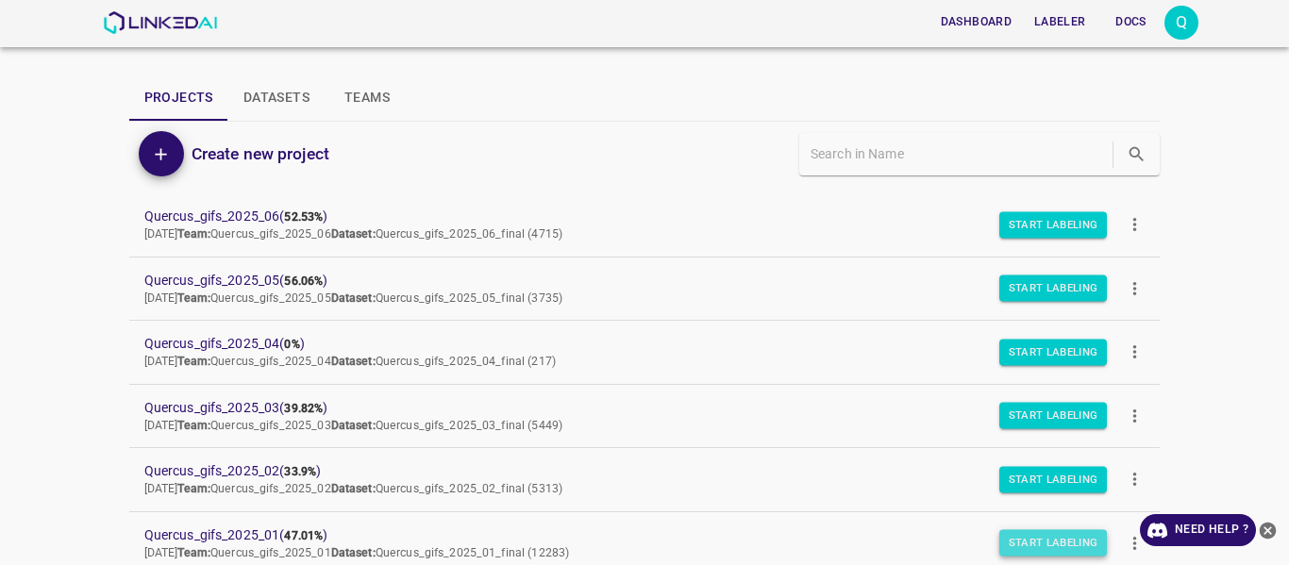
click at [1021, 533] on button "Start Labeling" at bounding box center [1053, 543] width 108 height 26
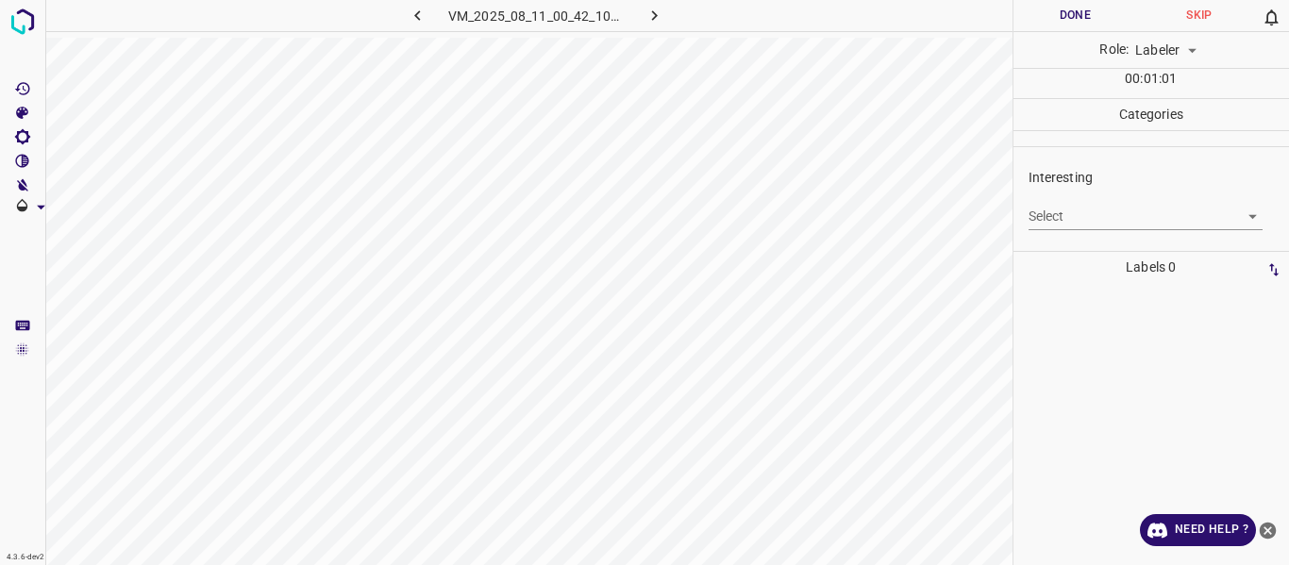
click at [1112, 221] on body "4.3.6-dev2 VM_2025_08_11_00_42_10_652_10.gif Done Skip 0 Role: Labeler labeler …" at bounding box center [644, 282] width 1289 height 565
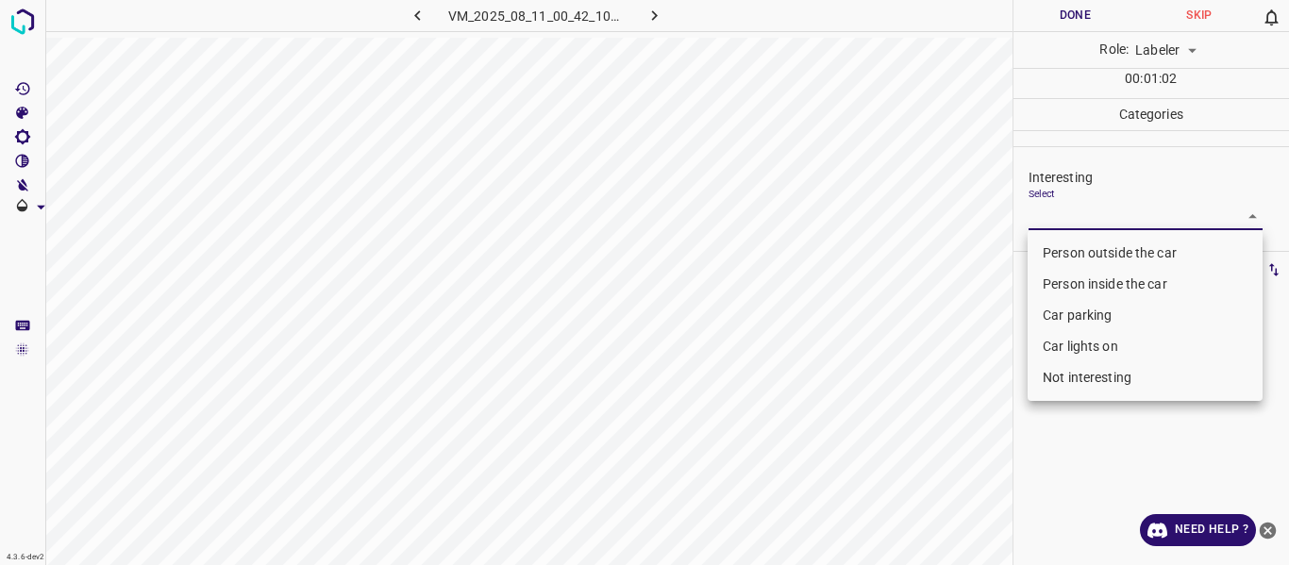
click at [1083, 340] on li "Car lights on" at bounding box center [1144, 346] width 235 height 31
type input "Car lights on"
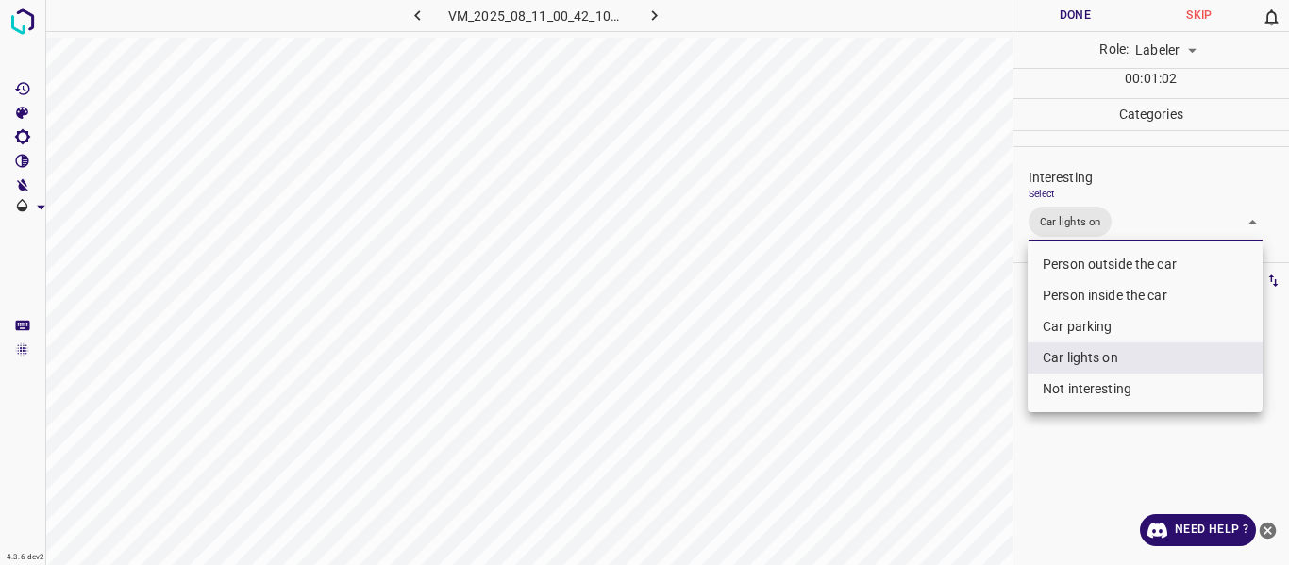
click at [913, 371] on div at bounding box center [644, 282] width 1289 height 565
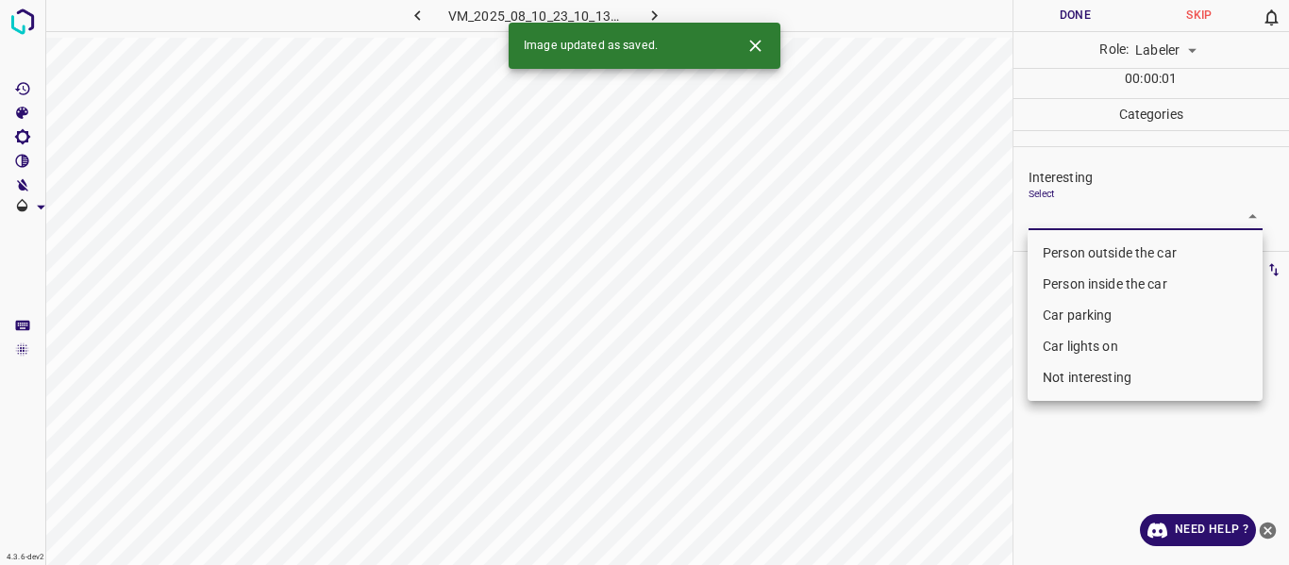
drag, startPoint x: 1150, startPoint y: 223, endPoint x: 1105, endPoint y: 273, distance: 67.5
click at [1149, 222] on body "4.3.6-dev2 VM_2025_08_10_23_10_13_658_02.gif Done Skip 0 Role: Labeler labeler …" at bounding box center [644, 282] width 1289 height 565
click at [1060, 314] on li "Car parking" at bounding box center [1144, 315] width 235 height 31
type input "Car parking"
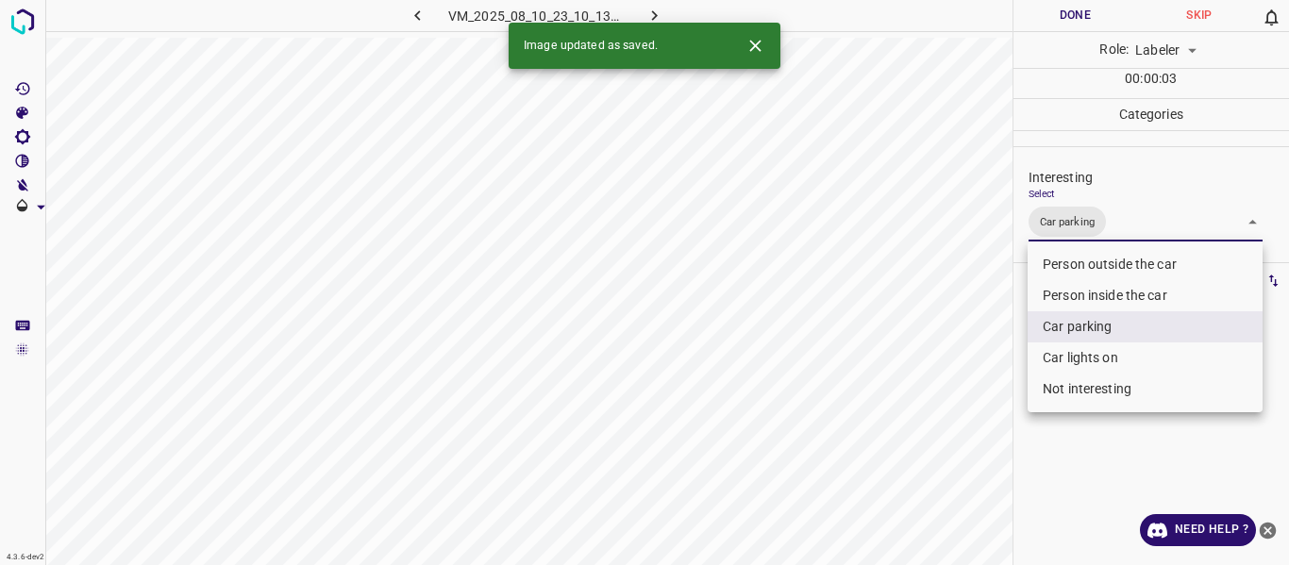
click at [981, 448] on div at bounding box center [644, 282] width 1289 height 565
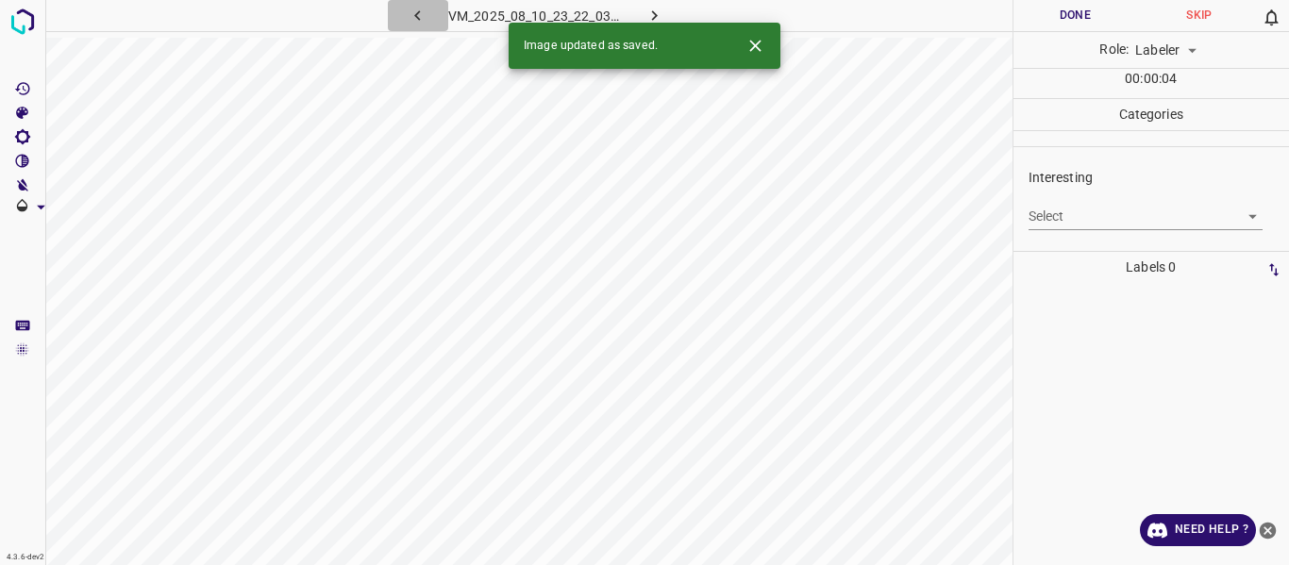
click at [411, 11] on icon "button" at bounding box center [418, 16] width 20 height 20
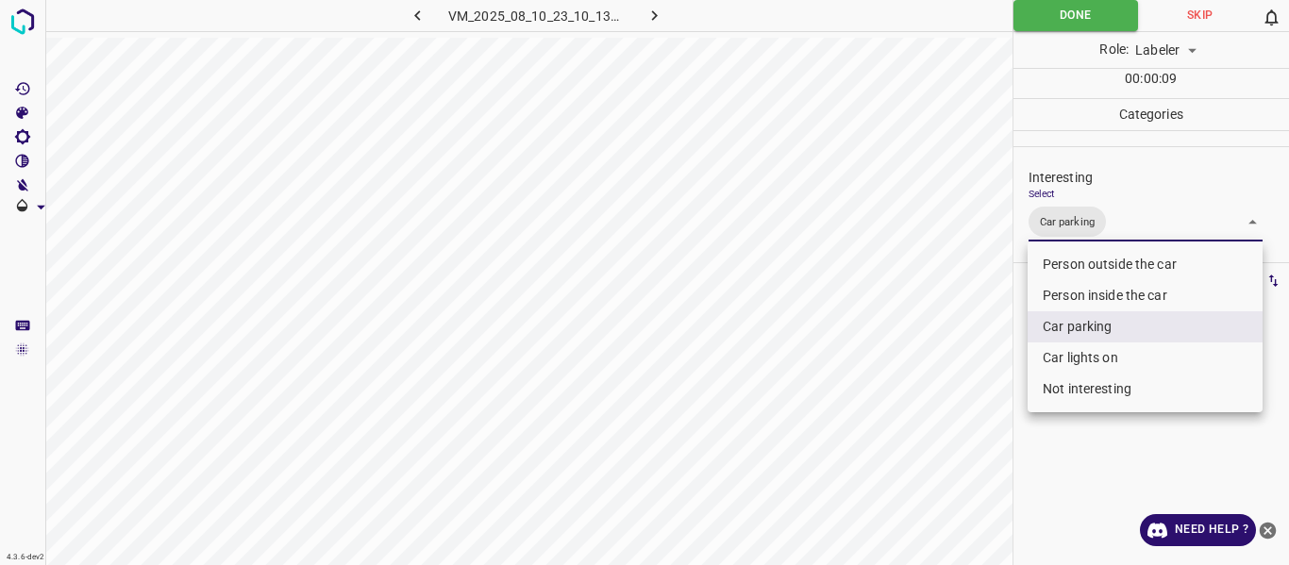
click at [1136, 227] on body "4.3.6-dev2 VM_2025_08_10_23_10_13_658_02.gif Done Skip 0 Role: Labeler labeler …" at bounding box center [644, 282] width 1289 height 565
drag, startPoint x: 1067, startPoint y: 359, endPoint x: 1027, endPoint y: 345, distance: 42.1
click at [1066, 351] on li "Car lights on" at bounding box center [1144, 357] width 235 height 31
type input "Car parking,Car lights on"
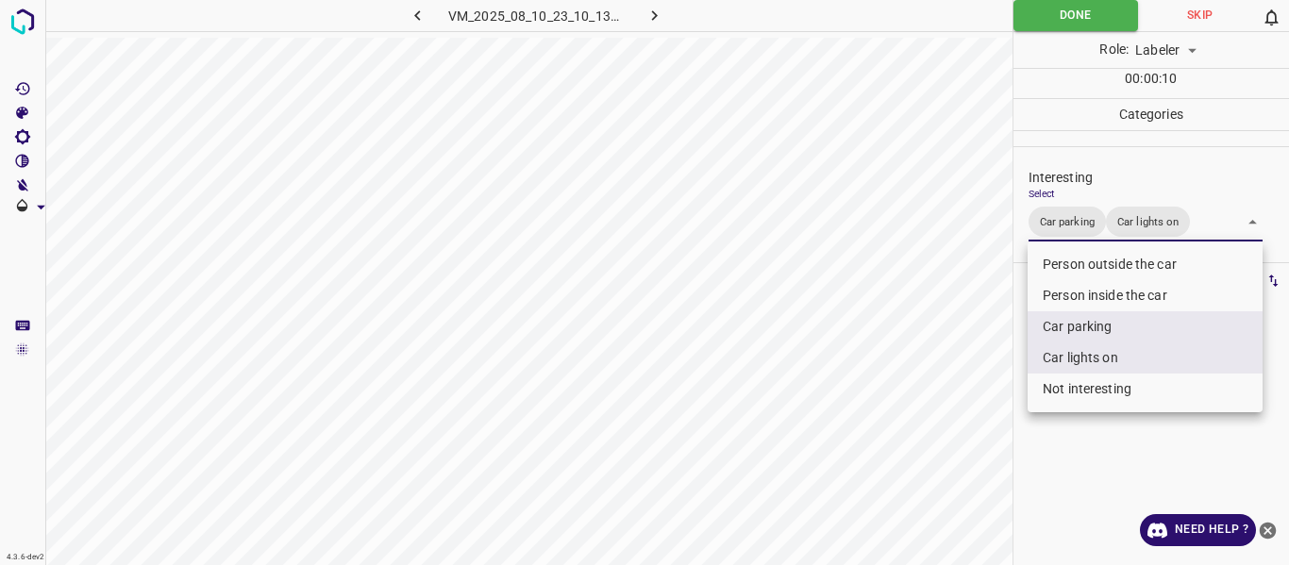
click at [975, 356] on div at bounding box center [644, 282] width 1289 height 565
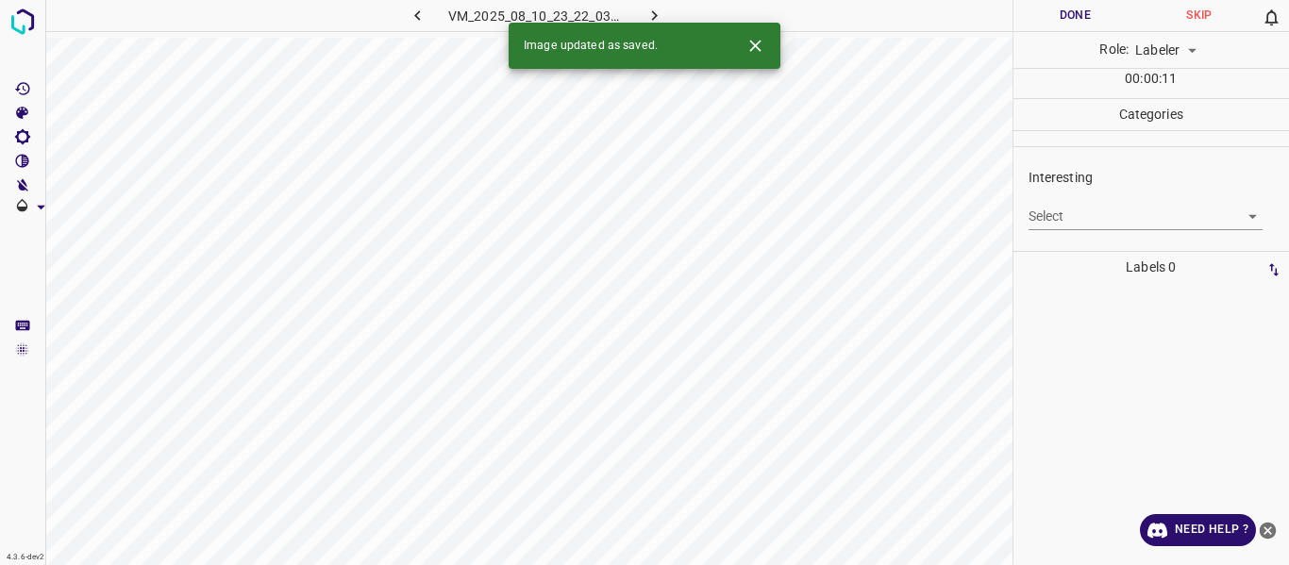
click at [1071, 220] on body "4.3.6-dev2 VM_2025_08_10_23_22_03_534_01.gif Done Skip 0 Role: Labeler labeler …" at bounding box center [644, 282] width 1289 height 565
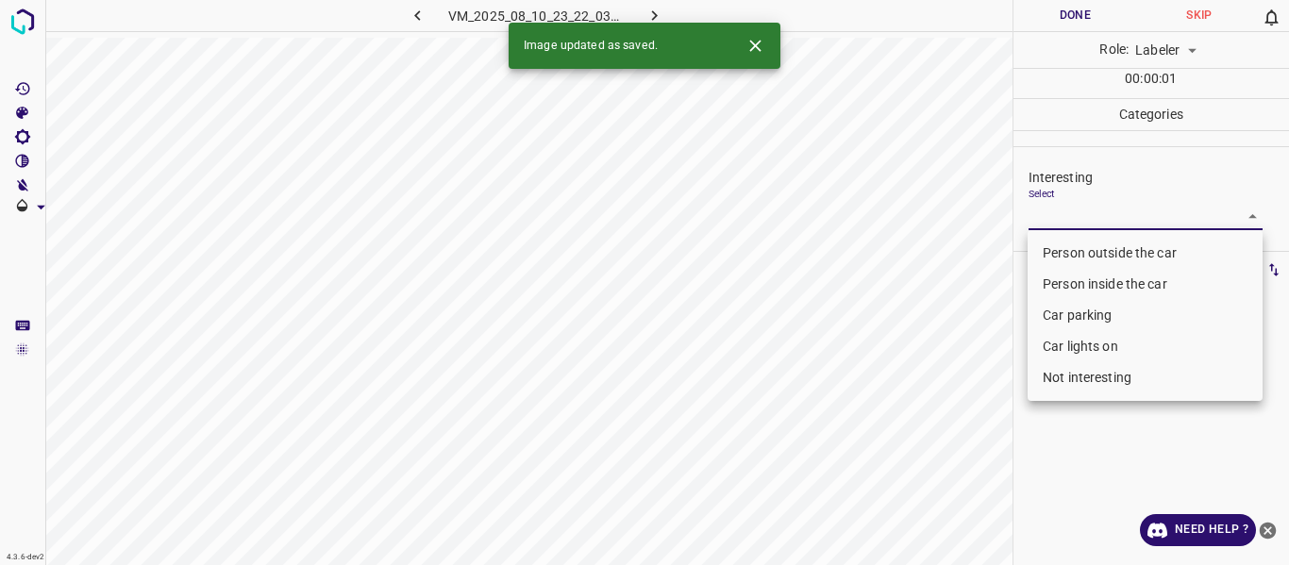
click at [1064, 246] on li "Person outside the car" at bounding box center [1144, 253] width 235 height 31
type input "Person outside the car"
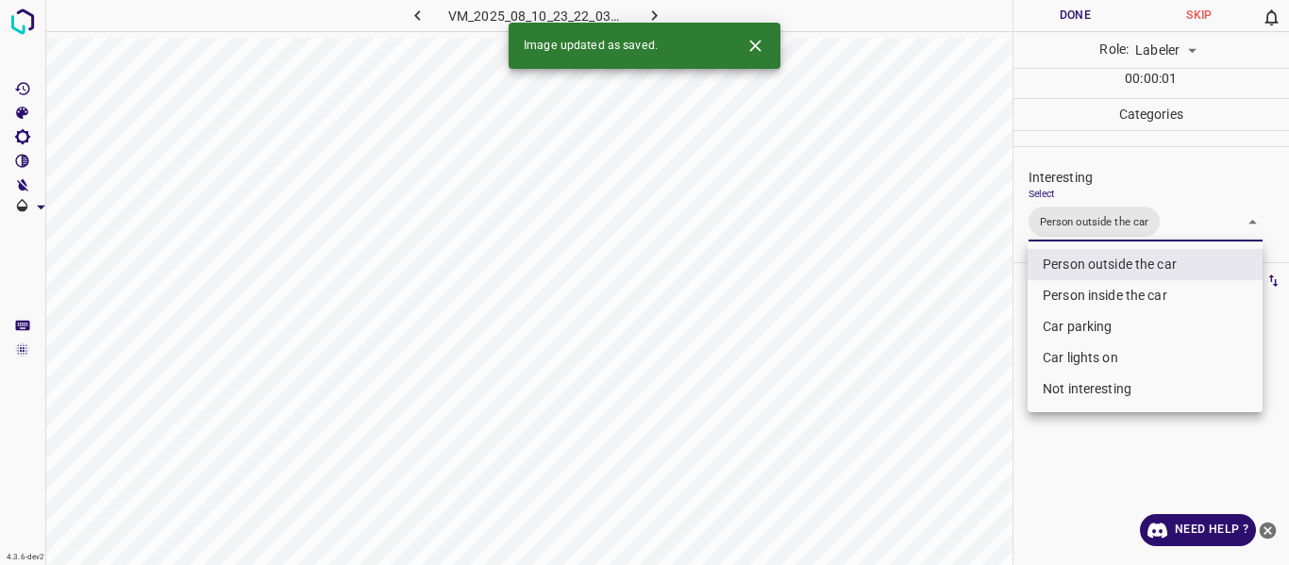
drag, startPoint x: 952, startPoint y: 312, endPoint x: 938, endPoint y: 322, distance: 17.0
click at [951, 313] on div at bounding box center [644, 282] width 1289 height 565
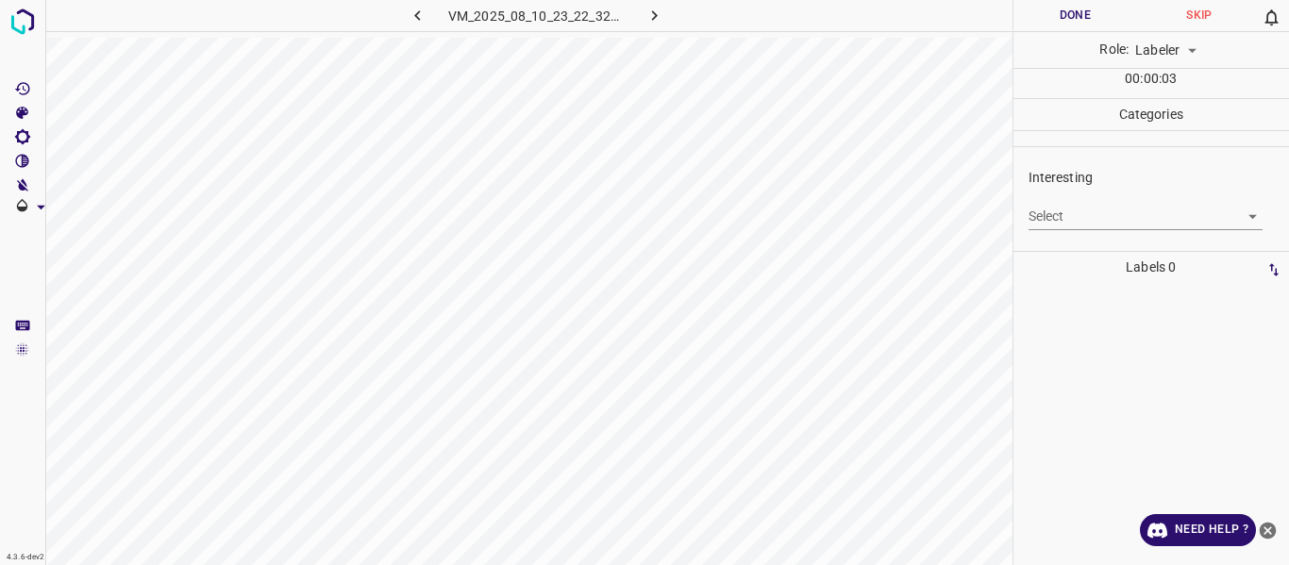
click at [1067, 220] on body "4.3.6-dev2 VM_2025_08_10_23_22_32_216_03.gif Done Skip 0 Role: Labeler labeler …" at bounding box center [644, 282] width 1289 height 565
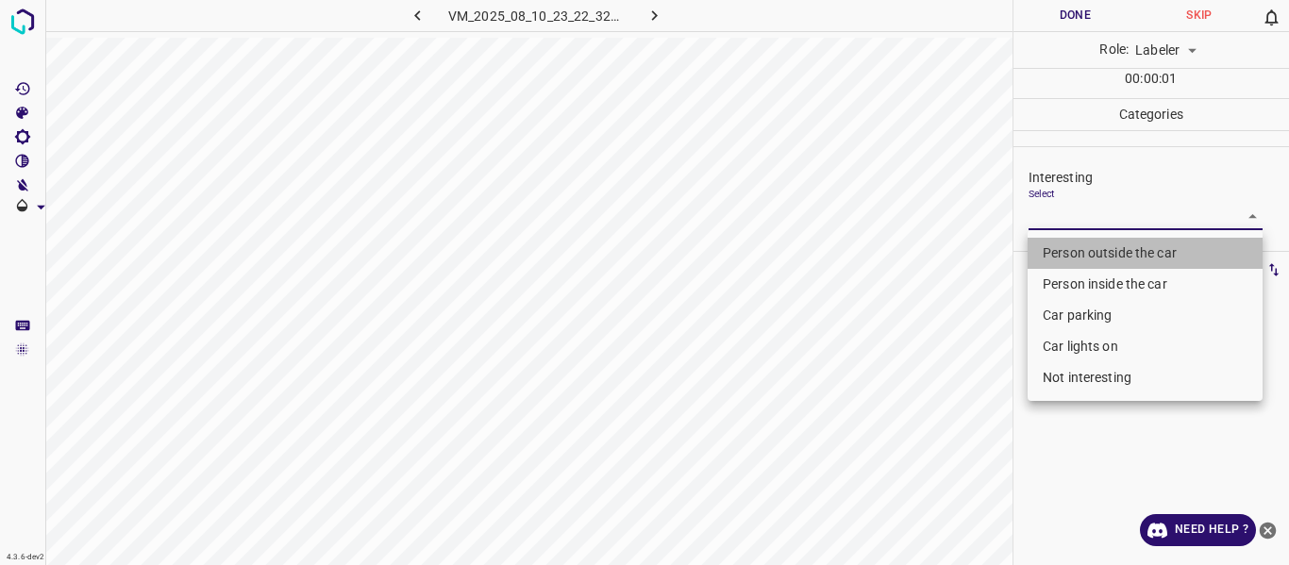
click at [1061, 248] on li "Person outside the car" at bounding box center [1144, 253] width 235 height 31
type input "Person outside the car"
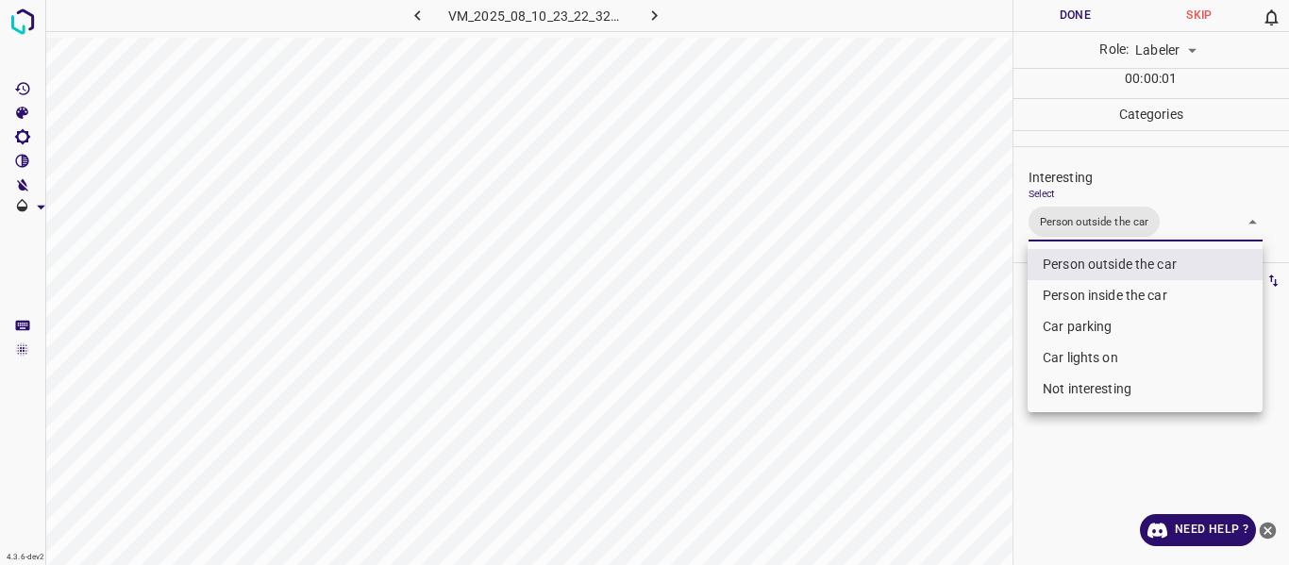
click at [922, 363] on div at bounding box center [644, 282] width 1289 height 565
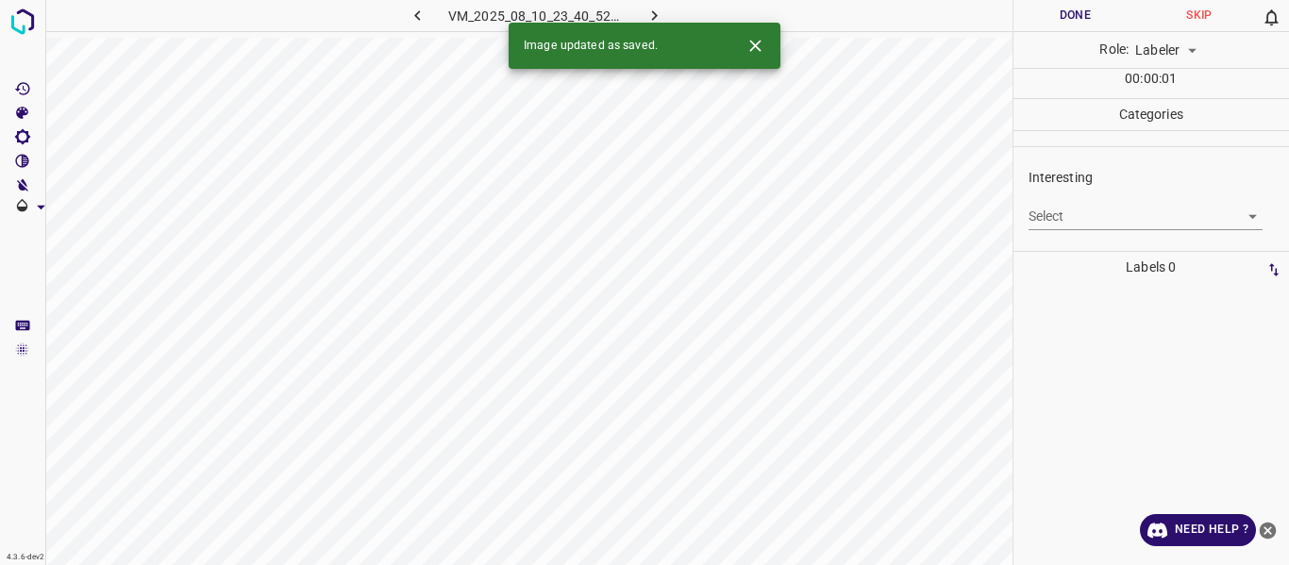
click at [1088, 224] on body "4.3.6-dev2 VM_2025_08_10_23_40_52_978_04.gif Done Skip 0 Role: Labeler labeler …" at bounding box center [644, 282] width 1289 height 565
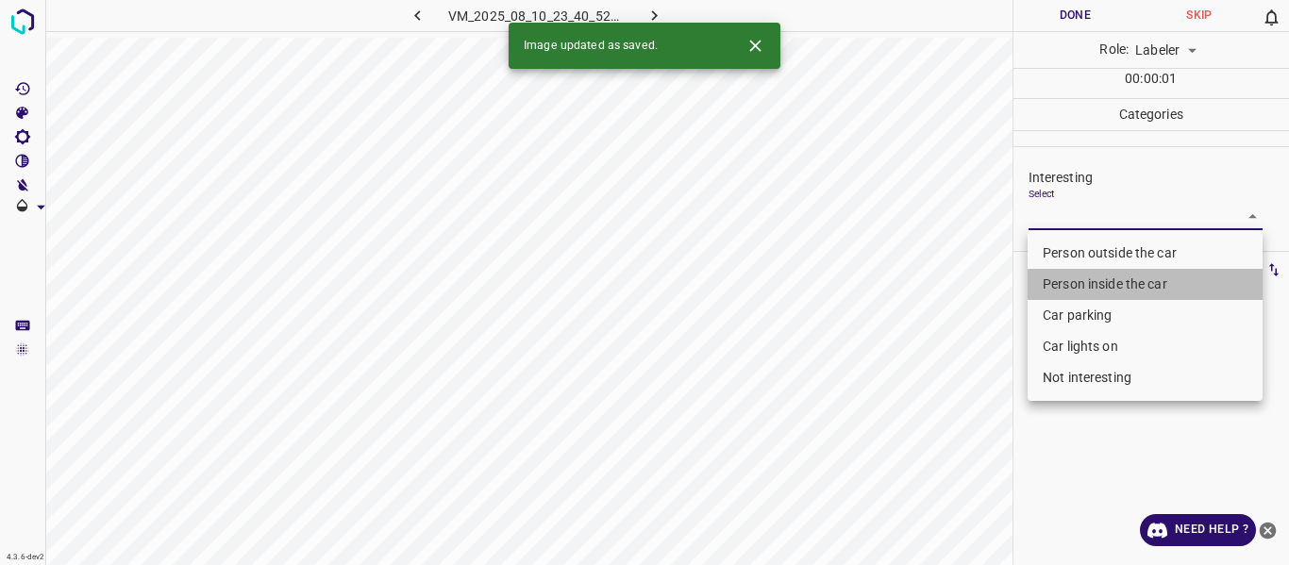
click at [1075, 277] on li "Person inside the car" at bounding box center [1144, 284] width 235 height 31
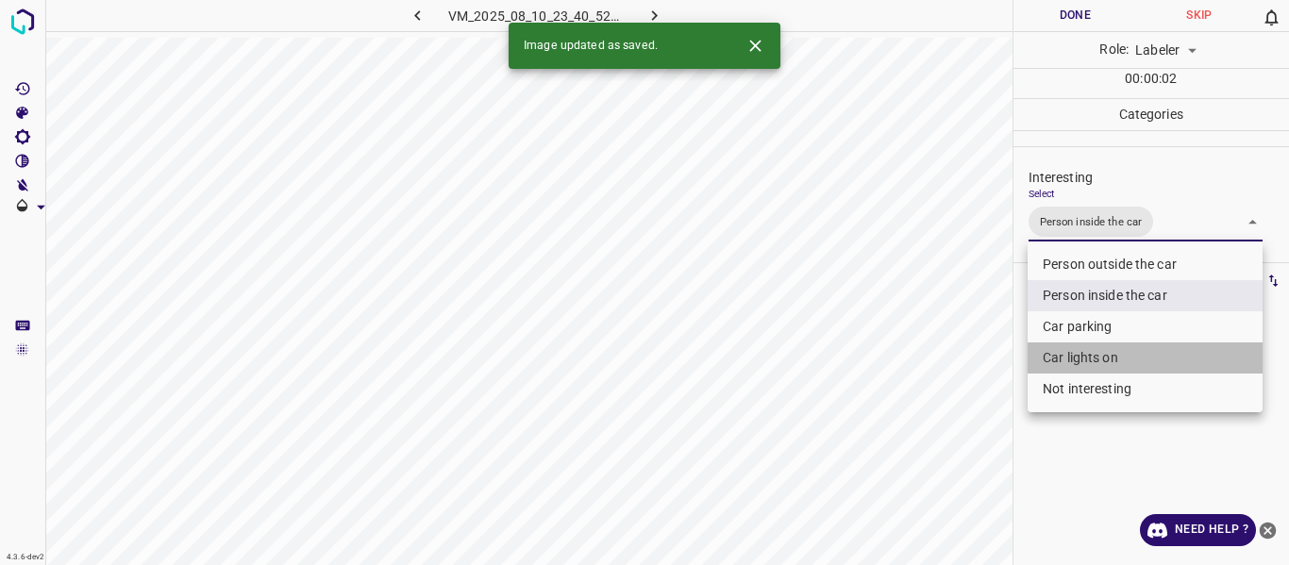
drag, startPoint x: 1049, startPoint y: 359, endPoint x: 961, endPoint y: 382, distance: 90.6
click at [1049, 358] on li "Car lights on" at bounding box center [1144, 357] width 235 height 31
type input "Person inside the car,Car lights on"
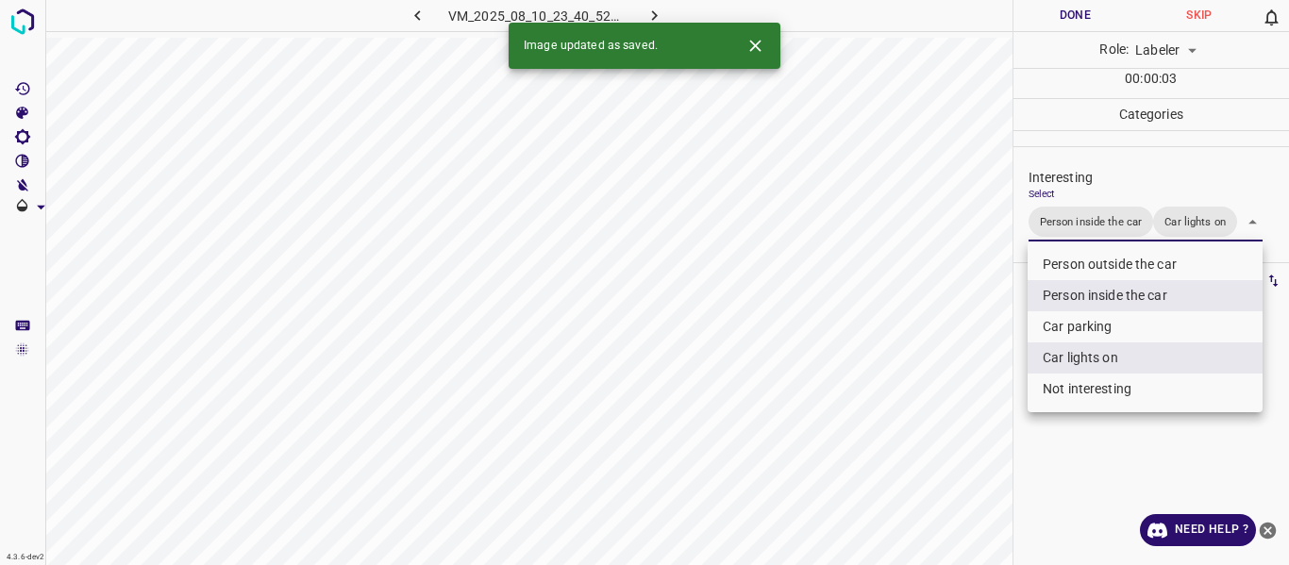
click at [953, 408] on div at bounding box center [644, 282] width 1289 height 565
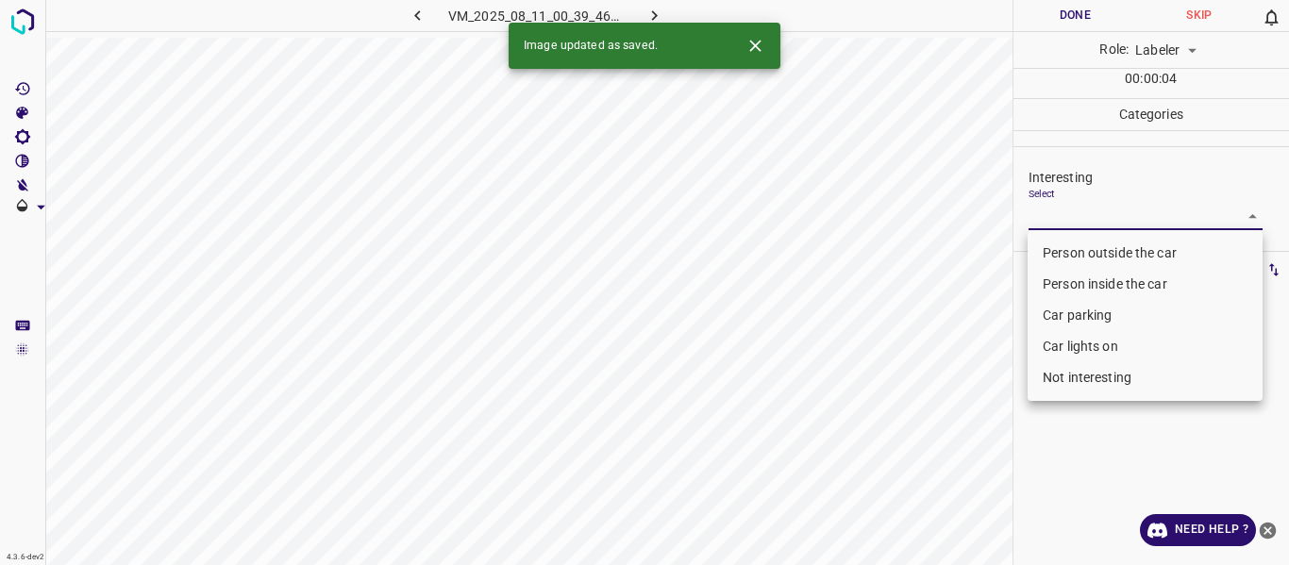
click at [1082, 213] on body "4.3.6-dev2 VM_2025_08_11_00_39_46_378_00.gif Done Skip 0 Role: Labeler labeler …" at bounding box center [644, 282] width 1289 height 565
click at [1068, 309] on li "Car parking" at bounding box center [1144, 315] width 235 height 31
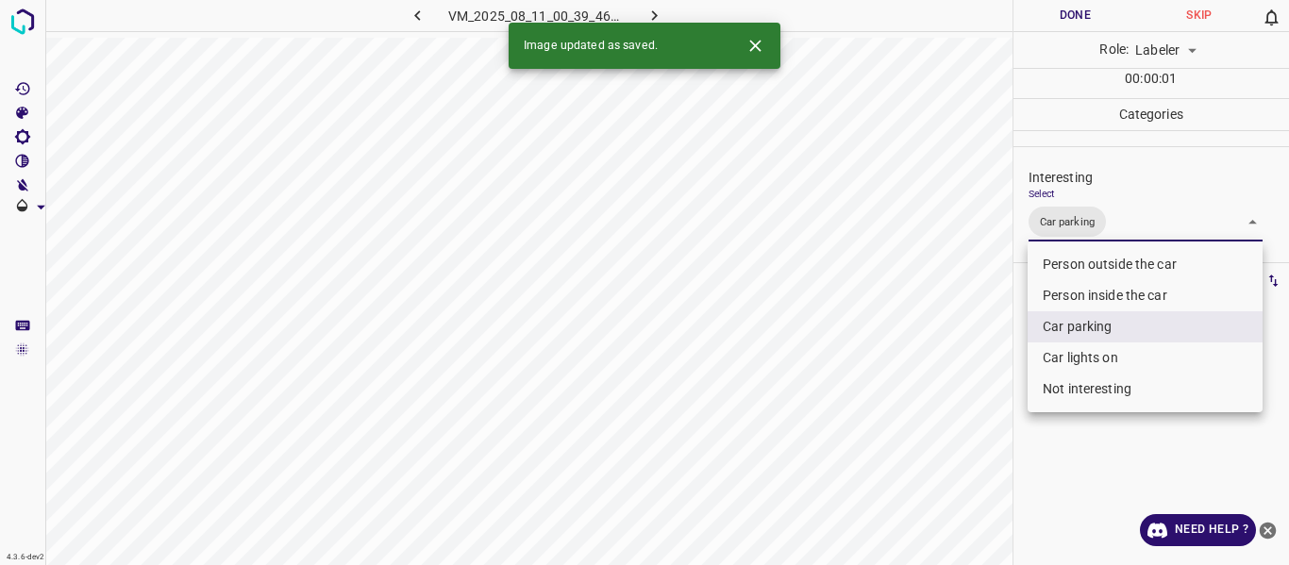
click at [1057, 285] on li "Person inside the car" at bounding box center [1144, 295] width 235 height 31
type input "Car parking,Person inside the car"
drag, startPoint x: 951, startPoint y: 373, endPoint x: 944, endPoint y: 403, distance: 30.9
click at [952, 374] on div at bounding box center [644, 282] width 1289 height 565
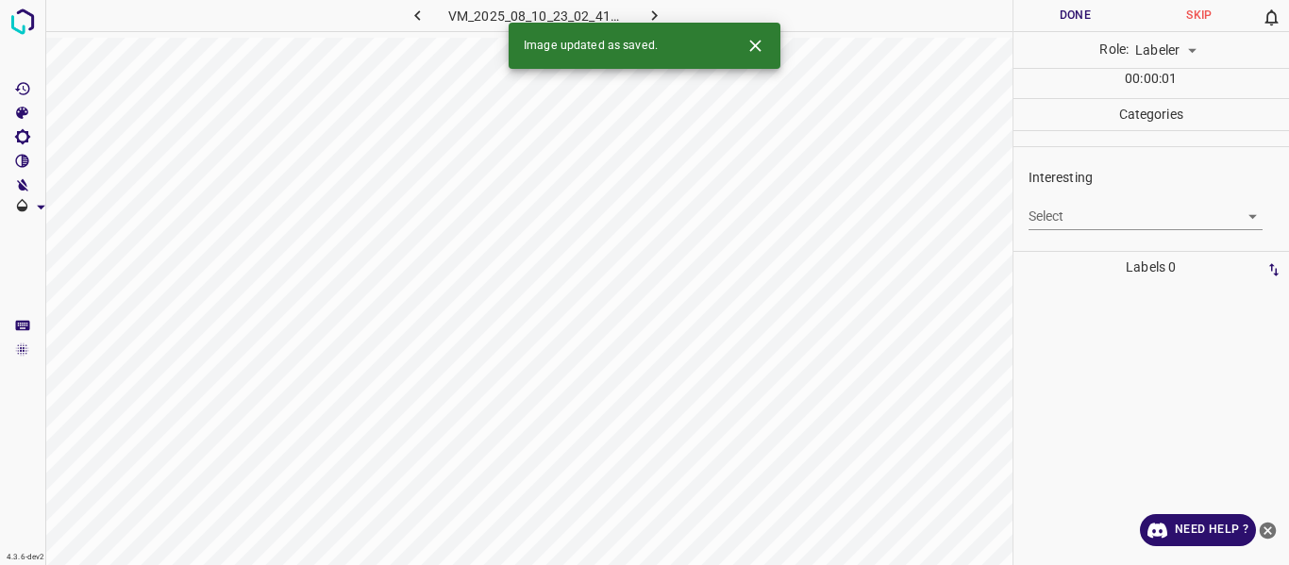
click at [1044, 221] on body "4.3.6-dev2 VM_2025_08_10_23_02_41_160_03.gif Done Skip 0 Role: Labeler labeler …" at bounding box center [644, 282] width 1289 height 565
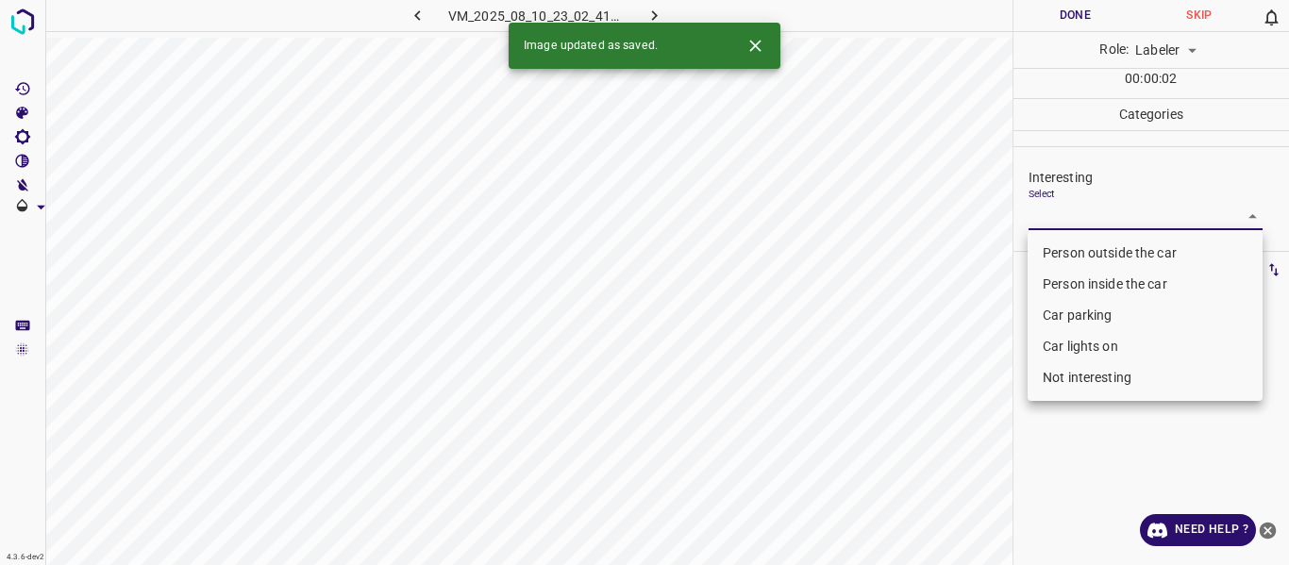
click at [1042, 251] on li "Person outside the car" at bounding box center [1144, 253] width 235 height 31
type input "Person outside the car"
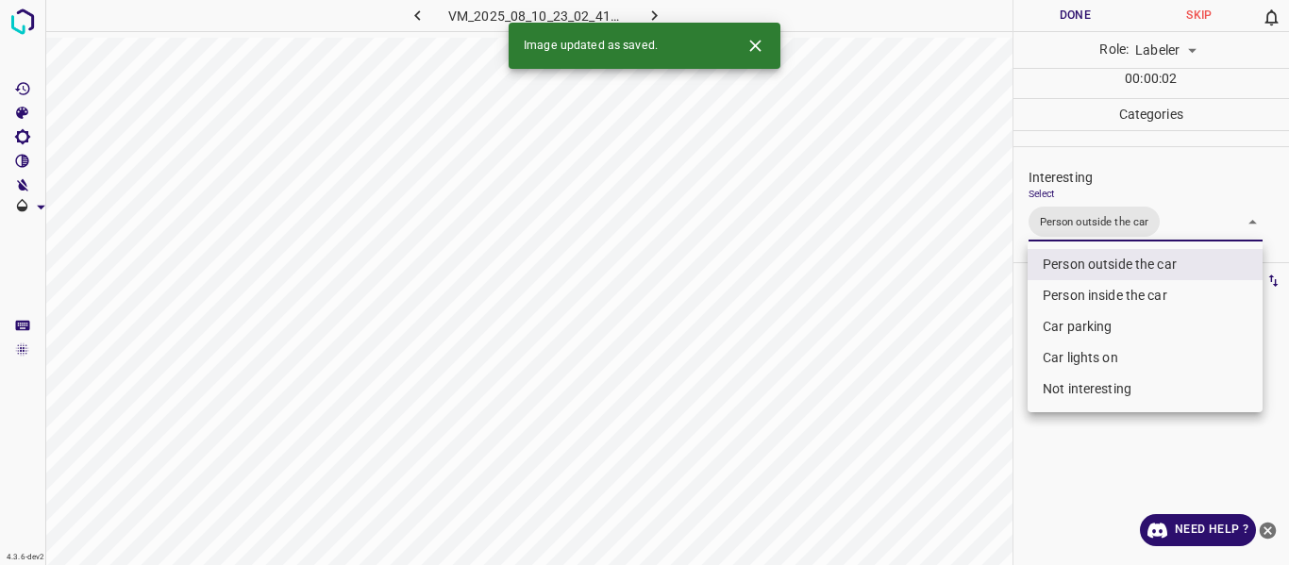
drag, startPoint x: 991, startPoint y: 375, endPoint x: 975, endPoint y: 406, distance: 34.2
click at [991, 377] on div at bounding box center [644, 282] width 1289 height 565
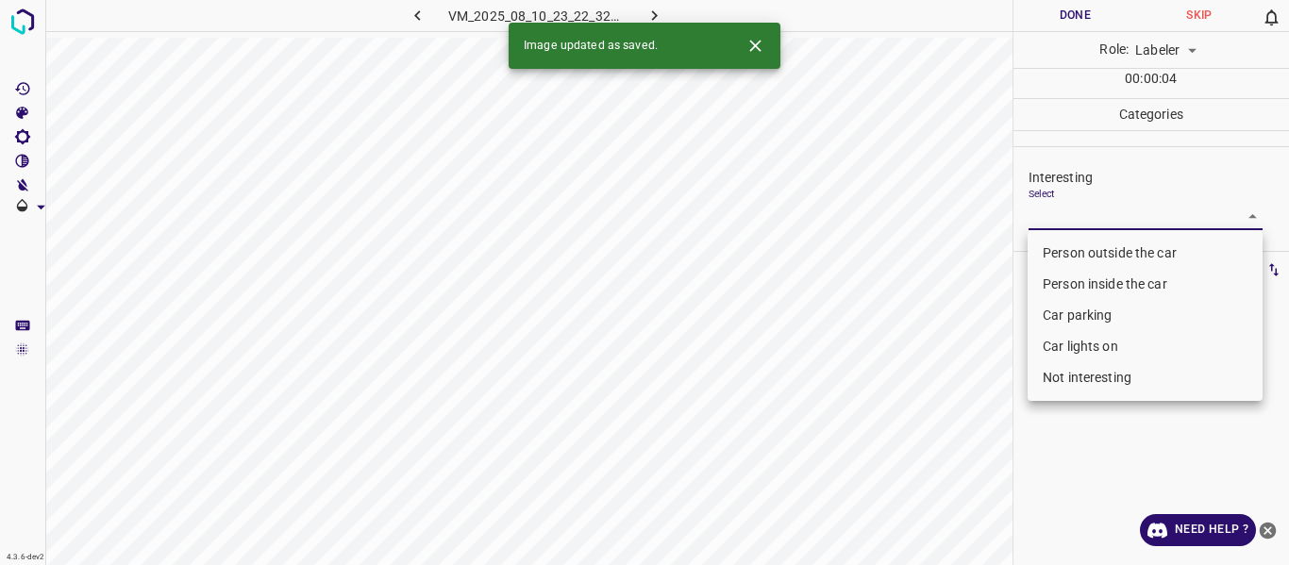
drag, startPoint x: 1064, startPoint y: 209, endPoint x: 1059, endPoint y: 261, distance: 52.2
click at [1066, 208] on body "4.3.6-dev2 VM_2025_08_10_23_22_32_216_00.gif Done Skip 0 Role: Labeler labeler …" at bounding box center [644, 282] width 1289 height 565
click at [1065, 251] on li "Person outside the car" at bounding box center [1144, 253] width 235 height 31
type input "Person outside the car"
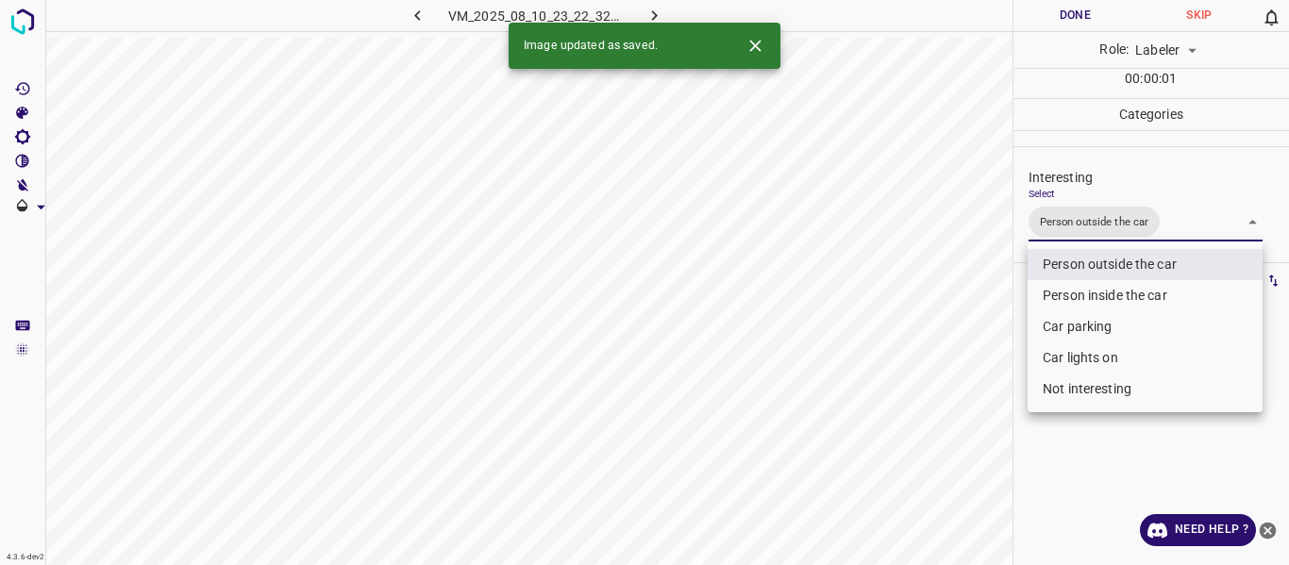
click at [943, 358] on div at bounding box center [644, 282] width 1289 height 565
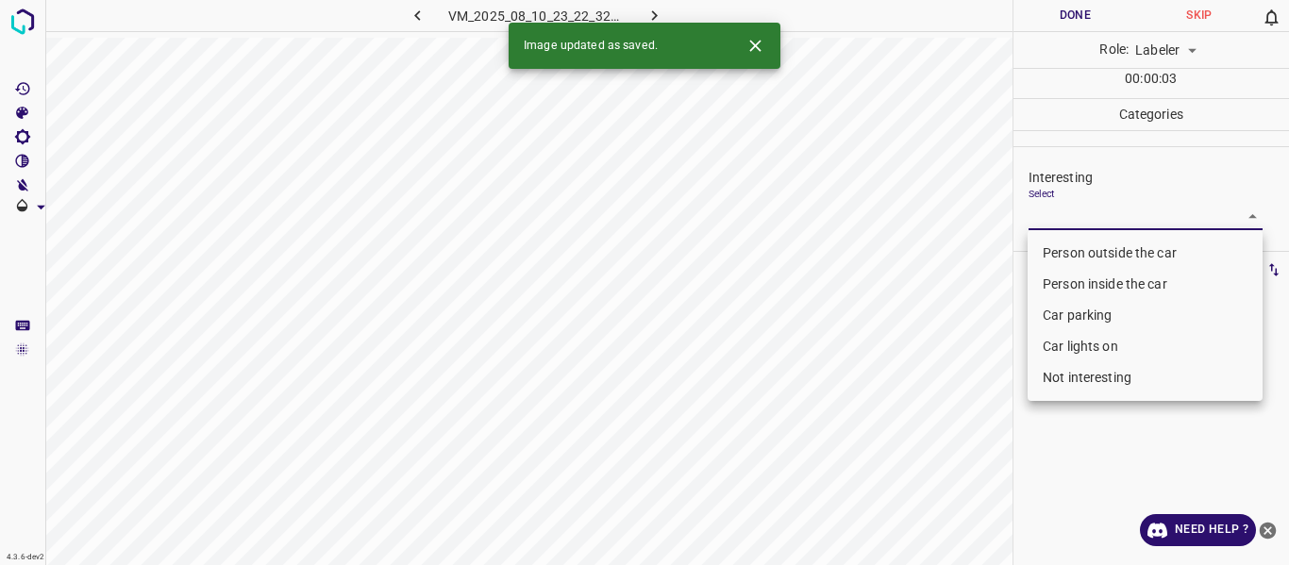
click at [1085, 212] on body "4.3.6-dev2 VM_2025_08_10_23_22_32_216_04.gif Done Skip 0 Role: Labeler labeler …" at bounding box center [644, 282] width 1289 height 565
click at [1074, 249] on li "Person outside the car" at bounding box center [1144, 253] width 235 height 31
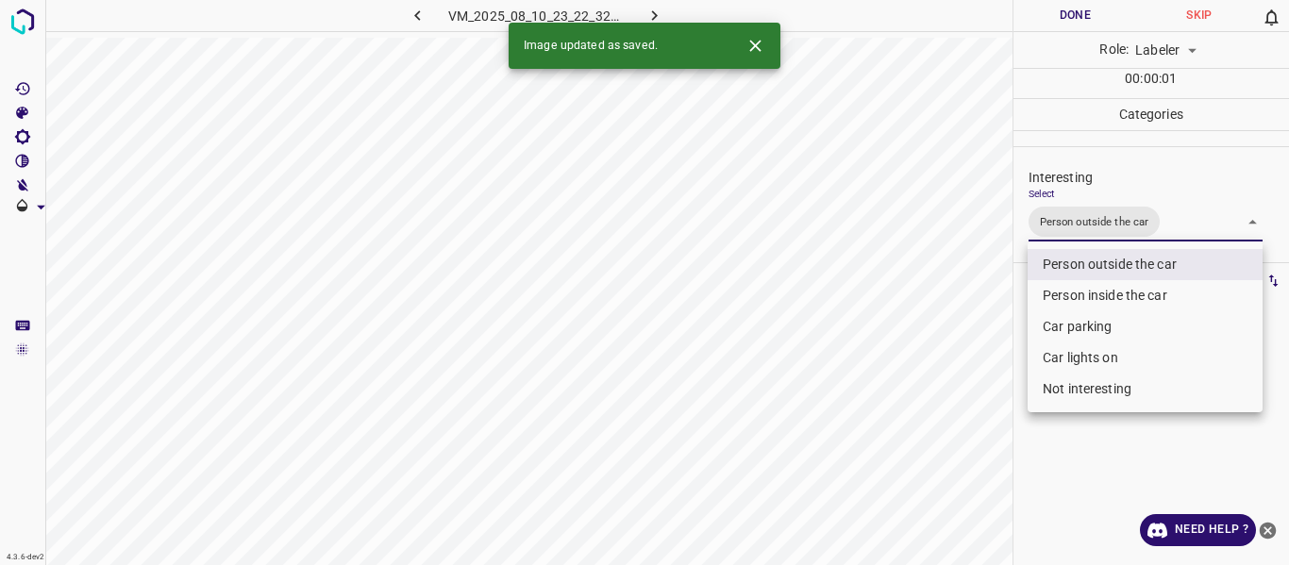
type input "Person outside the car"
drag, startPoint x: 907, startPoint y: 378, endPoint x: 915, endPoint y: 390, distance: 14.2
click at [907, 379] on div at bounding box center [644, 282] width 1289 height 565
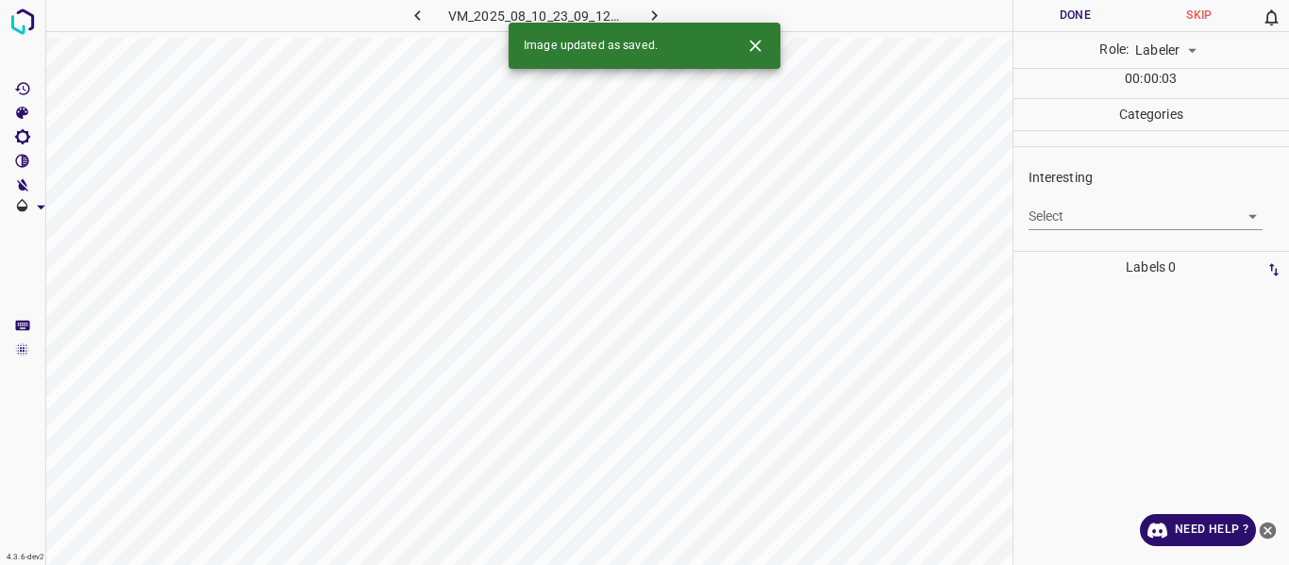
click at [1086, 204] on body "4.3.6-dev2 VM_2025_08_10_23_09_12_370_06.gif Done Skip 0 Role: Labeler labeler …" at bounding box center [644, 282] width 1289 height 565
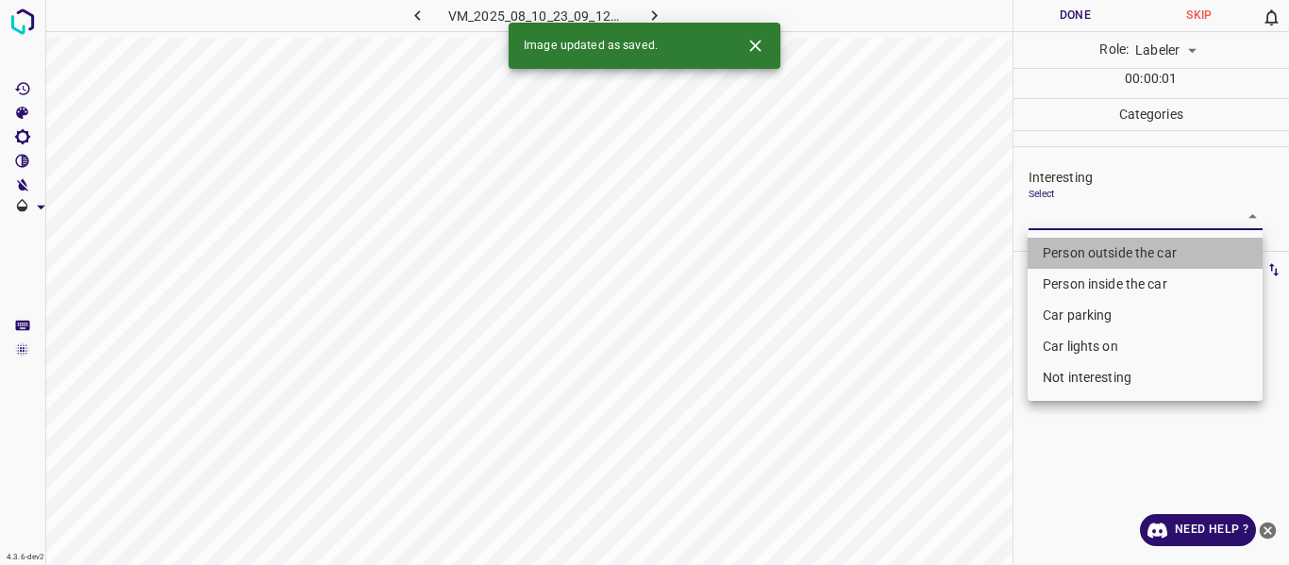
click at [1076, 251] on li "Person outside the car" at bounding box center [1144, 253] width 235 height 31
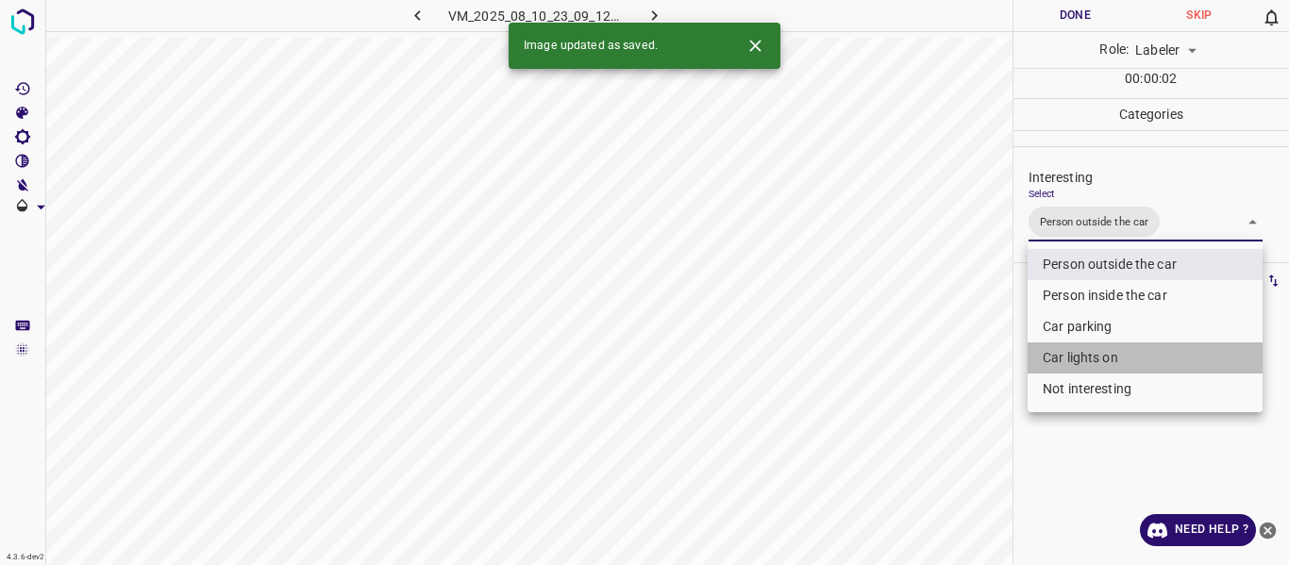
click at [1090, 358] on li "Car lights on" at bounding box center [1144, 357] width 235 height 31
type input "Person outside the car,Car lights on"
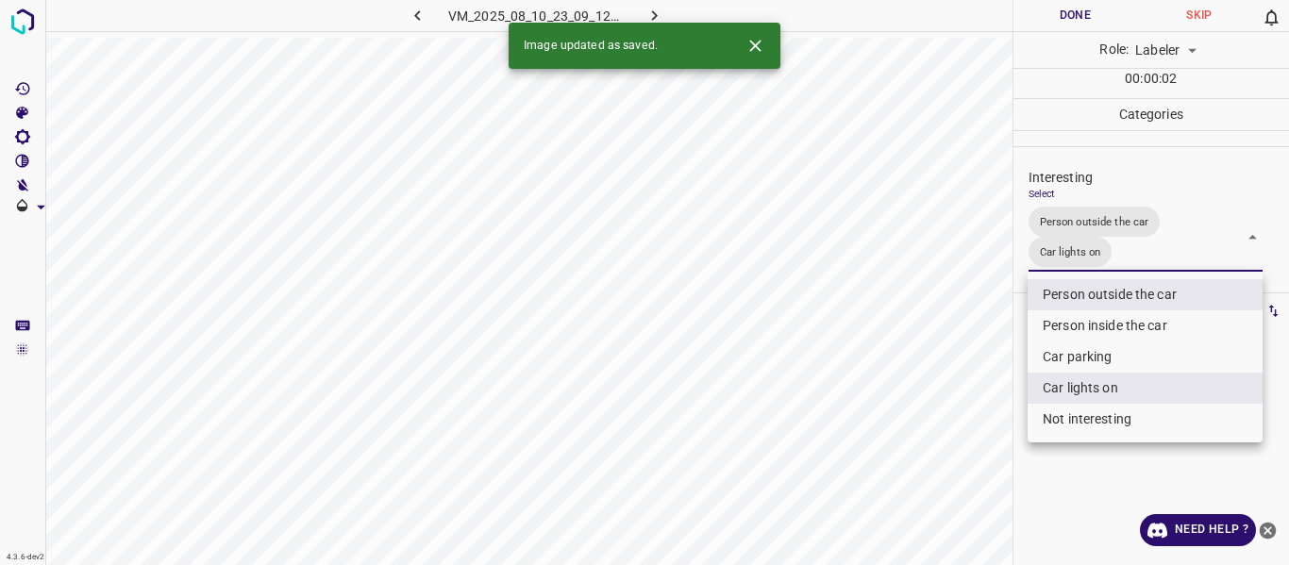
click at [952, 407] on div at bounding box center [644, 282] width 1289 height 565
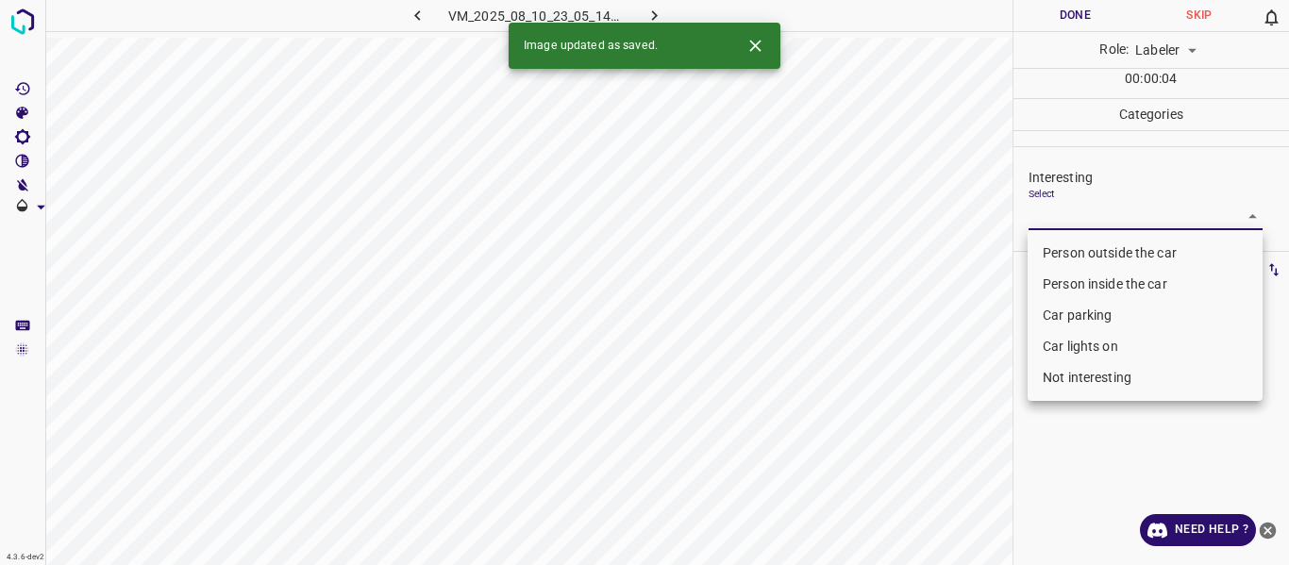
click at [1100, 211] on body "4.3.6-dev2 VM_2025_08_10_23_05_14_127_06.gif Done Skip 0 Role: Labeler labeler …" at bounding box center [644, 282] width 1289 height 565
click at [1092, 248] on li "Person outside the car" at bounding box center [1144, 253] width 235 height 31
type input "Person outside the car"
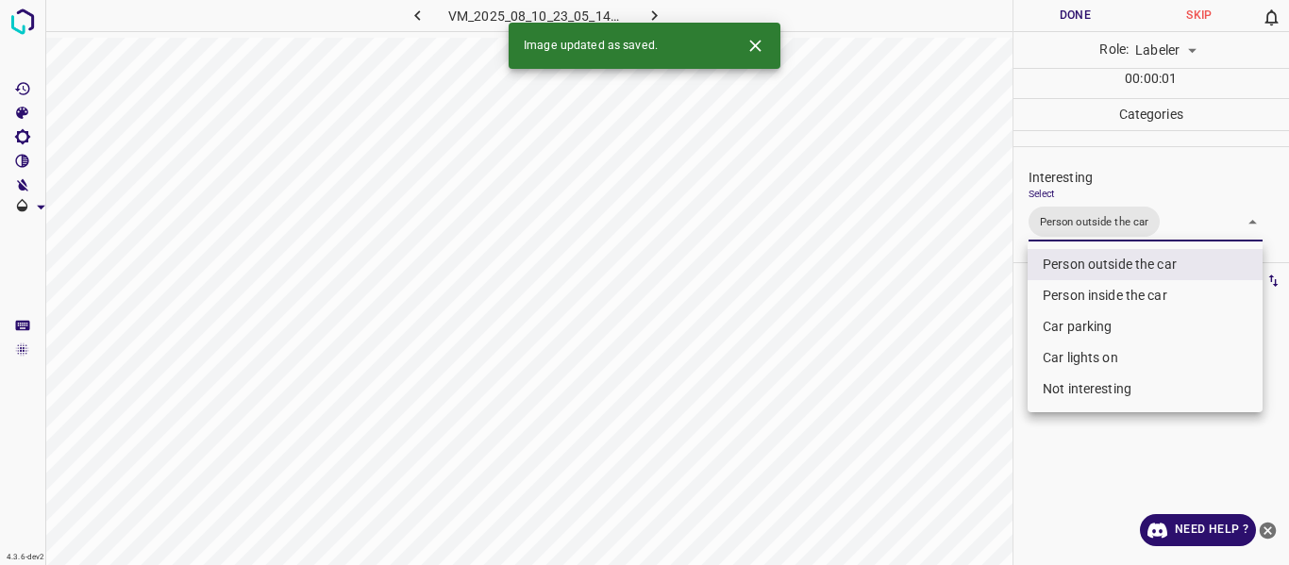
click at [976, 373] on div at bounding box center [644, 282] width 1289 height 565
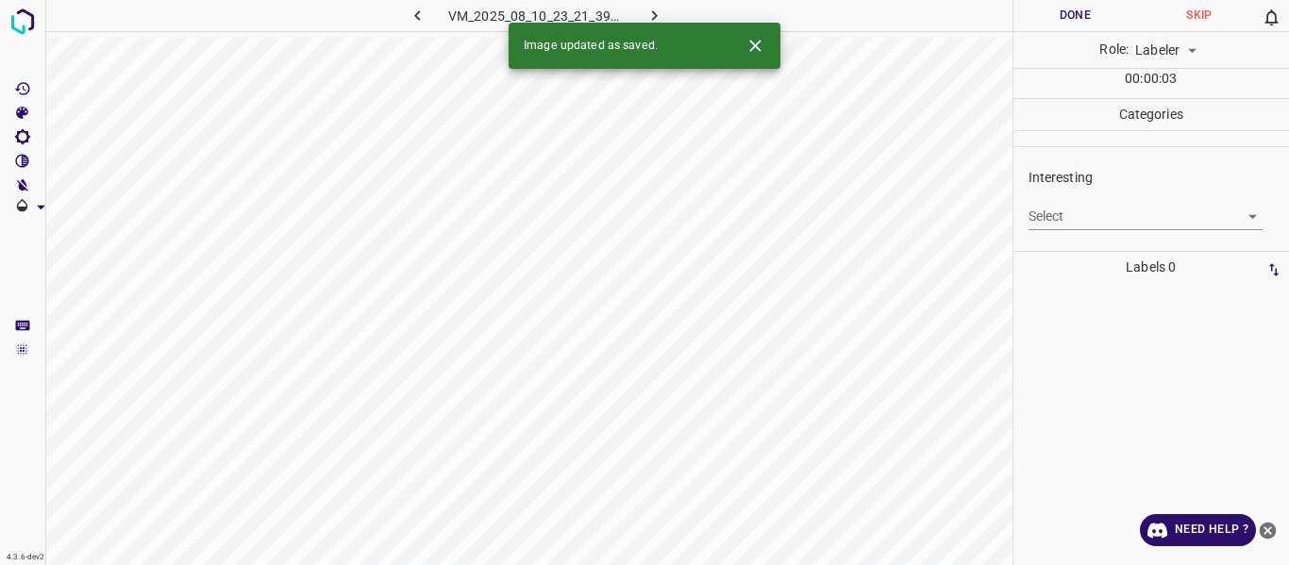
click at [1115, 212] on body "4.3.6-dev2 VM_2025_08_10_23_21_39_576_00.gif Done Skip 0 Role: Labeler labeler …" at bounding box center [644, 282] width 1289 height 565
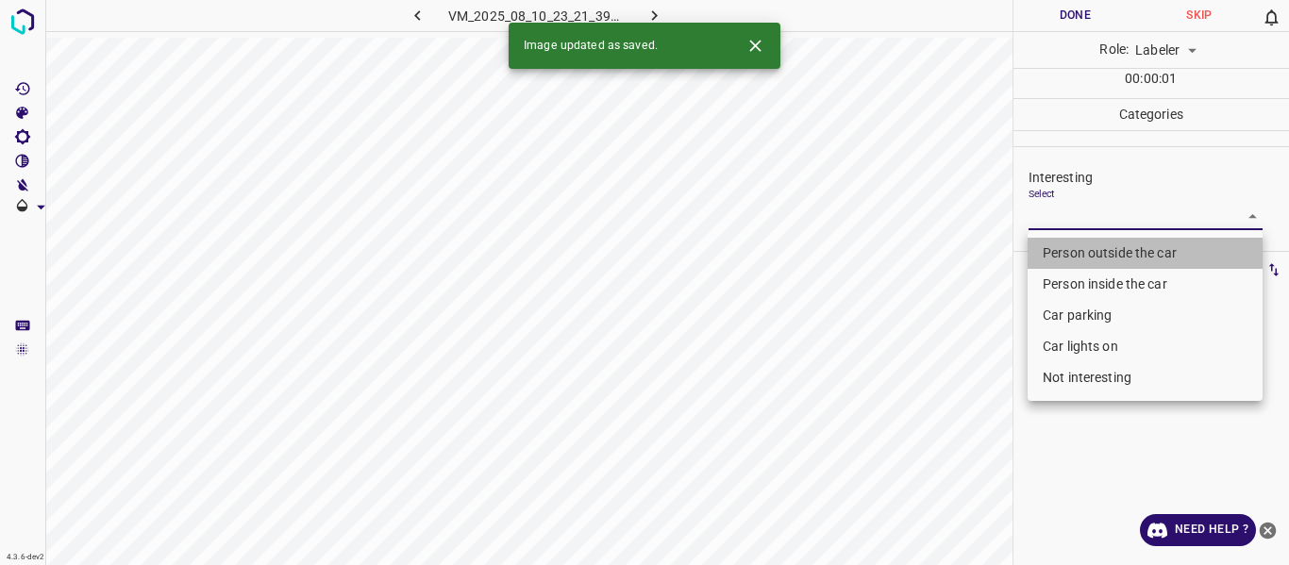
click at [1104, 258] on li "Person outside the car" at bounding box center [1144, 253] width 235 height 31
type input "Person outside the car"
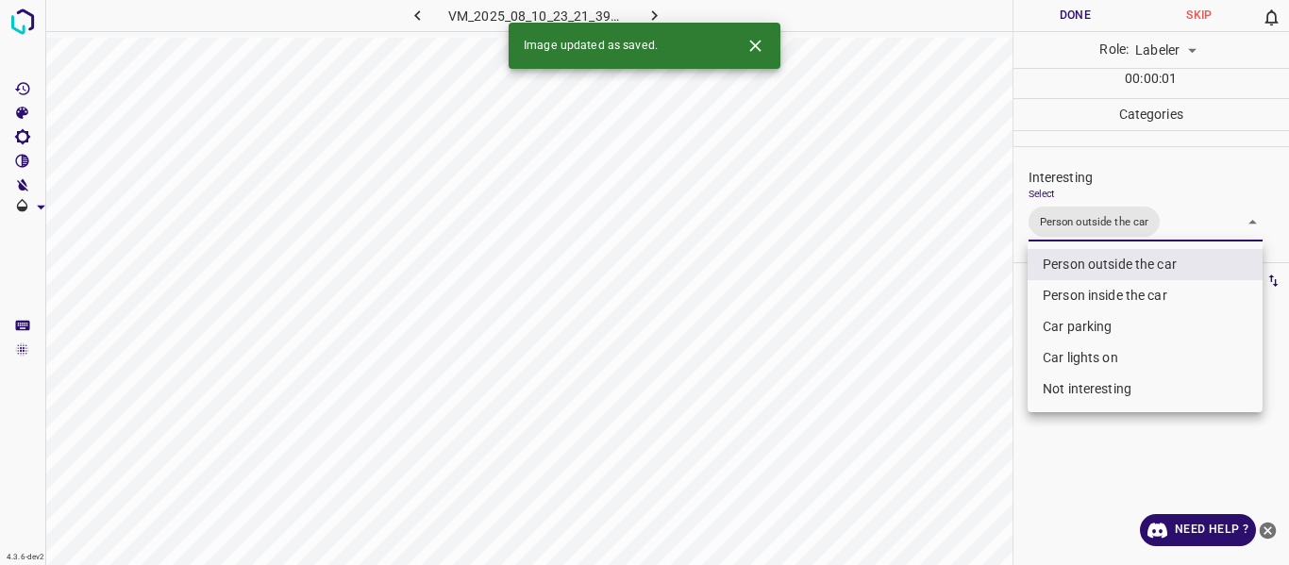
drag, startPoint x: 924, startPoint y: 414, endPoint x: 910, endPoint y: 434, distance: 23.8
click at [924, 419] on div at bounding box center [644, 282] width 1289 height 565
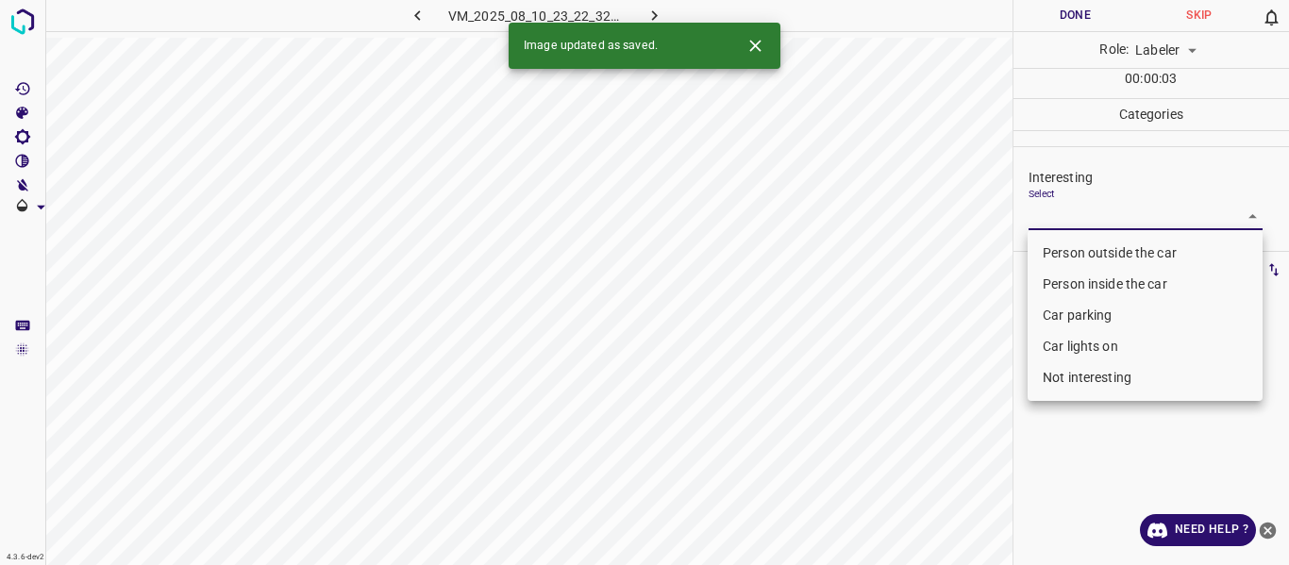
click at [1075, 218] on body "4.3.6-dev2 VM_2025_08_10_23_22_32_216_07.gif Done Skip 0 Role: Labeler labeler …" at bounding box center [644, 282] width 1289 height 565
click at [1063, 258] on li "Person outside the car" at bounding box center [1144, 253] width 235 height 31
type input "Person outside the car"
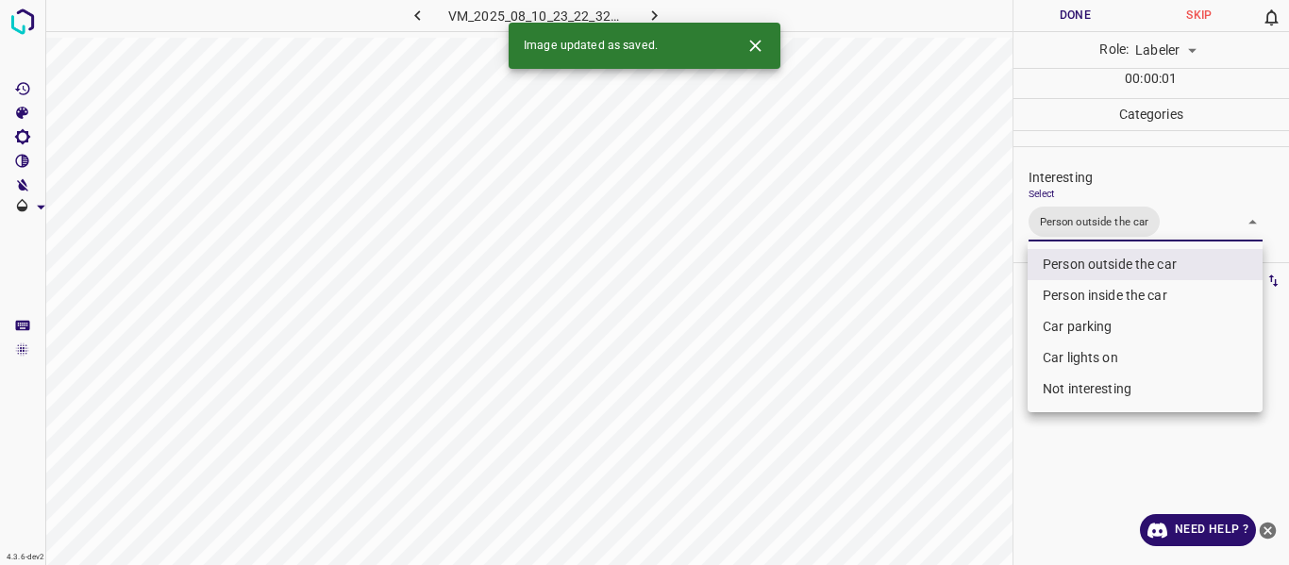
drag, startPoint x: 913, startPoint y: 403, endPoint x: 911, endPoint y: 431, distance: 28.4
click at [914, 412] on div at bounding box center [644, 282] width 1289 height 565
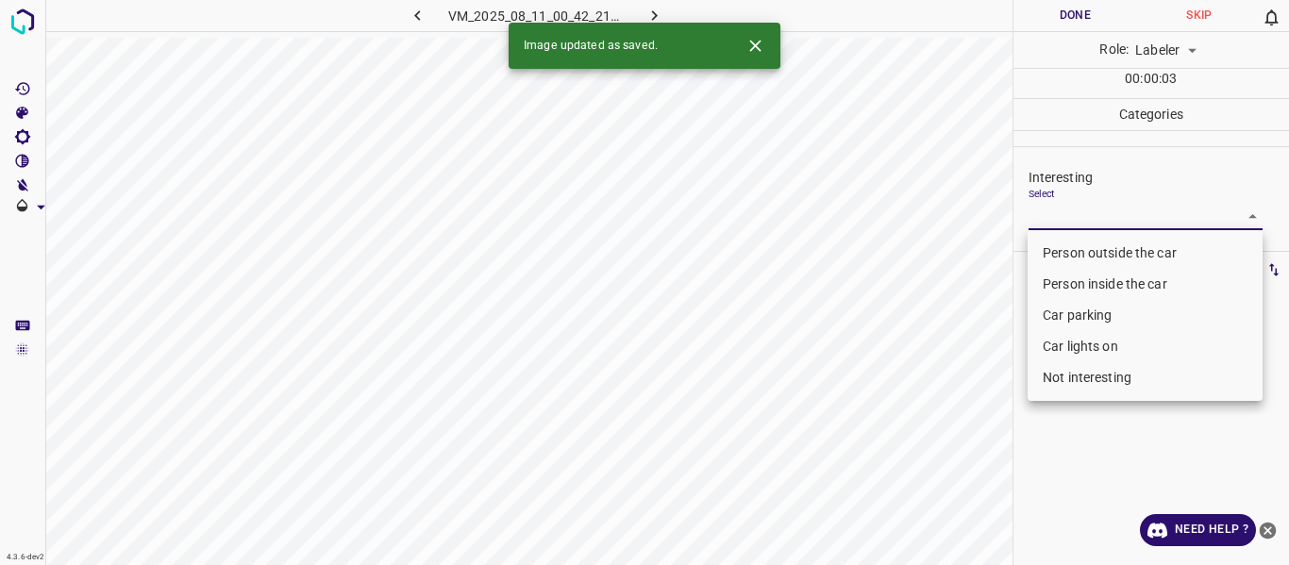
click at [1069, 208] on body "4.3.6-dev2 VM_2025_08_11_00_42_21_137_01.gif Done Skip 0 Role: Labeler labeler …" at bounding box center [644, 282] width 1289 height 565
click at [1056, 250] on li "Person outside the car" at bounding box center [1144, 253] width 235 height 31
type input "Person outside the car"
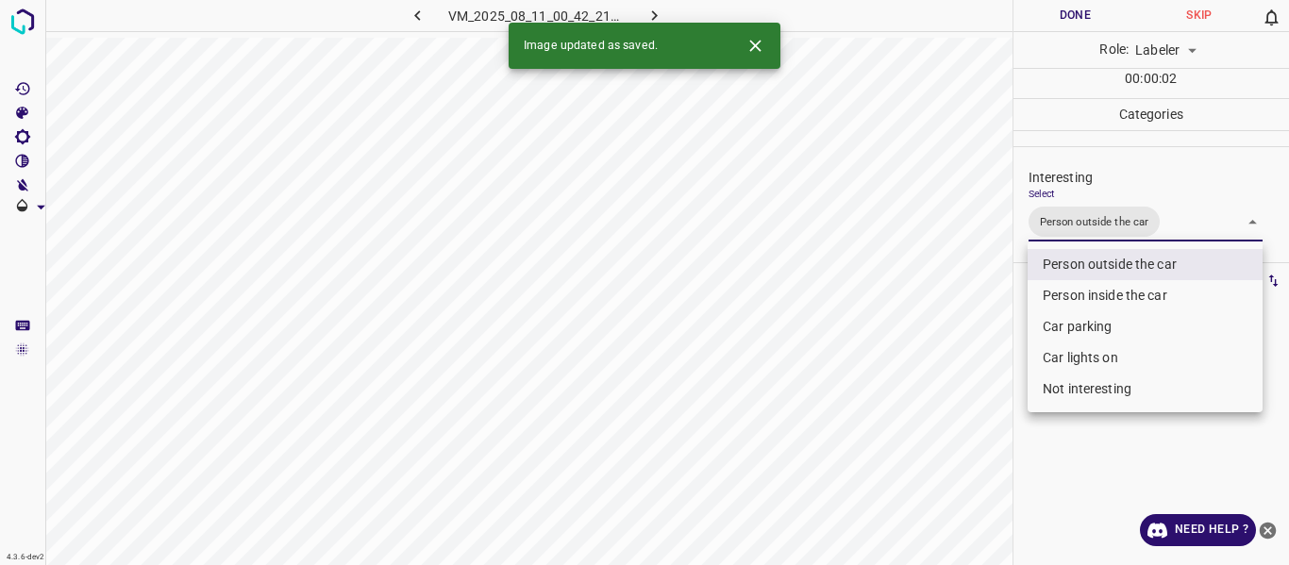
drag, startPoint x: 895, startPoint y: 417, endPoint x: 896, endPoint y: 438, distance: 20.8
click at [896, 423] on div at bounding box center [644, 282] width 1289 height 565
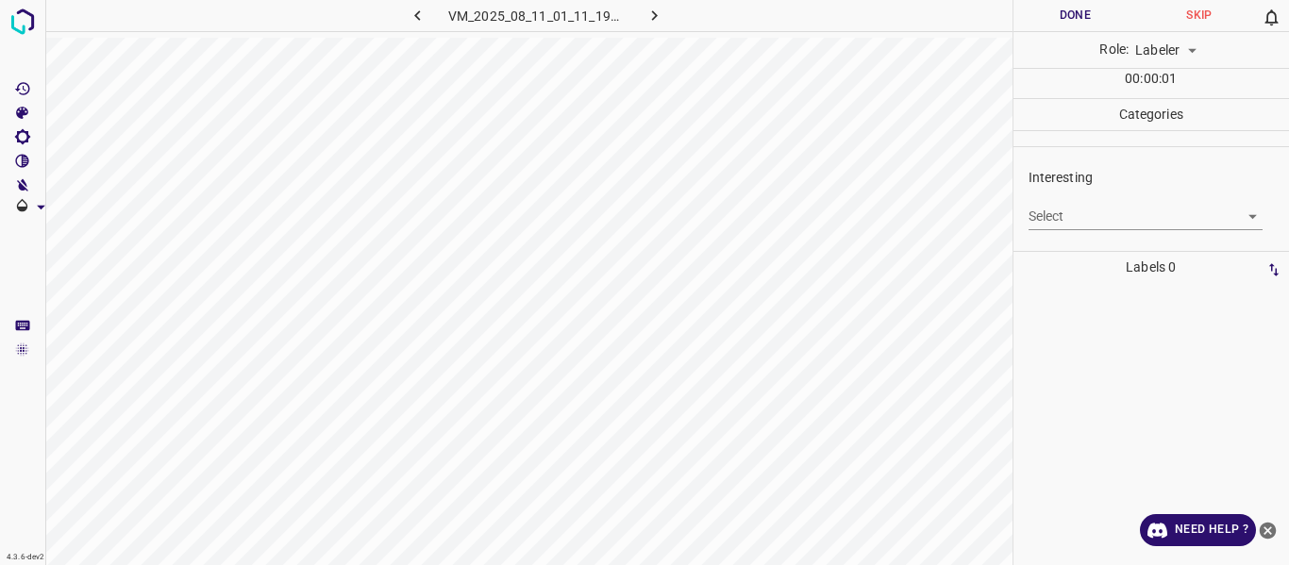
click at [1092, 215] on body "4.3.6-dev2 VM_2025_08_11_01_11_19_086_00.gif Done Skip 0 Role: Labeler labeler …" at bounding box center [644, 282] width 1289 height 565
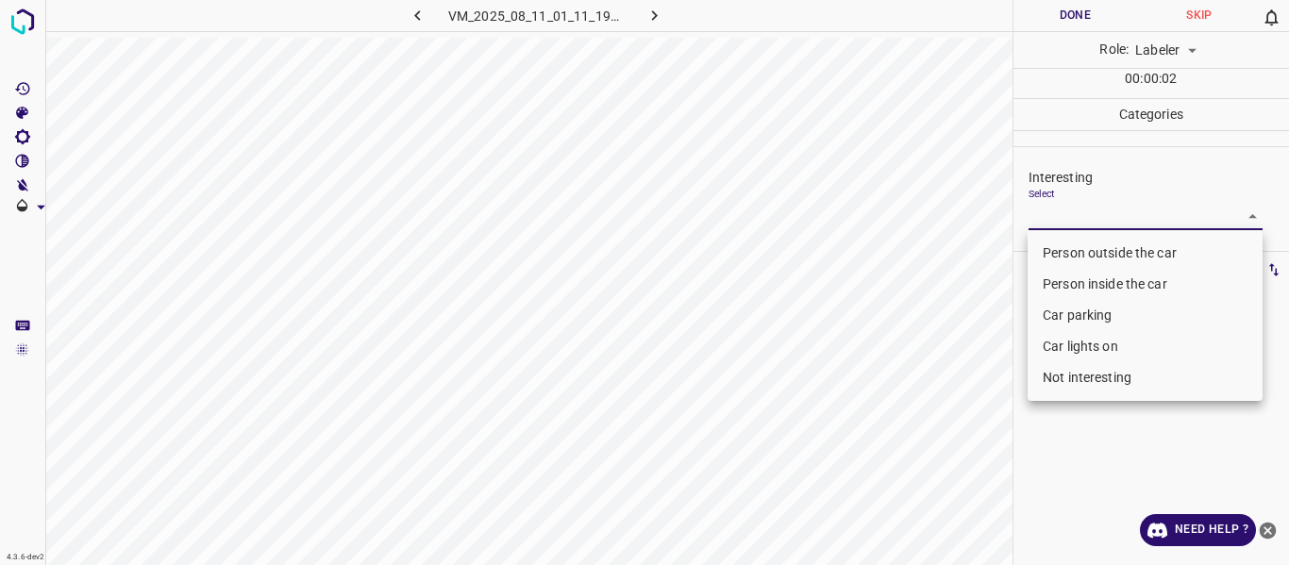
click at [1090, 276] on li "Person inside the car" at bounding box center [1144, 284] width 235 height 31
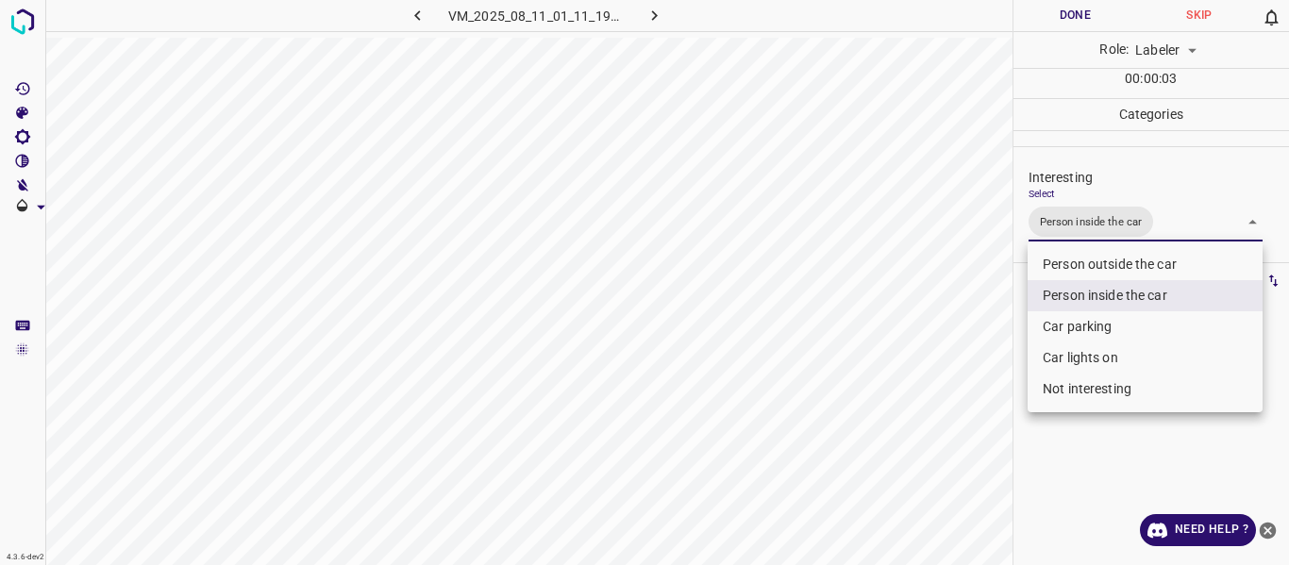
drag, startPoint x: 1064, startPoint y: 363, endPoint x: 978, endPoint y: 395, distance: 91.6
click at [1063, 363] on li "Car lights on" at bounding box center [1144, 357] width 235 height 31
type input "Person inside the car,Car lights on"
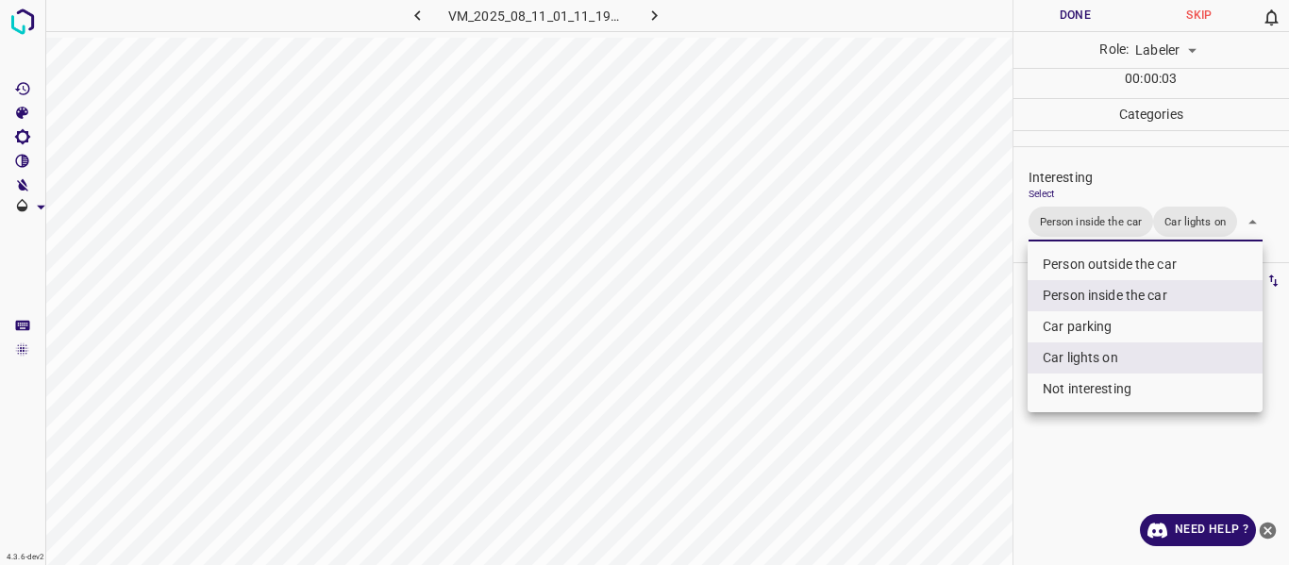
click at [938, 412] on div at bounding box center [644, 282] width 1289 height 565
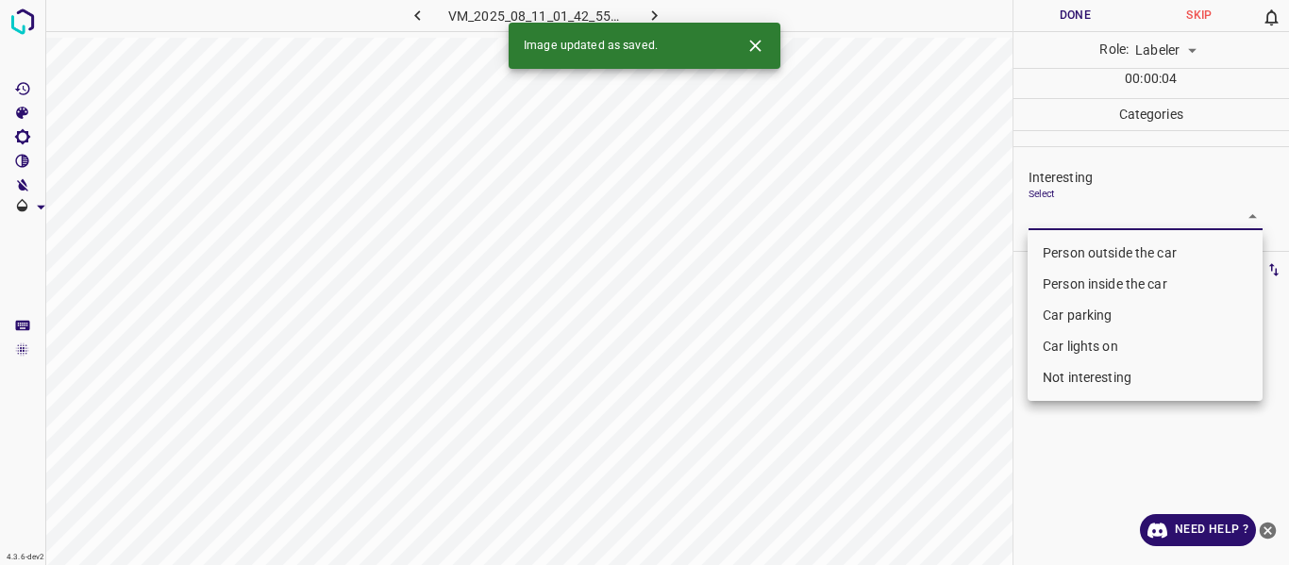
click at [1125, 213] on body "4.3.6-dev2 VM_2025_08_11_01_42_55_411_01.gif Done Skip 0 Role: Labeler labeler …" at bounding box center [644, 282] width 1289 height 565
click at [1121, 254] on li "Person outside the car" at bounding box center [1144, 253] width 235 height 31
type input "Person outside the car"
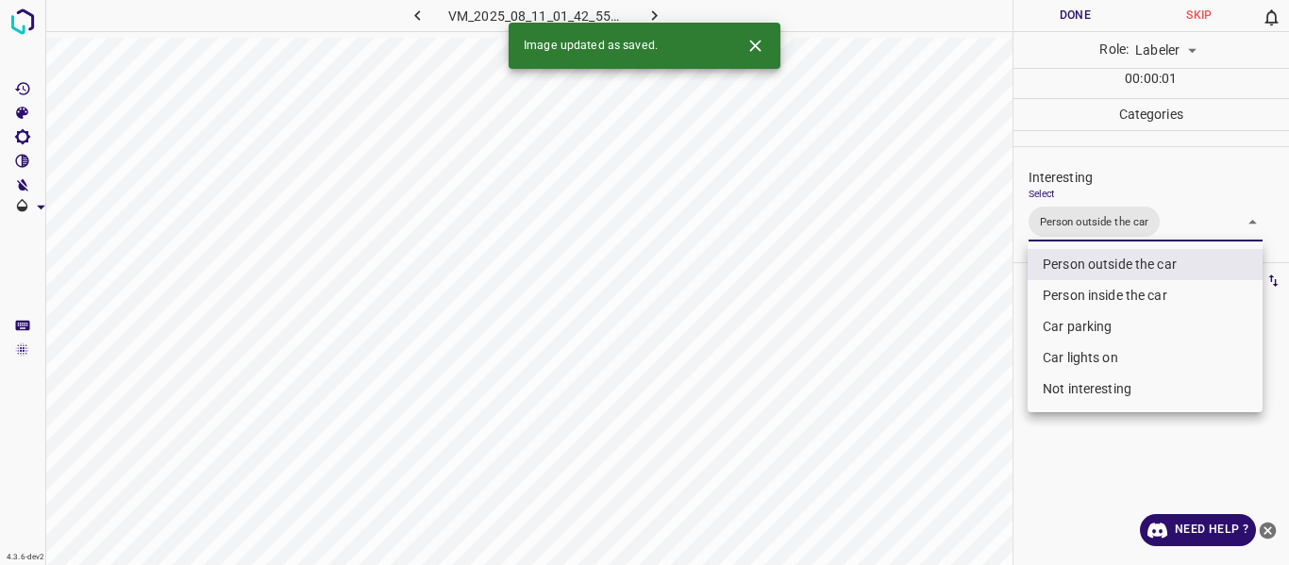
click at [951, 461] on div at bounding box center [644, 282] width 1289 height 565
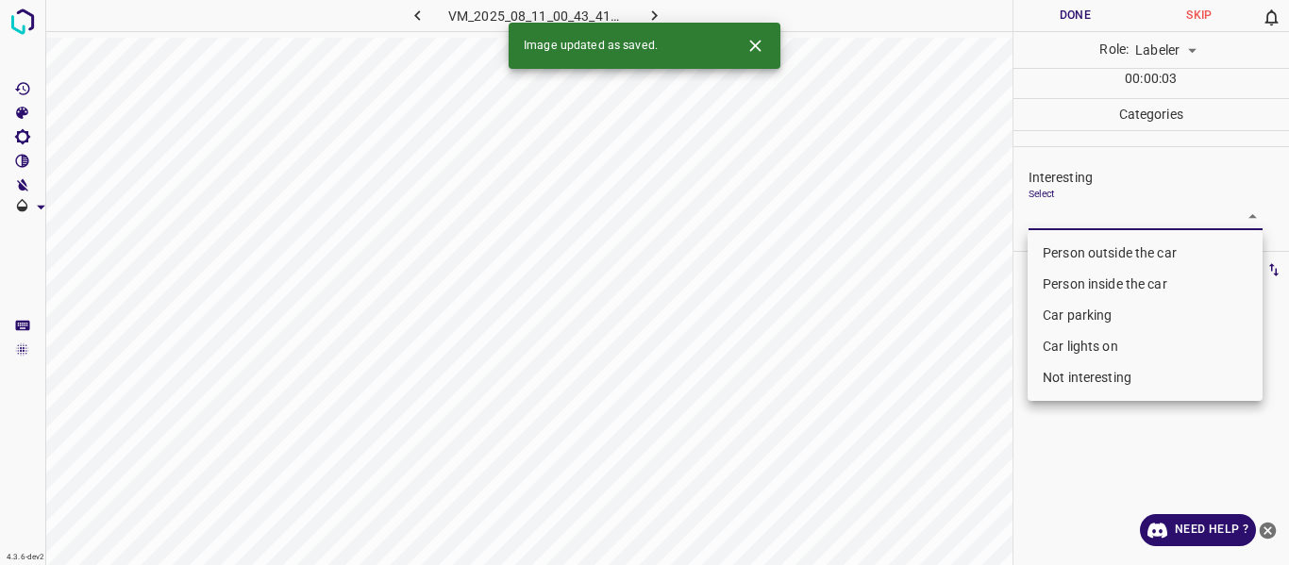
drag, startPoint x: 1073, startPoint y: 208, endPoint x: 1077, endPoint y: 300, distance: 91.6
click at [1074, 211] on body "4.3.6-dev2 VM_2025_08_11_00_43_41_459_05.gif Done Skip 0 Role: Labeler labeler …" at bounding box center [644, 282] width 1289 height 565
click at [1080, 310] on li "Car parking" at bounding box center [1144, 315] width 235 height 31
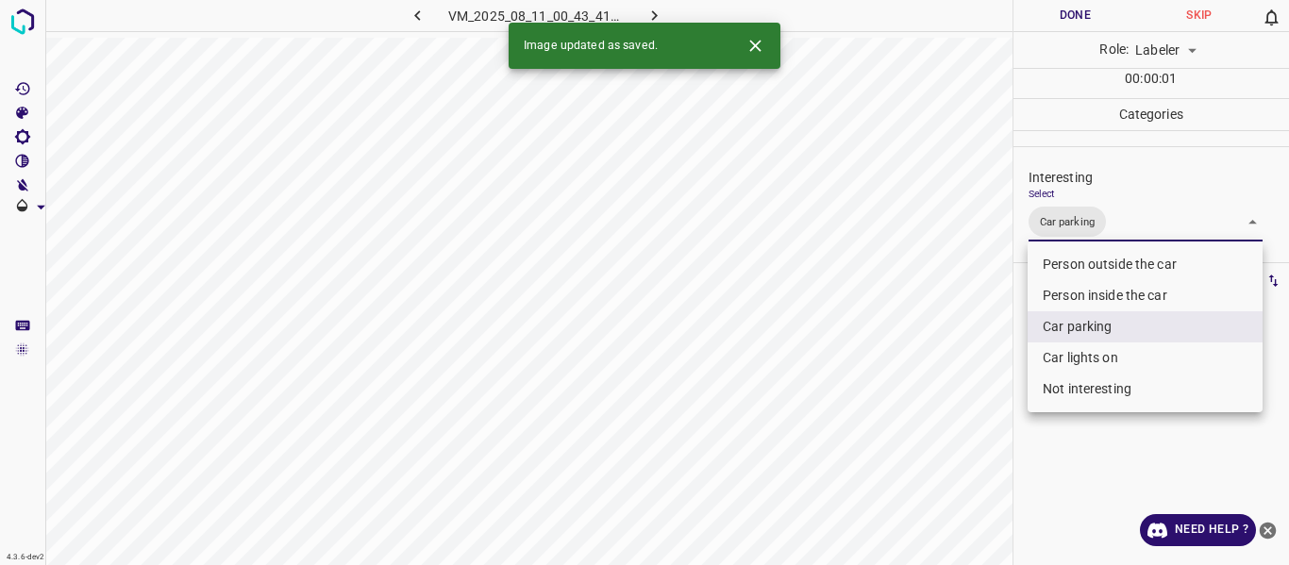
drag, startPoint x: 1079, startPoint y: 357, endPoint x: 1046, endPoint y: 384, distance: 42.9
click at [1080, 357] on li "Car lights on" at bounding box center [1144, 357] width 235 height 31
type input "Car parking,Car lights on"
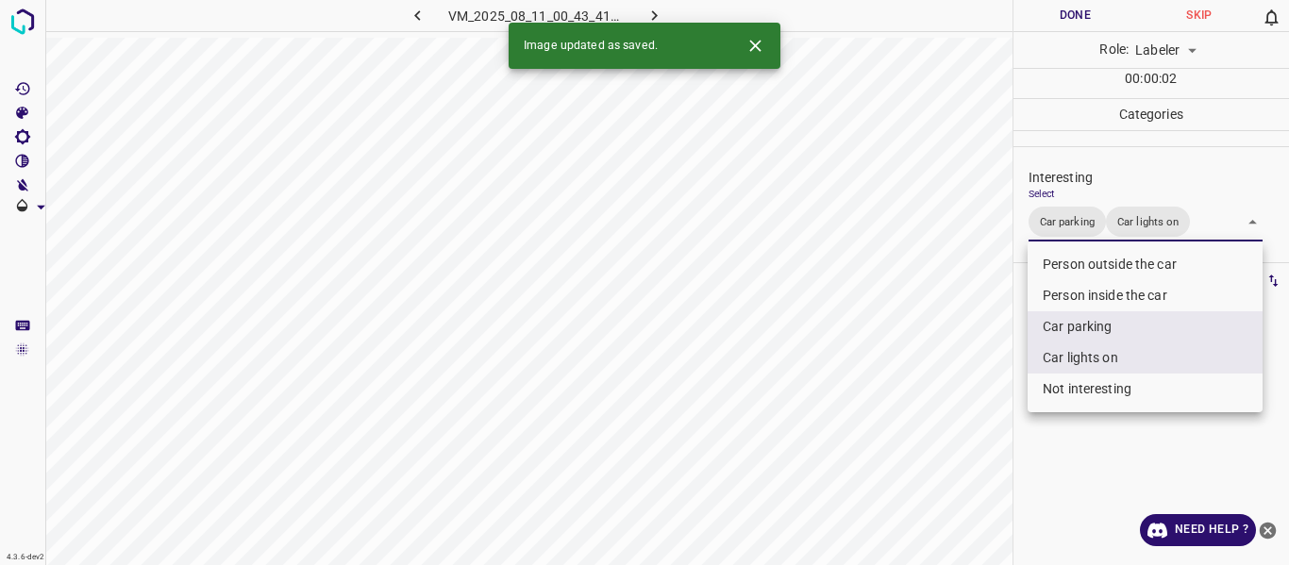
click at [978, 435] on div at bounding box center [644, 282] width 1289 height 565
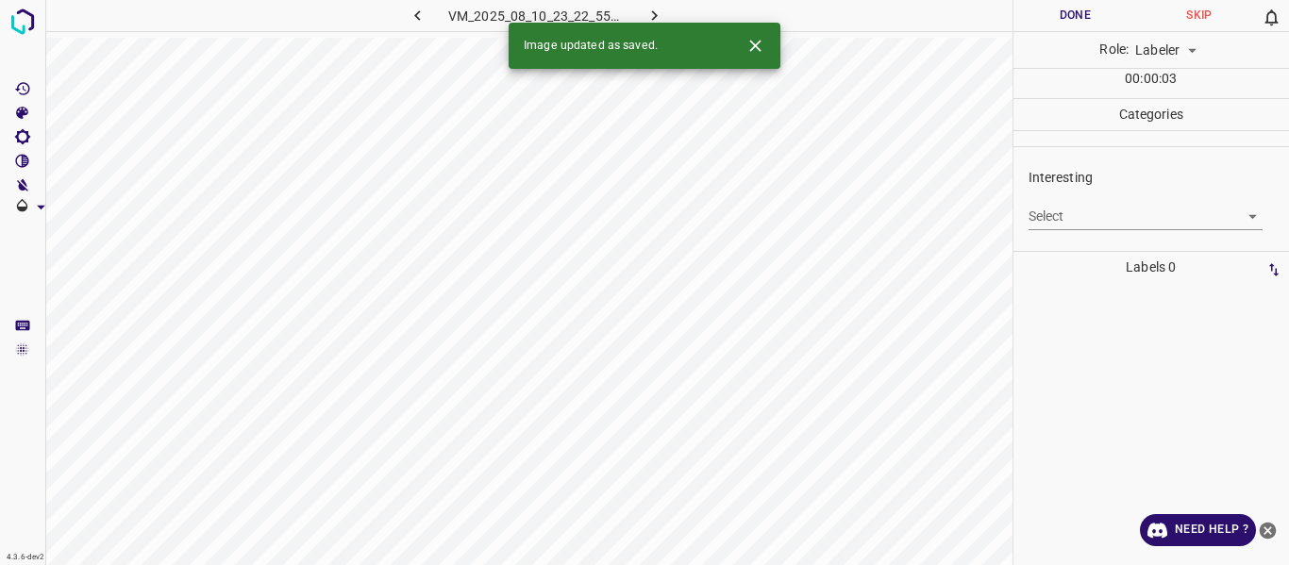
click at [1054, 220] on body "4.3.6-dev2 VM_2025_08_10_23_22_55_645_03.gif Done Skip 0 Role: Labeler labeler …" at bounding box center [644, 282] width 1289 height 565
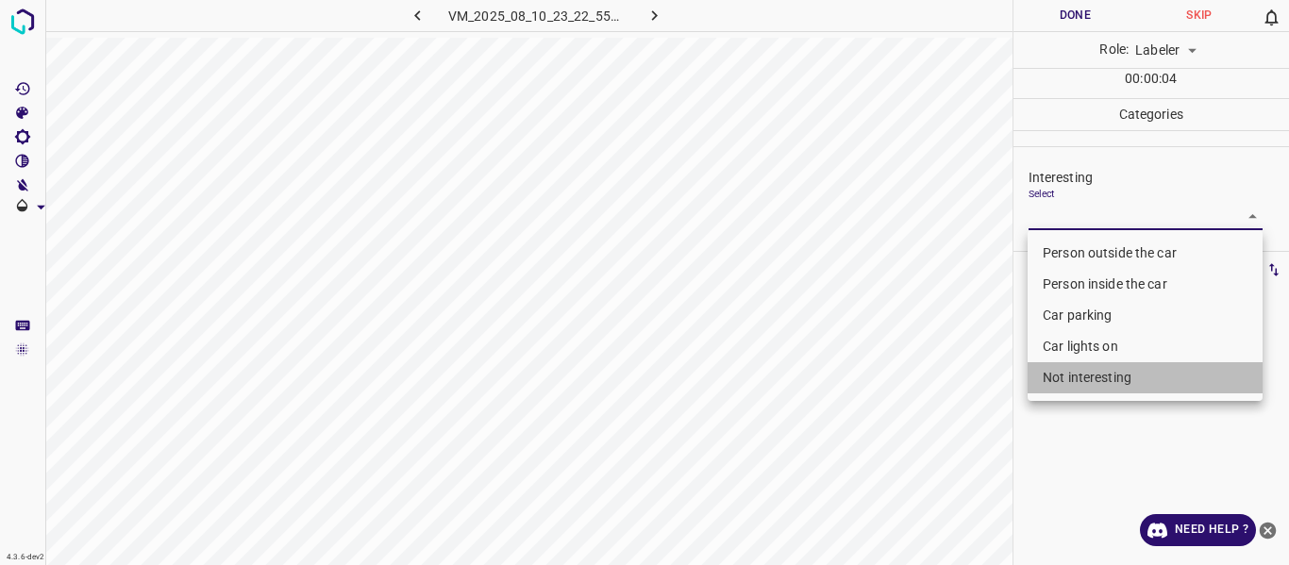
drag, startPoint x: 1082, startPoint y: 367, endPoint x: 990, endPoint y: 401, distance: 98.5
click at [1081, 370] on li "Not interesting" at bounding box center [1144, 377] width 235 height 31
type input "Not interesting"
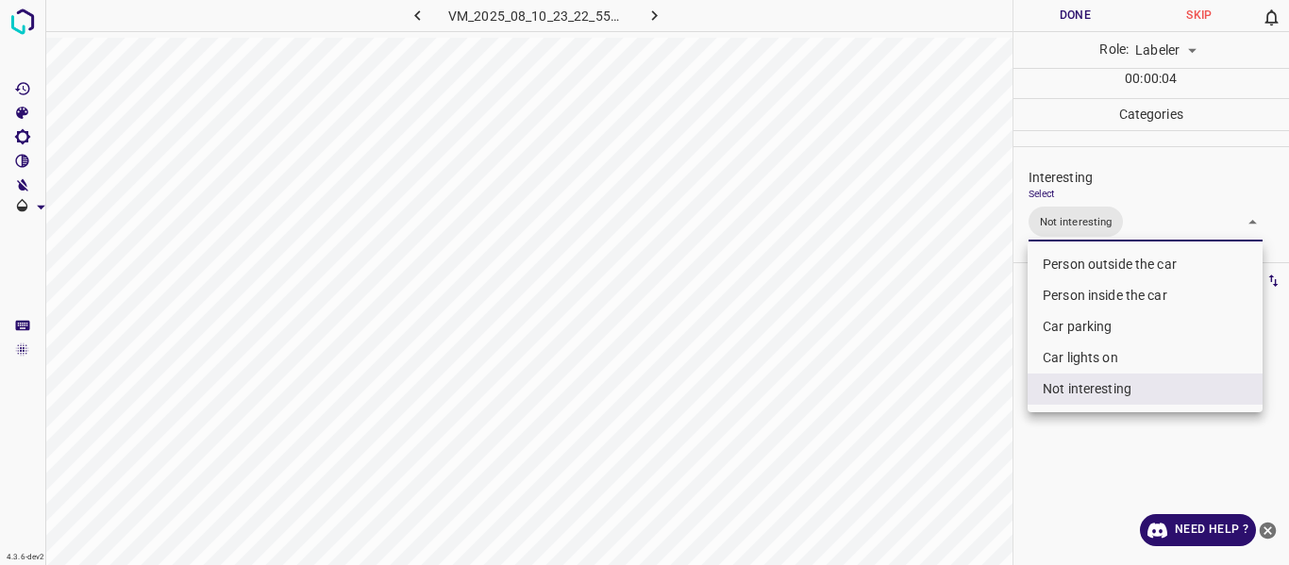
click at [928, 415] on div at bounding box center [644, 282] width 1289 height 565
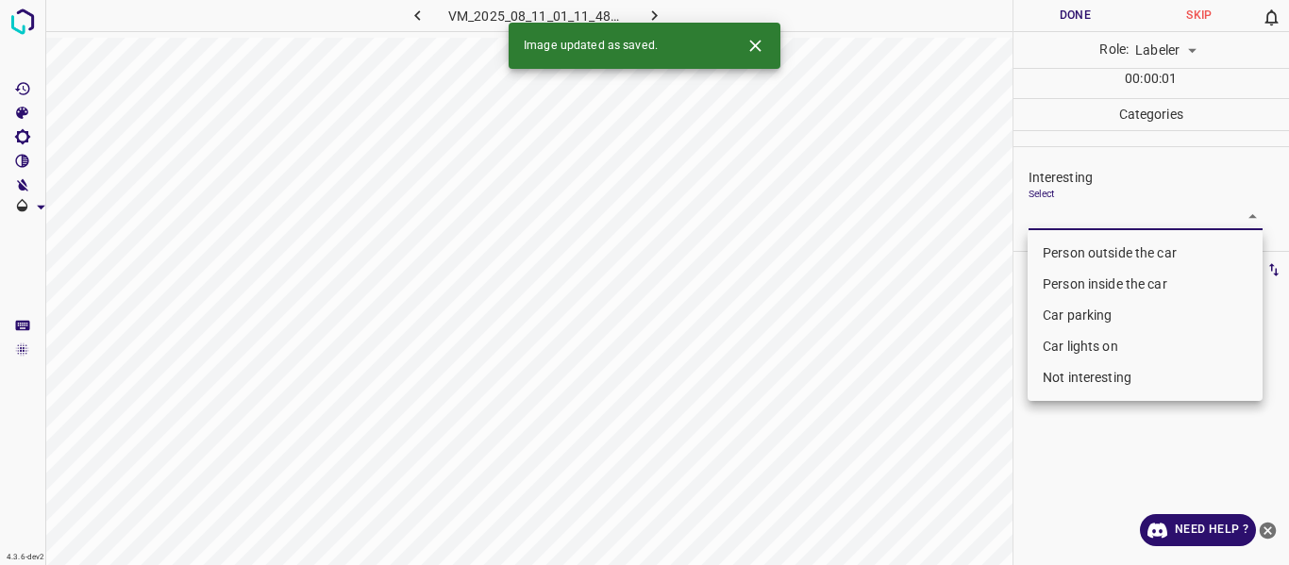
click at [1071, 210] on body "4.3.6-dev2 VM_2025_08_11_01_11_48_207_07.gif Done Skip 0 Role: Labeler labeler …" at bounding box center [644, 282] width 1289 height 565
click at [1073, 242] on li "Person outside the car" at bounding box center [1144, 253] width 235 height 31
type input "Person outside the car"
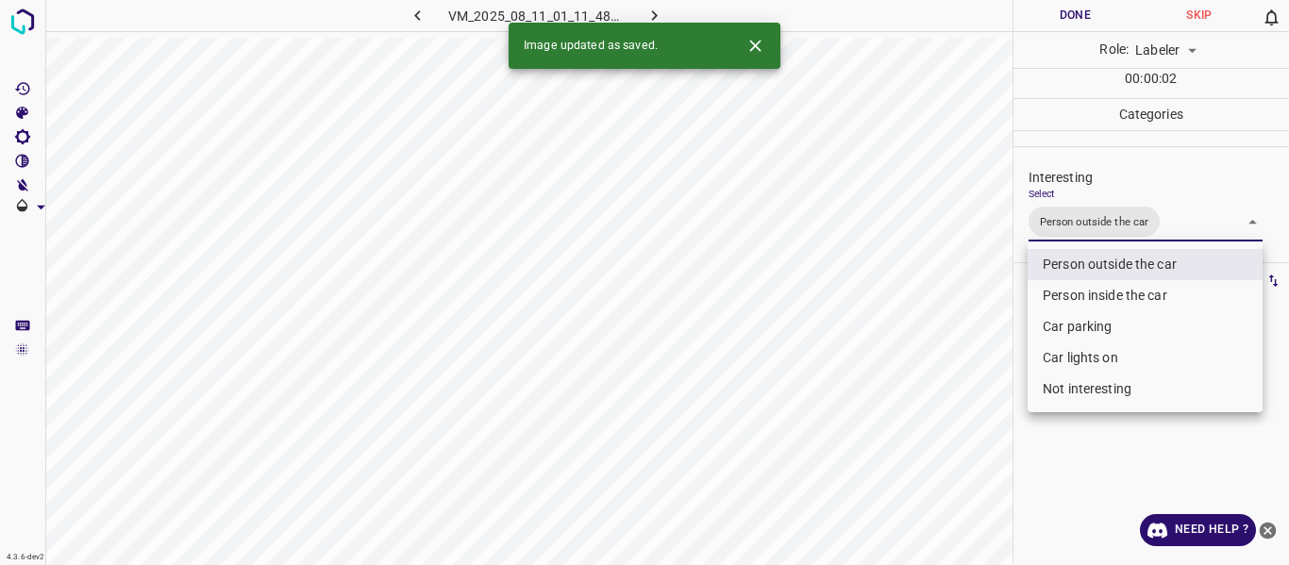
click at [891, 446] on div at bounding box center [644, 282] width 1289 height 565
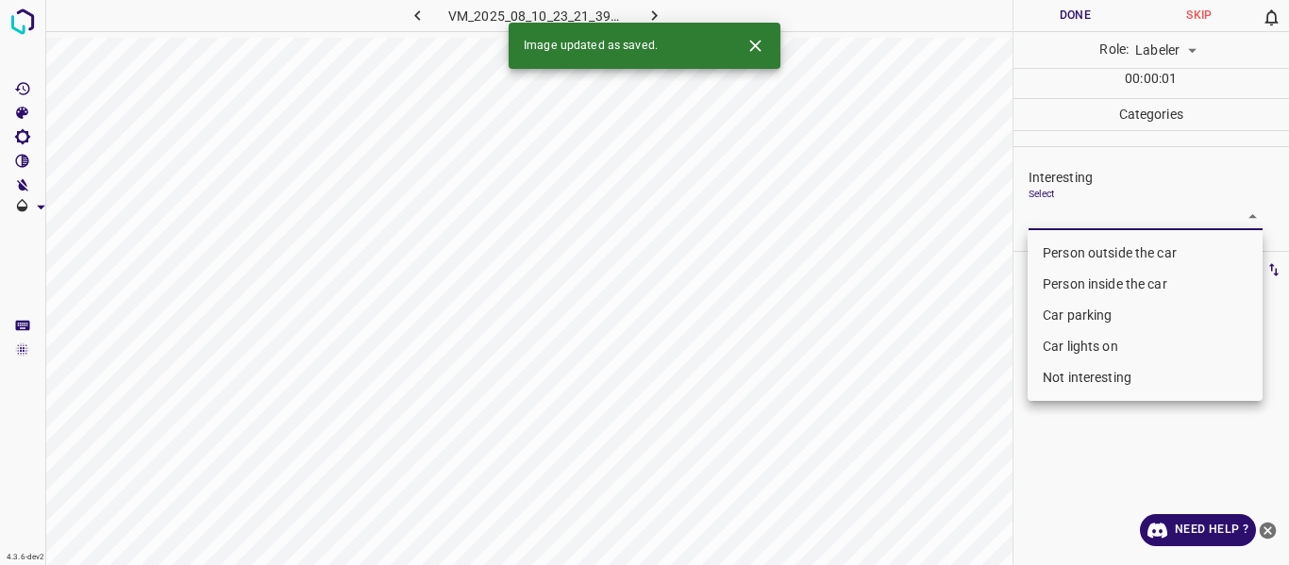
click at [1096, 209] on body "4.3.6-dev2 VM_2025_08_10_23_21_39_576_10.gif Done Skip 0 Role: Labeler labeler …" at bounding box center [644, 282] width 1289 height 565
click at [1083, 246] on li "Person outside the car" at bounding box center [1144, 253] width 235 height 31
type input "Person outside the car"
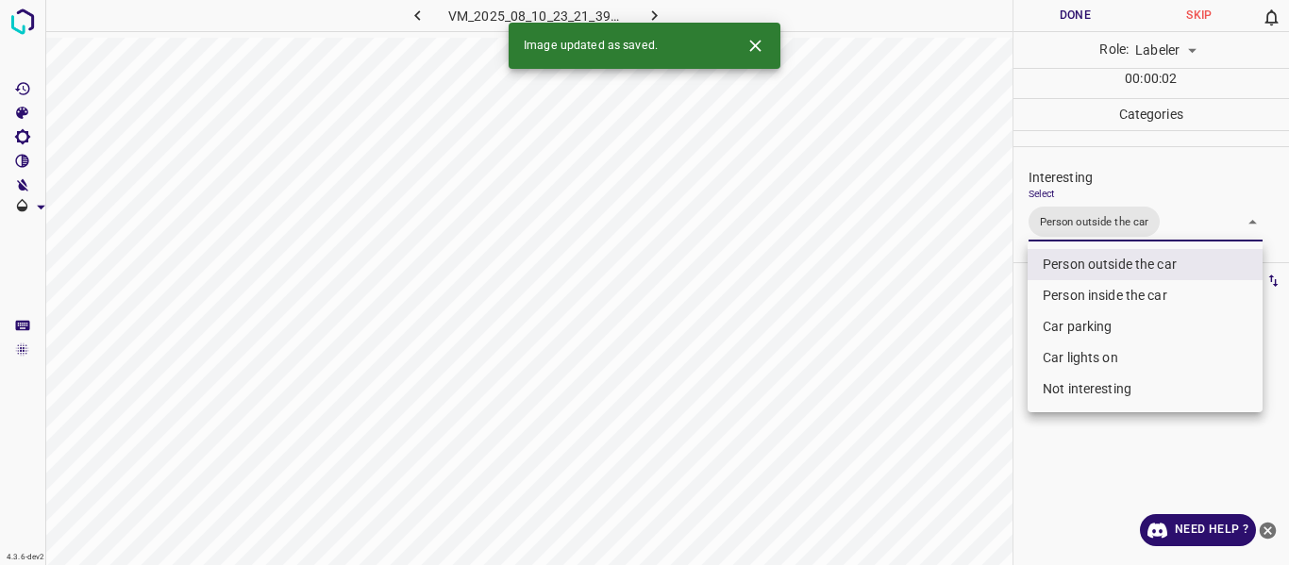
drag, startPoint x: 940, startPoint y: 358, endPoint x: 930, endPoint y: 405, distance: 47.2
click at [941, 374] on div at bounding box center [644, 282] width 1289 height 565
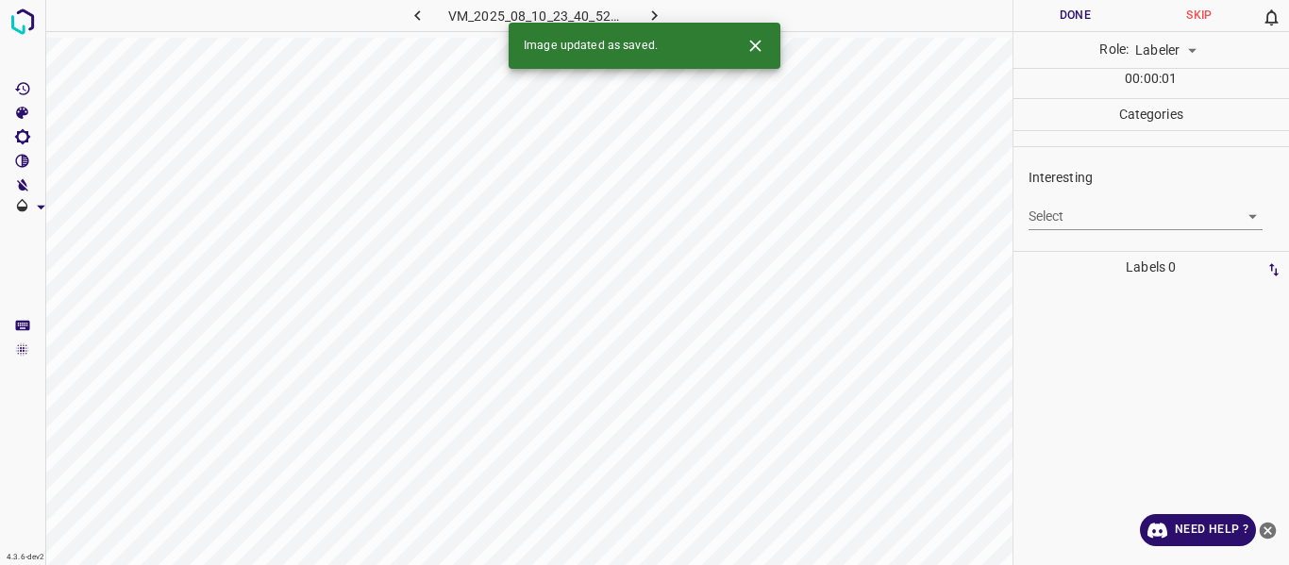
click at [1084, 199] on div "Select ​" at bounding box center [1145, 209] width 235 height 42
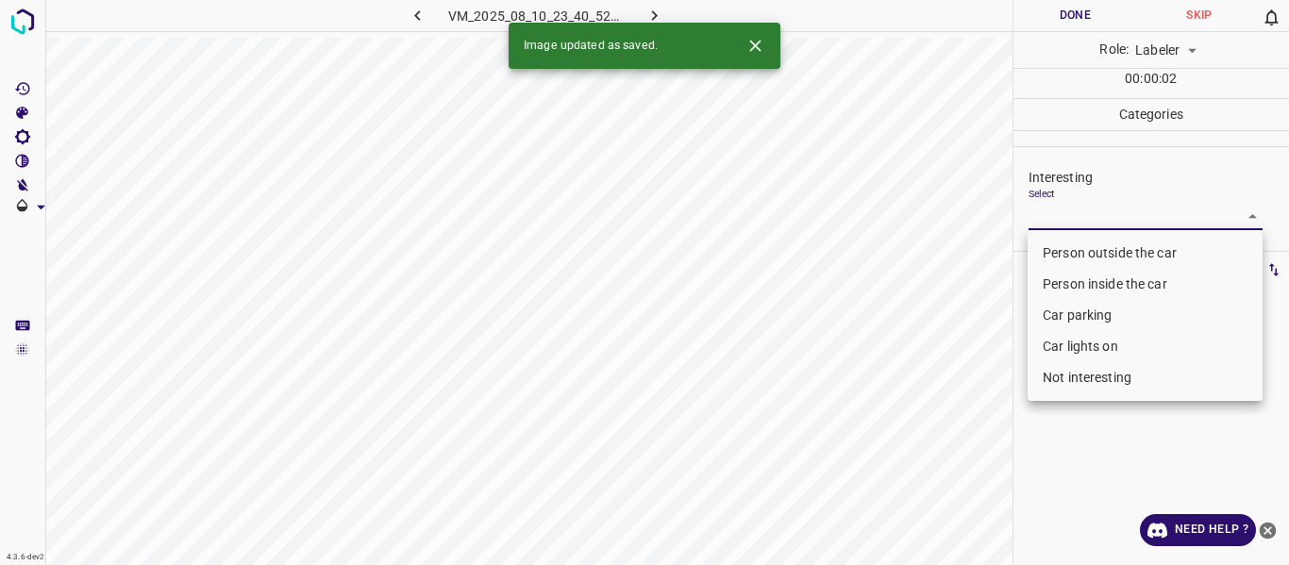
click at [1077, 215] on body "4.3.6-dev2 VM_2025_08_10_23_40_52_978_05.gif Done Skip 0 Role: Labeler labeler …" at bounding box center [644, 282] width 1289 height 565
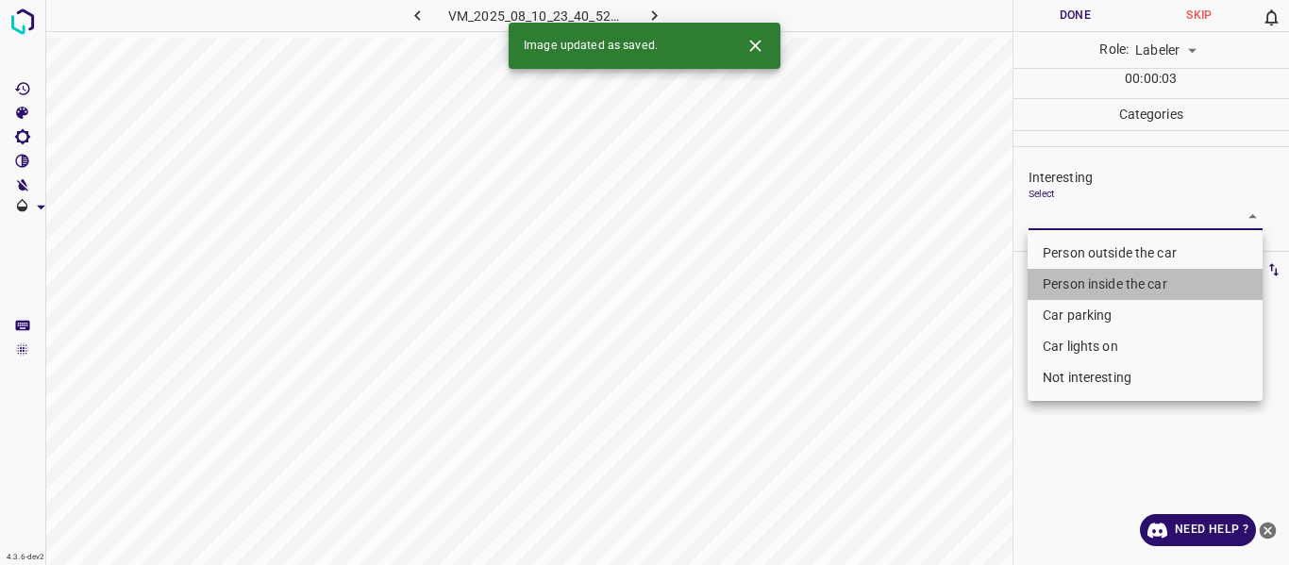
click at [1072, 283] on li "Person inside the car" at bounding box center [1144, 284] width 235 height 31
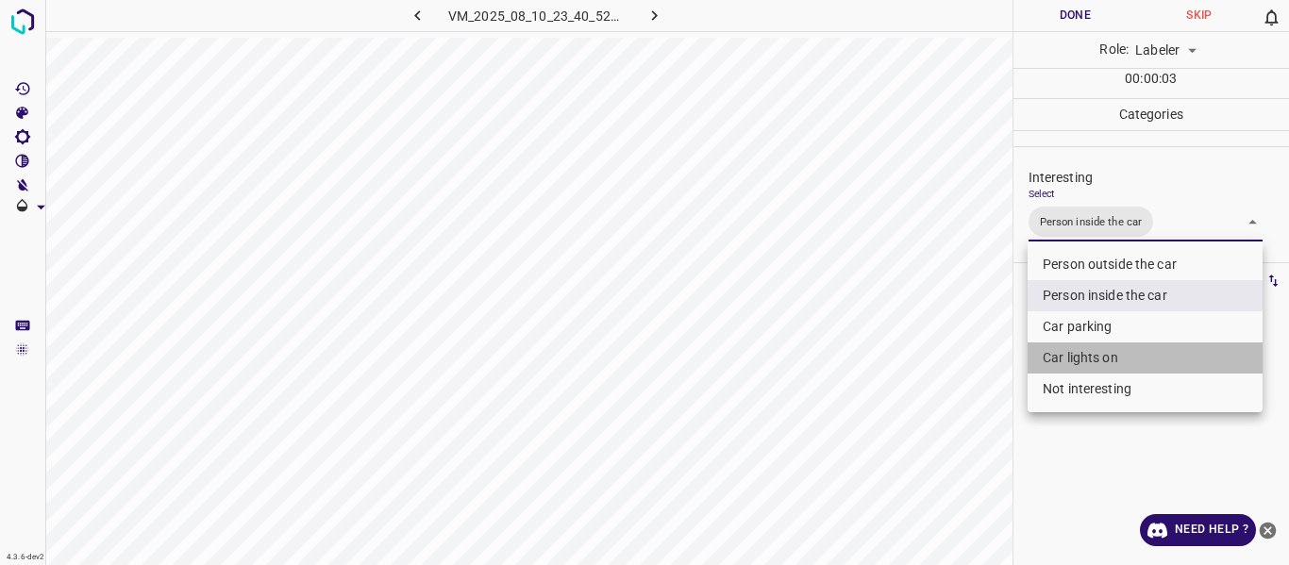
click at [1065, 355] on li "Car lights on" at bounding box center [1144, 357] width 235 height 31
type input "Person inside the car,Car lights on"
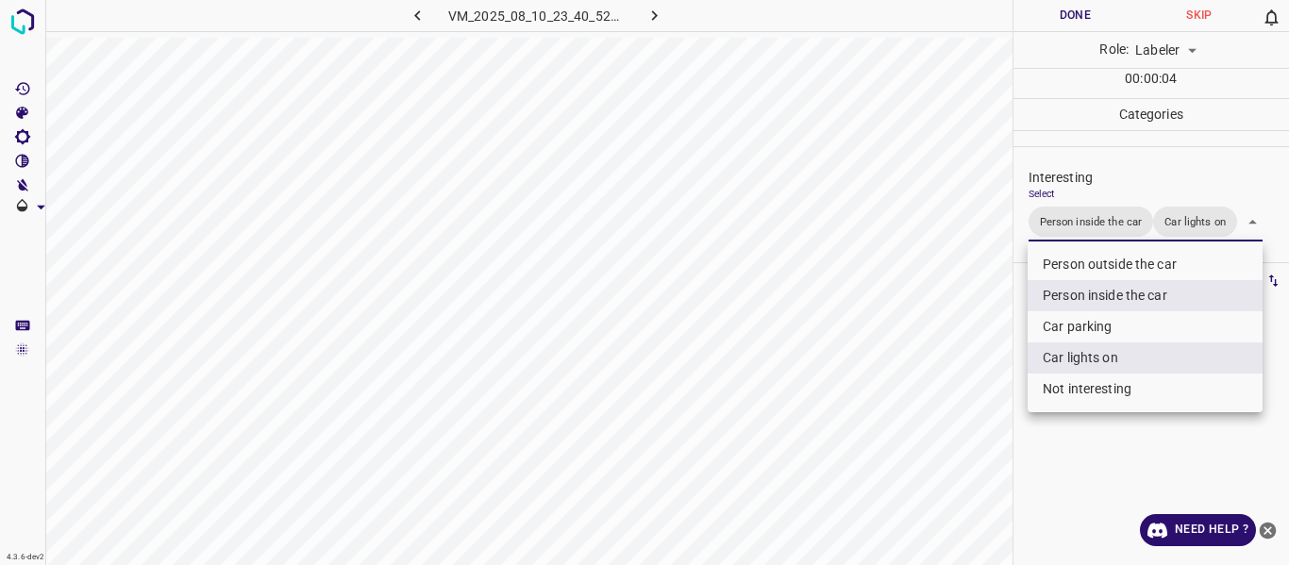
click at [903, 446] on div at bounding box center [644, 282] width 1289 height 565
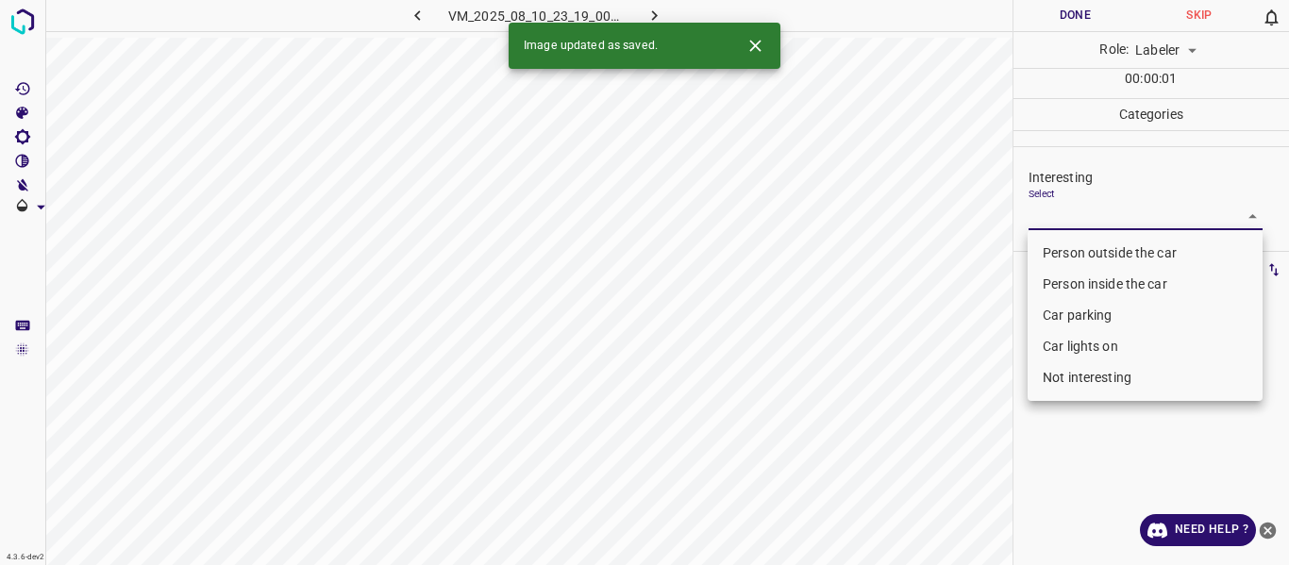
click at [1068, 220] on body "4.3.6-dev2 VM_2025_08_10_23_19_00_972_02.gif Done Skip 0 Role: Labeler labeler …" at bounding box center [644, 282] width 1289 height 565
click at [1083, 281] on li "Person inside the car" at bounding box center [1144, 284] width 235 height 31
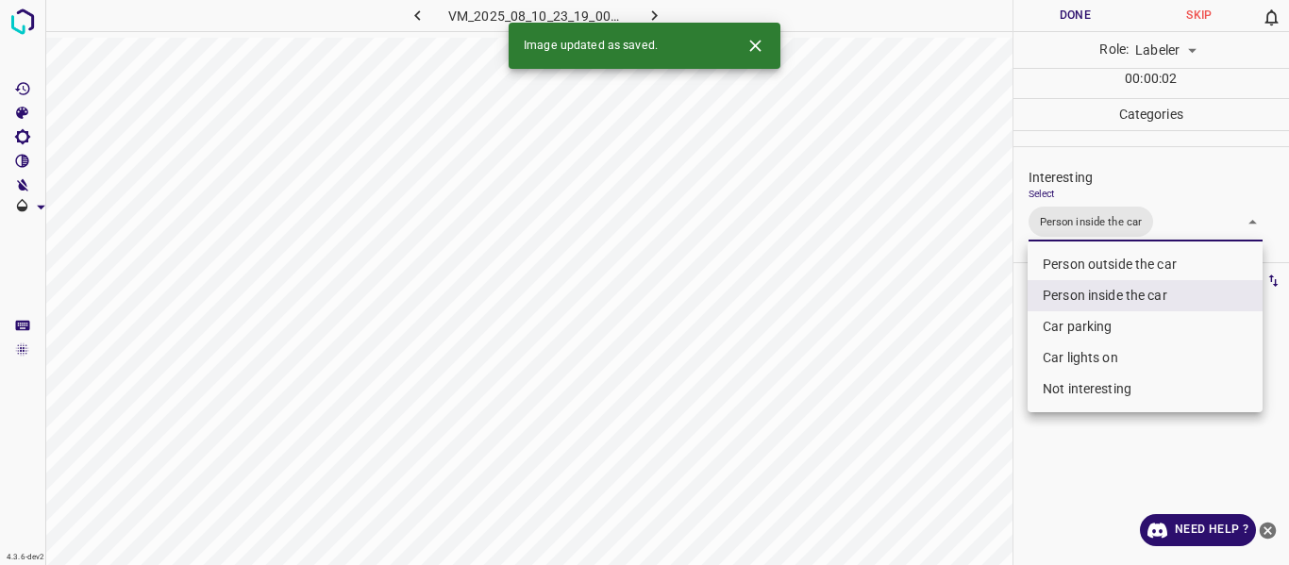
click at [1075, 327] on li "Car parking" at bounding box center [1144, 326] width 235 height 31
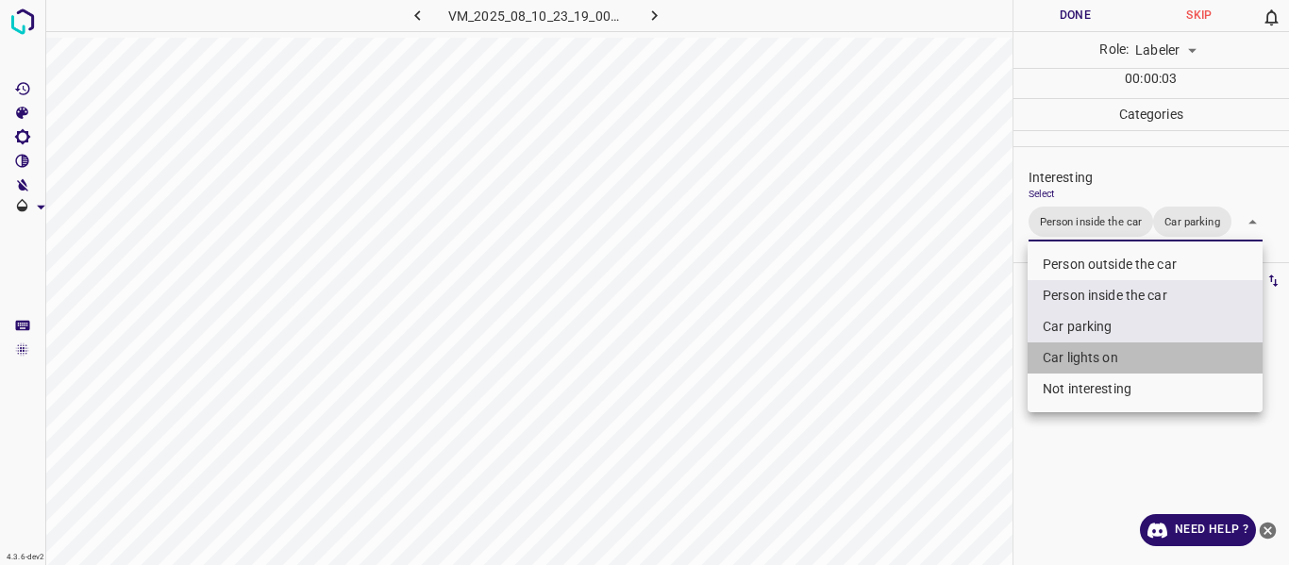
drag, startPoint x: 1070, startPoint y: 361, endPoint x: 1028, endPoint y: 378, distance: 44.8
click at [1070, 359] on li "Car lights on" at bounding box center [1144, 357] width 235 height 31
type input "Person inside the car,Car parking,Car lights on"
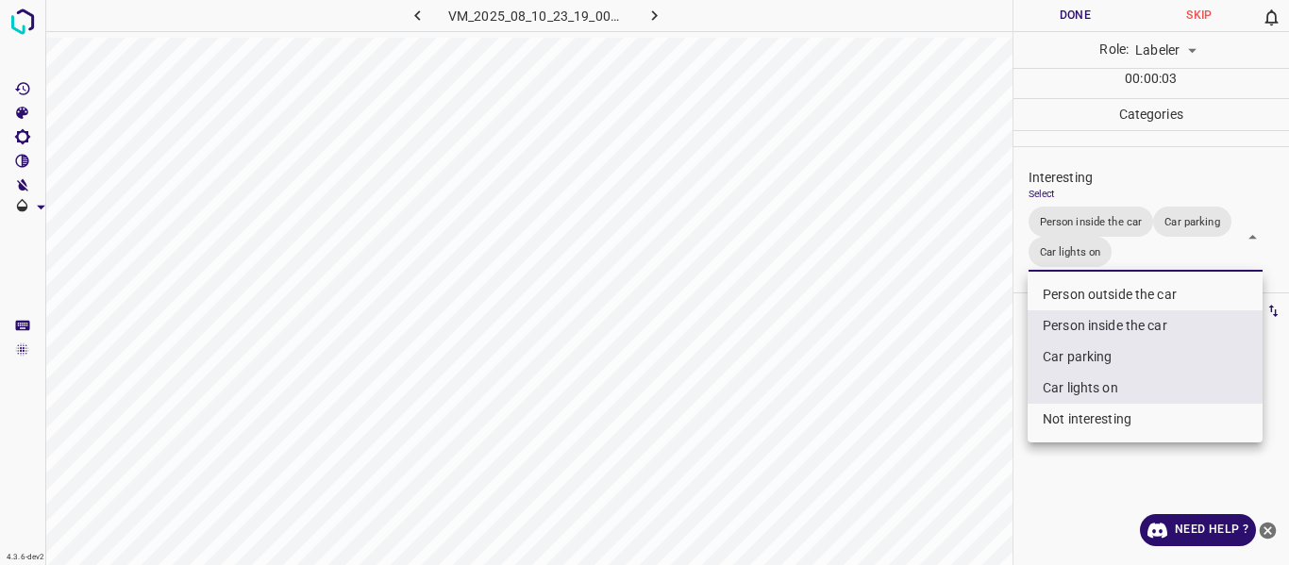
click at [951, 425] on div at bounding box center [644, 282] width 1289 height 565
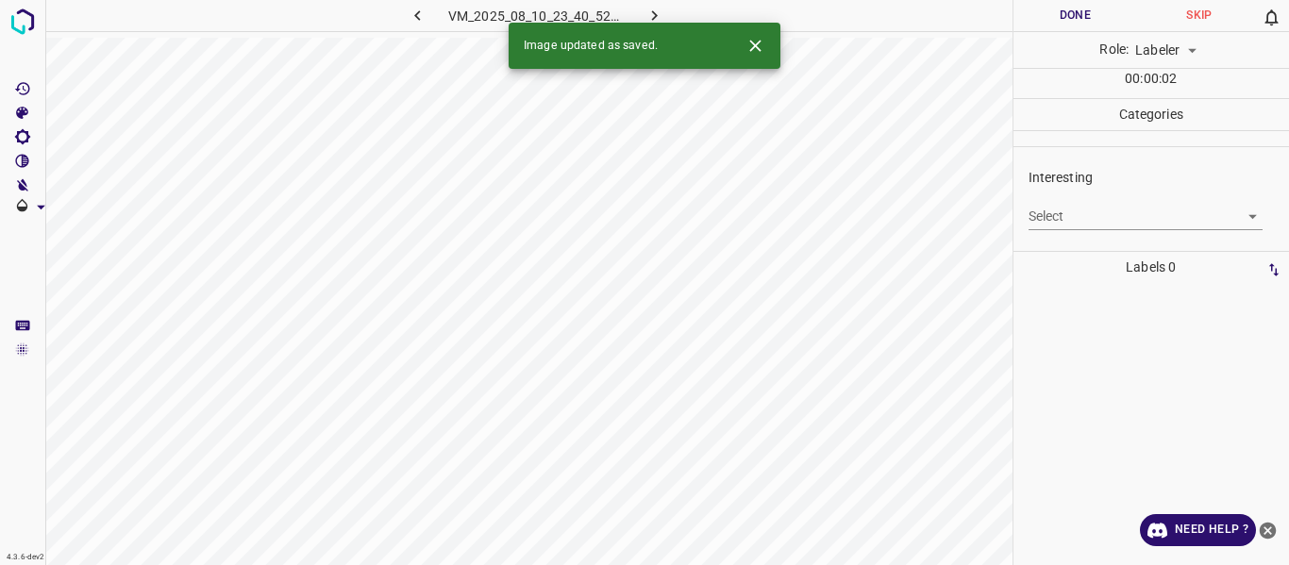
click at [1060, 207] on body "4.3.6-dev2 VM_2025_08_10_23_40_52_978_07.gif Done Skip 0 Role: Labeler labeler …" at bounding box center [644, 282] width 1289 height 565
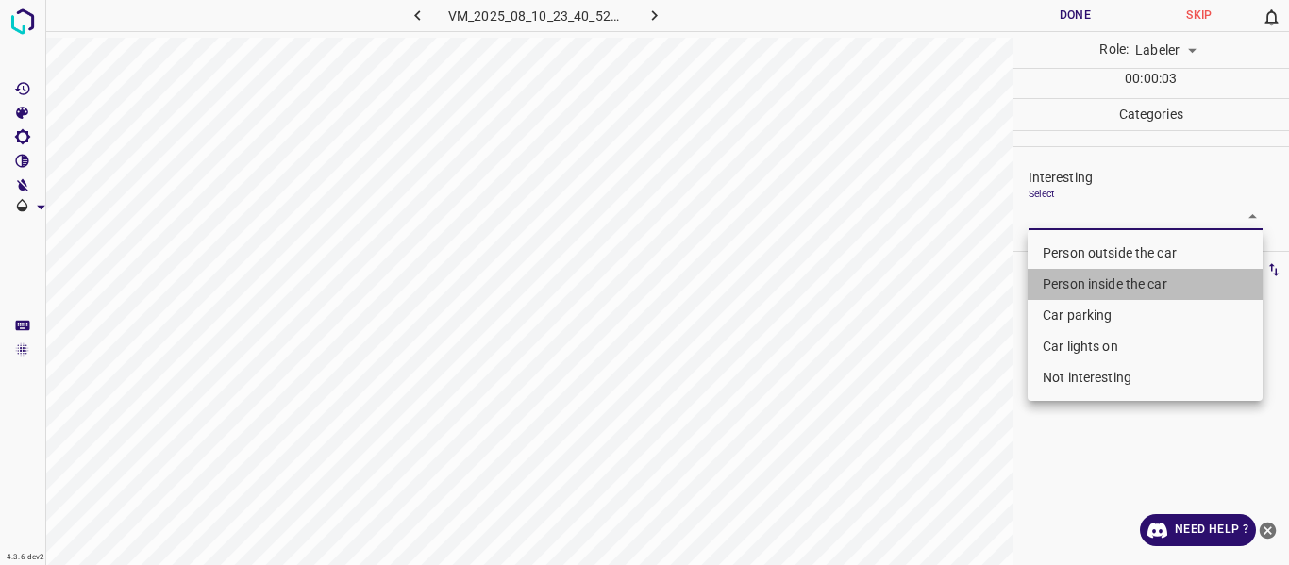
click at [1084, 283] on li "Person inside the car" at bounding box center [1144, 284] width 235 height 31
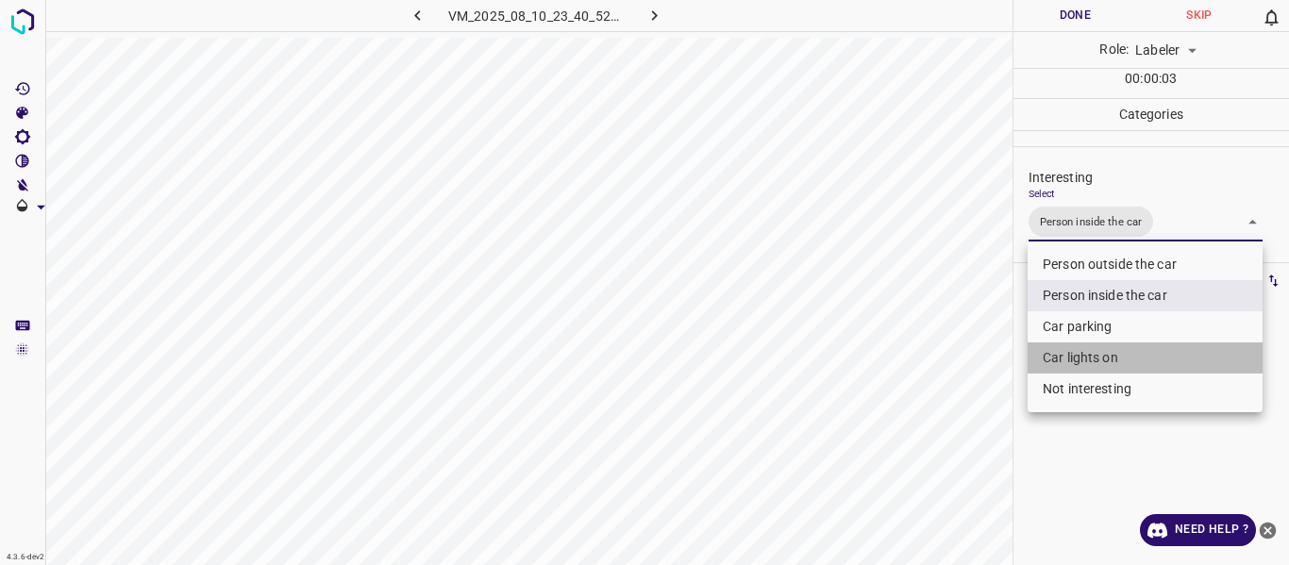
click at [1090, 358] on li "Car lights on" at bounding box center [1144, 357] width 235 height 31
type input "Person inside the car,Car lights on"
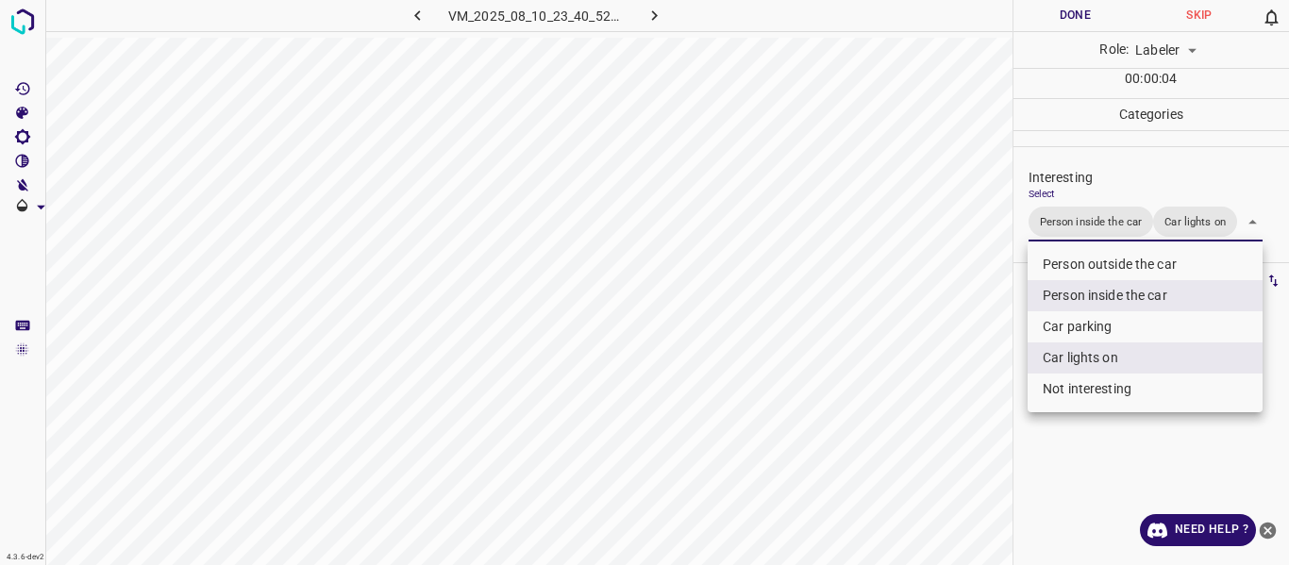
drag, startPoint x: 947, startPoint y: 412, endPoint x: 940, endPoint y: 439, distance: 27.5
click at [948, 416] on div at bounding box center [644, 282] width 1289 height 565
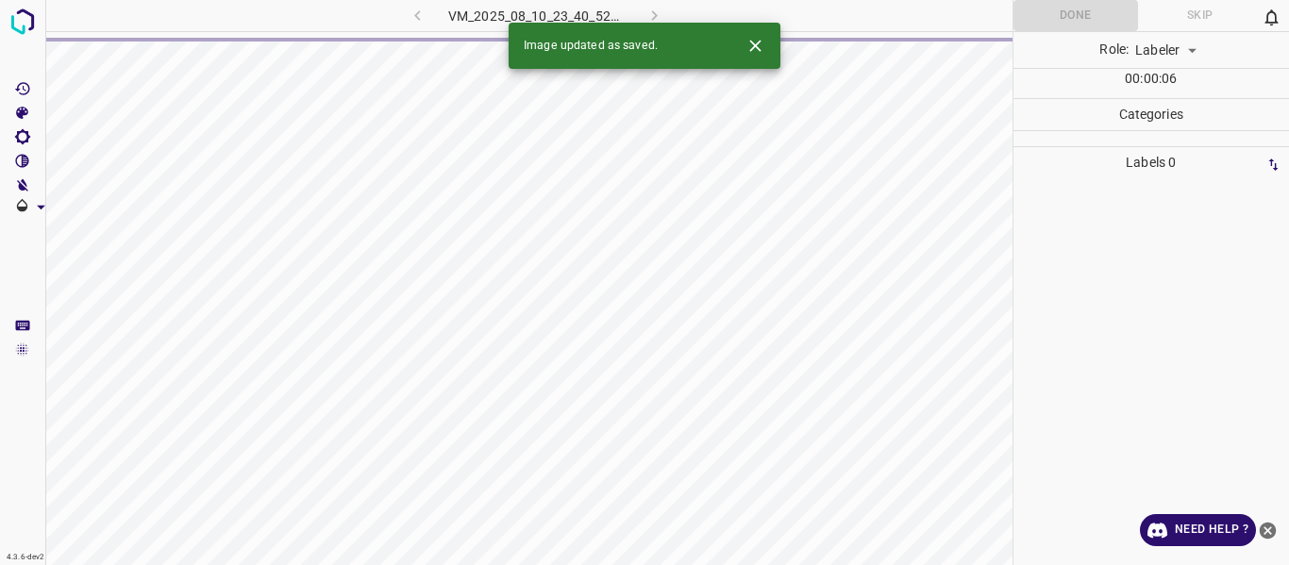
click at [116, 439] on div "4.3.6-dev2 VM_2025_08_10_23_40_52_978_07.gif Done Skip 0 Role: Labeler labeler …" at bounding box center [644, 282] width 1289 height 565
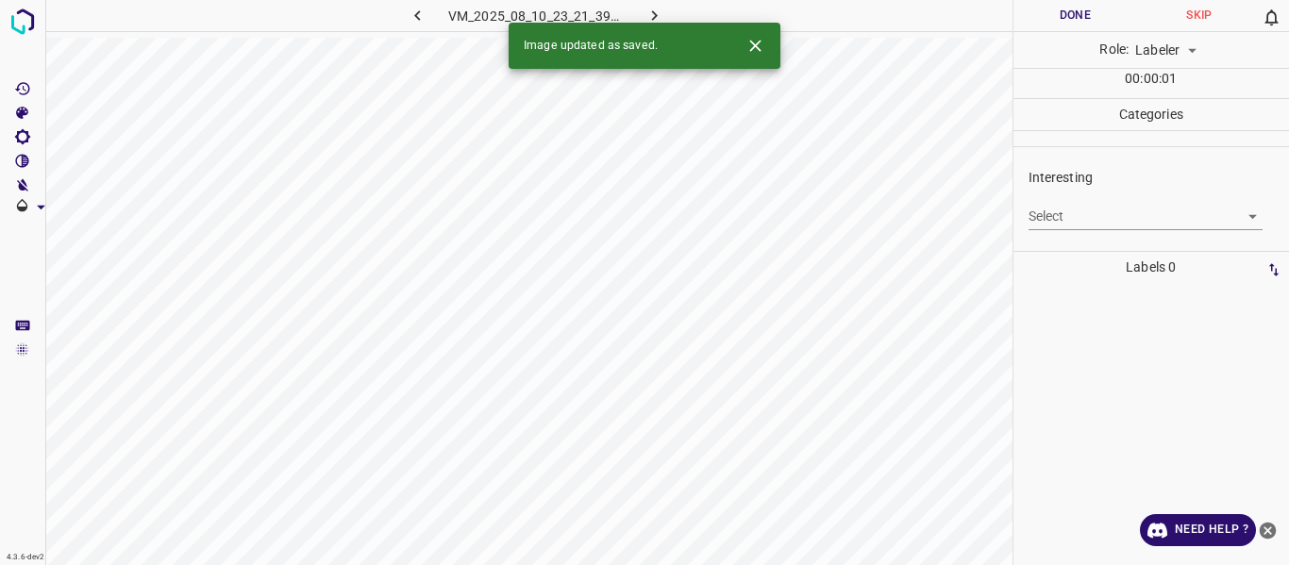
click at [1066, 213] on body "4.3.6-dev2 VM_2025_08_10_23_21_39_576_11.gif Done Skip 0 Role: Labeler labeler …" at bounding box center [644, 282] width 1289 height 565
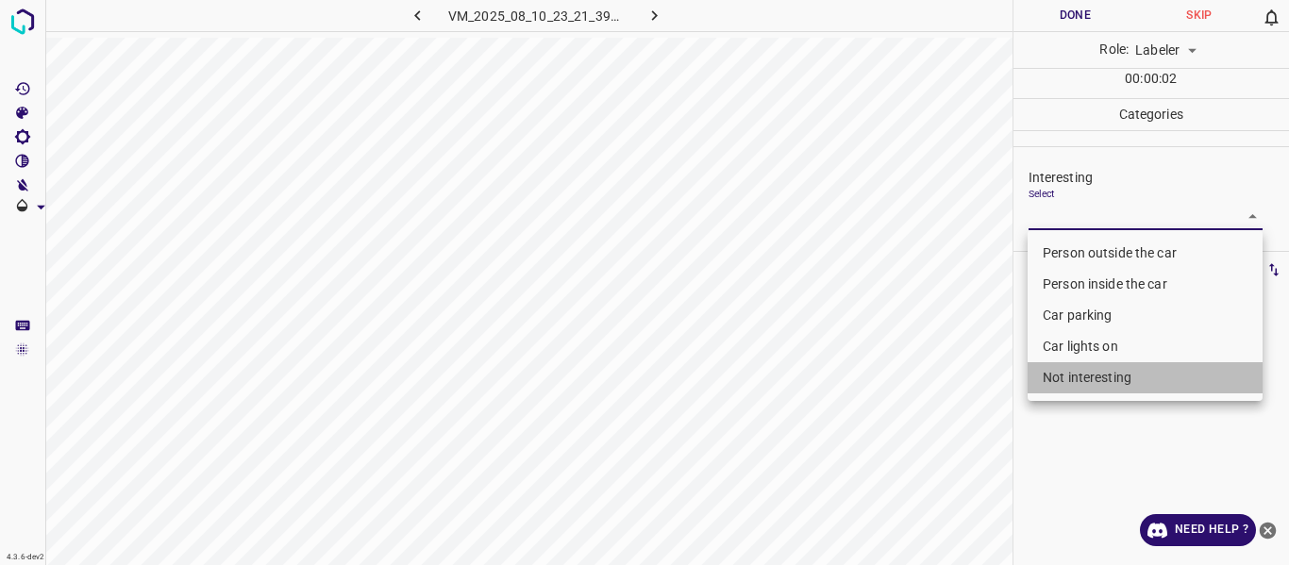
click at [1060, 382] on li "Not interesting" at bounding box center [1144, 377] width 235 height 31
type input "Not interesting"
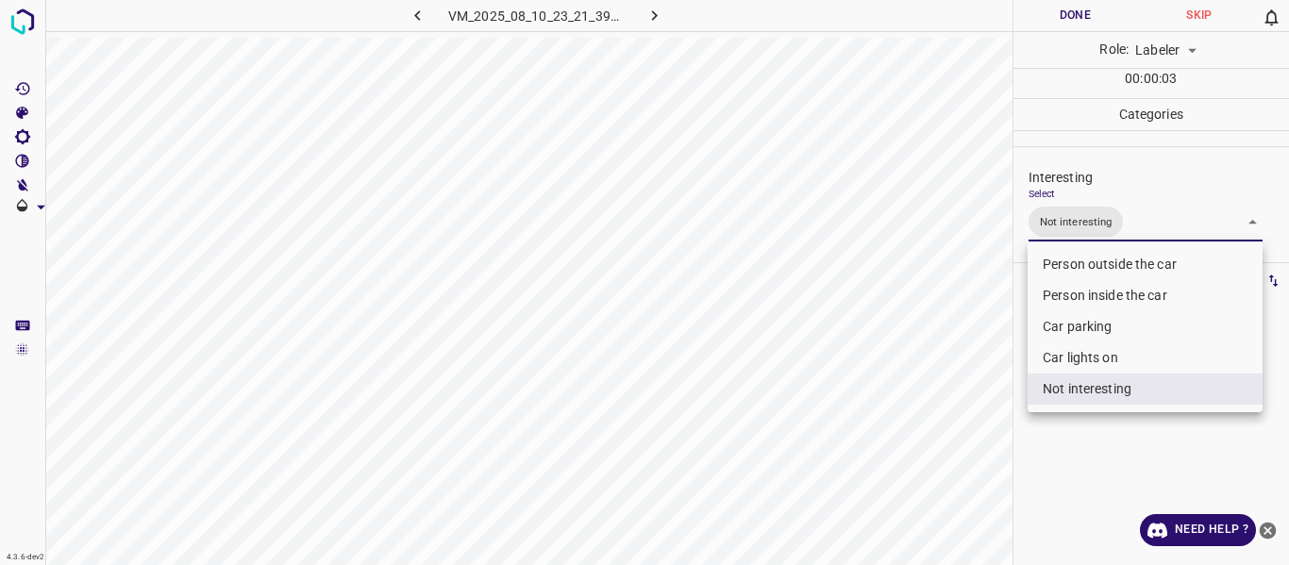
click at [898, 420] on div at bounding box center [644, 282] width 1289 height 565
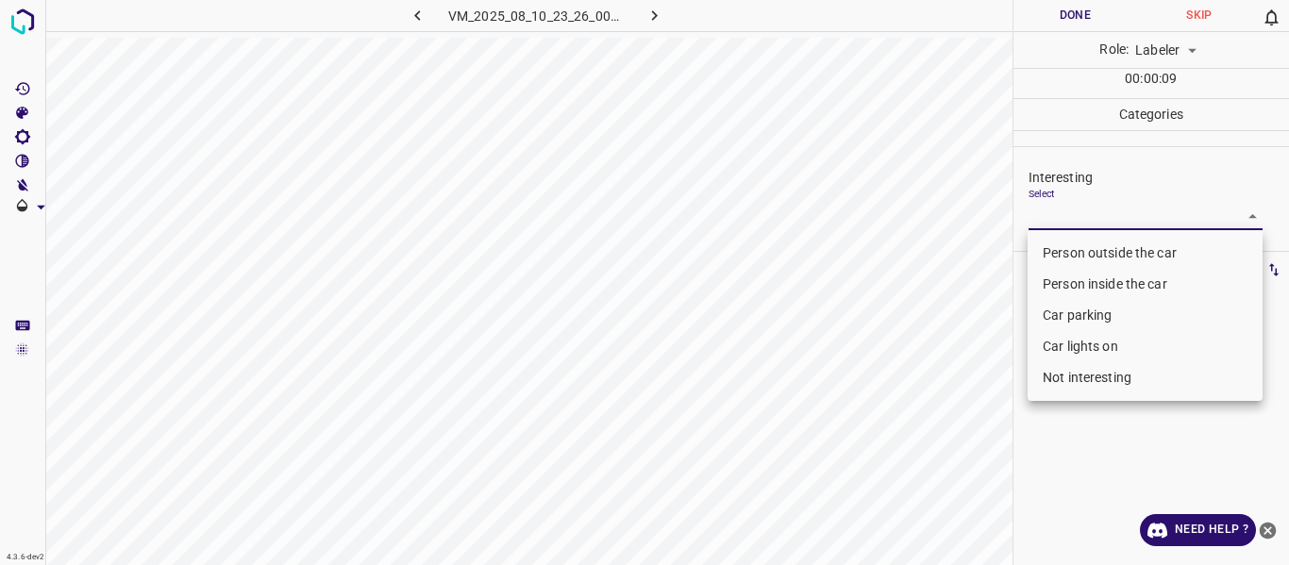
click at [1033, 211] on body "4.3.6-dev2 VM_2025_08_10_23_26_00_928_09.gif Done Skip 0 Role: Labeler labeler …" at bounding box center [644, 282] width 1289 height 565
click at [1049, 249] on li "Person outside the car" at bounding box center [1144, 253] width 235 height 31
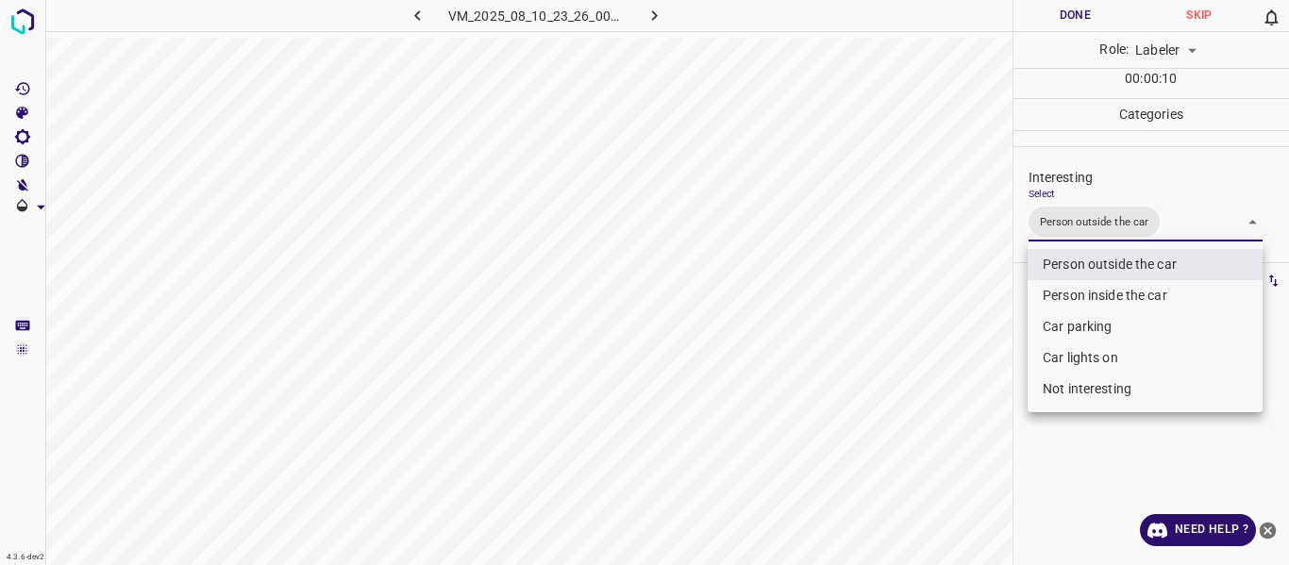
type input "Person outside the car"
drag, startPoint x: 952, startPoint y: 375, endPoint x: 953, endPoint y: 386, distance: 11.4
click at [953, 383] on div at bounding box center [644, 282] width 1289 height 565
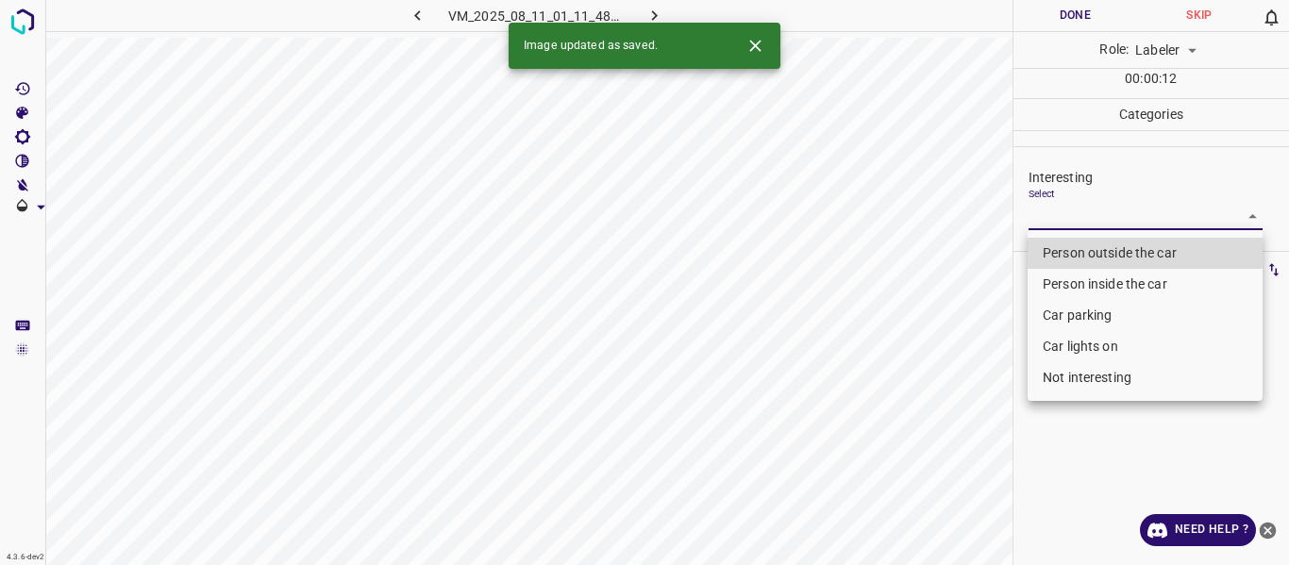
click at [1066, 206] on body "4.3.6-dev2 VM_2025_08_11_01_11_48_207_10.gif Done Skip 0 Role: Labeler labeler …" at bounding box center [644, 282] width 1289 height 565
click at [1069, 249] on li "Person outside the car" at bounding box center [1144, 253] width 235 height 31
type input "Person outside the car"
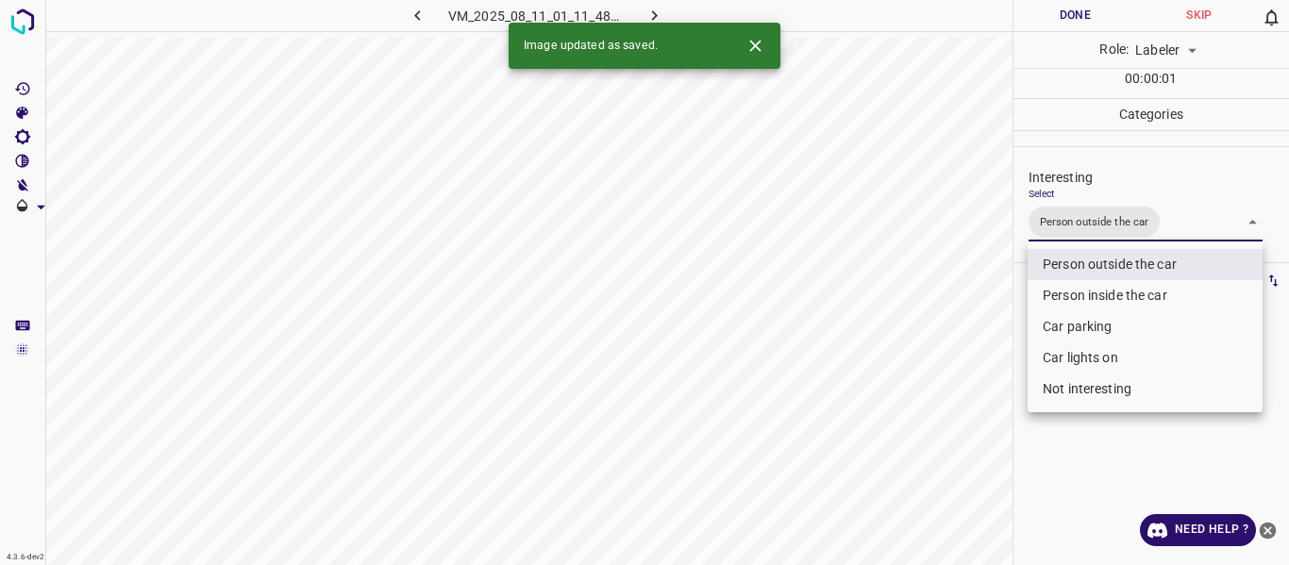
drag, startPoint x: 946, startPoint y: 374, endPoint x: 962, endPoint y: 401, distance: 31.7
click at [952, 381] on div at bounding box center [644, 282] width 1289 height 565
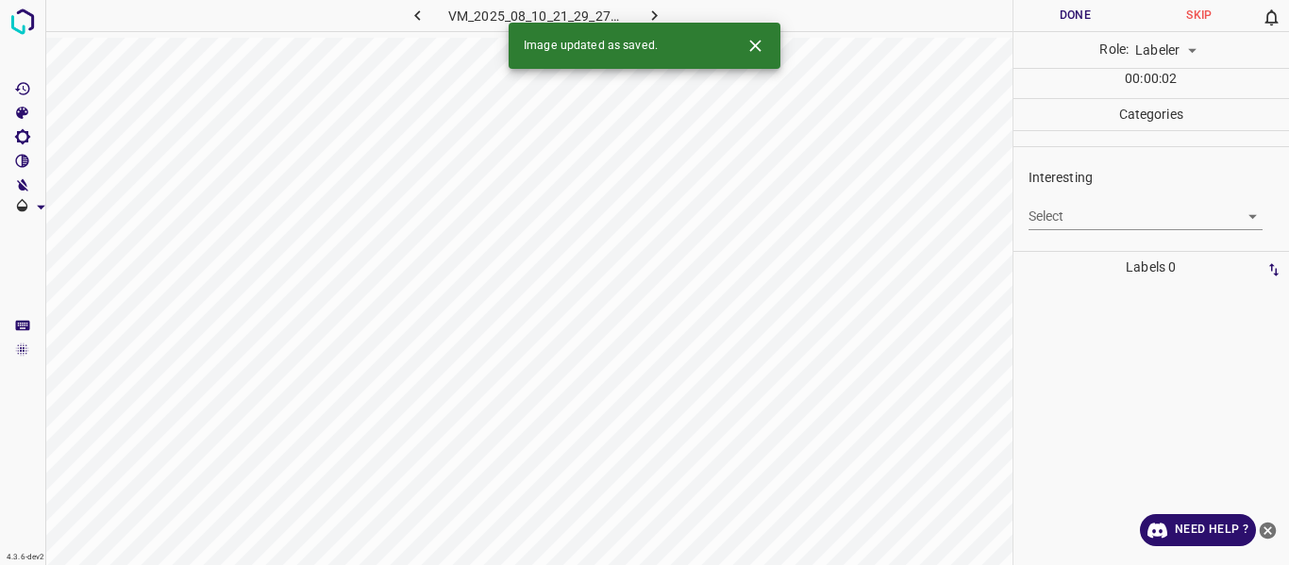
click at [1059, 209] on body "4.3.6-dev2 VM_2025_08_10_21_29_27_538_00.gif Done Skip 0 Role: Labeler labeler …" at bounding box center [644, 282] width 1289 height 565
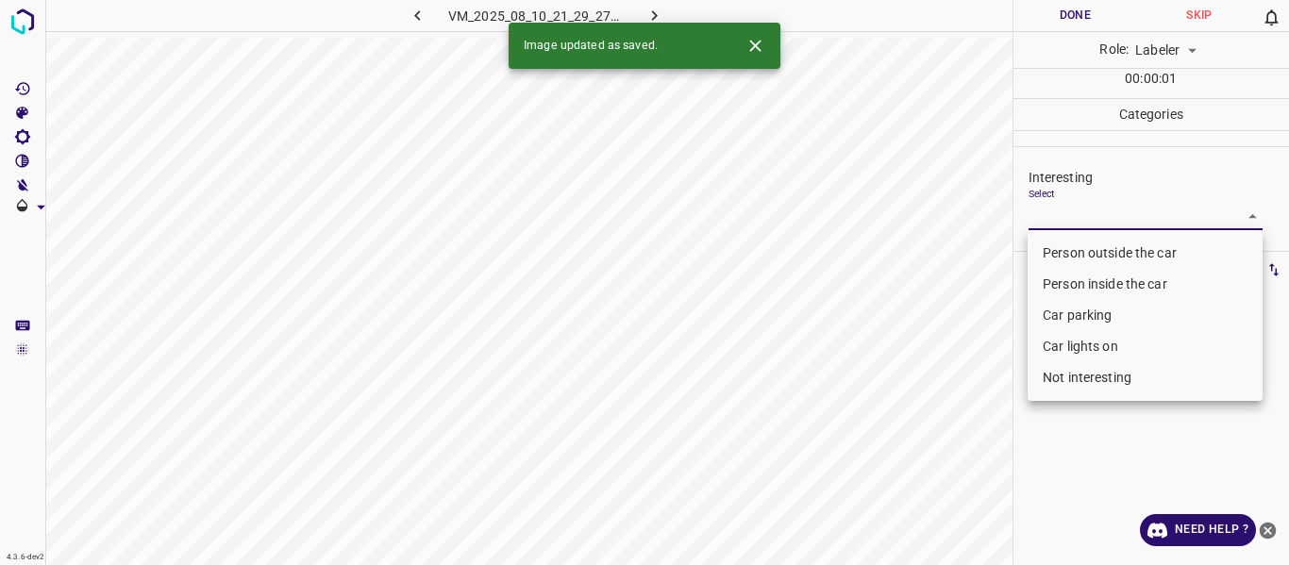
click at [1051, 248] on li "Person outside the car" at bounding box center [1144, 253] width 235 height 31
type input "Person outside the car"
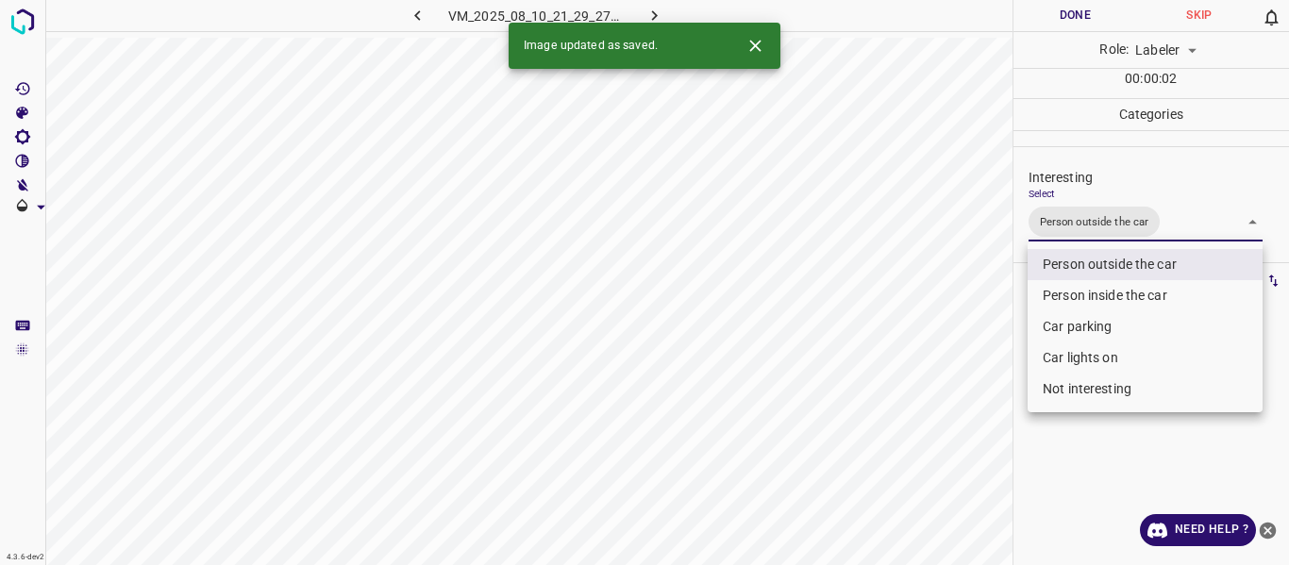
click at [943, 342] on div at bounding box center [644, 282] width 1289 height 565
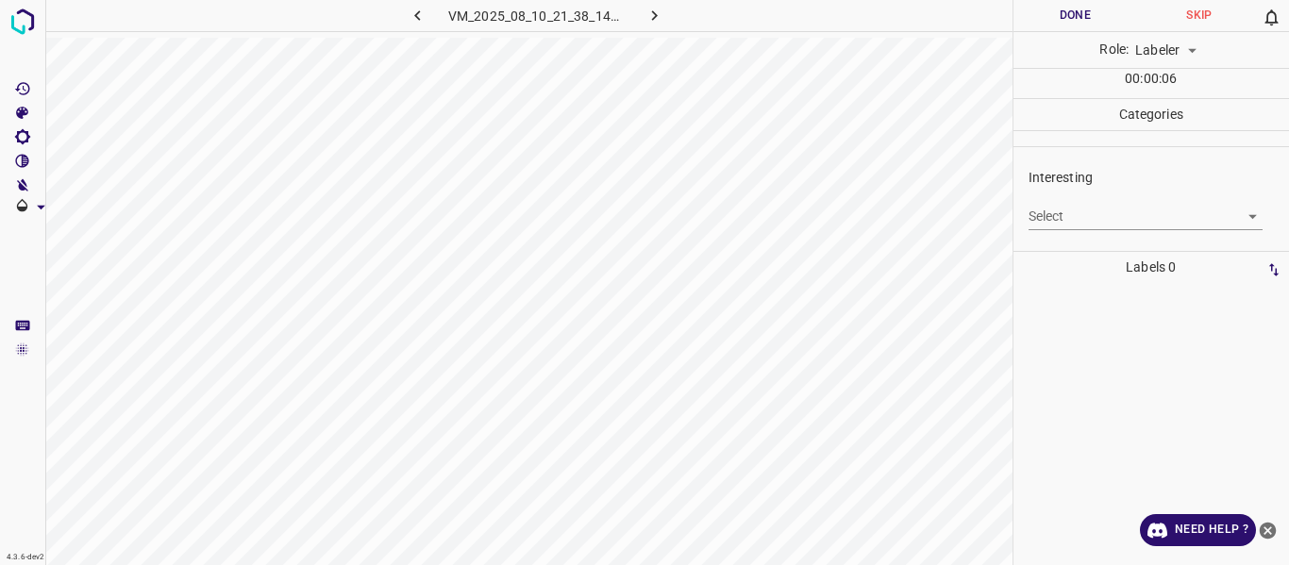
click at [1099, 195] on div "Select ​" at bounding box center [1145, 209] width 235 height 42
click at [1085, 201] on div "Select ​" at bounding box center [1145, 209] width 235 height 42
click at [1085, 218] on body "4.3.6-dev2 VM_2025_08_10_21_38_14_584_03.gif Done Skip 0 Role: Labeler labeler …" at bounding box center [644, 282] width 1289 height 565
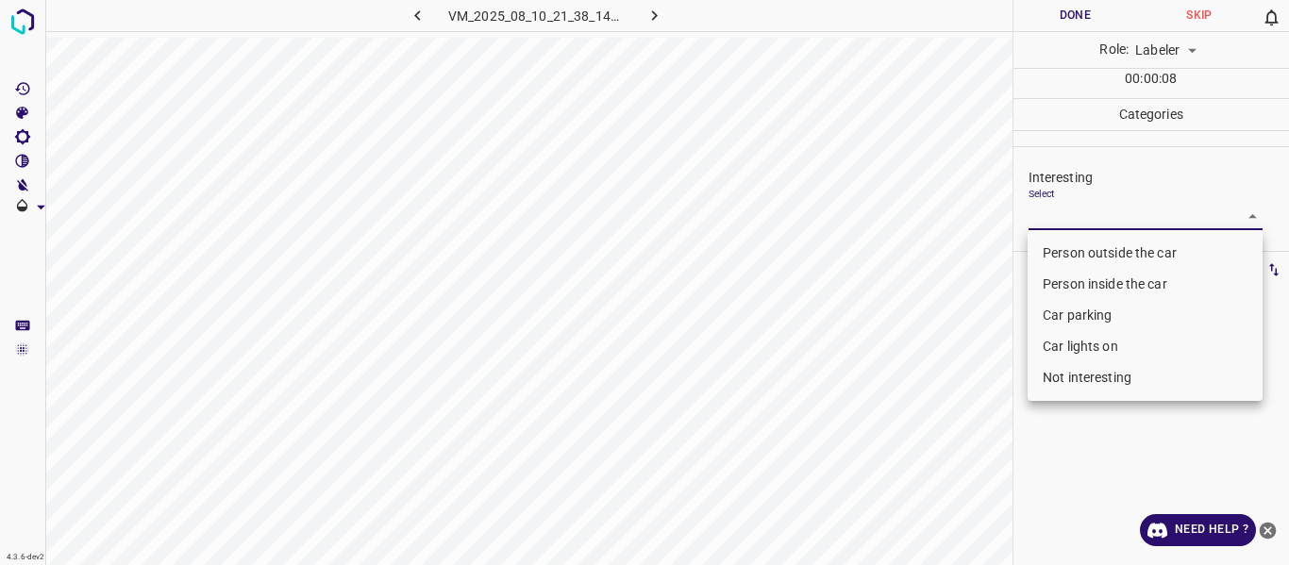
click at [1085, 243] on li "Person outside the car" at bounding box center [1144, 253] width 235 height 31
type input "Person outside the car"
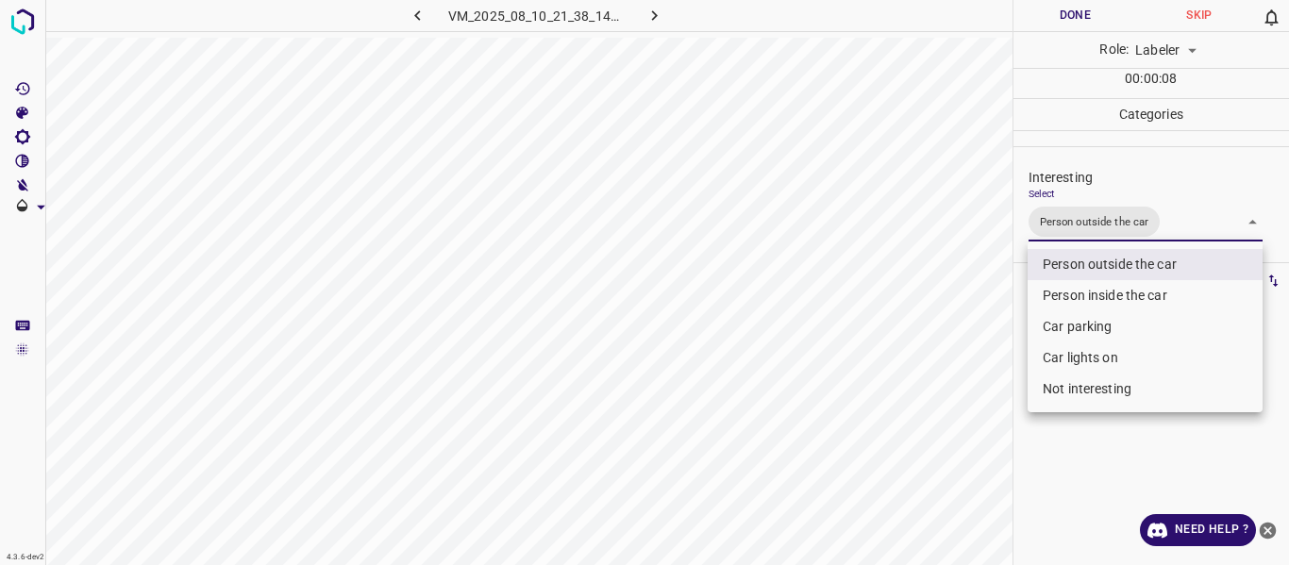
click at [982, 374] on div at bounding box center [644, 282] width 1289 height 565
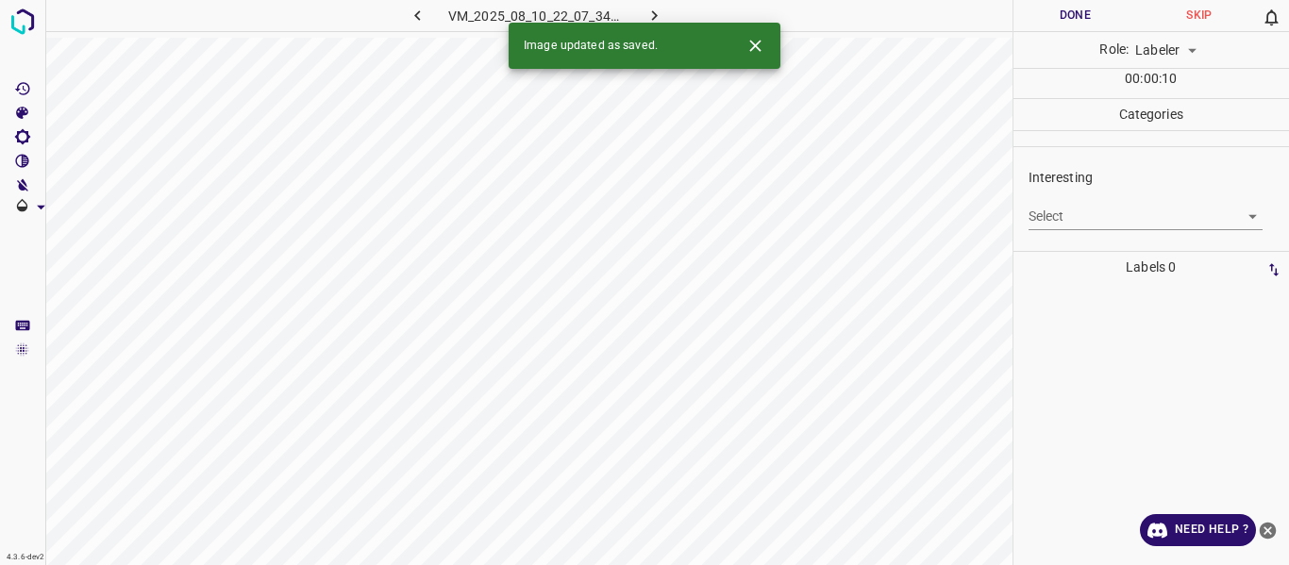
click at [1064, 221] on body "4.3.6-dev2 VM_2025_08_10_22_07_34_115_08.gif Done Skip 0 Role: Labeler labeler …" at bounding box center [644, 282] width 1289 height 565
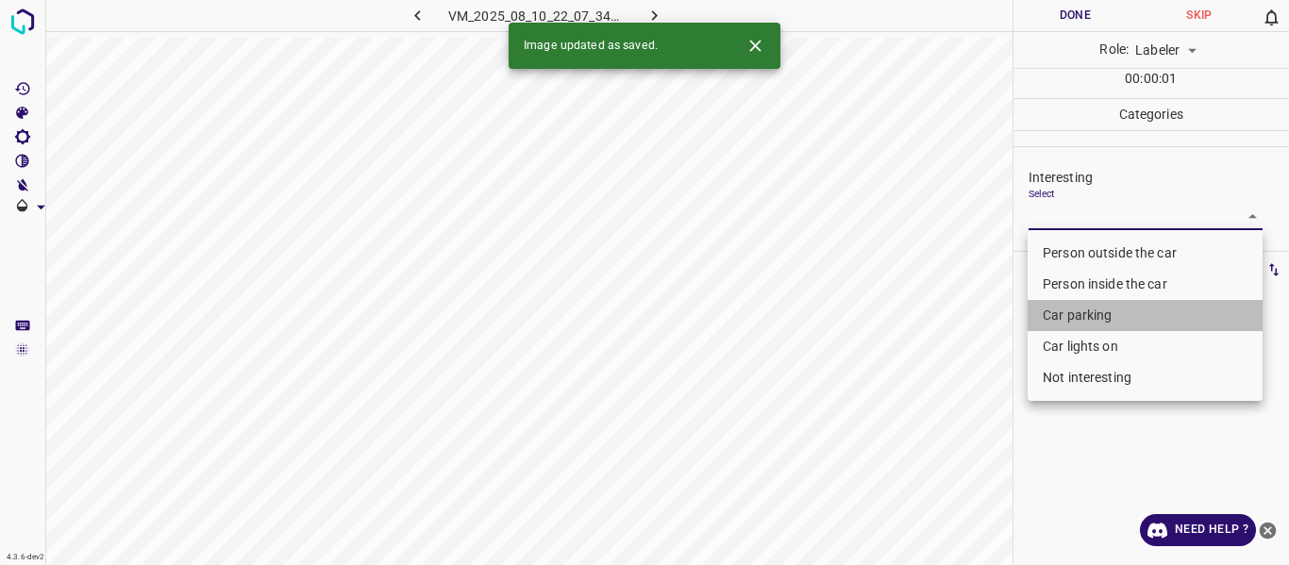
drag, startPoint x: 1066, startPoint y: 314, endPoint x: 1066, endPoint y: 352, distance: 37.7
click at [1066, 325] on li "Car parking" at bounding box center [1144, 315] width 235 height 31
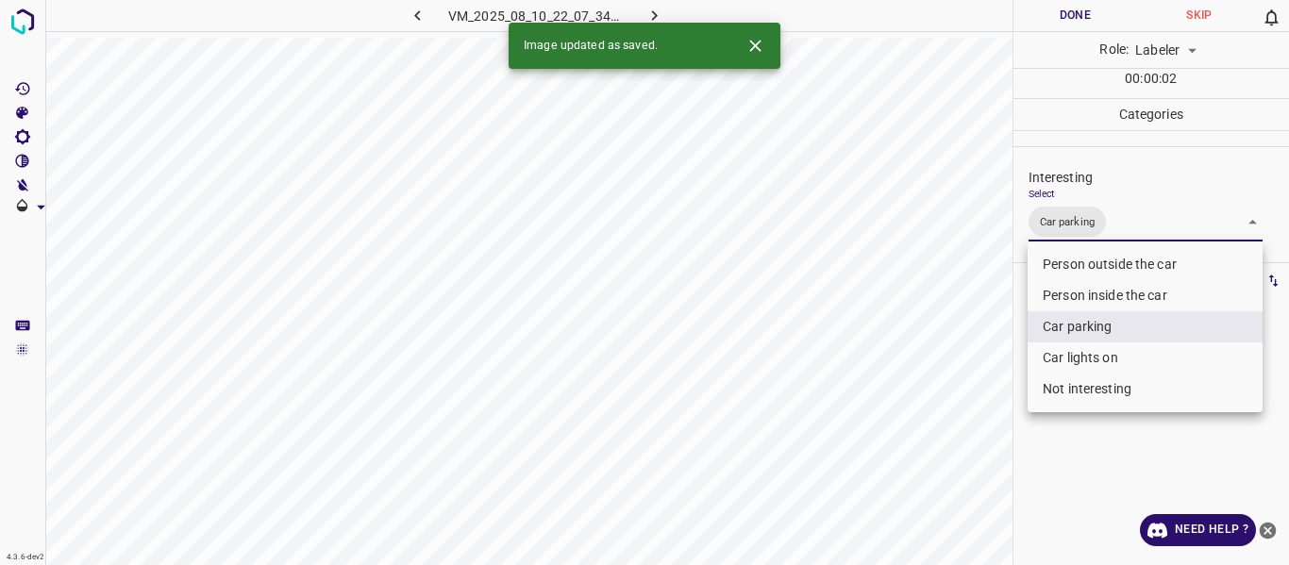
drag, startPoint x: 1066, startPoint y: 352, endPoint x: 1042, endPoint y: 356, distance: 23.9
click at [1063, 352] on li "Car lights on" at bounding box center [1144, 357] width 235 height 31
type input "Car parking,Car lights on"
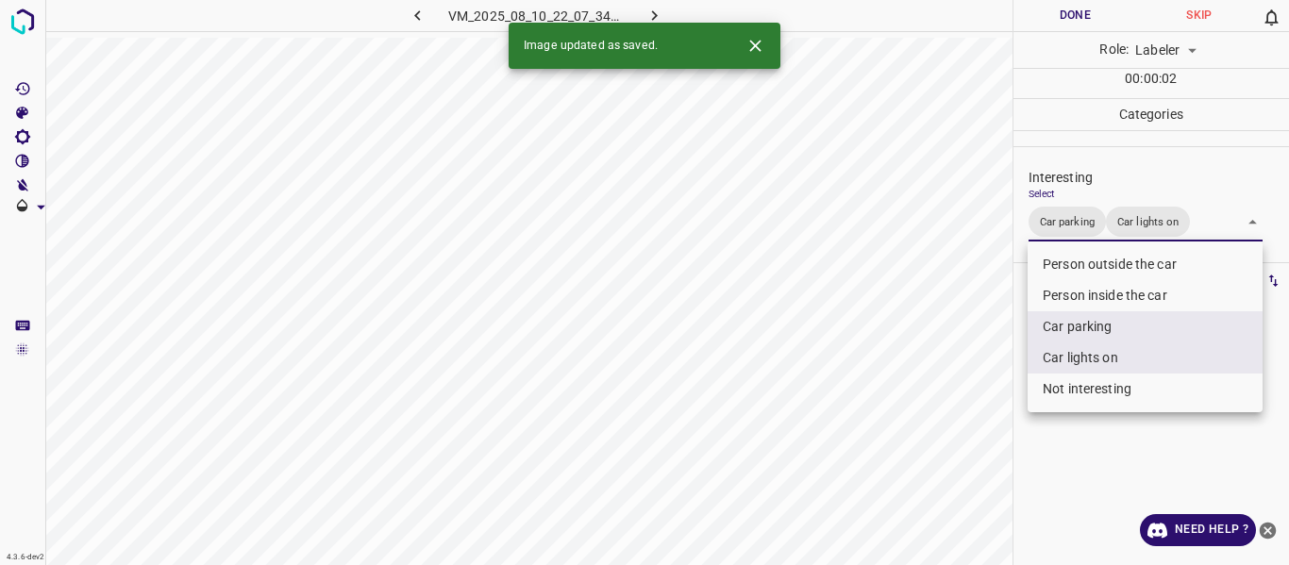
drag, startPoint x: 921, startPoint y: 407, endPoint x: 914, endPoint y: 422, distance: 16.5
click at [919, 410] on div at bounding box center [644, 282] width 1289 height 565
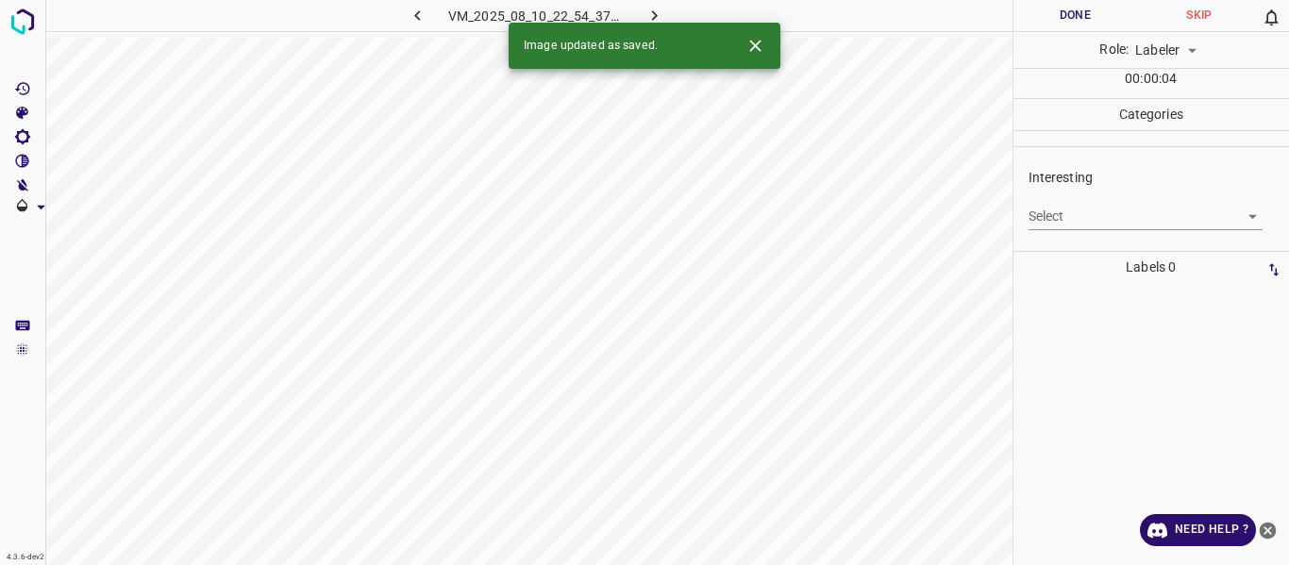
click at [1104, 216] on body "4.3.6-dev2 VM_2025_08_10_22_54_37_586_02.gif Done Skip 0 Role: Labeler labeler …" at bounding box center [644, 282] width 1289 height 565
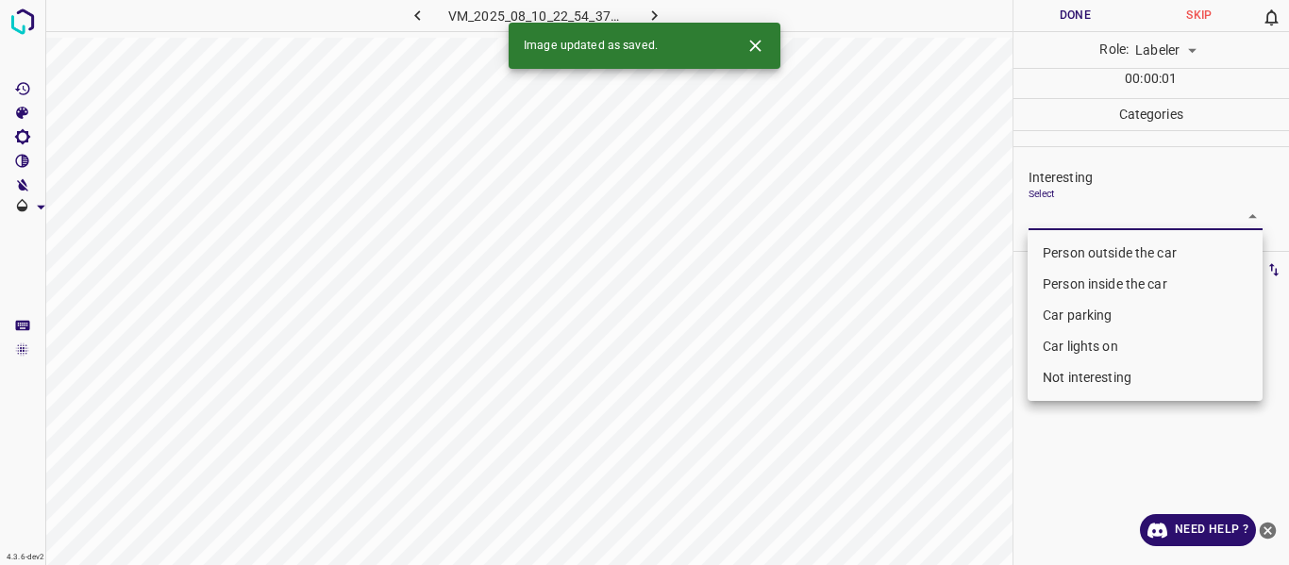
click at [1094, 257] on li "Person outside the car" at bounding box center [1144, 253] width 235 height 31
type input "Person outside the car"
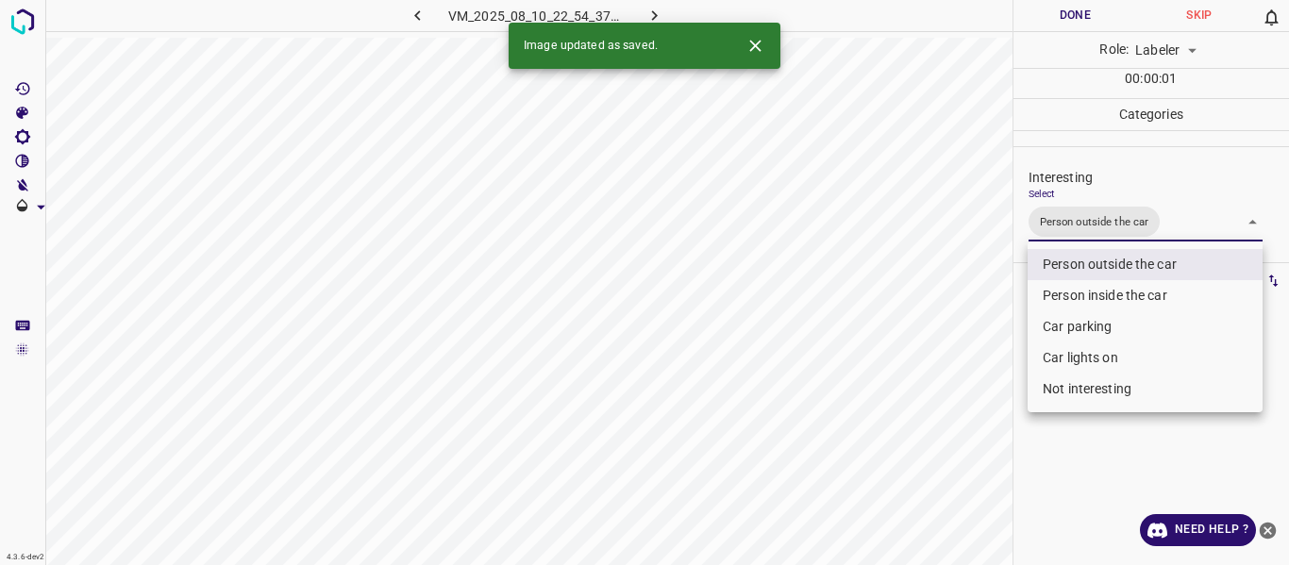
click at [958, 417] on div at bounding box center [644, 282] width 1289 height 565
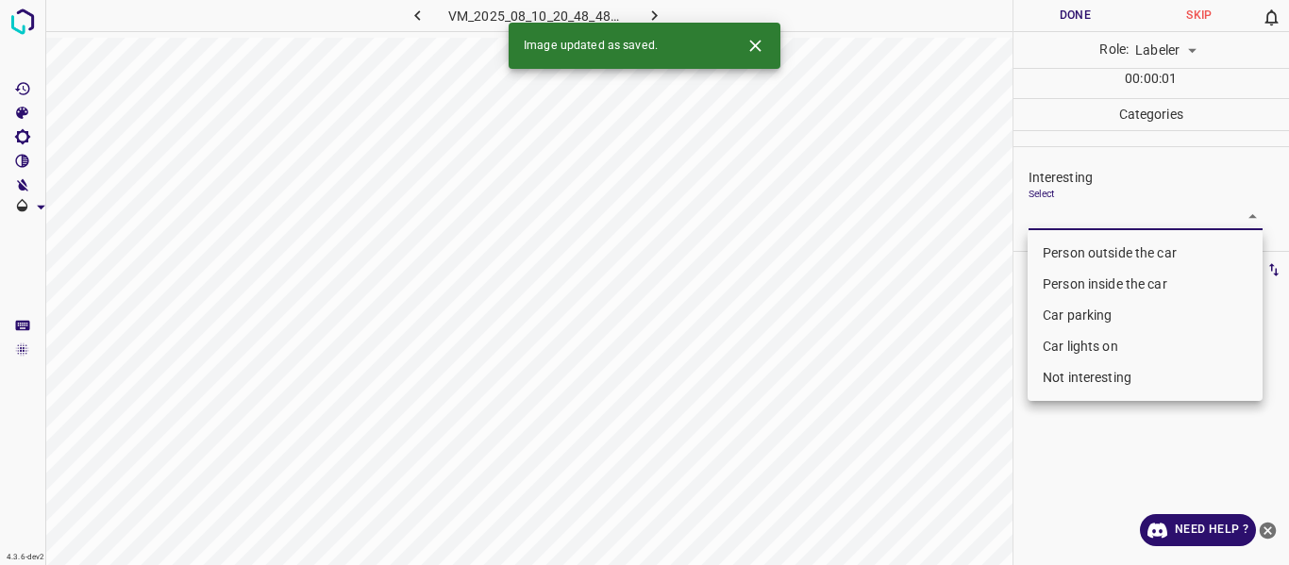
click at [1088, 211] on body "4.3.6-dev2 VM_2025_08_10_20_48_48_993_09.gif Done Skip 0 Role: Labeler labeler …" at bounding box center [644, 282] width 1289 height 565
click at [1071, 253] on li "Person outside the car" at bounding box center [1144, 253] width 235 height 31
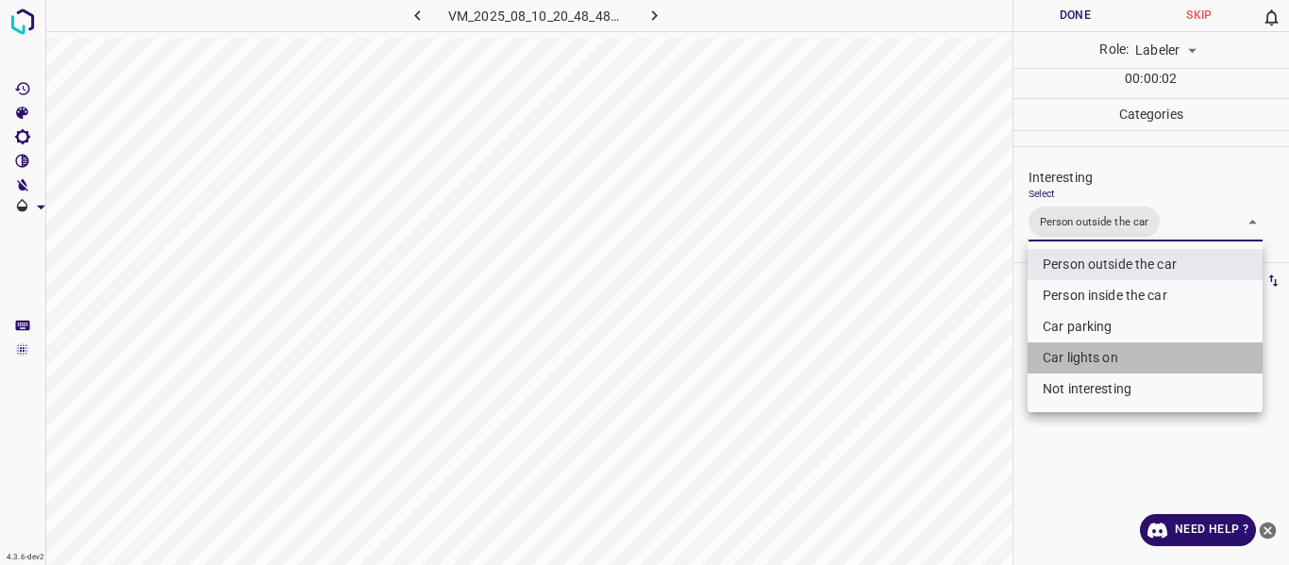
click at [1045, 358] on li "Car lights on" at bounding box center [1144, 357] width 235 height 31
type input "Person outside the car,Car lights on"
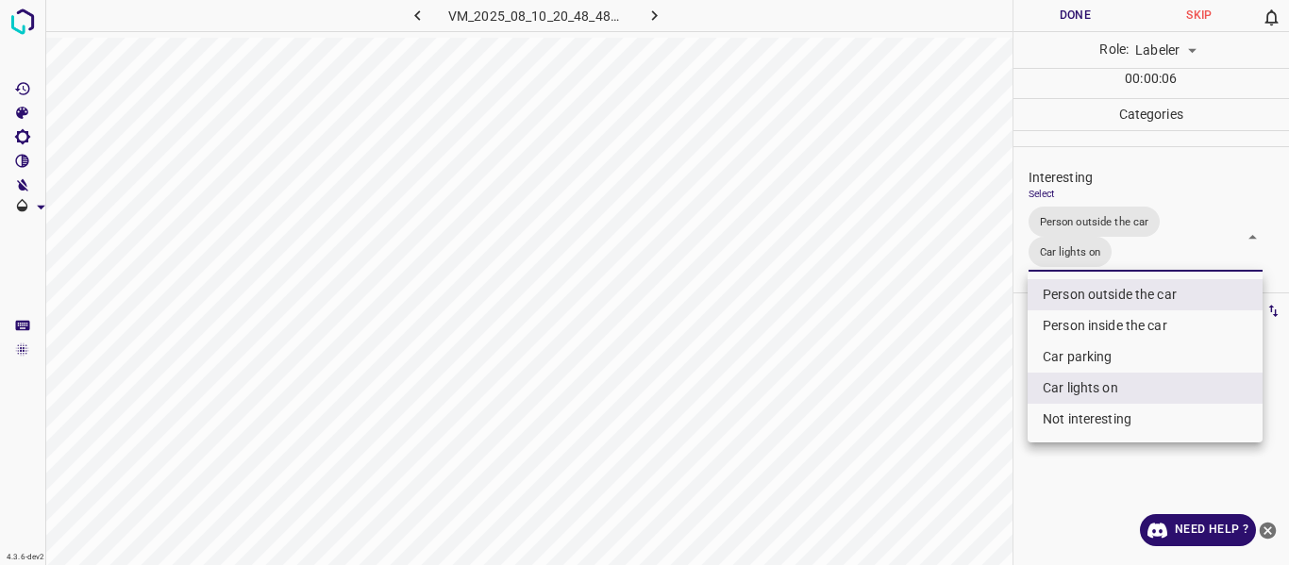
drag, startPoint x: 897, startPoint y: 364, endPoint x: 900, endPoint y: 381, distance: 17.2
click at [899, 366] on div at bounding box center [644, 282] width 1289 height 565
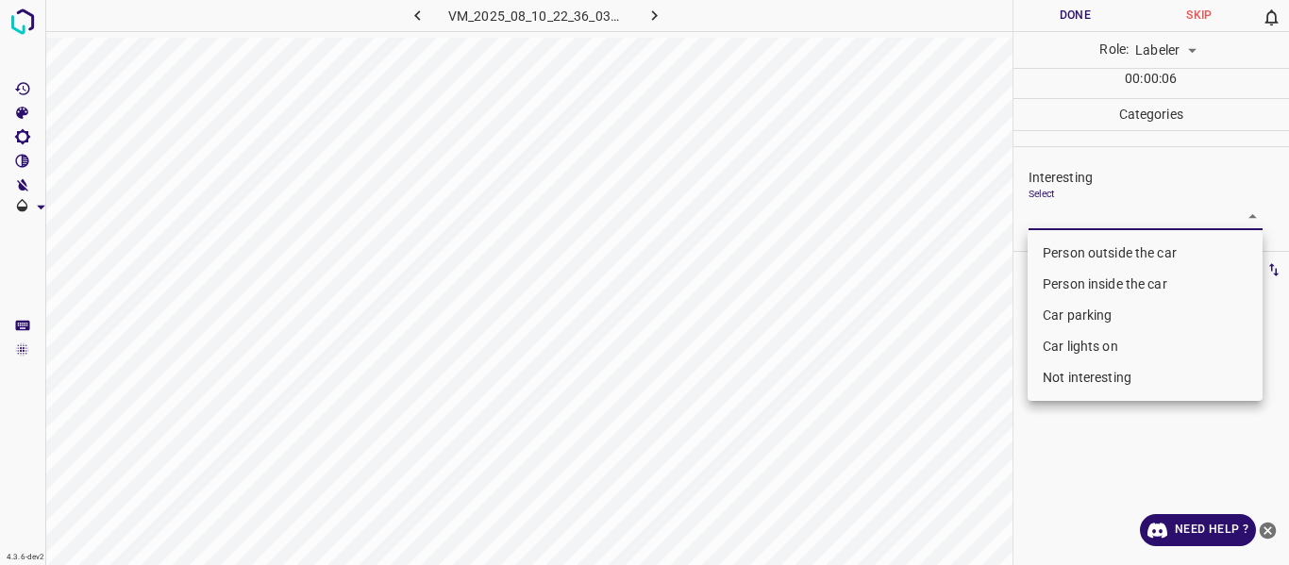
click at [1139, 214] on body "4.3.6-dev2 VM_2025_08_10_22_36_03_475_06.gif Done Skip 0 Role: Labeler labeler …" at bounding box center [644, 282] width 1289 height 565
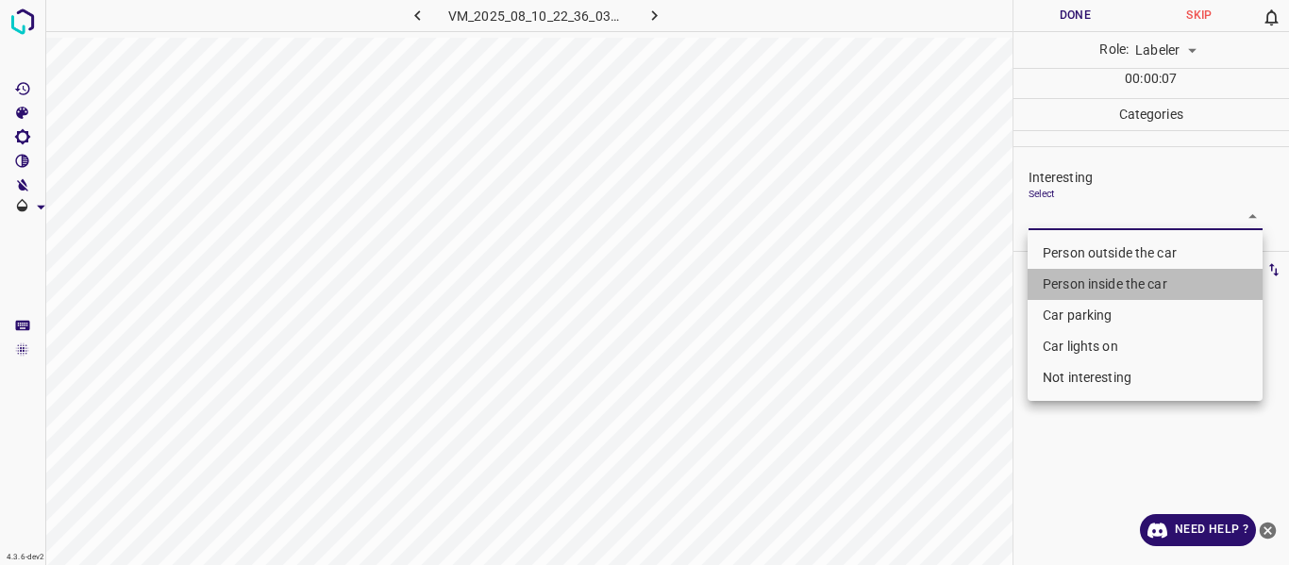
click at [1122, 277] on li "Person inside the car" at bounding box center [1144, 284] width 235 height 31
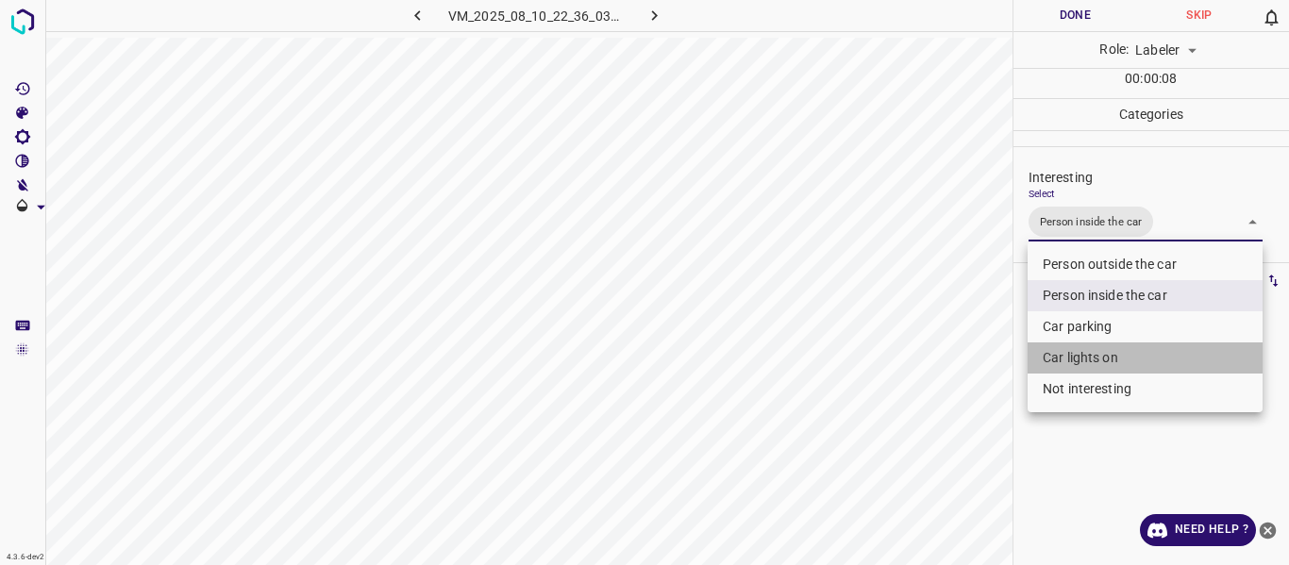
click at [1091, 353] on li "Car lights on" at bounding box center [1144, 357] width 235 height 31
type input "Person inside the car,Car lights on"
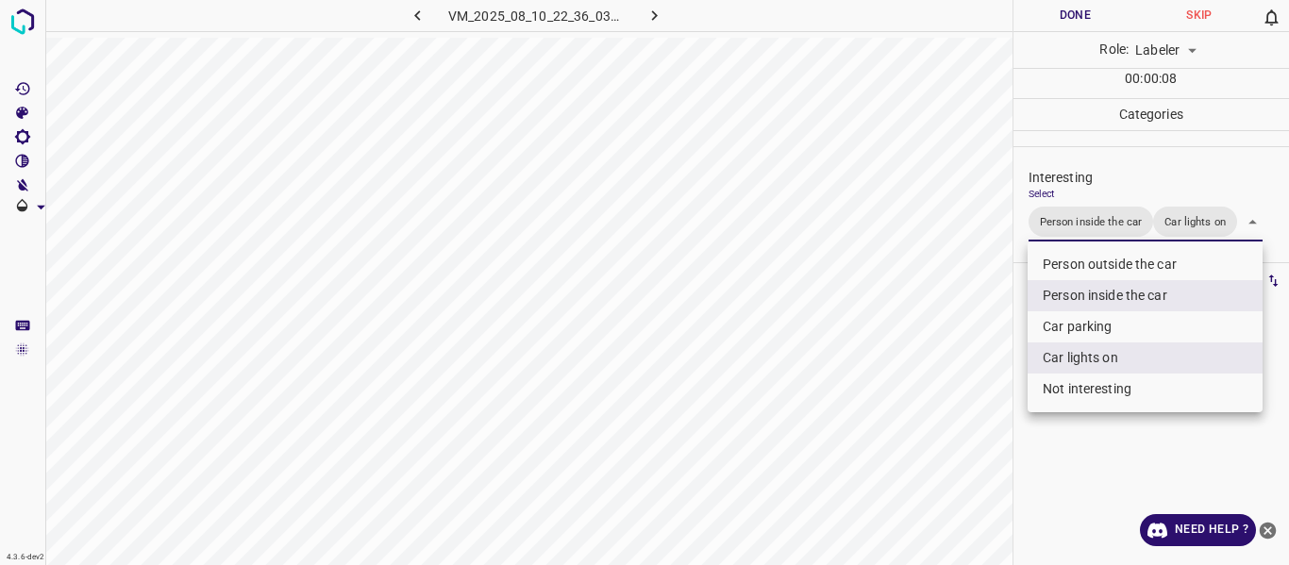
drag, startPoint x: 955, startPoint y: 399, endPoint x: 958, endPoint y: 417, distance: 18.1
click at [955, 403] on div at bounding box center [644, 282] width 1289 height 565
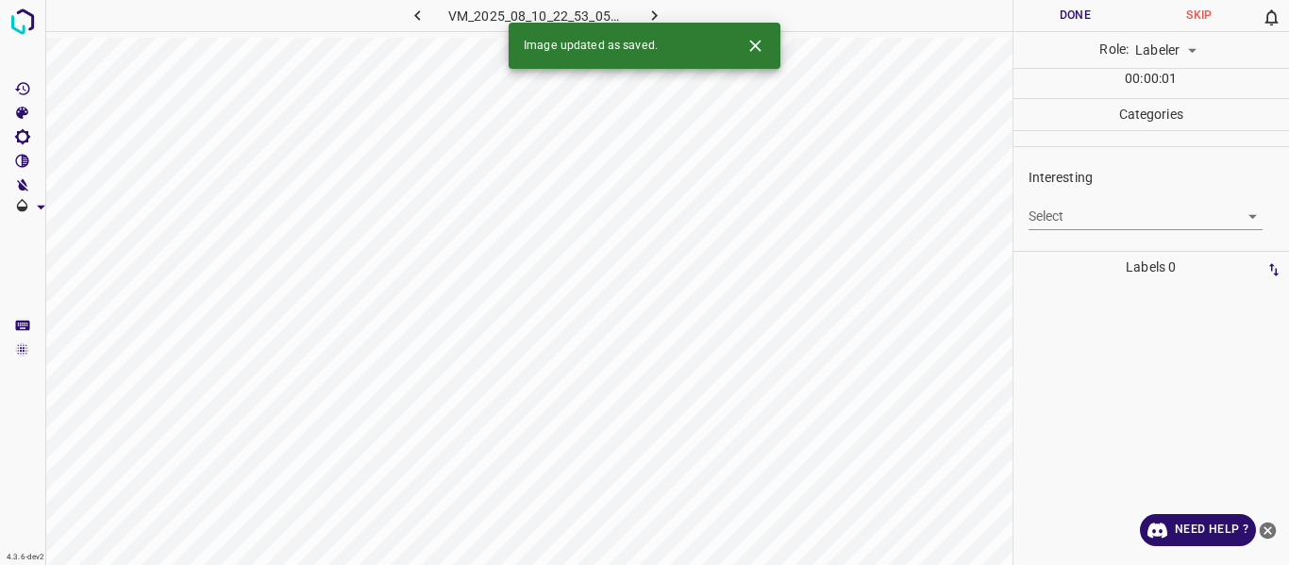
click at [1064, 214] on body "4.3.6-dev2 VM_2025_08_10_22_53_05_340_11.gif Done Skip 0 Role: Labeler labeler …" at bounding box center [644, 282] width 1289 height 565
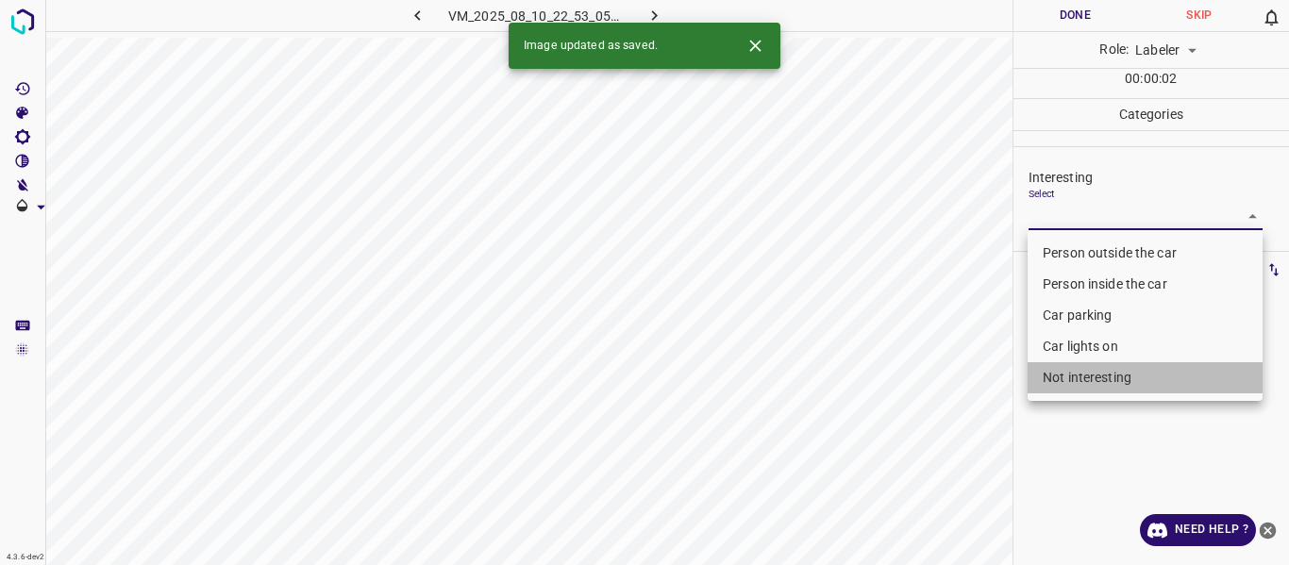
drag, startPoint x: 1072, startPoint y: 380, endPoint x: 919, endPoint y: 442, distance: 165.0
click at [1068, 381] on li "Not interesting" at bounding box center [1144, 377] width 235 height 31
type input "Not interesting"
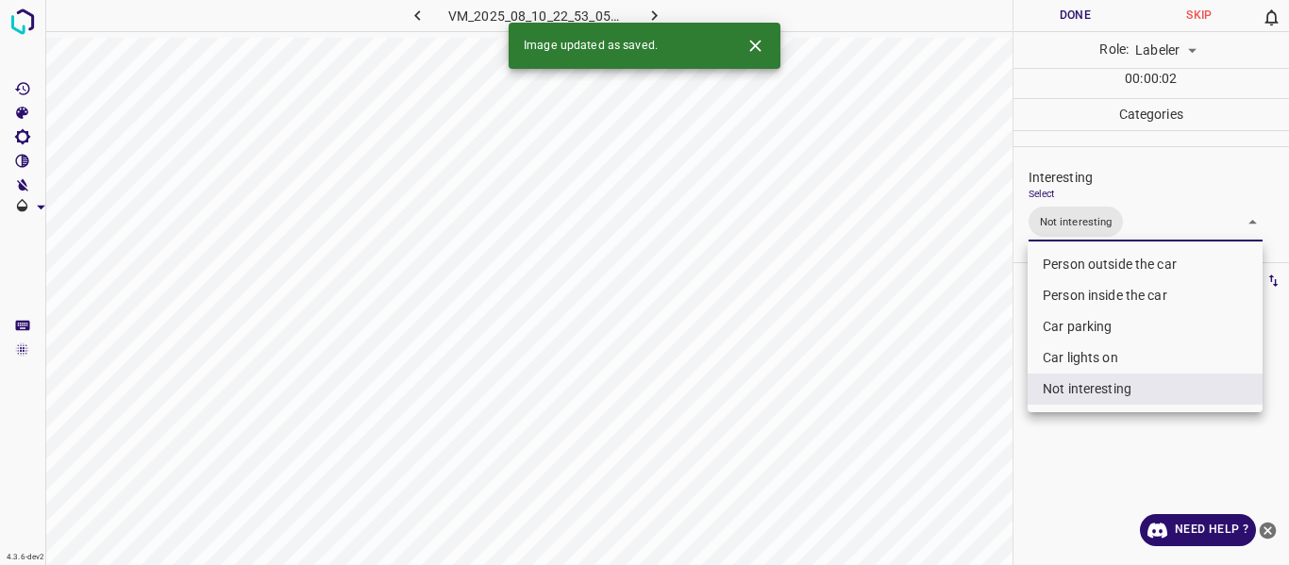
drag, startPoint x: 918, startPoint y: 442, endPoint x: 913, endPoint y: 451, distance: 9.7
click at [918, 443] on div at bounding box center [644, 282] width 1289 height 565
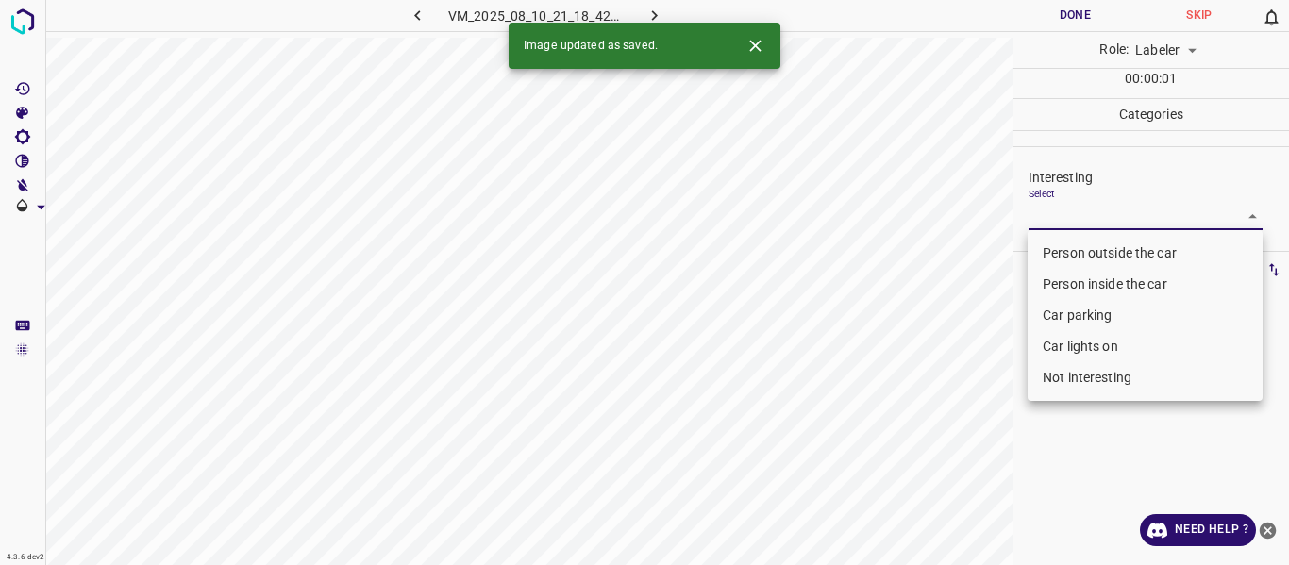
click at [1124, 208] on body "4.3.6-dev2 VM_2025_08_10_21_18_42_493_05.gif Done Skip 0 Role: Labeler labeler …" at bounding box center [644, 282] width 1289 height 565
click at [1104, 253] on li "Person outside the car" at bounding box center [1144, 253] width 235 height 31
type input "Person outside the car"
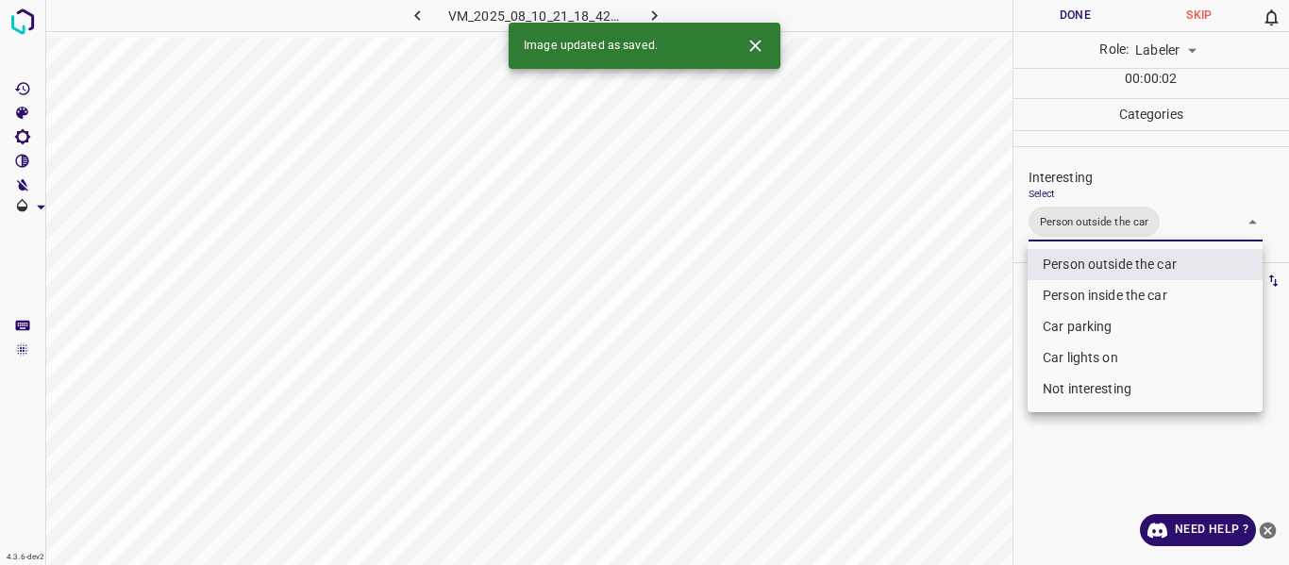
click at [967, 439] on div at bounding box center [644, 282] width 1289 height 565
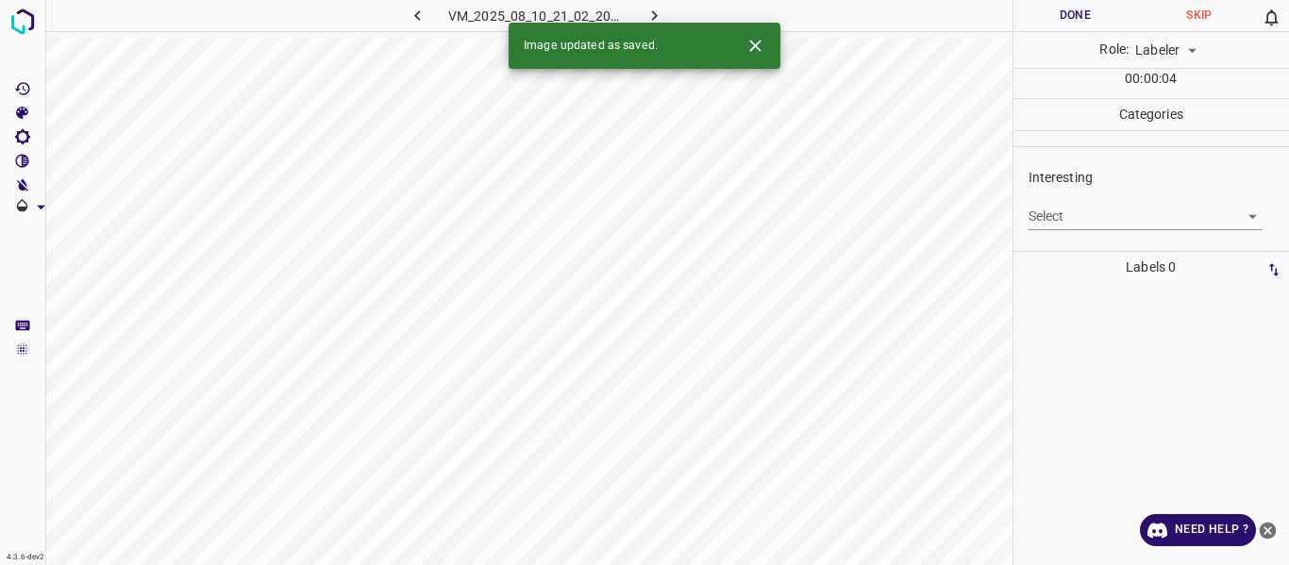
click at [1068, 216] on body "4.3.6-dev2 VM_2025_08_10_21_02_20_445_01.gif Done Skip 0 Role: Labeler labeler …" at bounding box center [644, 282] width 1289 height 565
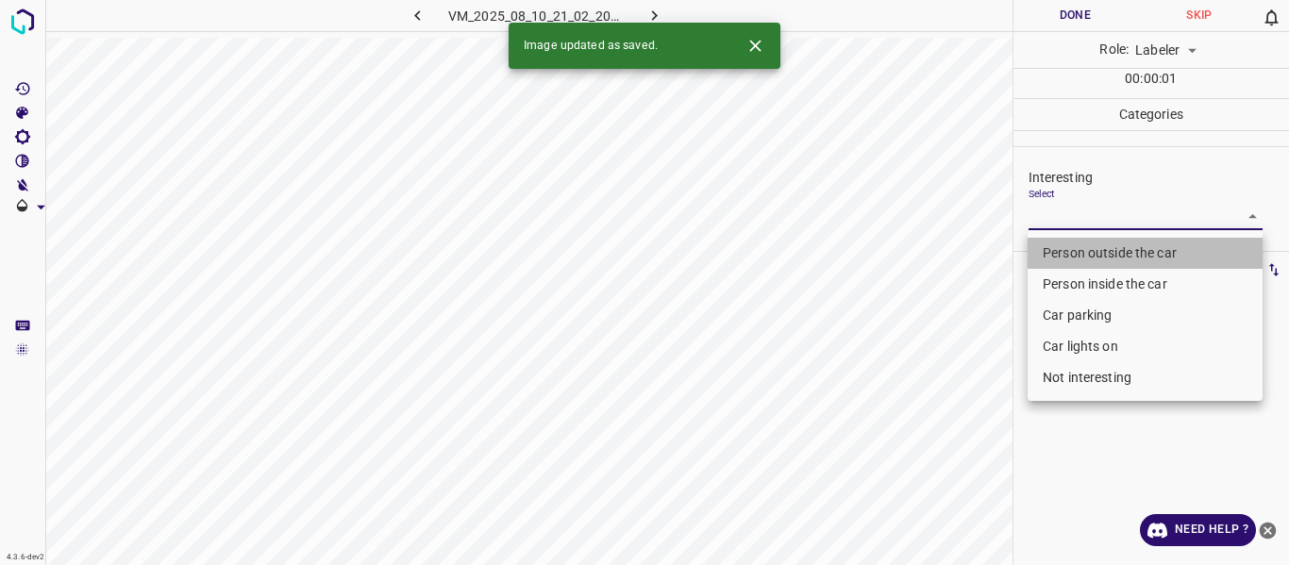
click at [1054, 247] on li "Person outside the car" at bounding box center [1144, 253] width 235 height 31
type input "Person outside the car"
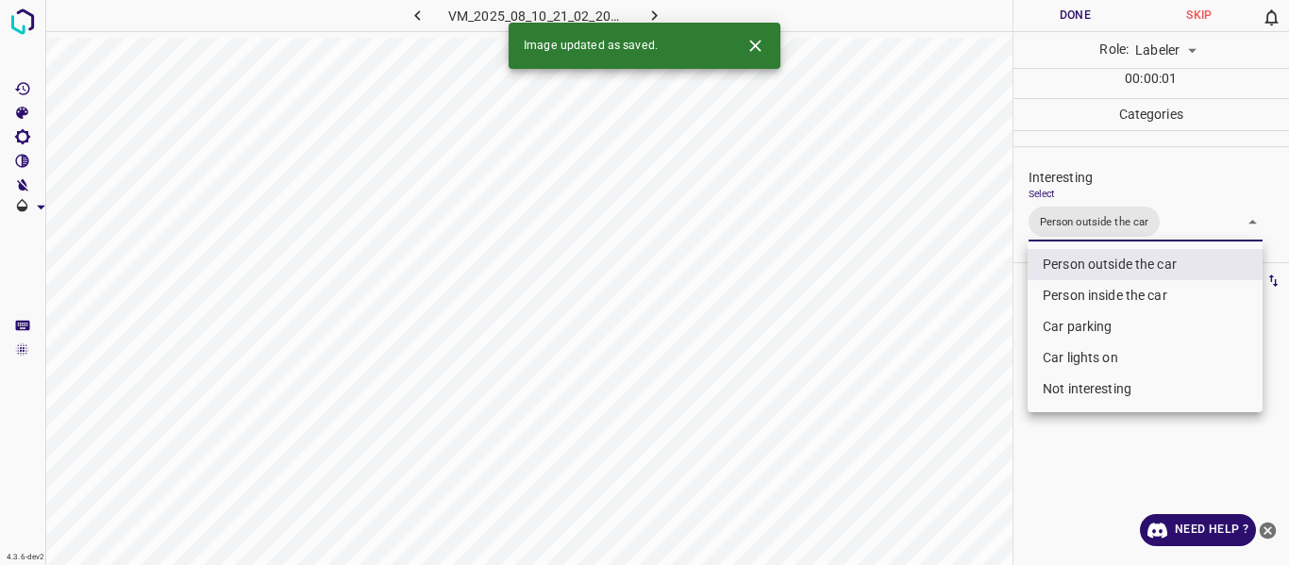
drag, startPoint x: 907, startPoint y: 453, endPoint x: 914, endPoint y: 481, distance: 29.3
click at [914, 466] on div at bounding box center [644, 282] width 1289 height 565
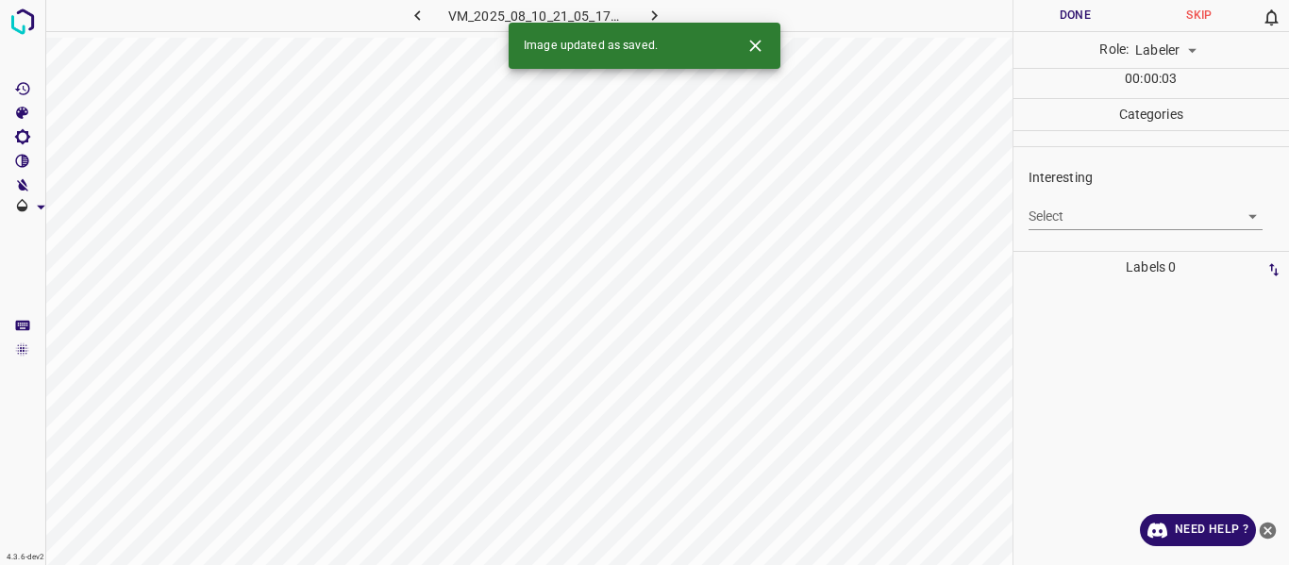
click at [1085, 214] on body "4.3.6-dev2 VM_2025_08_10_21_05_17_452_00.gif Done Skip 0 Role: Labeler labeler …" at bounding box center [644, 282] width 1289 height 565
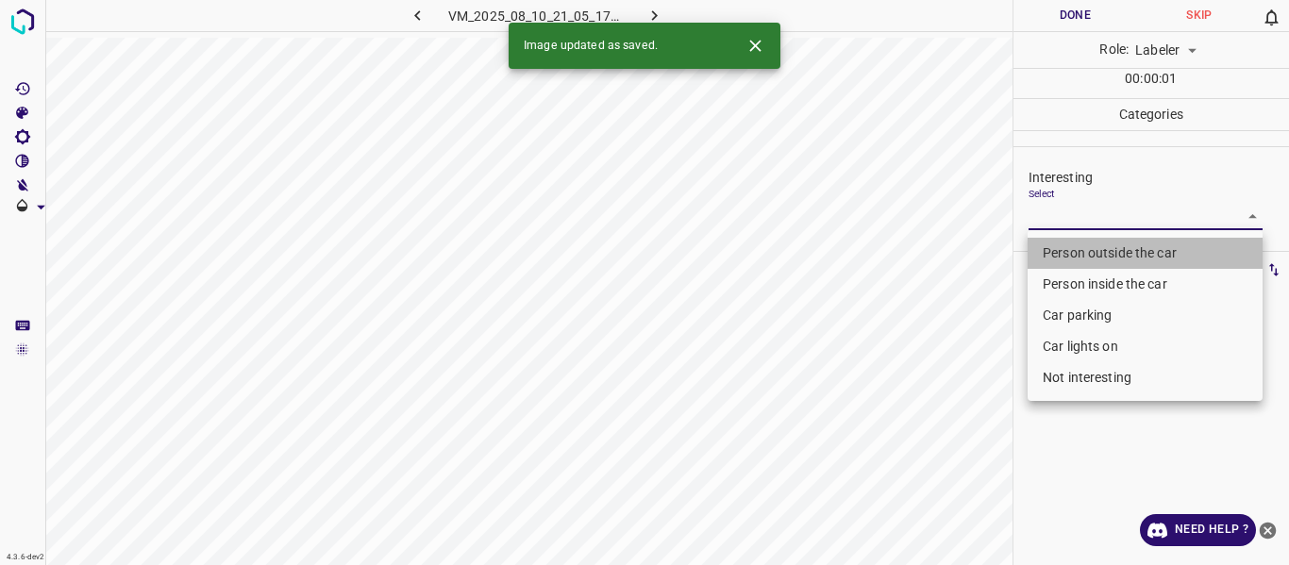
click at [1087, 253] on li "Person outside the car" at bounding box center [1144, 253] width 235 height 31
type input "Person outside the car"
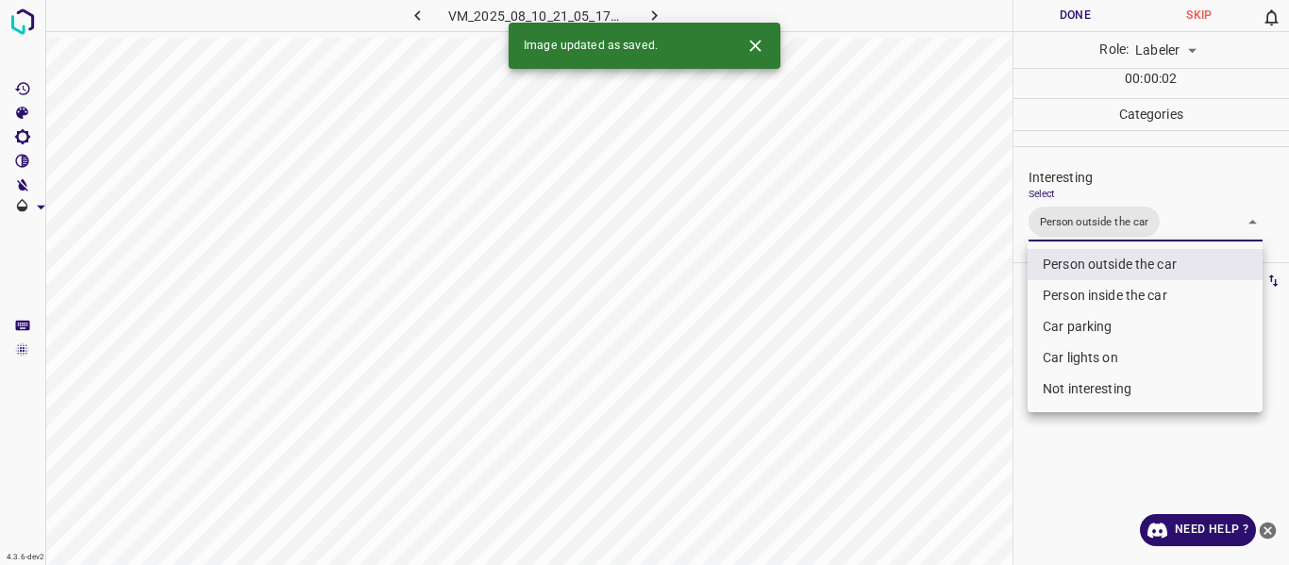
drag, startPoint x: 971, startPoint y: 368, endPoint x: 973, endPoint y: 405, distance: 36.8
click at [974, 389] on div at bounding box center [644, 282] width 1289 height 565
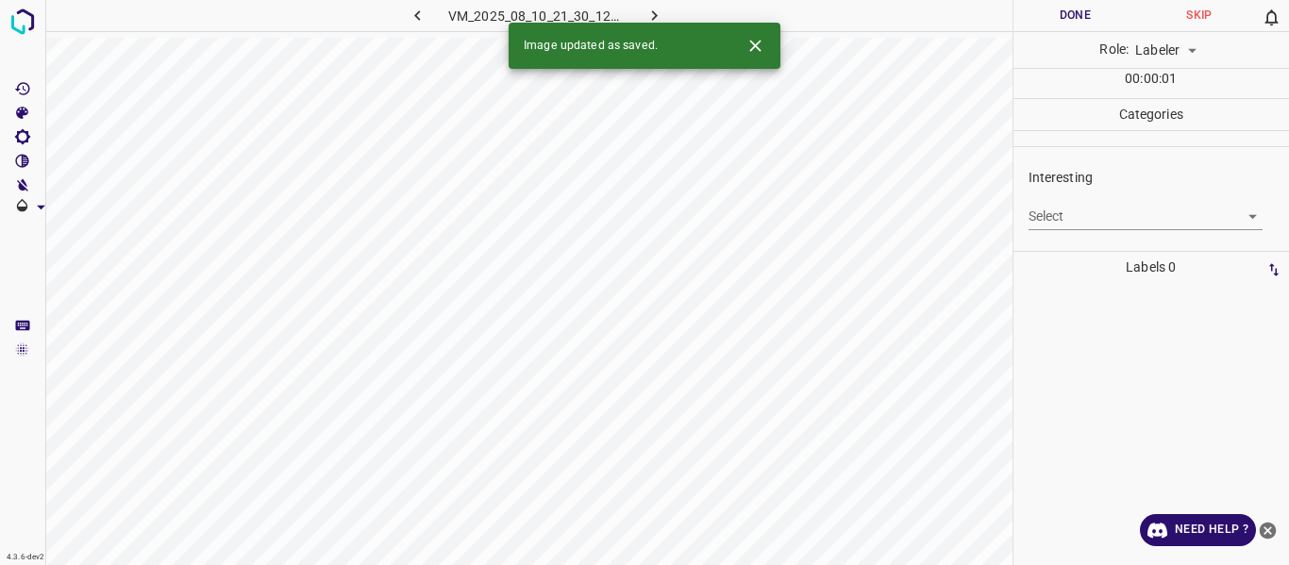
click at [1053, 209] on body "4.3.6-dev2 VM_2025_08_10_21_30_12_854_01.gif Done Skip 0 Role: Labeler labeler …" at bounding box center [644, 282] width 1289 height 565
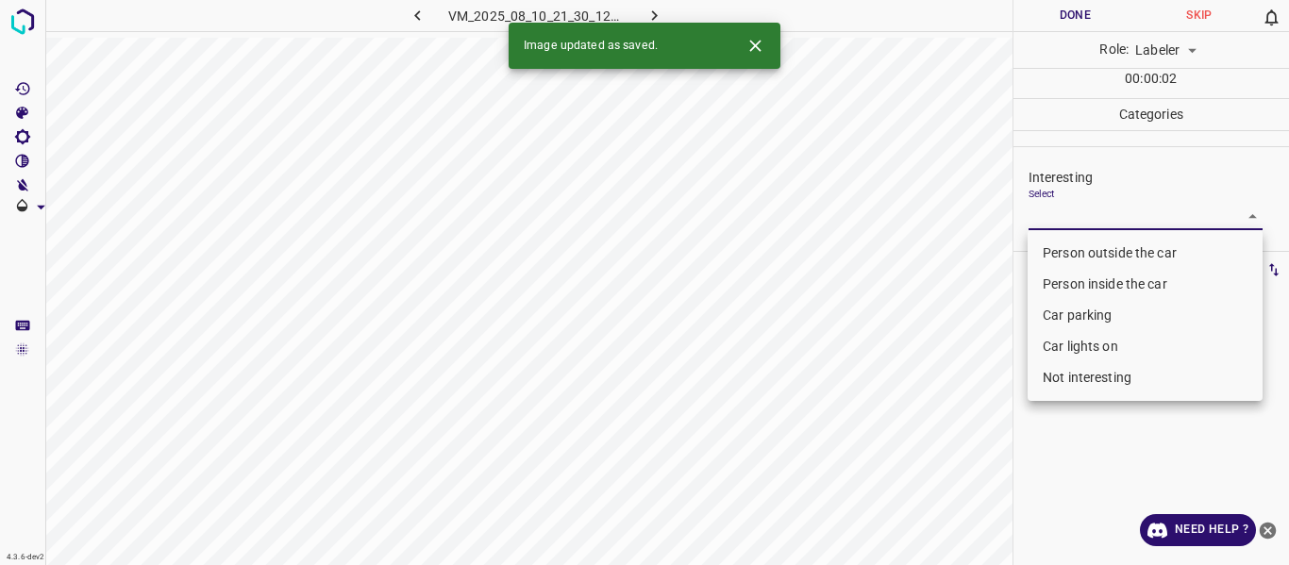
click at [1061, 254] on li "Person outside the car" at bounding box center [1144, 253] width 235 height 31
type input "Person outside the car"
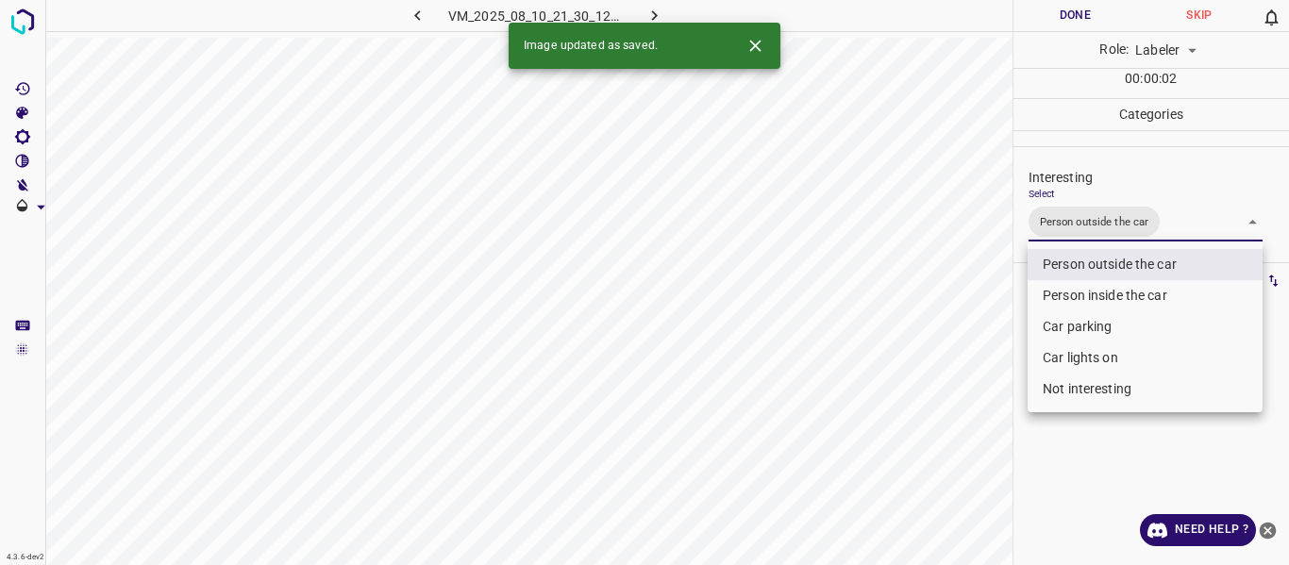
drag, startPoint x: 924, startPoint y: 376, endPoint x: 930, endPoint y: 388, distance: 13.1
click at [929, 386] on div at bounding box center [644, 282] width 1289 height 565
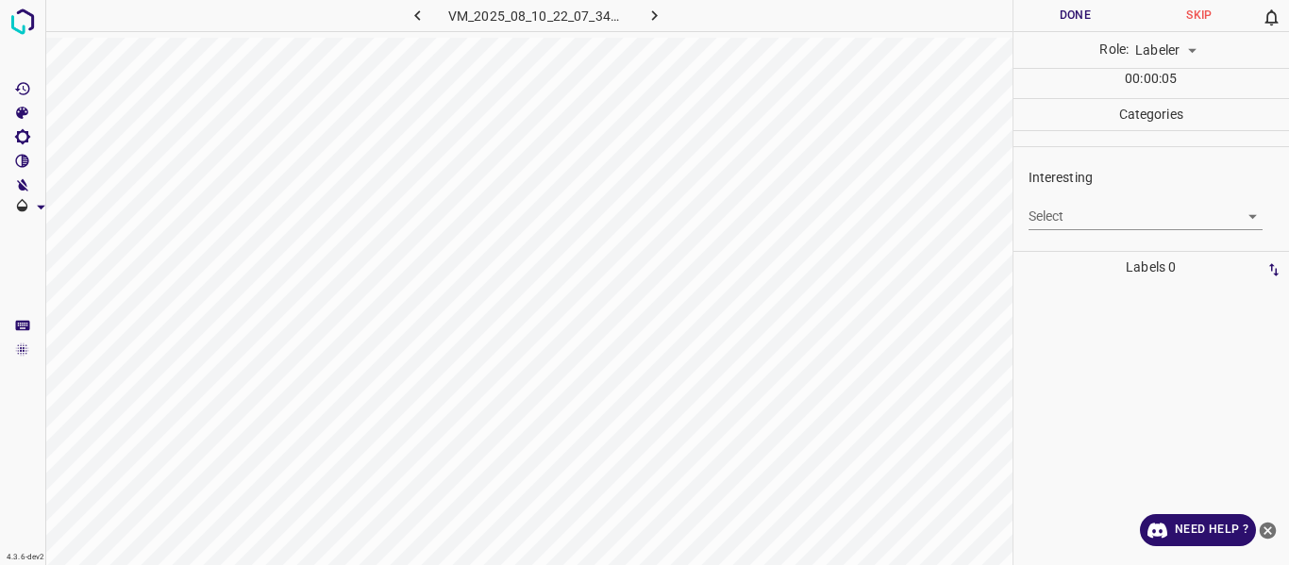
click at [1069, 215] on body "4.3.6-dev2 VM_2025_08_10_22_07_34_115_10.gif Done Skip 0 Role: Labeler labeler …" at bounding box center [644, 282] width 1289 height 565
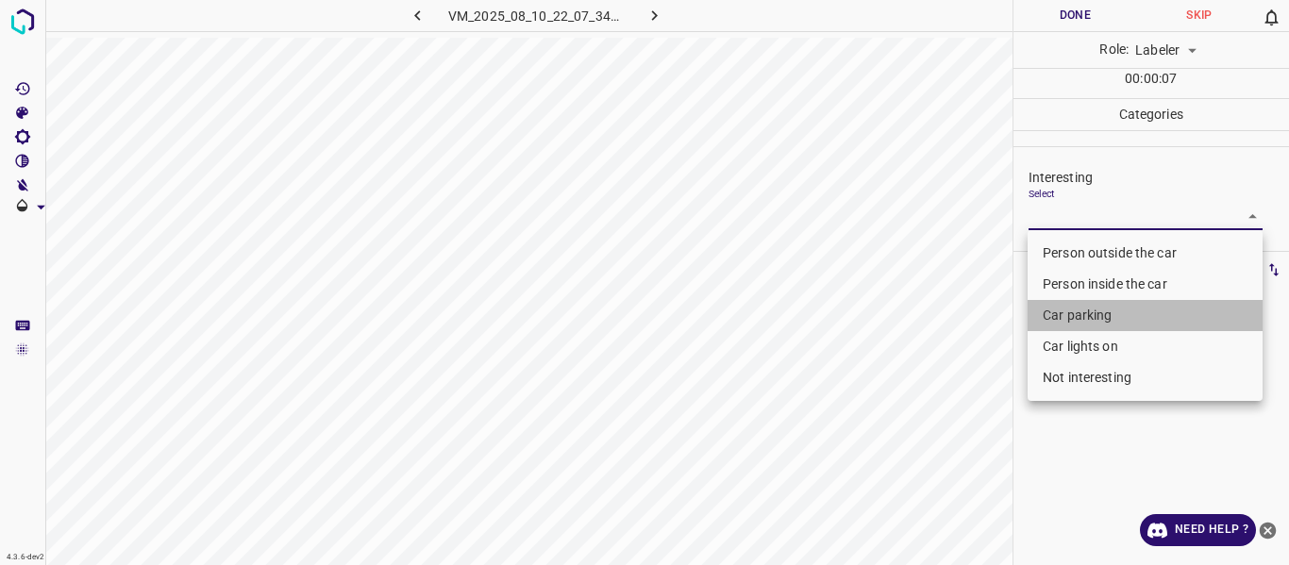
click at [1063, 312] on li "Car parking" at bounding box center [1144, 315] width 235 height 31
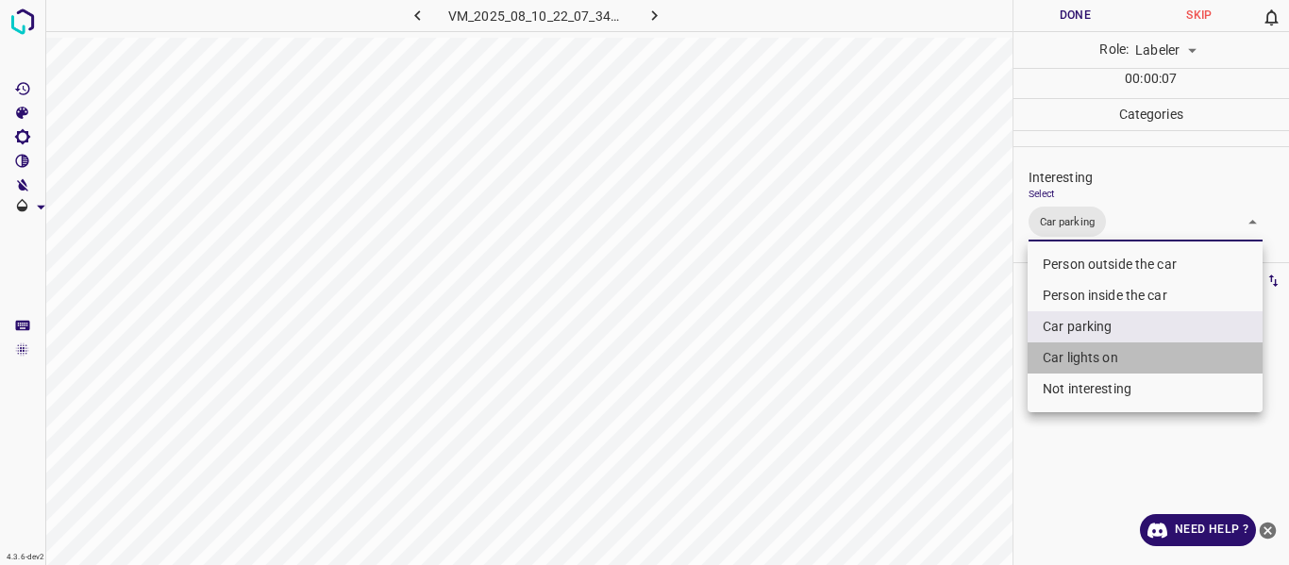
click at [1053, 354] on li "Car lights on" at bounding box center [1144, 357] width 235 height 31
type input "Car parking,Car lights on"
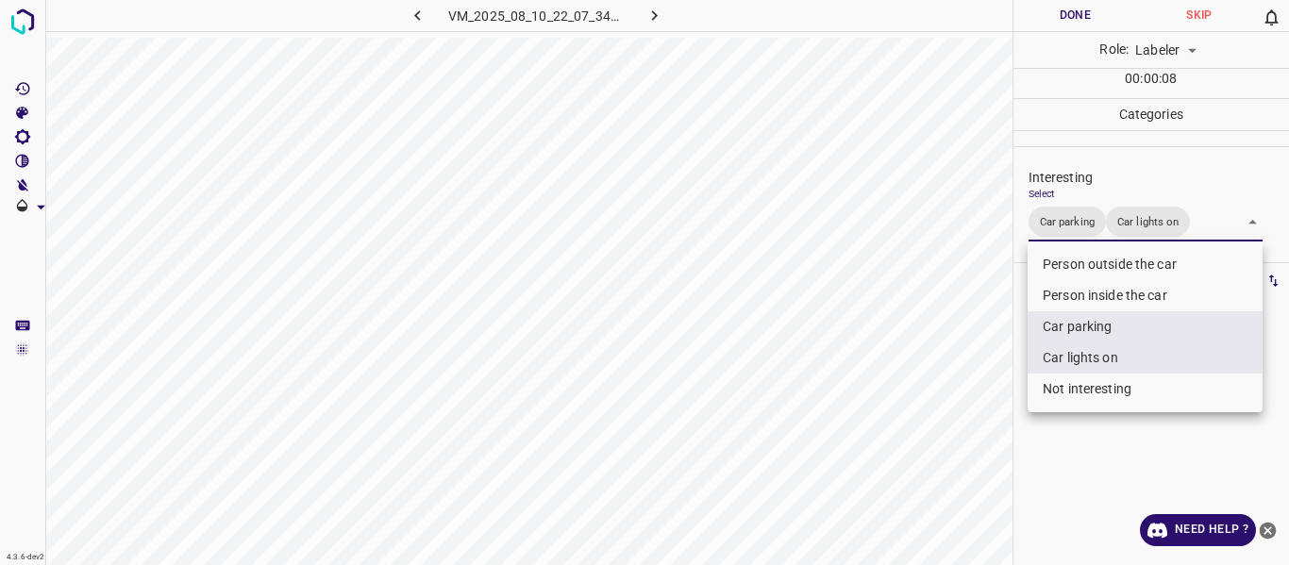
click at [978, 442] on div at bounding box center [644, 282] width 1289 height 565
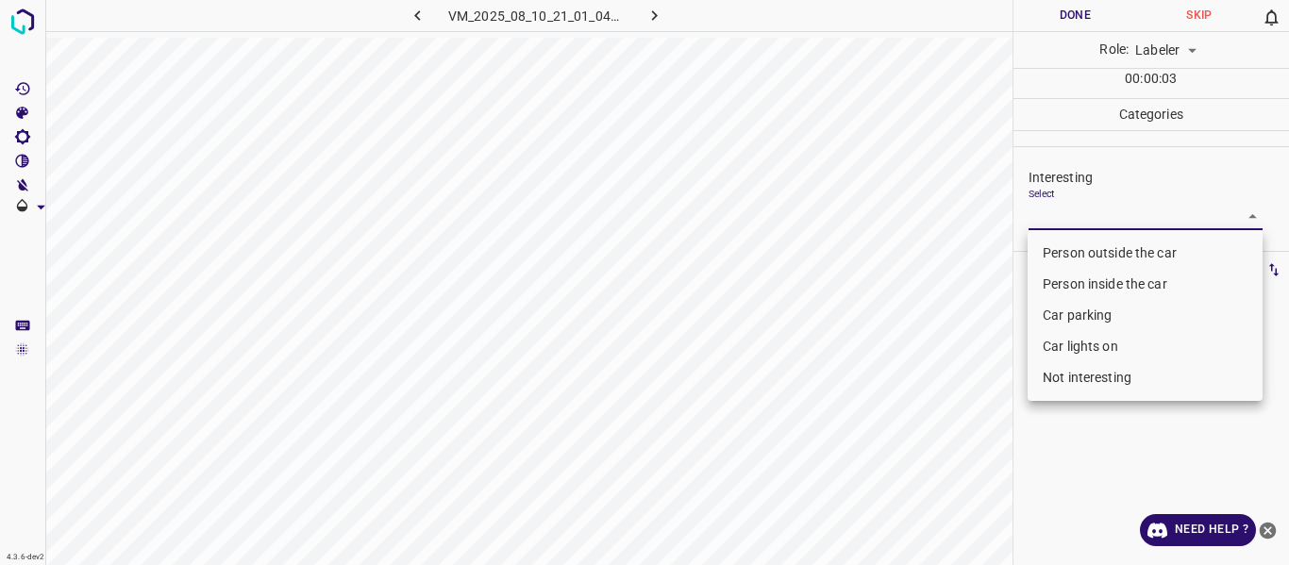
click at [1084, 217] on body "4.3.6-dev2 VM_2025_08_10_21_01_04_947_06.gif Done Skip 0 Role: Labeler labeler …" at bounding box center [644, 282] width 1289 height 565
click at [1073, 243] on li "Person outside the car" at bounding box center [1144, 253] width 235 height 31
type input "Person outside the car"
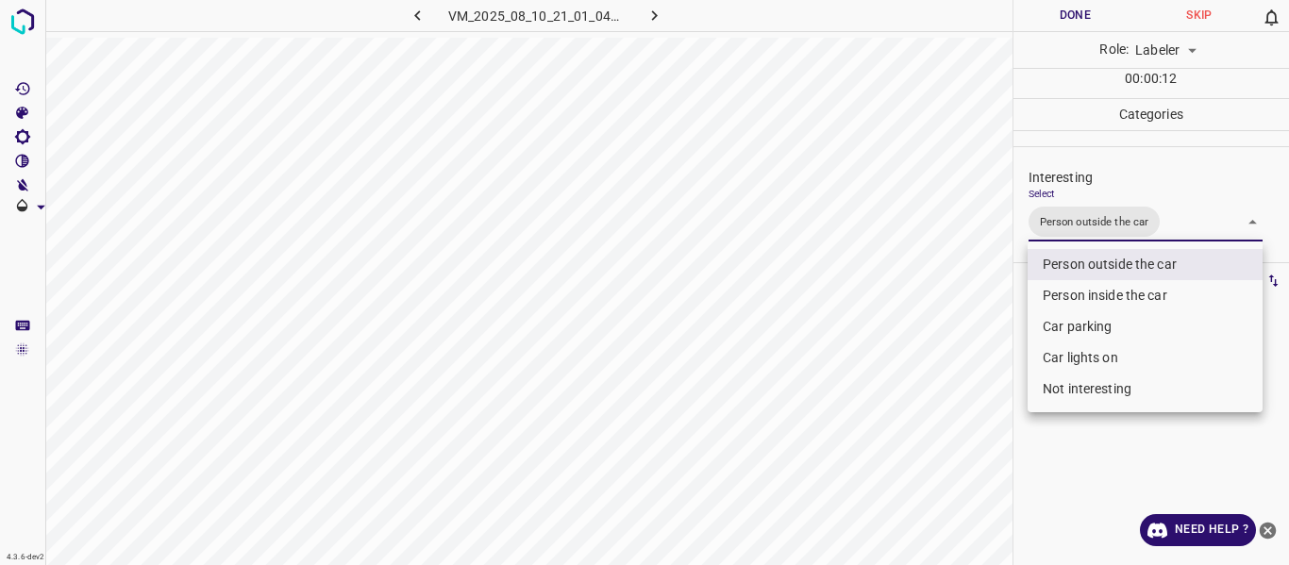
drag, startPoint x: 992, startPoint y: 358, endPoint x: 975, endPoint y: 417, distance: 62.1
click at [992, 364] on div at bounding box center [644, 282] width 1289 height 565
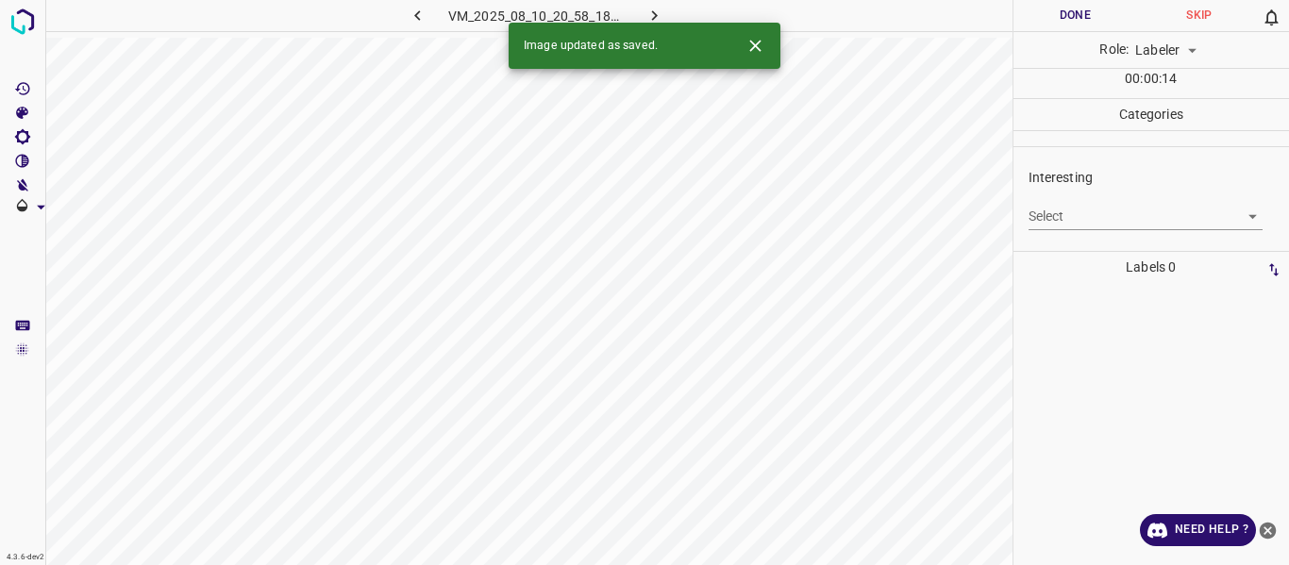
click at [1095, 215] on body "4.3.6-dev2 VM_2025_08_10_20_58_18_010_01.gif Done Skip 0 Role: Labeler labeler …" at bounding box center [644, 282] width 1289 height 565
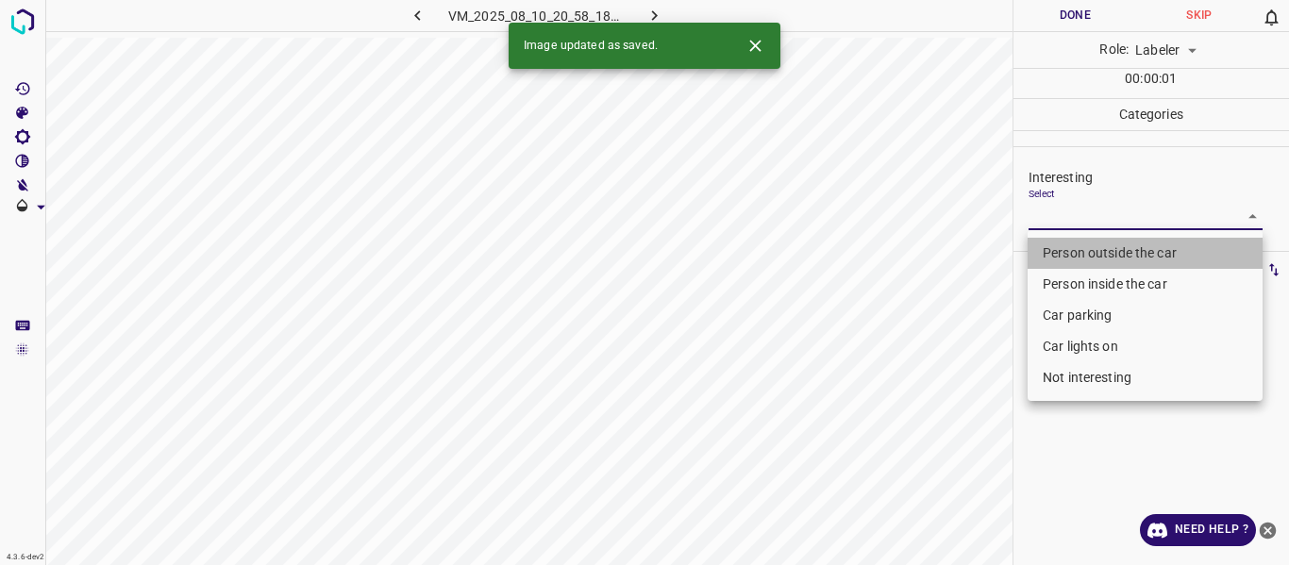
click at [1085, 246] on li "Person outside the car" at bounding box center [1144, 253] width 235 height 31
type input "Person outside the car"
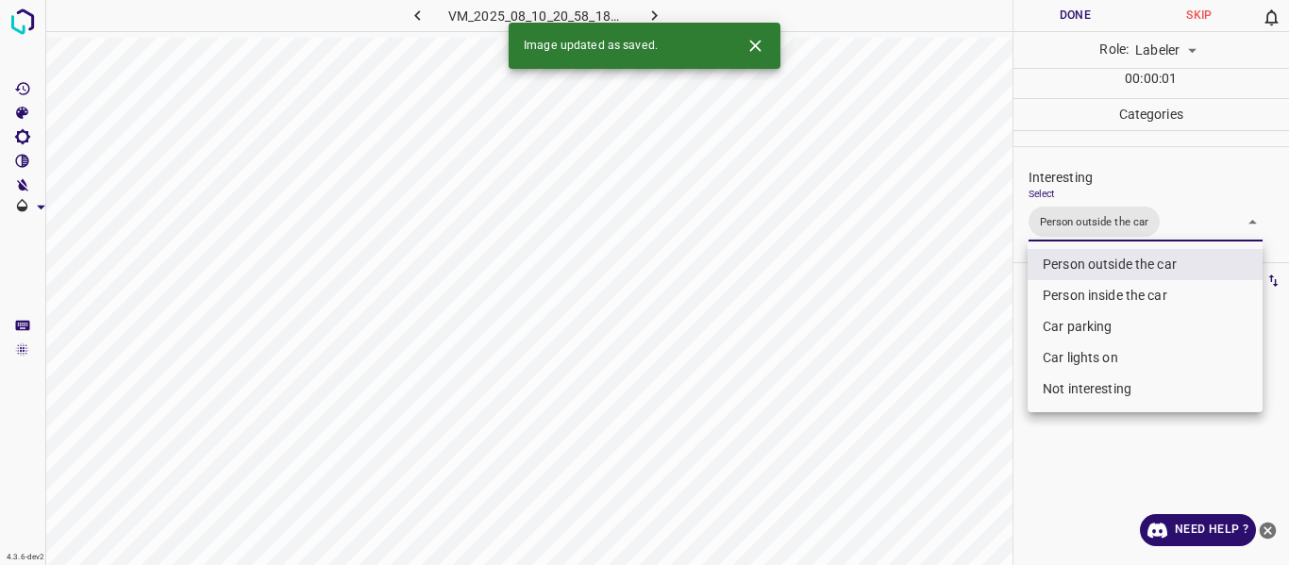
drag, startPoint x: 930, startPoint y: 390, endPoint x: 937, endPoint y: 405, distance: 16.5
click at [934, 399] on div at bounding box center [644, 282] width 1289 height 565
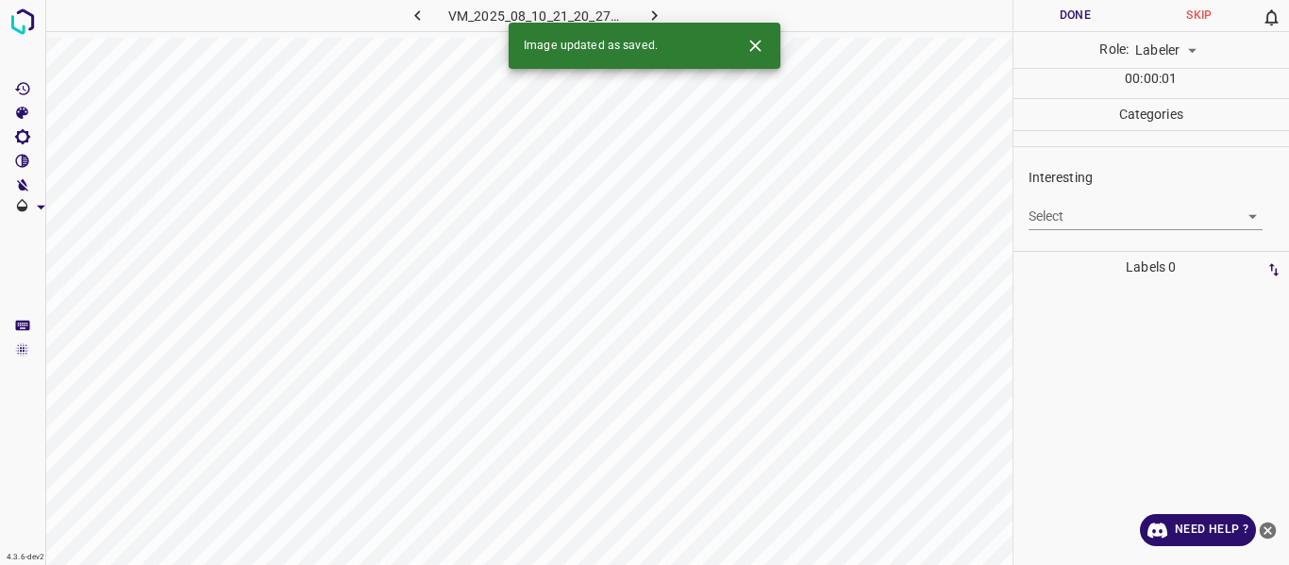
drag, startPoint x: 1040, startPoint y: 201, endPoint x: 1047, endPoint y: 226, distance: 26.6
click at [1041, 201] on div "Select ​" at bounding box center [1145, 209] width 235 height 42
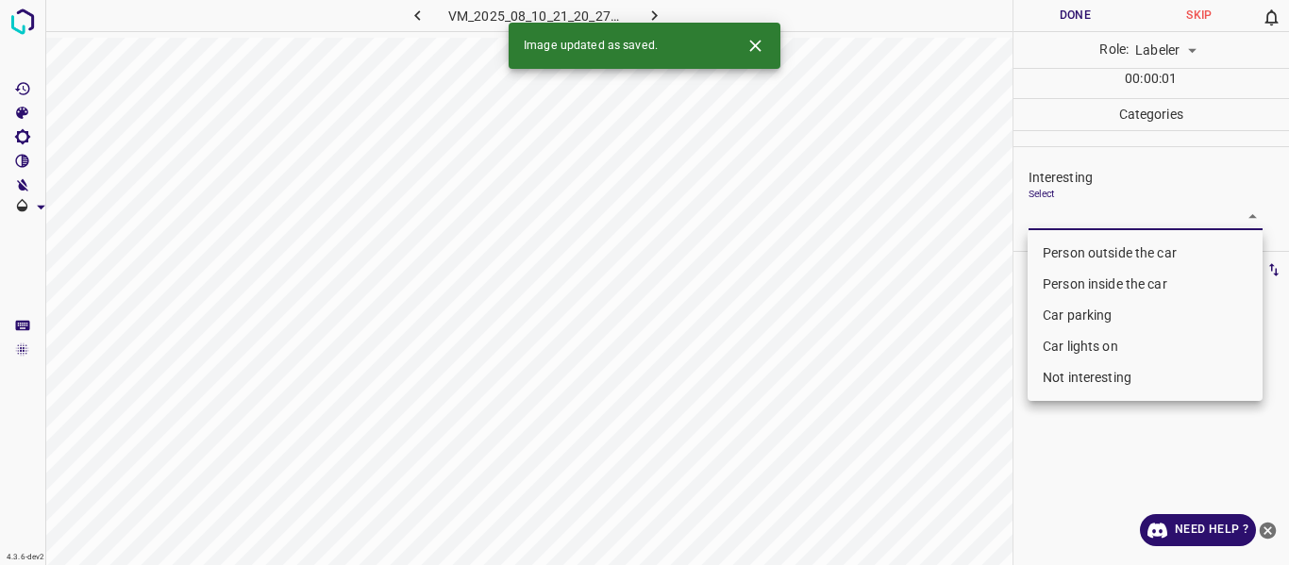
click at [1052, 210] on body "4.3.6-dev2 VM_2025_08_10_21_20_27_771_03.gif Done Skip 0 Role: Labeler labeler …" at bounding box center [644, 282] width 1289 height 565
drag, startPoint x: 1057, startPoint y: 252, endPoint x: 1054, endPoint y: 275, distance: 22.8
click at [1057, 256] on li "Person outside the car" at bounding box center [1144, 253] width 235 height 31
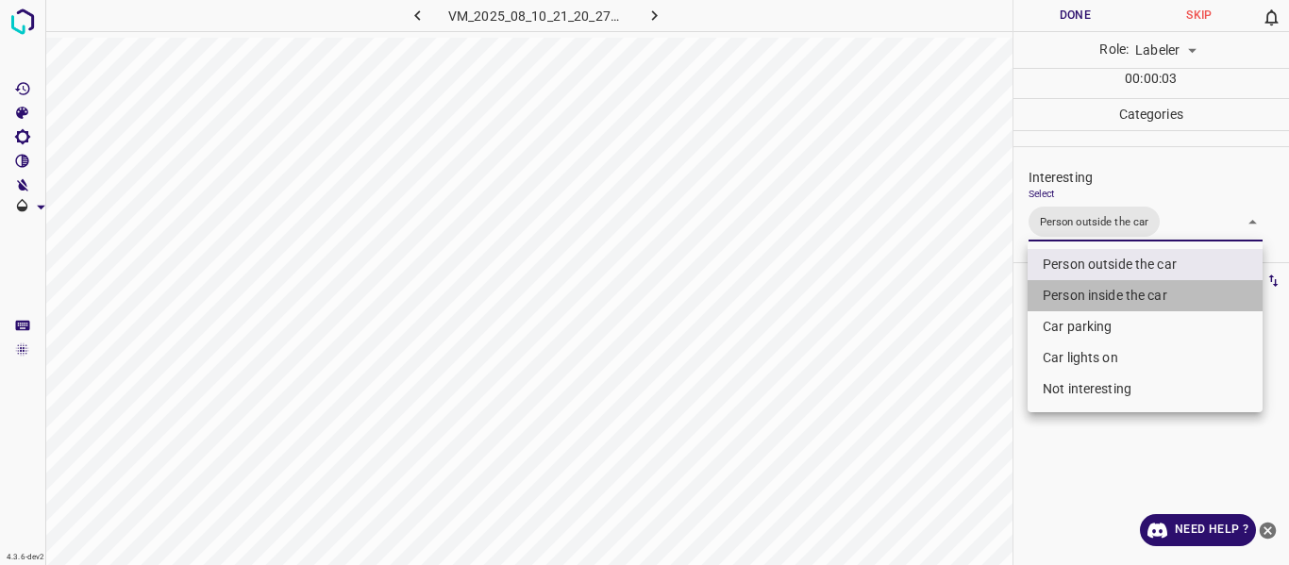
drag, startPoint x: 1059, startPoint y: 292, endPoint x: 1036, endPoint y: 331, distance: 46.1
click at [1059, 292] on li "Person inside the car" at bounding box center [1144, 295] width 235 height 31
type input "Person outside the car,Person inside the car"
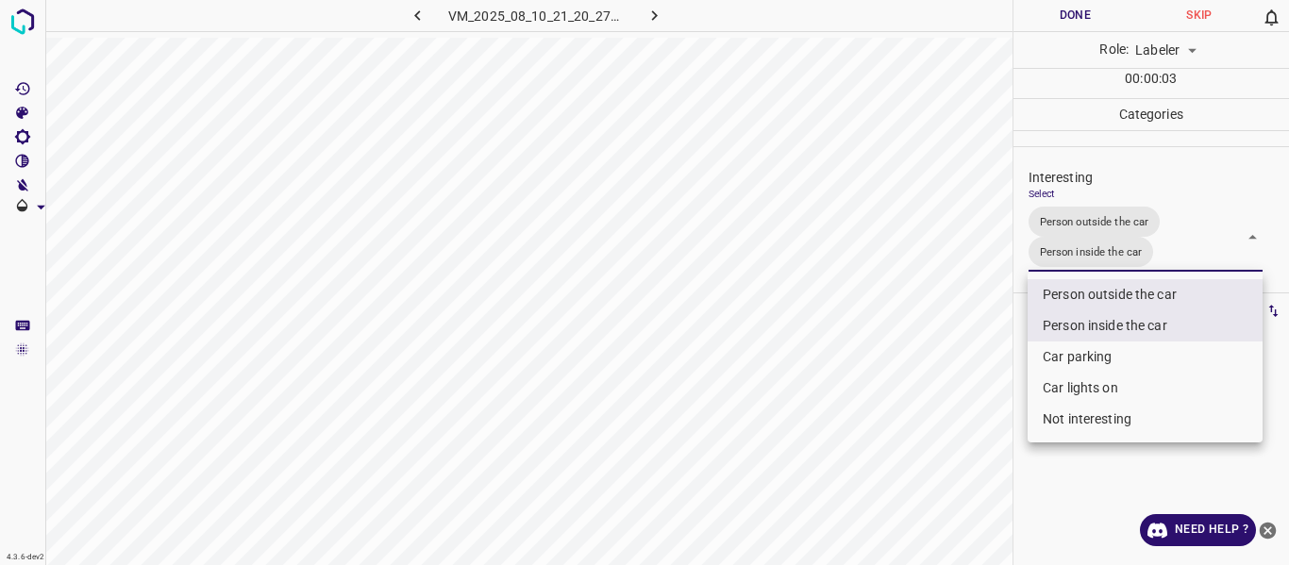
drag, startPoint x: 992, startPoint y: 381, endPoint x: 968, endPoint y: 422, distance: 46.9
click at [988, 398] on div at bounding box center [644, 282] width 1289 height 565
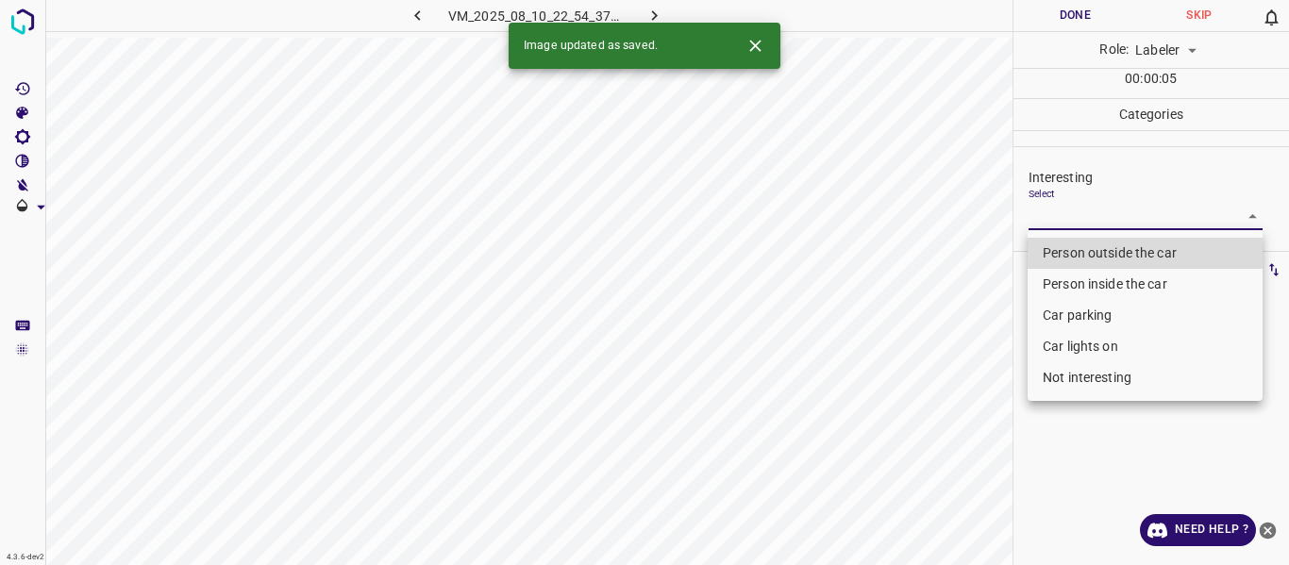
click at [1057, 214] on body "4.3.6-dev2 VM_2025_08_10_22_54_37_586_01.gif Done Skip 0 Role: Labeler labeler …" at bounding box center [644, 282] width 1289 height 565
click at [1060, 253] on li "Person outside the car" at bounding box center [1144, 253] width 235 height 31
type input "Person outside the car"
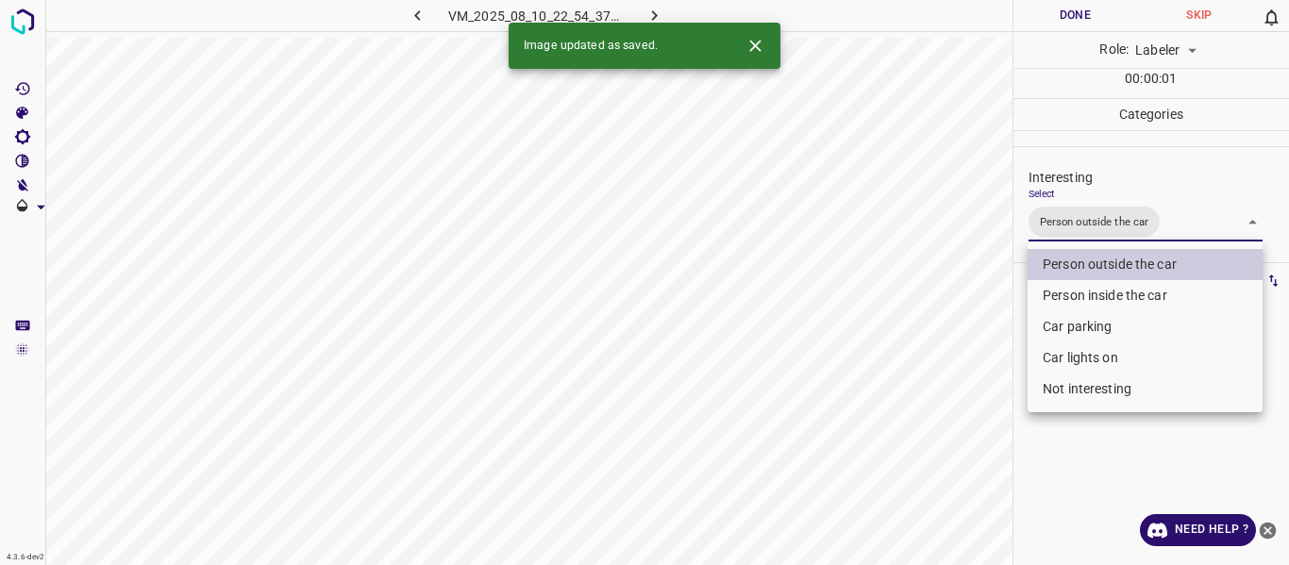
drag, startPoint x: 970, startPoint y: 386, endPoint x: 969, endPoint y: 402, distance: 16.1
click at [971, 388] on div at bounding box center [644, 282] width 1289 height 565
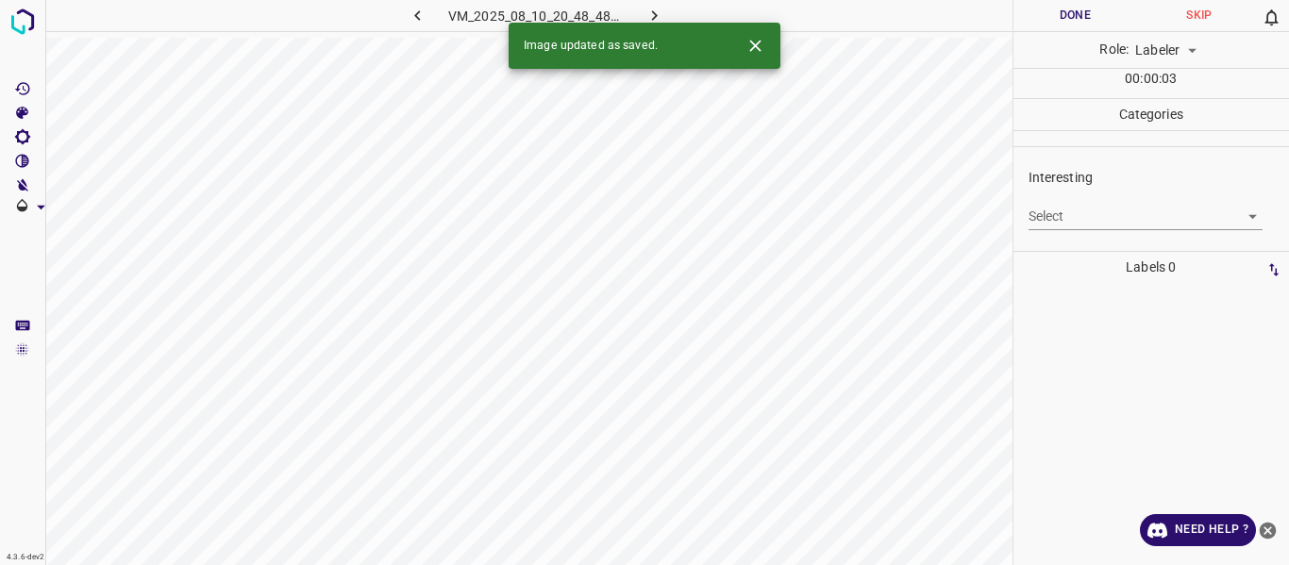
click at [1070, 215] on body "4.3.6-dev2 VM_2025_08_10_20_48_48_993_04.gif Done Skip 0 Role: Labeler labeler …" at bounding box center [644, 282] width 1289 height 565
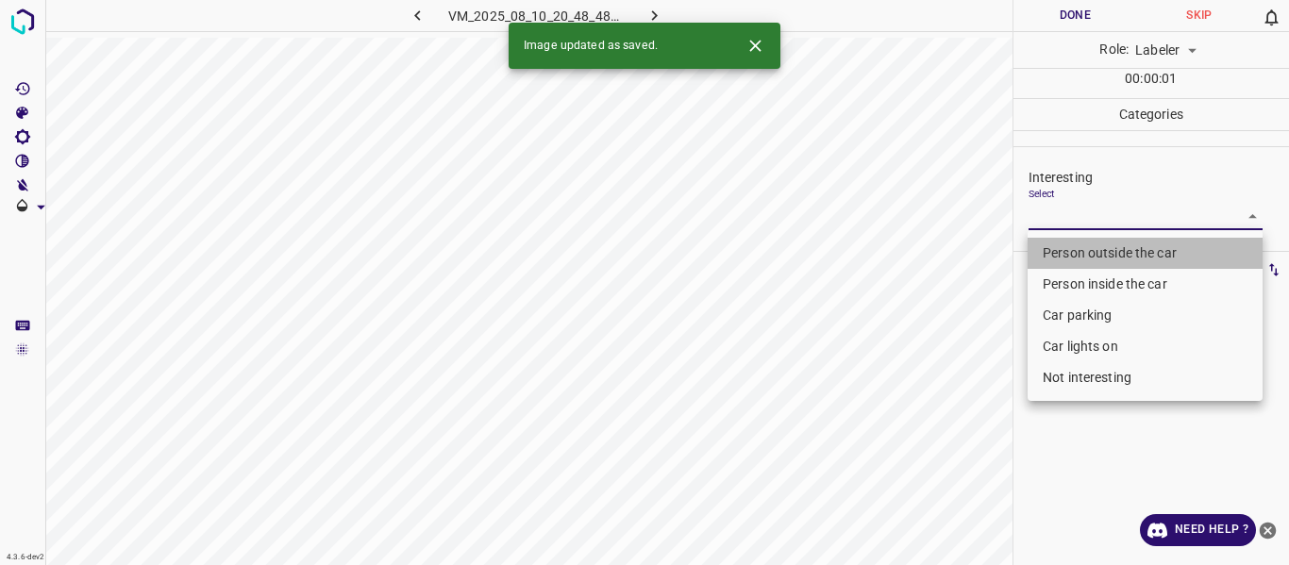
click at [1070, 249] on li "Person outside the car" at bounding box center [1144, 253] width 235 height 31
type input "Person outside the car"
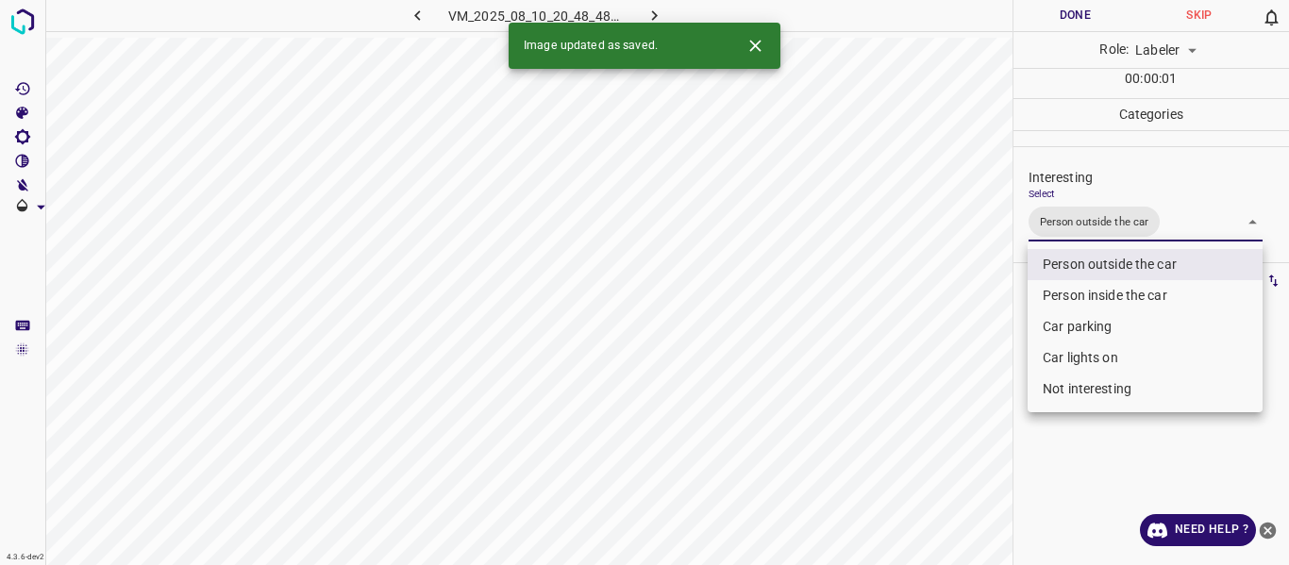
drag, startPoint x: 979, startPoint y: 399, endPoint x: 973, endPoint y: 457, distance: 57.9
click at [986, 411] on div at bounding box center [644, 282] width 1289 height 565
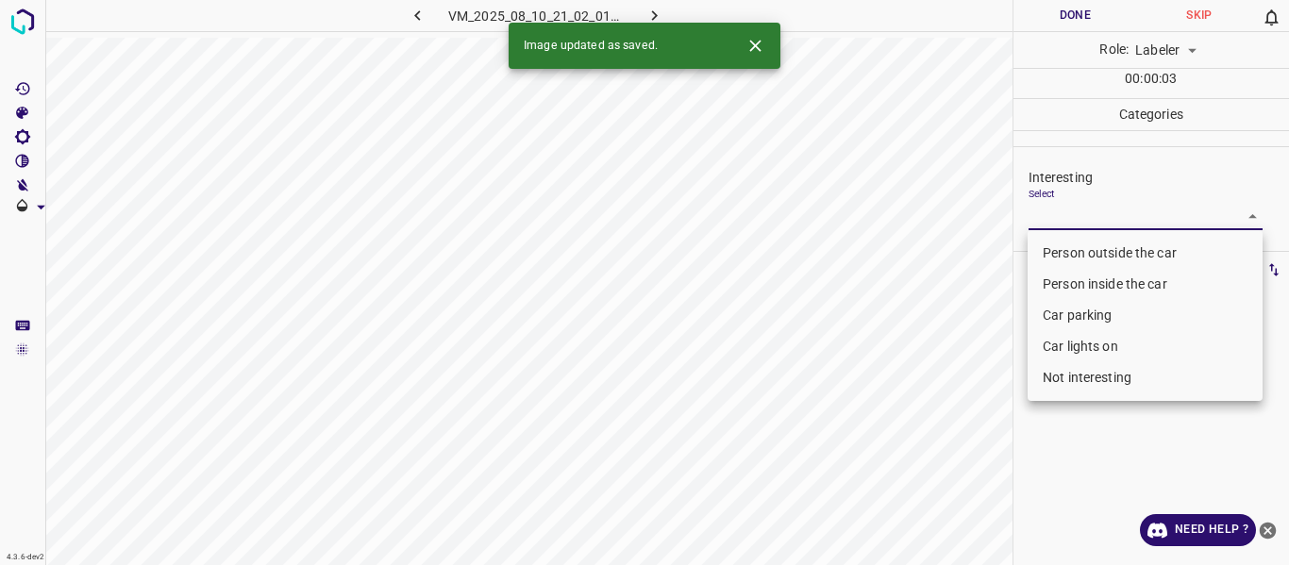
click at [1080, 219] on body "4.3.6-dev2 VM_2025_08_10_21_02_01_277_03.gif Done Skip 0 Role: Labeler labeler …" at bounding box center [644, 282] width 1289 height 565
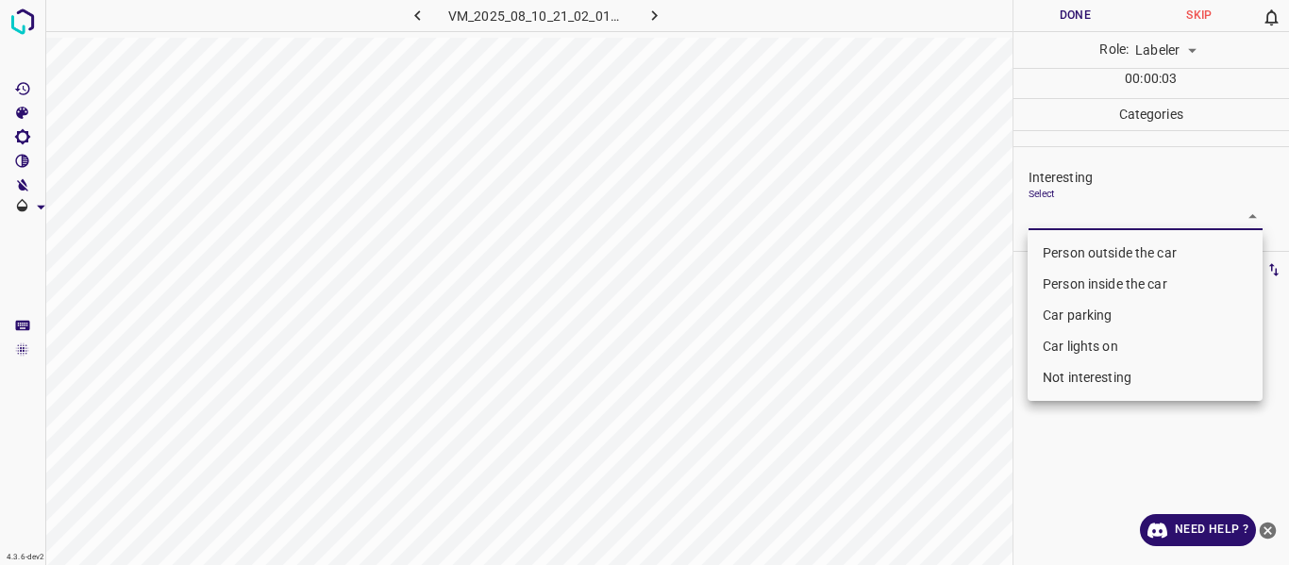
click at [1080, 249] on li "Person outside the car" at bounding box center [1144, 253] width 235 height 31
type input "Person outside the car"
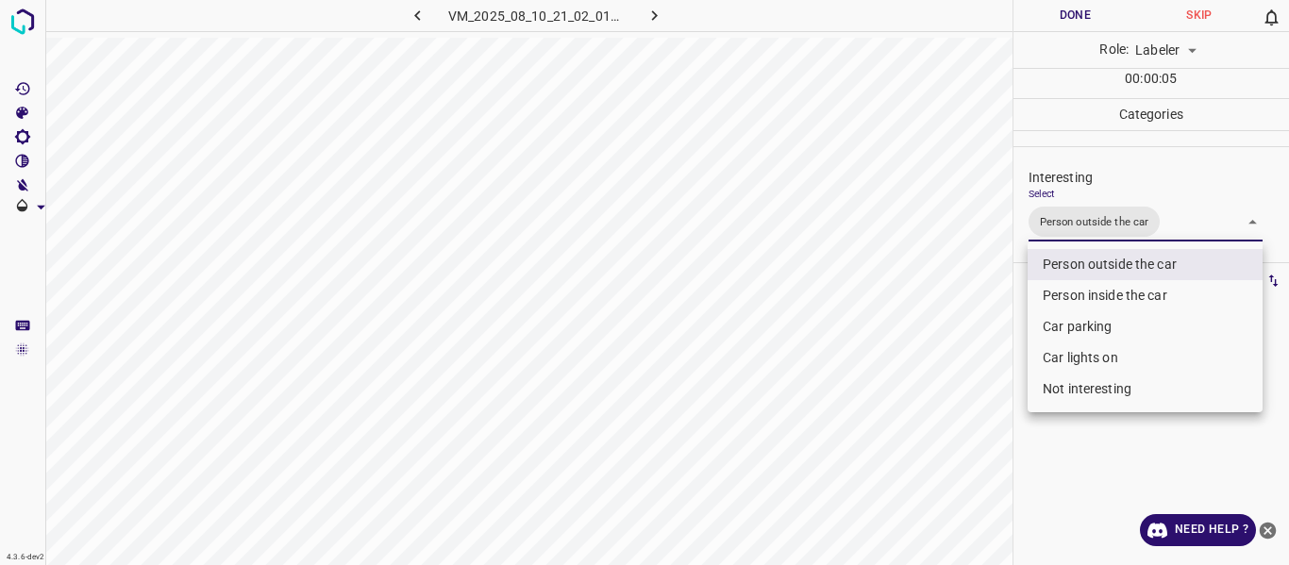
click at [978, 392] on div at bounding box center [644, 282] width 1289 height 565
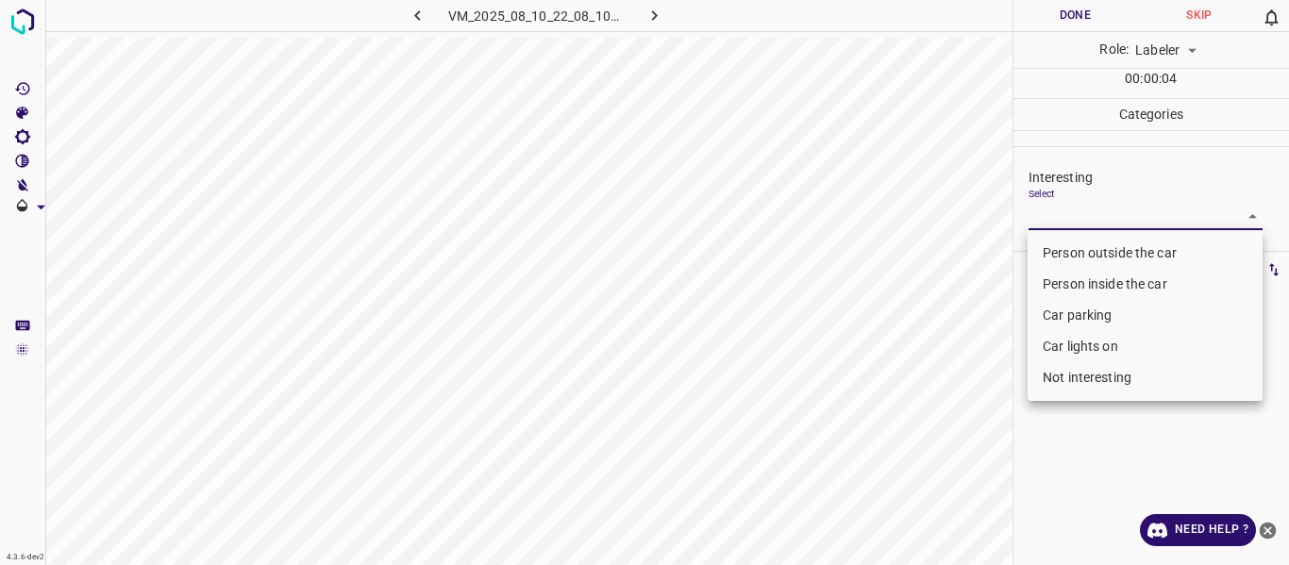
click at [1056, 209] on body "4.3.6-dev2 VM_2025_08_10_22_08_10_242_02.gif Done Skip 0 Role: Labeler labeler …" at bounding box center [644, 282] width 1289 height 565
click at [1046, 250] on li "Person outside the car" at bounding box center [1144, 253] width 235 height 31
type input "Person outside the car"
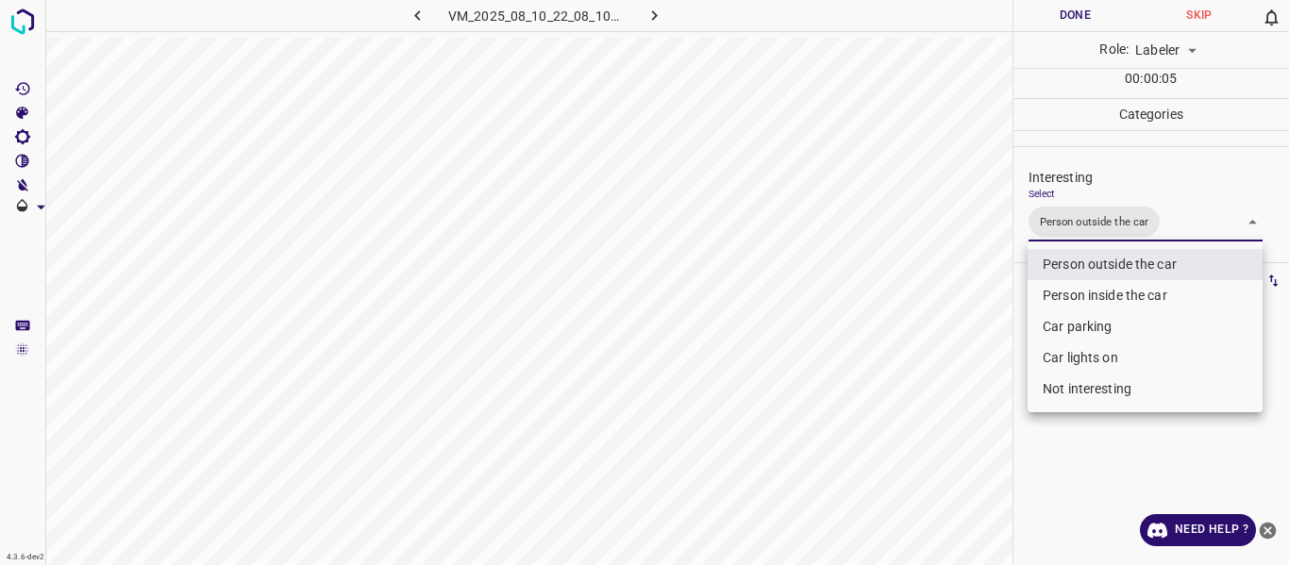
drag, startPoint x: 942, startPoint y: 397, endPoint x: 952, endPoint y: 470, distance: 73.3
click at [946, 401] on div at bounding box center [644, 282] width 1289 height 565
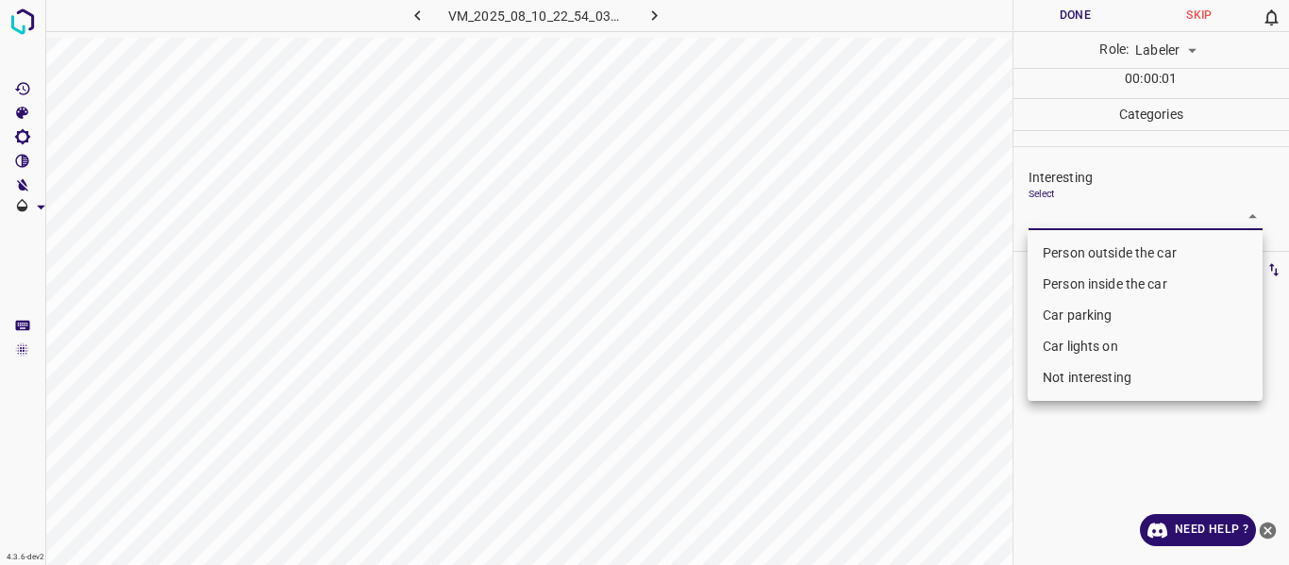
click at [1051, 220] on body "4.3.6-dev2 VM_2025_08_10_22_54_03_511_06.gif Done Skip 0 Role: Labeler labeler …" at bounding box center [644, 282] width 1289 height 565
click at [1059, 253] on li "Person outside the car" at bounding box center [1144, 253] width 235 height 31
type input "Person outside the car"
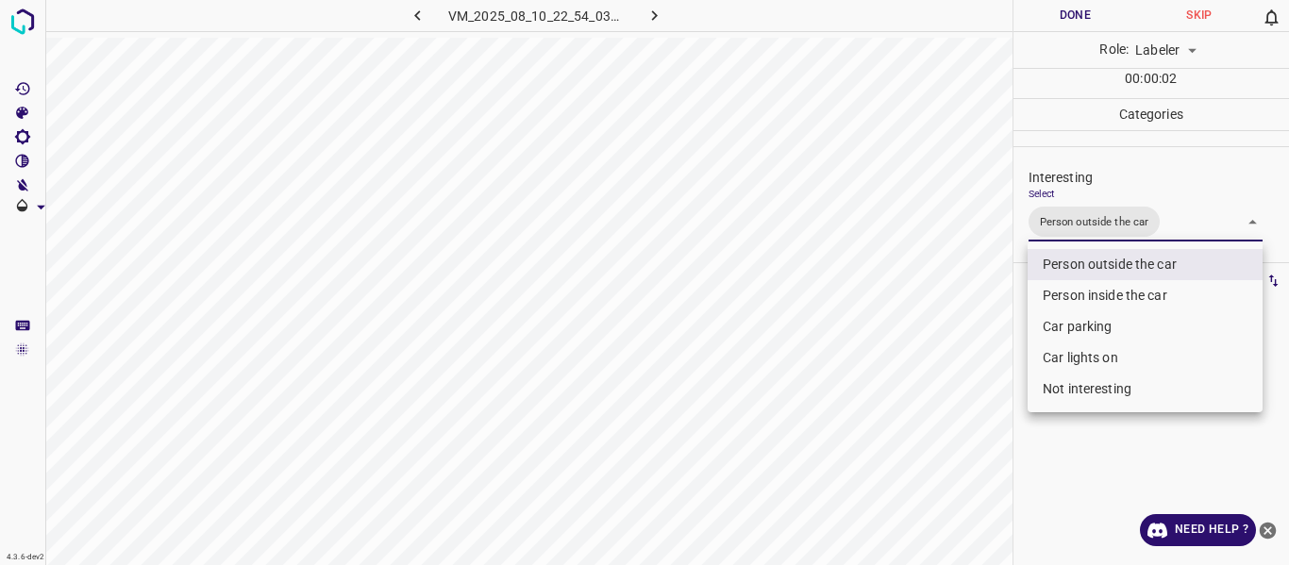
drag, startPoint x: 963, startPoint y: 356, endPoint x: 952, endPoint y: 388, distance: 34.0
click at [965, 365] on div at bounding box center [644, 282] width 1289 height 565
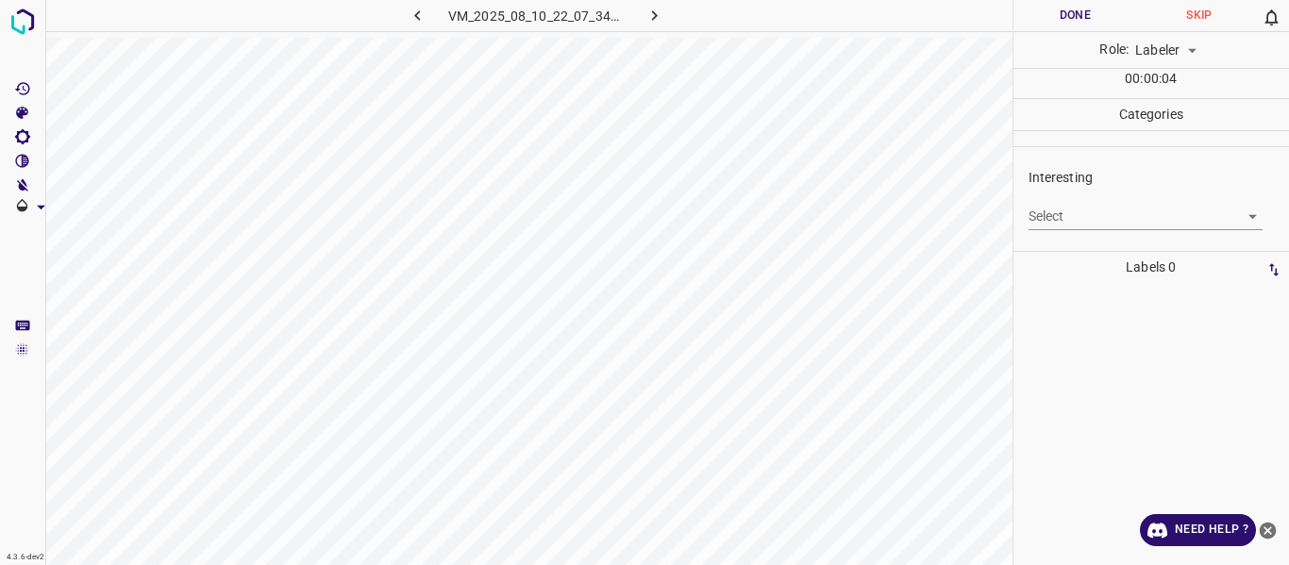
click at [1108, 209] on body "4.3.6-dev2 VM_2025_08_10_22_07_34_115_04.gif Done Skip 0 Role: Labeler labeler …" at bounding box center [644, 282] width 1289 height 565
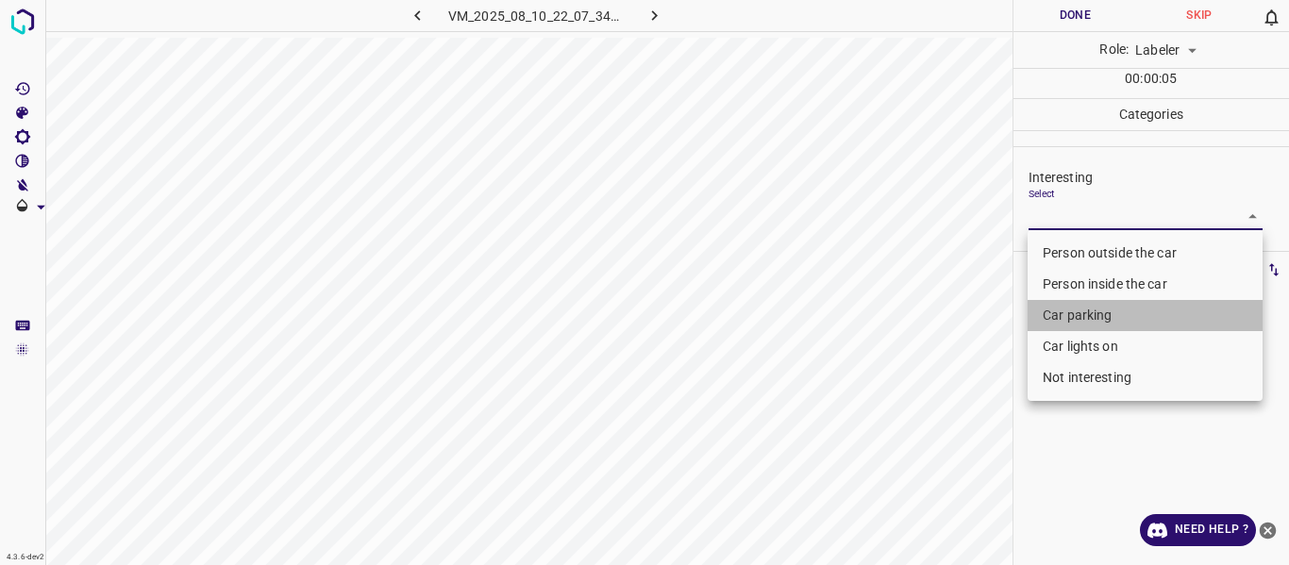
click at [1102, 308] on li "Car parking" at bounding box center [1144, 315] width 235 height 31
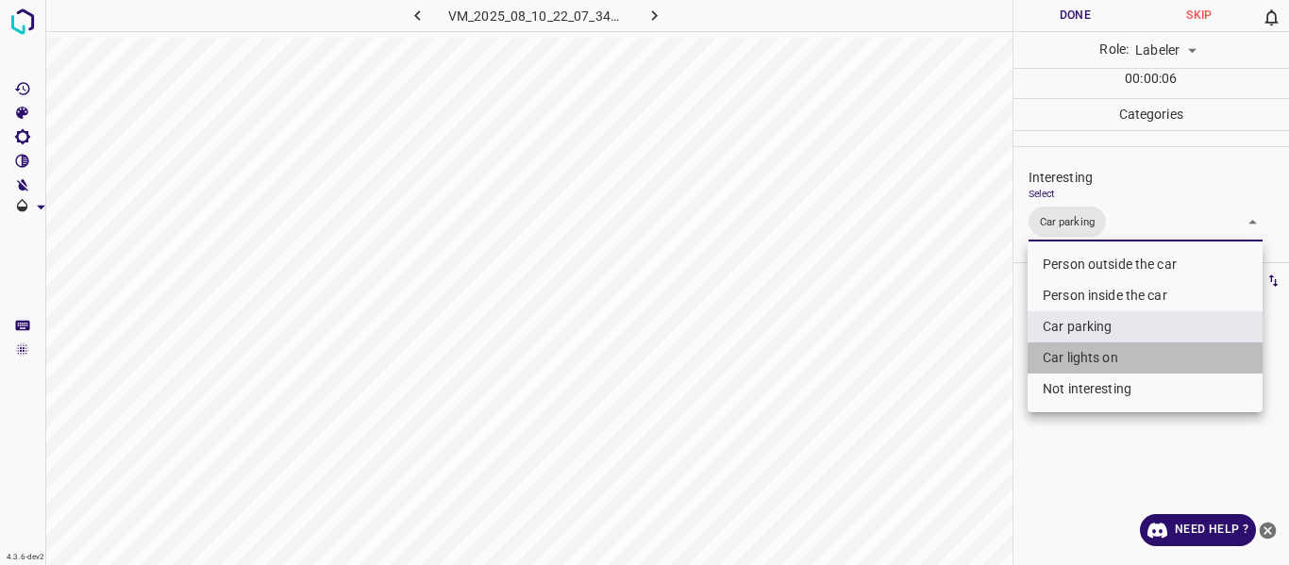
drag, startPoint x: 1090, startPoint y: 356, endPoint x: 1002, endPoint y: 381, distance: 91.4
click at [1090, 353] on li "Car lights on" at bounding box center [1144, 357] width 235 height 31
type input "Car parking,Car lights on"
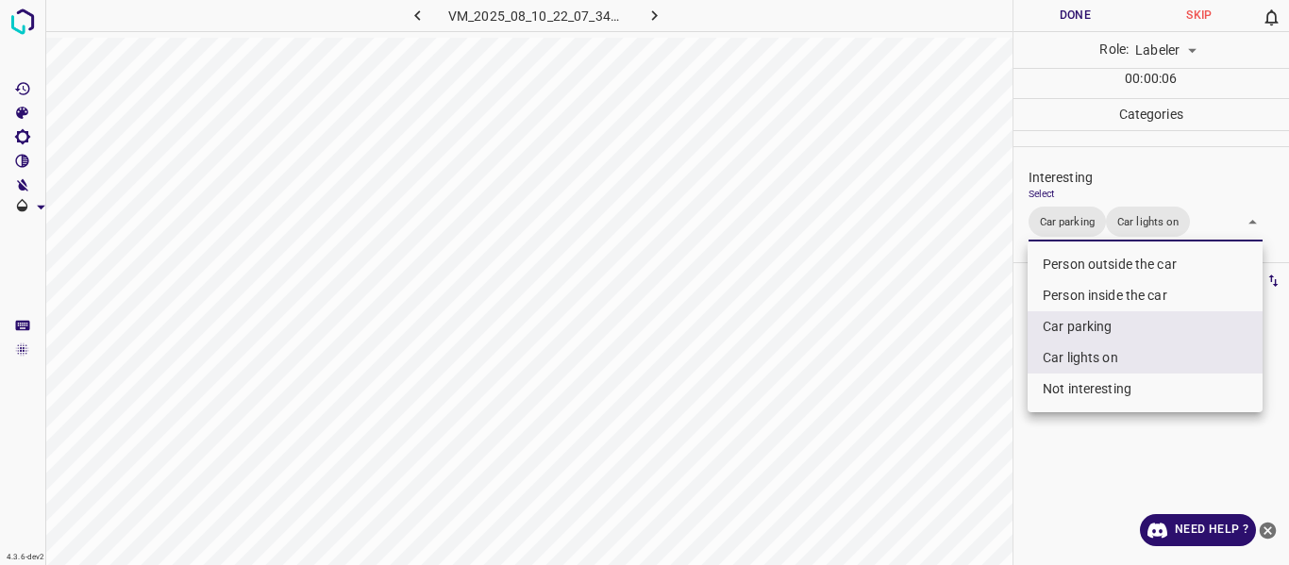
drag, startPoint x: 938, startPoint y: 403, endPoint x: 934, endPoint y: 425, distance: 22.0
click at [938, 414] on div at bounding box center [644, 282] width 1289 height 565
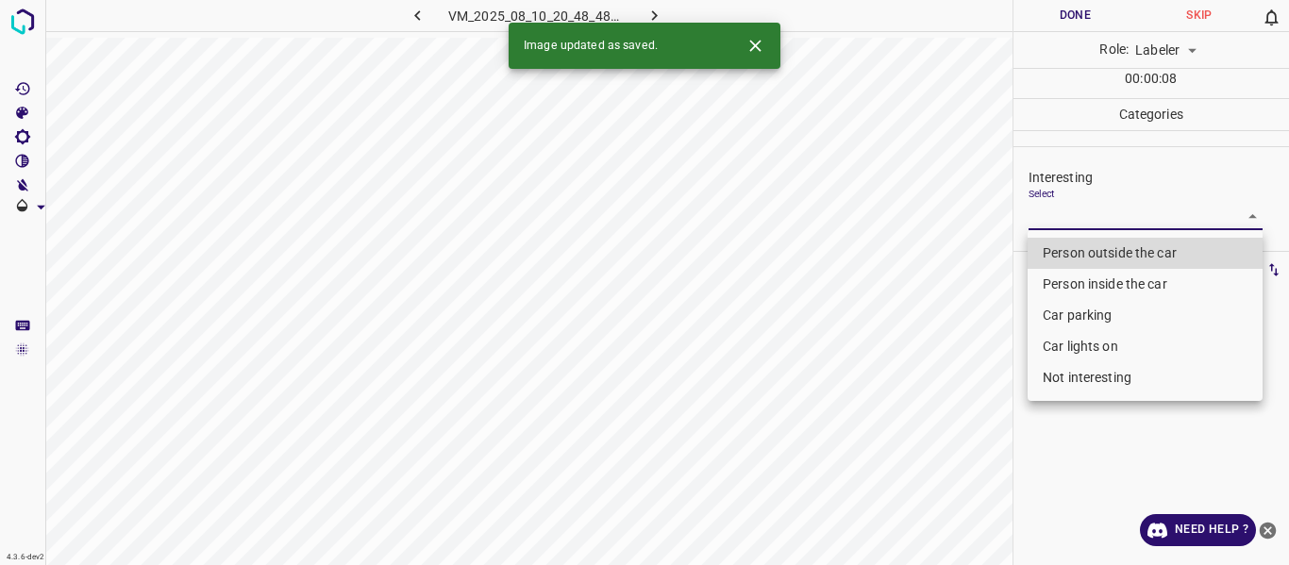
drag, startPoint x: 1051, startPoint y: 216, endPoint x: 1058, endPoint y: 260, distance: 44.8
click at [1051, 217] on body "4.3.6-dev2 VM_2025_08_10_20_48_48_993_07.gif Done Skip 0 Role: Labeler labeler …" at bounding box center [644, 282] width 1289 height 565
click at [1058, 243] on li "Person outside the car" at bounding box center [1144, 253] width 235 height 31
type input "Person outside the car"
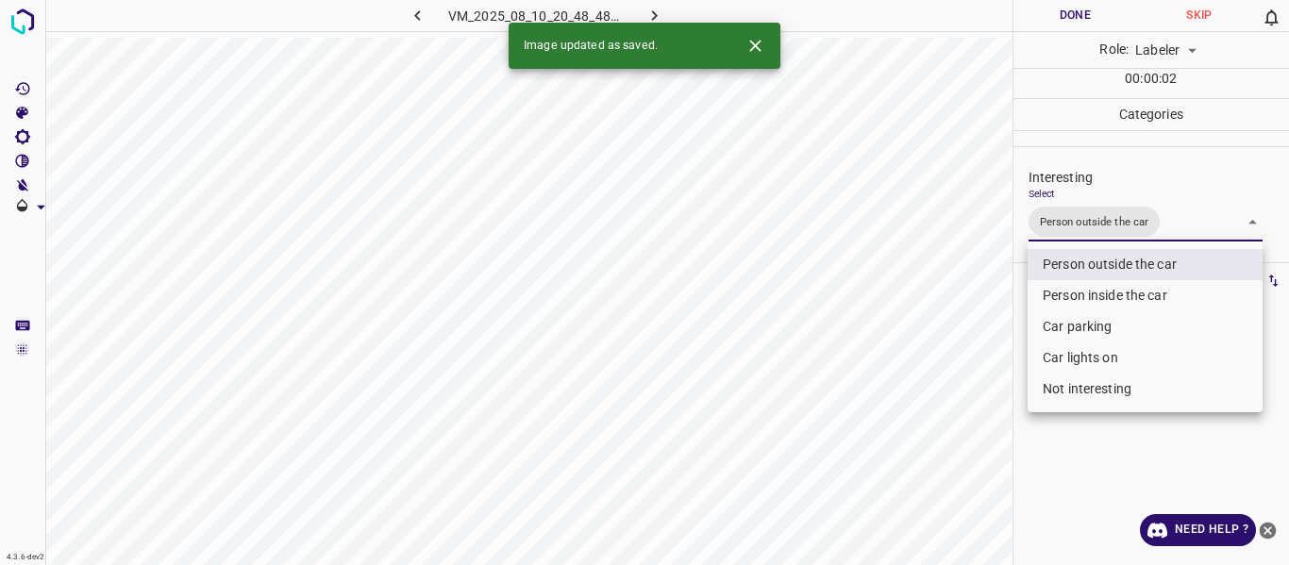
drag, startPoint x: 967, startPoint y: 328, endPoint x: 886, endPoint y: 436, distance: 134.7
click at [965, 351] on div at bounding box center [644, 282] width 1289 height 565
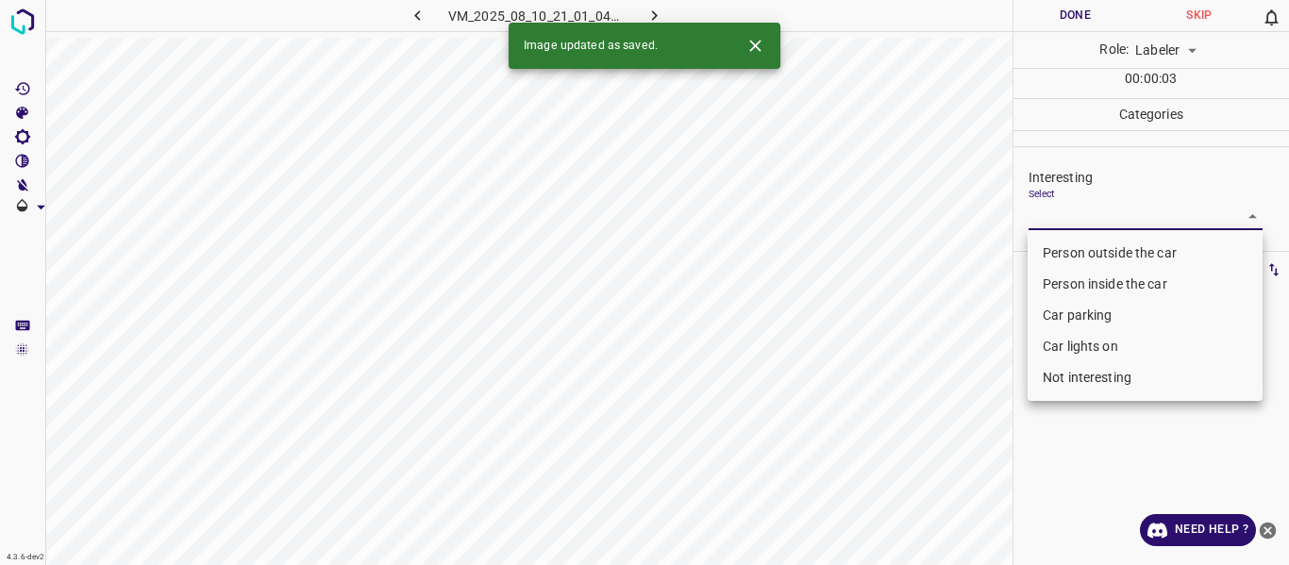
click at [1038, 209] on body "4.3.6-dev2 VM_2025_08_10_21_01_04_947_01.gif Done Skip 0 Role: Labeler labeler …" at bounding box center [644, 282] width 1289 height 565
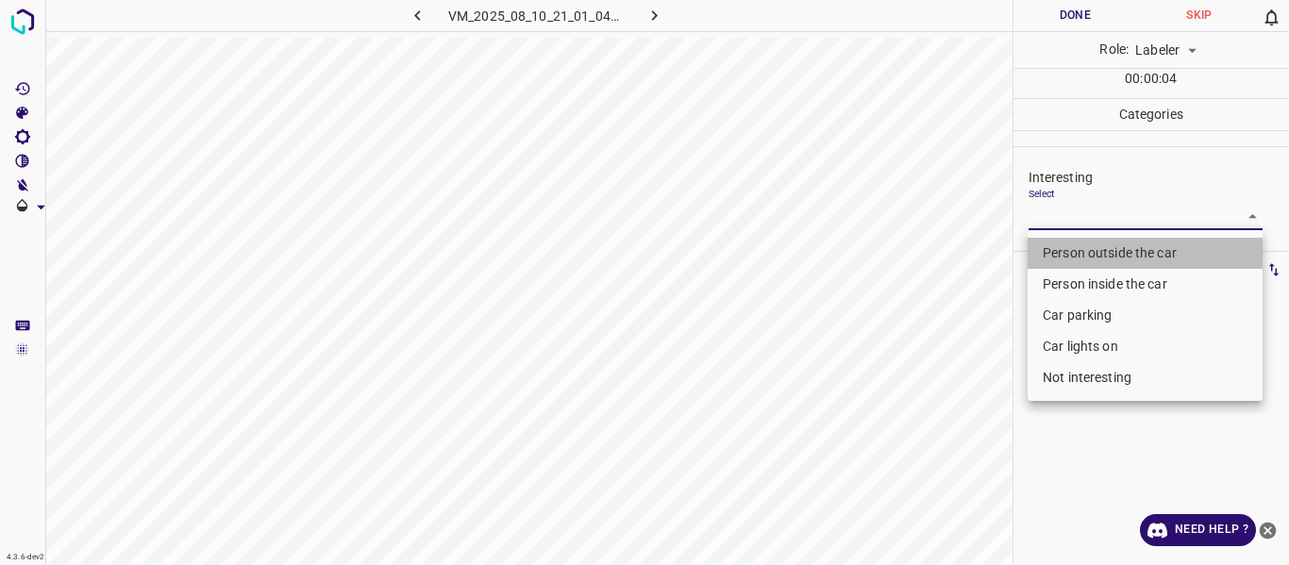
click at [1046, 247] on li "Person outside the car" at bounding box center [1144, 253] width 235 height 31
type input "Person outside the car"
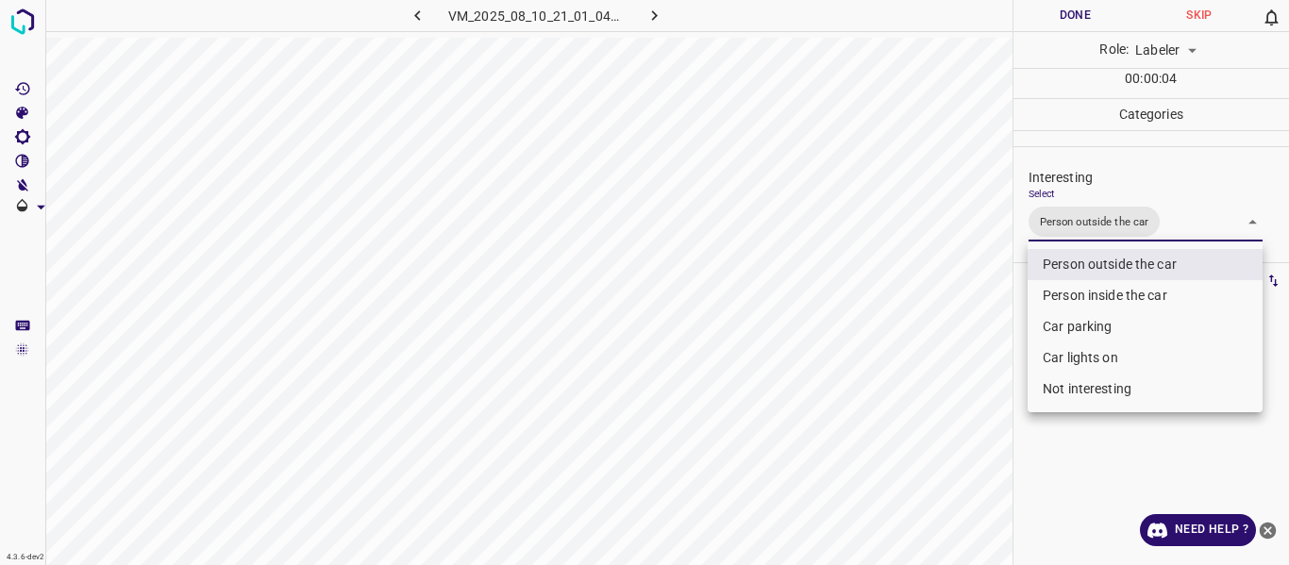
click at [960, 367] on div at bounding box center [644, 282] width 1289 height 565
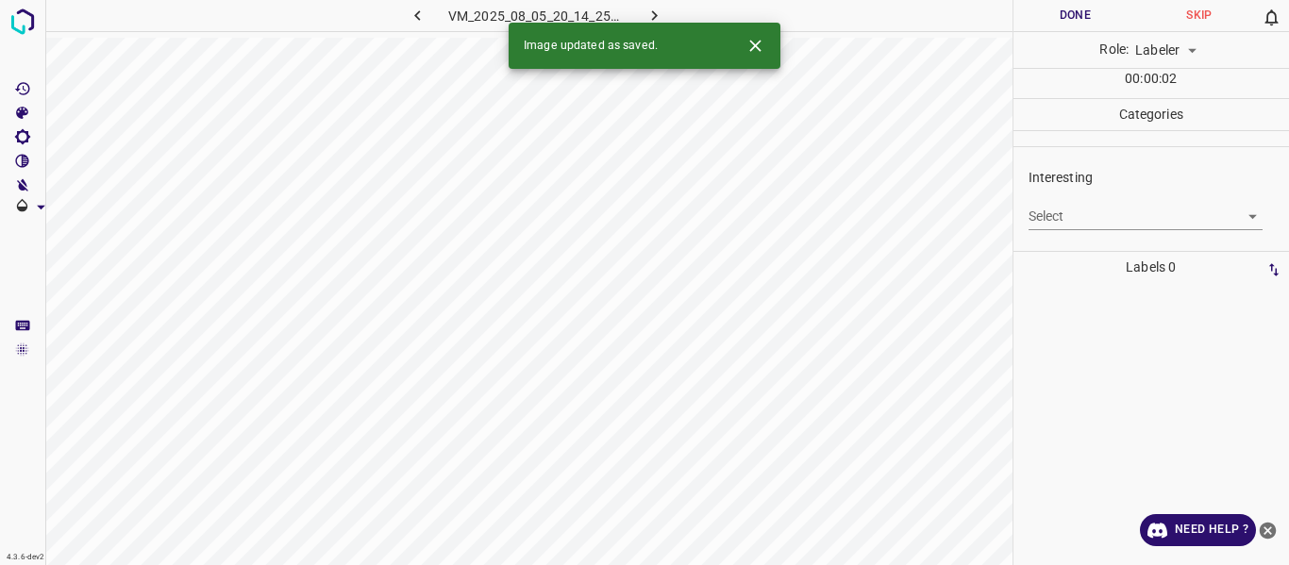
click at [1046, 208] on body "4.3.6-dev2 VM_2025_08_05_20_14_25_208_00.gif Done Skip 0 Role: Labeler labeler …" at bounding box center [644, 282] width 1289 height 565
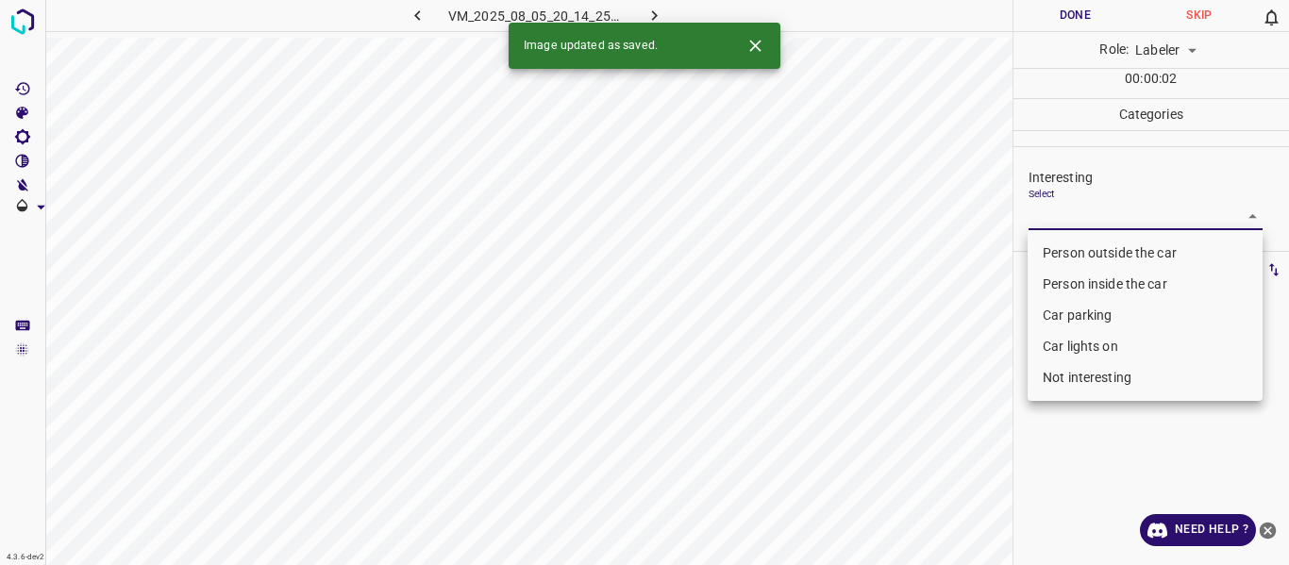
click at [1059, 247] on li "Person outside the car" at bounding box center [1144, 253] width 235 height 31
type input "Person outside the car"
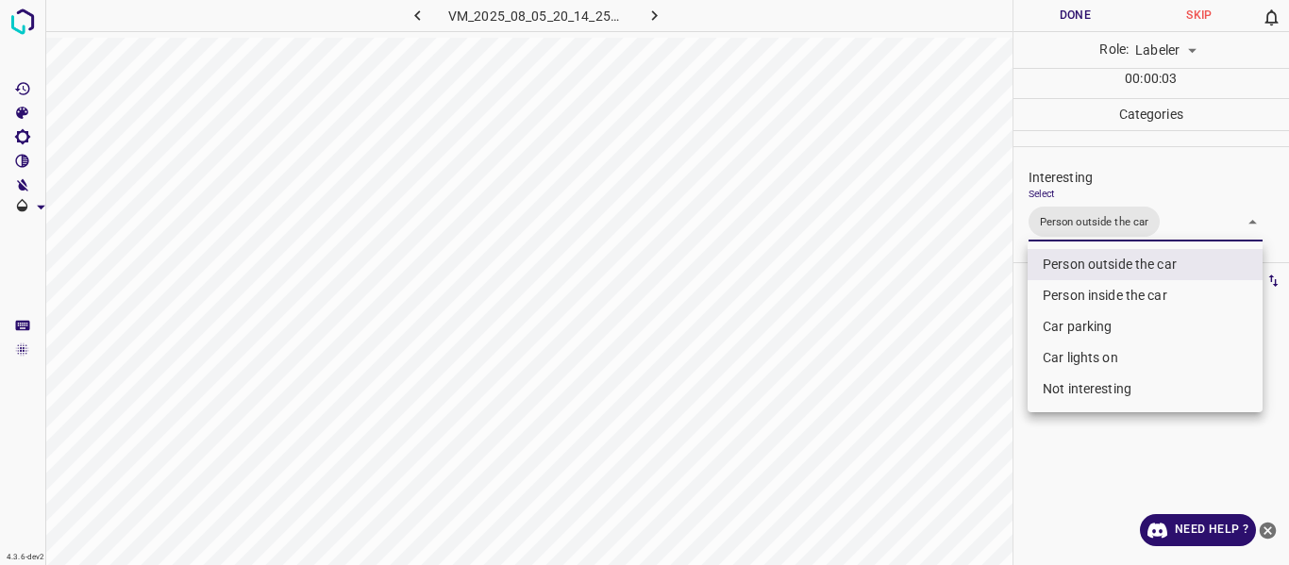
drag, startPoint x: 943, startPoint y: 335, endPoint x: 944, endPoint y: 348, distance: 13.2
click at [943, 340] on div at bounding box center [644, 282] width 1289 height 565
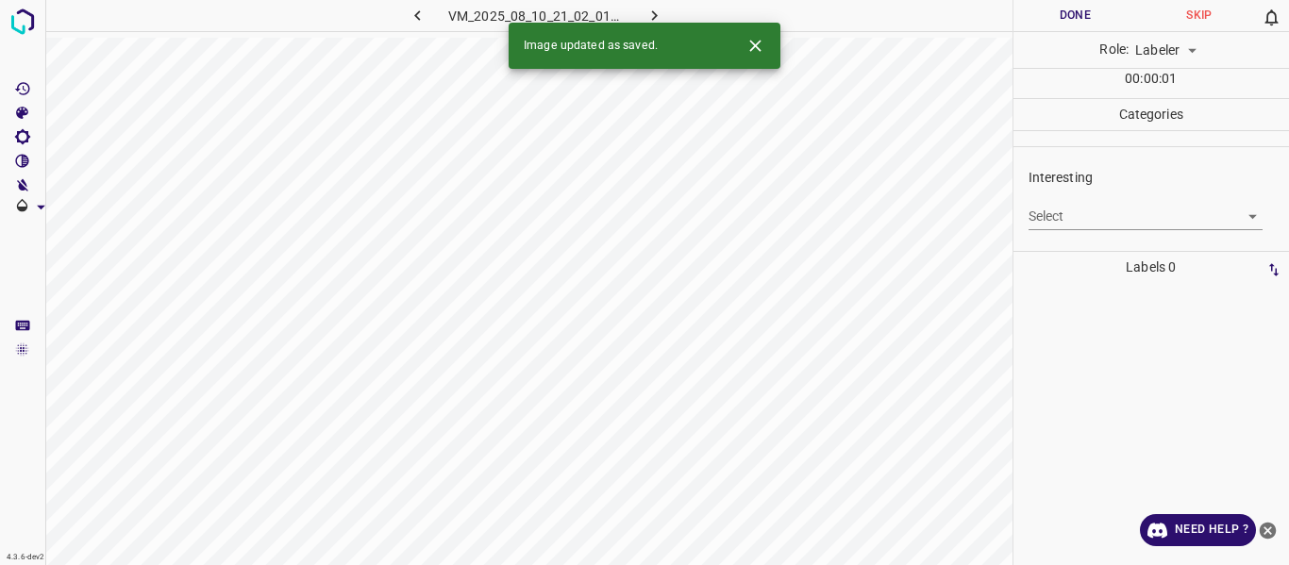
click at [1068, 205] on body "4.3.6-dev2 VM_2025_08_10_21_02_01_277_01.gif Done Skip 0 Role: Labeler labeler …" at bounding box center [644, 282] width 1289 height 565
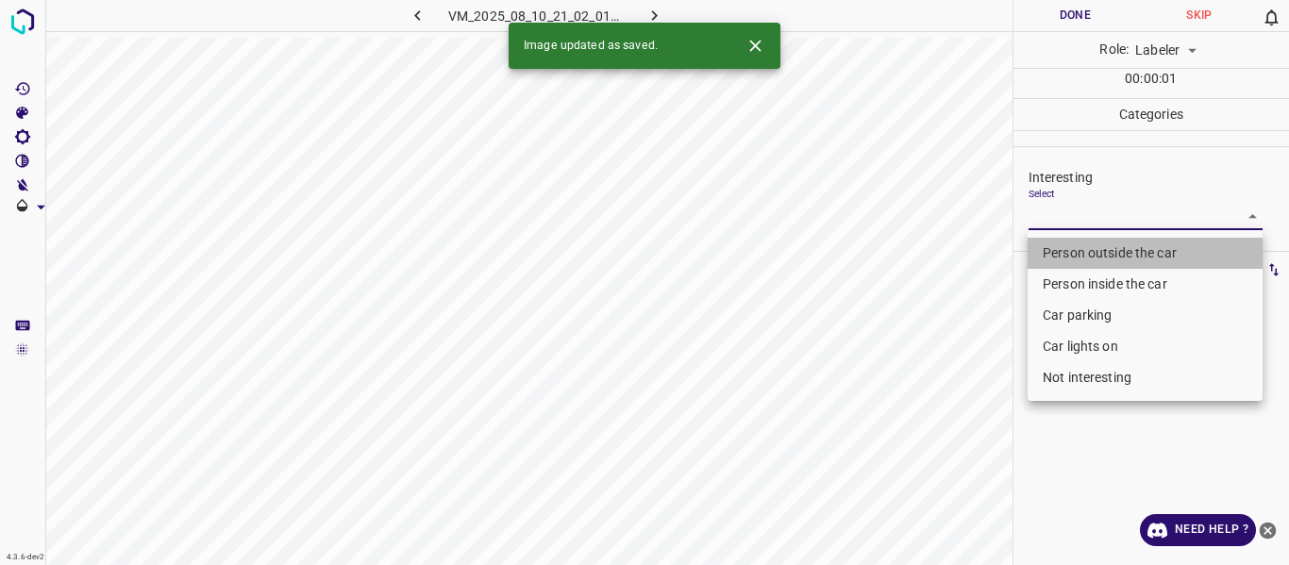
click at [1084, 253] on li "Person outside the car" at bounding box center [1144, 253] width 235 height 31
type input "Person outside the car"
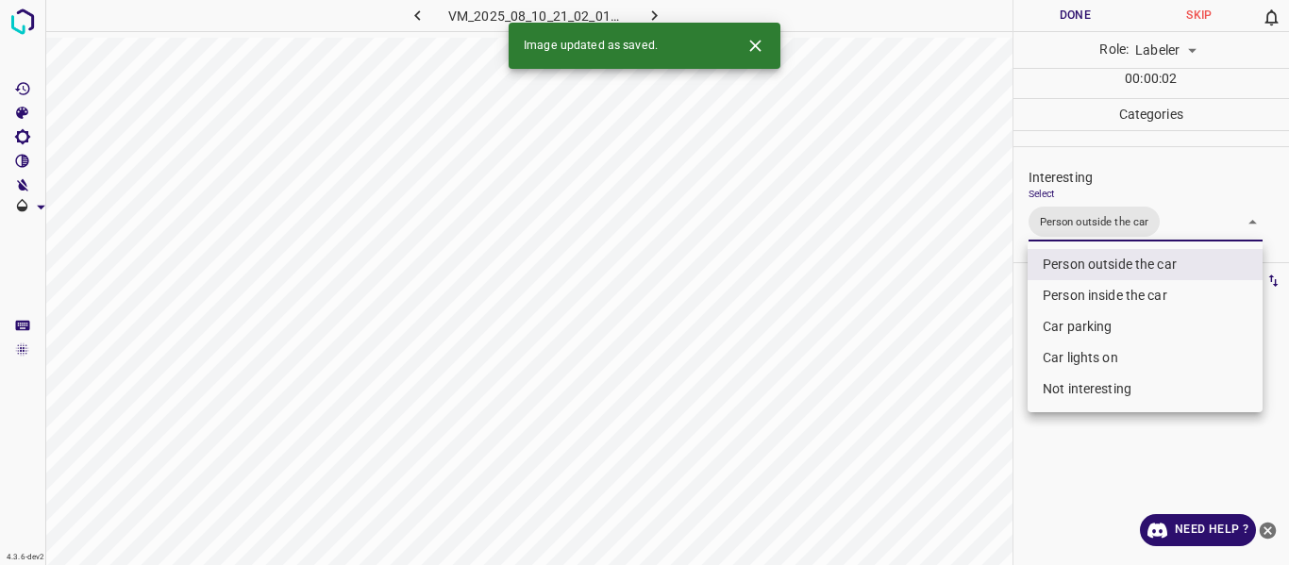
drag, startPoint x: 992, startPoint y: 333, endPoint x: 987, endPoint y: 350, distance: 17.6
click at [992, 338] on div at bounding box center [644, 282] width 1289 height 565
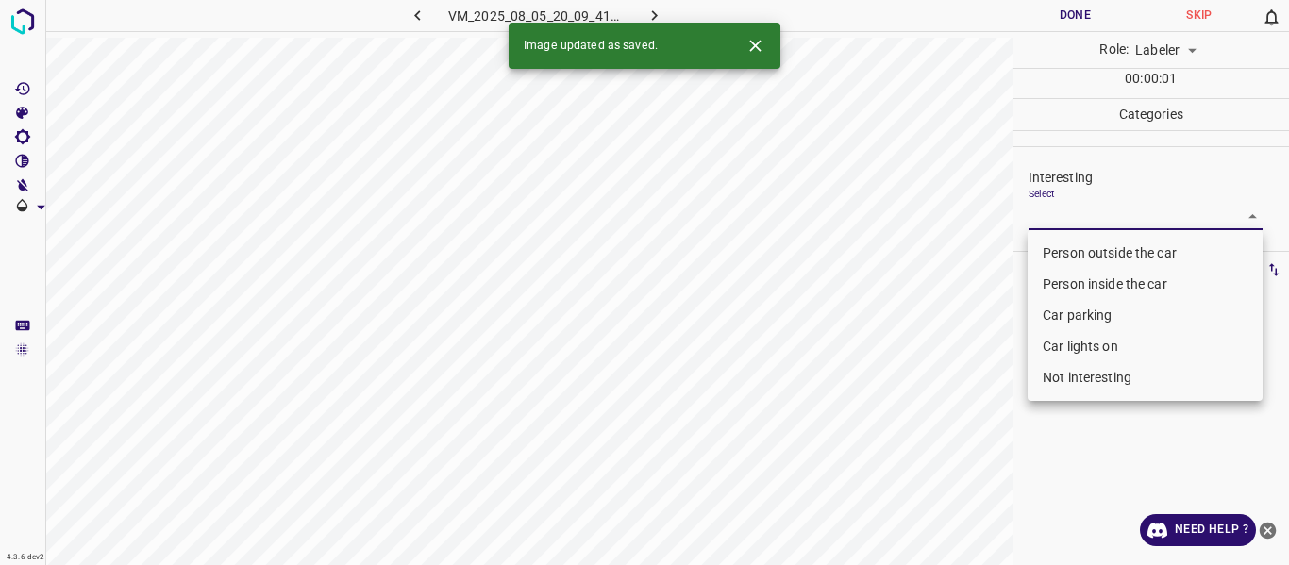
click at [1060, 210] on body "4.3.6-dev2 VM_2025_08_05_20_09_41_283_09.gif Done Skip 0 Role: Labeler labeler …" at bounding box center [644, 282] width 1289 height 565
click at [1073, 254] on li "Person outside the car" at bounding box center [1144, 253] width 235 height 31
type input "Person outside the car"
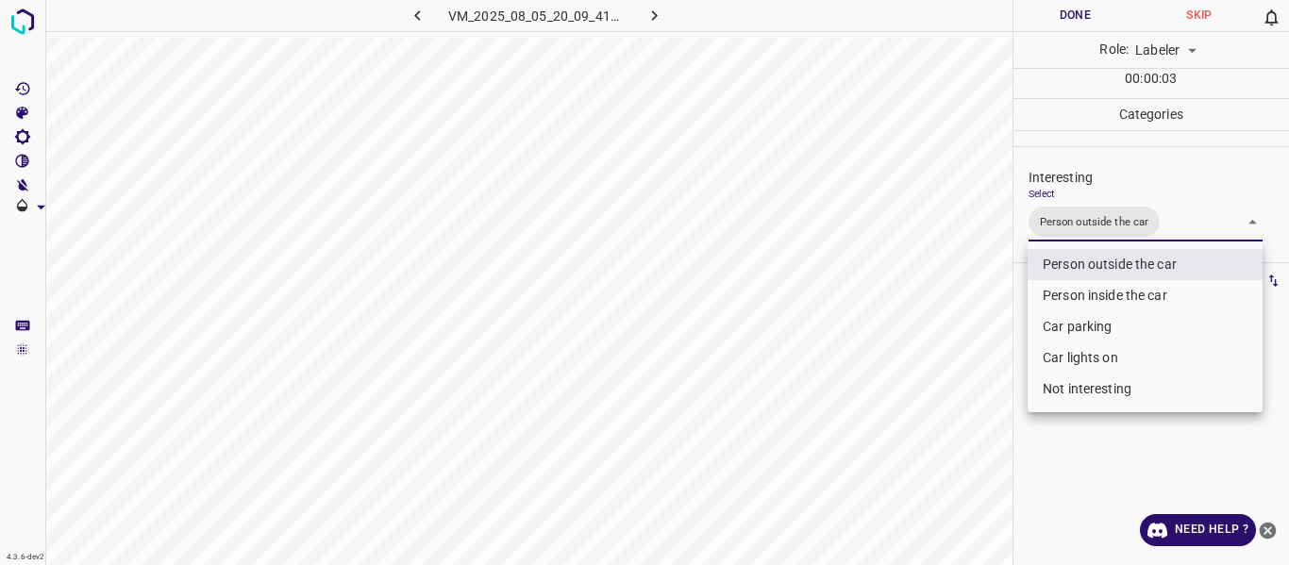
click at [972, 363] on div at bounding box center [644, 282] width 1289 height 565
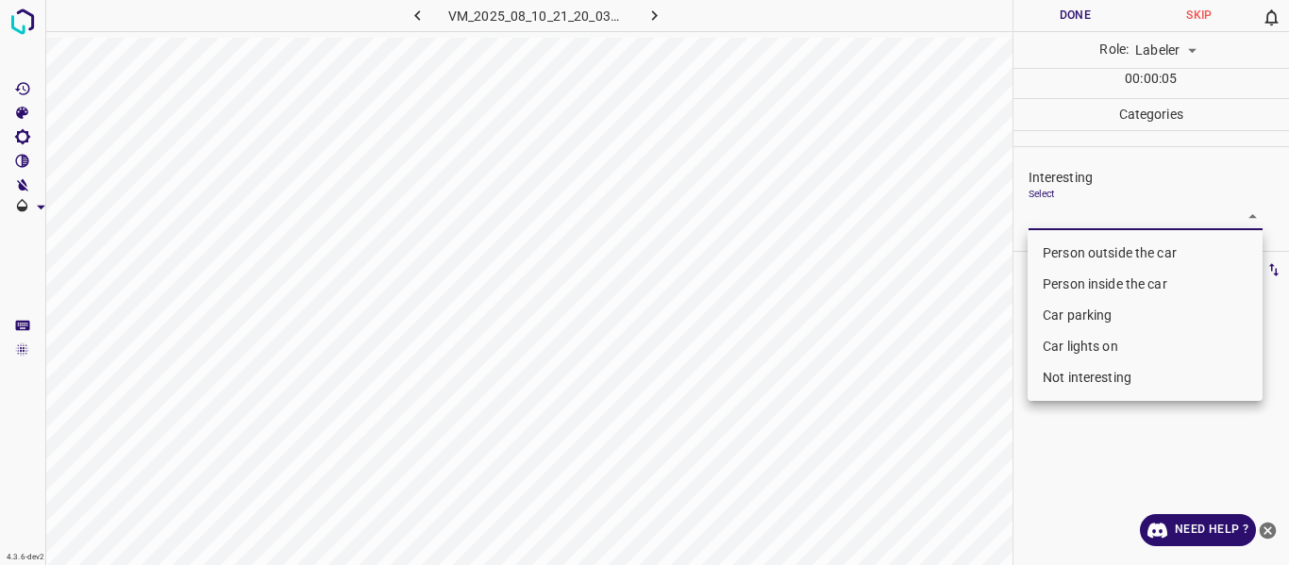
click at [1105, 218] on body "4.3.6-dev2 VM_2025_08_10_21_20_03_317_03.gif Done Skip 0 Role: Labeler labeler …" at bounding box center [644, 282] width 1289 height 565
click at [1098, 364] on li "Not interesting" at bounding box center [1144, 377] width 235 height 31
type input "Not interesting"
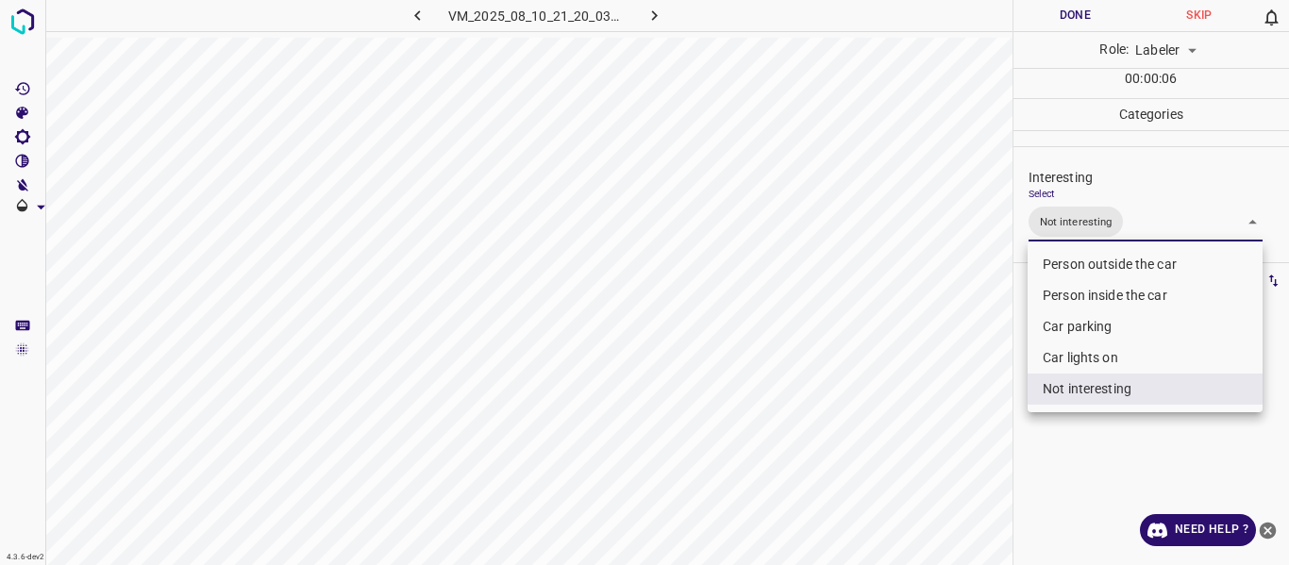
click at [948, 466] on div at bounding box center [644, 282] width 1289 height 565
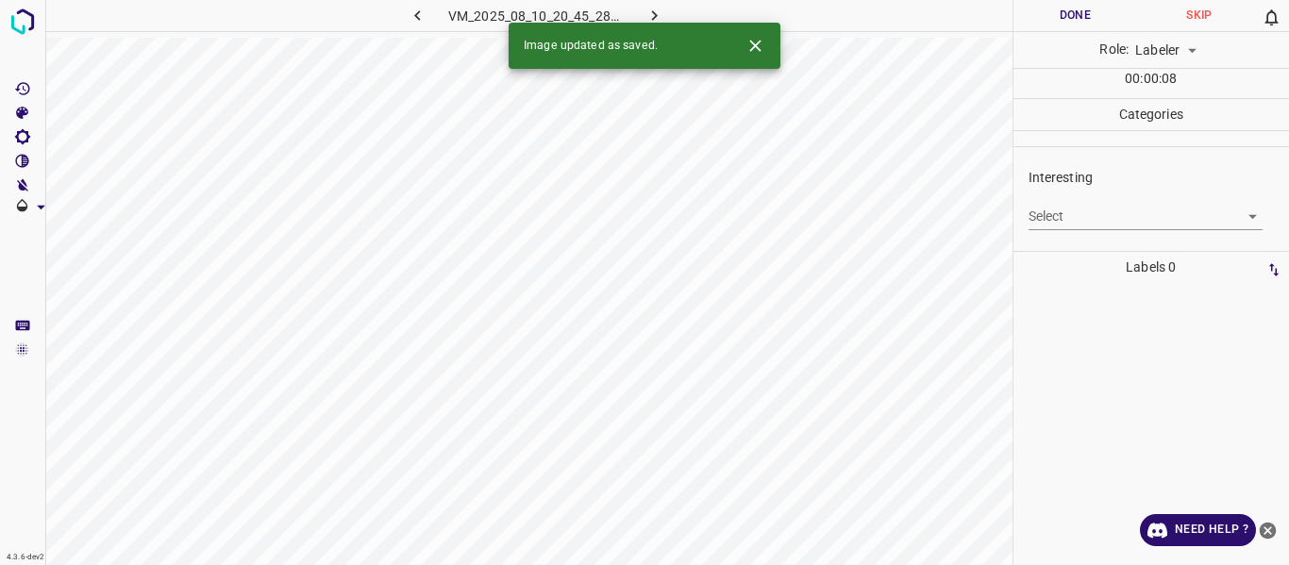
click at [1109, 211] on body "4.3.6-dev2 VM_2025_08_10_20_45_28_995_04.gif Done Skip 0 Role: Labeler labeler …" at bounding box center [644, 282] width 1289 height 565
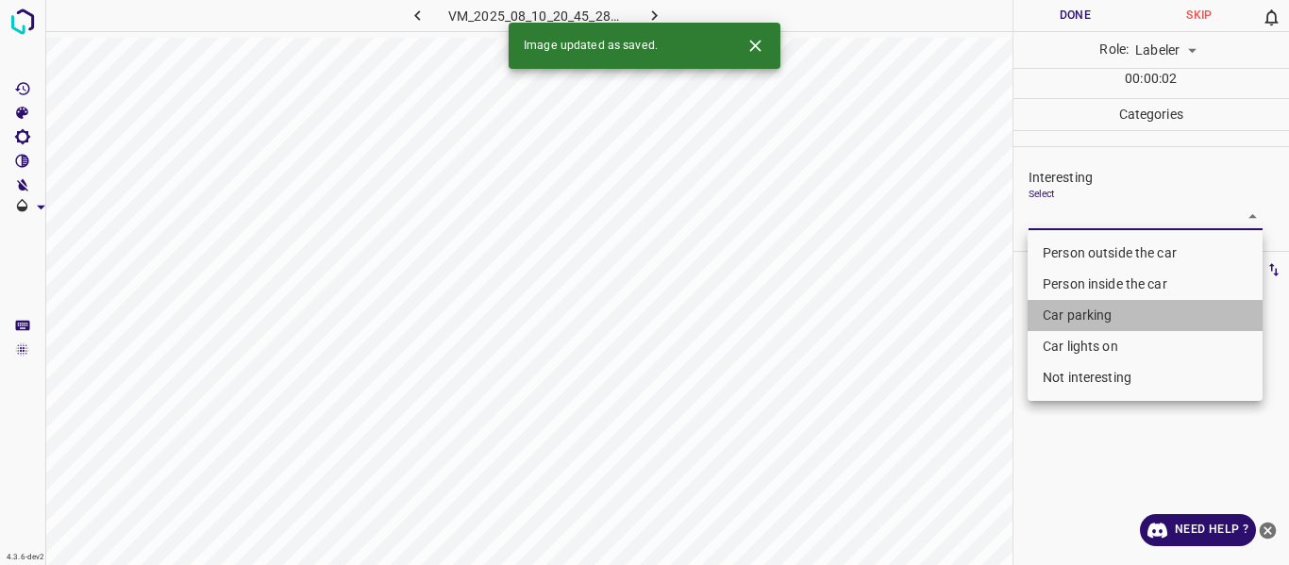
click at [1071, 318] on li "Car parking" at bounding box center [1144, 315] width 235 height 31
type input "Car parking"
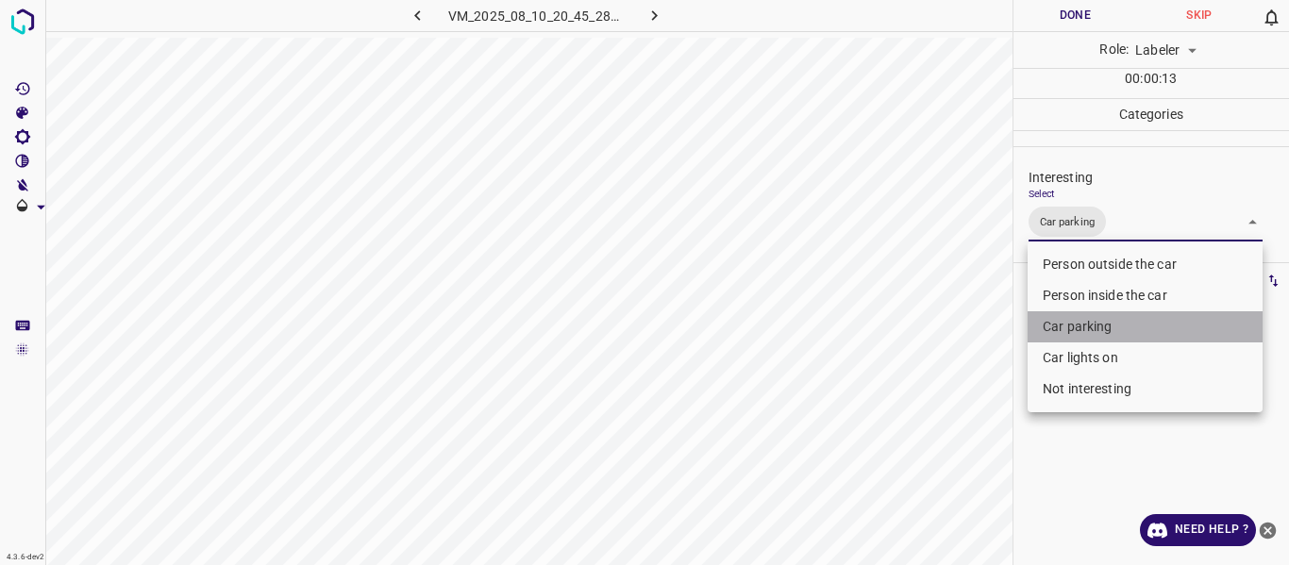
click at [1074, 325] on li "Car parking" at bounding box center [1144, 326] width 235 height 31
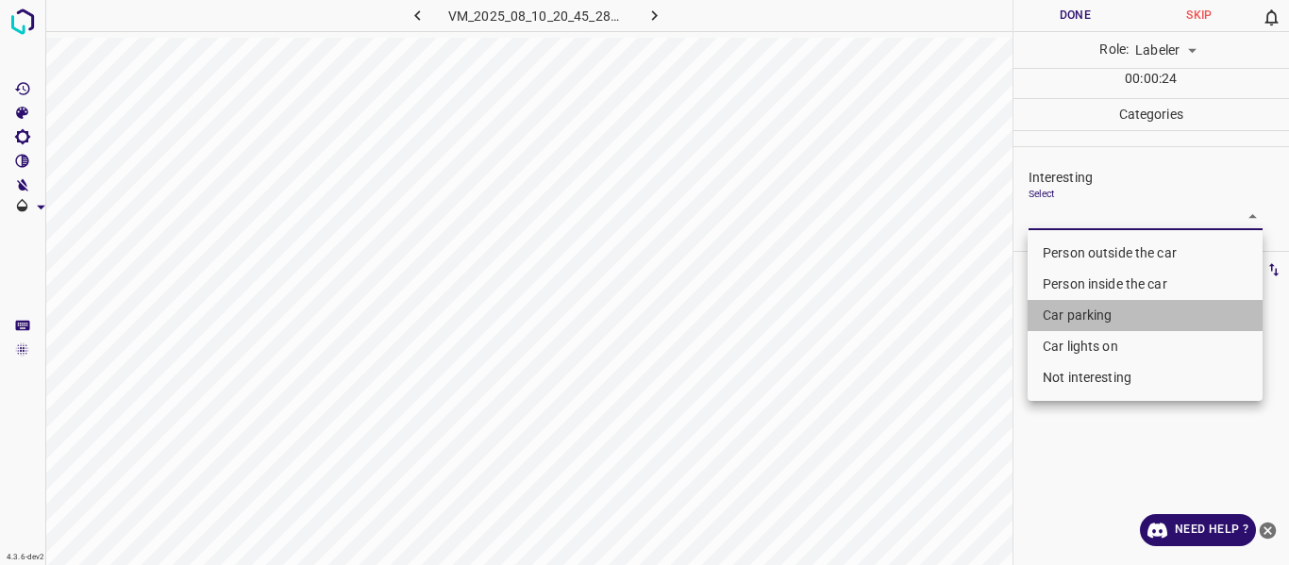
click at [1094, 310] on li "Car parking" at bounding box center [1144, 315] width 235 height 31
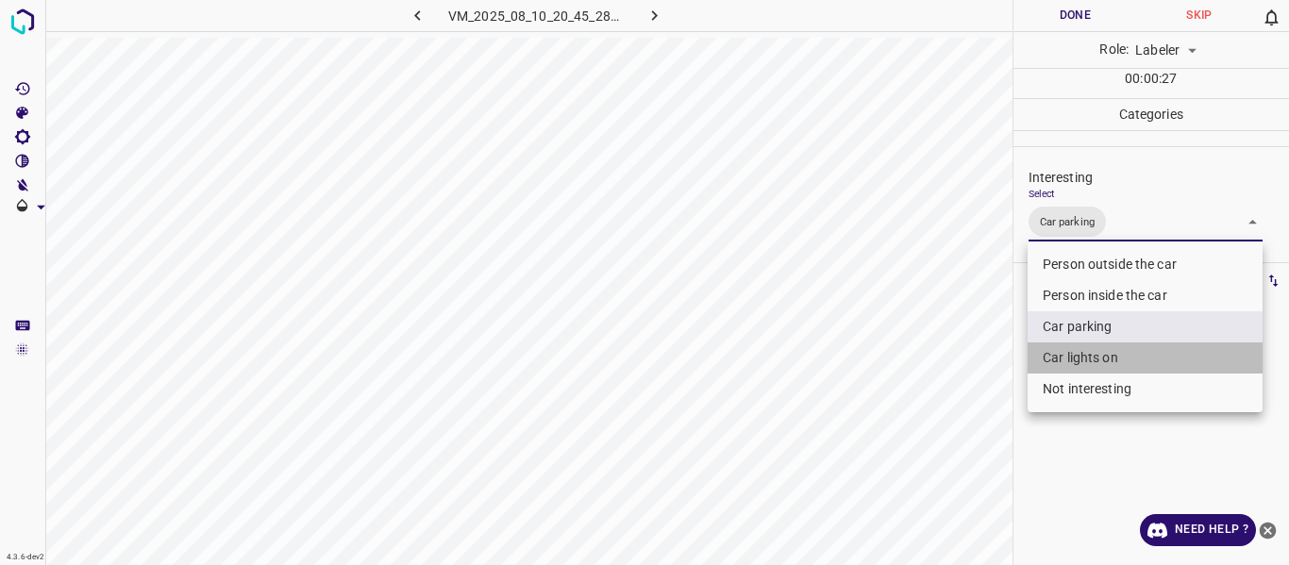
drag, startPoint x: 1091, startPoint y: 352, endPoint x: 812, endPoint y: 475, distance: 304.1
click at [1086, 359] on li "Car lights on" at bounding box center [1144, 357] width 235 height 31
type input "Car parking,Car lights on"
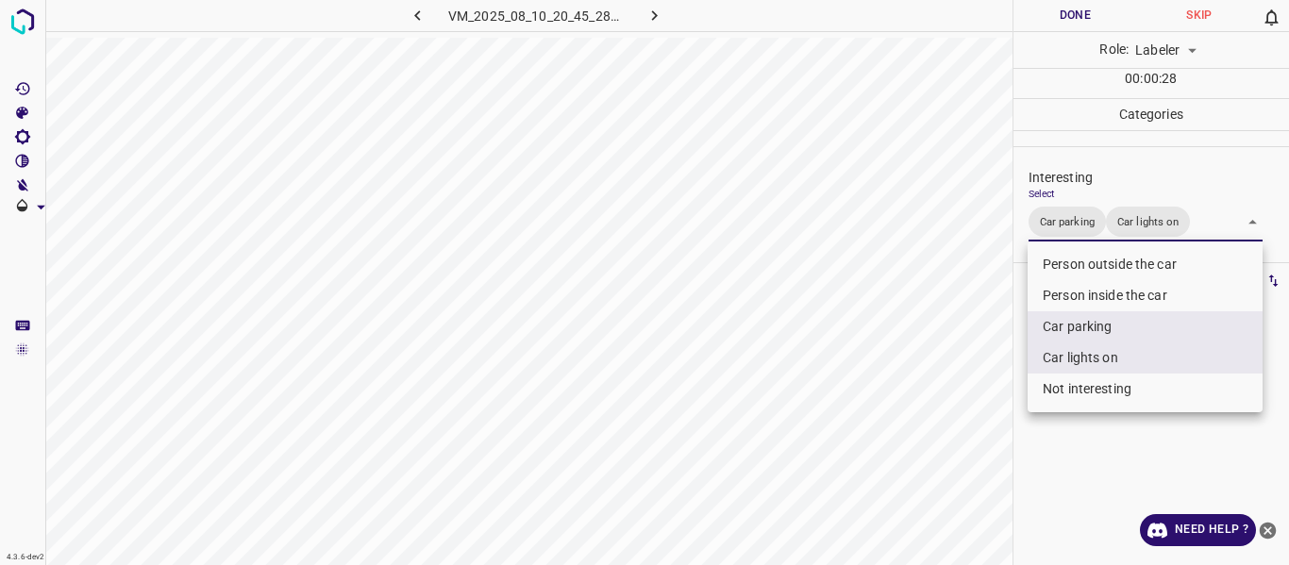
drag, startPoint x: 812, startPoint y: 475, endPoint x: 819, endPoint y: 493, distance: 20.0
click at [812, 482] on div at bounding box center [644, 282] width 1289 height 565
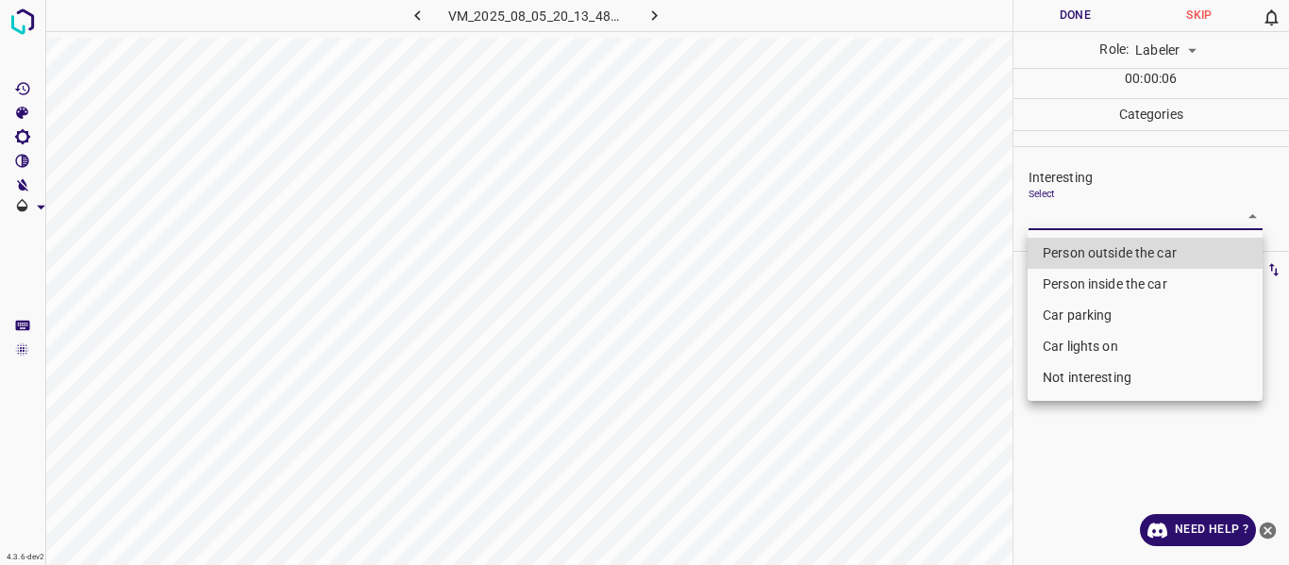
click at [1077, 218] on body "4.3.6-dev2 VM_2025_08_05_20_13_48_094_05.gif Done Skip 0 Role: Labeler labeler …" at bounding box center [644, 282] width 1289 height 565
drag, startPoint x: 1084, startPoint y: 318, endPoint x: 1042, endPoint y: 371, distance: 67.8
click at [1083, 316] on li "Car parking" at bounding box center [1144, 315] width 235 height 31
type input "Car parking"
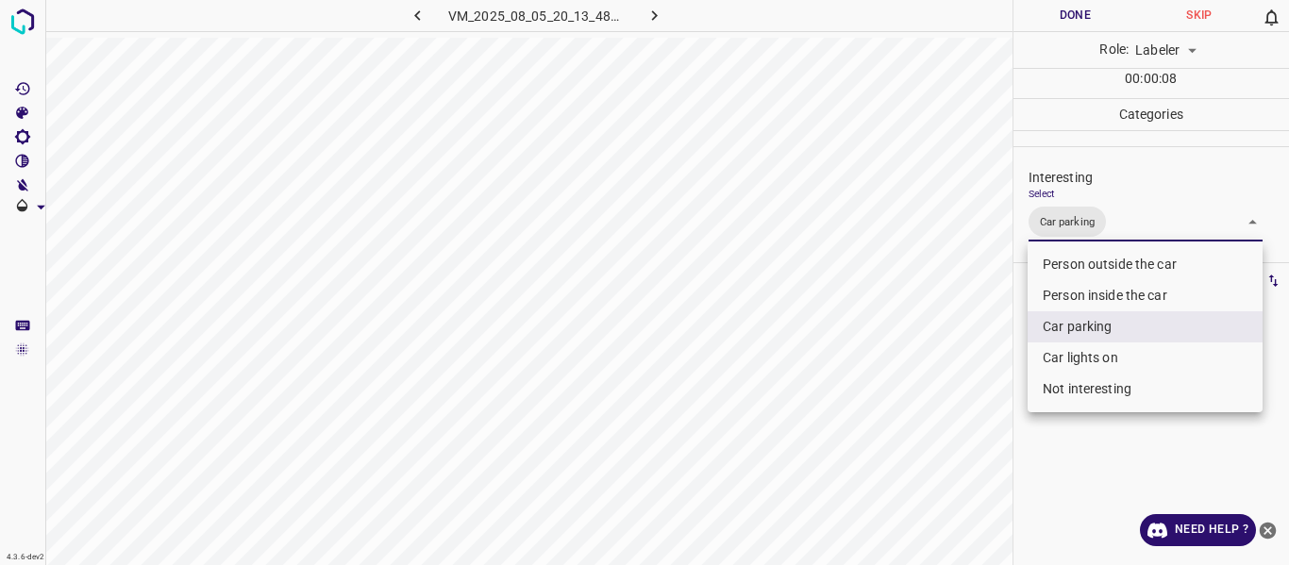
drag, startPoint x: 832, startPoint y: 497, endPoint x: 832, endPoint y: 528, distance: 31.1
click at [826, 504] on div at bounding box center [644, 282] width 1289 height 565
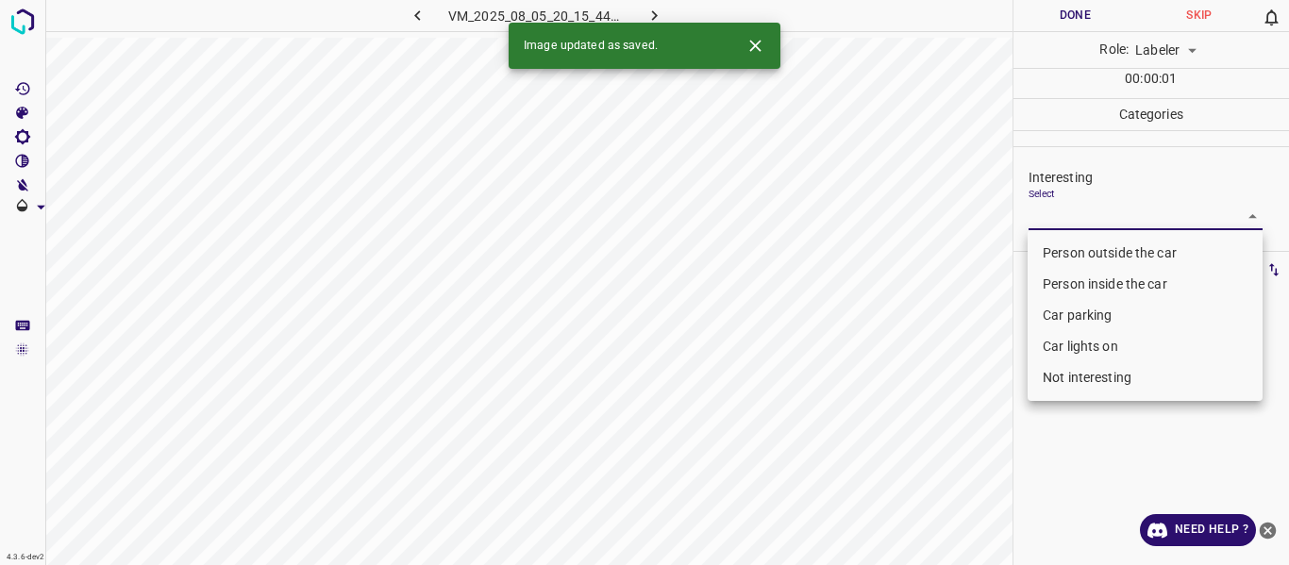
click at [1080, 218] on body "4.3.6-dev2 VM_2025_08_05_20_15_44_843_02.gif Done Skip 0 Role: Labeler labeler …" at bounding box center [644, 282] width 1289 height 565
click at [1089, 343] on li "Car lights on" at bounding box center [1144, 346] width 235 height 31
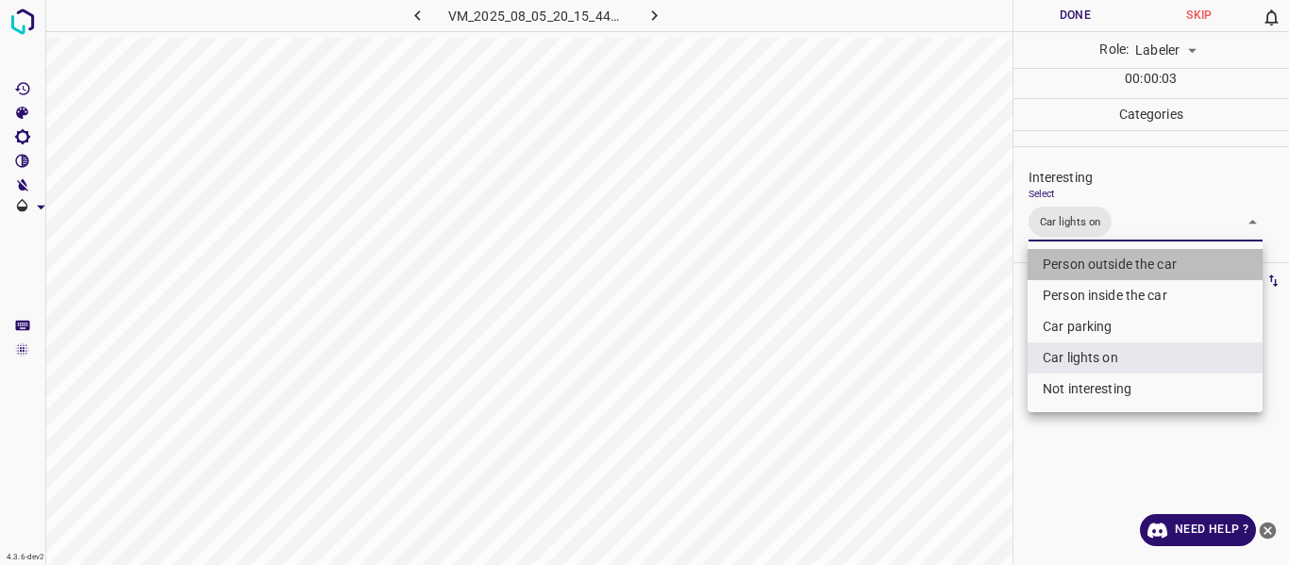
drag, startPoint x: 1046, startPoint y: 258, endPoint x: 1023, endPoint y: 268, distance: 25.8
click at [1047, 257] on li "Person outside the car" at bounding box center [1144, 264] width 235 height 31
type input "Car lights on,Person outside the car"
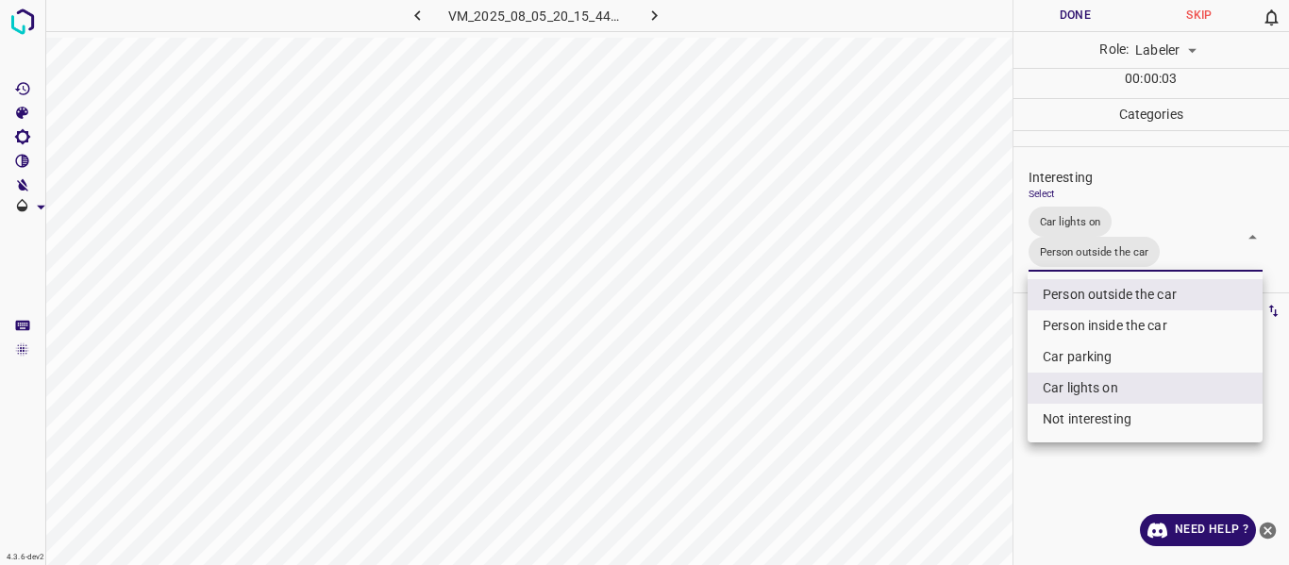
click at [919, 370] on div at bounding box center [644, 282] width 1289 height 565
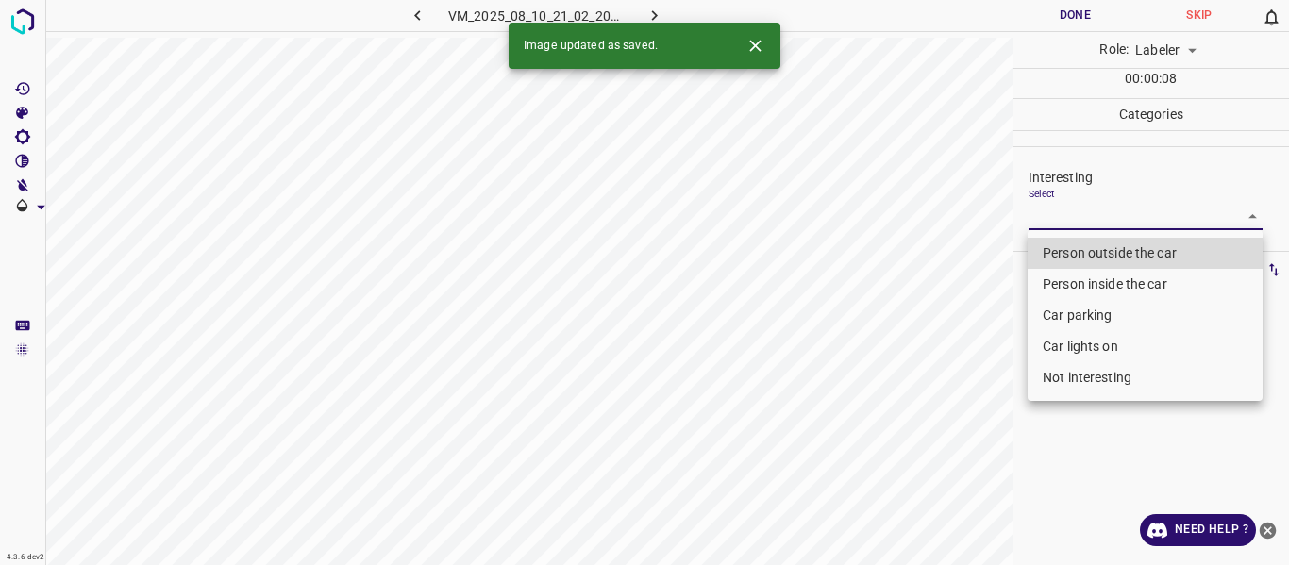
click at [1075, 212] on body "4.3.6-dev2 VM_2025_08_10_21_02_20_445_00.gif Done Skip 0 Role: Labeler labeler …" at bounding box center [644, 282] width 1289 height 565
drag, startPoint x: 1064, startPoint y: 248, endPoint x: 988, endPoint y: 377, distance: 150.1
click at [1064, 250] on li "Person outside the car" at bounding box center [1144, 253] width 235 height 31
type input "Person outside the car"
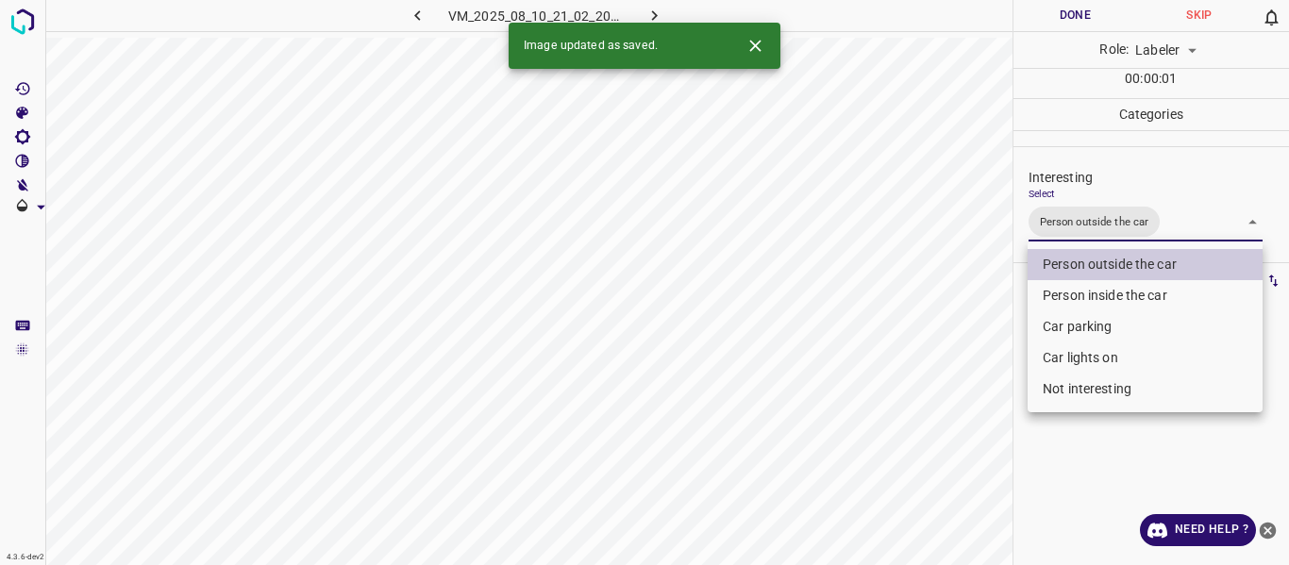
drag, startPoint x: 975, startPoint y: 396, endPoint x: 980, endPoint y: 432, distance: 36.2
click at [979, 423] on div at bounding box center [644, 282] width 1289 height 565
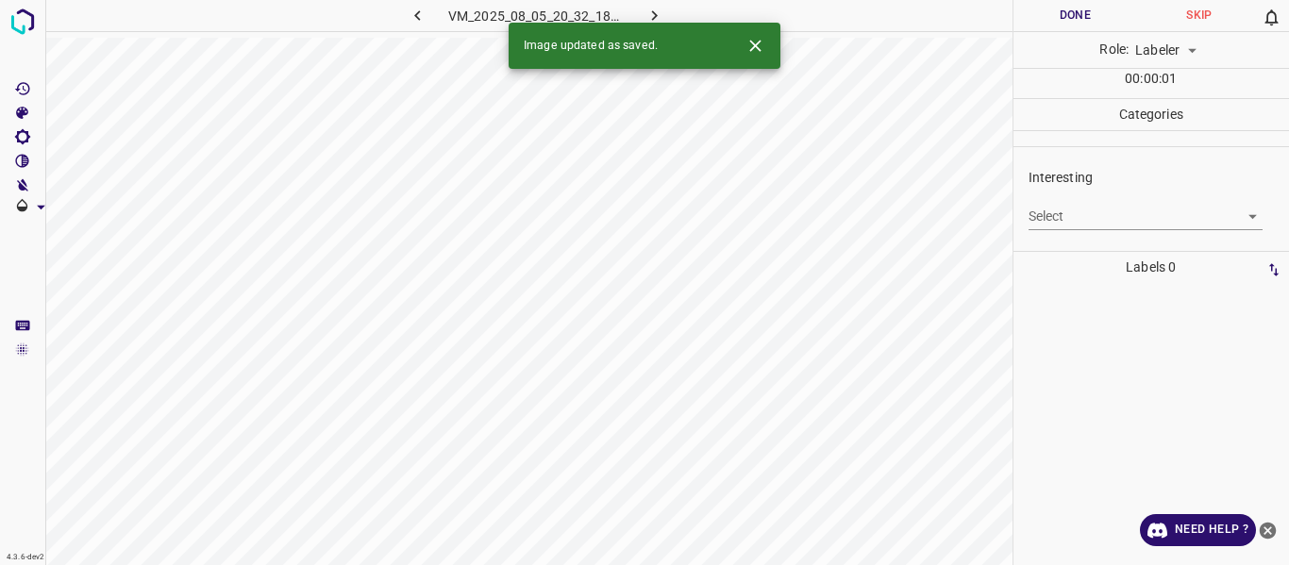
click at [1061, 215] on body "4.3.6-dev2 VM_2025_08_05_20_32_18_417_00.gif Done Skip 0 Role: Labeler labeler …" at bounding box center [644, 282] width 1289 height 565
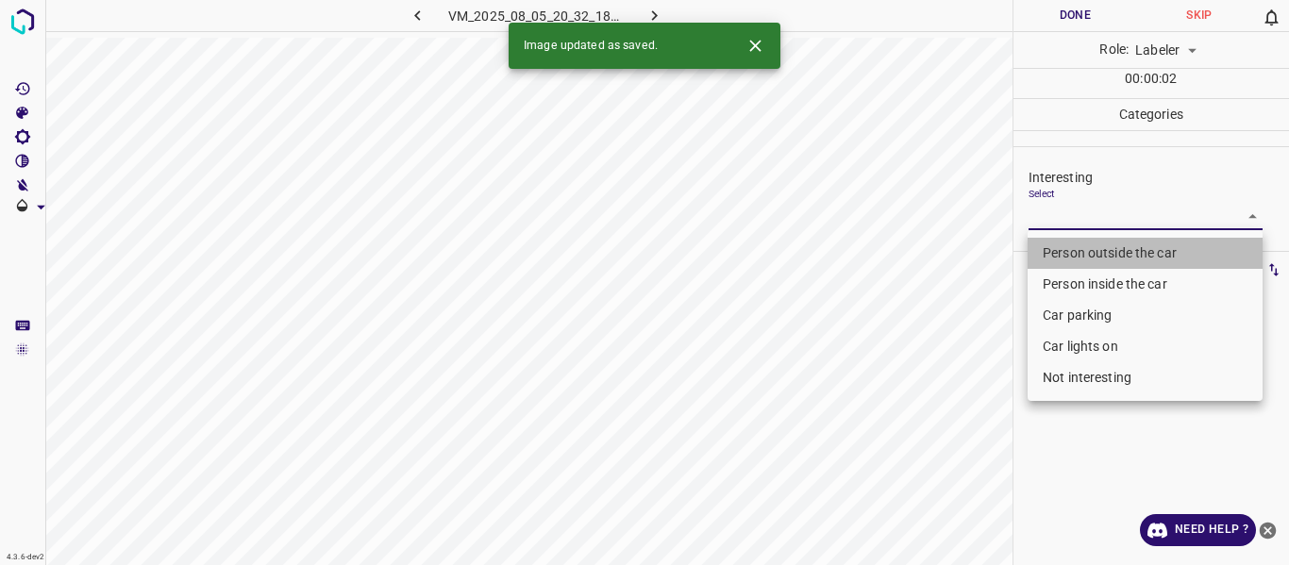
click at [1060, 248] on li "Person outside the car" at bounding box center [1144, 253] width 235 height 31
type input "Person outside the car"
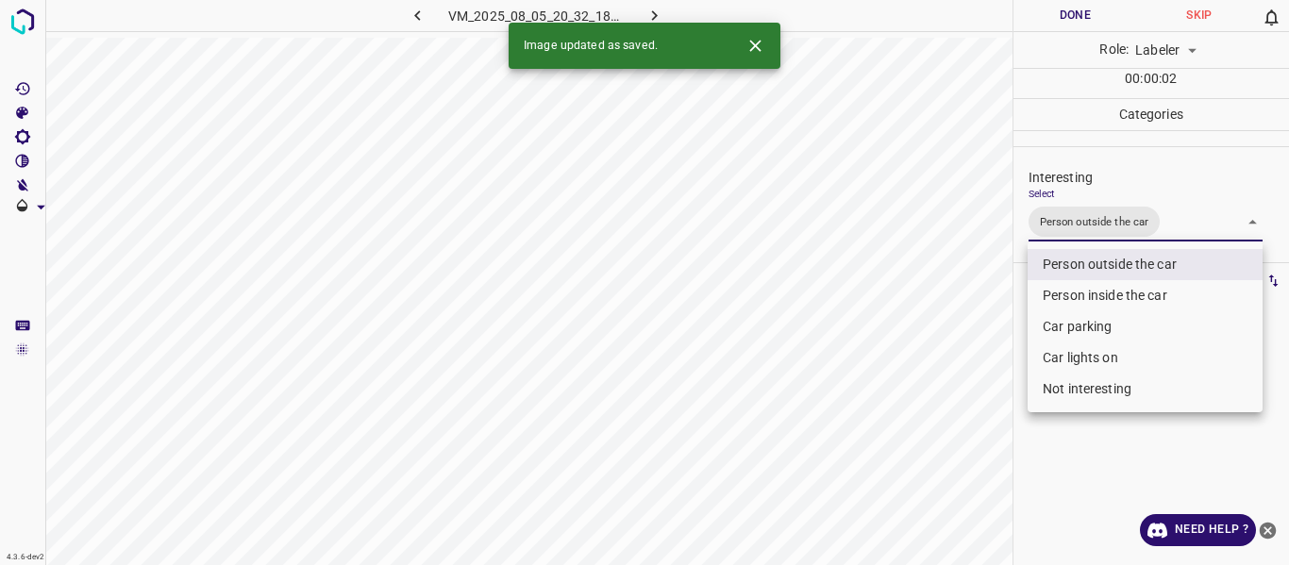
drag, startPoint x: 957, startPoint y: 402, endPoint x: 956, endPoint y: 417, distance: 15.1
click at [957, 409] on div at bounding box center [644, 282] width 1289 height 565
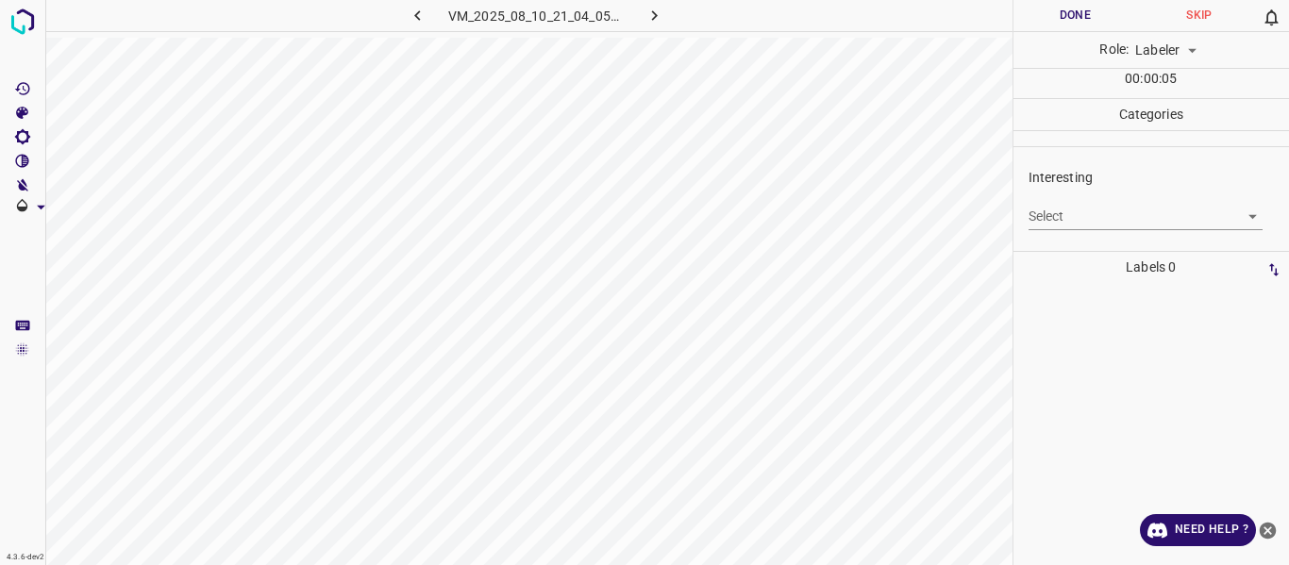
click at [1072, 227] on body "4.3.6-dev2 VM_2025_08_10_21_04_05_392_05.gif Done Skip 0 Role: Labeler labeler …" at bounding box center [644, 282] width 1289 height 565
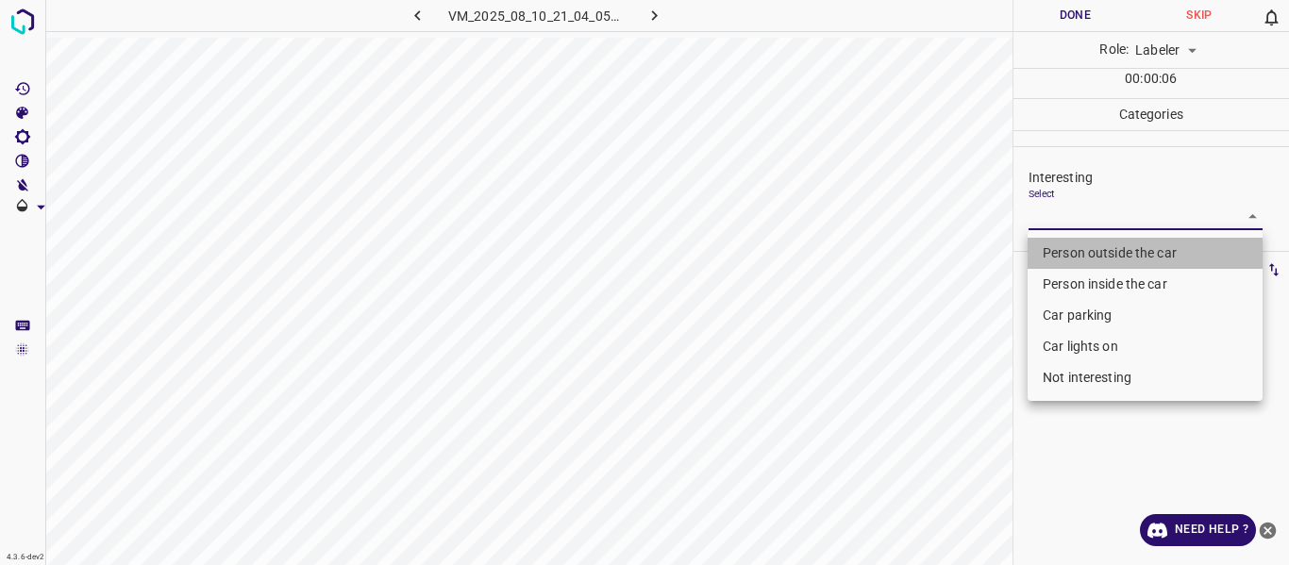
click at [1073, 249] on li "Person outside the car" at bounding box center [1144, 253] width 235 height 31
type input "Person outside the car"
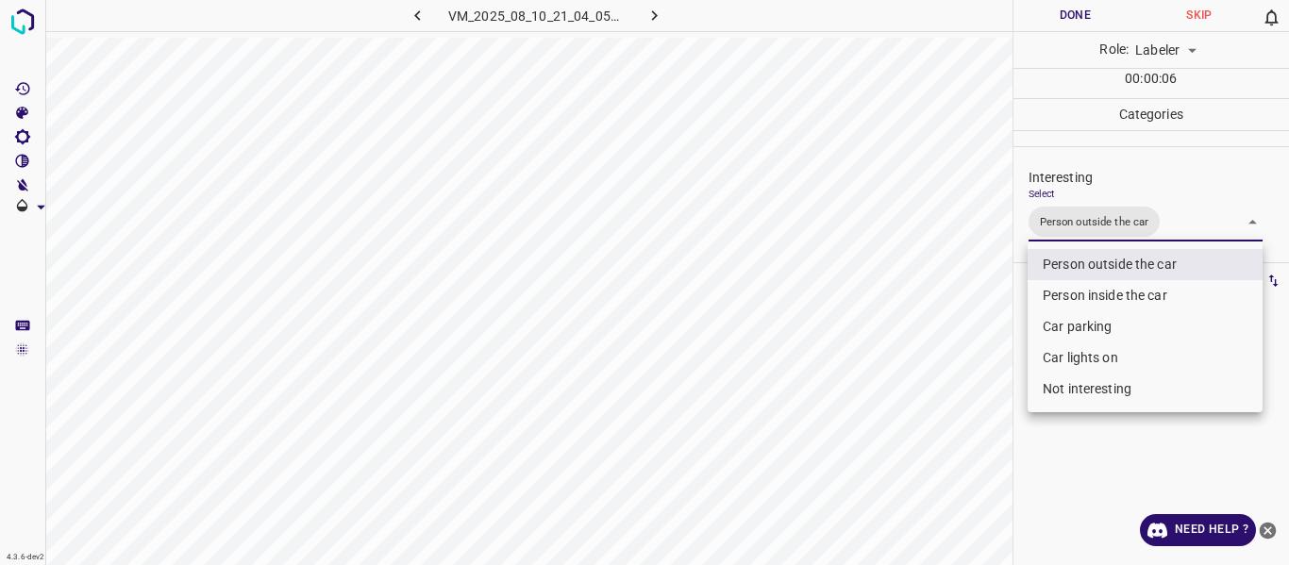
drag, startPoint x: 972, startPoint y: 381, endPoint x: 973, endPoint y: 406, distance: 24.5
click at [973, 402] on div at bounding box center [644, 282] width 1289 height 565
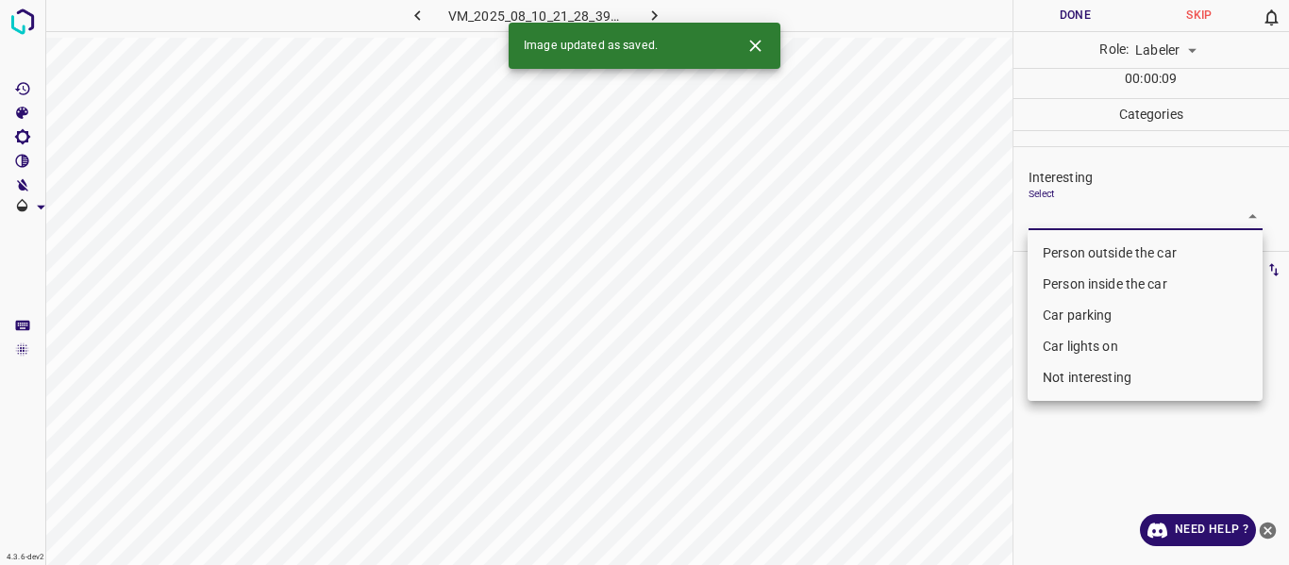
drag, startPoint x: 1089, startPoint y: 211, endPoint x: 1089, endPoint y: 238, distance: 26.4
click at [1089, 212] on body "4.3.6-dev2 VM_2025_08_10_21_28_39_826_03.gif Done Skip 0 Role: Labeler labeler …" at bounding box center [644, 282] width 1289 height 565
click at [1087, 252] on li "Person outside the car" at bounding box center [1144, 253] width 235 height 31
type input "Person outside the car"
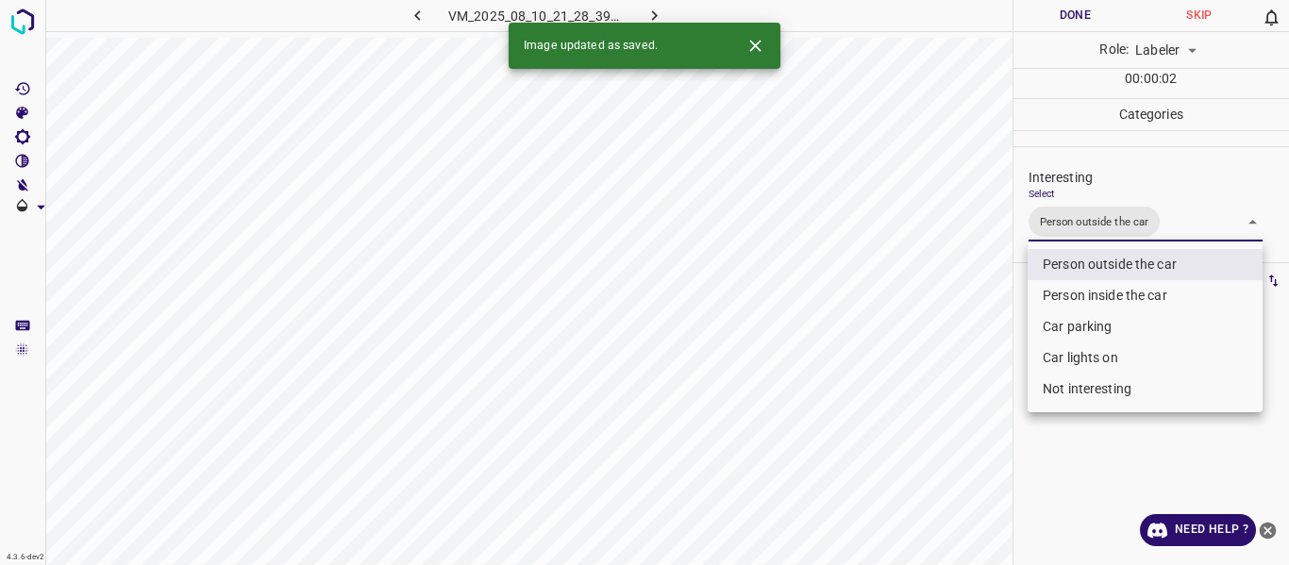
drag, startPoint x: 994, startPoint y: 352, endPoint x: 994, endPoint y: 367, distance: 15.1
click at [994, 356] on div at bounding box center [644, 282] width 1289 height 565
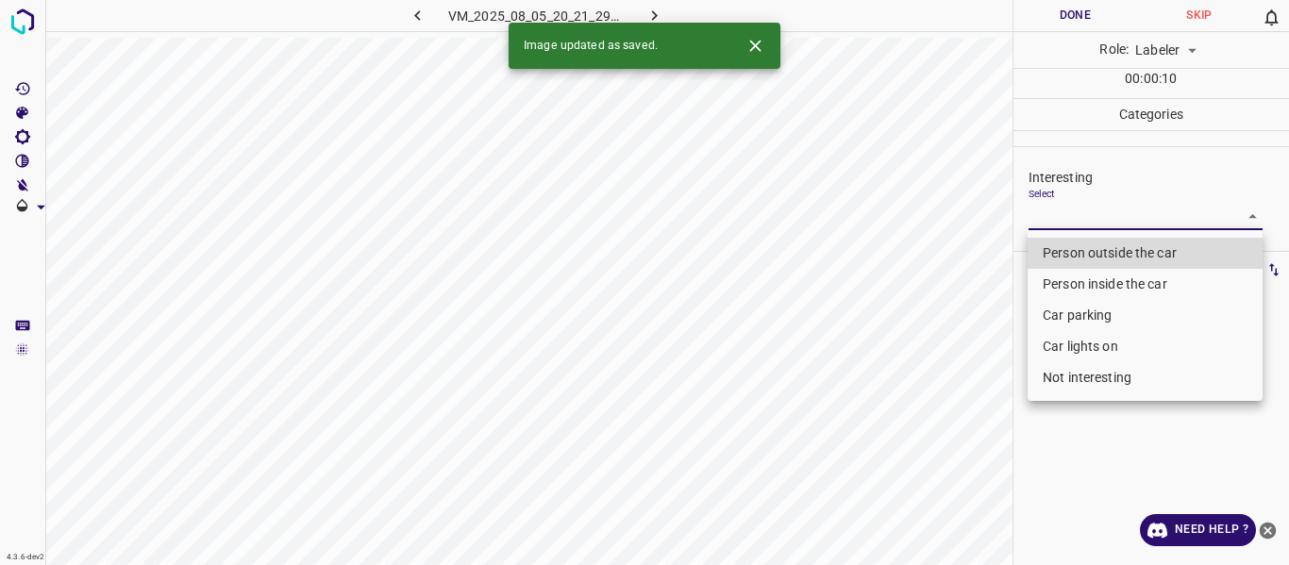
drag, startPoint x: 1074, startPoint y: 215, endPoint x: 1068, endPoint y: 244, distance: 29.8
click at [1074, 216] on body "4.3.6-dev2 VM_2025_08_05_20_21_29_501_01.gif Done Skip 0 Role: Labeler labeler …" at bounding box center [644, 282] width 1289 height 565
click at [1069, 256] on li "Person outside the car" at bounding box center [1144, 253] width 235 height 31
type input "Person outside the car"
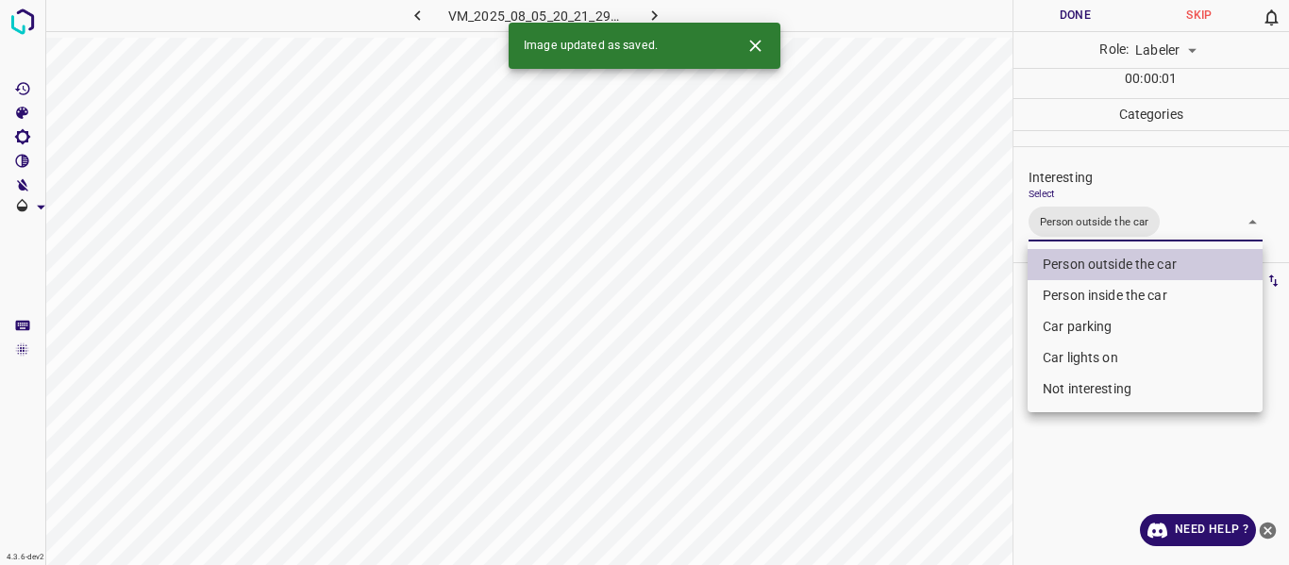
click at [947, 404] on div at bounding box center [644, 282] width 1289 height 565
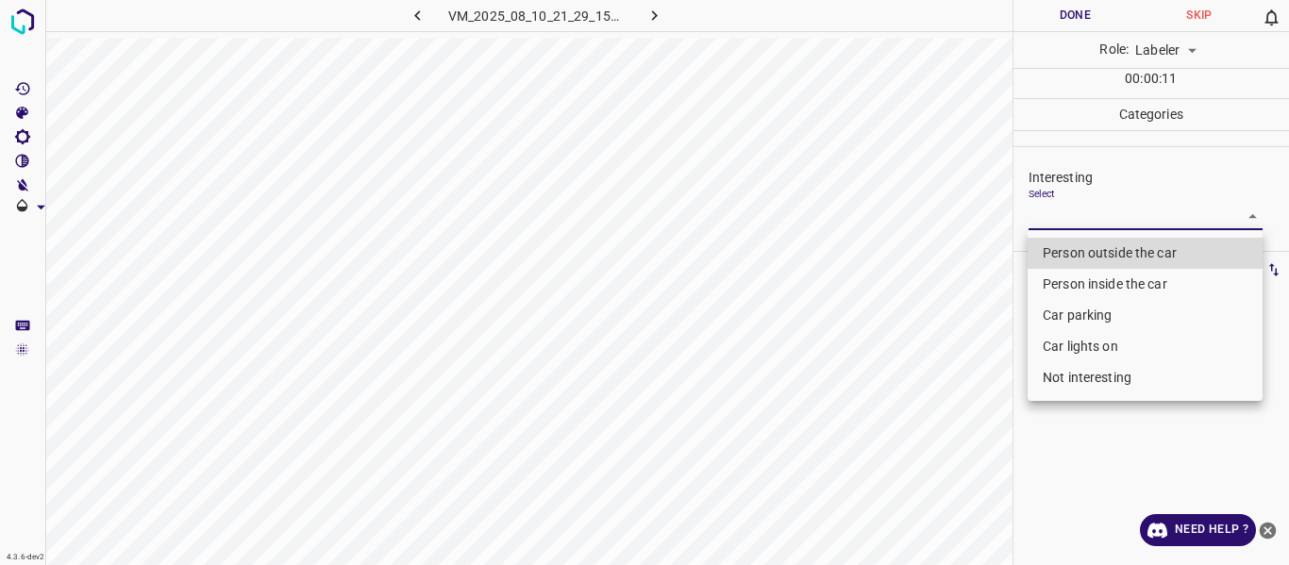
click at [1142, 228] on body "4.3.6-dev2 VM_2025_08_10_21_29_15_552_02.gif Done Skip 0 Role: Labeler labeler …" at bounding box center [644, 282] width 1289 height 565
drag, startPoint x: 1124, startPoint y: 250, endPoint x: 1024, endPoint y: 340, distance: 134.3
click at [1120, 248] on li "Person outside the car" at bounding box center [1144, 253] width 235 height 31
type input "Person outside the car"
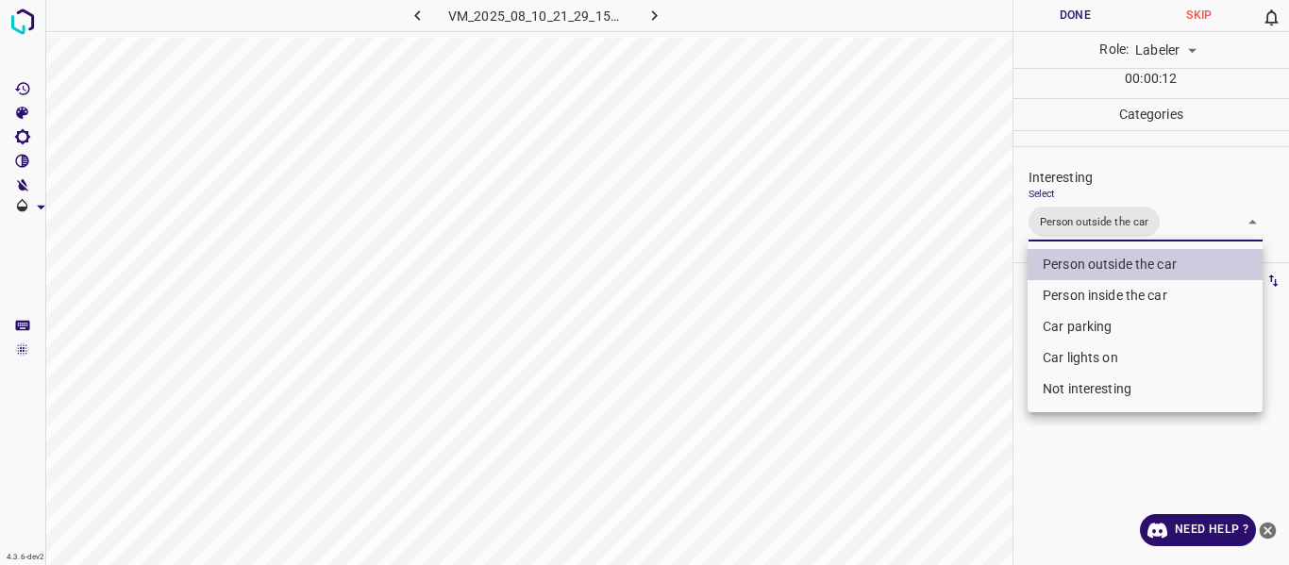
drag, startPoint x: 965, startPoint y: 375, endPoint x: 861, endPoint y: 509, distance: 170.2
click at [949, 400] on div at bounding box center [644, 282] width 1289 height 565
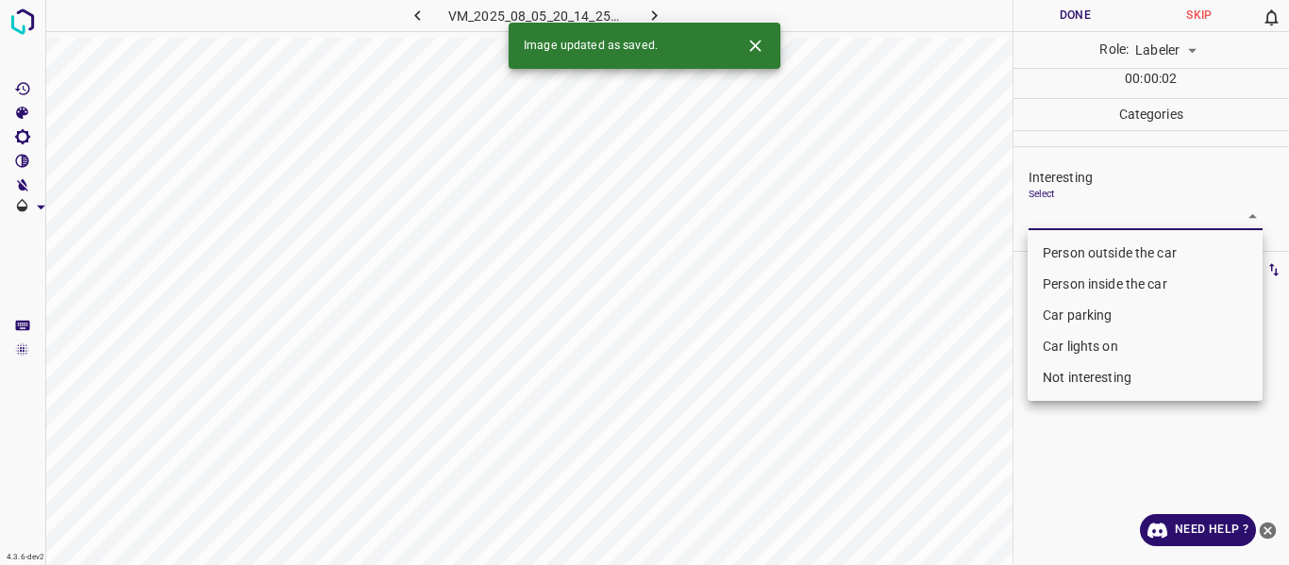
click at [1050, 209] on body "4.3.6-dev2 VM_2025_08_05_20_14_25_208_03.gif Done Skip 0 Role: Labeler labeler …" at bounding box center [644, 282] width 1289 height 565
drag, startPoint x: 1089, startPoint y: 371, endPoint x: 1029, endPoint y: 394, distance: 63.9
click at [1083, 372] on li "Not interesting" at bounding box center [1144, 377] width 235 height 31
type input "Not interesting"
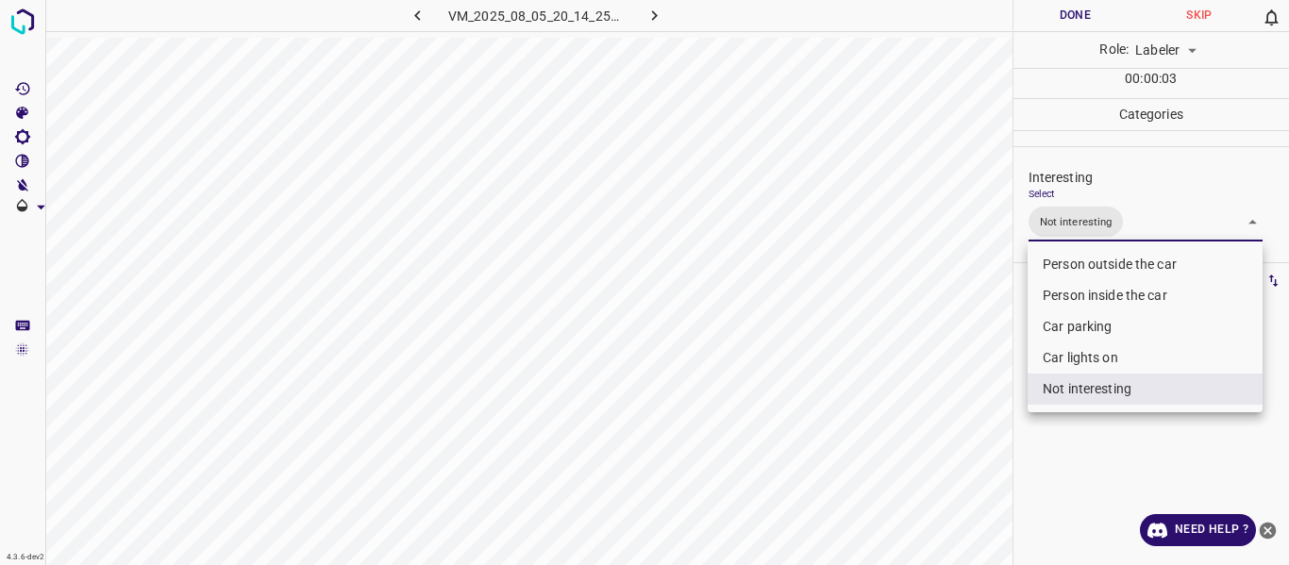
click at [851, 448] on div at bounding box center [644, 282] width 1289 height 565
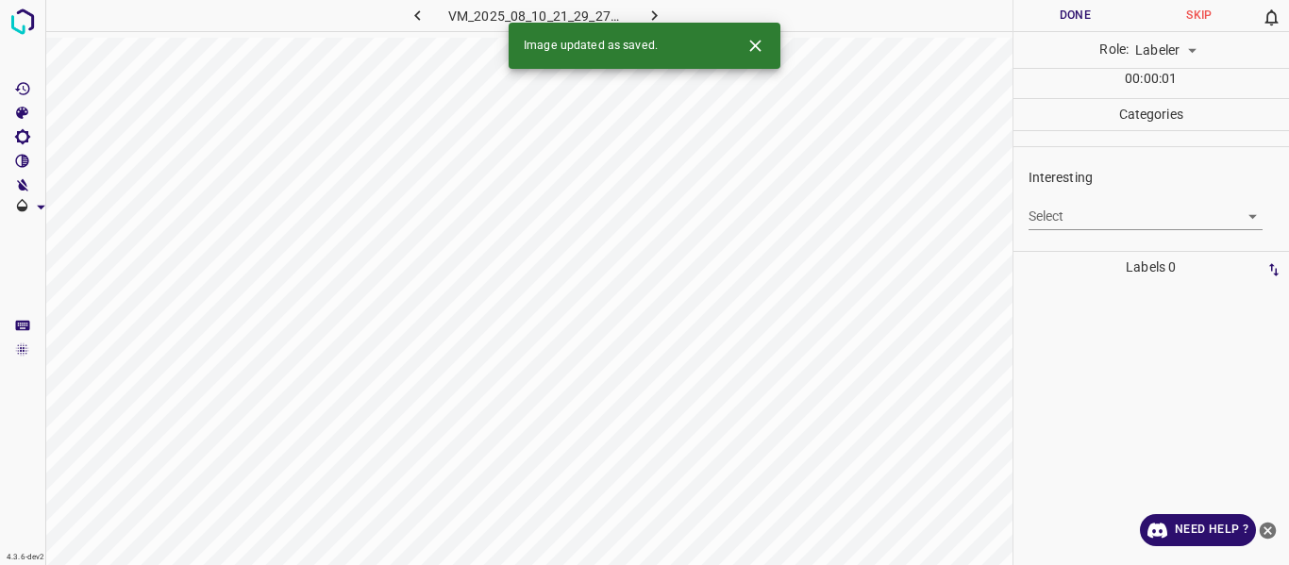
click at [1136, 225] on body "4.3.6-dev2 VM_2025_08_10_21_29_27_538_02.gif Done Skip 0 Role: Labeler labeler …" at bounding box center [644, 282] width 1289 height 565
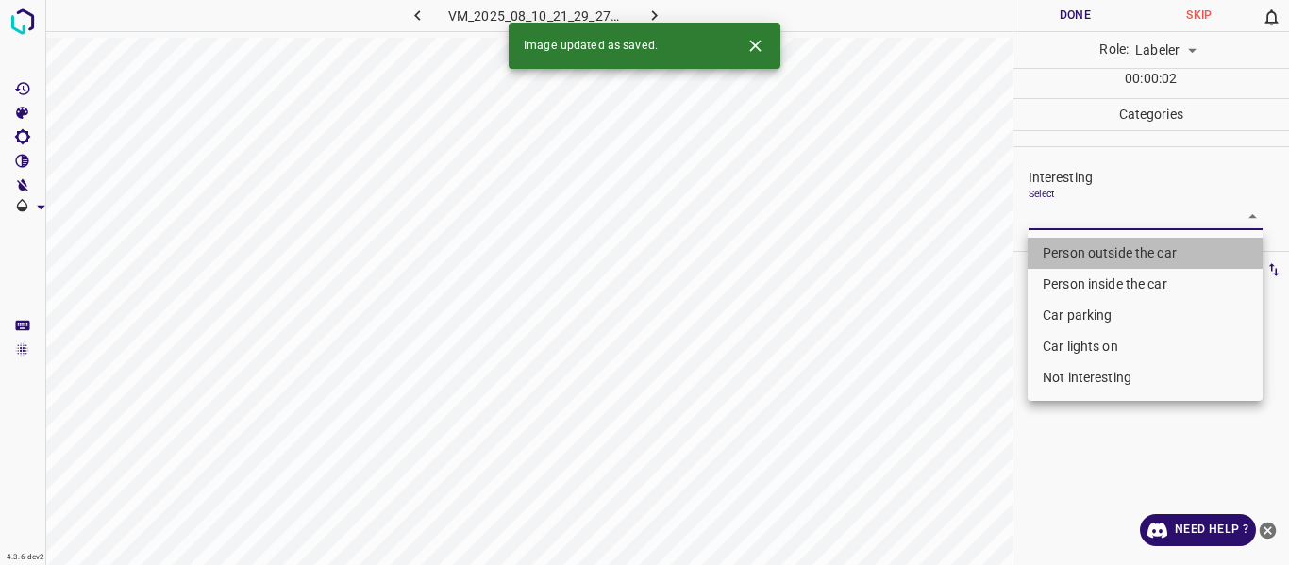
drag, startPoint x: 1073, startPoint y: 259, endPoint x: 951, endPoint y: 356, distance: 155.1
click at [1069, 260] on li "Person outside the car" at bounding box center [1144, 253] width 235 height 31
type input "Person outside the car"
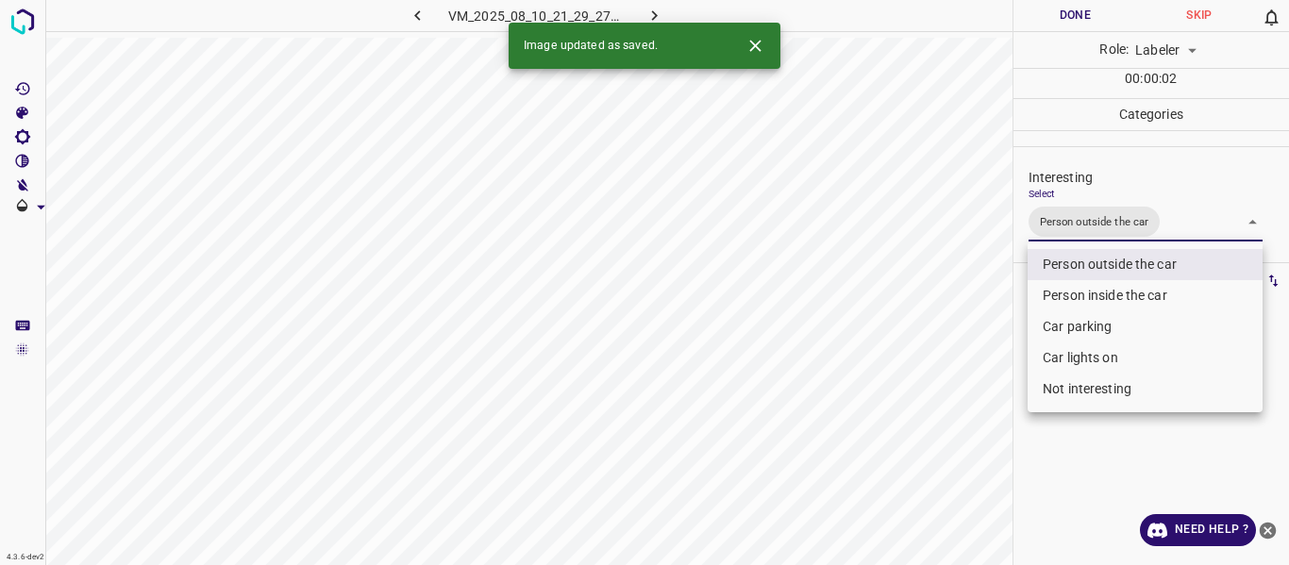
drag, startPoint x: 942, startPoint y: 360, endPoint x: 936, endPoint y: 369, distance: 10.8
click at [939, 364] on div at bounding box center [644, 282] width 1289 height 565
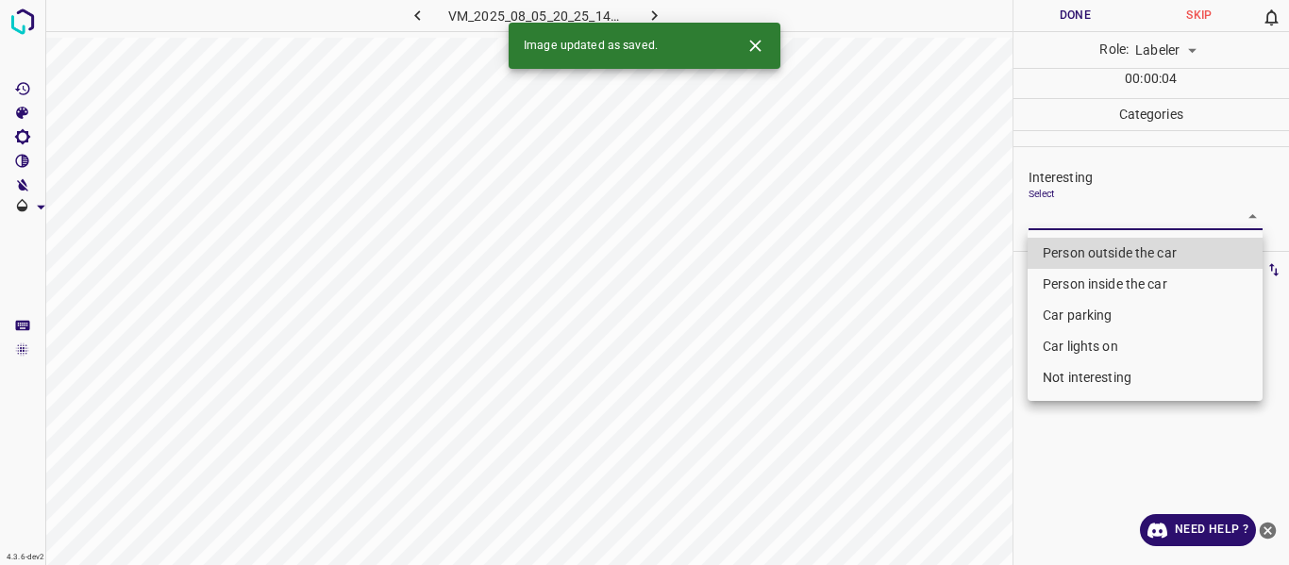
click at [1085, 218] on body "4.3.6-dev2 VM_2025_08_05_20_25_14_415_01.gif Done Skip 0 Role: Labeler labeler …" at bounding box center [644, 282] width 1289 height 565
drag, startPoint x: 1062, startPoint y: 316, endPoint x: 1063, endPoint y: 330, distance: 14.2
click at [1062, 315] on li "Car parking" at bounding box center [1144, 315] width 235 height 31
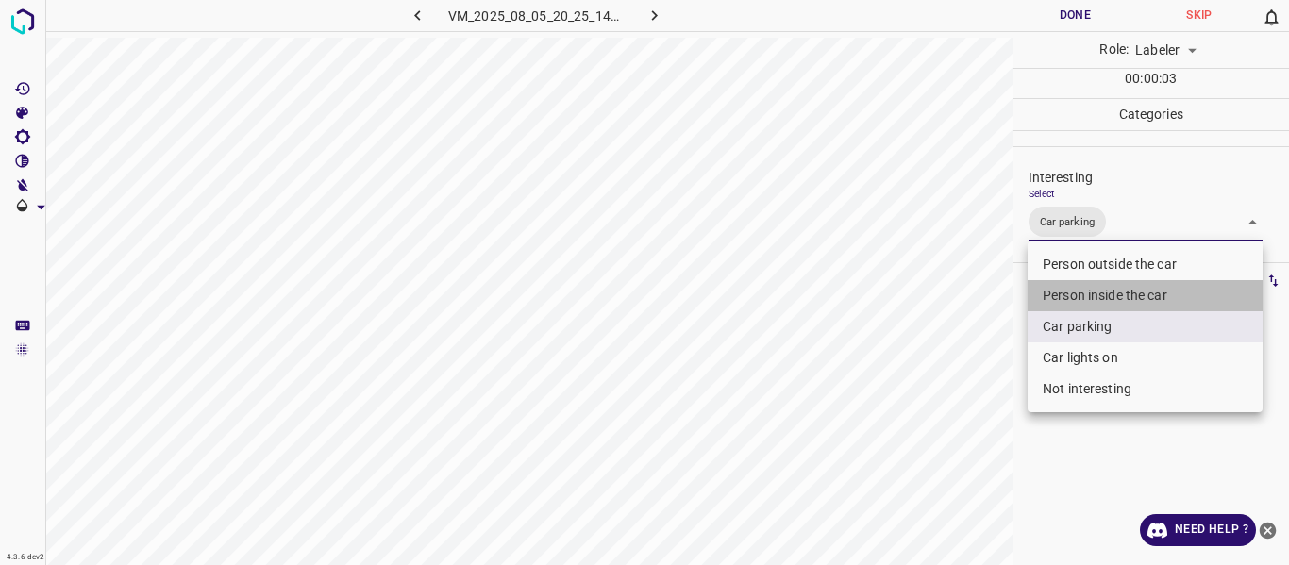
drag, startPoint x: 1051, startPoint y: 291, endPoint x: 1055, endPoint y: 339, distance: 48.3
click at [1052, 291] on li "Person inside the car" at bounding box center [1144, 295] width 235 height 31
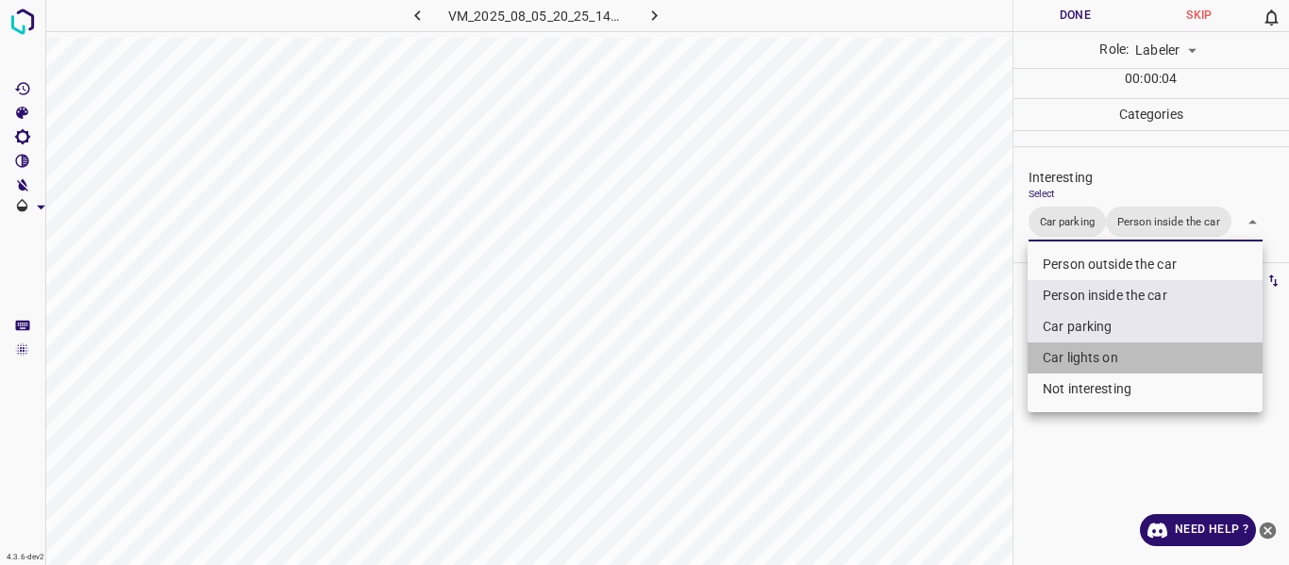
drag, startPoint x: 1060, startPoint y: 364, endPoint x: 940, endPoint y: 387, distance: 122.9
click at [1059, 360] on li "Car lights on" at bounding box center [1144, 357] width 235 height 31
type input "Car parking,Person inside the car,Car lights on"
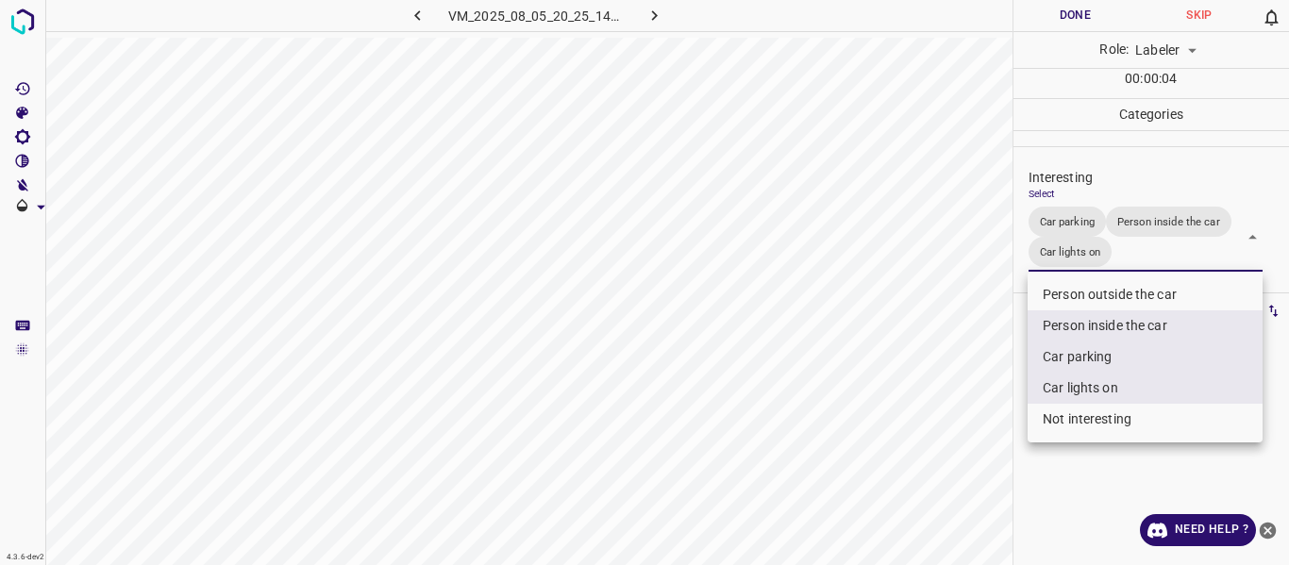
click at [924, 393] on div at bounding box center [644, 282] width 1289 height 565
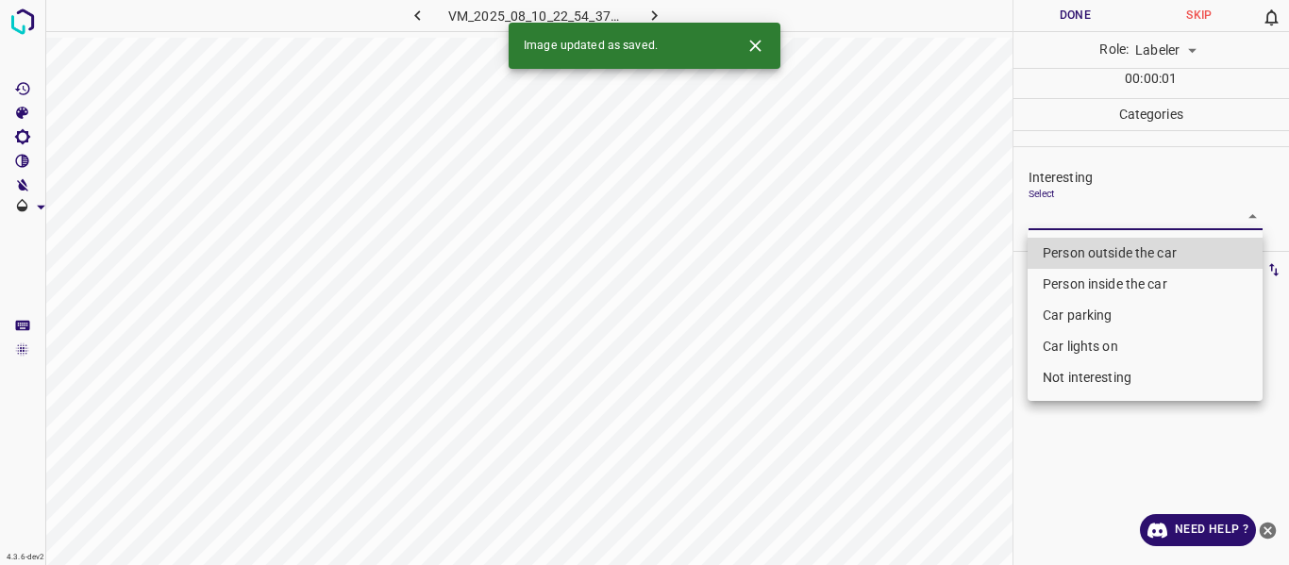
click at [1074, 210] on body "4.3.6-dev2 VM_2025_08_10_22_54_37_586_00.gif Done Skip 0 Role: Labeler labeler …" at bounding box center [644, 282] width 1289 height 565
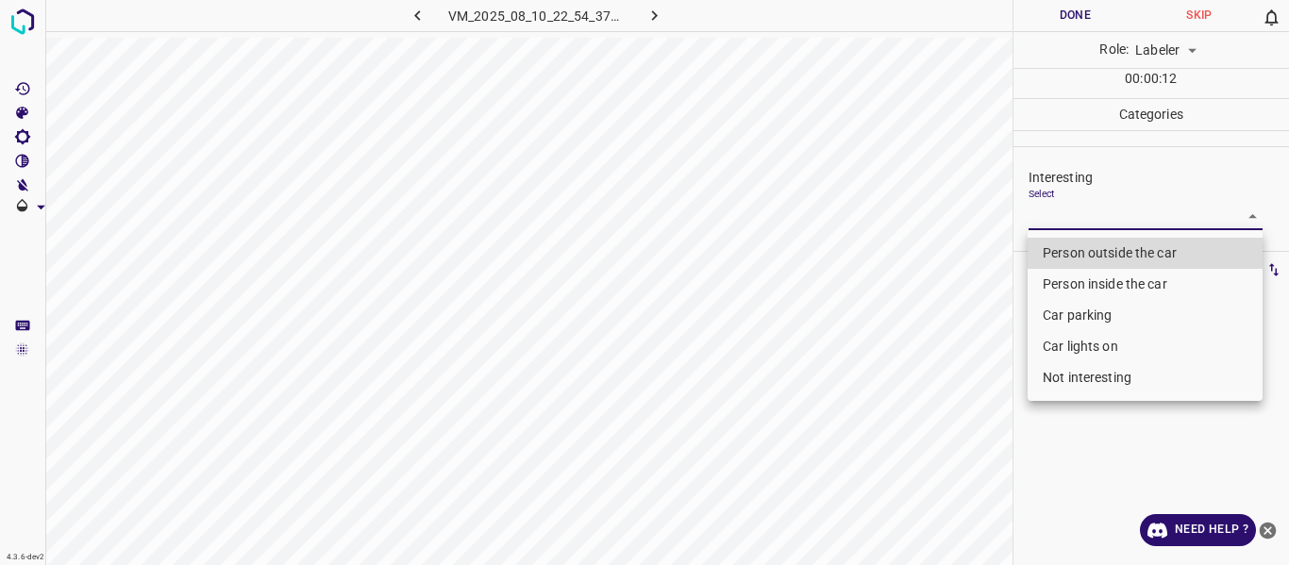
drag, startPoint x: 1112, startPoint y: 257, endPoint x: 1055, endPoint y: 274, distance: 60.0
click at [1111, 257] on li "Person outside the car" at bounding box center [1144, 253] width 235 height 31
type input "Person outside the car"
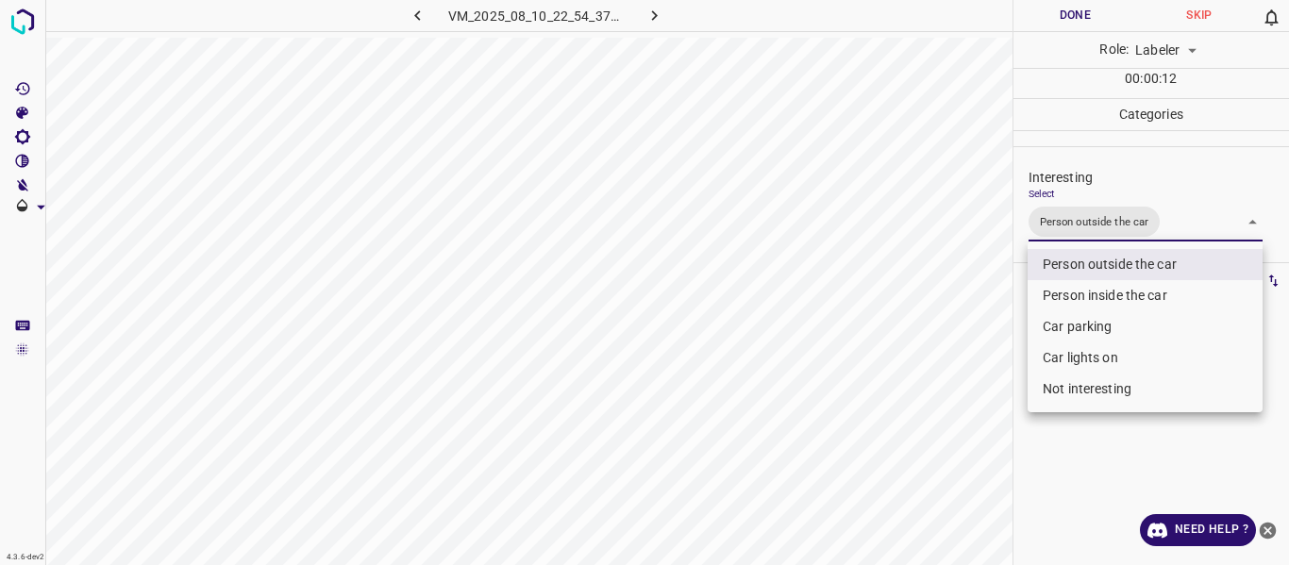
drag, startPoint x: 972, startPoint y: 309, endPoint x: 937, endPoint y: 359, distance: 61.0
click at [960, 342] on div at bounding box center [644, 282] width 1289 height 565
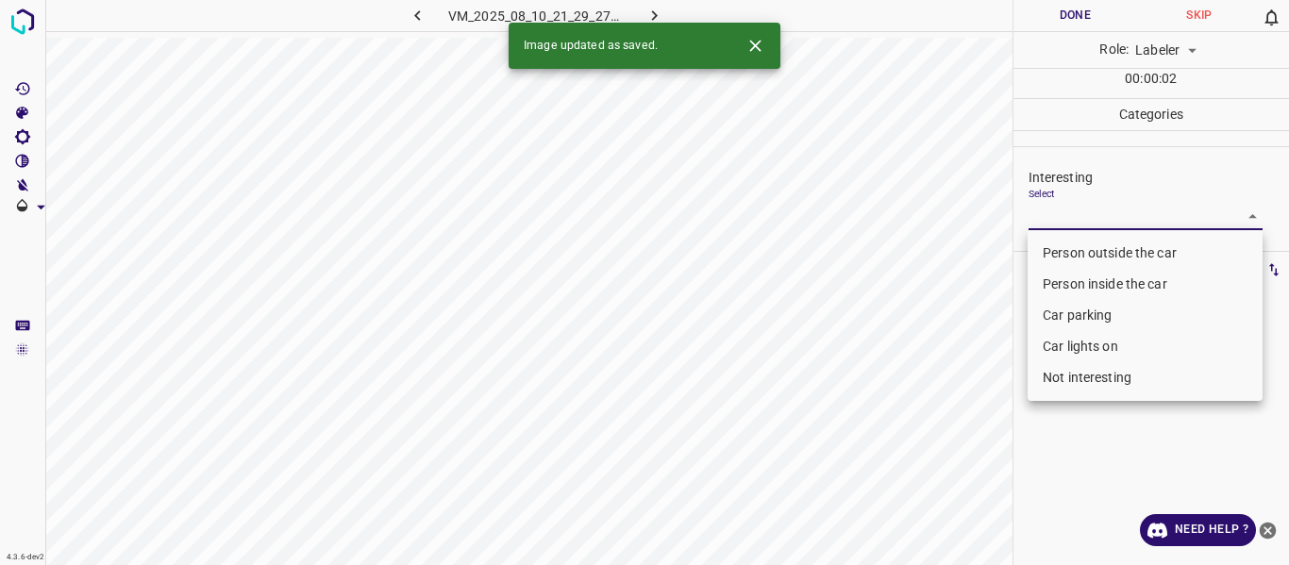
click at [1052, 209] on body "4.3.6-dev2 VM_2025_08_10_21_29_27_538_03.gif Done Skip 0 Role: Labeler labeler …" at bounding box center [644, 282] width 1289 height 565
click at [1055, 246] on li "Person outside the car" at bounding box center [1144, 253] width 235 height 31
type input "Person outside the car"
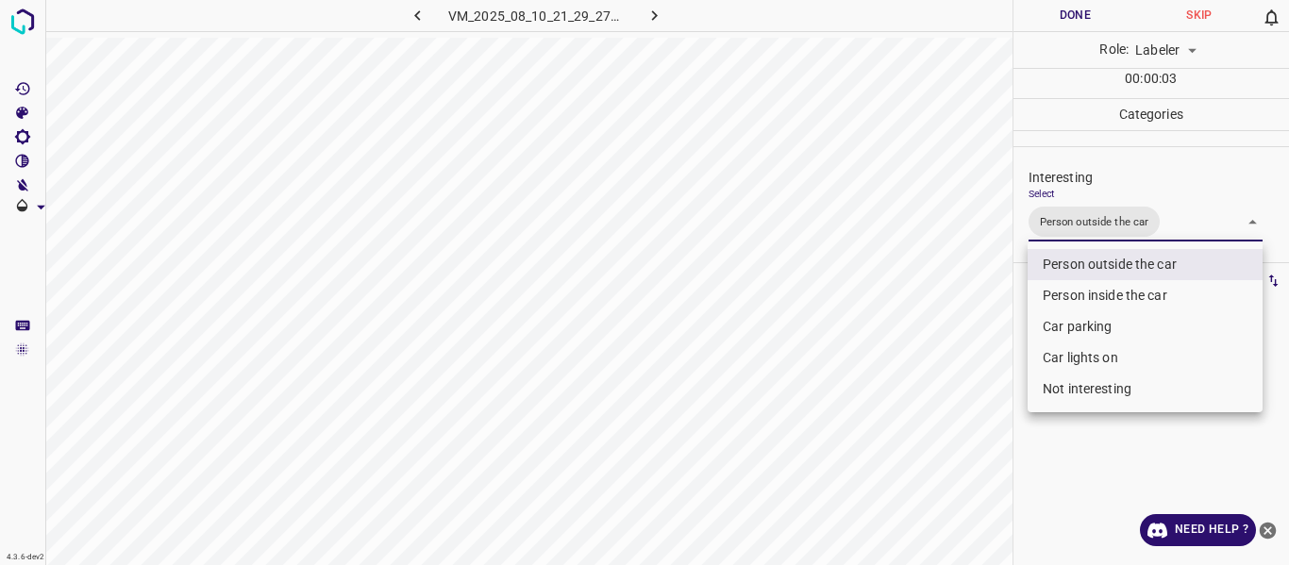
click at [982, 335] on div at bounding box center [644, 282] width 1289 height 565
click at [1044, 226] on body "4.3.6-dev2 VM_2025_08_10_21_29_27_538_03.gif Done Skip 0 Role: Labeler labeler …" at bounding box center [644, 282] width 1289 height 565
drag, startPoint x: 975, startPoint y: 324, endPoint x: 912, endPoint y: 395, distance: 95.6
click at [971, 338] on div at bounding box center [644, 282] width 1289 height 565
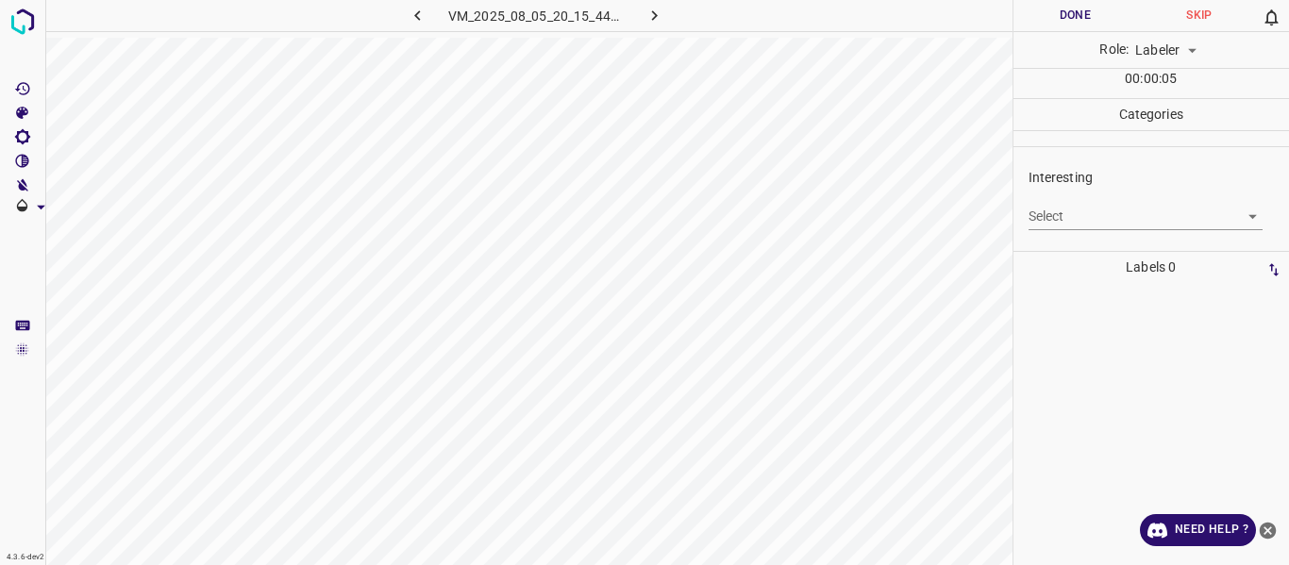
click at [1120, 213] on body "4.3.6-dev2 VM_2025_08_05_20_15_44_843_07.gif Done Skip 0 Role: Labeler labeler …" at bounding box center [644, 282] width 1289 height 565
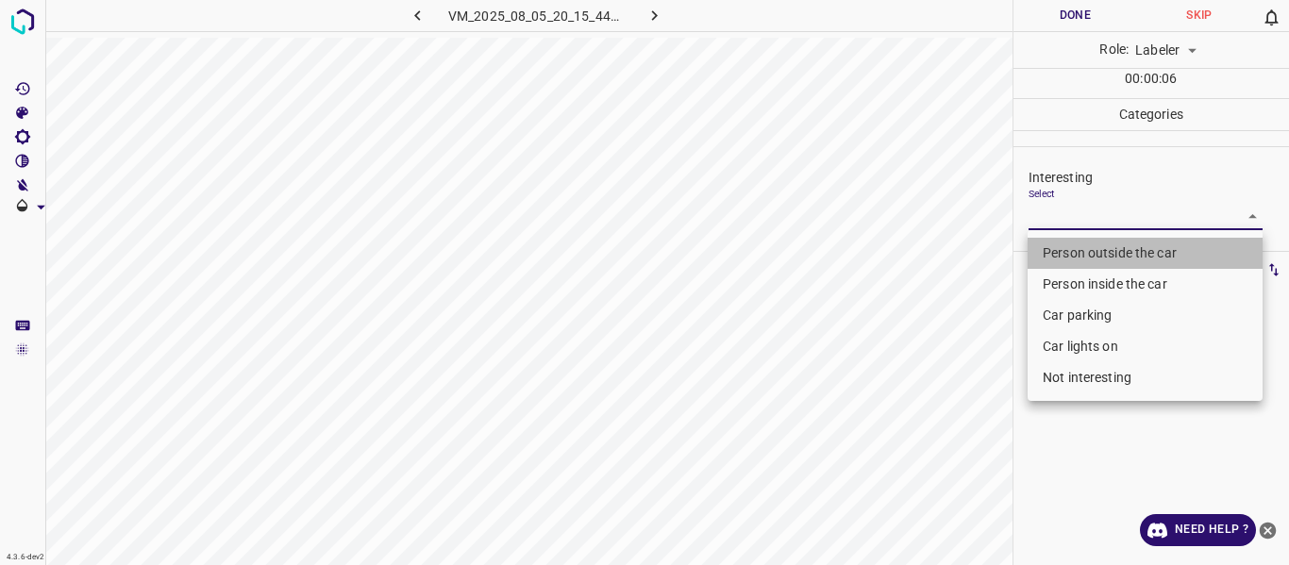
drag, startPoint x: 1111, startPoint y: 252, endPoint x: 1047, endPoint y: 359, distance: 125.2
click at [1110, 252] on li "Person outside the car" at bounding box center [1144, 253] width 235 height 31
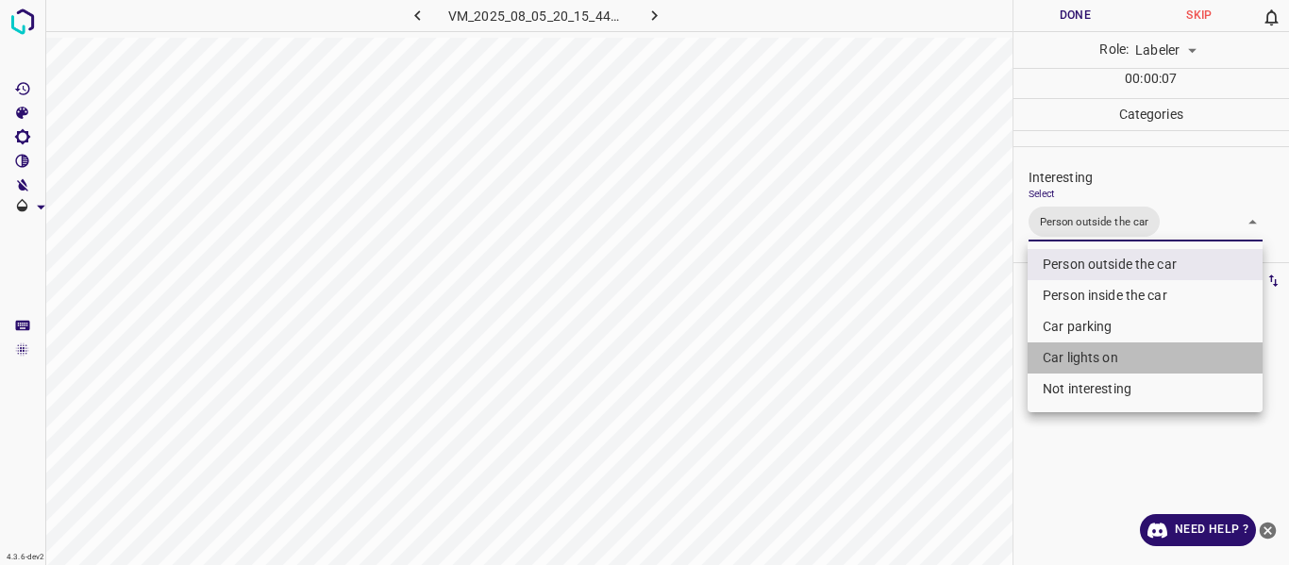
drag, startPoint x: 1059, startPoint y: 360, endPoint x: 963, endPoint y: 408, distance: 106.7
click at [1057, 359] on li "Car lights on" at bounding box center [1144, 357] width 235 height 31
type input "Person outside the car,Car lights on"
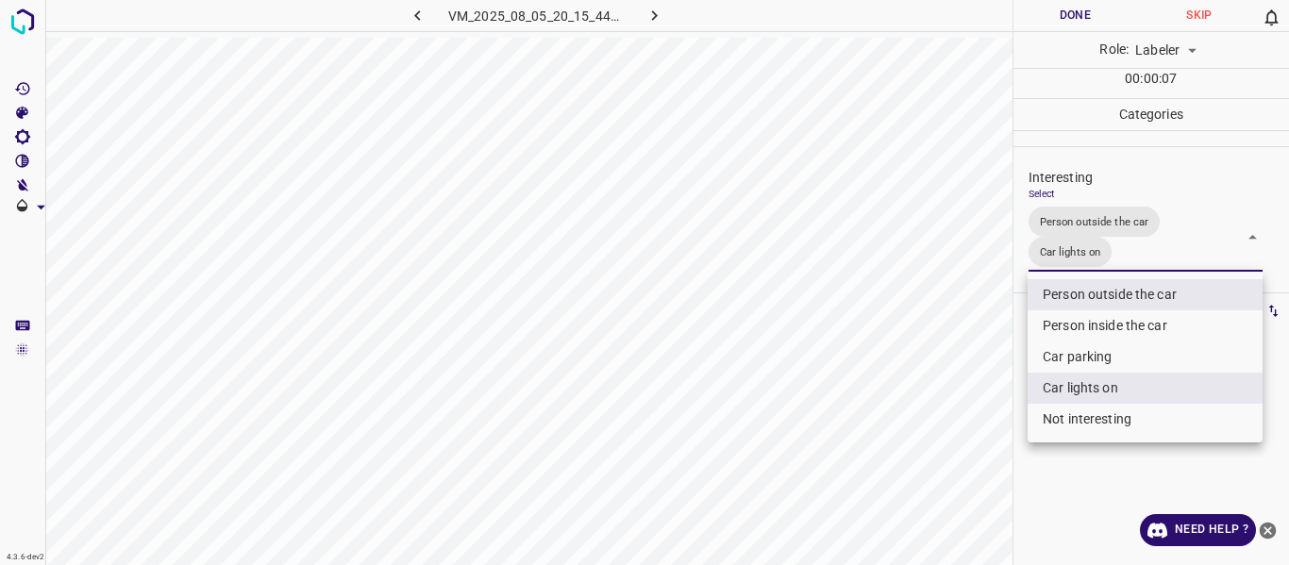
drag, startPoint x: 910, startPoint y: 423, endPoint x: 904, endPoint y: 465, distance: 43.0
click at [908, 436] on div at bounding box center [644, 282] width 1289 height 565
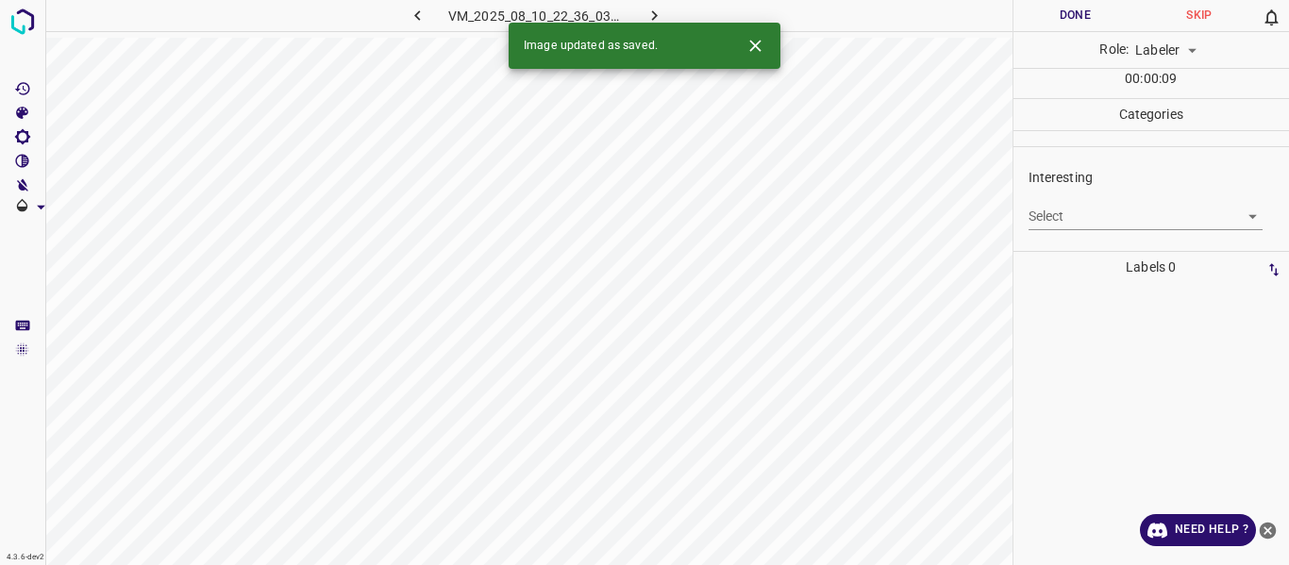
click at [1112, 208] on body "4.3.6-dev2 VM_2025_08_10_22_36_03_475_01.gif Done Skip 0 Role: Labeler labeler …" at bounding box center [644, 282] width 1289 height 565
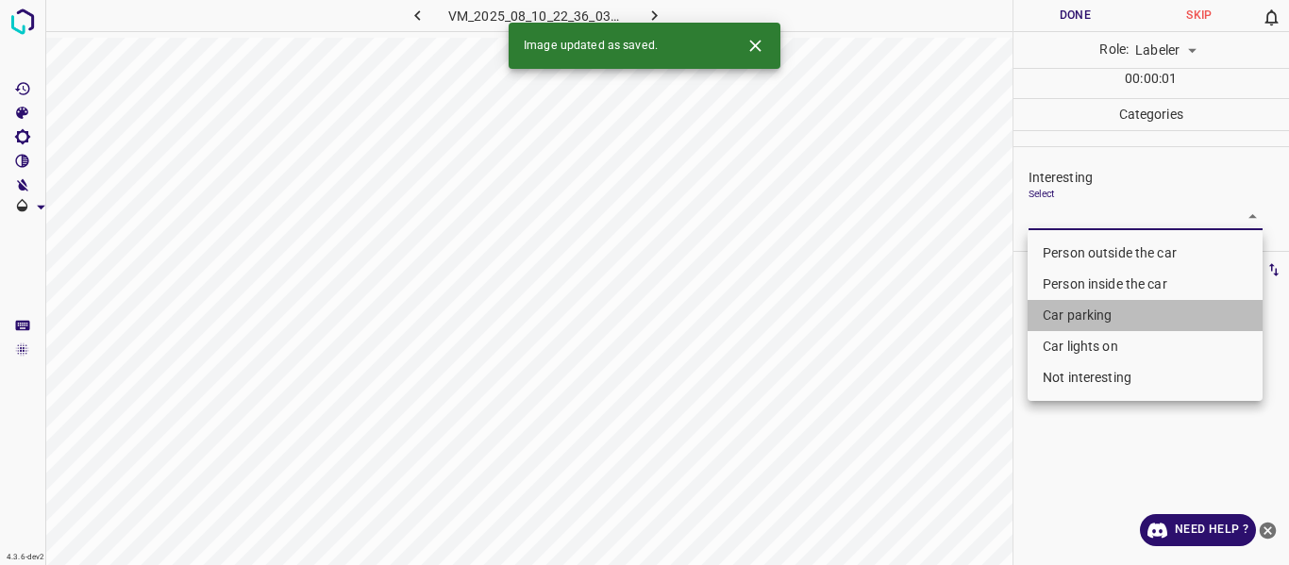
click at [1083, 315] on li "Car parking" at bounding box center [1144, 315] width 235 height 31
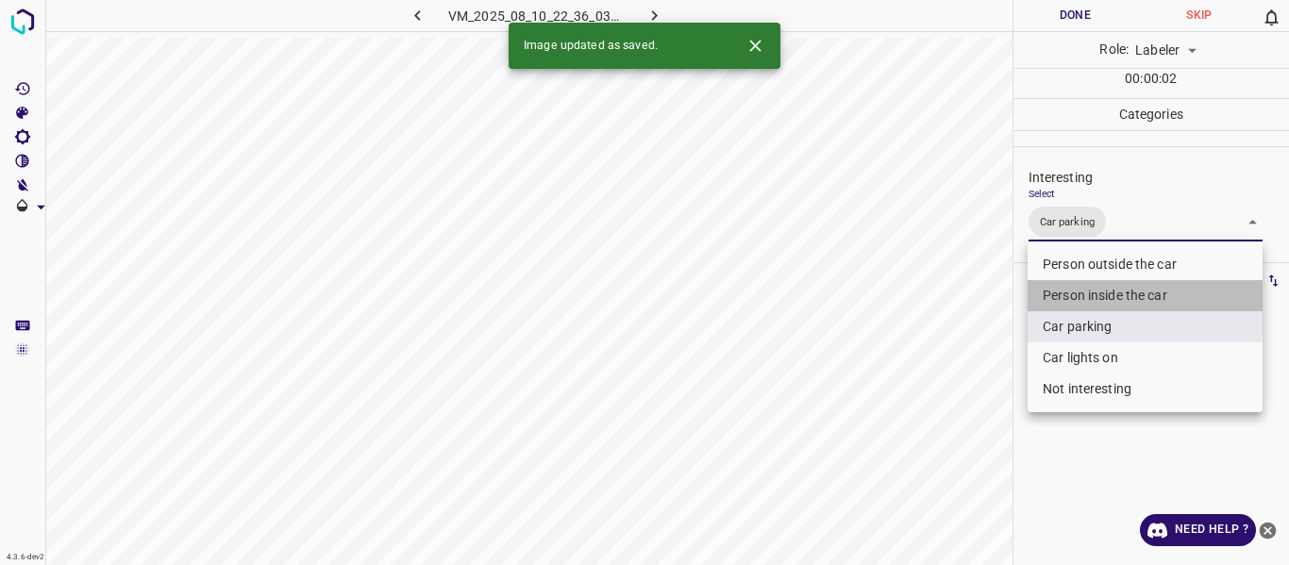
drag, startPoint x: 1071, startPoint y: 289, endPoint x: 877, endPoint y: 395, distance: 220.8
click at [1069, 291] on li "Person inside the car" at bounding box center [1144, 295] width 235 height 31
type input "Car parking,Person inside the car"
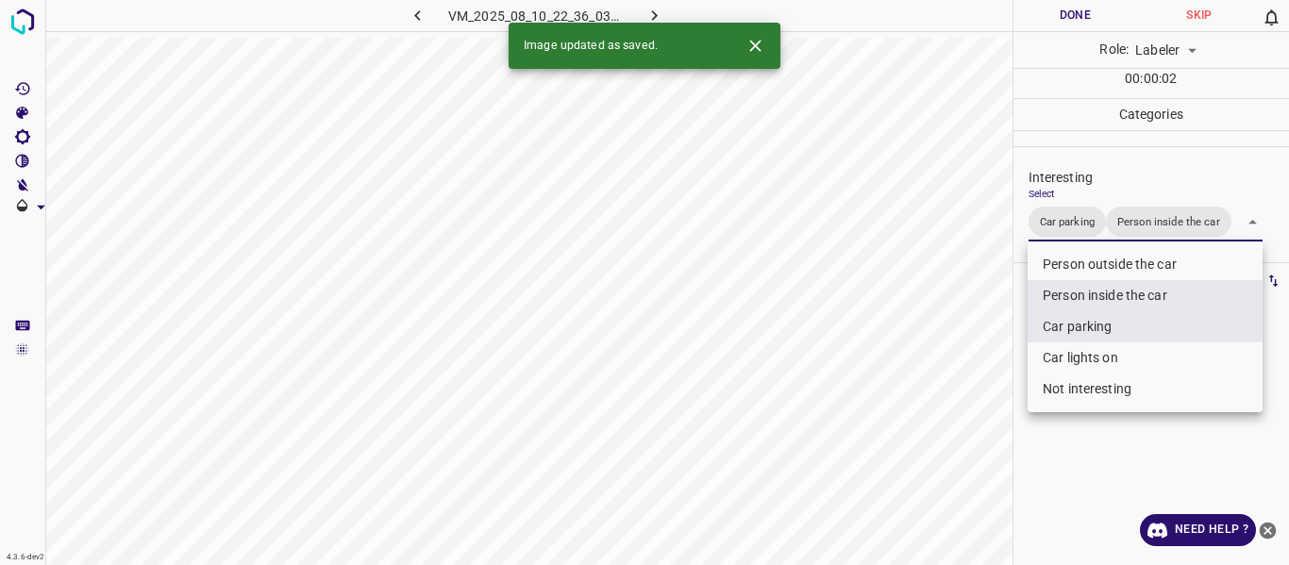
drag, startPoint x: 876, startPoint y: 396, endPoint x: 859, endPoint y: 447, distance: 54.0
click at [869, 413] on div at bounding box center [644, 282] width 1289 height 565
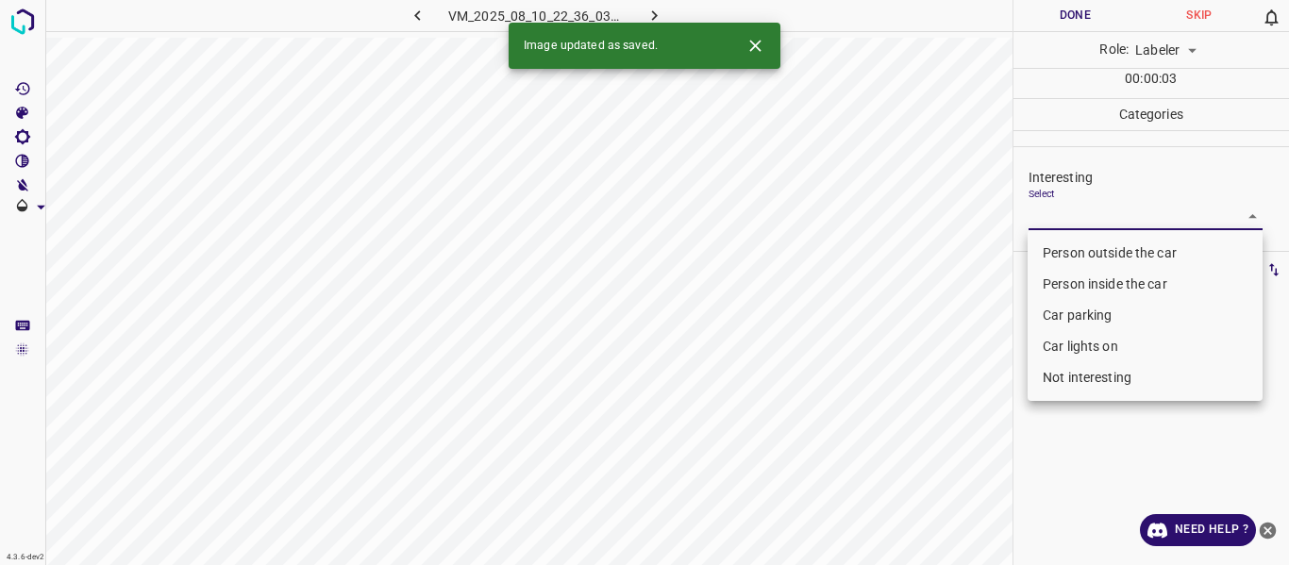
click at [1066, 208] on body "4.3.6-dev2 VM_2025_08_10_22_36_03_475_07.gif Done Skip 0 Role: Labeler labeler …" at bounding box center [644, 282] width 1289 height 565
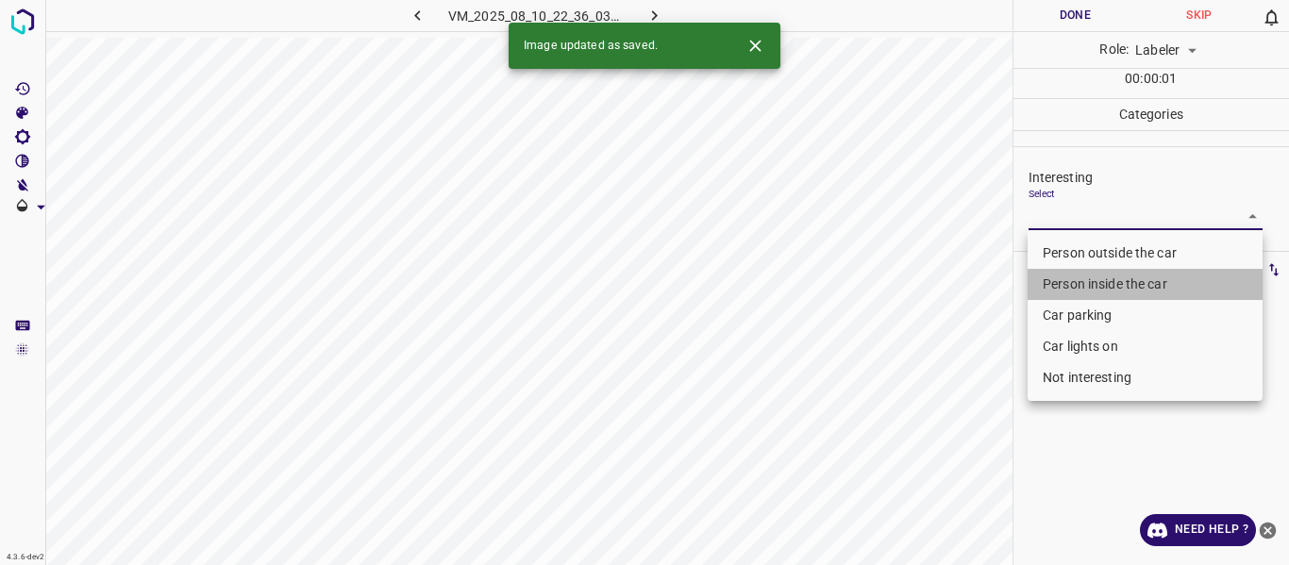
click at [1065, 290] on li "Person inside the car" at bounding box center [1144, 284] width 235 height 31
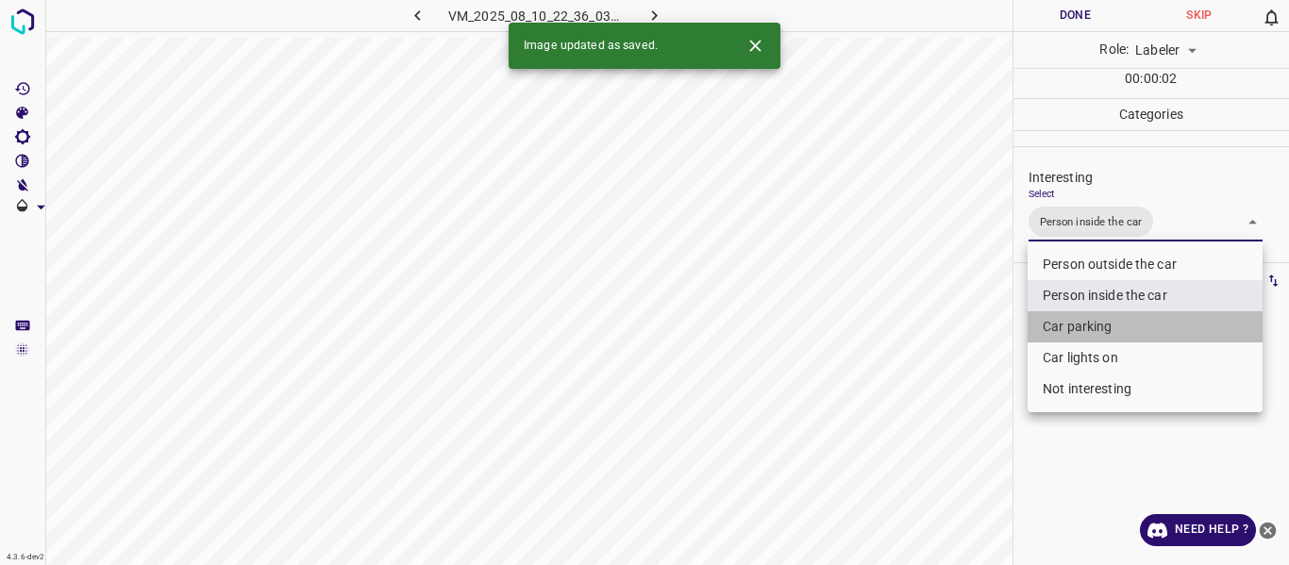
click at [1047, 324] on li "Car parking" at bounding box center [1144, 326] width 235 height 31
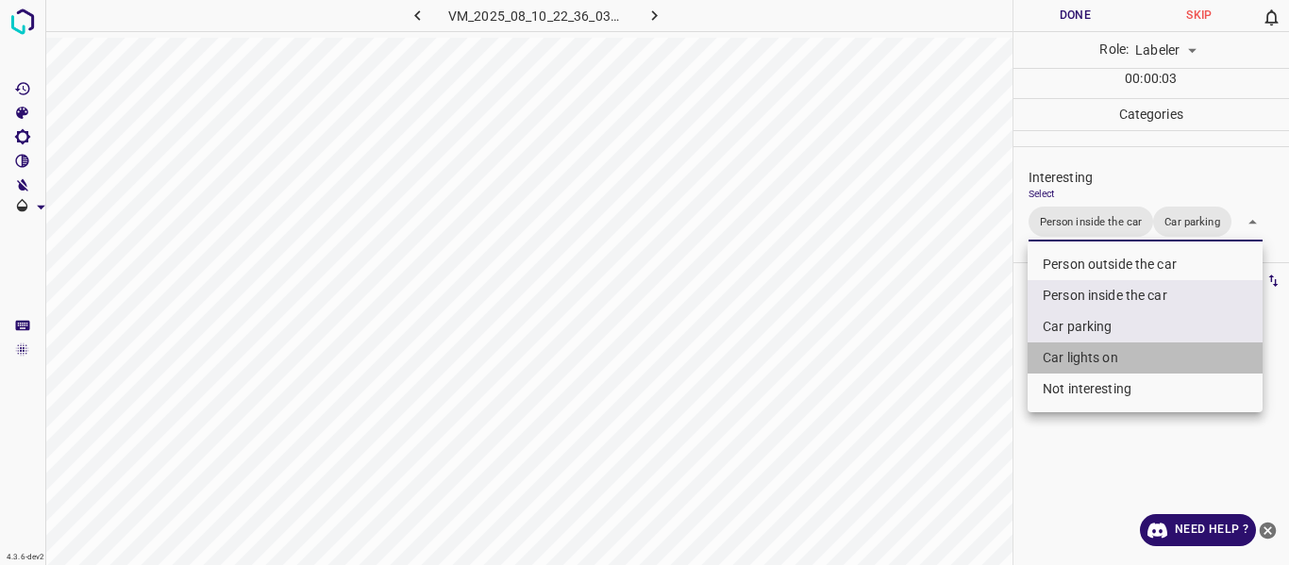
drag, startPoint x: 1049, startPoint y: 363, endPoint x: 883, endPoint y: 446, distance: 185.6
click at [1039, 365] on li "Car lights on" at bounding box center [1144, 357] width 235 height 31
type input "Person inside the car,Car parking,Car lights on"
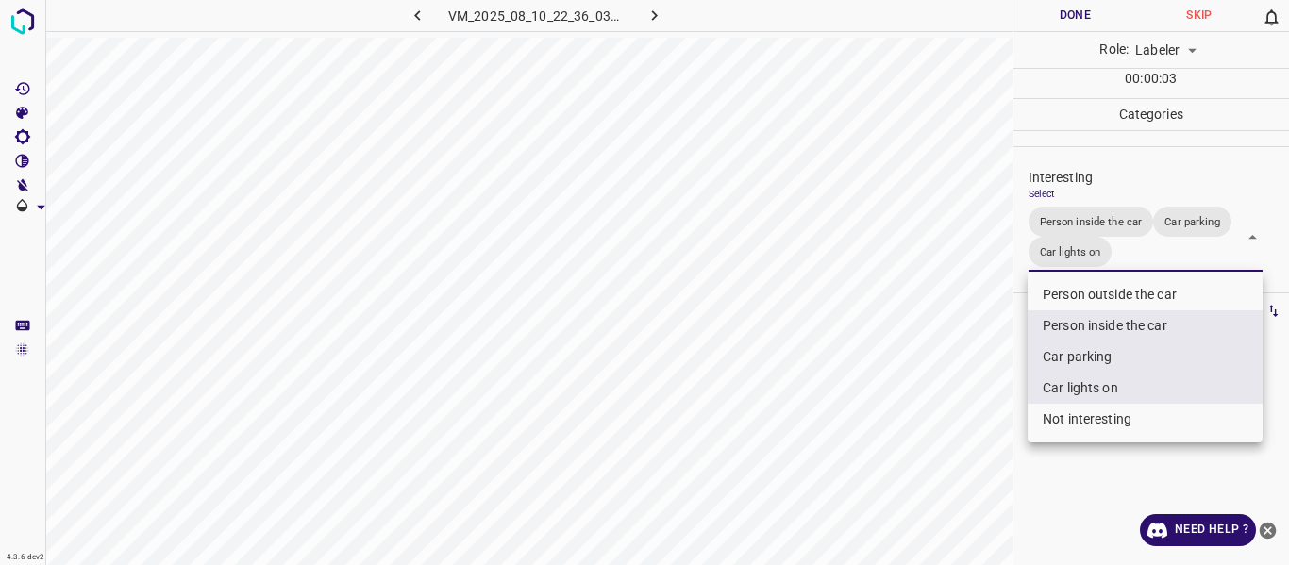
drag, startPoint x: 875, startPoint y: 449, endPoint x: 854, endPoint y: 475, distance: 34.2
click at [874, 452] on div at bounding box center [644, 282] width 1289 height 565
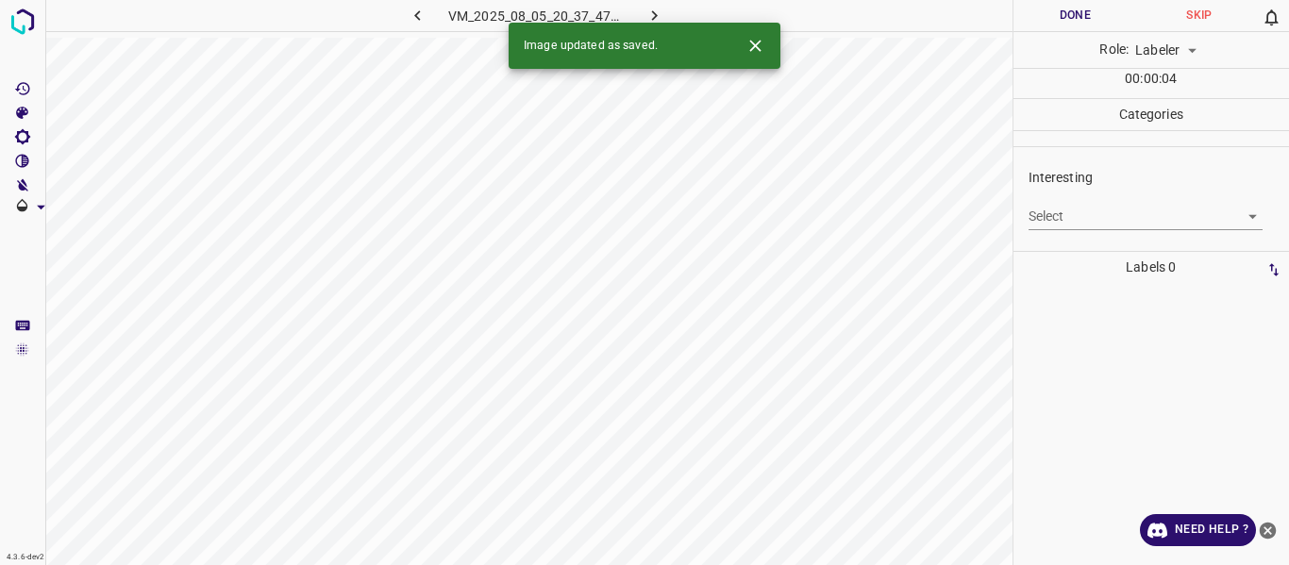
click at [1100, 224] on body "4.3.6-dev2 VM_2025_08_05_20_37_47_252_07.gif Done Skip 0 Role: Labeler labeler …" at bounding box center [644, 282] width 1289 height 565
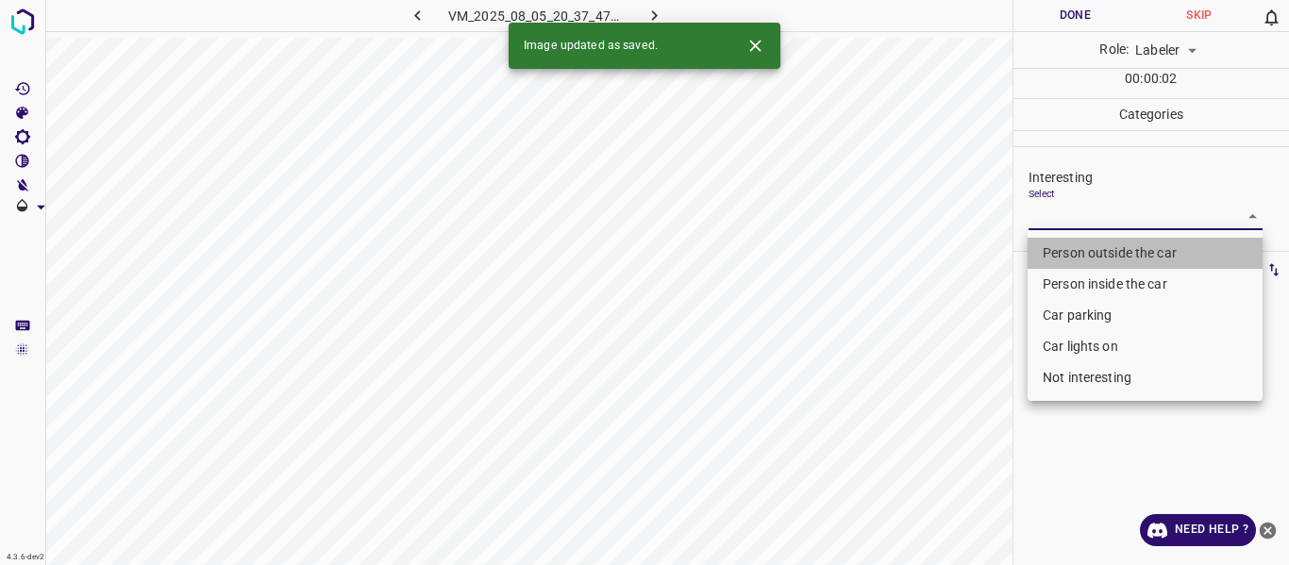
click at [1081, 254] on li "Person outside the car" at bounding box center [1144, 253] width 235 height 31
type input "Person outside the car"
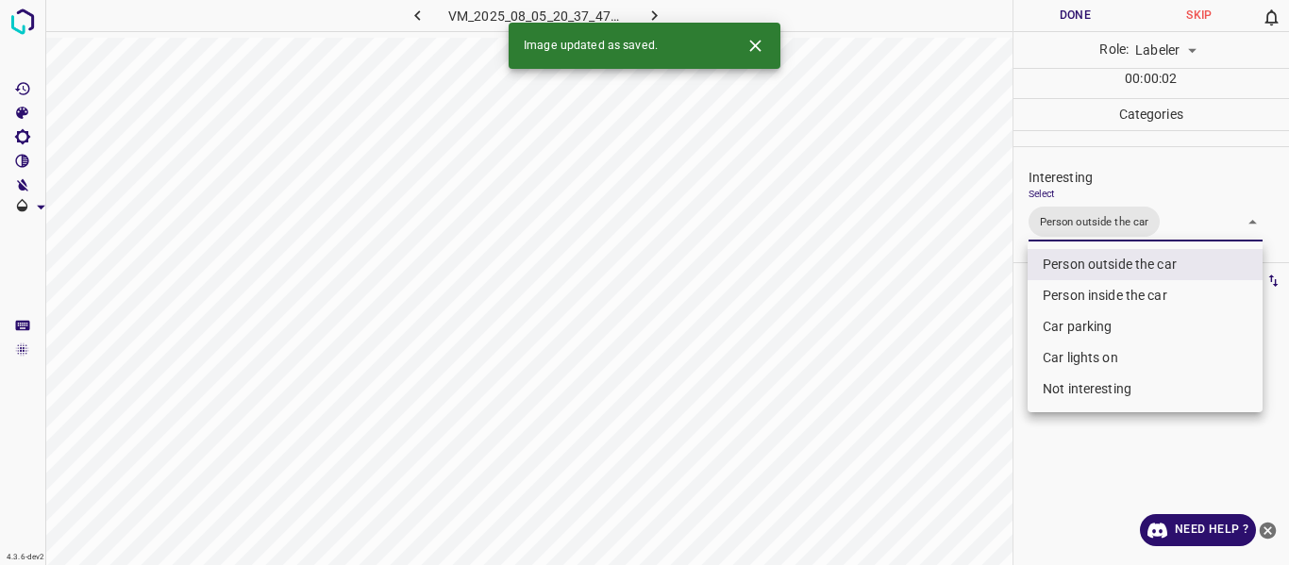
click at [868, 424] on div at bounding box center [644, 282] width 1289 height 565
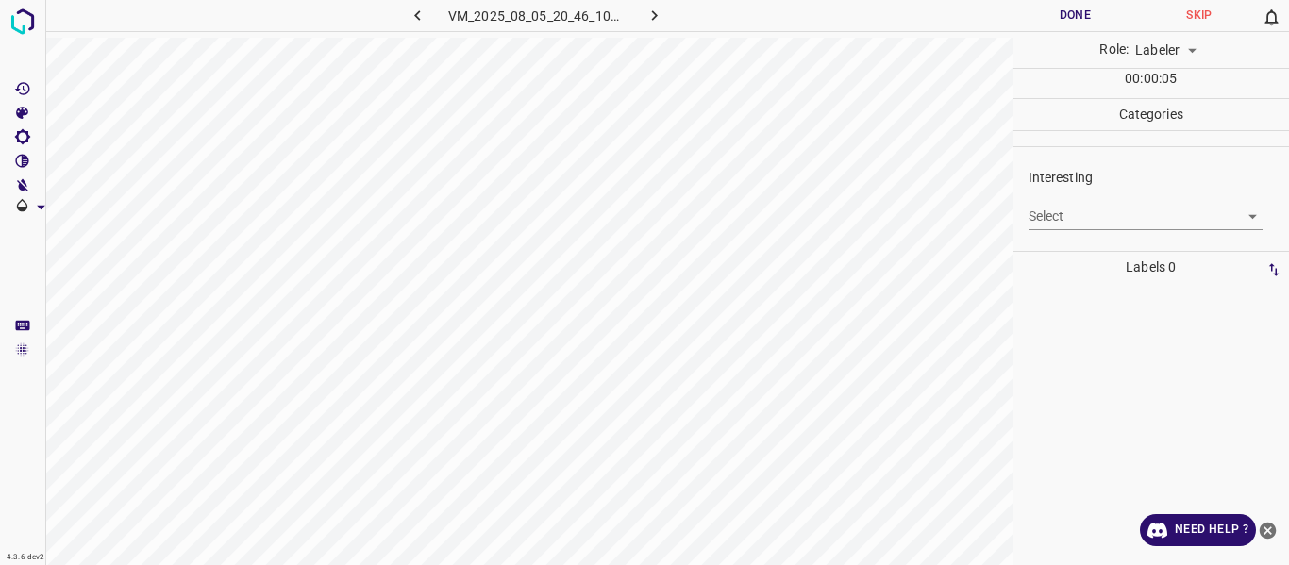
click at [1061, 201] on div "Select ​" at bounding box center [1145, 209] width 235 height 42
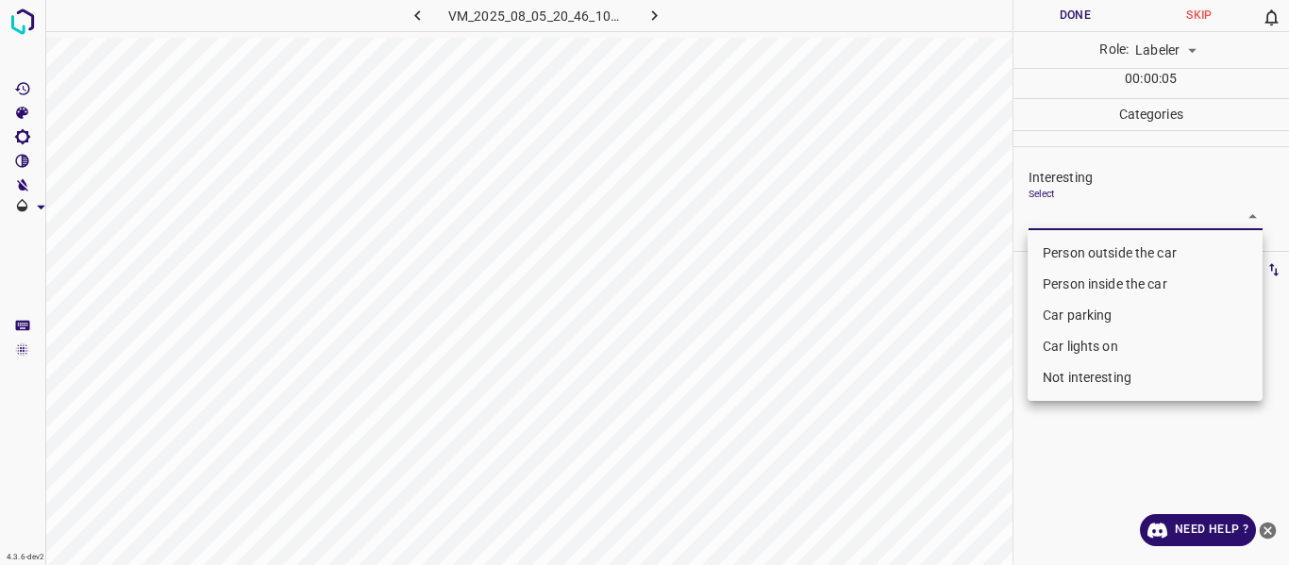
click at [1062, 210] on body "4.3.6-dev2 VM_2025_08_05_20_46_10_278_05.gif Done Skip 0 Role: Labeler labeler …" at bounding box center [644, 282] width 1289 height 565
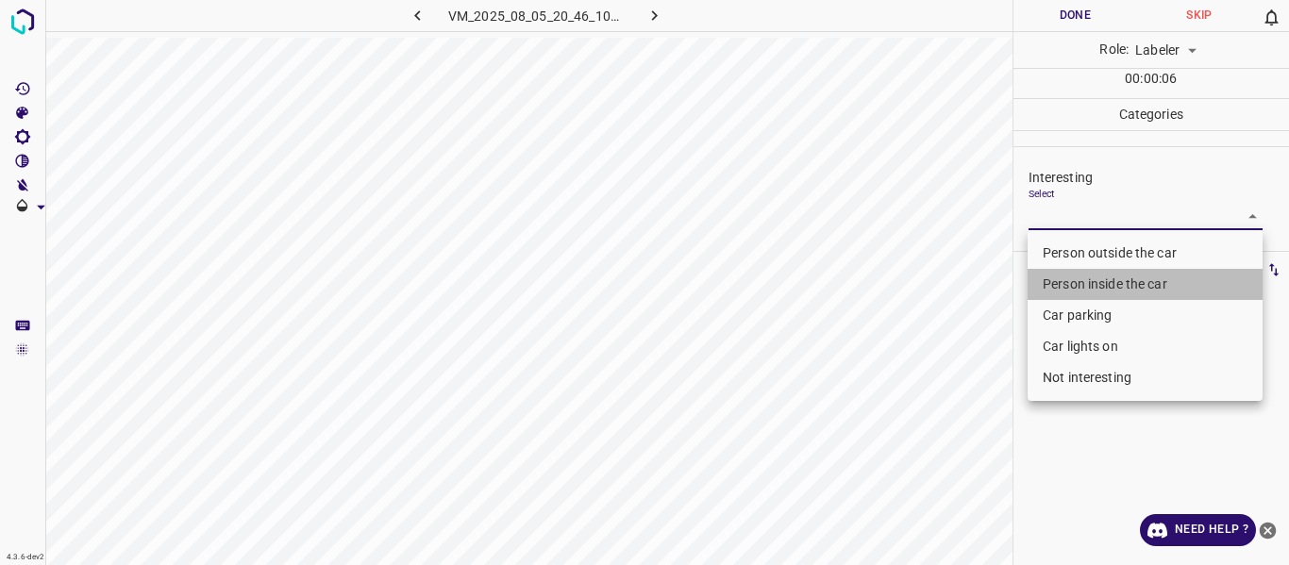
click at [1064, 282] on li "Person inside the car" at bounding box center [1144, 284] width 235 height 31
type input "Person inside the car"
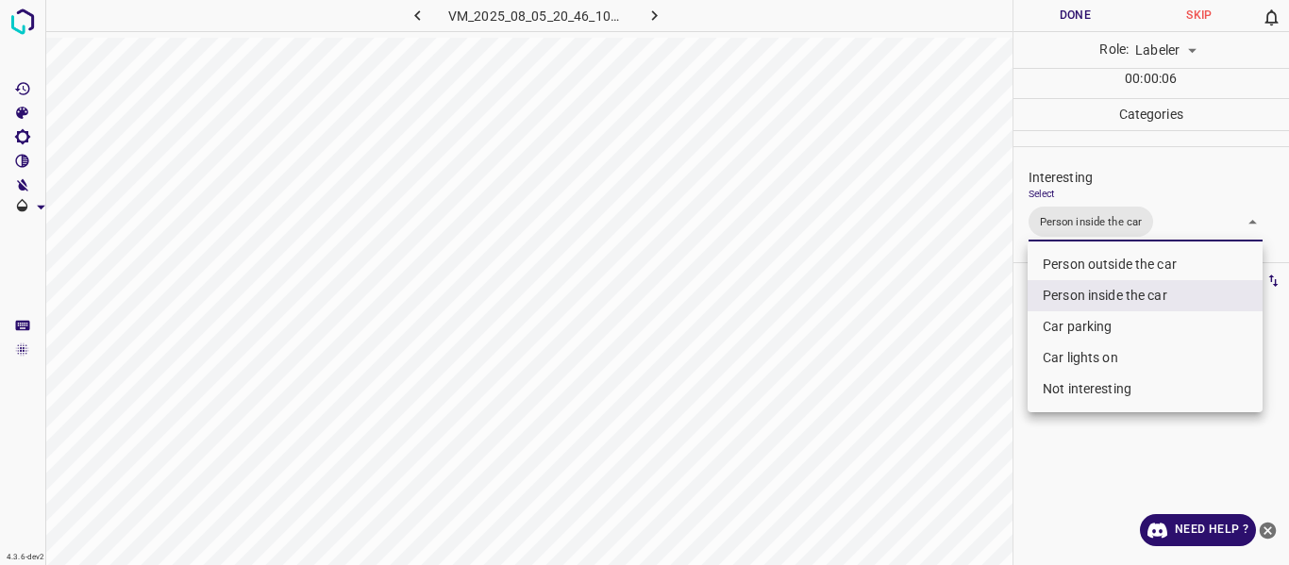
drag, startPoint x: 896, startPoint y: 408, endPoint x: 899, endPoint y: 461, distance: 53.8
click at [898, 436] on div at bounding box center [644, 282] width 1289 height 565
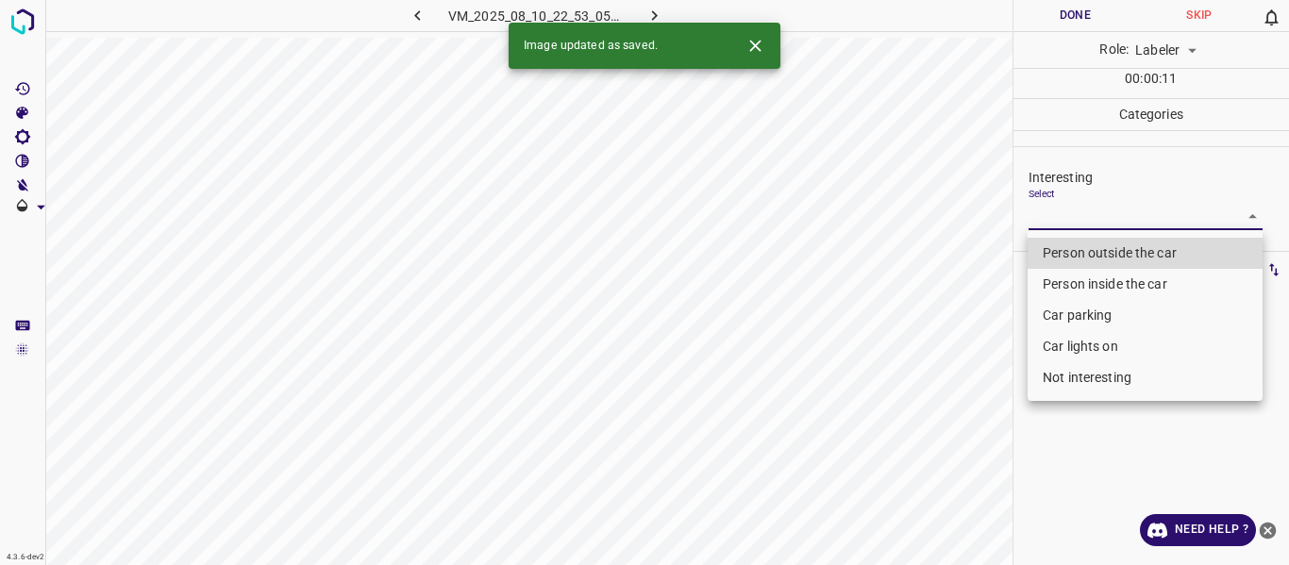
click at [1086, 219] on body "4.3.6-dev2 VM_2025_08_10_22_53_05_340_05.gif Done Skip 0 Role: Labeler labeler …" at bounding box center [644, 282] width 1289 height 565
click at [1078, 250] on li "Person outside the car" at bounding box center [1144, 253] width 235 height 31
type input "Person outside the car"
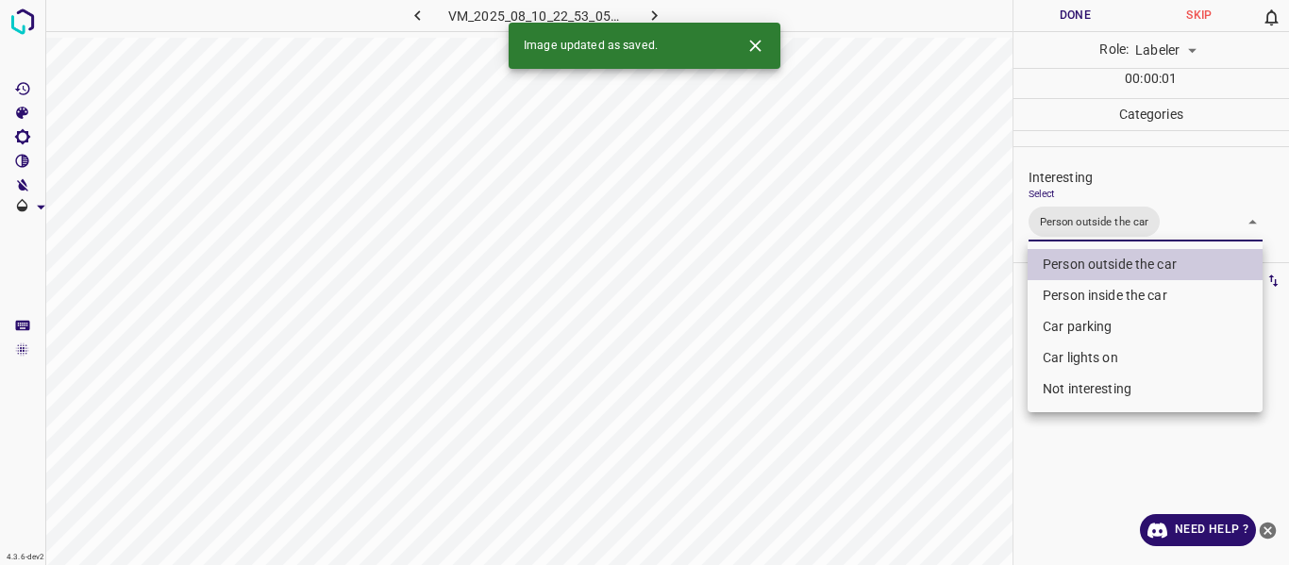
drag, startPoint x: 931, startPoint y: 358, endPoint x: 931, endPoint y: 370, distance: 11.3
click at [931, 365] on div at bounding box center [644, 282] width 1289 height 565
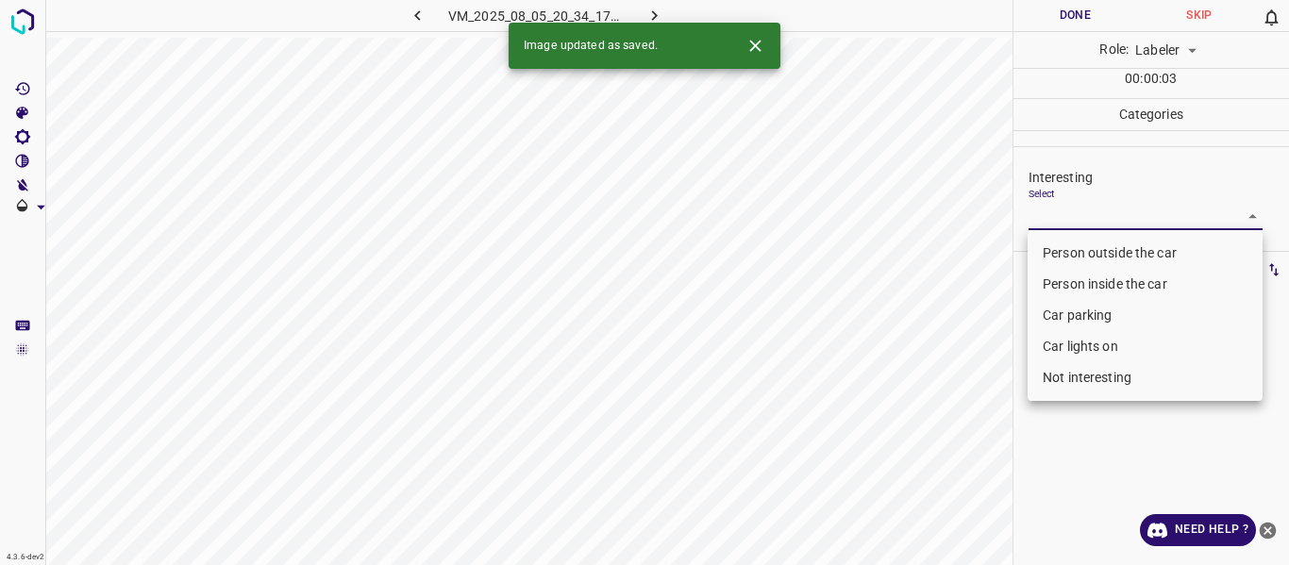
click at [1060, 214] on body "4.3.6-dev2 VM_2025_08_05_20_34_17_375_08.gif Done Skip 0 Role: Labeler labeler …" at bounding box center [644, 282] width 1289 height 565
click at [1069, 245] on li "Person outside the car" at bounding box center [1144, 253] width 235 height 31
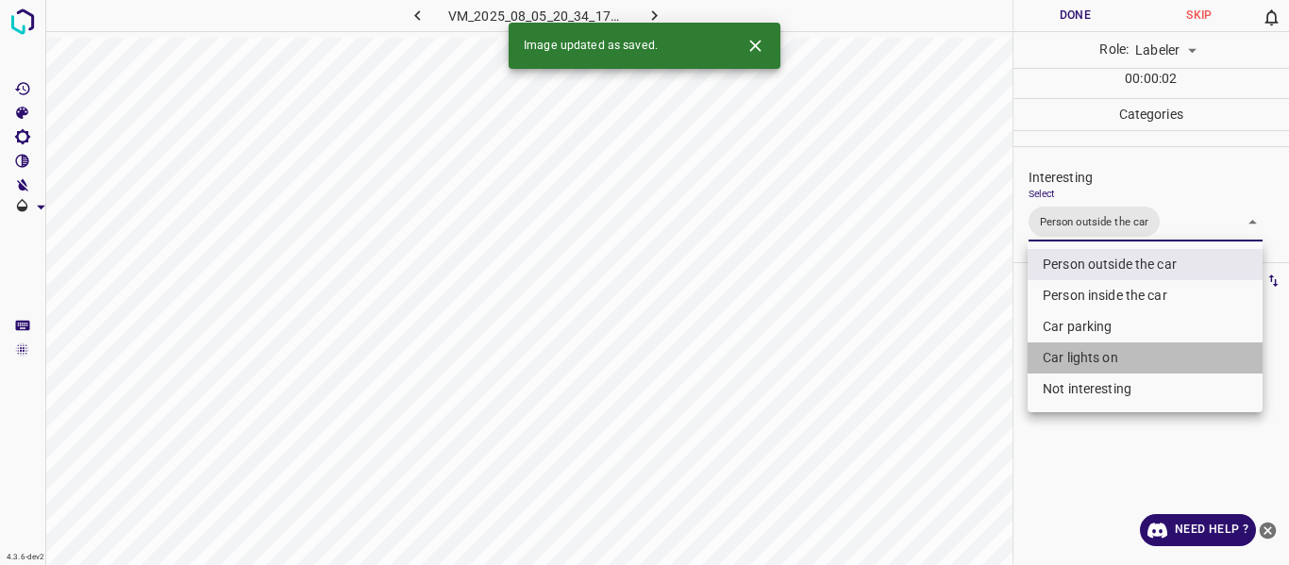
click at [1090, 358] on li "Car lights on" at bounding box center [1144, 357] width 235 height 31
type input "Person outside the car,Car lights on"
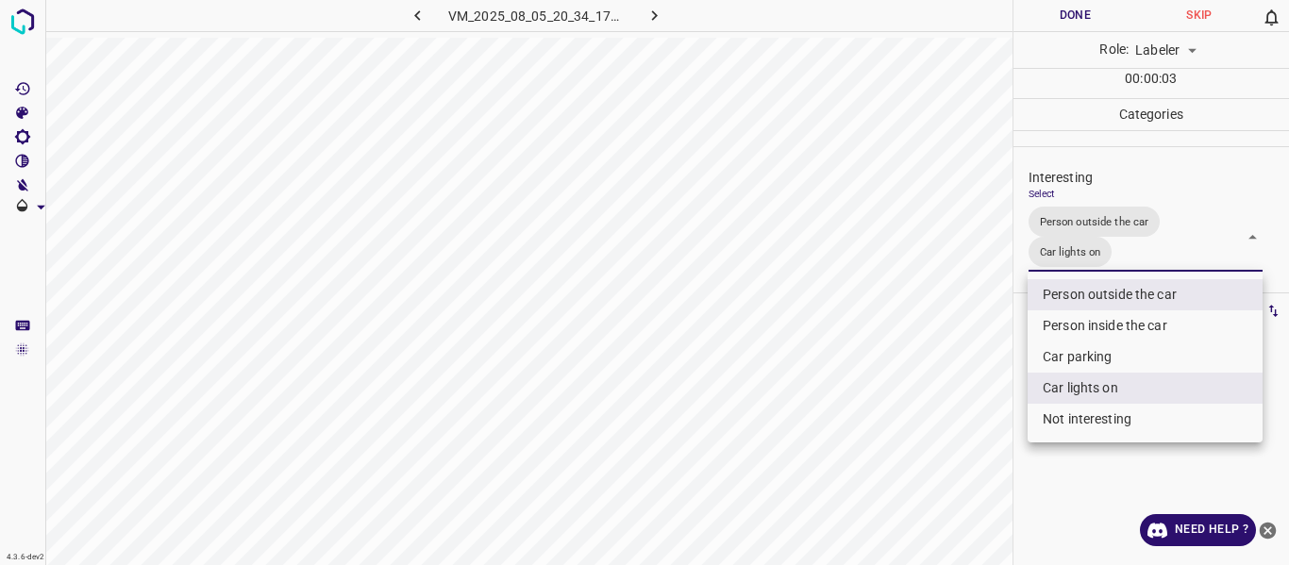
drag, startPoint x: 1005, startPoint y: 376, endPoint x: 984, endPoint y: 394, distance: 27.4
click at [1004, 376] on div at bounding box center [644, 282] width 1289 height 565
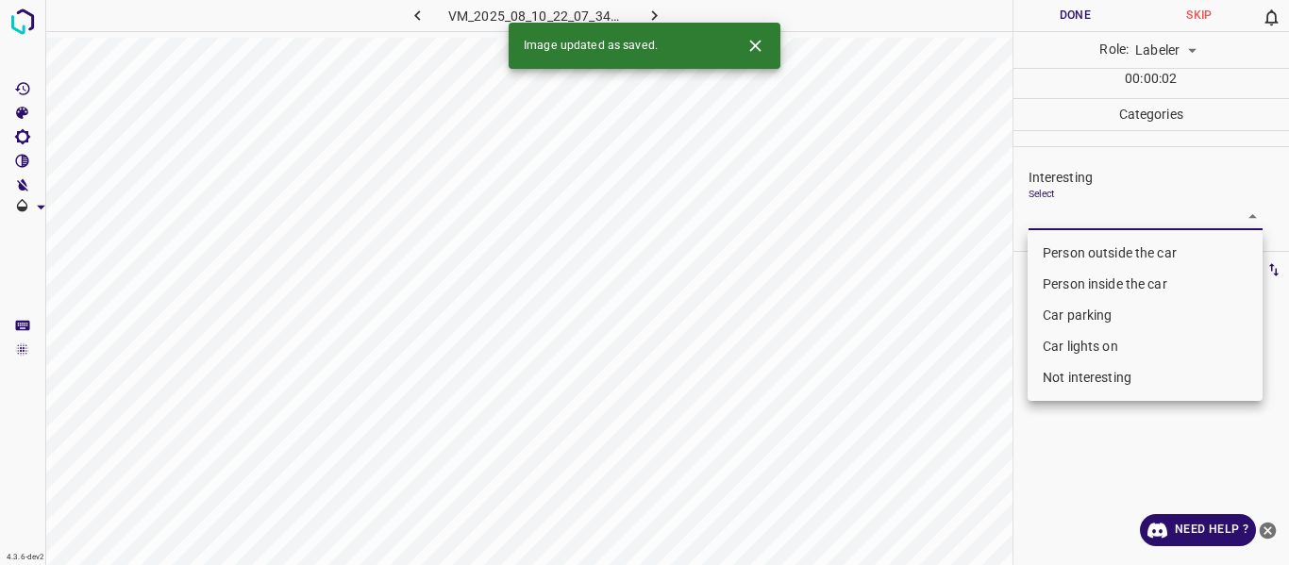
drag, startPoint x: 1081, startPoint y: 222, endPoint x: 1095, endPoint y: 314, distance: 93.5
click at [1082, 221] on body "4.3.6-dev2 VM_2025_08_10_22_07_34_115_11.gif Done Skip 0 Role: Labeler labeler …" at bounding box center [644, 282] width 1289 height 565
click at [1106, 349] on li "Car lights on" at bounding box center [1144, 346] width 235 height 31
type input "Car lights on"
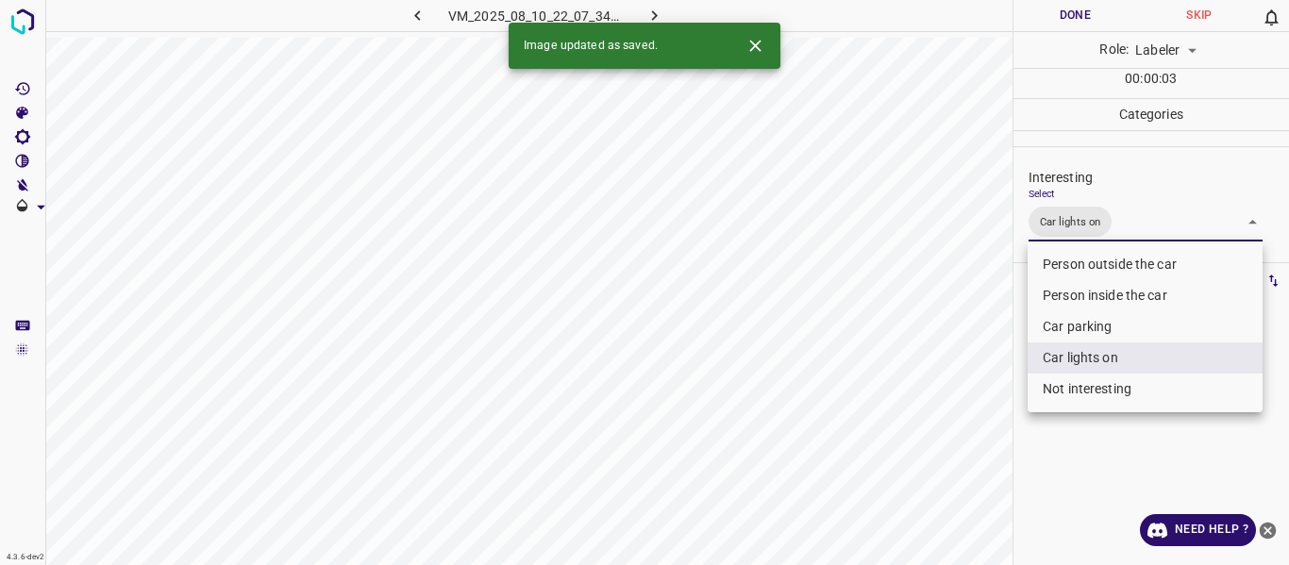
drag, startPoint x: 970, startPoint y: 394, endPoint x: 976, endPoint y: 405, distance: 12.3
click at [972, 396] on div at bounding box center [644, 282] width 1289 height 565
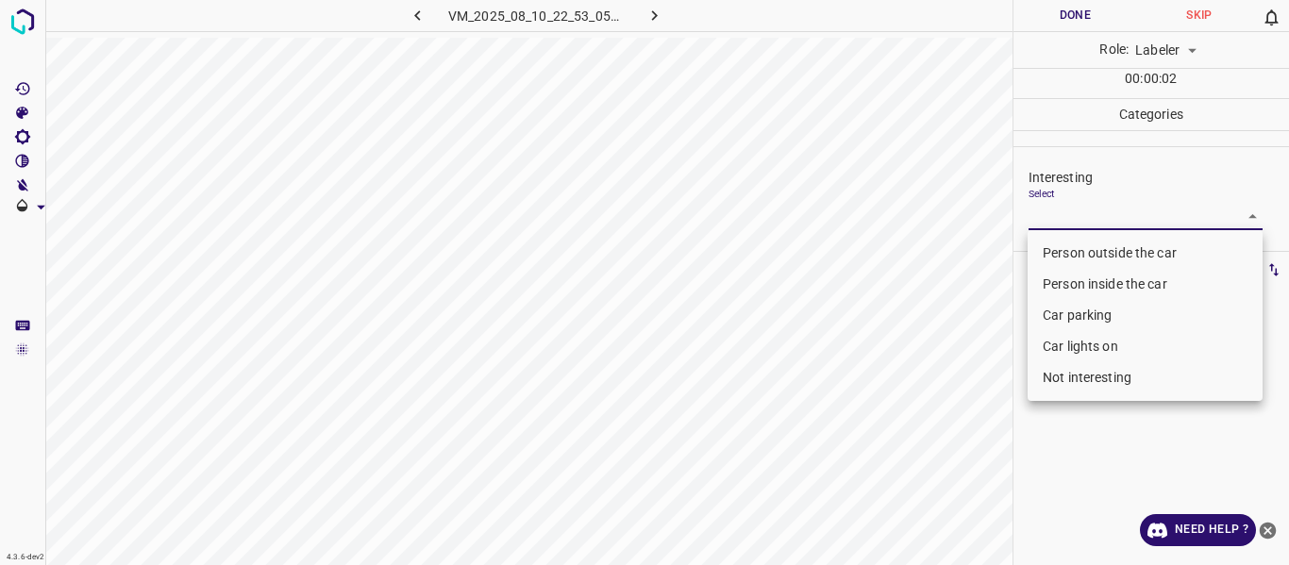
click at [1098, 215] on body "4.3.6-dev2 VM_2025_08_10_22_53_05_340_04.gif Done Skip 0 Role: Labeler labeler …" at bounding box center [644, 282] width 1289 height 565
drag, startPoint x: 1091, startPoint y: 249, endPoint x: 932, endPoint y: 342, distance: 184.0
click at [1091, 250] on li "Person outside the car" at bounding box center [1144, 253] width 235 height 31
type input "Person outside the car"
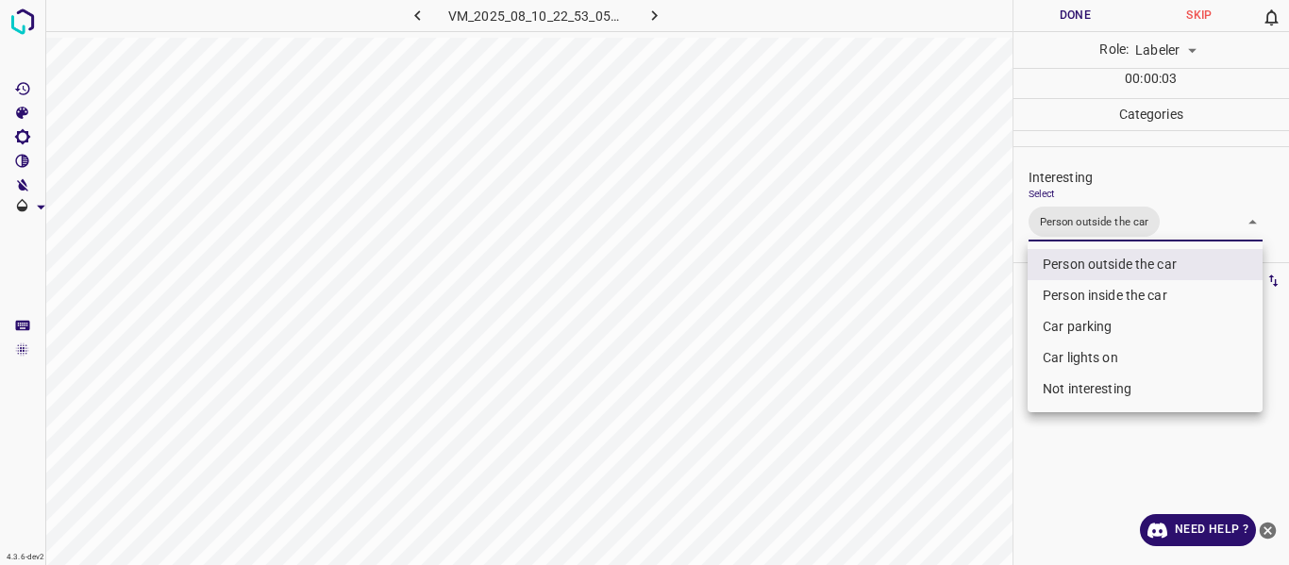
click at [931, 358] on div at bounding box center [644, 282] width 1289 height 565
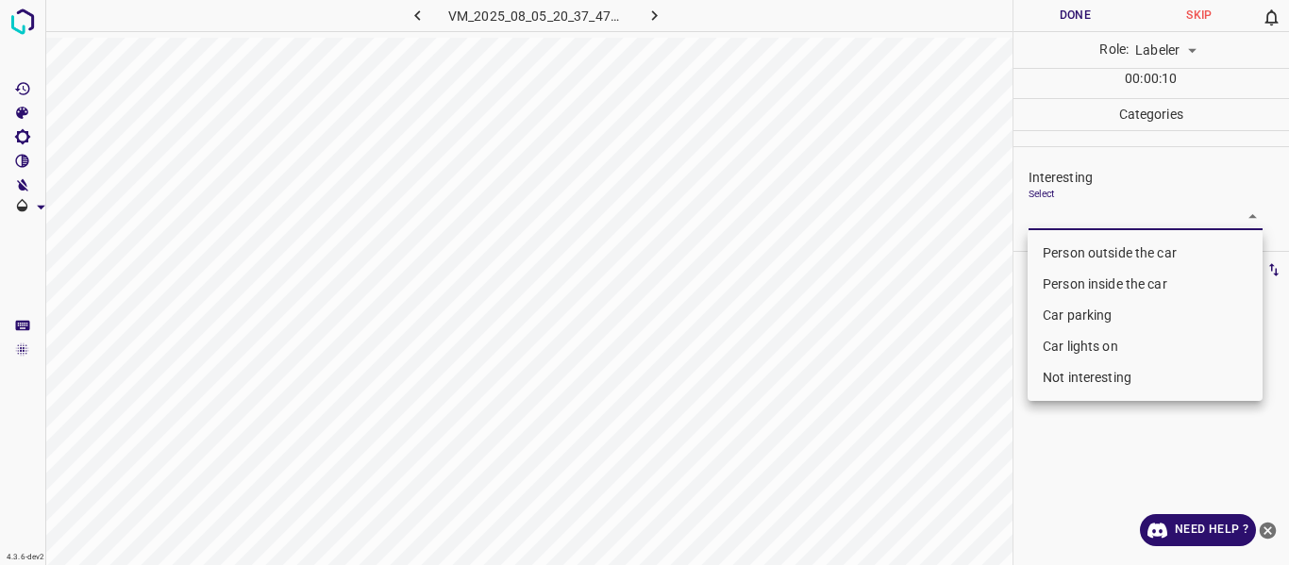
drag, startPoint x: 1067, startPoint y: 213, endPoint x: 1078, endPoint y: 234, distance: 23.6
click at [1075, 224] on body "4.3.6-dev2 VM_2025_08_05_20_37_47_252_04.gif Done Skip 0 Role: Labeler labeler …" at bounding box center [644, 282] width 1289 height 565
click at [1081, 242] on li "Person outside the car" at bounding box center [1144, 253] width 235 height 31
type input "Person outside the car"
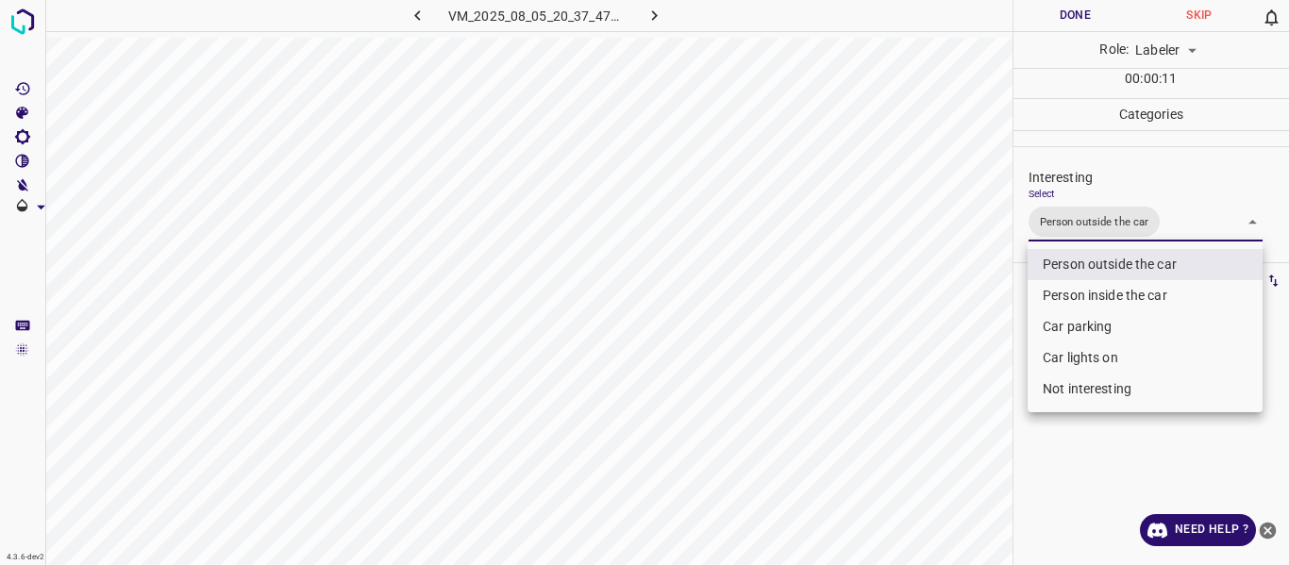
drag, startPoint x: 993, startPoint y: 346, endPoint x: 921, endPoint y: 404, distance: 92.7
click at [993, 351] on div at bounding box center [644, 282] width 1289 height 565
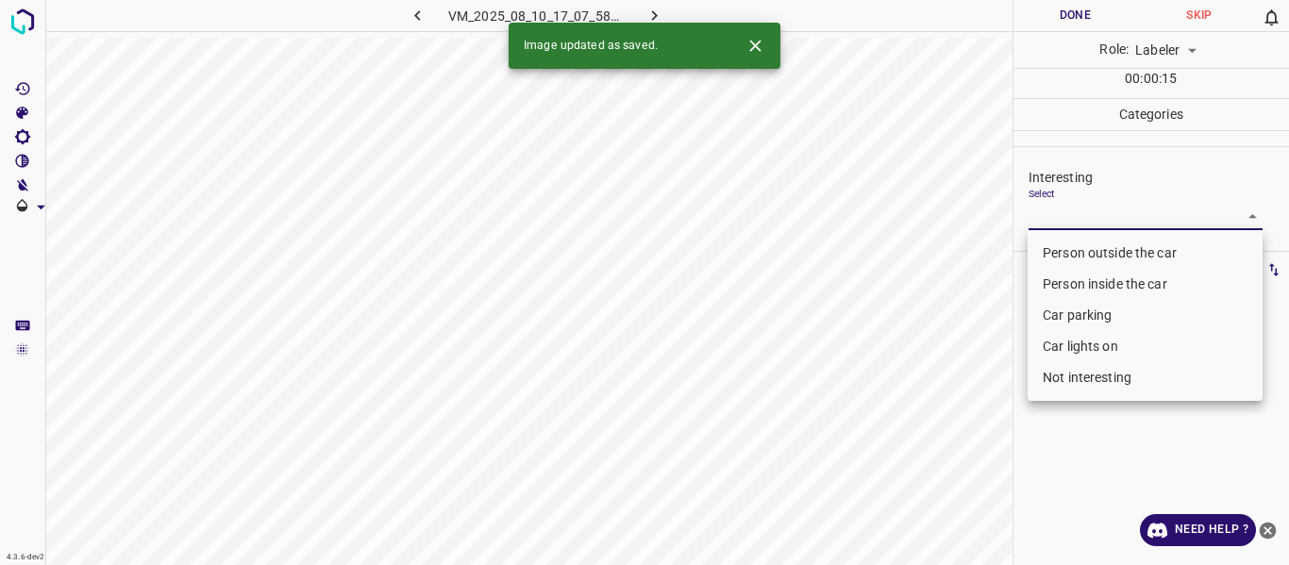
click at [1046, 219] on body "4.3.6-dev2 VM_2025_08_10_17_07_58_425_10.gif Done Skip 0 Role: Labeler labeler …" at bounding box center [644, 282] width 1289 height 565
click at [1057, 243] on li "Person outside the car" at bounding box center [1144, 253] width 235 height 31
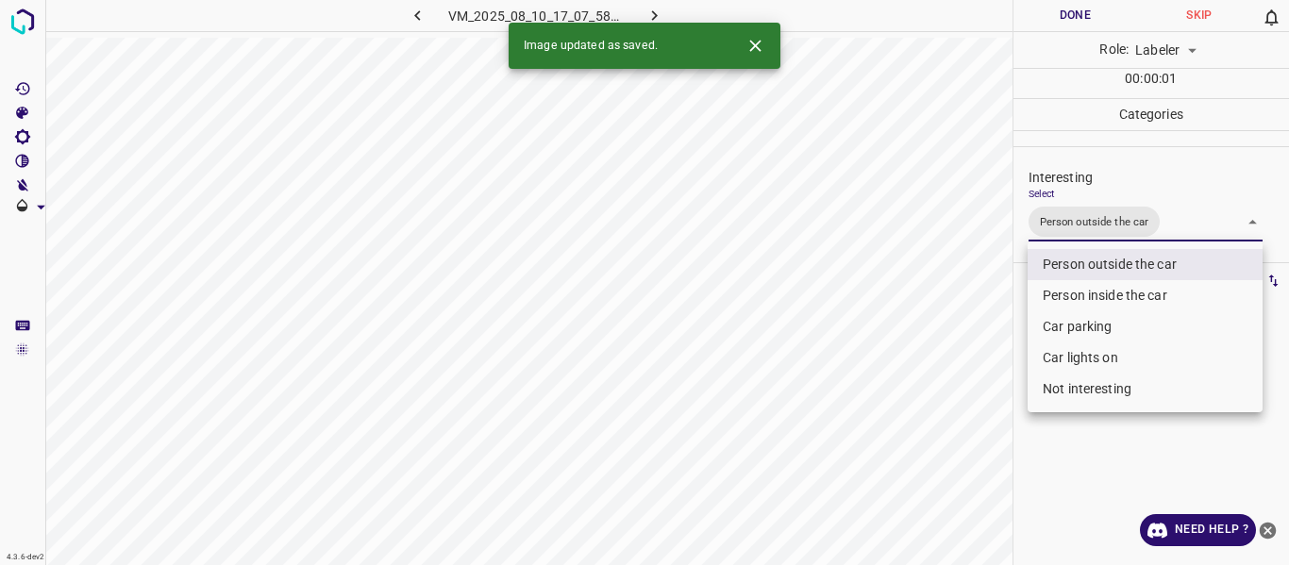
click at [1074, 350] on li "Car lights on" at bounding box center [1144, 357] width 235 height 31
type input "Person outside the car,Car lights on"
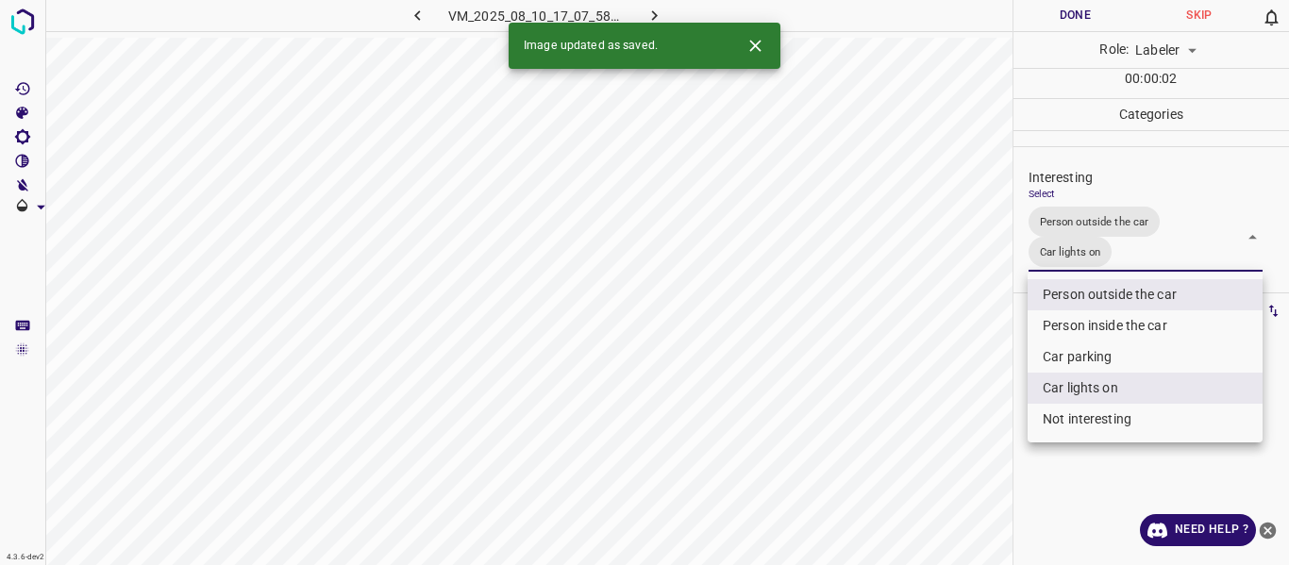
click at [959, 402] on div at bounding box center [644, 282] width 1289 height 565
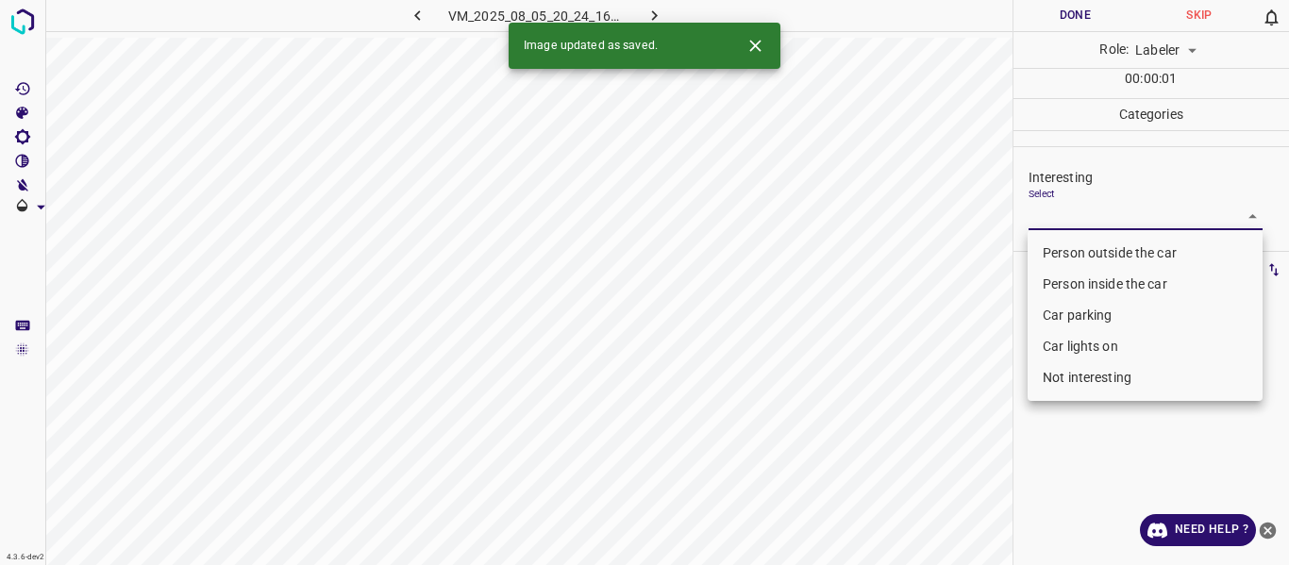
click at [1085, 214] on body "4.3.6-dev2 VM_2025_08_05_20_24_16_451_01.gif Done Skip 0 Role: Labeler labeler …" at bounding box center [644, 282] width 1289 height 565
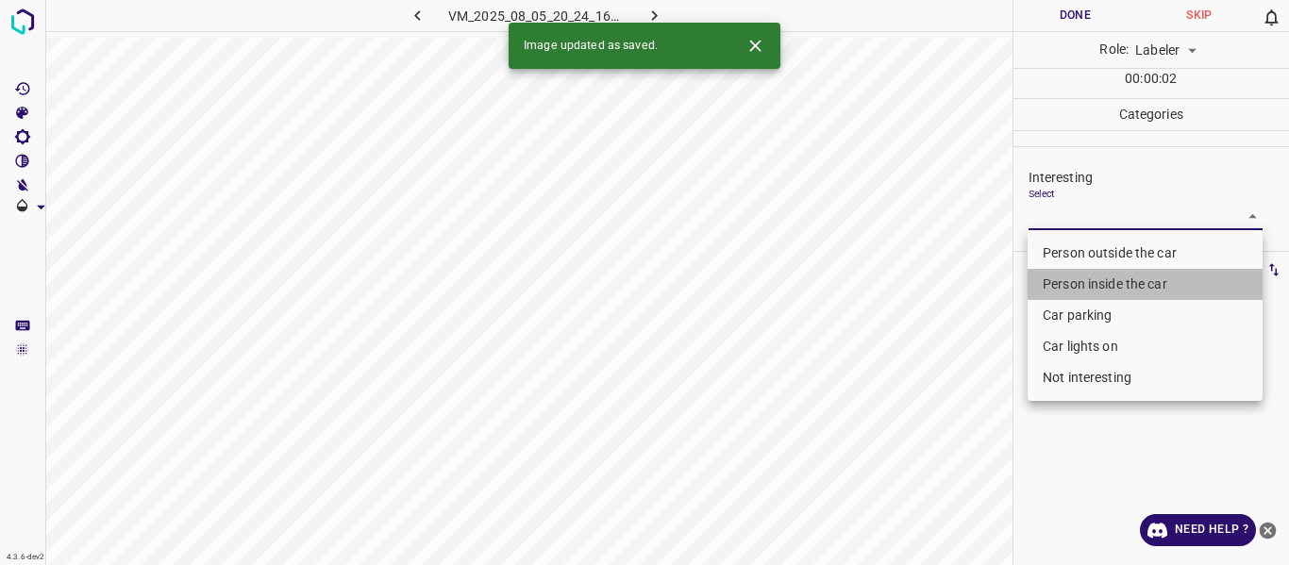
click at [1087, 281] on li "Person inside the car" at bounding box center [1144, 284] width 235 height 31
type input "Person inside the car"
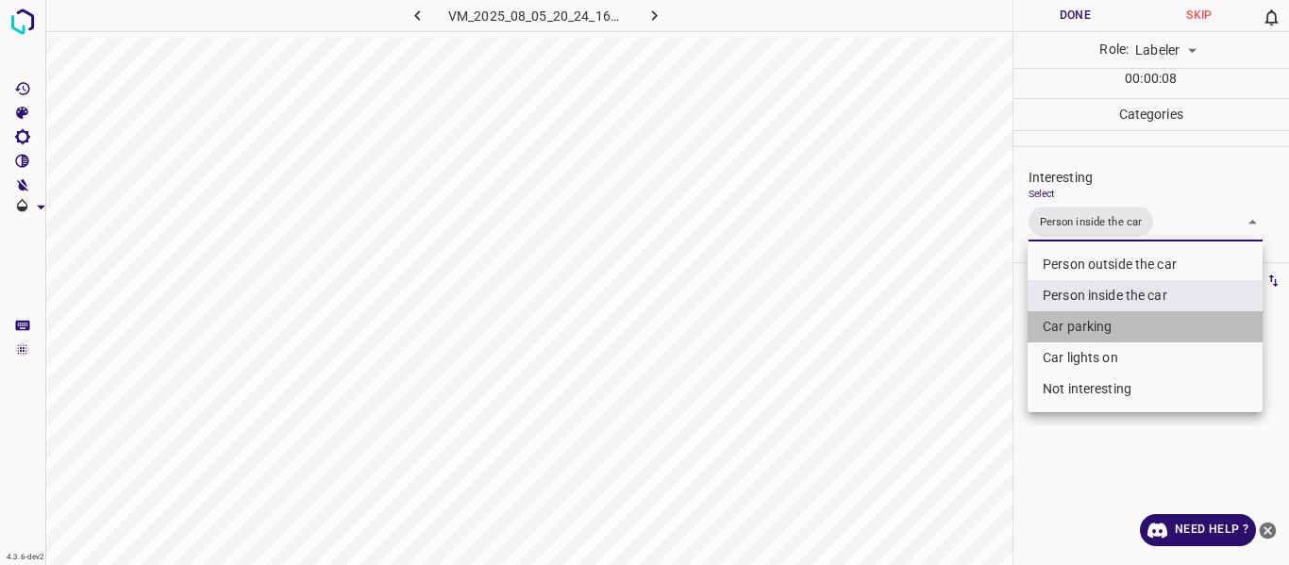
click at [1066, 321] on li "Car parking" at bounding box center [1144, 326] width 235 height 31
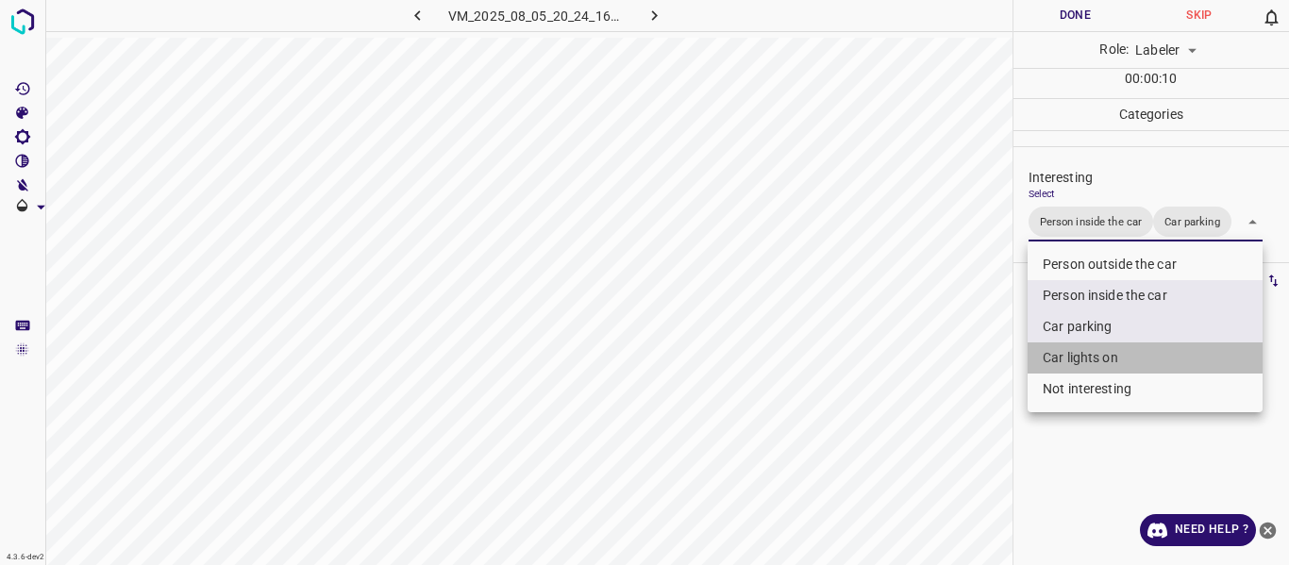
click at [1075, 347] on li "Car lights on" at bounding box center [1144, 357] width 235 height 31
type input "Person inside the car,Car parking,Car lights on"
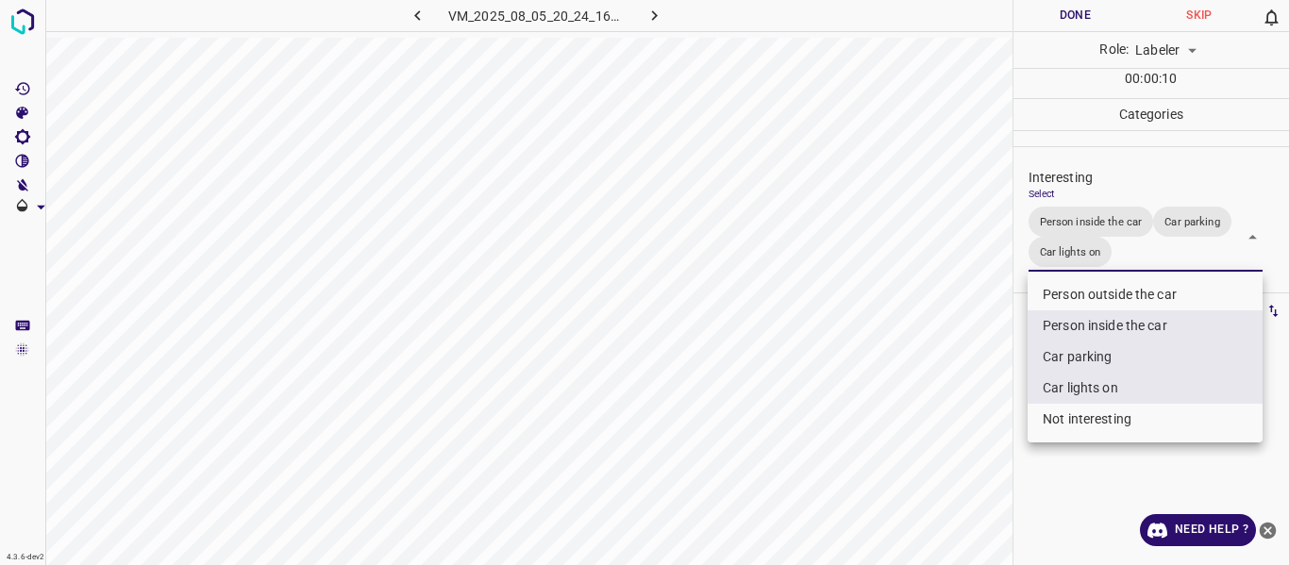
click at [1009, 400] on div at bounding box center [644, 282] width 1289 height 565
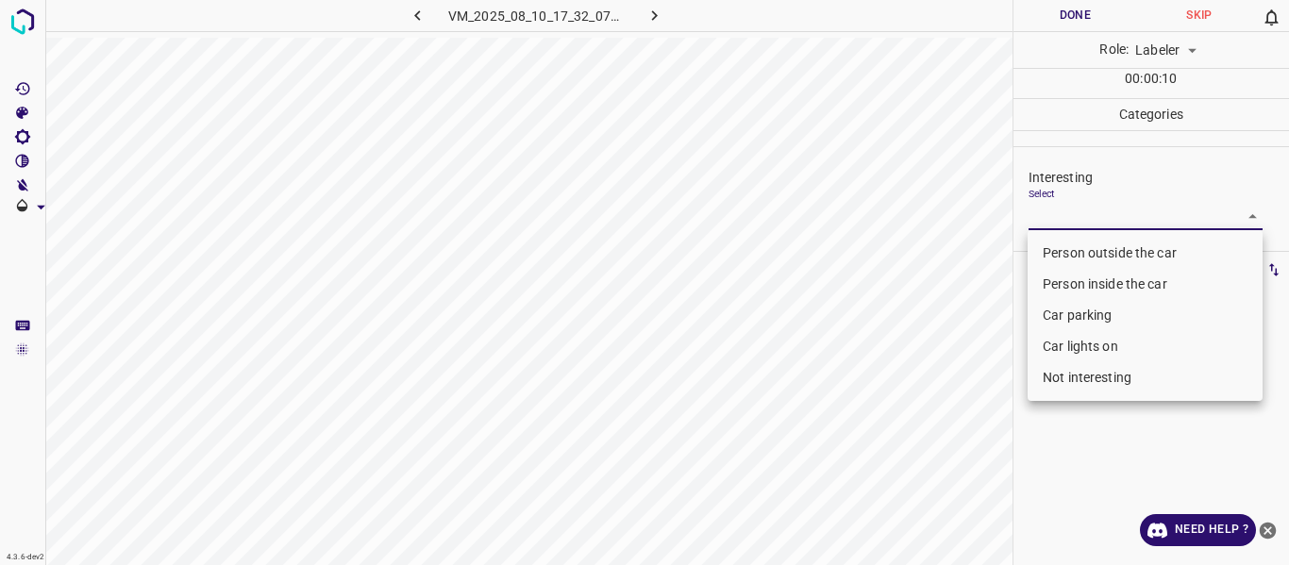
click at [1151, 214] on body "4.3.6-dev2 VM_2025_08_10_17_32_07_901_12.gif Done Skip 0 Role: Labeler labeler …" at bounding box center [644, 282] width 1289 height 565
drag, startPoint x: 1141, startPoint y: 246, endPoint x: 1076, endPoint y: 293, distance: 79.6
click at [1140, 245] on li "Person outside the car" at bounding box center [1144, 253] width 235 height 31
type input "Person outside the car"
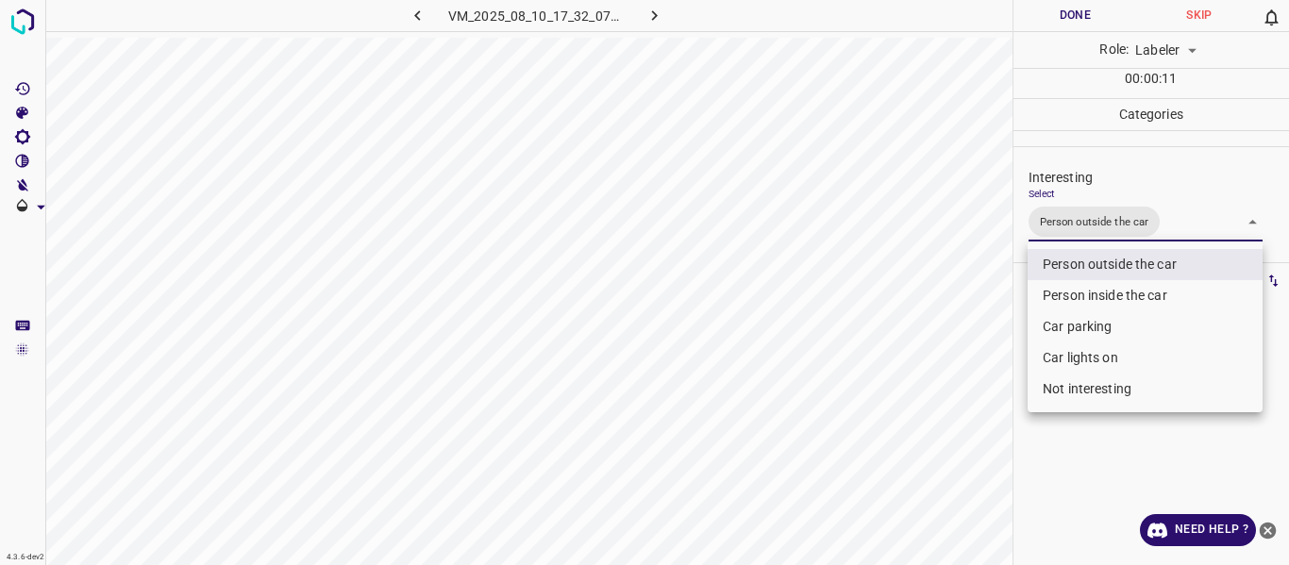
drag, startPoint x: 1005, startPoint y: 343, endPoint x: 952, endPoint y: 436, distance: 106.5
click at [998, 376] on div at bounding box center [644, 282] width 1289 height 565
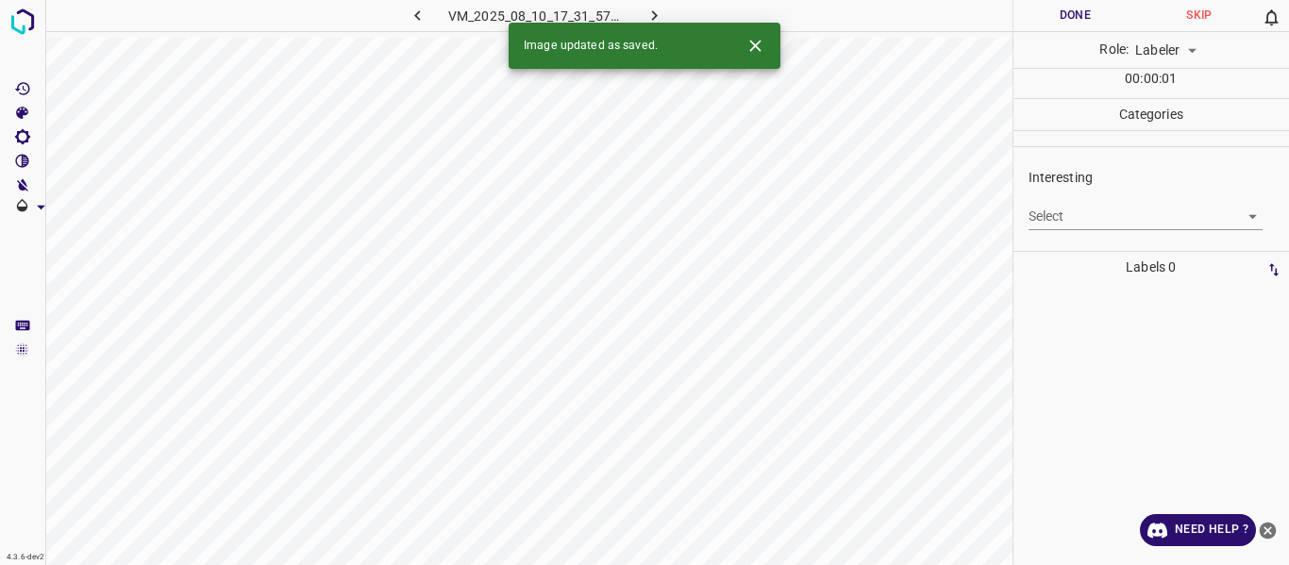
click at [1102, 218] on body "4.3.6-dev2 VM_2025_08_10_17_31_57_327_05.gif Done Skip 0 Role: Labeler labeler …" at bounding box center [644, 282] width 1289 height 565
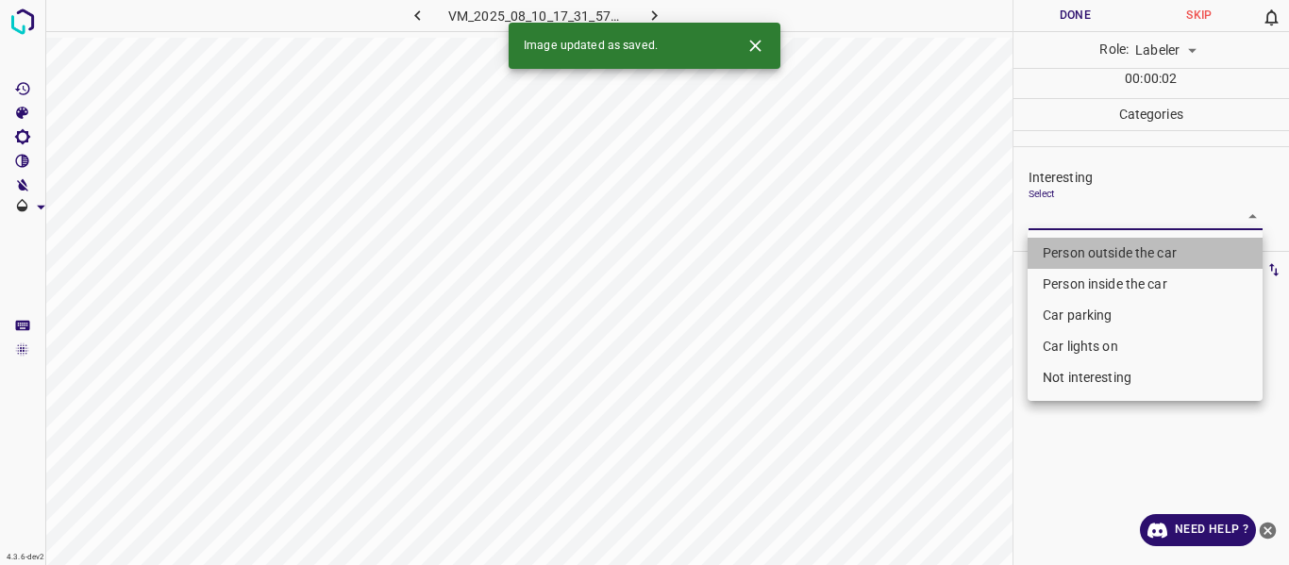
click at [1077, 252] on li "Person outside the car" at bounding box center [1144, 253] width 235 height 31
type input "Person outside the car"
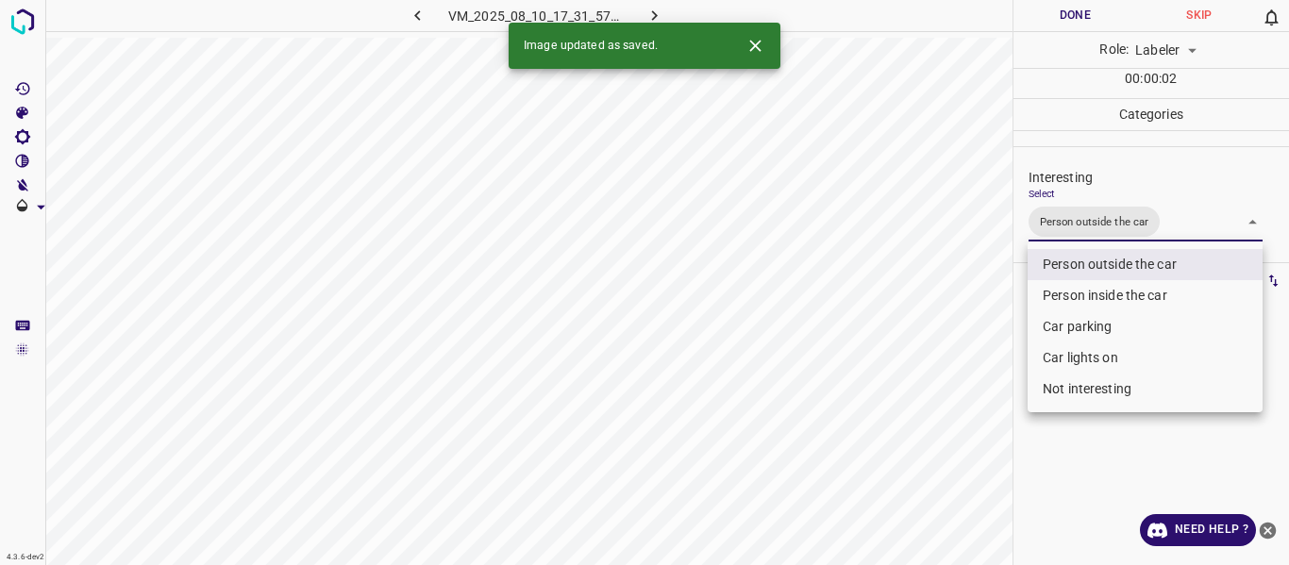
click at [867, 464] on div at bounding box center [644, 282] width 1289 height 565
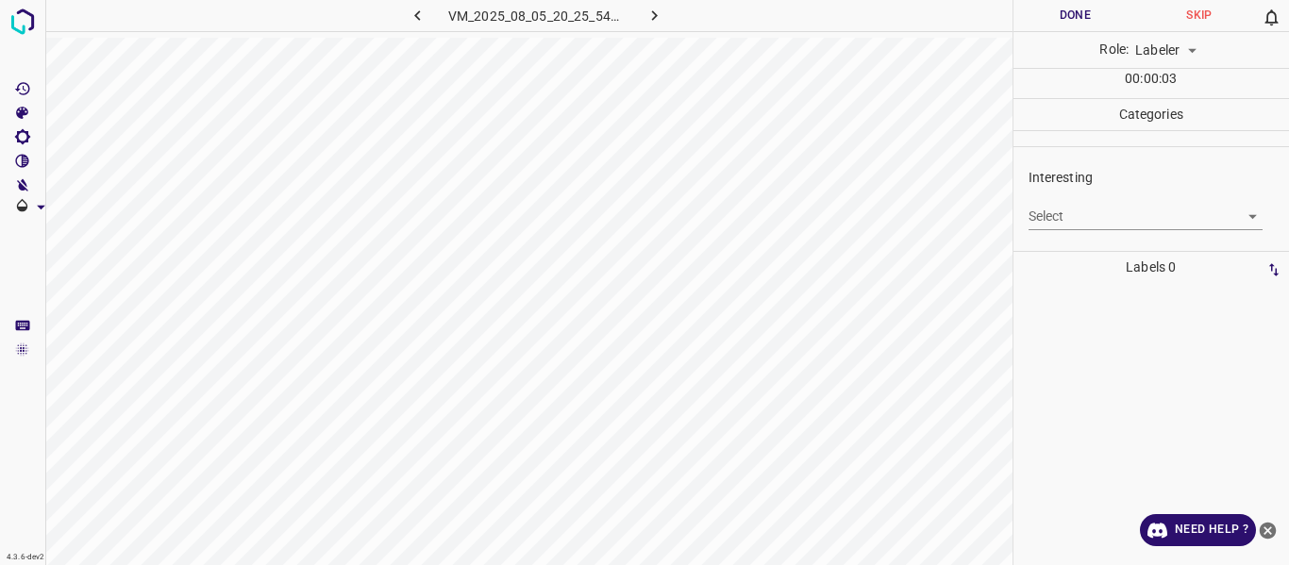
click at [1064, 220] on body "4.3.6-dev2 VM_2025_08_05_20_25_54_717_03.gif Done Skip 0 Role: Labeler labeler …" at bounding box center [644, 282] width 1289 height 565
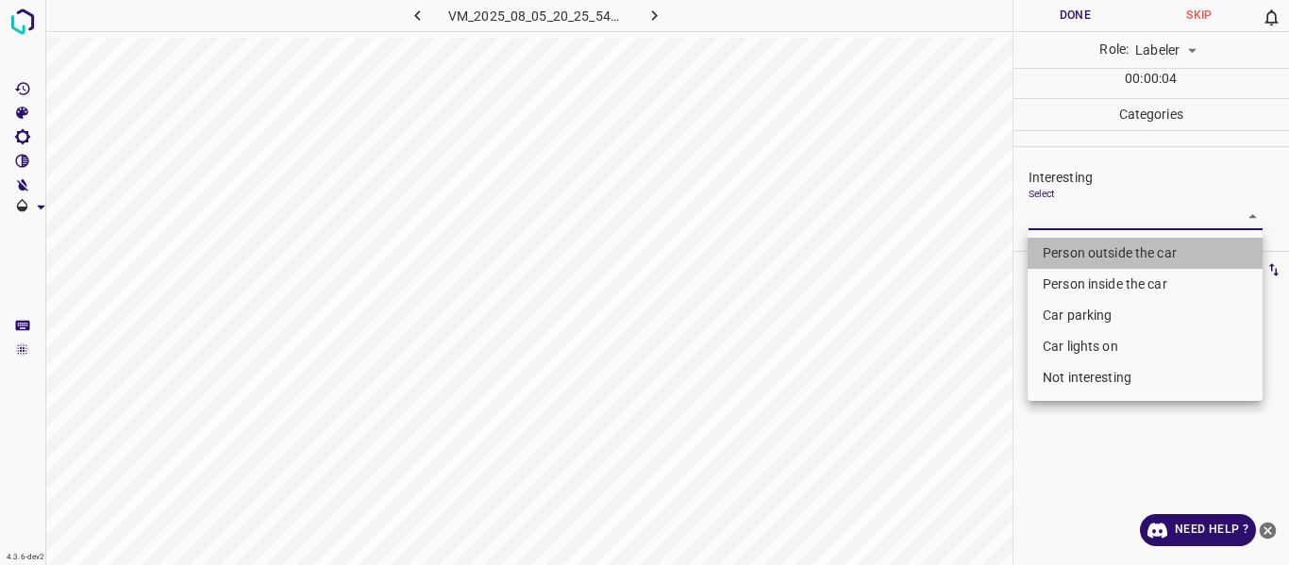
drag, startPoint x: 1057, startPoint y: 254, endPoint x: 1058, endPoint y: 349, distance: 95.3
click at [1056, 255] on li "Person outside the car" at bounding box center [1144, 253] width 235 height 31
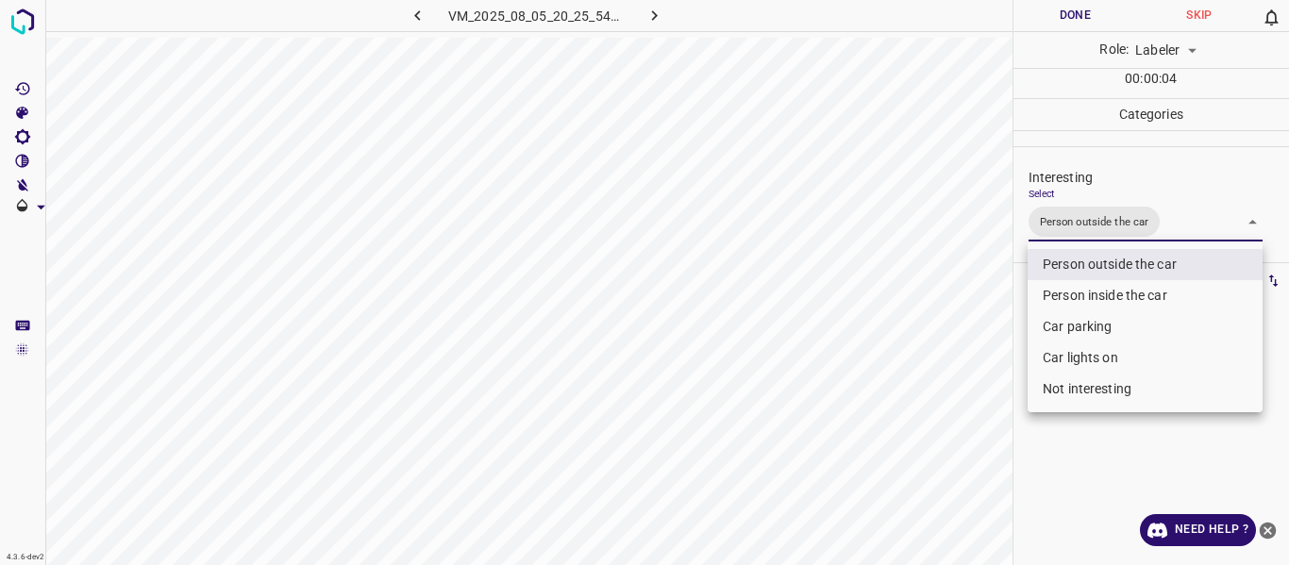
drag, startPoint x: 1059, startPoint y: 354, endPoint x: 1045, endPoint y: 356, distance: 14.3
click at [1059, 353] on li "Car lights on" at bounding box center [1144, 357] width 235 height 31
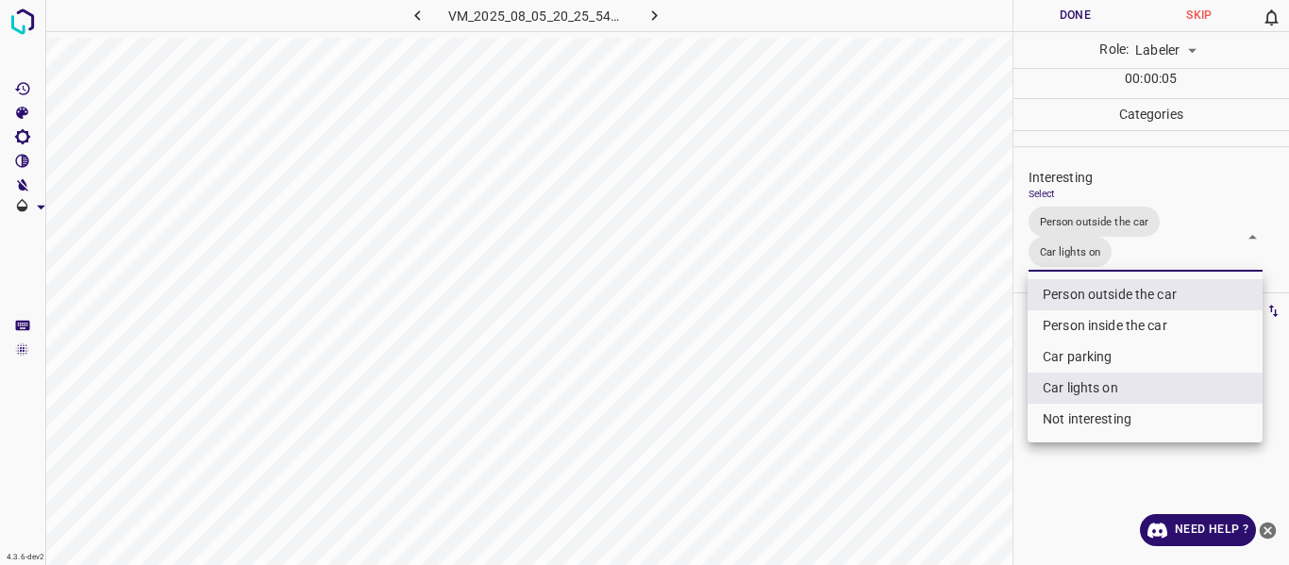
drag, startPoint x: 932, startPoint y: 414, endPoint x: 911, endPoint y: 489, distance: 77.4
click at [932, 421] on div at bounding box center [644, 282] width 1289 height 565
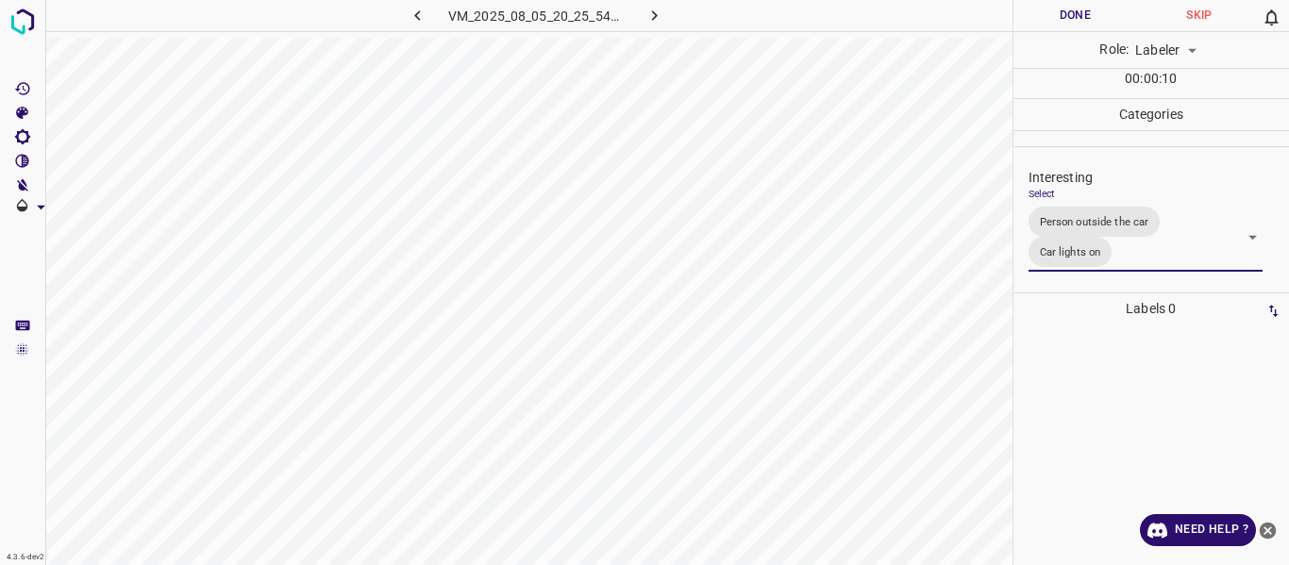
click at [1107, 256] on body "4.3.6-dev2 VM_2025_08_05_20_25_54_717_03.gif Done Skip 0 Role: Labeler labeler …" at bounding box center [644, 282] width 1289 height 565
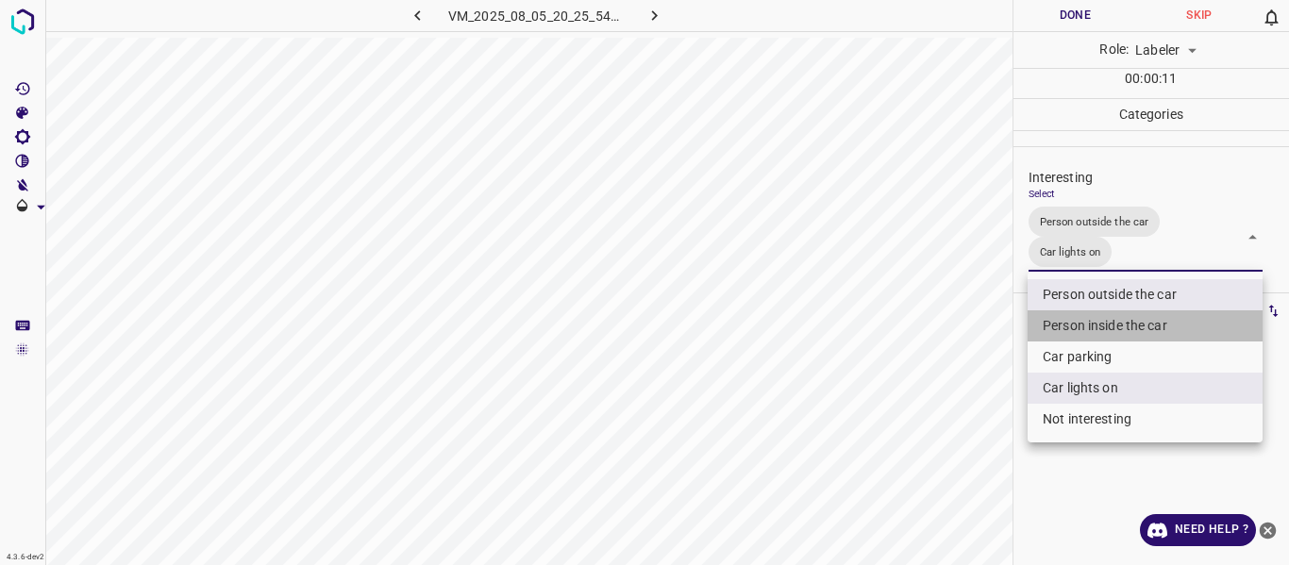
click at [1097, 321] on li "Person inside the car" at bounding box center [1144, 325] width 235 height 31
type input "Person outside the car,Car lights on,Person inside the car"
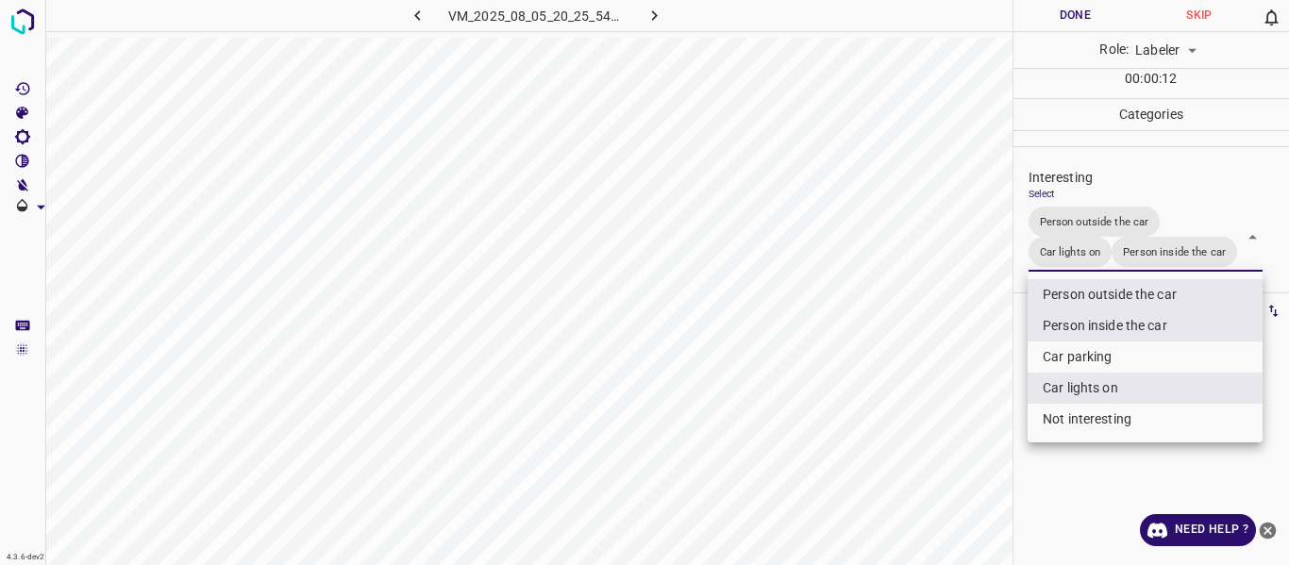
drag, startPoint x: 875, startPoint y: 405, endPoint x: 877, endPoint y: 446, distance: 41.6
click at [875, 408] on div at bounding box center [644, 282] width 1289 height 565
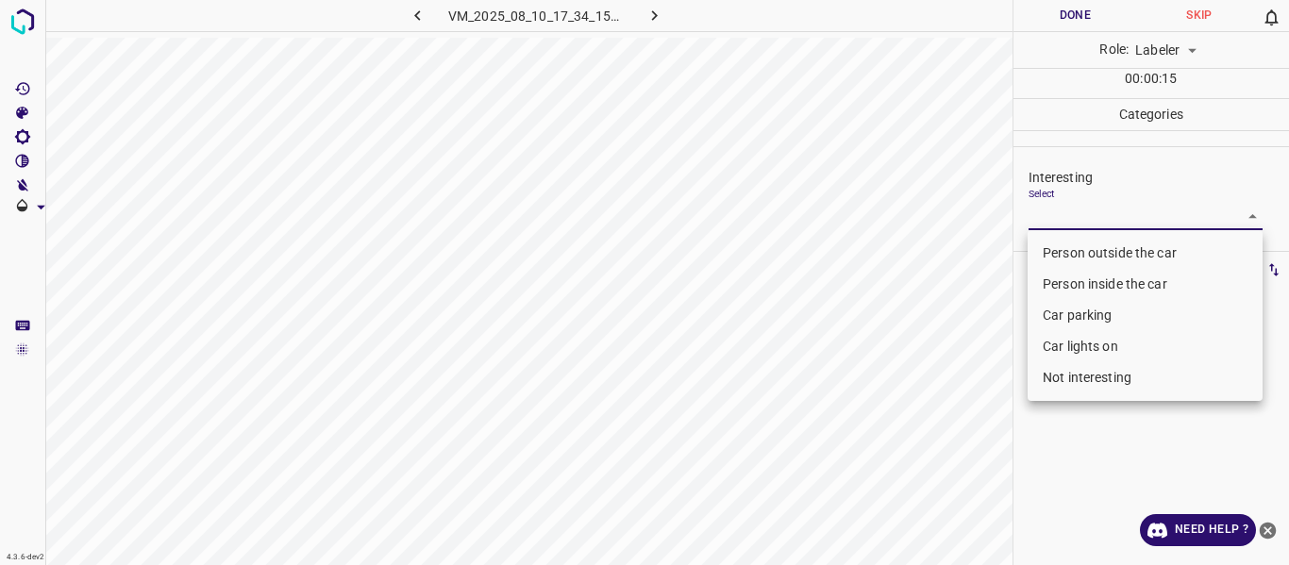
click at [1051, 211] on body "4.3.6-dev2 VM_2025_08_10_17_34_15_079_03.gif Done Skip 0 Role: Labeler labeler …" at bounding box center [644, 282] width 1289 height 565
drag, startPoint x: 1049, startPoint y: 242, endPoint x: 1000, endPoint y: 313, distance: 86.9
click at [1048, 243] on li "Person outside the car" at bounding box center [1144, 253] width 235 height 31
type input "Person outside the car"
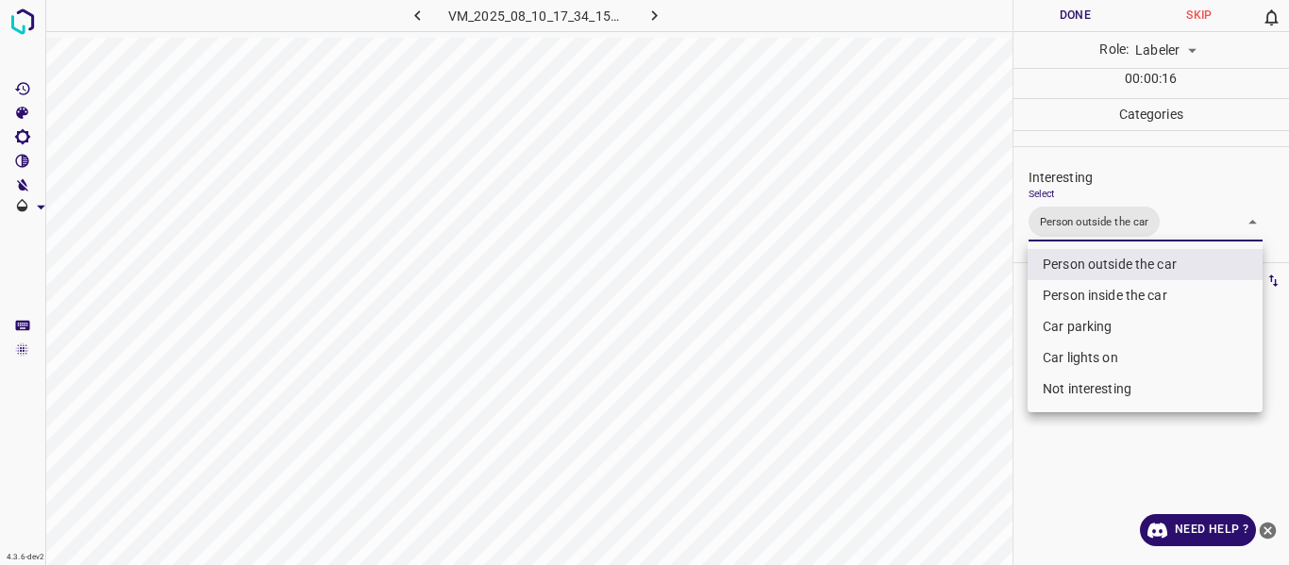
drag, startPoint x: 979, startPoint y: 336, endPoint x: 962, endPoint y: 389, distance: 55.5
click at [973, 342] on div at bounding box center [644, 282] width 1289 height 565
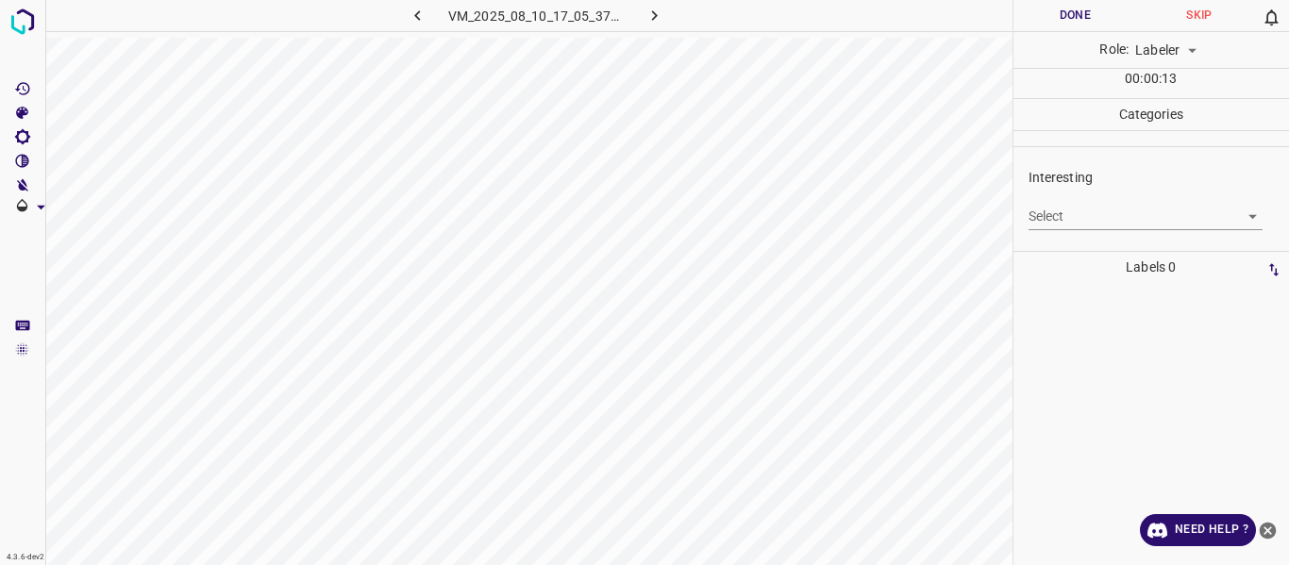
click at [1063, 208] on body "4.3.6-dev2 VM_2025_08_10_17_05_37_513_02.gif Done Skip 0 Role: Labeler labeler …" at bounding box center [644, 282] width 1289 height 565
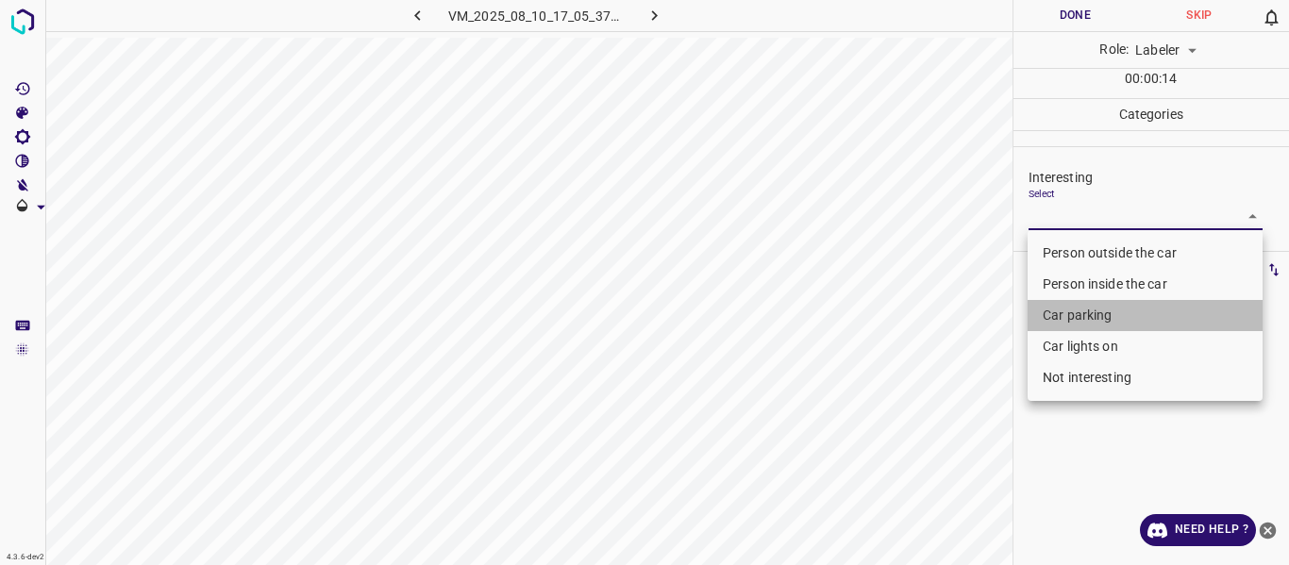
click at [1077, 308] on li "Car parking" at bounding box center [1144, 315] width 235 height 31
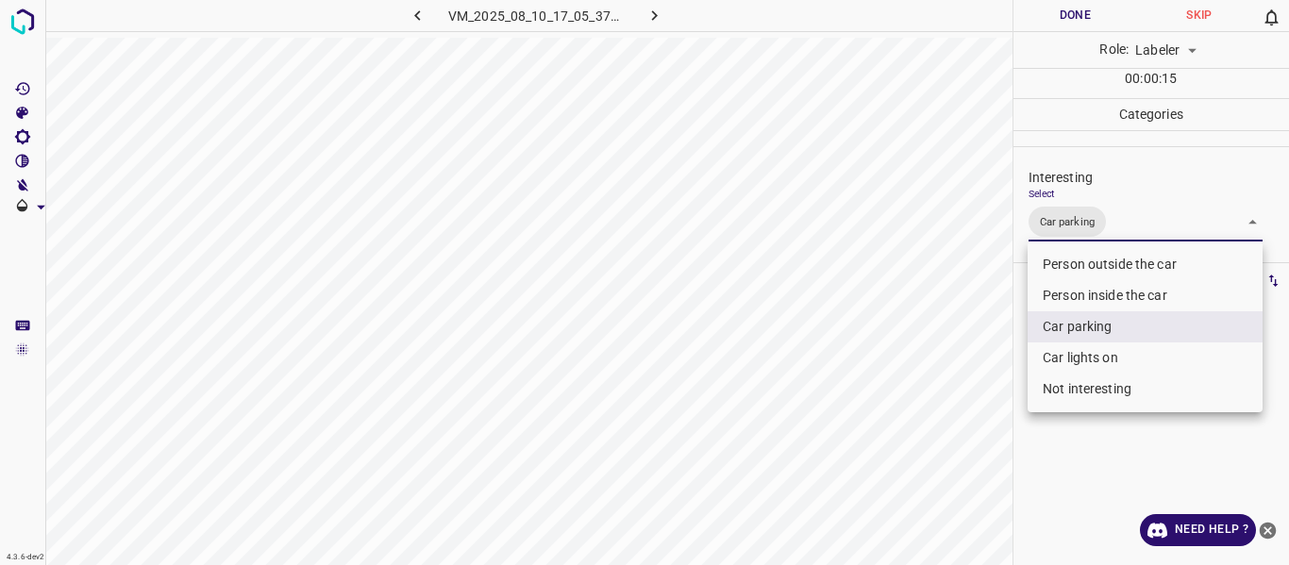
click at [1060, 293] on li "Person inside the car" at bounding box center [1144, 295] width 235 height 31
type input "Car parking,Person inside the car"
drag, startPoint x: 1000, startPoint y: 373, endPoint x: 986, endPoint y: 414, distance: 43.9
click at [998, 386] on div at bounding box center [644, 282] width 1289 height 565
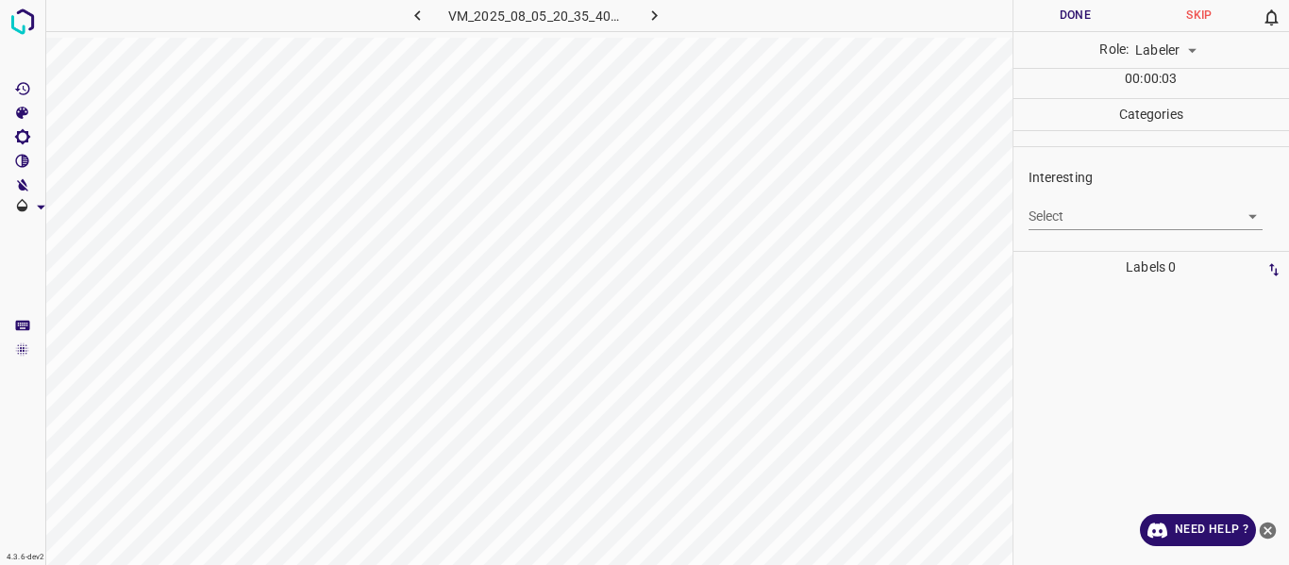
click at [1038, 217] on body "4.3.6-dev2 VM_2025_08_05_20_35_40_688_00.gif Done Skip 0 Role: Labeler labeler …" at bounding box center [644, 282] width 1289 height 565
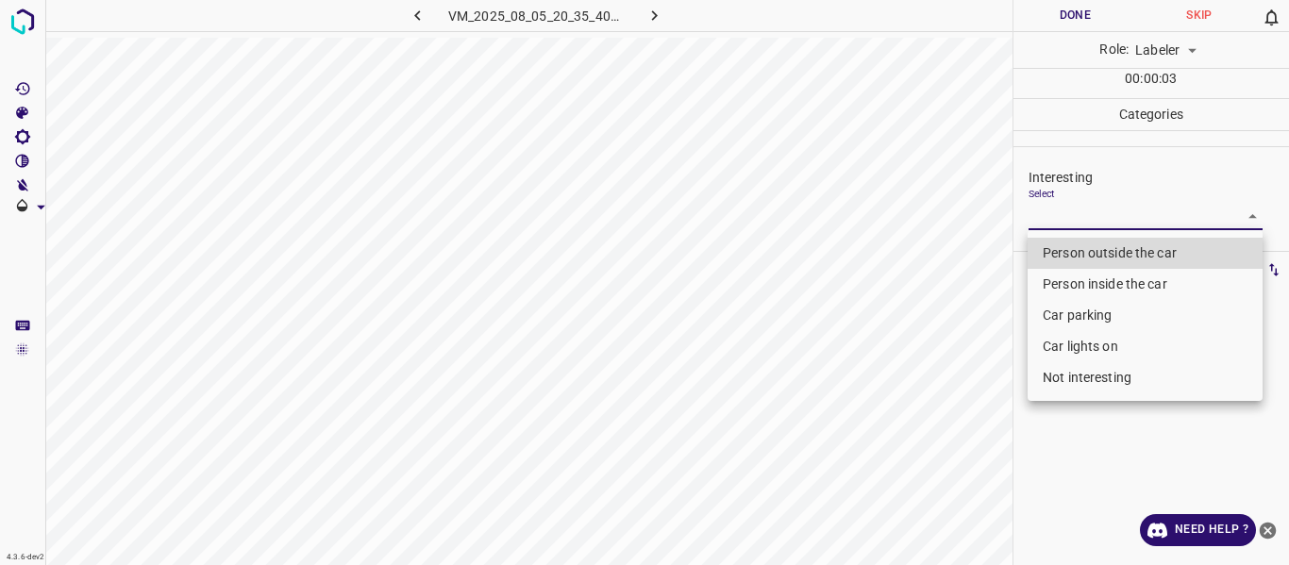
click at [1064, 256] on li "Person outside the car" at bounding box center [1144, 253] width 235 height 31
type input "Person outside the car"
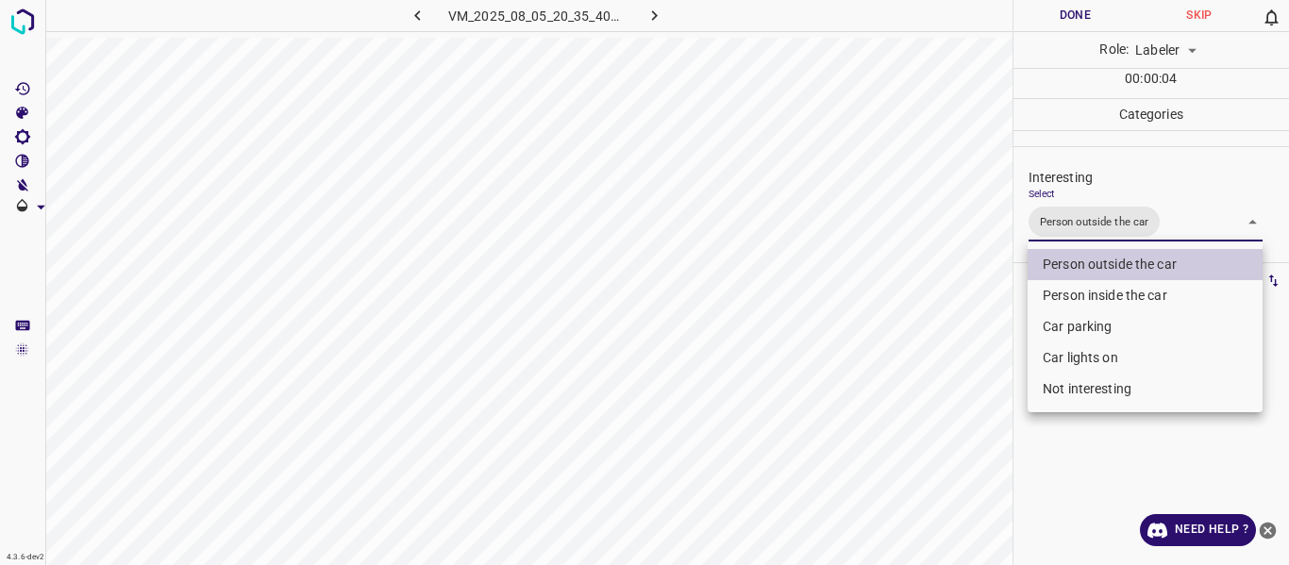
click at [1010, 343] on div at bounding box center [644, 282] width 1289 height 565
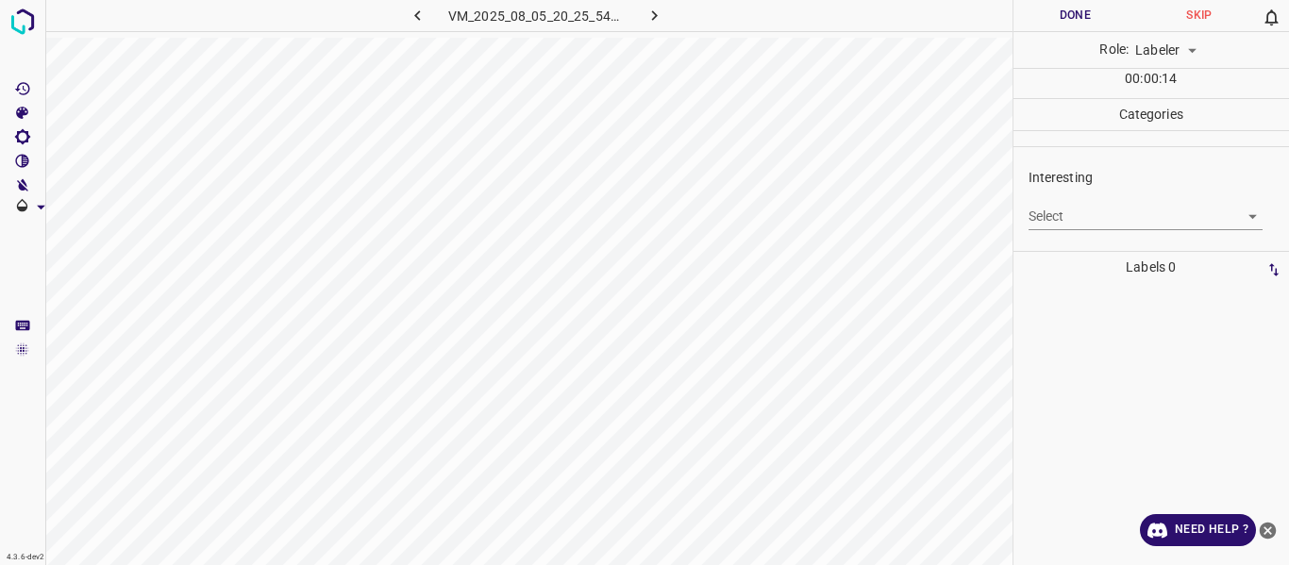
click at [1057, 211] on body "4.3.6-dev2 VM_2025_08_05_20_25_54_717_07.gif Done Skip 0 Role: Labeler labeler …" at bounding box center [644, 282] width 1289 height 565
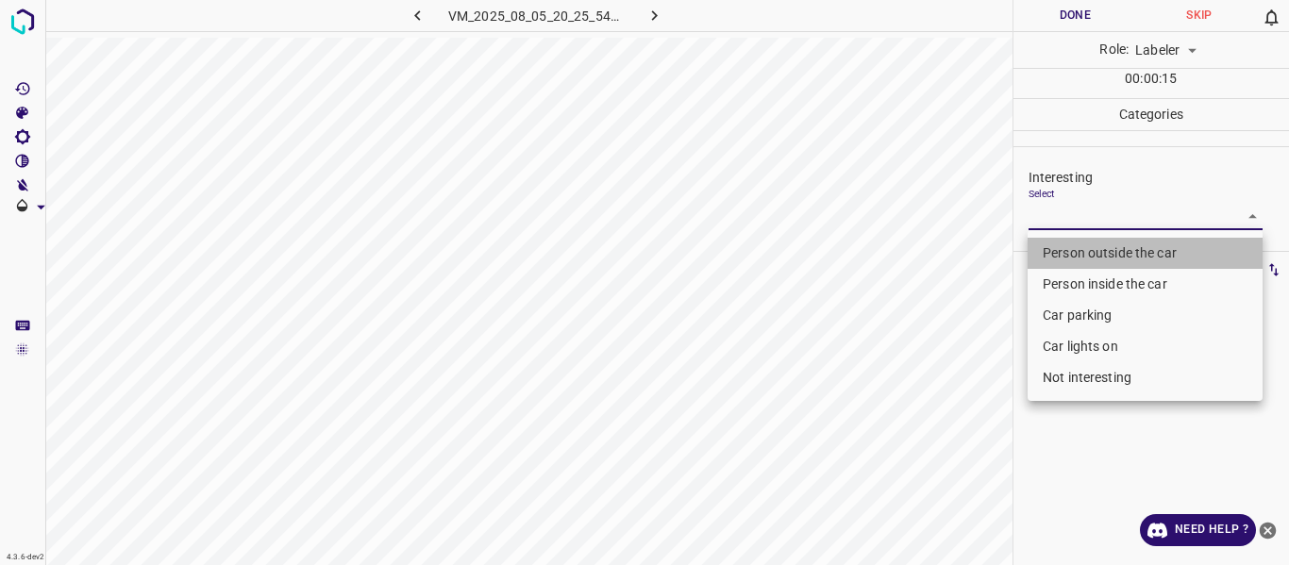
click at [1064, 253] on li "Person outside the car" at bounding box center [1144, 253] width 235 height 31
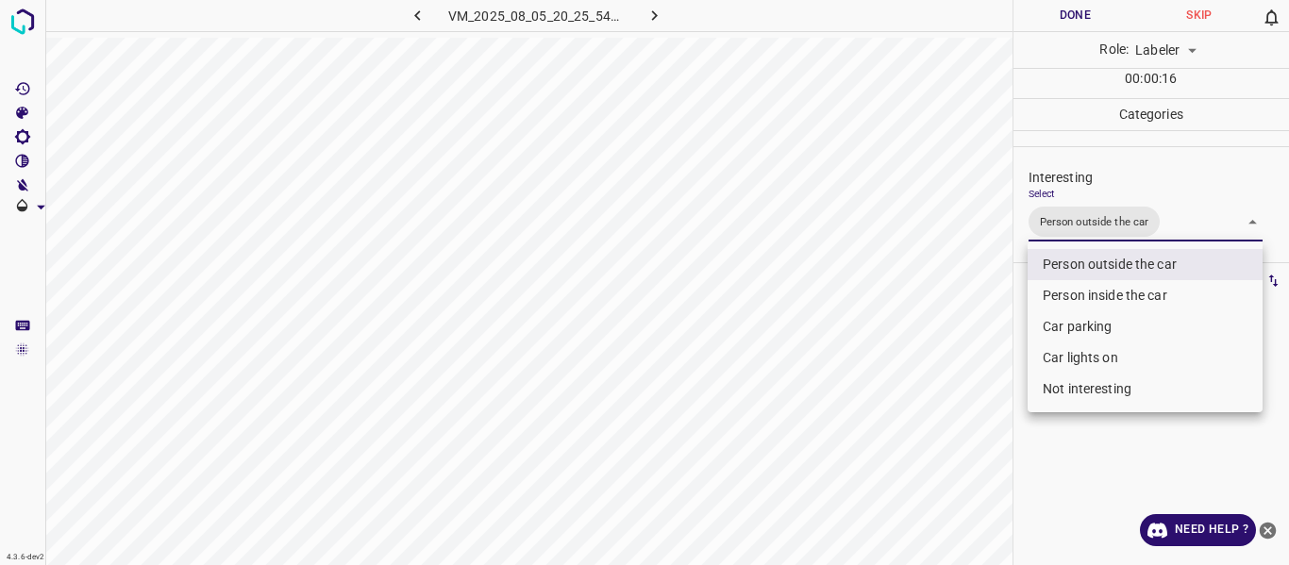
click at [1064, 291] on li "Person inside the car" at bounding box center [1144, 295] width 235 height 31
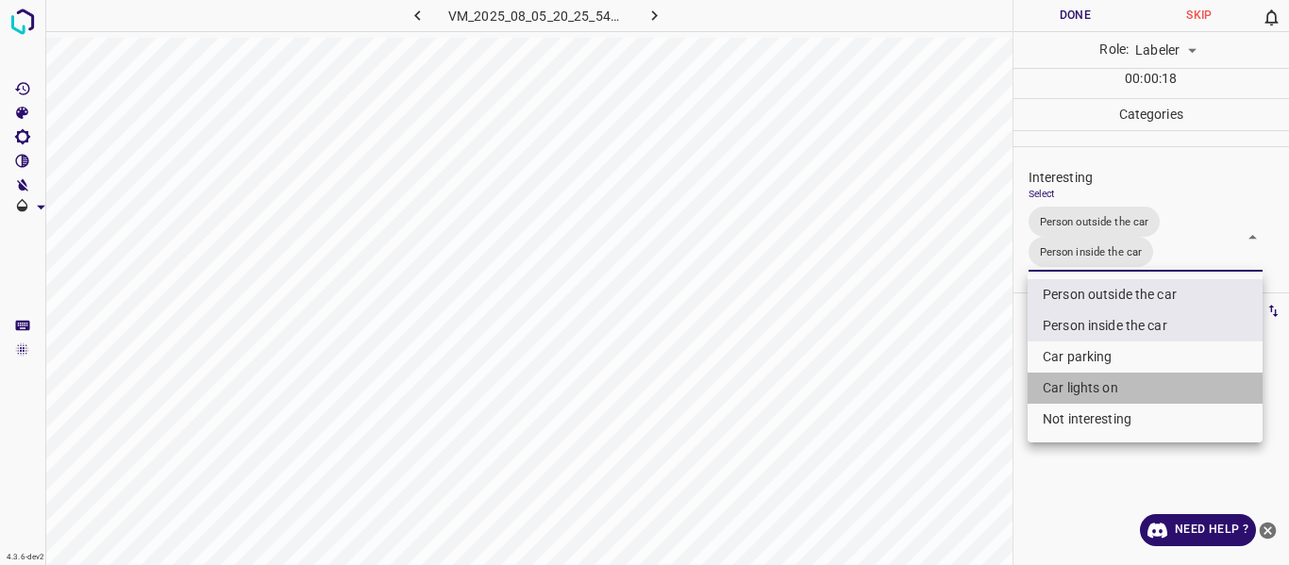
click at [1075, 381] on li "Car lights on" at bounding box center [1144, 388] width 235 height 31
type input "Person outside the car,Person inside the car,Car lights on"
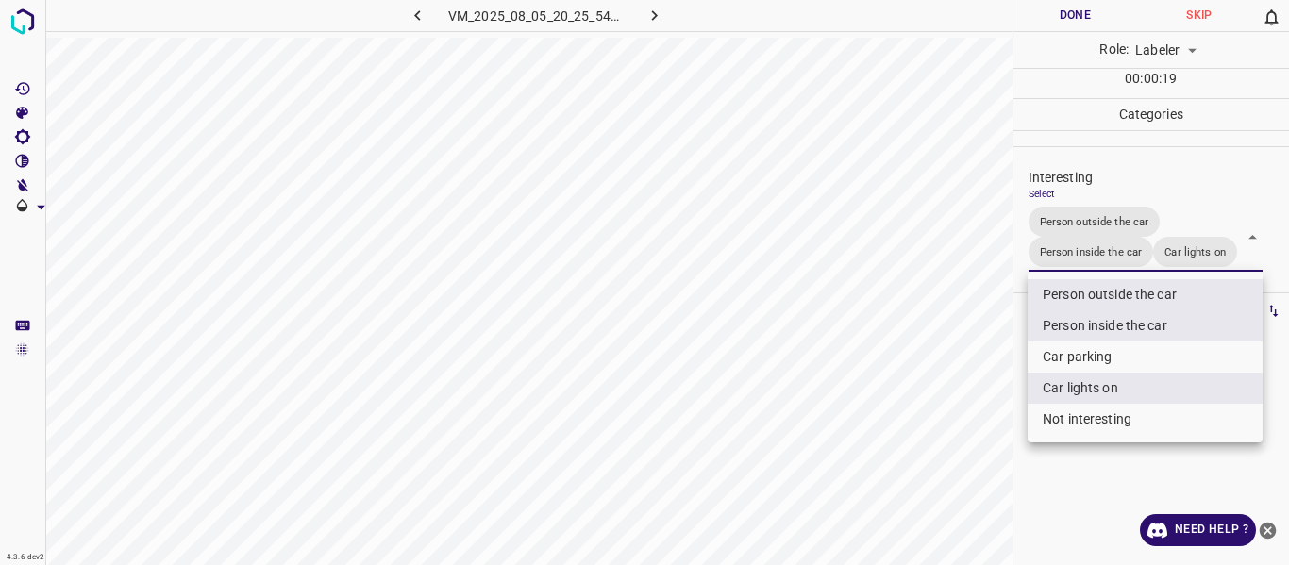
click at [995, 403] on div at bounding box center [644, 282] width 1289 height 565
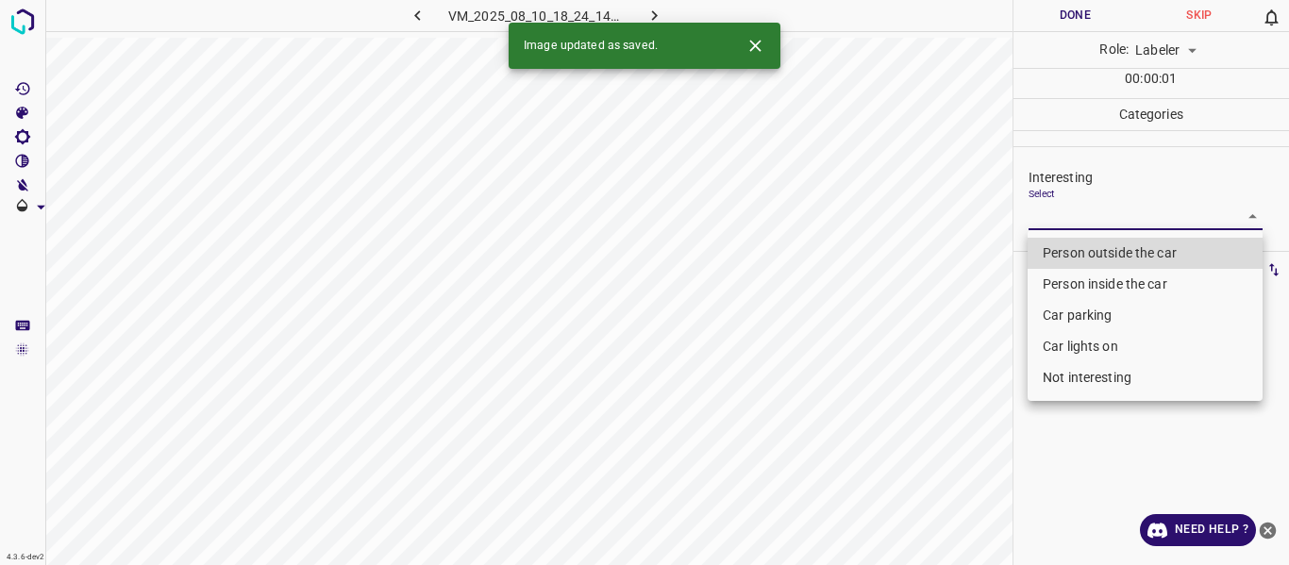
drag, startPoint x: 1046, startPoint y: 216, endPoint x: 1045, endPoint y: 253, distance: 36.8
click at [1042, 220] on body "4.3.6-dev2 VM_2025_08_10_18_24_14_060_02.gif Done Skip 0 Role: Labeler labeler …" at bounding box center [644, 282] width 1289 height 565
drag, startPoint x: 1045, startPoint y: 253, endPoint x: 913, endPoint y: 326, distance: 151.2
click at [1044, 253] on li "Person outside the car" at bounding box center [1144, 253] width 235 height 31
type input "Person outside the car"
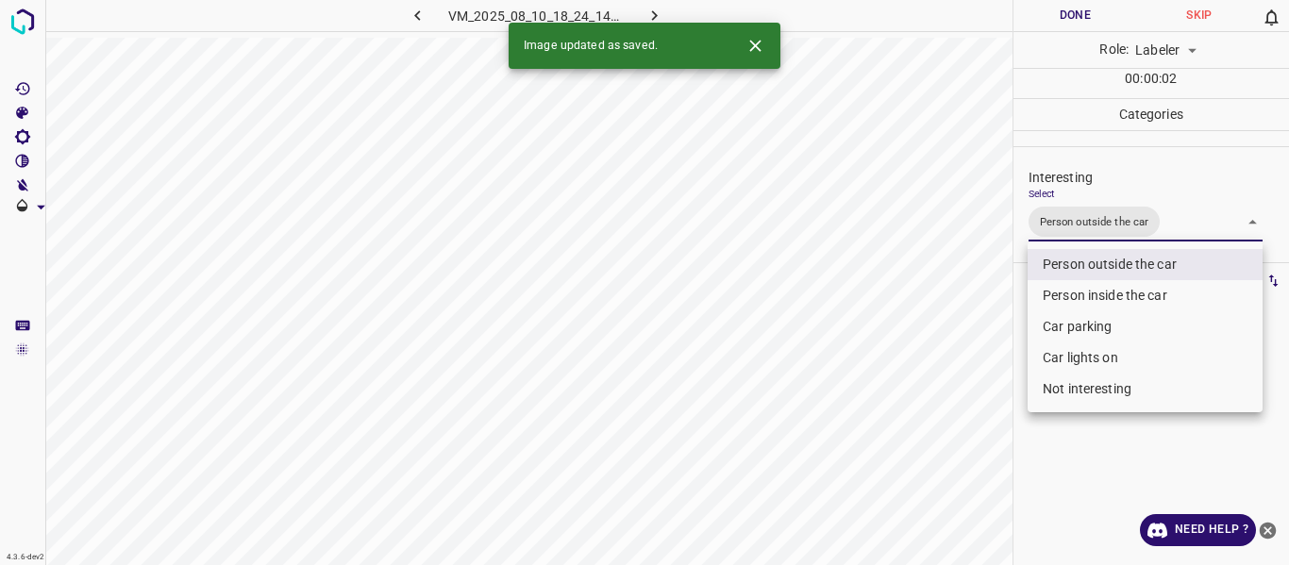
click at [914, 331] on div at bounding box center [644, 282] width 1289 height 565
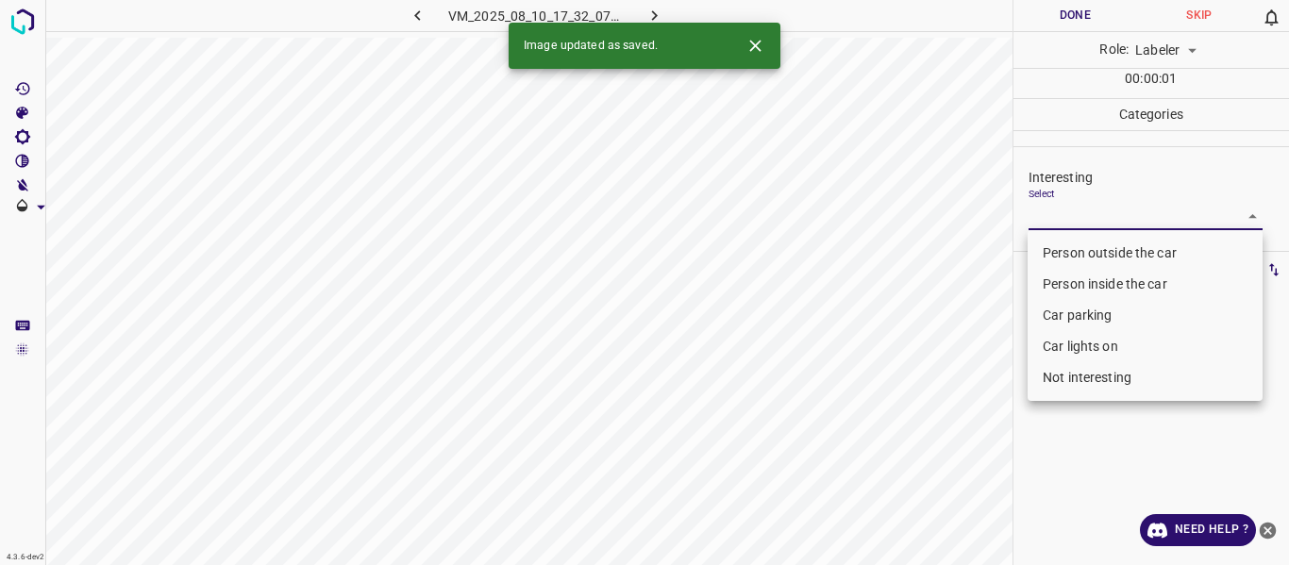
click at [1057, 214] on body "4.3.6-dev2 VM_2025_08_10_17_32_07_901_04.gif Done Skip 0 Role: Labeler labeler …" at bounding box center [644, 282] width 1289 height 565
click at [1071, 250] on li "Person outside the car" at bounding box center [1144, 253] width 235 height 31
type input "Person outside the car"
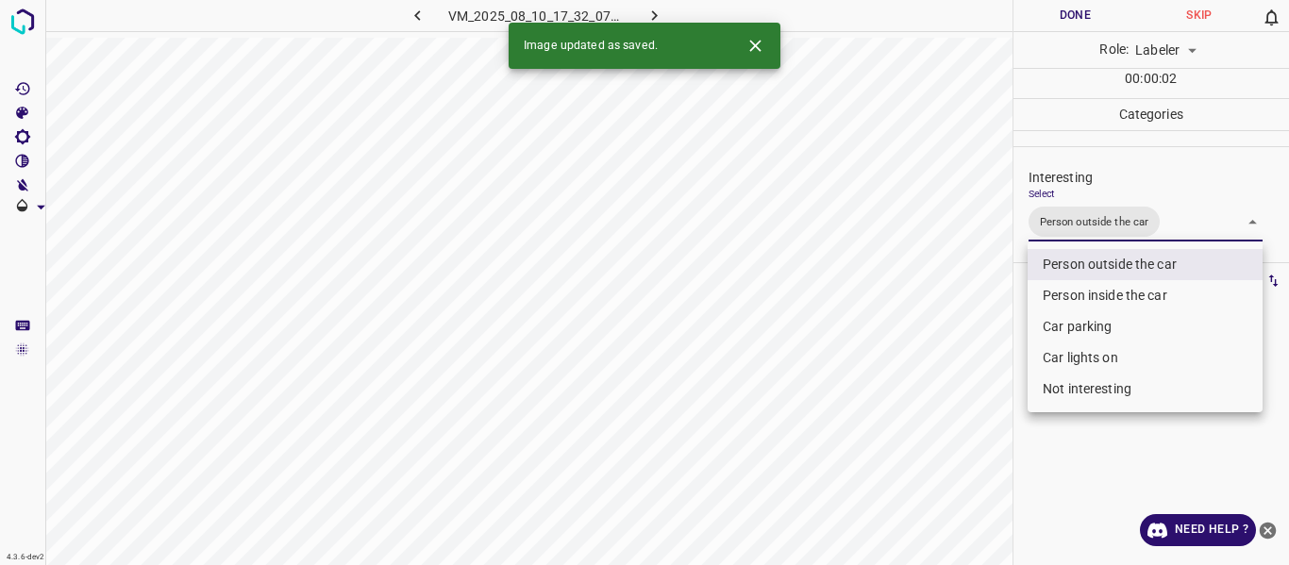
drag, startPoint x: 1017, startPoint y: 291, endPoint x: 893, endPoint y: 342, distance: 134.0
click at [1015, 296] on div at bounding box center [644, 282] width 1289 height 565
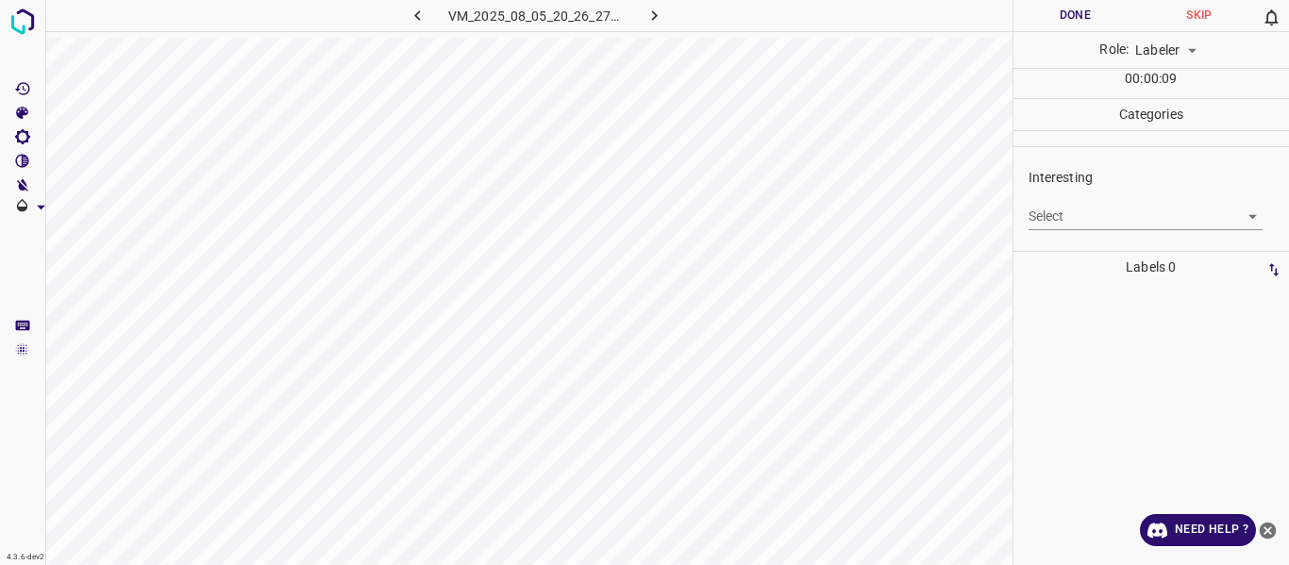
click at [1068, 213] on body "4.3.6-dev2 VM_2025_08_05_20_26_27_766_00.gif Done Skip 0 Role: Labeler labeler …" at bounding box center [644, 282] width 1289 height 565
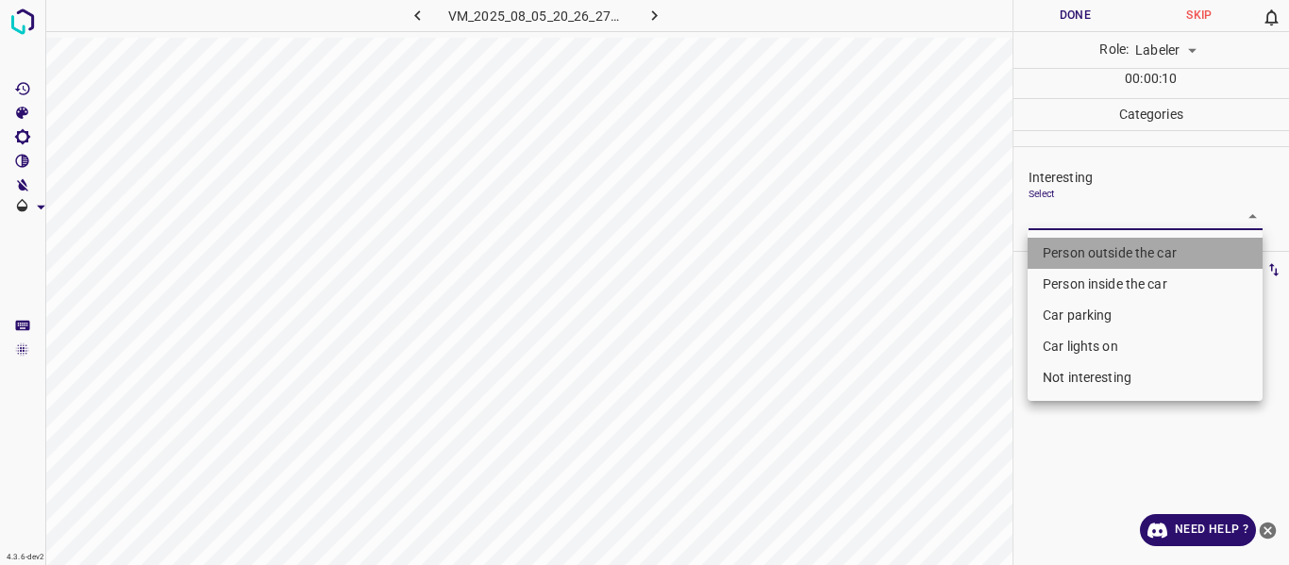
click at [1070, 244] on li "Person outside the car" at bounding box center [1144, 253] width 235 height 31
type input "Person outside the car"
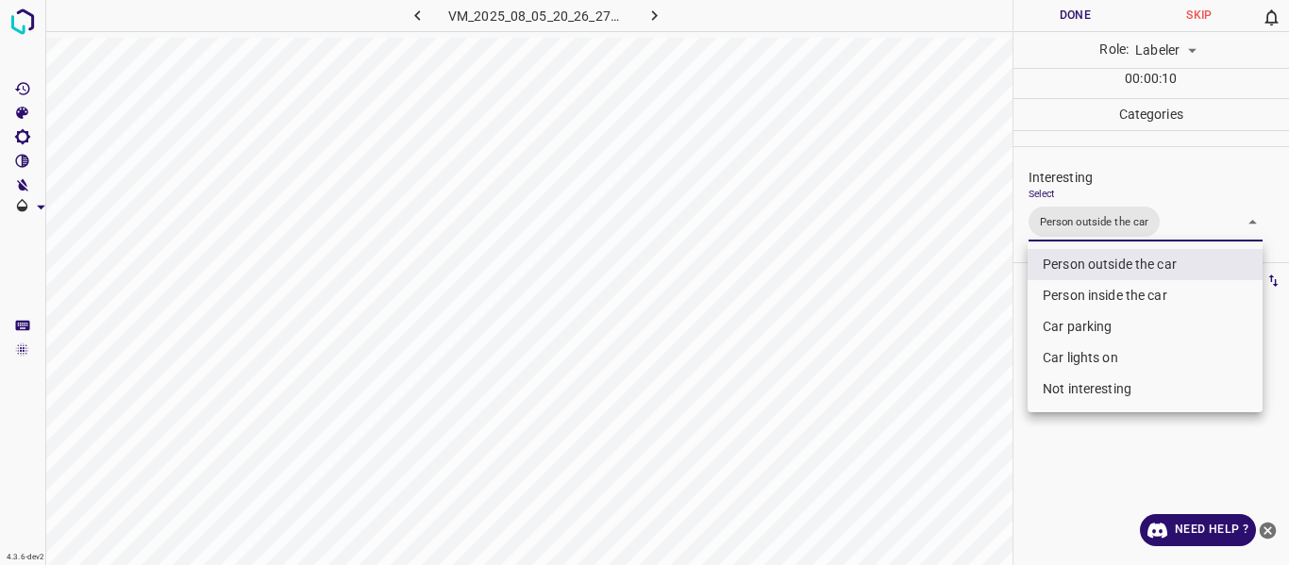
drag, startPoint x: 976, startPoint y: 307, endPoint x: 877, endPoint y: 367, distance: 116.0
click at [971, 310] on div at bounding box center [644, 282] width 1289 height 565
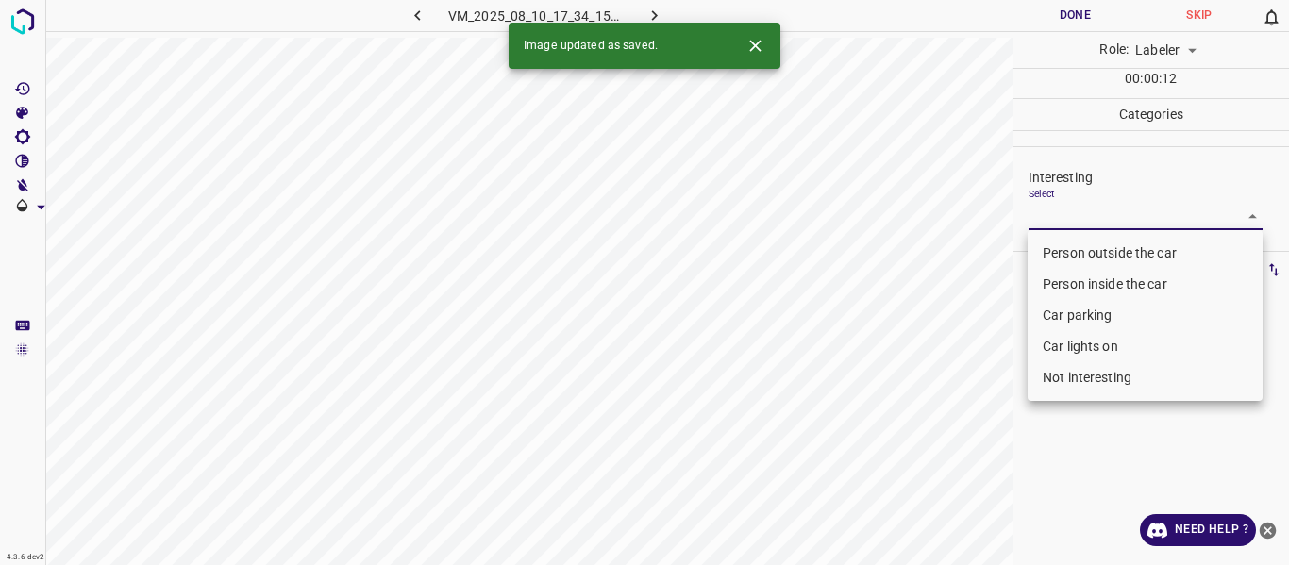
drag, startPoint x: 1054, startPoint y: 206, endPoint x: 1042, endPoint y: 255, distance: 50.6
click at [1055, 206] on body "4.3.6-dev2 VM_2025_08_10_17_34_15_079_00.gif Done Skip 0 Role: Labeler labeler …" at bounding box center [644, 282] width 1289 height 565
drag, startPoint x: 1042, startPoint y: 253, endPoint x: 942, endPoint y: 334, distance: 128.0
click at [1042, 252] on li "Person outside the car" at bounding box center [1144, 253] width 235 height 31
type input "Person outside the car"
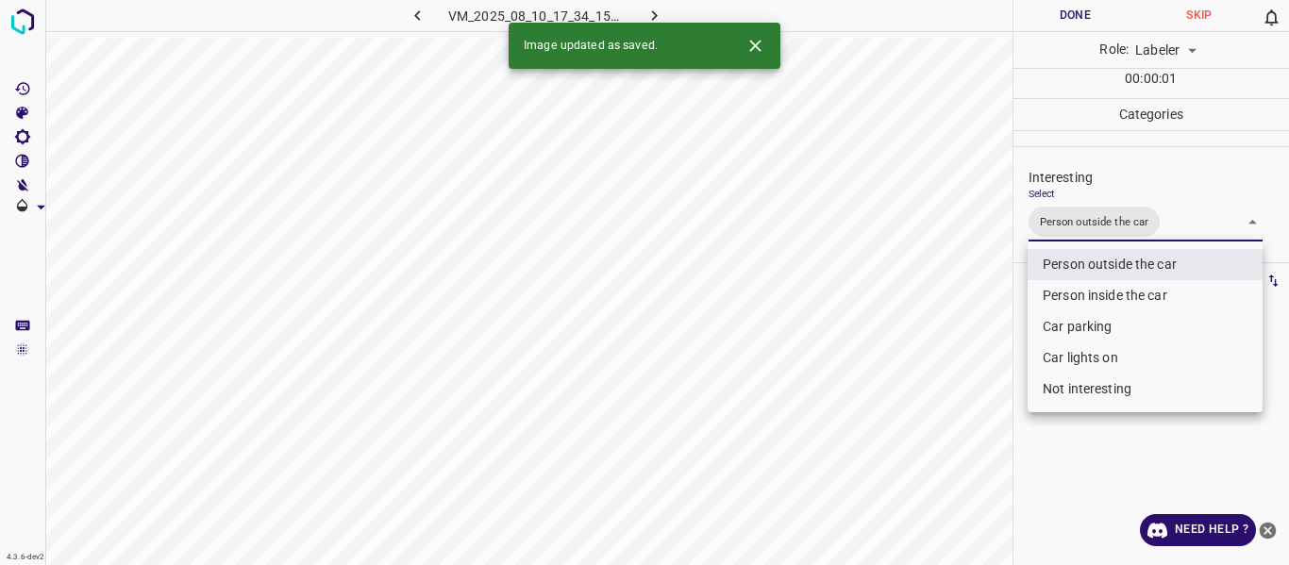
drag, startPoint x: 942, startPoint y: 338, endPoint x: 929, endPoint y: 398, distance: 61.6
click at [942, 339] on div at bounding box center [644, 282] width 1289 height 565
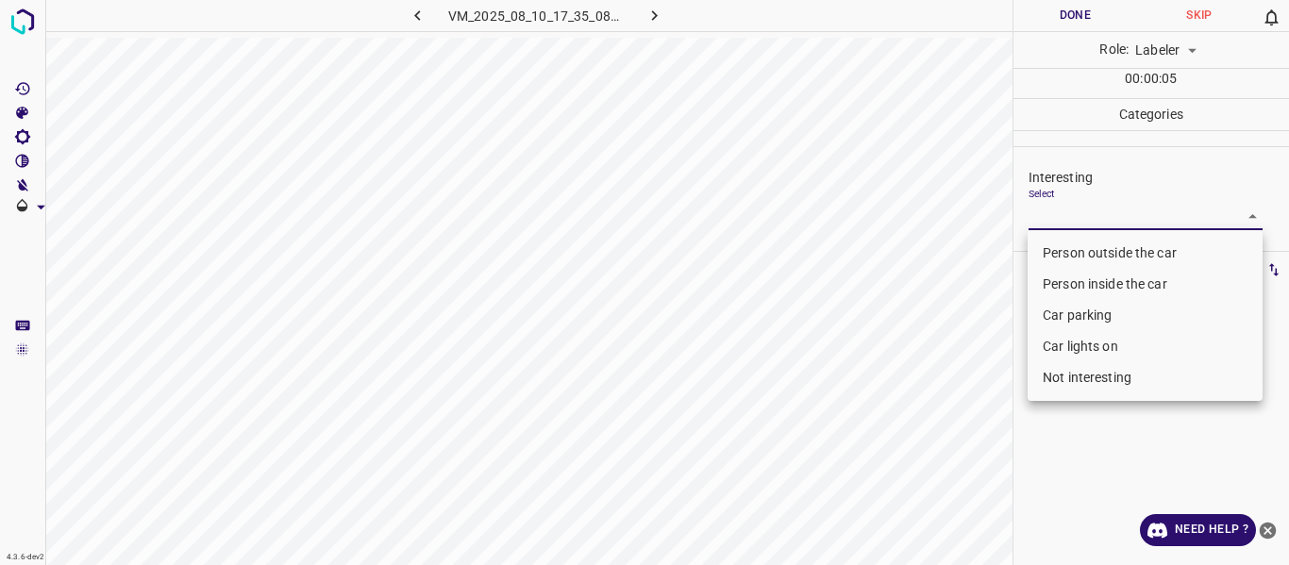
click at [1108, 215] on body "4.3.6-dev2 VM_2025_08_10_17_35_08_709_05.gif Done Skip 0 Role: Labeler labeler …" at bounding box center [644, 282] width 1289 height 565
click at [1061, 317] on li "Car parking" at bounding box center [1144, 315] width 235 height 31
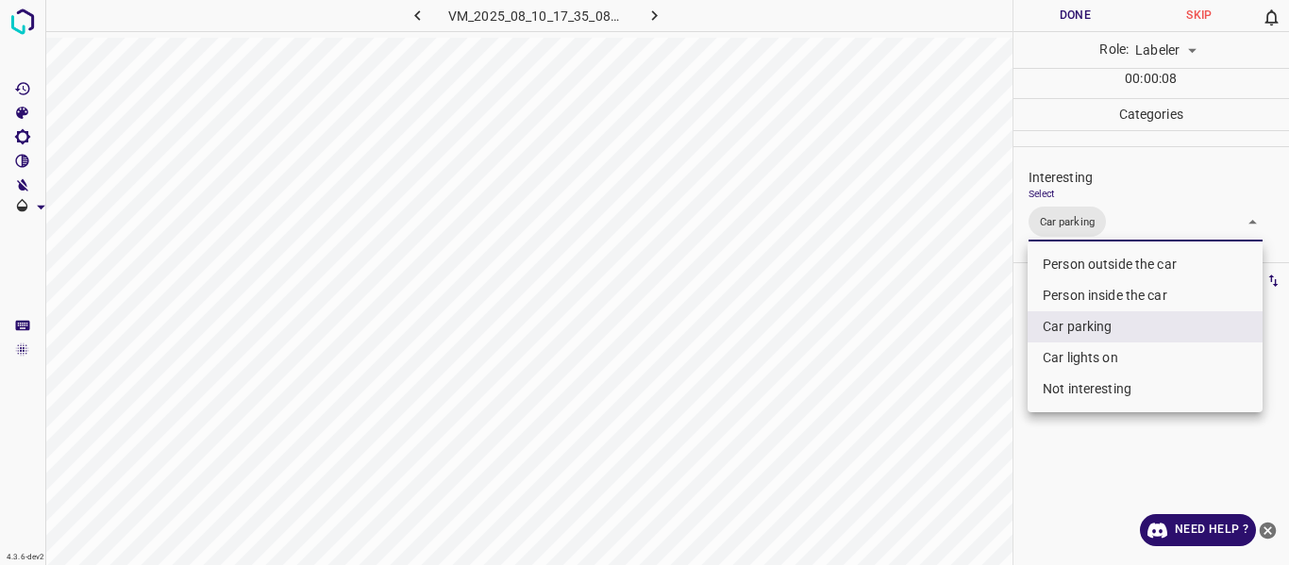
click at [1061, 362] on li "Car lights on" at bounding box center [1144, 357] width 235 height 31
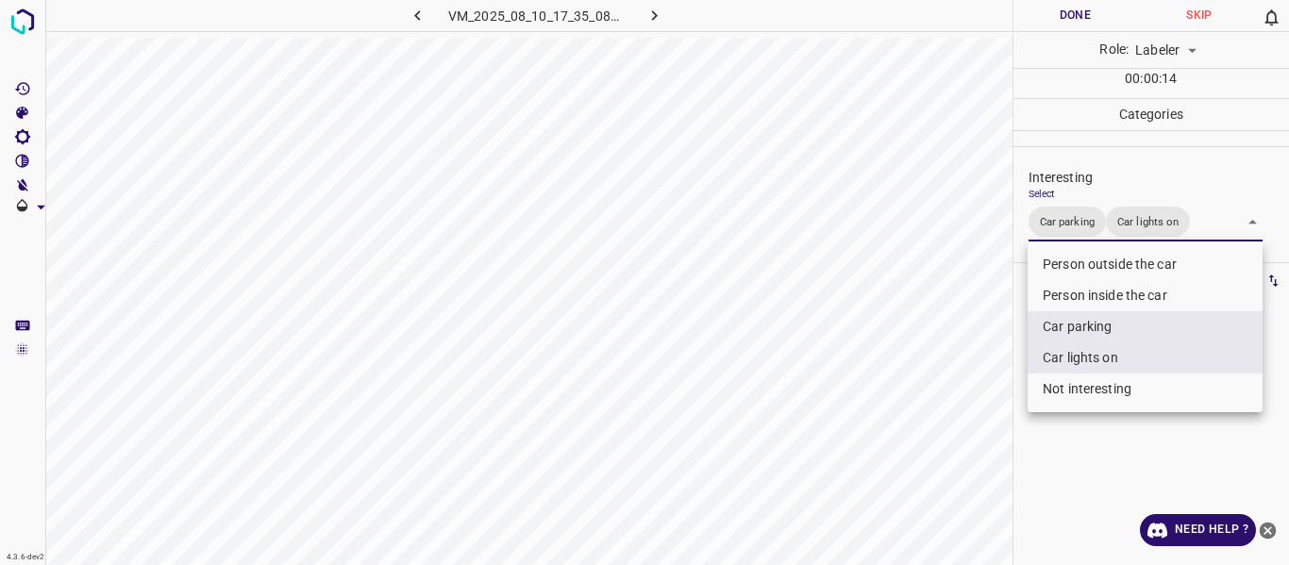
click at [1065, 319] on li "Car parking" at bounding box center [1144, 326] width 235 height 31
click at [1078, 317] on li "Car parking" at bounding box center [1144, 326] width 235 height 31
click at [1082, 360] on li "Car lights on" at bounding box center [1144, 357] width 235 height 31
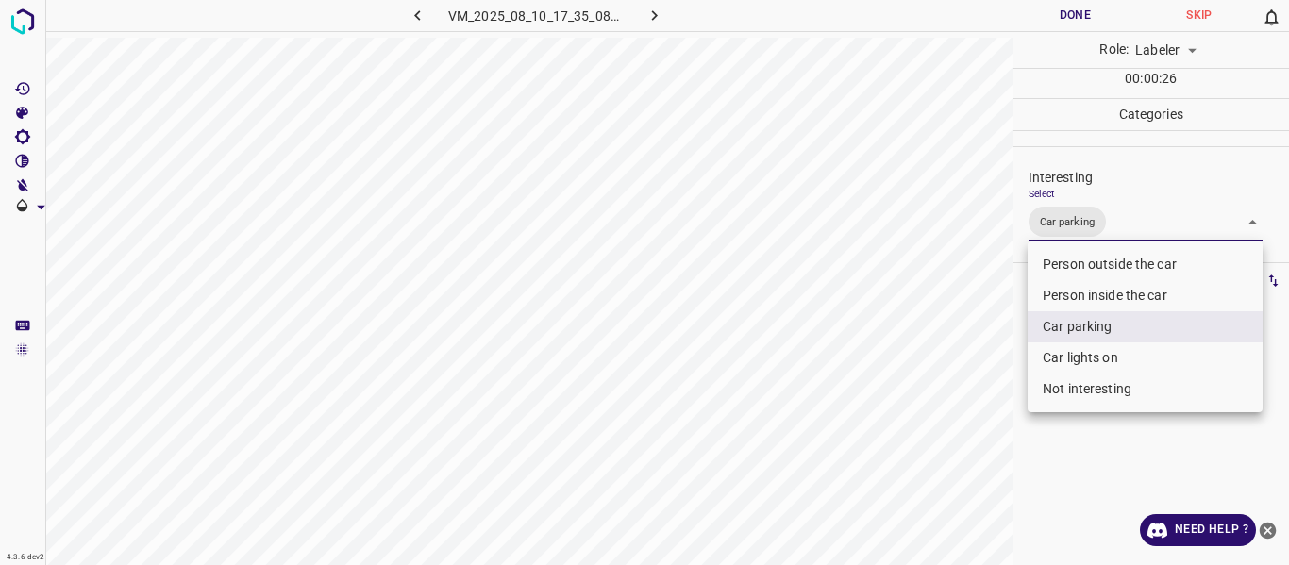
drag, startPoint x: 986, startPoint y: 388, endPoint x: 924, endPoint y: 458, distance: 94.3
click at [983, 399] on div at bounding box center [644, 282] width 1289 height 565
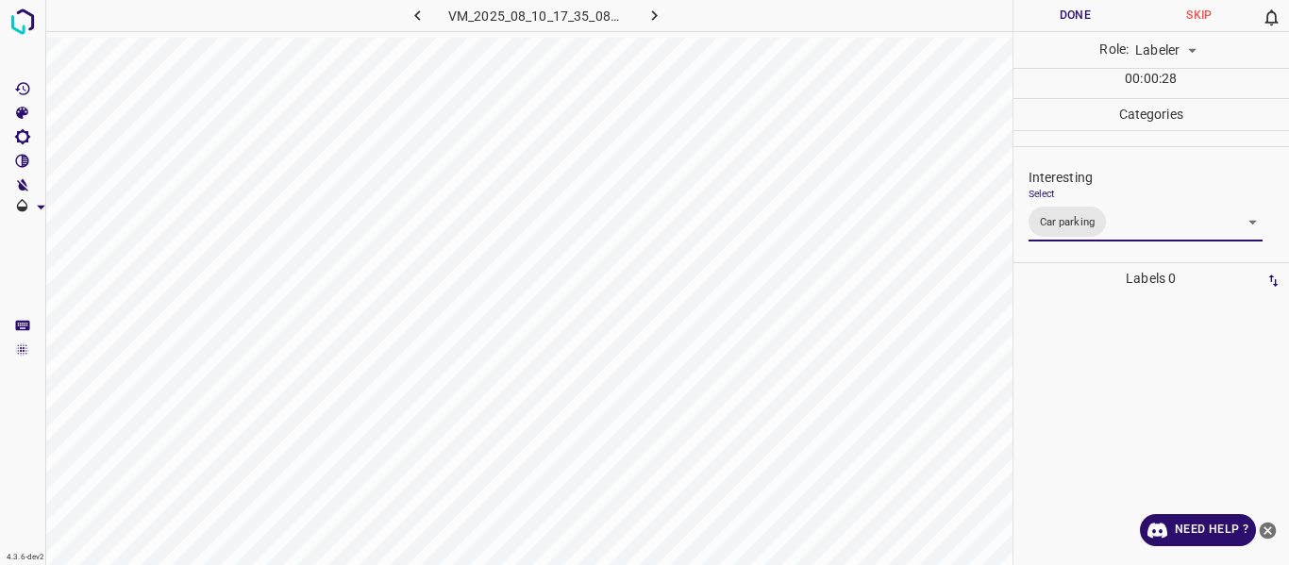
click at [1142, 228] on body "4.3.6-dev2 VM_2025_08_10_17_35_08_709_05.gif Done Skip 0 Role: Labeler labeler …" at bounding box center [644, 282] width 1289 height 565
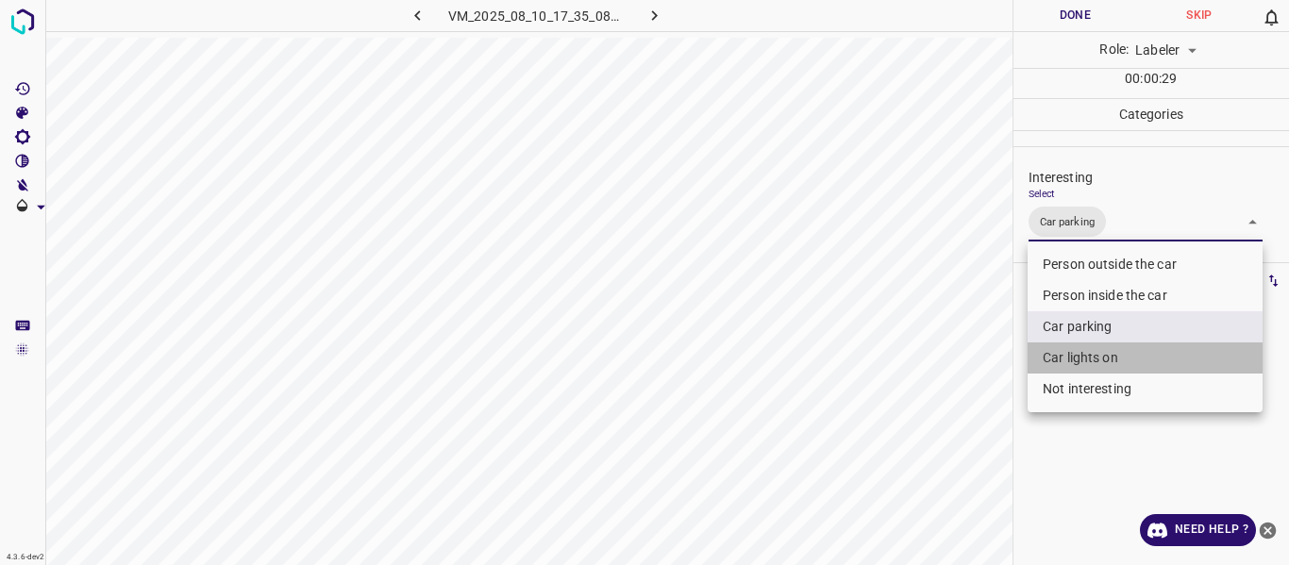
click at [1084, 362] on li "Car lights on" at bounding box center [1144, 357] width 235 height 31
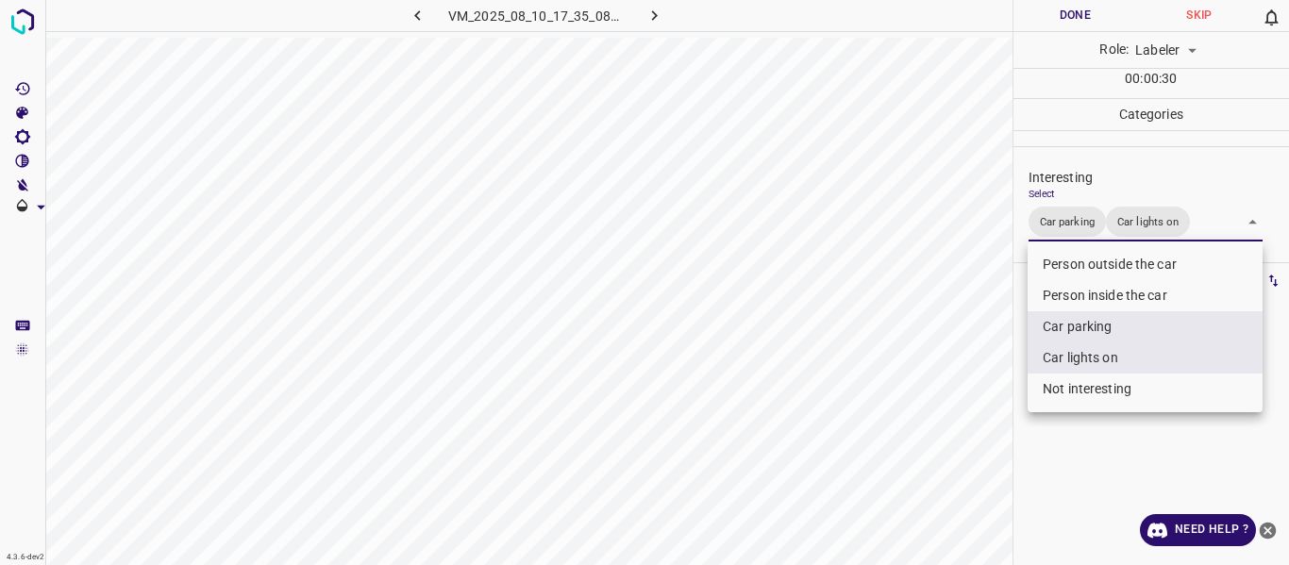
drag, startPoint x: 1083, startPoint y: 292, endPoint x: 994, endPoint y: 340, distance: 100.4
click at [1082, 292] on li "Person inside the car" at bounding box center [1144, 295] width 235 height 31
type input "Car parking,Car lights on,Person inside the car"
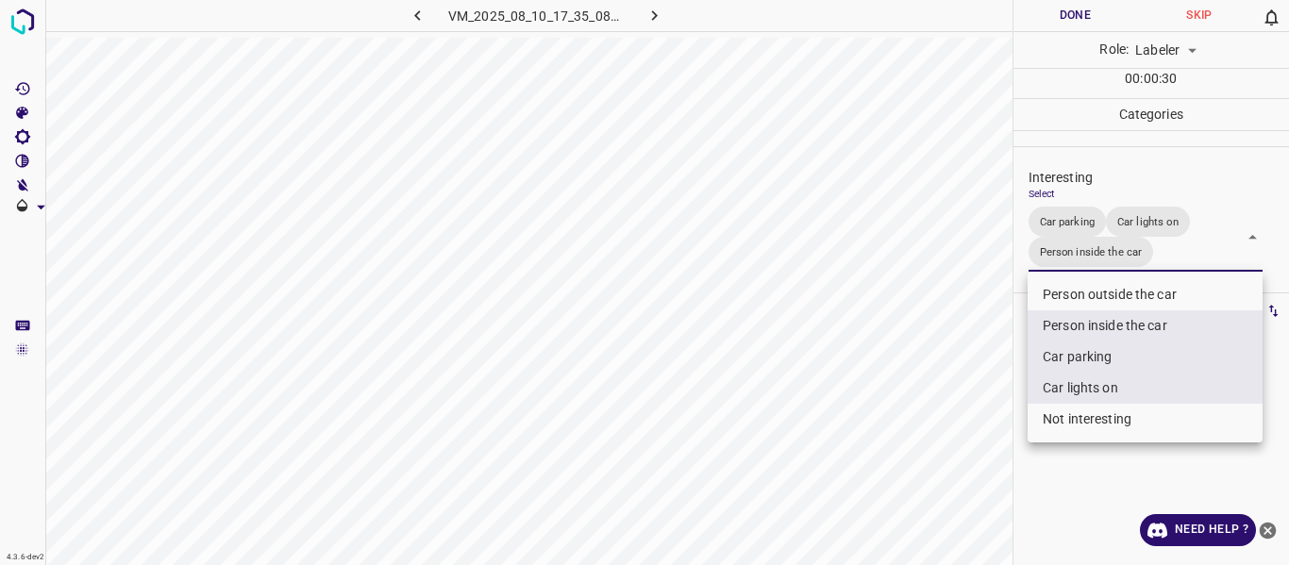
drag, startPoint x: 967, startPoint y: 352, endPoint x: 963, endPoint y: 379, distance: 27.6
click at [964, 361] on div at bounding box center [644, 282] width 1289 height 565
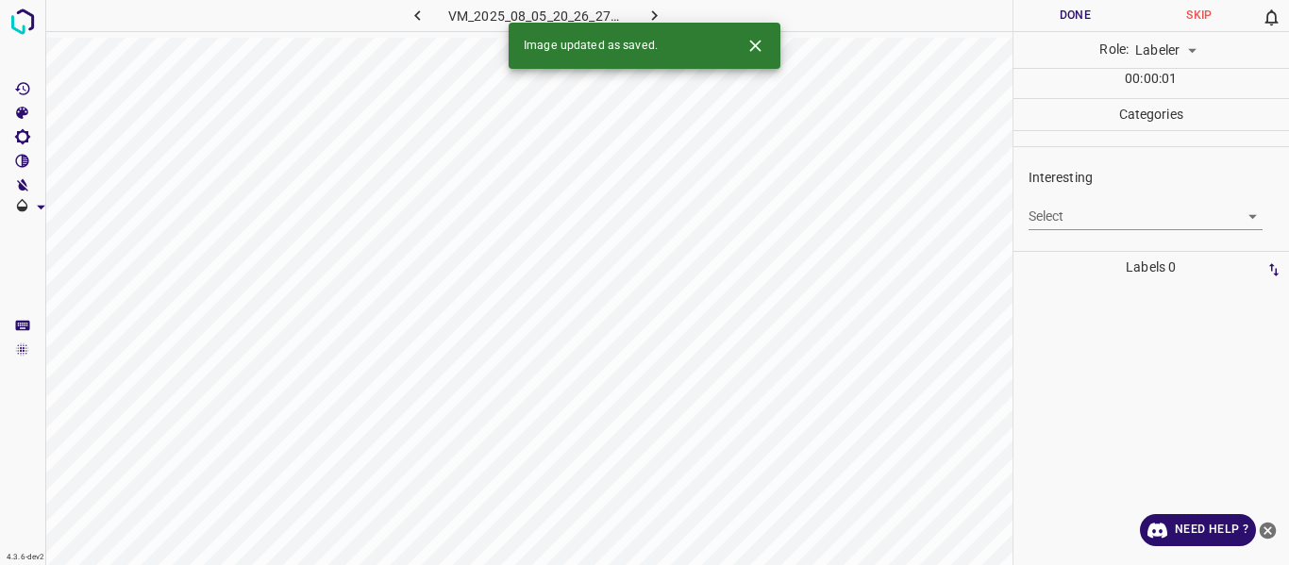
click at [1107, 221] on body "4.3.6-dev2 VM_2025_08_05_20_26_27_766_01.gif Done Skip 0 Role: Labeler labeler …" at bounding box center [644, 282] width 1289 height 565
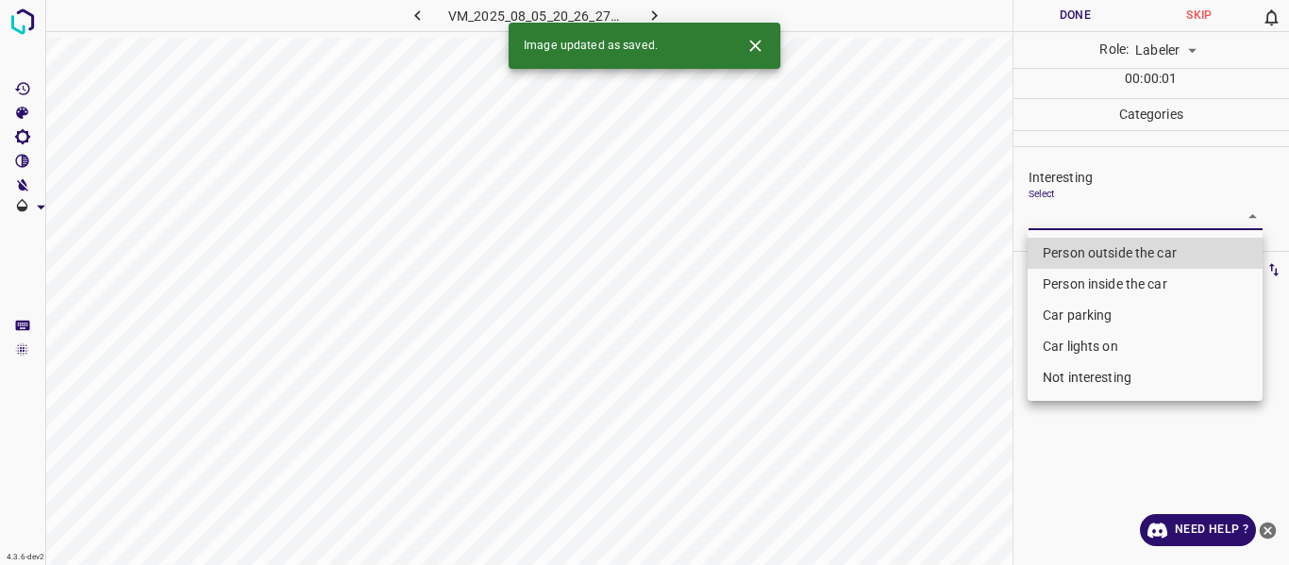
click at [1095, 253] on li "Person outside the car" at bounding box center [1144, 253] width 235 height 31
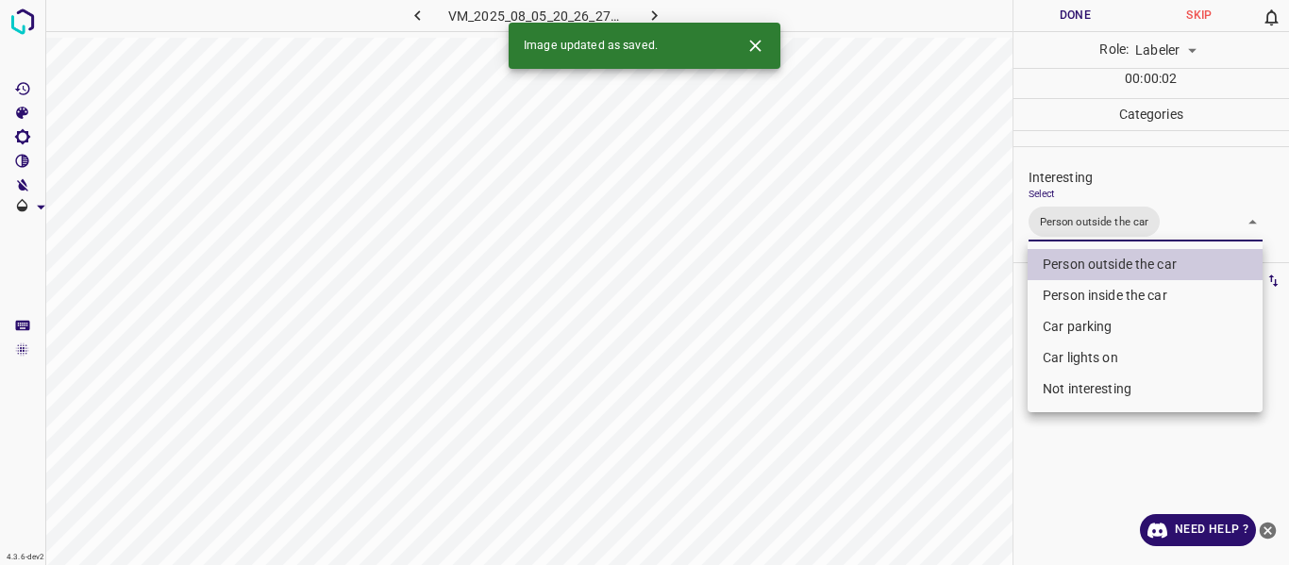
click at [1076, 353] on li "Car lights on" at bounding box center [1144, 357] width 235 height 31
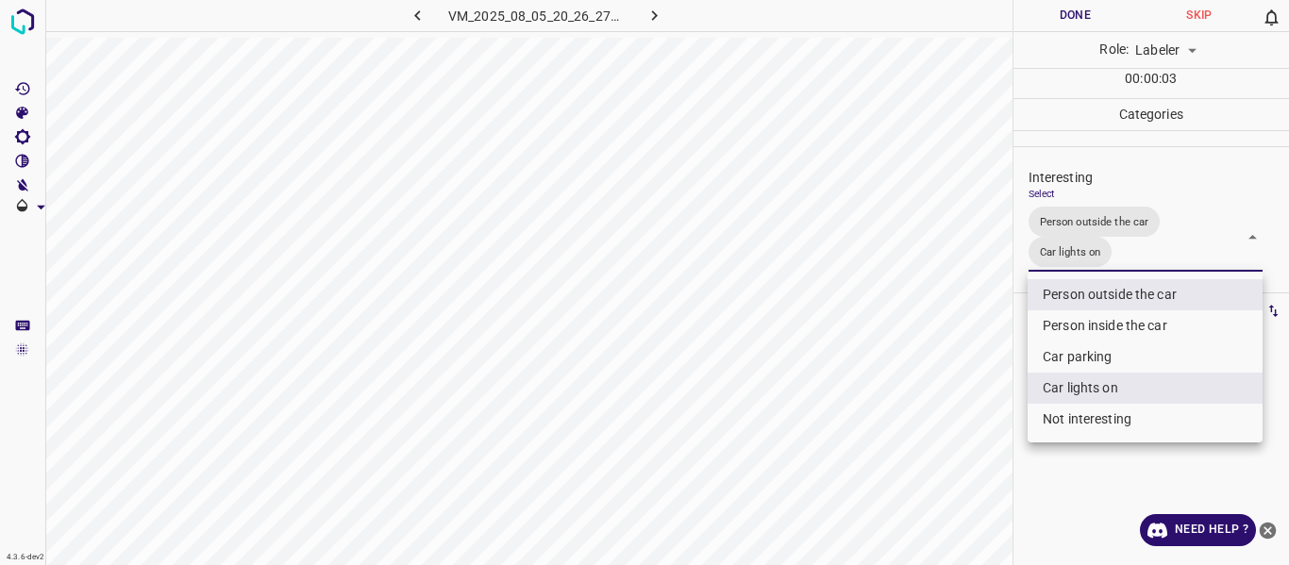
click at [1067, 325] on li "Person inside the car" at bounding box center [1144, 325] width 235 height 31
type input "Person outside the car,Car lights on,Person inside the car"
click at [955, 361] on div at bounding box center [644, 282] width 1289 height 565
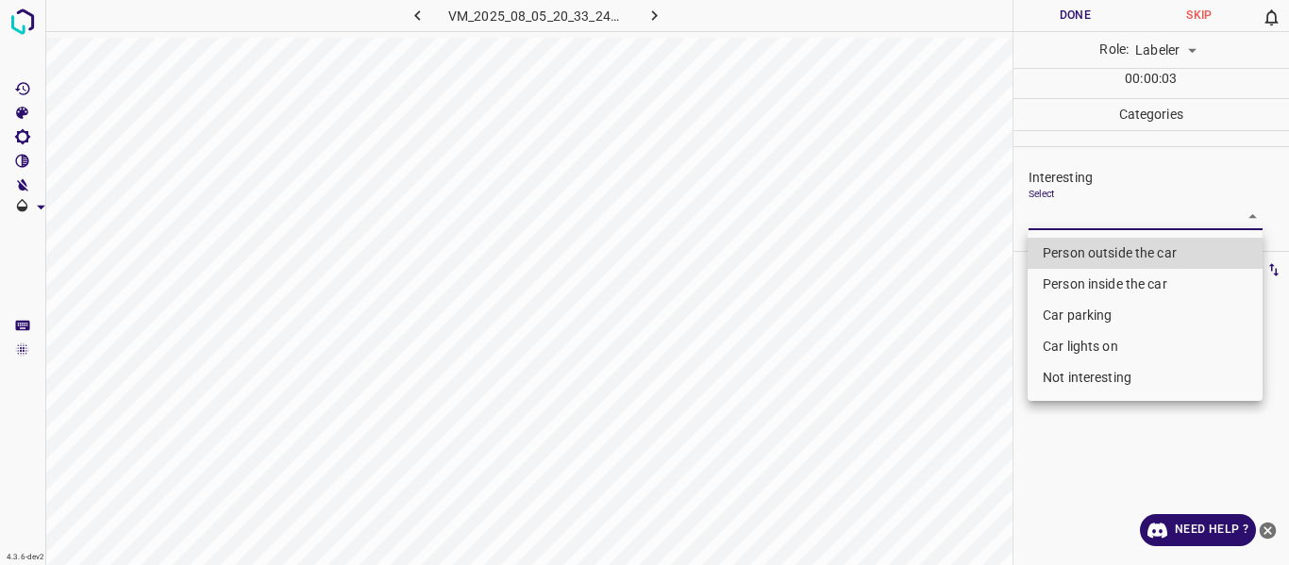
click at [1072, 228] on body "4.3.6-dev2 VM_2025_08_05_20_33_24_218_05.gif Done Skip 0 Role: Labeler labeler …" at bounding box center [644, 282] width 1289 height 565
click at [1085, 249] on li "Person outside the car" at bounding box center [1144, 253] width 235 height 31
type input "Person outside the car"
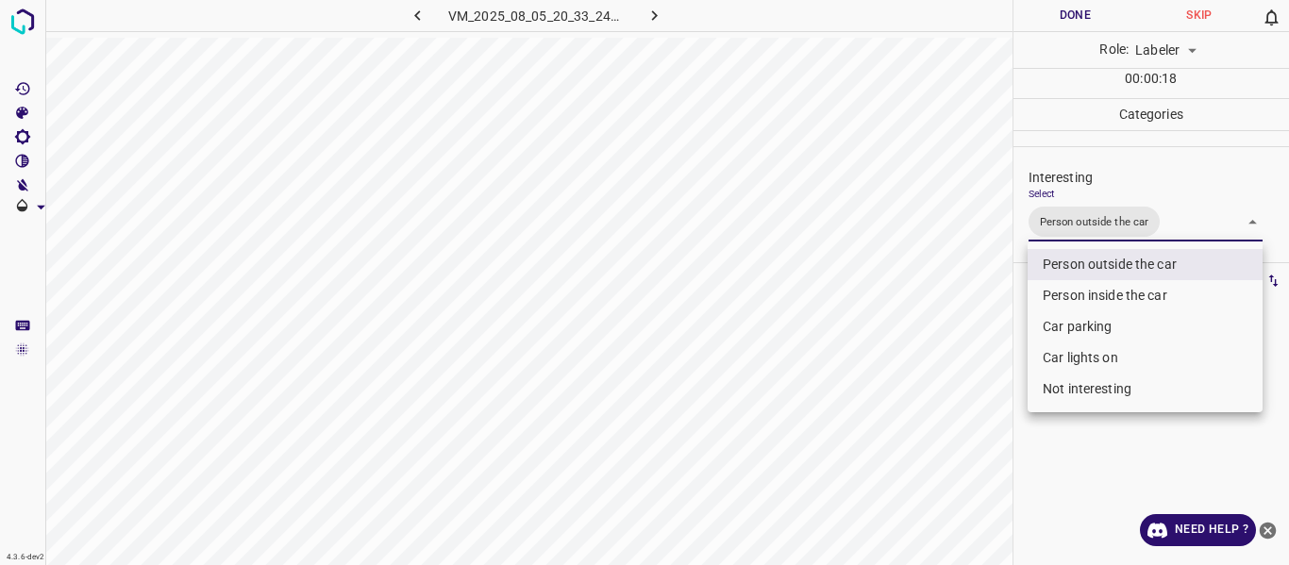
click at [966, 386] on div at bounding box center [644, 282] width 1289 height 565
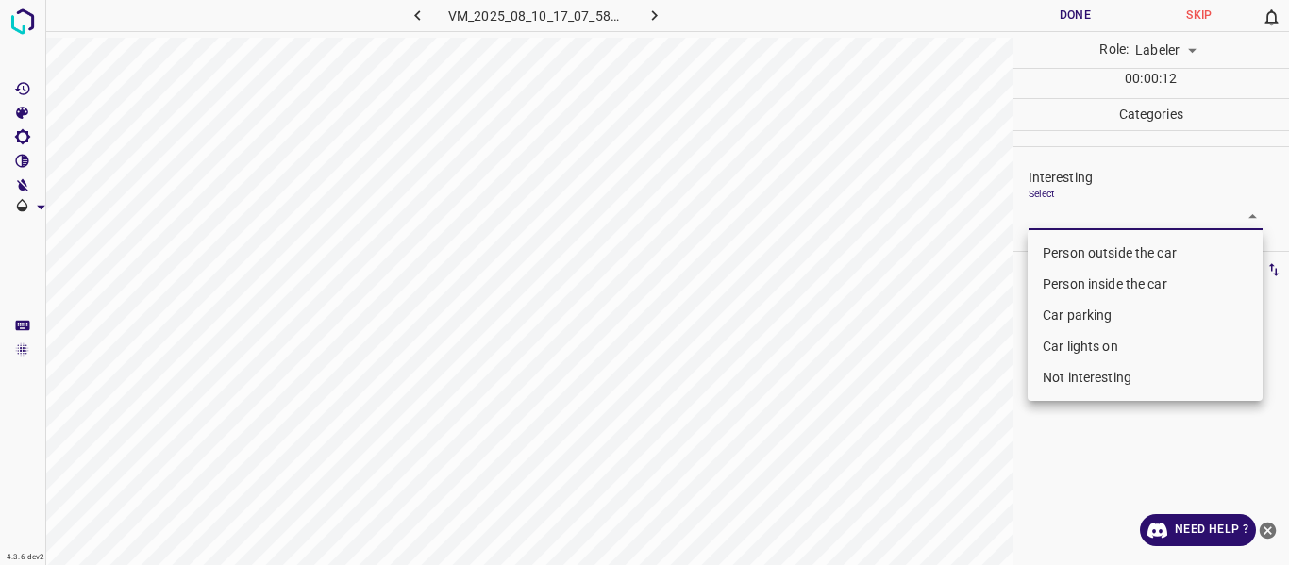
click at [1105, 208] on body "4.3.6-dev2 VM_2025_08_10_17_07_58_425_04.gif Done Skip 0 Role: Labeler labeler …" at bounding box center [644, 282] width 1289 height 565
drag, startPoint x: 1079, startPoint y: 275, endPoint x: 1034, endPoint y: 290, distance: 47.4
click at [1076, 274] on li "Person inside the car" at bounding box center [1144, 284] width 235 height 31
type input "Person inside the car"
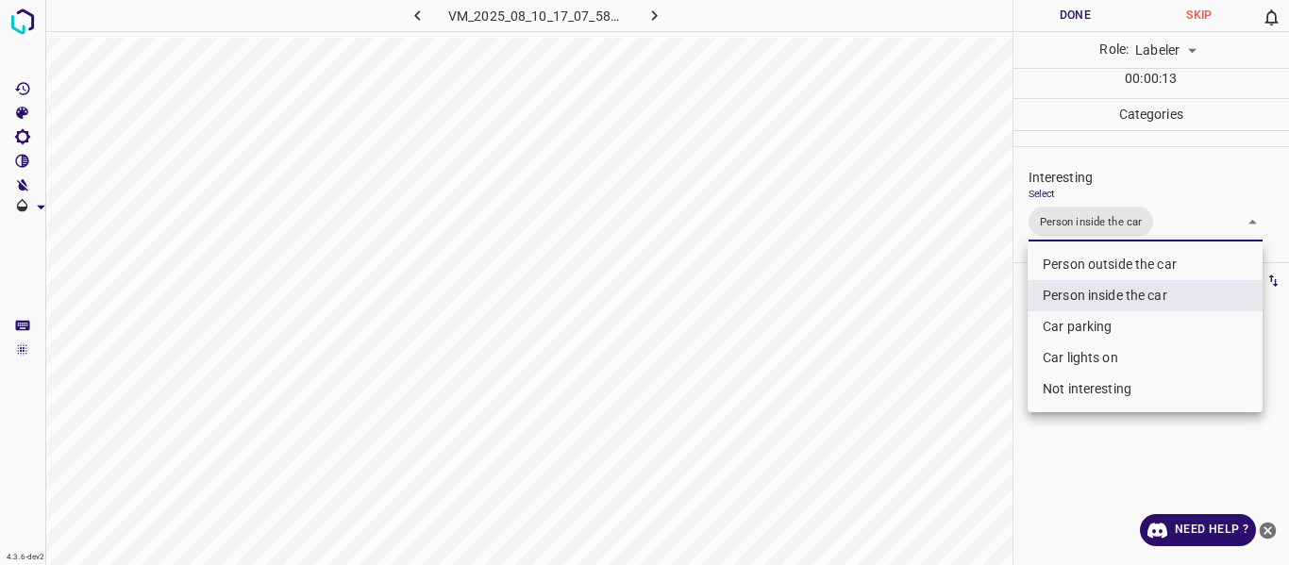
drag, startPoint x: 933, startPoint y: 339, endPoint x: 838, endPoint y: 416, distance: 122.7
click at [932, 340] on div at bounding box center [644, 282] width 1289 height 565
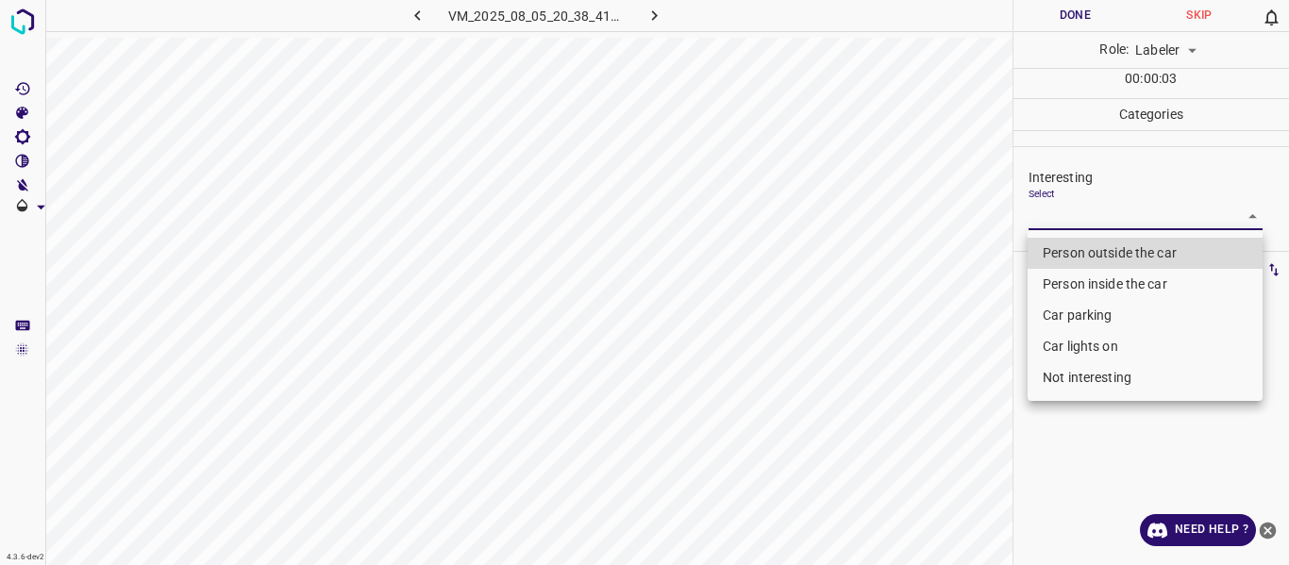
click at [1074, 209] on body "4.3.6-dev2 VM_2025_08_05_20_38_41_395_03.gif Done Skip 0 Role: Labeler labeler …" at bounding box center [644, 282] width 1289 height 565
drag, startPoint x: 1073, startPoint y: 250, endPoint x: 833, endPoint y: 382, distance: 273.6
click at [1072, 250] on li "Person outside the car" at bounding box center [1144, 253] width 235 height 31
type input "Person outside the car"
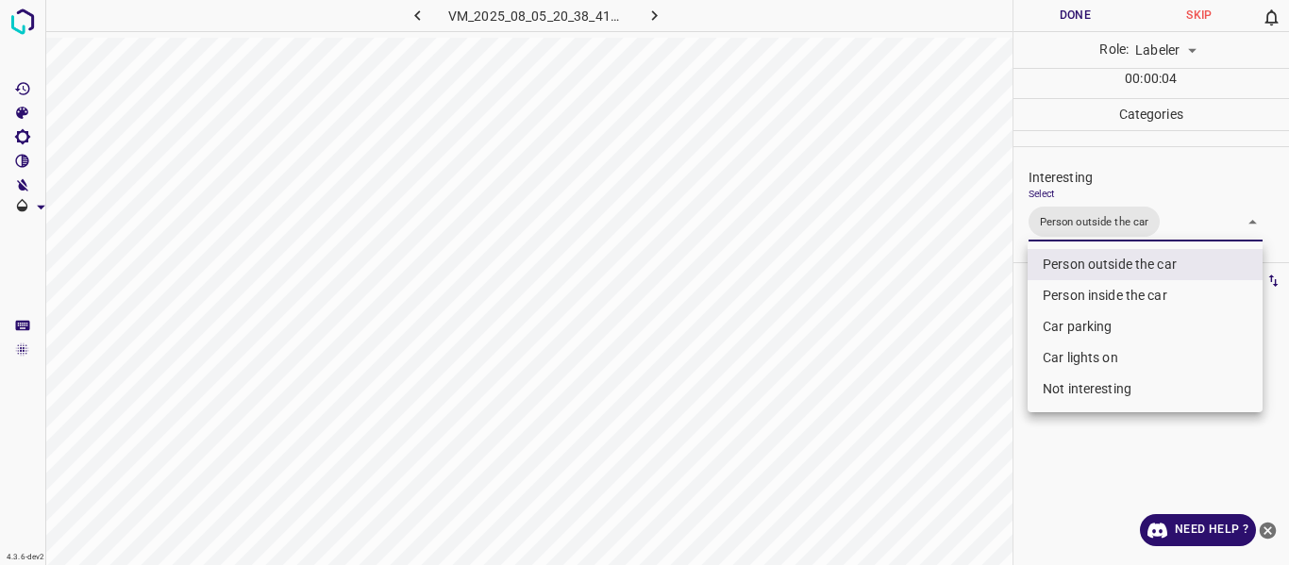
click at [926, 374] on div at bounding box center [644, 282] width 1289 height 565
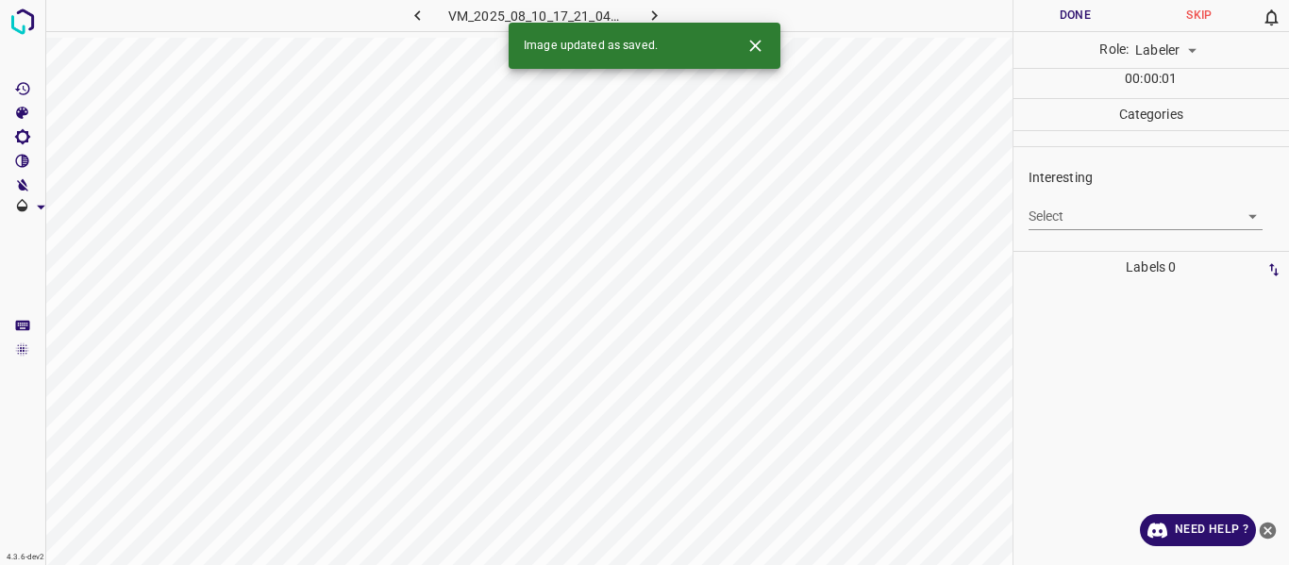
click at [1084, 211] on body "4.3.6-dev2 VM_2025_08_10_17_21_04_338_00.gif Done Skip 0 Role: Labeler labeler …" at bounding box center [644, 282] width 1289 height 565
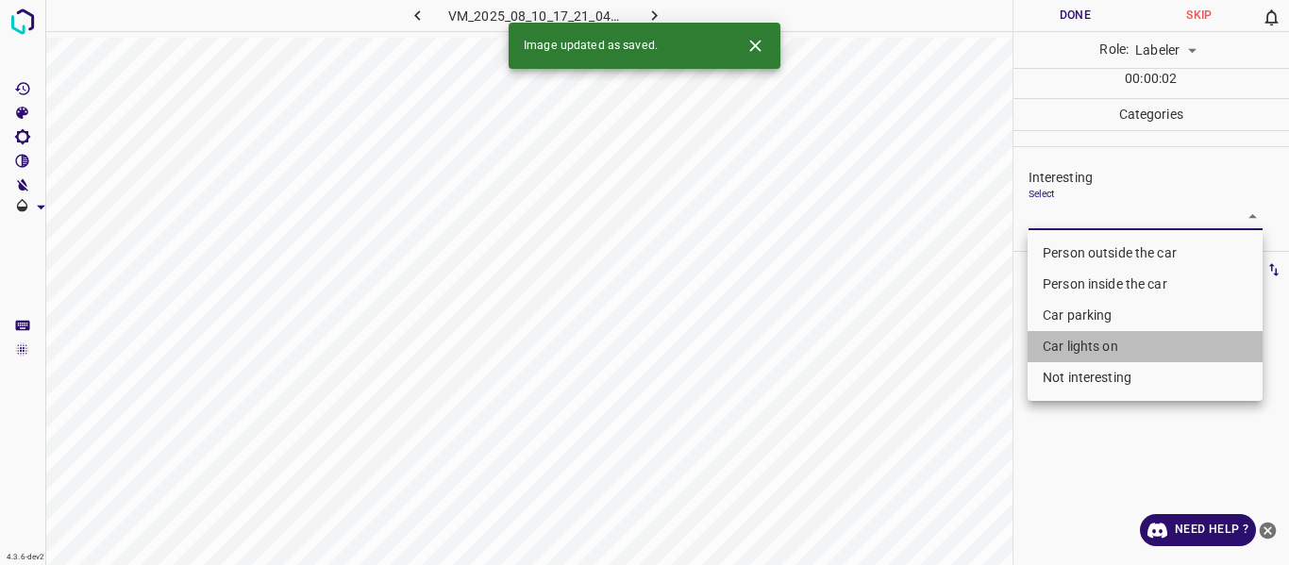
click at [1068, 349] on li "Car lights on" at bounding box center [1144, 346] width 235 height 31
type input "Car lights on"
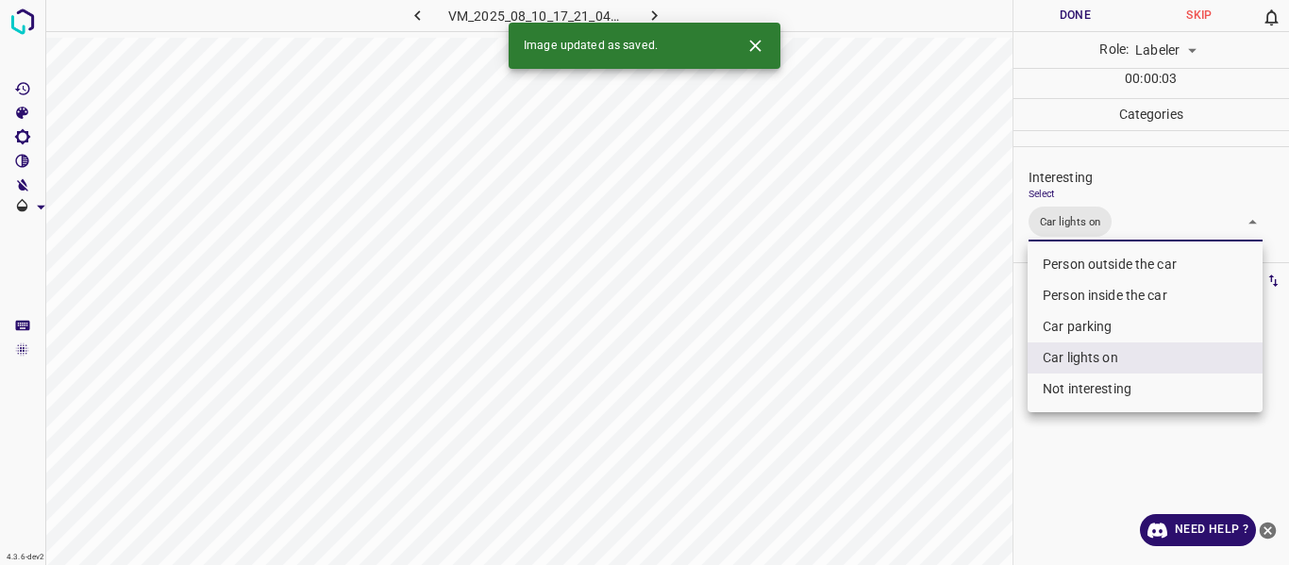
click at [800, 404] on div at bounding box center [644, 282] width 1289 height 565
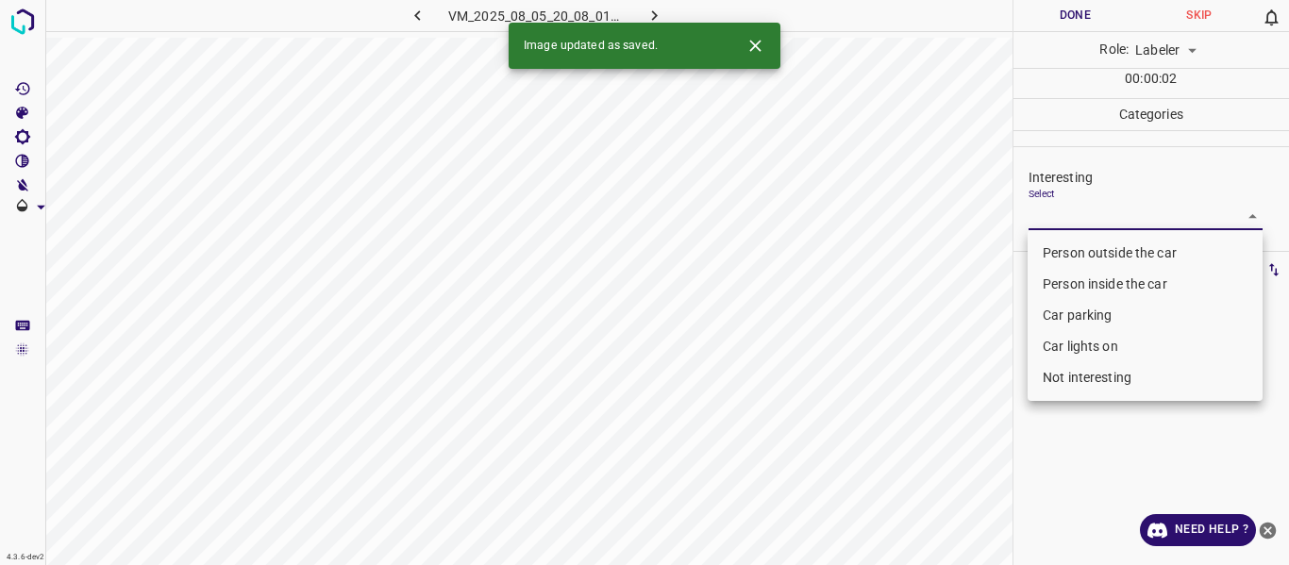
click at [1079, 220] on body "4.3.6-dev2 VM_2025_08_05_20_08_01_469_04.gif Done Skip 0 Role: Labeler labeler …" at bounding box center [644, 282] width 1289 height 565
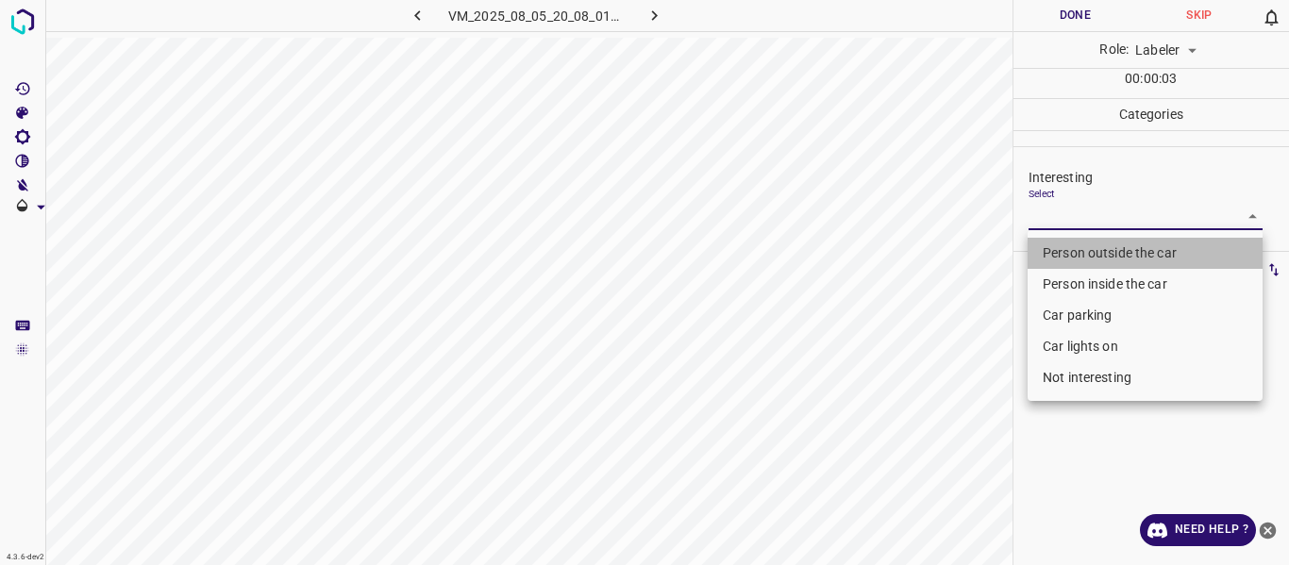
click at [1061, 247] on li "Person outside the car" at bounding box center [1144, 253] width 235 height 31
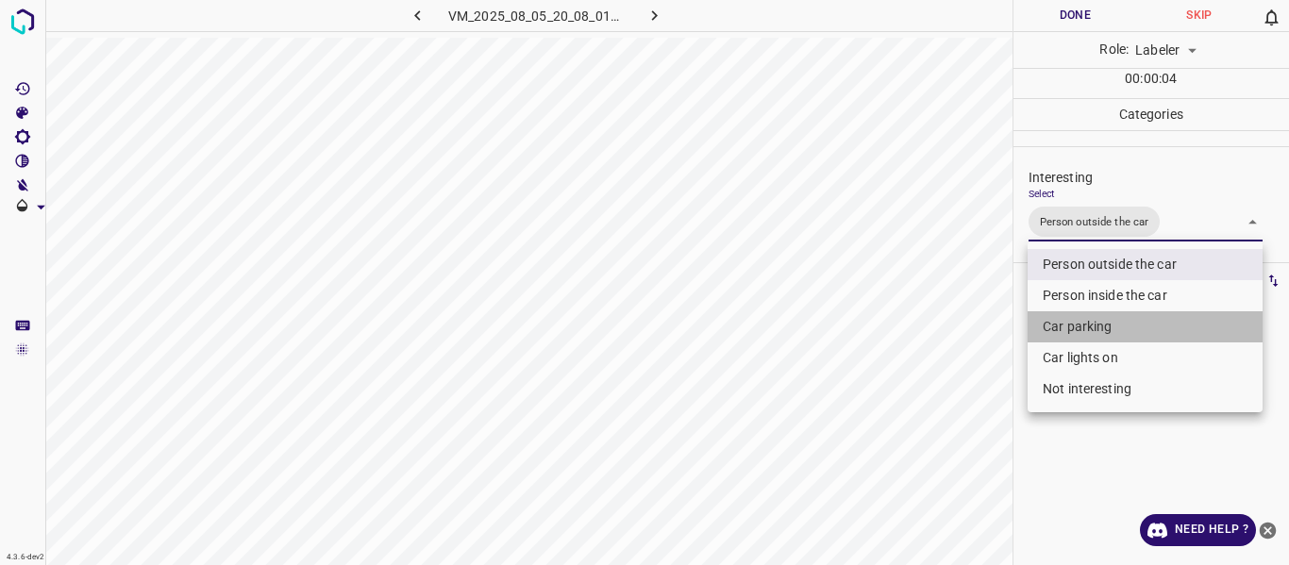
click at [1049, 325] on li "Car parking" at bounding box center [1144, 326] width 235 height 31
type input "Person outside the car,Car parking"
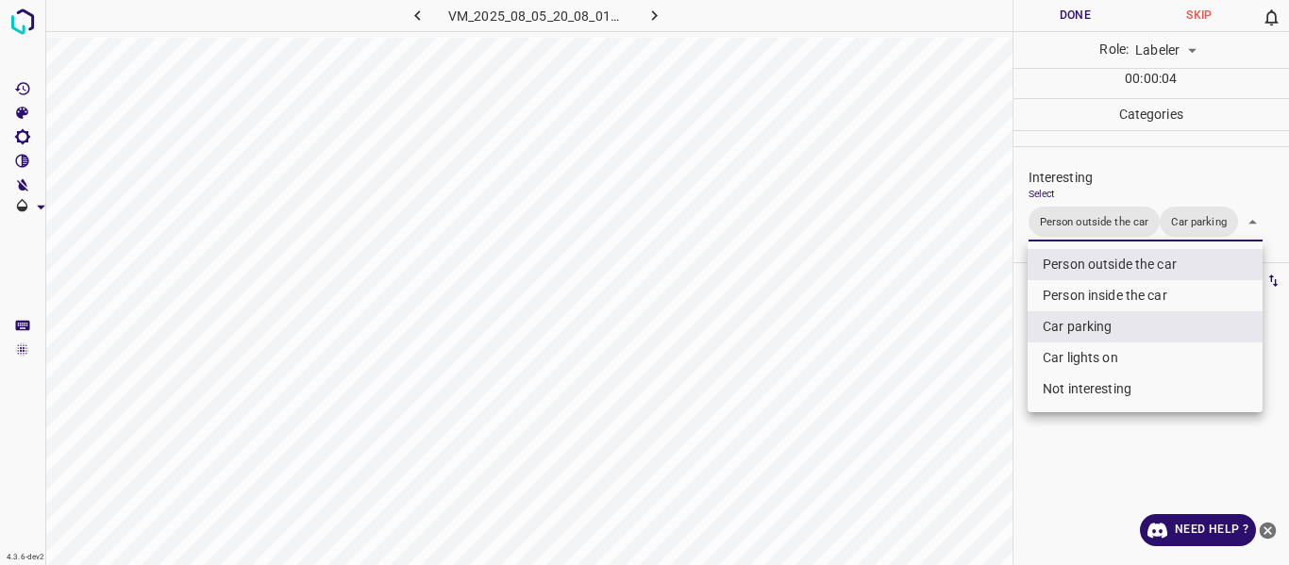
drag, startPoint x: 949, startPoint y: 370, endPoint x: 946, endPoint y: 392, distance: 21.9
click at [950, 373] on div at bounding box center [644, 282] width 1289 height 565
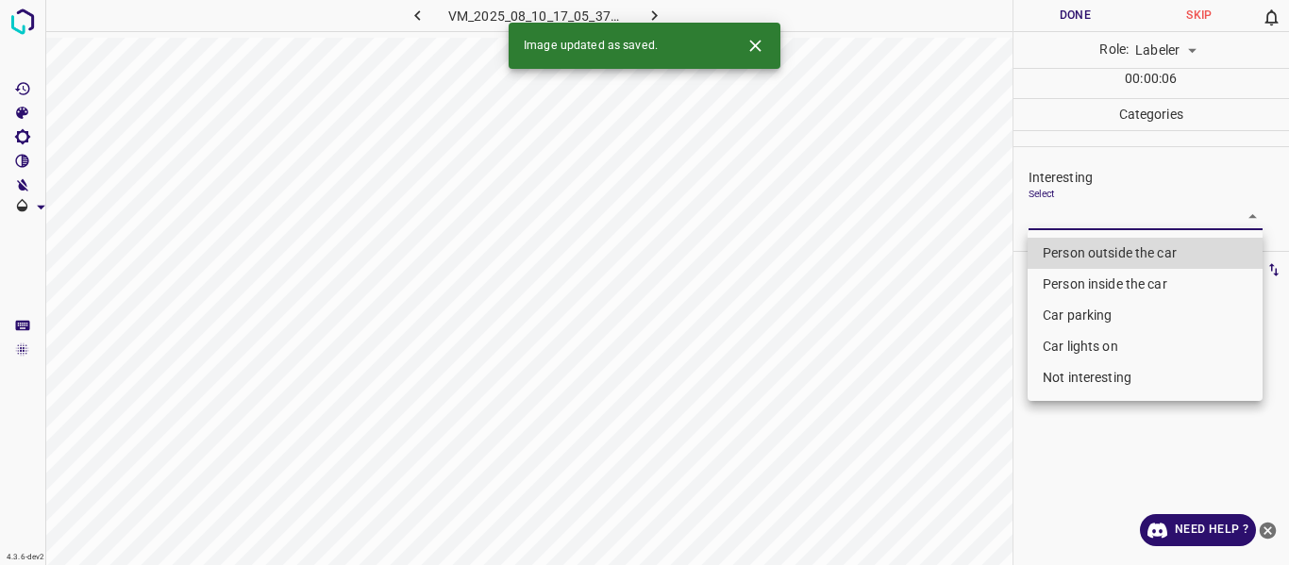
click at [1081, 219] on body "4.3.6-dev2 VM_2025_08_10_17_05_37_513_03.gif Done Skip 0 Role: Labeler labeler …" at bounding box center [644, 282] width 1289 height 565
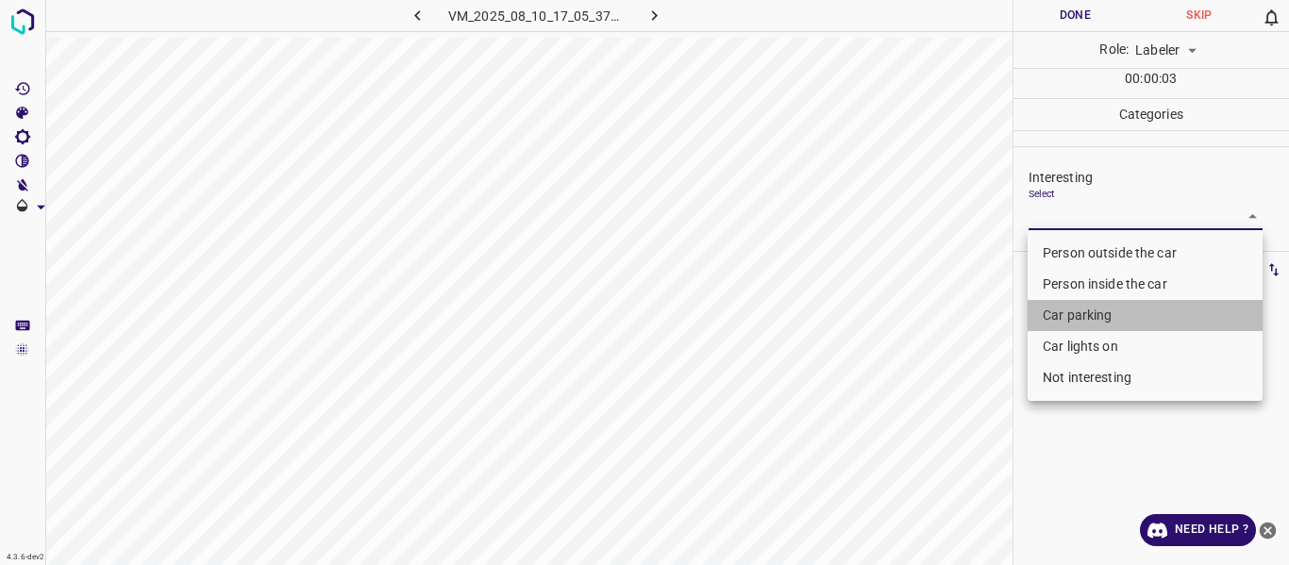
click at [1081, 311] on li "Car parking" at bounding box center [1144, 315] width 235 height 31
type input "Car parking"
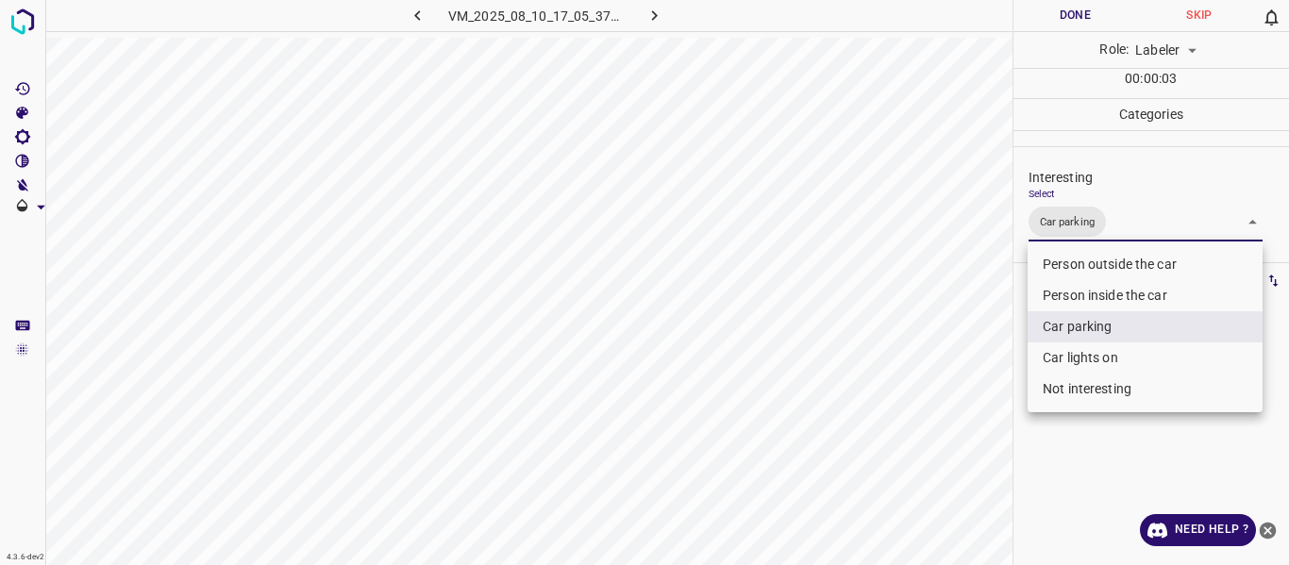
click at [990, 393] on div at bounding box center [644, 282] width 1289 height 565
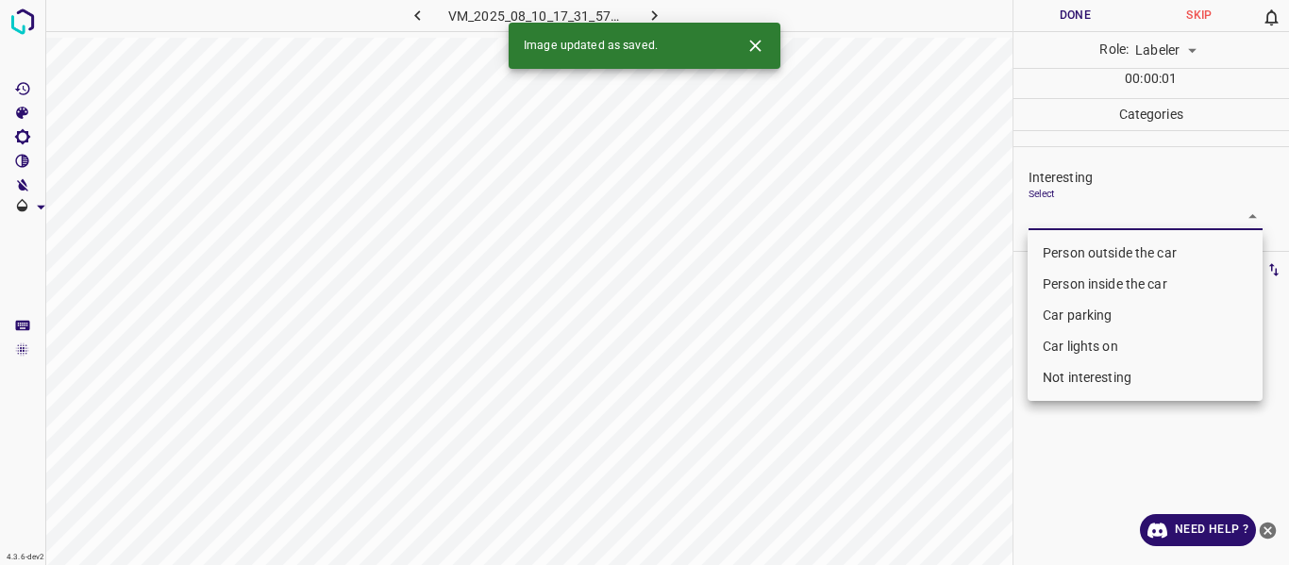
click at [1046, 217] on body "4.3.6-dev2 VM_2025_08_10_17_31_57_327_00.gif Done Skip 0 Role: Labeler labeler …" at bounding box center [644, 282] width 1289 height 565
click at [1068, 253] on li "Person outside the car" at bounding box center [1144, 253] width 235 height 31
type input "Person outside the car"
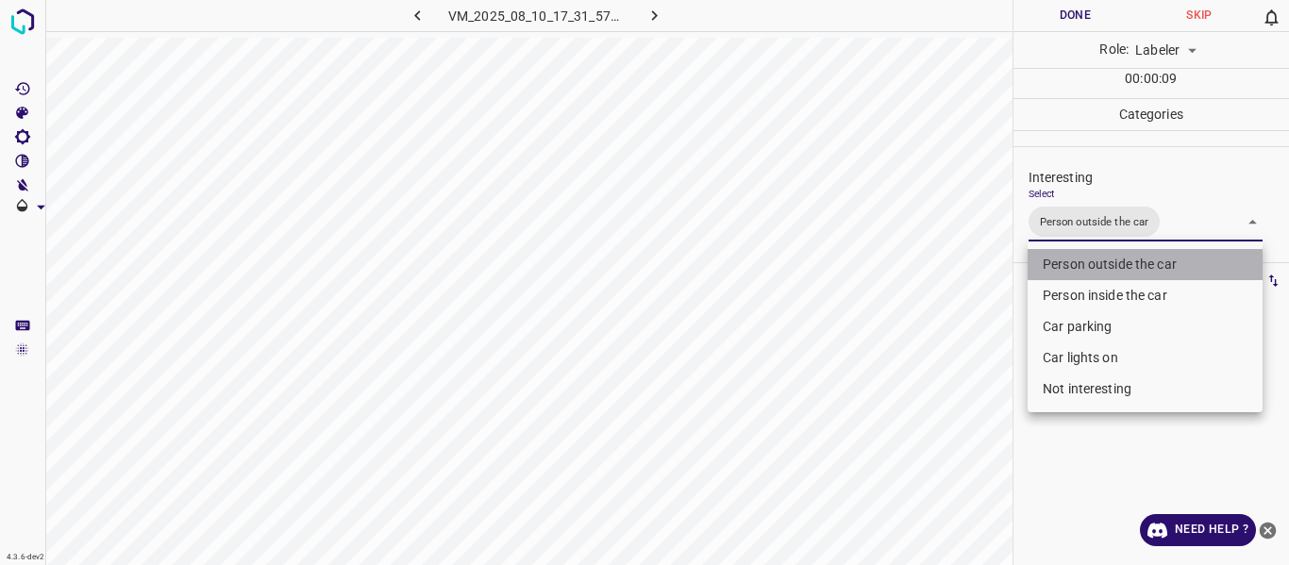
click at [1137, 267] on li "Person outside the car" at bounding box center [1144, 264] width 235 height 31
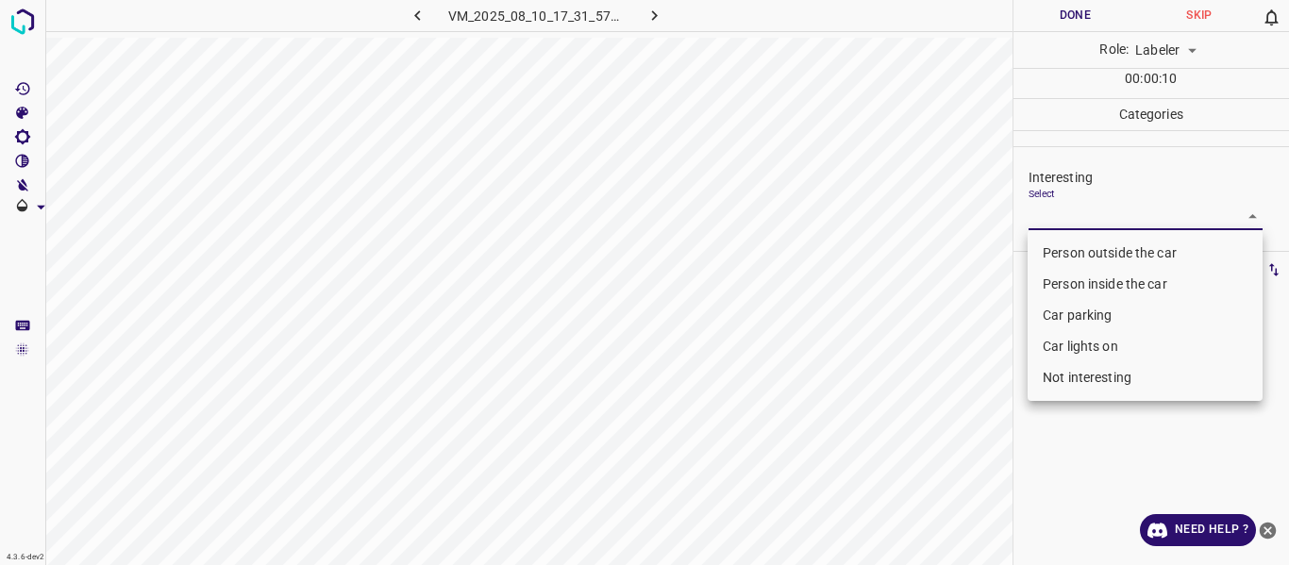
drag, startPoint x: 1031, startPoint y: 342, endPoint x: 1015, endPoint y: 358, distance: 22.7
click at [1029, 344] on li "Car lights on" at bounding box center [1144, 346] width 235 height 31
type input "Car lights on"
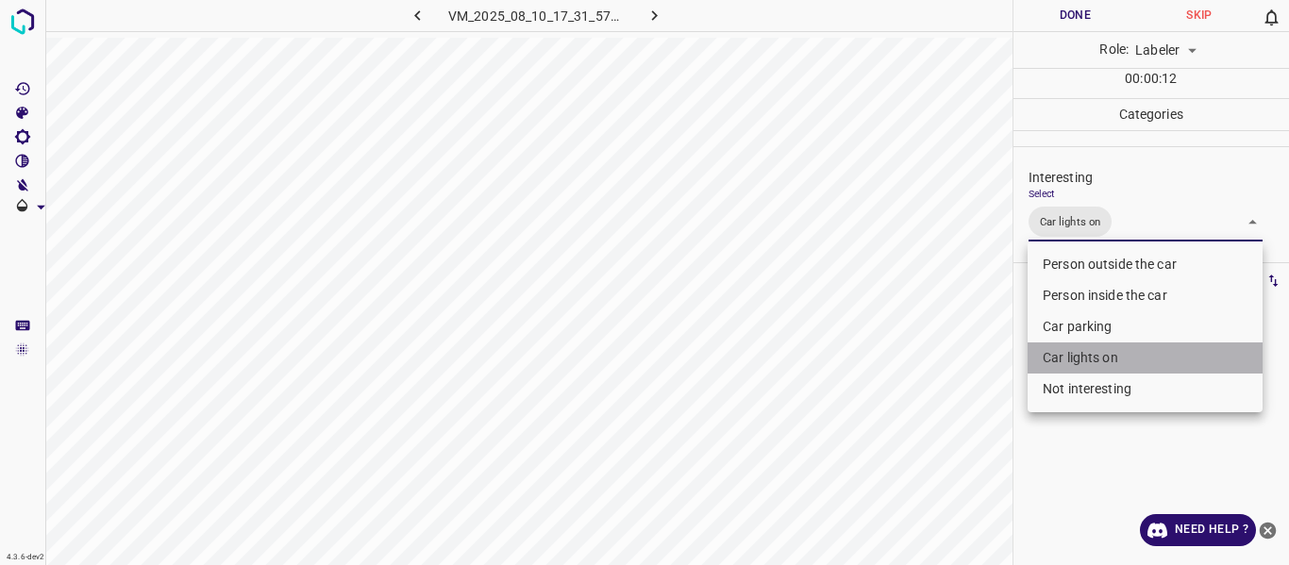
click at [1106, 358] on li "Car lights on" at bounding box center [1144, 357] width 235 height 31
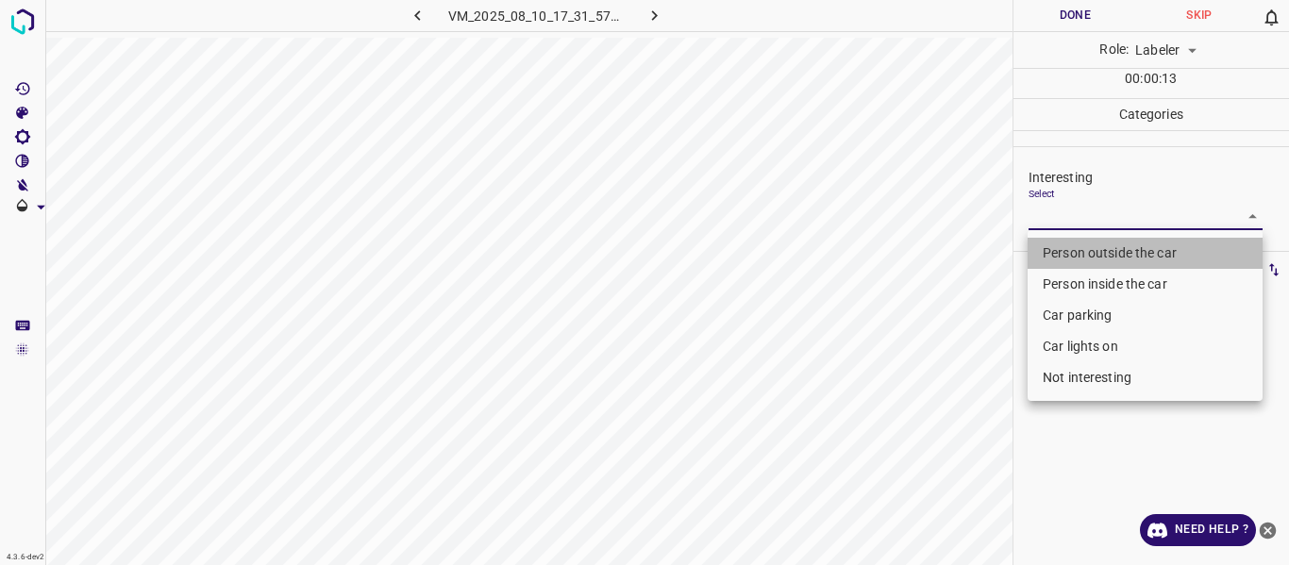
click at [1109, 250] on li "Person outside the car" at bounding box center [1144, 253] width 235 height 31
type input "Person outside the car"
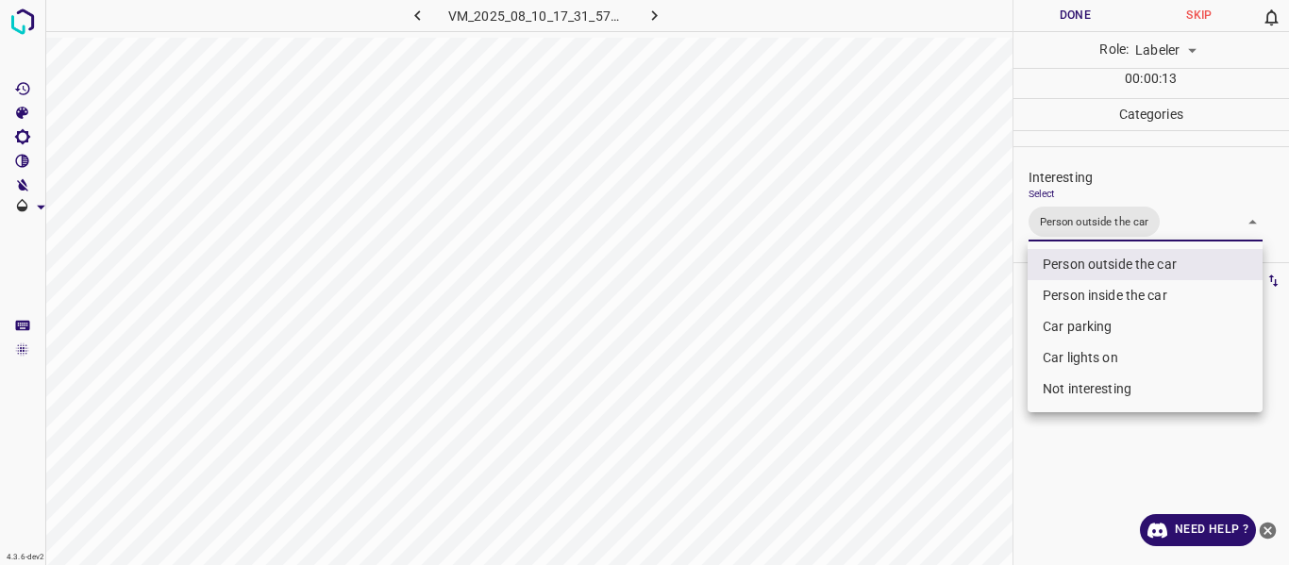
drag, startPoint x: 1009, startPoint y: 399, endPoint x: 993, endPoint y: 408, distance: 17.3
click at [1005, 400] on div at bounding box center [644, 282] width 1289 height 565
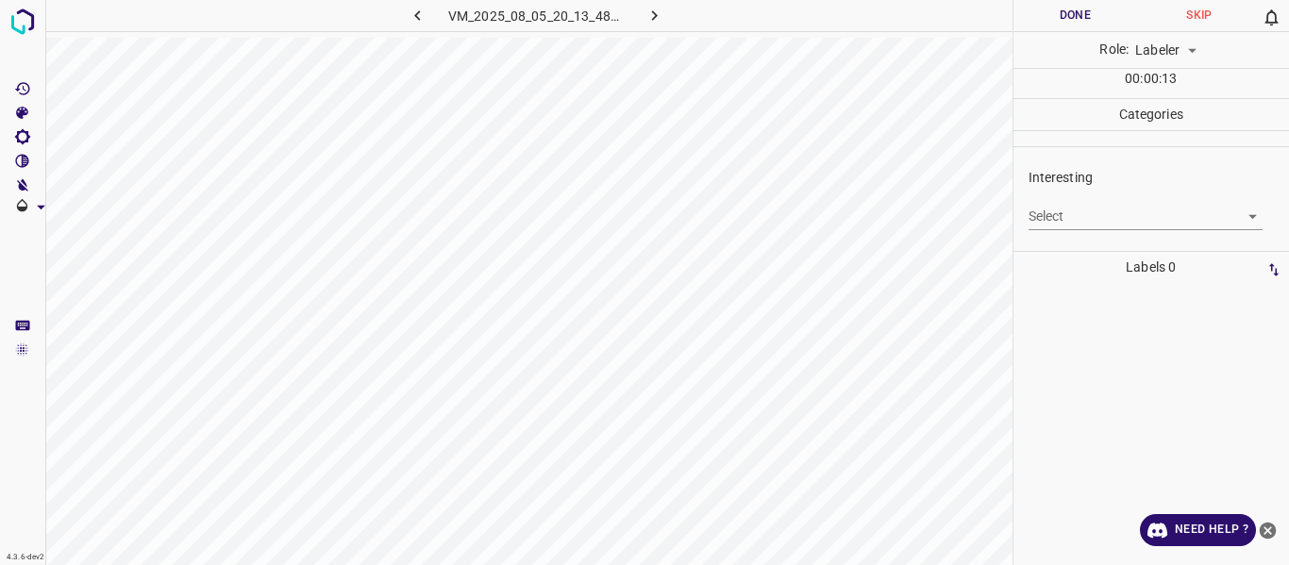
click at [1114, 220] on body "4.3.6-dev2 VM_2025_08_05_20_13_48_094_02.gif Done Skip 0 Role: Labeler labeler …" at bounding box center [644, 282] width 1289 height 565
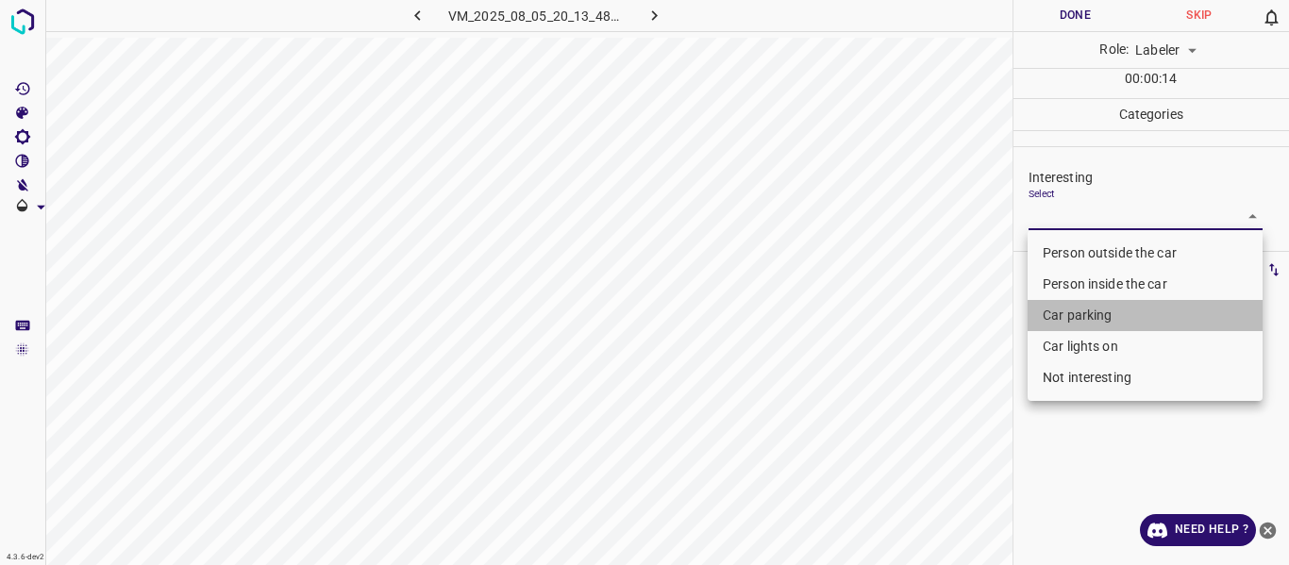
click at [1083, 313] on li "Car parking" at bounding box center [1144, 315] width 235 height 31
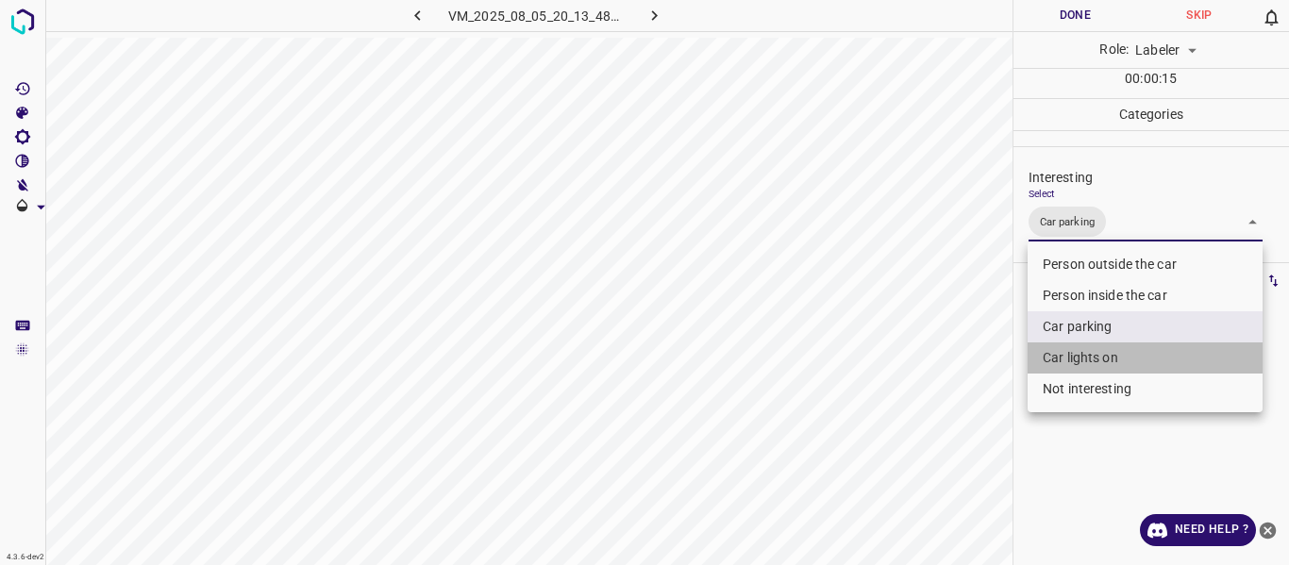
click at [1070, 352] on li "Car lights on" at bounding box center [1144, 357] width 235 height 31
type input "Car parking,Car lights on"
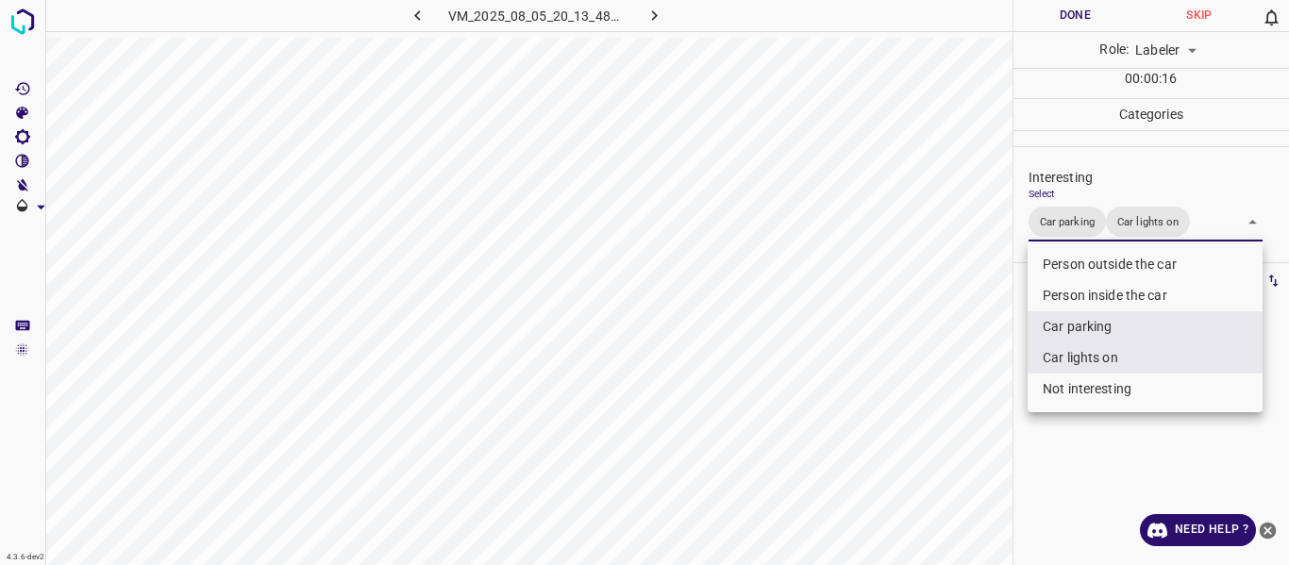
drag, startPoint x: 944, startPoint y: 389, endPoint x: 949, endPoint y: 403, distance: 14.9
click at [945, 389] on div at bounding box center [644, 282] width 1289 height 565
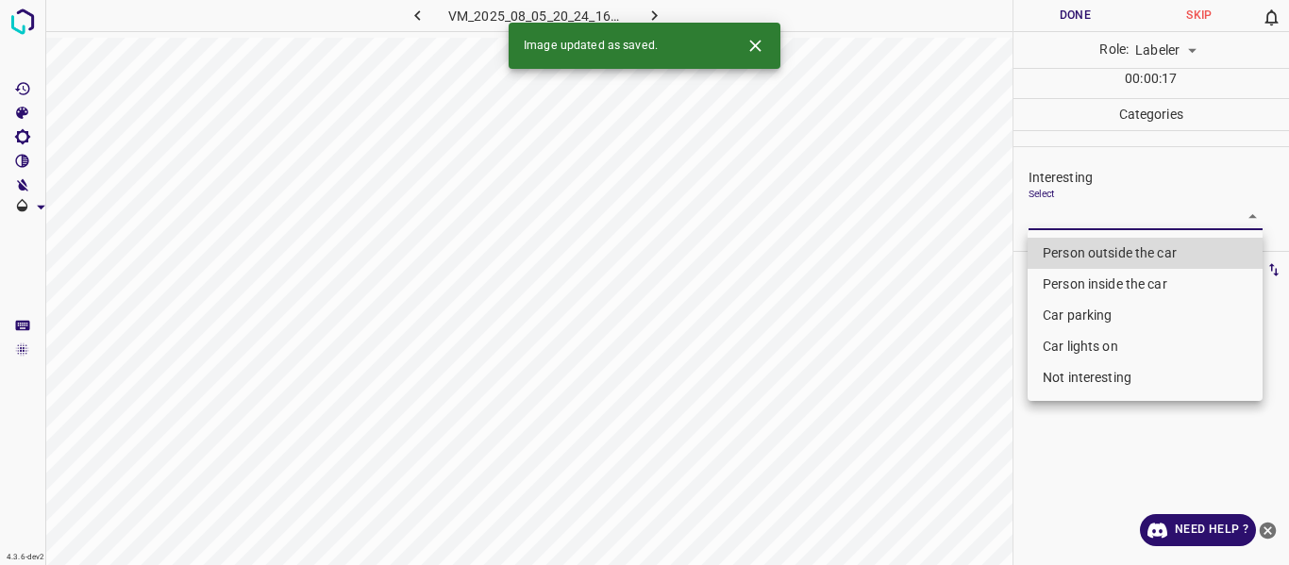
click at [1070, 215] on body "4.3.6-dev2 VM_2025_08_05_20_24_16_451_02.gif Done Skip 0 Role: Labeler labeler …" at bounding box center [644, 282] width 1289 height 565
click at [1076, 283] on li "Person inside the car" at bounding box center [1144, 284] width 235 height 31
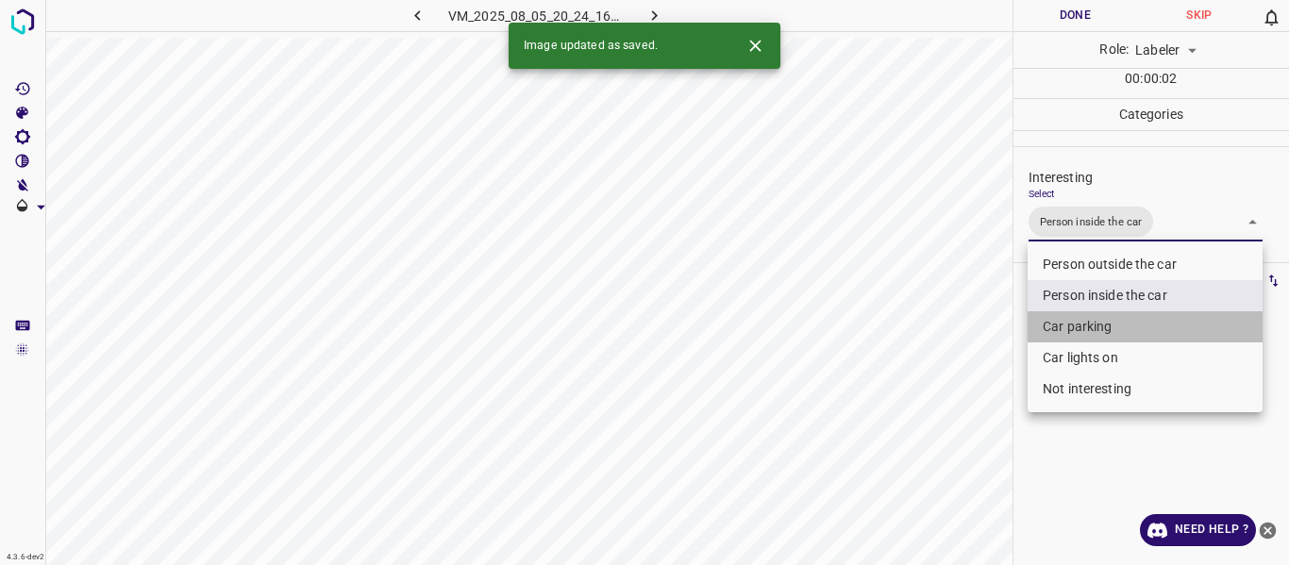
click at [1069, 330] on li "Car parking" at bounding box center [1144, 326] width 235 height 31
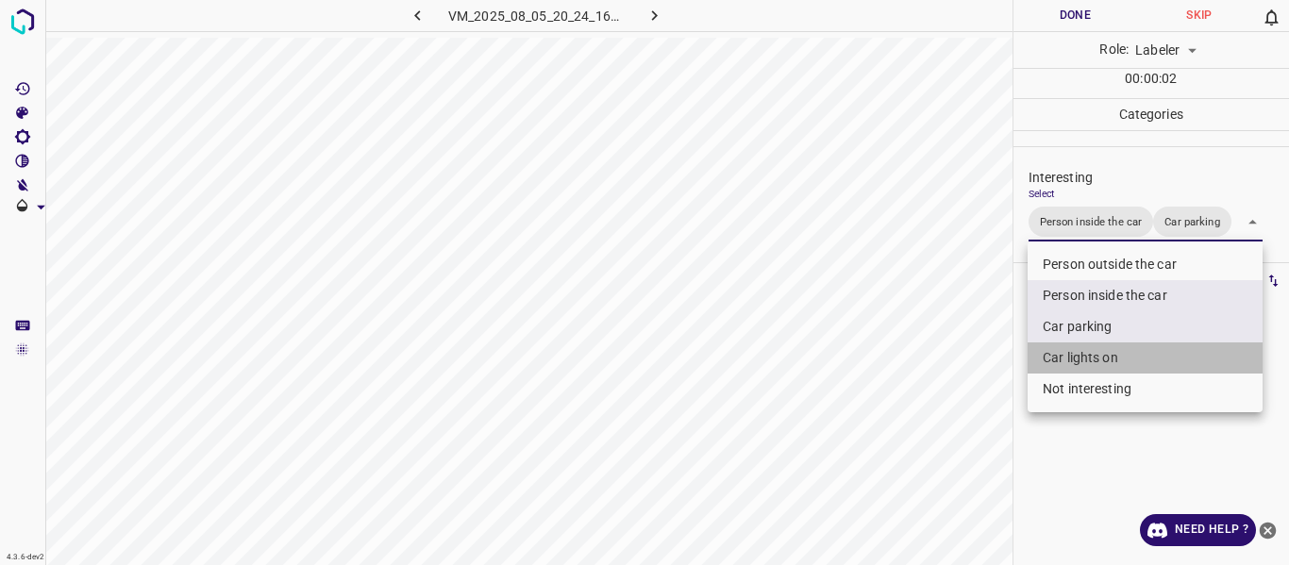
click at [1062, 351] on li "Car lights on" at bounding box center [1144, 357] width 235 height 31
type input "Person inside the car,Car parking,Car lights on"
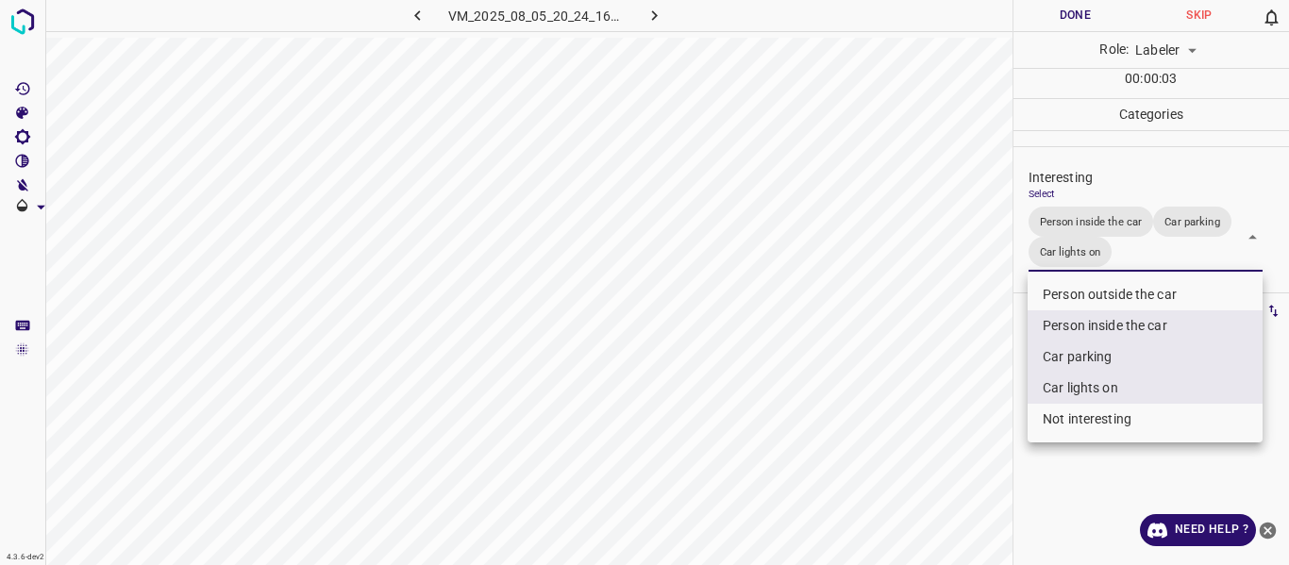
drag, startPoint x: 962, startPoint y: 377, endPoint x: 961, endPoint y: 387, distance: 9.5
click at [961, 378] on div at bounding box center [644, 282] width 1289 height 565
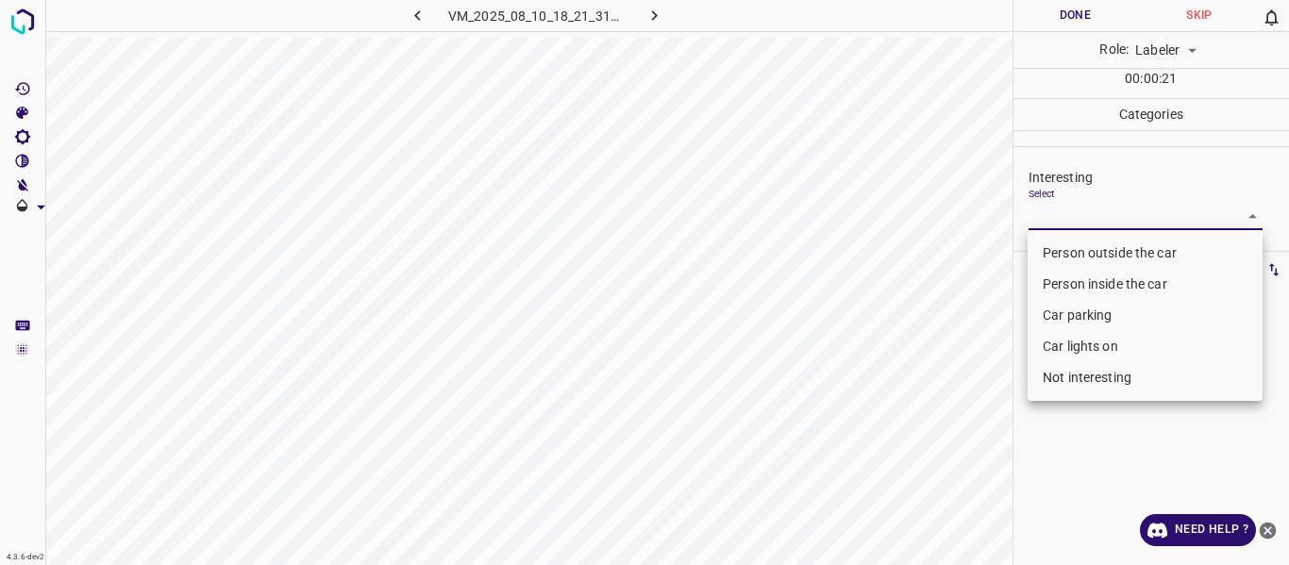
click at [1087, 212] on body "4.3.6-dev2 VM_2025_08_10_18_21_31_702_03.gif Done Skip 0 Role: Labeler labeler …" at bounding box center [644, 282] width 1289 height 565
click at [1073, 380] on li "Not interesting" at bounding box center [1144, 377] width 235 height 31
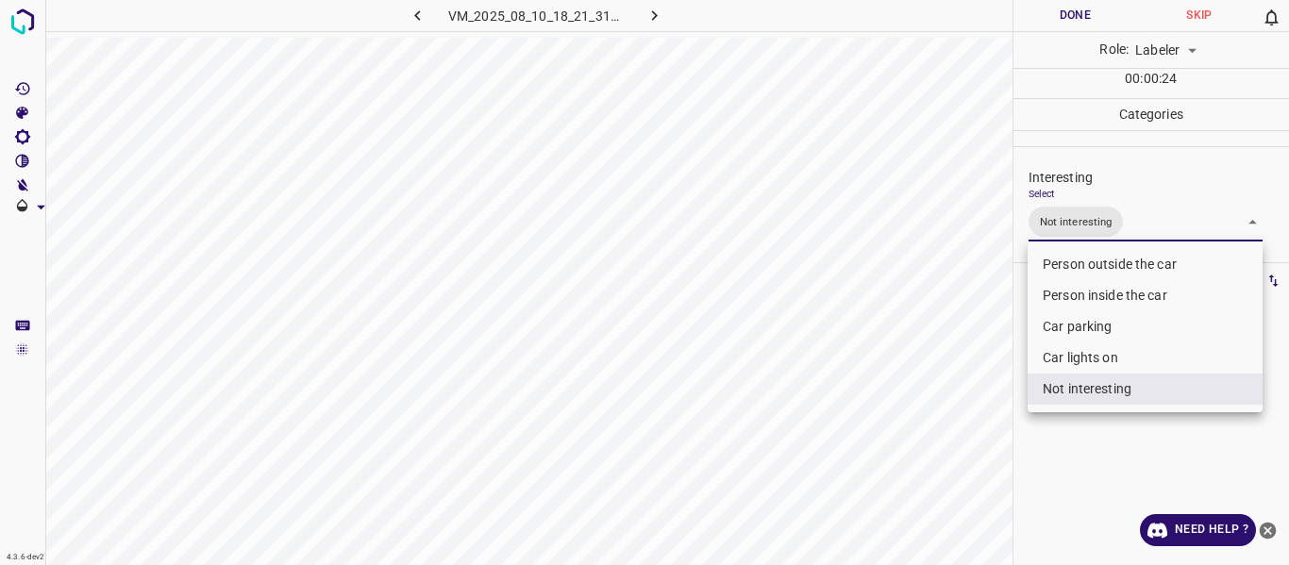
type input "Not interesting"
click at [937, 419] on div at bounding box center [644, 282] width 1289 height 565
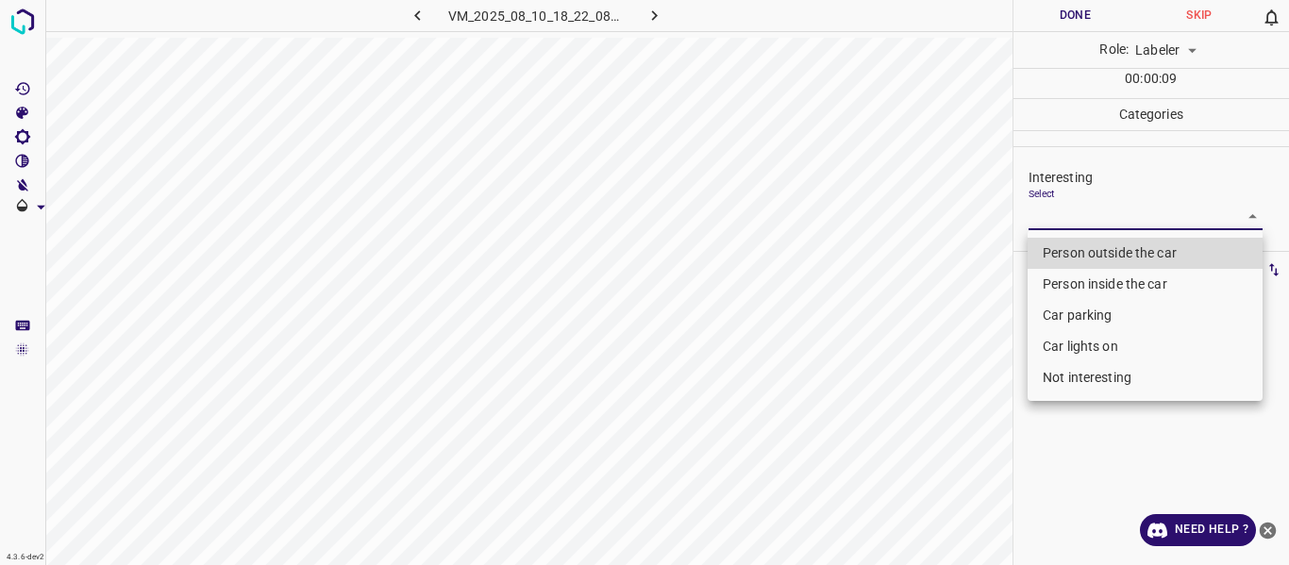
click at [1084, 210] on body "4.3.6-dev2 VM_2025_08_10_18_22_08_196_03.gif Done Skip 0 Role: Labeler labeler …" at bounding box center [644, 282] width 1289 height 565
click at [1065, 307] on li "Car parking" at bounding box center [1144, 315] width 235 height 31
type input "Car parking"
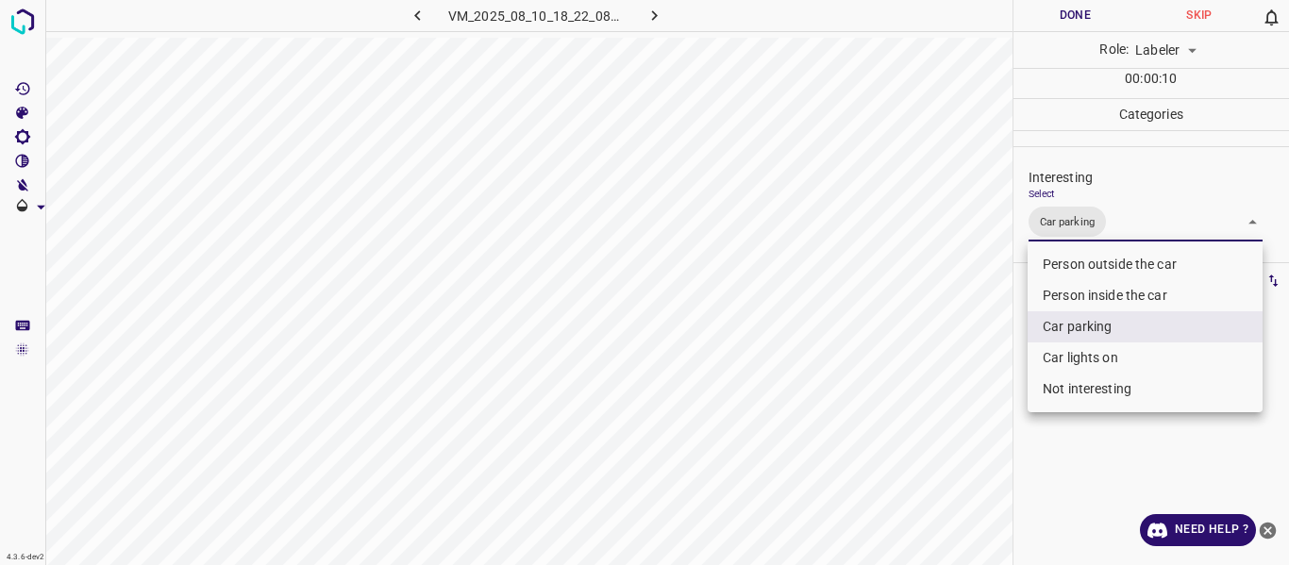
click at [978, 375] on div at bounding box center [644, 282] width 1289 height 565
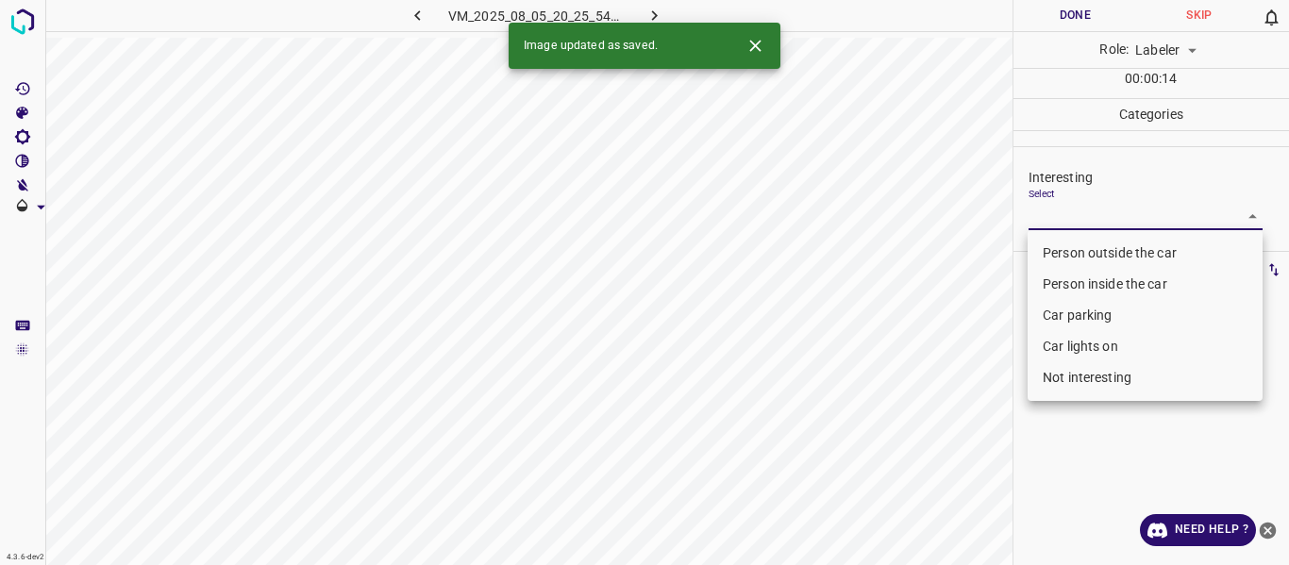
click at [1114, 211] on body "4.3.6-dev2 VM_2025_08_05_20_25_54_717_11.gif Done Skip 0 Role: Labeler labeler …" at bounding box center [644, 282] width 1289 height 565
click at [1096, 248] on li "Person outside the car" at bounding box center [1144, 253] width 235 height 31
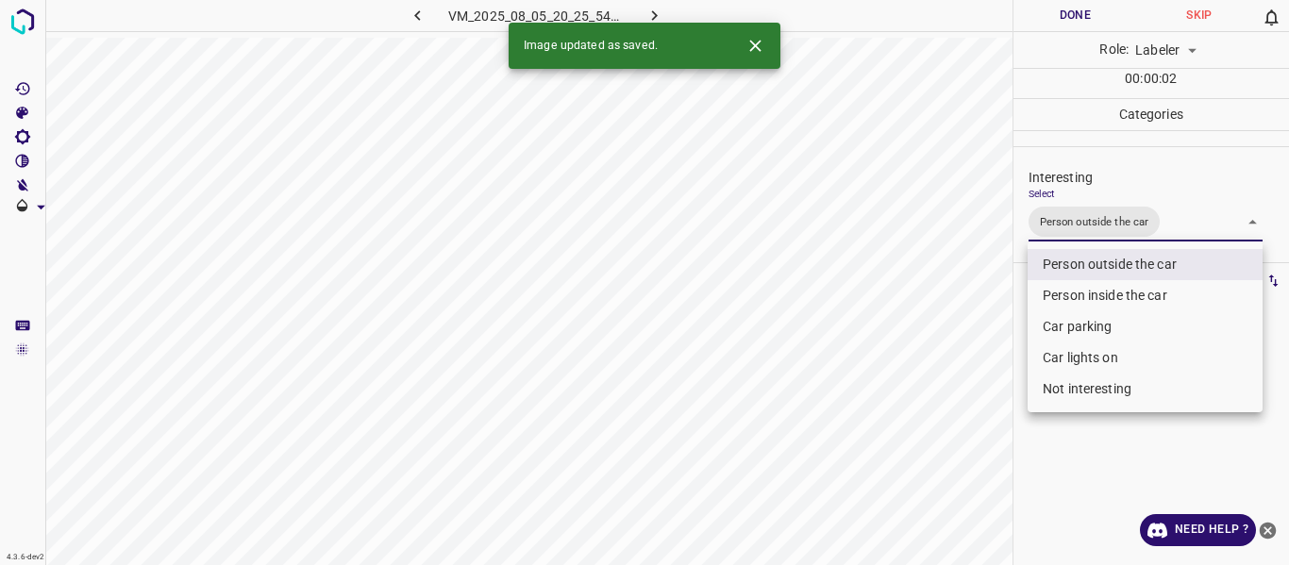
click at [1075, 358] on li "Car lights on" at bounding box center [1144, 357] width 235 height 31
type input "Person outside the car,Car lights on"
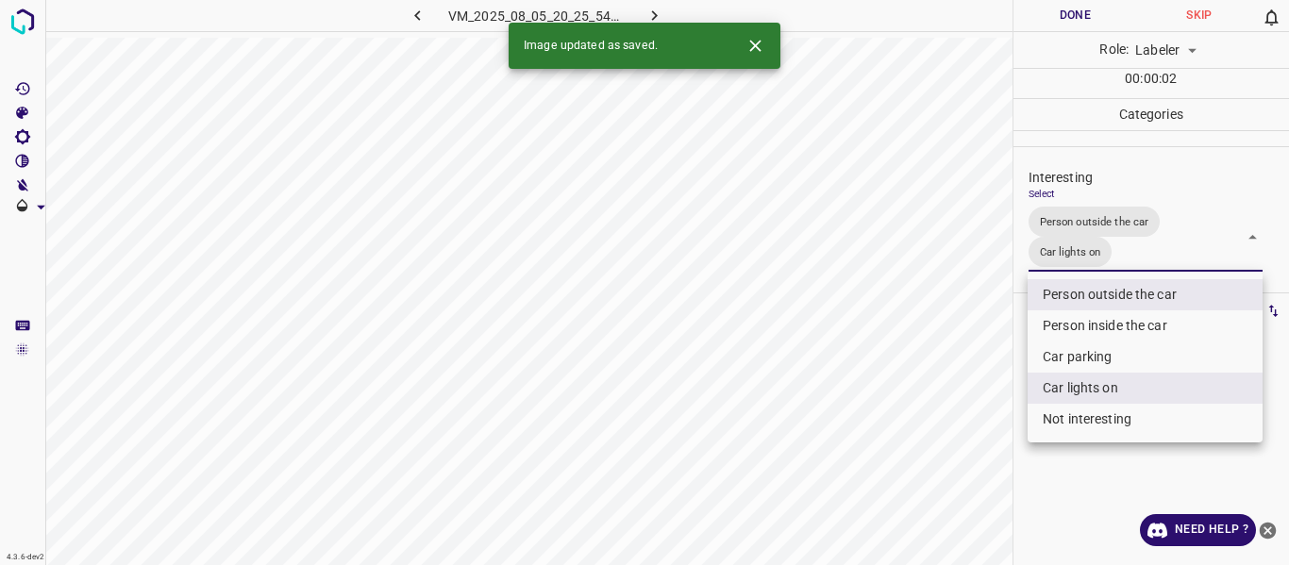
drag, startPoint x: 962, startPoint y: 401, endPoint x: 958, endPoint y: 413, distance: 13.1
click at [961, 402] on div at bounding box center [644, 282] width 1289 height 565
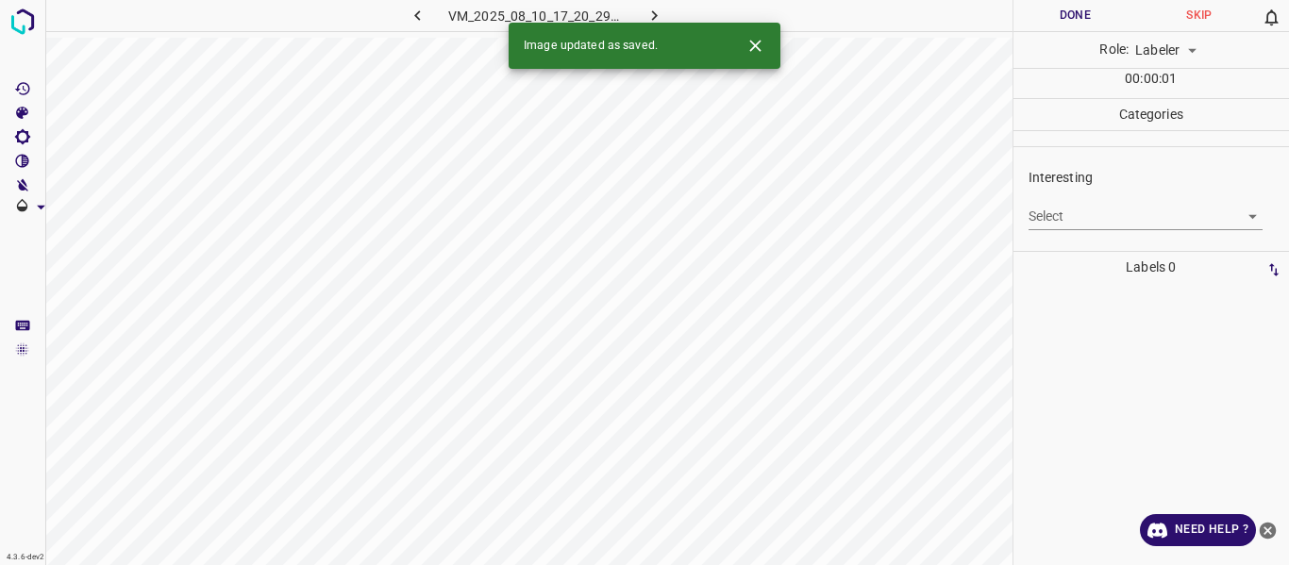
click at [1122, 219] on body "4.3.6-dev2 VM_2025_08_10_17_20_29_710_06.gif Done Skip 0 Role: Labeler labeler …" at bounding box center [644, 282] width 1289 height 565
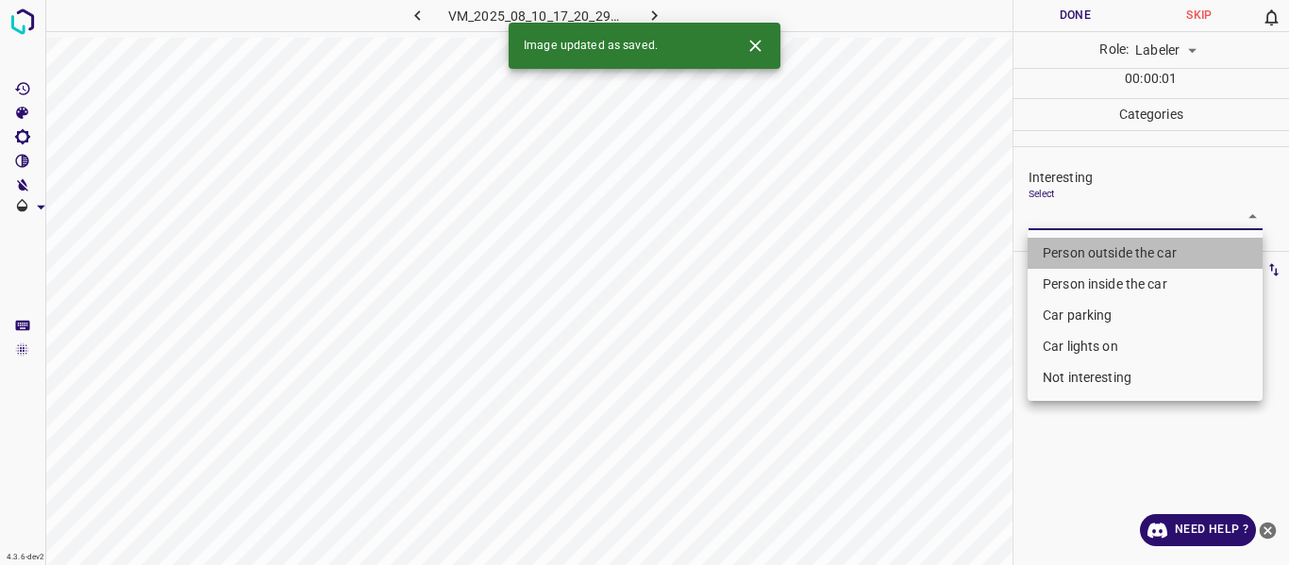
click at [1106, 249] on li "Person outside the car" at bounding box center [1144, 253] width 235 height 31
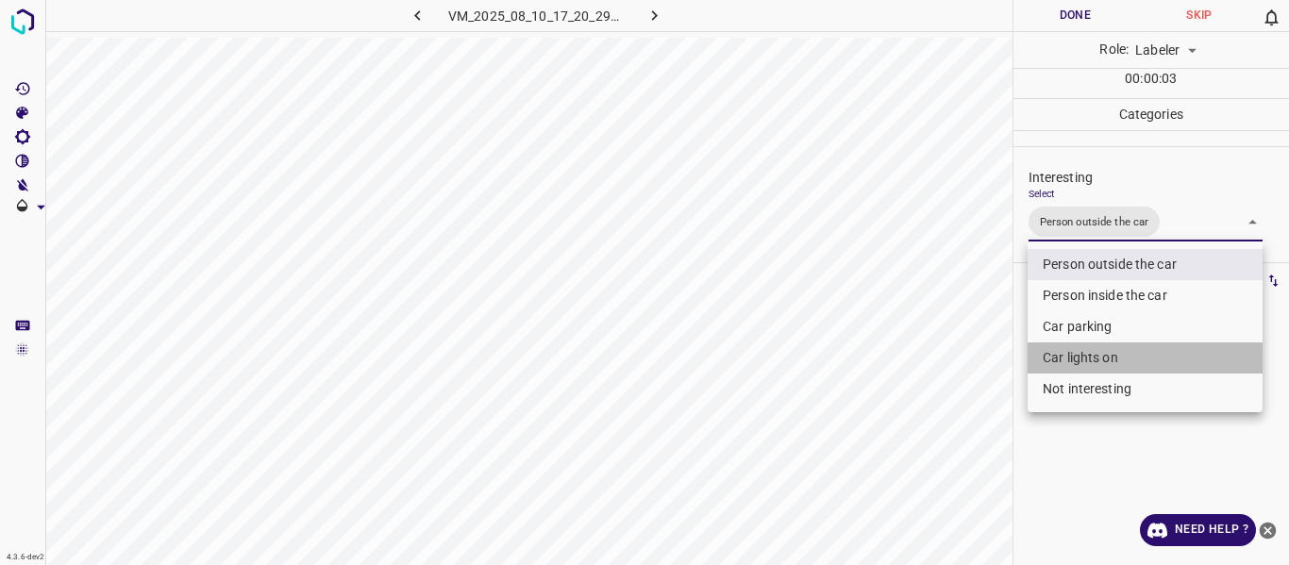
click at [1042, 342] on li "Car lights on" at bounding box center [1144, 357] width 235 height 31
type input "Person outside the car,Car lights on"
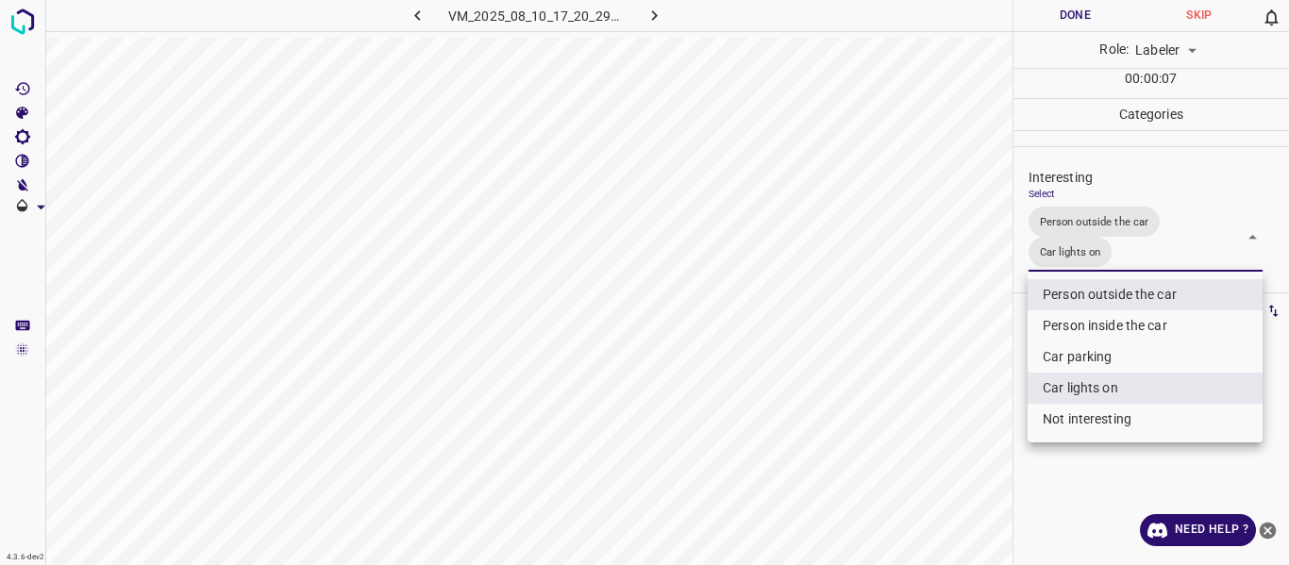
drag, startPoint x: 898, startPoint y: 359, endPoint x: 925, endPoint y: 373, distance: 29.5
click at [898, 360] on div at bounding box center [644, 282] width 1289 height 565
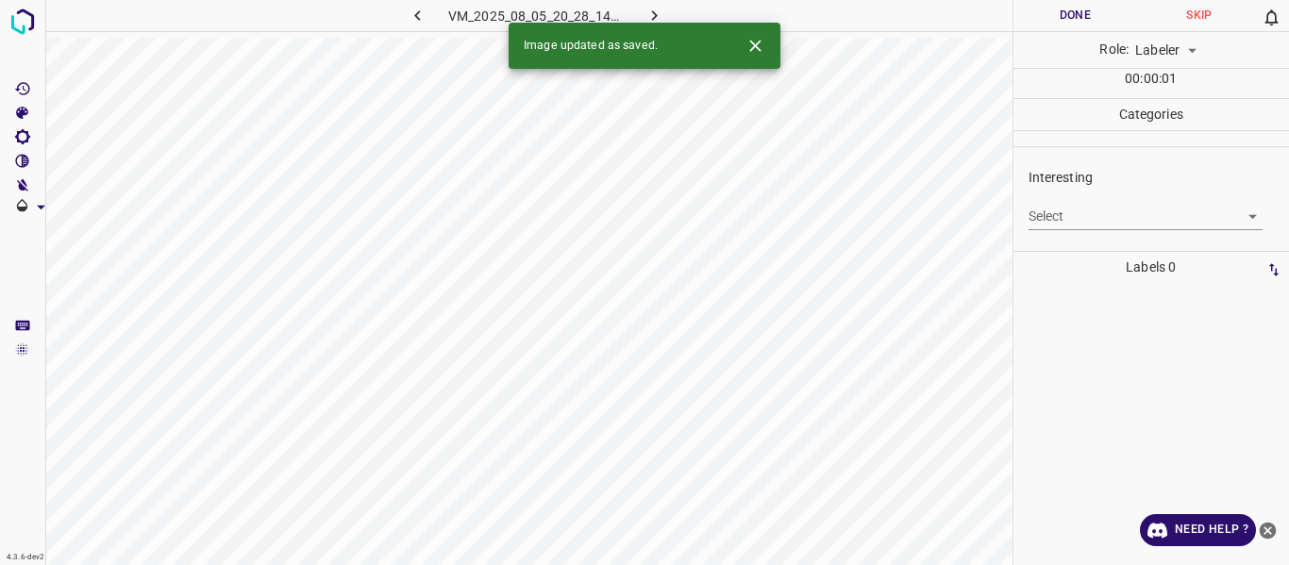
click at [1089, 214] on body "4.3.6-dev2 VM_2025_08_05_20_28_14_516_05.gif Done Skip 0 Role: Labeler labeler …" at bounding box center [644, 282] width 1289 height 565
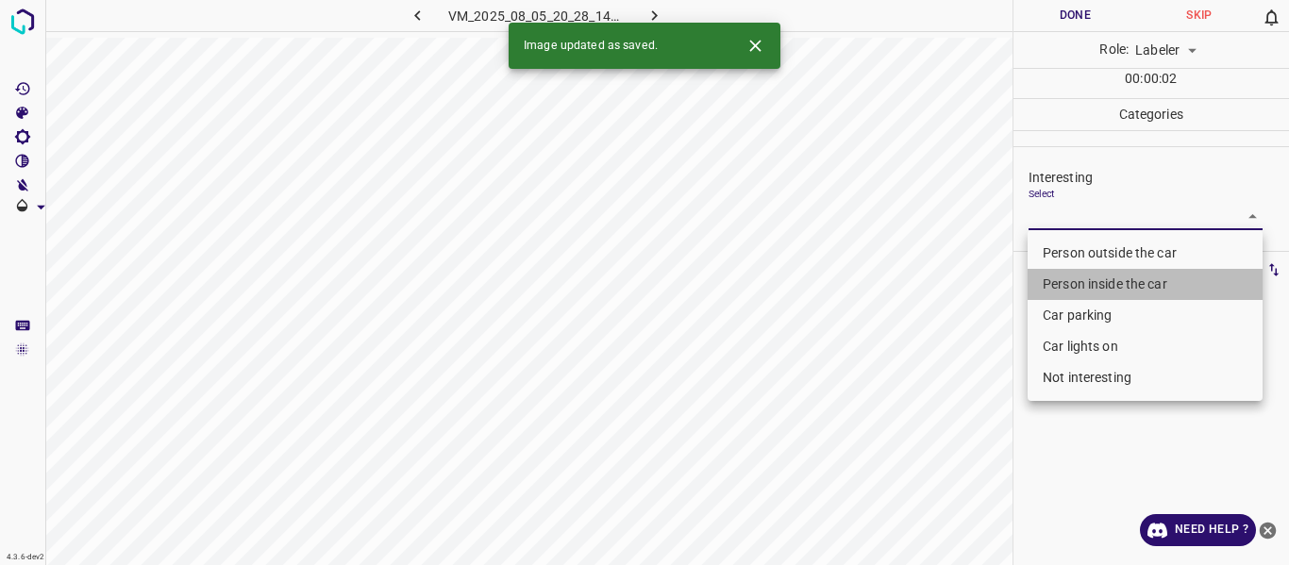
click at [1065, 288] on li "Person inside the car" at bounding box center [1144, 284] width 235 height 31
type input "Person inside the car"
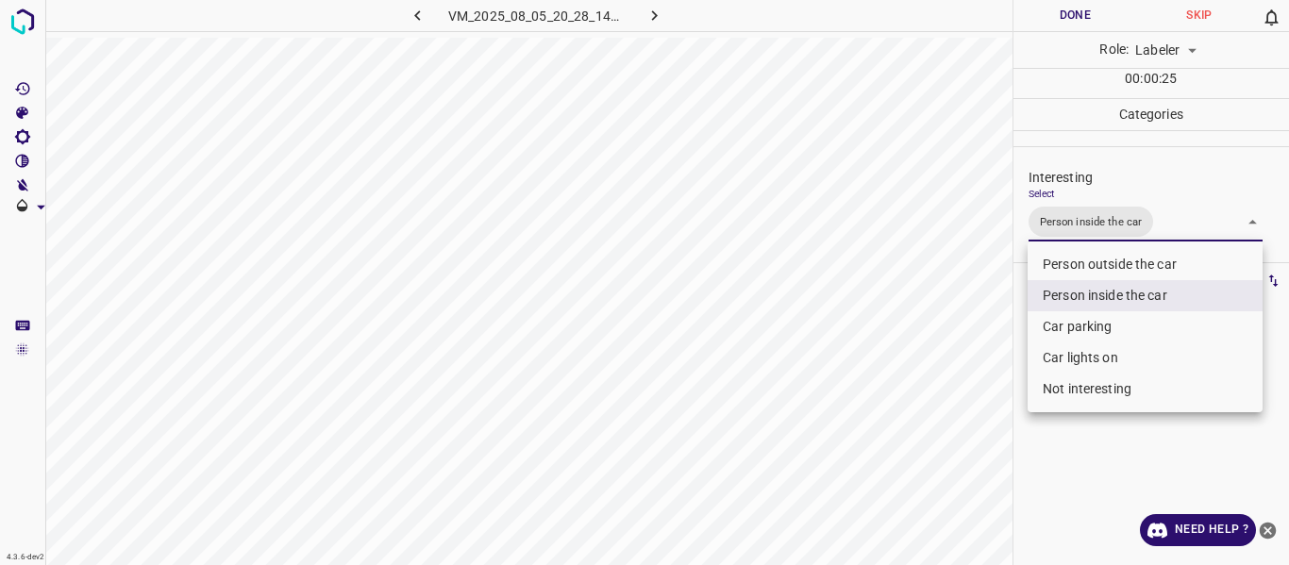
click at [1065, 291] on li "Person inside the car" at bounding box center [1144, 295] width 235 height 31
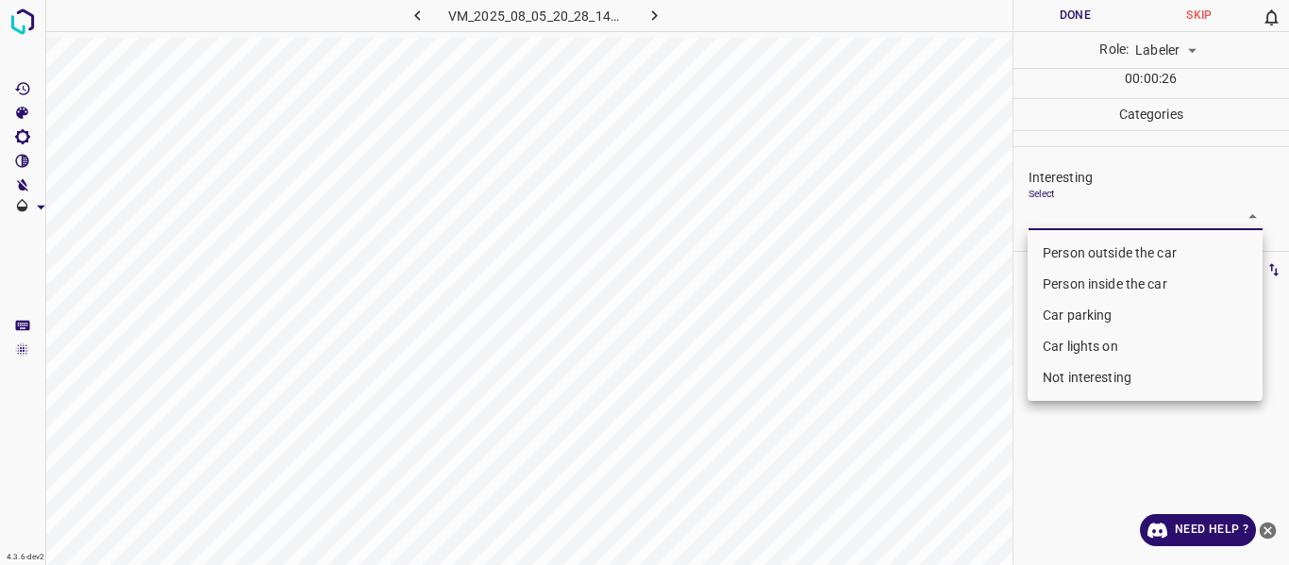
drag, startPoint x: 925, startPoint y: 368, endPoint x: 938, endPoint y: 376, distance: 14.9
click at [929, 369] on div at bounding box center [644, 282] width 1289 height 565
drag, startPoint x: 1072, startPoint y: 212, endPoint x: 1094, endPoint y: 297, distance: 87.9
click at [1072, 215] on body "4.3.6-dev2 VM_2025_08_05_20_28_14_516_05.gif Done Skip 0 Role: Labeler labeler …" at bounding box center [644, 282] width 1289 height 565
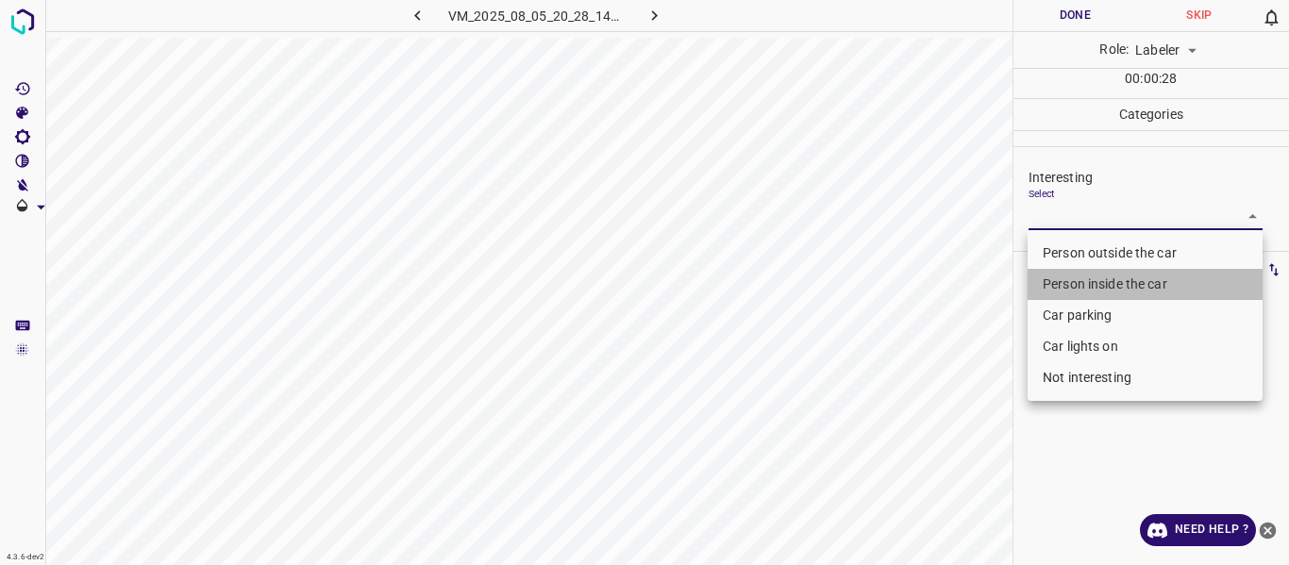
drag, startPoint x: 1087, startPoint y: 279, endPoint x: 991, endPoint y: 357, distance: 123.5
click at [1084, 282] on li "Person inside the car" at bounding box center [1144, 284] width 235 height 31
type input "Person inside the car"
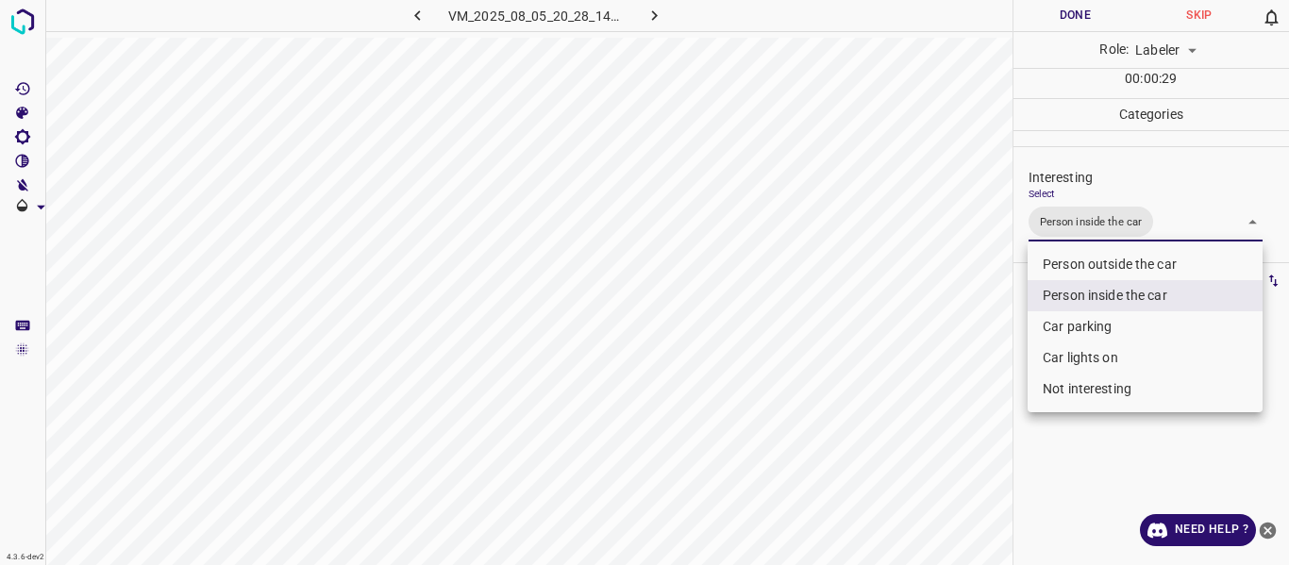
drag, startPoint x: 984, startPoint y: 365, endPoint x: 961, endPoint y: 425, distance: 64.5
click at [980, 384] on div at bounding box center [644, 282] width 1289 height 565
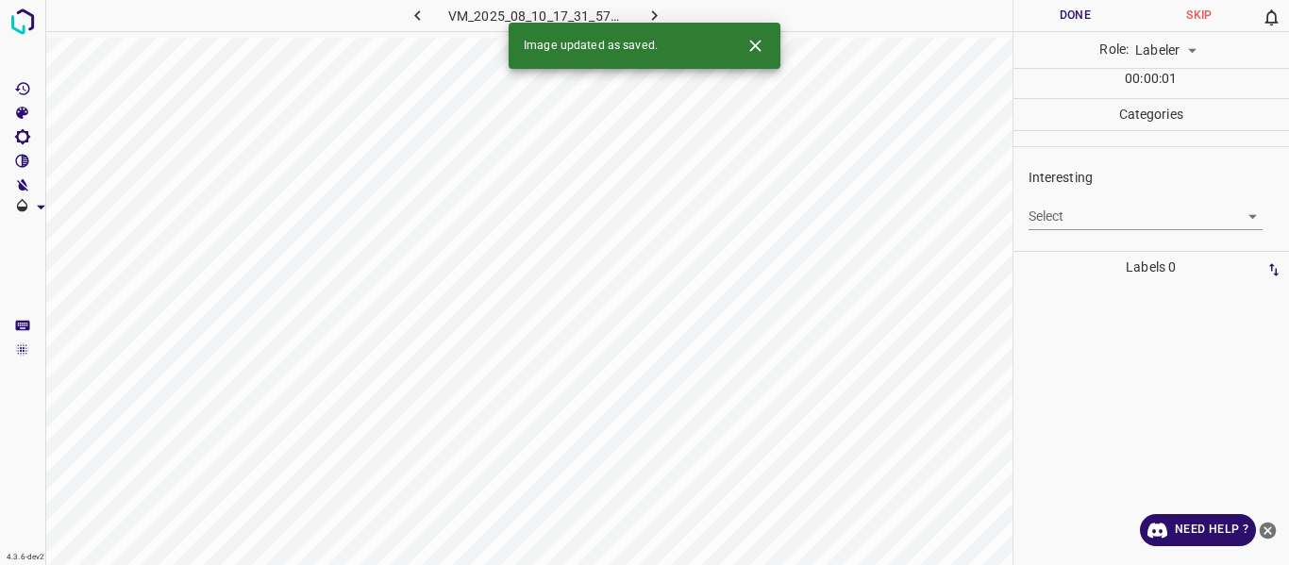
click at [1060, 225] on body "4.3.6-dev2 VM_2025_08_10_17_31_57_327_03.gif Done Skip 0 Role: Labeler labeler …" at bounding box center [644, 282] width 1289 height 565
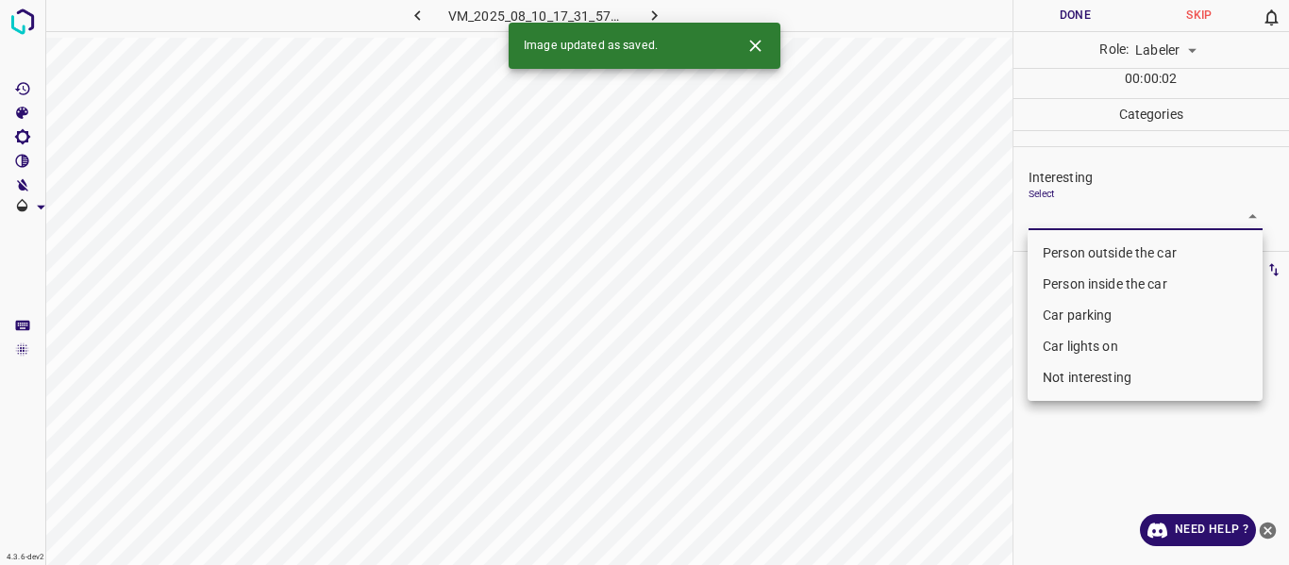
drag, startPoint x: 1075, startPoint y: 232, endPoint x: 1072, endPoint y: 242, distance: 9.8
click at [1073, 241] on ul "Person outside the car Person inside the car Car parking Car lights on Not inte…" at bounding box center [1144, 315] width 235 height 171
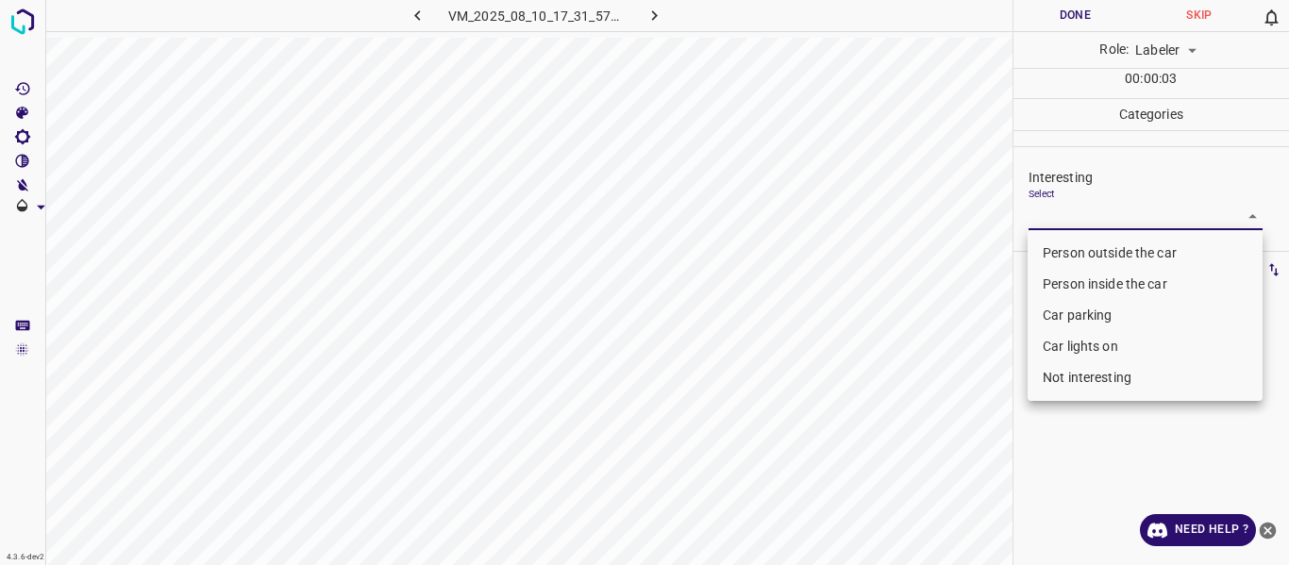
click at [1070, 250] on li "Person outside the car" at bounding box center [1144, 253] width 235 height 31
type input "Person outside the car"
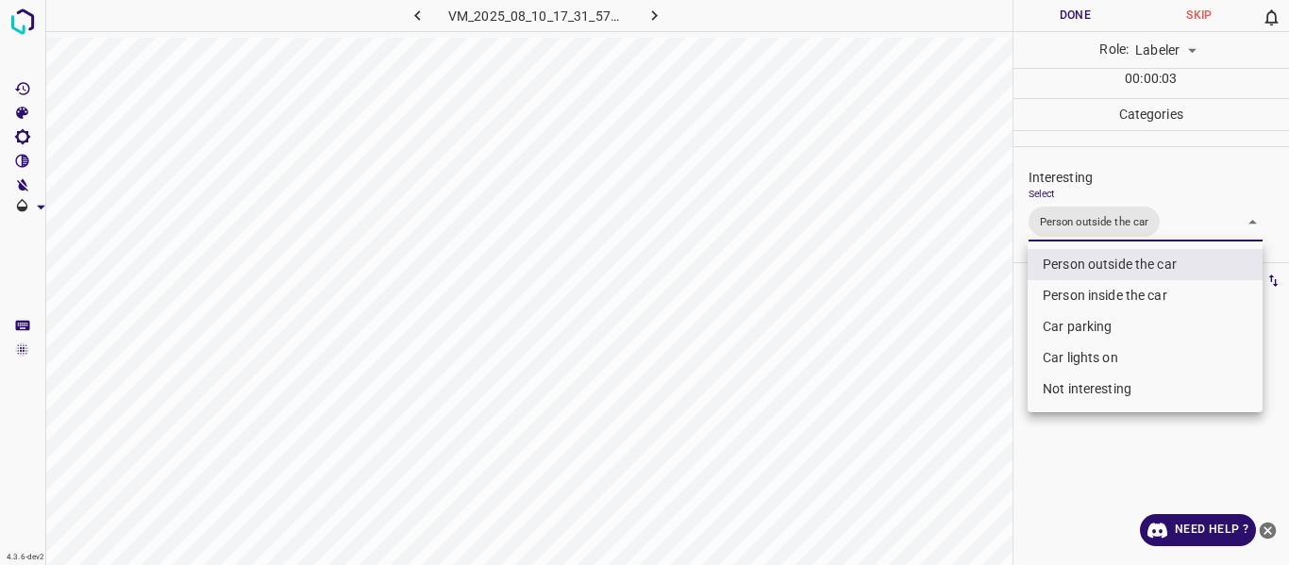
click at [967, 333] on div at bounding box center [644, 282] width 1289 height 565
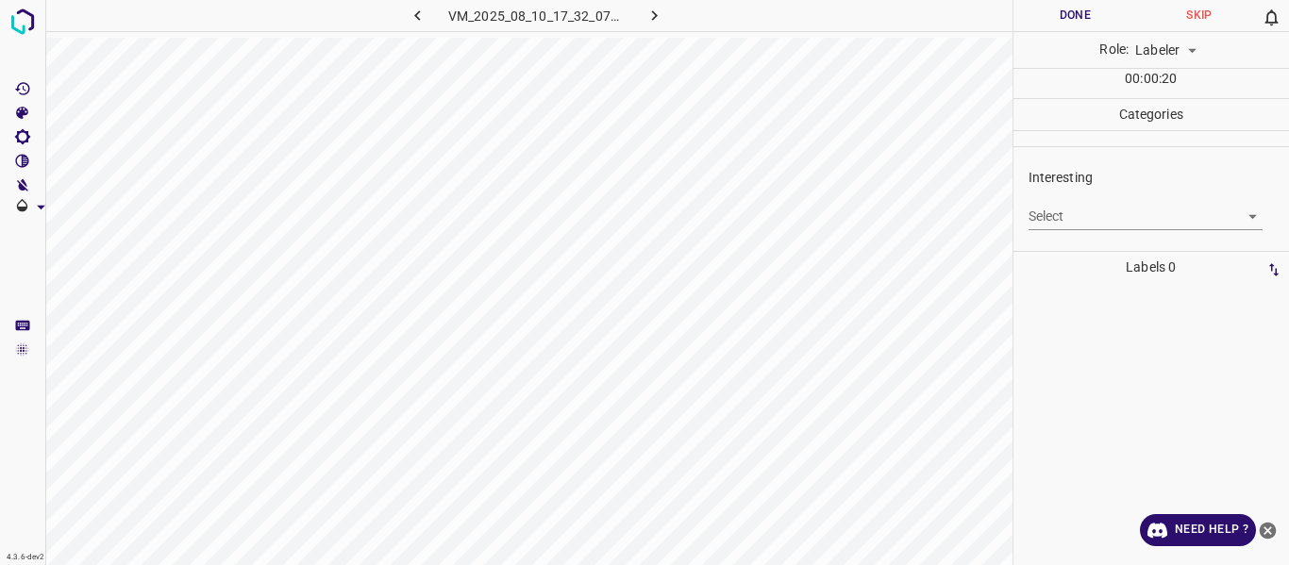
click at [1070, 203] on body "4.3.6-dev2 VM_2025_08_10_17_32_07_901_10.gif Done Skip 0 Role: Labeler labeler …" at bounding box center [644, 282] width 1289 height 565
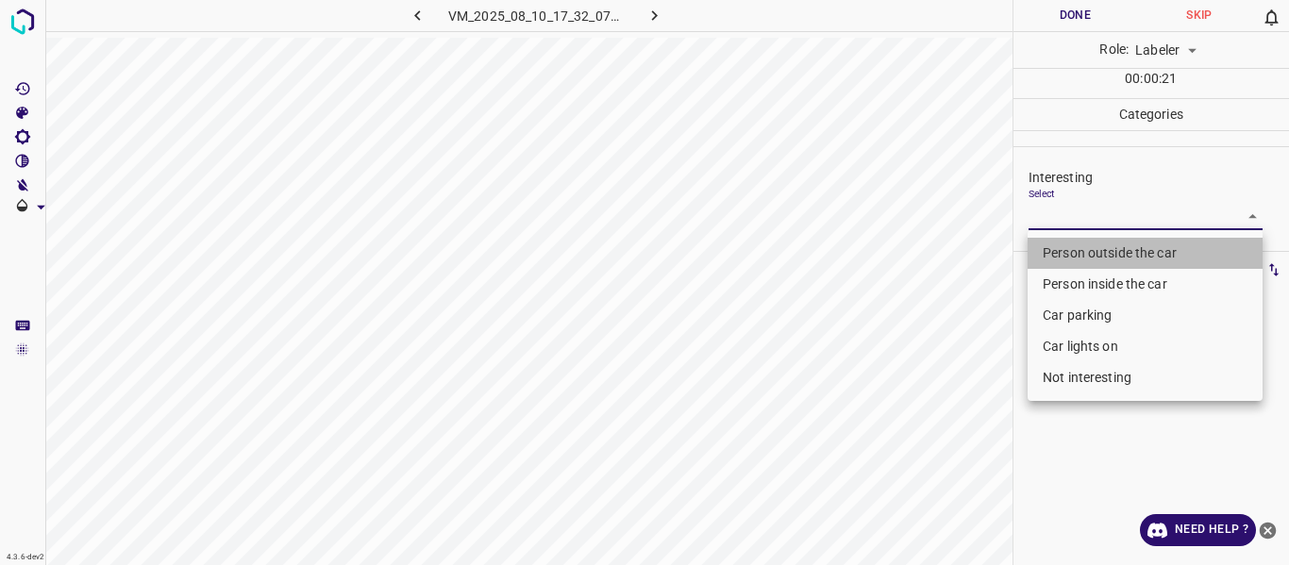
click at [1062, 256] on li "Person outside the car" at bounding box center [1144, 253] width 235 height 31
type input "Person outside the car"
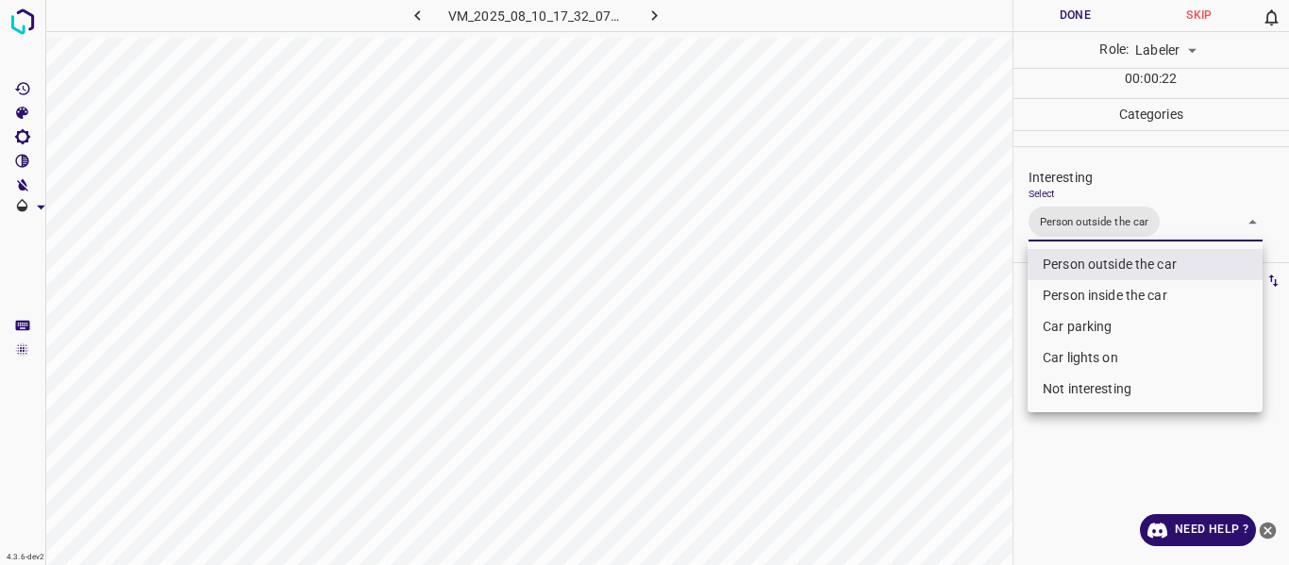
click at [900, 356] on div at bounding box center [644, 282] width 1289 height 565
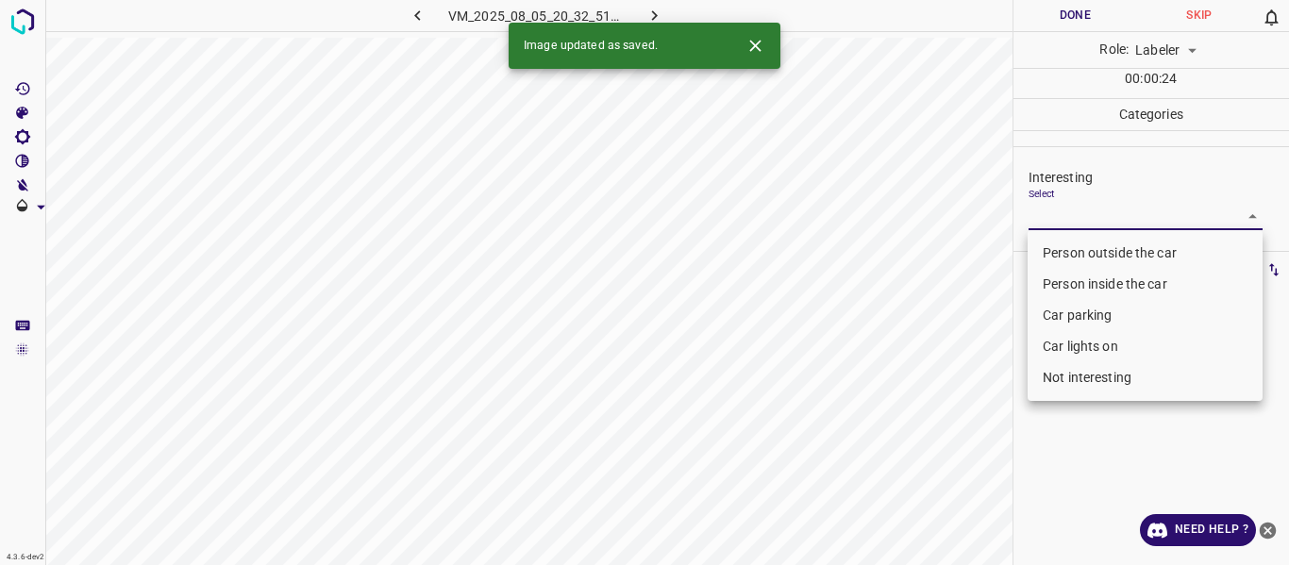
click at [1071, 214] on body "4.3.6-dev2 VM_2025_08_05_20_32_51_079_02.gif Done Skip 0 Role: Labeler labeler …" at bounding box center [644, 282] width 1289 height 565
click at [1057, 256] on li "Person outside the car" at bounding box center [1144, 253] width 235 height 31
type input "Person outside the car"
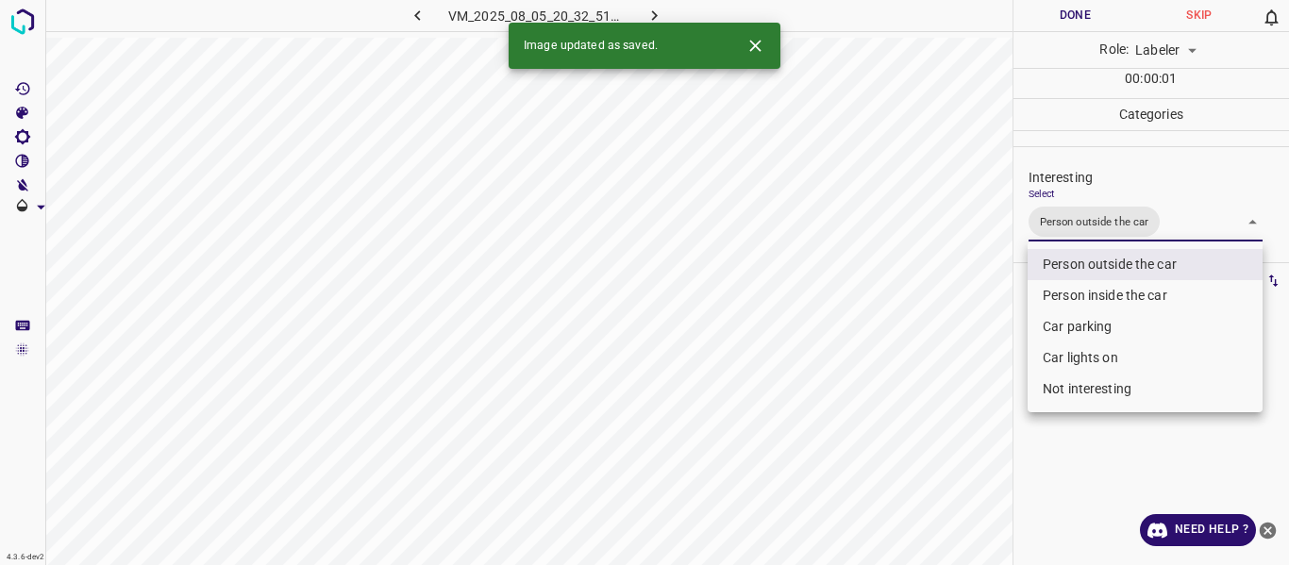
drag, startPoint x: 935, startPoint y: 332, endPoint x: 934, endPoint y: 370, distance: 37.7
click at [935, 334] on div at bounding box center [644, 282] width 1289 height 565
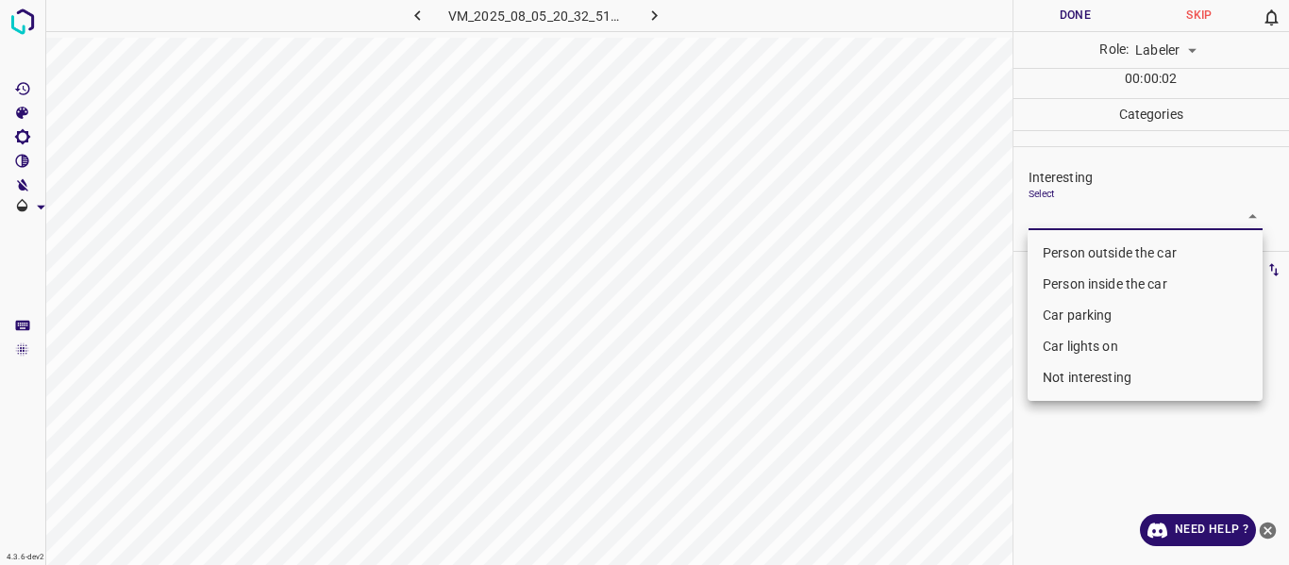
click at [1076, 216] on body "4.3.6-dev2 VM_2025_08_05_20_32_51_079_01.gif Done Skip 0 Role: Labeler labeler …" at bounding box center [644, 282] width 1289 height 565
click at [1042, 249] on li "Person outside the car" at bounding box center [1144, 253] width 235 height 31
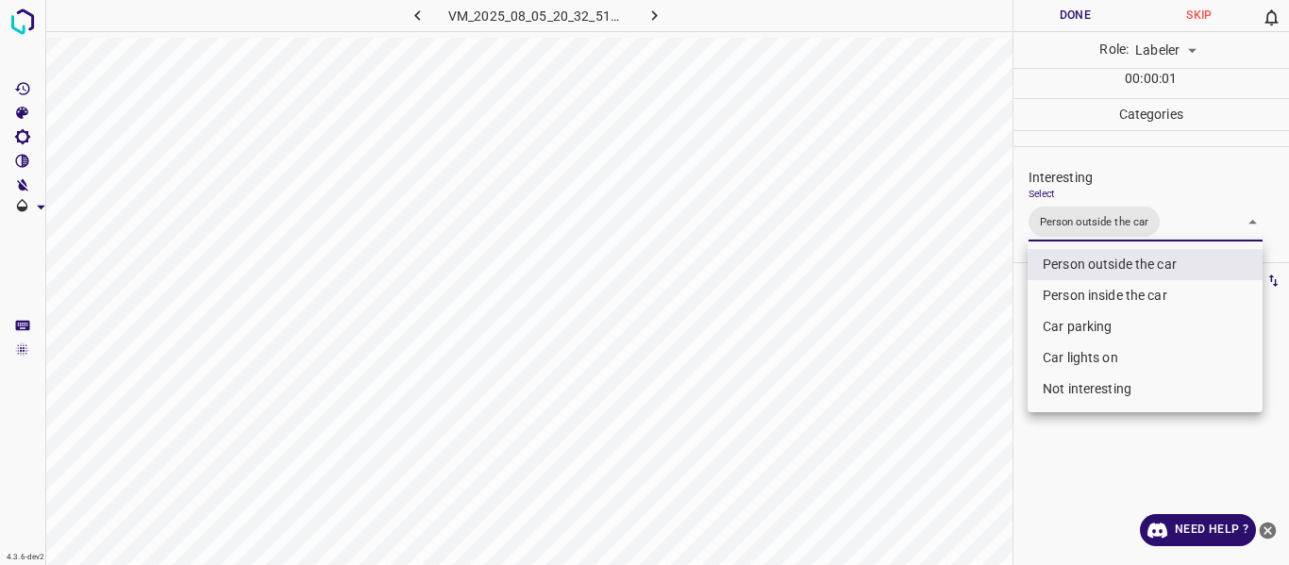
drag, startPoint x: 1086, startPoint y: 363, endPoint x: 1069, endPoint y: 358, distance: 17.9
click at [1082, 358] on li "Car lights on" at bounding box center [1144, 357] width 235 height 31
type input "Person outside the car,Car lights on"
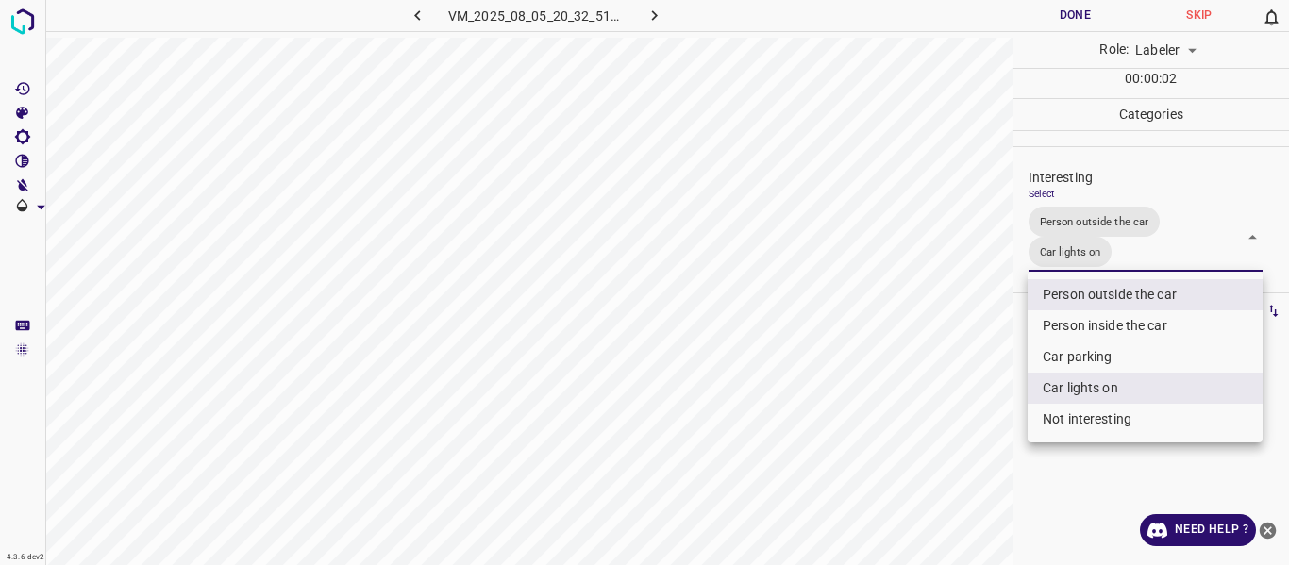
drag, startPoint x: 931, startPoint y: 397, endPoint x: 855, endPoint y: 459, distance: 98.6
click at [925, 408] on div at bounding box center [644, 282] width 1289 height 565
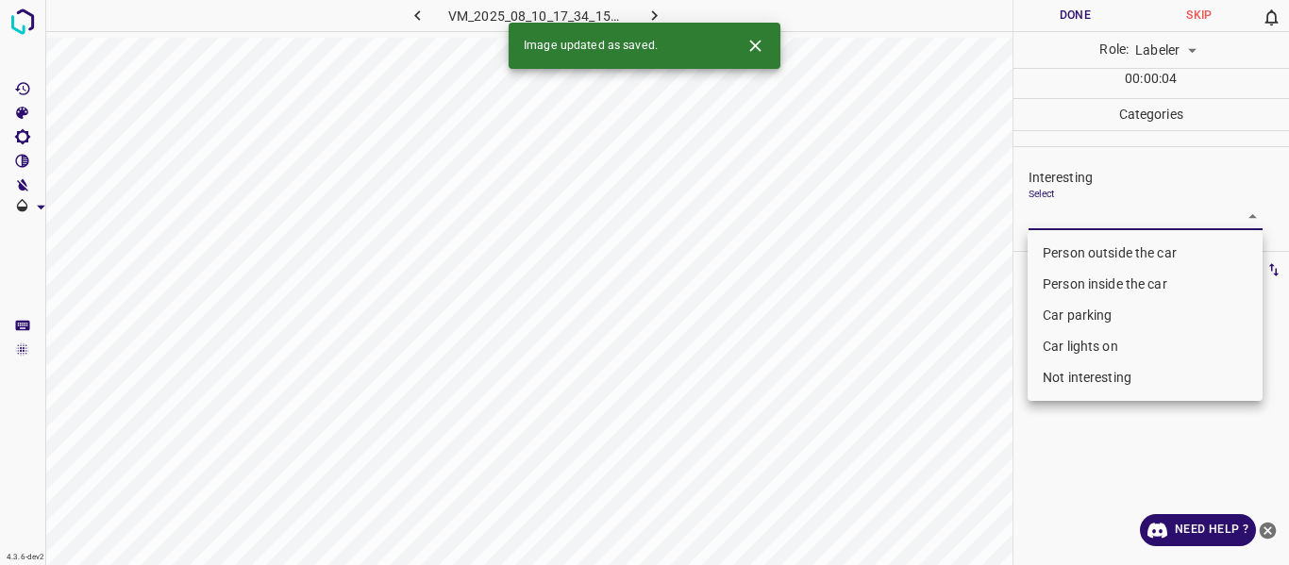
drag, startPoint x: 1063, startPoint y: 220, endPoint x: 1065, endPoint y: 262, distance: 42.5
click at [1064, 221] on body "4.3.6-dev2 VM_2025_08_10_17_34_15_079_02.gif Done Skip 0 Role: Labeler labeler …" at bounding box center [644, 282] width 1289 height 565
click at [1064, 263] on li "Person outside the car" at bounding box center [1144, 253] width 235 height 31
type input "Person outside the car"
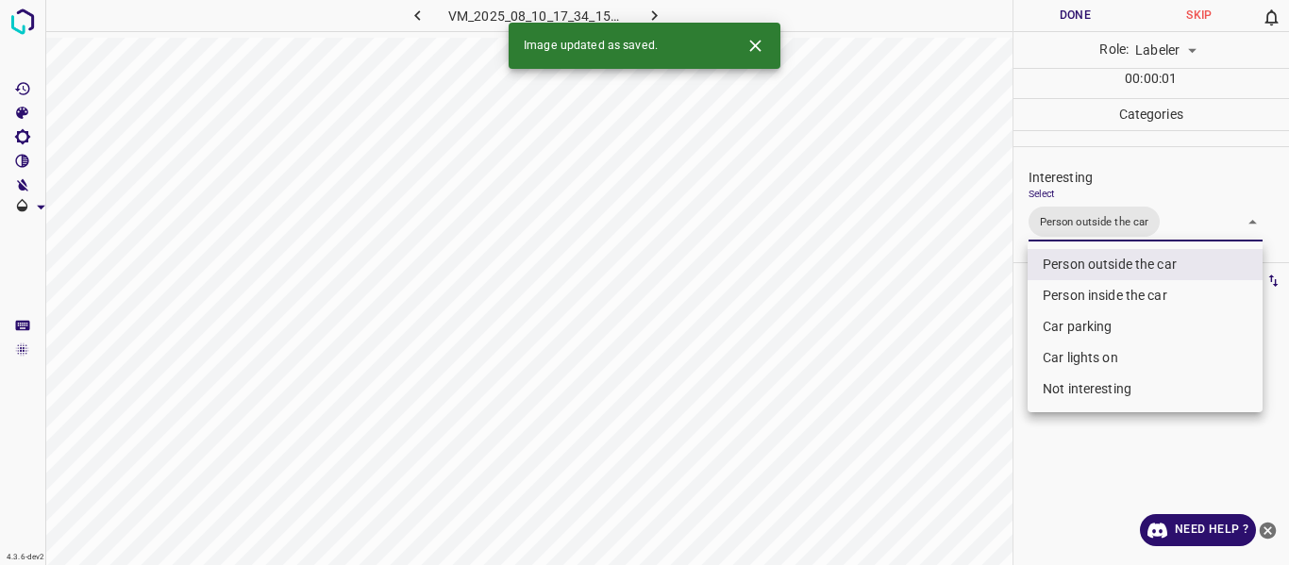
drag, startPoint x: 926, startPoint y: 383, endPoint x: 931, endPoint y: 400, distance: 17.6
click at [930, 391] on div at bounding box center [644, 282] width 1289 height 565
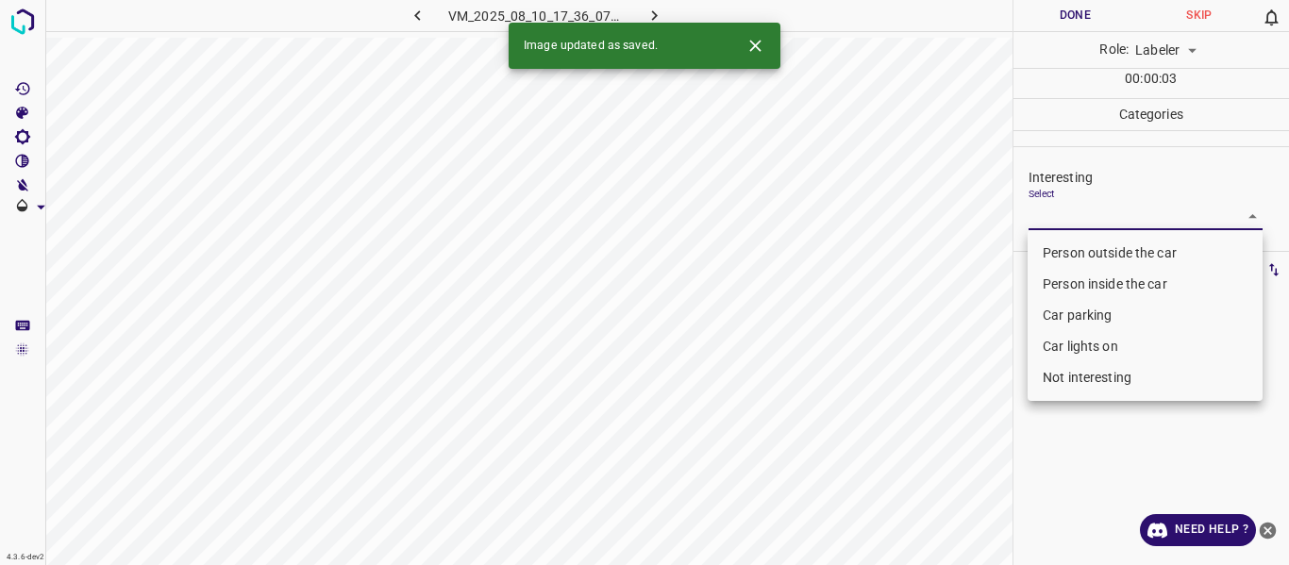
drag, startPoint x: 1088, startPoint y: 215, endPoint x: 1080, endPoint y: 234, distance: 20.3
click at [1088, 214] on body "4.3.6-dev2 VM_2025_08_10_17_36_07_718_01.gif Done Skip 0 Role: Labeler labeler …" at bounding box center [644, 282] width 1289 height 565
click at [1080, 248] on li "Person outside the car" at bounding box center [1144, 253] width 235 height 31
type input "Person outside the car"
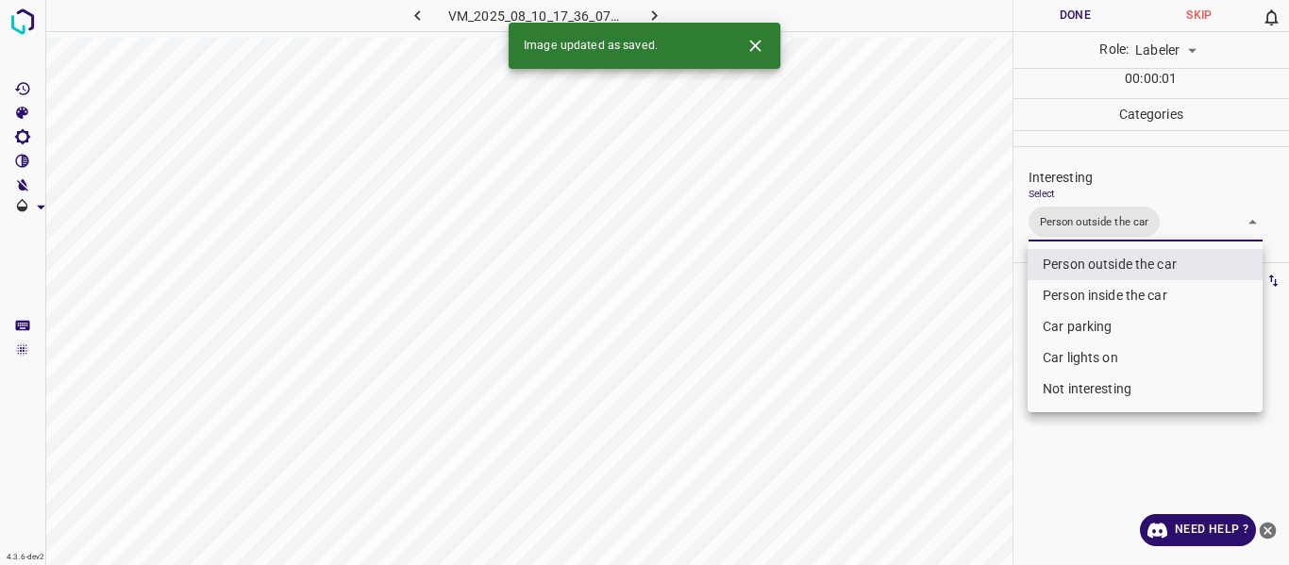
drag, startPoint x: 977, startPoint y: 358, endPoint x: 975, endPoint y: 369, distance: 11.7
click at [977, 360] on div at bounding box center [644, 282] width 1289 height 565
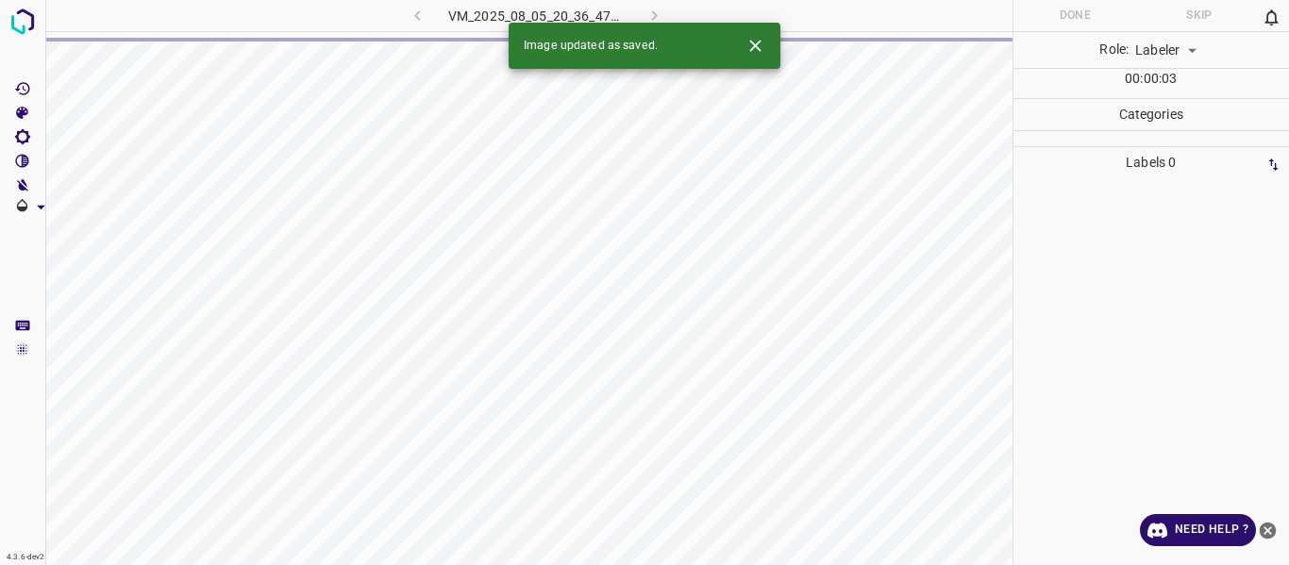
click at [414, 20] on div "VM_2025_08_05_20_36_47_884_01.gif" at bounding box center [536, 15] width 352 height 31
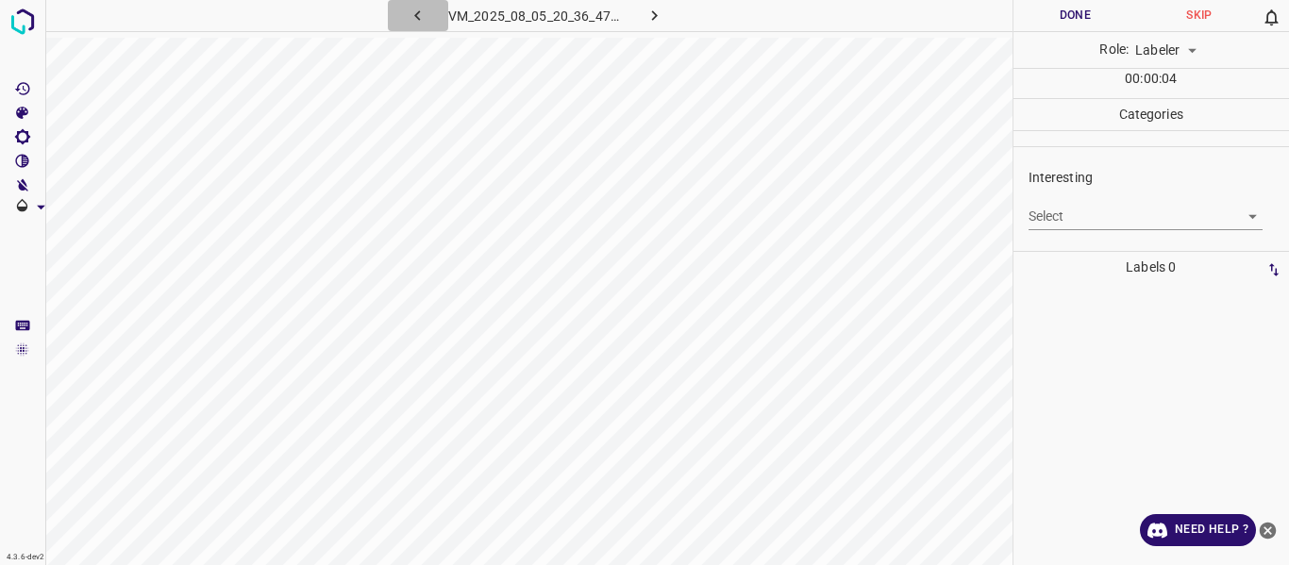
click at [415, 18] on icon "button" at bounding box center [418, 16] width 20 height 20
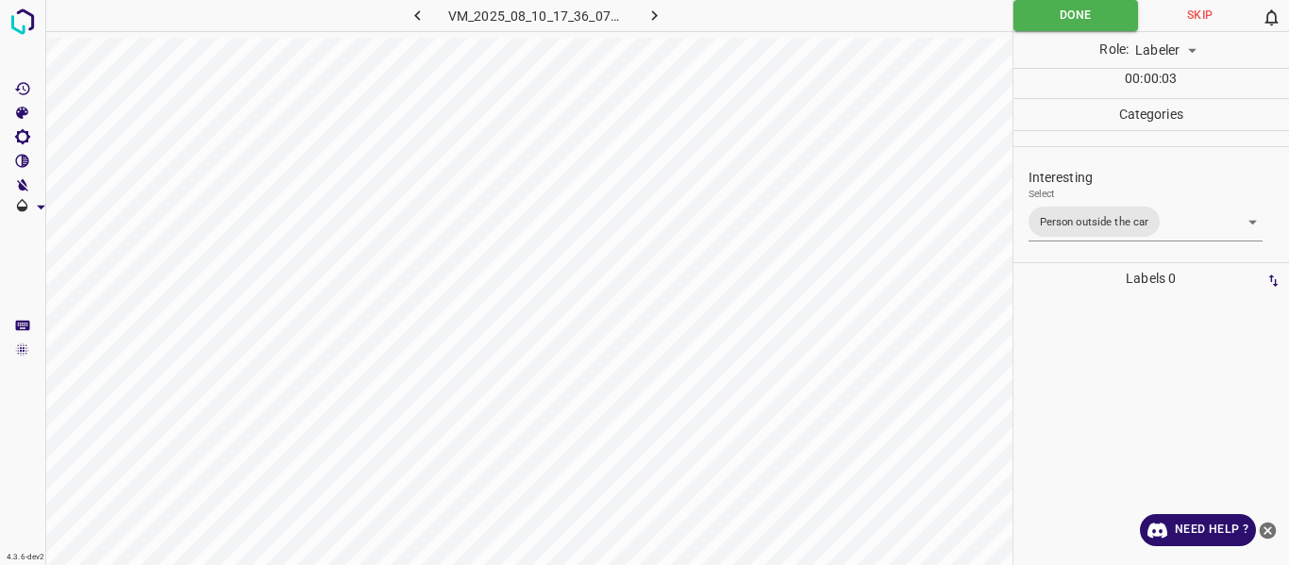
click at [1192, 223] on body "4.3.6-dev2 VM_2025_08_10_17_36_07_718_01.gif Done Skip 0 Role: Labeler labeler …" at bounding box center [644, 282] width 1289 height 565
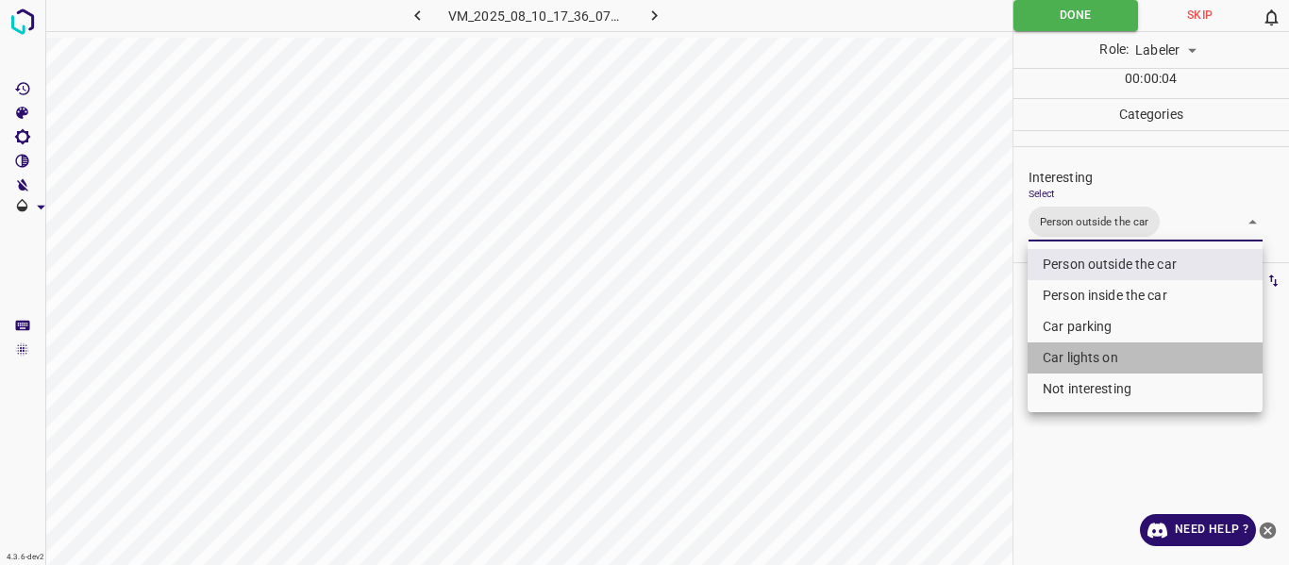
drag, startPoint x: 1100, startPoint y: 358, endPoint x: 926, endPoint y: 352, distance: 173.7
click at [1097, 356] on li "Car lights on" at bounding box center [1144, 357] width 235 height 31
type input "Person outside the car,Car lights on"
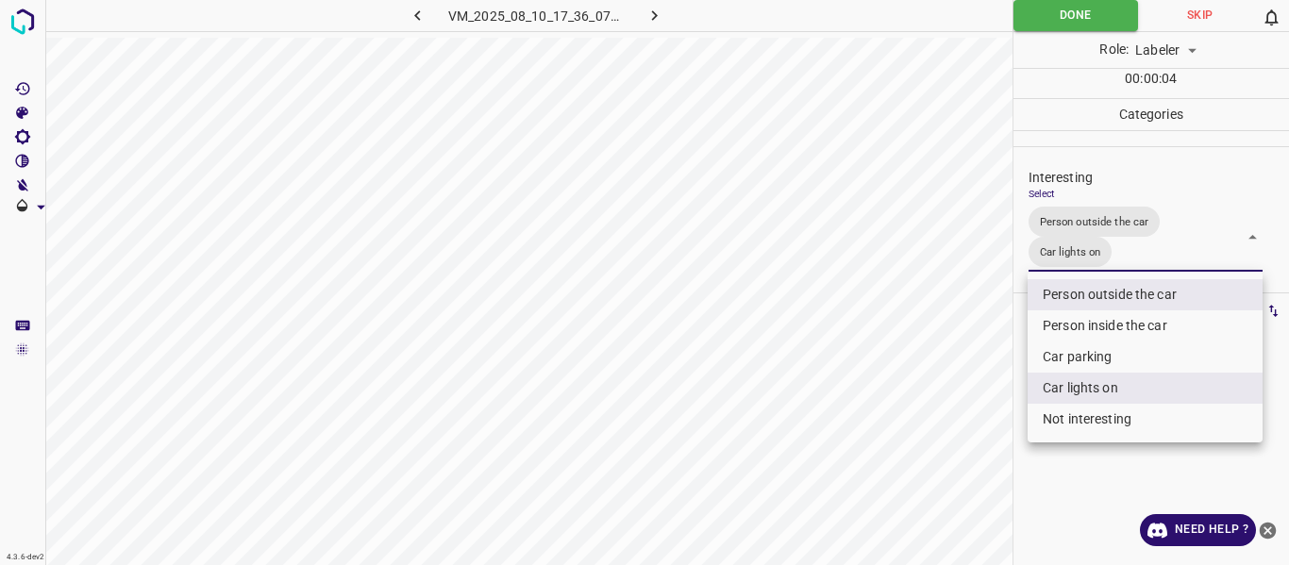
click at [911, 352] on div at bounding box center [644, 282] width 1289 height 565
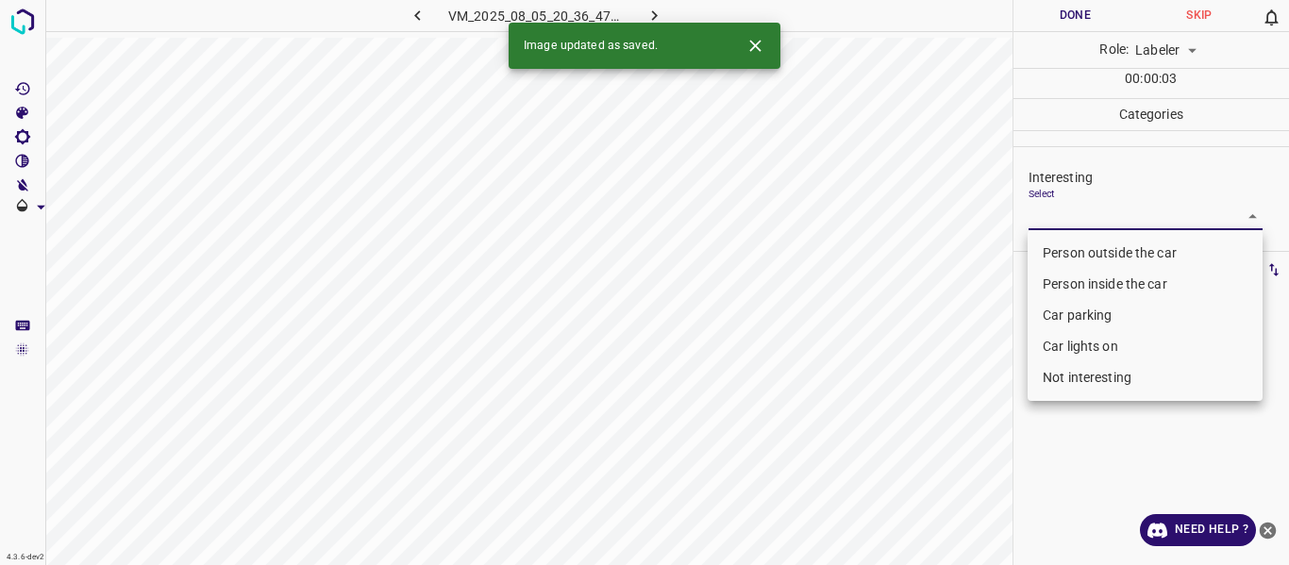
click at [1137, 214] on body "4.3.6-dev2 VM_2025_08_05_20_36_47_884_01.gif Done Skip 0 Role: Labeler labeler …" at bounding box center [644, 282] width 1289 height 565
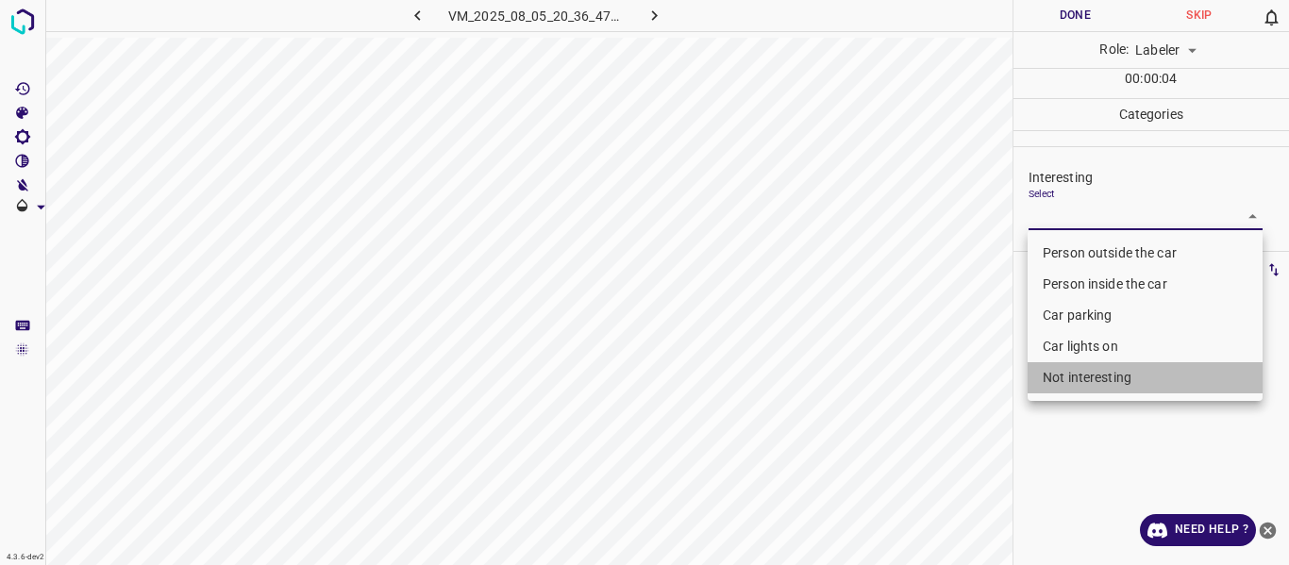
click at [1105, 367] on li "Not interesting" at bounding box center [1144, 377] width 235 height 31
type input "Not interesting"
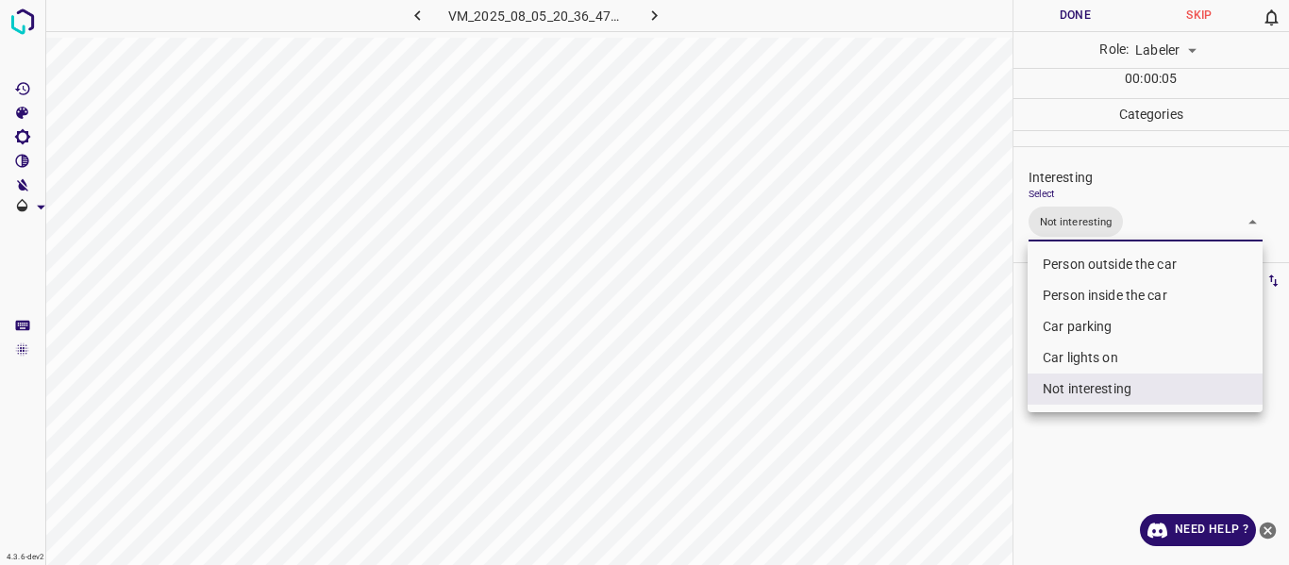
drag, startPoint x: 918, startPoint y: 403, endPoint x: 909, endPoint y: 417, distance: 17.0
click at [918, 404] on div at bounding box center [644, 282] width 1289 height 565
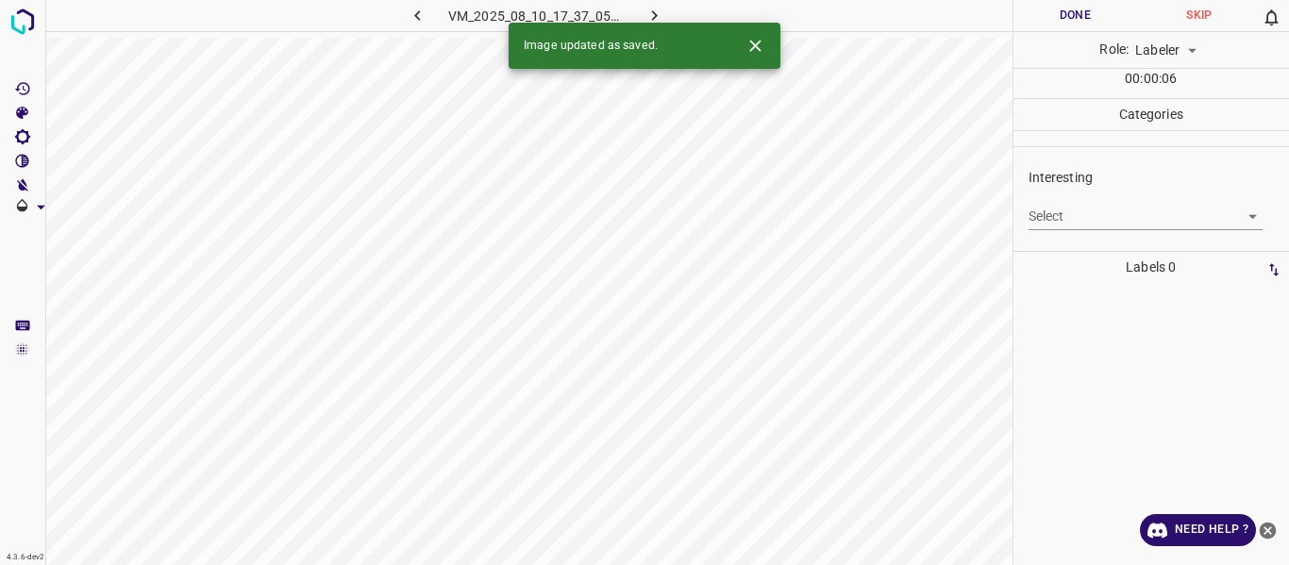
click at [1104, 216] on body "4.3.6-dev2 VM_2025_08_10_17_37_05_980_02.gif Done Skip 0 Role: Labeler labeler …" at bounding box center [644, 282] width 1289 height 565
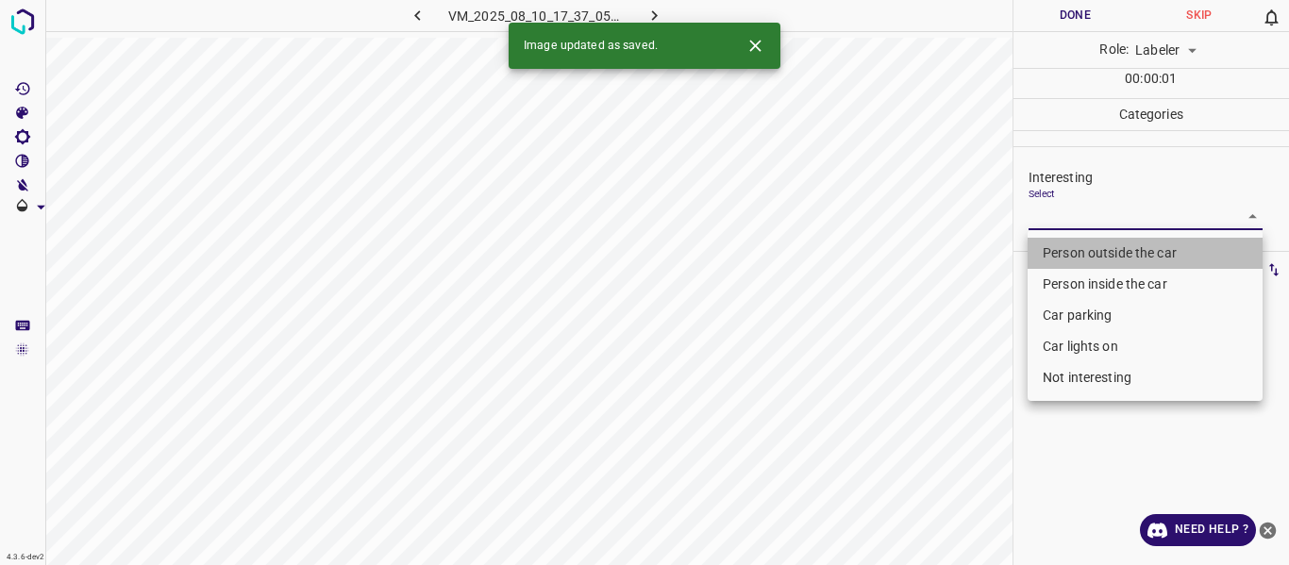
click at [1093, 255] on li "Person outside the car" at bounding box center [1144, 253] width 235 height 31
type input "Person outside the car"
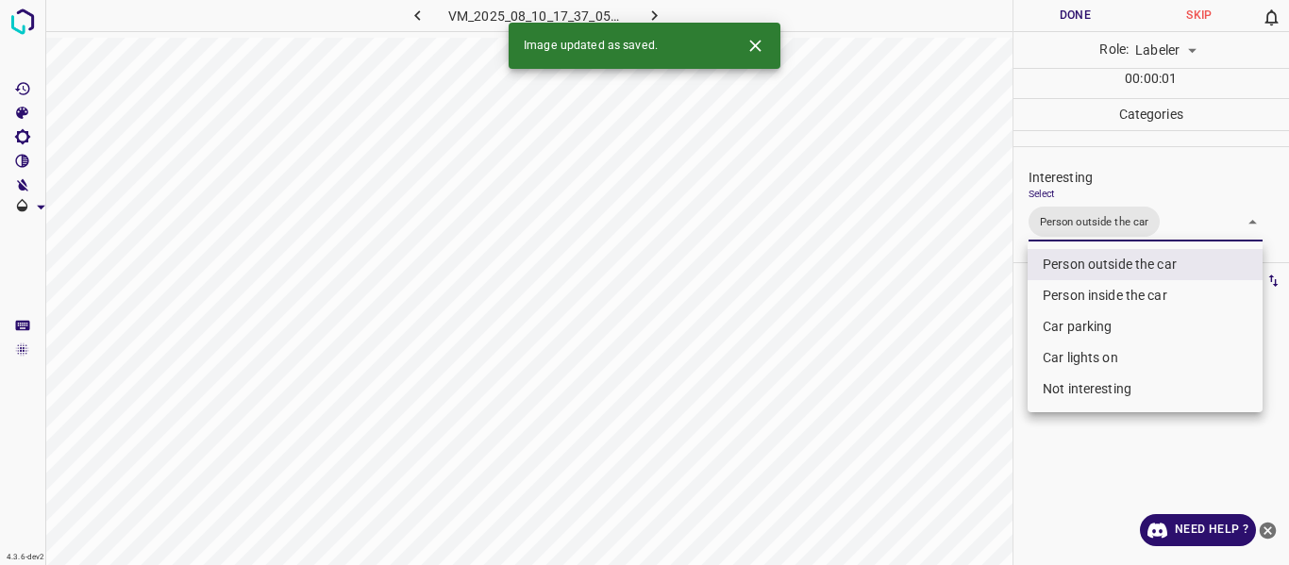
drag, startPoint x: 990, startPoint y: 445, endPoint x: 994, endPoint y: 464, distance: 19.4
click at [990, 450] on div at bounding box center [644, 282] width 1289 height 565
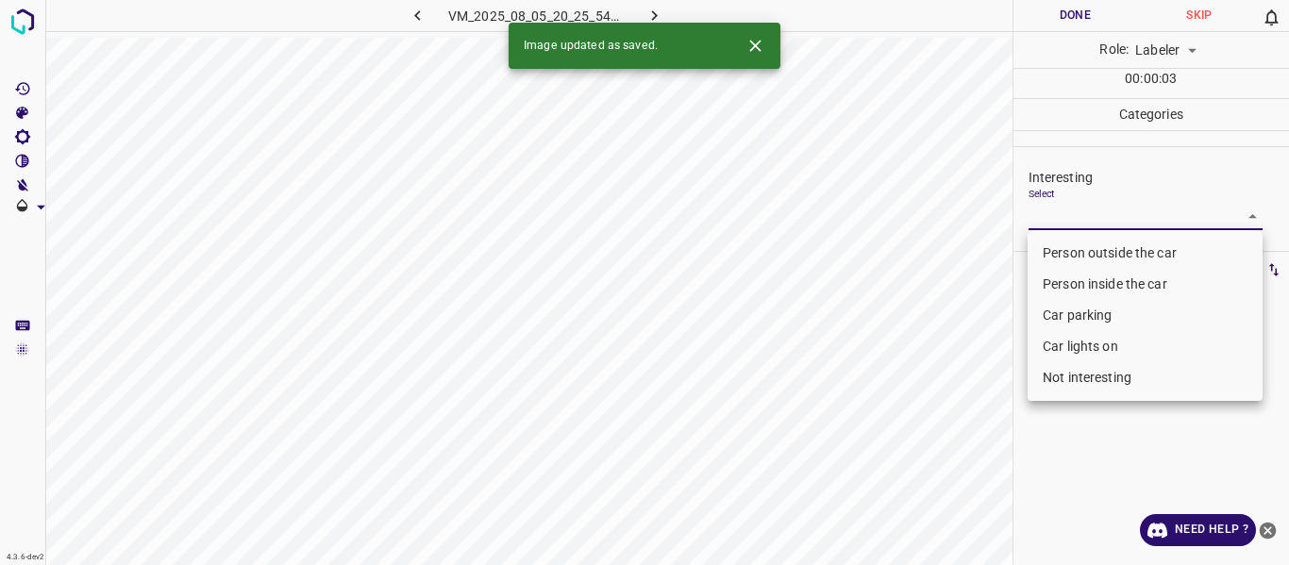
click at [1107, 217] on body "4.3.6-dev2 VM_2025_08_05_20_25_54_717_09.gif Done Skip 0 Role: Labeler labeler …" at bounding box center [644, 282] width 1289 height 565
click at [1105, 245] on li "Person outside the car" at bounding box center [1144, 253] width 235 height 31
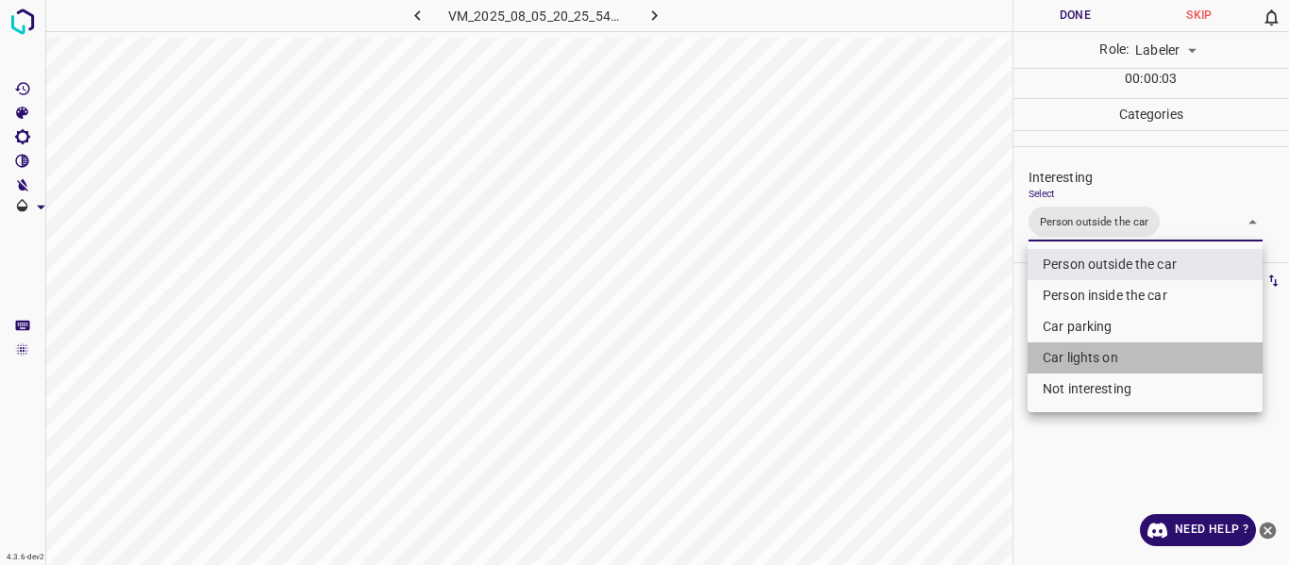
click at [1086, 361] on li "Car lights on" at bounding box center [1144, 357] width 235 height 31
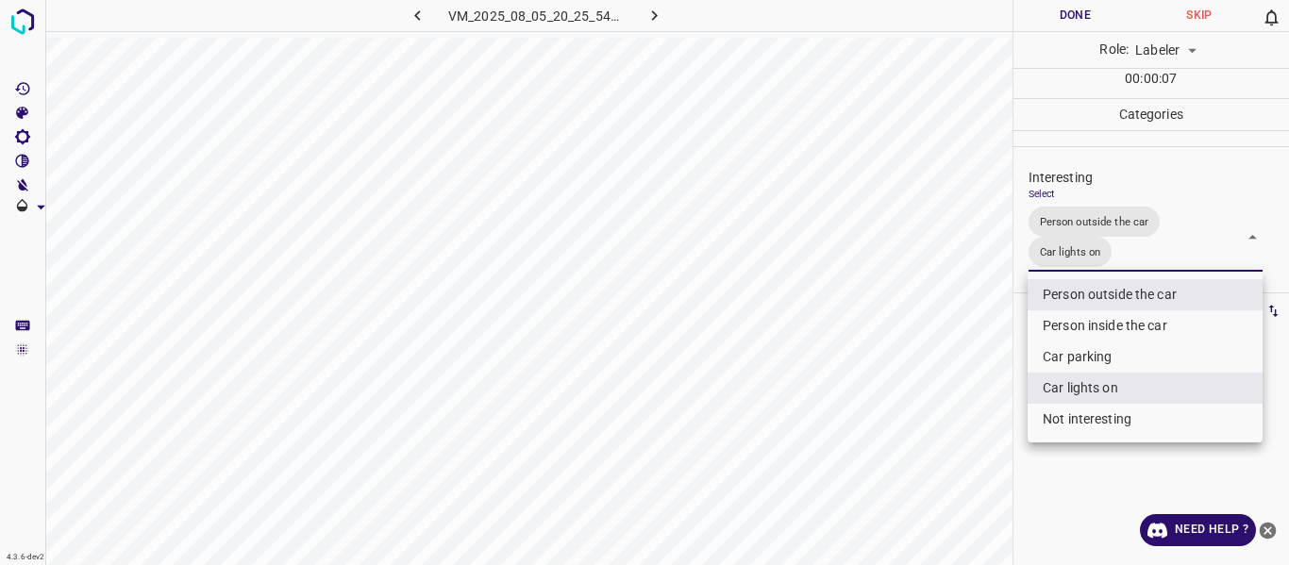
click at [1030, 392] on li "Car lights on" at bounding box center [1144, 388] width 235 height 31
type input "Person outside the car"
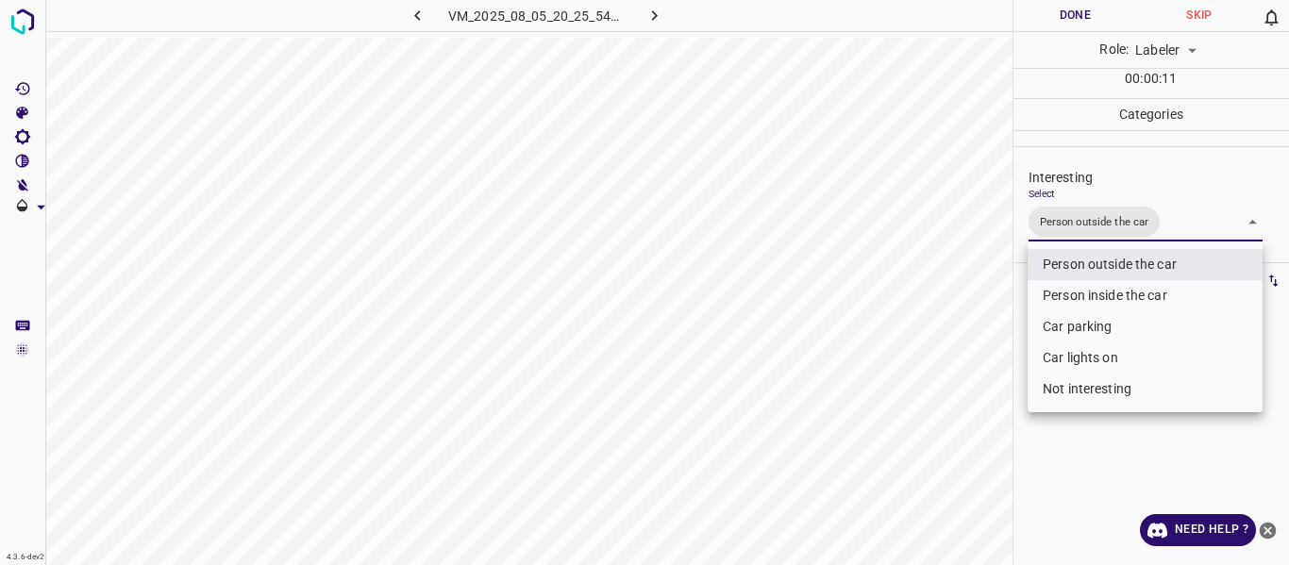
drag, startPoint x: 965, startPoint y: 354, endPoint x: 909, endPoint y: 414, distance: 82.1
click at [956, 371] on div at bounding box center [644, 282] width 1289 height 565
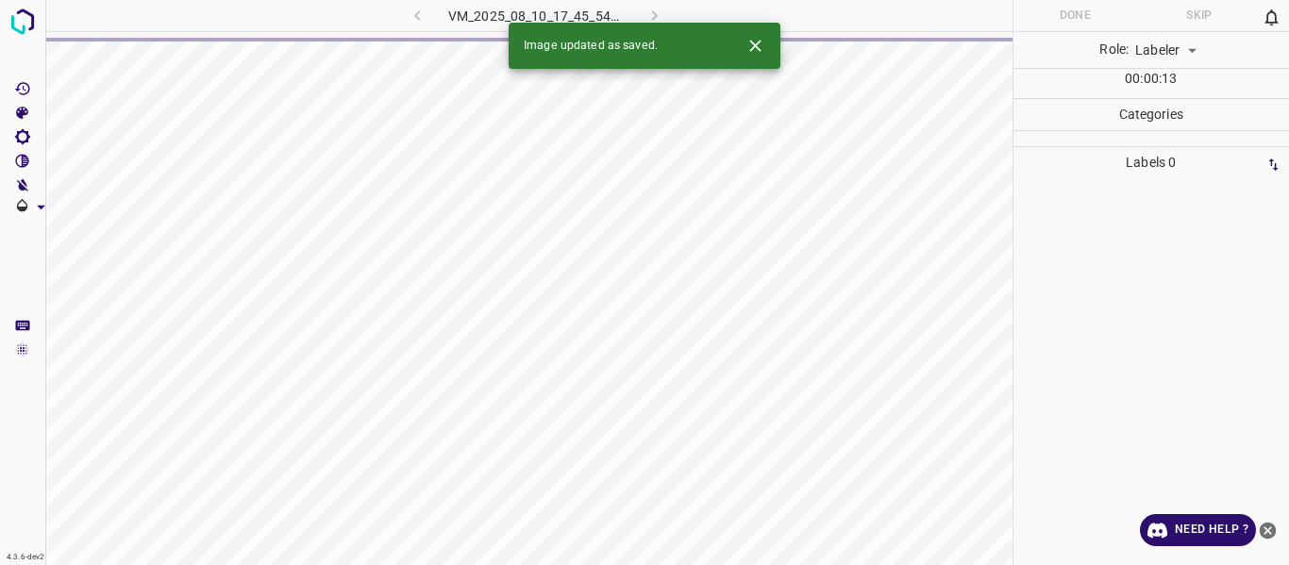
click at [417, 13] on div "VM_2025_08_10_17_45_54_341_02.gif" at bounding box center [536, 15] width 352 height 31
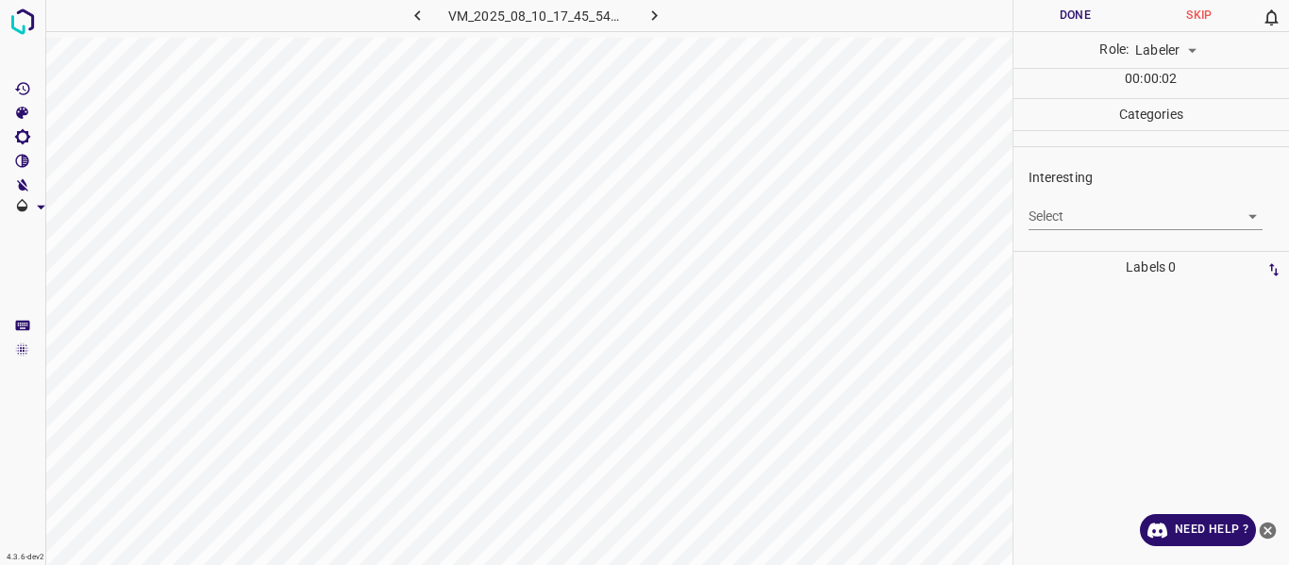
click at [423, 15] on icon "button" at bounding box center [418, 16] width 20 height 20
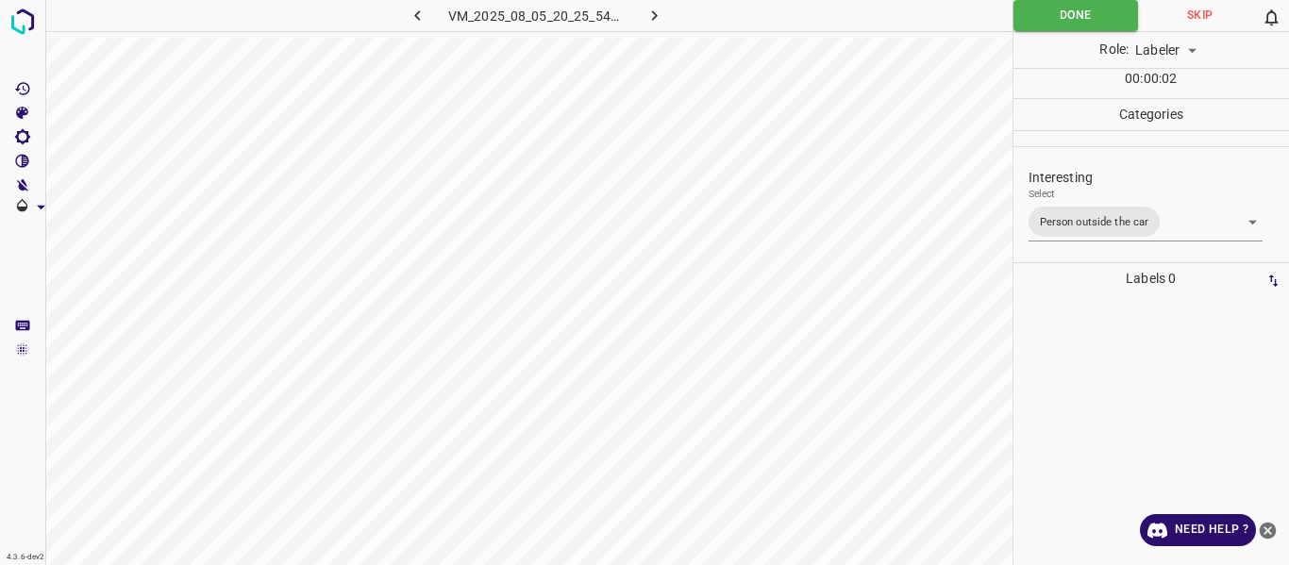
click at [1191, 225] on body "4.3.6-dev2 VM_2025_08_05_20_25_54_717_09.gif Done Skip 0 Role: Labeler labeler …" at bounding box center [644, 282] width 1289 height 565
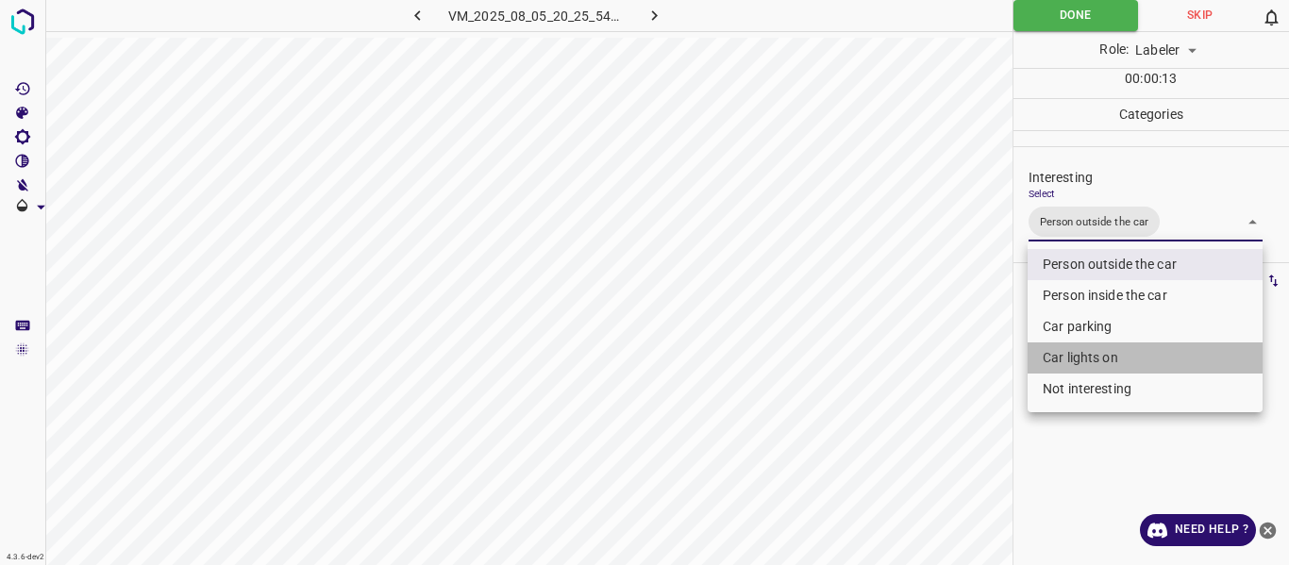
drag, startPoint x: 1121, startPoint y: 357, endPoint x: 943, endPoint y: 417, distance: 187.4
click at [1118, 354] on li "Car lights on" at bounding box center [1144, 357] width 235 height 31
type input "Person outside the car,Car lights on"
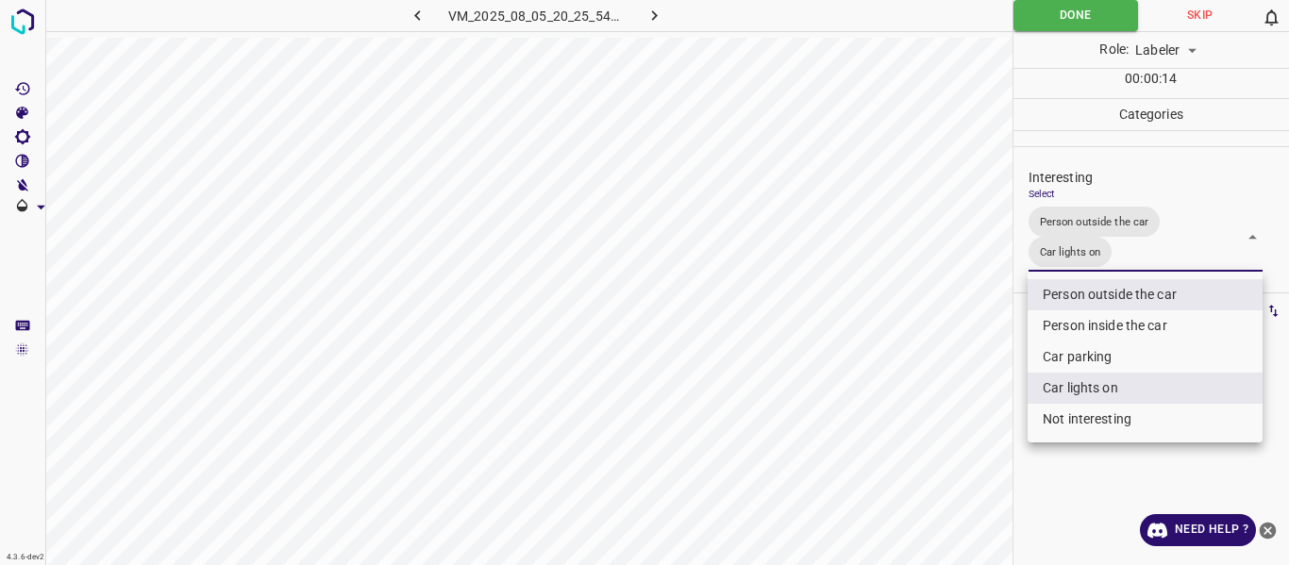
click at [925, 426] on div at bounding box center [644, 282] width 1289 height 565
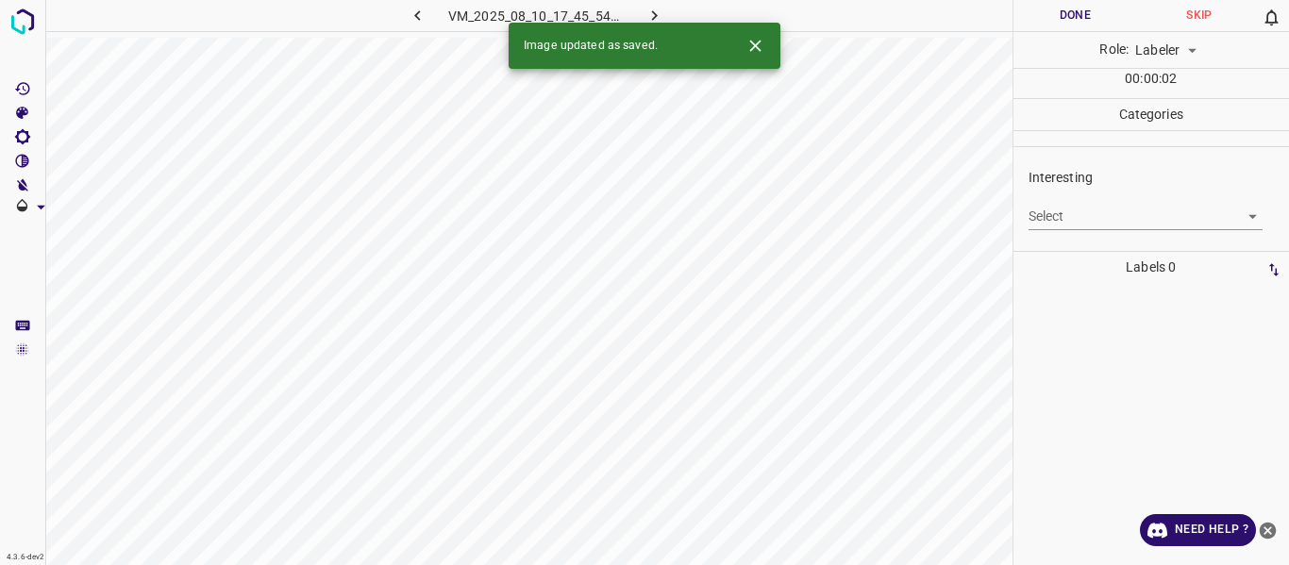
click at [1113, 210] on body "4.3.6-dev2 VM_2025_08_10_17_45_54_341_02.gif Done Skip 0 Role: Labeler labeler …" at bounding box center [644, 282] width 1289 height 565
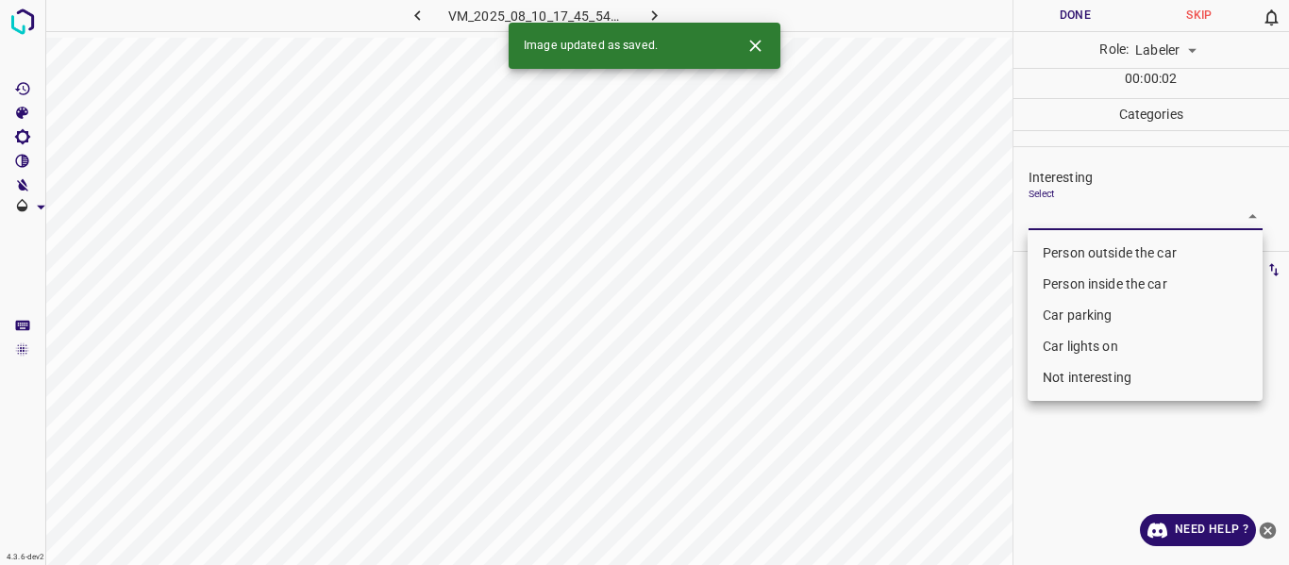
click at [1096, 258] on li "Person outside the car" at bounding box center [1144, 253] width 235 height 31
type input "Person outside the car"
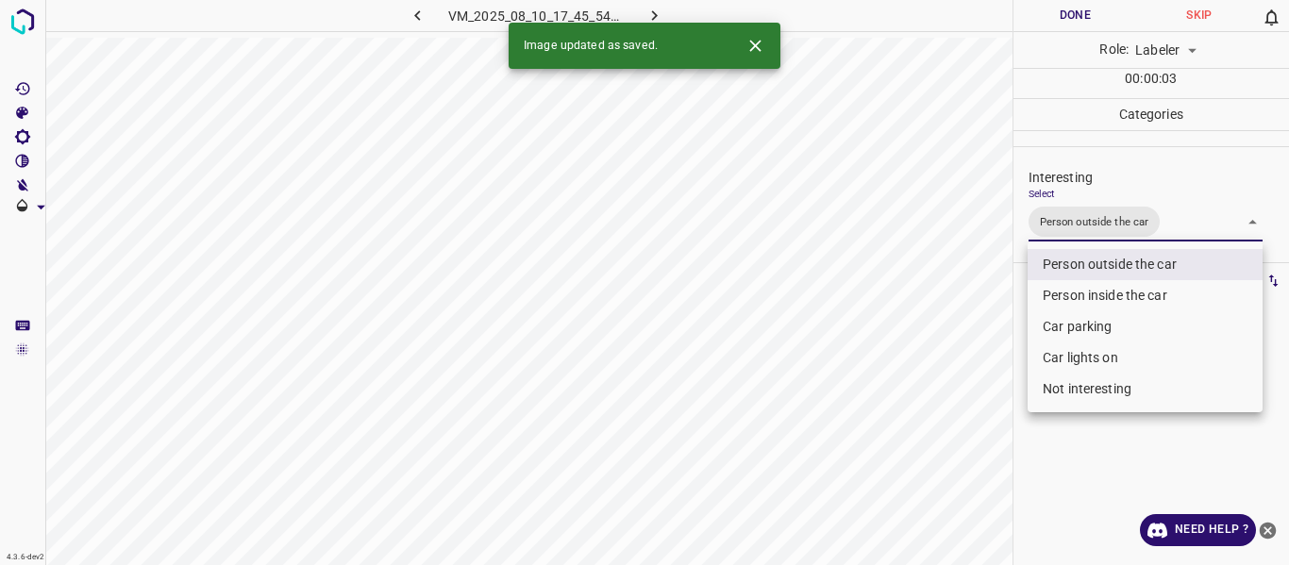
drag, startPoint x: 936, startPoint y: 460, endPoint x: 932, endPoint y: 470, distance: 10.2
click at [936, 463] on div at bounding box center [644, 282] width 1289 height 565
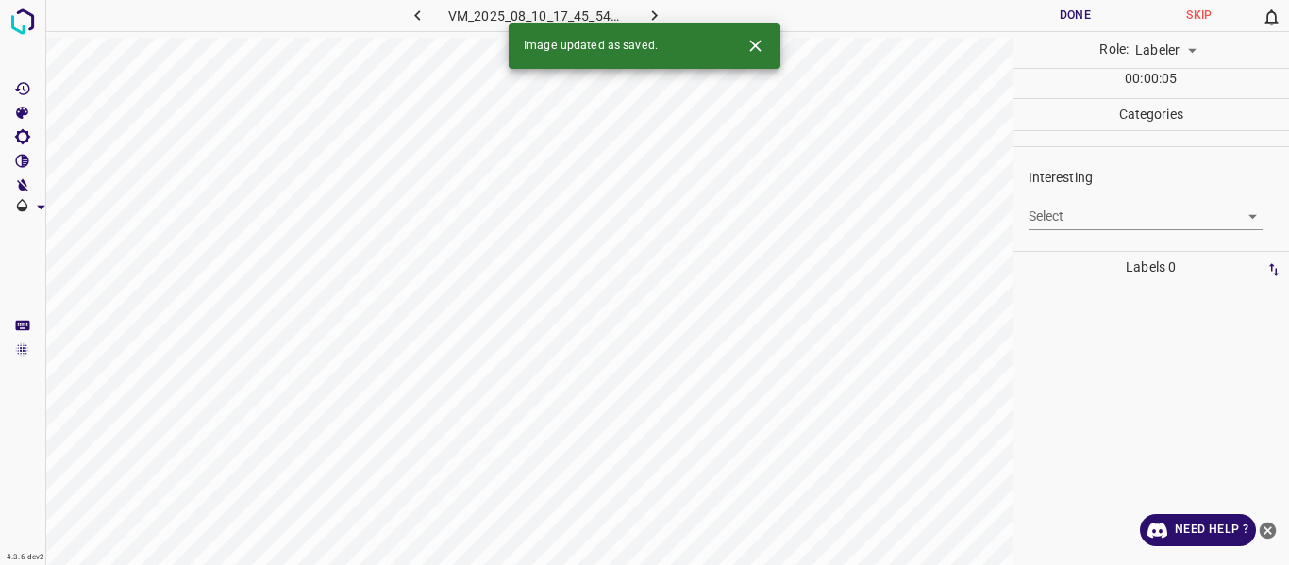
click at [1123, 214] on body "4.3.6-dev2 VM_2025_08_10_17_45_54_341_07.gif Done Skip 0 Role: Labeler labeler …" at bounding box center [644, 282] width 1289 height 565
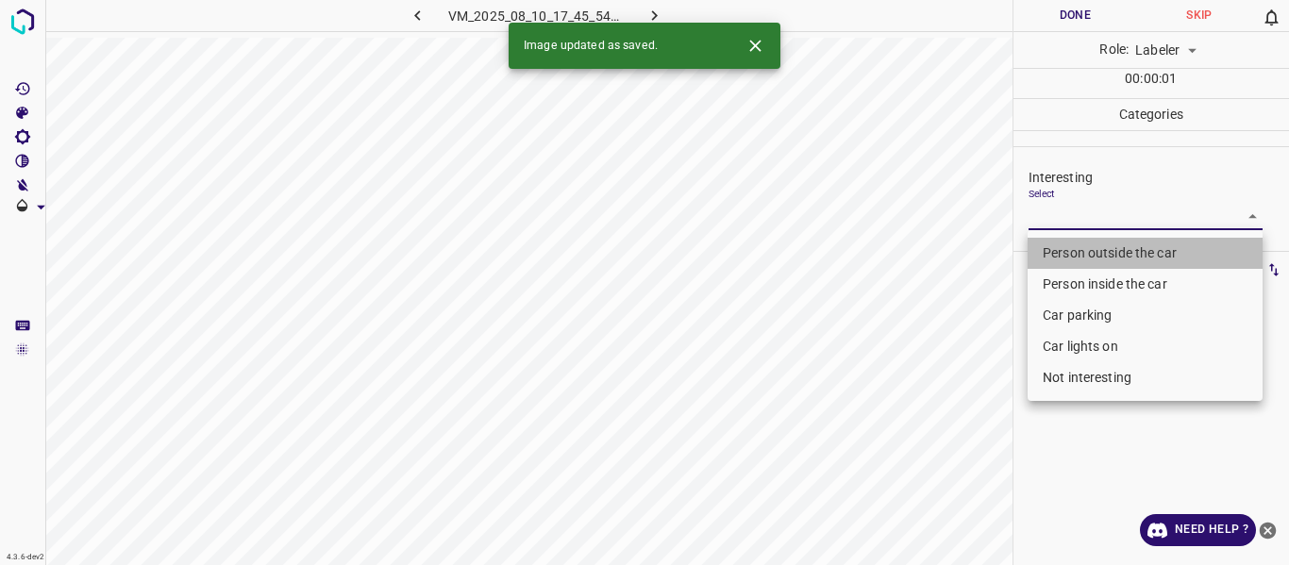
drag, startPoint x: 1086, startPoint y: 252, endPoint x: 1014, endPoint y: 341, distance: 114.0
click at [1086, 251] on li "Person outside the car" at bounding box center [1144, 253] width 235 height 31
type input "Person outside the car"
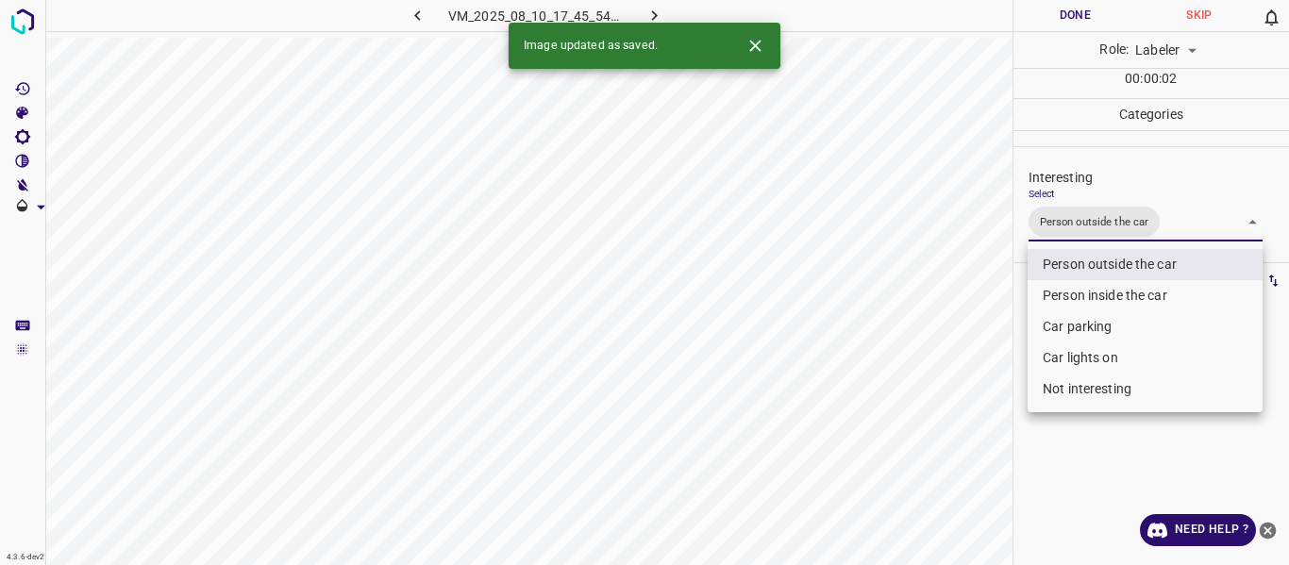
click at [992, 378] on div at bounding box center [644, 282] width 1289 height 565
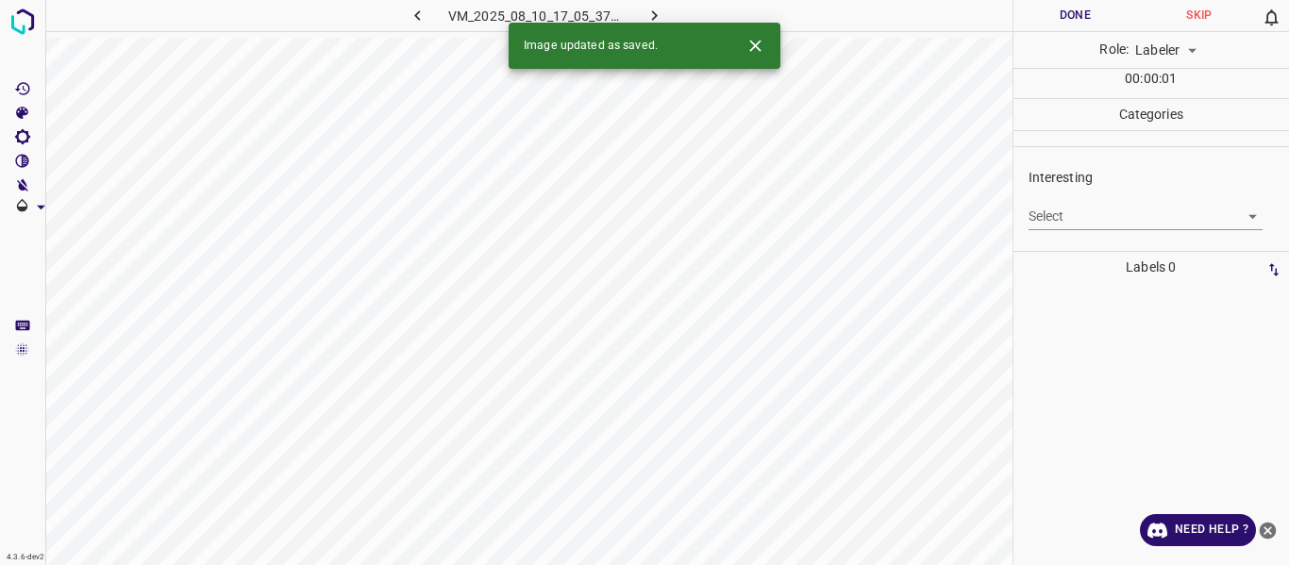
click at [1076, 212] on body "4.3.6-dev2 VM_2025_08_10_17_05_37_513_06.gif Done Skip 0 Role: Labeler labeler …" at bounding box center [644, 282] width 1289 height 565
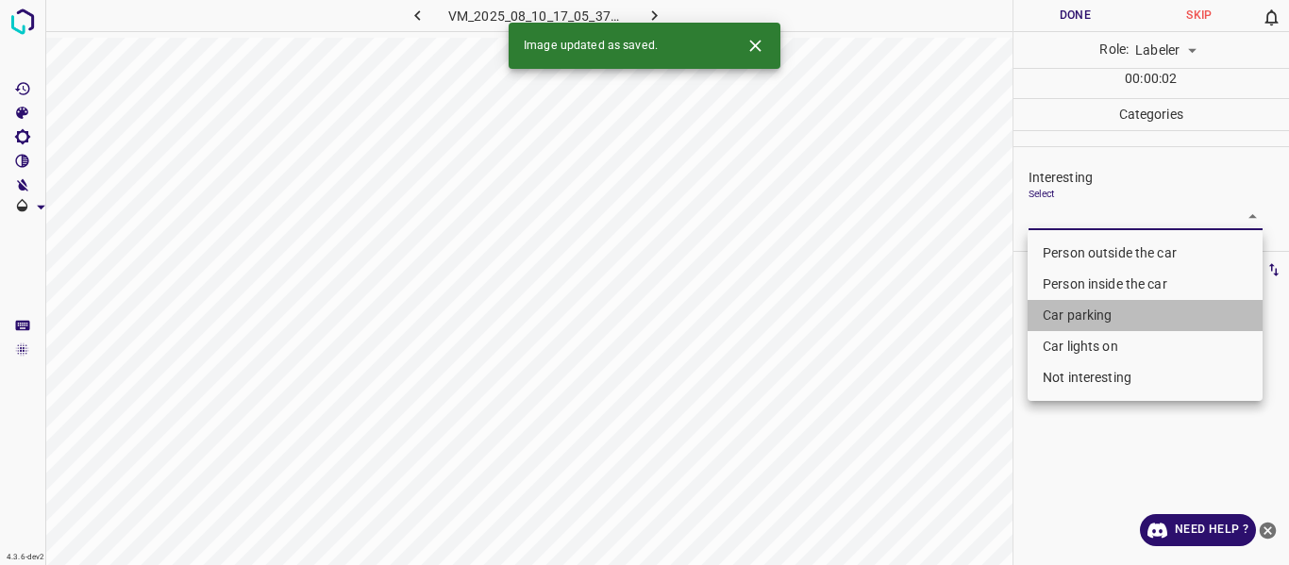
click at [1081, 317] on li "Car parking" at bounding box center [1144, 315] width 235 height 31
type input "Car parking"
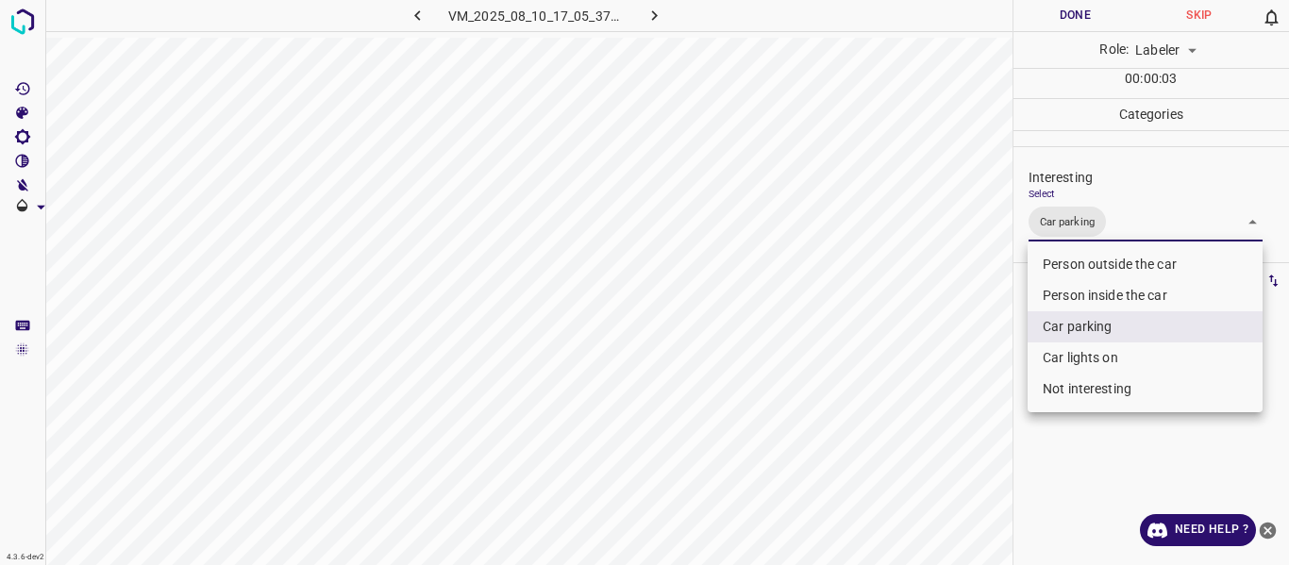
click at [955, 465] on div at bounding box center [644, 282] width 1289 height 565
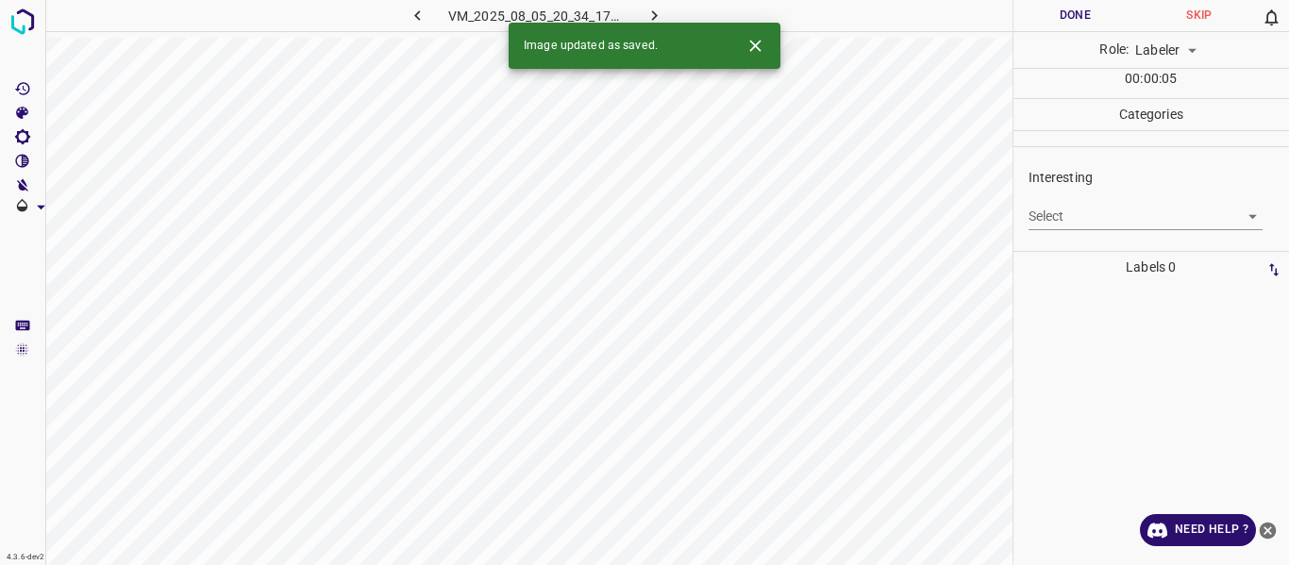
drag, startPoint x: 1075, startPoint y: 199, endPoint x: 1075, endPoint y: 212, distance: 13.2
click at [1075, 200] on div "Select ​" at bounding box center [1145, 209] width 235 height 42
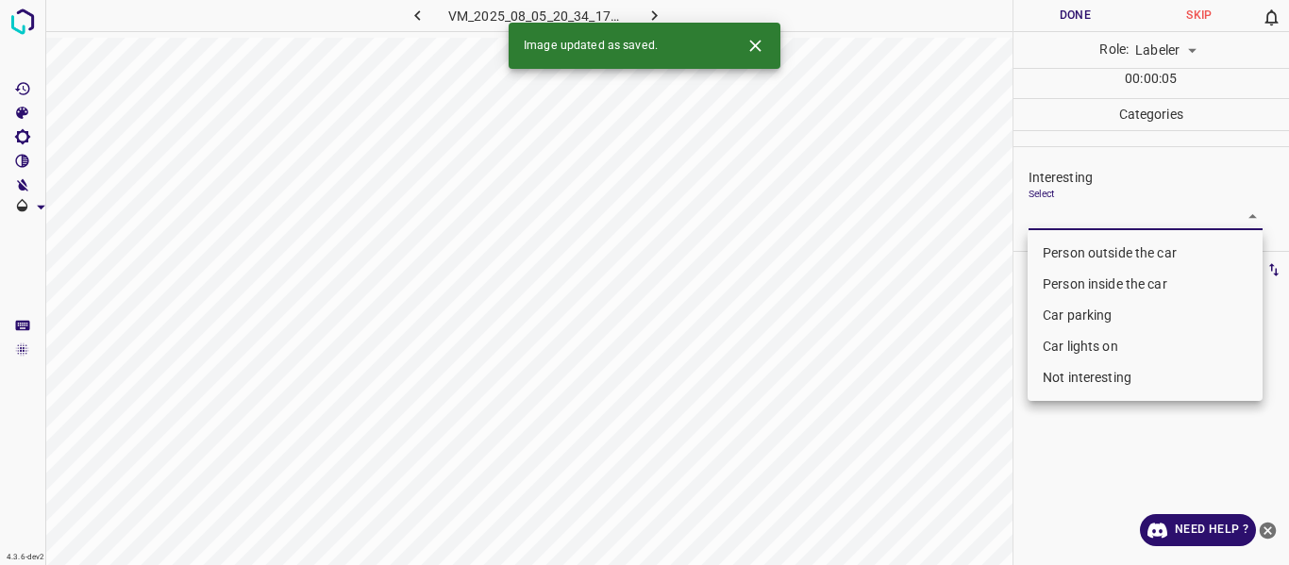
click at [1075, 212] on body "4.3.6-dev2 VM_2025_08_05_20_34_17_375_04.gif Done Skip 0 Role: Labeler labeler …" at bounding box center [644, 282] width 1289 height 565
drag, startPoint x: 1066, startPoint y: 245, endPoint x: 1054, endPoint y: 253, distance: 14.4
click at [1066, 244] on li "Person outside the car" at bounding box center [1144, 253] width 235 height 31
type input "Person outside the car"
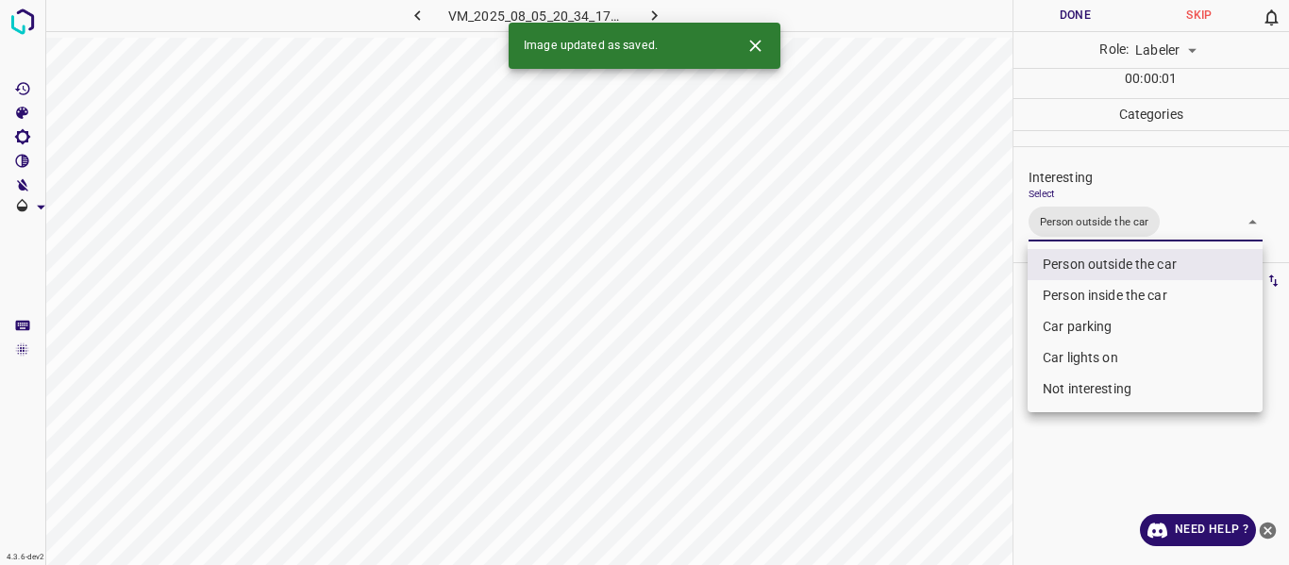
drag, startPoint x: 953, startPoint y: 357, endPoint x: 949, endPoint y: 371, distance: 14.6
click at [953, 358] on div at bounding box center [644, 282] width 1289 height 565
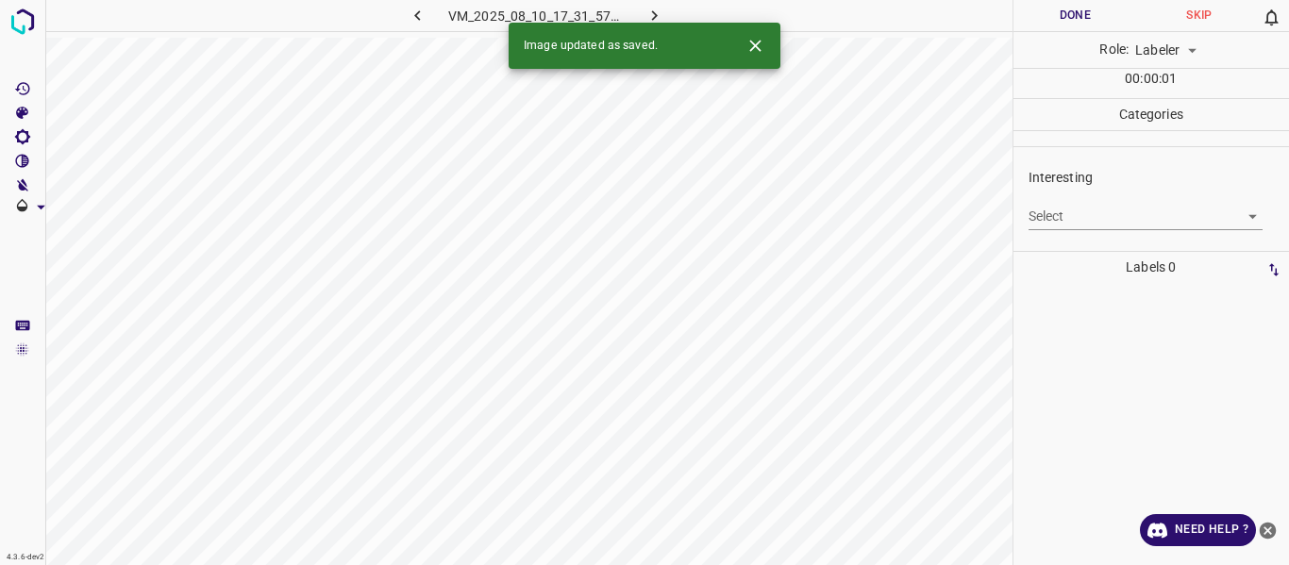
click at [1075, 208] on body "4.3.6-dev2 VM_2025_08_10_17_31_57_327_09.gif Done Skip 0 Role: Labeler labeler …" at bounding box center [644, 282] width 1289 height 565
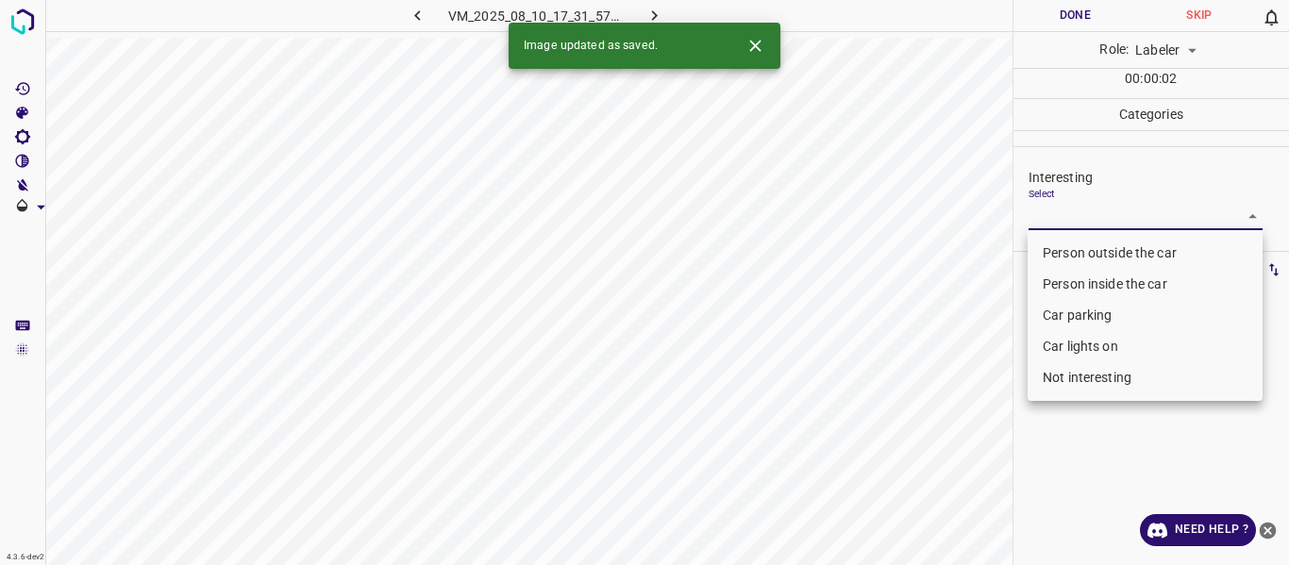
drag, startPoint x: 1080, startPoint y: 377, endPoint x: 1042, endPoint y: 394, distance: 41.4
click at [1080, 375] on li "Not interesting" at bounding box center [1144, 377] width 235 height 31
type input "Not interesting"
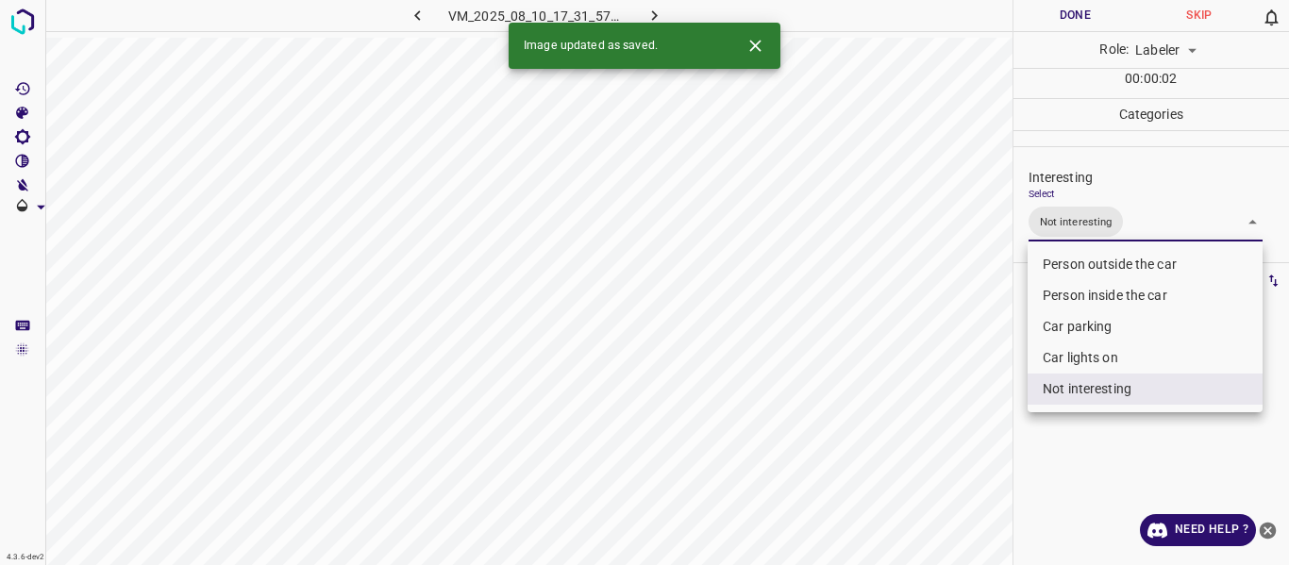
drag, startPoint x: 873, startPoint y: 479, endPoint x: 864, endPoint y: 489, distance: 12.7
click at [873, 480] on div at bounding box center [644, 282] width 1289 height 565
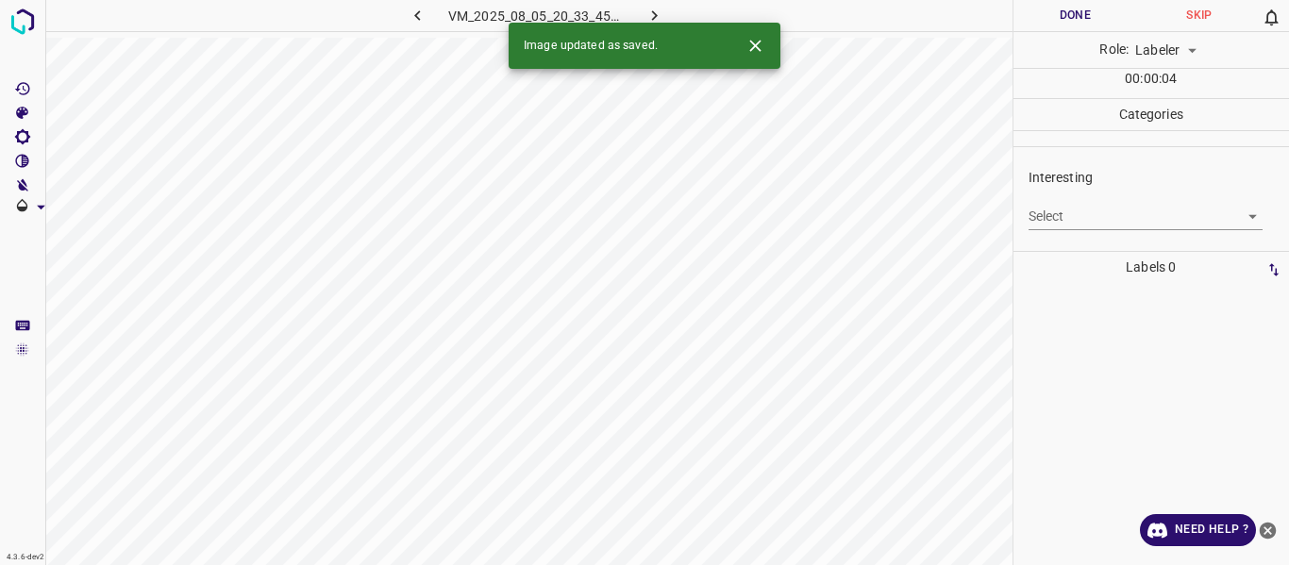
click at [1075, 206] on body "4.3.6-dev2 VM_2025_08_05_20_33_45_168_03.gif Done Skip 0 Role: Labeler labeler …" at bounding box center [644, 282] width 1289 height 565
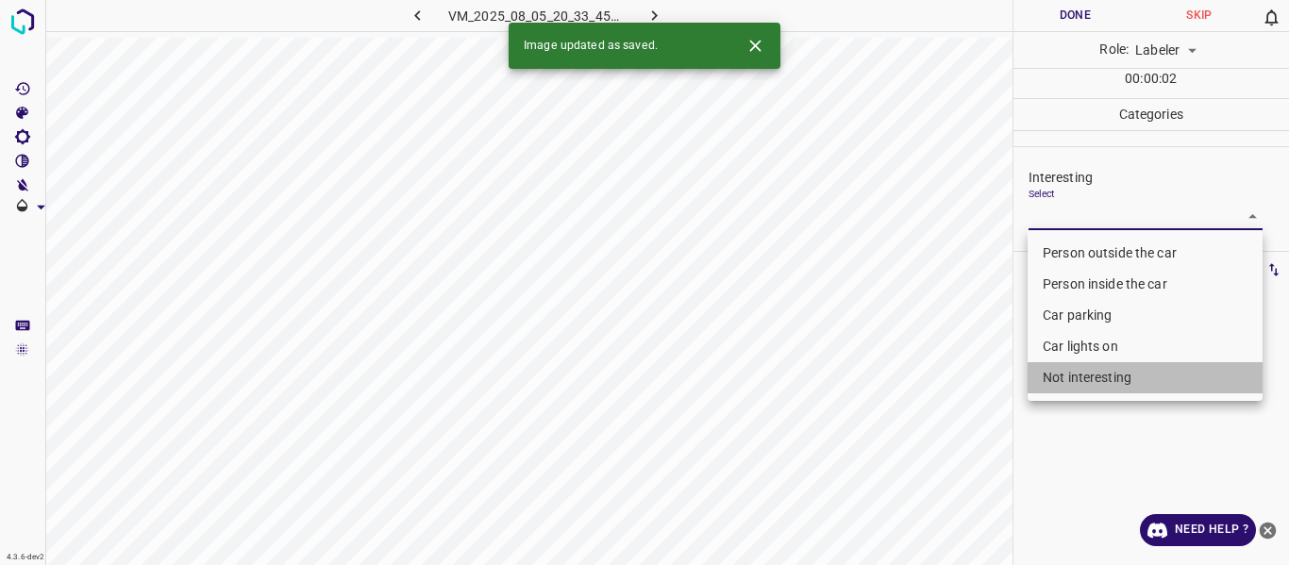
click at [1055, 369] on li "Not interesting" at bounding box center [1144, 377] width 235 height 31
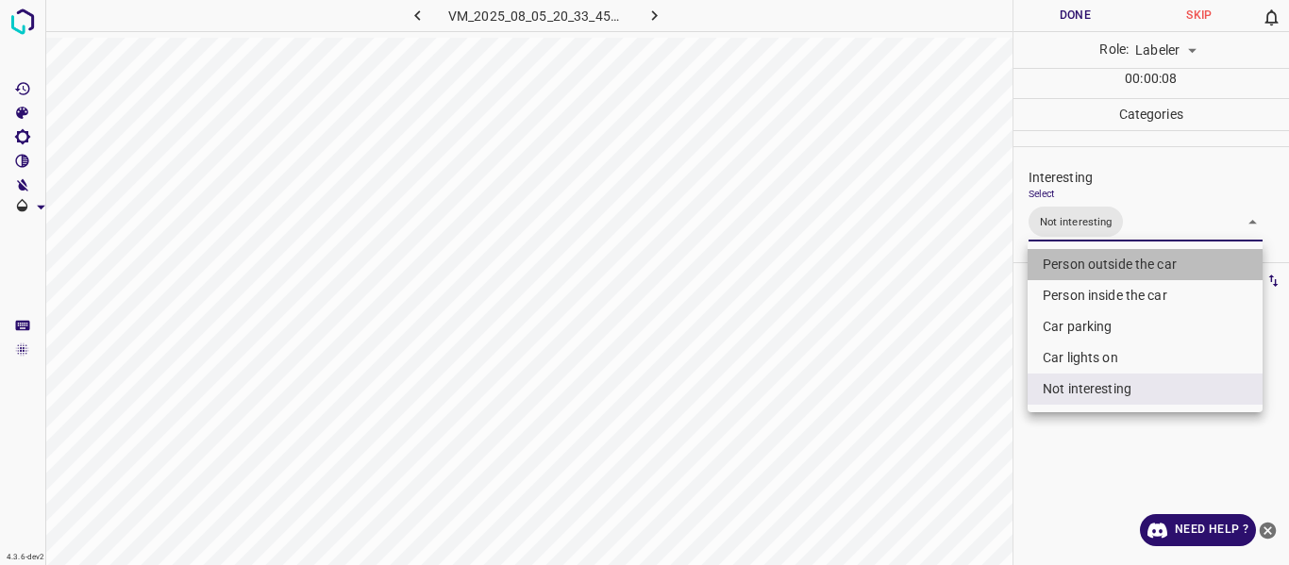
click at [1110, 269] on li "Person outside the car" at bounding box center [1144, 264] width 235 height 31
type input "Not interesting ,Person outside the car"
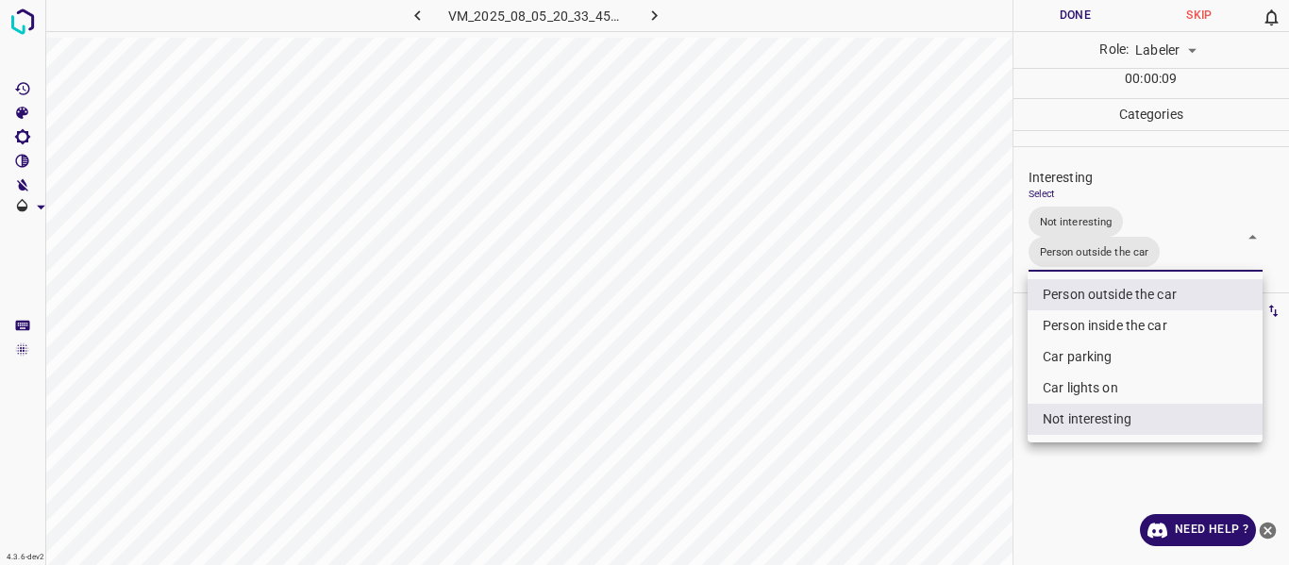
drag, startPoint x: 1001, startPoint y: 320, endPoint x: 955, endPoint y: 373, distance: 70.2
click at [1001, 321] on div at bounding box center [644, 282] width 1289 height 565
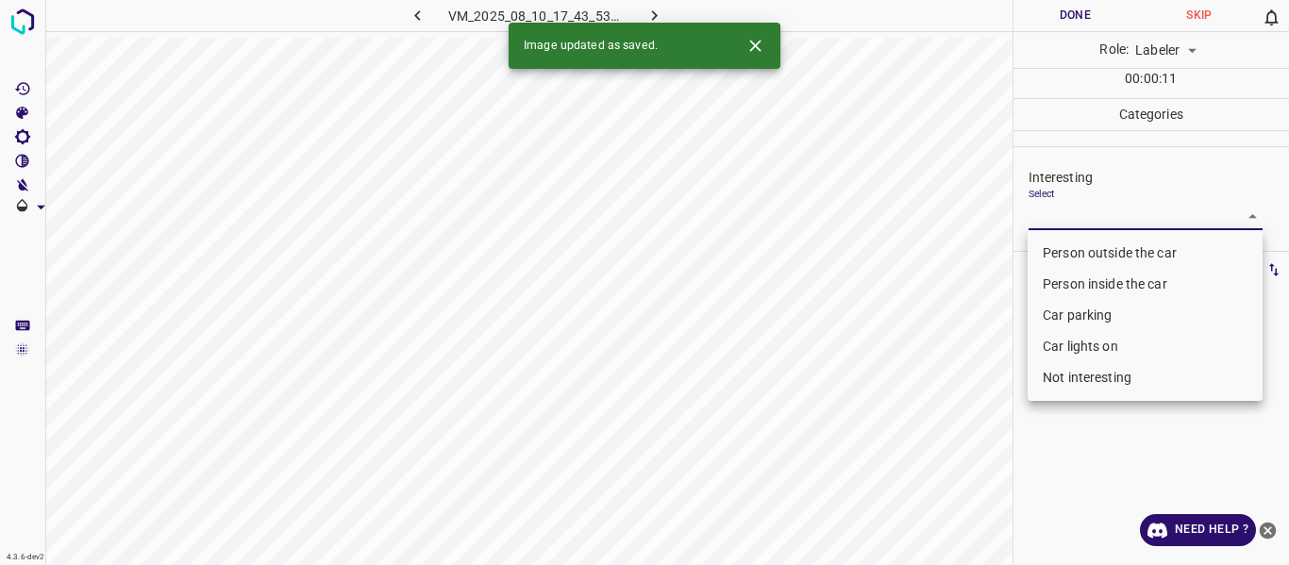
click at [1117, 212] on body "4.3.6-dev2 VM_2025_08_10_17_43_53_953_00.gif Done Skip 0 Role: Labeler labeler …" at bounding box center [644, 282] width 1289 height 565
click at [1089, 241] on li "Person outside the car" at bounding box center [1144, 253] width 235 height 31
type input "Person outside the car"
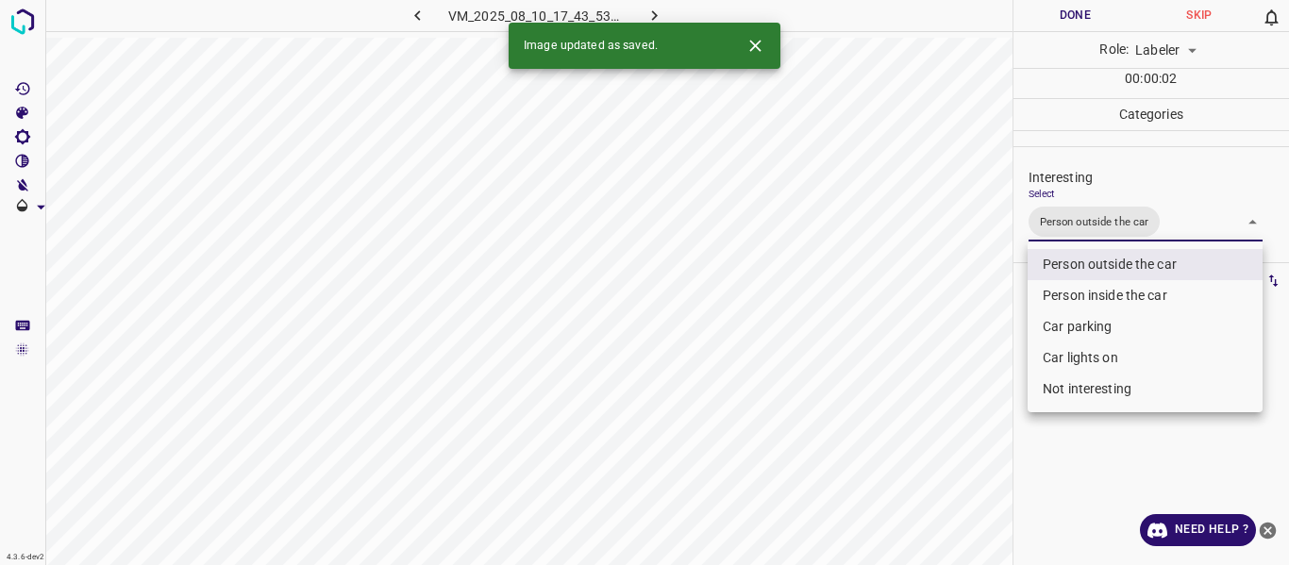
click at [985, 374] on div at bounding box center [644, 282] width 1289 height 565
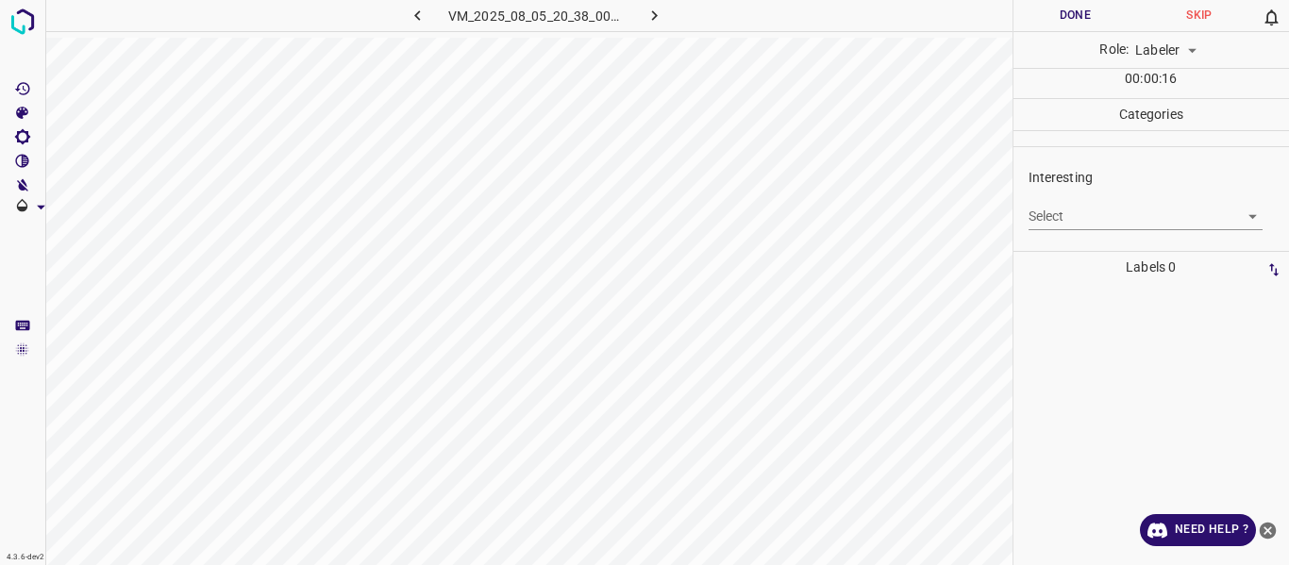
click at [1082, 216] on body "4.3.6-dev2 VM_2025_08_05_20_38_00_469_02.gif Done Skip 0 Role: Labeler labeler …" at bounding box center [644, 282] width 1289 height 565
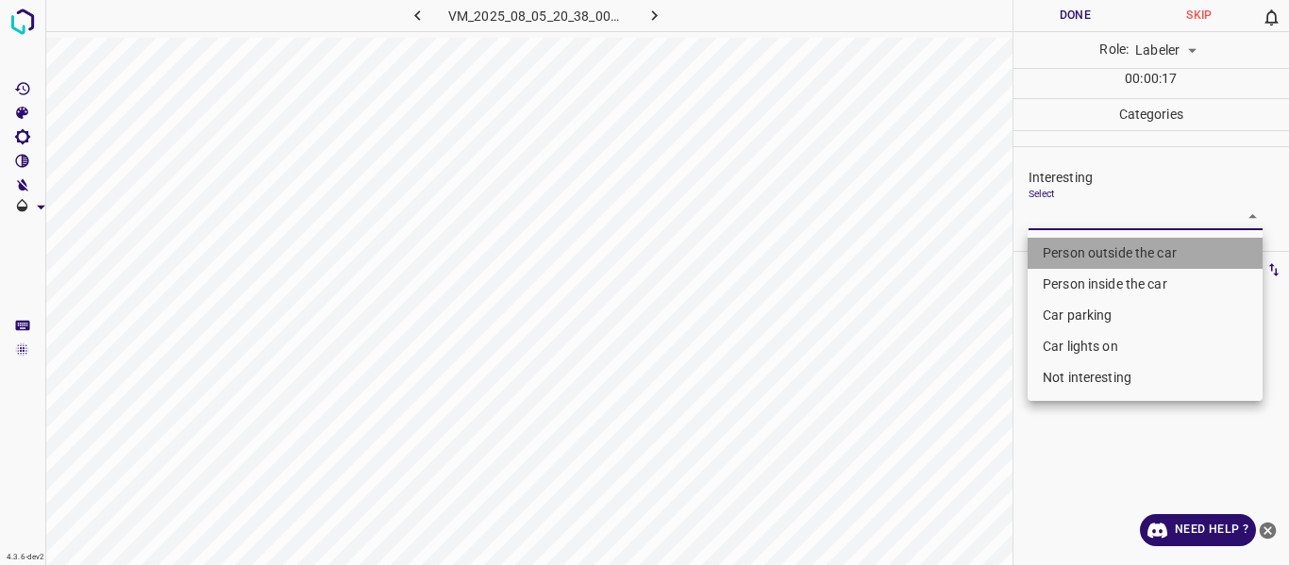
click at [1085, 247] on li "Person outside the car" at bounding box center [1144, 253] width 235 height 31
type input "Person outside the car"
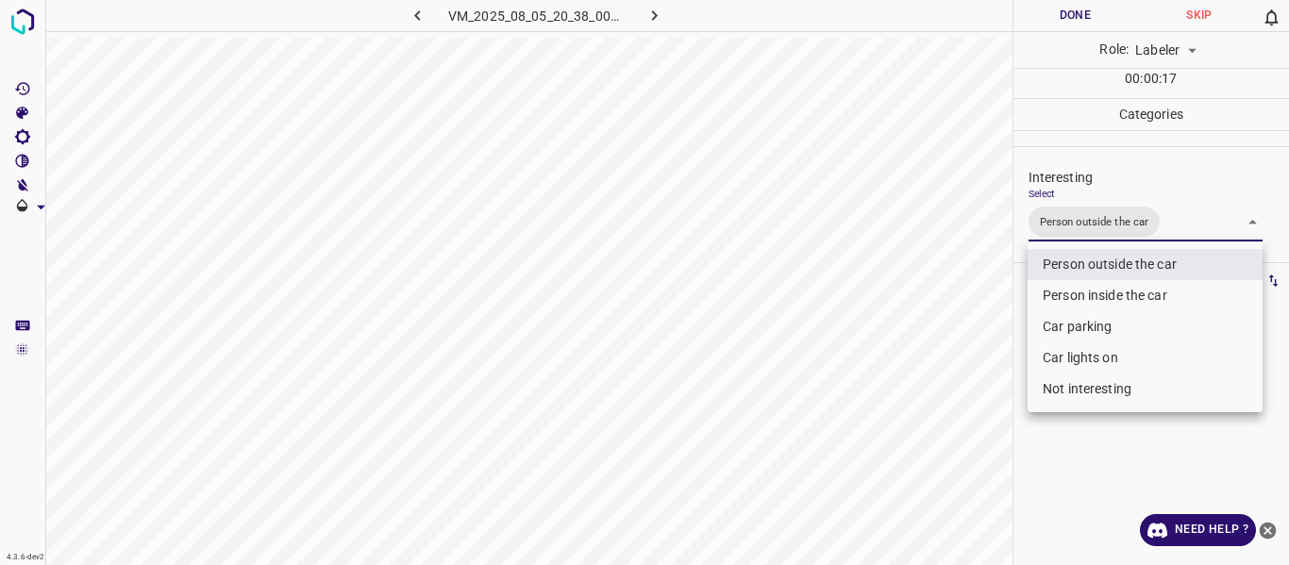
drag, startPoint x: 944, startPoint y: 379, endPoint x: 875, endPoint y: 532, distance: 167.6
click at [940, 388] on div at bounding box center [644, 282] width 1289 height 565
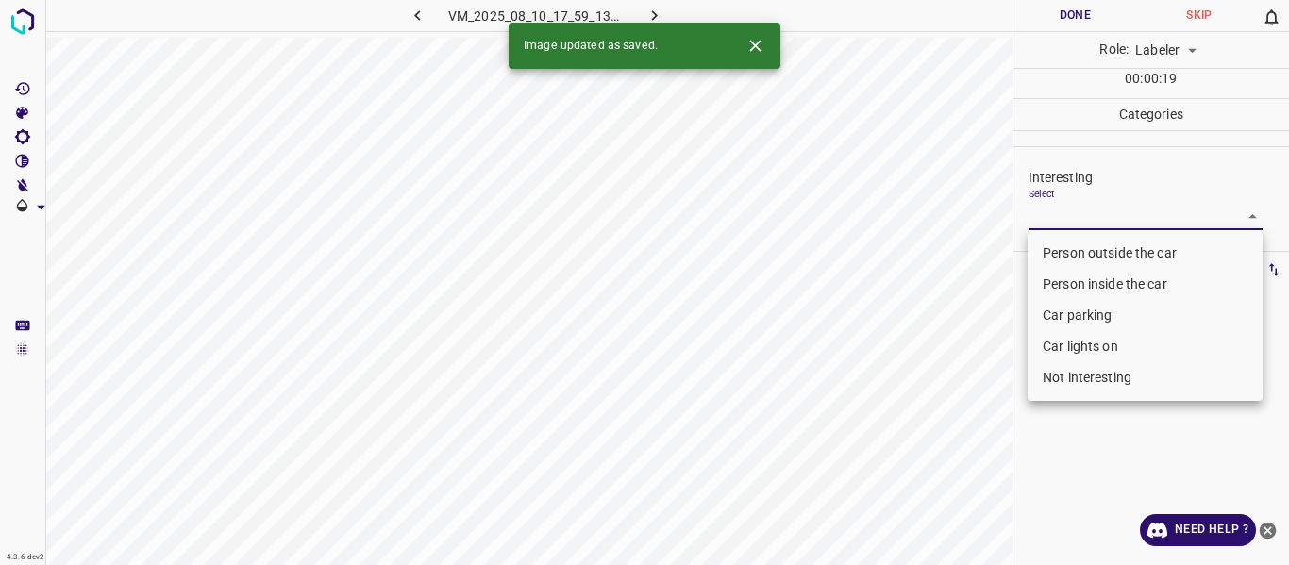
click at [1095, 208] on body "4.3.6-dev2 VM_2025_08_10_17_59_13_589_02.gif Done Skip 0 Role: Labeler labeler …" at bounding box center [644, 282] width 1289 height 565
click at [1081, 315] on li "Car parking" at bounding box center [1144, 315] width 235 height 31
type input "Car parking"
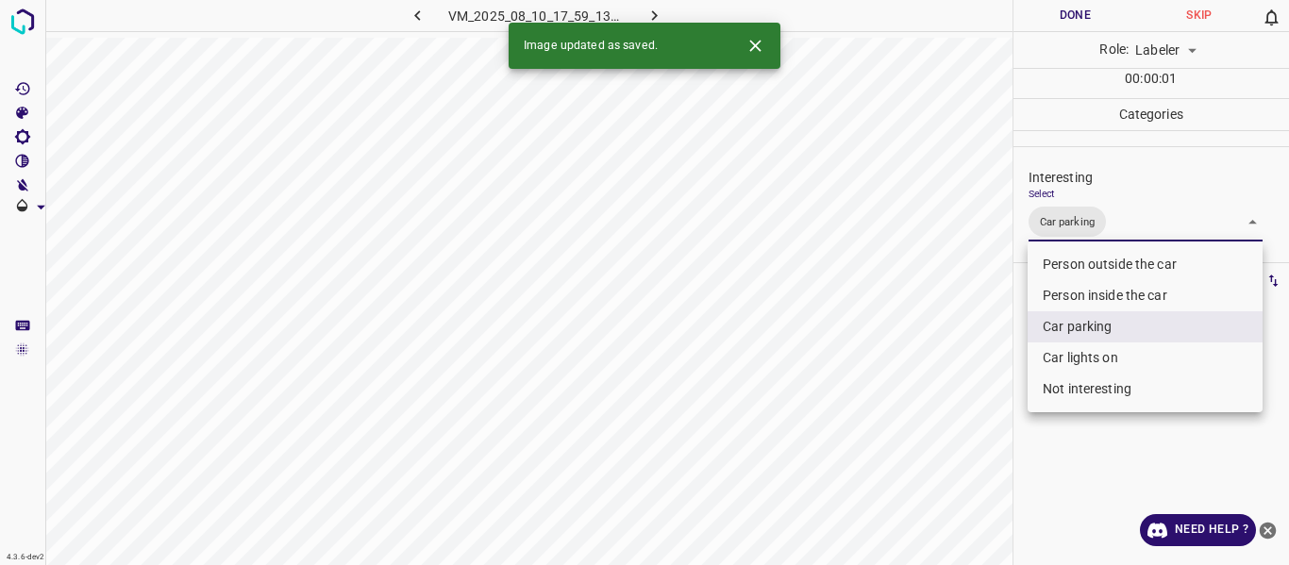
drag, startPoint x: 948, startPoint y: 437, endPoint x: 908, endPoint y: 508, distance: 81.6
click at [945, 445] on div at bounding box center [644, 282] width 1289 height 565
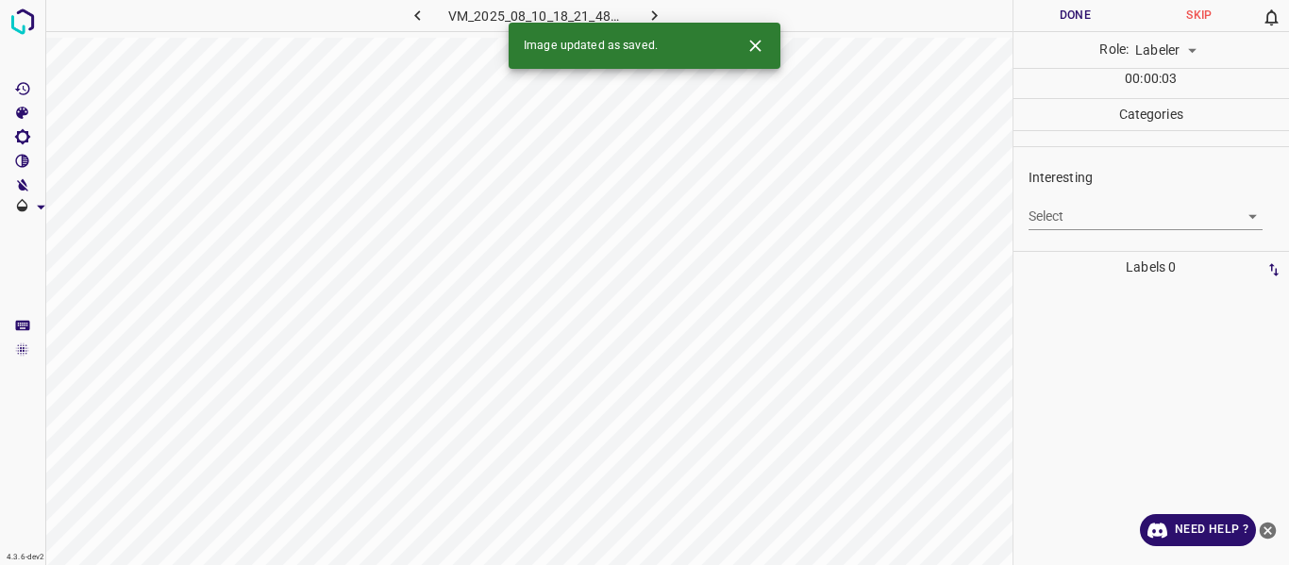
click at [1067, 205] on body "4.3.6-dev2 VM_2025_08_10_18_21_48_288_03.gif Done Skip 0 Role: Labeler labeler …" at bounding box center [644, 282] width 1289 height 565
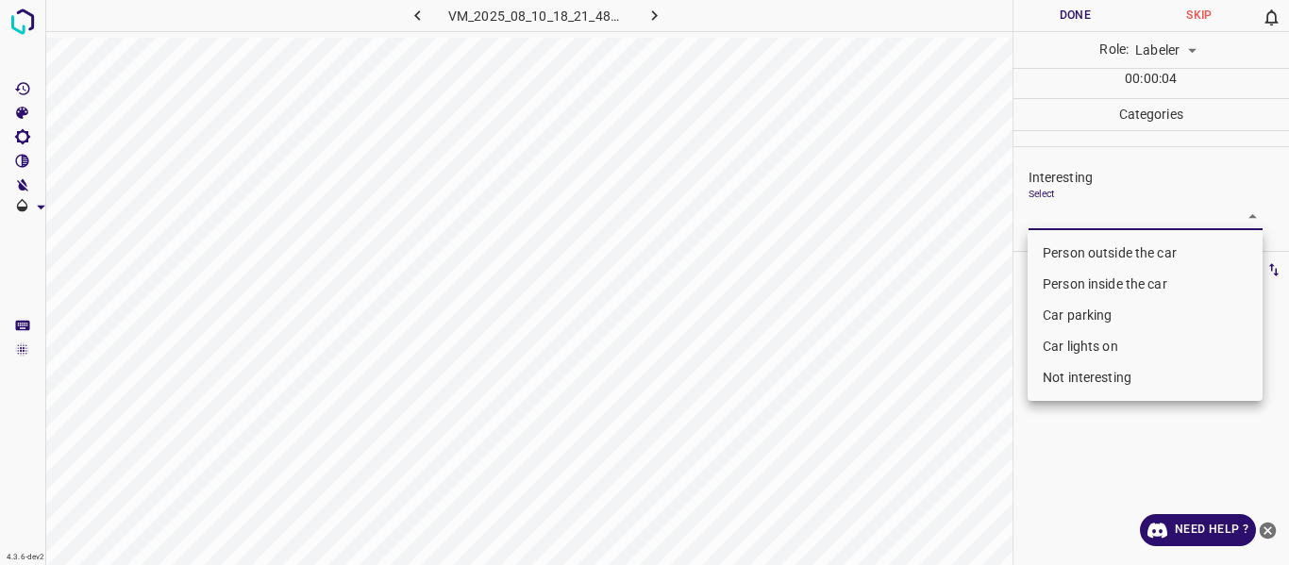
click at [1061, 370] on li "Not interesting" at bounding box center [1144, 377] width 235 height 31
type input "Not interesting"
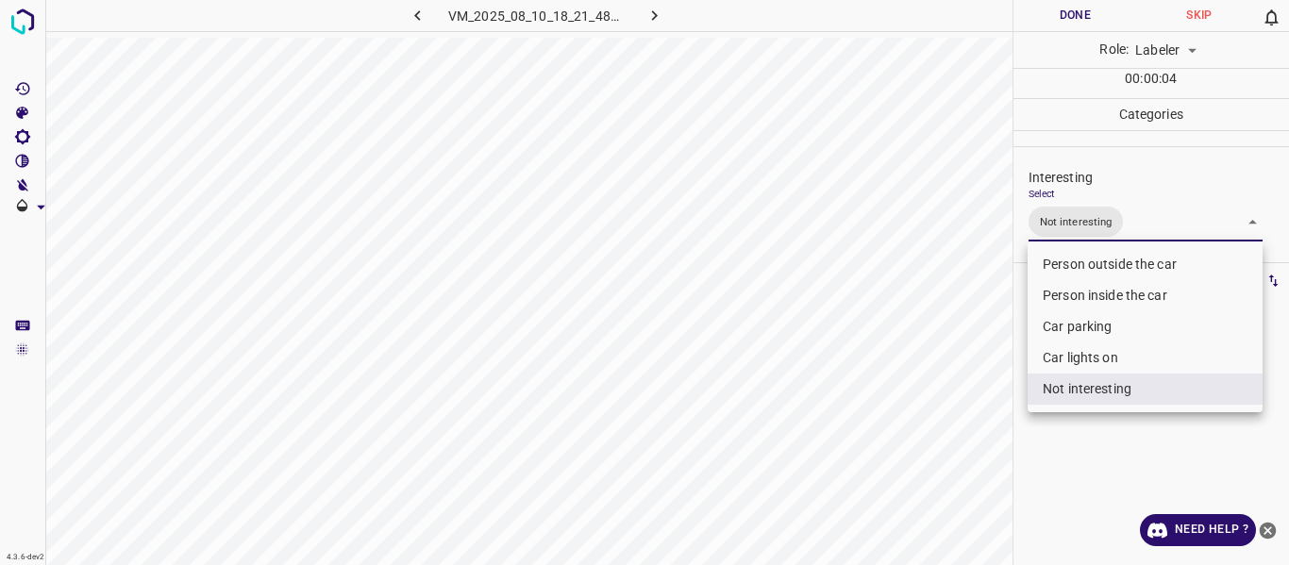
drag, startPoint x: 929, startPoint y: 406, endPoint x: 918, endPoint y: 431, distance: 27.9
click at [926, 412] on div at bounding box center [644, 282] width 1289 height 565
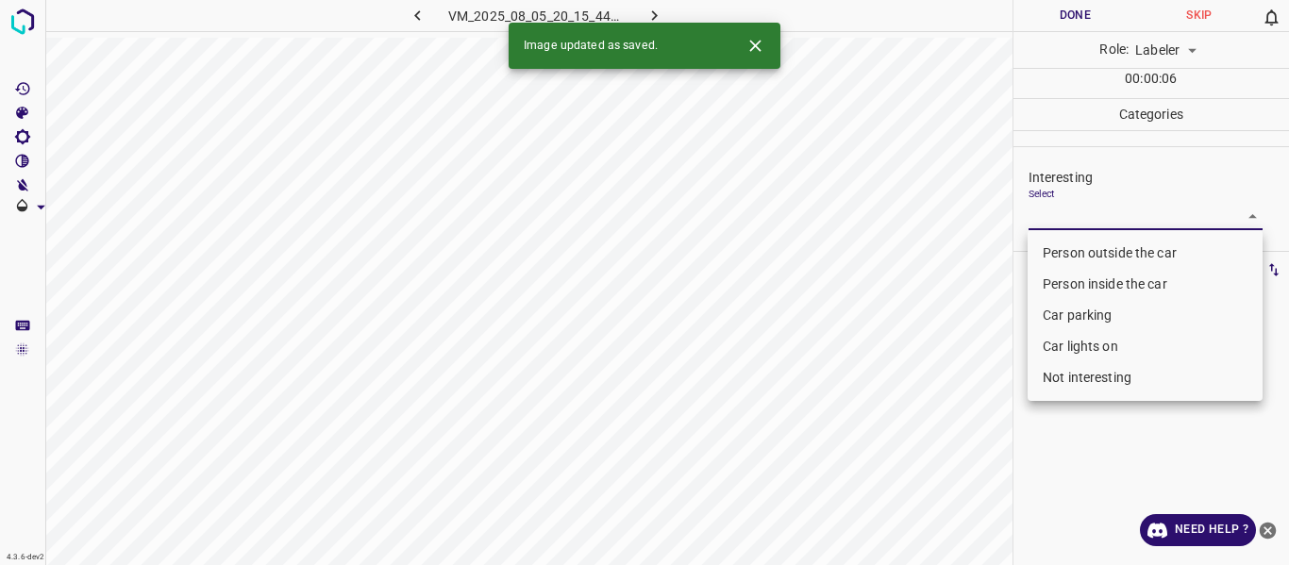
click at [1108, 213] on body "4.3.6-dev2 VM_2025_08_05_20_15_44_843_09.gif Done Skip 0 Role: Labeler labeler …" at bounding box center [644, 282] width 1289 height 565
click at [1096, 252] on li "Person outside the car" at bounding box center [1144, 253] width 235 height 31
type input "Person outside the car"
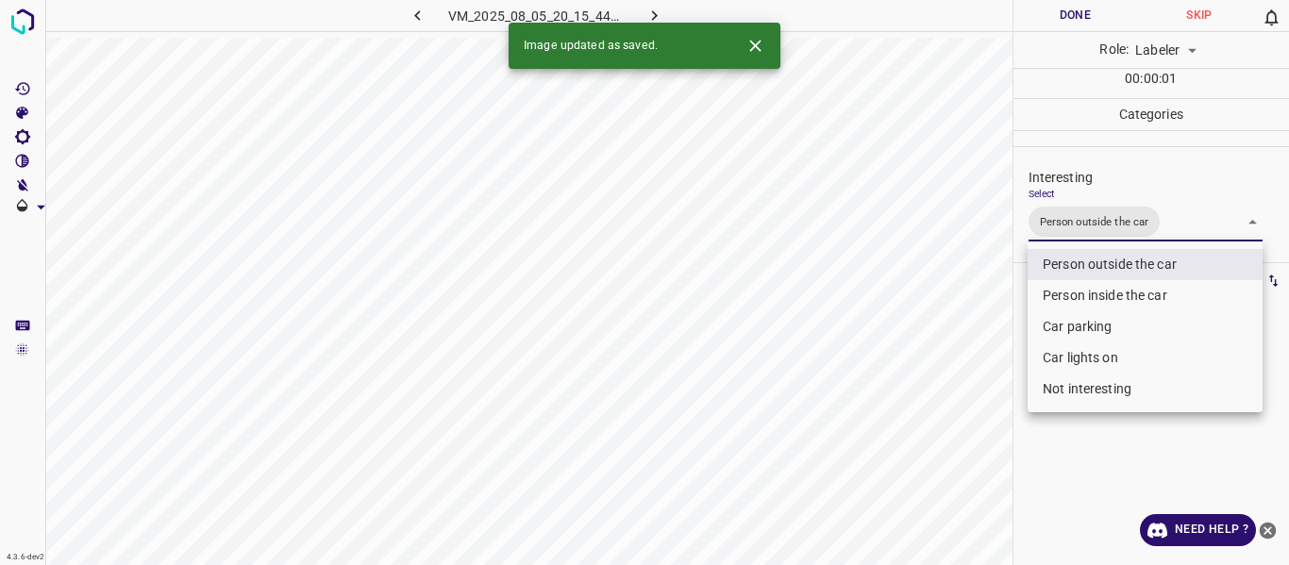
drag, startPoint x: 1010, startPoint y: 354, endPoint x: 974, endPoint y: 377, distance: 43.7
click at [993, 367] on div at bounding box center [644, 282] width 1289 height 565
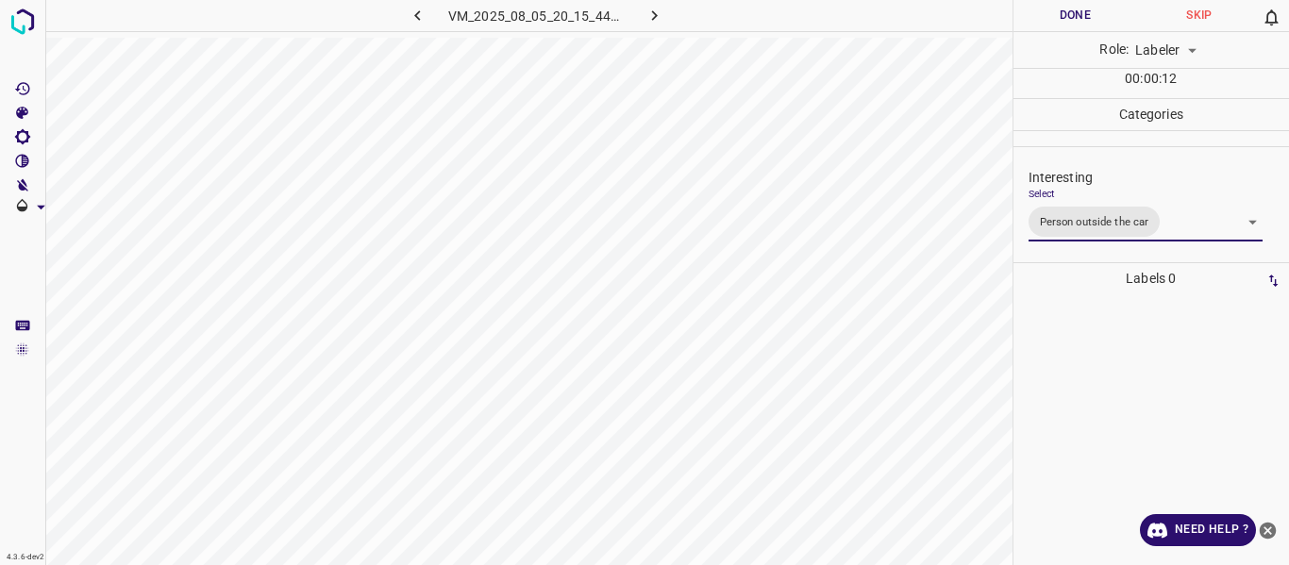
drag, startPoint x: 1019, startPoint y: 345, endPoint x: 1012, endPoint y: 372, distance: 27.2
click at [1014, 367] on div "Labels 0" at bounding box center [1151, 414] width 276 height 302
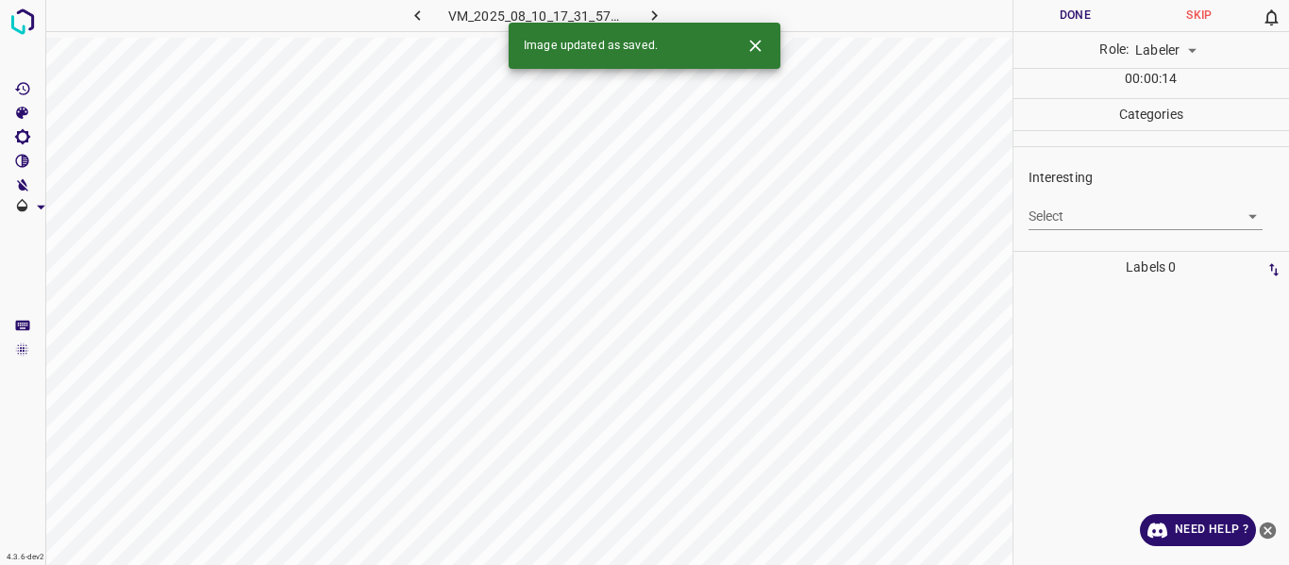
click at [1052, 210] on body "4.3.6-dev2 VM_2025_08_10_17_31_57_327_04.gif Done Skip 0 Role: Labeler labeler …" at bounding box center [644, 282] width 1289 height 565
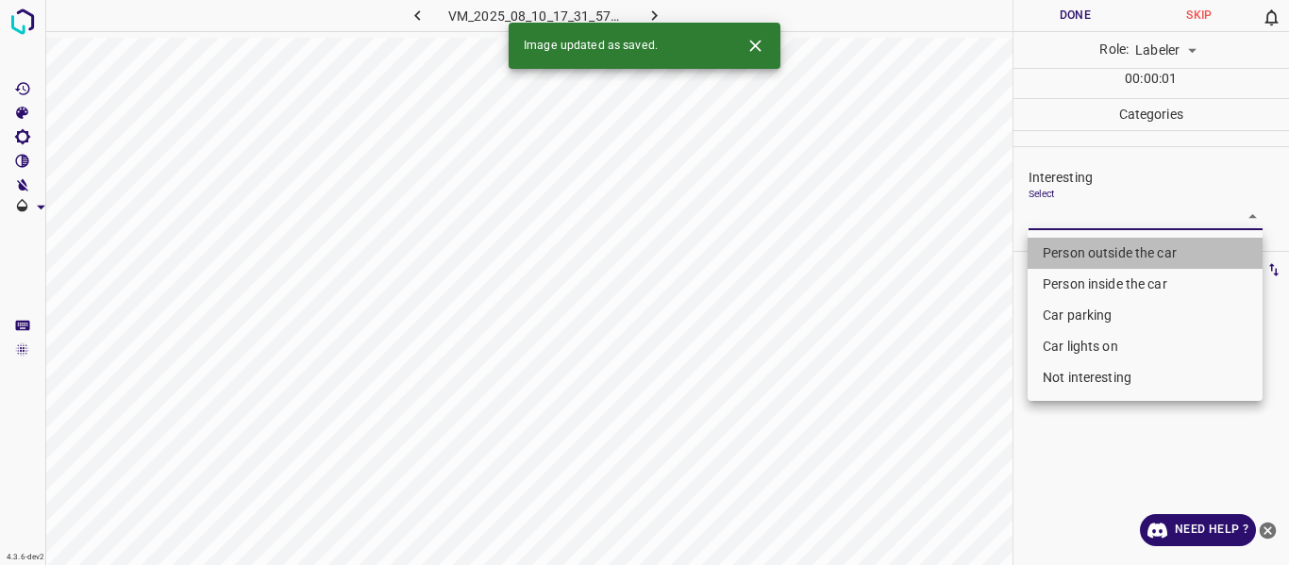
drag, startPoint x: 1051, startPoint y: 248, endPoint x: 1036, endPoint y: 269, distance: 25.7
click at [1052, 248] on li "Person outside the car" at bounding box center [1144, 253] width 235 height 31
type input "Person outside the car"
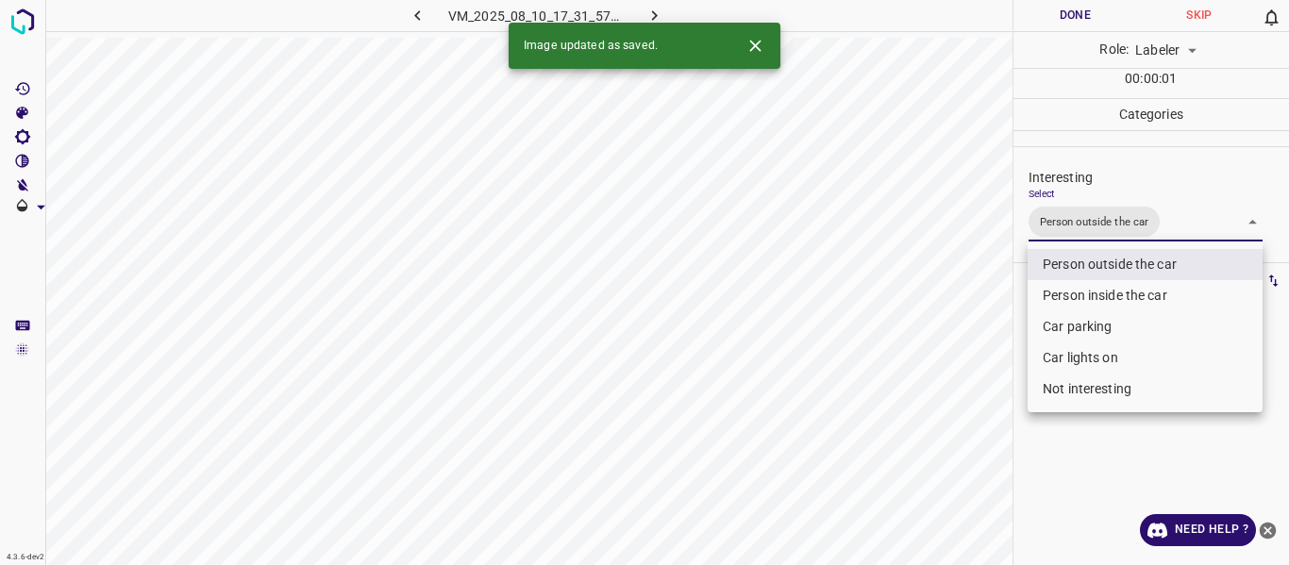
drag, startPoint x: 947, startPoint y: 362, endPoint x: 951, endPoint y: 402, distance: 39.8
click at [947, 375] on div at bounding box center [644, 282] width 1289 height 565
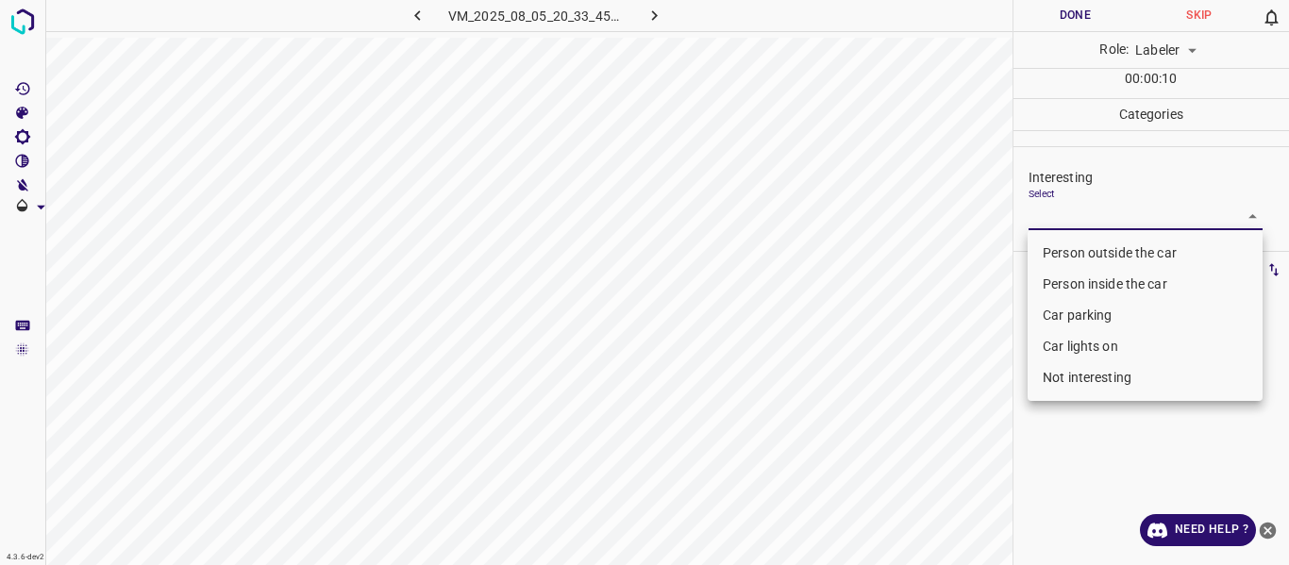
click at [1106, 215] on body "4.3.6-dev2 VM_2025_08_05_20_33_45_168_00.gif Done Skip 0 Role: Labeler labeler …" at bounding box center [644, 282] width 1289 height 565
click at [1107, 246] on li "Person outside the car" at bounding box center [1144, 253] width 235 height 31
type input "Person outside the car"
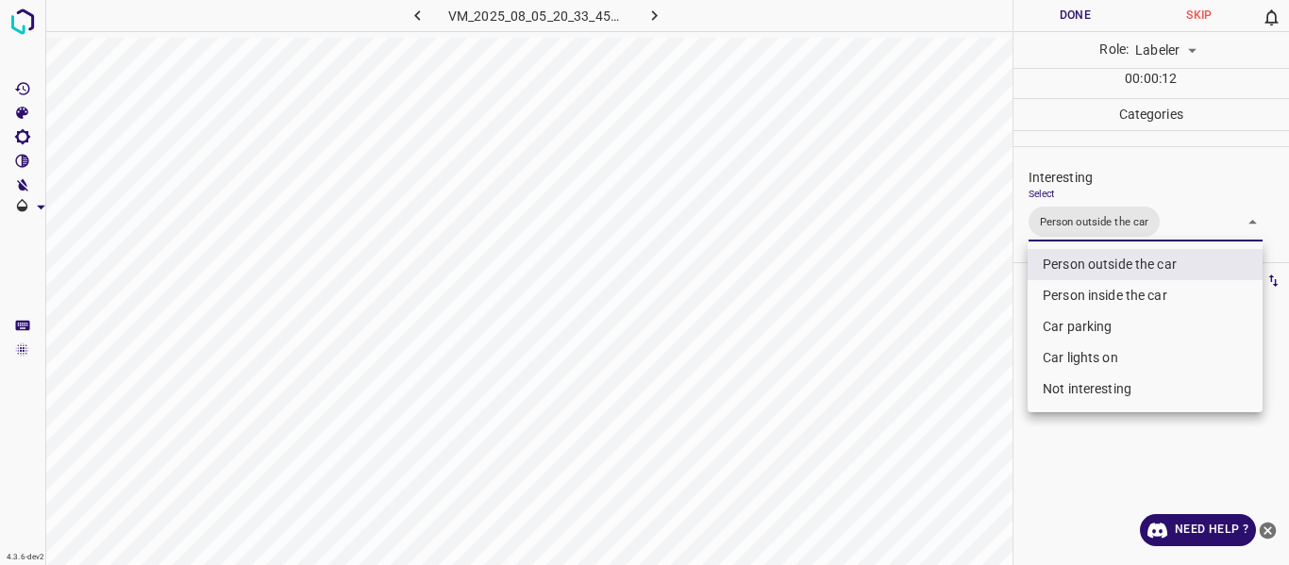
drag, startPoint x: 979, startPoint y: 357, endPoint x: 912, endPoint y: 475, distance: 136.4
click at [971, 401] on div at bounding box center [644, 282] width 1289 height 565
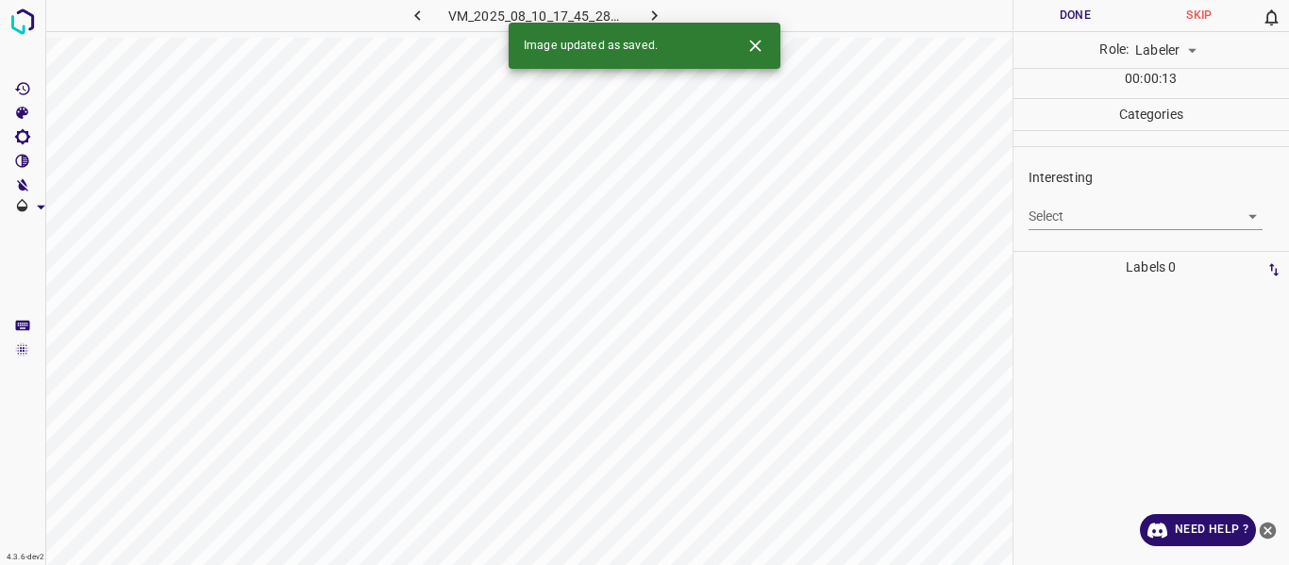
click at [1064, 216] on body "4.3.6-dev2 VM_2025_08_10_17_45_28_344_02.gif Done Skip 0 Role: Labeler labeler …" at bounding box center [644, 282] width 1289 height 565
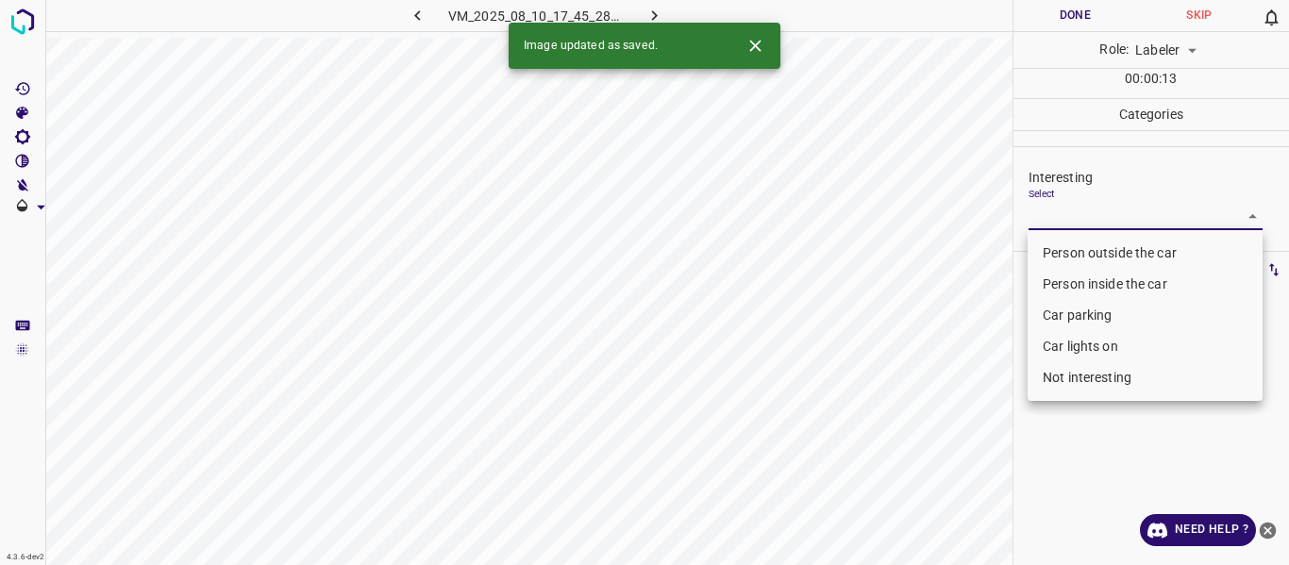
drag, startPoint x: 1058, startPoint y: 251, endPoint x: 1046, endPoint y: 248, distance: 11.7
click at [1058, 245] on li "Person outside the car" at bounding box center [1144, 253] width 235 height 31
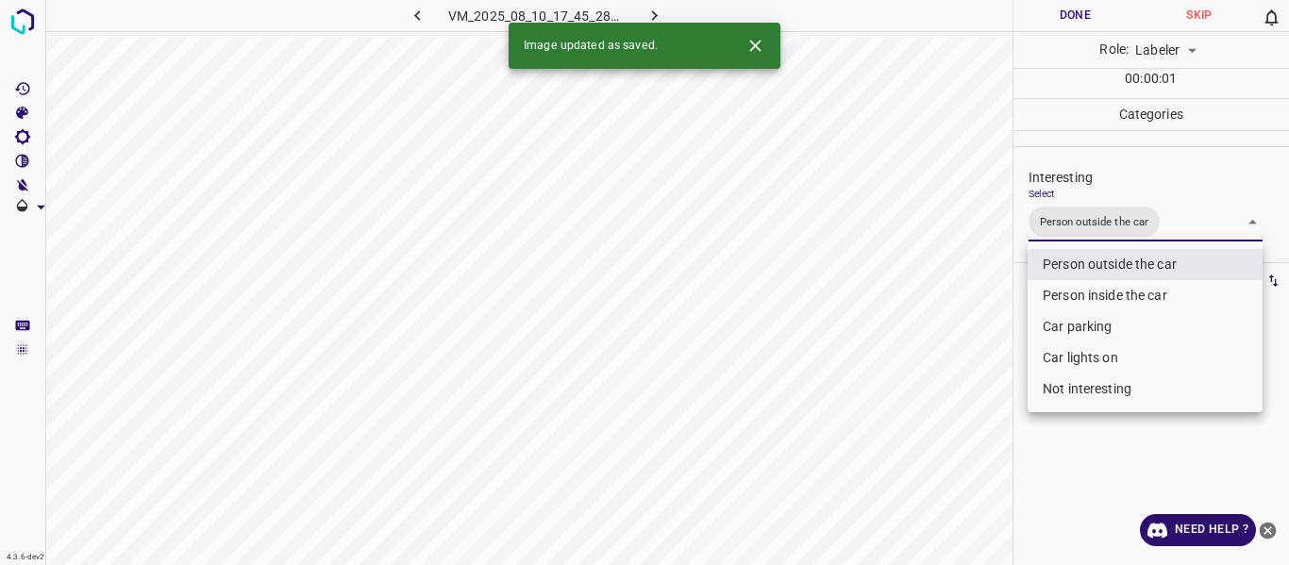
type input "Person outside the car"
drag, startPoint x: 904, startPoint y: 364, endPoint x: 875, endPoint y: 443, distance: 84.1
click at [897, 397] on div at bounding box center [644, 282] width 1289 height 565
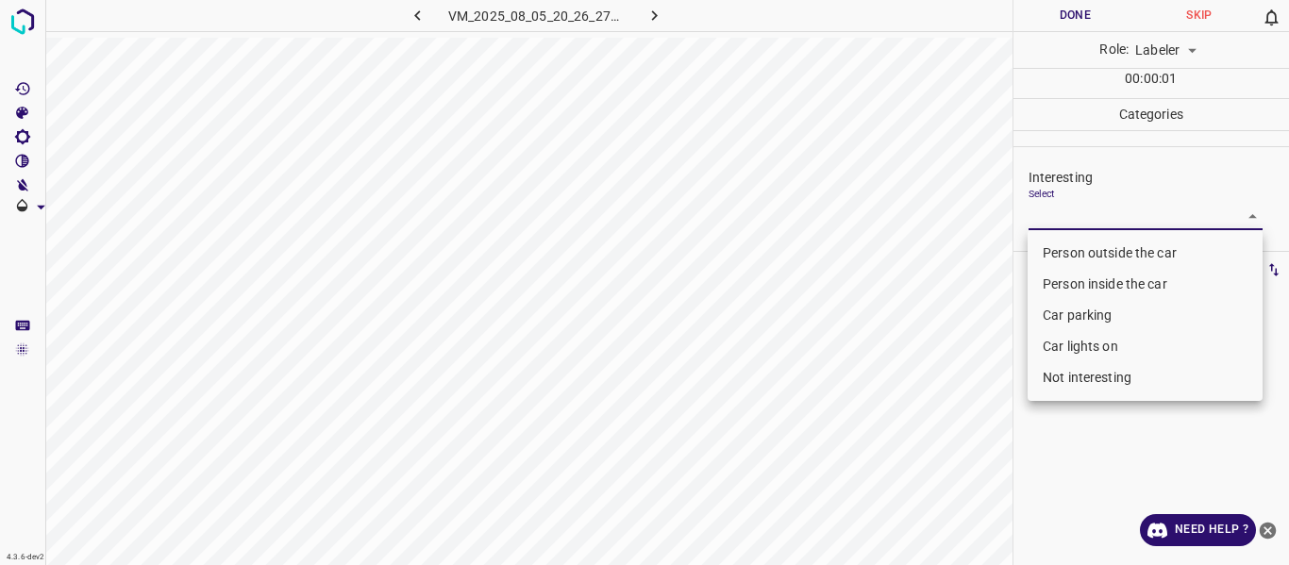
click at [1143, 219] on body "4.3.6-dev2 VM_2025_08_05_20_26_27_766_08.gif Done Skip 0 Role: Labeler labeler …" at bounding box center [644, 282] width 1289 height 565
drag, startPoint x: 1114, startPoint y: 245, endPoint x: 1086, endPoint y: 303, distance: 64.1
click at [1115, 244] on li "Person outside the car" at bounding box center [1144, 253] width 235 height 31
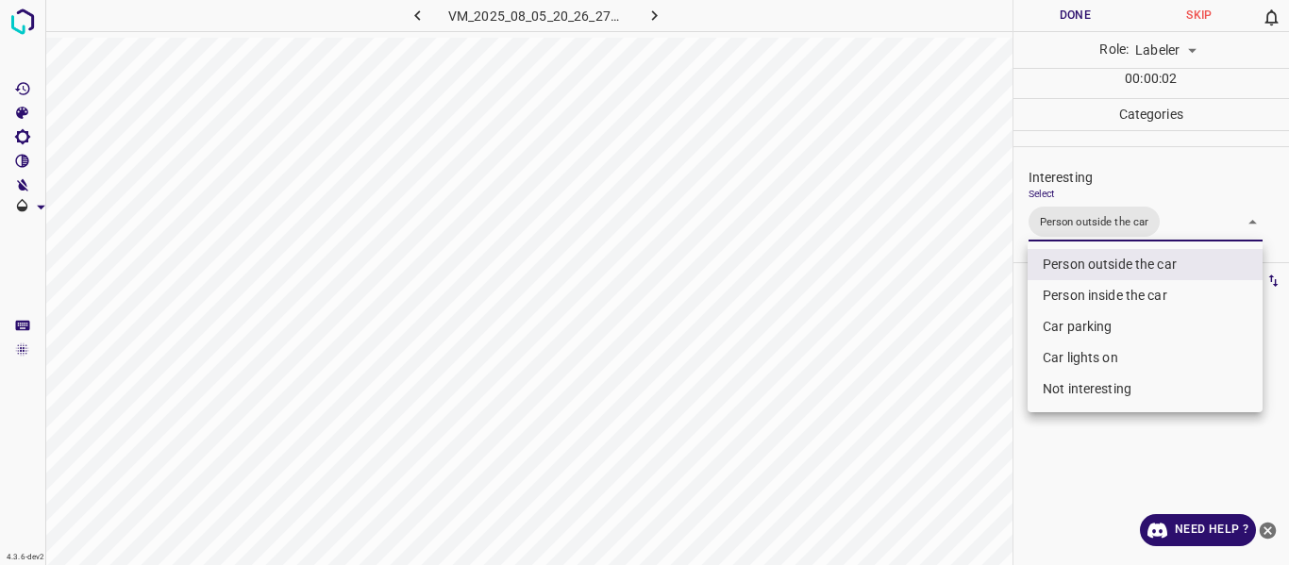
click at [1077, 353] on li "Car lights on" at bounding box center [1144, 357] width 235 height 31
type input "Person outside the car,Car lights on"
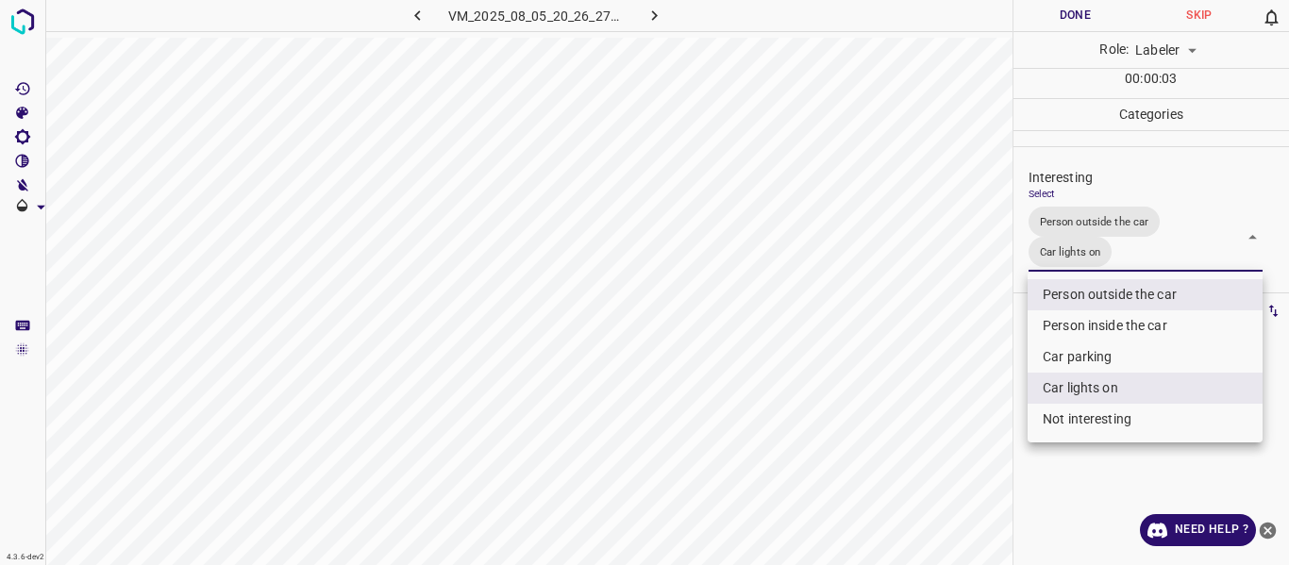
drag, startPoint x: 925, startPoint y: 420, endPoint x: 917, endPoint y: 454, distance: 35.0
click at [921, 442] on div at bounding box center [644, 282] width 1289 height 565
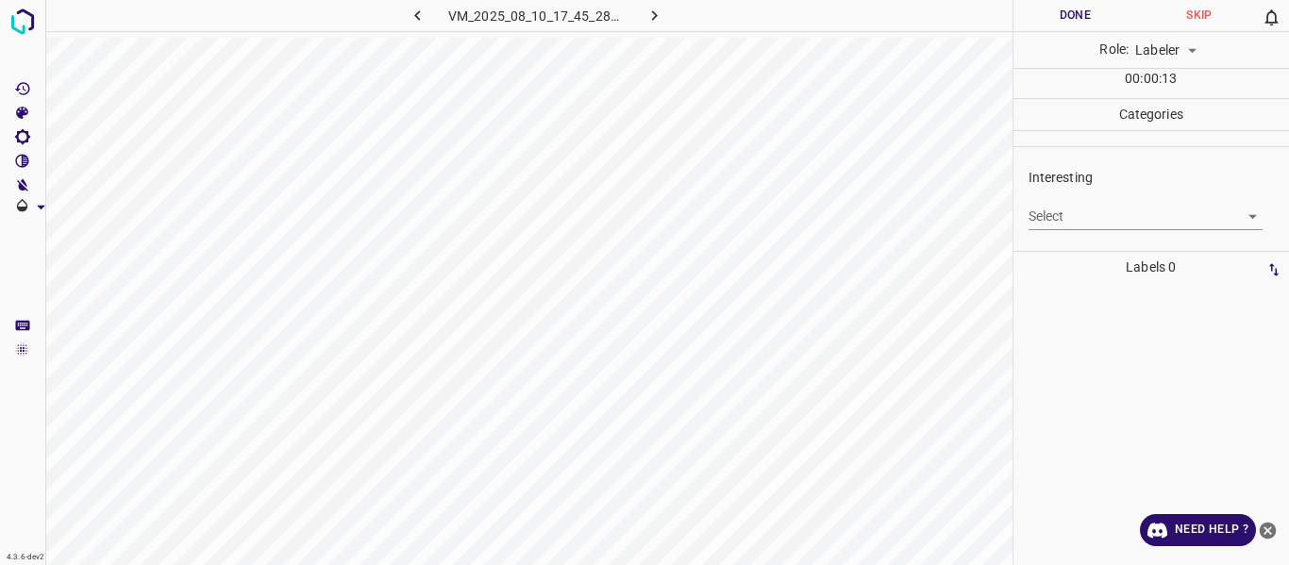
click at [1169, 225] on body "4.3.6-dev2 VM_2025_08_10_17_45_28_344_05.gif Done Skip 0 Role: Labeler labeler …" at bounding box center [644, 282] width 1289 height 565
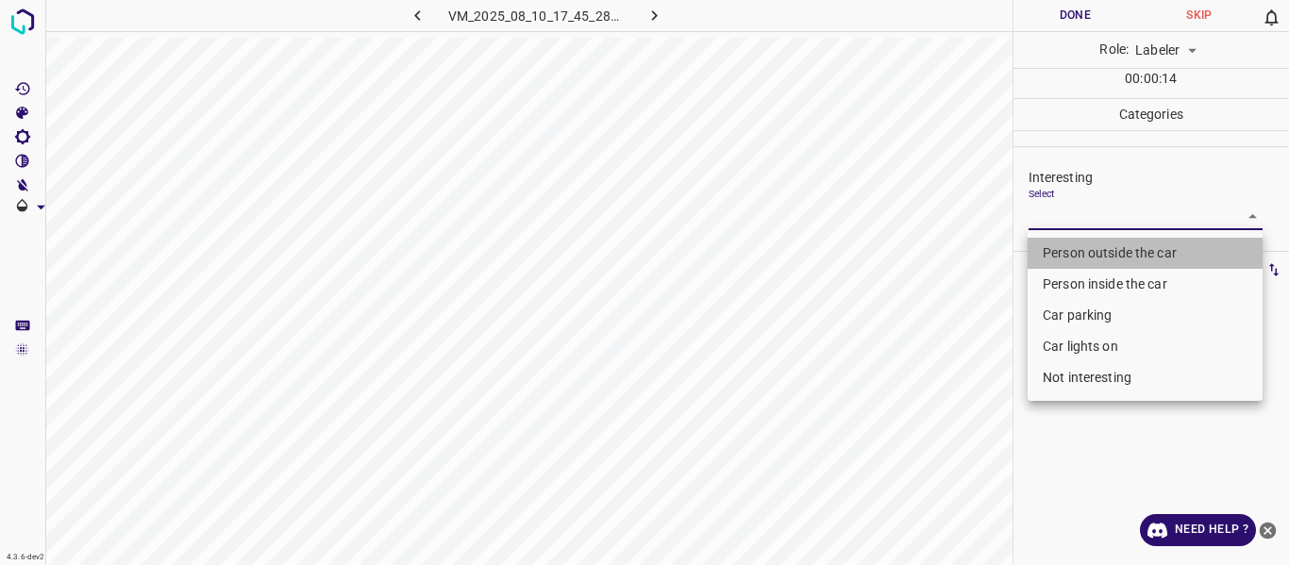
click at [1149, 251] on li "Person outside the car" at bounding box center [1144, 253] width 235 height 31
type input "Person outside the car"
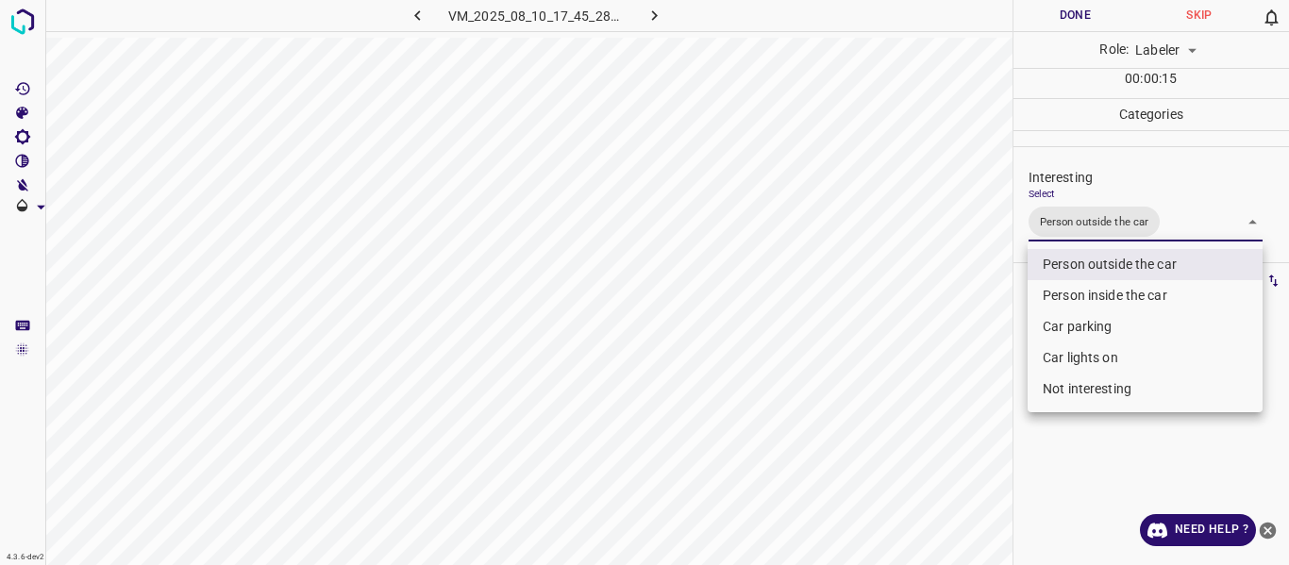
drag, startPoint x: 937, startPoint y: 430, endPoint x: 916, endPoint y: 479, distance: 53.3
click at [937, 431] on div at bounding box center [644, 282] width 1289 height 565
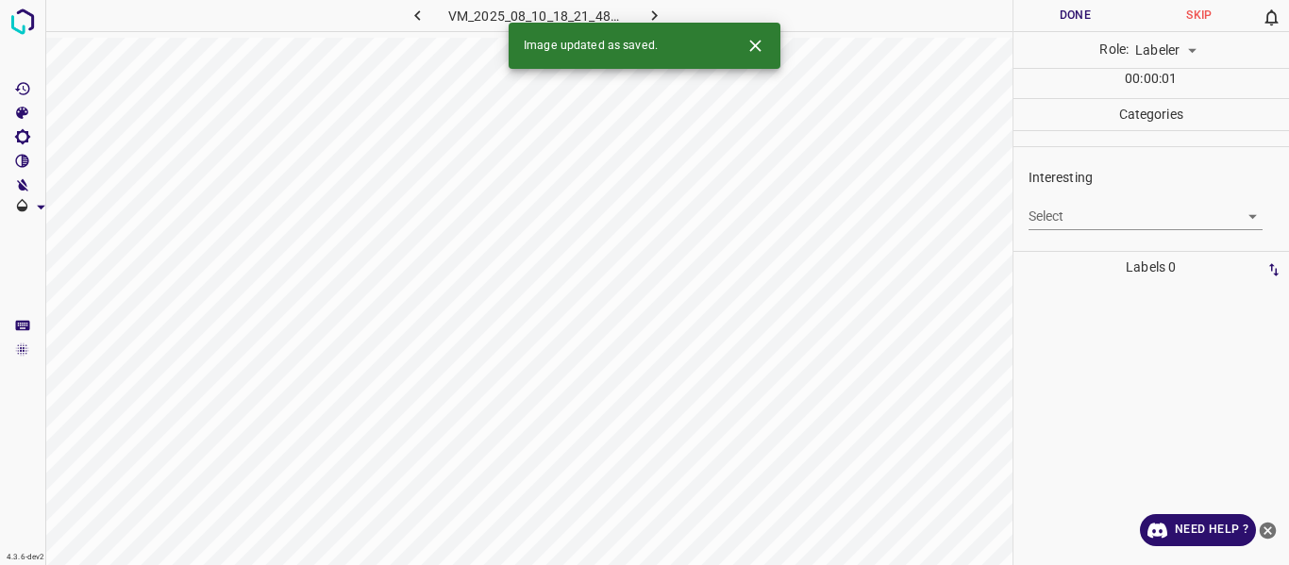
click at [1053, 215] on body "4.3.6-dev2 VM_2025_08_10_18_21_48_288_01.gif Done Skip 0 Role: Labeler labeler …" at bounding box center [644, 282] width 1289 height 565
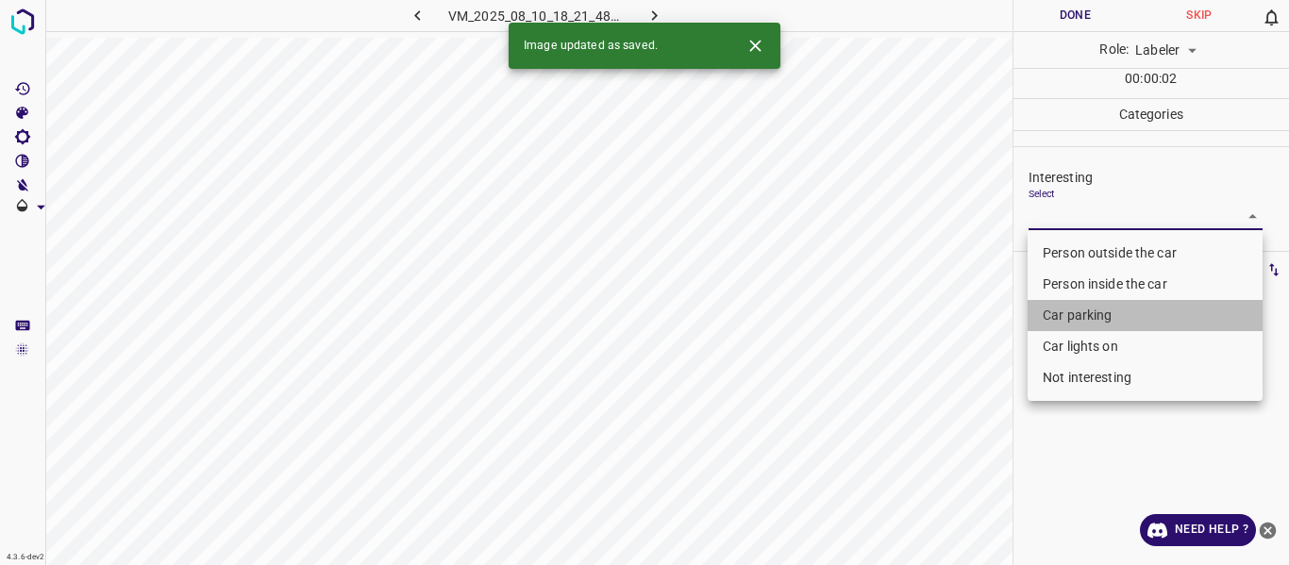
click at [1075, 309] on li "Car parking" at bounding box center [1144, 315] width 235 height 31
type input "Car parking"
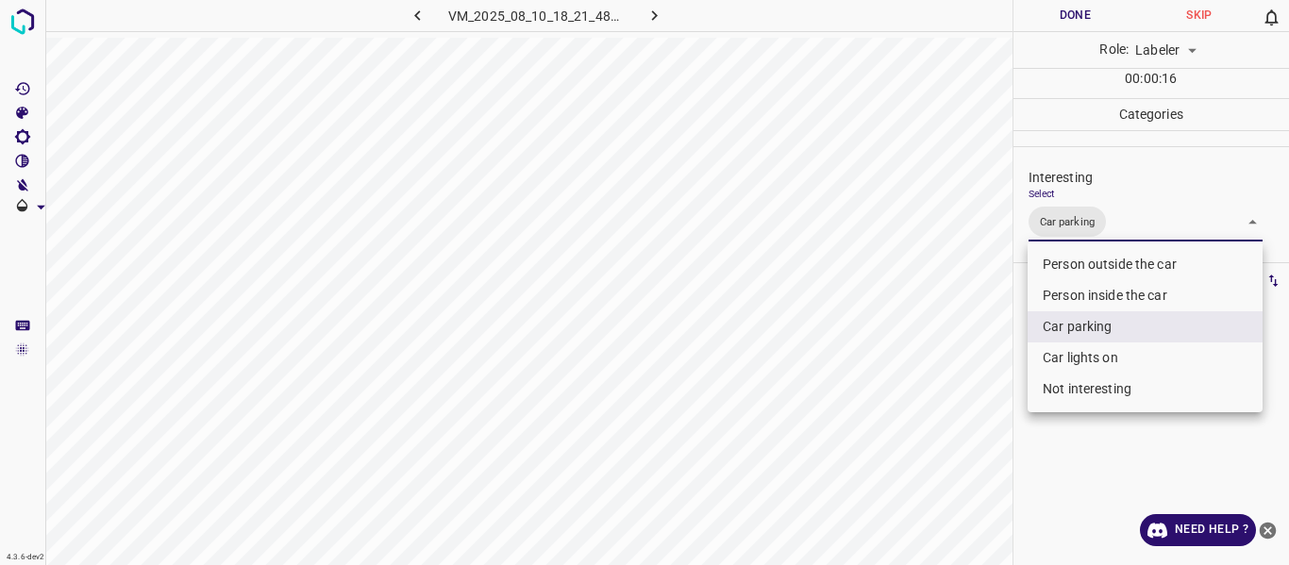
click at [991, 320] on div at bounding box center [644, 282] width 1289 height 565
click at [1095, 223] on body "4.3.6-dev2 VM_2025_08_10_18_21_48_288_01.gif Done Skip 0 Role: Labeler labeler …" at bounding box center [644, 282] width 1289 height 565
click at [1075, 317] on li "Car parking" at bounding box center [1144, 326] width 235 height 31
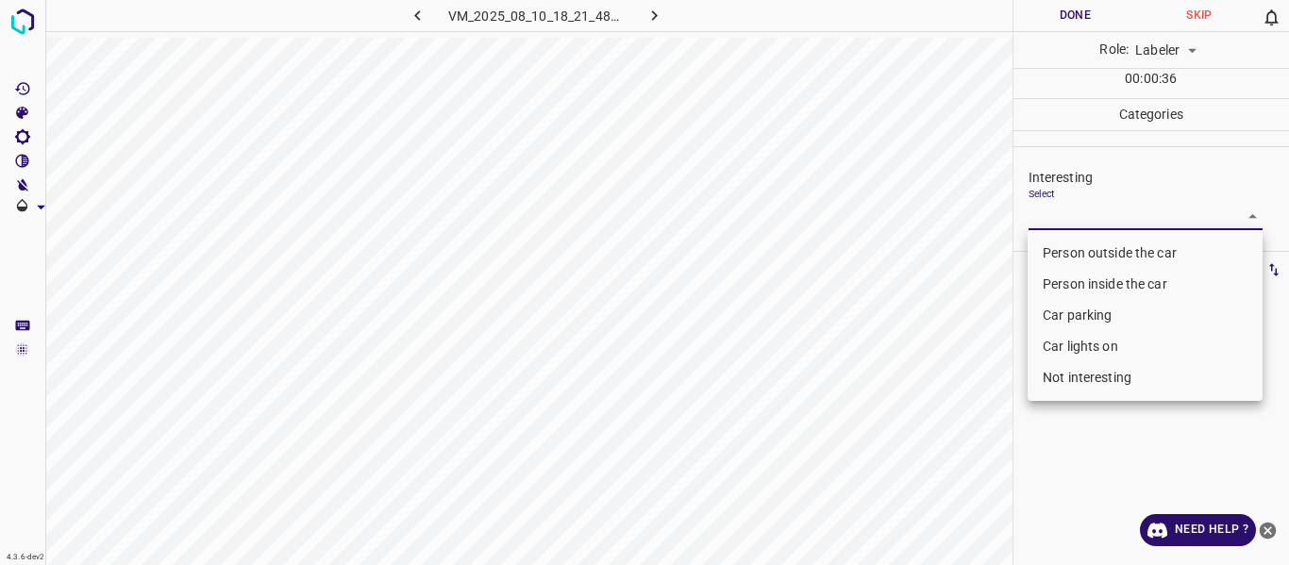
drag, startPoint x: 944, startPoint y: 408, endPoint x: 922, endPoint y: 435, distance: 35.5
click at [943, 408] on div at bounding box center [644, 282] width 1289 height 565
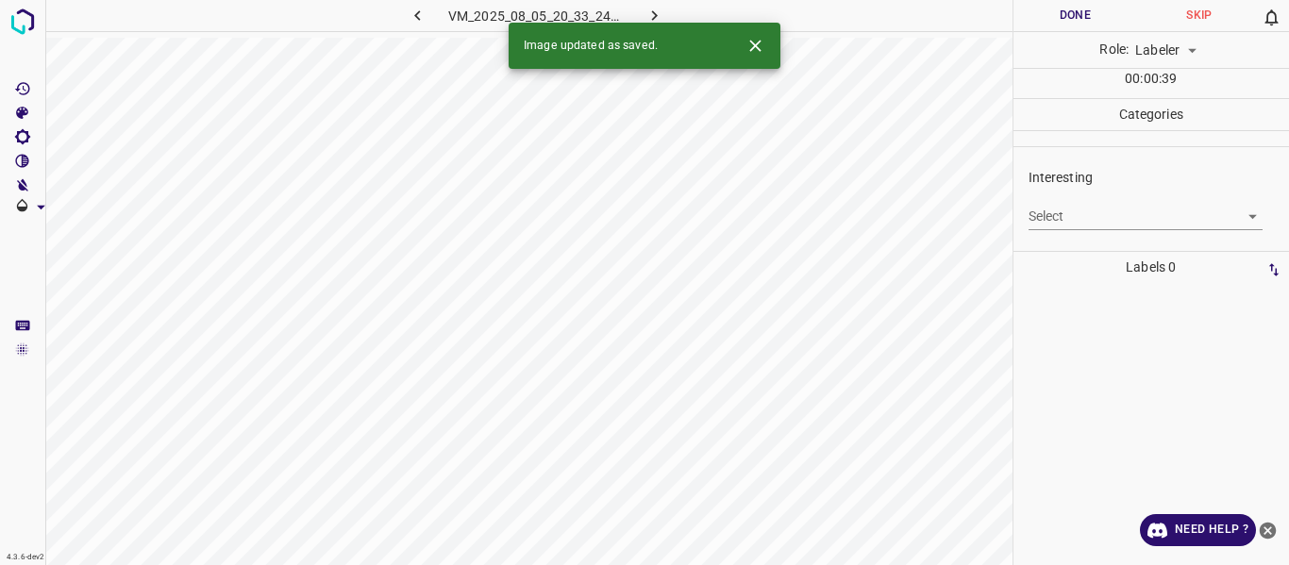
click at [1084, 204] on body "4.3.6-dev2 VM_2025_08_05_20_33_24_218_02.gif Done Skip 0 Role: Labeler labeler …" at bounding box center [644, 282] width 1289 height 565
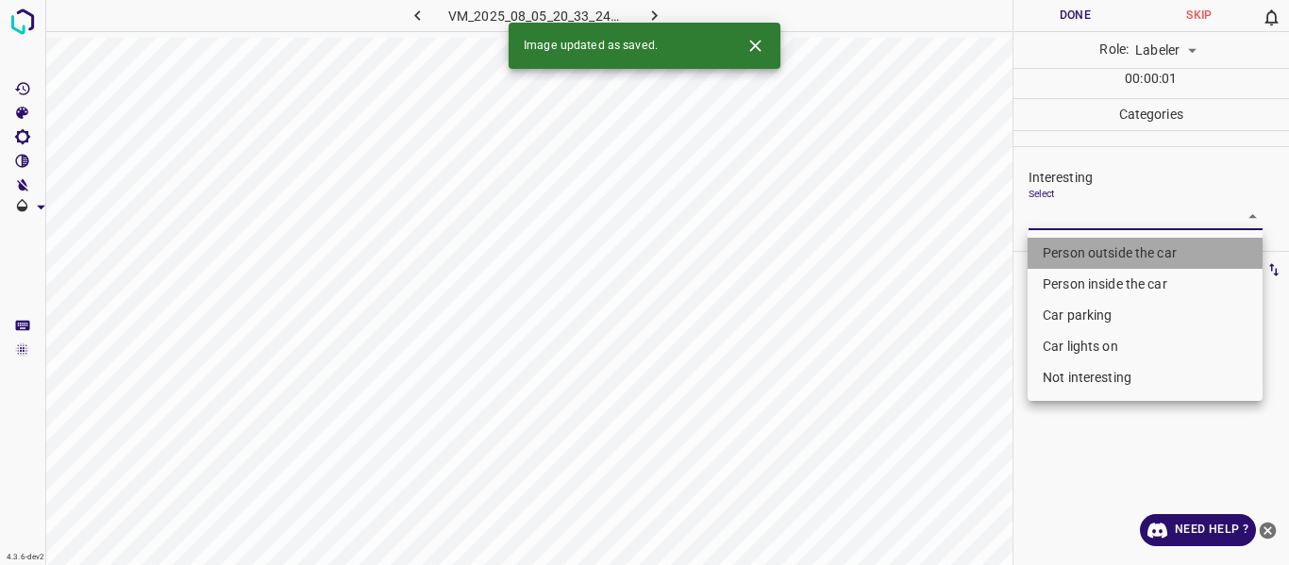
drag, startPoint x: 1057, startPoint y: 249, endPoint x: 1047, endPoint y: 254, distance: 10.5
click at [1058, 247] on li "Person outside the car" at bounding box center [1144, 253] width 235 height 31
type input "Person outside the car"
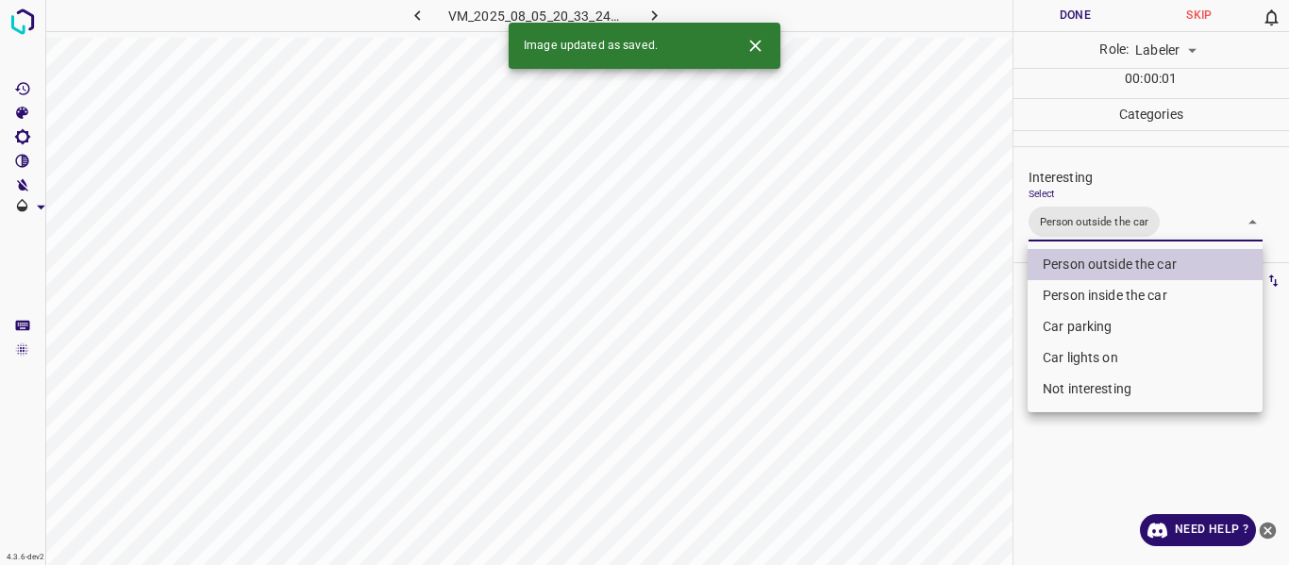
drag, startPoint x: 953, startPoint y: 357, endPoint x: 948, endPoint y: 375, distance: 19.4
click at [951, 366] on div at bounding box center [644, 282] width 1289 height 565
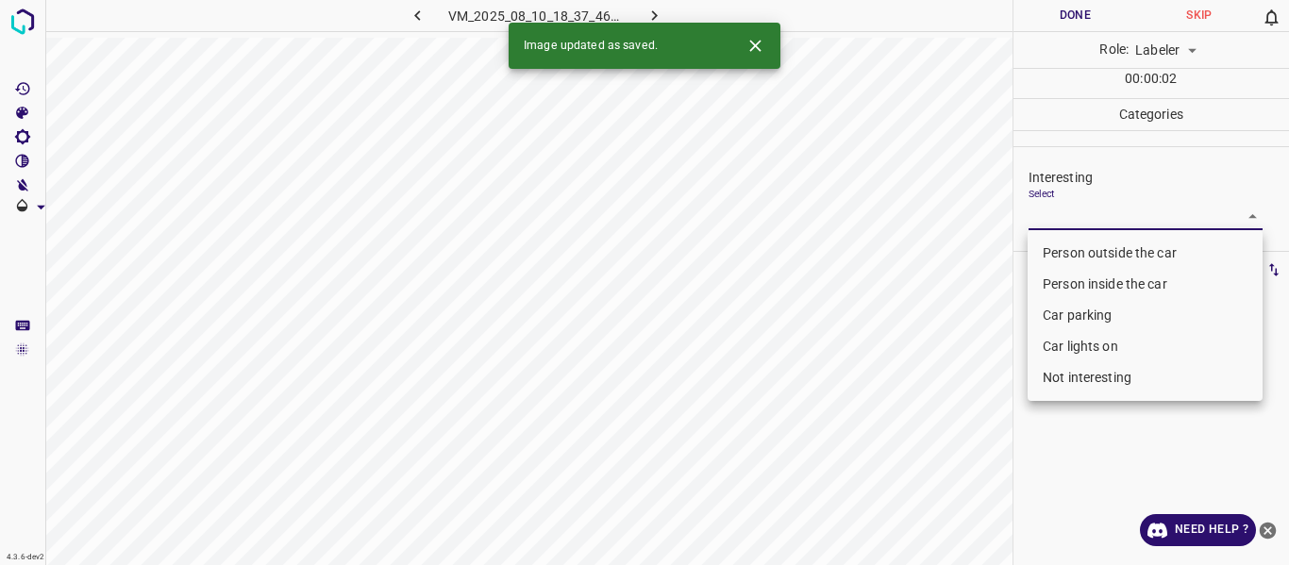
click at [1086, 203] on body "4.3.6-dev2 VM_2025_08_10_18_37_46_546_14.gif Done Skip 0 Role: Labeler labeler …" at bounding box center [644, 282] width 1289 height 565
click at [1077, 239] on li "Person outside the car" at bounding box center [1144, 253] width 235 height 31
type input "Person outside the car"
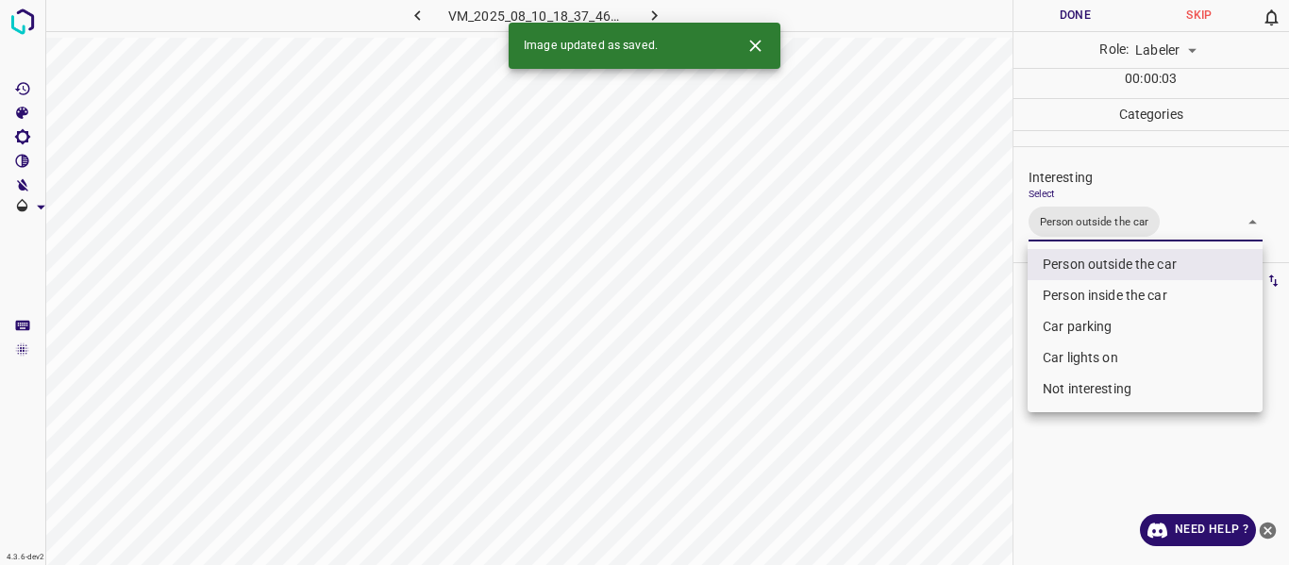
click at [895, 433] on div at bounding box center [644, 282] width 1289 height 565
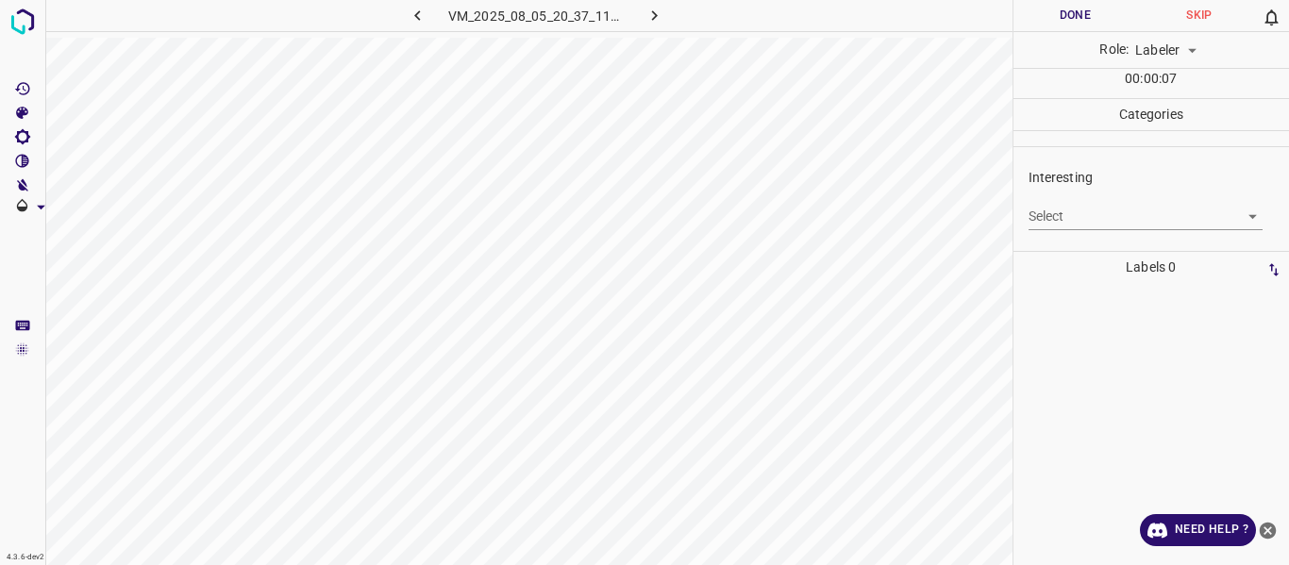
click at [1073, 217] on body "4.3.6-dev2 VM_2025_08_05_20_37_11_421_07.gif Done Skip 0 Role: Labeler labeler …" at bounding box center [644, 282] width 1289 height 565
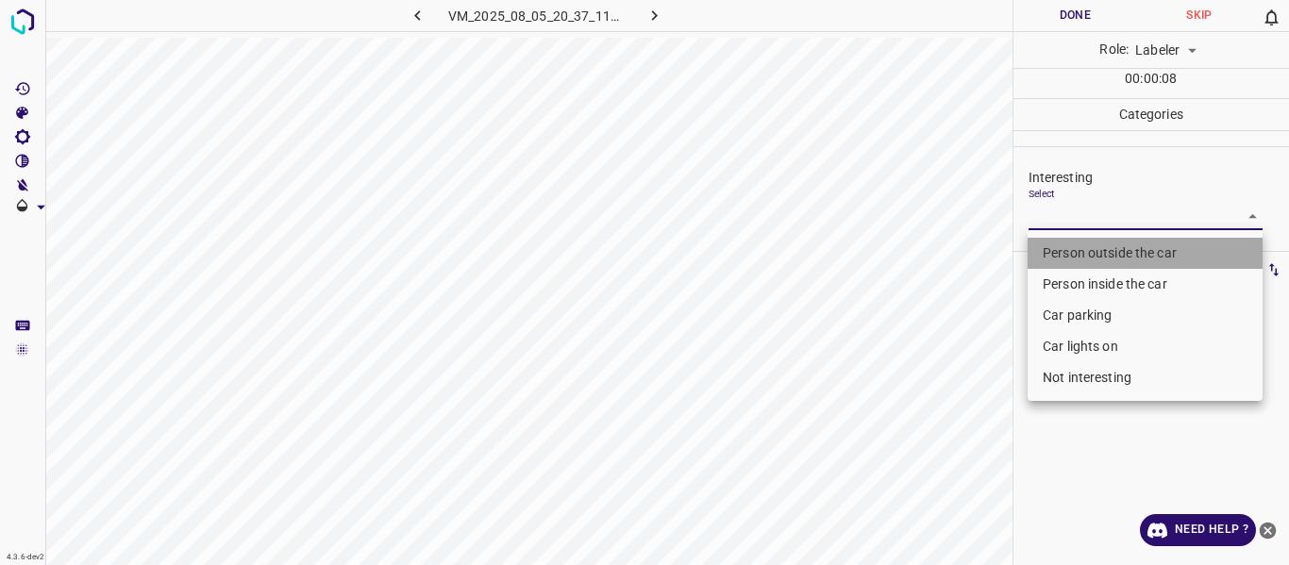
drag, startPoint x: 1074, startPoint y: 256, endPoint x: 905, endPoint y: 419, distance: 234.9
click at [1074, 257] on li "Person outside the car" at bounding box center [1144, 253] width 235 height 31
type input "Person outside the car"
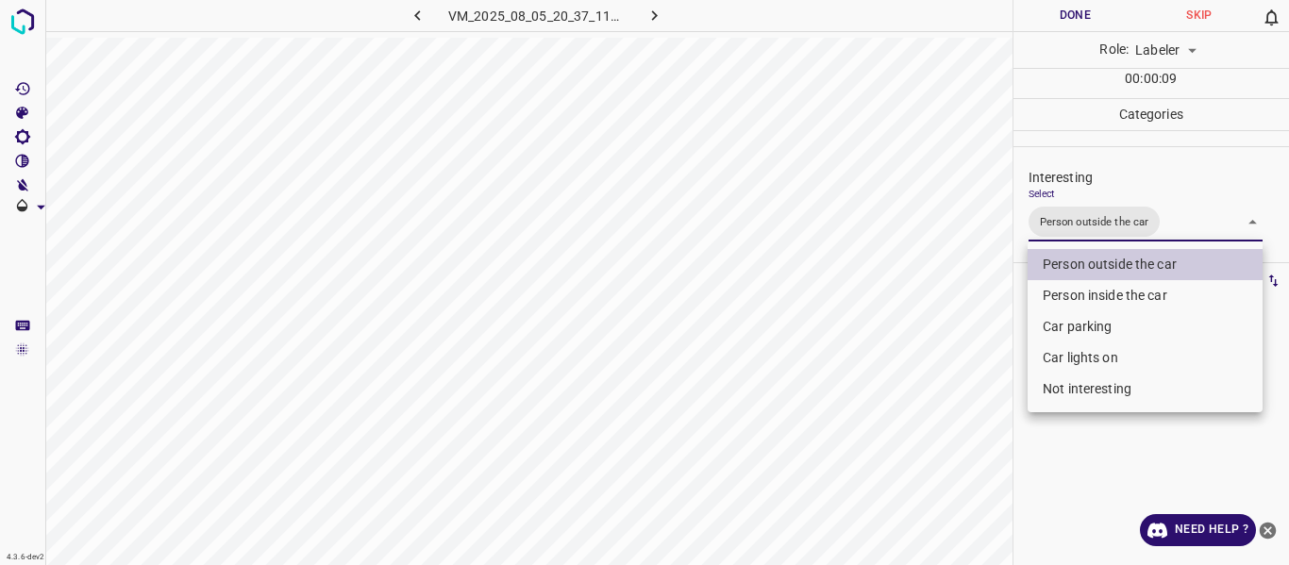
drag, startPoint x: 900, startPoint y: 423, endPoint x: 875, endPoint y: 508, distance: 88.6
click at [895, 457] on div at bounding box center [644, 282] width 1289 height 565
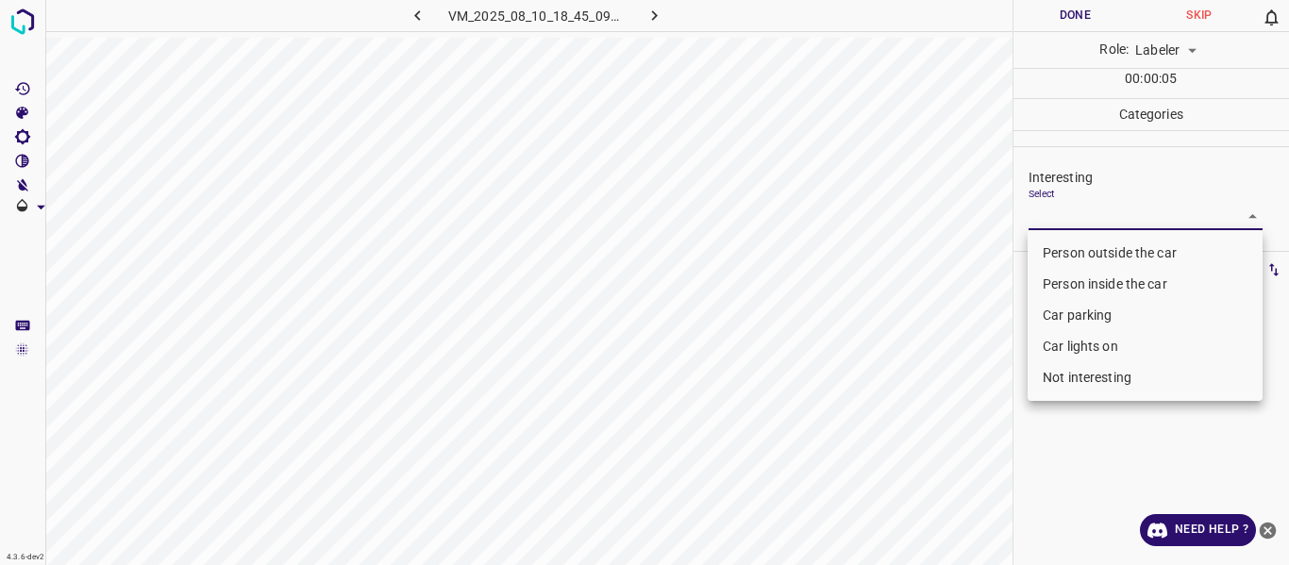
drag, startPoint x: 1101, startPoint y: 213, endPoint x: 1082, endPoint y: 266, distance: 56.1
click at [1102, 213] on body "4.3.6-dev2 VM_2025_08_10_18_45_09_610_03.gif Done Skip 0 Role: Labeler labeler …" at bounding box center [644, 282] width 1289 height 565
click at [1082, 259] on li "Person outside the car" at bounding box center [1144, 253] width 235 height 31
type input "Person outside the car"
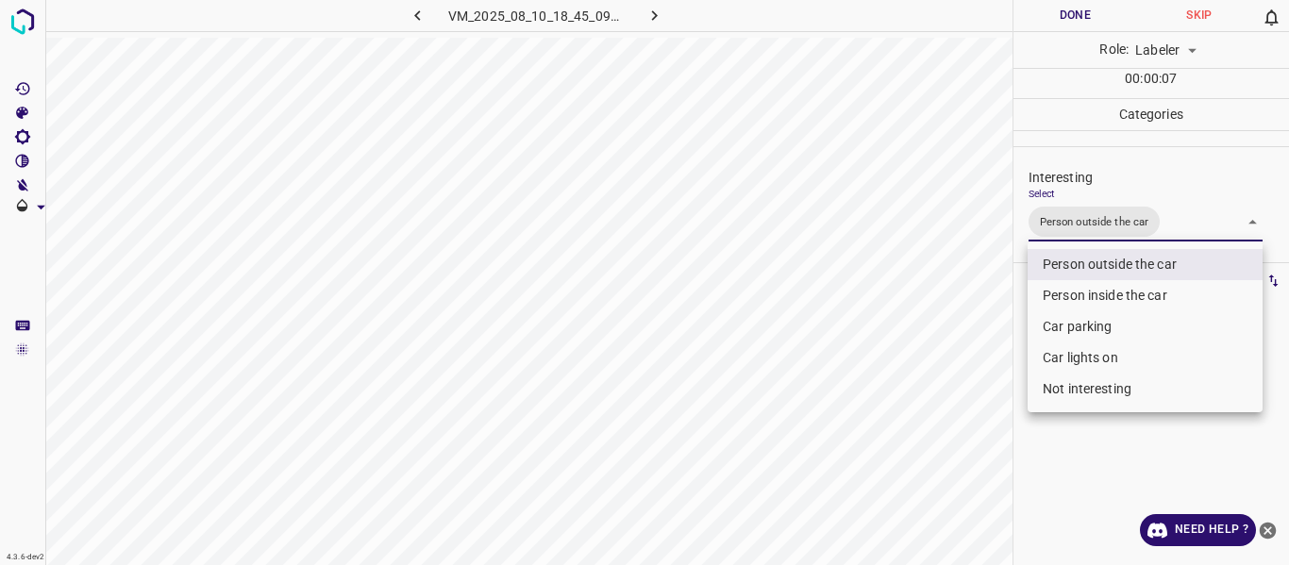
drag, startPoint x: 1001, startPoint y: 342, endPoint x: 885, endPoint y: 454, distance: 161.5
click at [983, 377] on div at bounding box center [644, 282] width 1289 height 565
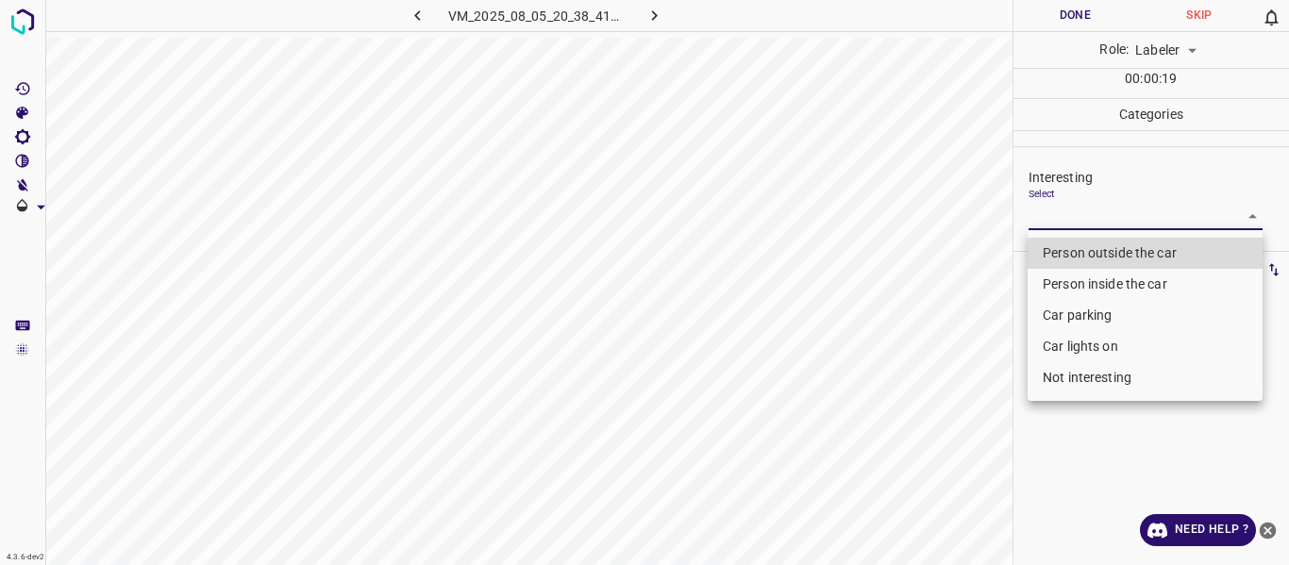
drag, startPoint x: 1092, startPoint y: 215, endPoint x: 1074, endPoint y: 281, distance: 68.4
click at [1091, 215] on body "4.3.6-dev2 VM_2025_08_05_20_38_41_395_01.gif Done Skip 0 Role: Labeler labeler …" at bounding box center [644, 282] width 1289 height 565
click at [1082, 256] on li "Person outside the car" at bounding box center [1144, 253] width 235 height 31
type input "Person outside the car"
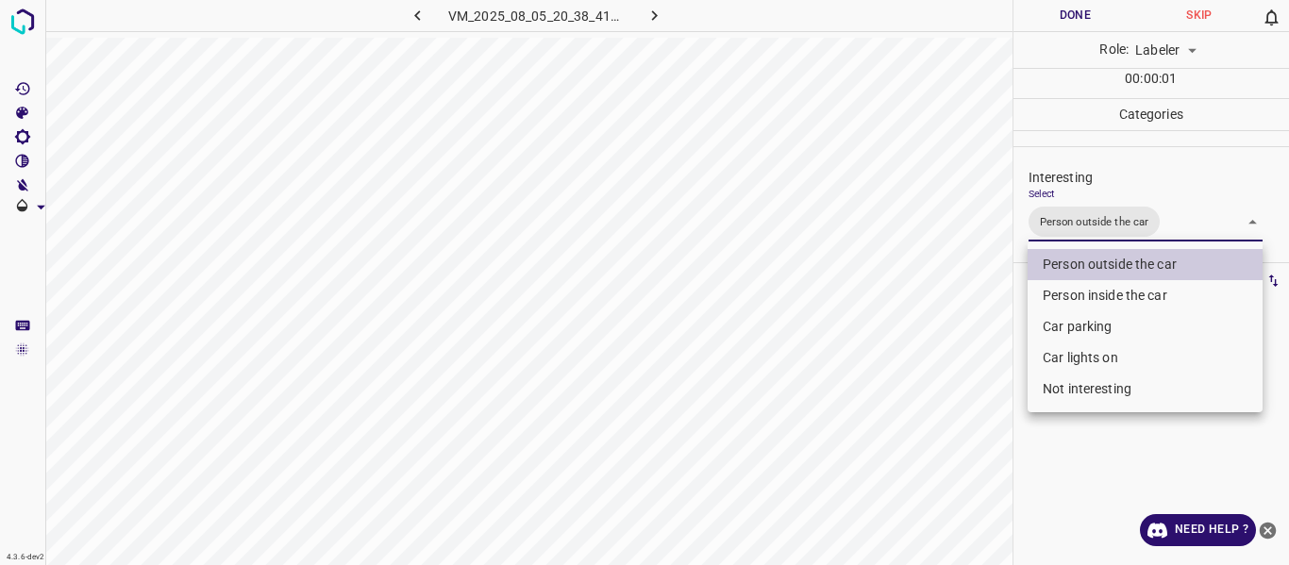
drag, startPoint x: 935, startPoint y: 350, endPoint x: 924, endPoint y: 367, distance: 20.4
click at [934, 351] on div at bounding box center [644, 282] width 1289 height 565
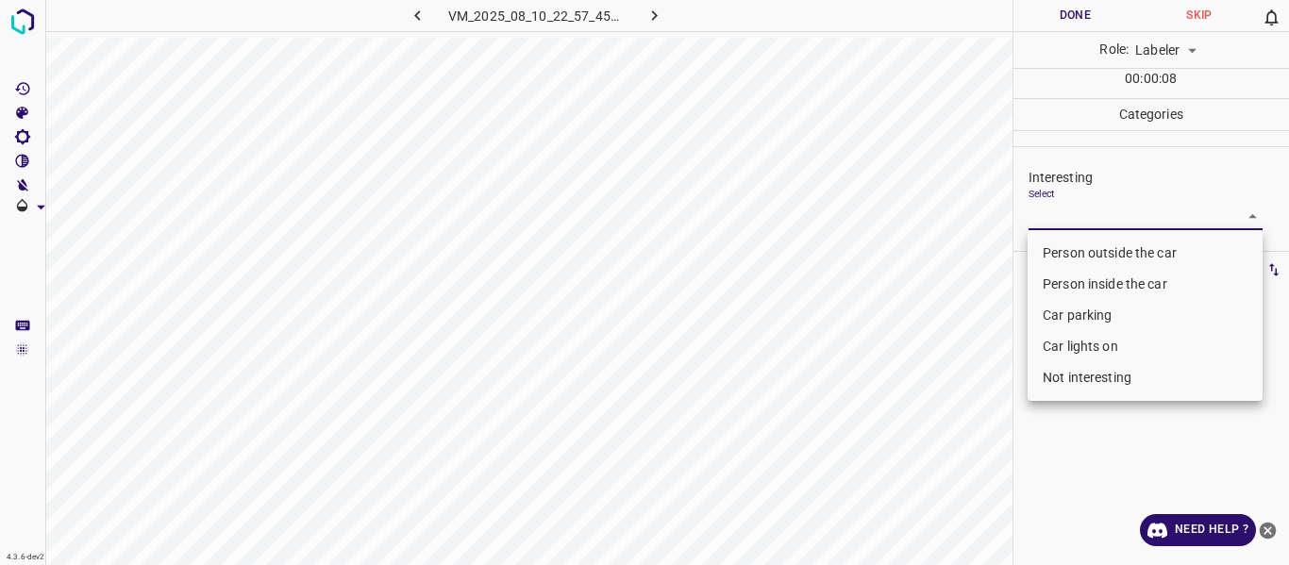
click at [1081, 210] on body "4.3.6-dev2 VM_2025_08_10_22_57_45_161_01.gif Done Skip 0 Role: Labeler labeler …" at bounding box center [644, 282] width 1289 height 565
click at [1079, 254] on li "Person outside the car" at bounding box center [1144, 253] width 235 height 31
type input "Person outside the car"
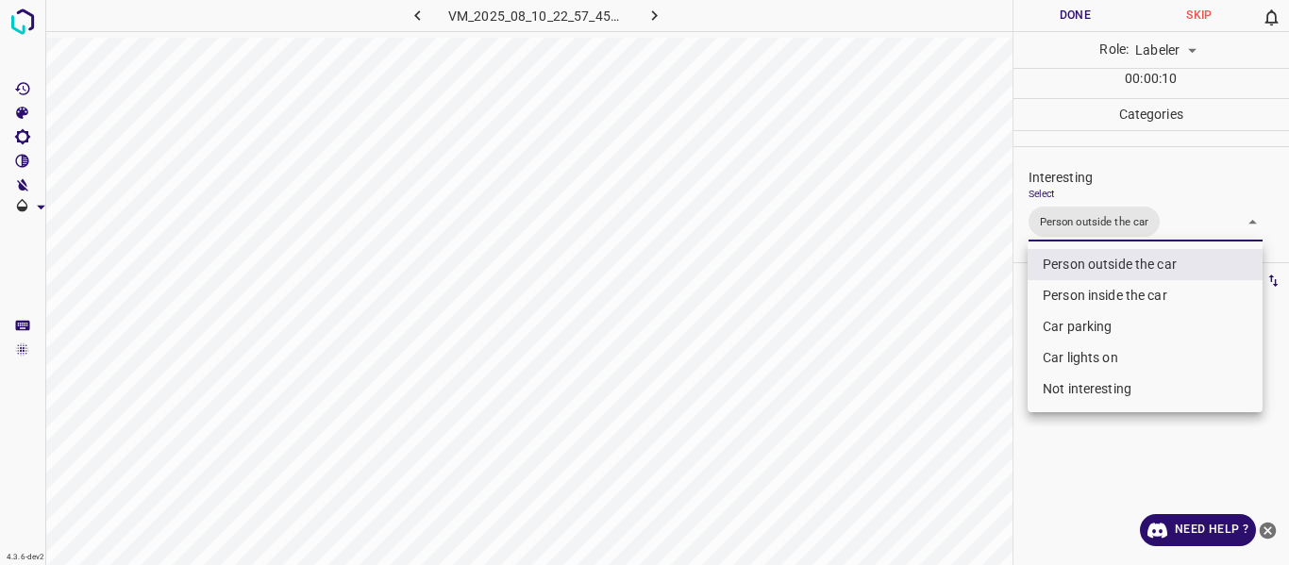
drag, startPoint x: 966, startPoint y: 312, endPoint x: 951, endPoint y: 350, distance: 40.6
click at [964, 322] on div at bounding box center [644, 282] width 1289 height 565
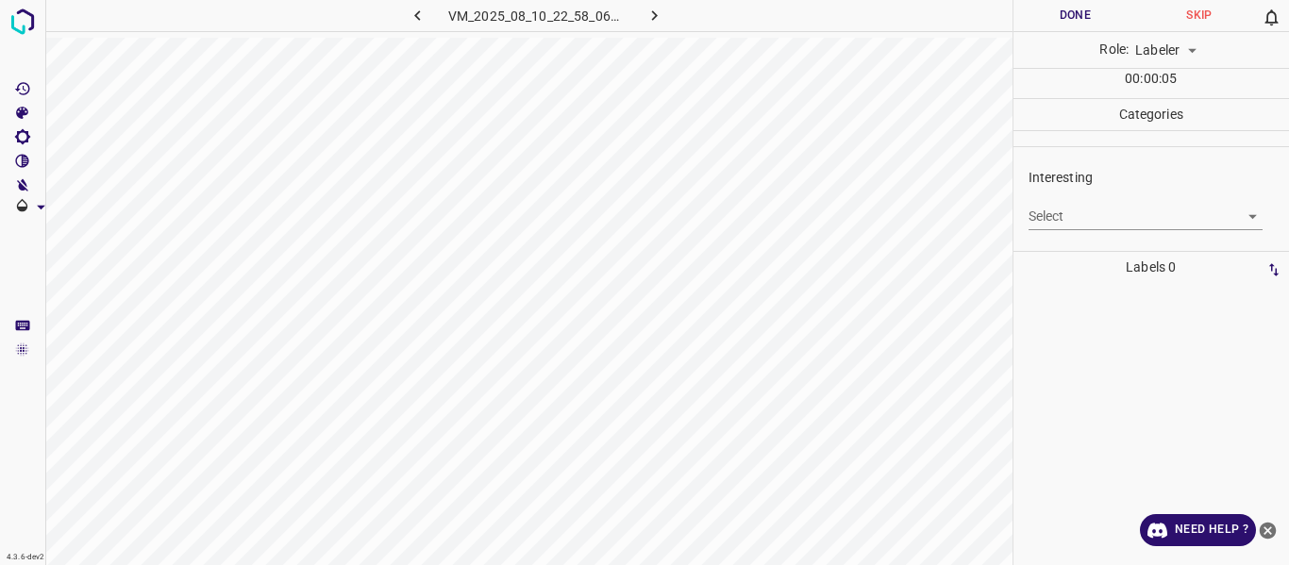
click at [1056, 217] on body "4.3.6-dev2 VM_2025_08_10_22_58_06_097_00.gif Done Skip 0 Role: Labeler labeler …" at bounding box center [644, 282] width 1289 height 565
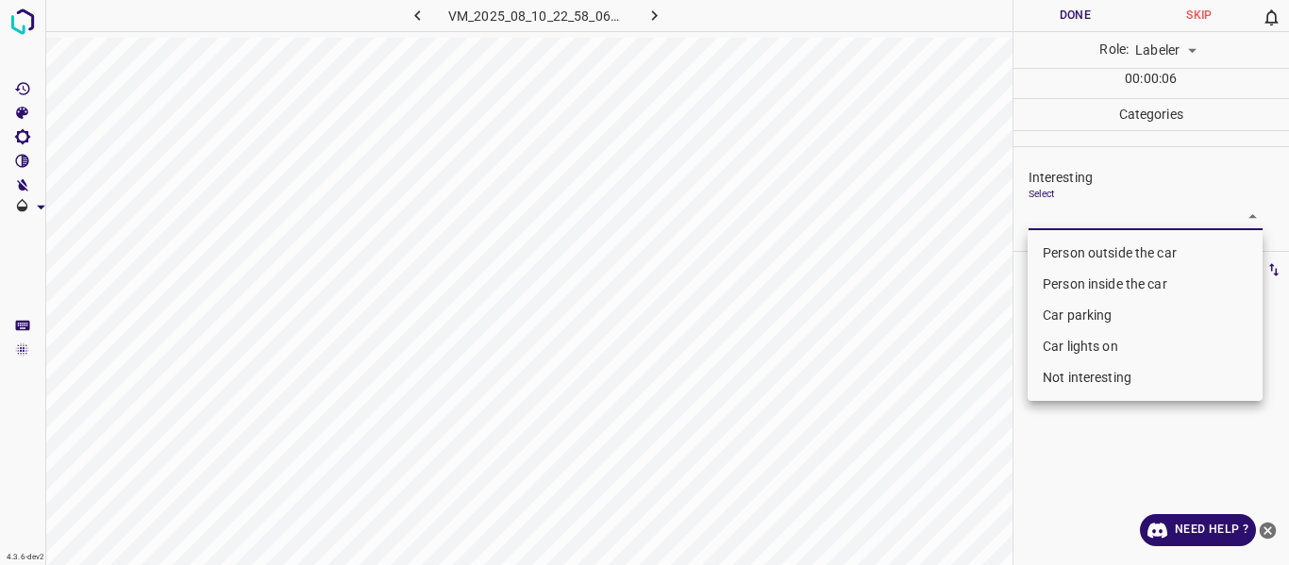
click at [1058, 243] on li "Person outside the car" at bounding box center [1144, 253] width 235 height 31
type input "Person outside the car"
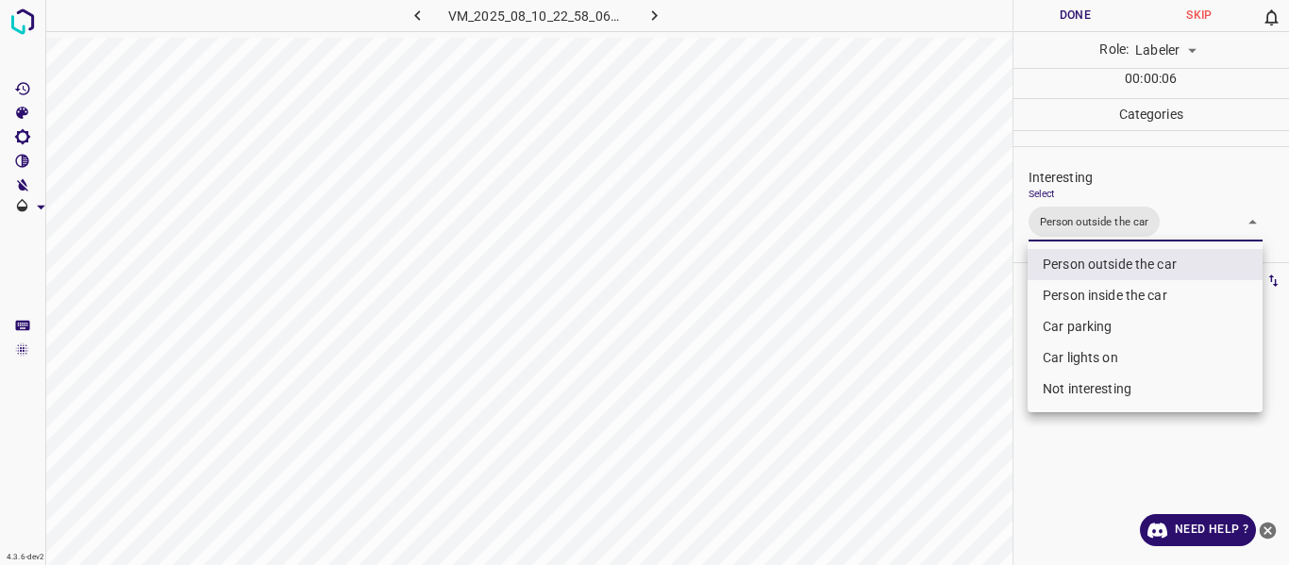
drag, startPoint x: 973, startPoint y: 348, endPoint x: 849, endPoint y: 458, distance: 165.7
click at [965, 358] on div at bounding box center [644, 282] width 1289 height 565
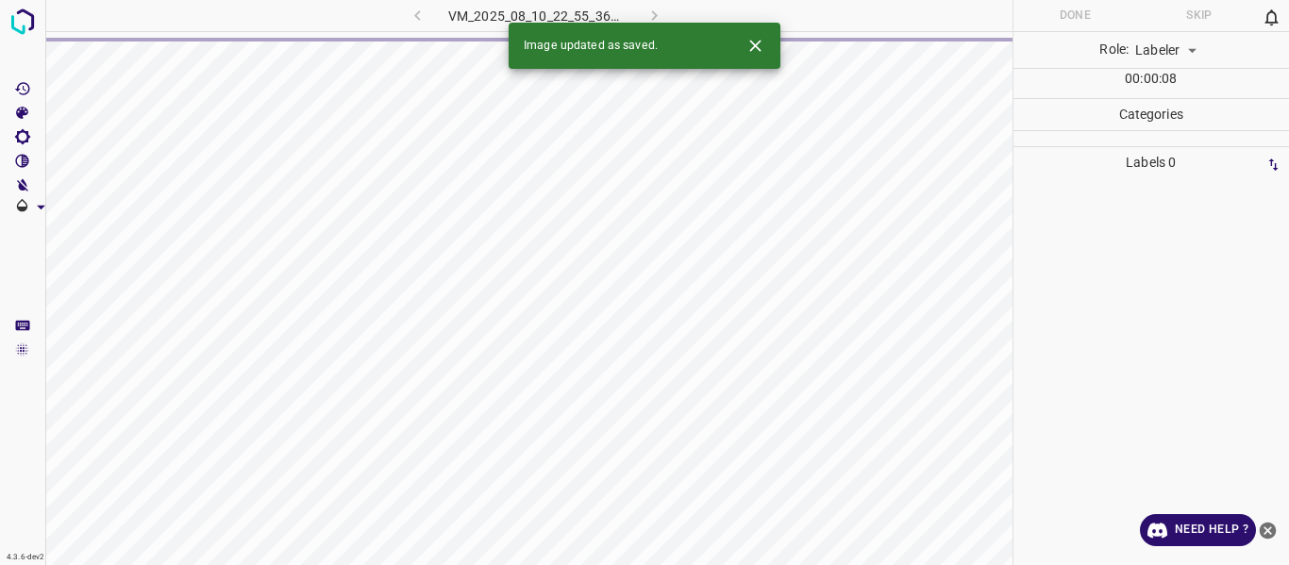
click at [418, 14] on div "VM_2025_08_10_22_55_36_215_04.gif" at bounding box center [536, 15] width 352 height 31
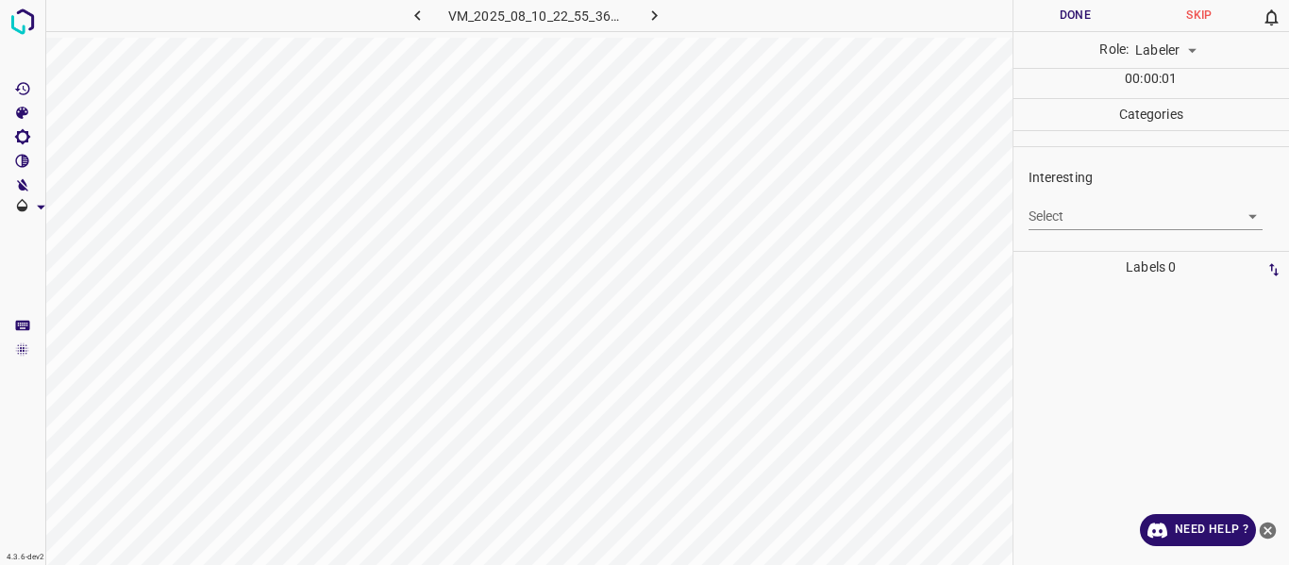
click at [428, 7] on button "button" at bounding box center [418, 15] width 60 height 31
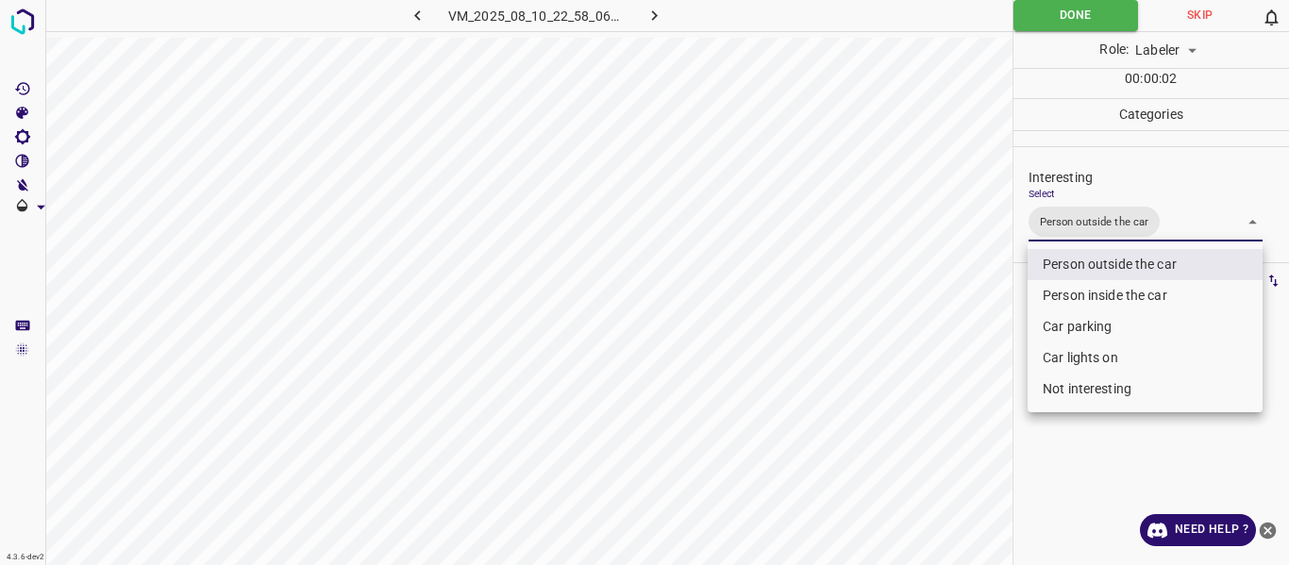
click at [1188, 223] on body "4.3.6-dev2 VM_2025_08_10_22_58_06_097_00.gif Done Skip 0 Role: Labeler labeler …" at bounding box center [644, 282] width 1289 height 565
click at [1128, 352] on li "Car lights on" at bounding box center [1144, 357] width 235 height 31
type input "Person outside the car,Car lights on"
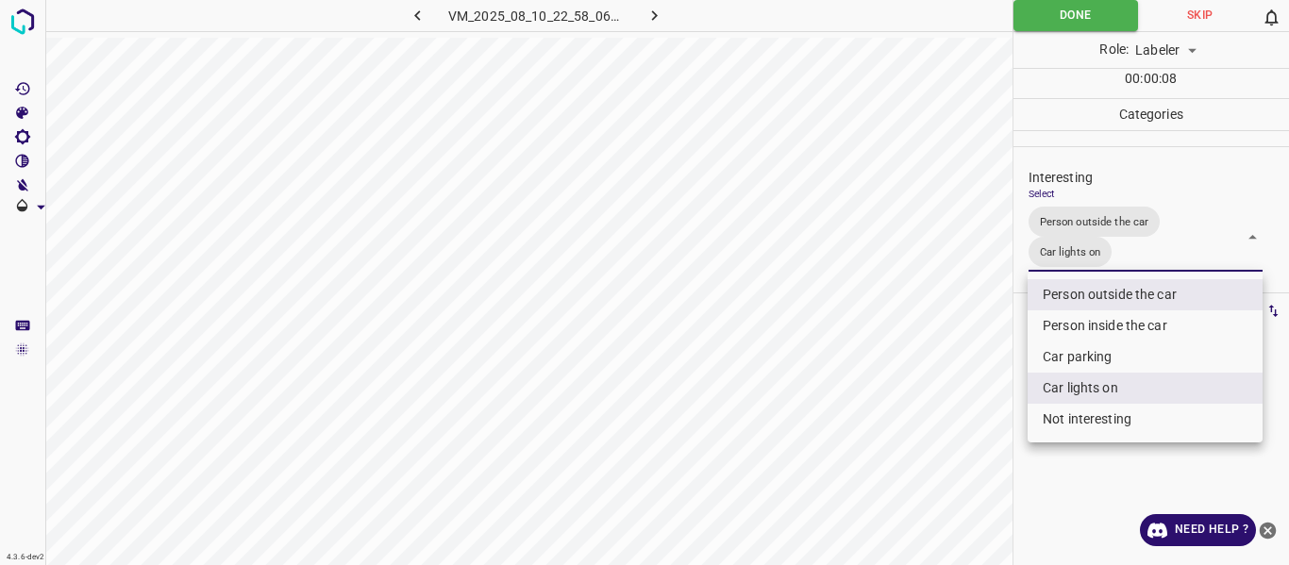
click at [866, 398] on div at bounding box center [644, 282] width 1289 height 565
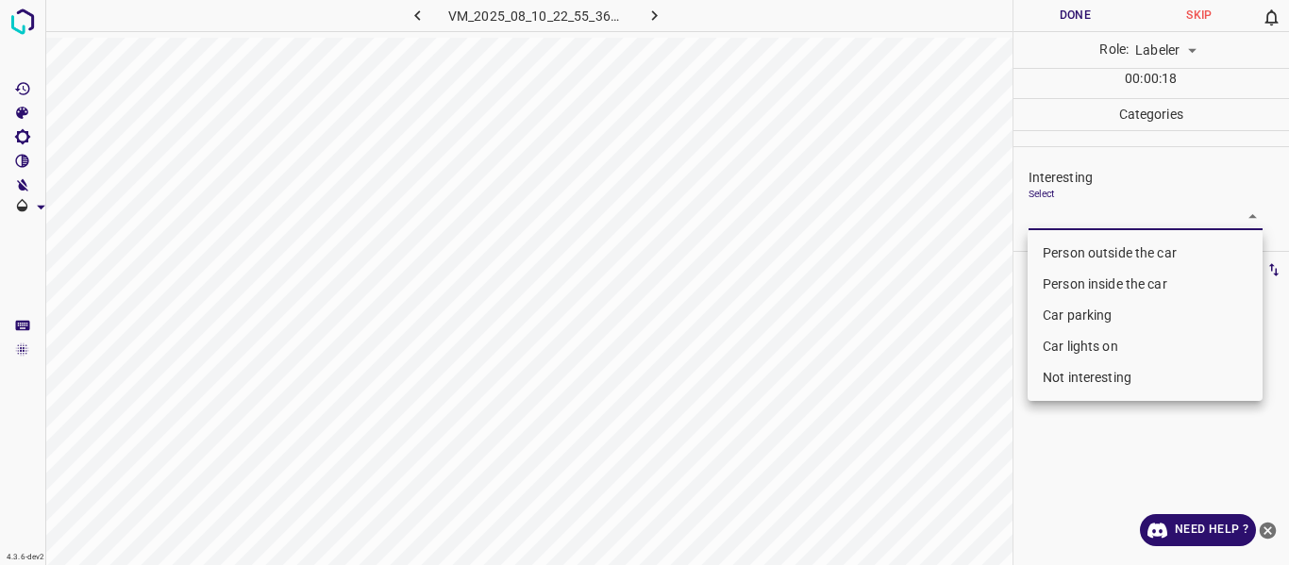
drag, startPoint x: 1059, startPoint y: 211, endPoint x: 1046, endPoint y: 260, distance: 50.6
click at [1059, 211] on body "4.3.6-dev2 VM_2025_08_10_22_55_36_215_04.gif Done Skip 0 Role: Labeler labeler …" at bounding box center [644, 282] width 1289 height 565
click at [1046, 260] on li "Person outside the car" at bounding box center [1144, 253] width 235 height 31
type input "Person outside the car"
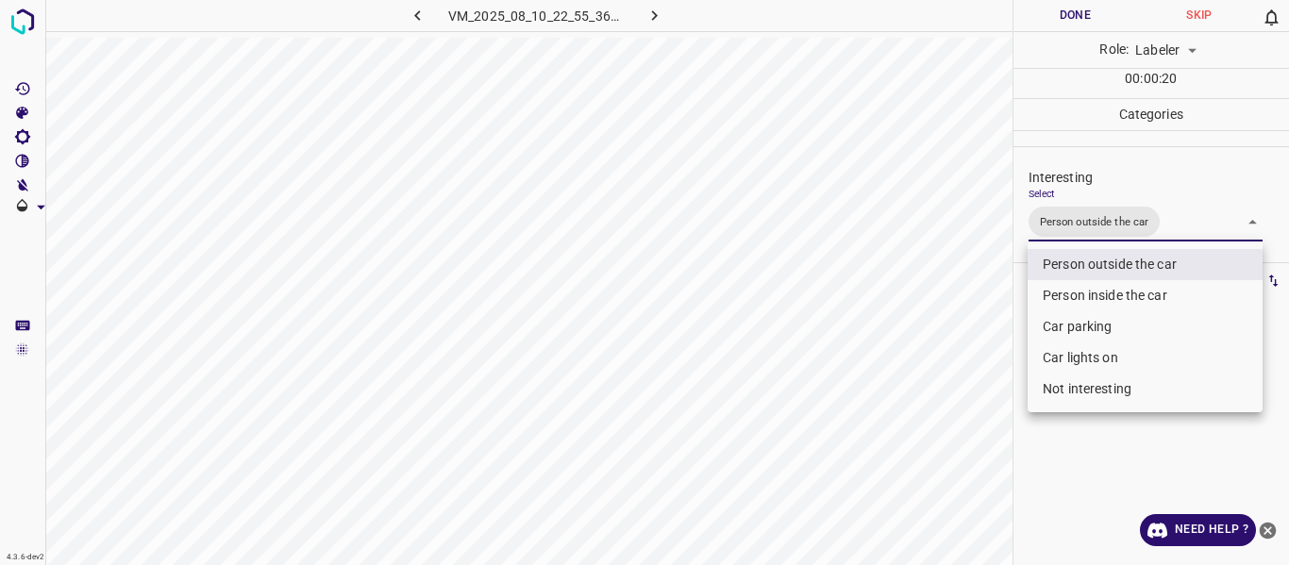
drag, startPoint x: 948, startPoint y: 350, endPoint x: 937, endPoint y: 379, distance: 31.4
click at [944, 358] on div at bounding box center [644, 282] width 1289 height 565
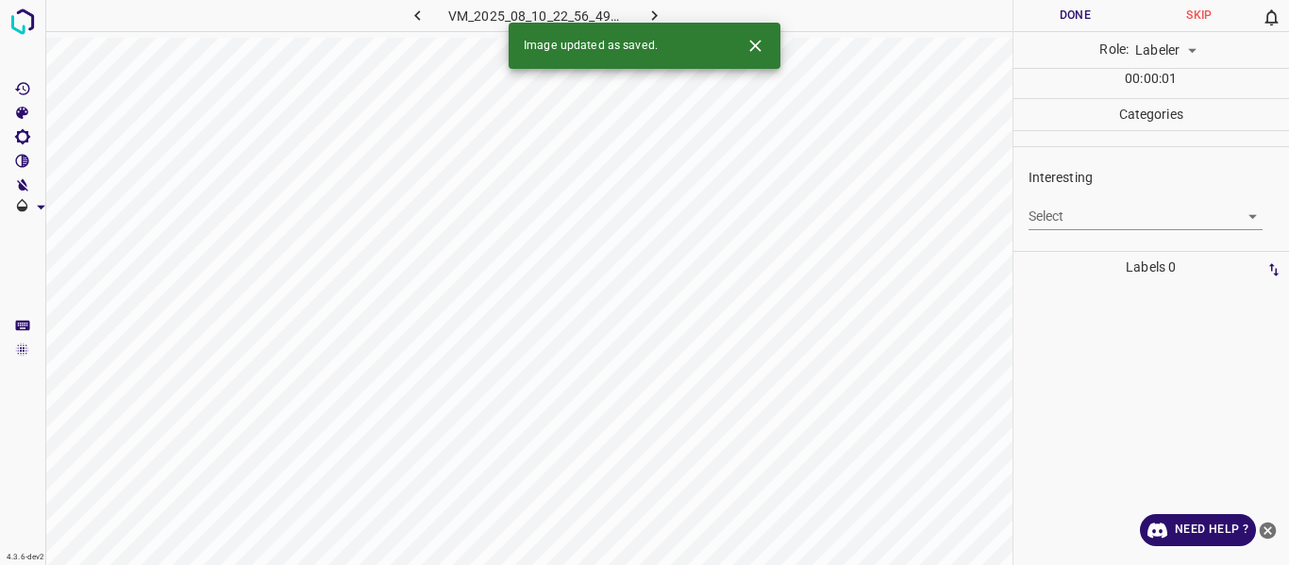
click at [1072, 211] on body "4.3.6-dev2 VM_2025_08_10_22_56_49_023_03.gif Done Skip 0 Role: Labeler labeler …" at bounding box center [644, 282] width 1289 height 565
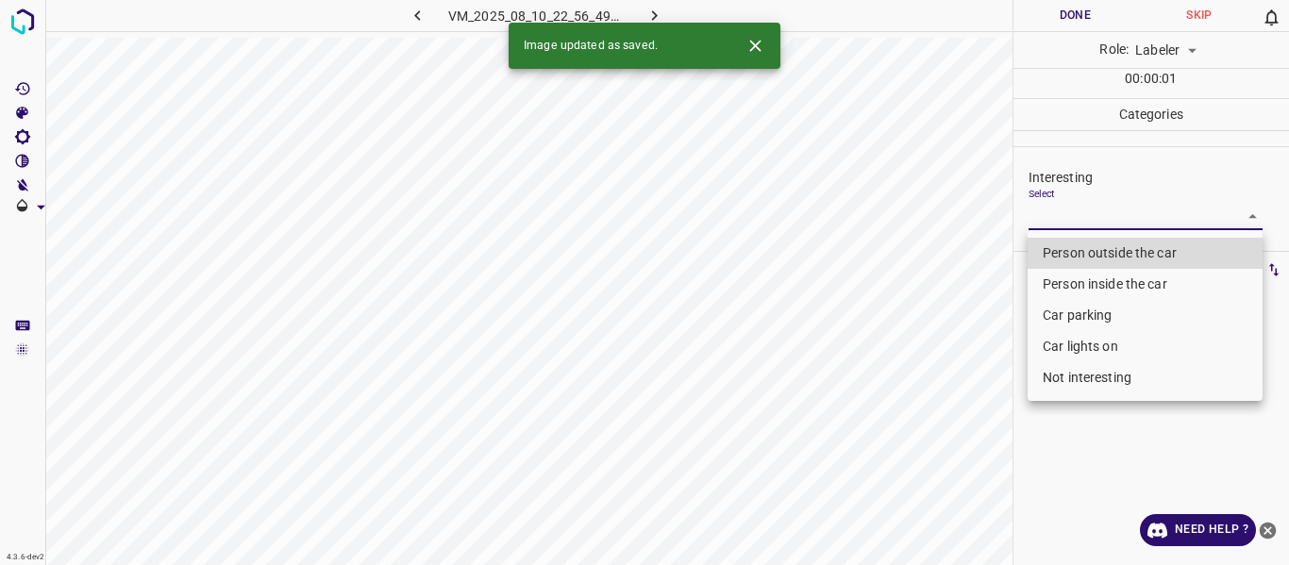
click at [1085, 319] on li "Car parking" at bounding box center [1144, 315] width 235 height 31
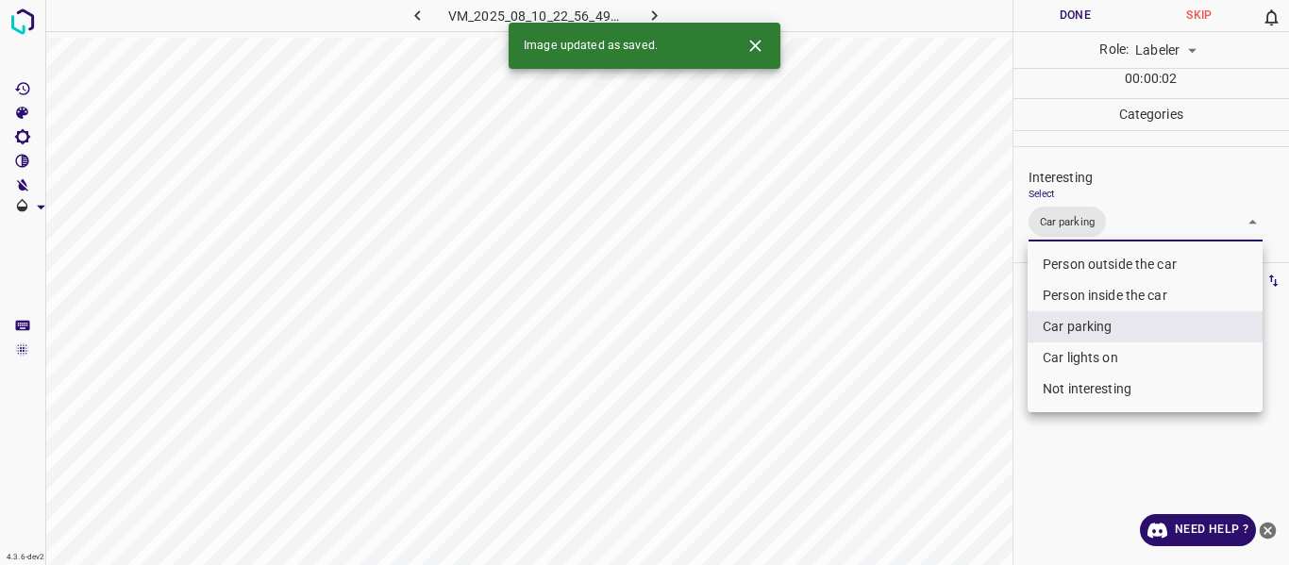
click at [1096, 362] on li "Car lights on" at bounding box center [1144, 357] width 235 height 31
type input "Car parking,Car lights on"
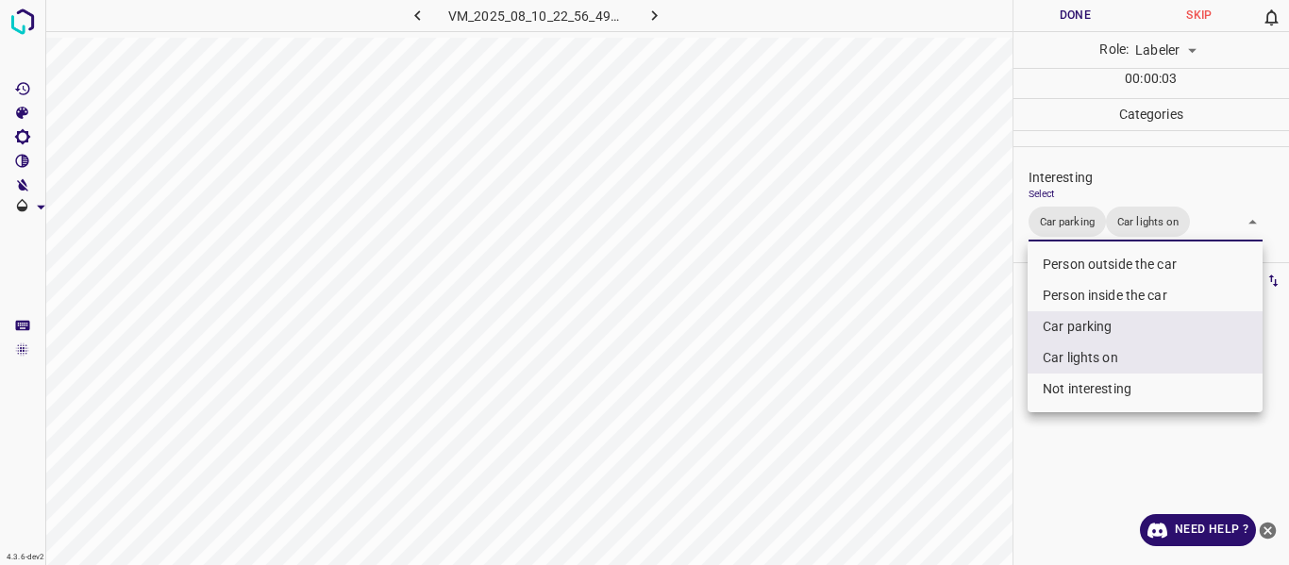
click at [883, 452] on div at bounding box center [644, 282] width 1289 height 565
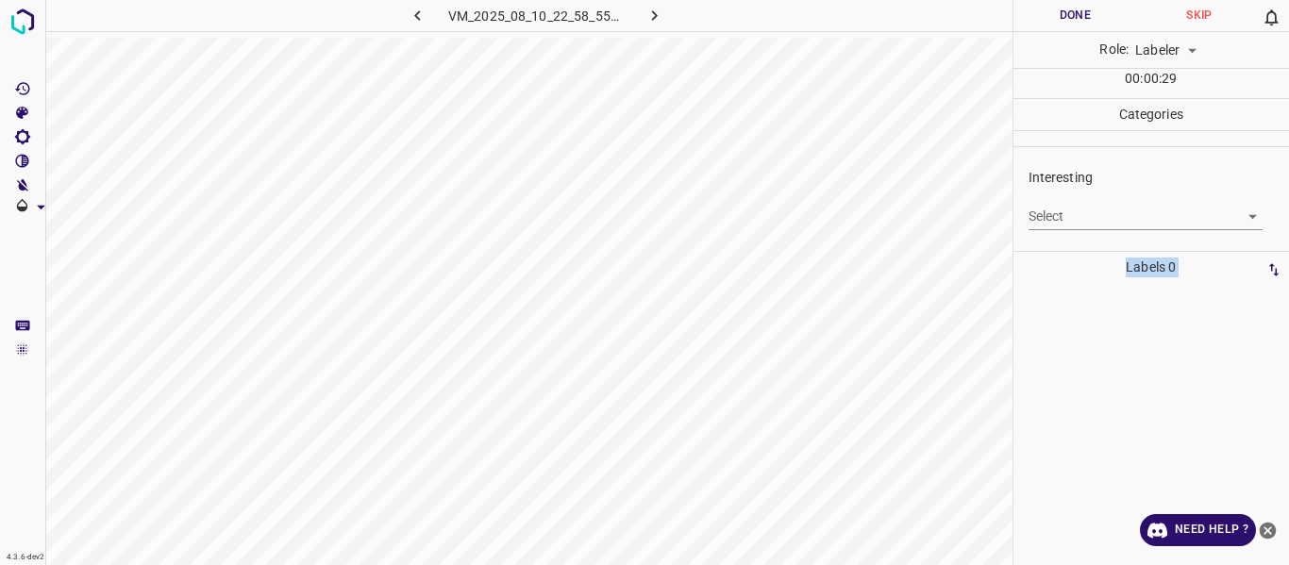
drag, startPoint x: 1048, startPoint y: 200, endPoint x: 1046, endPoint y: 215, distance: 15.2
click at [1048, 201] on div "Select ​" at bounding box center [1145, 209] width 235 height 42
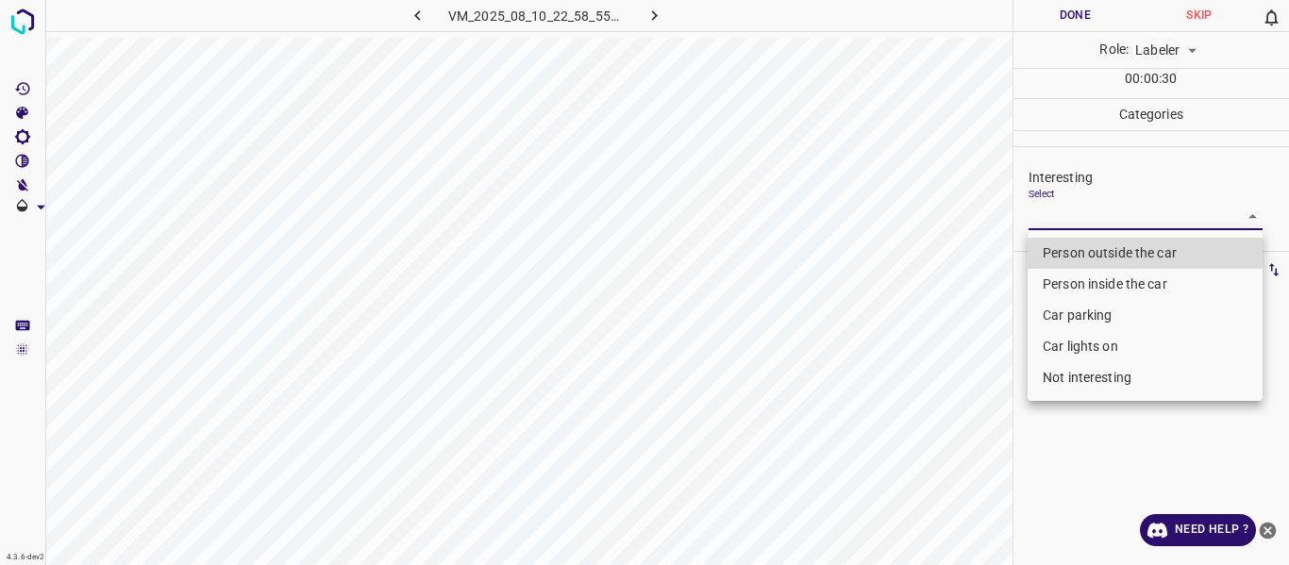
click at [1045, 218] on body "4.3.6-dev2 VM_2025_08_10_22_58_55_401_04.gif Done Skip 0 Role: Labeler labeler …" at bounding box center [644, 282] width 1289 height 565
drag, startPoint x: 1039, startPoint y: 256, endPoint x: 1003, endPoint y: 361, distance: 111.6
click at [1039, 258] on li "Person outside the car" at bounding box center [1144, 253] width 235 height 31
type input "Person outside the car"
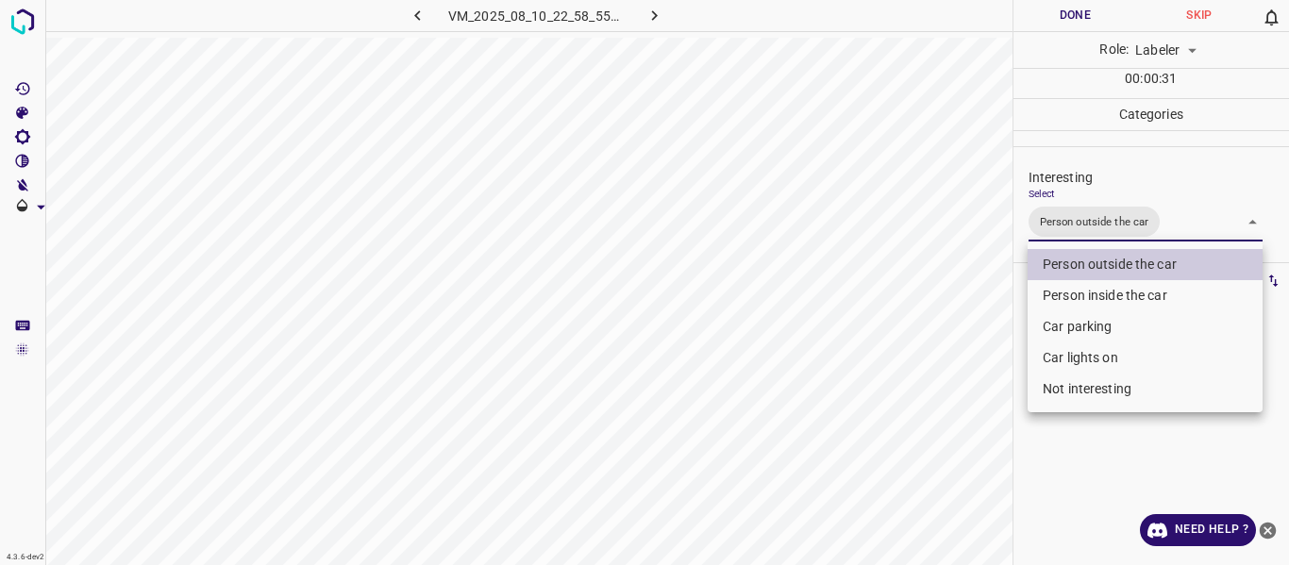
drag, startPoint x: 1002, startPoint y: 364, endPoint x: 997, endPoint y: 389, distance: 25.0
click at [998, 383] on div at bounding box center [644, 282] width 1289 height 565
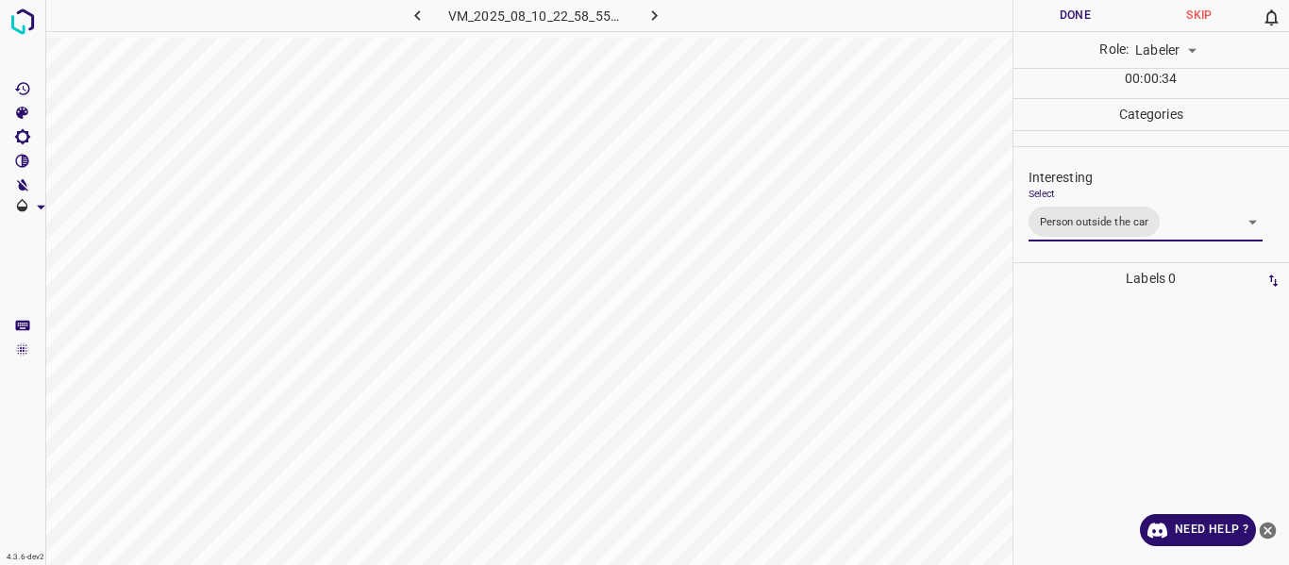
click at [1080, 15] on button "Done" at bounding box center [1075, 15] width 125 height 31
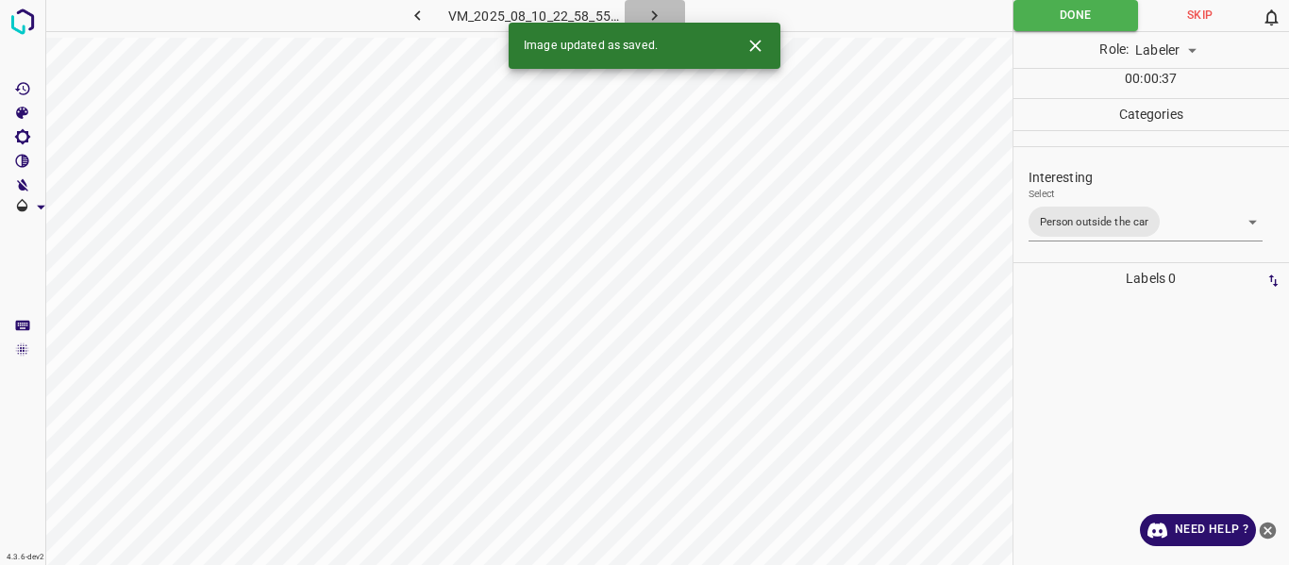
click at [646, 8] on icon "button" at bounding box center [654, 16] width 20 height 20
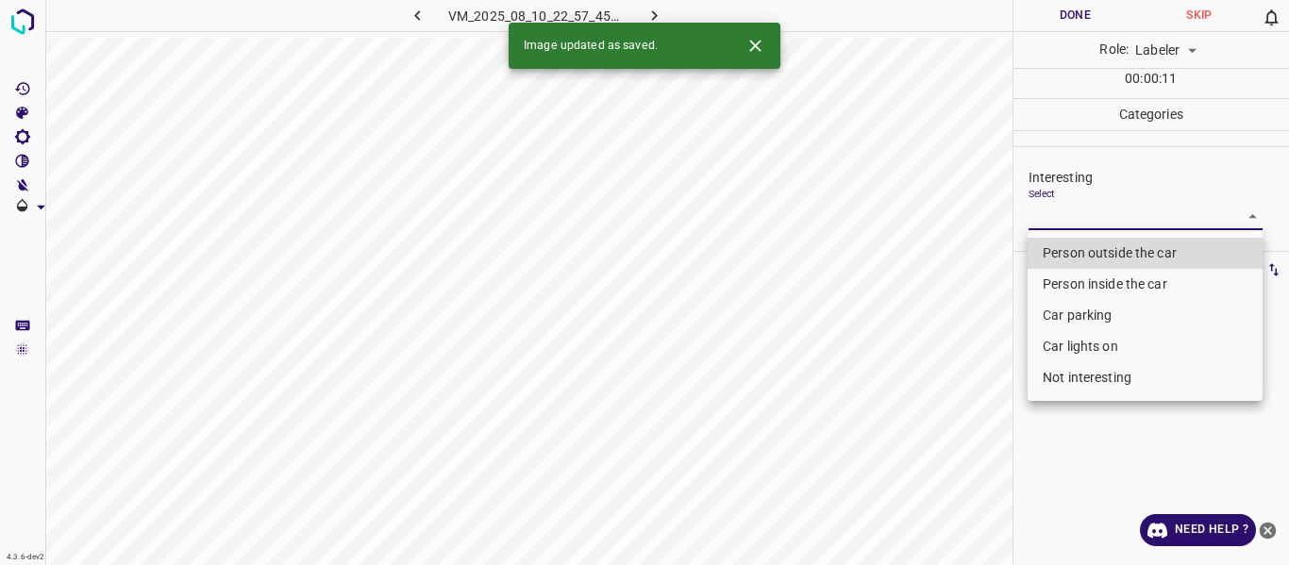
click at [1085, 221] on body "4.3.6-dev2 VM_2025_08_10_22_57_45_161_08.gif Done Skip 0 Role: Labeler labeler …" at bounding box center [644, 282] width 1289 height 565
drag, startPoint x: 1068, startPoint y: 255, endPoint x: 1057, endPoint y: 256, distance: 11.4
click at [1069, 254] on li "Person outside the car" at bounding box center [1144, 253] width 235 height 31
type input "Person outside the car"
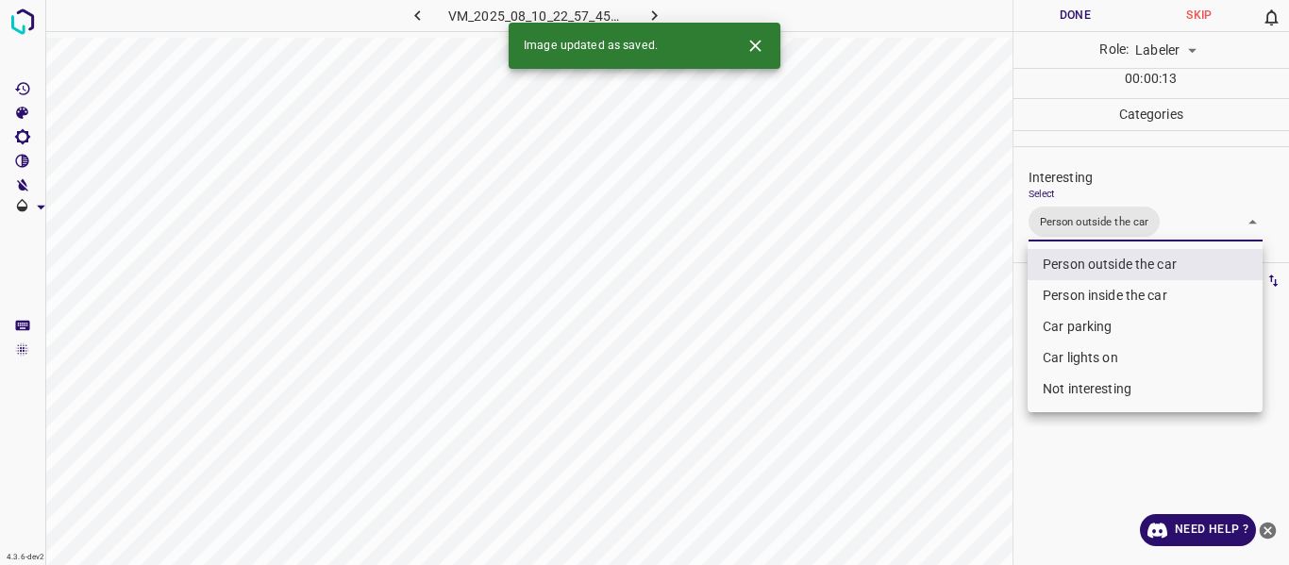
click at [967, 378] on div at bounding box center [644, 282] width 1289 height 565
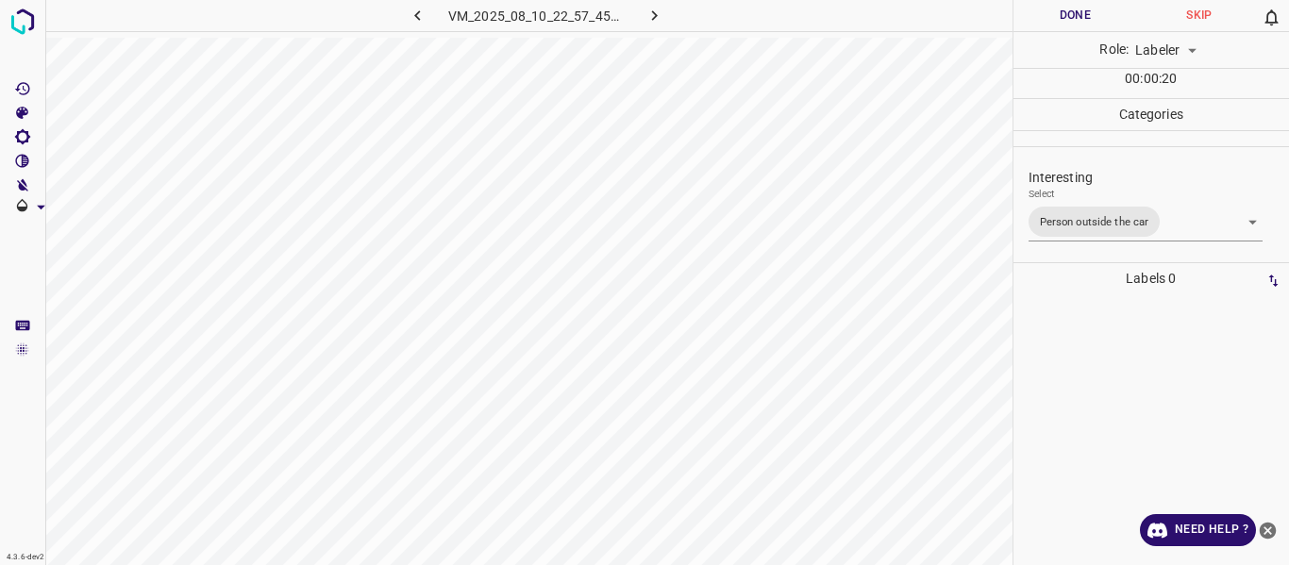
click at [1067, 348] on div at bounding box center [1151, 429] width 265 height 271
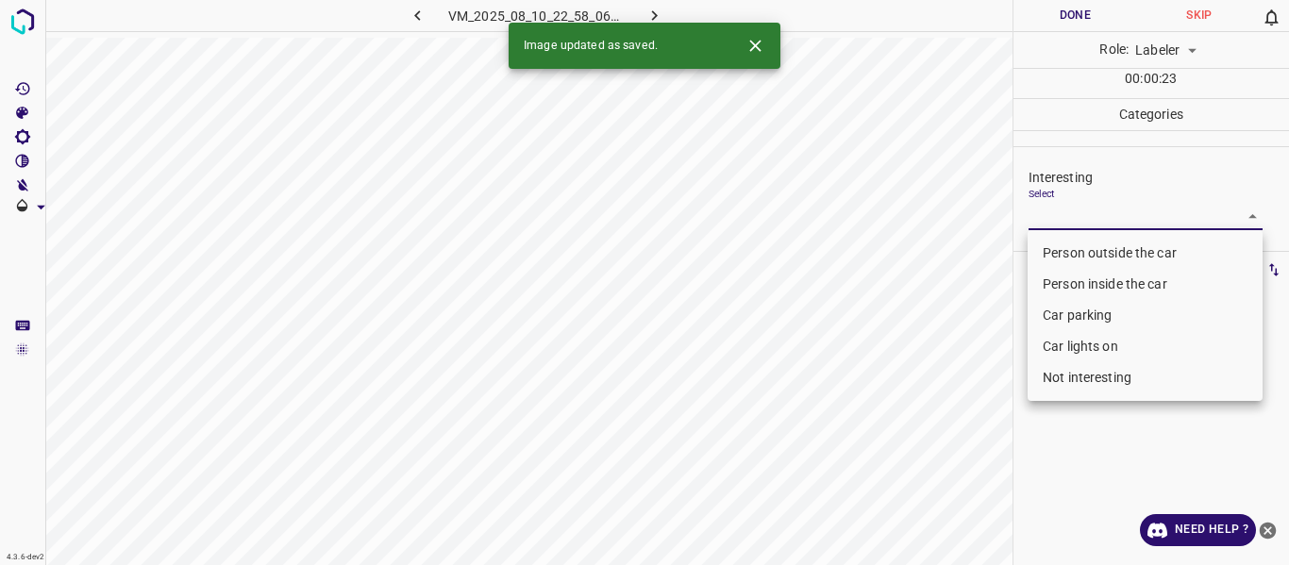
click at [1075, 217] on body "4.3.6-dev2 VM_2025_08_10_22_58_06_097_08.gif Done Skip 0 Role: Labeler labeler …" at bounding box center [644, 282] width 1289 height 565
click at [1069, 245] on li "Person outside the car" at bounding box center [1144, 253] width 235 height 31
type input "Person outside the car"
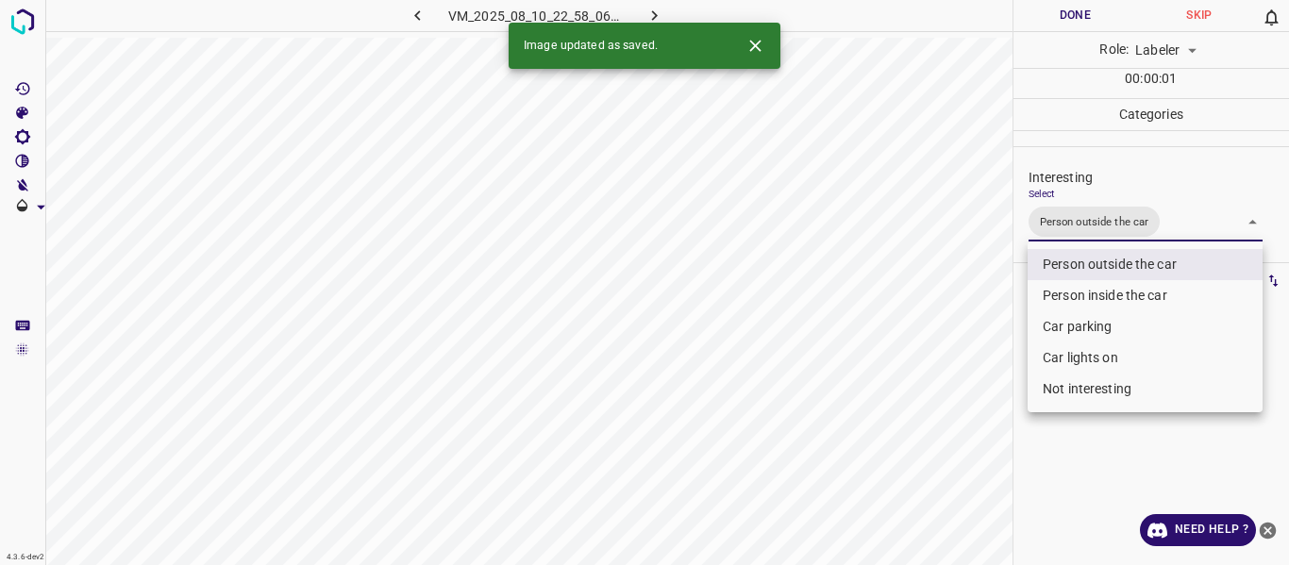
click at [921, 343] on div at bounding box center [644, 282] width 1289 height 565
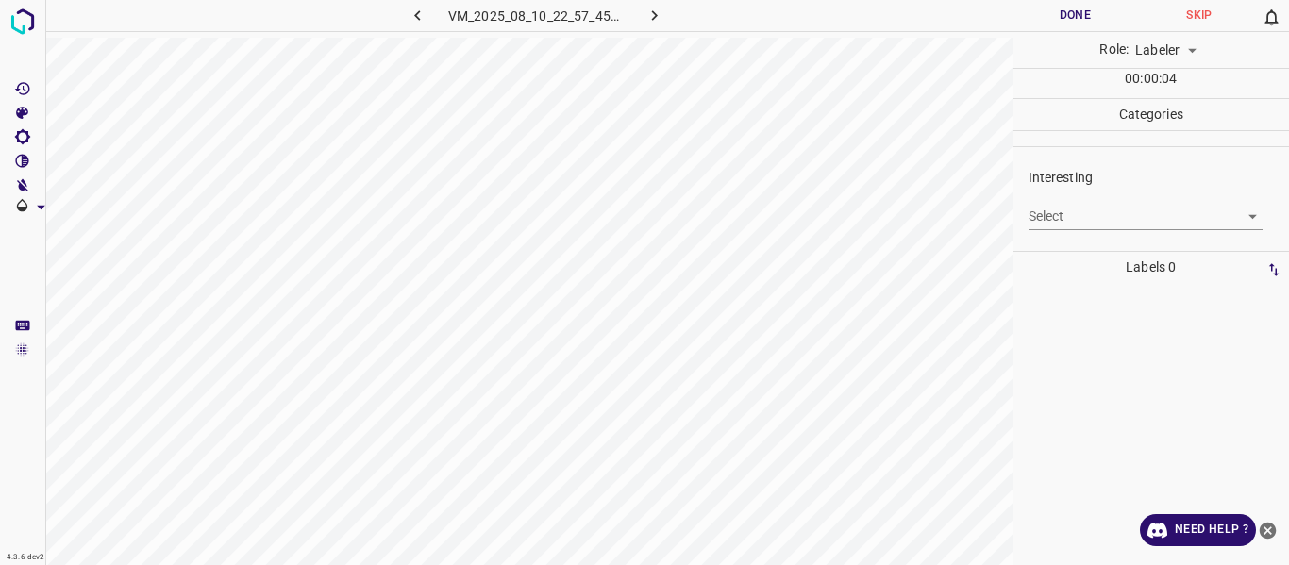
click at [1078, 212] on body "4.3.6-dev2 VM_2025_08_10_22_57_45_161_00.gif Done Skip 0 Role: Labeler labeler …" at bounding box center [644, 282] width 1289 height 565
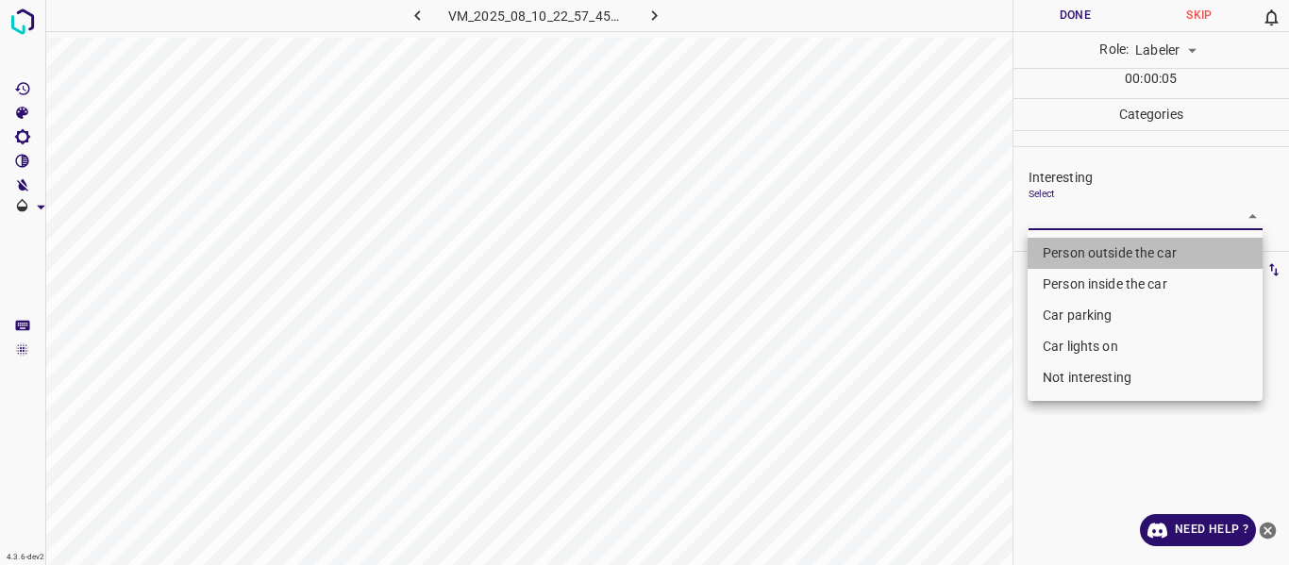
click at [1081, 256] on li "Person outside the car" at bounding box center [1144, 253] width 235 height 31
type input "Person outside the car"
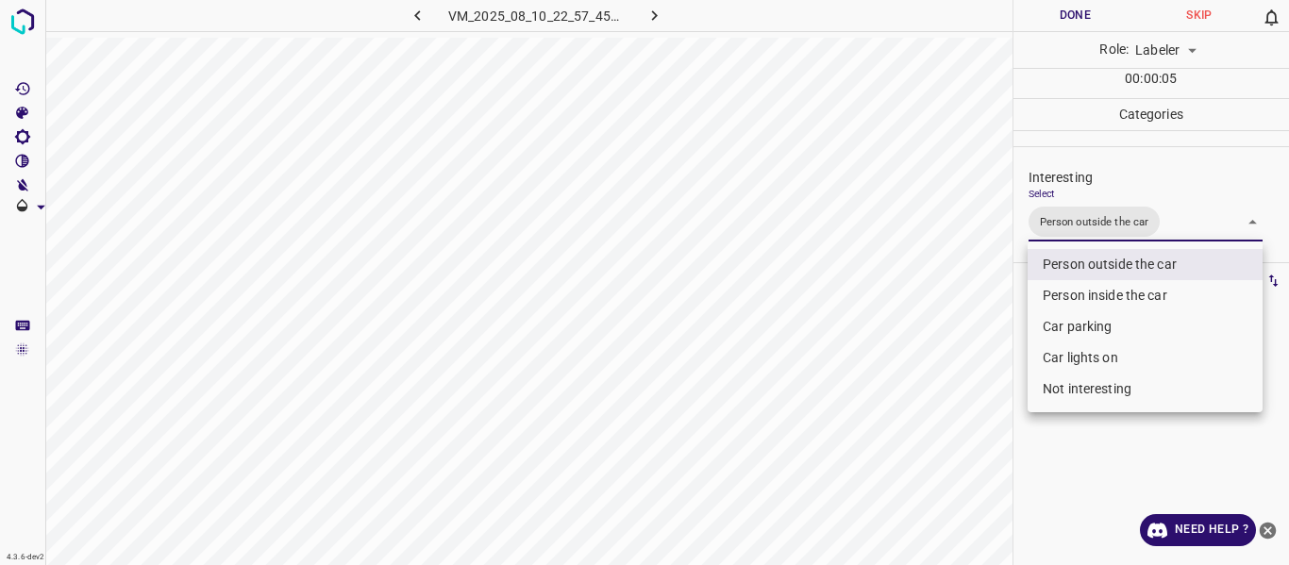
drag, startPoint x: 970, startPoint y: 329, endPoint x: 939, endPoint y: 382, distance: 61.3
click at [970, 331] on div at bounding box center [644, 282] width 1289 height 565
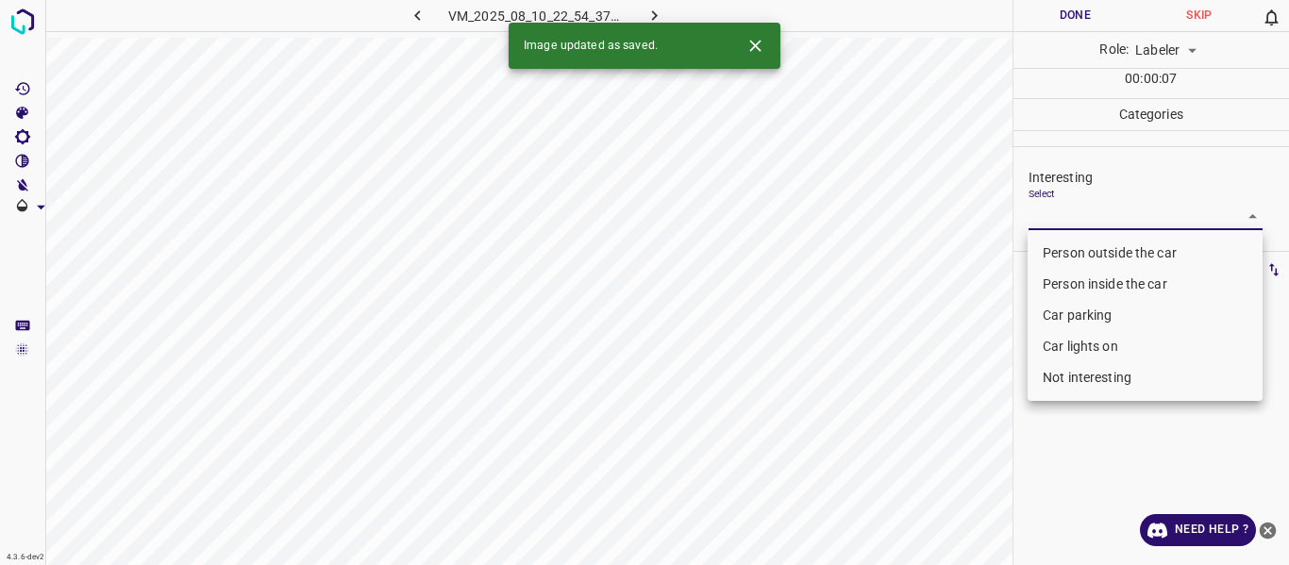
click at [1067, 218] on body "4.3.6-dev2 VM_2025_08_10_22_54_37_586_07.gif Done Skip 0 Role: Labeler labeler …" at bounding box center [644, 282] width 1289 height 565
click at [1066, 244] on li "Person outside the car" at bounding box center [1144, 253] width 235 height 31
type input "Person outside the car"
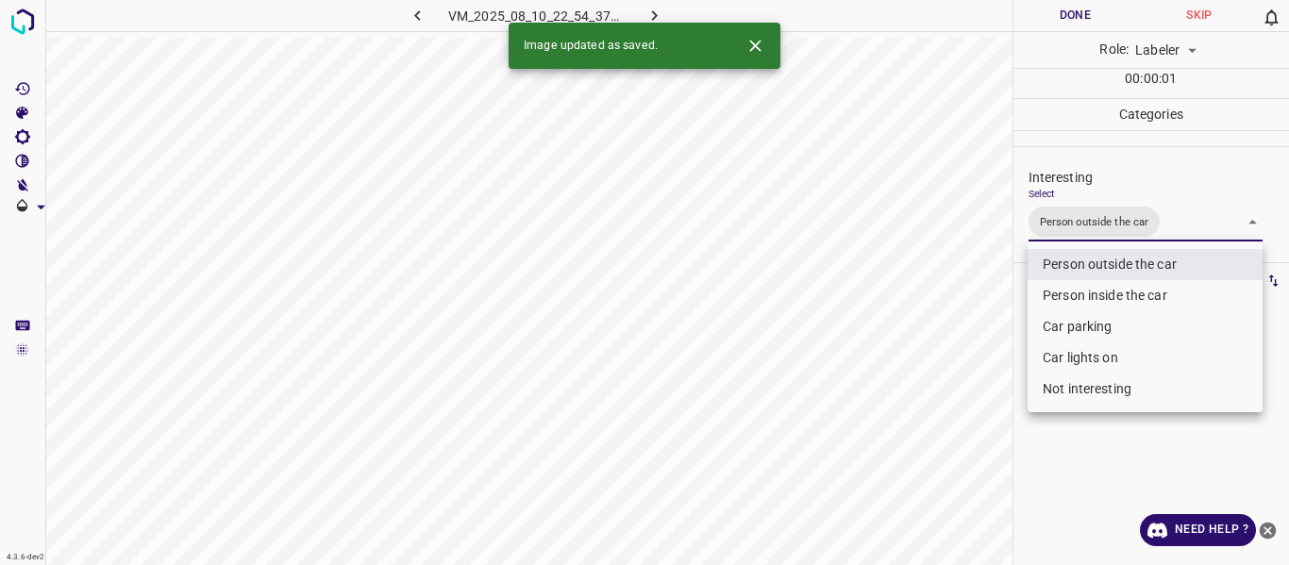
drag, startPoint x: 973, startPoint y: 332, endPoint x: 968, endPoint y: 361, distance: 29.6
click at [969, 355] on div at bounding box center [644, 282] width 1289 height 565
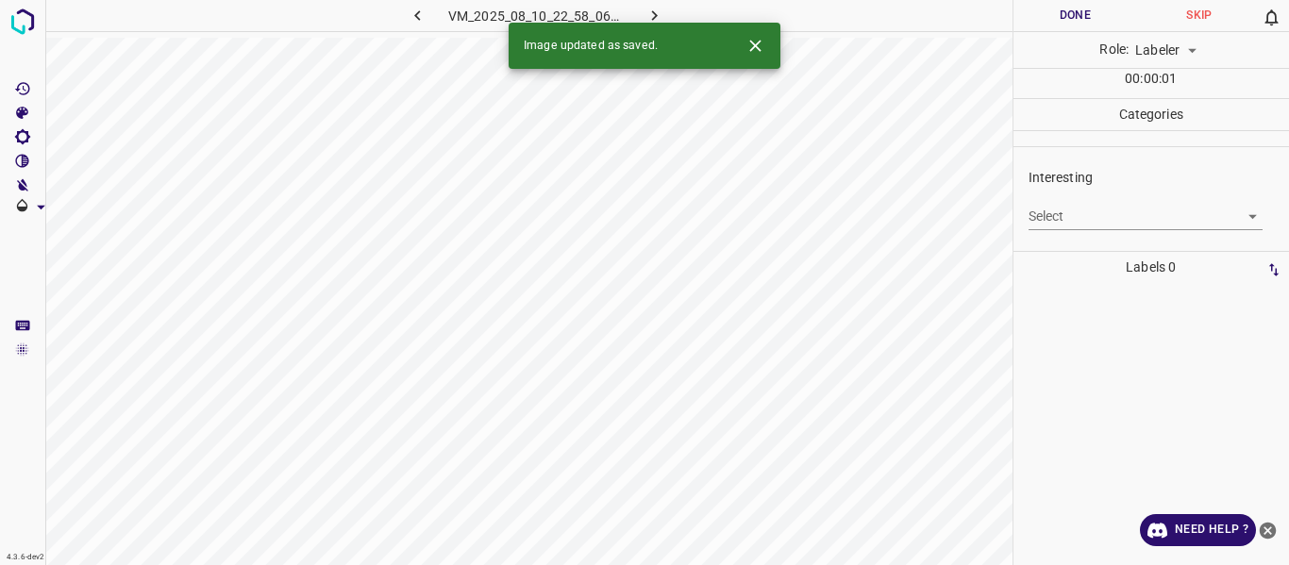
click at [1092, 208] on body "4.3.6-dev2 VM_2025_08_10_22_58_06_097_03.gif Done Skip 0 Role: Labeler labeler …" at bounding box center [644, 282] width 1289 height 565
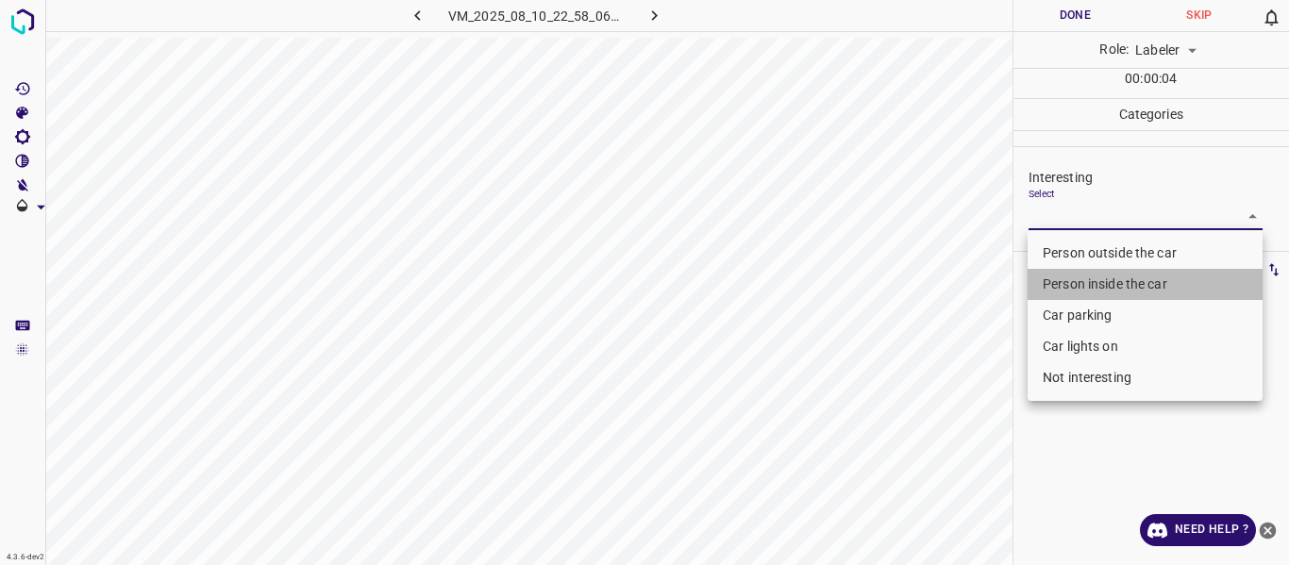
click at [1069, 291] on li "Person inside the car" at bounding box center [1144, 284] width 235 height 31
type input "Person inside the car"
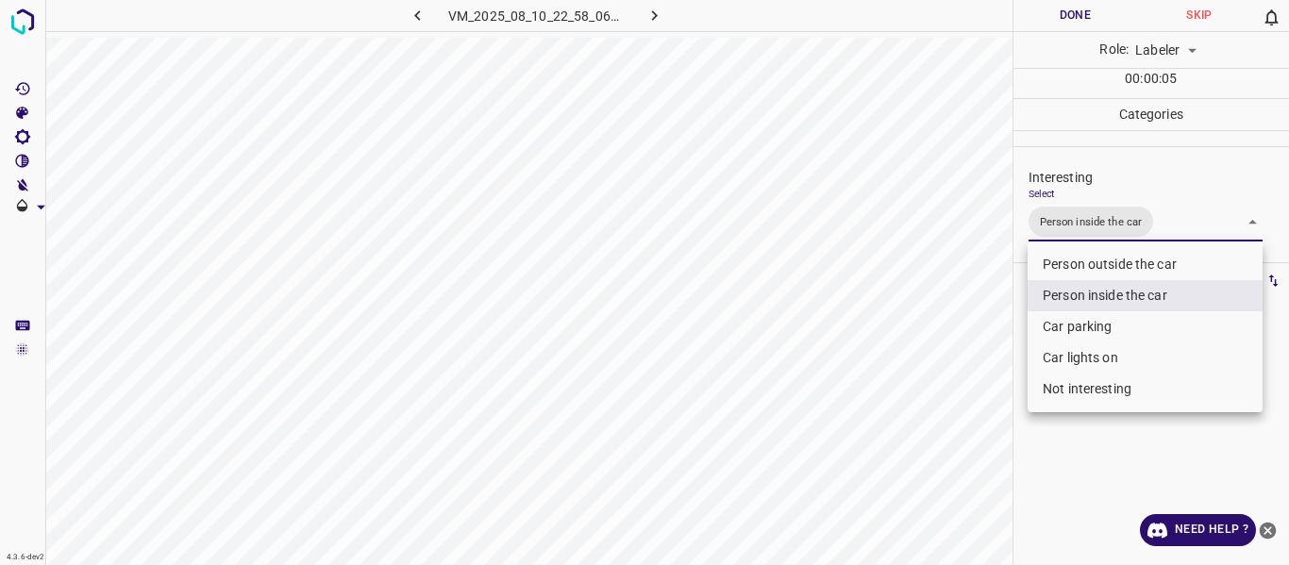
click at [940, 403] on div at bounding box center [644, 282] width 1289 height 565
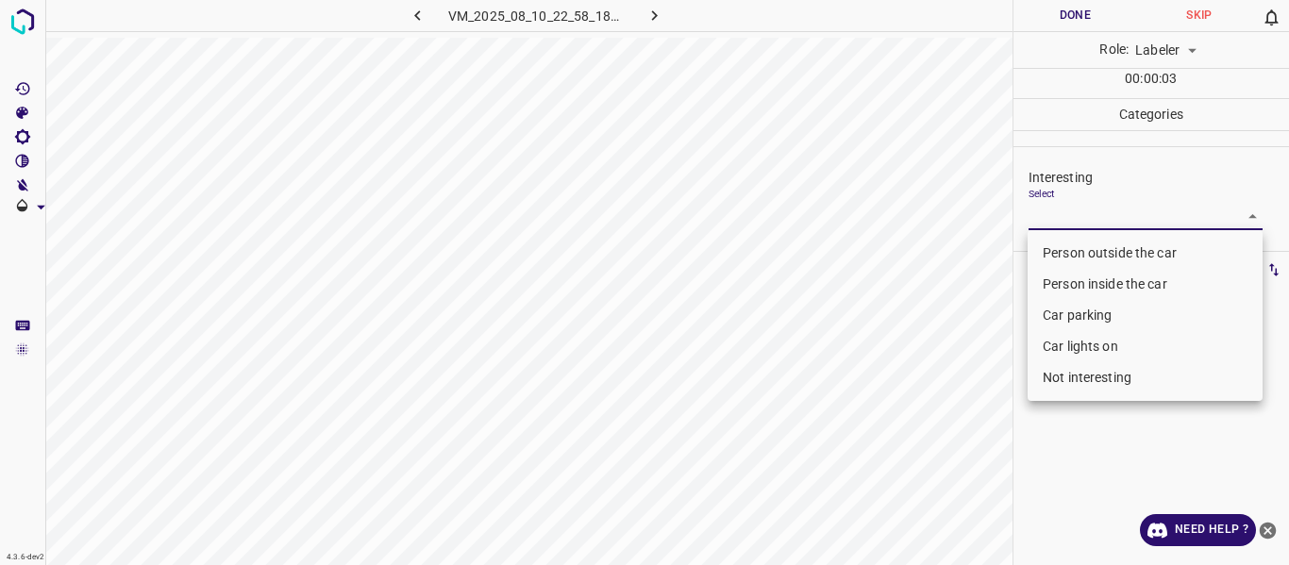
click at [1108, 208] on body "4.3.6-dev2 VM_2025_08_10_22_58_18_382_03.gif Done Skip 0 Role: Labeler labeler …" at bounding box center [644, 282] width 1289 height 565
click at [1109, 246] on li "Person outside the car" at bounding box center [1144, 253] width 235 height 31
type input "Person outside the car"
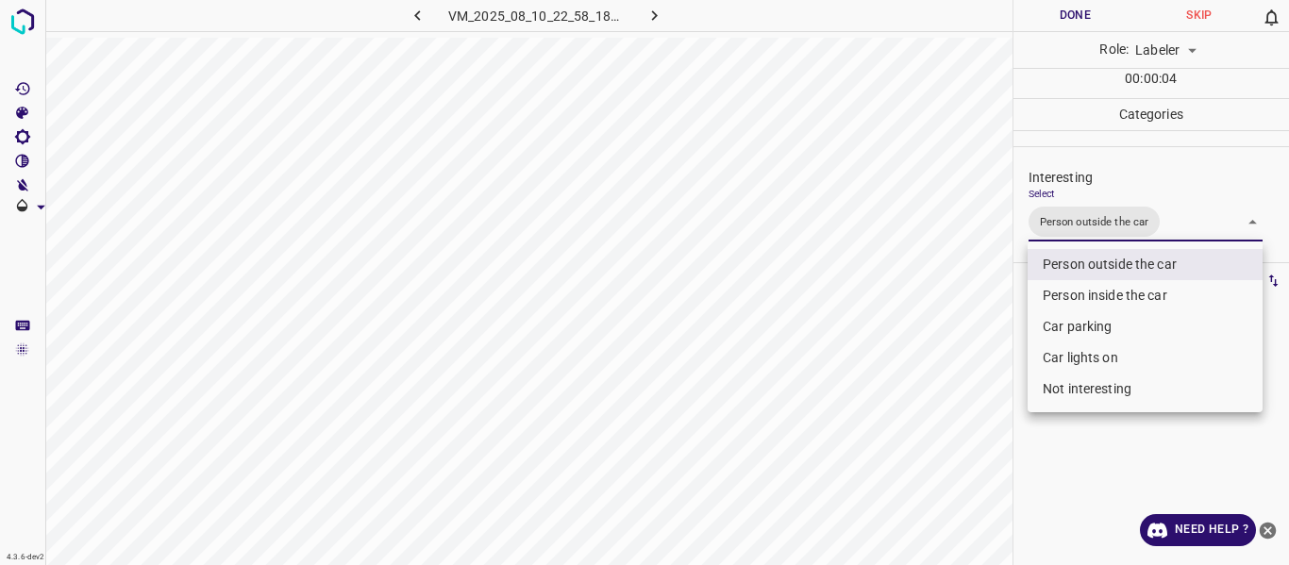
drag, startPoint x: 994, startPoint y: 417, endPoint x: 989, endPoint y: 442, distance: 25.2
click at [992, 426] on div at bounding box center [644, 282] width 1289 height 565
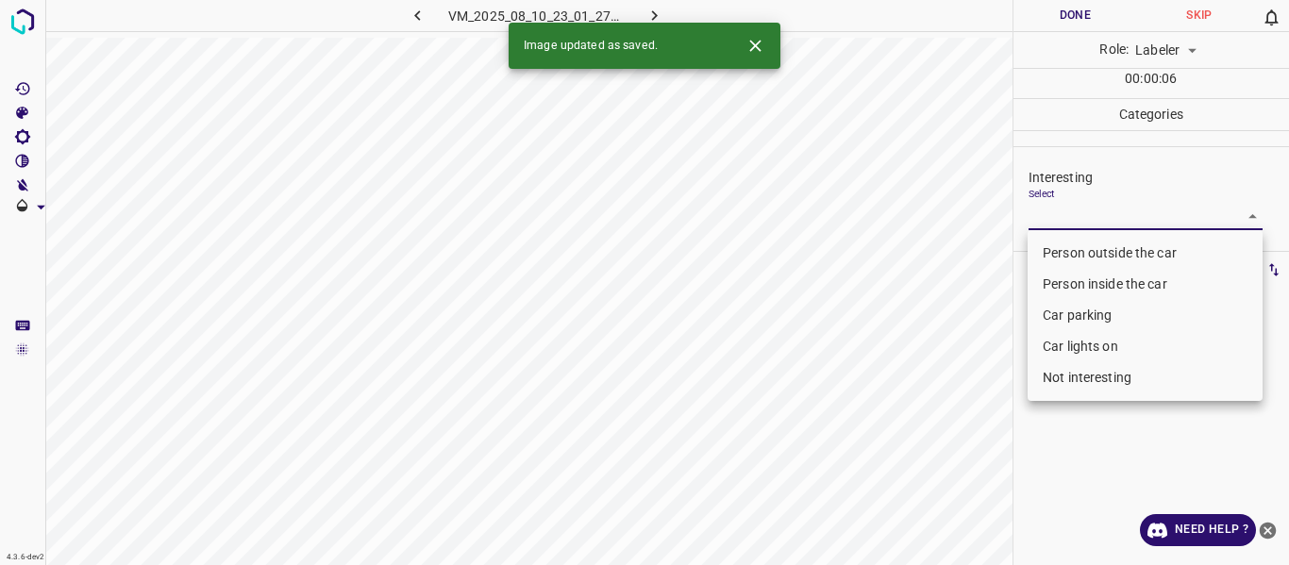
click at [1110, 212] on body "4.3.6-dev2 VM_2025_08_10_23_01_27_098_03.gif Done Skip 0 Role: Labeler labeler …" at bounding box center [644, 282] width 1289 height 565
click at [1090, 246] on li "Person outside the car" at bounding box center [1144, 253] width 235 height 31
type input "Person outside the car"
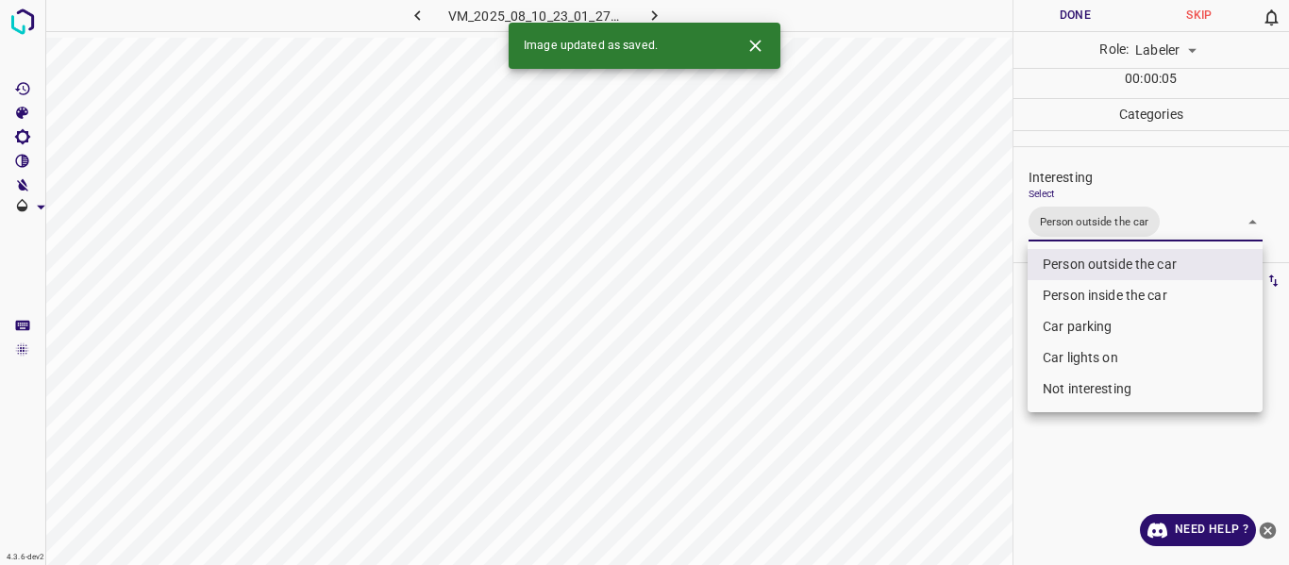
click at [970, 329] on div at bounding box center [644, 282] width 1289 height 565
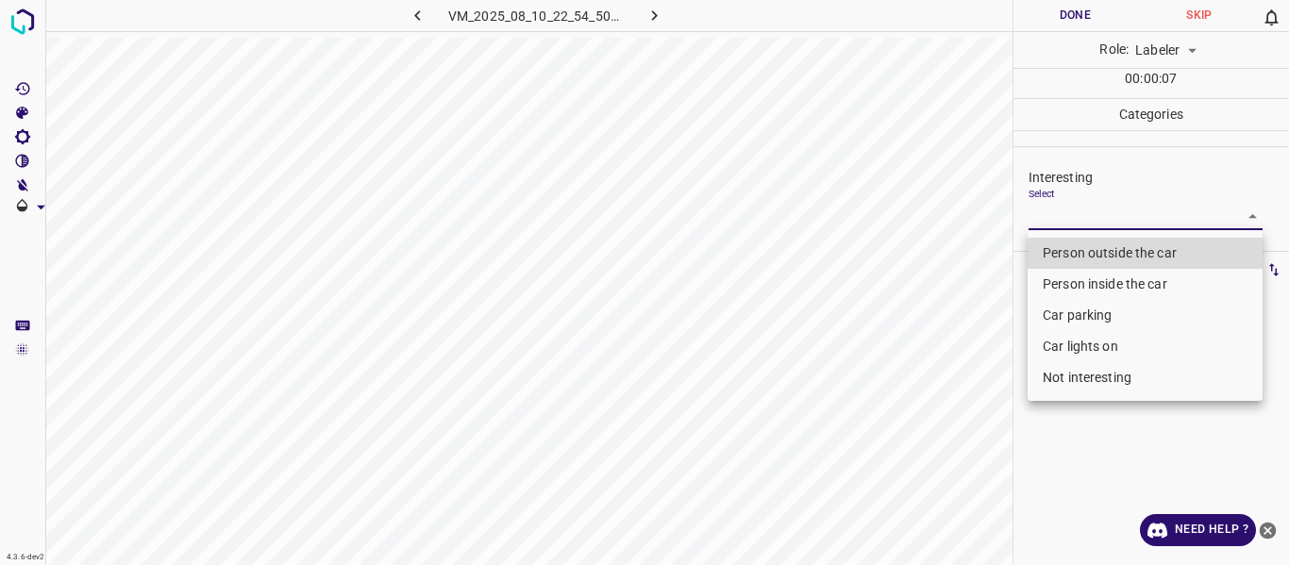
drag, startPoint x: 1112, startPoint y: 215, endPoint x: 1103, endPoint y: 226, distance: 14.7
click at [1110, 215] on body "4.3.6-dev2 VM_2025_08_10_22_54_50_174_03.gif Done Skip 0 Role: Labeler labeler …" at bounding box center [644, 282] width 1289 height 565
click at [1092, 246] on li "Person outside the car" at bounding box center [1144, 253] width 235 height 31
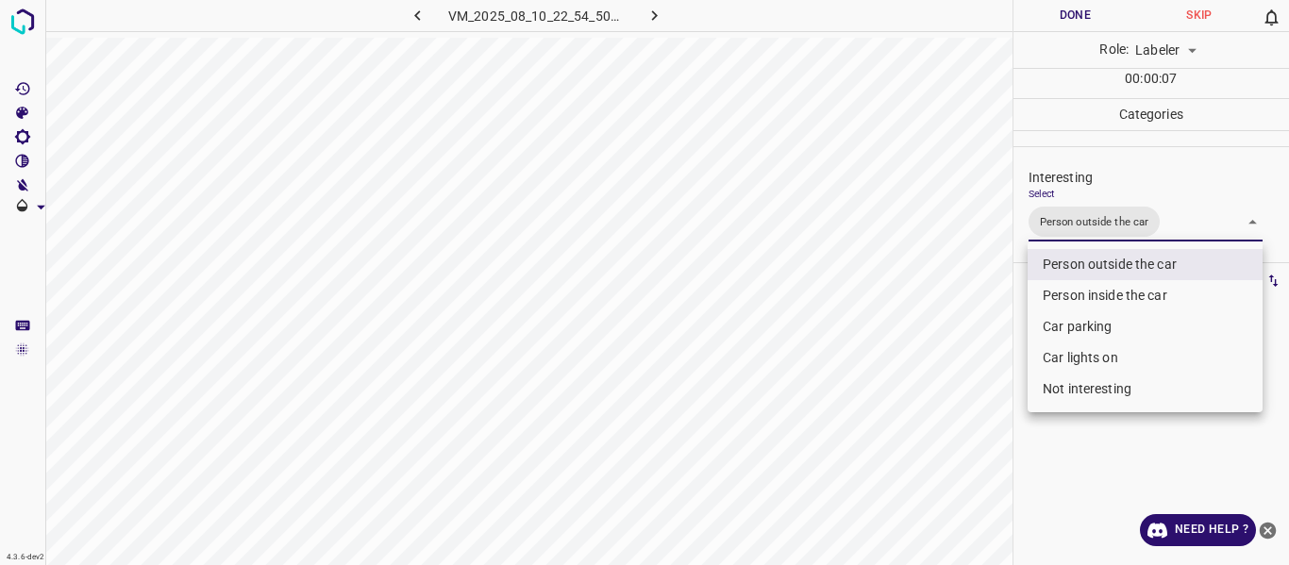
type input "Person outside the car"
click at [911, 348] on div at bounding box center [644, 282] width 1289 height 565
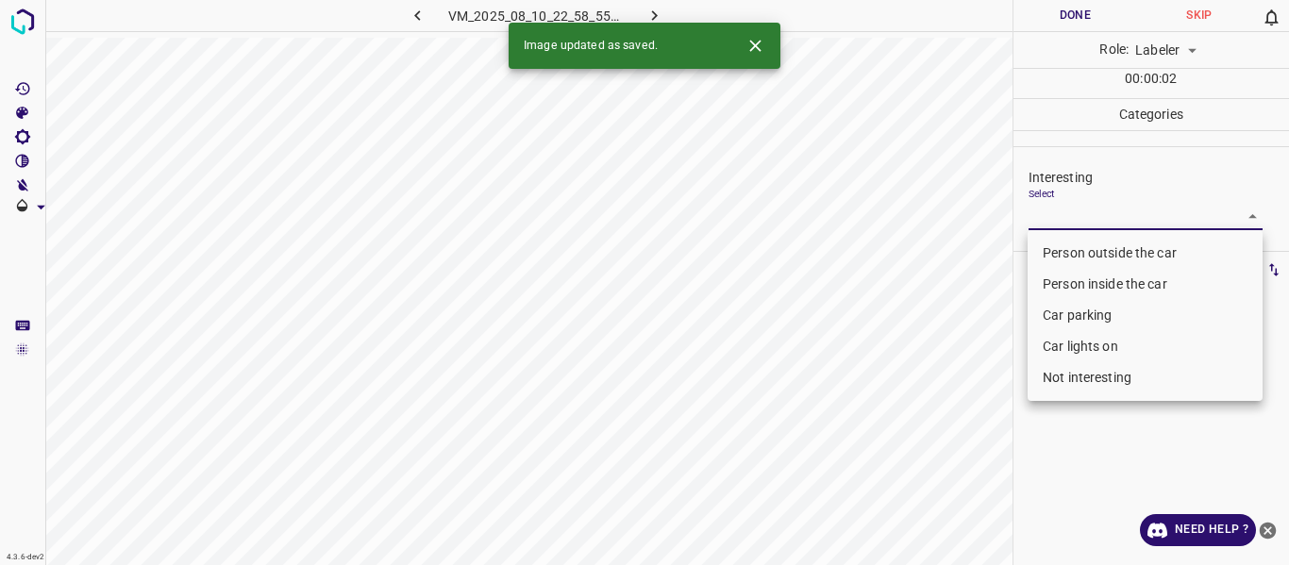
click at [1139, 216] on body "4.3.6-dev2 VM_2025_08_10_22_58_55_401_06.gif Done Skip 0 Role: Labeler labeler …" at bounding box center [644, 282] width 1289 height 565
click at [1118, 246] on li "Person outside the car" at bounding box center [1144, 253] width 235 height 31
type input "Person outside the car"
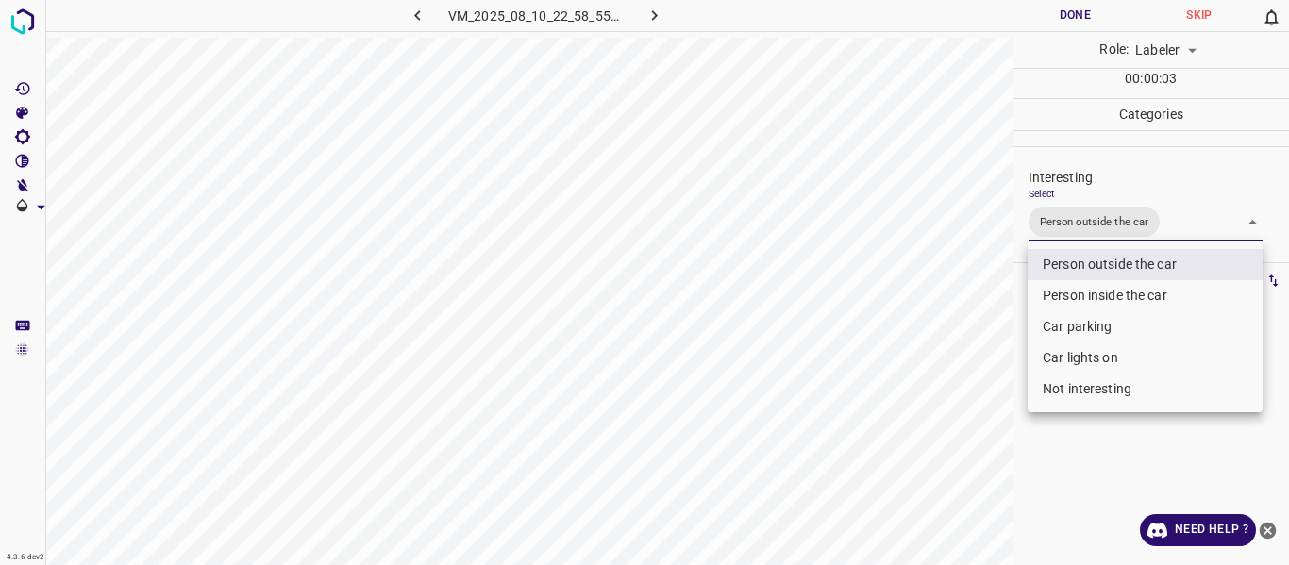
click at [910, 381] on div at bounding box center [644, 282] width 1289 height 565
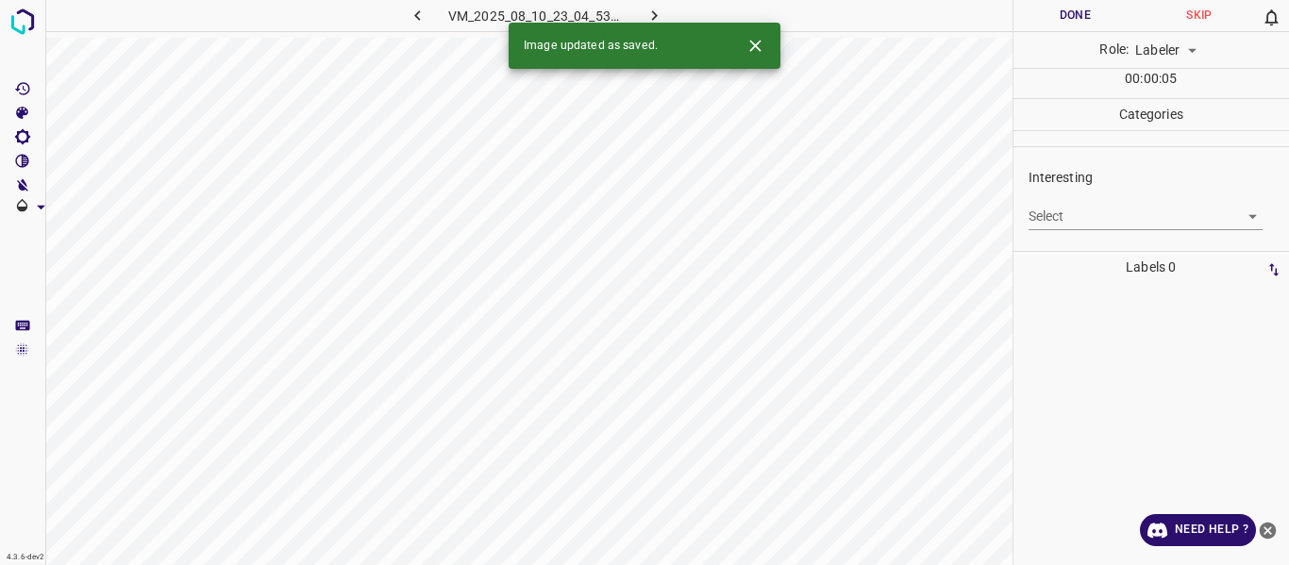
click at [1084, 211] on body "4.3.6-dev2 VM_2025_08_10_23_04_53_755_03.gif Done Skip 0 Role: Labeler labeler …" at bounding box center [644, 282] width 1289 height 565
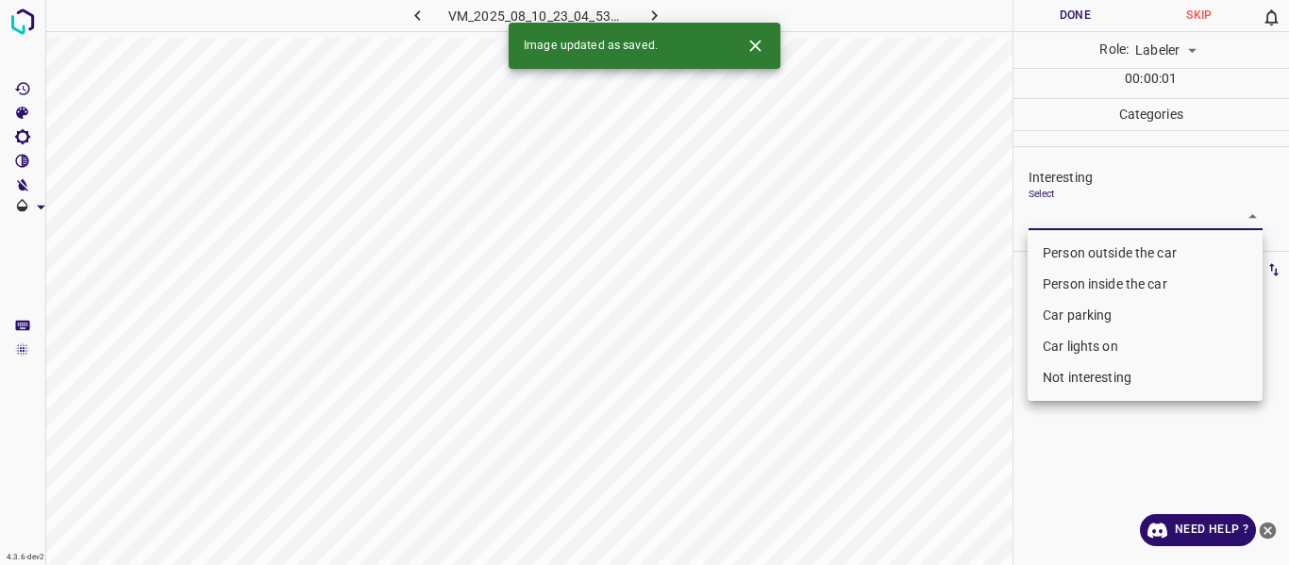
click at [1090, 258] on li "Person outside the car" at bounding box center [1144, 253] width 235 height 31
type input "Person outside the car"
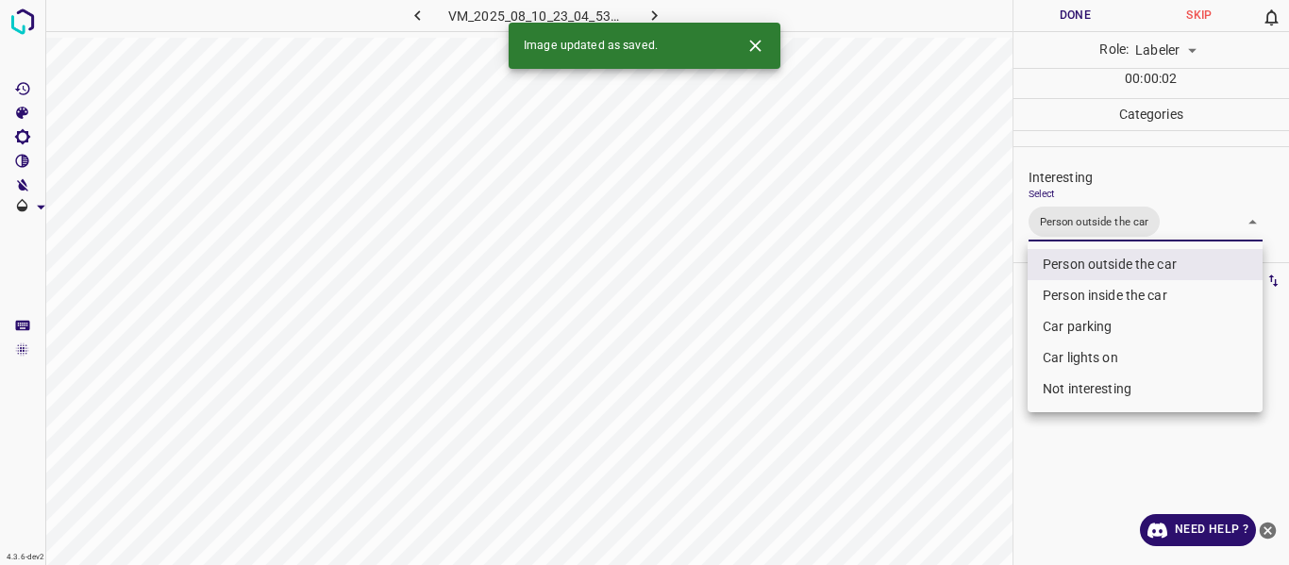
drag, startPoint x: 944, startPoint y: 376, endPoint x: 945, endPoint y: 445, distance: 68.9
click at [946, 385] on div at bounding box center [644, 282] width 1289 height 565
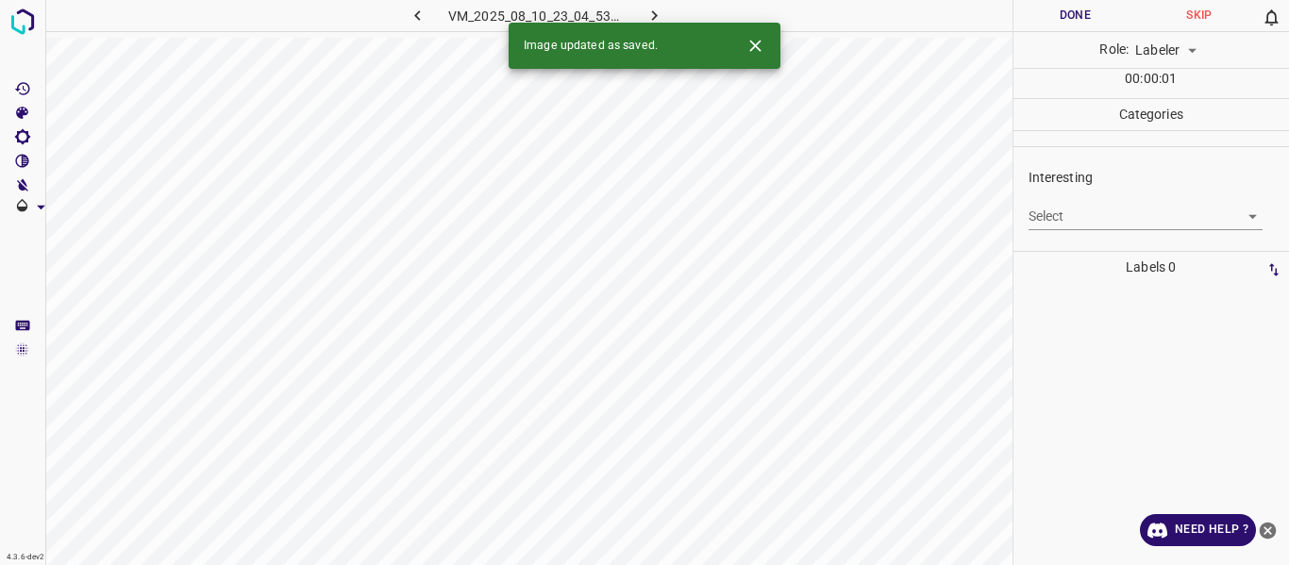
click at [1116, 217] on body "4.3.6-dev2 VM_2025_08_10_23_04_53_755_00.gif Done Skip 0 Role: Labeler labeler …" at bounding box center [644, 282] width 1289 height 565
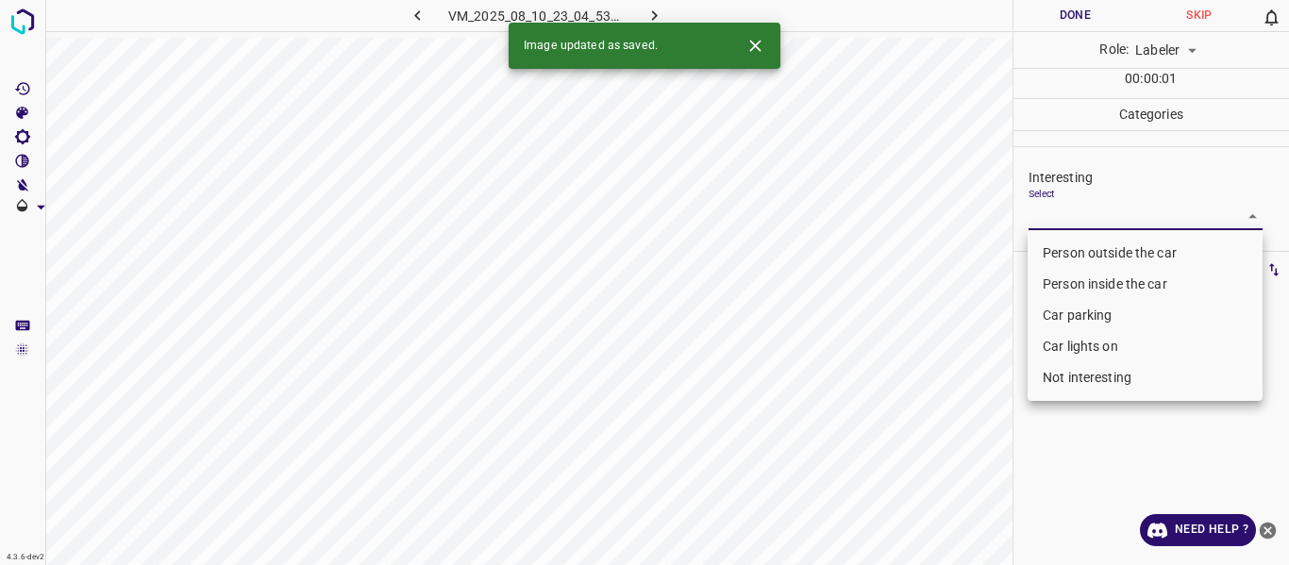
click at [1103, 253] on li "Person outside the car" at bounding box center [1144, 253] width 235 height 31
type input "Person outside the car"
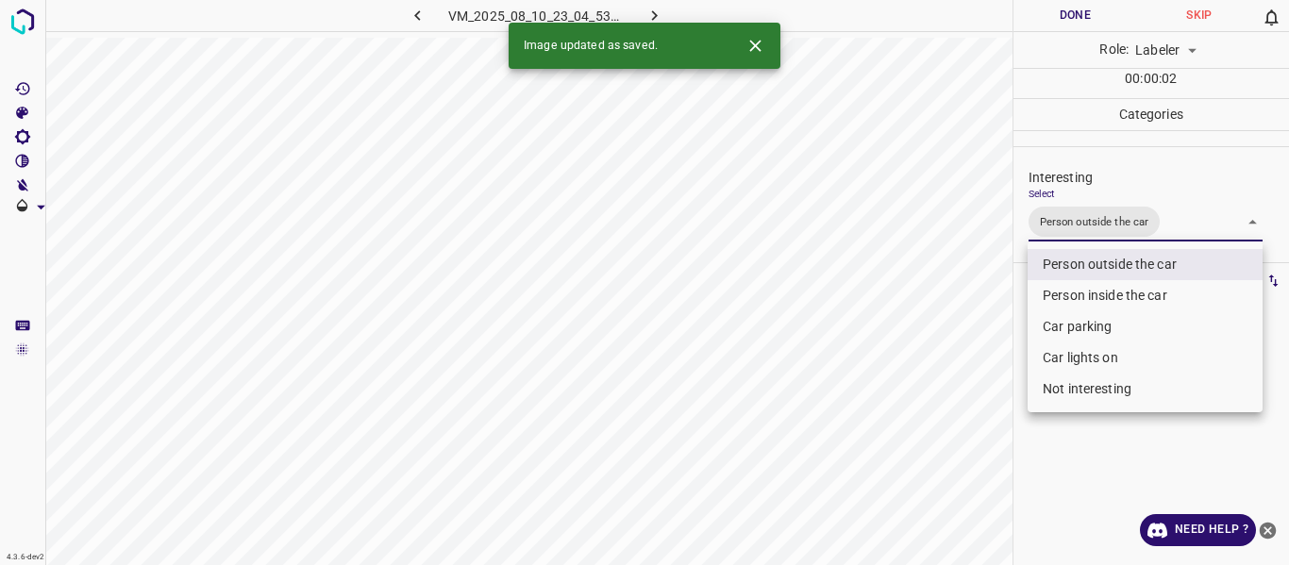
drag, startPoint x: 956, startPoint y: 364, endPoint x: 918, endPoint y: 437, distance: 81.9
click at [953, 374] on div at bounding box center [644, 282] width 1289 height 565
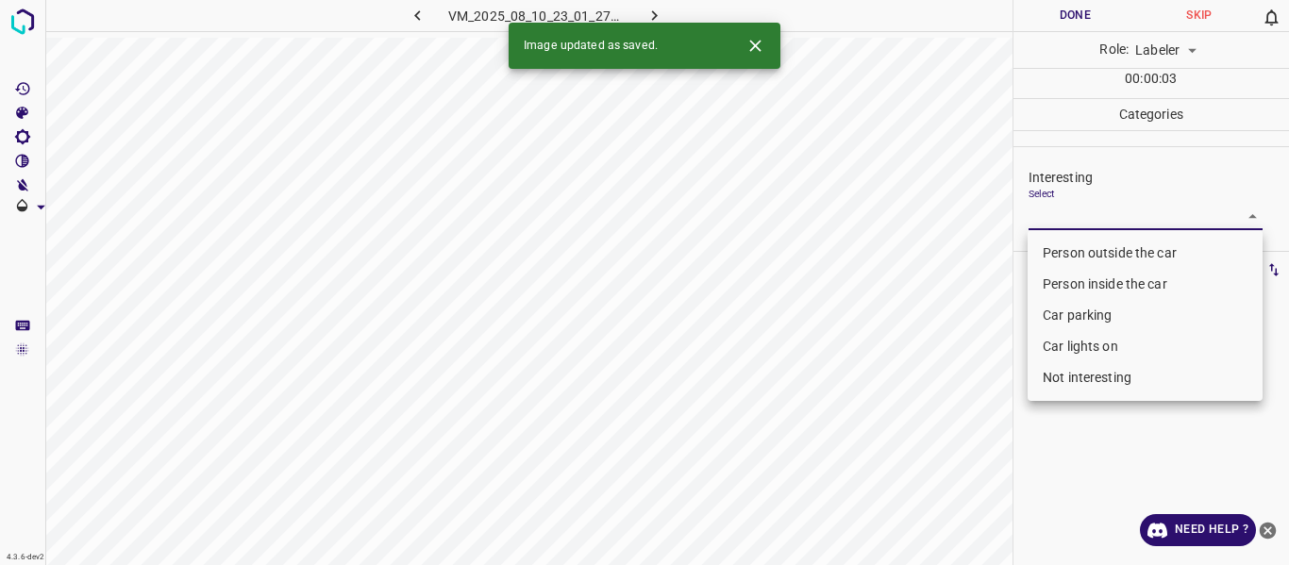
click at [1060, 216] on body "4.3.6-dev2 VM_2025_08_10_23_01_27_098_02.gif Done Skip 0 Role: Labeler labeler …" at bounding box center [644, 282] width 1289 height 565
click at [1051, 248] on li "Person outside the car" at bounding box center [1144, 253] width 235 height 31
type input "Person outside the car"
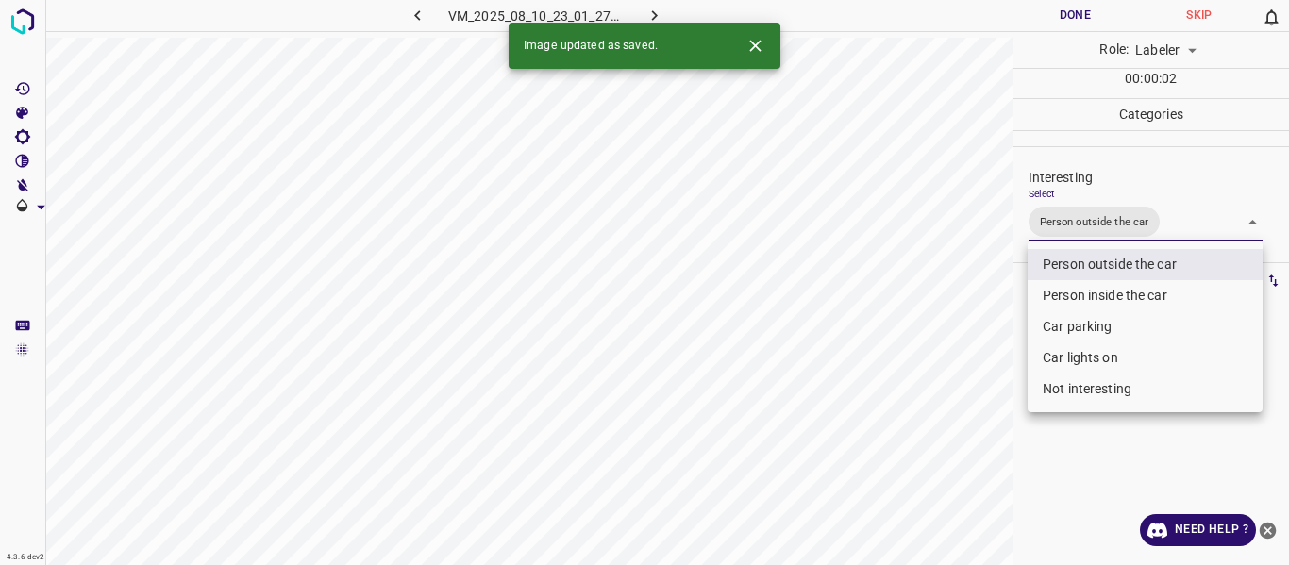
drag, startPoint x: 962, startPoint y: 318, endPoint x: 968, endPoint y: 365, distance: 47.5
click at [965, 335] on div at bounding box center [644, 282] width 1289 height 565
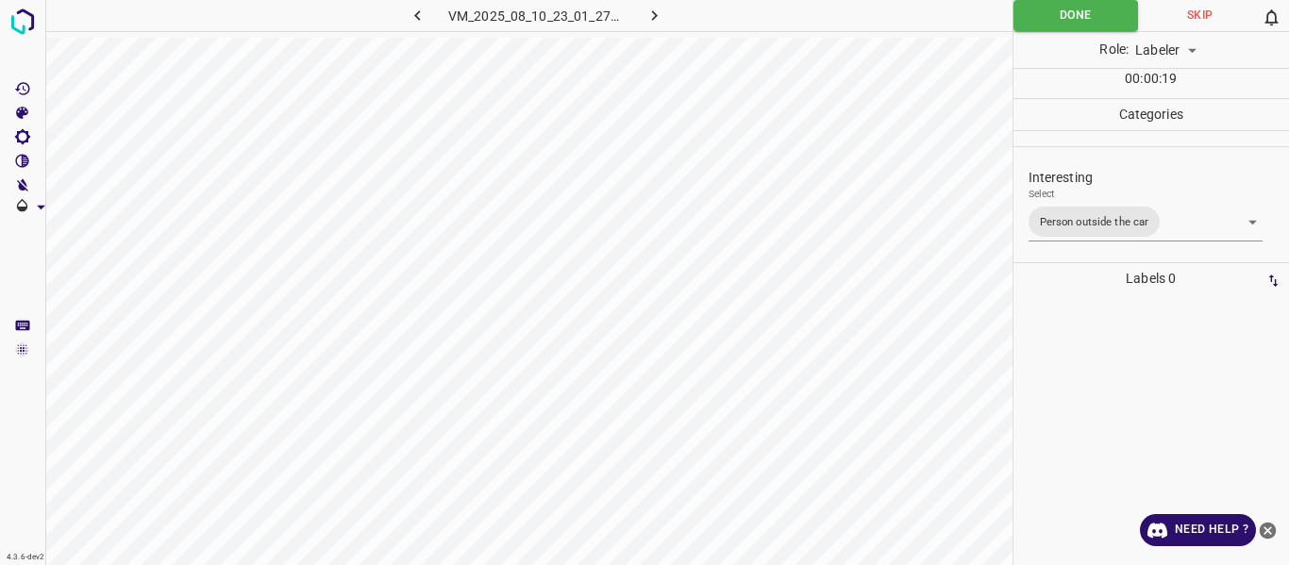
click at [1023, 311] on div at bounding box center [1151, 429] width 265 height 271
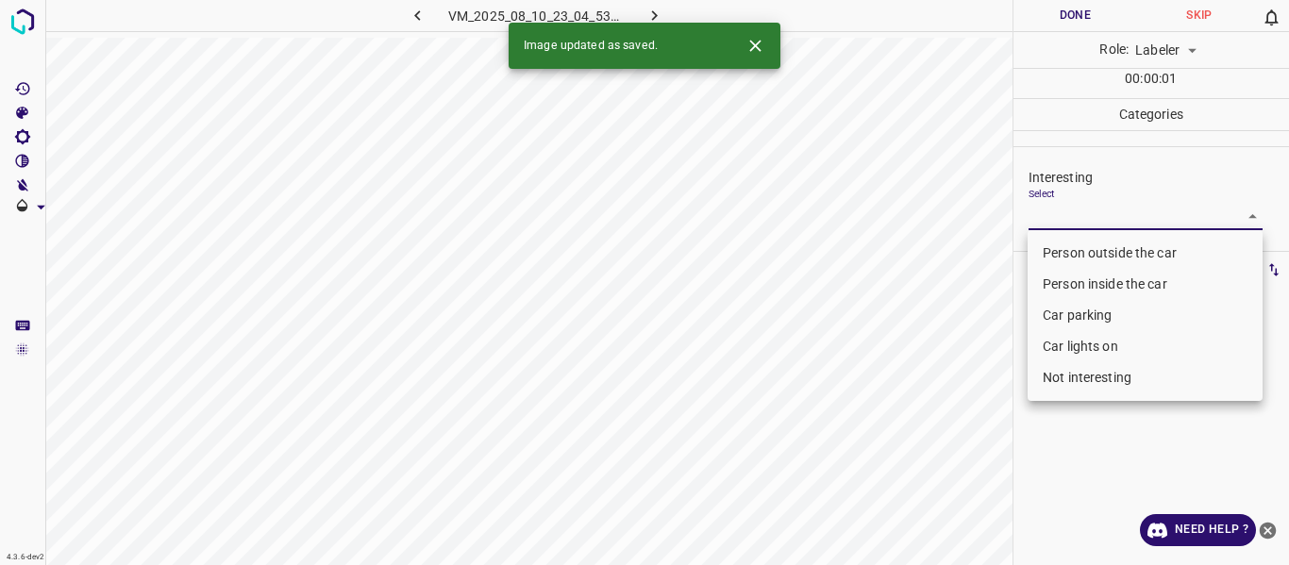
click at [1102, 210] on body "4.3.6-dev2 VM_2025_08_10_23_04_53_755_08.gif Done Skip 0 Role: Labeler labeler …" at bounding box center [644, 282] width 1289 height 565
click at [1092, 247] on li "Person outside the car" at bounding box center [1144, 253] width 235 height 31
type input "Person outside the car"
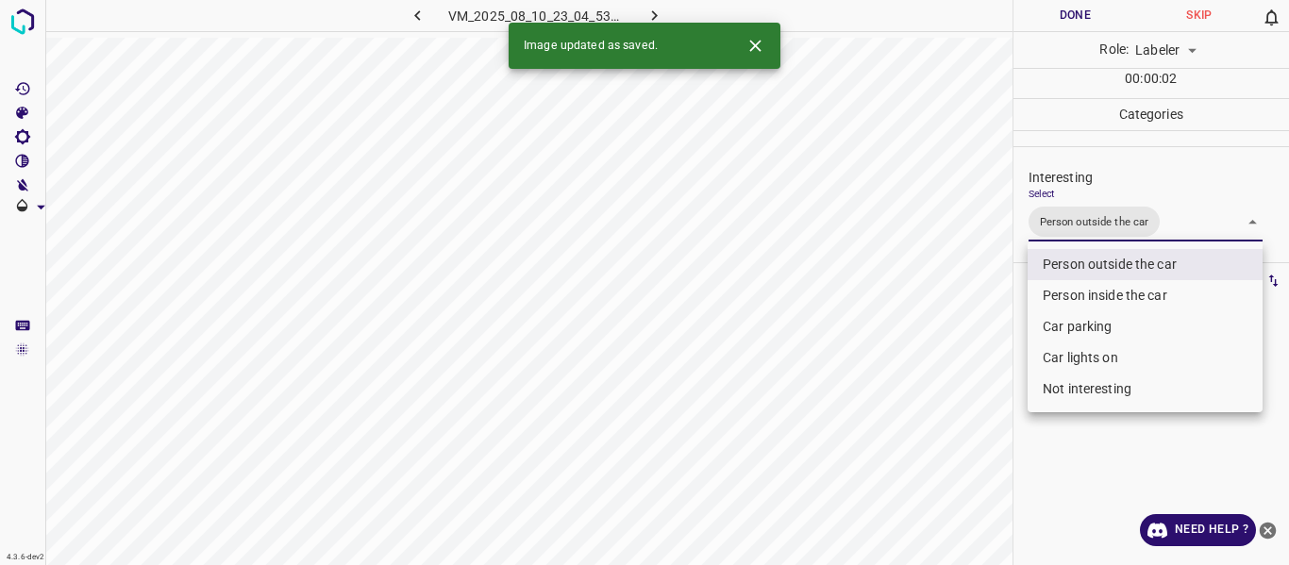
drag, startPoint x: 964, startPoint y: 342, endPoint x: 959, endPoint y: 380, distance: 39.1
click at [962, 358] on div at bounding box center [644, 282] width 1289 height 565
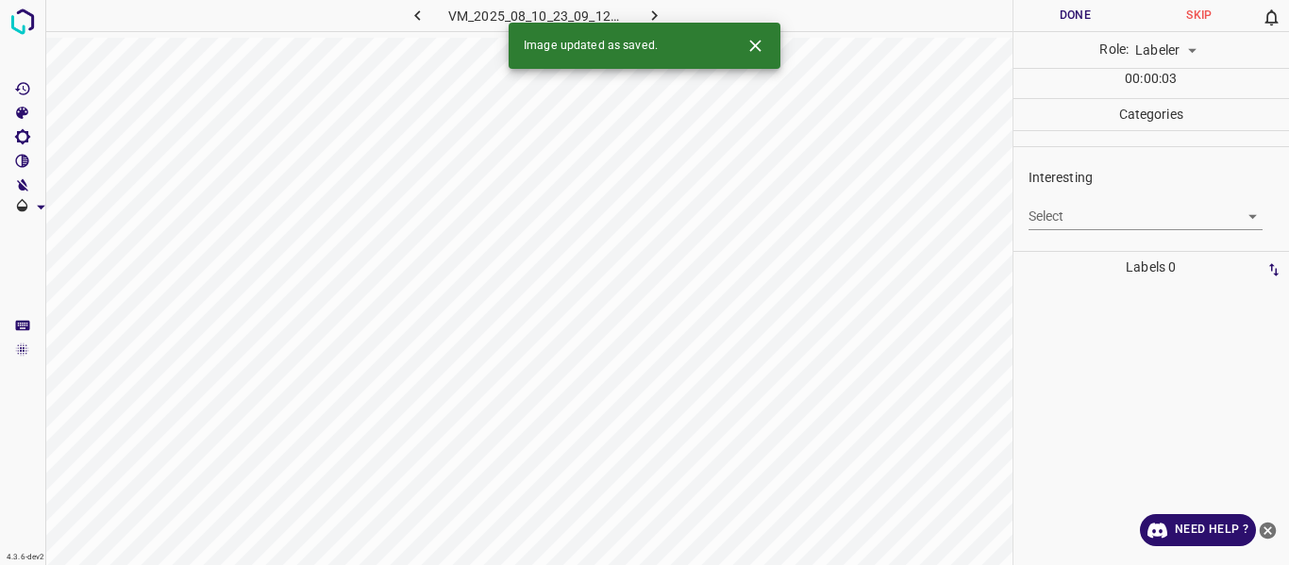
click at [1075, 212] on body "4.3.6-dev2 VM_2025_08_10_23_09_12_370_02.gif Done Skip 0 Role: Labeler labeler …" at bounding box center [644, 282] width 1289 height 565
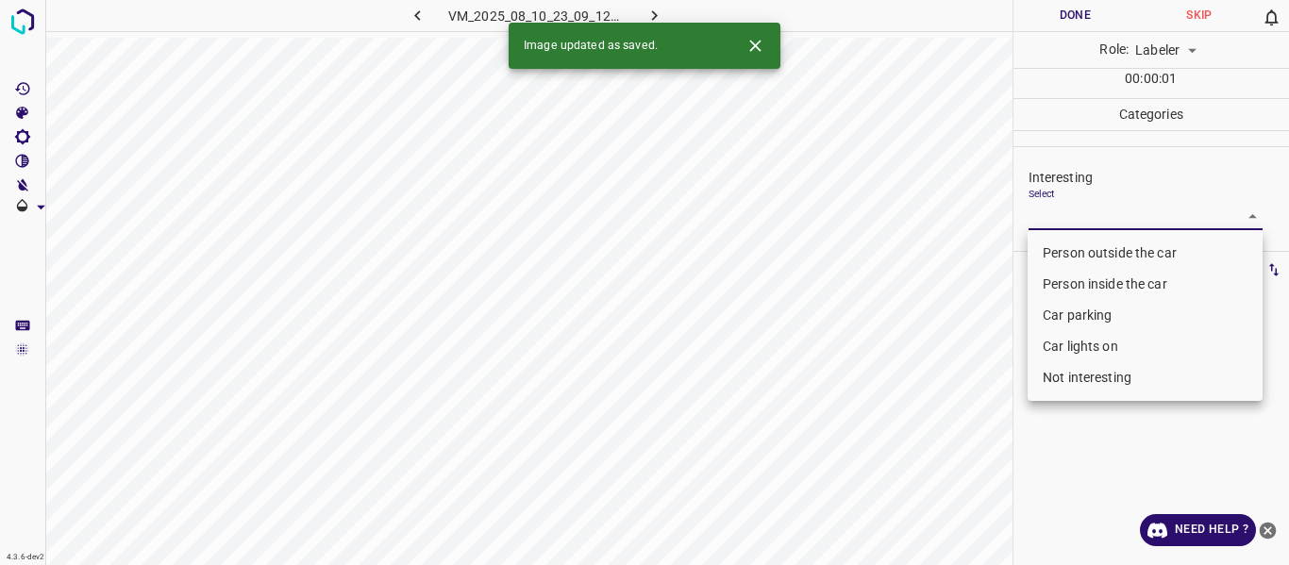
click at [1075, 246] on li "Person outside the car" at bounding box center [1144, 253] width 235 height 31
type input "Person outside the car"
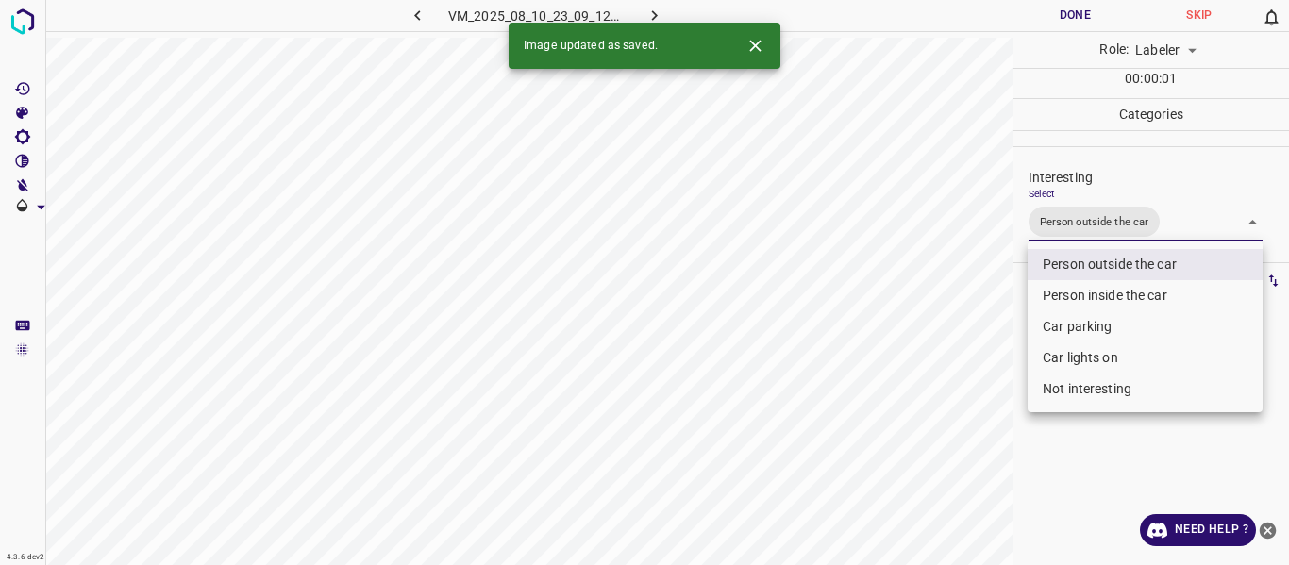
drag, startPoint x: 956, startPoint y: 348, endPoint x: 961, endPoint y: 368, distance: 20.6
click at [959, 352] on div at bounding box center [644, 282] width 1289 height 565
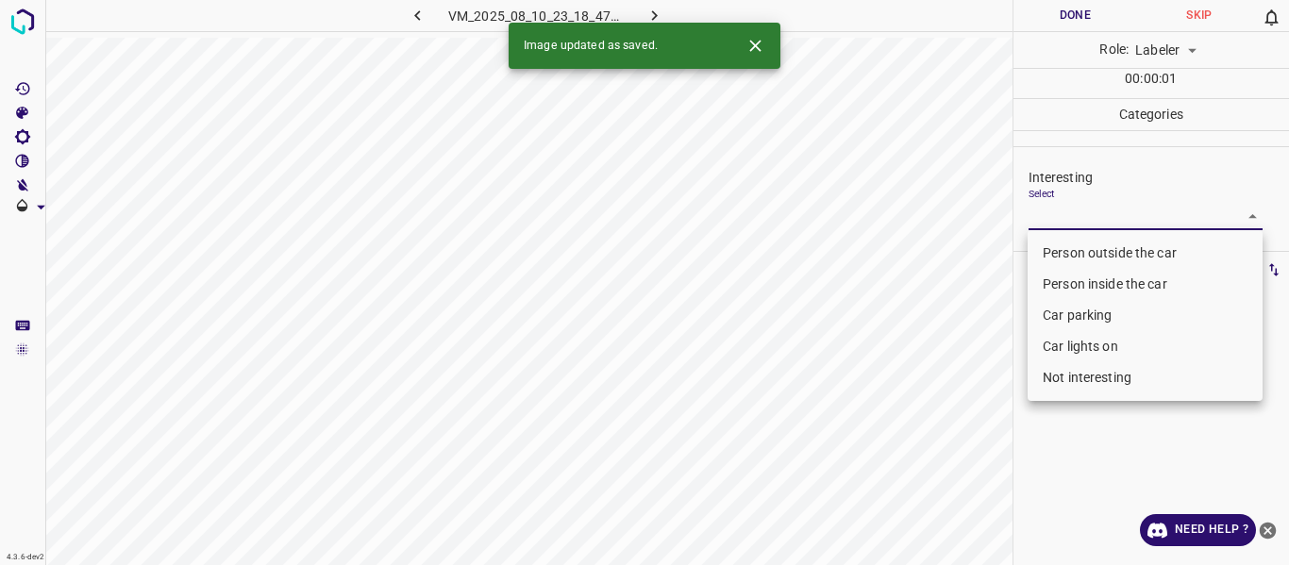
click at [1075, 215] on body "4.3.6-dev2 VM_2025_08_10_23_18_47_827_03.gif Done Skip 0 Role: Labeler labeler …" at bounding box center [644, 282] width 1289 height 565
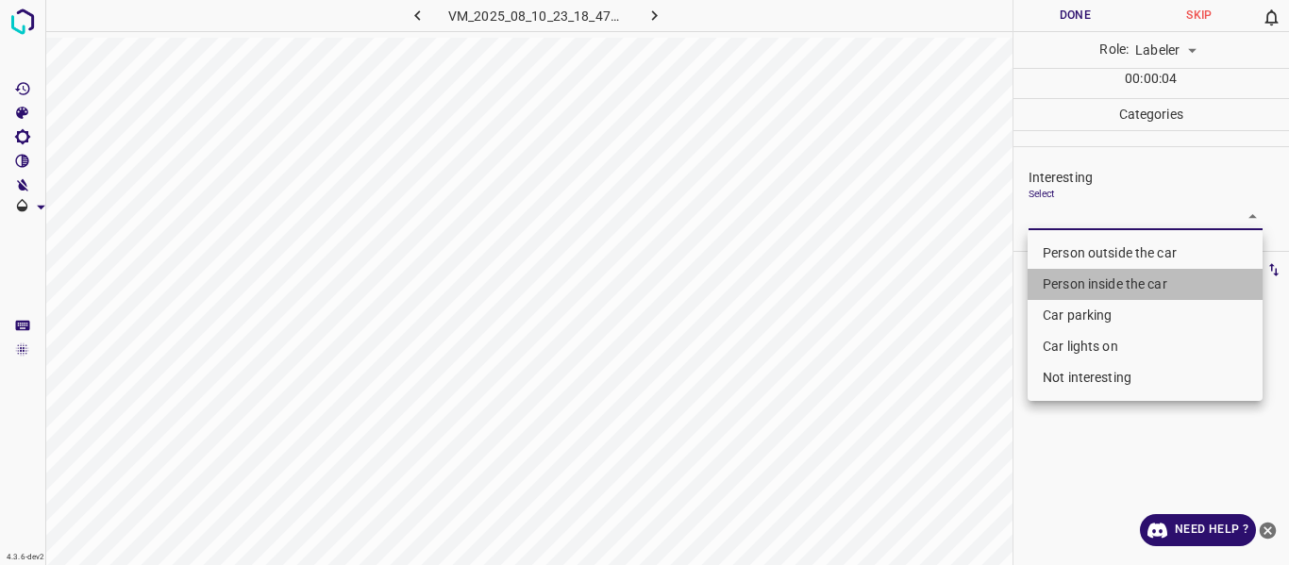
click at [1080, 281] on li "Person inside the car" at bounding box center [1144, 284] width 235 height 31
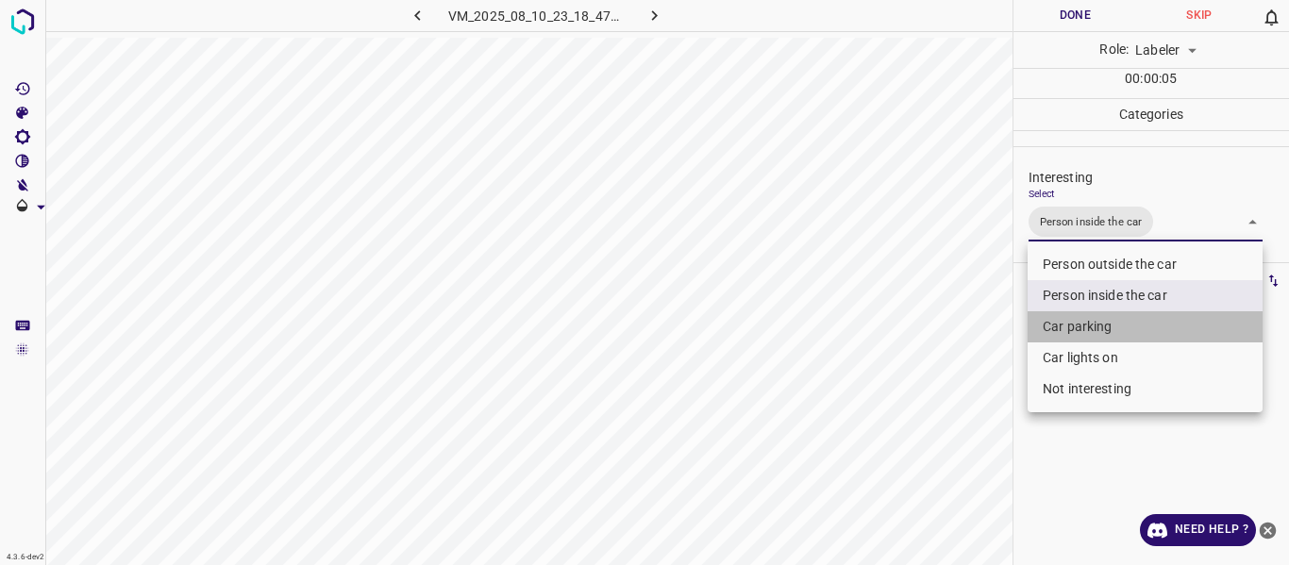
click at [1077, 324] on li "Car parking" at bounding box center [1144, 326] width 235 height 31
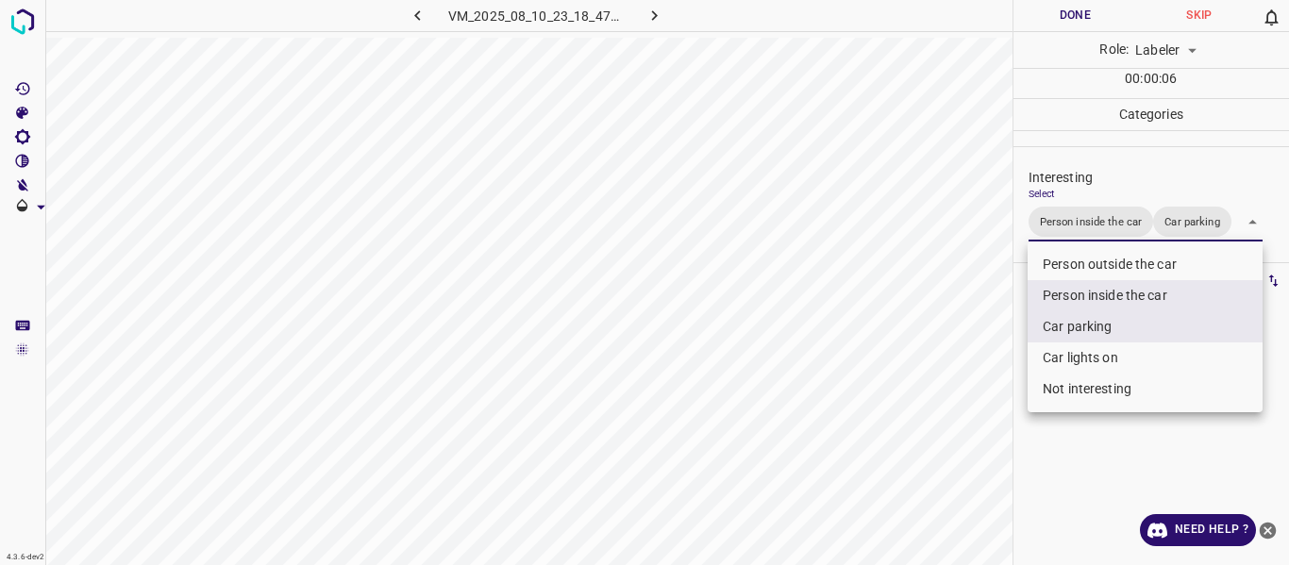
click at [1076, 354] on li "Car lights on" at bounding box center [1144, 357] width 235 height 31
type input "Person inside the car,Car parking,Car lights on"
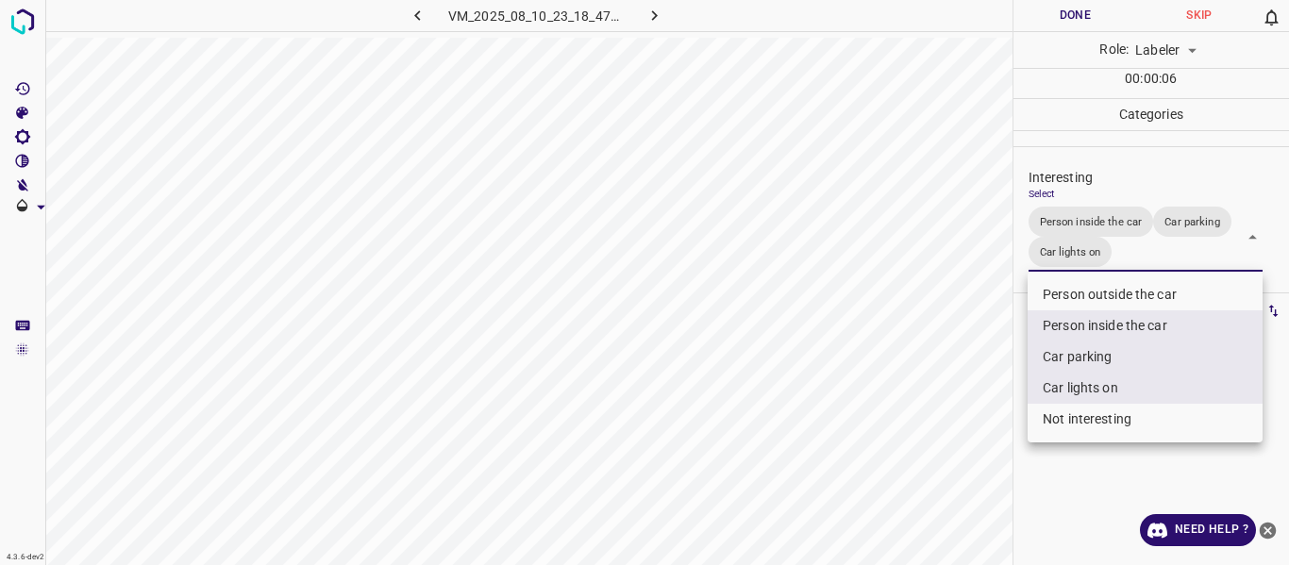
click at [942, 411] on div at bounding box center [644, 282] width 1289 height 565
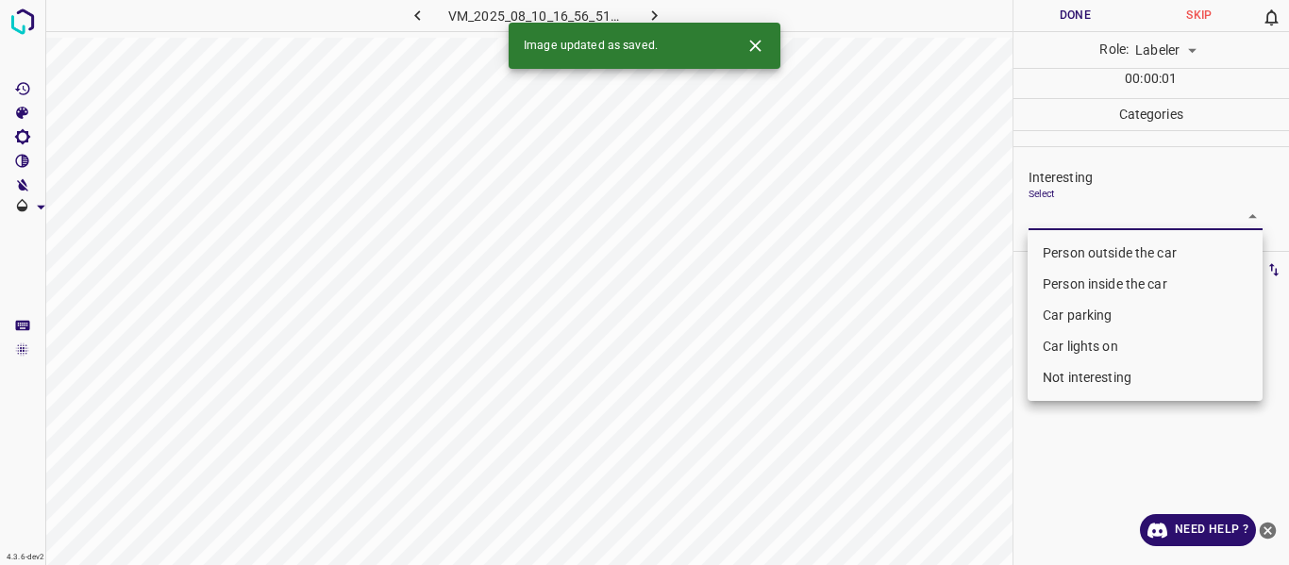
click at [1079, 213] on body "4.3.6-dev2 VM_2025_08_10_16_56_51_434_06.gif Done Skip 0 Role: Labeler labeler …" at bounding box center [644, 282] width 1289 height 565
click at [1079, 246] on li "Person outside the car" at bounding box center [1144, 253] width 235 height 31
type input "Person outside the car"
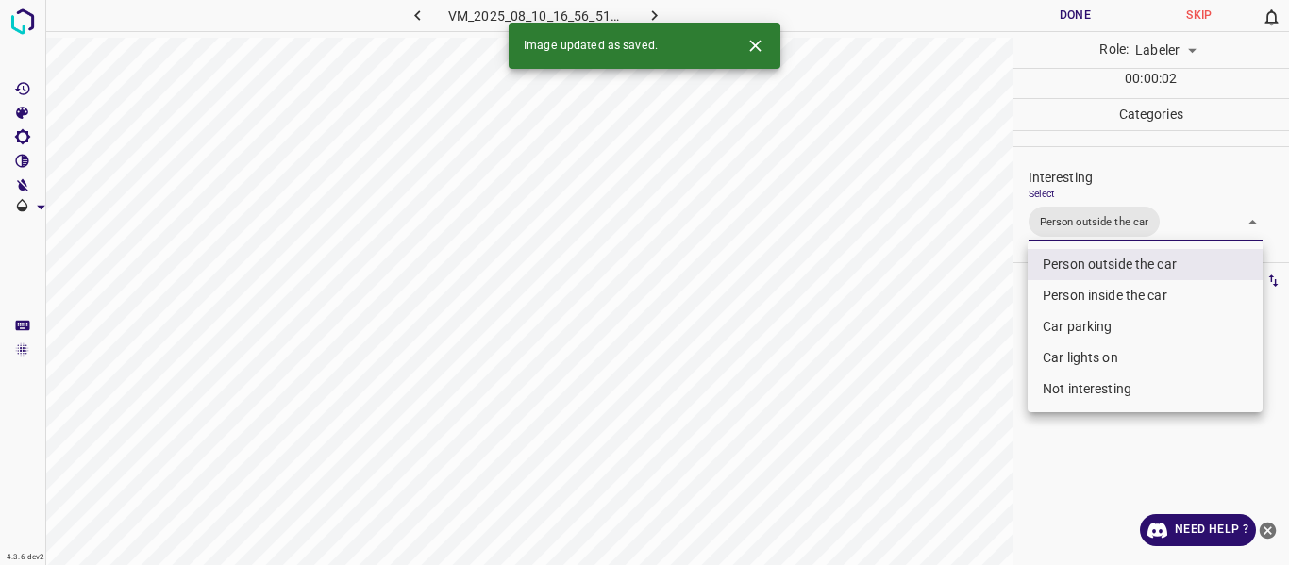
drag, startPoint x: 957, startPoint y: 366, endPoint x: 953, endPoint y: 403, distance: 37.0
click at [959, 386] on div at bounding box center [644, 282] width 1289 height 565
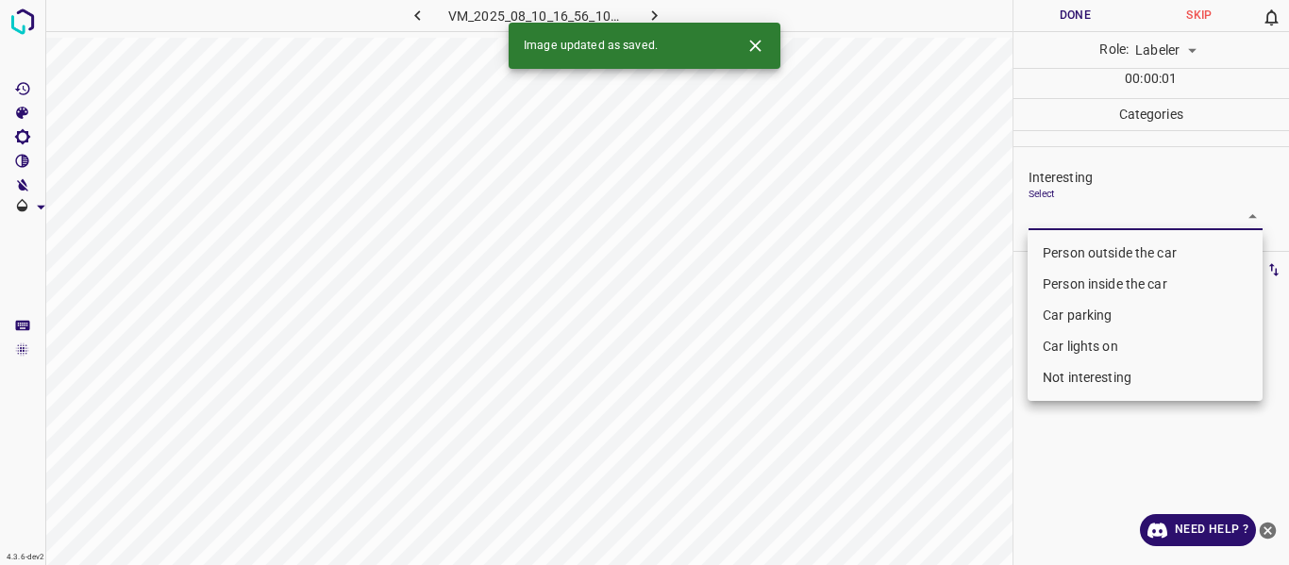
drag, startPoint x: 1095, startPoint y: 220, endPoint x: 1100, endPoint y: 246, distance: 26.8
click at [1096, 219] on body "4.3.6-dev2 VM_2025_08_10_16_56_10_610_02.gif Done Skip 0 Role: Labeler labeler …" at bounding box center [644, 282] width 1289 height 565
click at [1100, 246] on li "Person outside the car" at bounding box center [1144, 253] width 235 height 31
type input "Person outside the car"
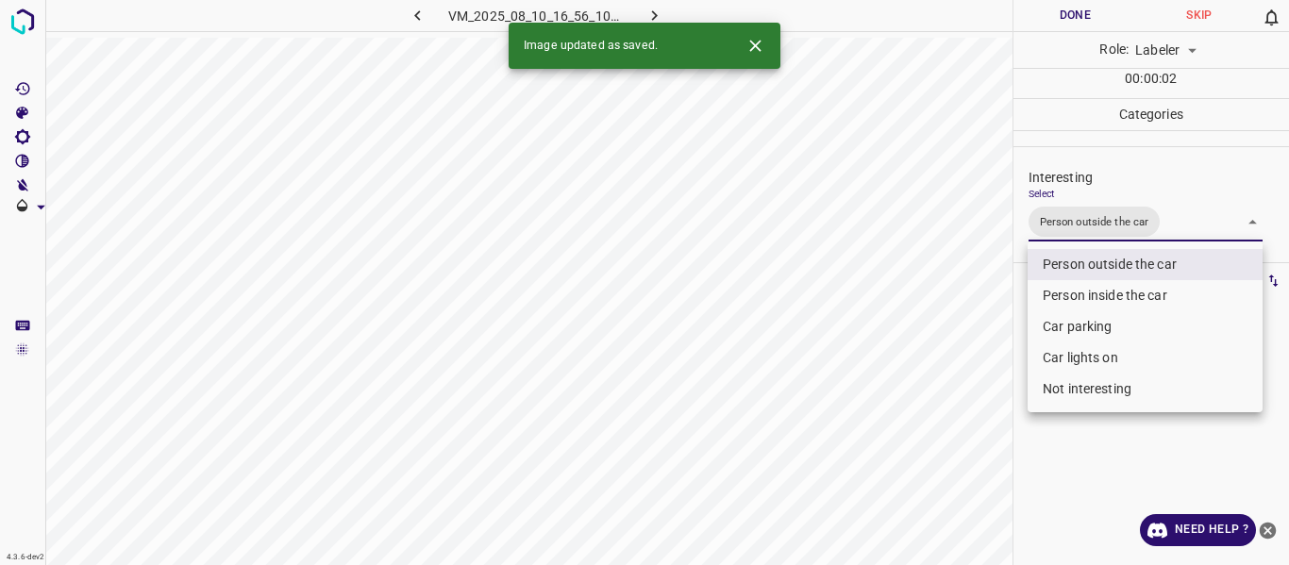
click at [942, 458] on div at bounding box center [644, 282] width 1289 height 565
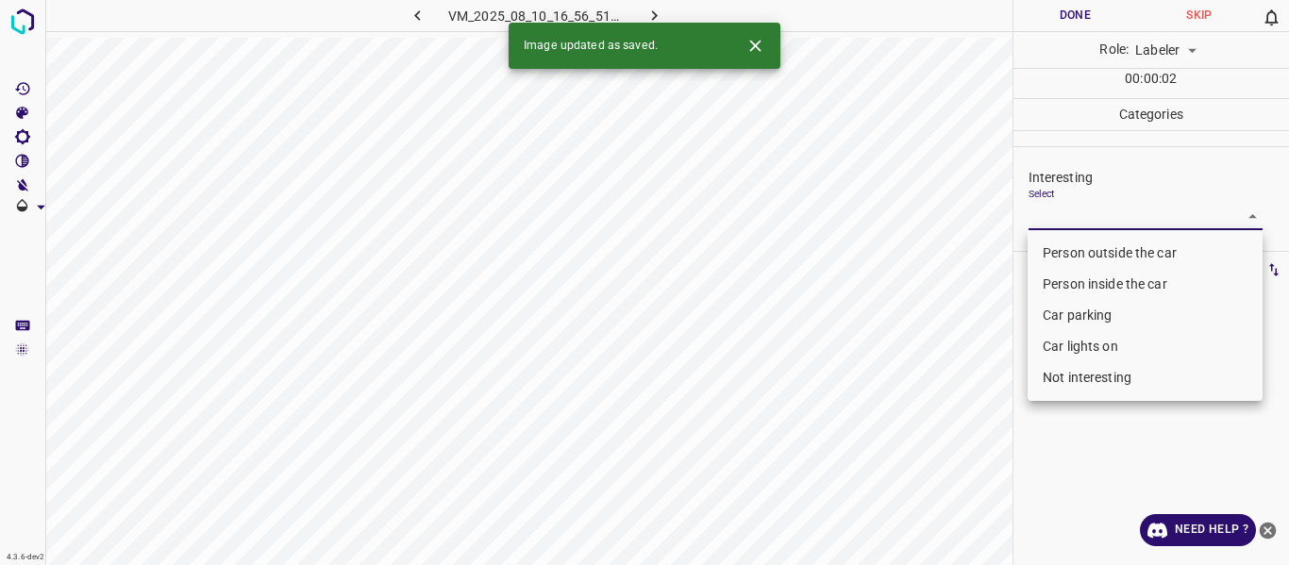
drag, startPoint x: 1059, startPoint y: 207, endPoint x: 1051, endPoint y: 255, distance: 48.7
click at [1059, 208] on body "4.3.6-dev2 VM_2025_08_10_16_56_51_434_02.gif Done Skip 0 Role: Labeler labeler …" at bounding box center [644, 282] width 1289 height 565
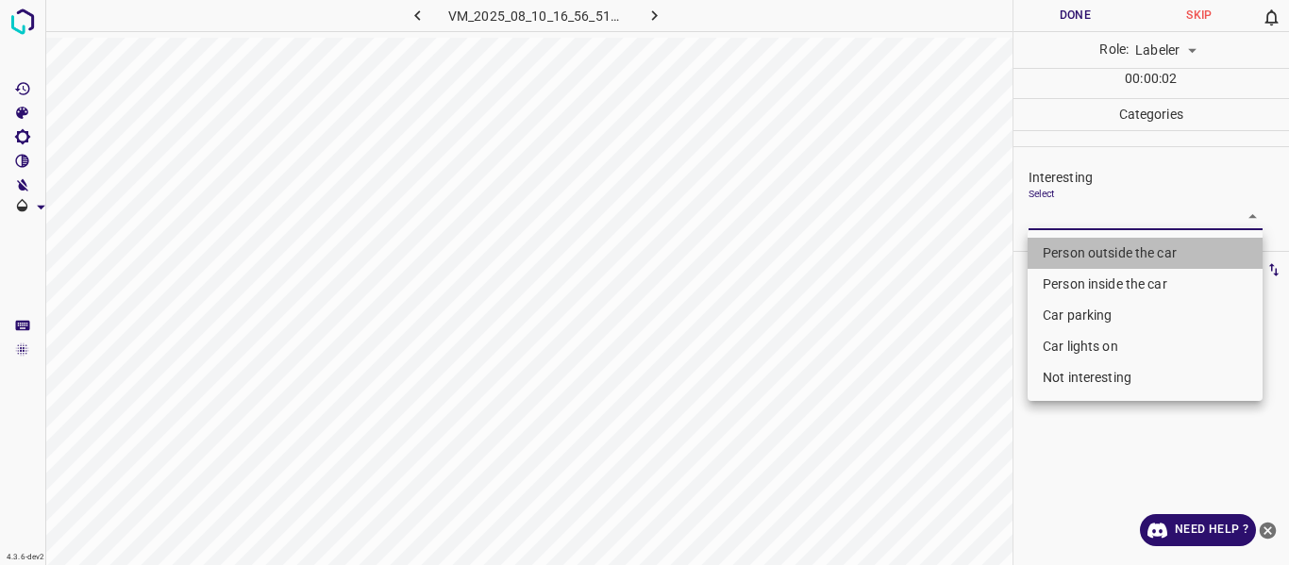
drag, startPoint x: 1051, startPoint y: 246, endPoint x: 942, endPoint y: 373, distance: 166.6
click at [1051, 247] on li "Person outside the car" at bounding box center [1144, 253] width 235 height 31
type input "Person outside the car"
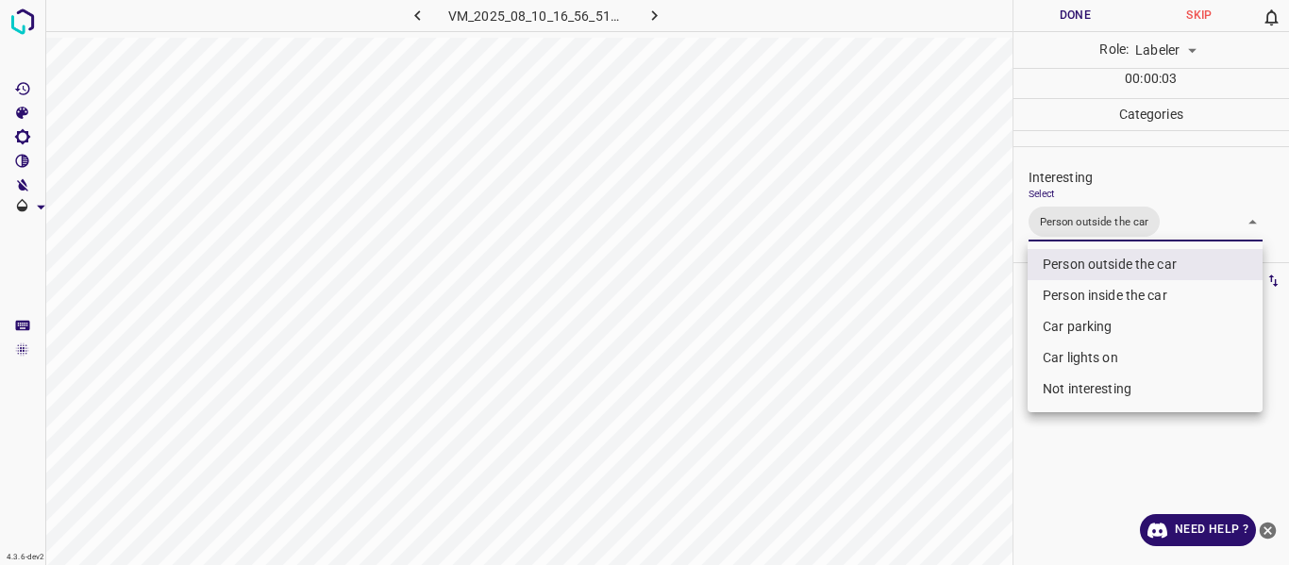
drag, startPoint x: 925, startPoint y: 398, endPoint x: 925, endPoint y: 450, distance: 51.9
click at [926, 436] on div at bounding box center [644, 282] width 1289 height 565
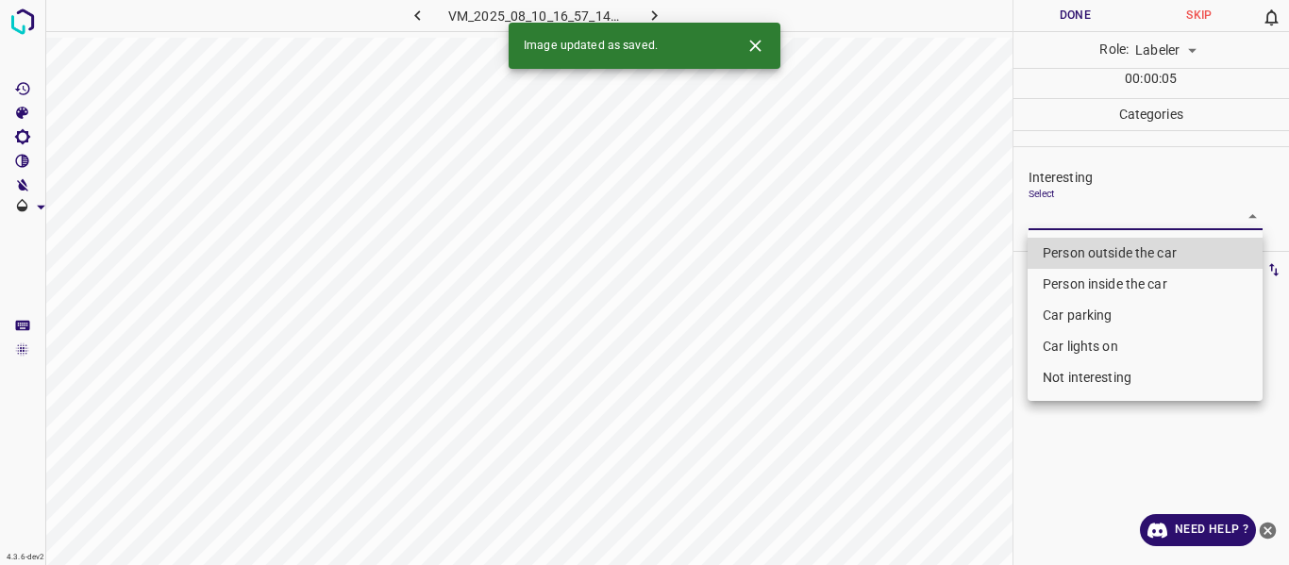
click at [1108, 208] on body "4.3.6-dev2 VM_2025_08_10_16_57_14_967_01.gif Done Skip 0 Role: Labeler labeler …" at bounding box center [644, 282] width 1289 height 565
click at [1090, 246] on li "Person outside the car" at bounding box center [1144, 253] width 235 height 31
type input "Person outside the car"
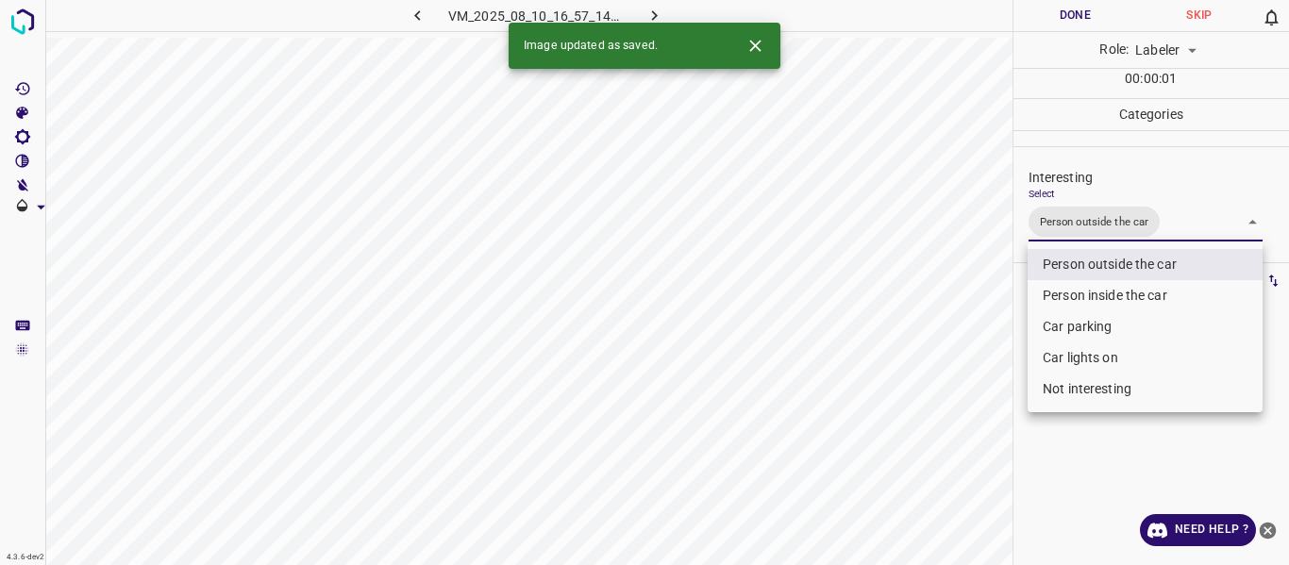
drag, startPoint x: 940, startPoint y: 407, endPoint x: 930, endPoint y: 431, distance: 26.3
click at [939, 411] on div at bounding box center [644, 282] width 1289 height 565
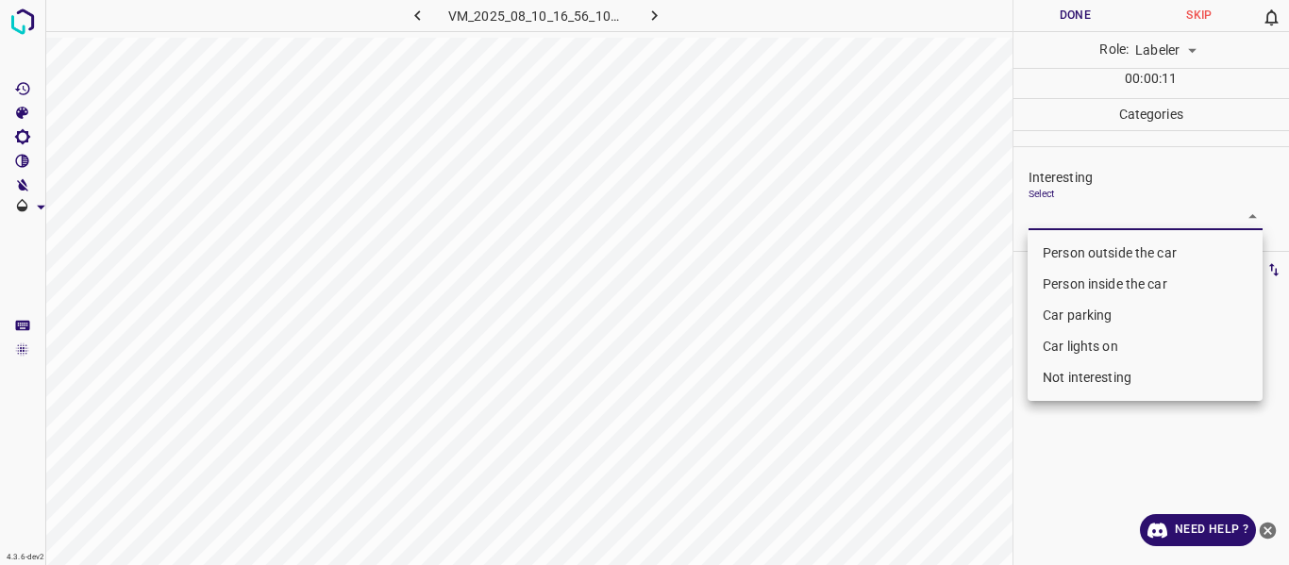
click at [1084, 217] on body "4.3.6-dev2 VM_2025_08_10_16_56_10_610_01.gif Done Skip 0 Role: Labeler labeler …" at bounding box center [644, 282] width 1289 height 565
click at [1057, 248] on li "Person outside the car" at bounding box center [1144, 253] width 235 height 31
type input "Person outside the car"
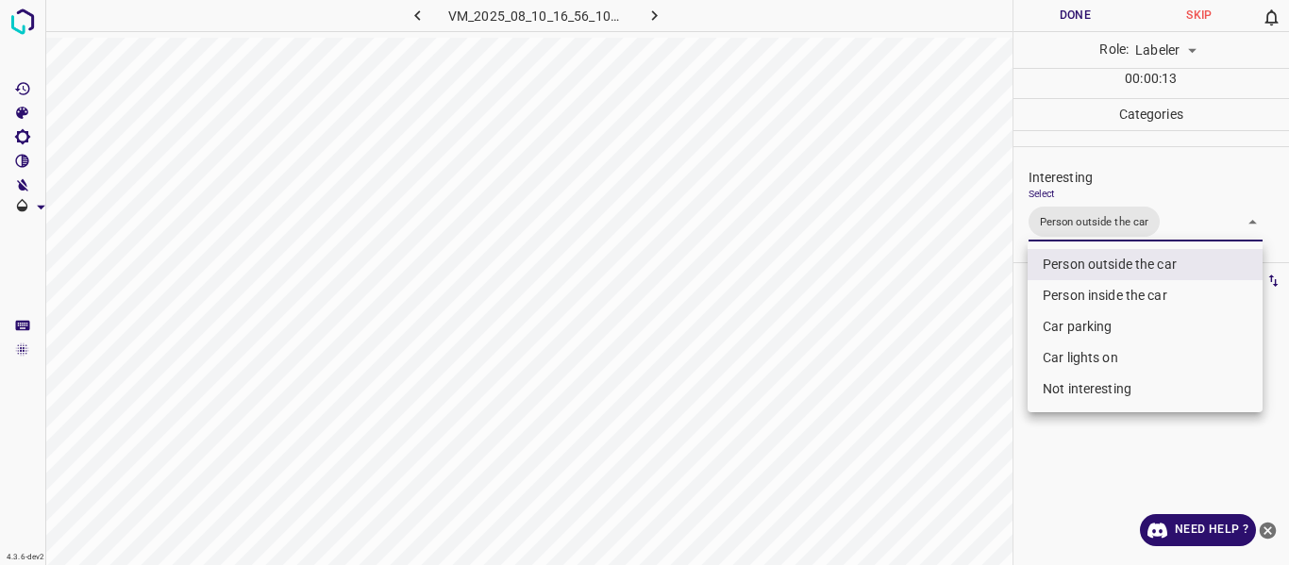
drag, startPoint x: 940, startPoint y: 375, endPoint x: 944, endPoint y: 404, distance: 28.7
click at [942, 385] on div at bounding box center [644, 282] width 1289 height 565
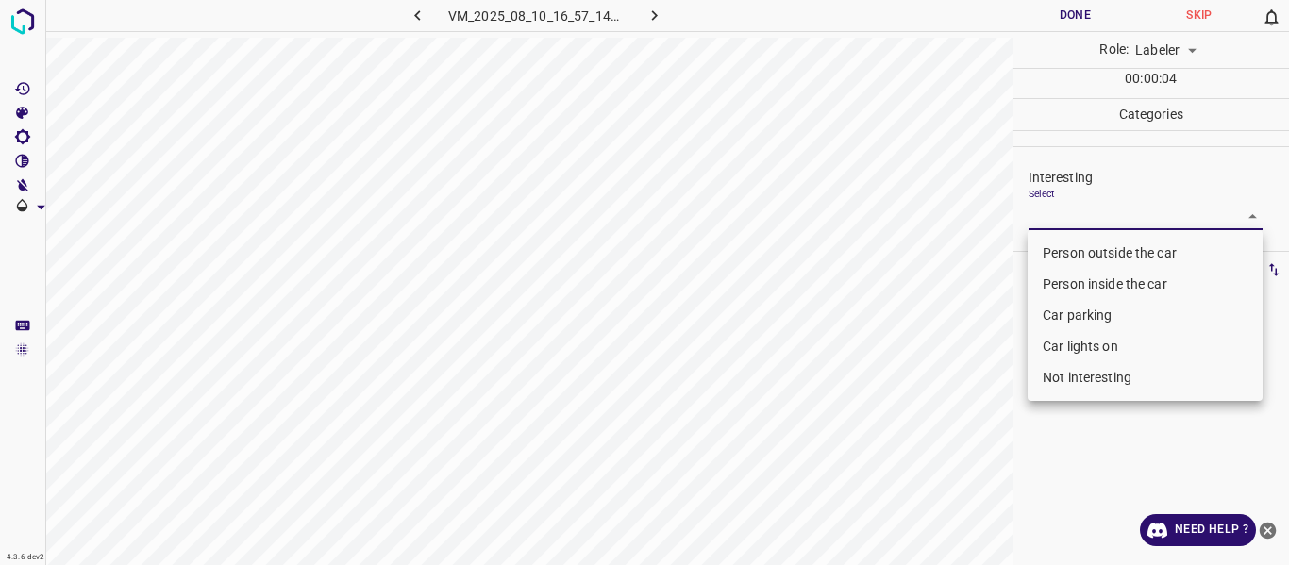
click at [1079, 225] on body "4.3.6-dev2 VM_2025_08_10_16_57_14_967_02.gif Done Skip 0 Role: Labeler labeler …" at bounding box center [644, 282] width 1289 height 565
drag, startPoint x: 1081, startPoint y: 245, endPoint x: 1017, endPoint y: 340, distance: 114.1
click at [1081, 248] on li "Person outside the car" at bounding box center [1144, 253] width 235 height 31
type input "Person outside the car"
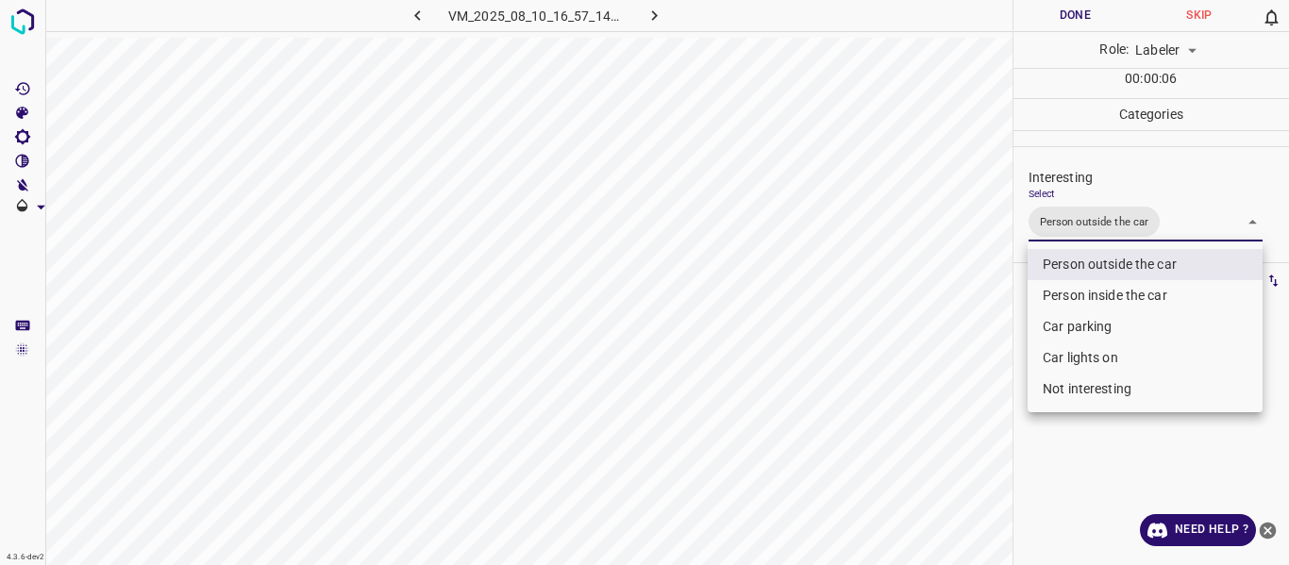
drag, startPoint x: 994, startPoint y: 376, endPoint x: 990, endPoint y: 392, distance: 15.8
click at [994, 380] on div at bounding box center [644, 282] width 1289 height 565
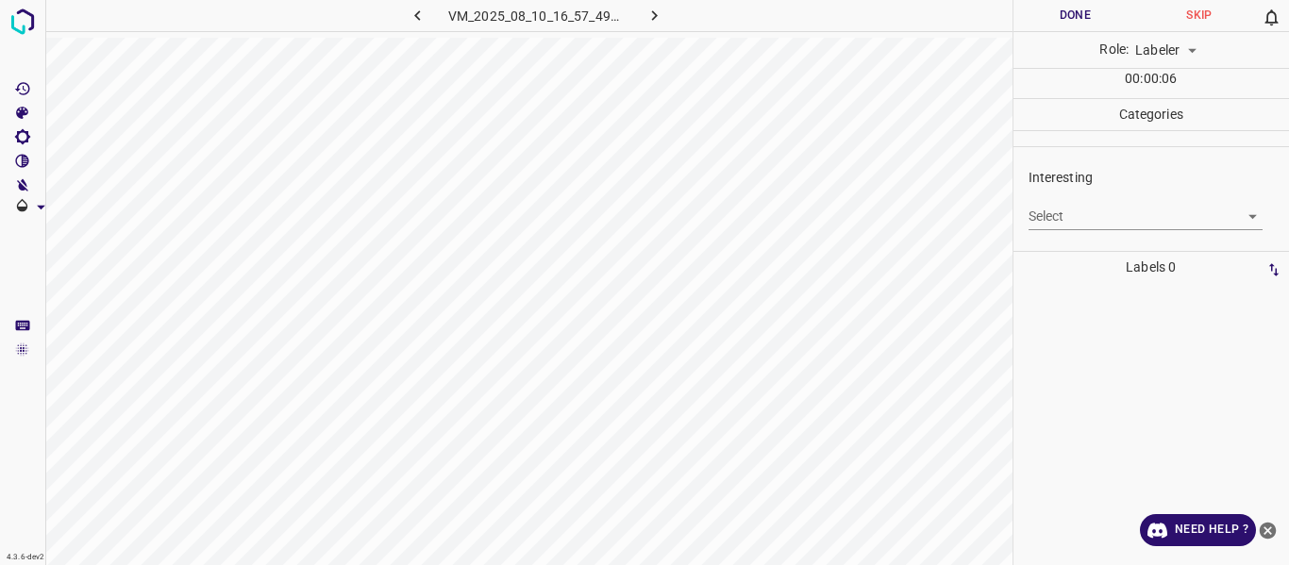
click at [1138, 218] on body "4.3.6-dev2 VM_2025_08_10_16_57_49_478_02.gif Done Skip 0 Role: Labeler labeler …" at bounding box center [644, 282] width 1289 height 565
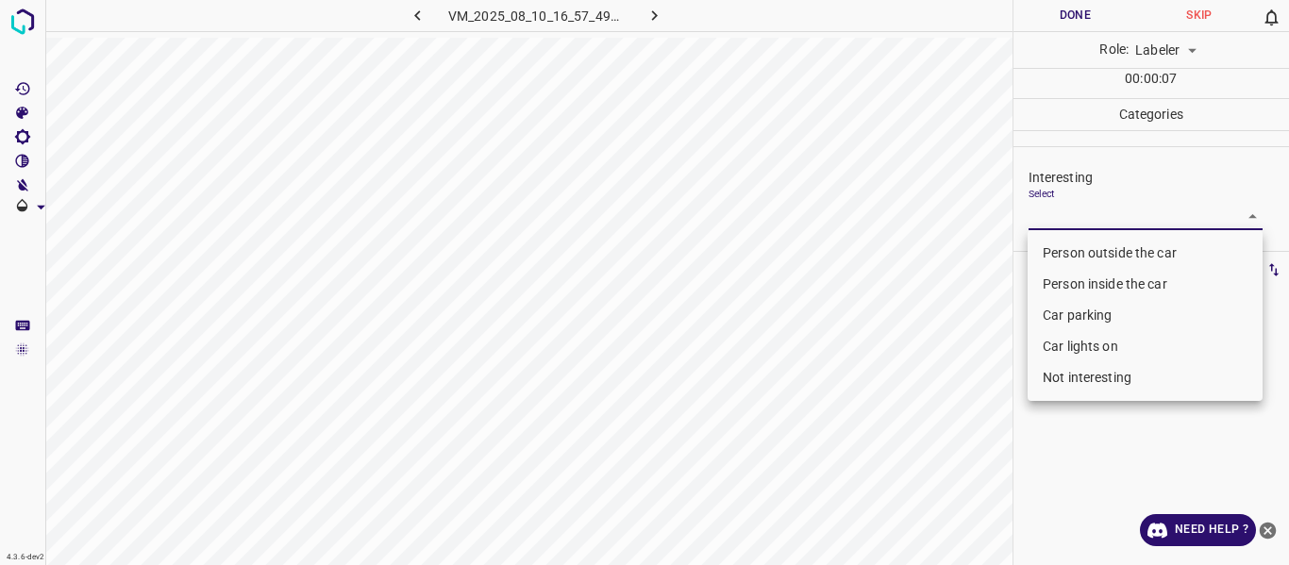
click at [1130, 249] on li "Person outside the car" at bounding box center [1144, 253] width 235 height 31
type input "Person outside the car"
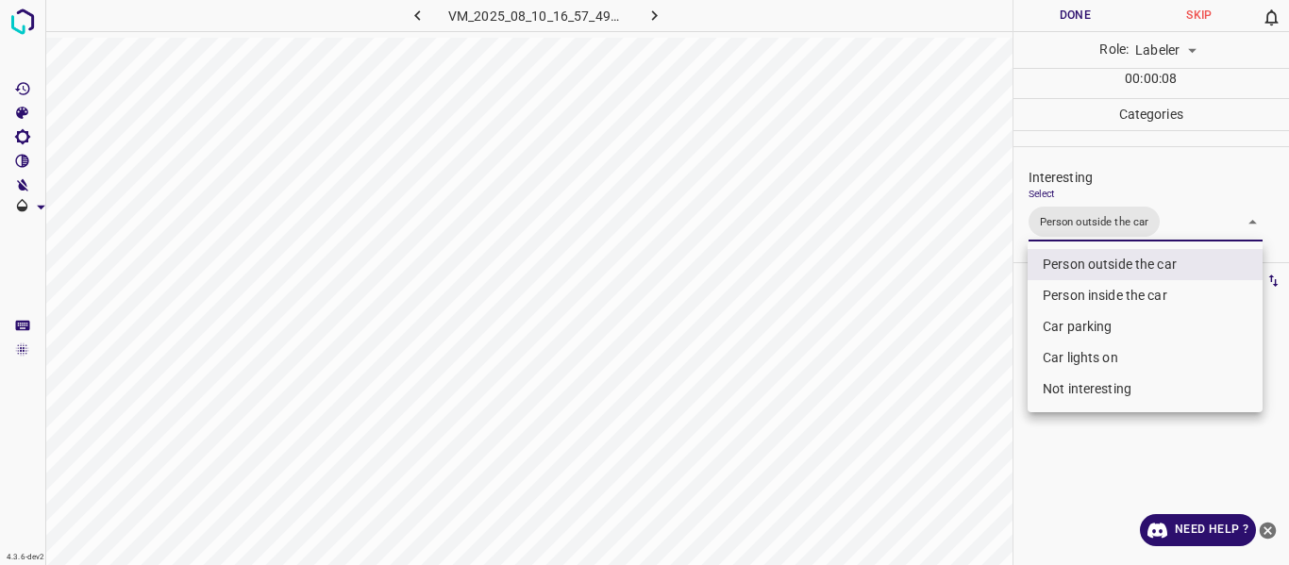
click at [982, 429] on div at bounding box center [644, 282] width 1289 height 565
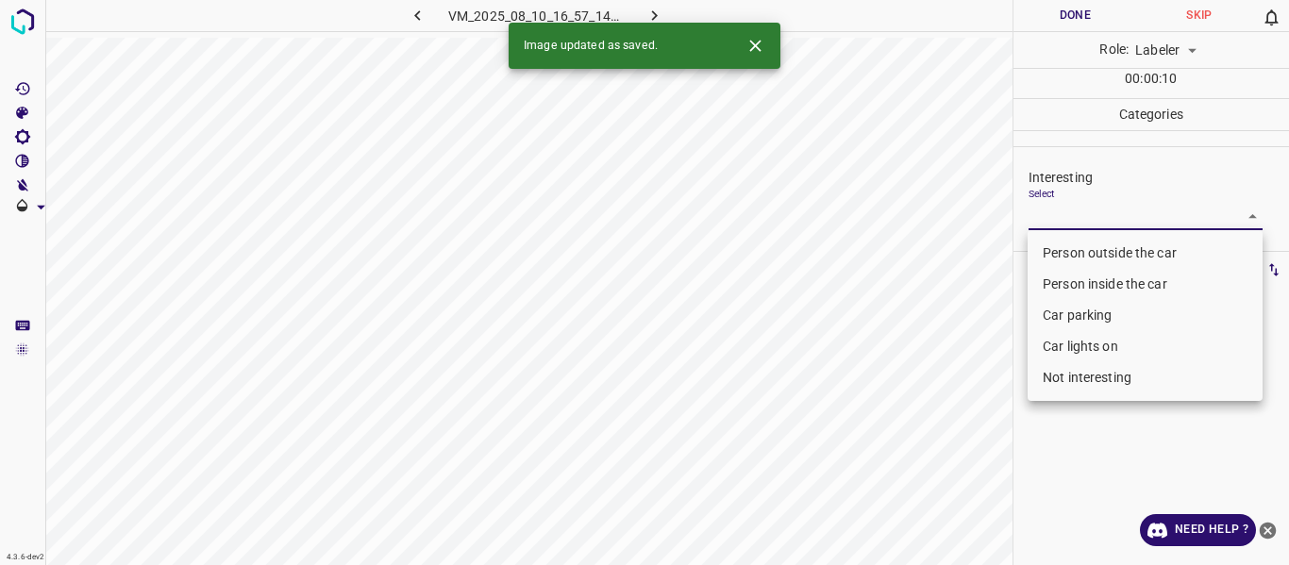
click at [1088, 211] on body "4.3.6-dev2 VM_2025_08_10_16_57_14_967_06.gif Done Skip 0 Role: Labeler labeler …" at bounding box center [644, 282] width 1289 height 565
click at [1078, 248] on li "Person outside the car" at bounding box center [1144, 253] width 235 height 31
type input "Person outside the car"
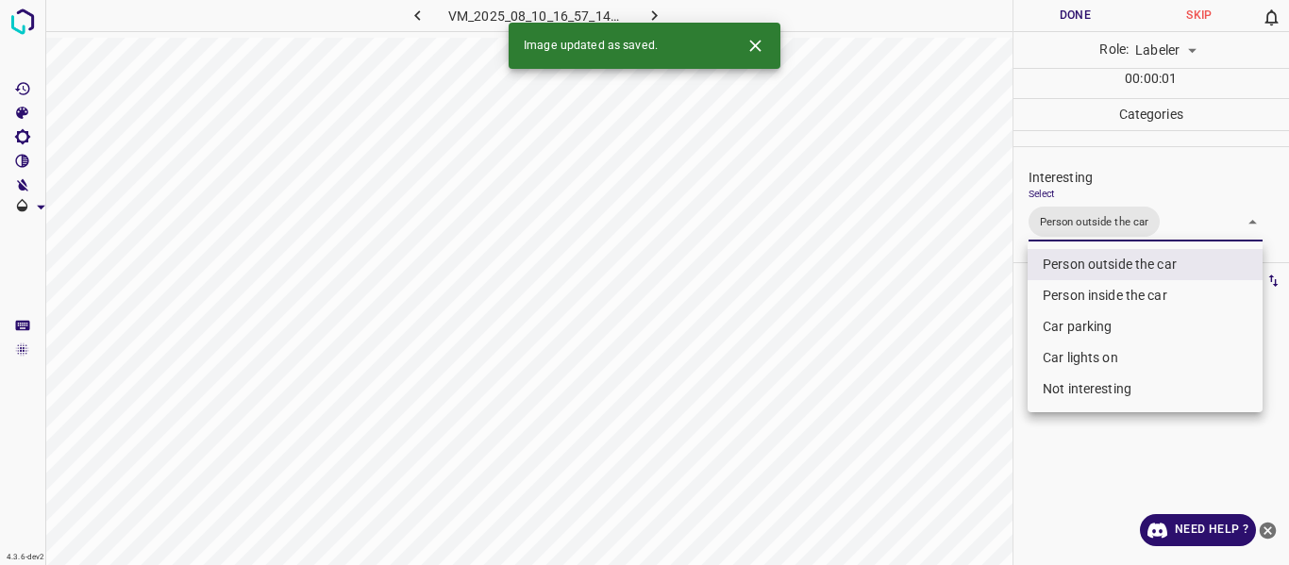
drag, startPoint x: 958, startPoint y: 350, endPoint x: 959, endPoint y: 374, distance: 23.6
click at [959, 370] on div at bounding box center [644, 282] width 1289 height 565
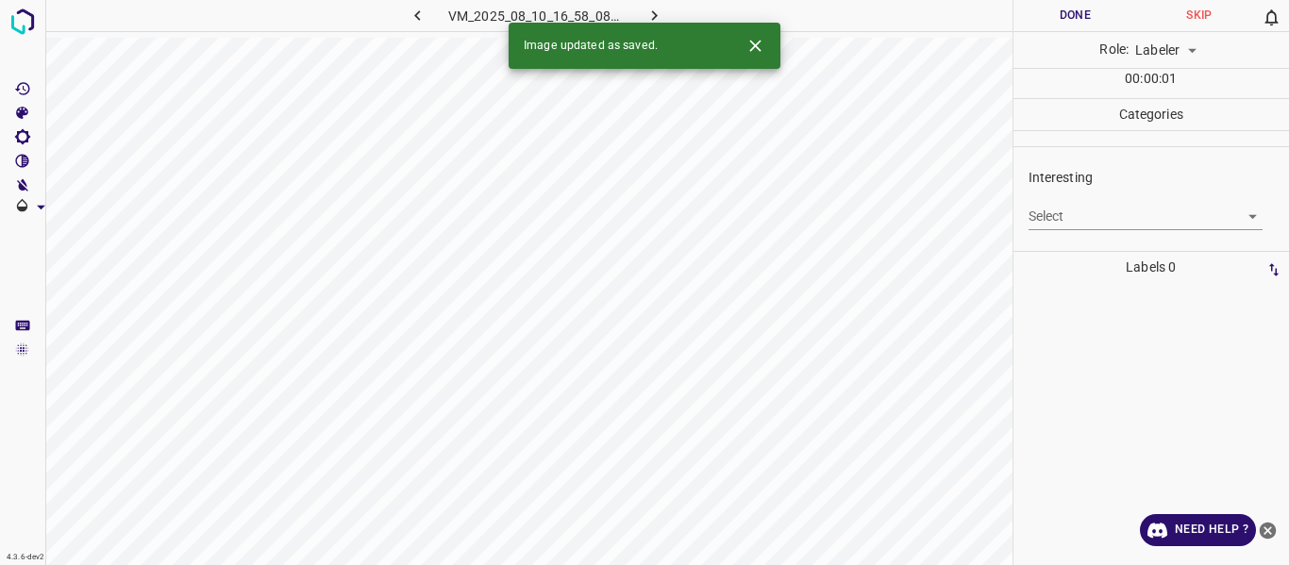
click at [1119, 216] on body "4.3.6-dev2 VM_2025_08_10_16_58_08_652_00.gif Done Skip 0 Role: Labeler labeler …" at bounding box center [644, 282] width 1289 height 565
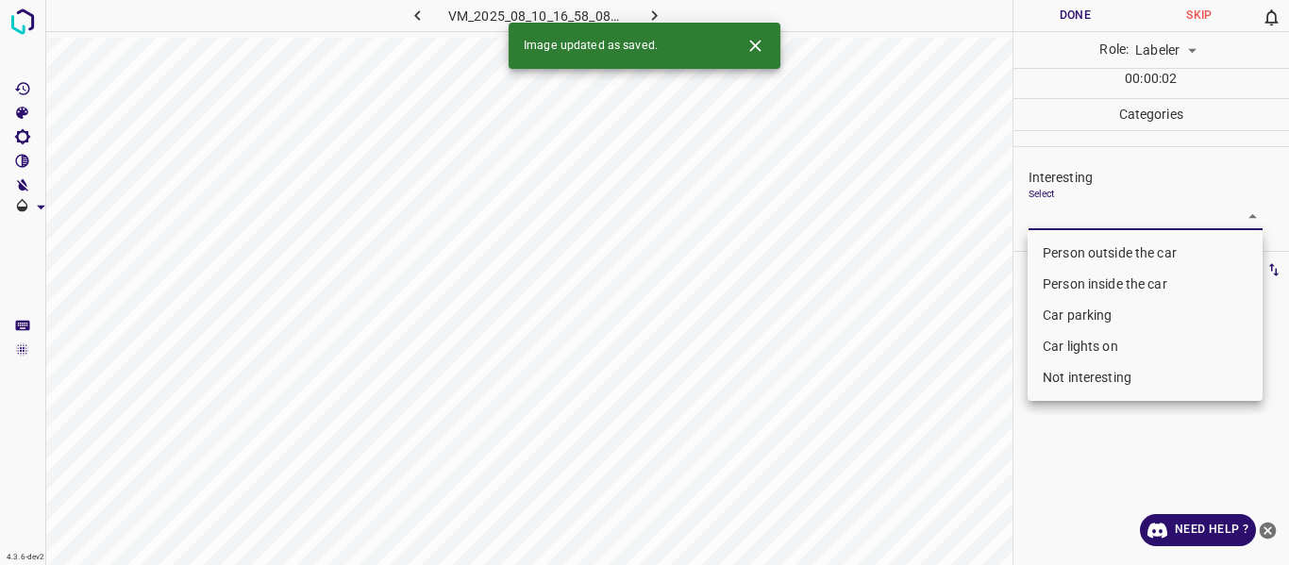
click at [1092, 261] on li "Person outside the car" at bounding box center [1144, 253] width 235 height 31
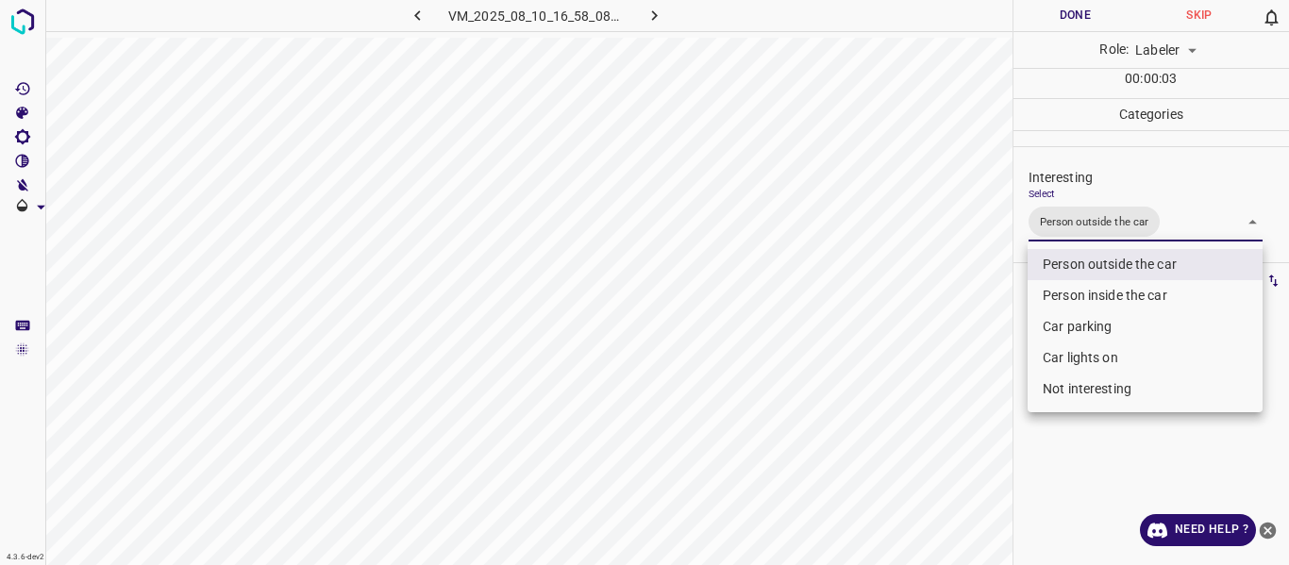
click at [1068, 352] on li "Car lights on" at bounding box center [1144, 357] width 235 height 31
type input "Person outside the car,Car lights on"
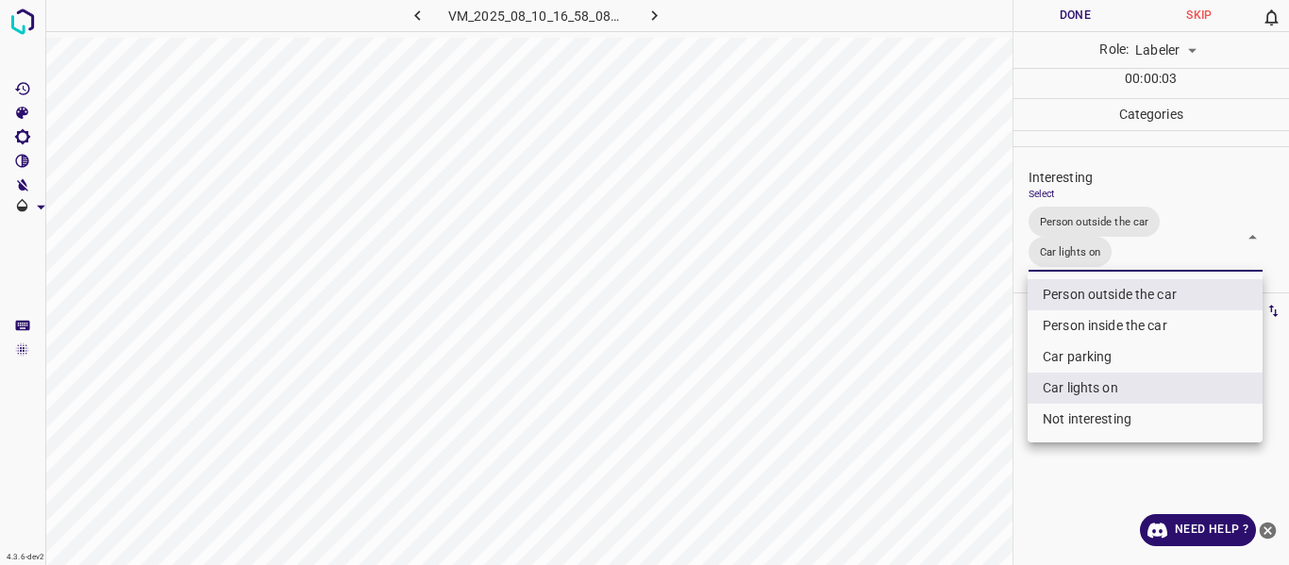
drag, startPoint x: 959, startPoint y: 397, endPoint x: 946, endPoint y: 432, distance: 37.3
click at [958, 404] on div at bounding box center [644, 282] width 1289 height 565
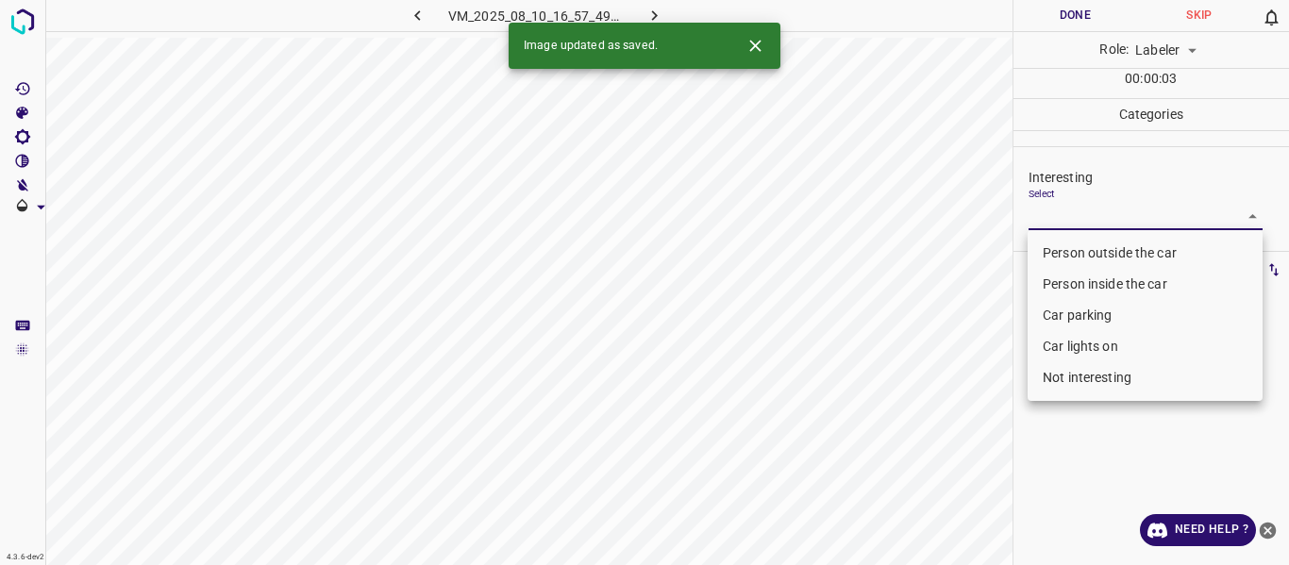
click at [1080, 216] on body "4.3.6-dev2 VM_2025_08_10_16_57_49_478_00.gif Done Skip 0 Role: Labeler labeler …" at bounding box center [644, 282] width 1289 height 565
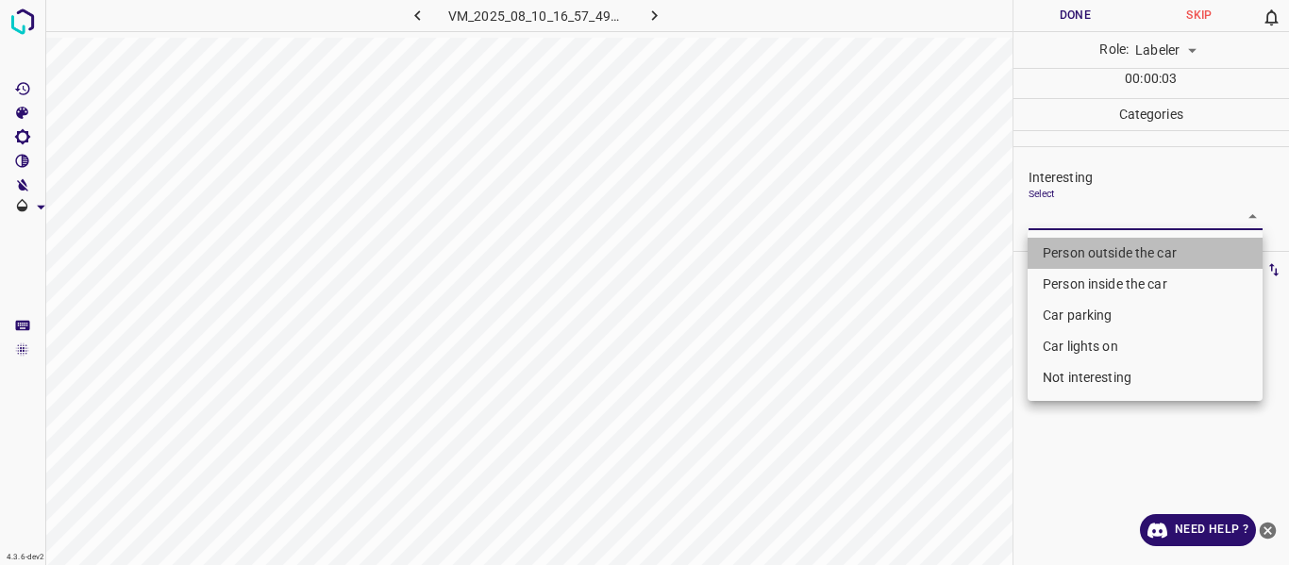
click at [1077, 244] on li "Person outside the car" at bounding box center [1144, 253] width 235 height 31
type input "Person outside the car"
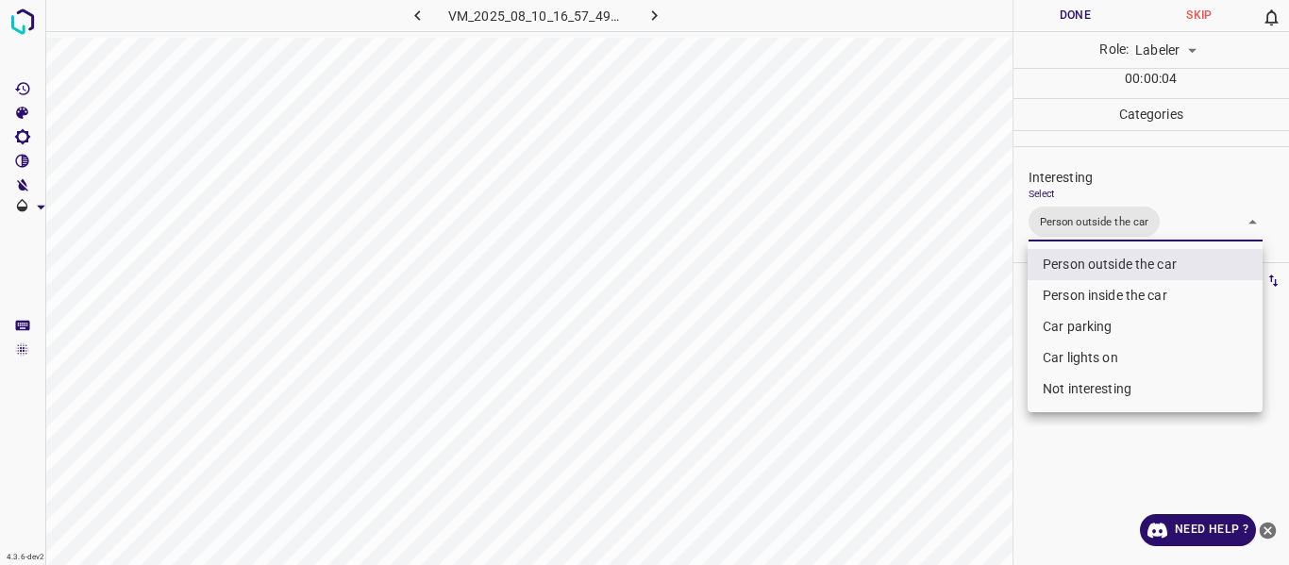
drag, startPoint x: 973, startPoint y: 356, endPoint x: 954, endPoint y: 421, distance: 67.8
click at [971, 376] on div at bounding box center [644, 282] width 1289 height 565
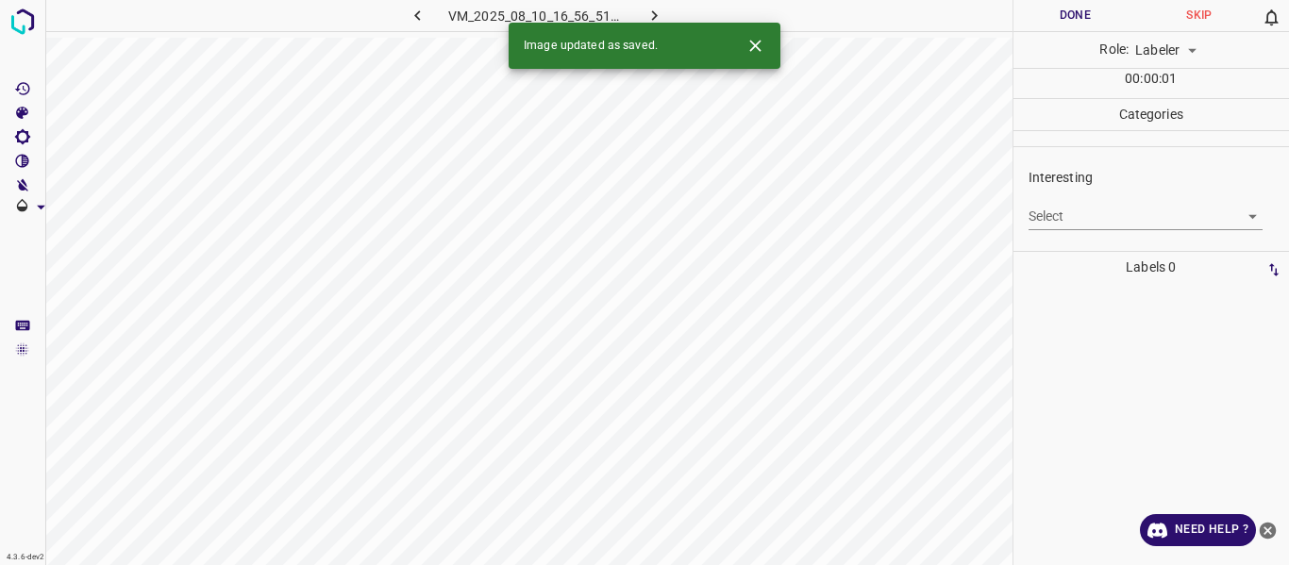
click at [1074, 217] on body "4.3.6-dev2 VM_2025_08_10_16_56_51_434_10.gif Done Skip 0 Role: Labeler labeler …" at bounding box center [644, 282] width 1289 height 565
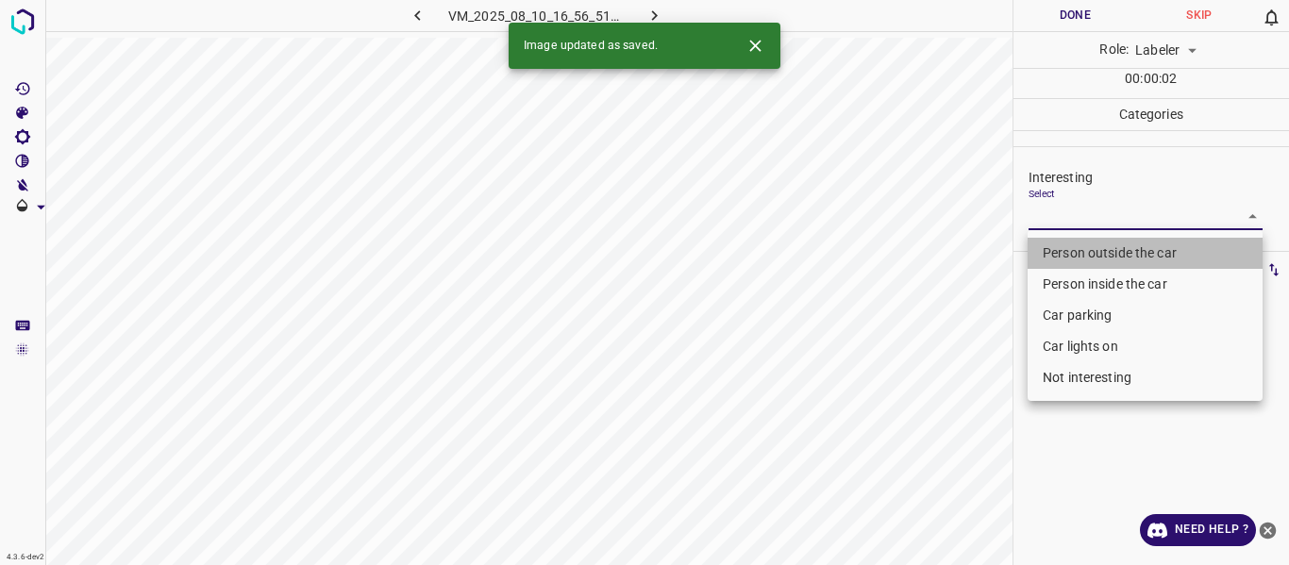
click at [1070, 248] on li "Person outside the car" at bounding box center [1144, 253] width 235 height 31
type input "Person outside the car"
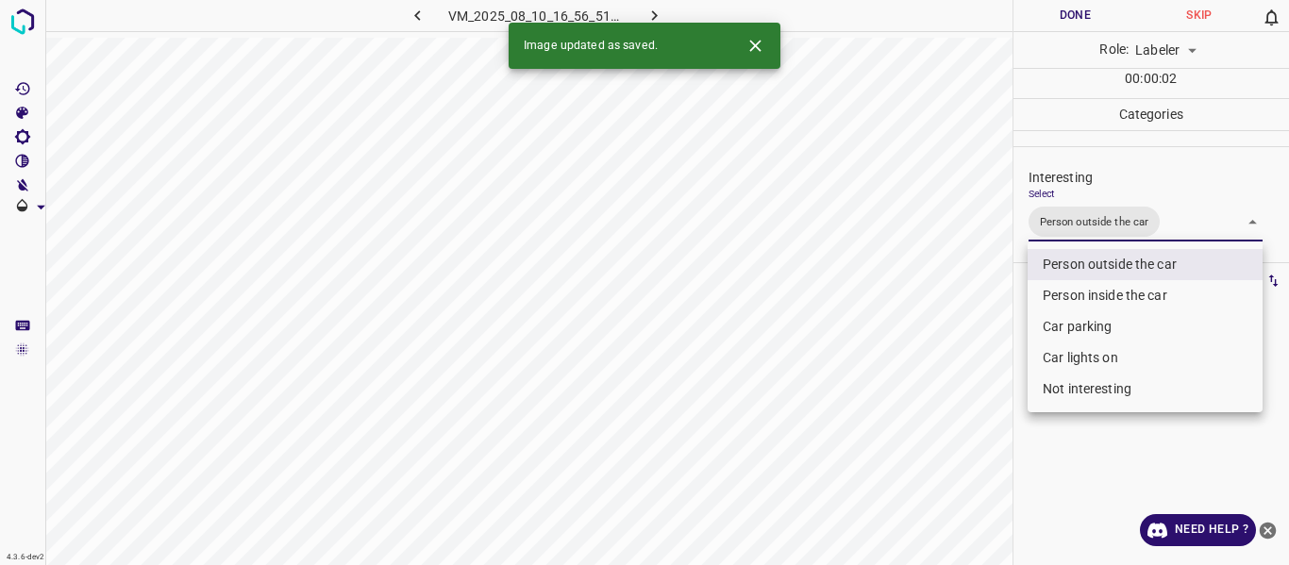
drag, startPoint x: 957, startPoint y: 367, endPoint x: 959, endPoint y: 386, distance: 19.0
click at [959, 386] on div at bounding box center [644, 282] width 1289 height 565
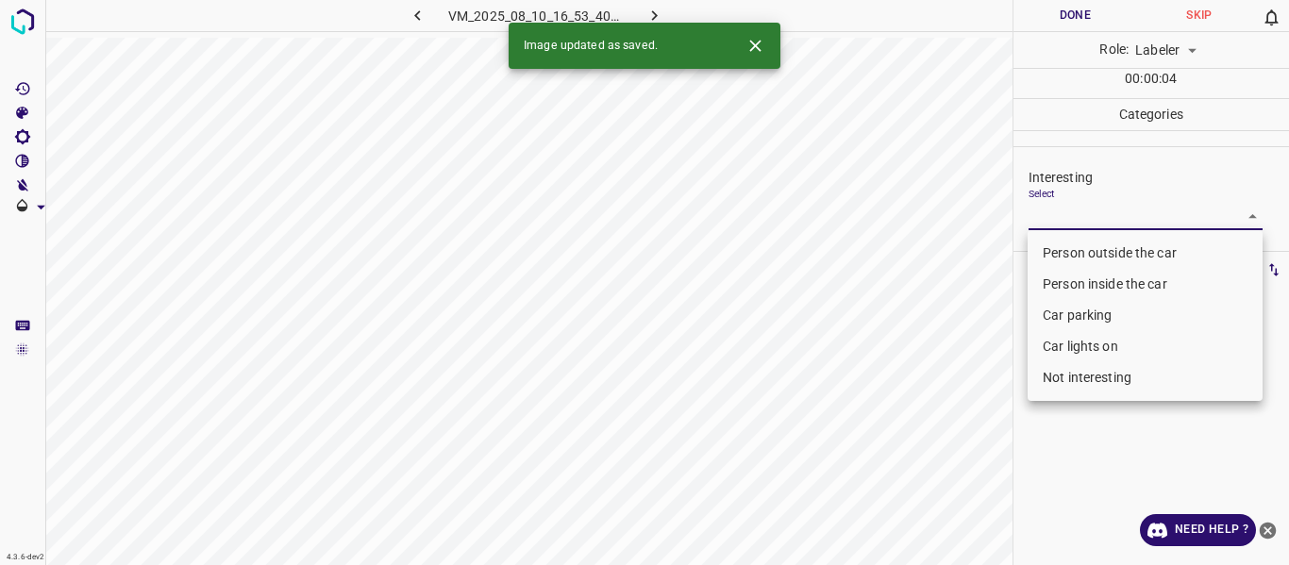
click at [1091, 216] on body "4.3.6-dev2 VM_2025_08_10_16_53_40_585_05.gif Done Skip 0 Role: Labeler labeler …" at bounding box center [644, 282] width 1289 height 565
click at [1089, 247] on li "Person outside the car" at bounding box center [1144, 253] width 235 height 31
type input "Person outside the car"
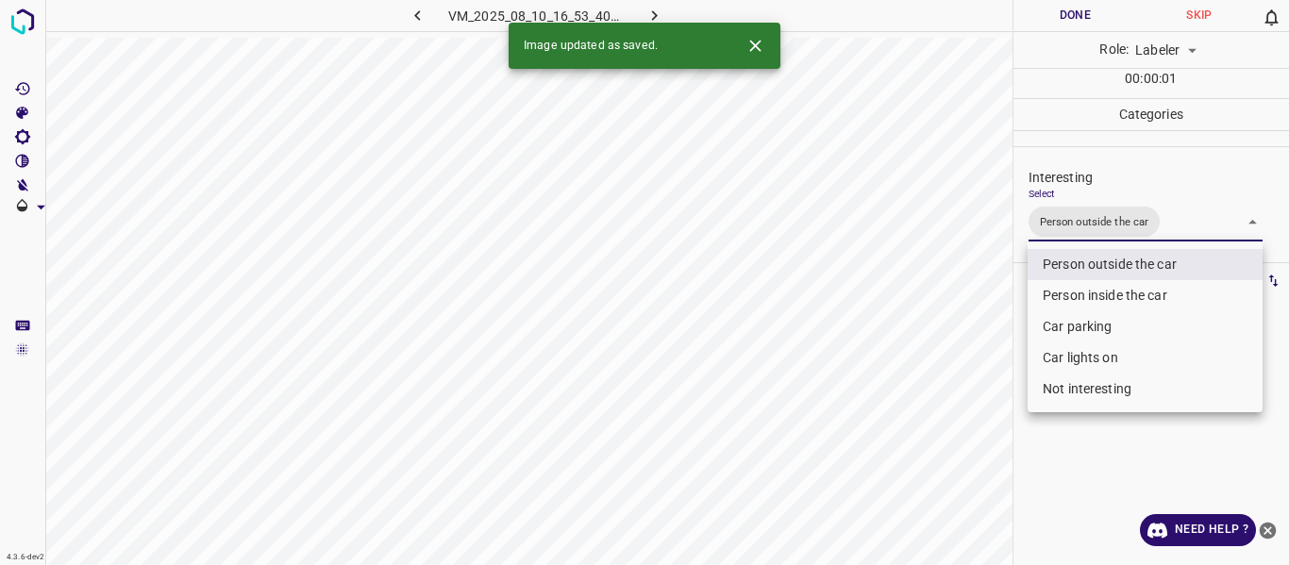
drag, startPoint x: 940, startPoint y: 401, endPoint x: 929, endPoint y: 454, distance: 53.8
click at [942, 416] on div at bounding box center [644, 282] width 1289 height 565
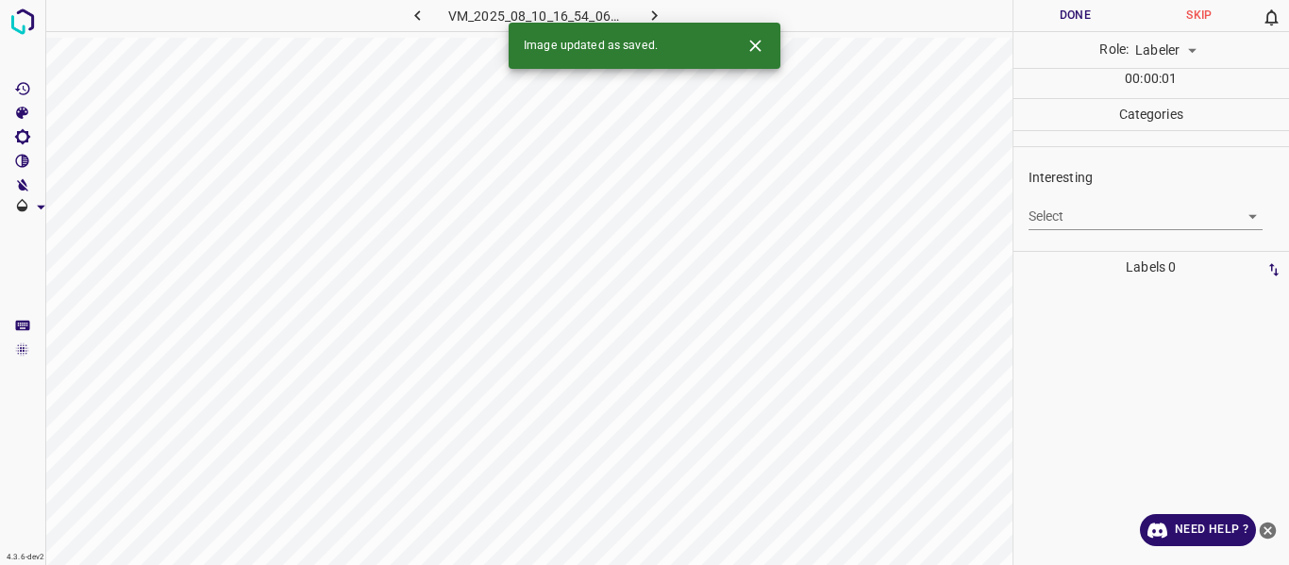
click at [1092, 208] on body "4.3.6-dev2 VM_2025_08_10_16_54_06_895_07.gif Done Skip 0 Role: Labeler labeler …" at bounding box center [644, 282] width 1289 height 565
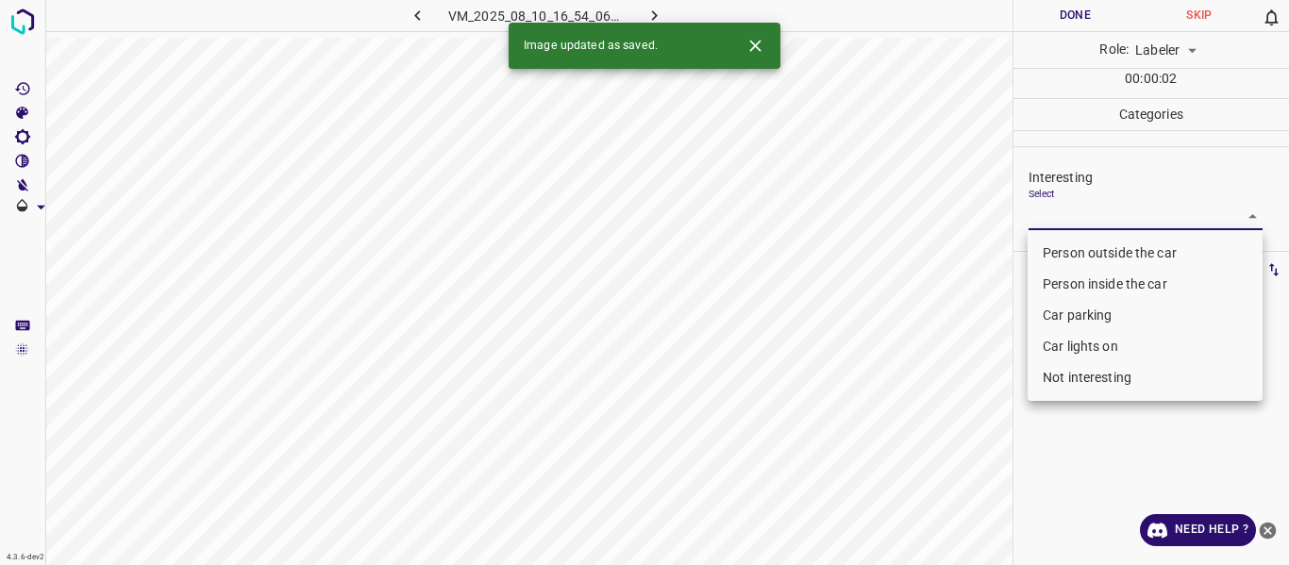
click at [1093, 250] on li "Person outside the car" at bounding box center [1144, 253] width 235 height 31
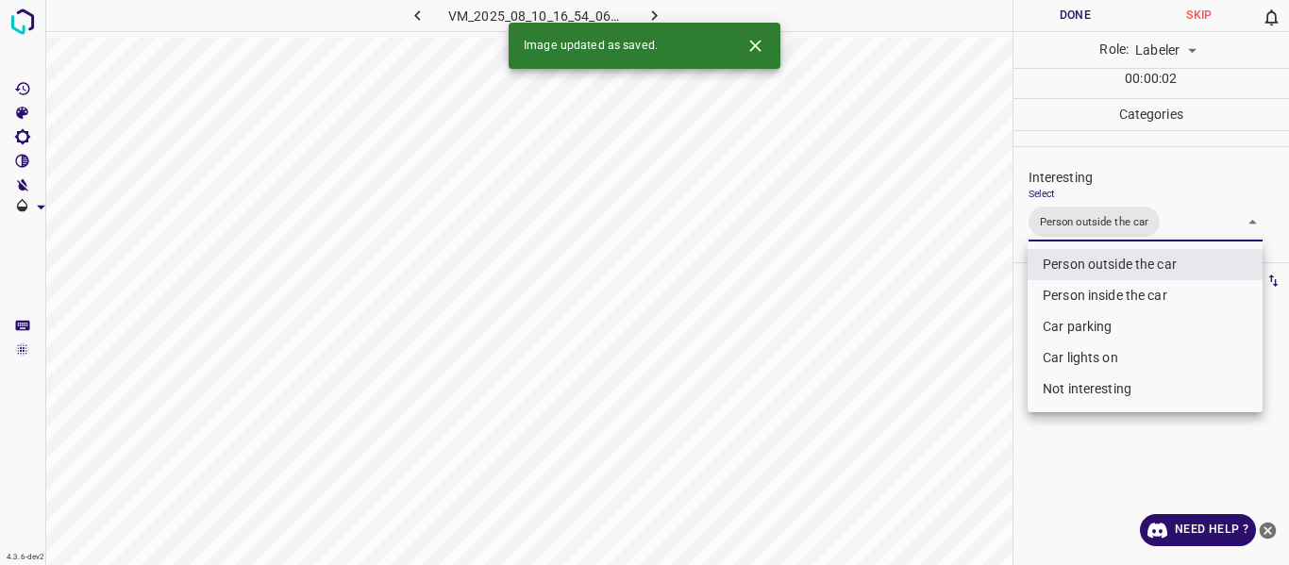
click at [1059, 354] on li "Car lights on" at bounding box center [1144, 357] width 235 height 31
type input "Person outside the car,Car lights on"
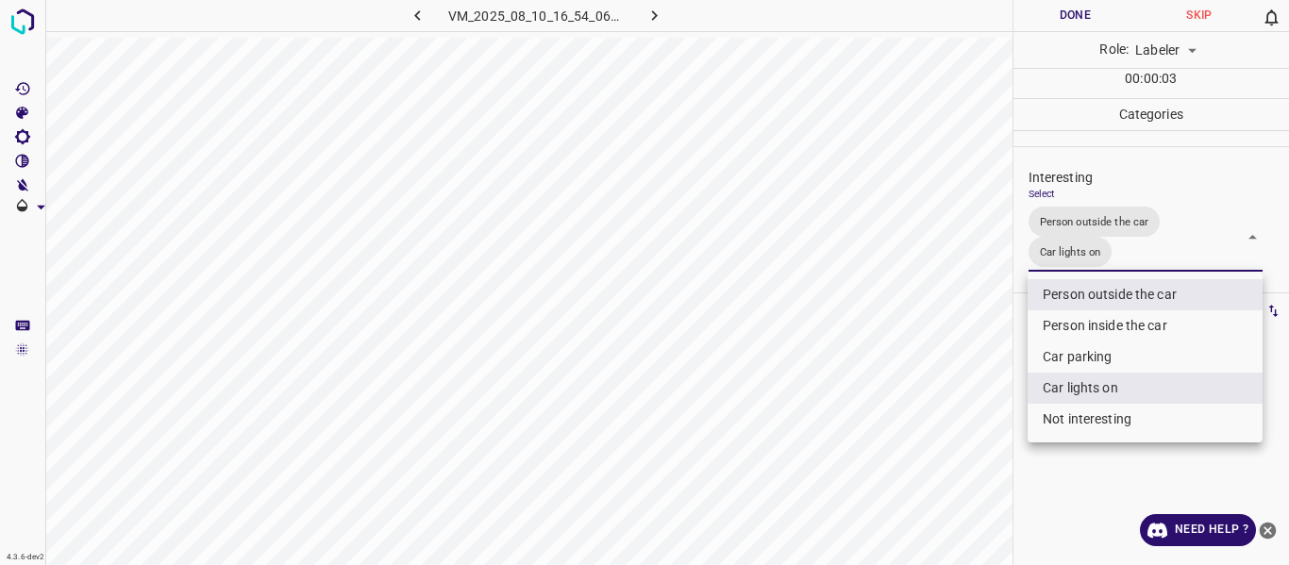
drag, startPoint x: 950, startPoint y: 410, endPoint x: 930, endPoint y: 460, distance: 53.8
click at [948, 427] on div at bounding box center [644, 282] width 1289 height 565
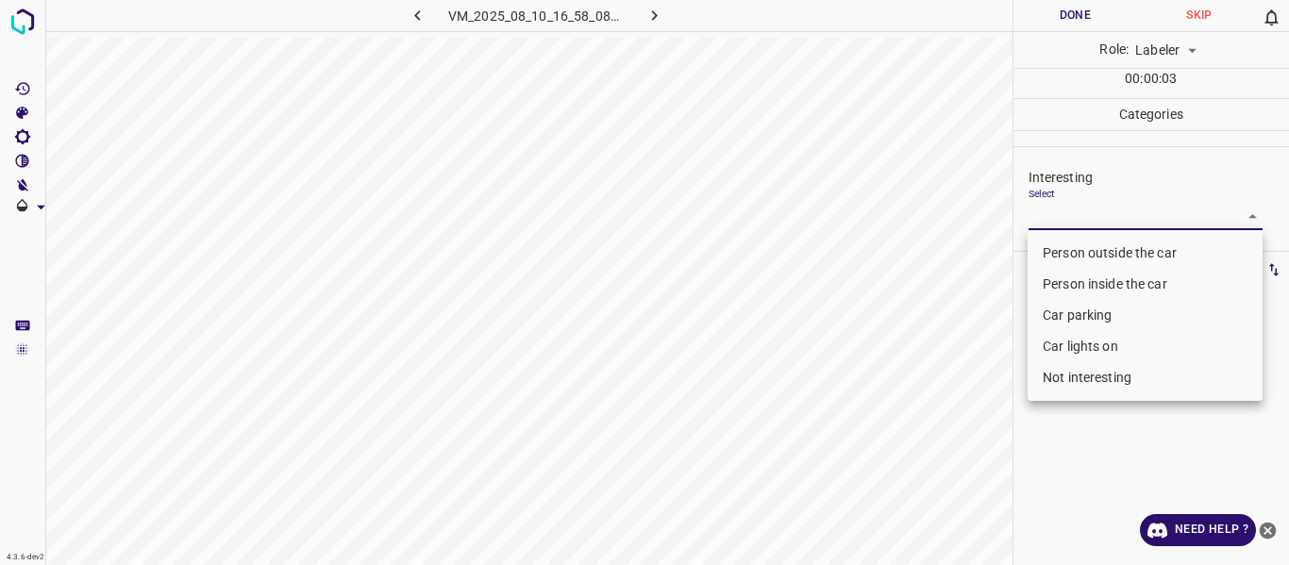
click at [1118, 208] on body "4.3.6-dev2 VM_2025_08_10_16_58_08_652_05.gif Done Skip 0 Role: Labeler labeler …" at bounding box center [644, 282] width 1289 height 565
click at [1091, 253] on li "Person outside the car" at bounding box center [1144, 253] width 235 height 31
type input "Person outside the car"
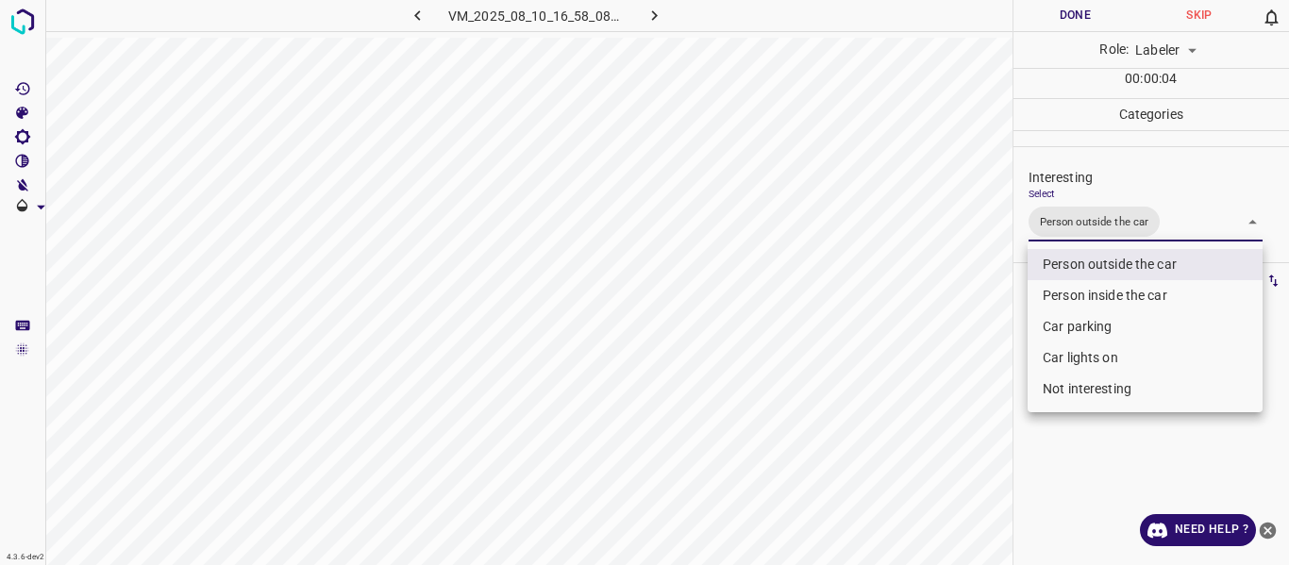
drag, startPoint x: 841, startPoint y: 413, endPoint x: 832, endPoint y: 454, distance: 41.4
click at [841, 424] on div at bounding box center [644, 282] width 1289 height 565
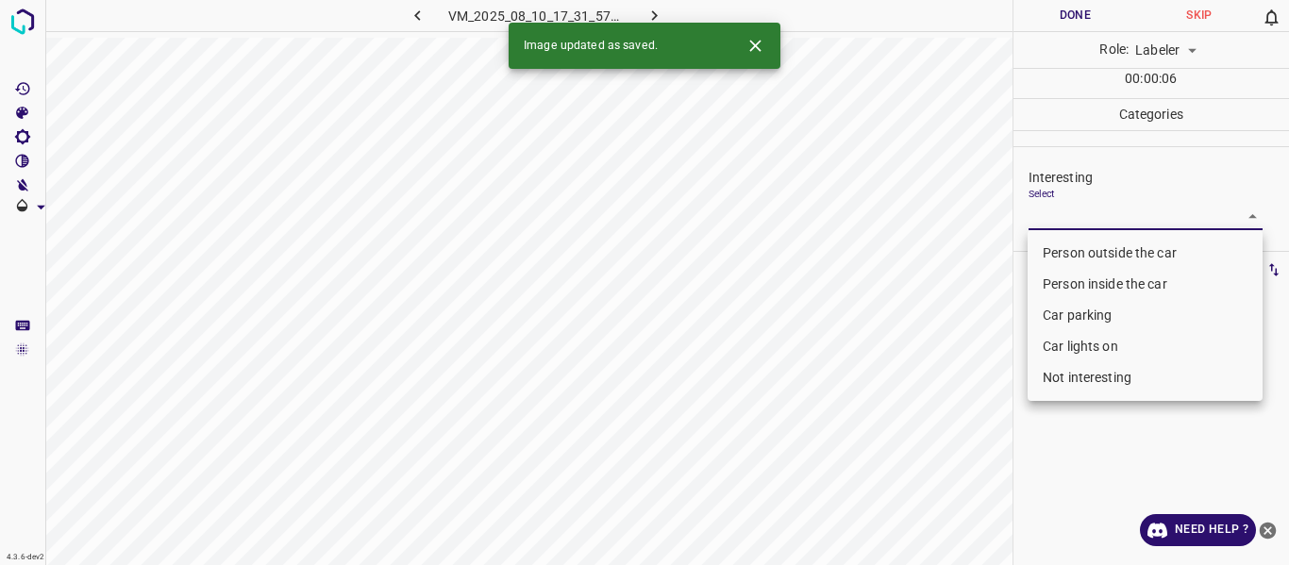
click at [1090, 213] on body "4.3.6-dev2 VM_2025_08_10_17_31_57_327_07.gif Done Skip 0 Role: Labeler labeler …" at bounding box center [644, 282] width 1289 height 565
click at [1086, 247] on li "Person outside the car" at bounding box center [1144, 253] width 235 height 31
type input "Person outside the car"
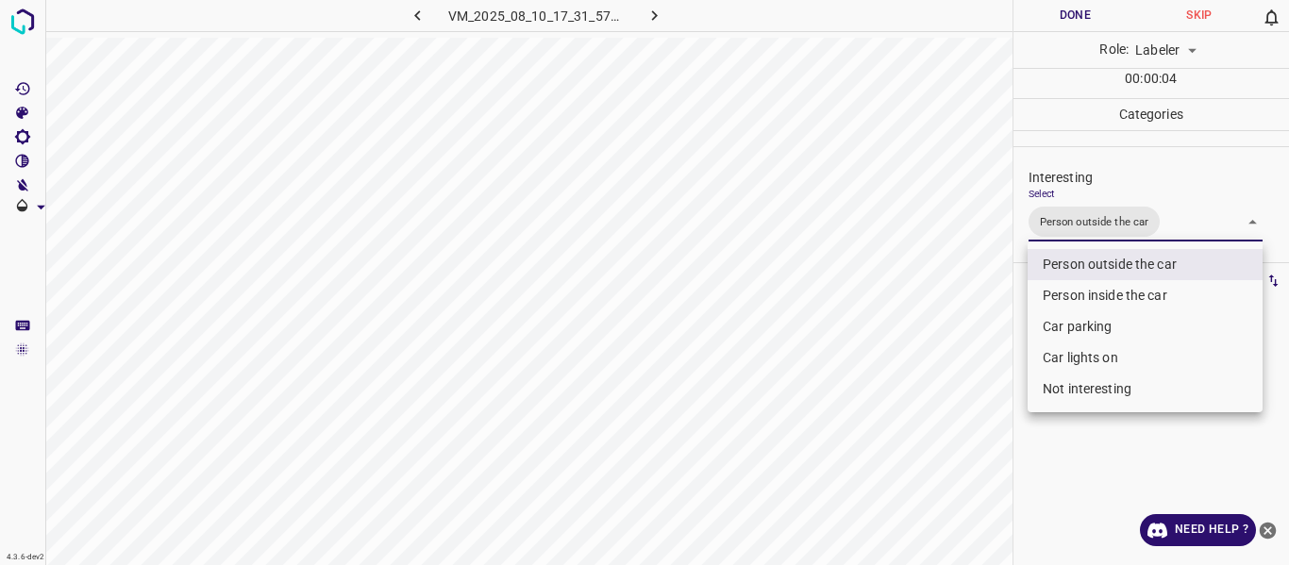
click at [975, 401] on div at bounding box center [644, 282] width 1289 height 565
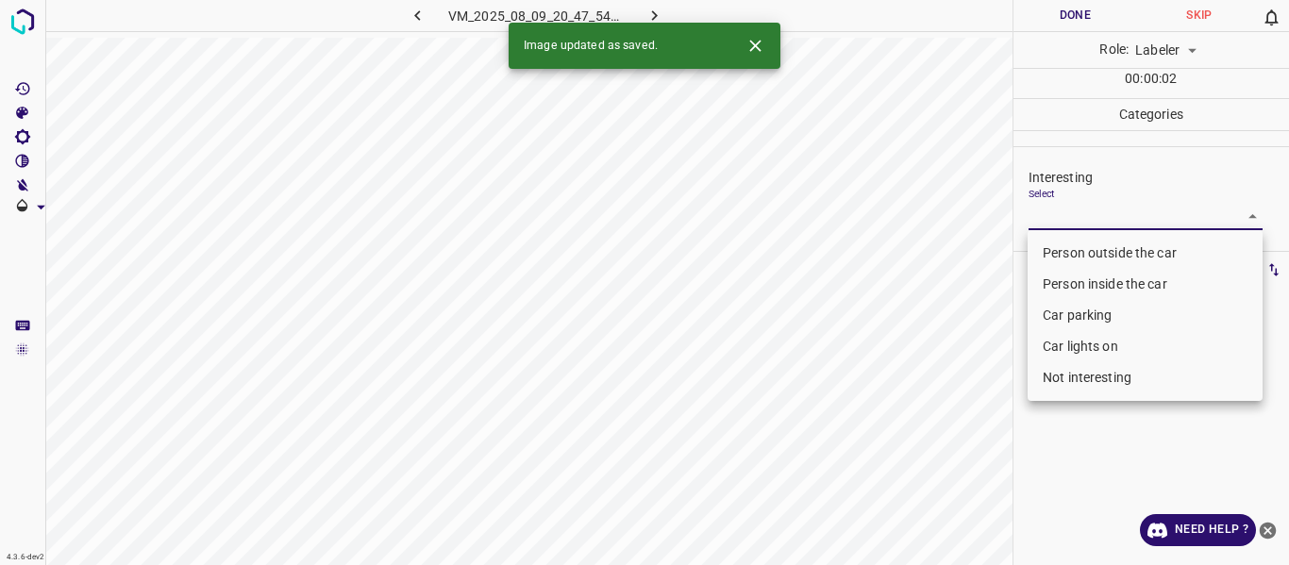
click at [1098, 223] on body "4.3.6-dev2 VM_2025_08_09_20_47_54_586_00.gif Done Skip 0 Role: Labeler labeler …" at bounding box center [644, 282] width 1289 height 565
click at [1084, 252] on li "Person outside the car" at bounding box center [1144, 253] width 235 height 31
type input "Person outside the car"
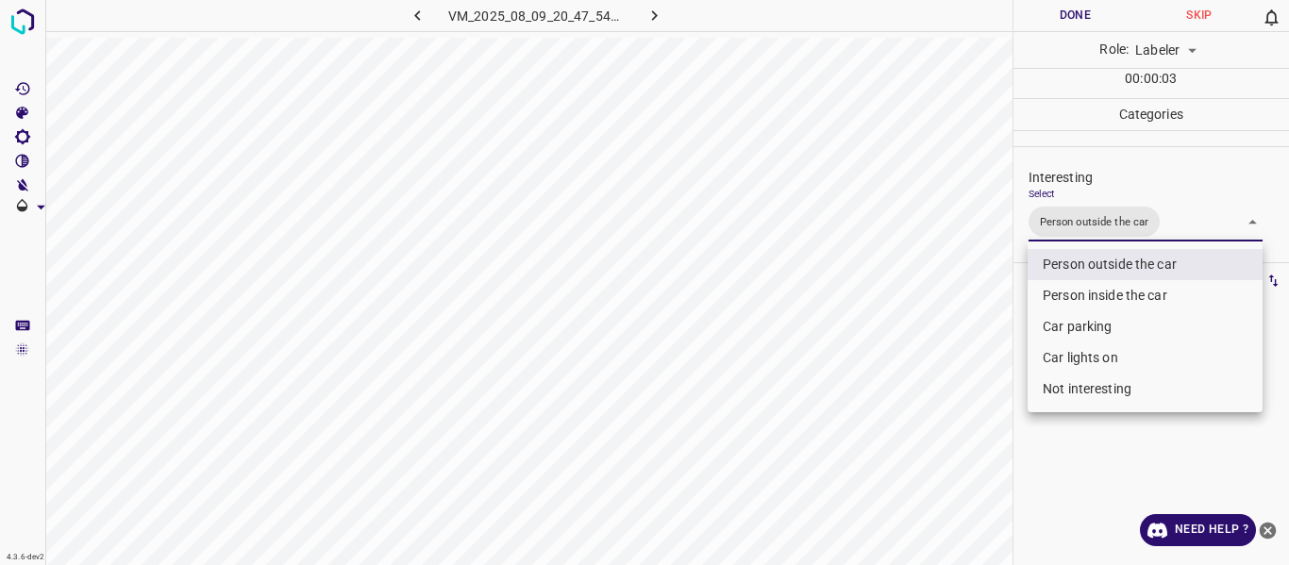
drag, startPoint x: 975, startPoint y: 389, endPoint x: 926, endPoint y: 472, distance: 96.0
click at [971, 411] on div at bounding box center [644, 282] width 1289 height 565
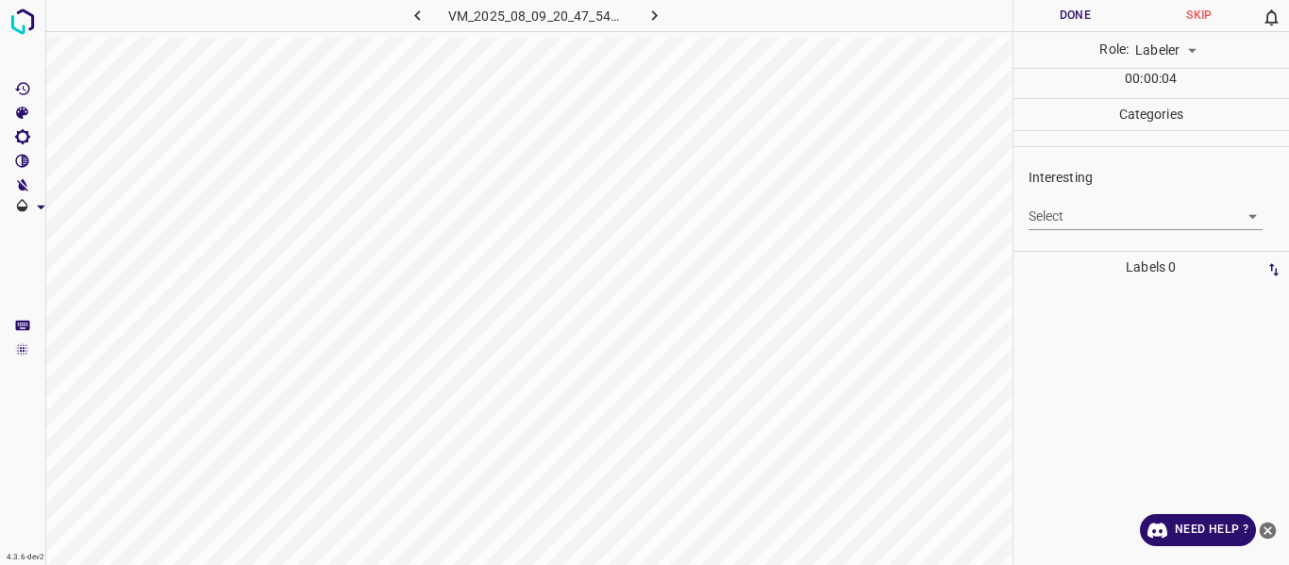
click at [1050, 215] on body "4.3.6-dev2 VM_2025_08_09_20_47_54_586_07.gif Done Skip 0 Role: Labeler labeler …" at bounding box center [644, 282] width 1289 height 565
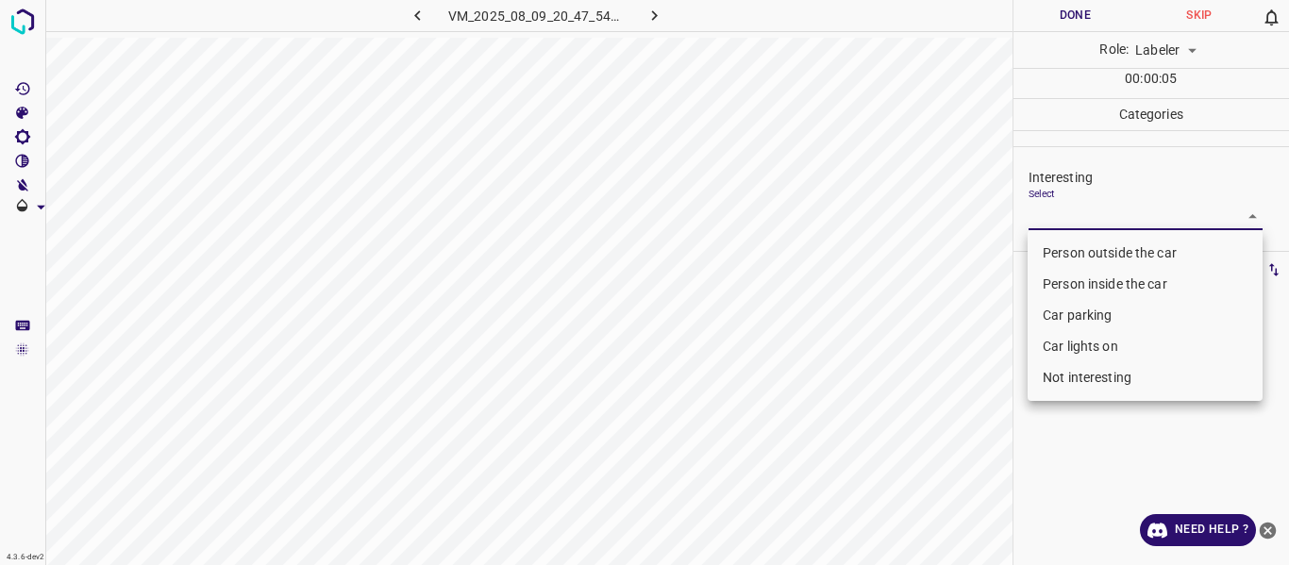
click at [1055, 245] on li "Person outside the car" at bounding box center [1144, 253] width 235 height 31
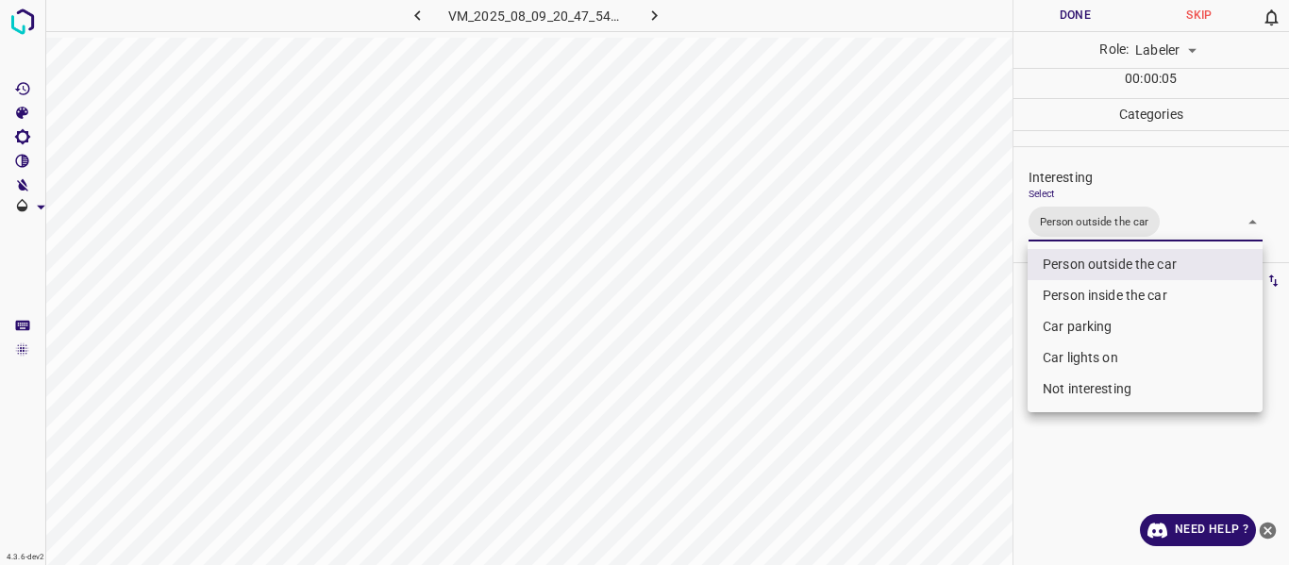
drag, startPoint x: 973, startPoint y: 378, endPoint x: 945, endPoint y: 488, distance: 112.8
click at [974, 402] on div at bounding box center [644, 282] width 1289 height 565
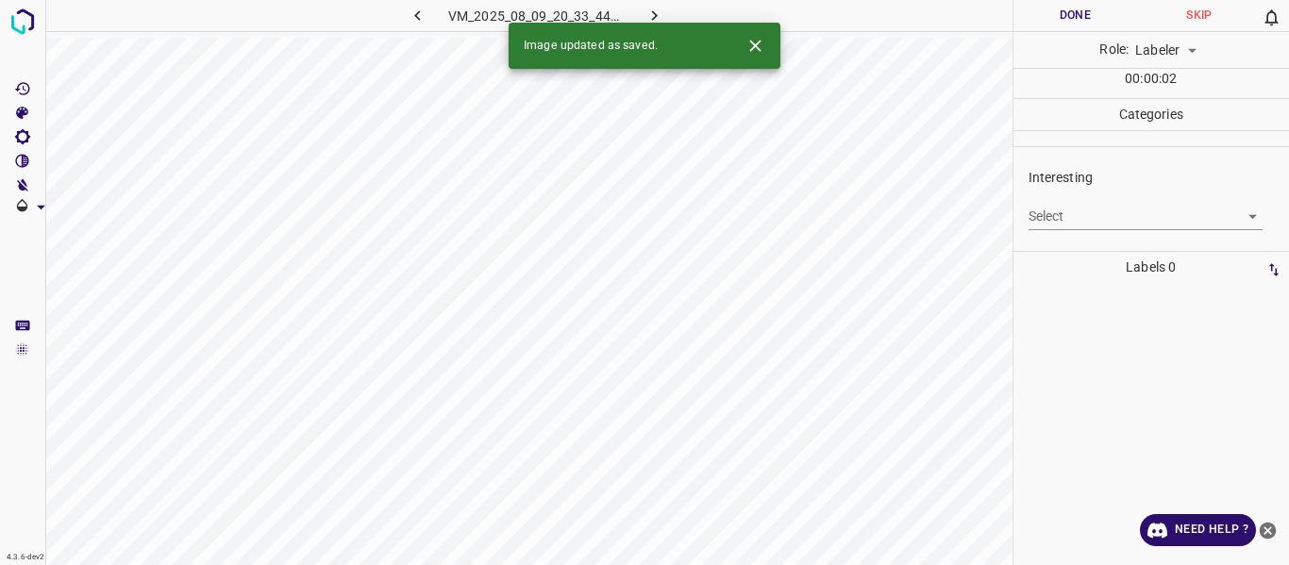
click at [1106, 222] on body "4.3.6-dev2 VM_2025_08_09_20_33_44_813_03.gif Done Skip 0 Role: Labeler labeler …" at bounding box center [644, 282] width 1289 height 565
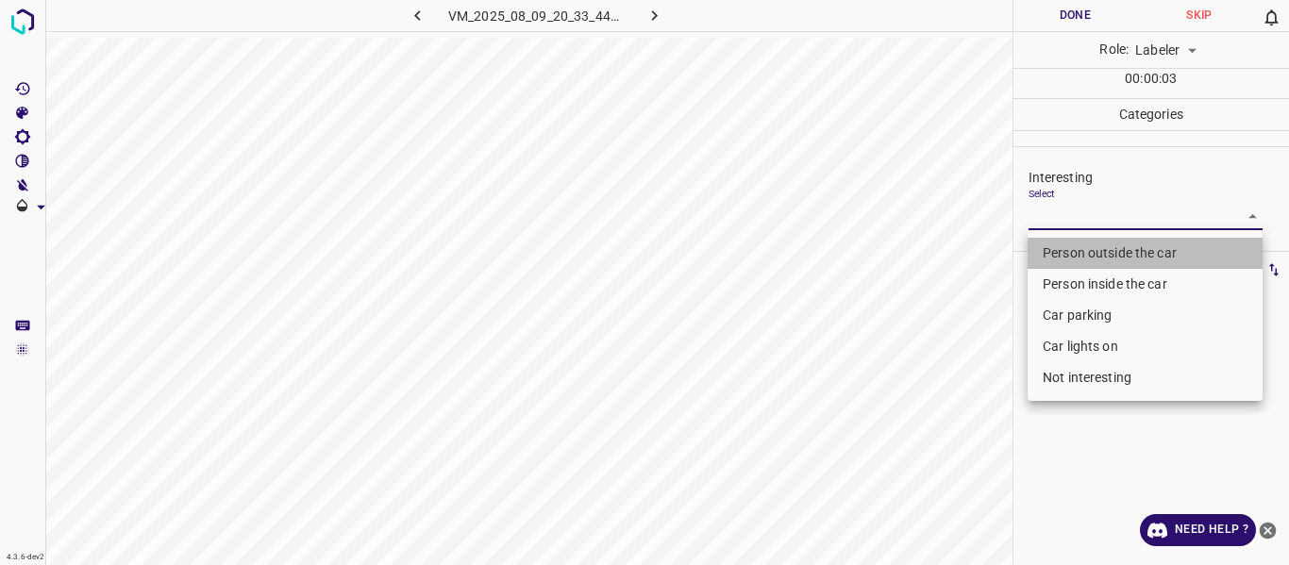
click at [1103, 257] on li "Person outside the car" at bounding box center [1144, 253] width 235 height 31
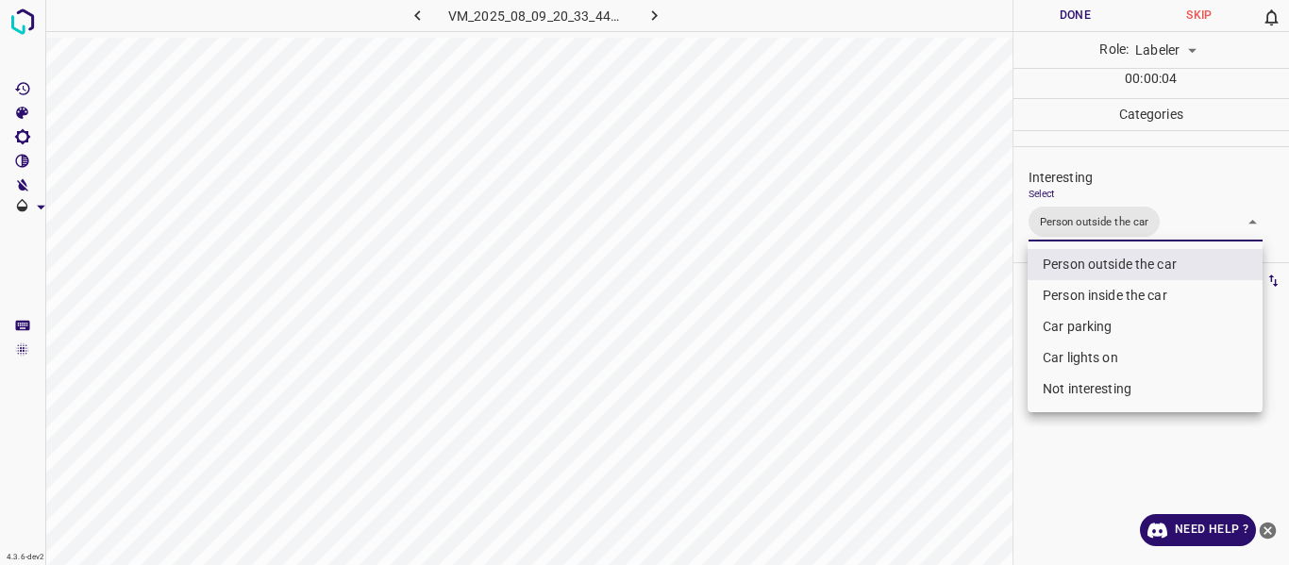
drag, startPoint x: 930, startPoint y: 503, endPoint x: 928, endPoint y: 523, distance: 19.9
click at [932, 504] on div at bounding box center [644, 282] width 1289 height 565
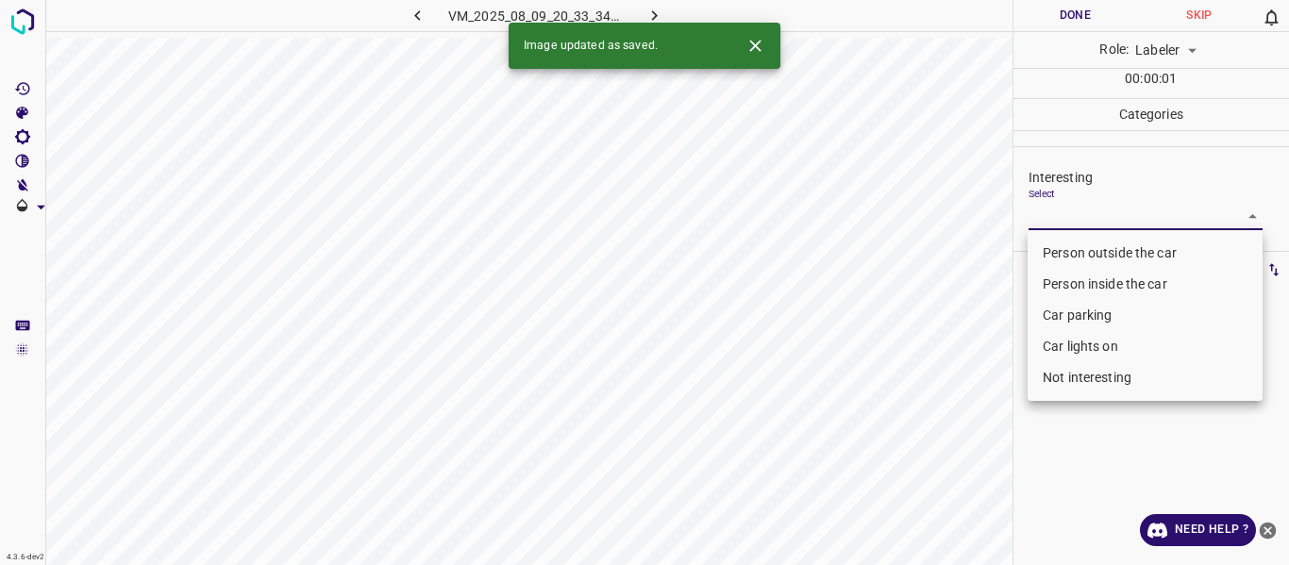
drag, startPoint x: 1096, startPoint y: 206, endPoint x: 1098, endPoint y: 249, distance: 43.4
click at [1097, 207] on body "4.3.6-dev2 VM_2025_08_09_20_33_34_295_00.gif Done Skip 0 Role: Labeler labeler …" at bounding box center [644, 282] width 1289 height 565
drag, startPoint x: 1098, startPoint y: 252, endPoint x: 1016, endPoint y: 314, distance: 103.0
click at [1098, 250] on li "Person outside the car" at bounding box center [1144, 253] width 235 height 31
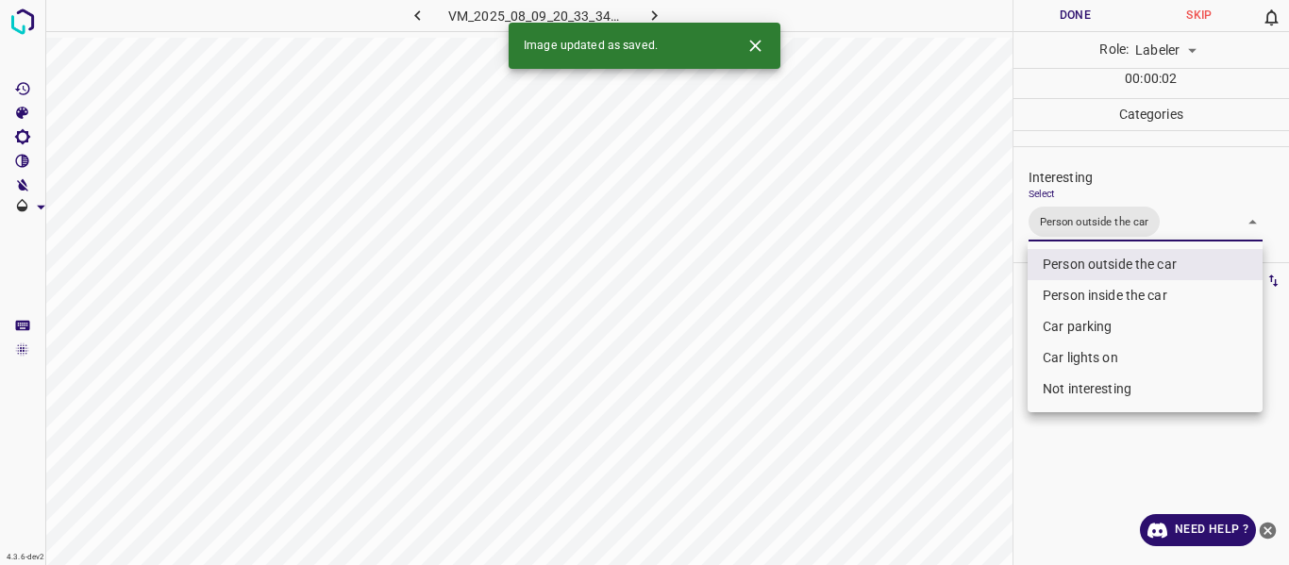
drag, startPoint x: 936, startPoint y: 374, endPoint x: 911, endPoint y: 468, distance: 97.5
click at [933, 408] on div at bounding box center [644, 282] width 1289 height 565
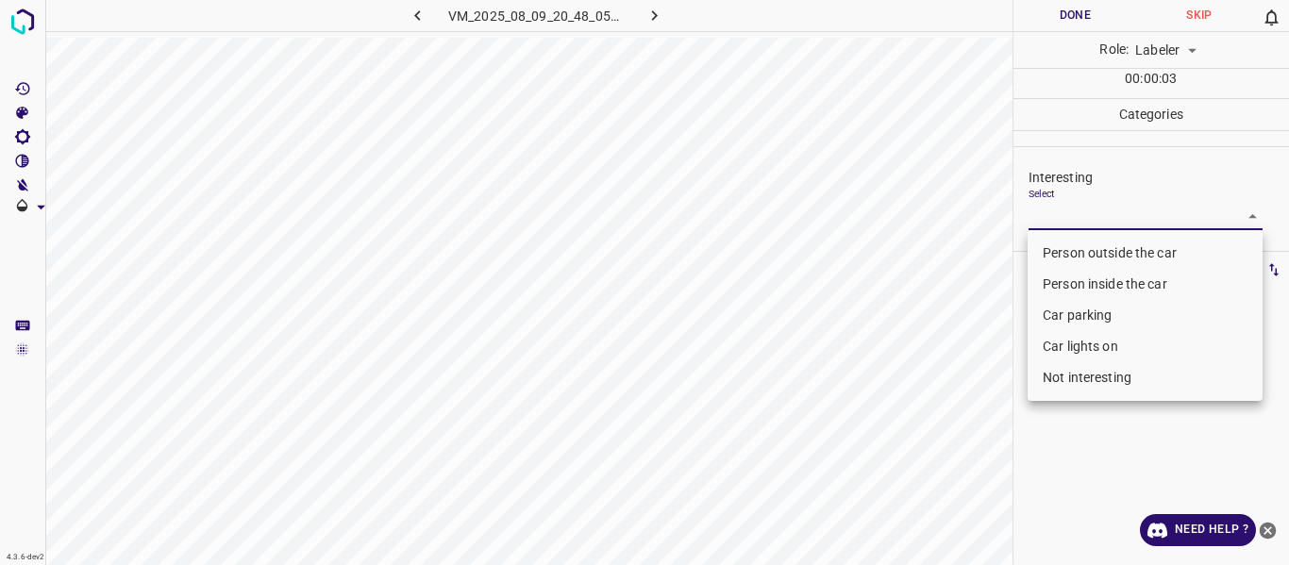
click at [1120, 211] on body "4.3.6-dev2 VM_2025_08_09_20_48_05_843_01.gif Done Skip 0 Role: Labeler labeler …" at bounding box center [644, 282] width 1289 height 565
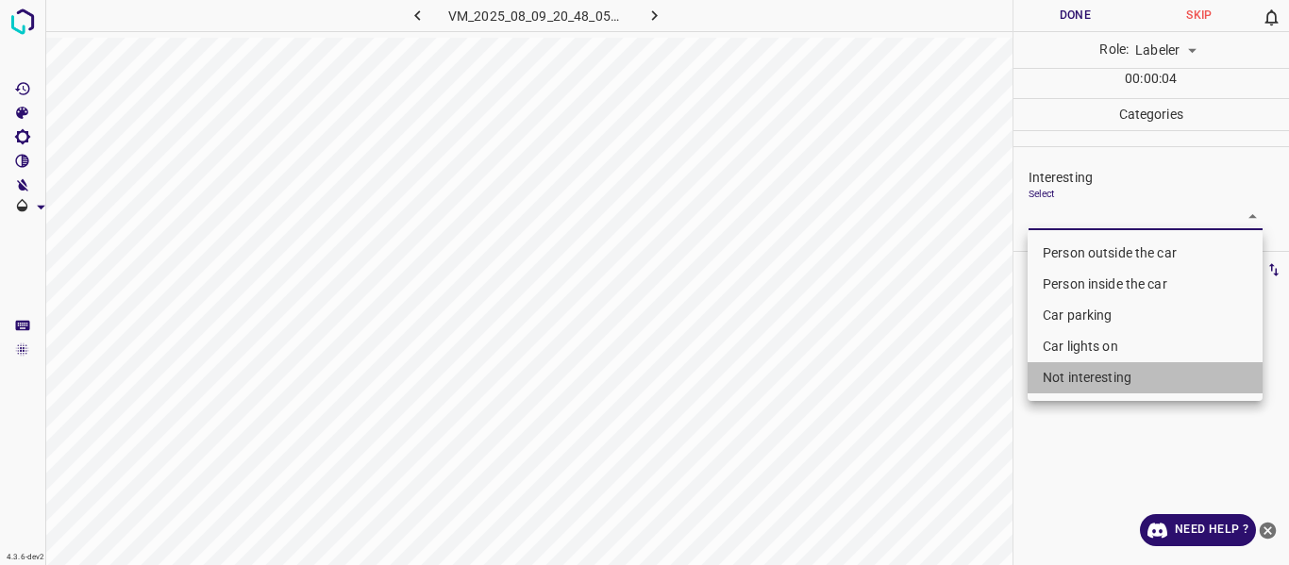
click at [1089, 376] on li "Not interesting" at bounding box center [1144, 377] width 235 height 31
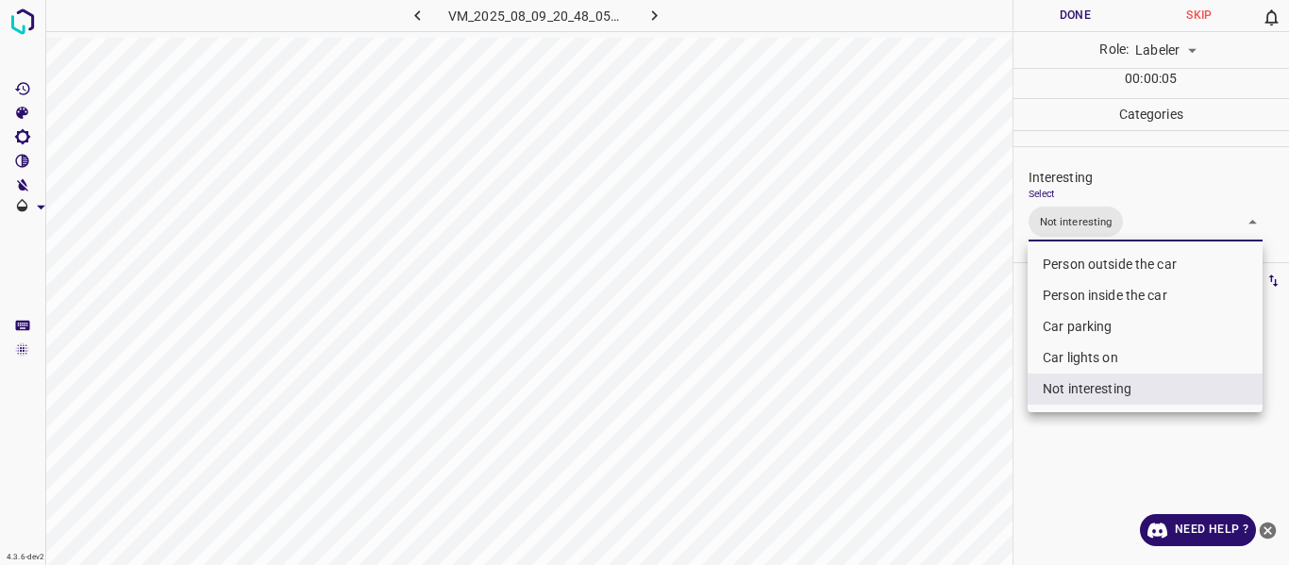
drag, startPoint x: 985, startPoint y: 452, endPoint x: 975, endPoint y: 472, distance: 21.9
click at [980, 463] on div at bounding box center [644, 282] width 1289 height 565
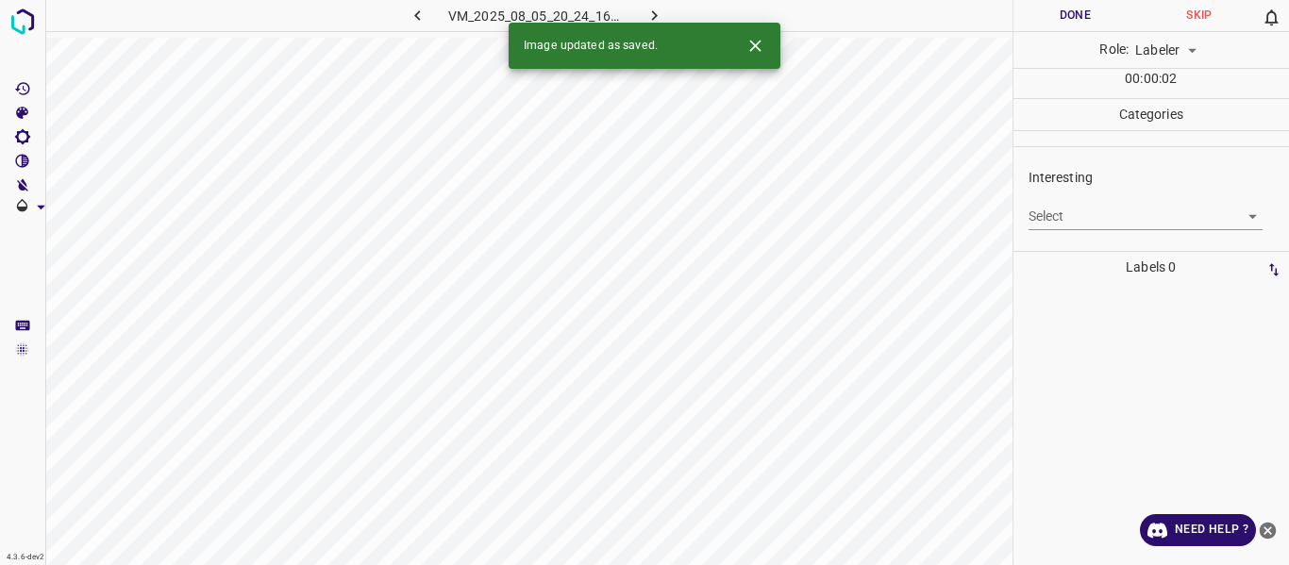
click at [1085, 215] on body "4.3.6-dev2 VM_2025_08_05_20_24_16_451_05.gif Done Skip 0 Role: Labeler labeler …" at bounding box center [644, 282] width 1289 height 565
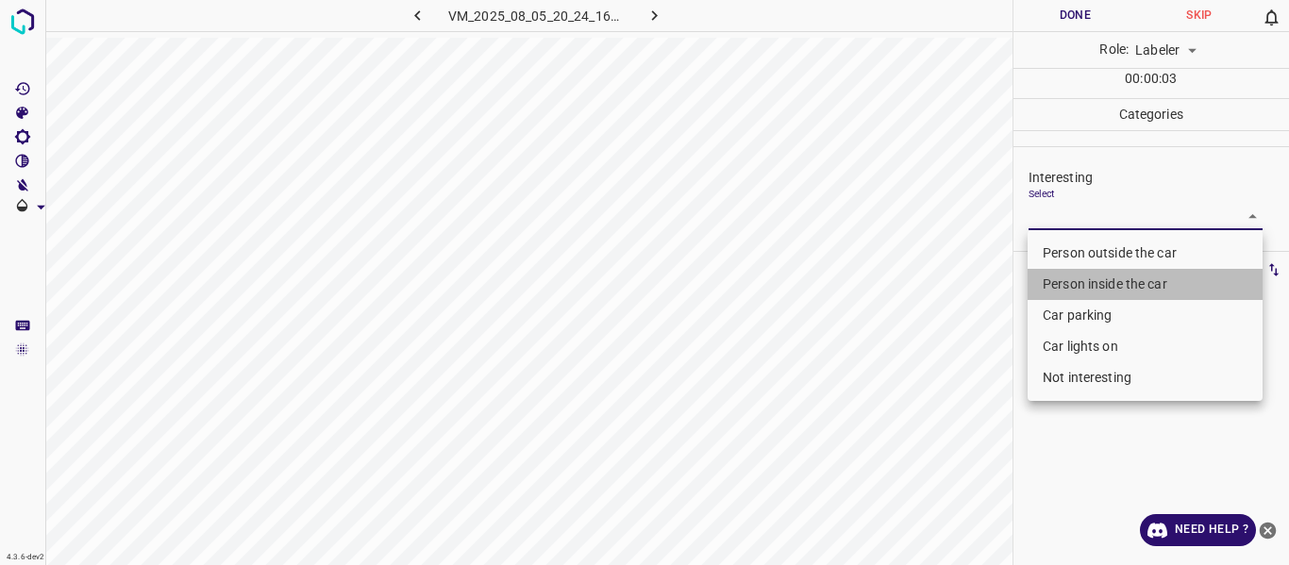
click at [1081, 279] on li "Person inside the car" at bounding box center [1144, 284] width 235 height 31
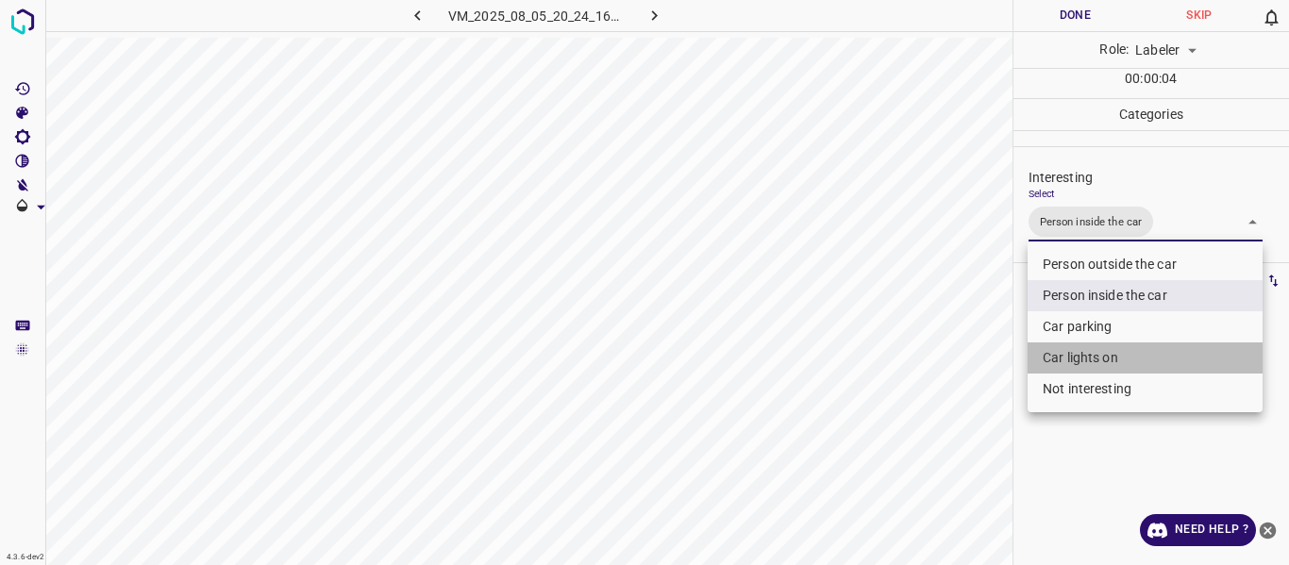
click at [1075, 357] on li "Car lights on" at bounding box center [1144, 357] width 235 height 31
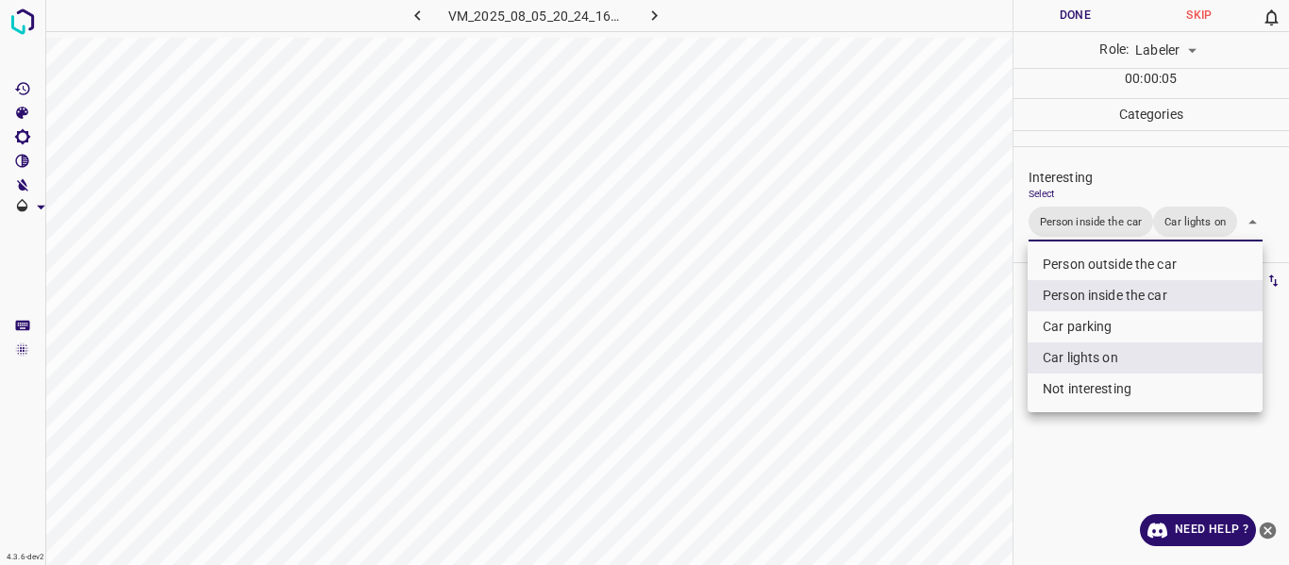
drag, startPoint x: 961, startPoint y: 423, endPoint x: 948, endPoint y: 463, distance: 42.7
click at [961, 435] on div at bounding box center [644, 282] width 1289 height 565
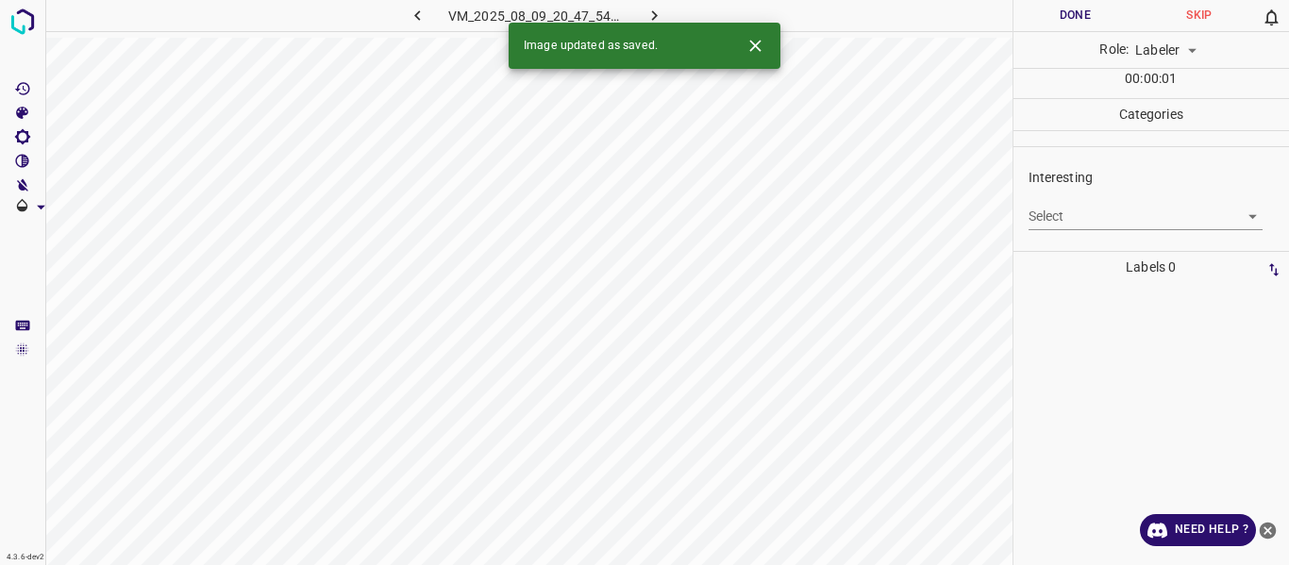
click at [1074, 215] on body "4.3.6-dev2 VM_2025_08_09_20_47_54_586_11.gif Done Skip 0 Role: Labeler labeler …" at bounding box center [644, 282] width 1289 height 565
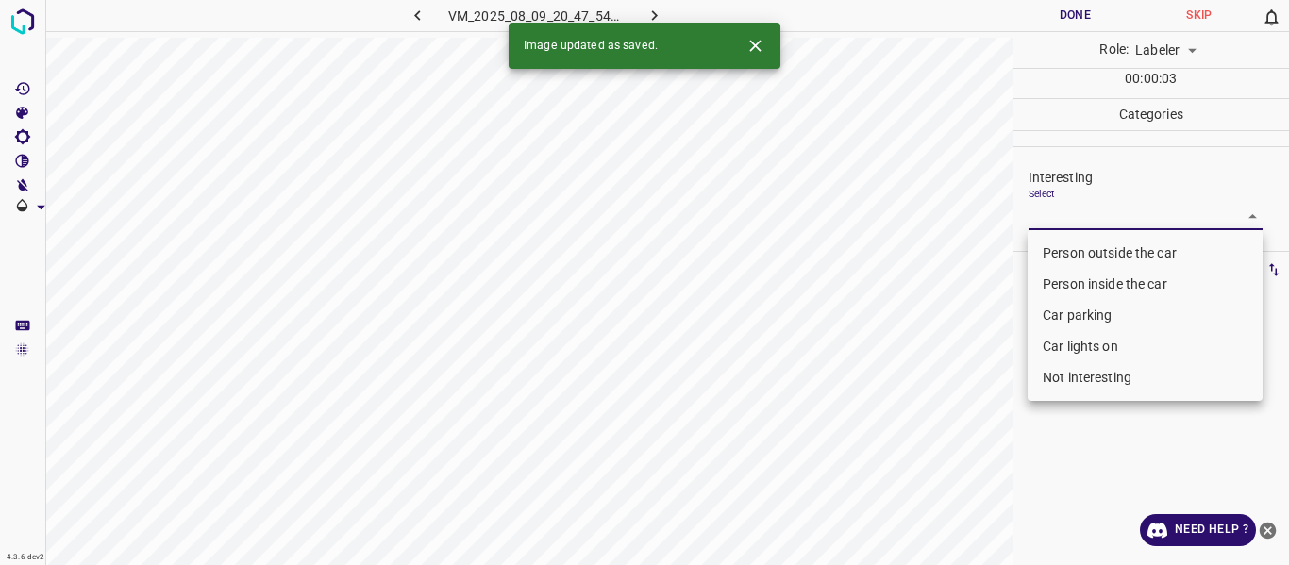
click at [1065, 251] on li "Person outside the car" at bounding box center [1144, 253] width 235 height 31
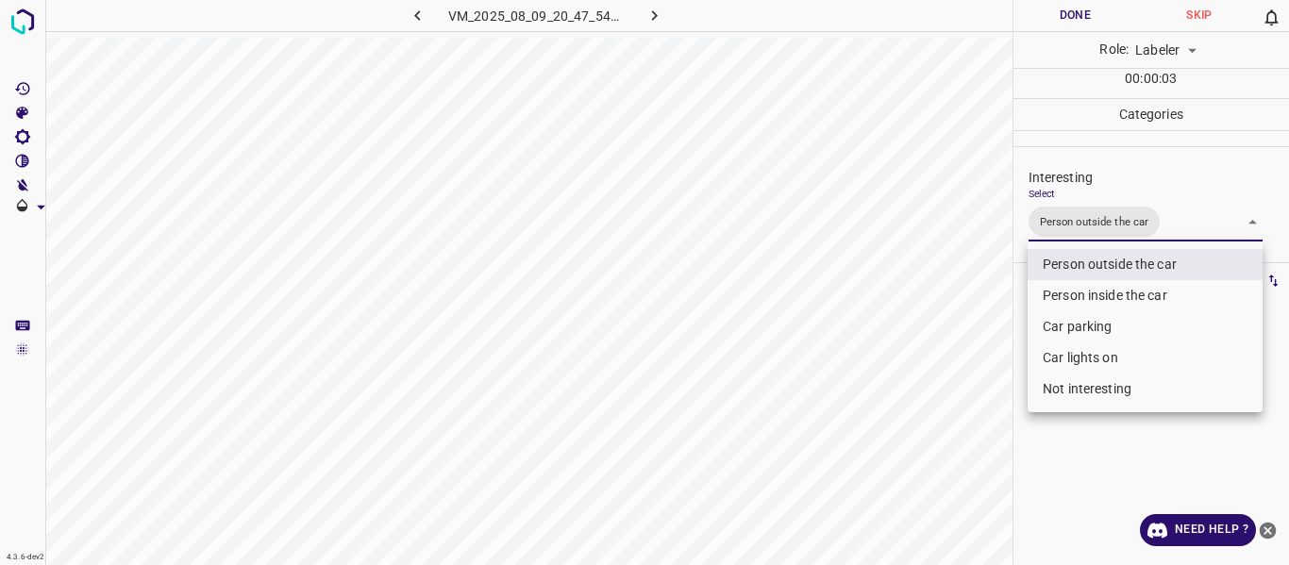
click at [916, 476] on div at bounding box center [644, 282] width 1289 height 565
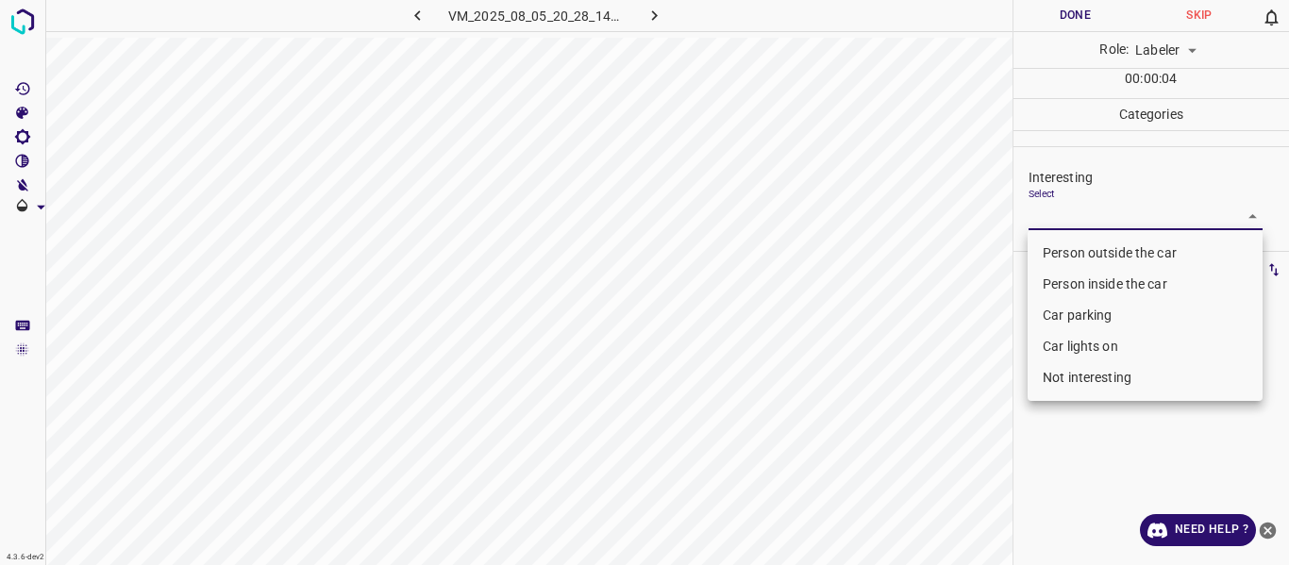
click at [1064, 214] on body "4.3.6-dev2 VM_2025_08_05_20_28_14_516_01.gif Done Skip 0 Role: Labeler labeler …" at bounding box center [644, 282] width 1289 height 565
click at [1070, 258] on li "Person outside the car" at bounding box center [1144, 253] width 235 height 31
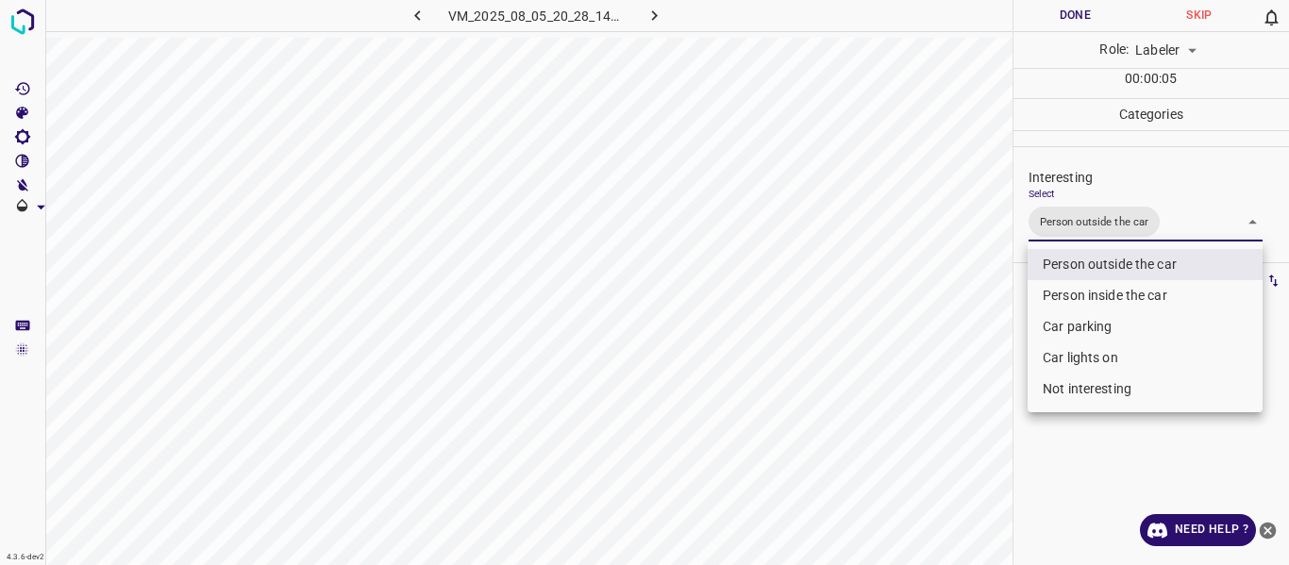
click at [948, 412] on div at bounding box center [644, 282] width 1289 height 565
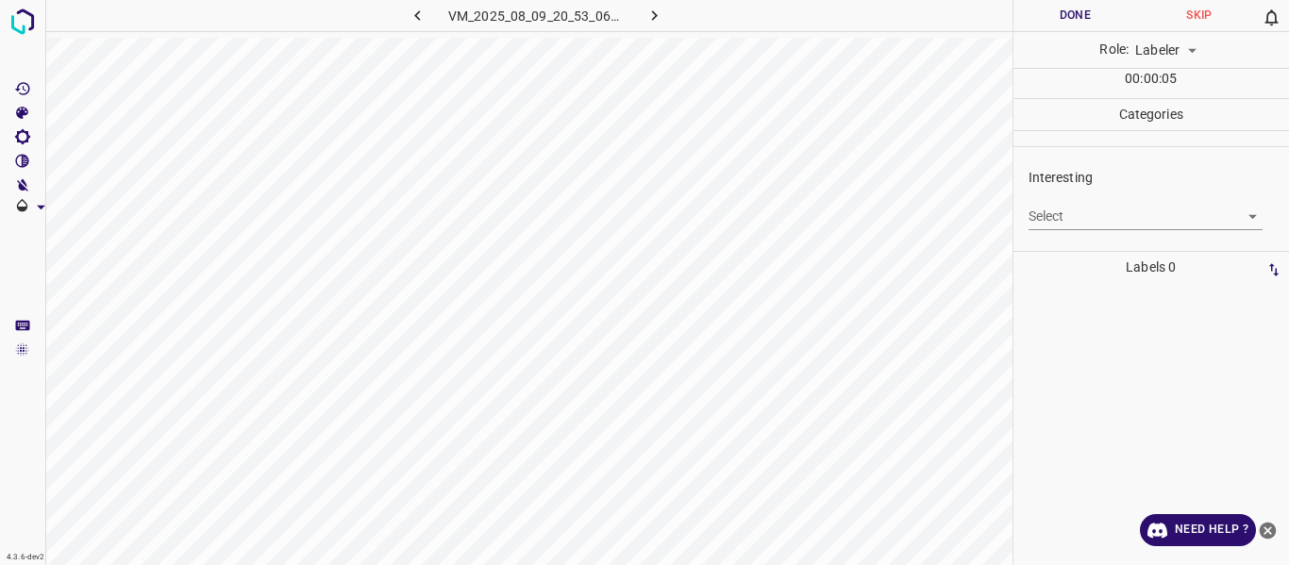
click at [1061, 212] on body "4.3.6-dev2 VM_2025_08_09_20_53_06_989_08.gif Done Skip 0 Role: Labeler labeler …" at bounding box center [644, 282] width 1289 height 565
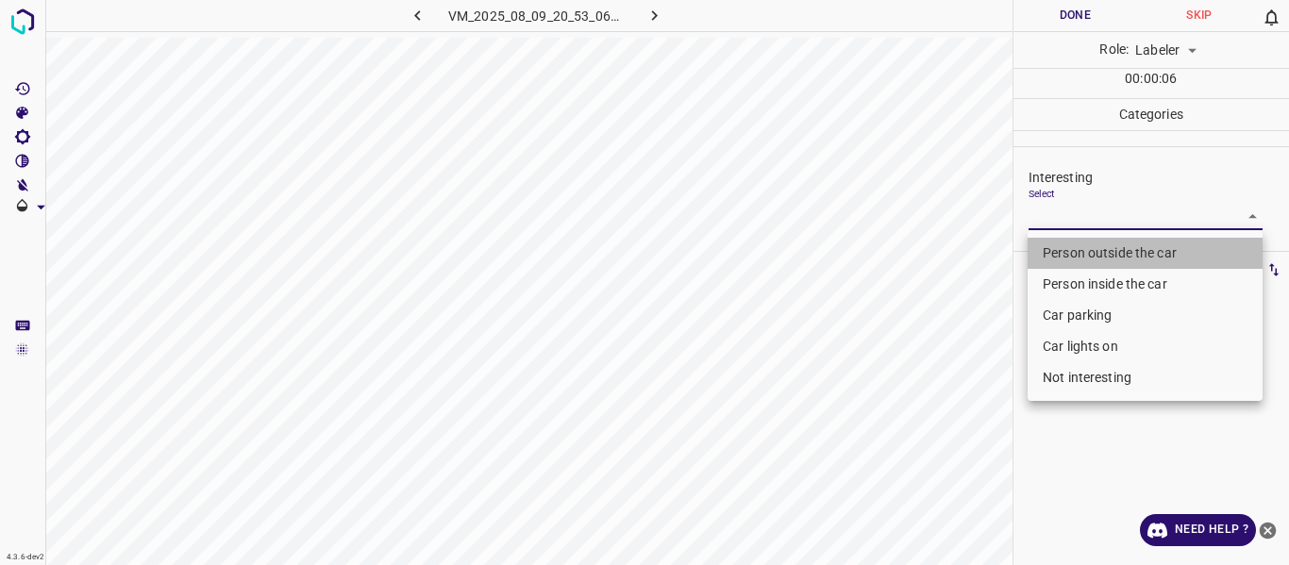
click at [1069, 245] on li "Person outside the car" at bounding box center [1144, 253] width 235 height 31
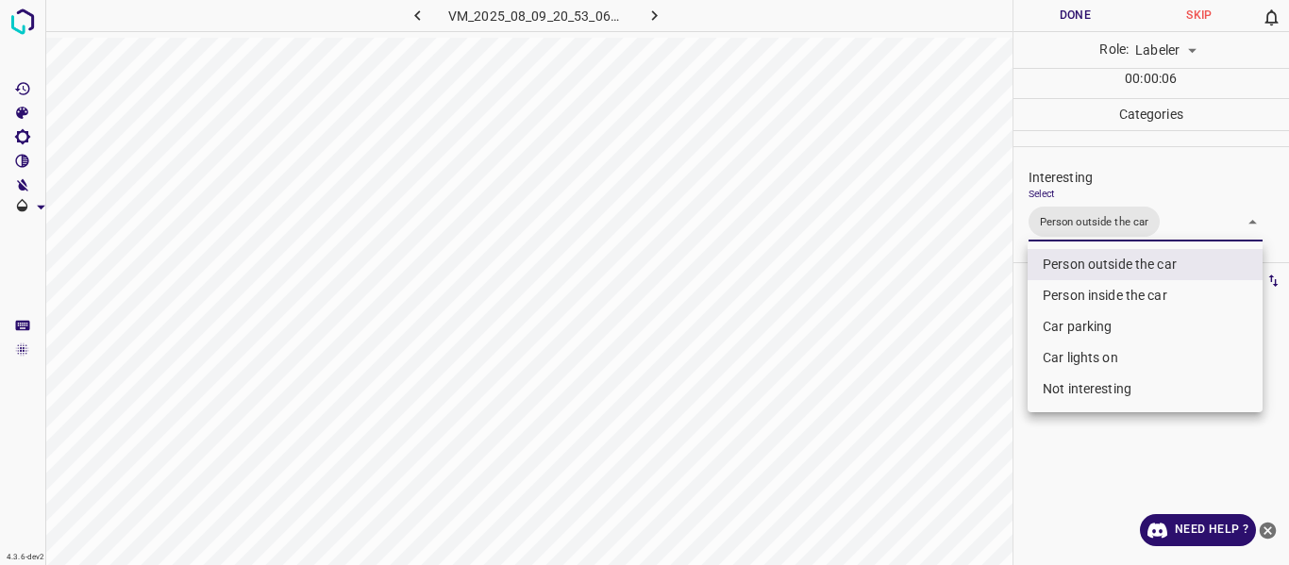
drag, startPoint x: 917, startPoint y: 438, endPoint x: 898, endPoint y: 528, distance: 92.5
click at [921, 466] on div at bounding box center [644, 282] width 1289 height 565
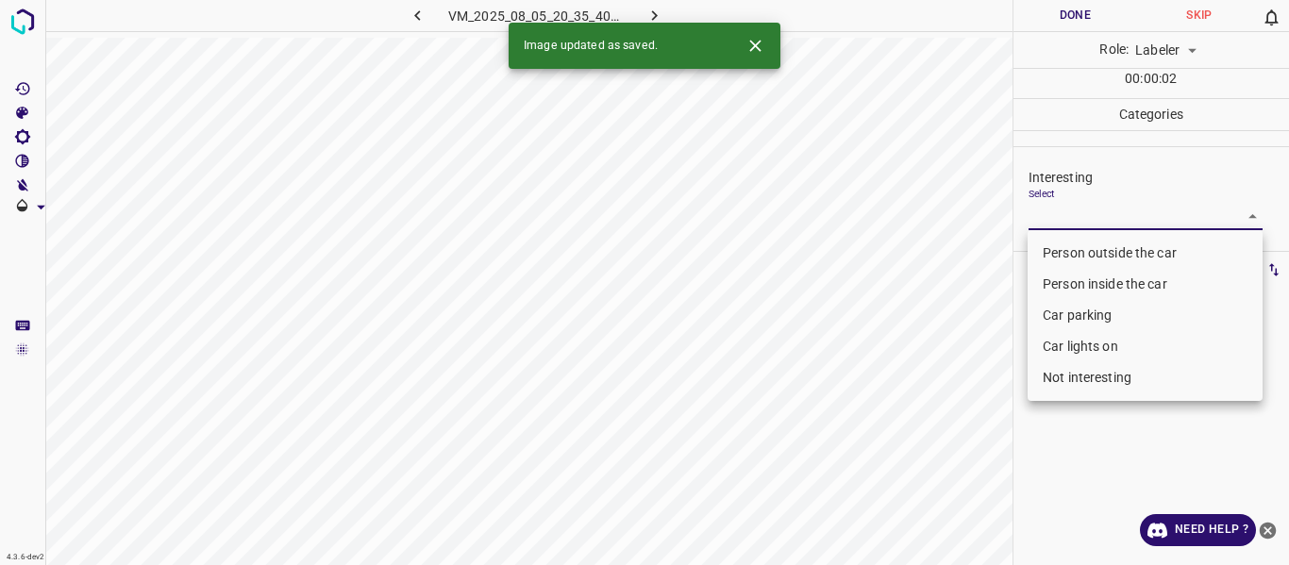
drag, startPoint x: 1048, startPoint y: 210, endPoint x: 1050, endPoint y: 225, distance: 15.2
click at [1048, 209] on body "4.3.6-dev2 VM_2025_08_05_20_35_40_688_03.gif Done Skip 0 Role: Labeler labeler …" at bounding box center [644, 282] width 1289 height 565
click at [1059, 250] on li "Person outside the car" at bounding box center [1144, 253] width 235 height 31
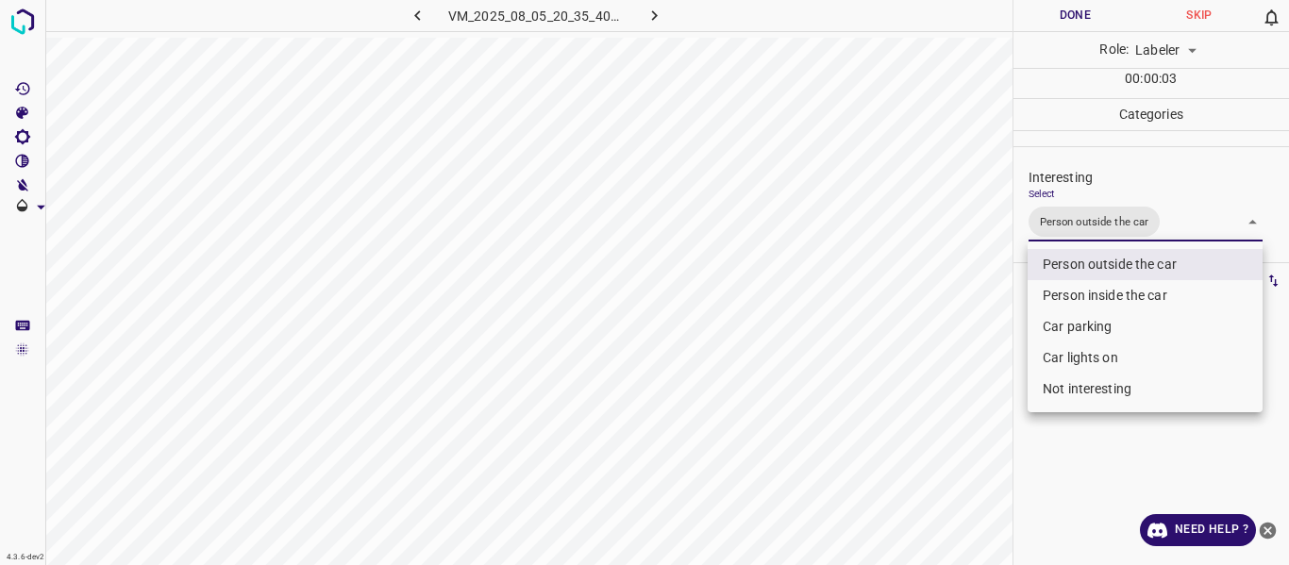
drag, startPoint x: 872, startPoint y: 421, endPoint x: 877, endPoint y: 475, distance: 55.0
click at [875, 441] on div at bounding box center [644, 282] width 1289 height 565
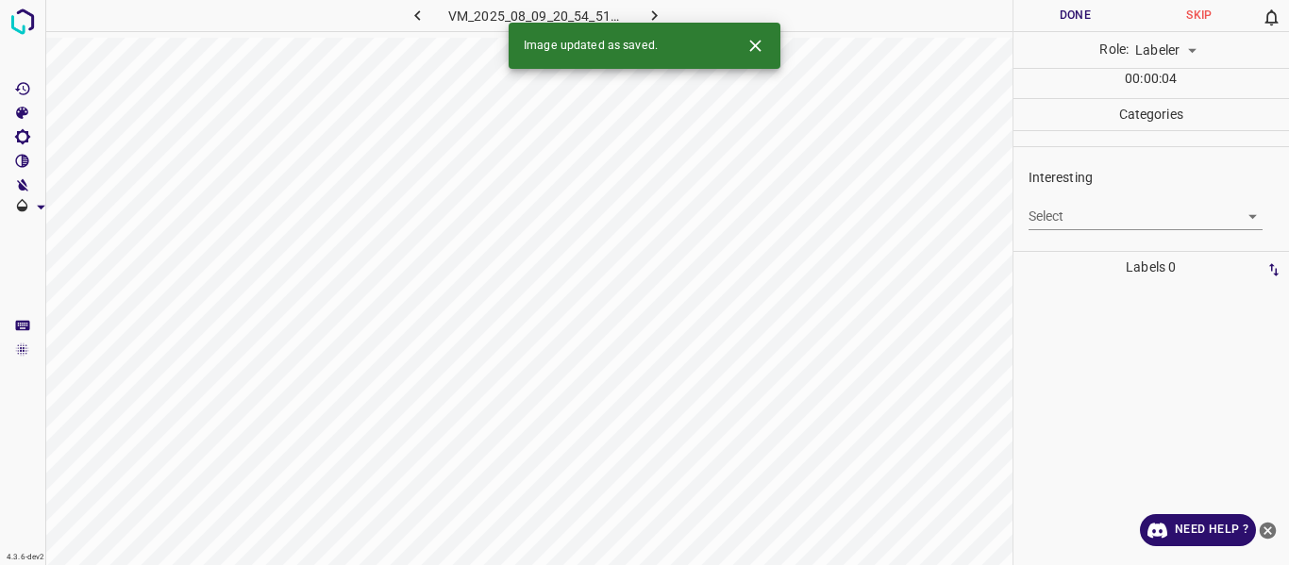
click at [1052, 222] on body "4.3.6-dev2 VM_2025_08_09_20_54_51_659_02.gif Done Skip 0 Role: Labeler labeler …" at bounding box center [644, 282] width 1289 height 565
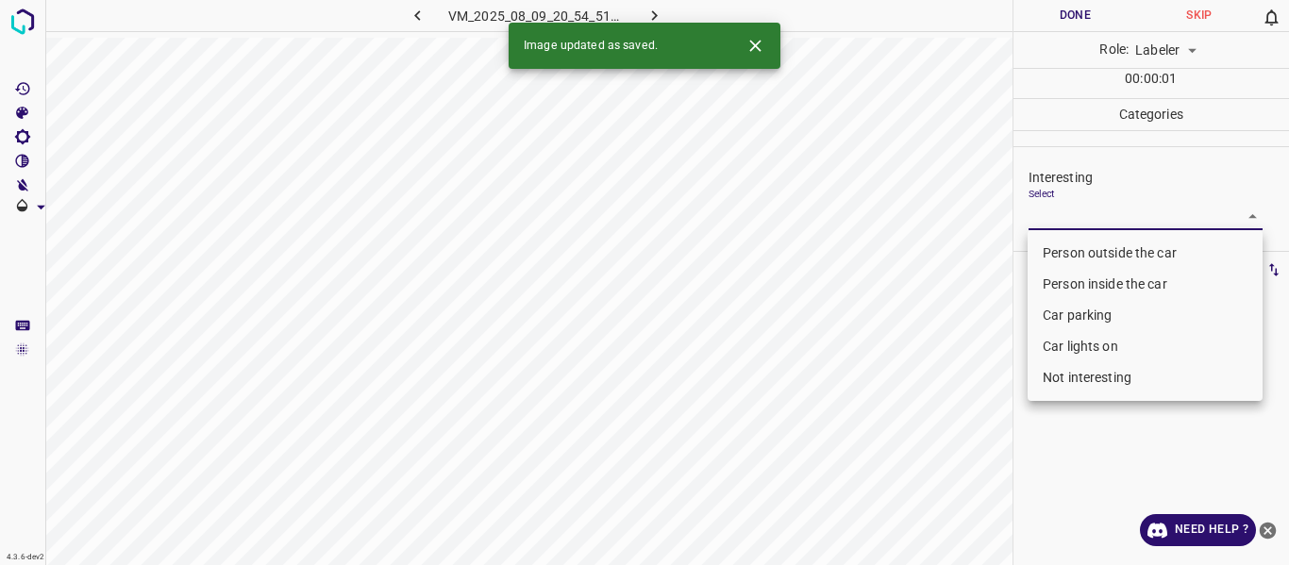
click at [1059, 244] on li "Person outside the car" at bounding box center [1144, 253] width 235 height 31
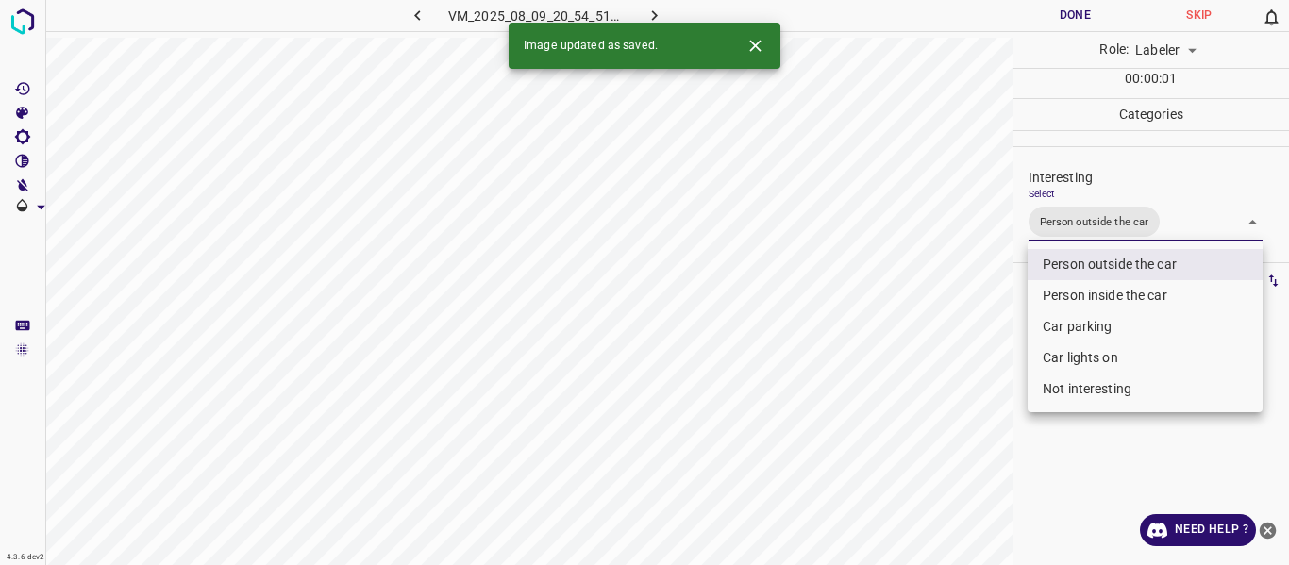
click at [969, 350] on div at bounding box center [644, 282] width 1289 height 565
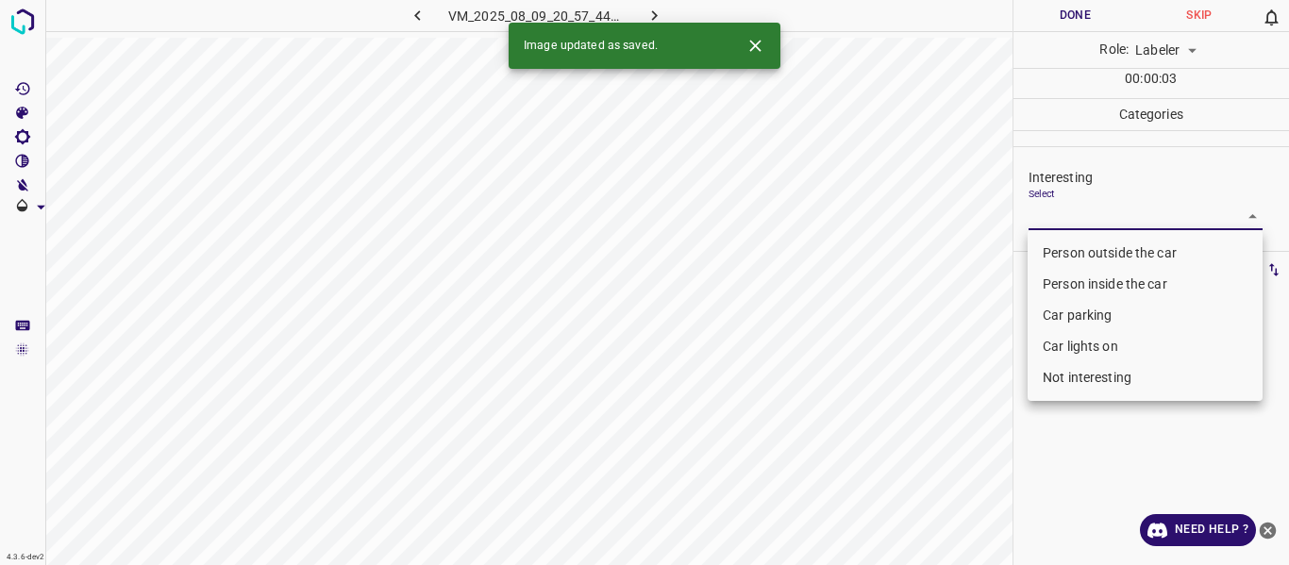
click at [1107, 213] on body "4.3.6-dev2 VM_2025_08_09_20_57_44_225_05.gif Done Skip 0 Role: Labeler labeler …" at bounding box center [644, 282] width 1289 height 565
click at [1062, 317] on li "Car parking" at bounding box center [1144, 315] width 235 height 31
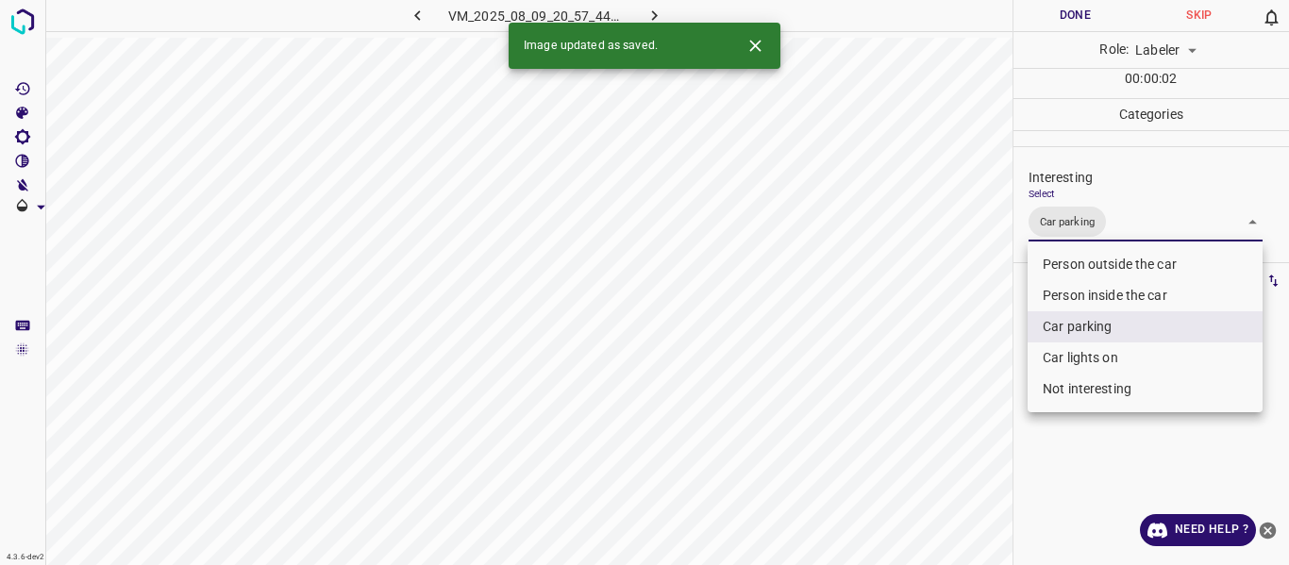
click at [1053, 346] on li "Car lights on" at bounding box center [1144, 357] width 235 height 31
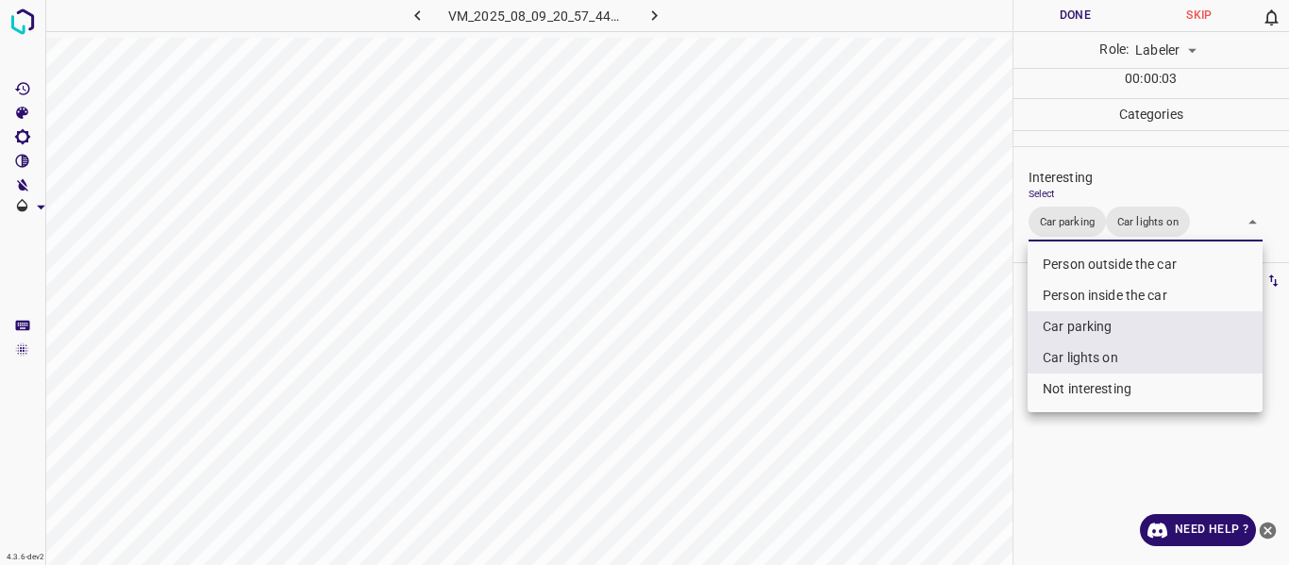
click at [938, 408] on div at bounding box center [644, 282] width 1289 height 565
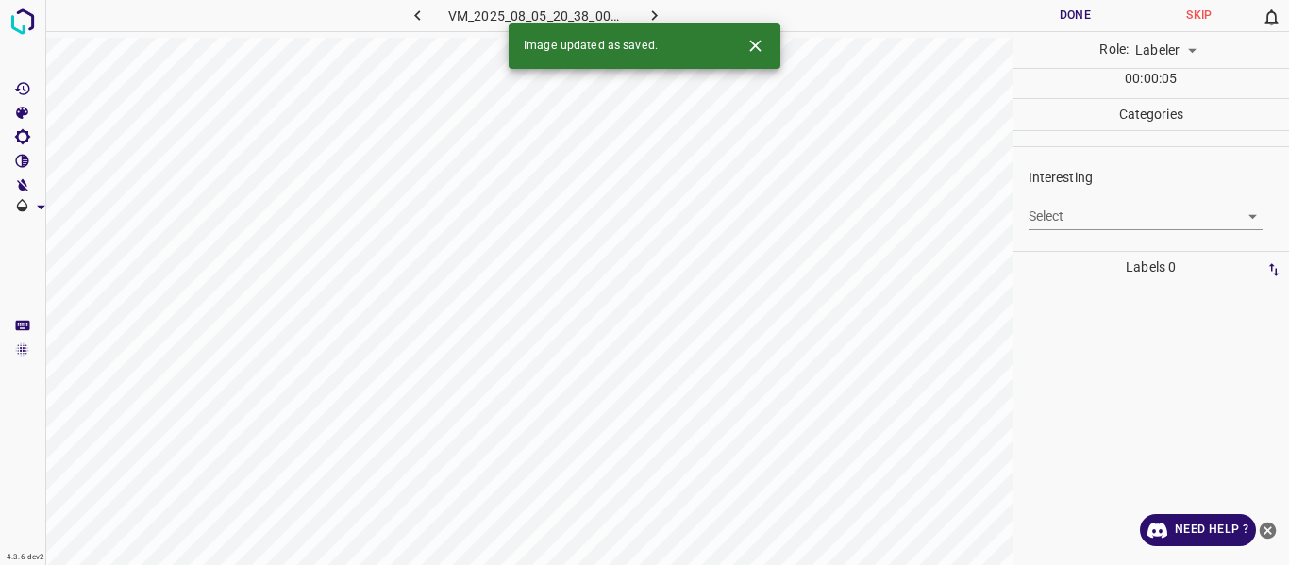
click at [1075, 208] on body "4.3.6-dev2 VM_2025_08_05_20_38_00_469_03.gif Done Skip 0 Role: Labeler labeler …" at bounding box center [644, 282] width 1289 height 565
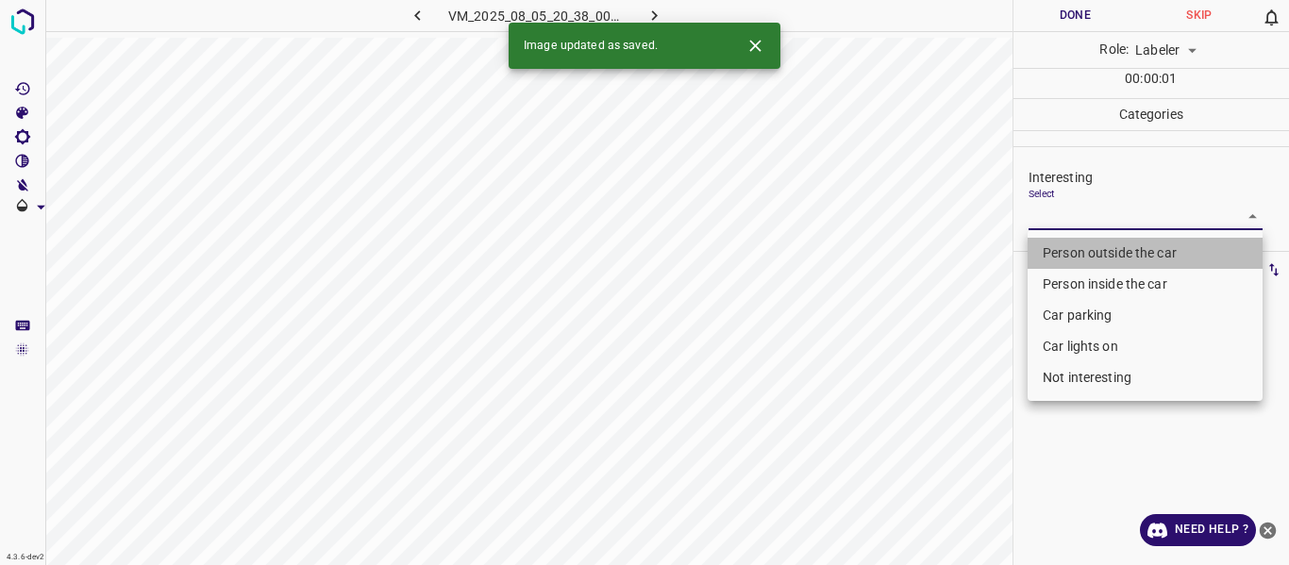
click at [1083, 253] on li "Person outside the car" at bounding box center [1144, 253] width 235 height 31
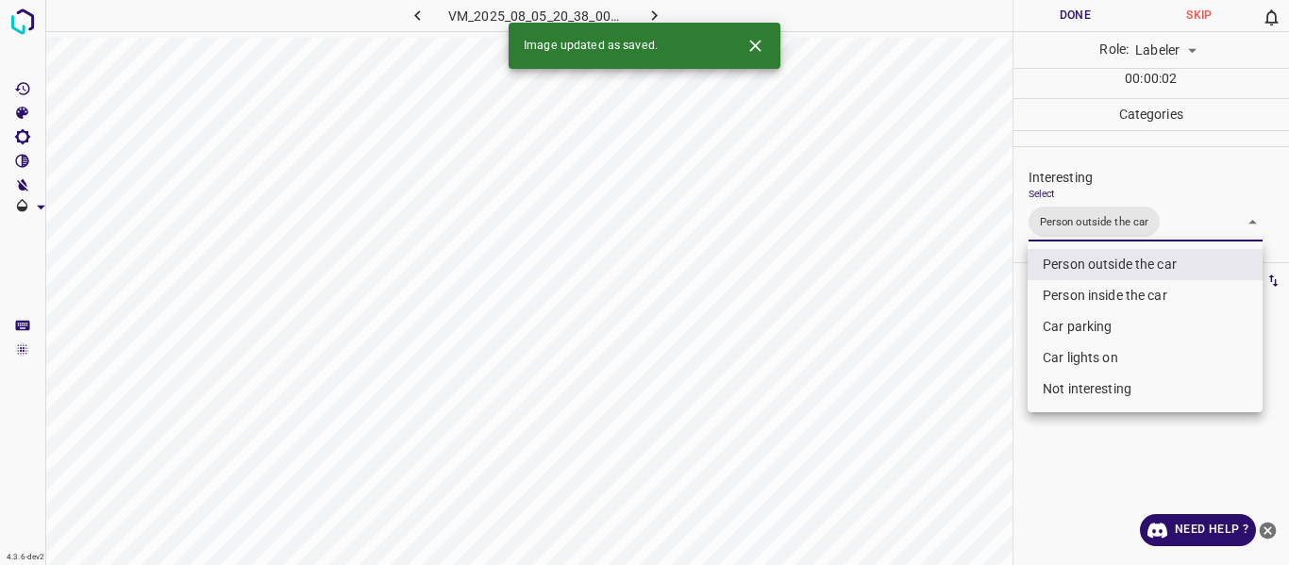
drag, startPoint x: 955, startPoint y: 396, endPoint x: 944, endPoint y: 417, distance: 23.2
click at [955, 400] on div at bounding box center [644, 282] width 1289 height 565
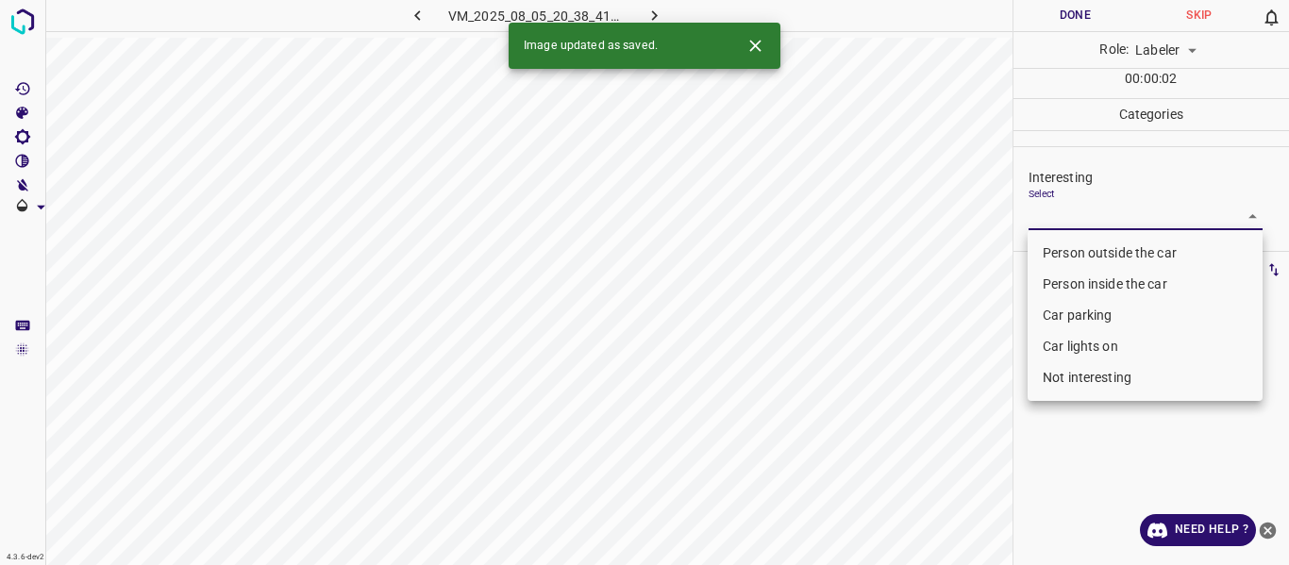
click at [1081, 207] on body "4.3.6-dev2 VM_2025_08_05_20_38_41_395_10.gif Done Skip 0 Role: Labeler labeler …" at bounding box center [644, 282] width 1289 height 565
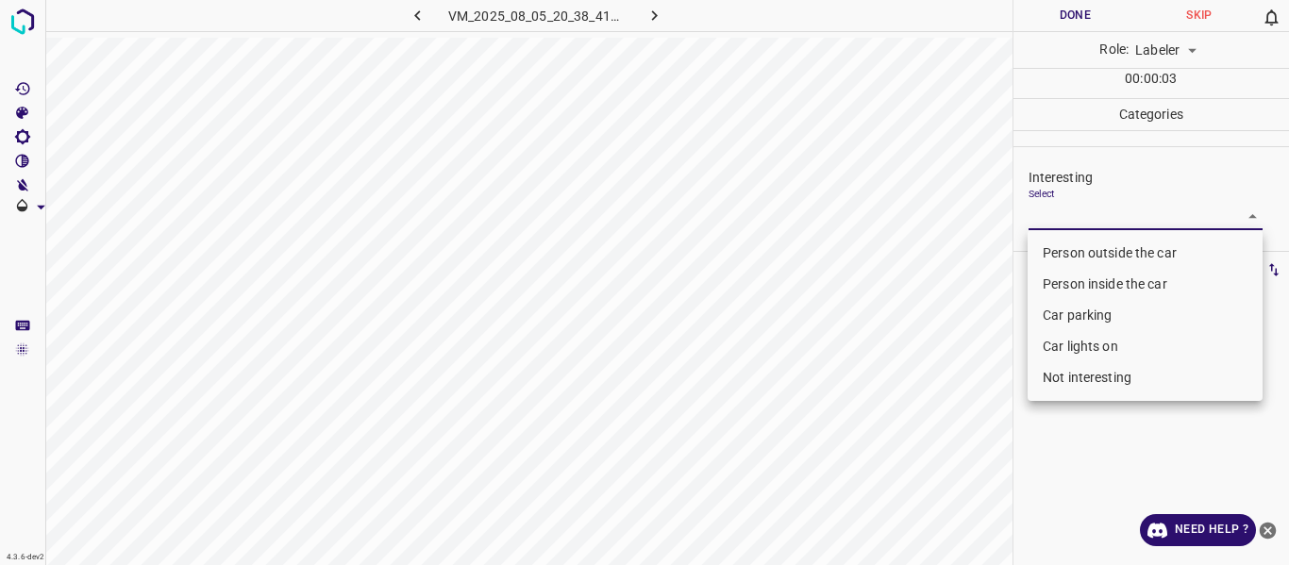
click at [1073, 379] on li "Not interesting" at bounding box center [1144, 377] width 235 height 31
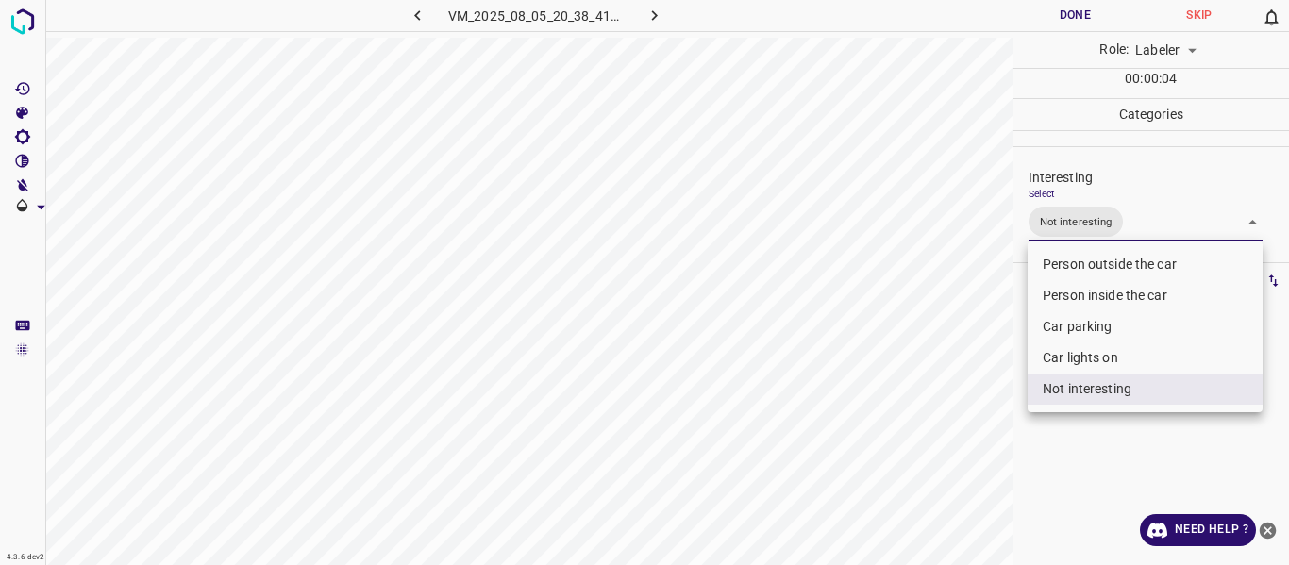
drag, startPoint x: 936, startPoint y: 436, endPoint x: 893, endPoint y: 464, distance: 51.0
click at [935, 437] on div at bounding box center [644, 282] width 1289 height 565
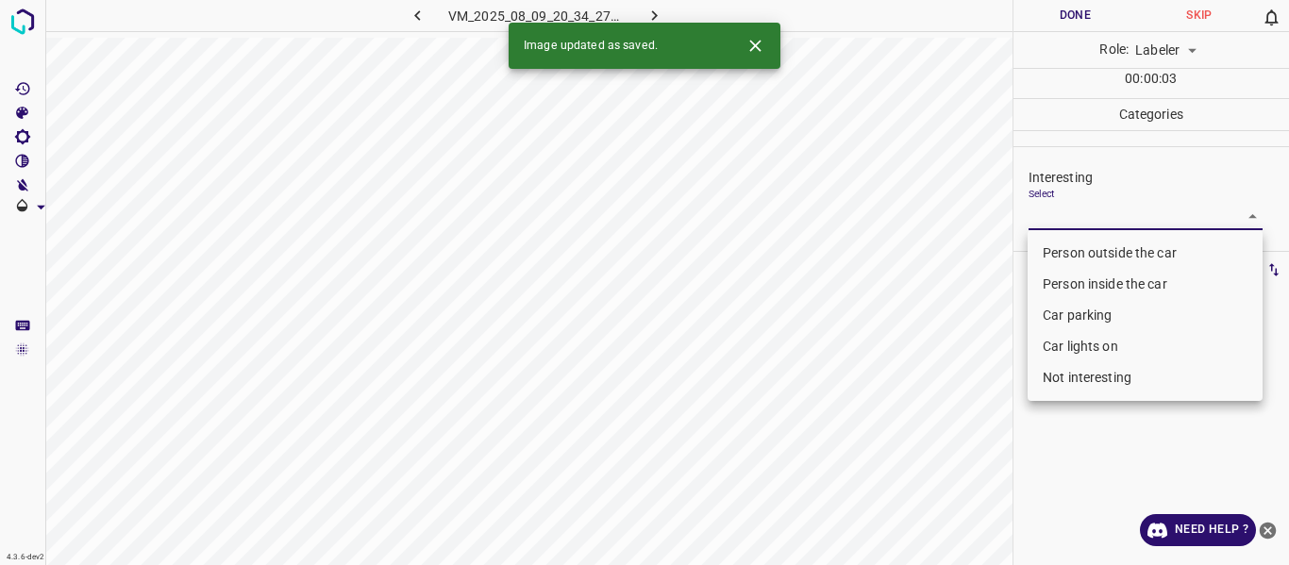
click at [1052, 206] on body "4.3.6-dev2 VM_2025_08_09_20_34_27_683_04.gif Done Skip 0 Role: Labeler labeler …" at bounding box center [644, 282] width 1289 height 565
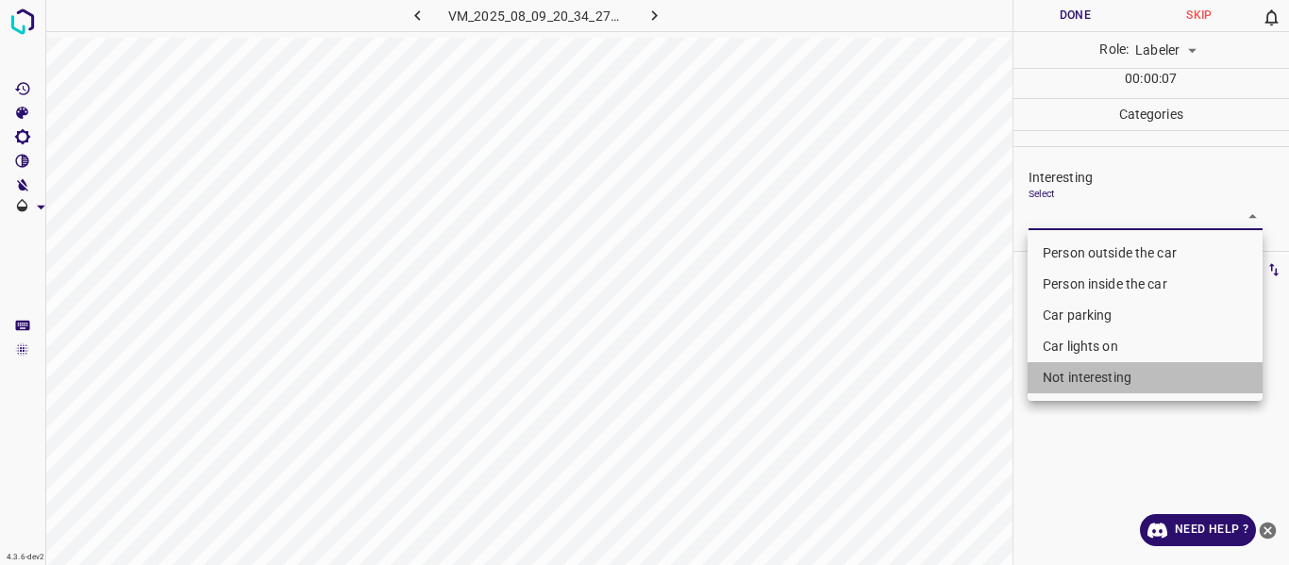
click at [1042, 376] on li "Not interesting" at bounding box center [1144, 377] width 235 height 31
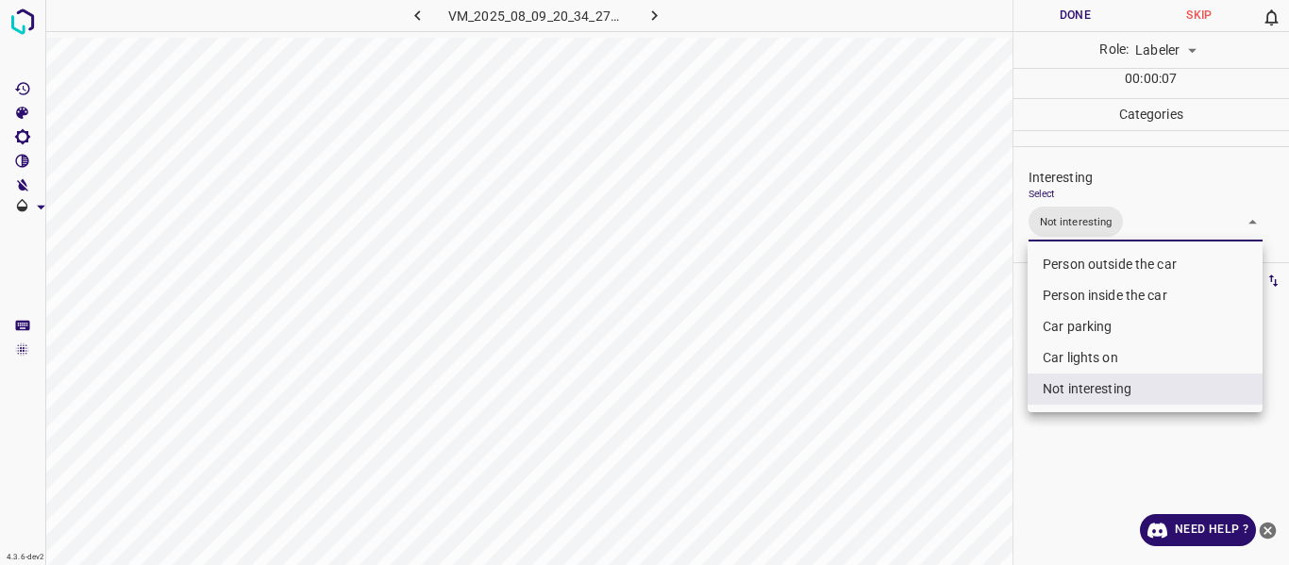
drag, startPoint x: 942, startPoint y: 421, endPoint x: 919, endPoint y: 462, distance: 47.7
click at [942, 440] on div at bounding box center [644, 282] width 1289 height 565
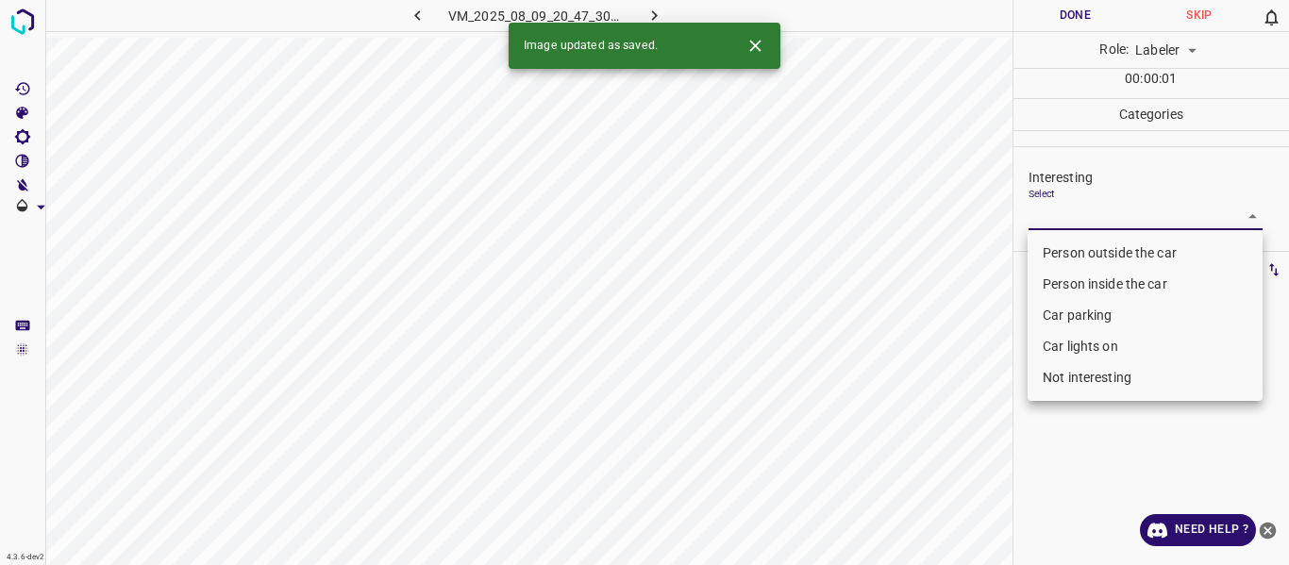
drag, startPoint x: 1093, startPoint y: 211, endPoint x: 1077, endPoint y: 263, distance: 54.3
click at [1092, 218] on body "4.3.6-dev2 VM_2025_08_09_20_47_30_256_01.gif Done Skip 0 Role: Labeler labeler …" at bounding box center [644, 282] width 1289 height 565
click at [1077, 259] on li "Person outside the car" at bounding box center [1144, 253] width 235 height 31
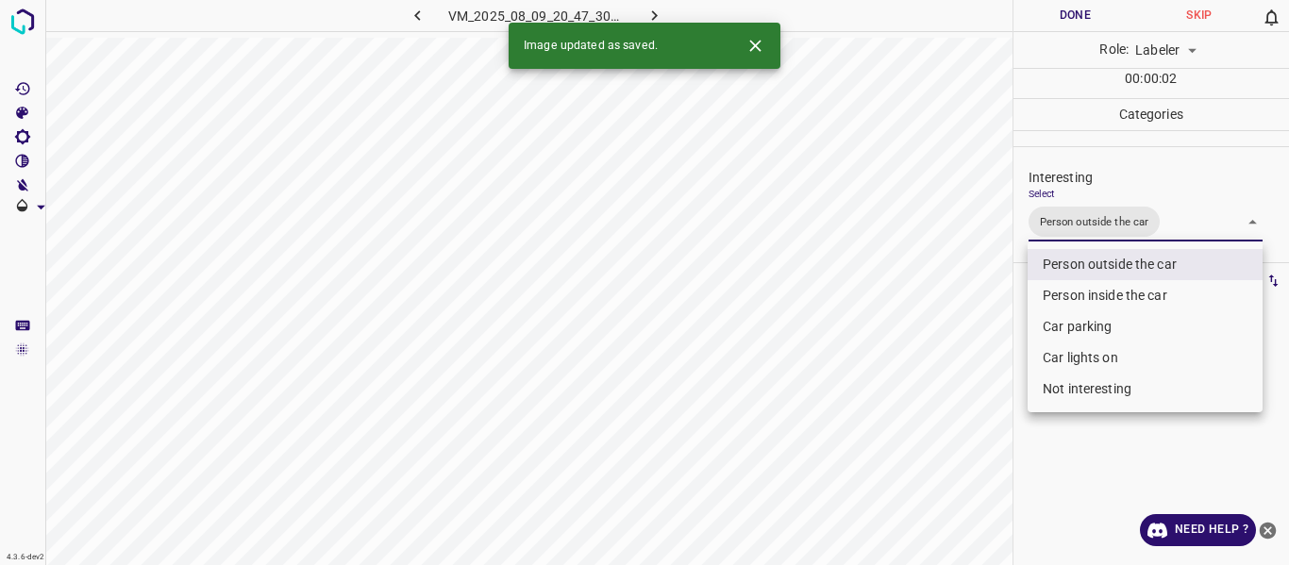
click at [976, 385] on div at bounding box center [644, 282] width 1289 height 565
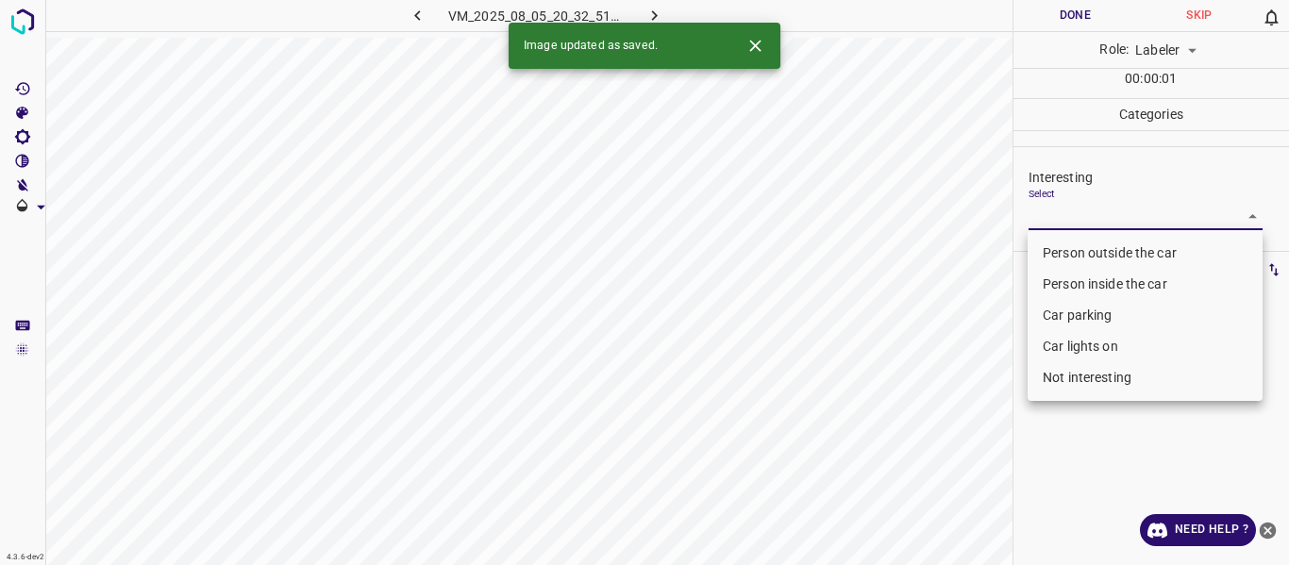
click at [1061, 212] on body "4.3.6-dev2 VM_2025_08_05_20_32_51_079_05.gif Done Skip 0 Role: Labeler labeler …" at bounding box center [644, 282] width 1289 height 565
drag, startPoint x: 1064, startPoint y: 252, endPoint x: 996, endPoint y: 356, distance: 124.0
click at [1064, 251] on li "Person outside the car" at bounding box center [1144, 253] width 235 height 31
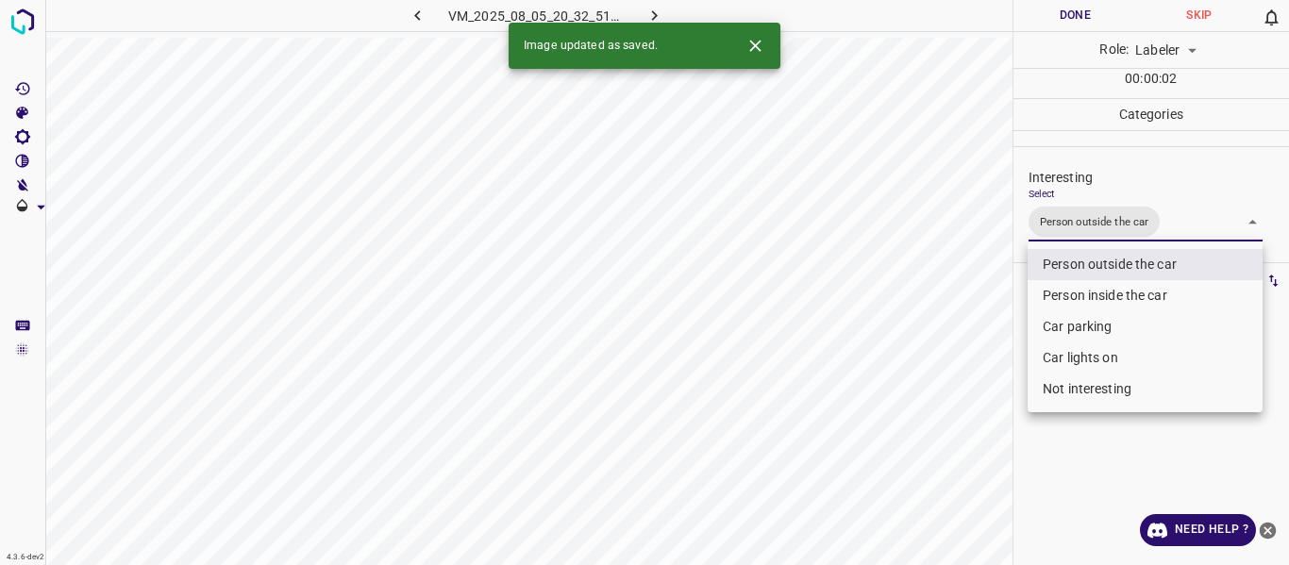
drag, startPoint x: 960, startPoint y: 421, endPoint x: 918, endPoint y: 517, distance: 105.2
click at [961, 429] on div at bounding box center [644, 282] width 1289 height 565
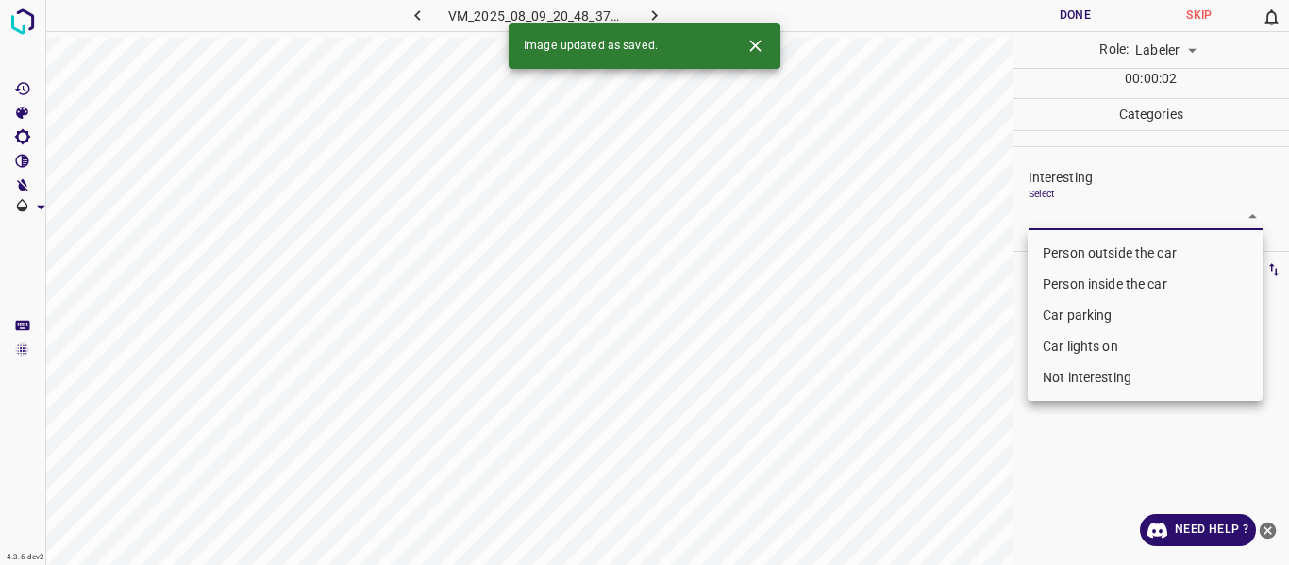
click at [1052, 203] on body "4.3.6-dev2 VM_2025_08_09_20_48_37_248_11.gif Done Skip 0 Role: Labeler labeler …" at bounding box center [644, 282] width 1289 height 565
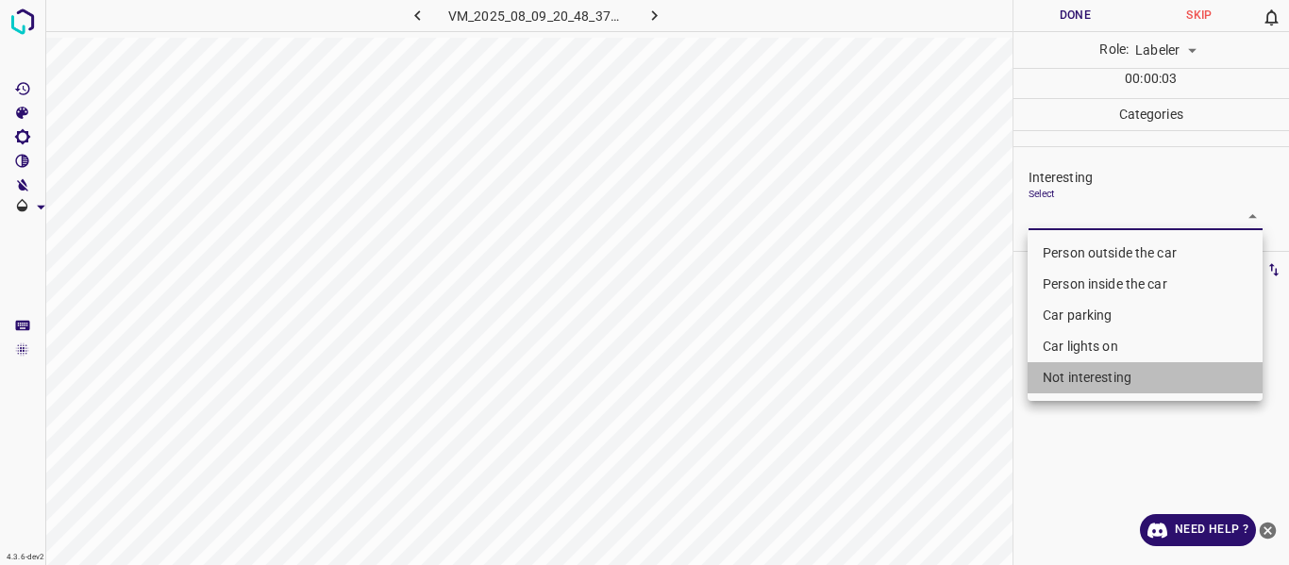
drag, startPoint x: 1068, startPoint y: 379, endPoint x: 925, endPoint y: 375, distance: 142.5
click at [1066, 376] on li "Not interesting" at bounding box center [1144, 377] width 235 height 31
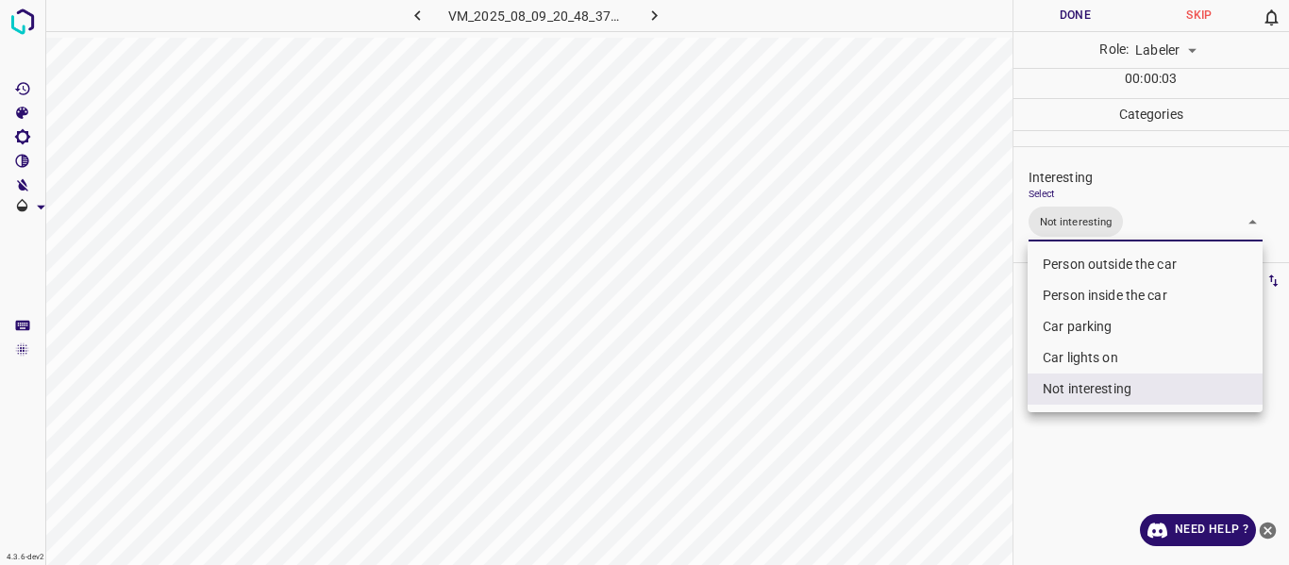
click at [873, 378] on div at bounding box center [644, 282] width 1289 height 565
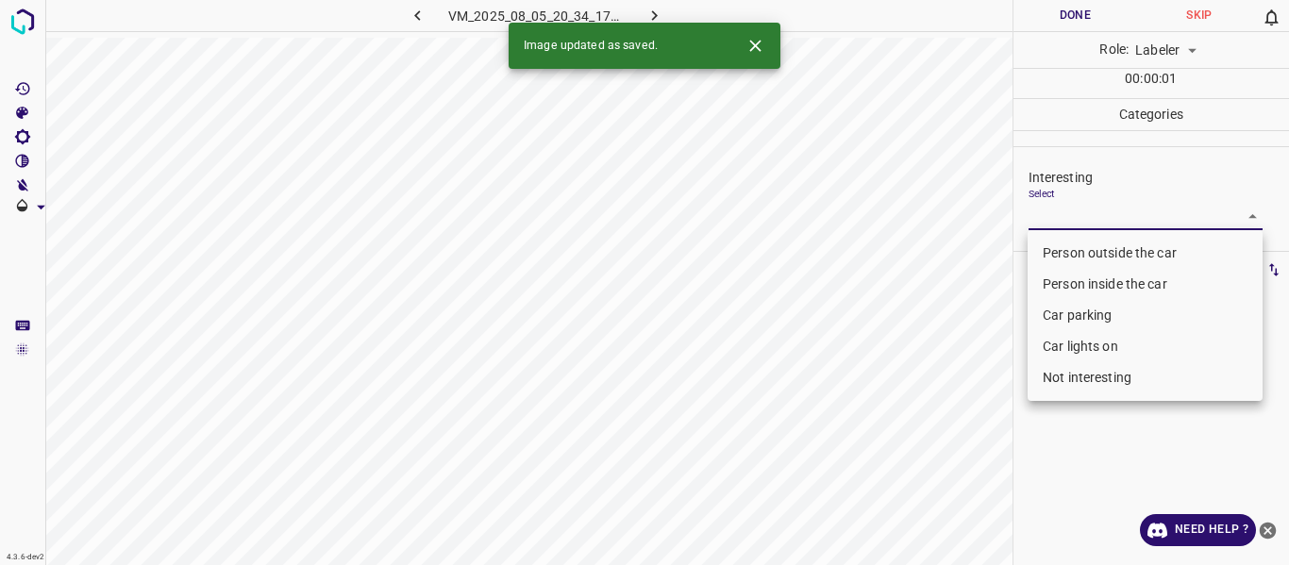
drag, startPoint x: 1082, startPoint y: 212, endPoint x: 1079, endPoint y: 234, distance: 21.9
click at [1082, 211] on body "4.3.6-dev2 VM_2025_08_05_20_34_17_375_07.gif Done Skip 0 Role: Labeler labeler …" at bounding box center [644, 282] width 1289 height 565
click at [1074, 248] on li "Person outside the car" at bounding box center [1144, 253] width 235 height 31
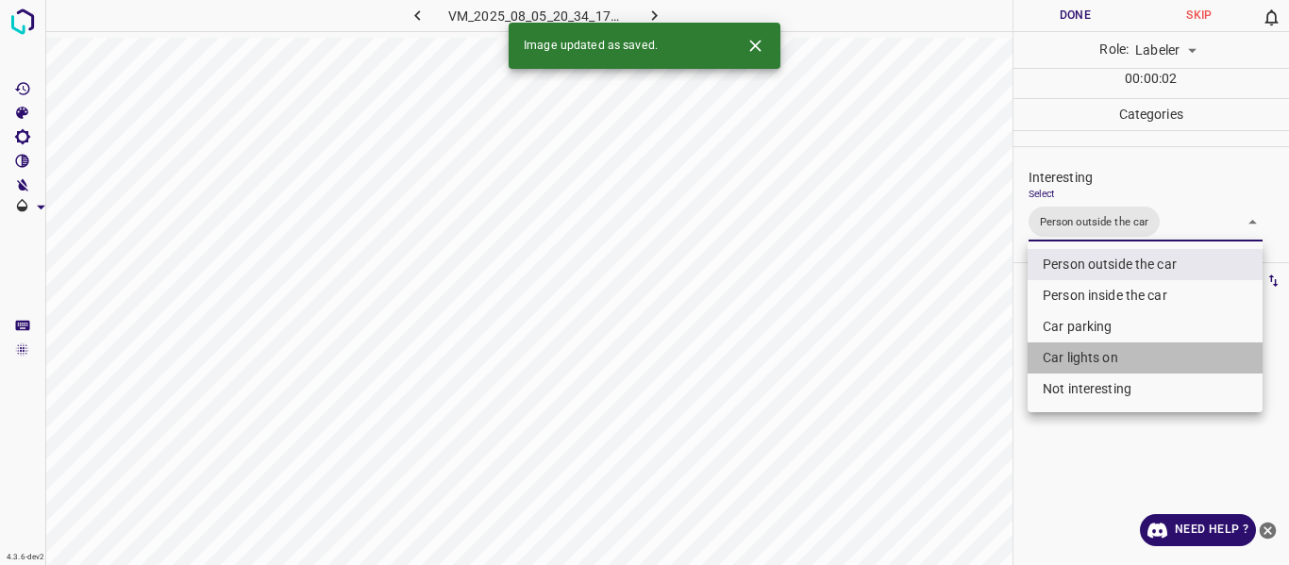
click at [1076, 354] on li "Car lights on" at bounding box center [1144, 357] width 235 height 31
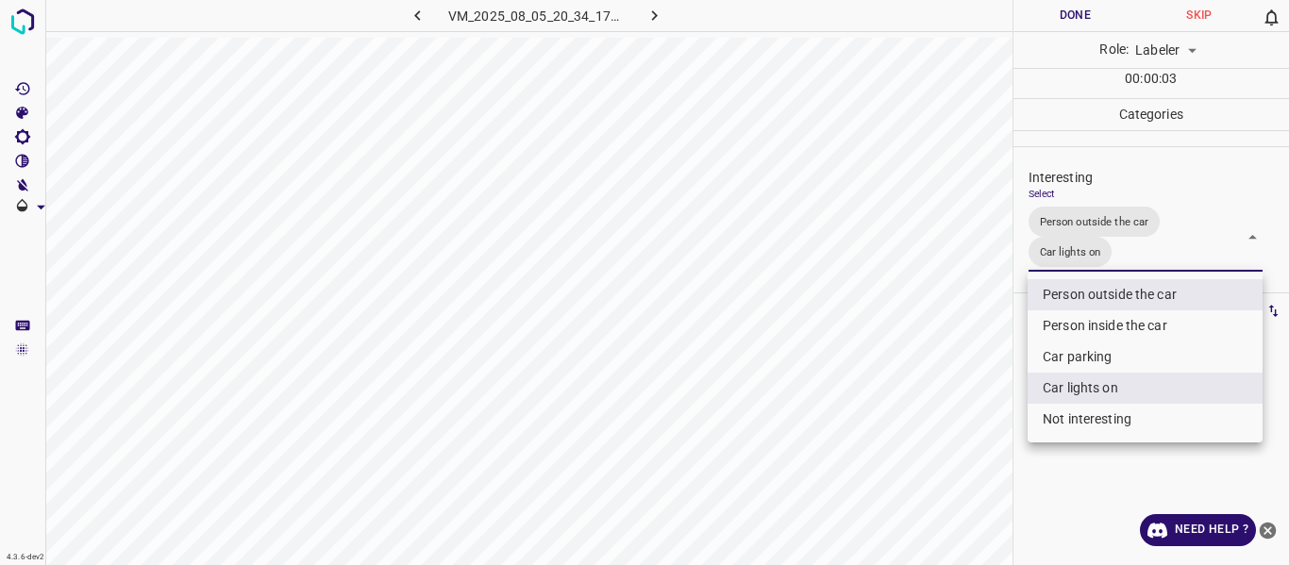
click at [963, 411] on div at bounding box center [644, 282] width 1289 height 565
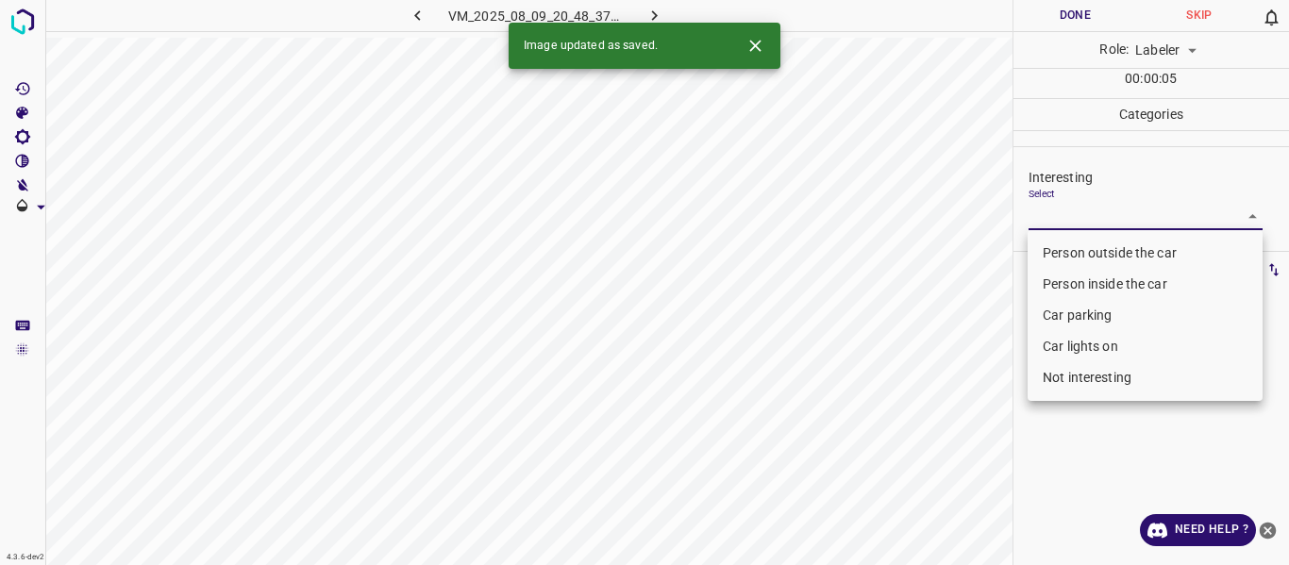
click at [1039, 208] on body "4.3.6-dev2 VM_2025_08_09_20_48_37_248_10.gif Done Skip 0 Role: Labeler labeler …" at bounding box center [644, 282] width 1289 height 565
click at [1067, 379] on li "Not interesting" at bounding box center [1144, 377] width 235 height 31
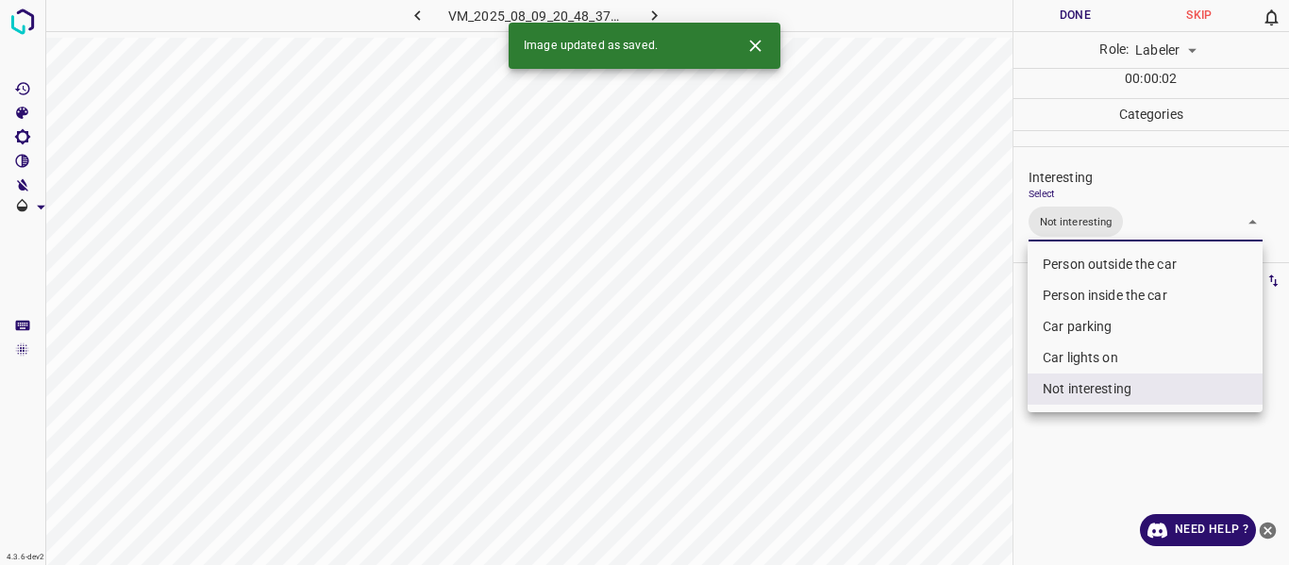
drag, startPoint x: 978, startPoint y: 408, endPoint x: 975, endPoint y: 424, distance: 15.4
click at [978, 415] on div at bounding box center [644, 282] width 1289 height 565
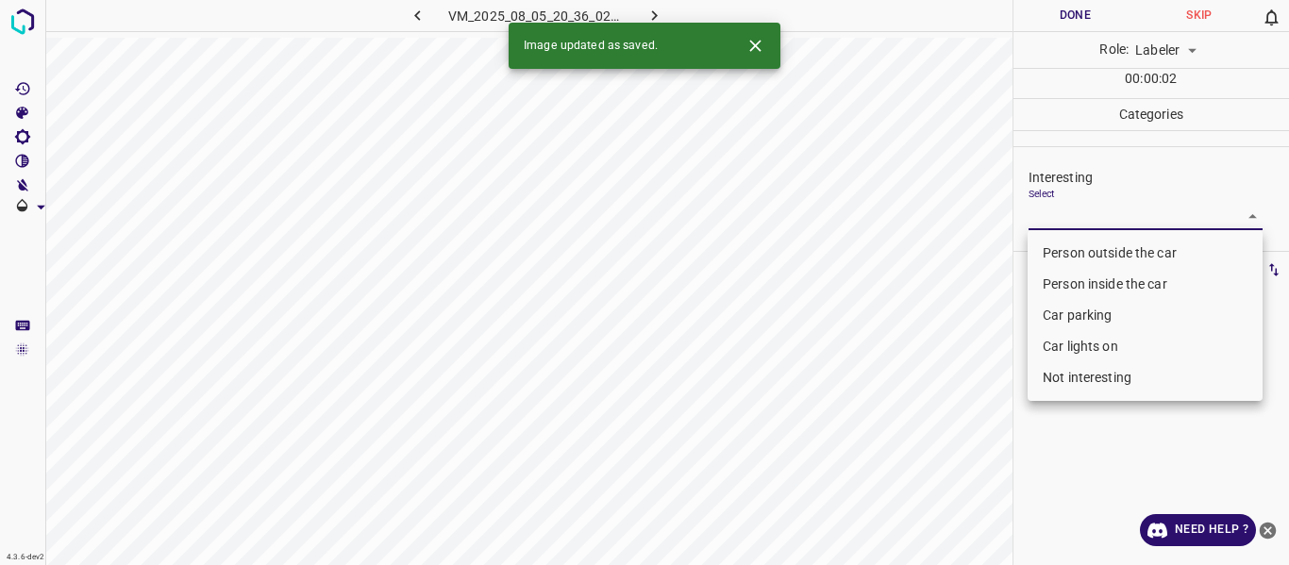
drag, startPoint x: 1091, startPoint y: 218, endPoint x: 1084, endPoint y: 299, distance: 81.4
click at [1092, 218] on body "4.3.6-dev2 VM_2025_08_05_20_36_02_847_01.gif Done Skip 0 Role: Labeler labeler …" at bounding box center [644, 282] width 1289 height 565
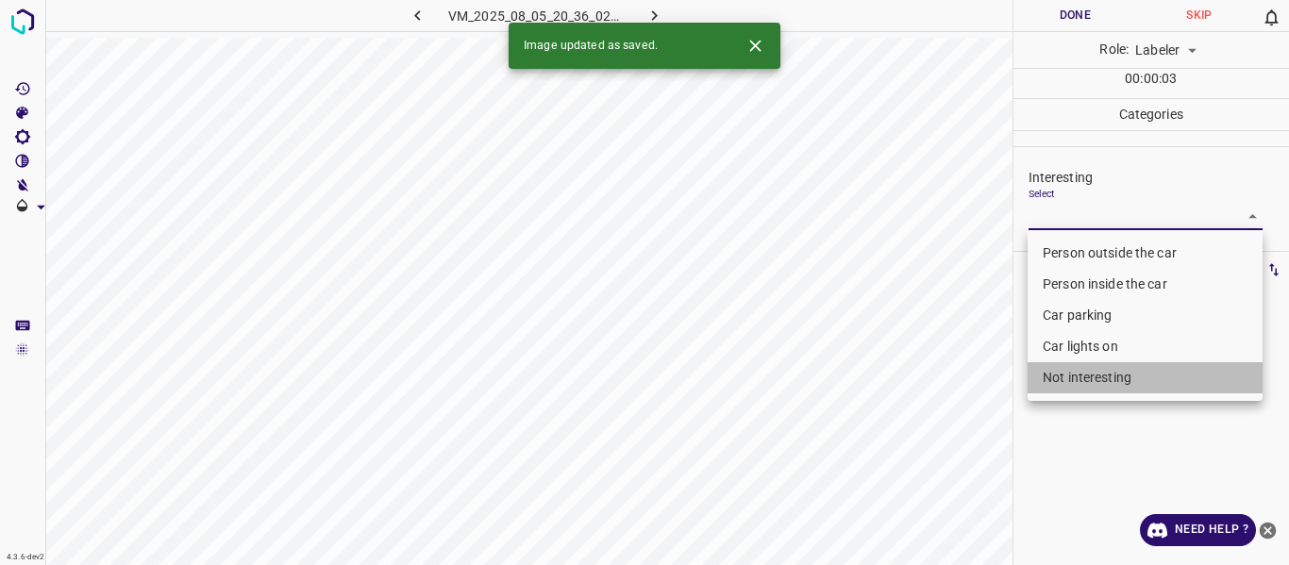
click at [1078, 375] on li "Not interesting" at bounding box center [1144, 377] width 235 height 31
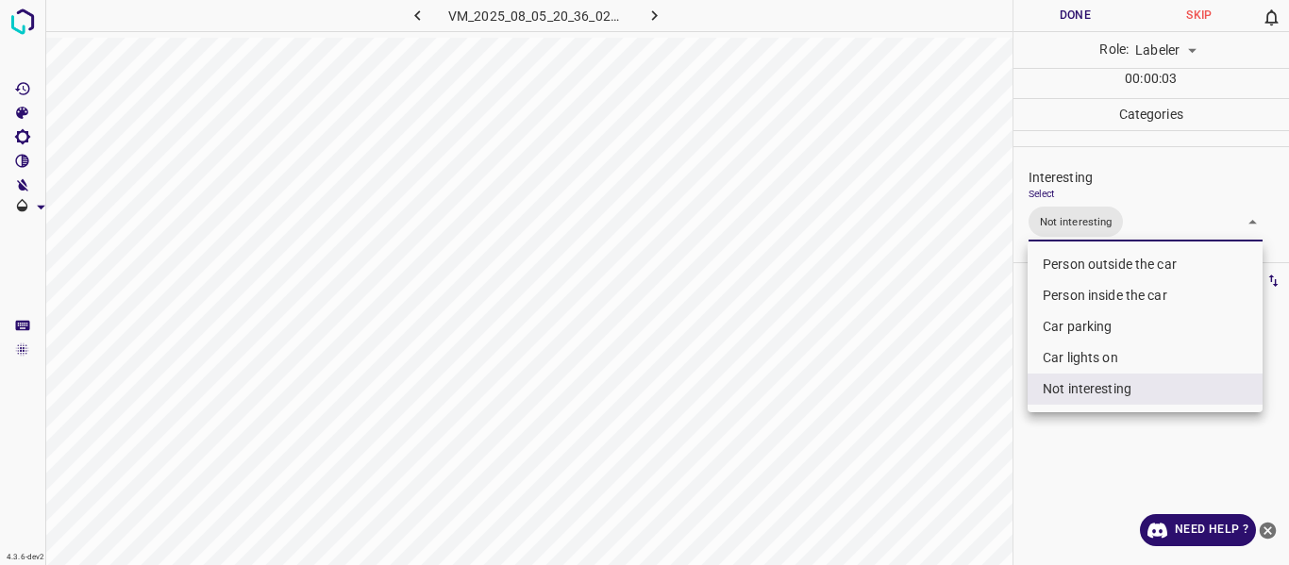
drag, startPoint x: 961, startPoint y: 422, endPoint x: 959, endPoint y: 438, distance: 16.3
click at [960, 425] on div at bounding box center [644, 282] width 1289 height 565
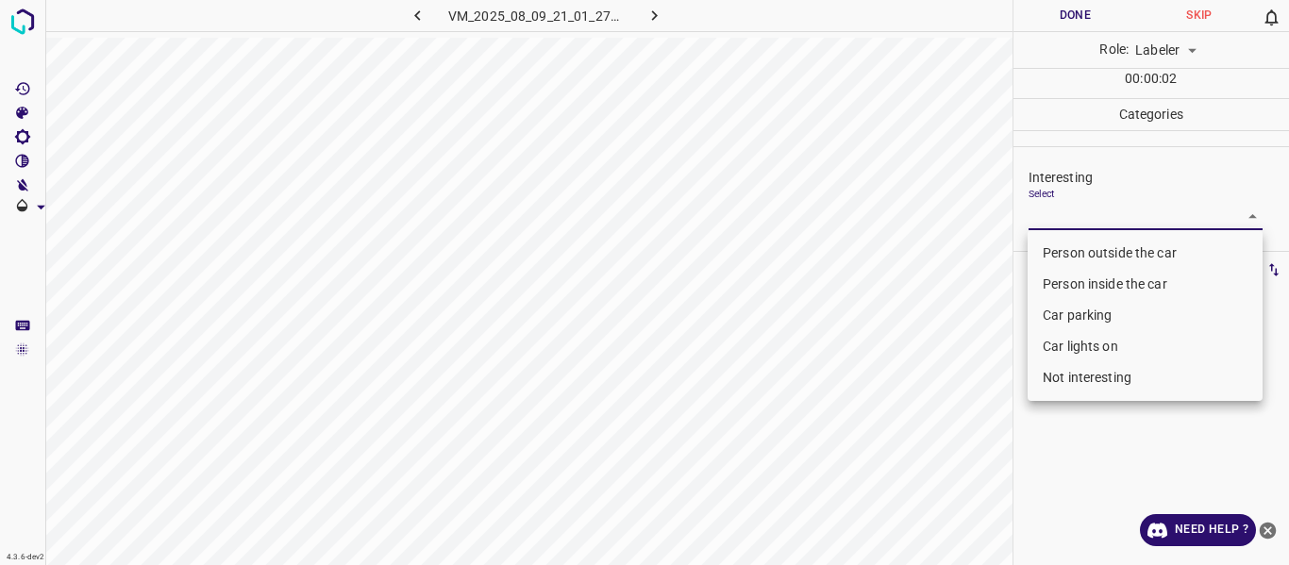
click at [1080, 217] on body "4.3.6-dev2 VM_2025_08_09_21_01_27_364_03.gif Done Skip 0 Role: Labeler labeler …" at bounding box center [644, 282] width 1289 height 565
click at [1109, 274] on li "Person inside the car" at bounding box center [1144, 284] width 235 height 31
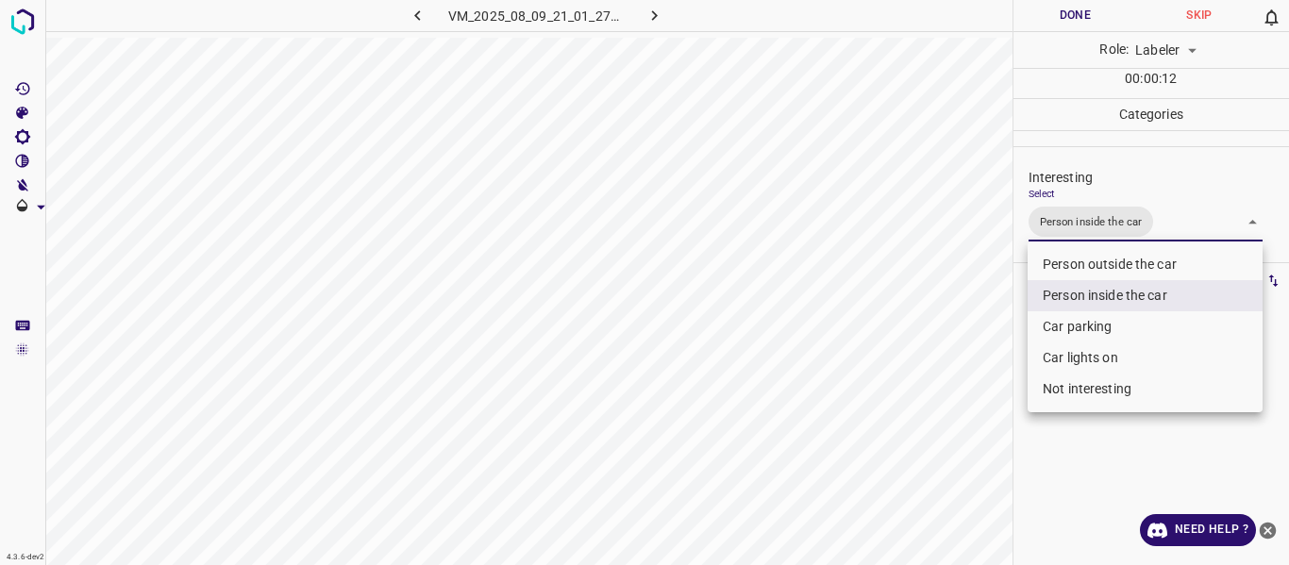
drag, startPoint x: 968, startPoint y: 344, endPoint x: 962, endPoint y: 363, distance: 19.7
click at [964, 357] on div at bounding box center [644, 282] width 1289 height 565
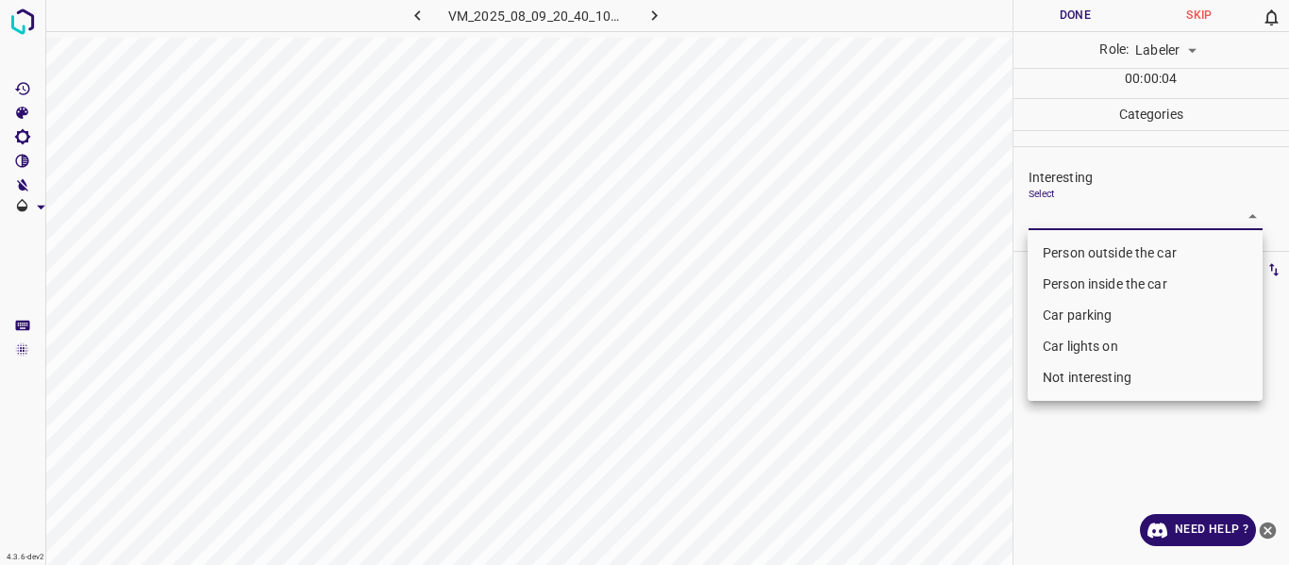
click at [1087, 228] on body "4.3.6-dev2 VM_2025_08_09_20_40_10_580_02.gif Done Skip 0 Role: Labeler labeler …" at bounding box center [644, 282] width 1289 height 565
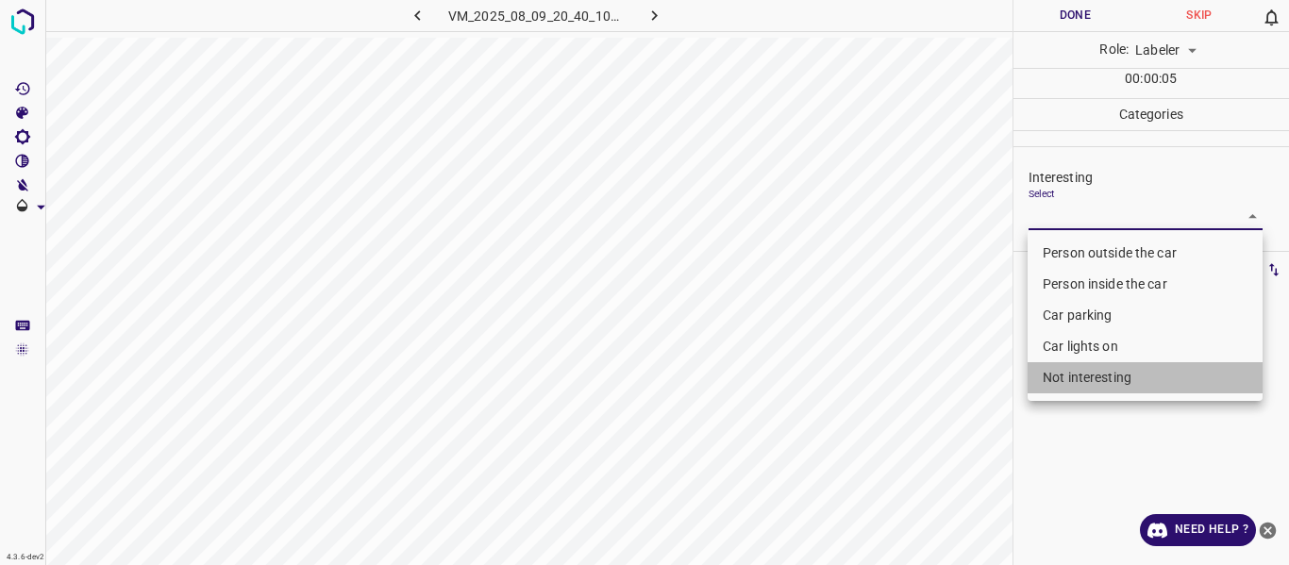
drag, startPoint x: 1085, startPoint y: 381, endPoint x: 991, endPoint y: 420, distance: 102.0
click at [1082, 383] on li "Not interesting" at bounding box center [1144, 377] width 235 height 31
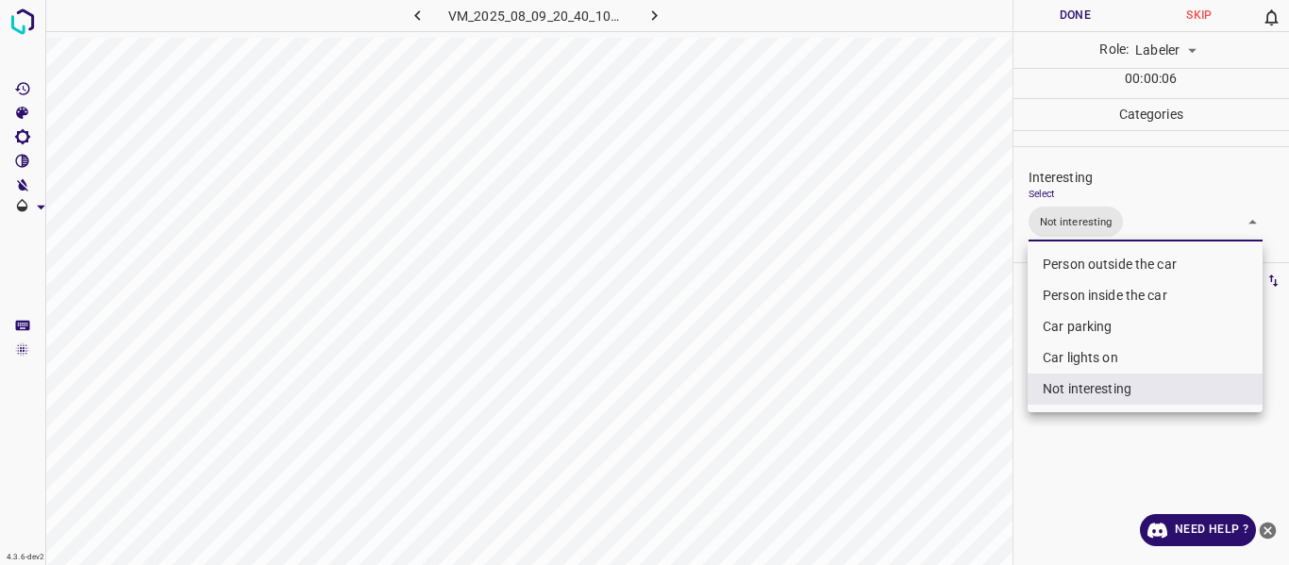
click at [988, 426] on div at bounding box center [644, 282] width 1289 height 565
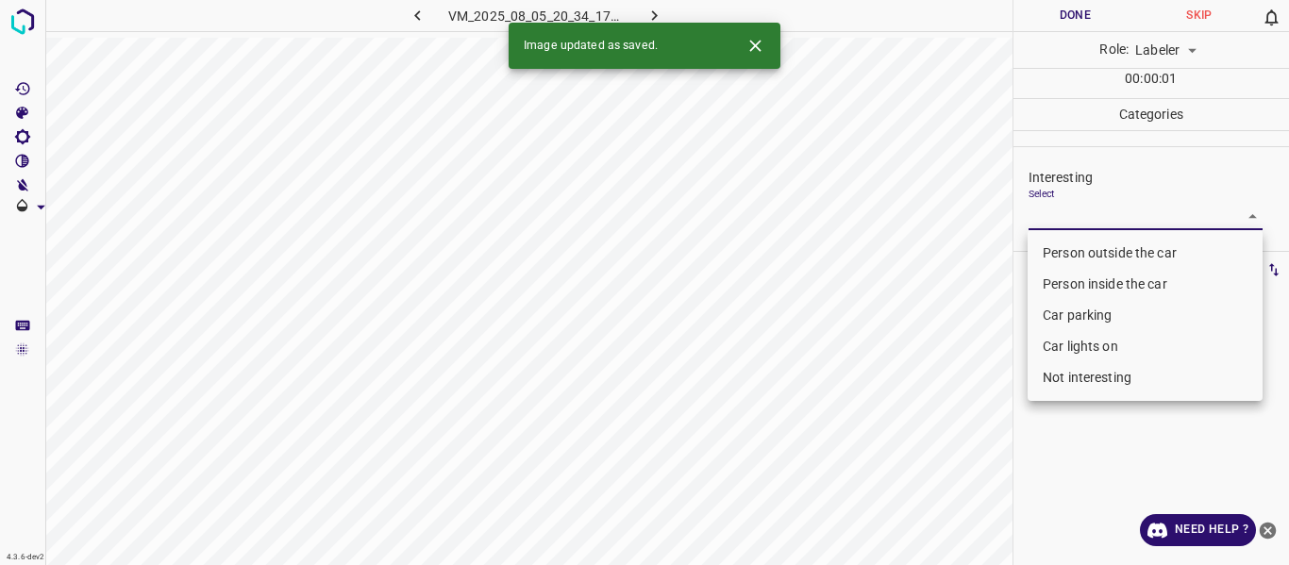
drag, startPoint x: 1089, startPoint y: 215, endPoint x: 1089, endPoint y: 260, distance: 45.3
click at [1089, 214] on body "4.3.6-dev2 VM_2025_08_05_20_34_17_375_05.gif Done Skip 0 Role: Labeler labeler …" at bounding box center [644, 282] width 1289 height 565
click at [1095, 250] on li "Person outside the car" at bounding box center [1144, 253] width 235 height 31
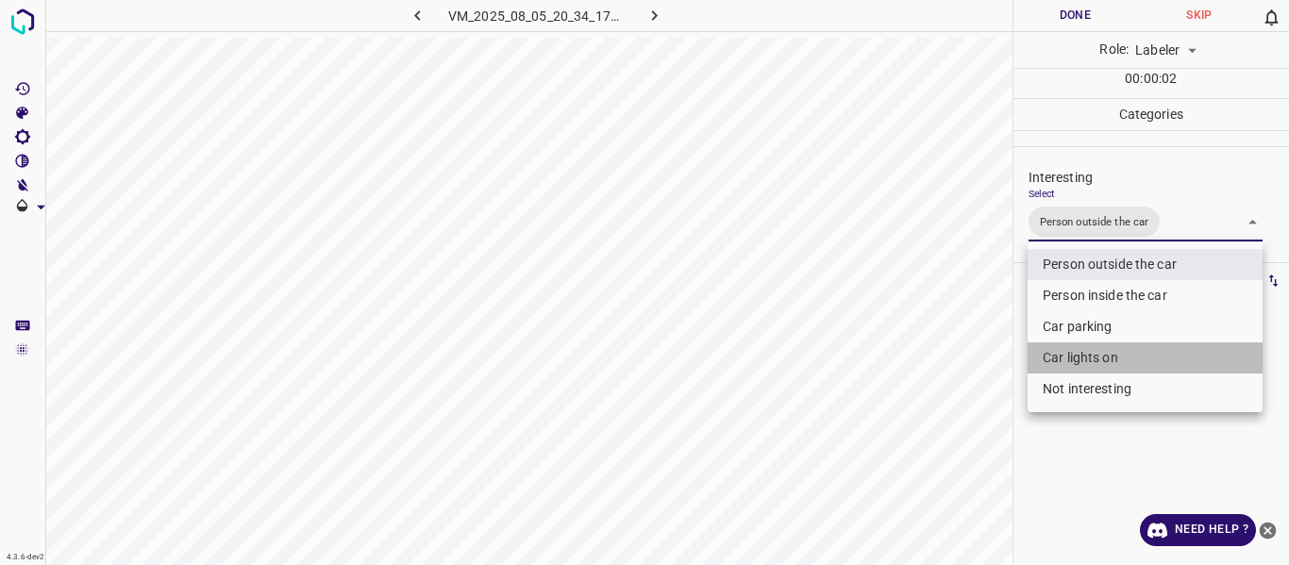
click at [1086, 357] on li "Car lights on" at bounding box center [1144, 357] width 235 height 31
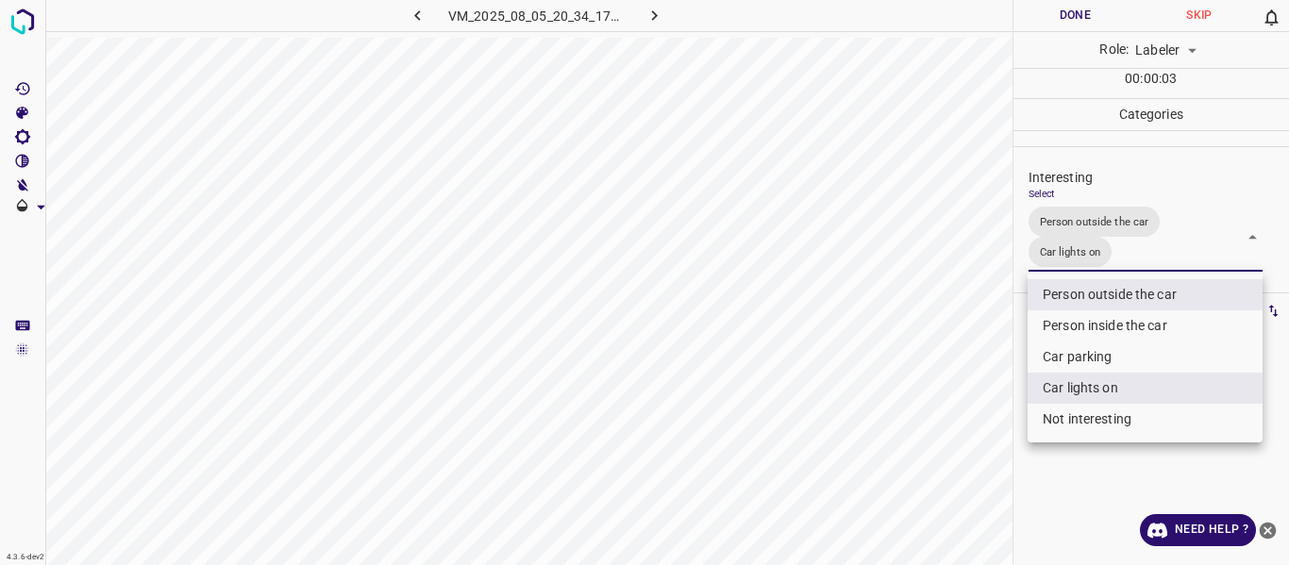
drag, startPoint x: 987, startPoint y: 407, endPoint x: 974, endPoint y: 426, distance: 23.8
click at [987, 410] on div at bounding box center [644, 282] width 1289 height 565
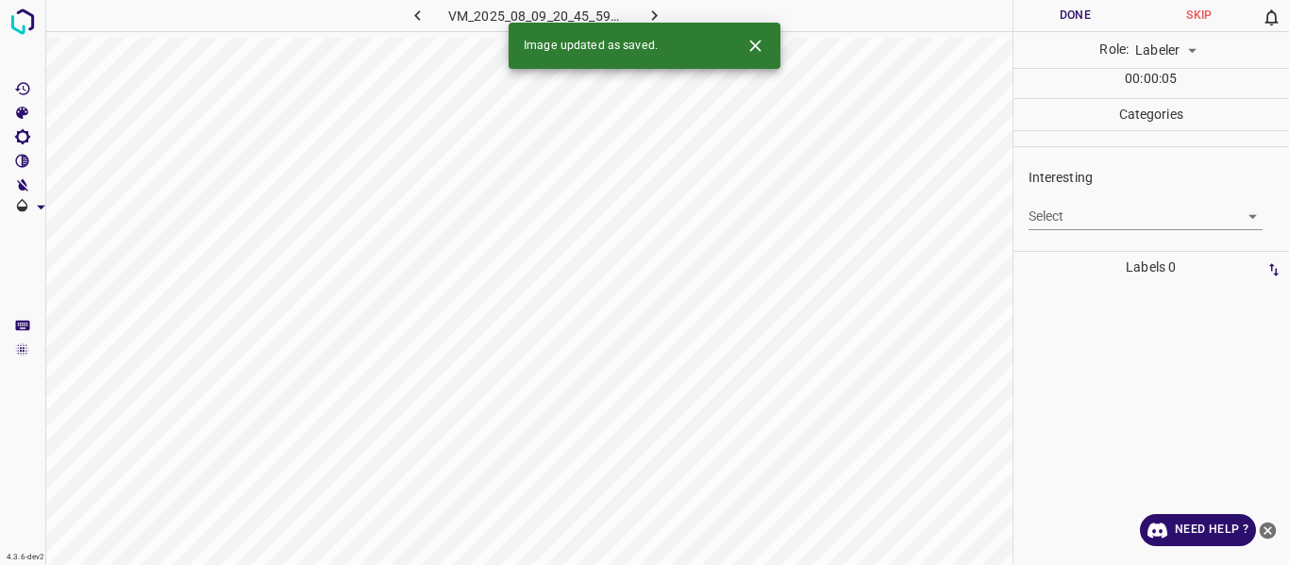
click at [1112, 222] on body "4.3.6-dev2 VM_2025_08_09_20_45_59_227_00.gif Done Skip 0 Role: Labeler labeler …" at bounding box center [644, 282] width 1289 height 565
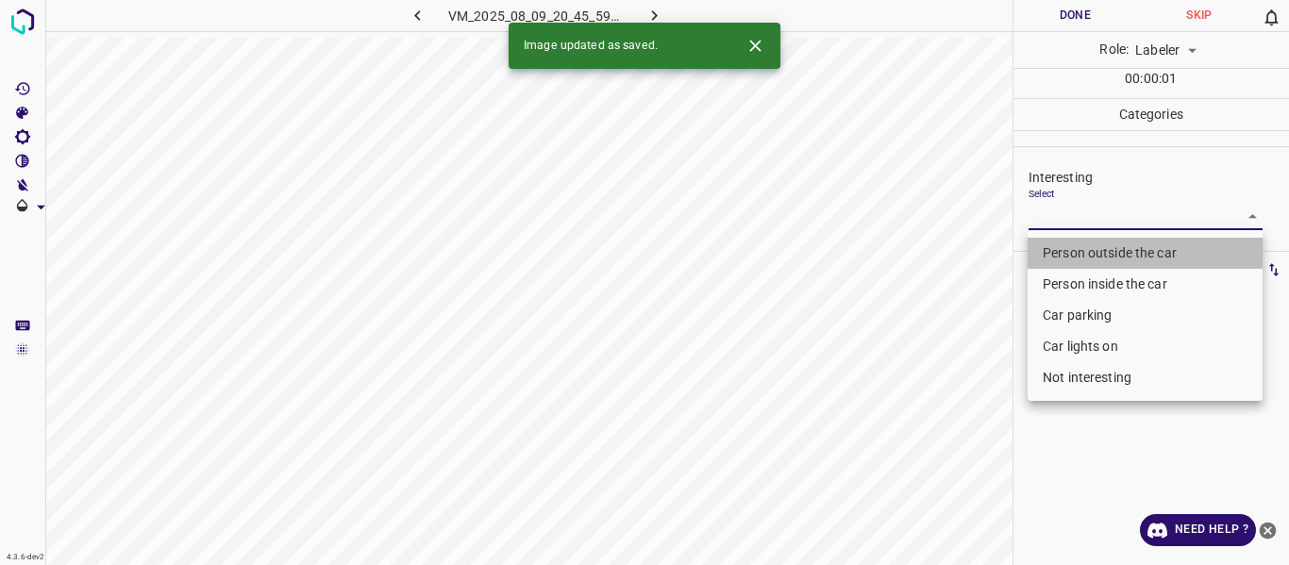
click at [1112, 251] on li "Person outside the car" at bounding box center [1144, 253] width 235 height 31
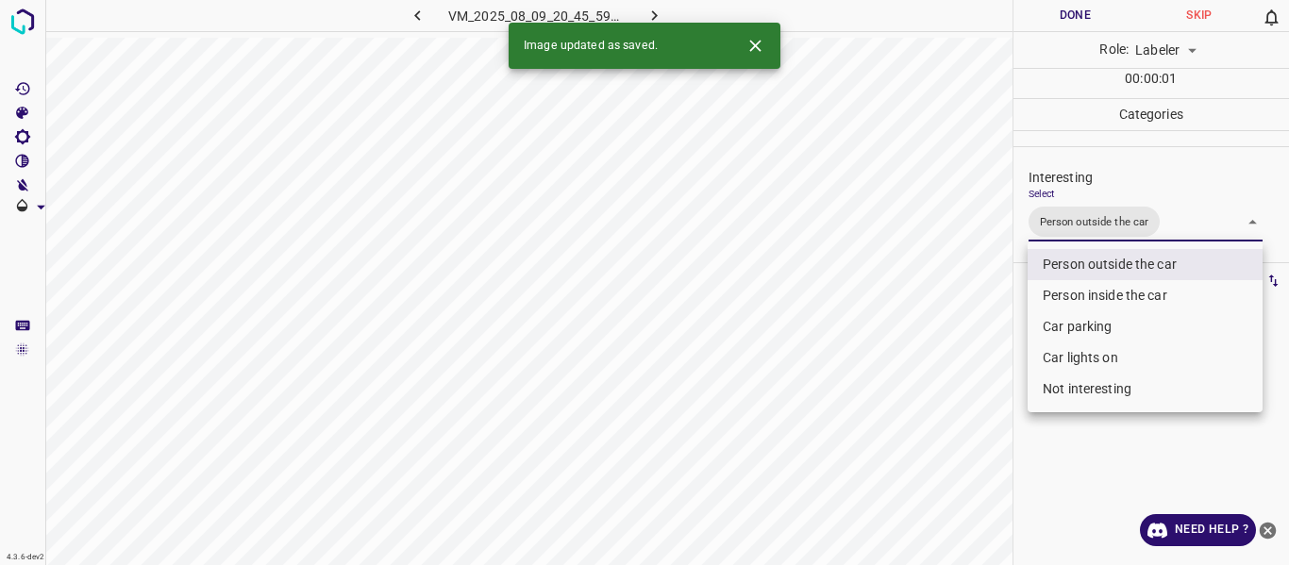
drag, startPoint x: 955, startPoint y: 408, endPoint x: 957, endPoint y: 424, distance: 15.2
click at [956, 412] on div at bounding box center [644, 282] width 1289 height 565
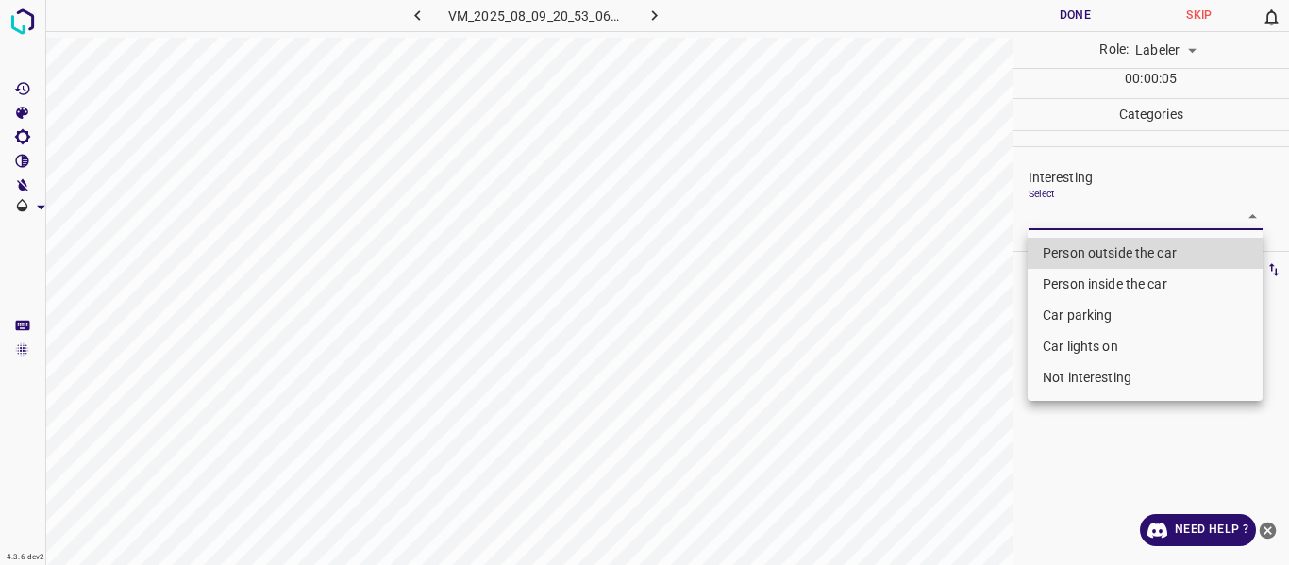
drag, startPoint x: 1079, startPoint y: 208, endPoint x: 1085, endPoint y: 242, distance: 34.4
click at [1084, 239] on body "4.3.6-dev2 VM_2025_08_09_20_53_06_989_07.gif Done Skip 0 Role: Labeler labeler …" at bounding box center [644, 282] width 1289 height 565
click at [1085, 245] on li "Person outside the car" at bounding box center [1144, 253] width 235 height 31
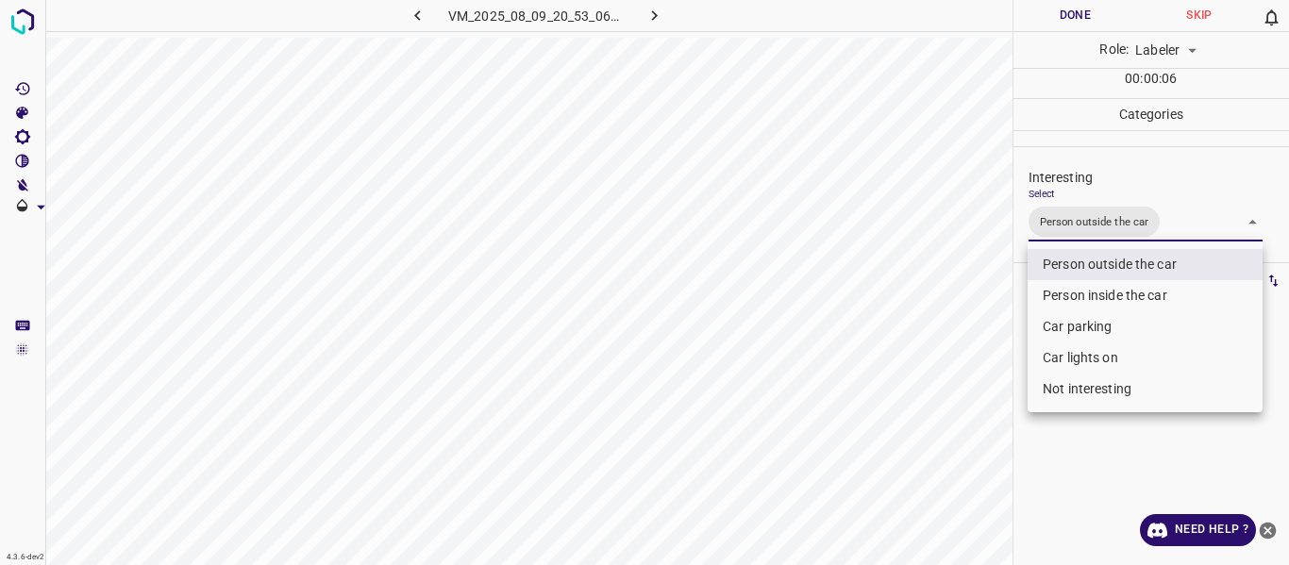
drag, startPoint x: 1015, startPoint y: 364, endPoint x: 1001, endPoint y: 396, distance: 35.1
click at [1007, 390] on div at bounding box center [644, 282] width 1289 height 565
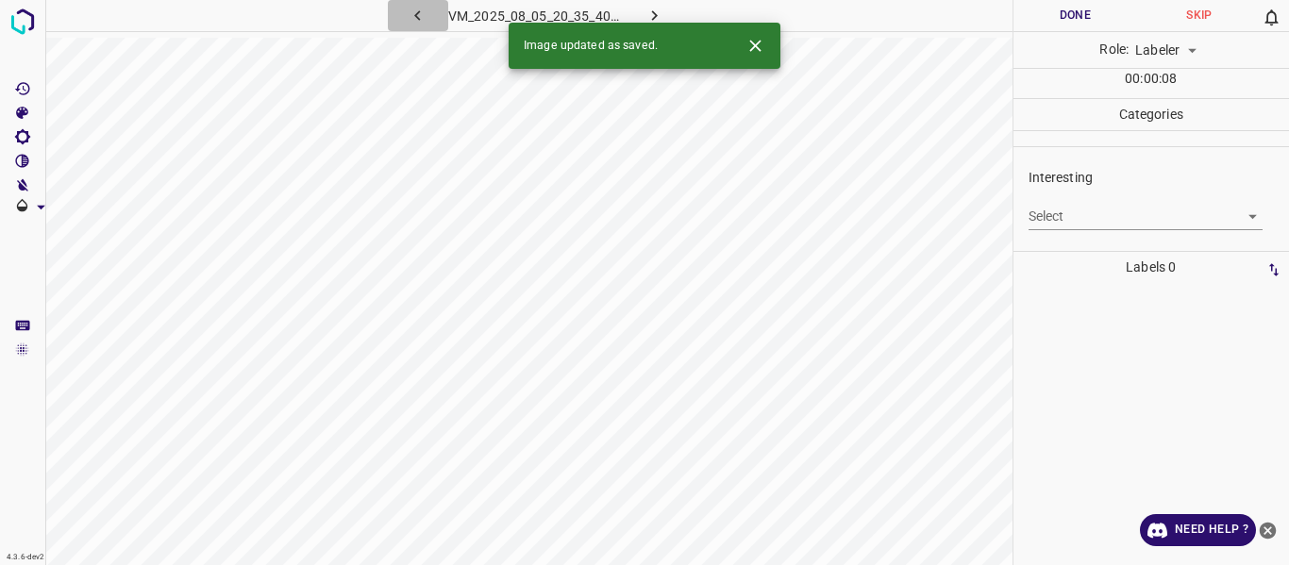
click at [415, 13] on icon "button" at bounding box center [418, 16] width 20 height 20
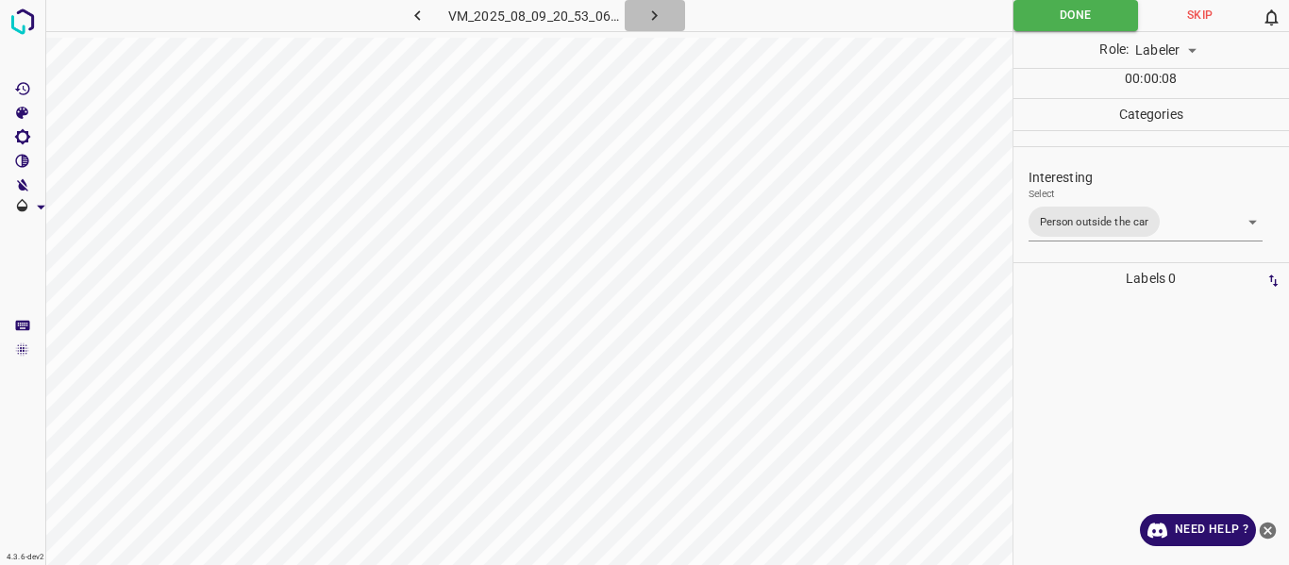
click at [657, 11] on icon "button" at bounding box center [654, 16] width 20 height 20
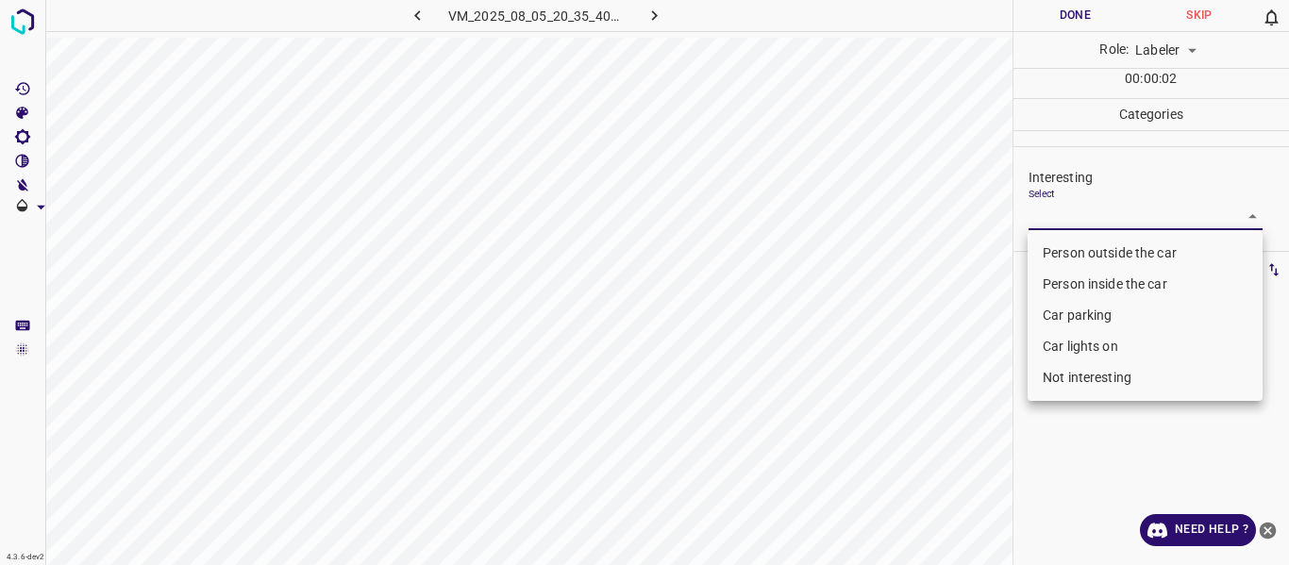
drag, startPoint x: 1147, startPoint y: 204, endPoint x: 1130, endPoint y: 232, distance: 33.0
click at [1147, 205] on body "4.3.6-dev2 VM_2025_08_05_20_35_40_688_06.gif Done Skip 0 Role: Labeler labeler …" at bounding box center [644, 282] width 1289 height 565
click at [1120, 244] on li "Person outside the car" at bounding box center [1144, 253] width 235 height 31
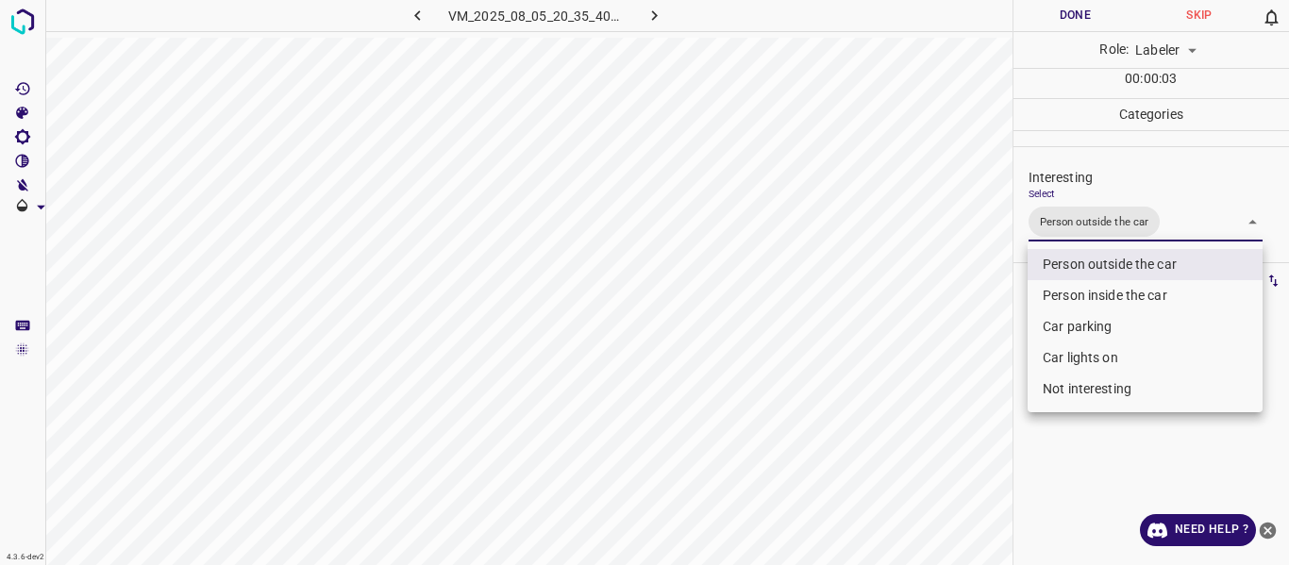
drag, startPoint x: 969, startPoint y: 335, endPoint x: 904, endPoint y: 391, distance: 85.6
click at [968, 337] on div at bounding box center [644, 282] width 1289 height 565
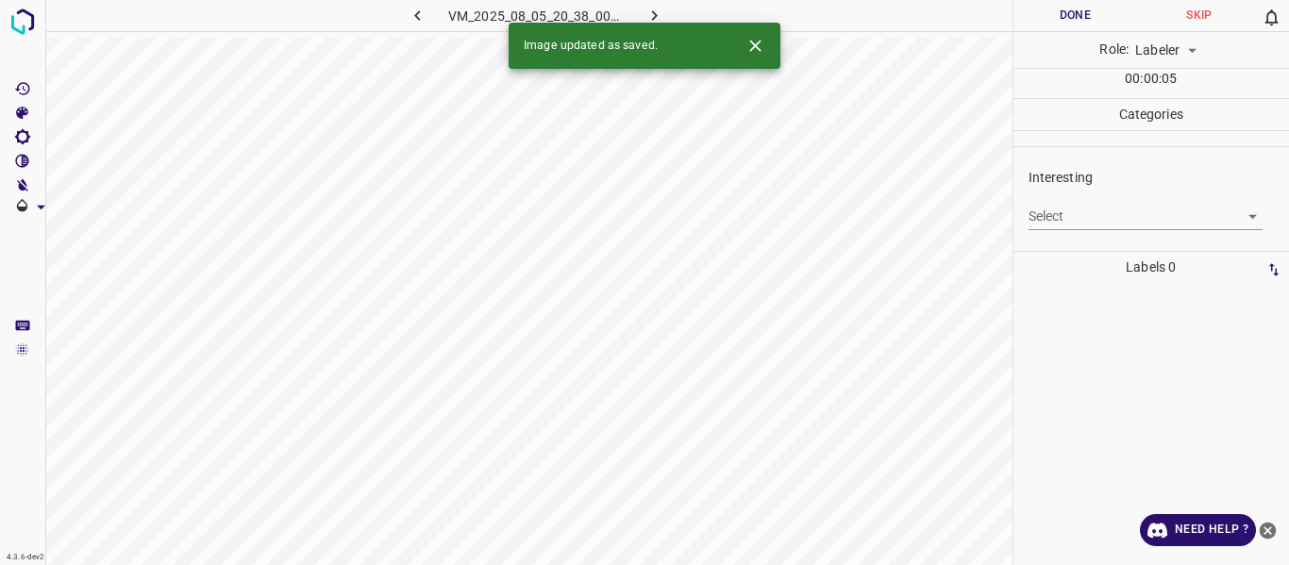
click at [1091, 216] on body "4.3.6-dev2 VM_2025_08_05_20_38_00_469_06.gif Done Skip 0 Role: Labeler labeler …" at bounding box center [644, 282] width 1289 height 565
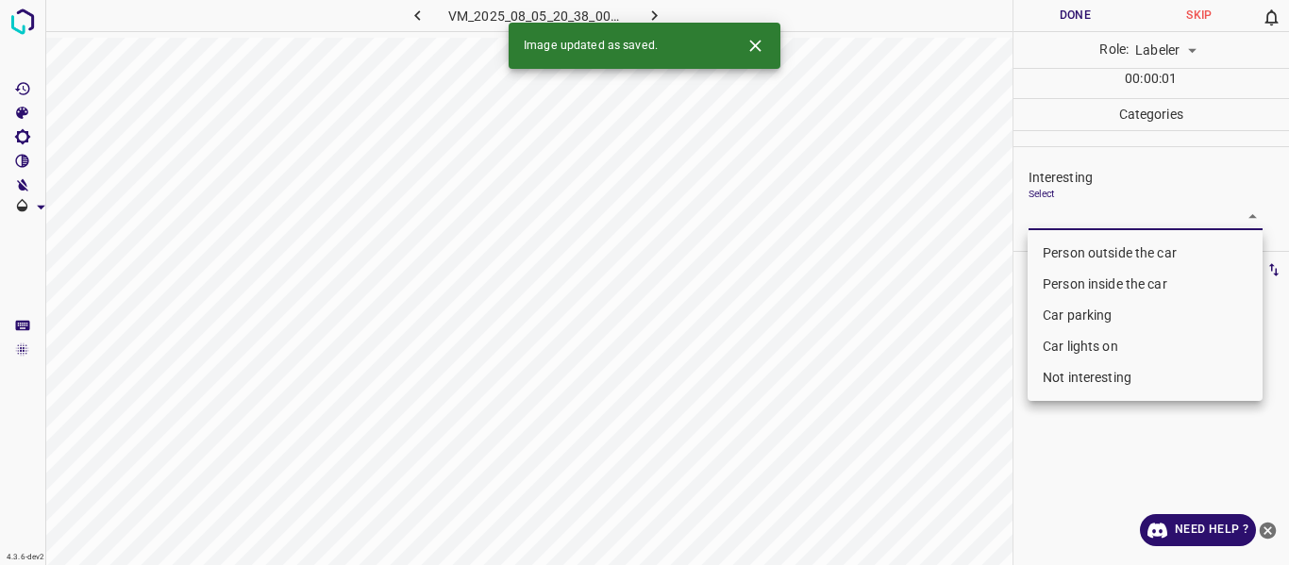
click at [1083, 252] on li "Person outside the car" at bounding box center [1144, 253] width 235 height 31
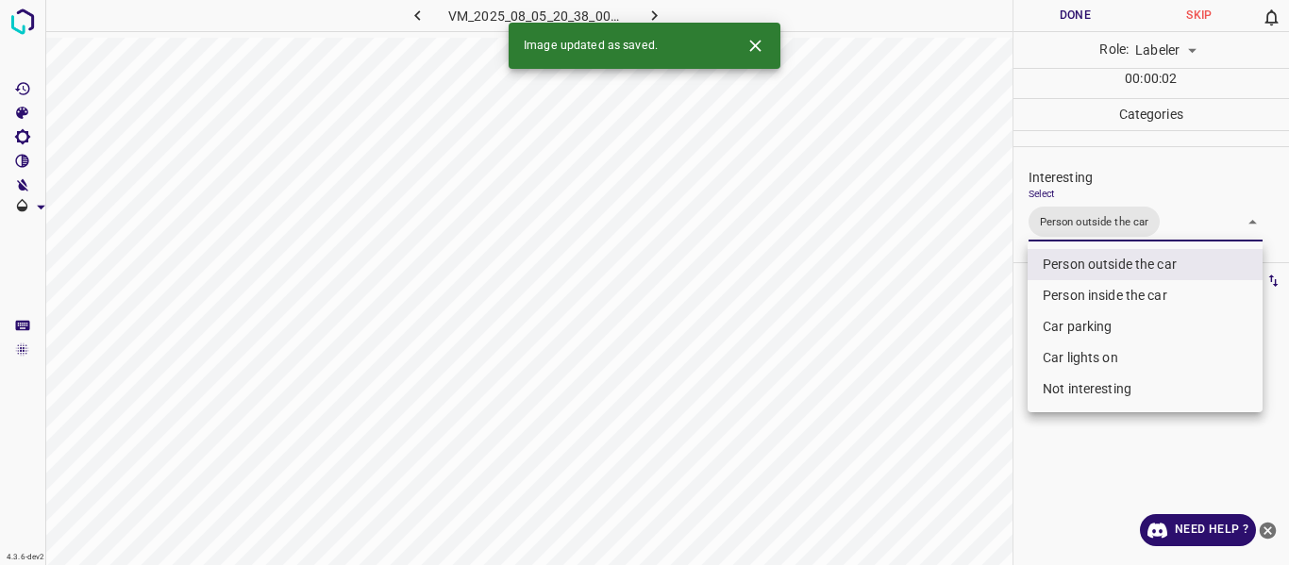
drag, startPoint x: 953, startPoint y: 355, endPoint x: 948, endPoint y: 385, distance: 30.6
click at [953, 370] on div at bounding box center [644, 282] width 1289 height 565
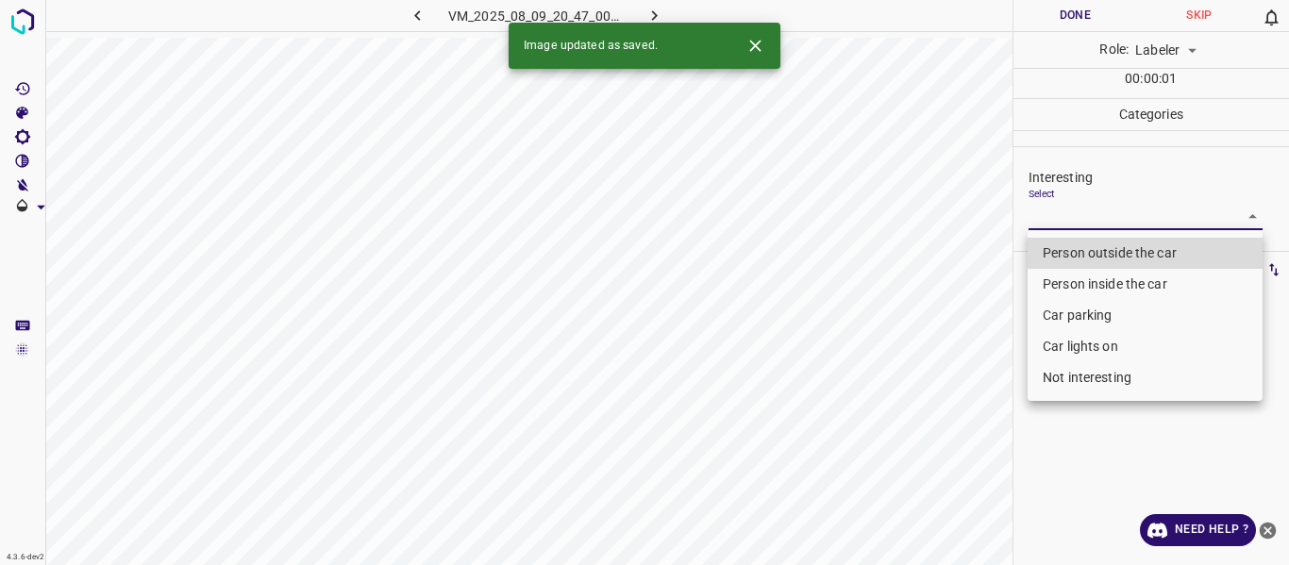
click at [1075, 218] on body "4.3.6-dev2 VM_2025_08_09_20_47_00_753_02.gif Done Skip 0 Role: Labeler labeler …" at bounding box center [644, 282] width 1289 height 565
click at [1079, 256] on li "Person outside the car" at bounding box center [1144, 253] width 235 height 31
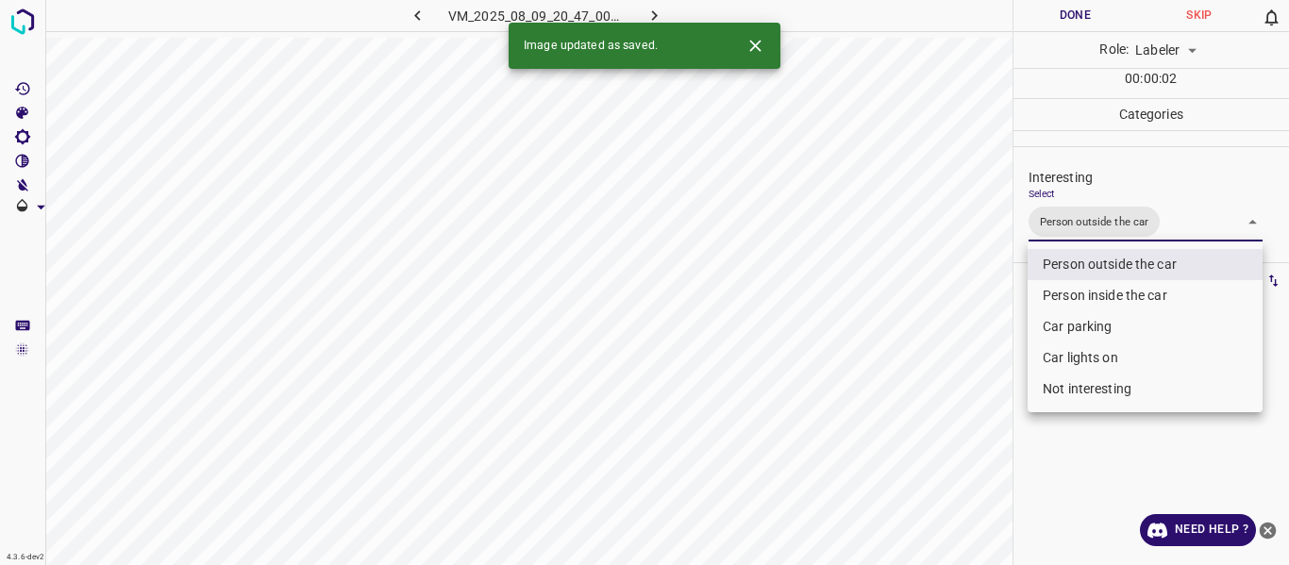
click at [950, 420] on div at bounding box center [644, 282] width 1289 height 565
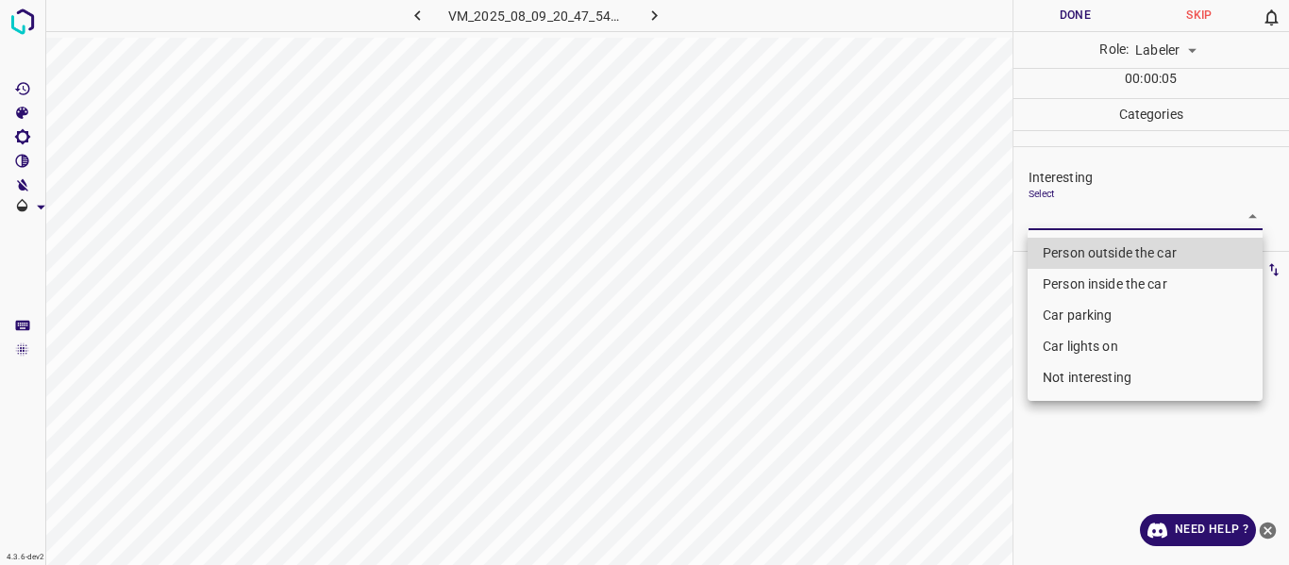
click at [1077, 213] on body "4.3.6-dev2 VM_2025_08_09_20_47_54_586_12.gif Done Skip 0 Role: Labeler labeler …" at bounding box center [644, 282] width 1289 height 565
drag, startPoint x: 1077, startPoint y: 251, endPoint x: 1051, endPoint y: 399, distance: 150.5
click at [1077, 254] on li "Person outside the car" at bounding box center [1144, 253] width 235 height 31
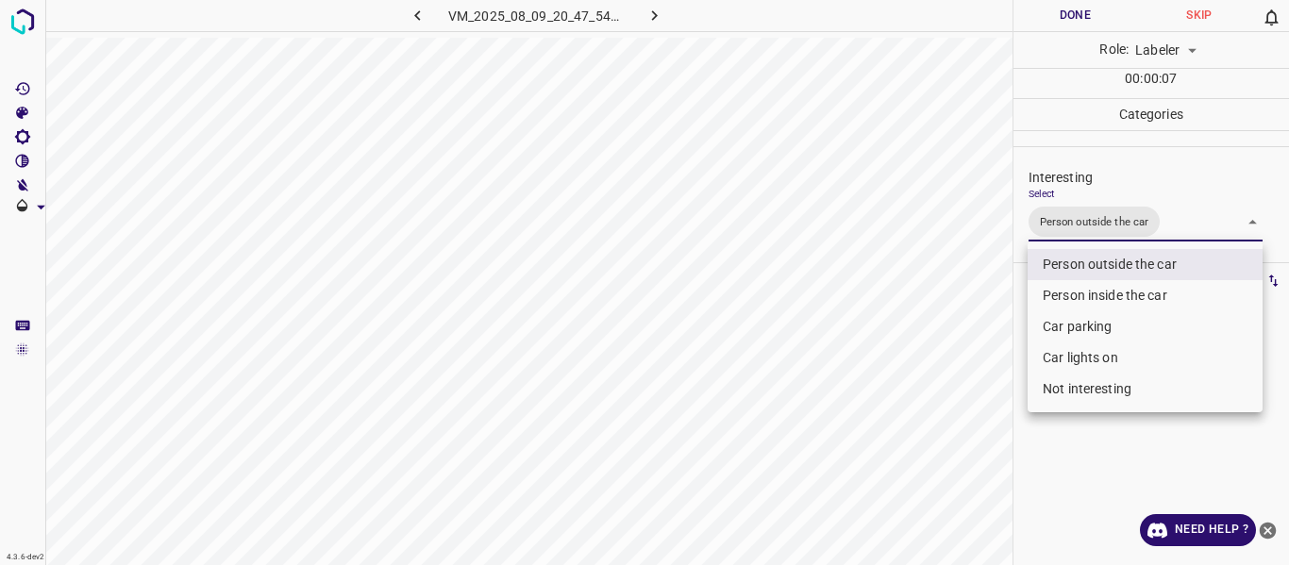
drag, startPoint x: 942, startPoint y: 442, endPoint x: 929, endPoint y: 424, distance: 21.7
click at [939, 442] on div at bounding box center [644, 282] width 1289 height 565
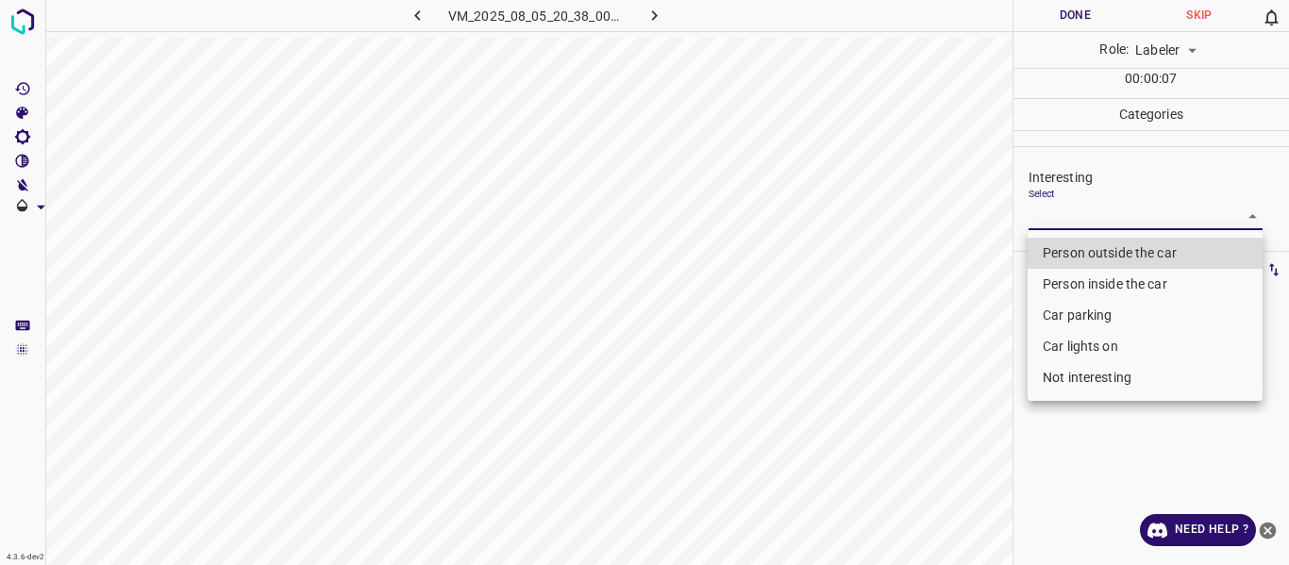
click at [1119, 213] on body "4.3.6-dev2 VM_2025_08_05_20_38_00_469_08.gif Done Skip 0 Role: Labeler labeler …" at bounding box center [644, 282] width 1289 height 565
click at [1099, 249] on li "Person outside the car" at bounding box center [1144, 253] width 235 height 31
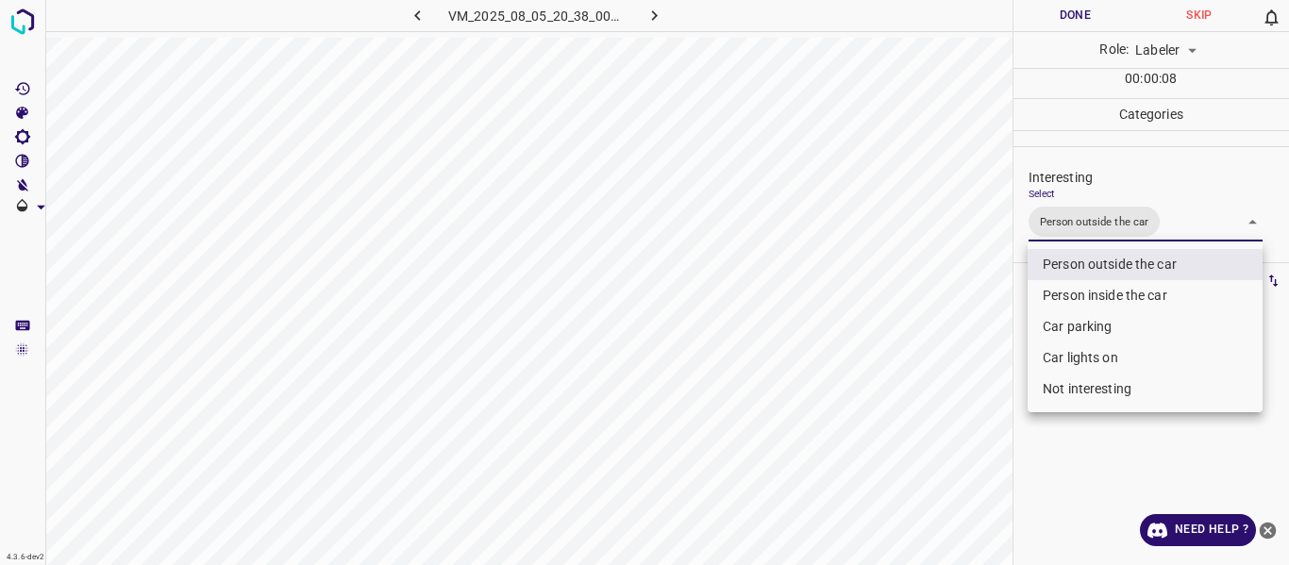
click at [956, 363] on div at bounding box center [644, 282] width 1289 height 565
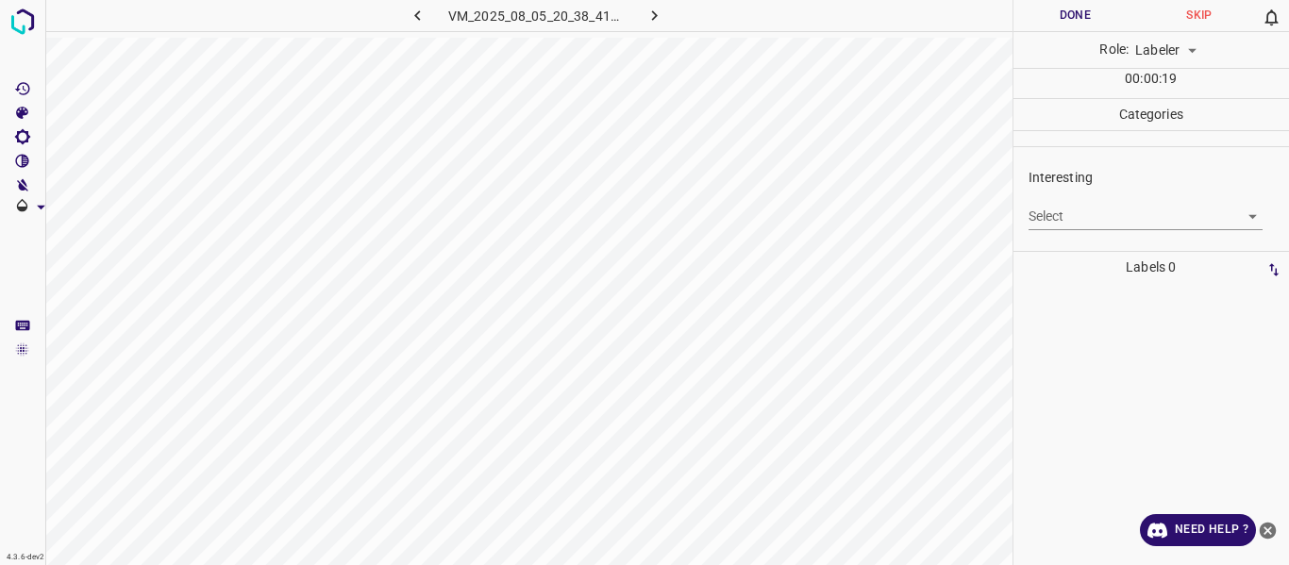
click at [1131, 208] on body "4.3.6-dev2 VM_2025_08_05_20_38_41_395_07.gif Done Skip 0 Role: Labeler labeler …" at bounding box center [644, 282] width 1289 height 565
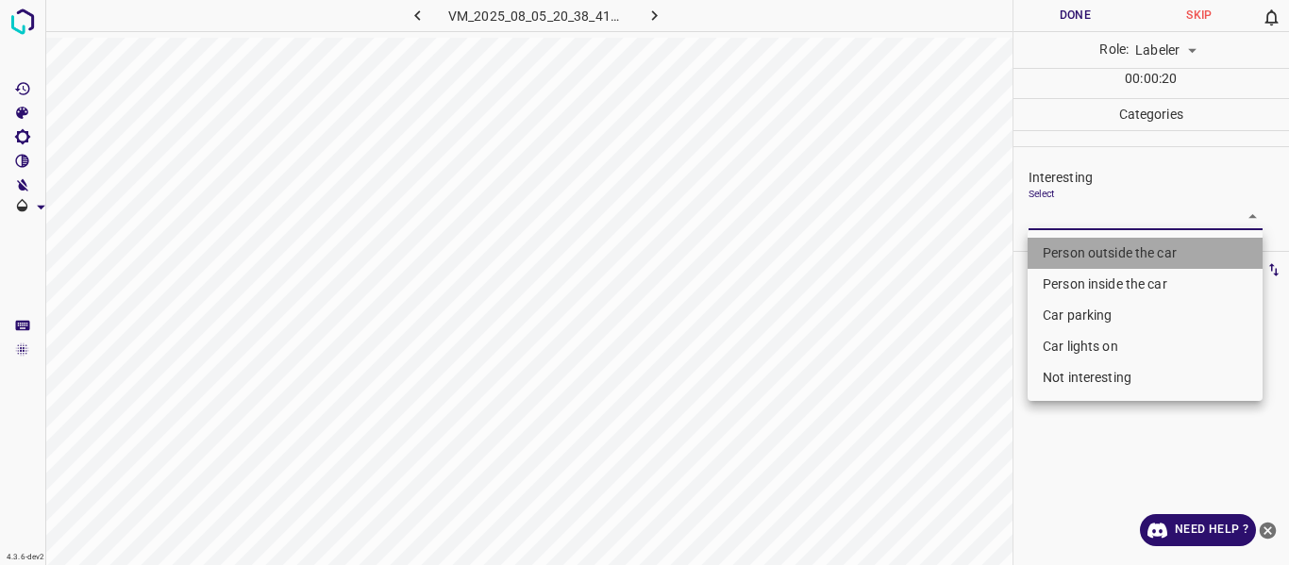
click at [1099, 253] on li "Person outside the car" at bounding box center [1144, 253] width 235 height 31
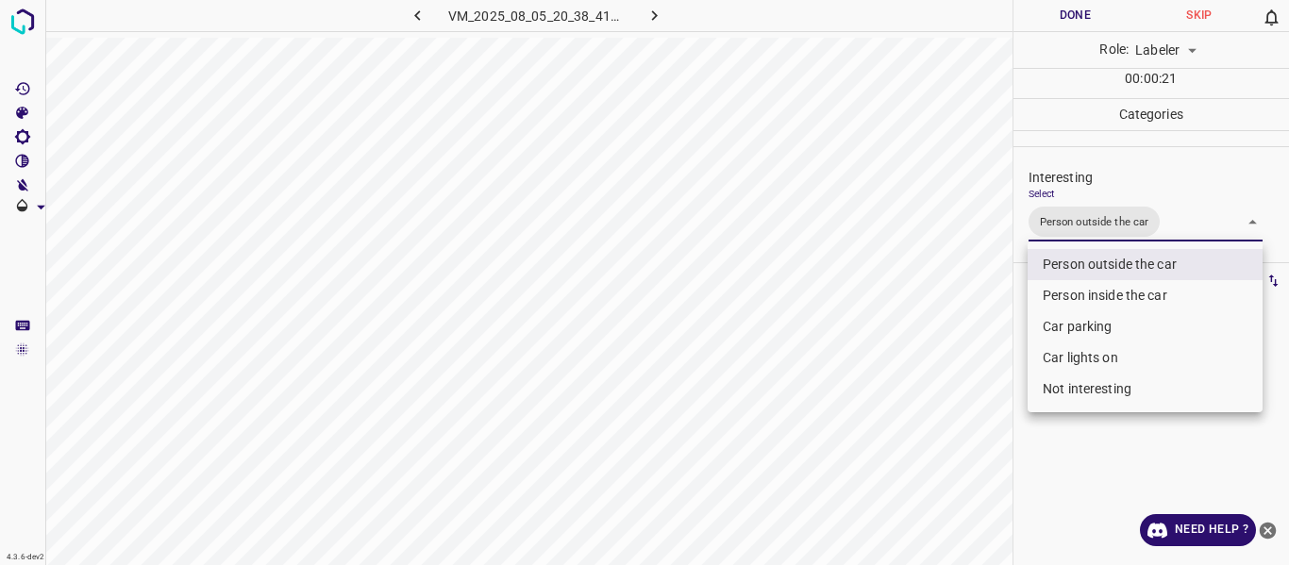
drag, startPoint x: 925, startPoint y: 386, endPoint x: 911, endPoint y: 391, distance: 14.9
click at [917, 389] on div at bounding box center [644, 282] width 1289 height 565
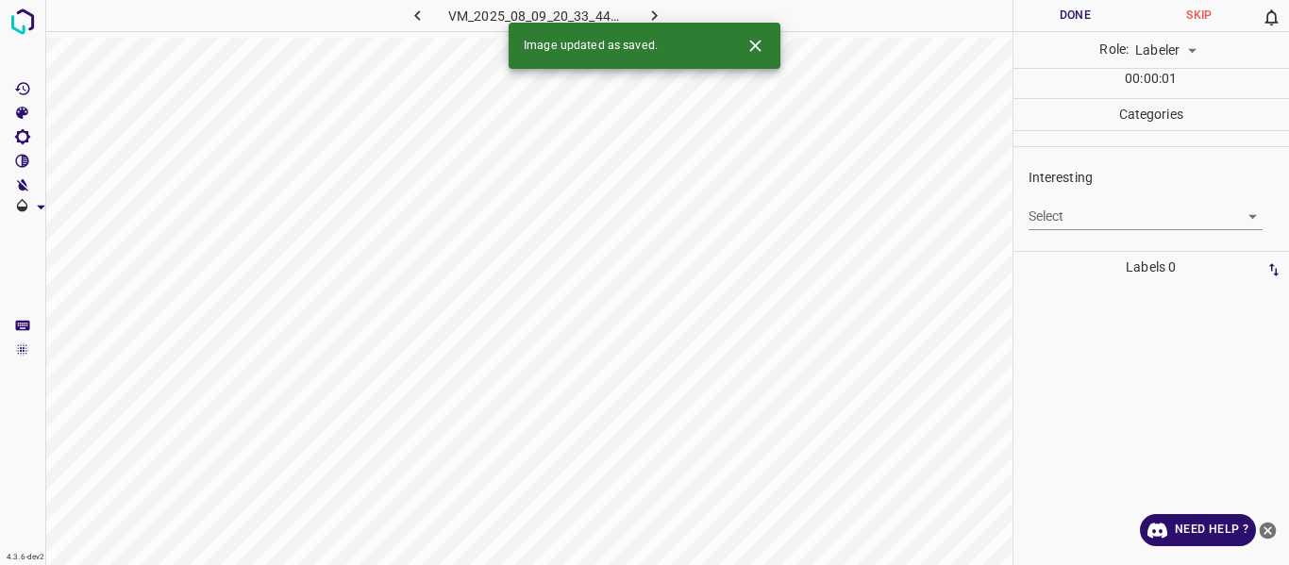
click at [1059, 220] on body "4.3.6-dev2 VM_2025_08_09_20_33_44_813_01.gif Done Skip 0 Role: Labeler labeler …" at bounding box center [644, 282] width 1289 height 565
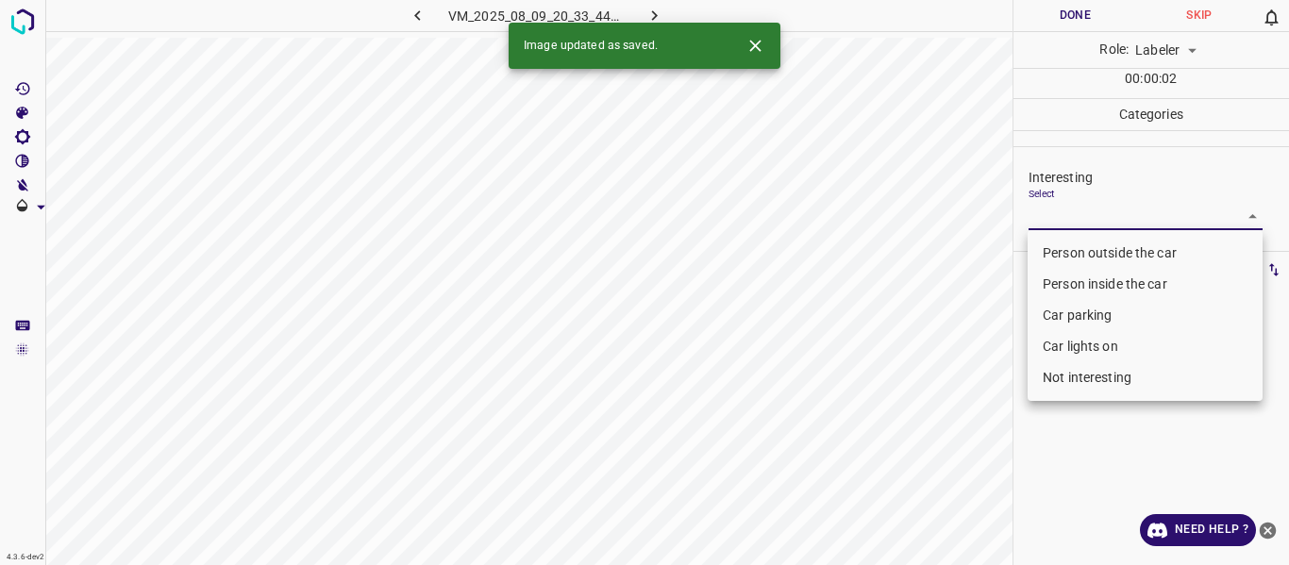
click at [1059, 257] on li "Person outside the car" at bounding box center [1144, 253] width 235 height 31
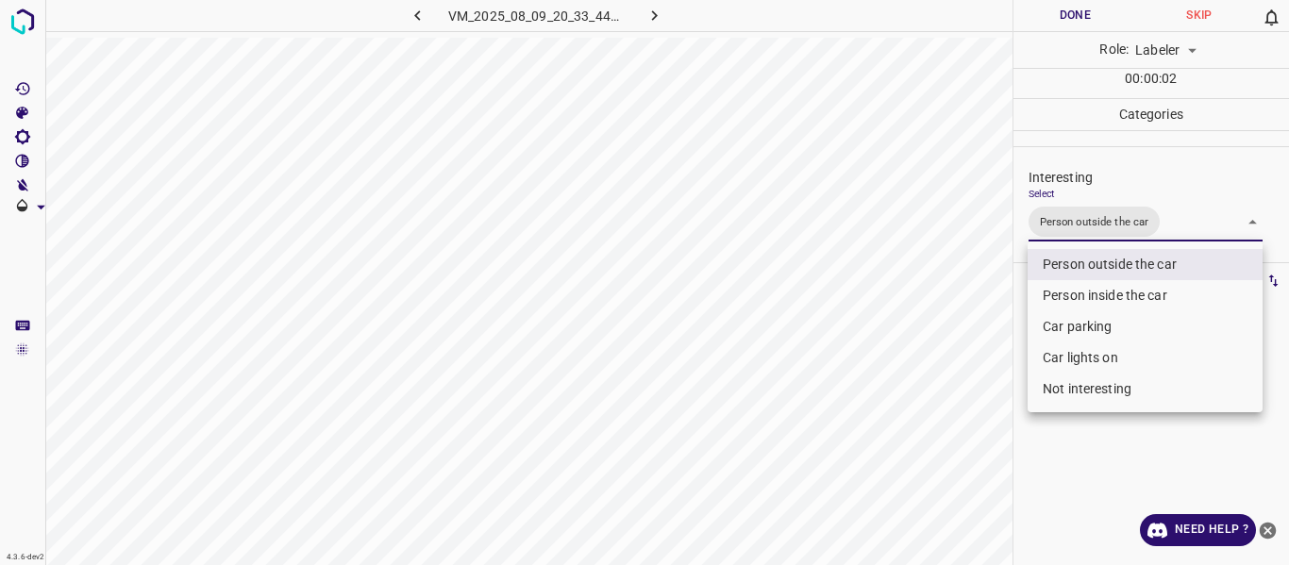
drag, startPoint x: 960, startPoint y: 313, endPoint x: 961, endPoint y: 341, distance: 27.4
click at [961, 319] on div at bounding box center [644, 282] width 1289 height 565
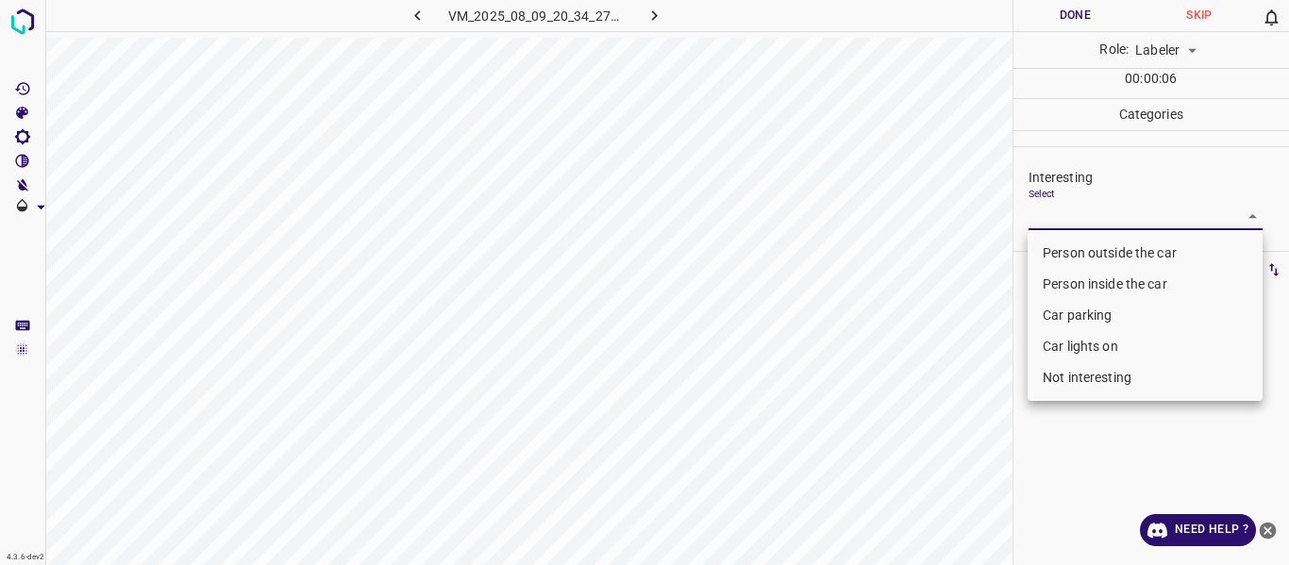
click at [1084, 228] on body "4.3.6-dev2 VM_2025_08_09_20_34_27_683_06.gif Done Skip 0 Role: Labeler labeler …" at bounding box center [644, 282] width 1289 height 565
click at [1102, 372] on li "Not interesting" at bounding box center [1144, 377] width 235 height 31
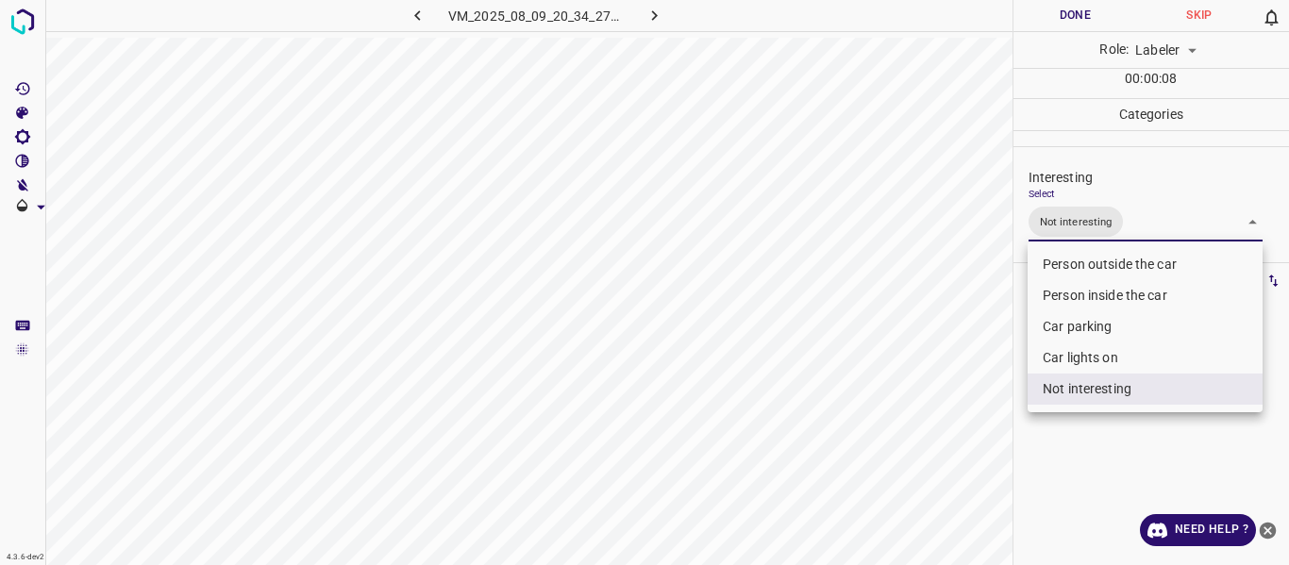
drag, startPoint x: 967, startPoint y: 377, endPoint x: 901, endPoint y: 419, distance: 78.0
click at [964, 382] on div at bounding box center [644, 282] width 1289 height 565
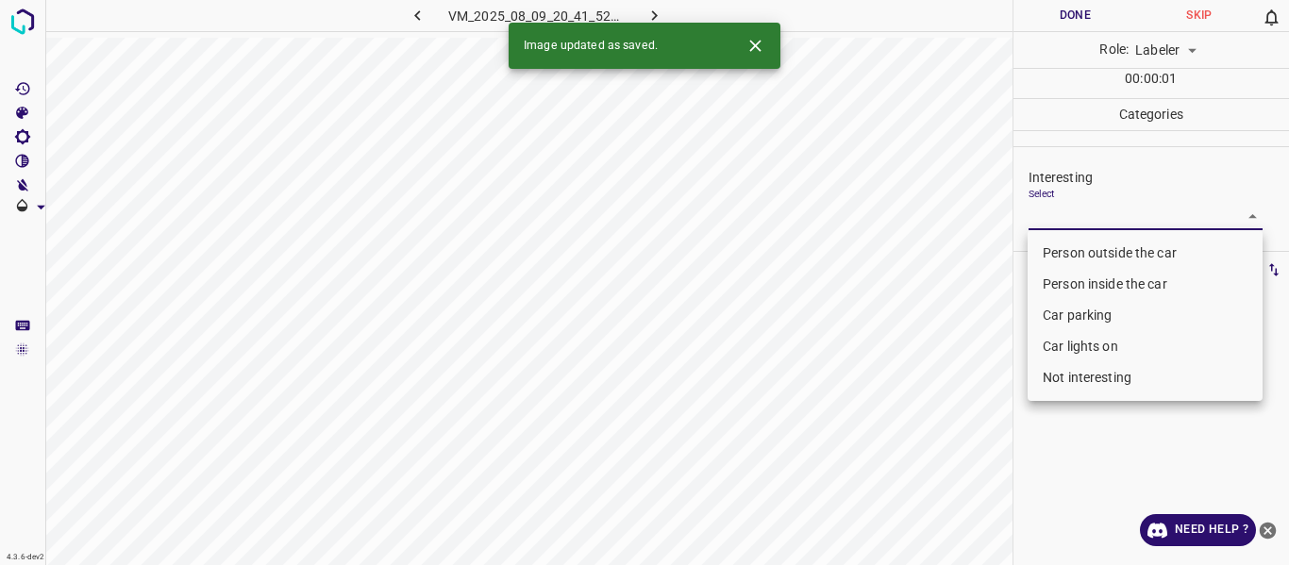
click at [1058, 209] on body "4.3.6-dev2 VM_2025_08_09_20_41_52_309_09.gif Done Skip 0 Role: Labeler labeler …" at bounding box center [644, 282] width 1289 height 565
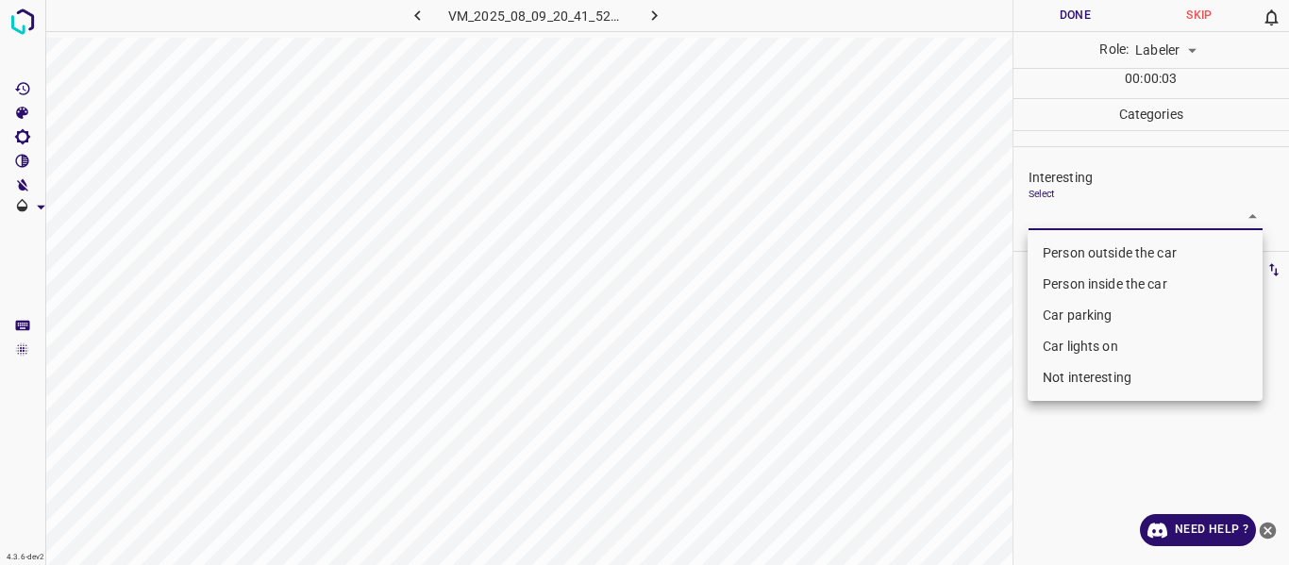
click at [1055, 376] on li "Not interesting" at bounding box center [1144, 377] width 235 height 31
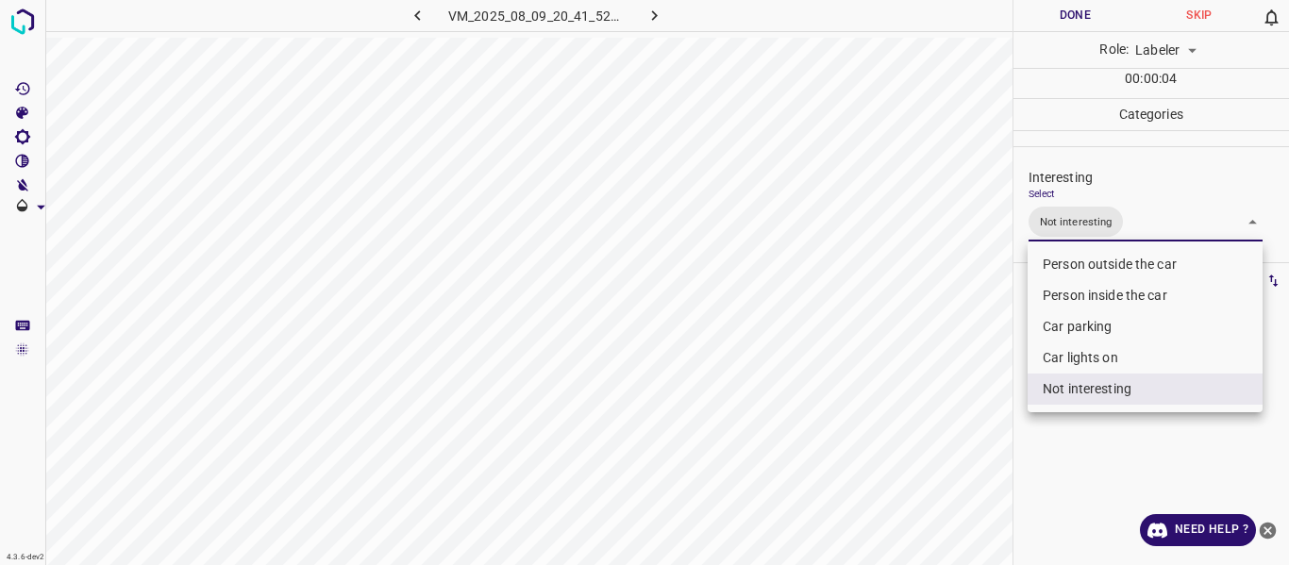
drag, startPoint x: 963, startPoint y: 406, endPoint x: 941, endPoint y: 429, distance: 32.7
click at [961, 408] on div at bounding box center [644, 282] width 1289 height 565
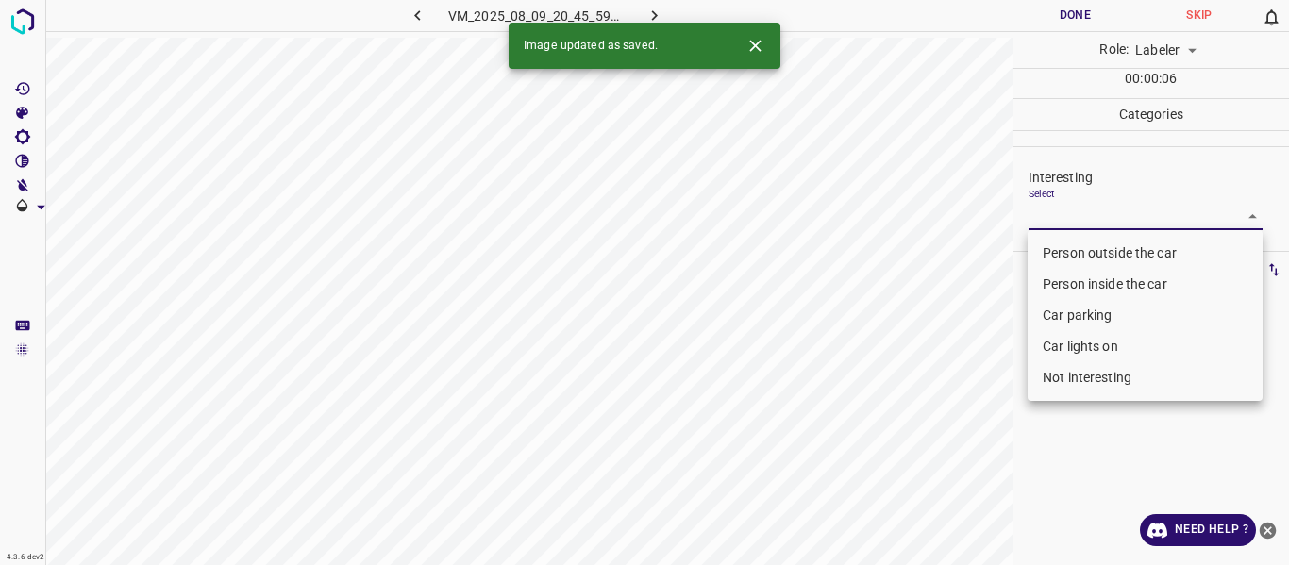
click at [1075, 217] on body "4.3.6-dev2 VM_2025_08_09_20_45_59_227_02.gif Done Skip 0 Role: Labeler labeler …" at bounding box center [644, 282] width 1289 height 565
click at [1077, 246] on li "Person outside the car" at bounding box center [1144, 253] width 235 height 31
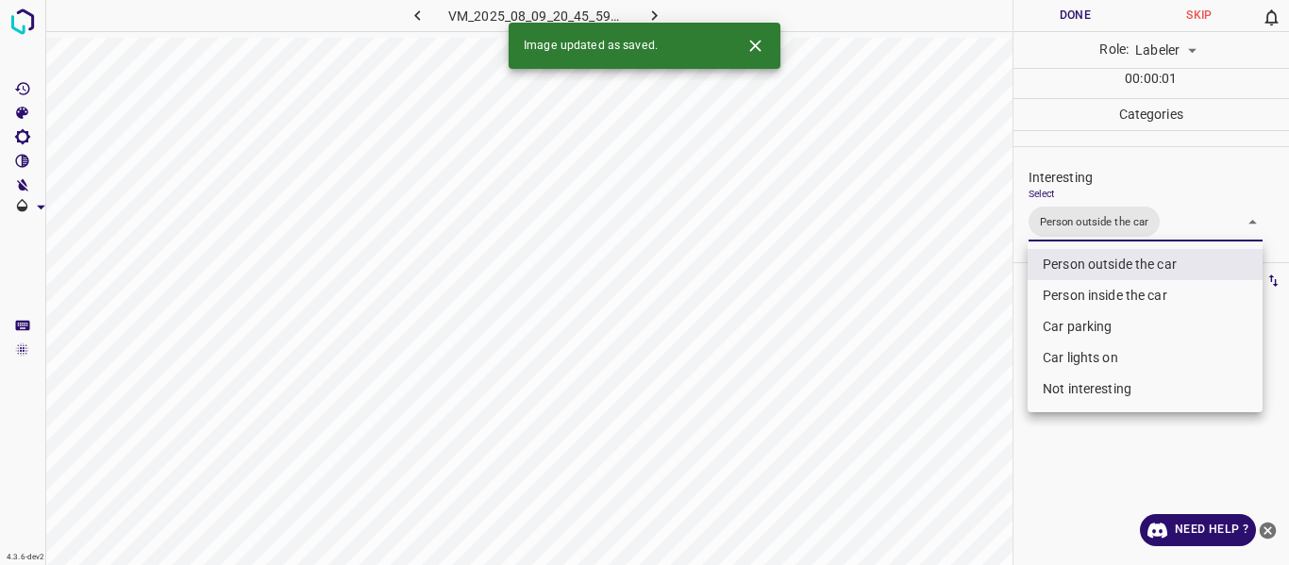
drag, startPoint x: 937, startPoint y: 356, endPoint x: 911, endPoint y: 470, distance: 117.0
click at [938, 379] on div at bounding box center [644, 282] width 1289 height 565
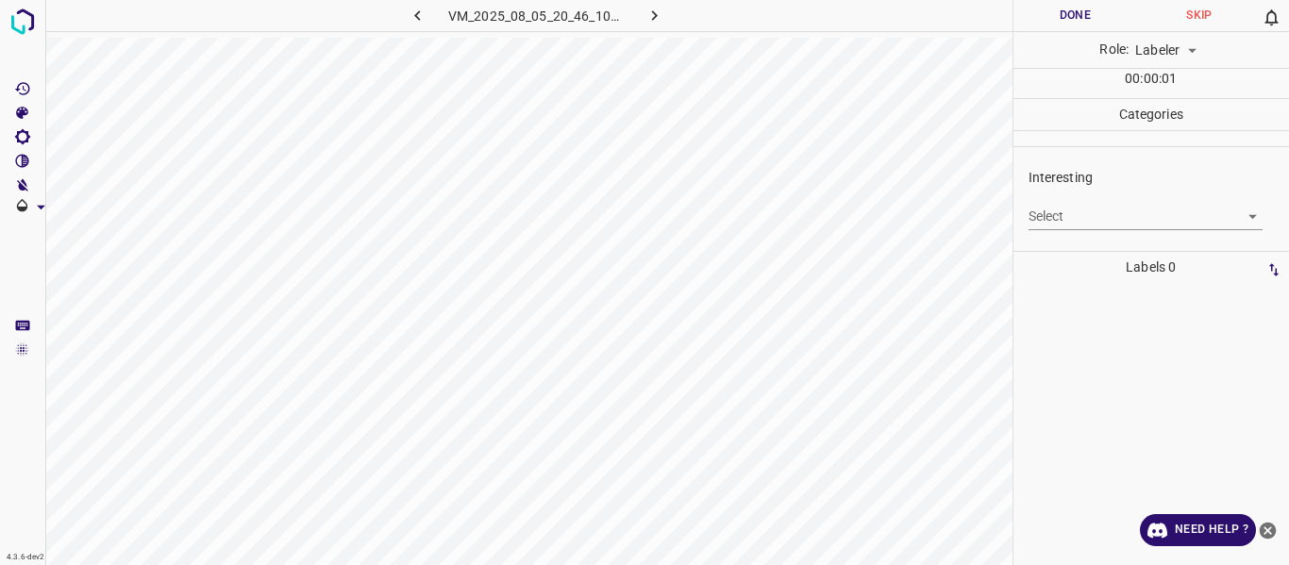
click at [1076, 215] on body "4.3.6-dev2 VM_2025_08_05_20_46_10_278_06.gif Done Skip 0 Role: Labeler labeler …" at bounding box center [644, 282] width 1289 height 565
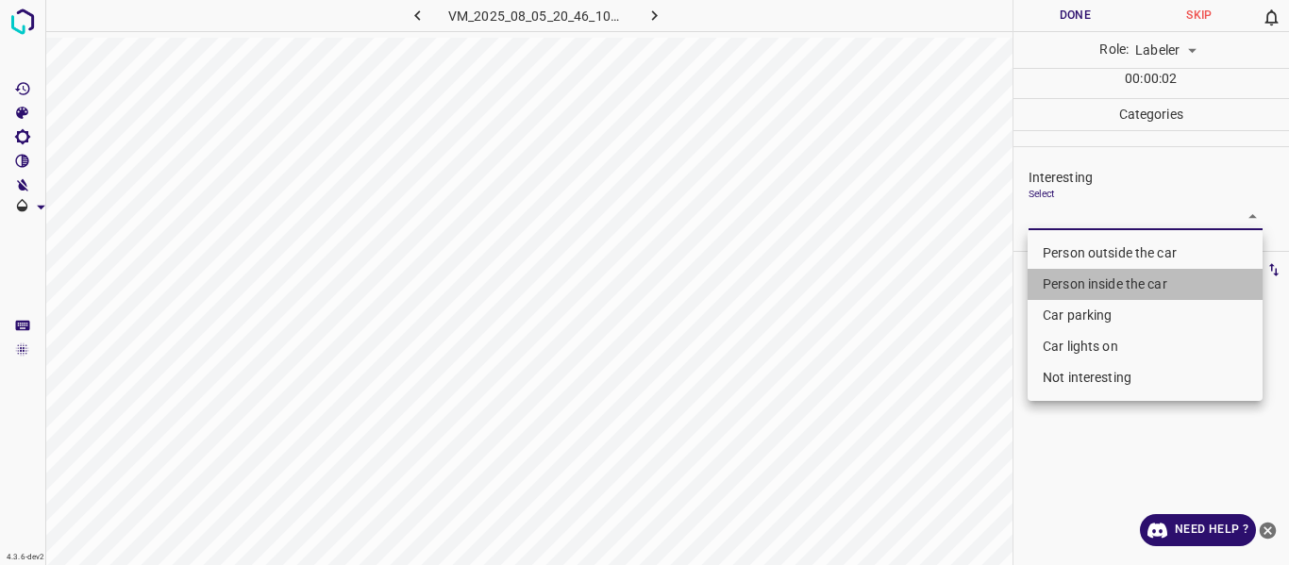
click at [1083, 281] on li "Person inside the car" at bounding box center [1144, 284] width 235 height 31
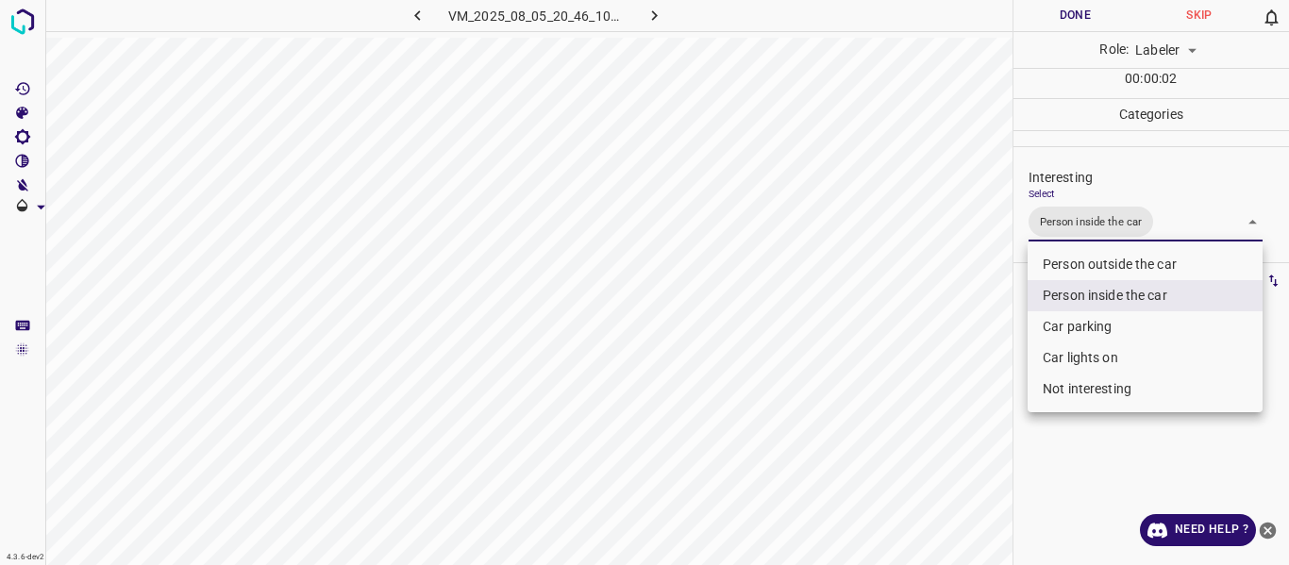
drag, startPoint x: 919, startPoint y: 348, endPoint x: 922, endPoint y: 361, distance: 13.5
click at [921, 356] on div at bounding box center [644, 282] width 1289 height 565
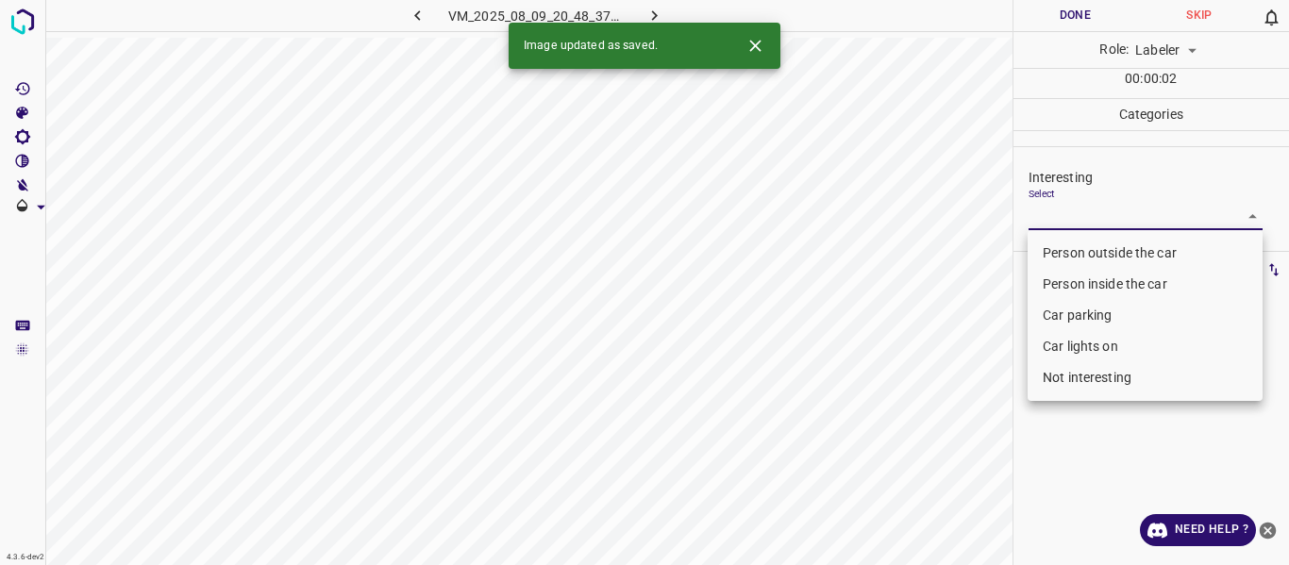
click at [1084, 220] on body "4.3.6-dev2 VM_2025_08_09_20_48_37_248_02.gif Done Skip 0 Role: Labeler labeler …" at bounding box center [644, 282] width 1289 height 565
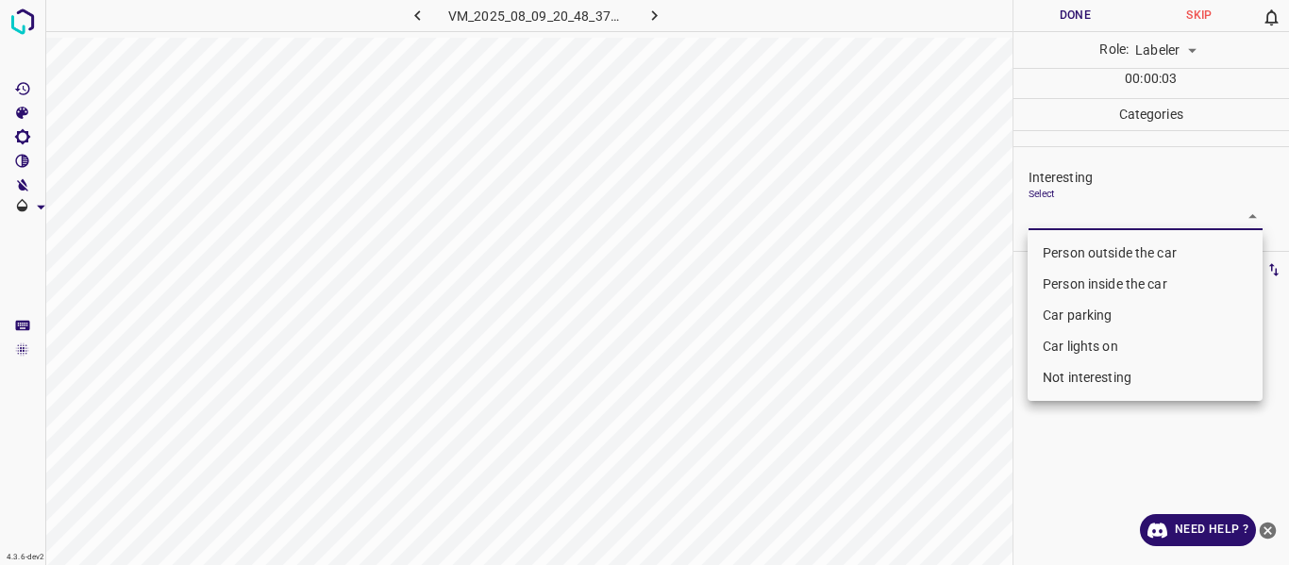
drag, startPoint x: 1071, startPoint y: 372, endPoint x: 956, endPoint y: 408, distance: 120.6
click at [1069, 372] on li "Not interesting" at bounding box center [1144, 377] width 235 height 31
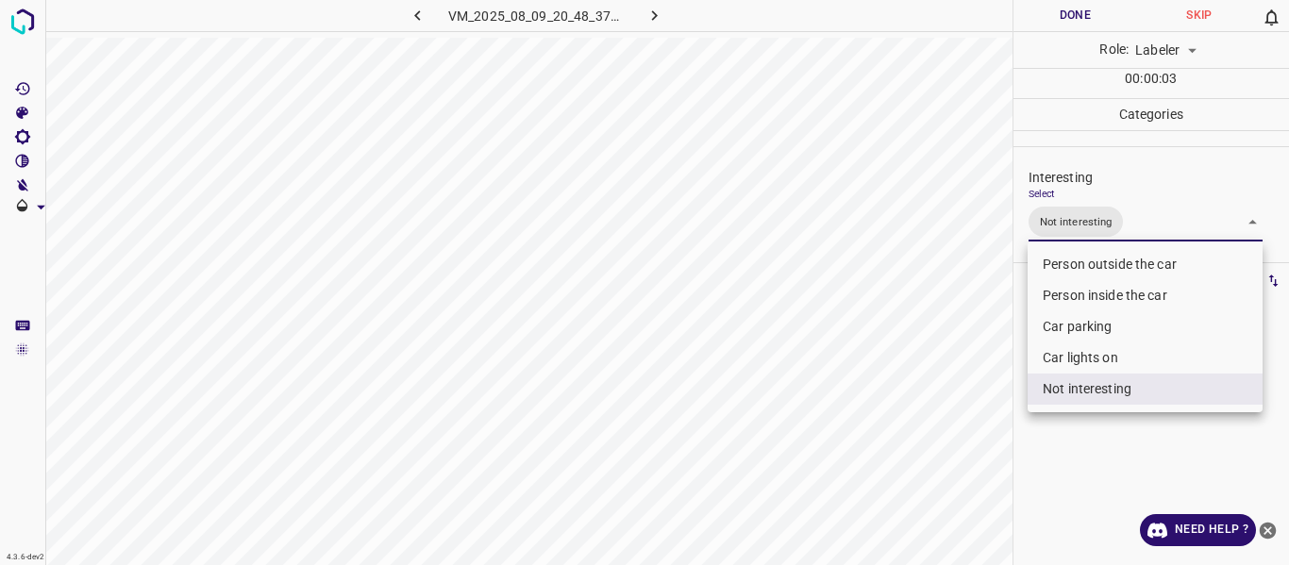
drag, startPoint x: 876, startPoint y: 442, endPoint x: 920, endPoint y: 463, distance: 48.5
click at [882, 452] on div at bounding box center [644, 282] width 1289 height 565
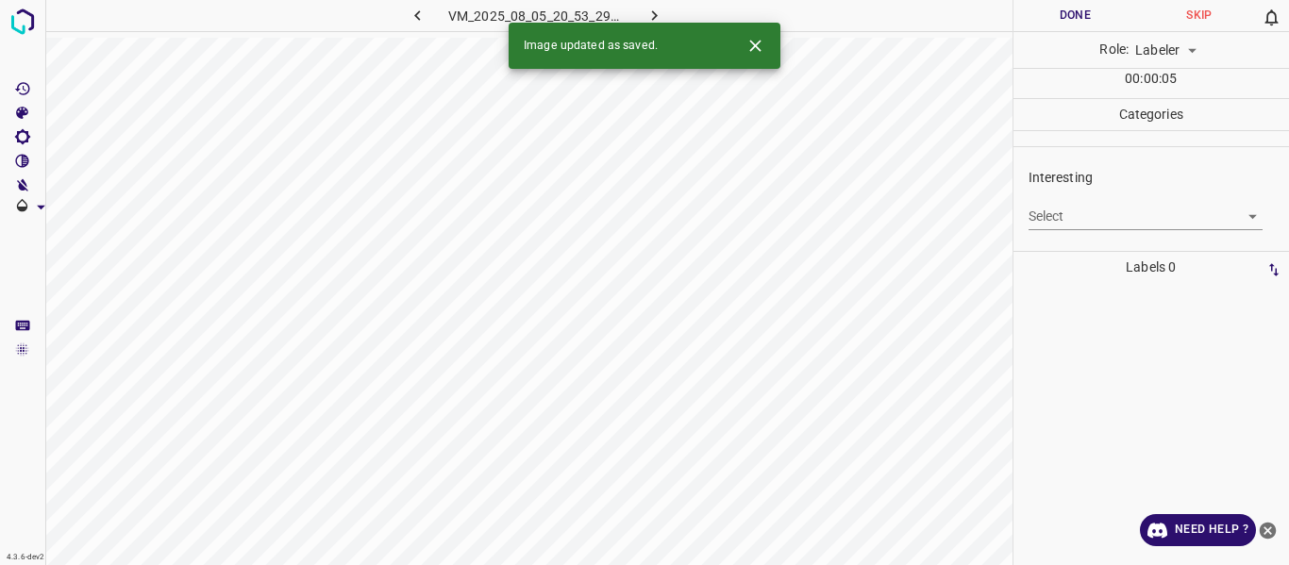
click at [1048, 211] on body "4.3.6-dev2 VM_2025_08_05_20_53_29_750_02.gif Done Skip 0 Role: Labeler labeler …" at bounding box center [644, 282] width 1289 height 565
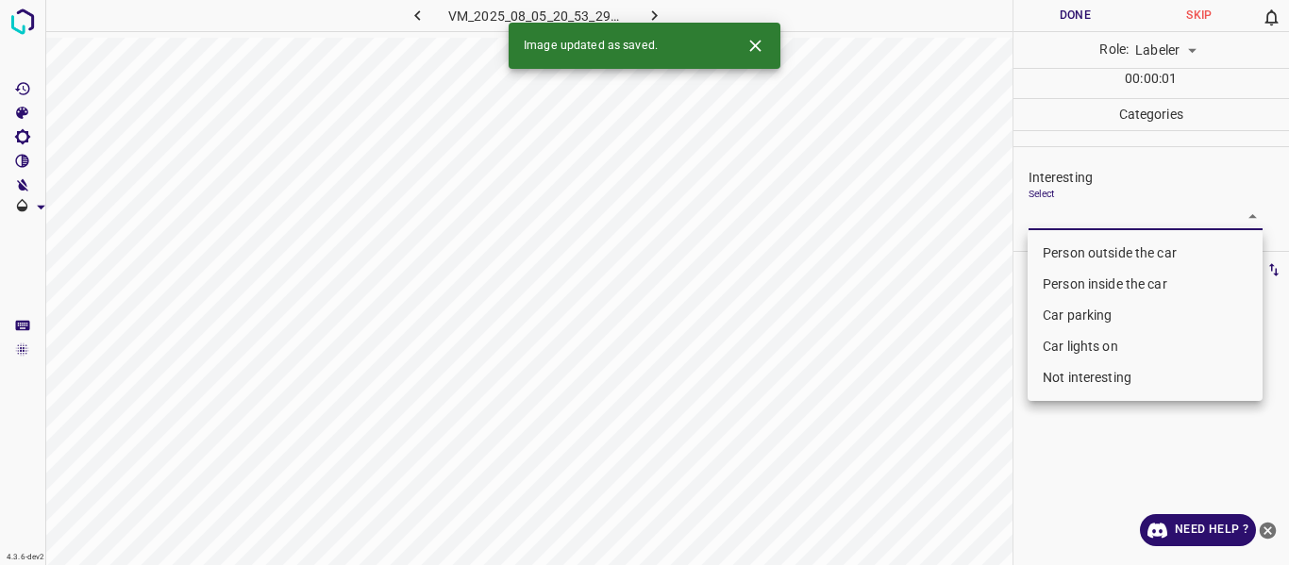
click at [1049, 257] on li "Person outside the car" at bounding box center [1144, 253] width 235 height 31
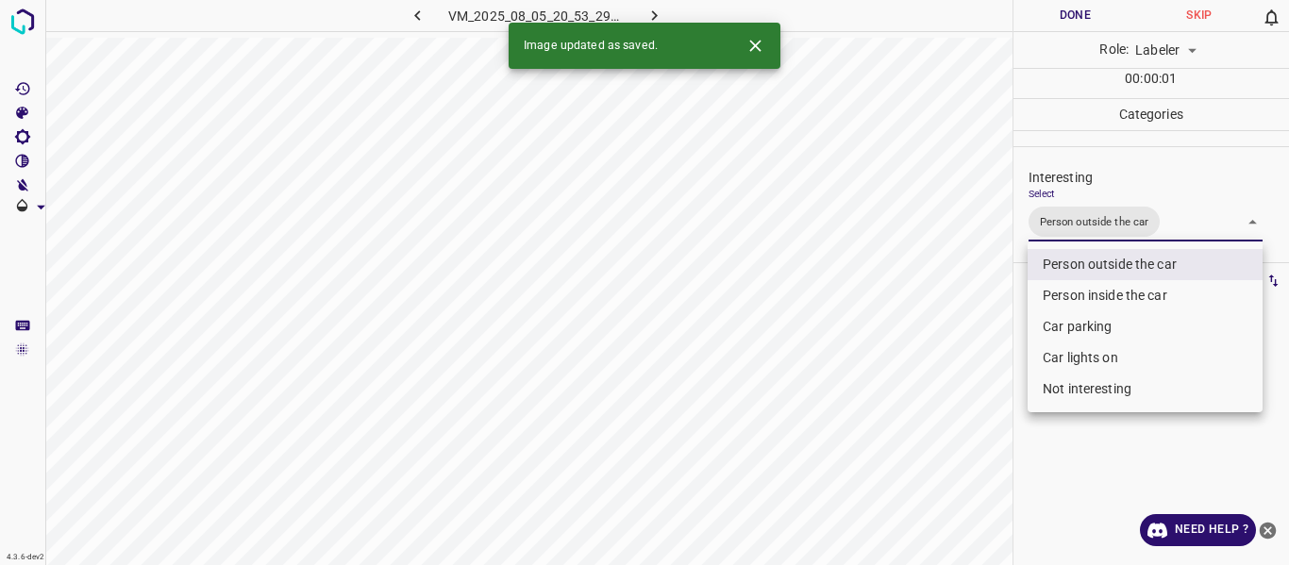
drag, startPoint x: 973, startPoint y: 368, endPoint x: 964, endPoint y: 407, distance: 39.6
click at [967, 398] on div at bounding box center [644, 282] width 1289 height 565
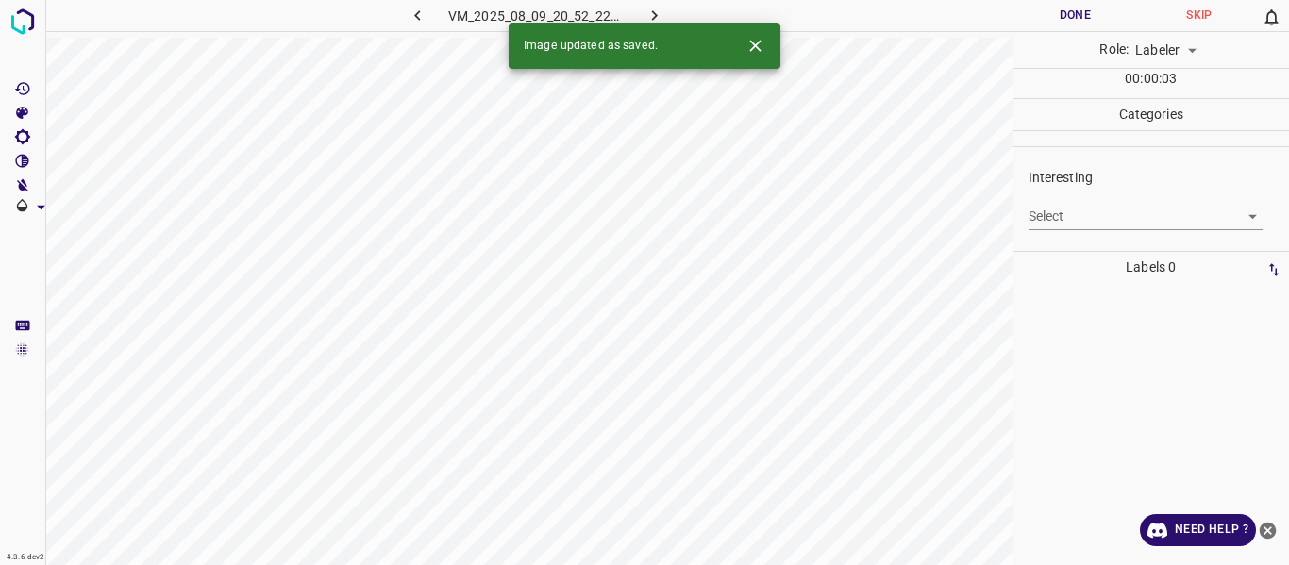
click at [1104, 217] on body "4.3.6-dev2 VM_2025_08_09_20_52_22_339_03.gif Done Skip 0 Role: Labeler labeler …" at bounding box center [644, 282] width 1289 height 565
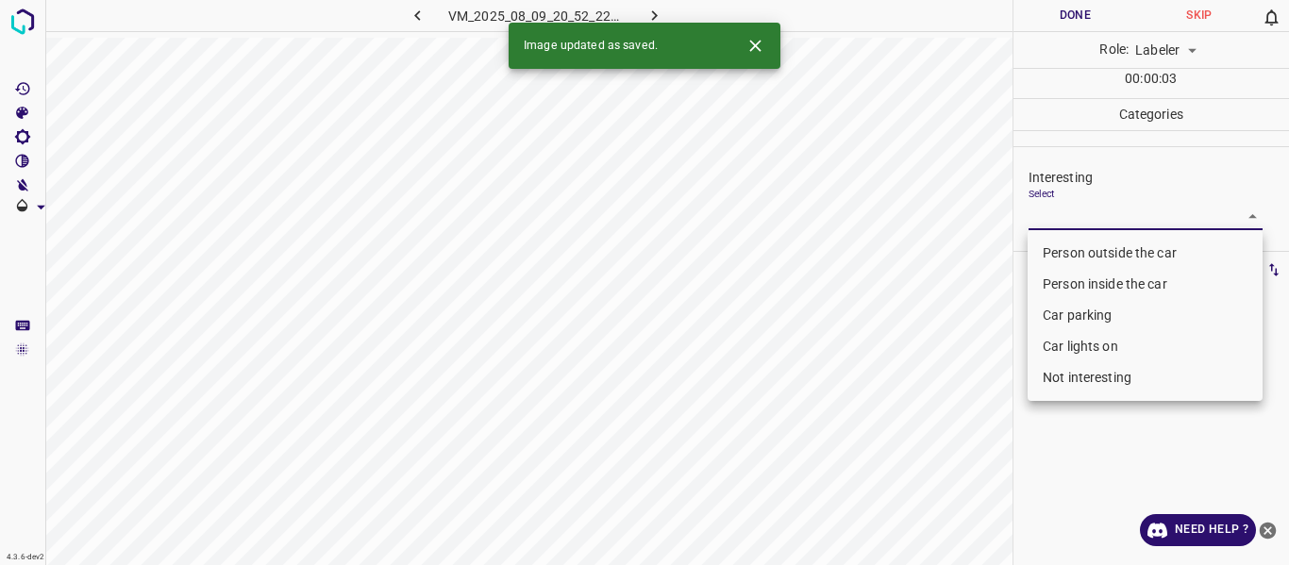
click at [1104, 248] on li "Person outside the car" at bounding box center [1144, 253] width 235 height 31
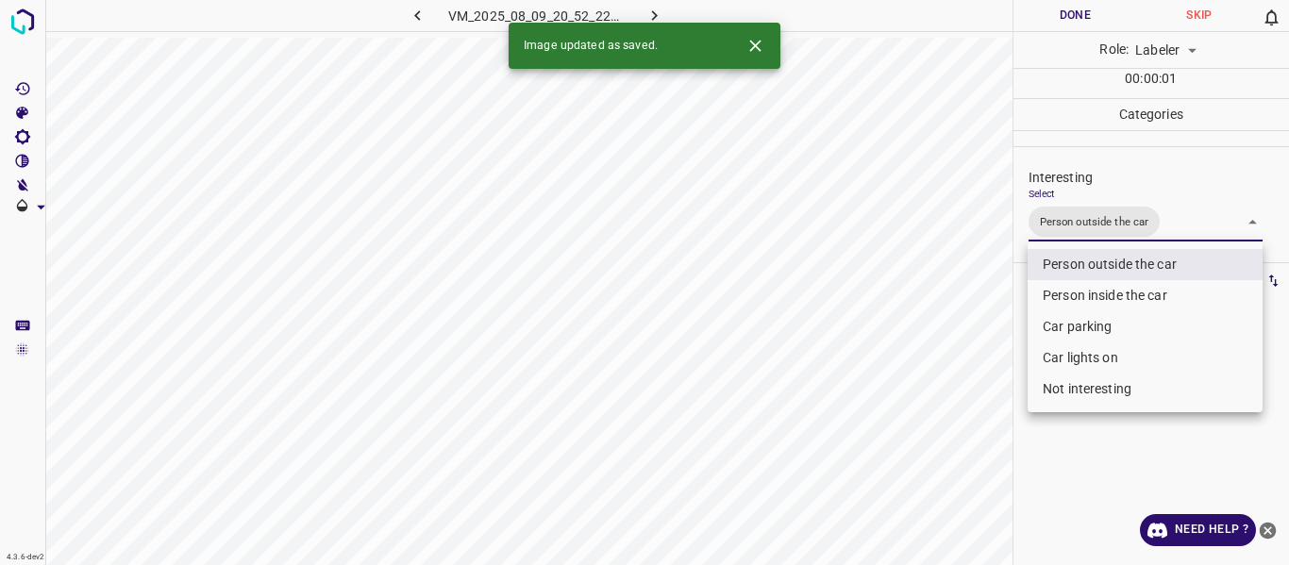
drag, startPoint x: 949, startPoint y: 388, endPoint x: 925, endPoint y: 465, distance: 80.9
click at [948, 410] on div at bounding box center [644, 282] width 1289 height 565
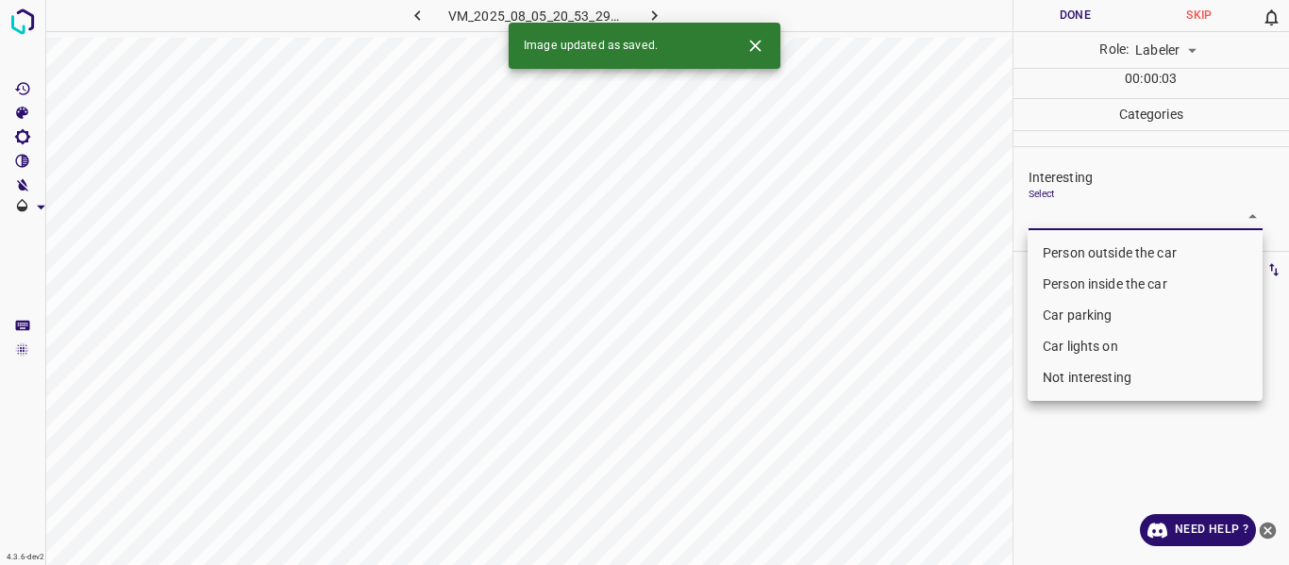
click at [1093, 207] on body "4.3.6-dev2 VM_2025_08_05_20_53_29_750_09.gif Done Skip 0 Role: Labeler labeler …" at bounding box center [644, 282] width 1289 height 565
click at [1085, 251] on li "Person outside the car" at bounding box center [1144, 253] width 235 height 31
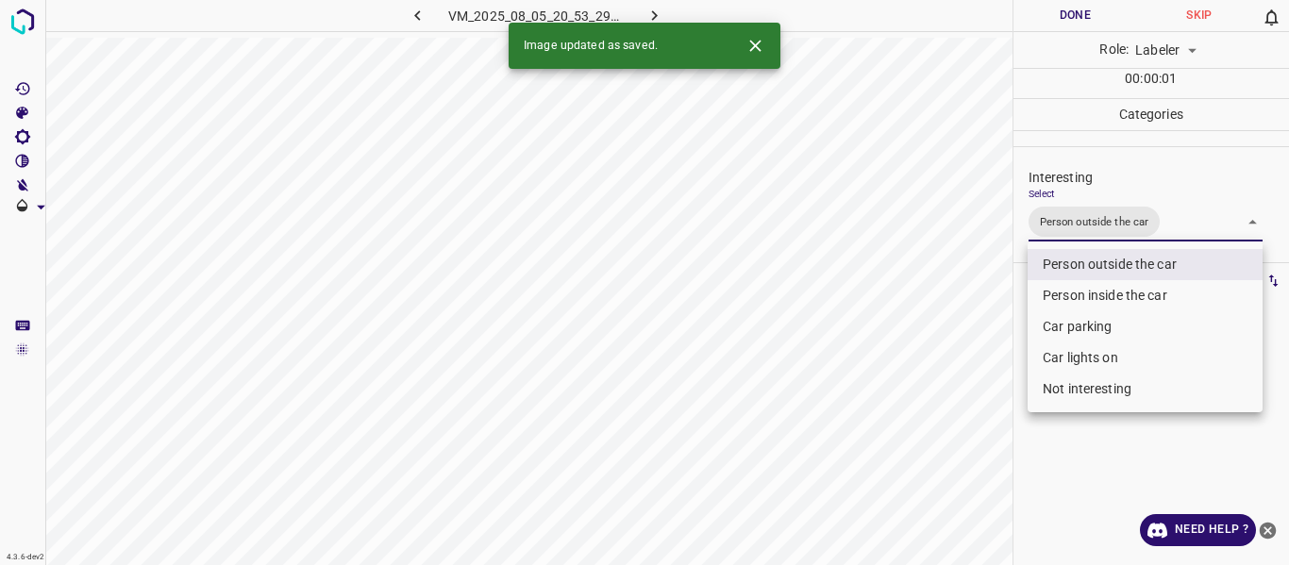
drag, startPoint x: 965, startPoint y: 392, endPoint x: 932, endPoint y: 453, distance: 68.8
click at [962, 404] on div at bounding box center [644, 282] width 1289 height 565
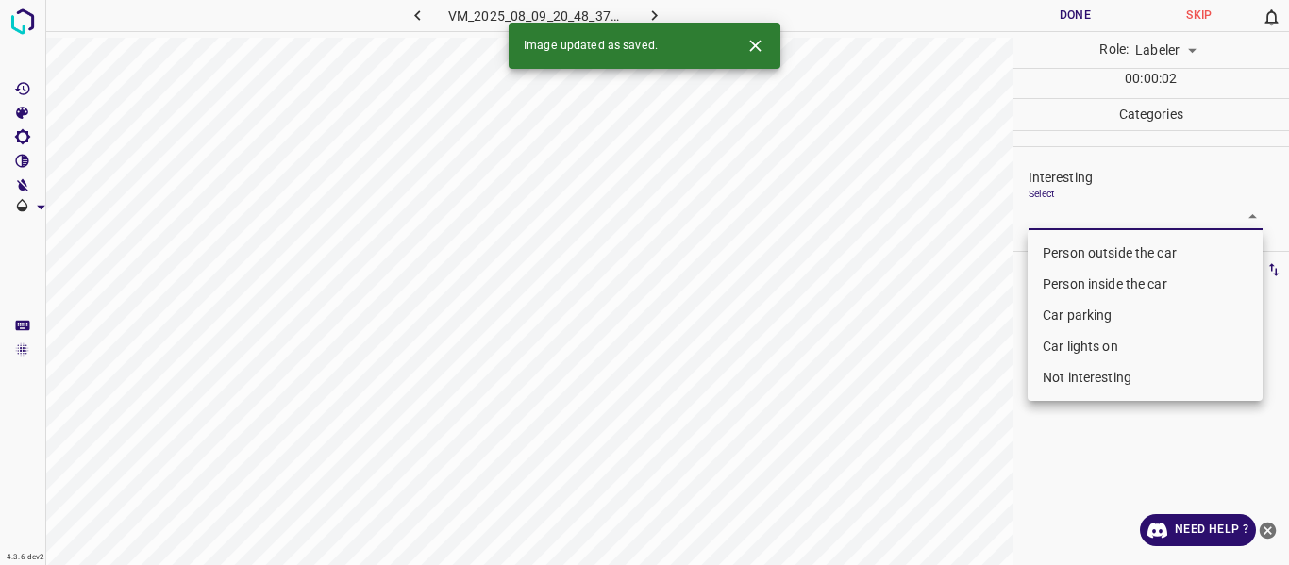
click at [1070, 214] on body "4.3.6-dev2 VM_2025_08_09_20_48_37_248_14.gif Done Skip 0 Role: Labeler labeler …" at bounding box center [644, 282] width 1289 height 565
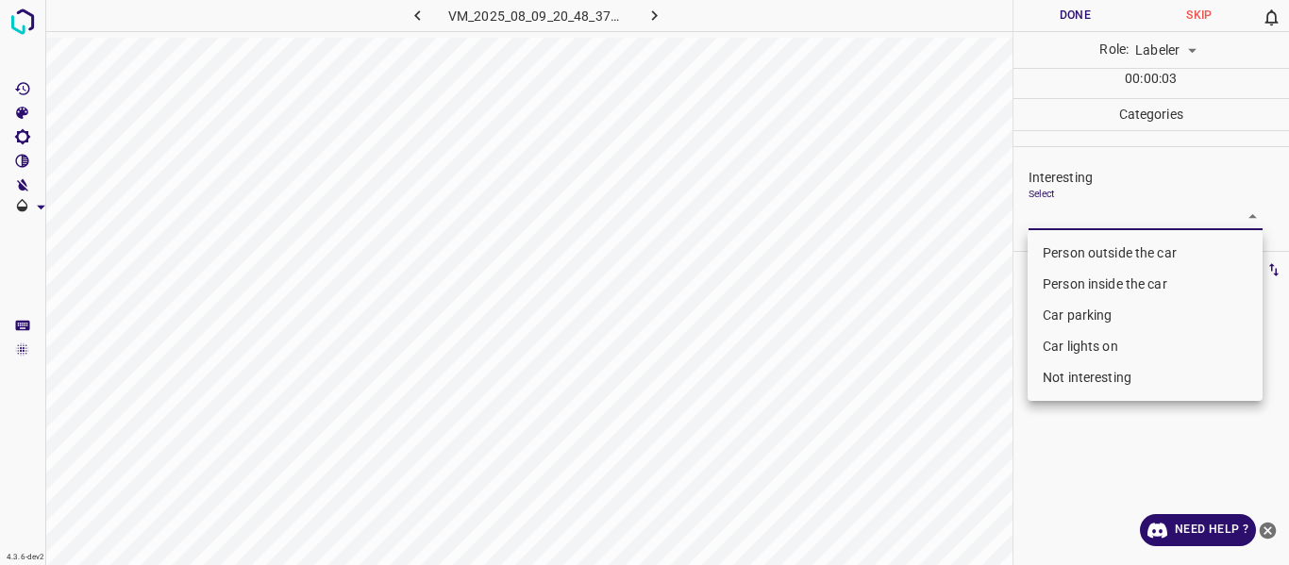
click at [1072, 373] on li "Not interesting" at bounding box center [1144, 377] width 235 height 31
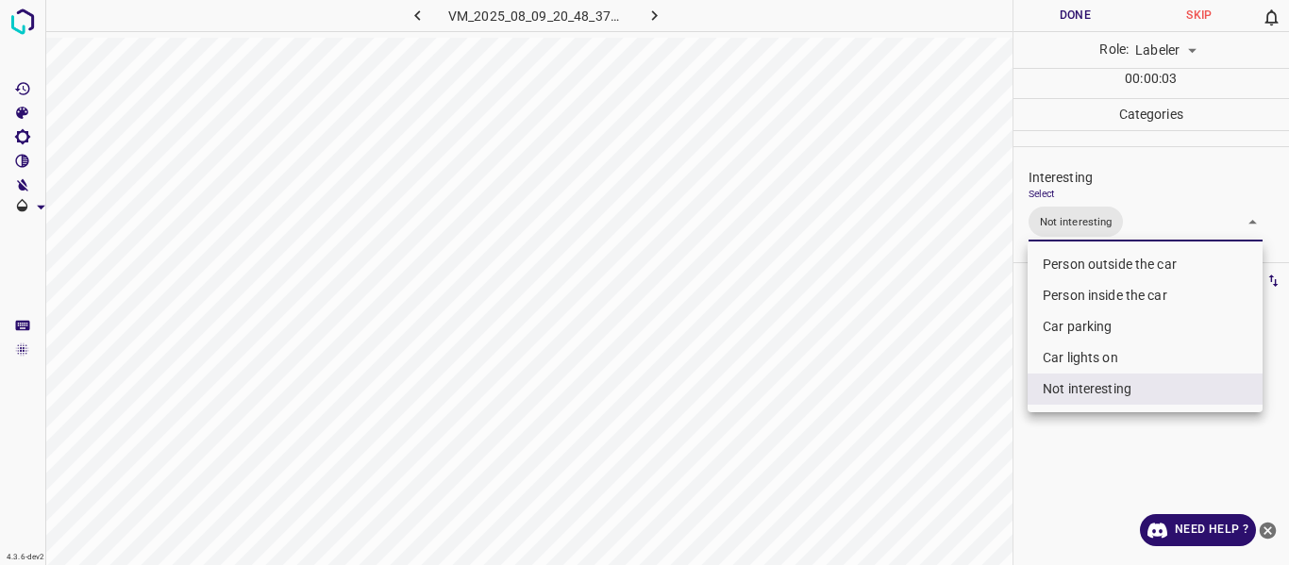
drag, startPoint x: 978, startPoint y: 399, endPoint x: 968, endPoint y: 411, distance: 16.1
click at [972, 408] on div at bounding box center [644, 282] width 1289 height 565
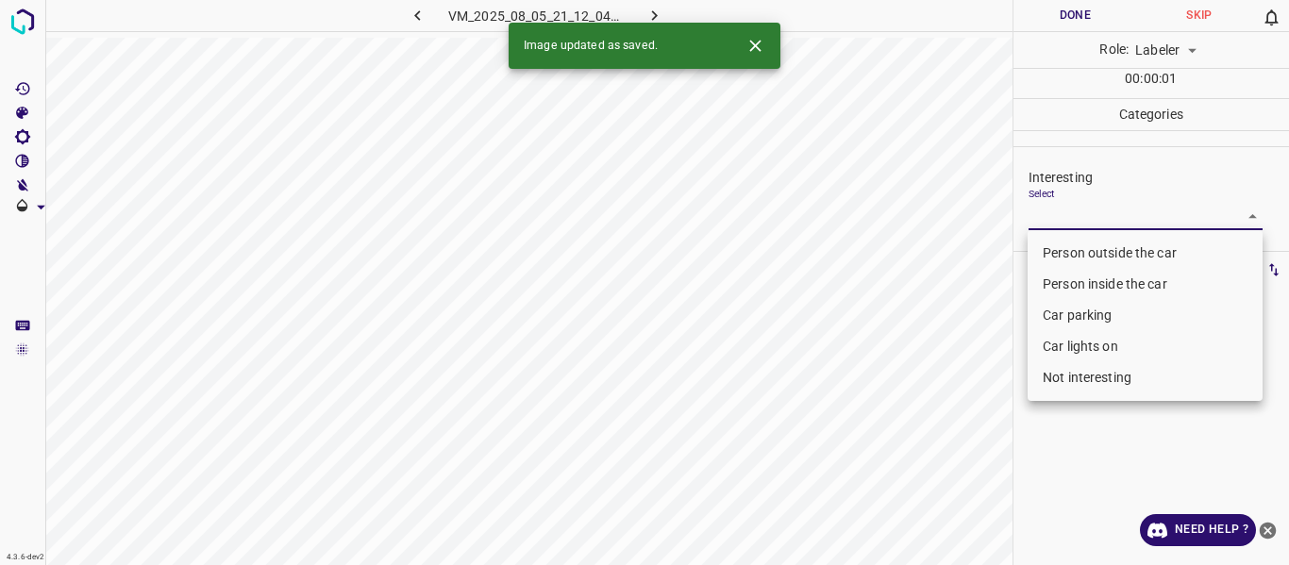
click at [1094, 212] on body "4.3.6-dev2 VM_2025_08_05_21_12_04_239_08.gif Done Skip 0 Role: Labeler labeler …" at bounding box center [644, 282] width 1289 height 565
click at [1093, 346] on li "Car lights on" at bounding box center [1144, 346] width 235 height 31
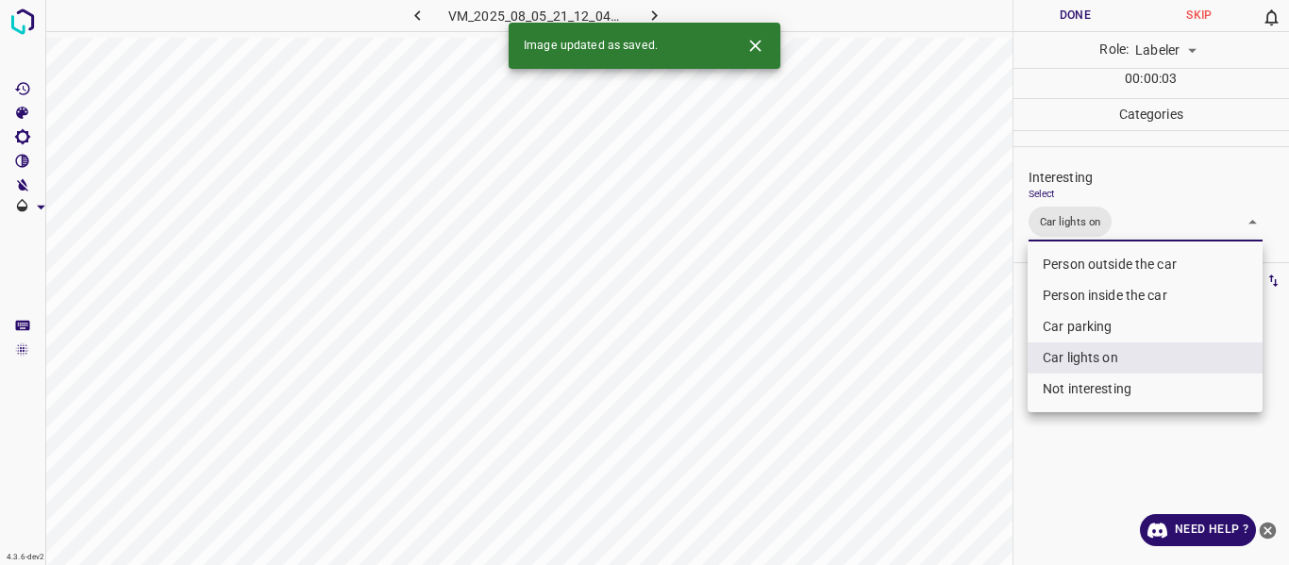
drag, startPoint x: 956, startPoint y: 403, endPoint x: 948, endPoint y: 430, distance: 28.4
click at [951, 417] on div at bounding box center [644, 282] width 1289 height 565
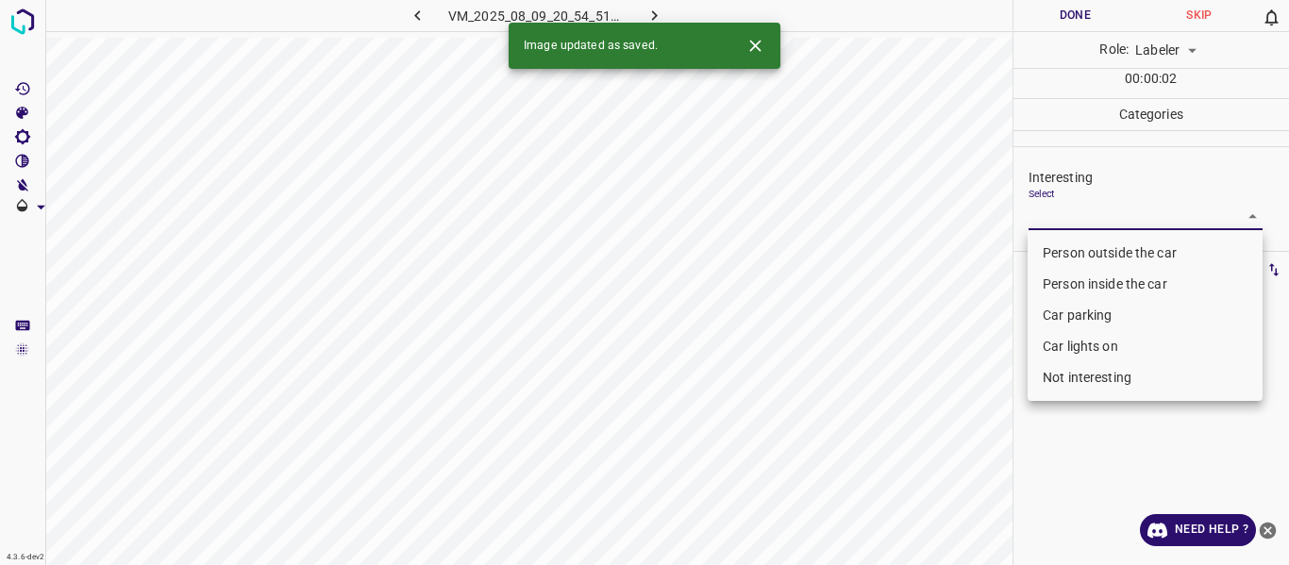
click at [1079, 209] on body "4.3.6-dev2 VM_2025_08_09_20_54_51_659_06.gif Done Skip 0 Role: Labeler labeler …" at bounding box center [644, 282] width 1289 height 565
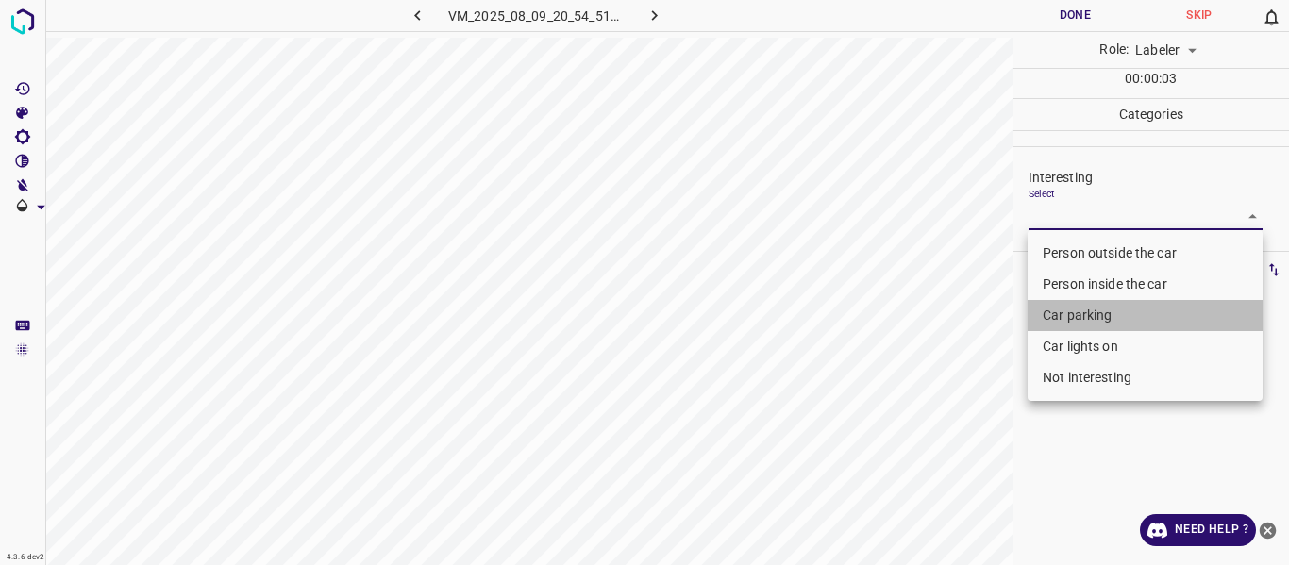
click at [1098, 314] on li "Car parking" at bounding box center [1144, 315] width 235 height 31
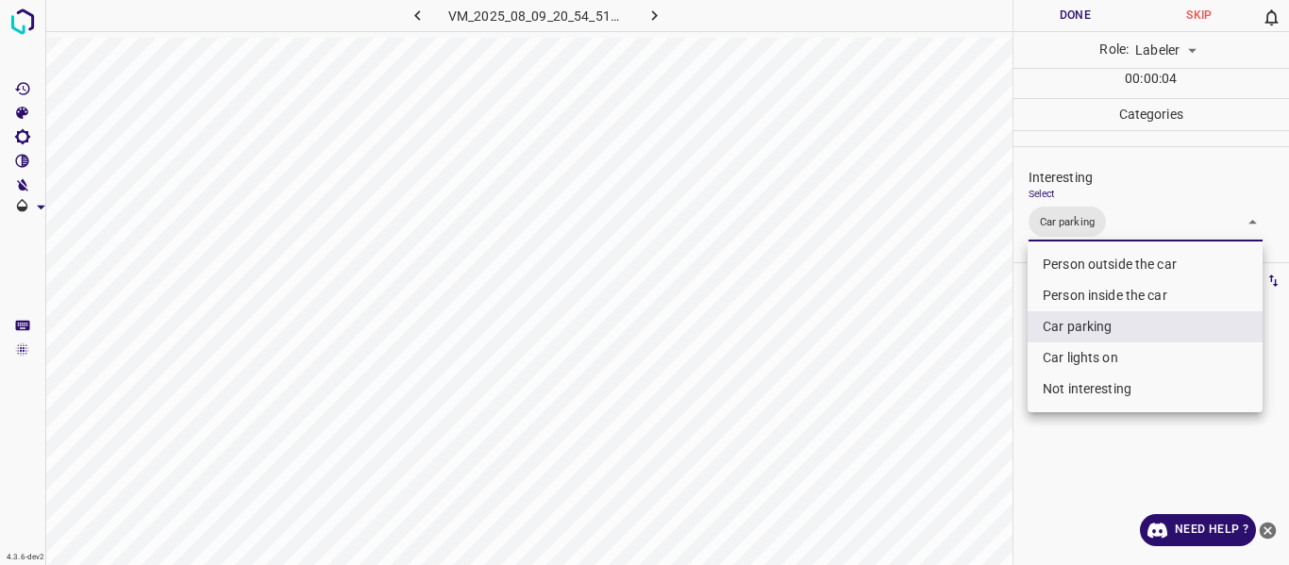
click at [1067, 358] on li "Car lights on" at bounding box center [1144, 357] width 235 height 31
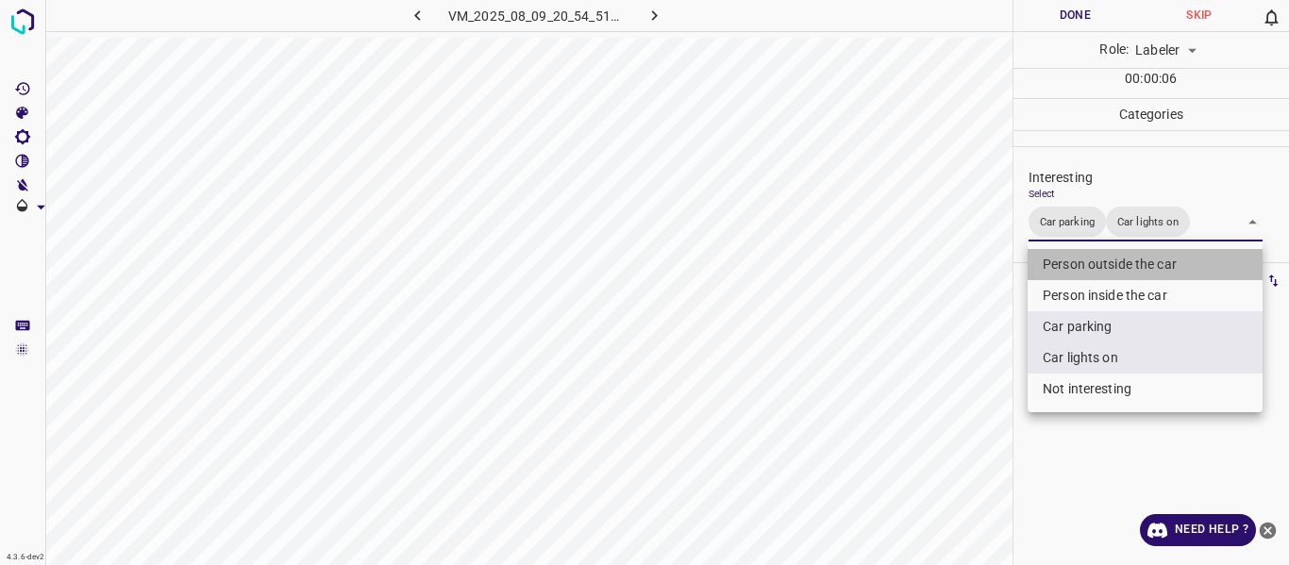
click at [1111, 265] on li "Person outside the car" at bounding box center [1144, 264] width 235 height 31
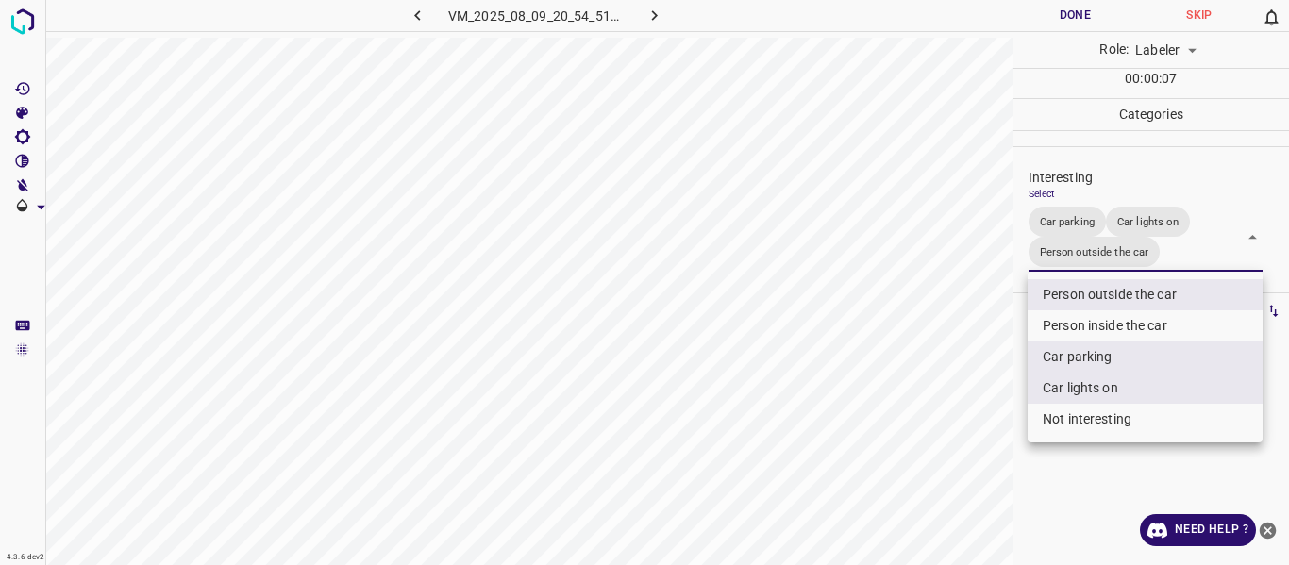
drag, startPoint x: 959, startPoint y: 382, endPoint x: 932, endPoint y: 442, distance: 65.0
click at [957, 392] on div at bounding box center [644, 282] width 1289 height 565
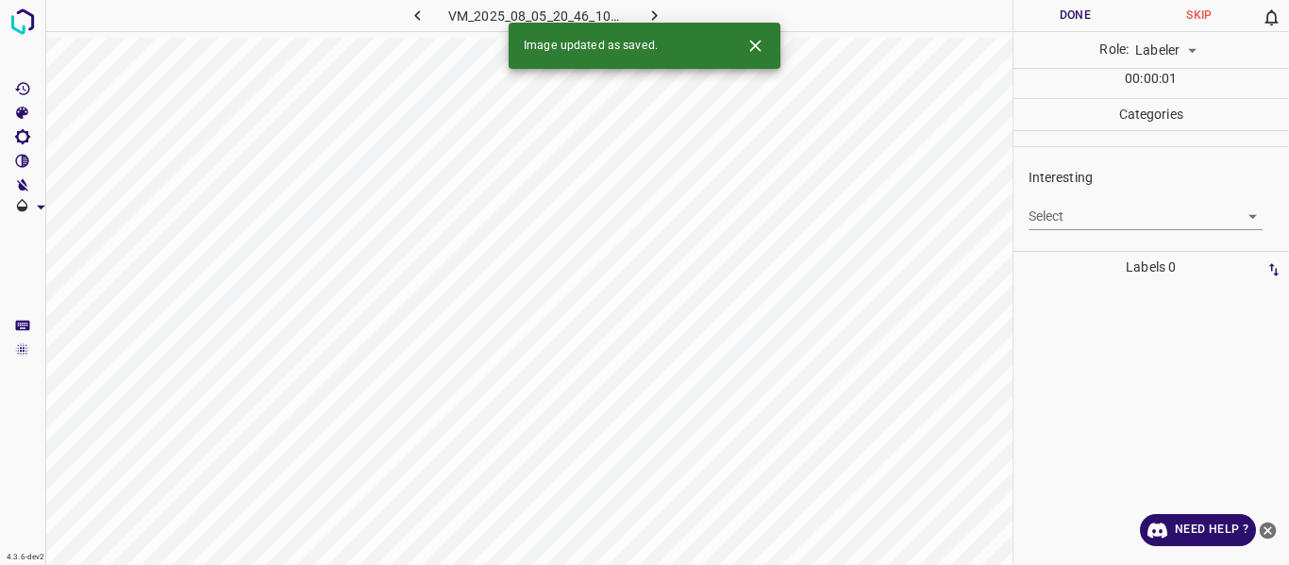
click at [1063, 214] on body "4.3.6-dev2 VM_2025_08_05_20_46_10_278_03.gif Done Skip 0 Role: Labeler labeler …" at bounding box center [644, 282] width 1289 height 565
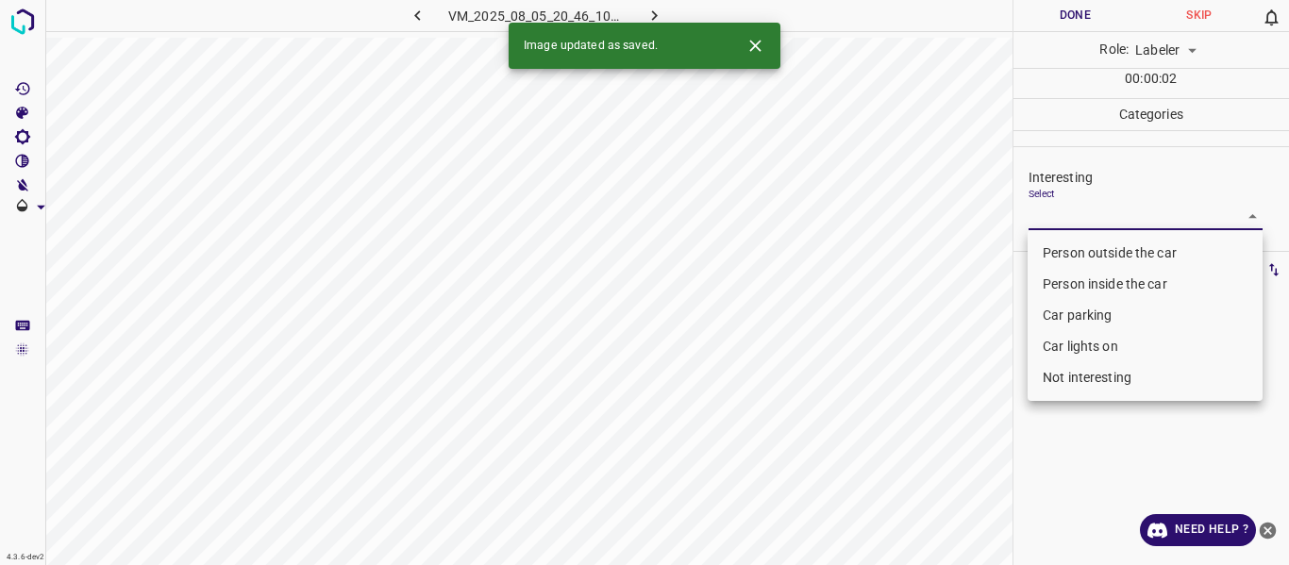
click at [1071, 252] on li "Person outside the car" at bounding box center [1144, 253] width 235 height 31
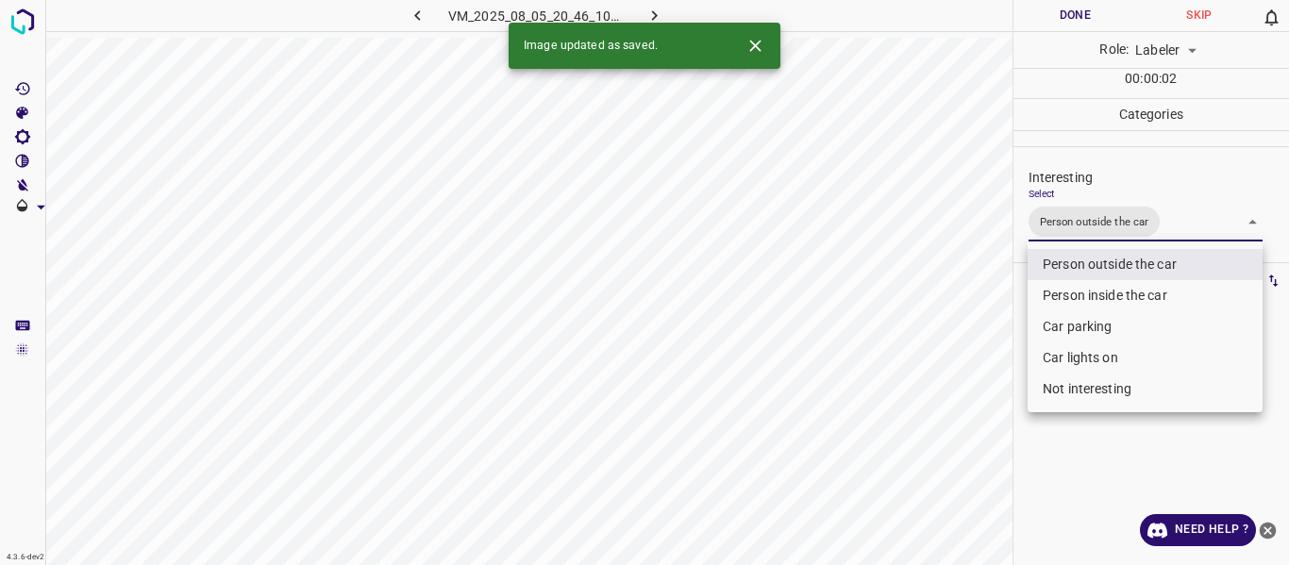
drag, startPoint x: 985, startPoint y: 379, endPoint x: 952, endPoint y: 430, distance: 60.7
click at [984, 383] on div at bounding box center [644, 282] width 1289 height 565
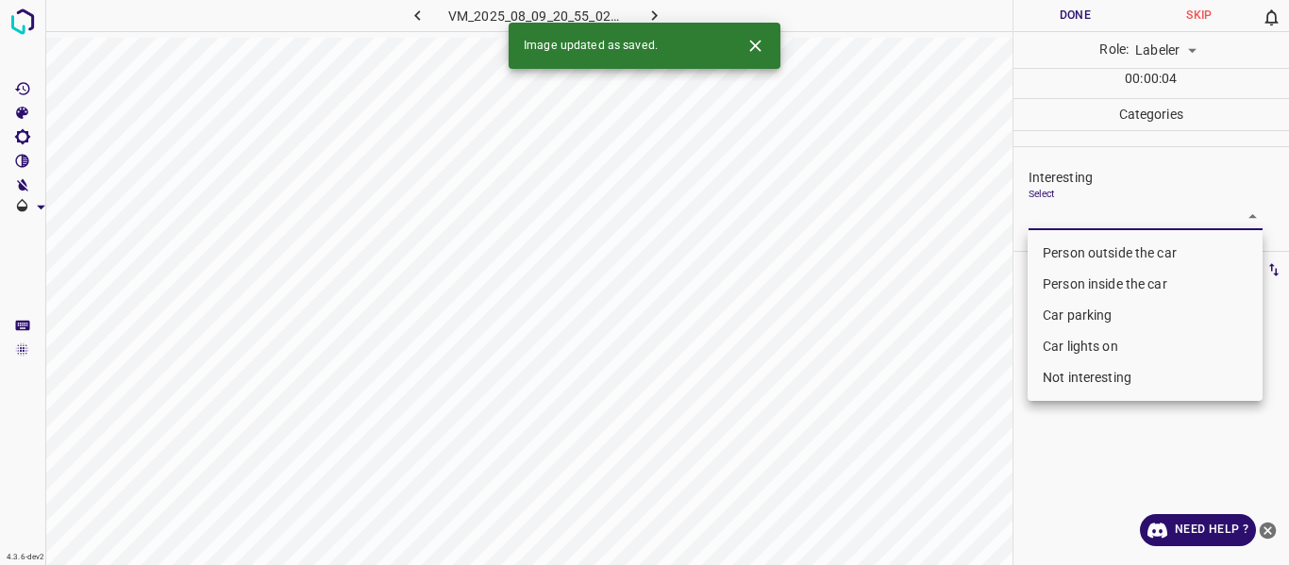
click at [1081, 207] on body "4.3.6-dev2 VM_2025_08_09_20_55_02_596_00.gif Done Skip 0 Role: Labeler labeler …" at bounding box center [644, 282] width 1289 height 565
click at [1068, 246] on li "Person outside the car" at bounding box center [1144, 253] width 235 height 31
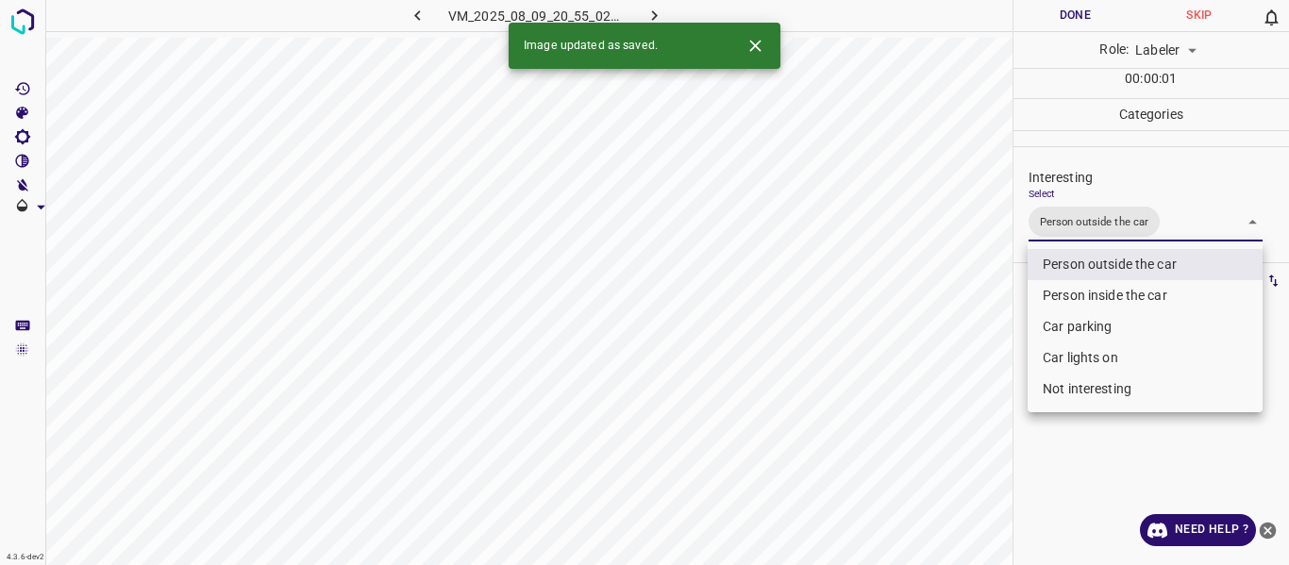
drag, startPoint x: 990, startPoint y: 340, endPoint x: 962, endPoint y: 424, distance: 88.3
click at [983, 392] on div at bounding box center [644, 282] width 1289 height 565
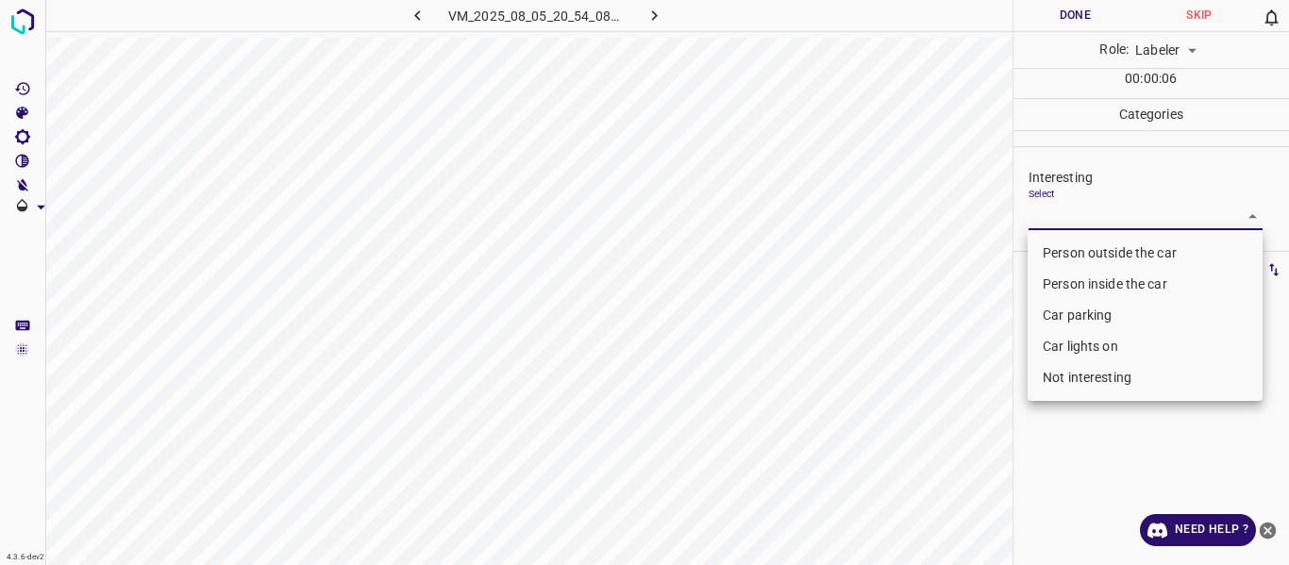
click at [1065, 206] on body "4.3.6-dev2 VM_2025_08_05_20_54_08_450_04.gif Done Skip 0 Role: Labeler labeler …" at bounding box center [644, 282] width 1289 height 565
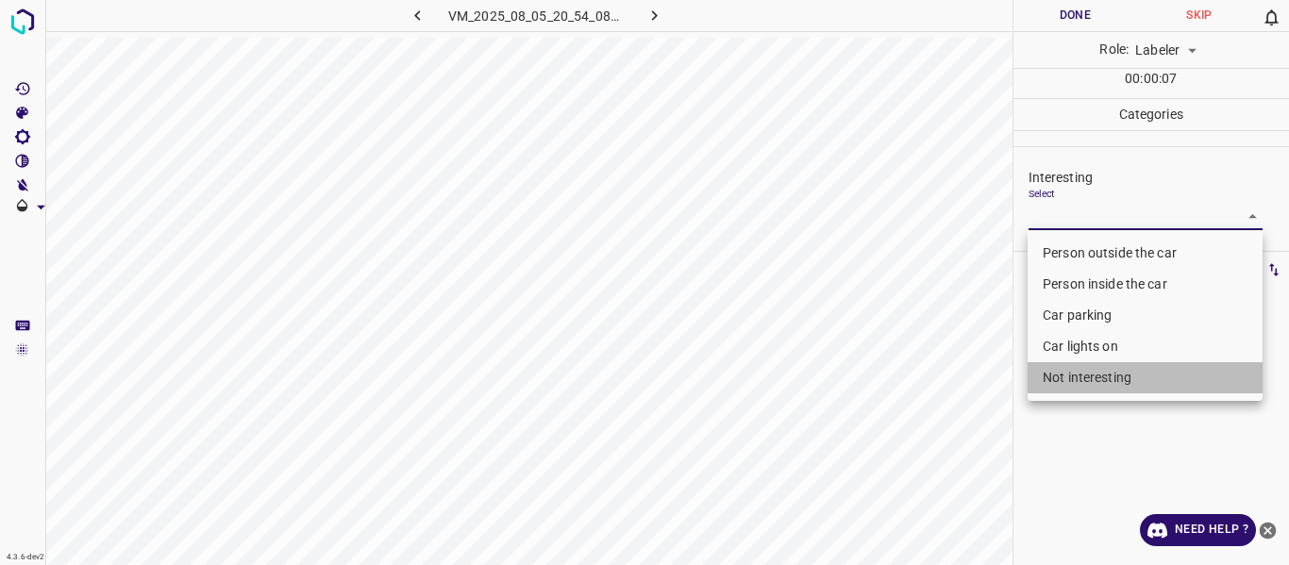
click at [1071, 372] on li "Not interesting" at bounding box center [1144, 377] width 235 height 31
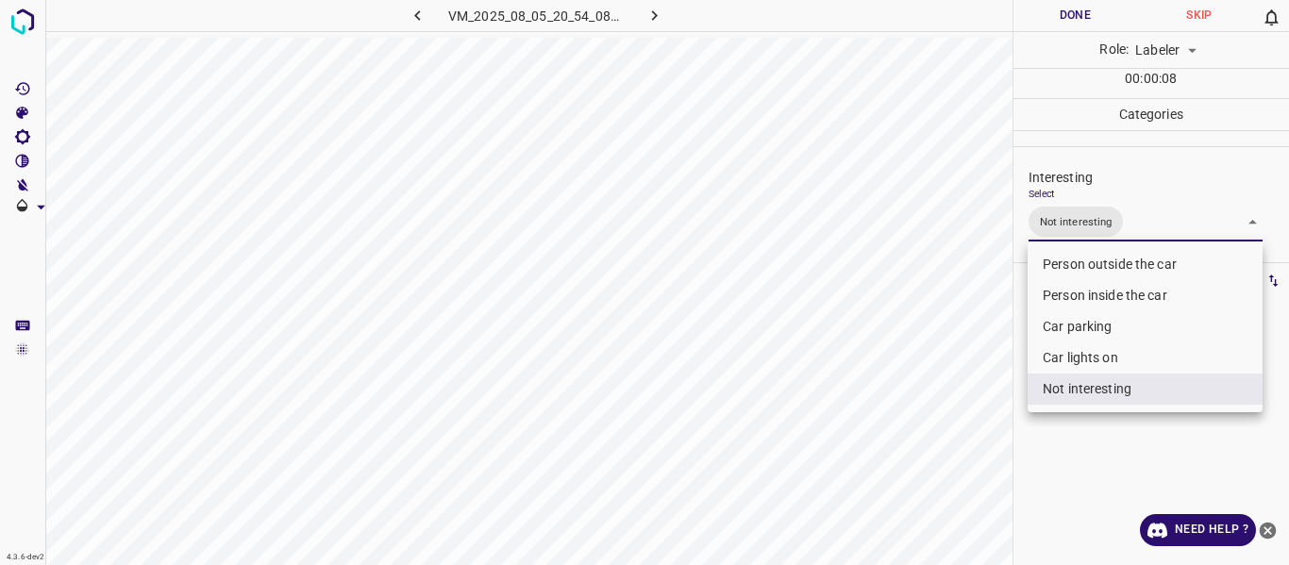
drag, startPoint x: 962, startPoint y: 407, endPoint x: 952, endPoint y: 447, distance: 41.9
click at [961, 419] on div at bounding box center [644, 282] width 1289 height 565
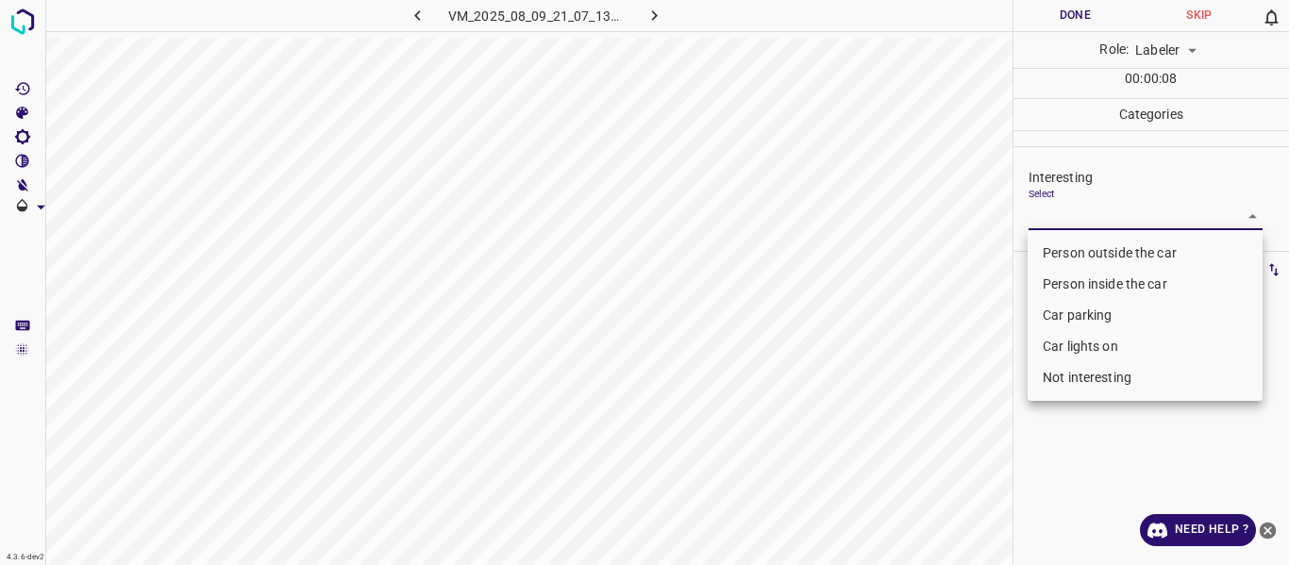
click at [1105, 218] on body "4.3.6-dev2 VM_2025_08_09_21_07_13_710_01.gif Done Skip 0 Role: Labeler labeler …" at bounding box center [644, 282] width 1289 height 565
click at [1097, 250] on li "Person outside the car" at bounding box center [1144, 253] width 235 height 31
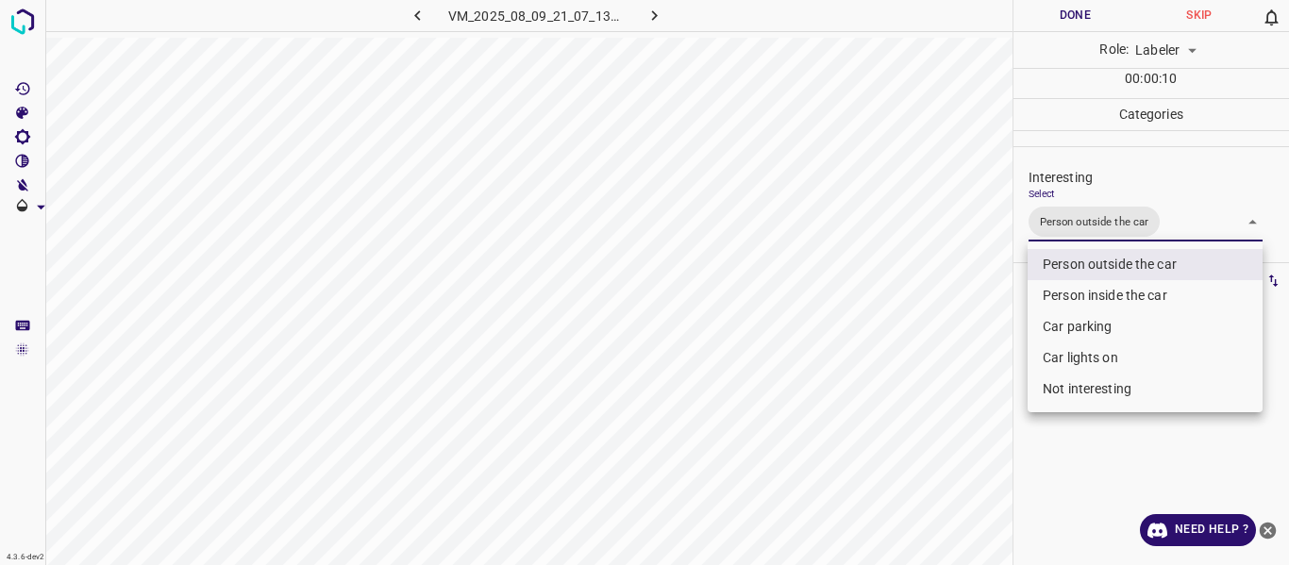
drag, startPoint x: 1003, startPoint y: 373, endPoint x: 976, endPoint y: 431, distance: 64.2
click at [999, 396] on div at bounding box center [644, 282] width 1289 height 565
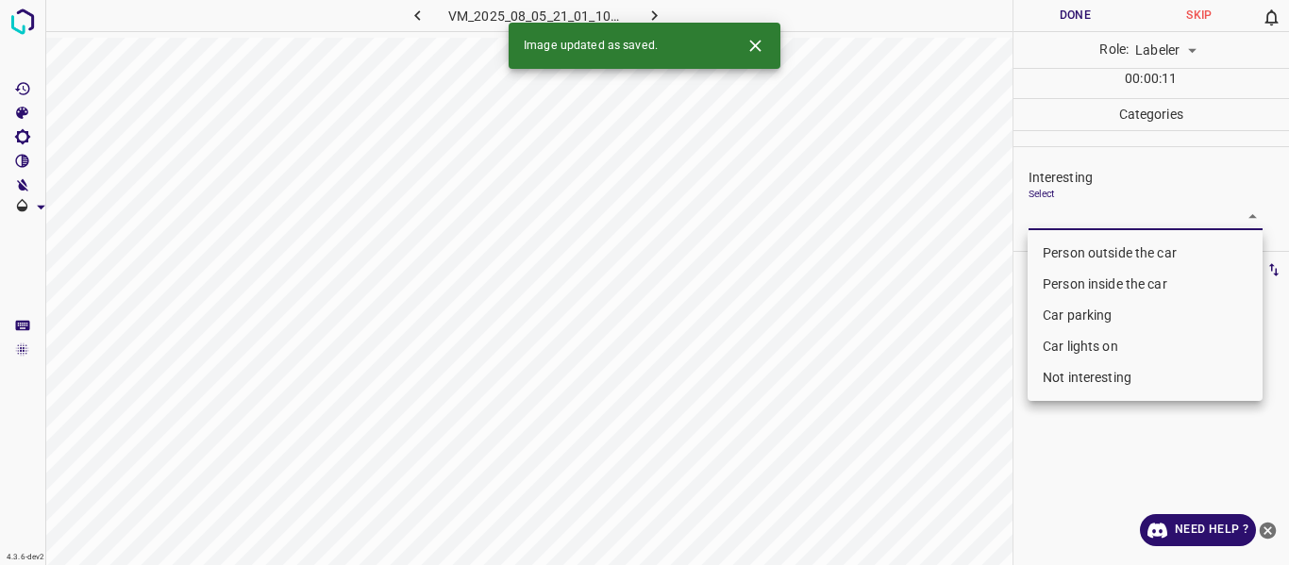
drag, startPoint x: 1035, startPoint y: 213, endPoint x: 1042, endPoint y: 237, distance: 24.5
click at [1036, 212] on body "4.3.6-dev2 VM_2025_08_05_21_01_10_684_06.gif Done Skip 0 Role: Labeler labeler …" at bounding box center [644, 282] width 1289 height 565
click at [1051, 247] on li "Person outside the car" at bounding box center [1144, 253] width 235 height 31
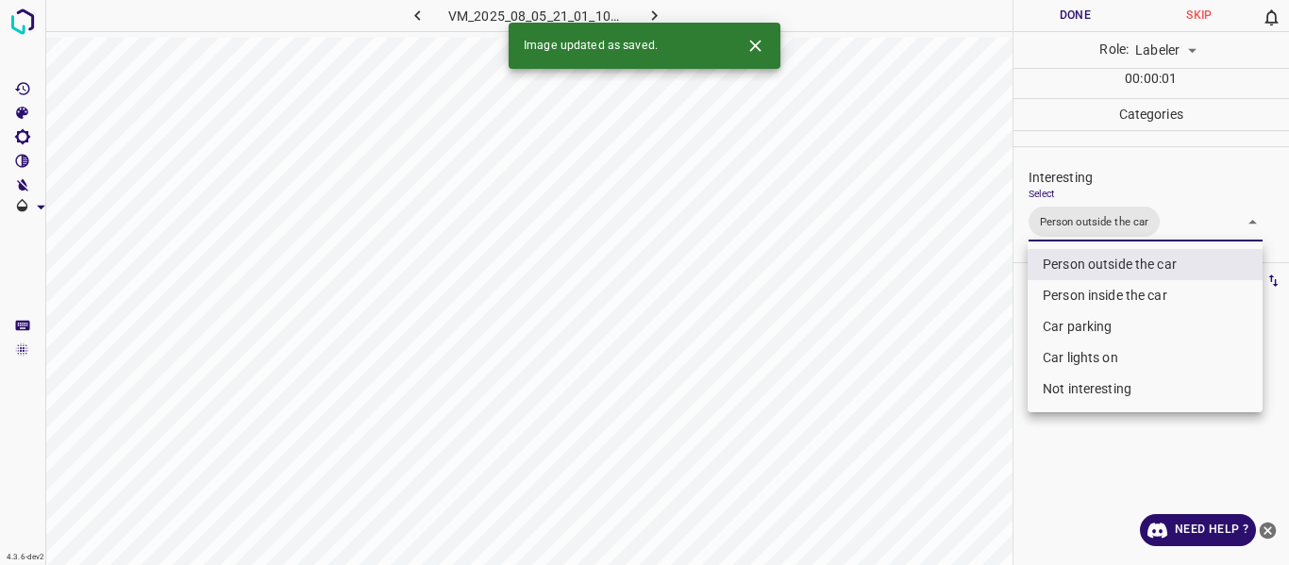
drag, startPoint x: 957, startPoint y: 424, endPoint x: 955, endPoint y: 464, distance: 40.6
click at [957, 451] on div at bounding box center [644, 282] width 1289 height 565
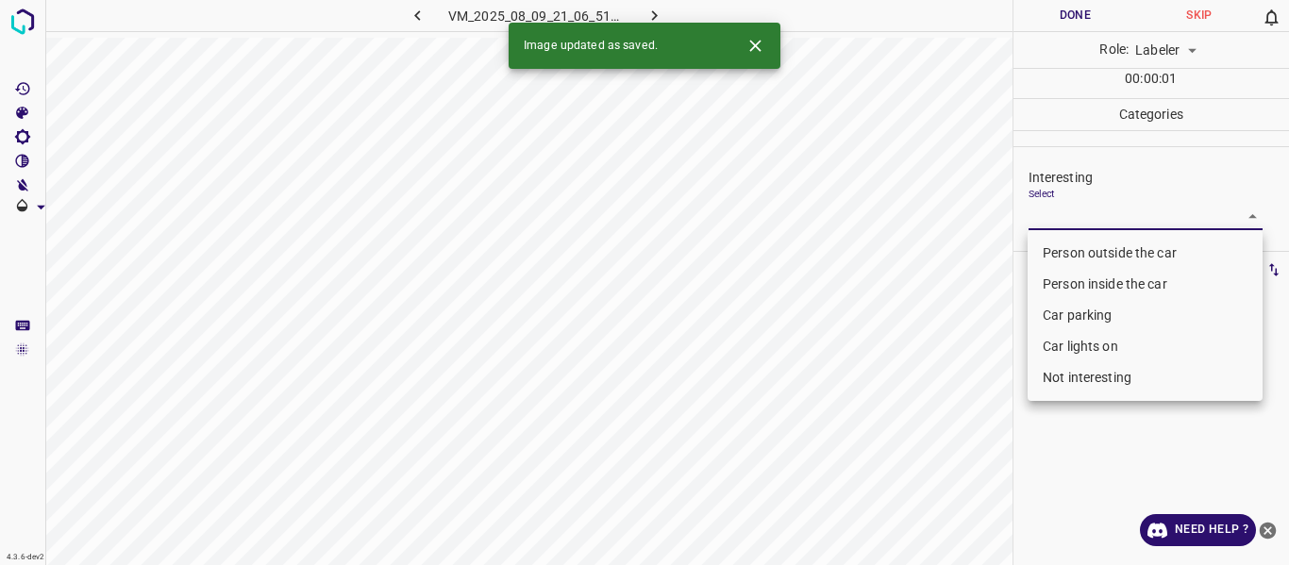
click at [1101, 211] on body "4.3.6-dev2 VM_2025_08_09_21_06_51_947_02.gif Done Skip 0 Role: Labeler labeler …" at bounding box center [644, 282] width 1289 height 565
click at [1092, 252] on li "Person outside the car" at bounding box center [1144, 253] width 235 height 31
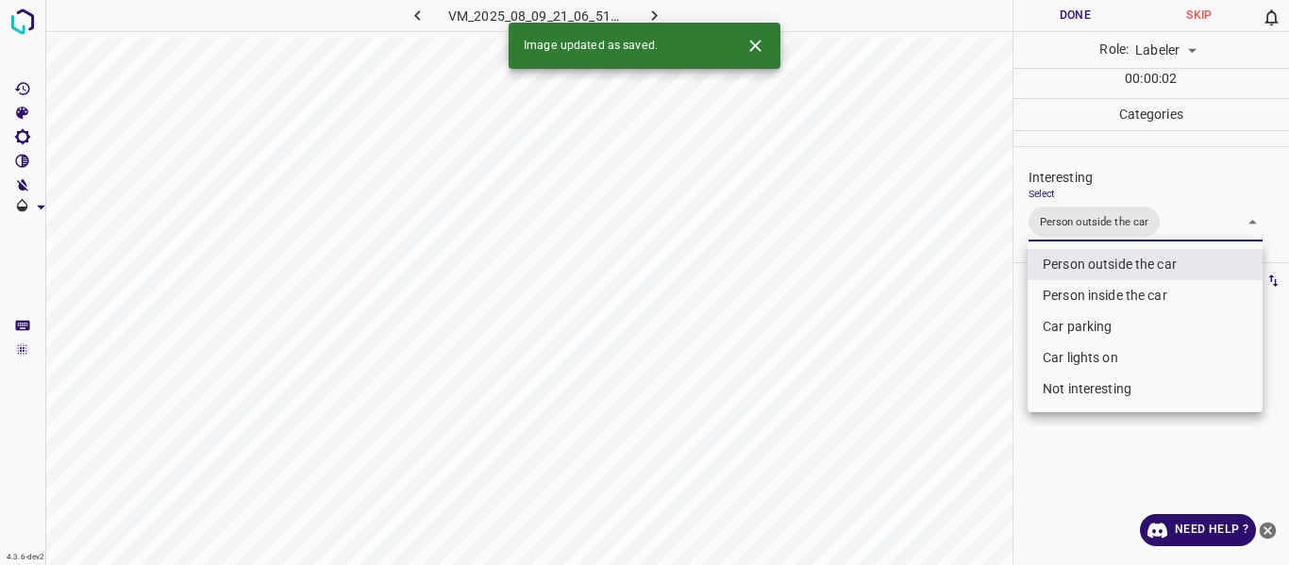
drag, startPoint x: 973, startPoint y: 448, endPoint x: 949, endPoint y: 520, distance: 75.5
click at [966, 476] on div at bounding box center [644, 282] width 1289 height 565
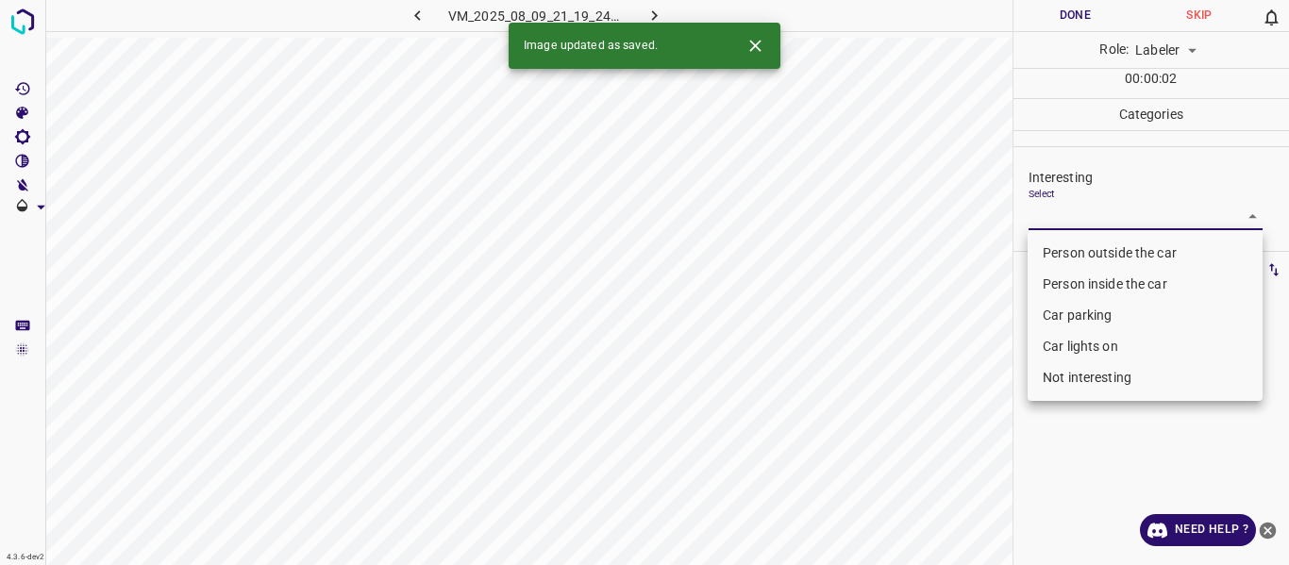
click at [1077, 208] on body "4.3.6-dev2 VM_2025_08_09_21_19_24_841_05.gif Done Skip 0 Role: Labeler labeler …" at bounding box center [644, 282] width 1289 height 565
click at [1082, 245] on li "Person outside the car" at bounding box center [1144, 253] width 235 height 31
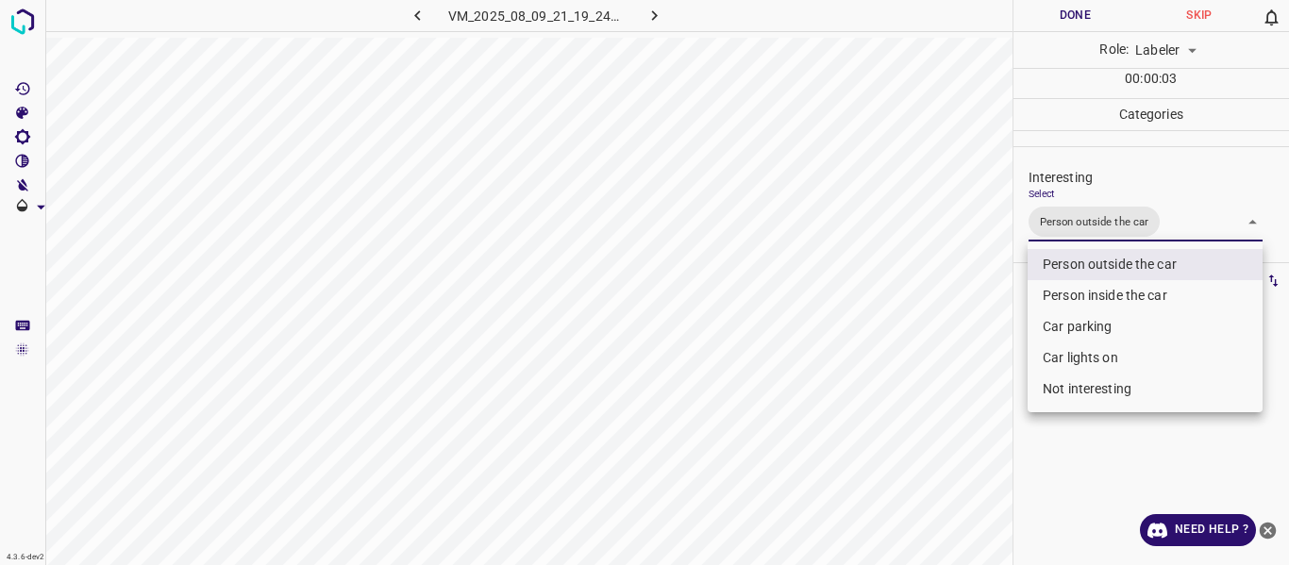
drag, startPoint x: 962, startPoint y: 384, endPoint x: 914, endPoint y: 502, distance: 127.4
click at [962, 410] on div at bounding box center [644, 282] width 1289 height 565
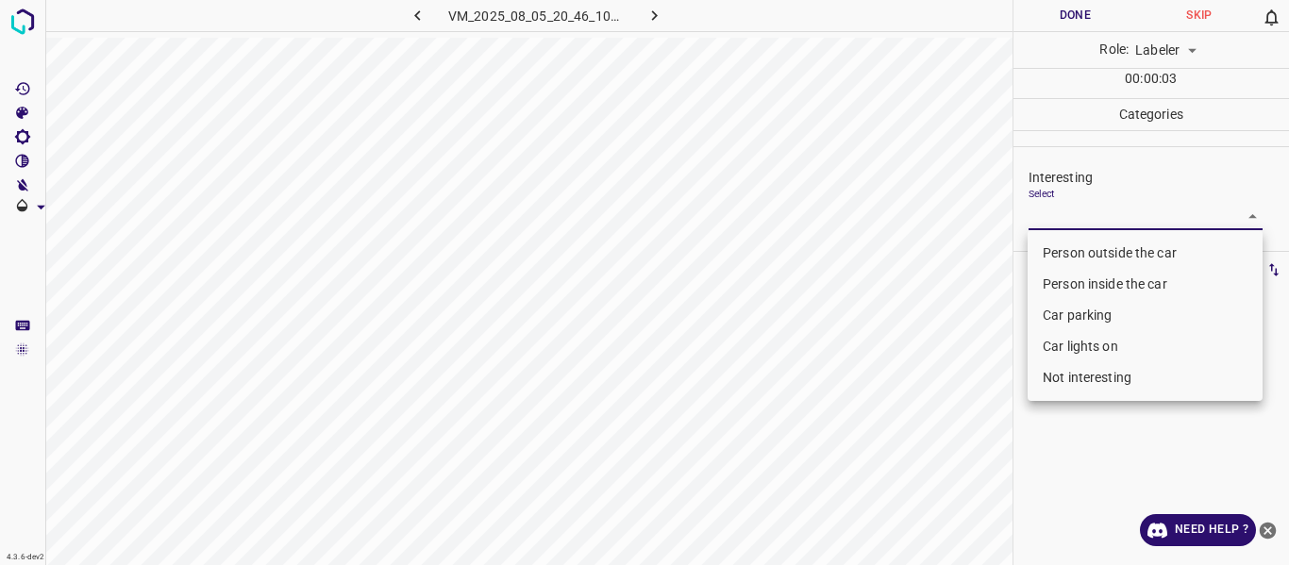
click at [1109, 217] on body "4.3.6-dev2 VM_2025_08_05_20_46_10_278_01.gif Done Skip 0 Role: Labeler labeler …" at bounding box center [644, 282] width 1289 height 565
click at [1101, 248] on li "Person outside the car" at bounding box center [1144, 253] width 235 height 31
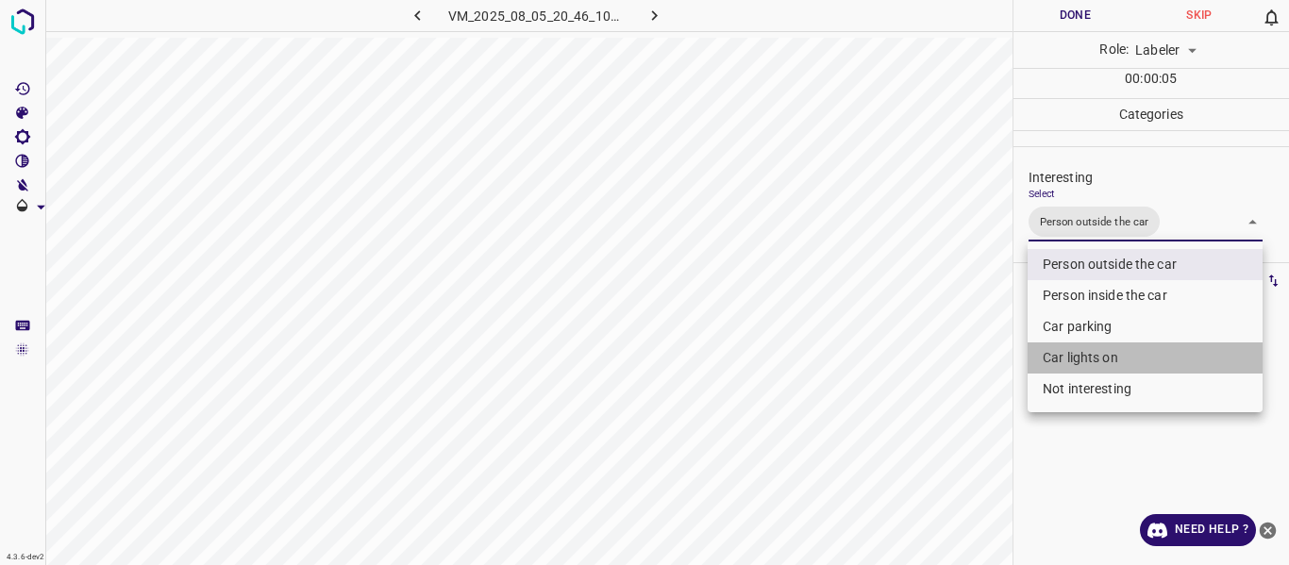
click at [1083, 356] on li "Car lights on" at bounding box center [1144, 357] width 235 height 31
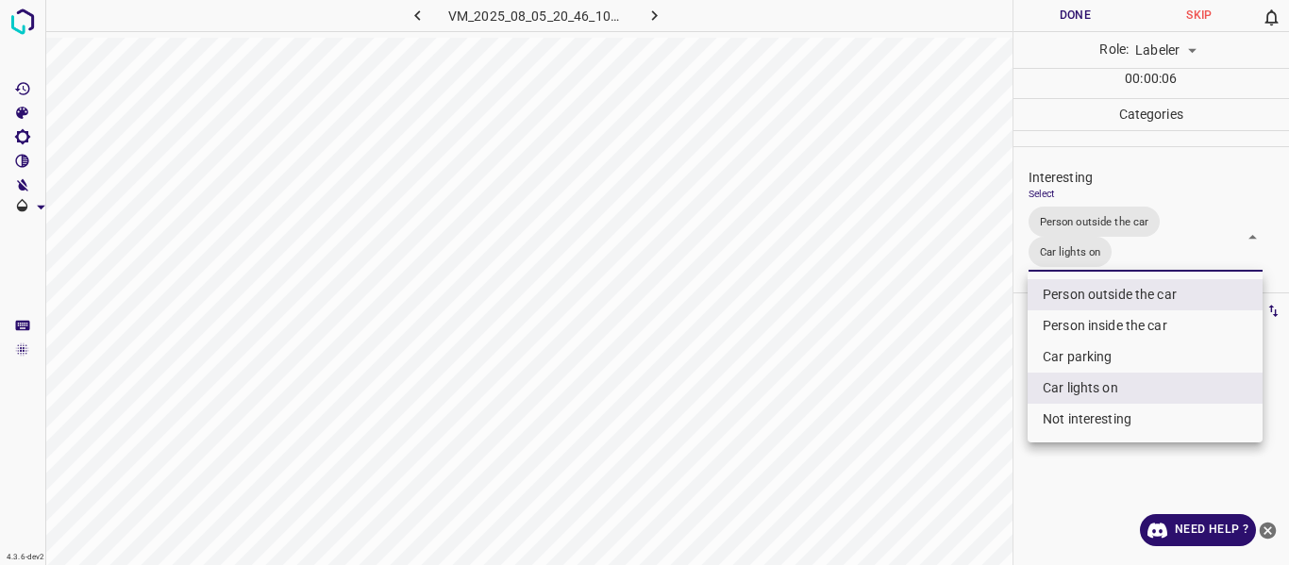
drag, startPoint x: 922, startPoint y: 420, endPoint x: 921, endPoint y: 442, distance: 21.7
click at [921, 433] on div at bounding box center [644, 282] width 1289 height 565
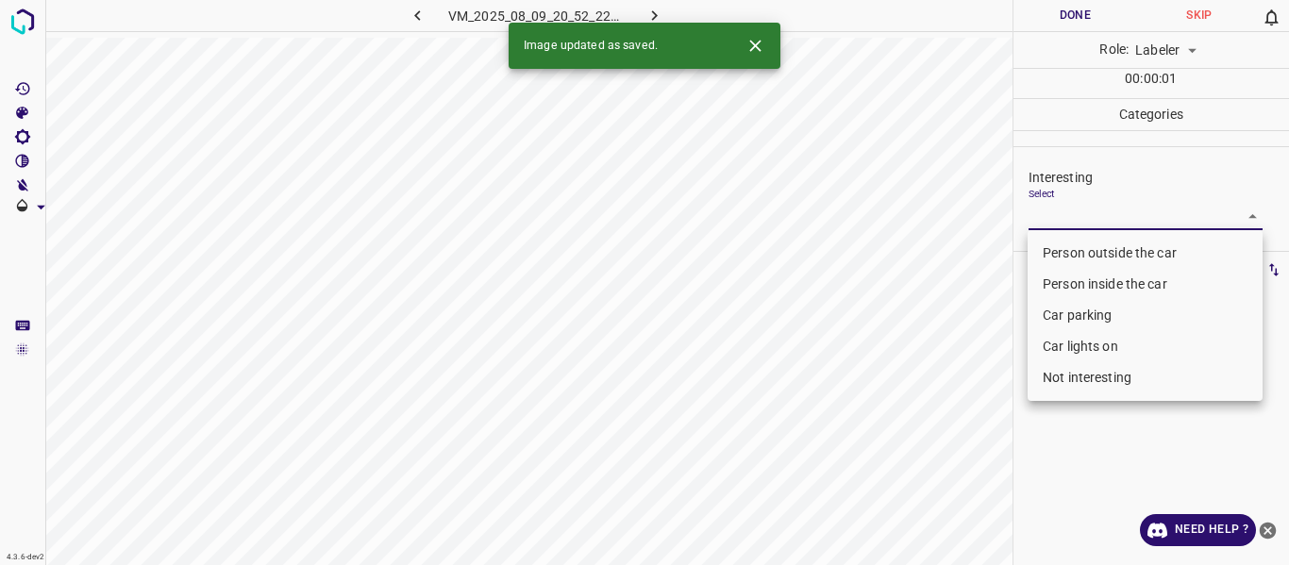
drag, startPoint x: 1079, startPoint y: 214, endPoint x: 1077, endPoint y: 255, distance: 40.6
click at [1080, 214] on body "4.3.6-dev2 VM_2025_08_09_20_52_22_339_10.gif Done Skip 0 Role: Labeler labeler …" at bounding box center [644, 282] width 1289 height 565
click at [1077, 255] on li "Person outside the car" at bounding box center [1144, 253] width 235 height 31
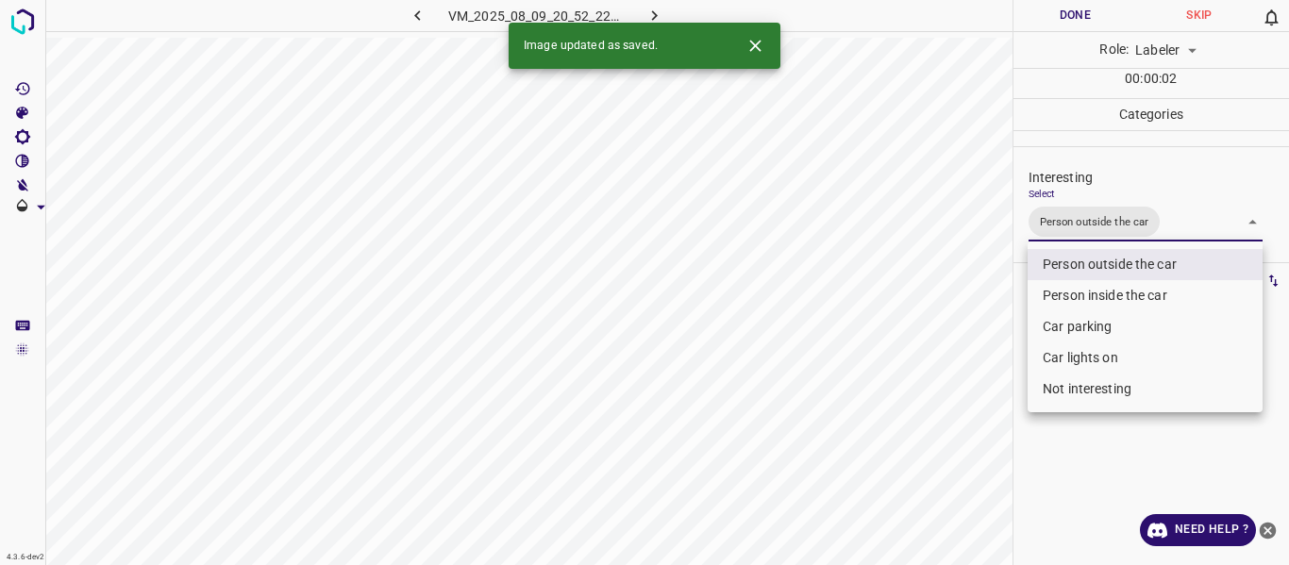
drag, startPoint x: 951, startPoint y: 382, endPoint x: 928, endPoint y: 474, distance: 94.3
click at [951, 409] on div at bounding box center [644, 282] width 1289 height 565
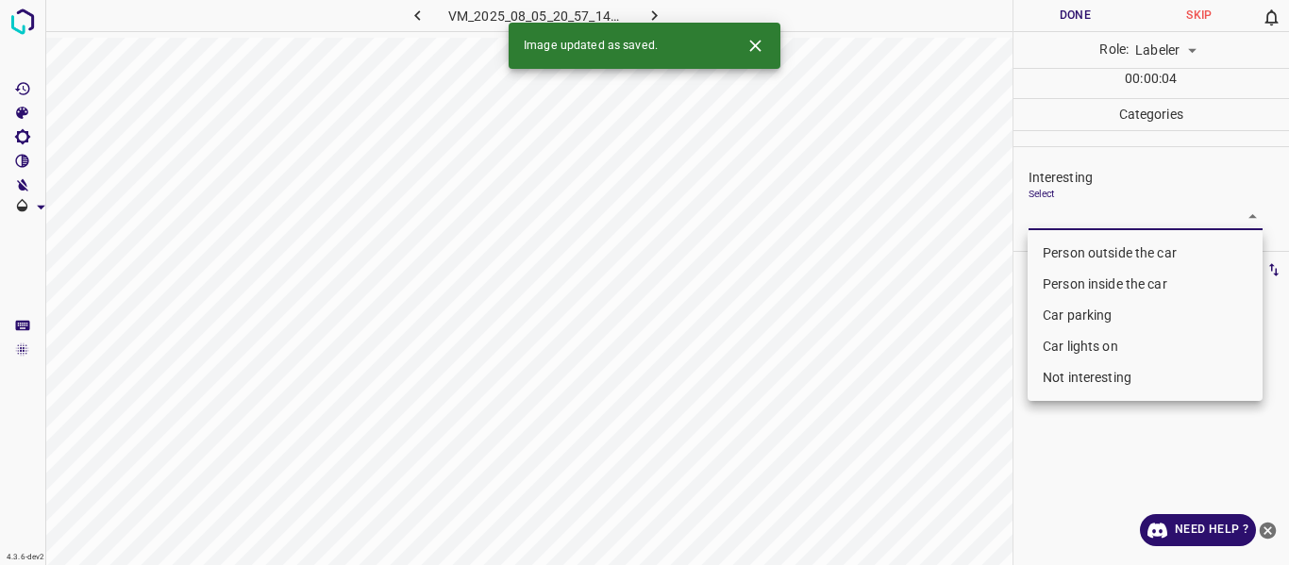
click at [1089, 204] on body "4.3.6-dev2 VM_2025_08_05_20_57_14_363_03.gif Done Skip 0 Role: Labeler labeler …" at bounding box center [644, 282] width 1289 height 565
click at [1074, 247] on li "Person outside the car" at bounding box center [1144, 253] width 235 height 31
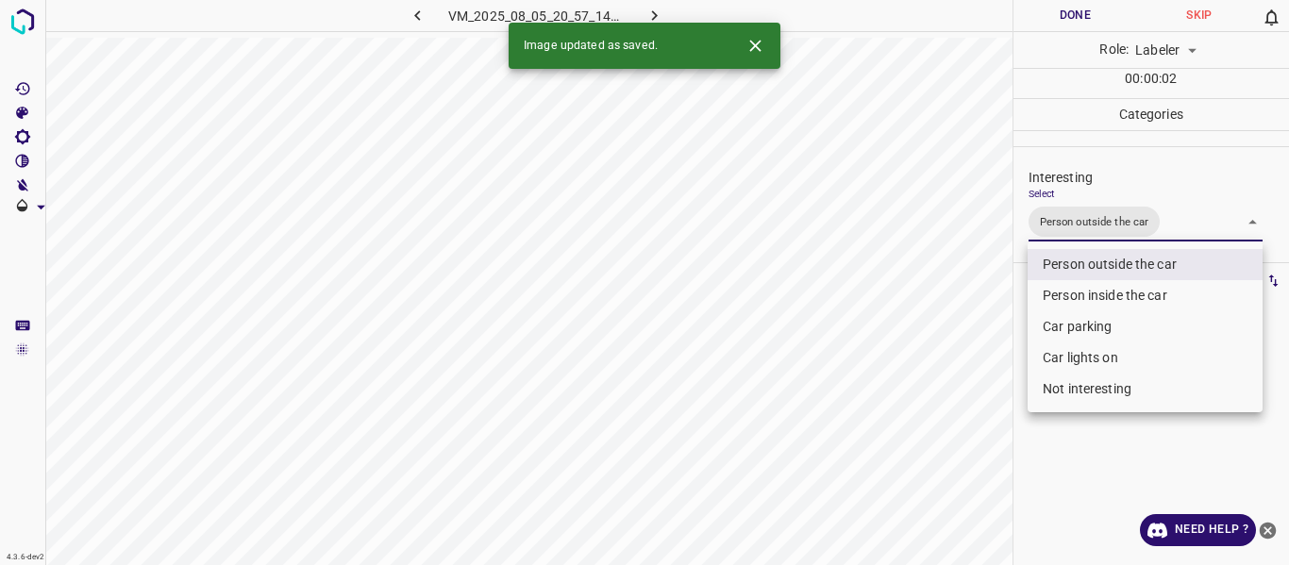
drag, startPoint x: 972, startPoint y: 344, endPoint x: 969, endPoint y: 367, distance: 22.8
click at [970, 362] on div at bounding box center [644, 282] width 1289 height 565
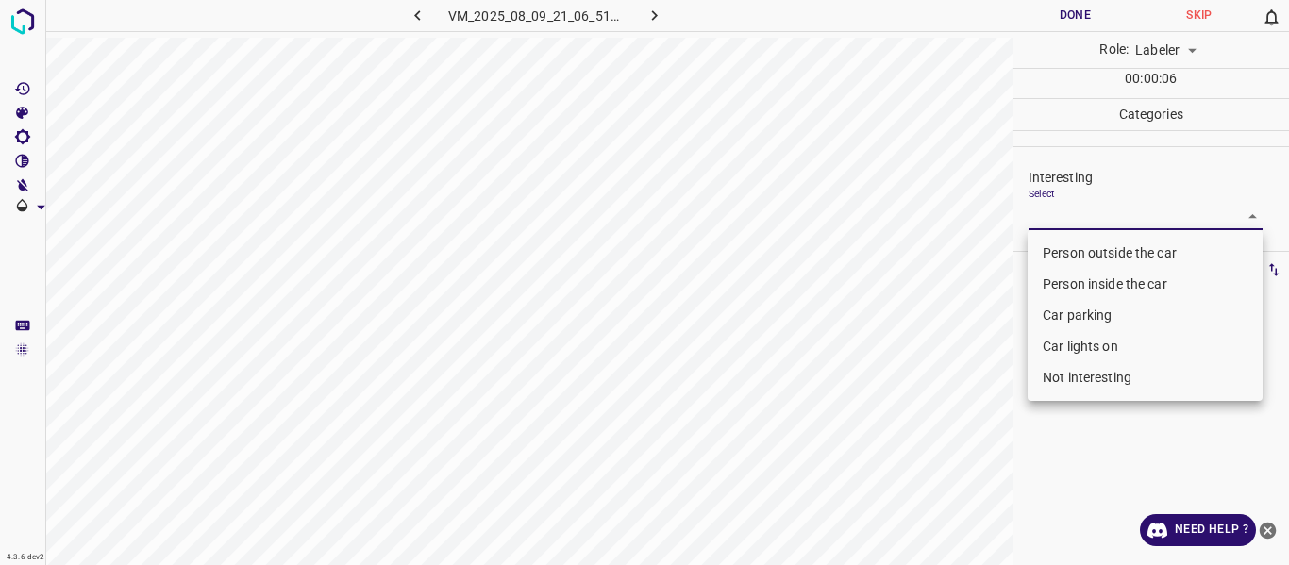
click at [1072, 211] on body "4.3.6-dev2 VM_2025_08_09_21_06_51_947_08.gif Done Skip 0 Role: Labeler labeler …" at bounding box center [644, 282] width 1289 height 565
click at [1062, 251] on li "Person outside the car" at bounding box center [1144, 253] width 235 height 31
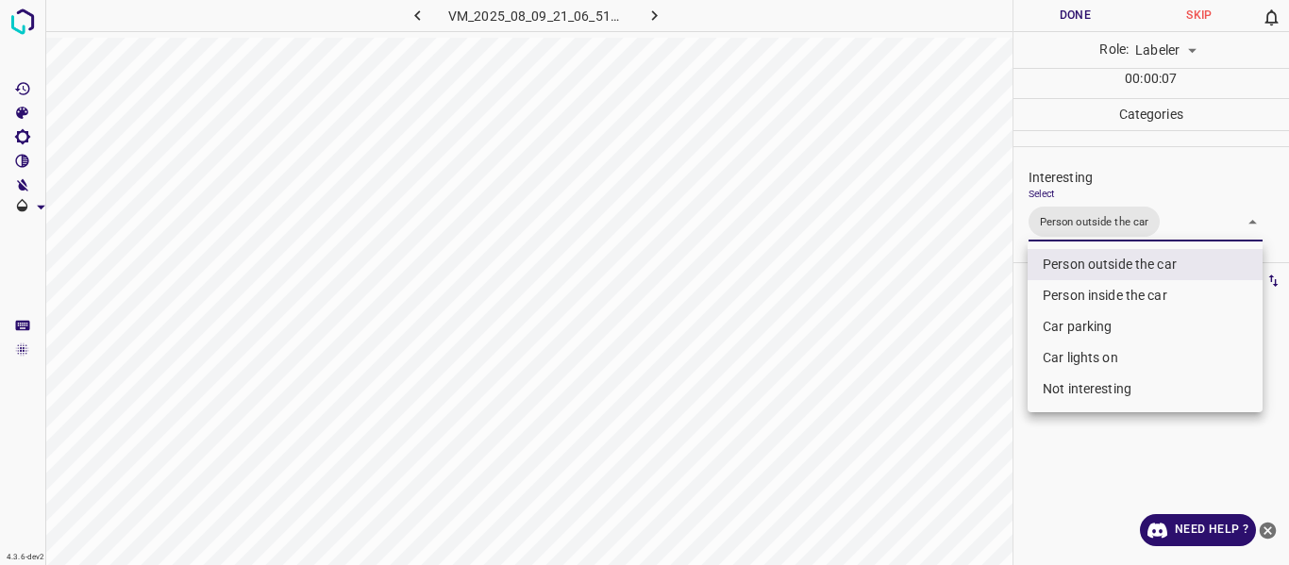
drag, startPoint x: 975, startPoint y: 398, endPoint x: 936, endPoint y: 471, distance: 82.7
click at [965, 424] on div at bounding box center [644, 282] width 1289 height 565
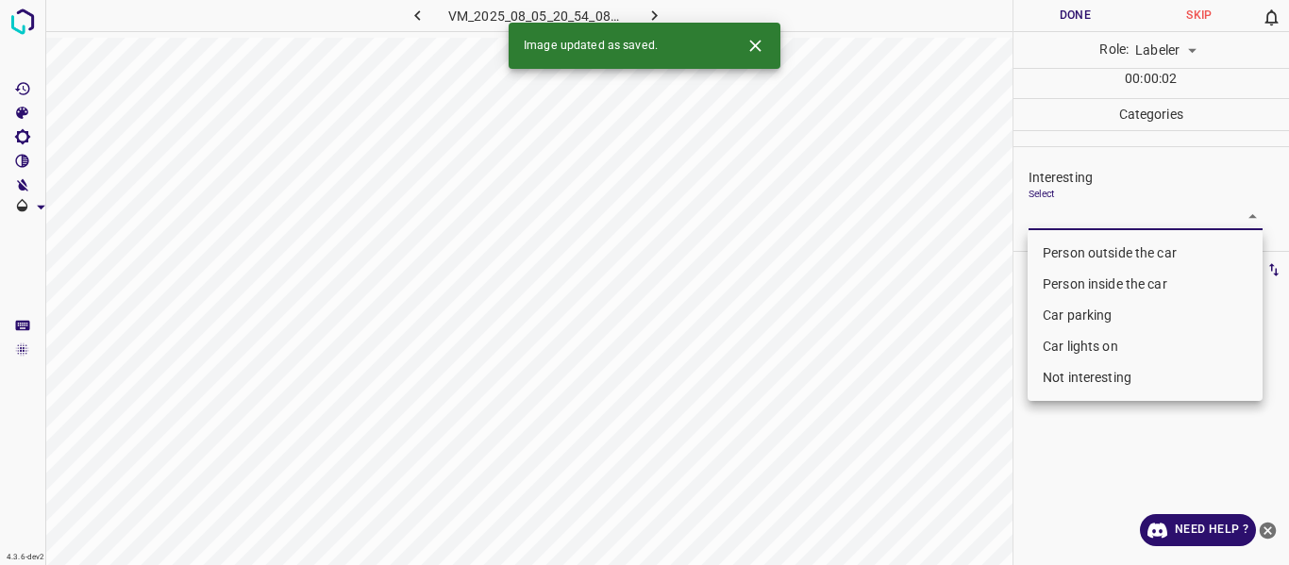
click at [1052, 206] on body "4.3.6-dev2 VM_2025_08_05_20_54_08_450_00.gif Done Skip 0 Role: Labeler labeler …" at bounding box center [644, 282] width 1289 height 565
click at [1064, 242] on li "Person outside the car" at bounding box center [1144, 253] width 235 height 31
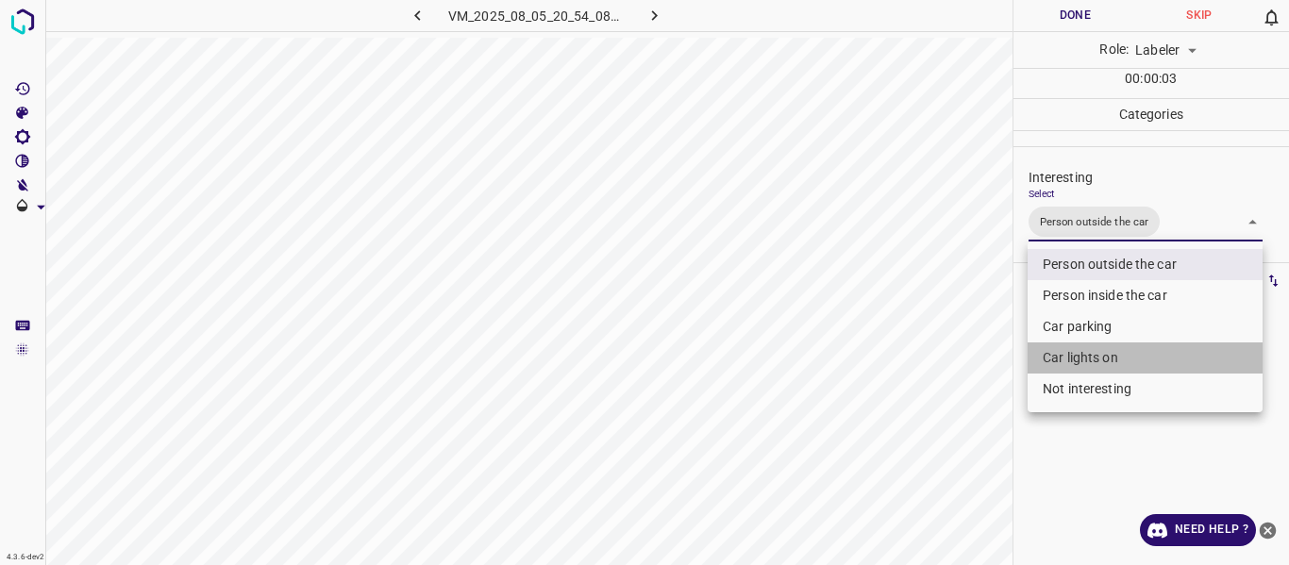
drag, startPoint x: 1051, startPoint y: 358, endPoint x: 1017, endPoint y: 376, distance: 38.4
click at [1046, 362] on li "Car lights on" at bounding box center [1144, 357] width 235 height 31
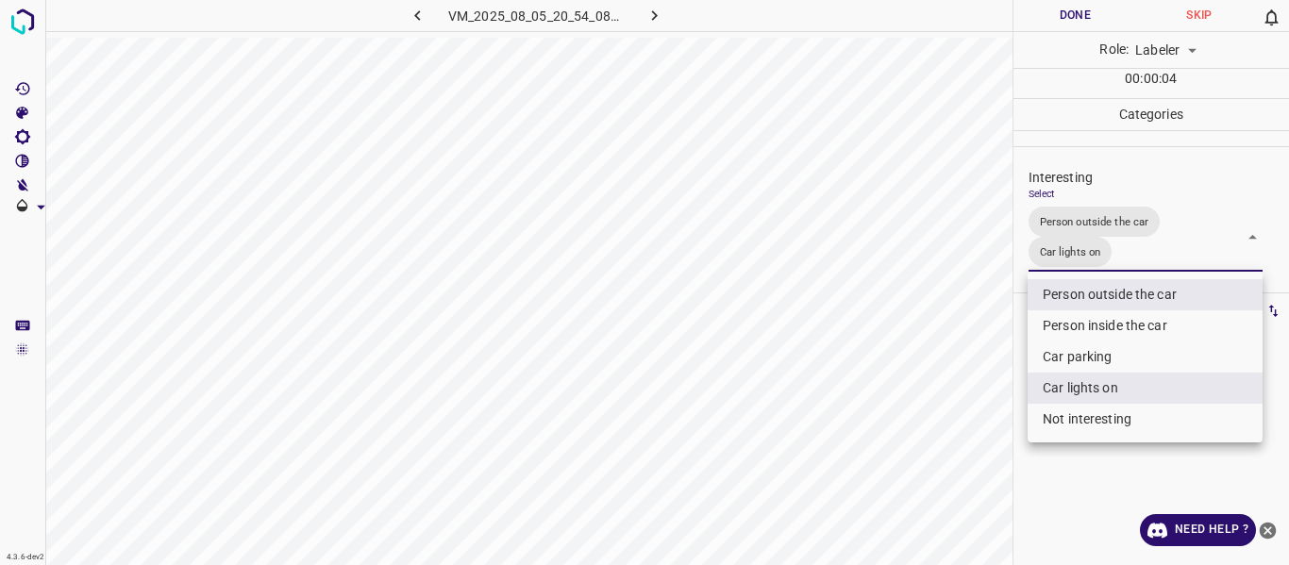
drag, startPoint x: 931, startPoint y: 425, endPoint x: 933, endPoint y: 440, distance: 15.2
click at [933, 437] on div at bounding box center [644, 282] width 1289 height 565
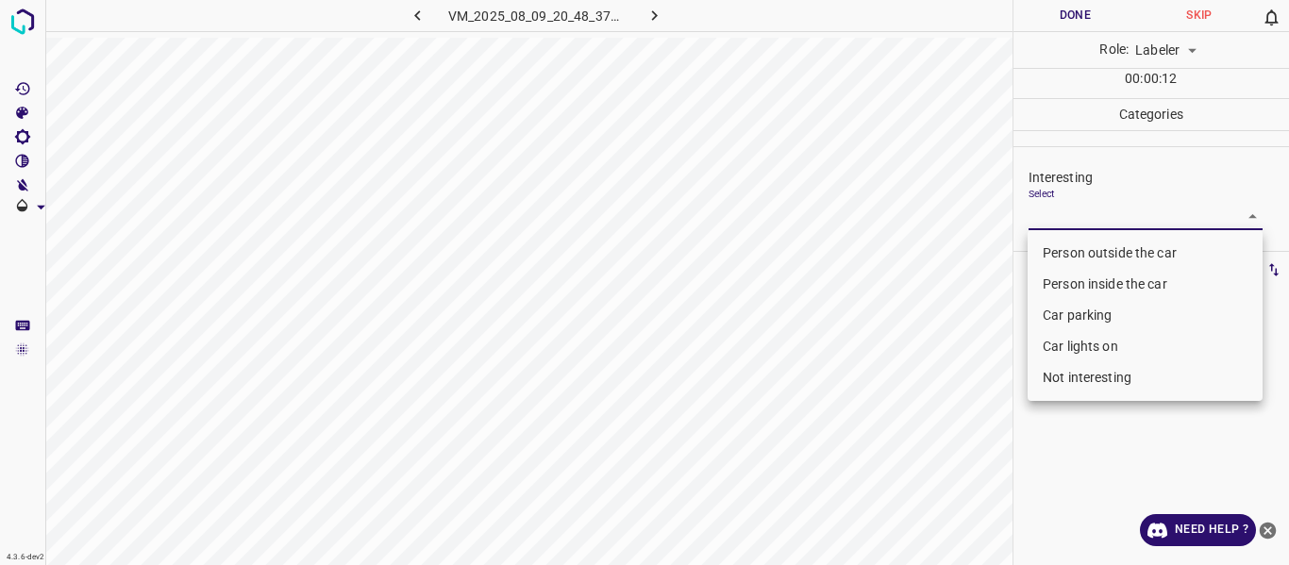
click at [1116, 216] on body "4.3.6-dev2 VM_2025_08_09_20_48_37_248_06.gif Done Skip 0 Role: Labeler labeler …" at bounding box center [644, 282] width 1289 height 565
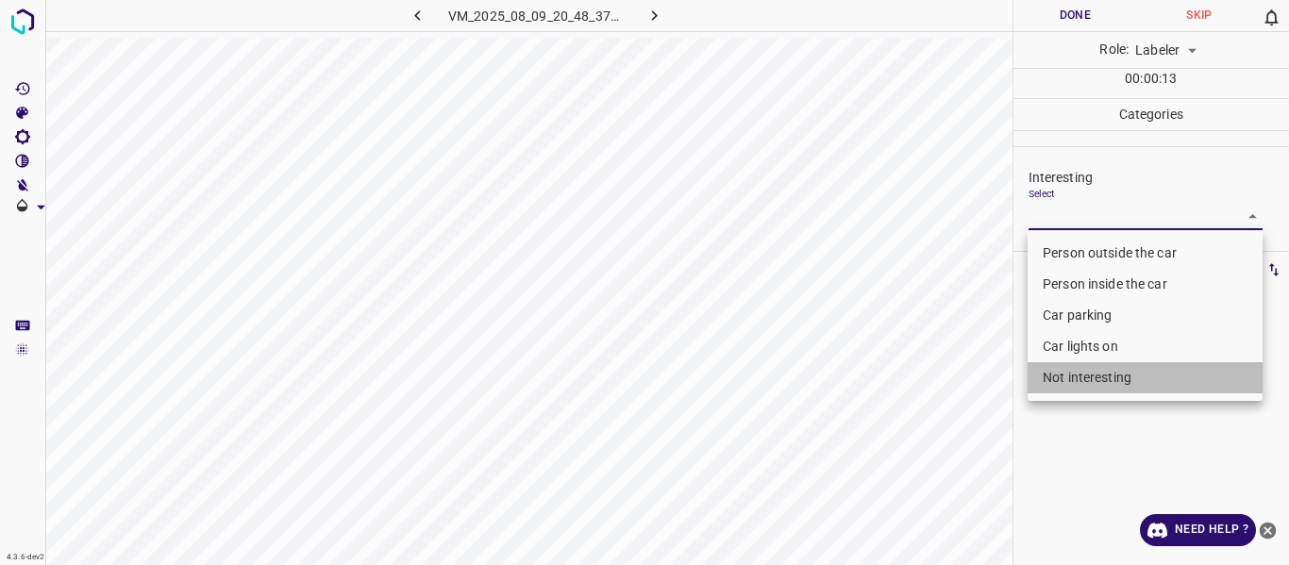
drag, startPoint x: 1118, startPoint y: 368, endPoint x: 1038, endPoint y: 397, distance: 85.4
click at [1114, 368] on li "Not interesting" at bounding box center [1144, 377] width 235 height 31
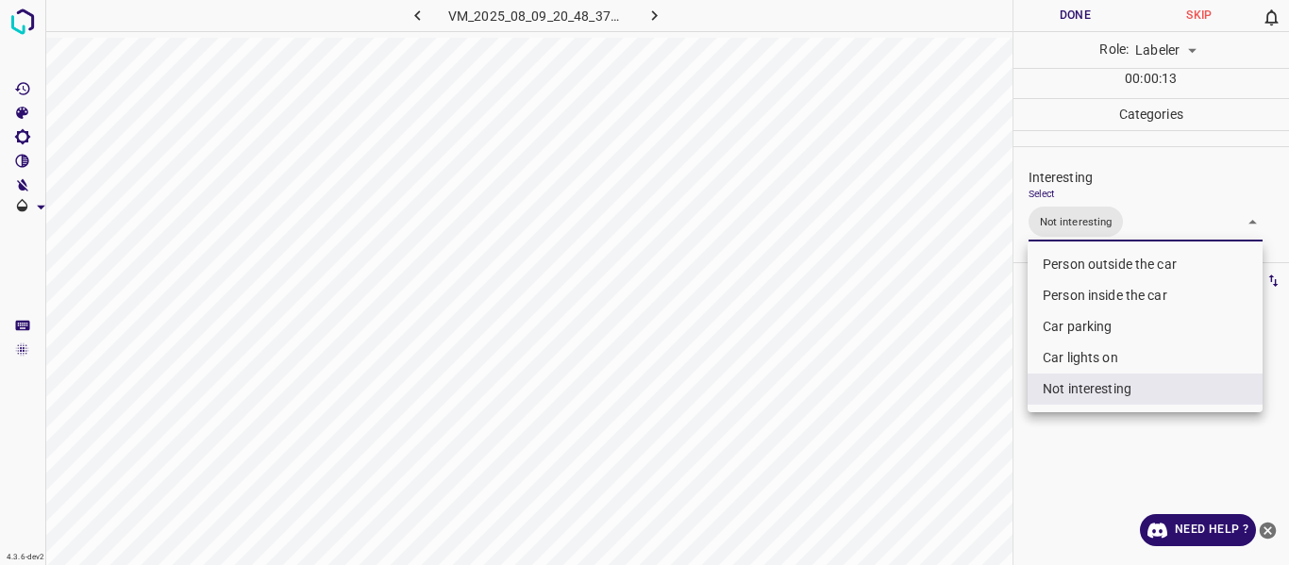
drag, startPoint x: 977, startPoint y: 422, endPoint x: 971, endPoint y: 438, distance: 17.3
click at [976, 424] on div at bounding box center [644, 282] width 1289 height 565
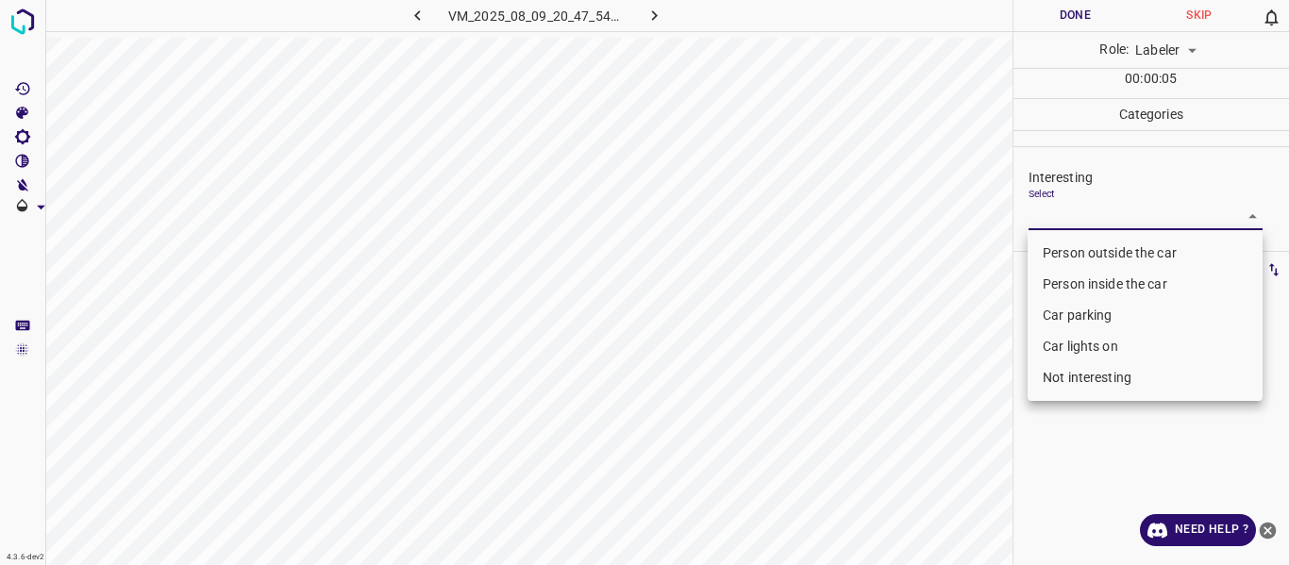
click at [1133, 221] on body "4.3.6-dev2 VM_2025_08_09_20_47_54_586_01.gif Done Skip 0 Role: Labeler labeler …" at bounding box center [644, 282] width 1289 height 565
click at [1122, 251] on li "Person outside the car" at bounding box center [1144, 253] width 235 height 31
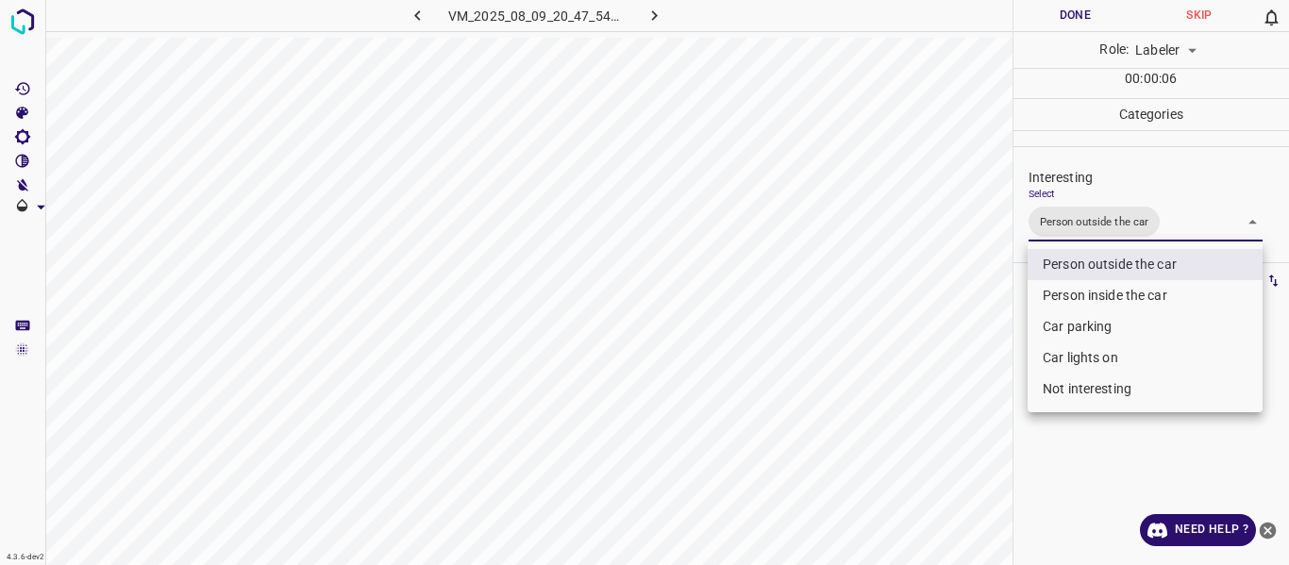
drag, startPoint x: 997, startPoint y: 350, endPoint x: 980, endPoint y: 397, distance: 50.1
click at [990, 380] on div at bounding box center [644, 282] width 1289 height 565
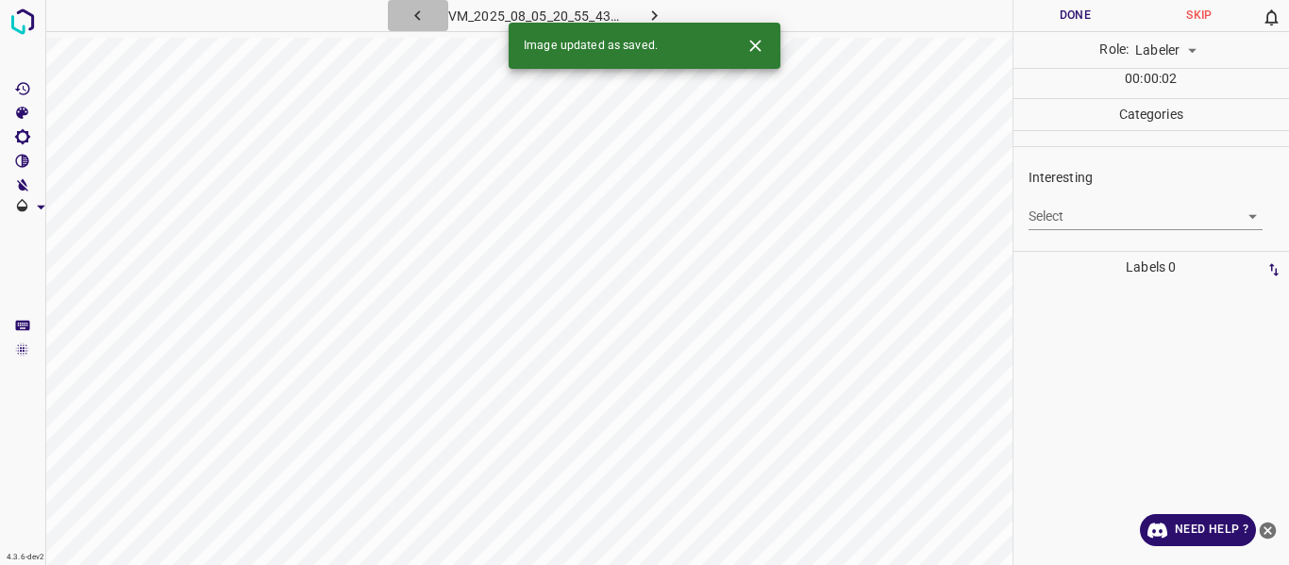
click at [415, 20] on icon "button" at bounding box center [418, 16] width 20 height 20
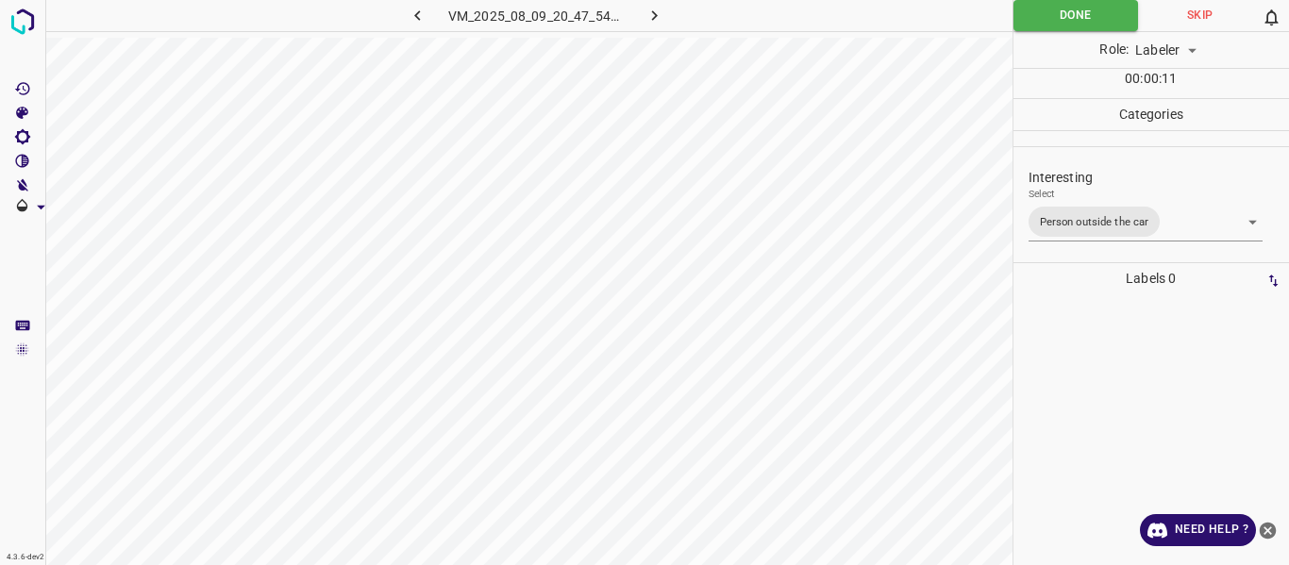
click at [644, 8] on icon "button" at bounding box center [654, 16] width 20 height 20
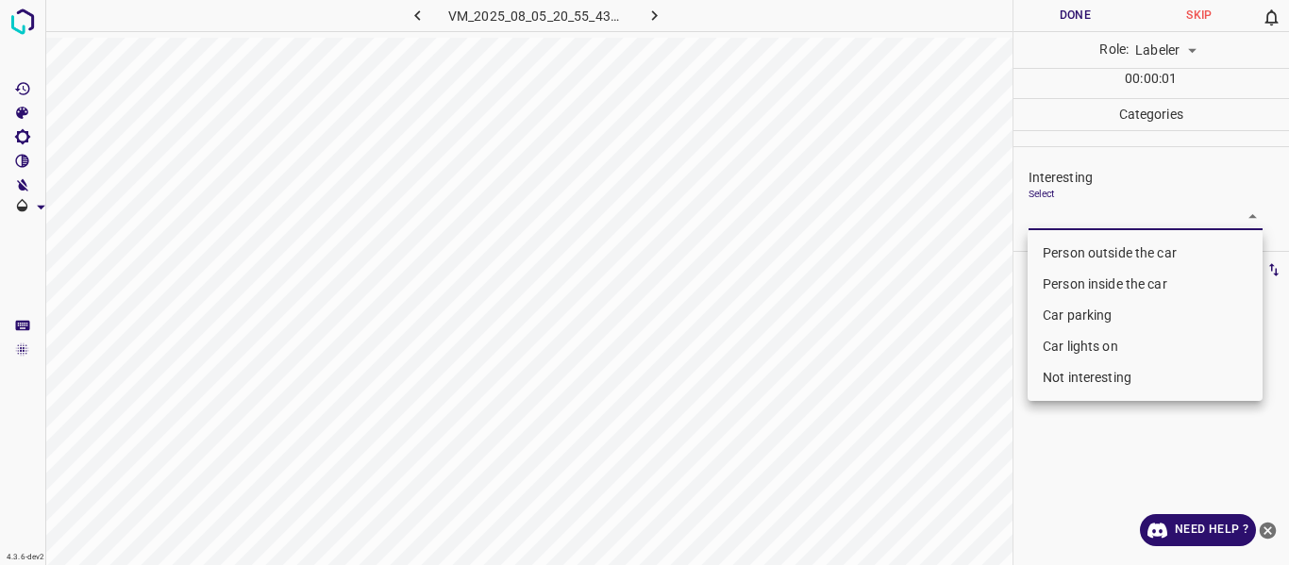
click at [1124, 212] on body "4.3.6-dev2 VM_2025_08_05_20_55_43_240_05.gif Done Skip 0 Role: Labeler labeler …" at bounding box center [644, 282] width 1289 height 565
click at [1107, 256] on li "Person outside the car" at bounding box center [1144, 253] width 235 height 31
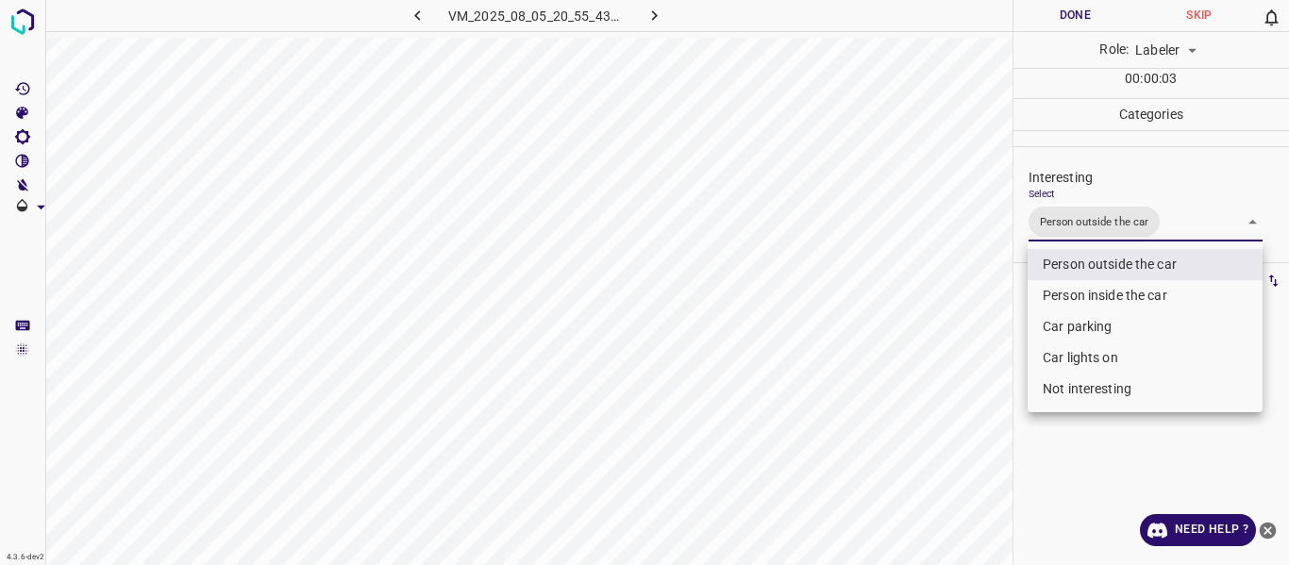
drag, startPoint x: 971, startPoint y: 412, endPoint x: 963, endPoint y: 429, distance: 18.6
click at [965, 426] on div at bounding box center [644, 282] width 1289 height 565
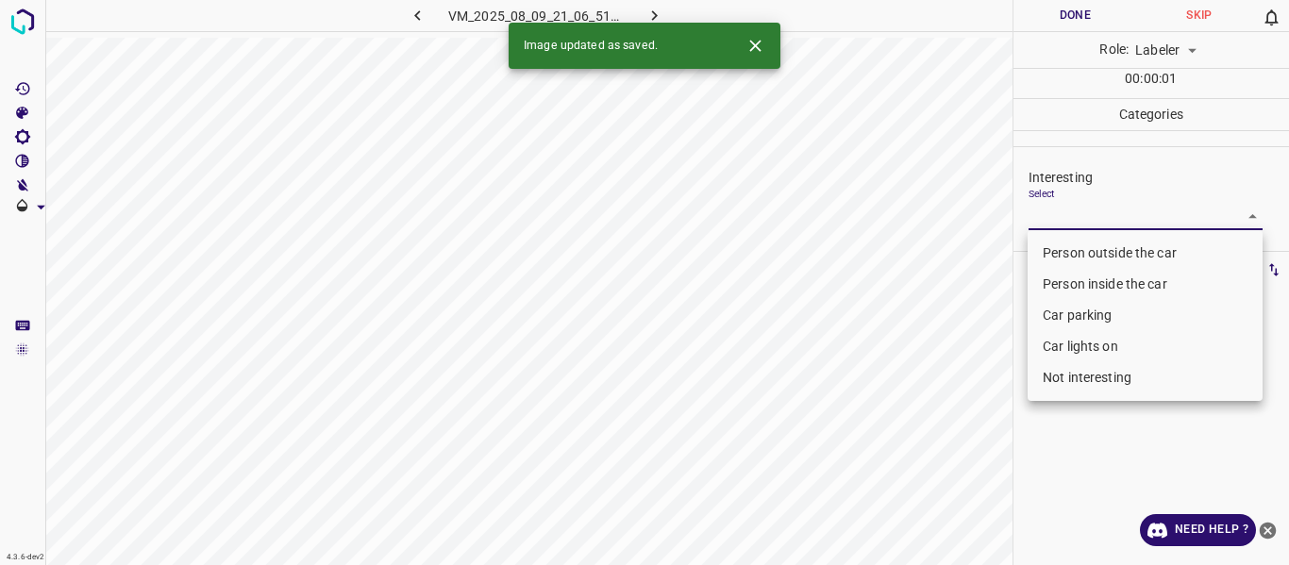
click at [1075, 209] on body "4.3.6-dev2 VM_2025_08_09_21_06_51_947_05.gif Done Skip 0 Role: Labeler labeler …" at bounding box center [644, 282] width 1289 height 565
click at [1069, 246] on li "Person outside the car" at bounding box center [1144, 253] width 235 height 31
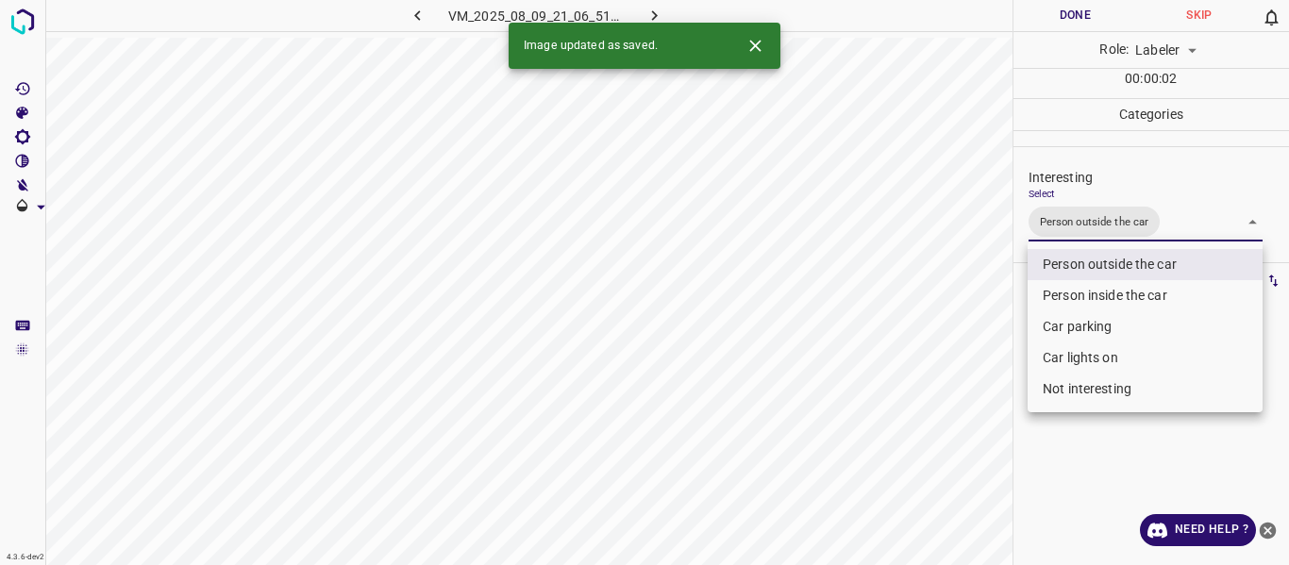
drag, startPoint x: 928, startPoint y: 344, endPoint x: 943, endPoint y: 381, distance: 39.8
click at [928, 345] on div at bounding box center [644, 282] width 1289 height 565
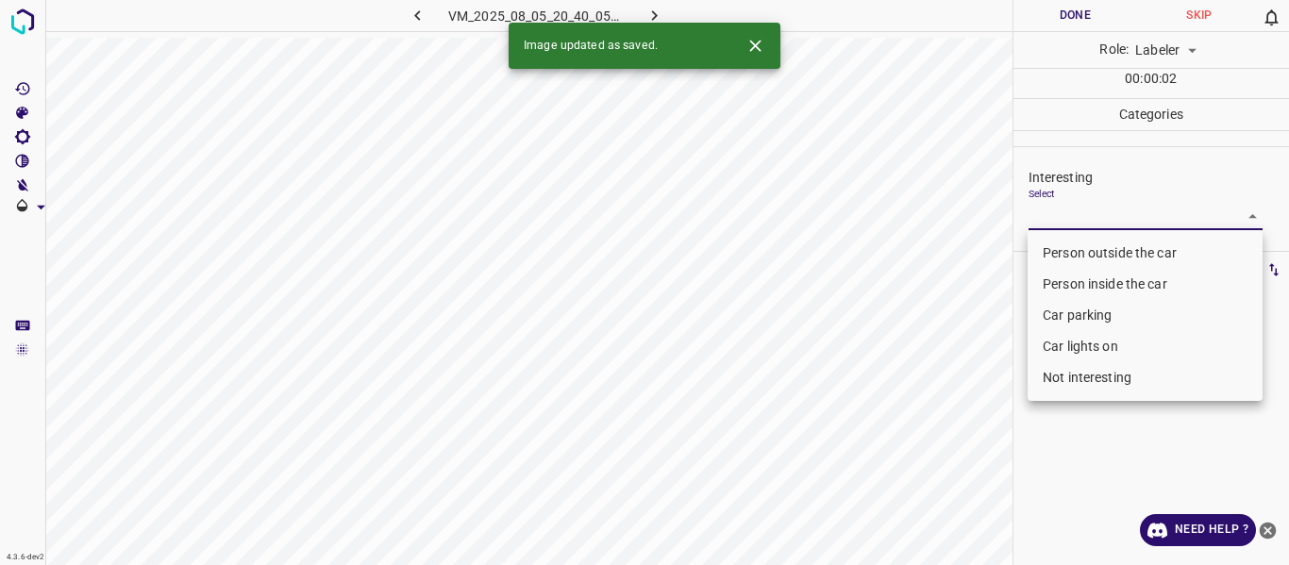
click at [1075, 205] on body "4.3.6-dev2 VM_2025_08_05_20_40_05_496_02.gif Done Skip 0 Role: Labeler labeler …" at bounding box center [644, 282] width 1289 height 565
click at [1075, 252] on li "Person outside the car" at bounding box center [1144, 253] width 235 height 31
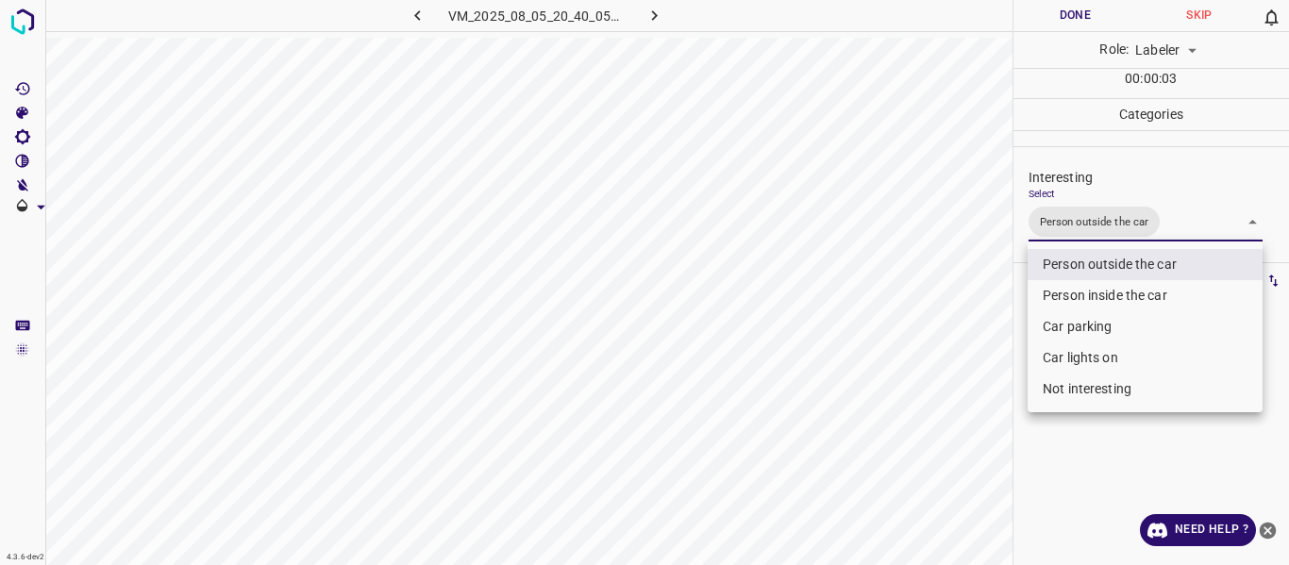
drag, startPoint x: 934, startPoint y: 369, endPoint x: 898, endPoint y: 453, distance: 91.3
click at [931, 388] on div at bounding box center [644, 282] width 1289 height 565
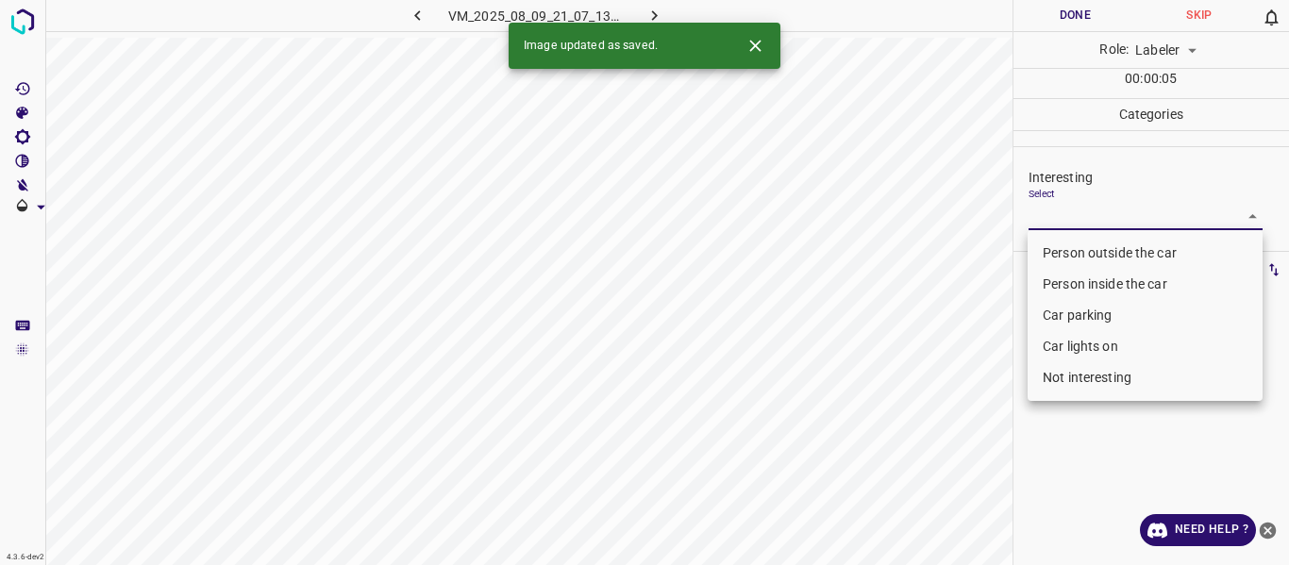
click at [1077, 211] on body "4.3.6-dev2 VM_2025_08_09_21_07_13_710_00.gif Done Skip 0 Role: Labeler labeler …" at bounding box center [644, 282] width 1289 height 565
click at [1065, 244] on li "Person outside the car" at bounding box center [1144, 253] width 235 height 31
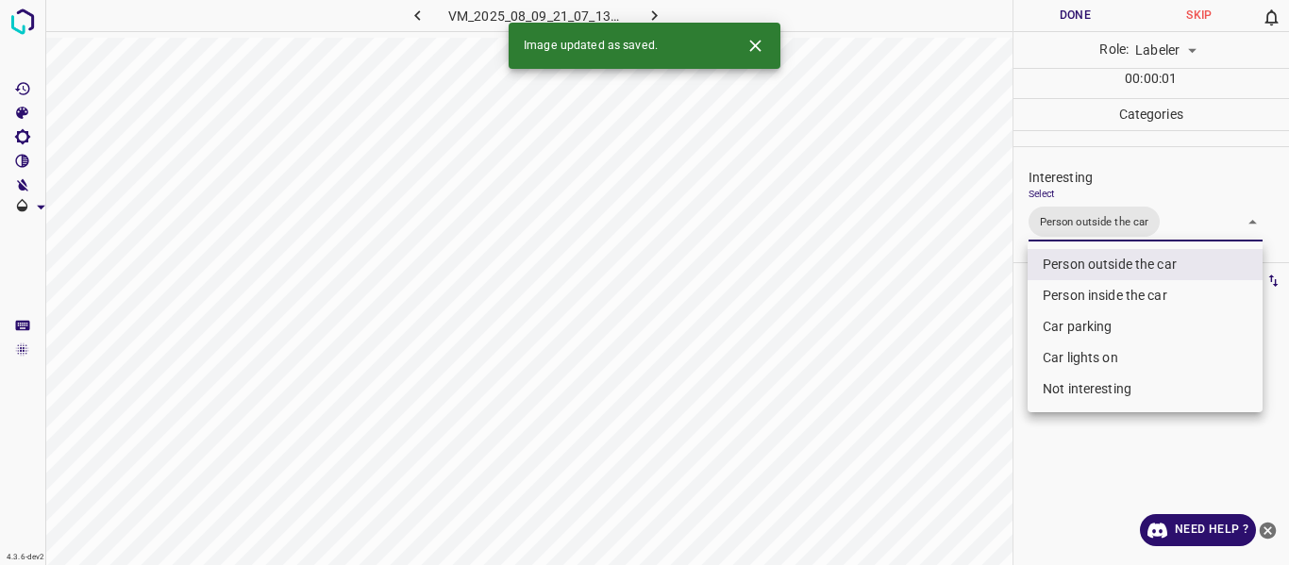
drag, startPoint x: 973, startPoint y: 319, endPoint x: 983, endPoint y: 379, distance: 61.3
click at [978, 345] on div at bounding box center [644, 282] width 1289 height 565
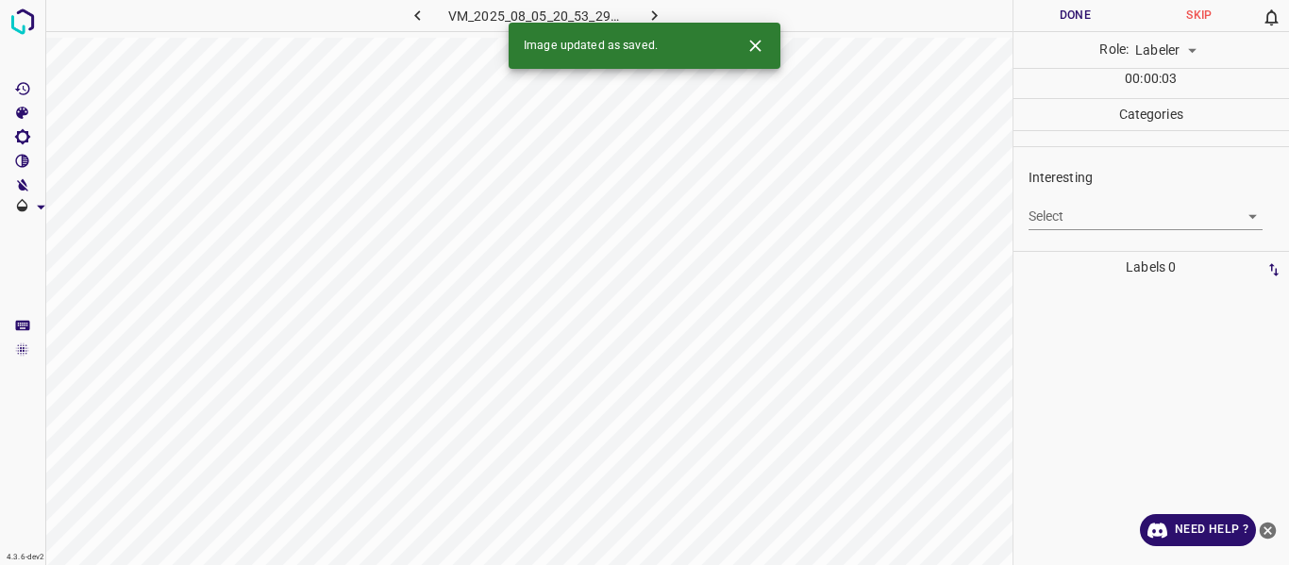
click at [1077, 221] on body "4.3.6-dev2 VM_2025_08_05_20_53_29_750_11.gif Done Skip 0 Role: Labeler labeler …" at bounding box center [644, 282] width 1289 height 565
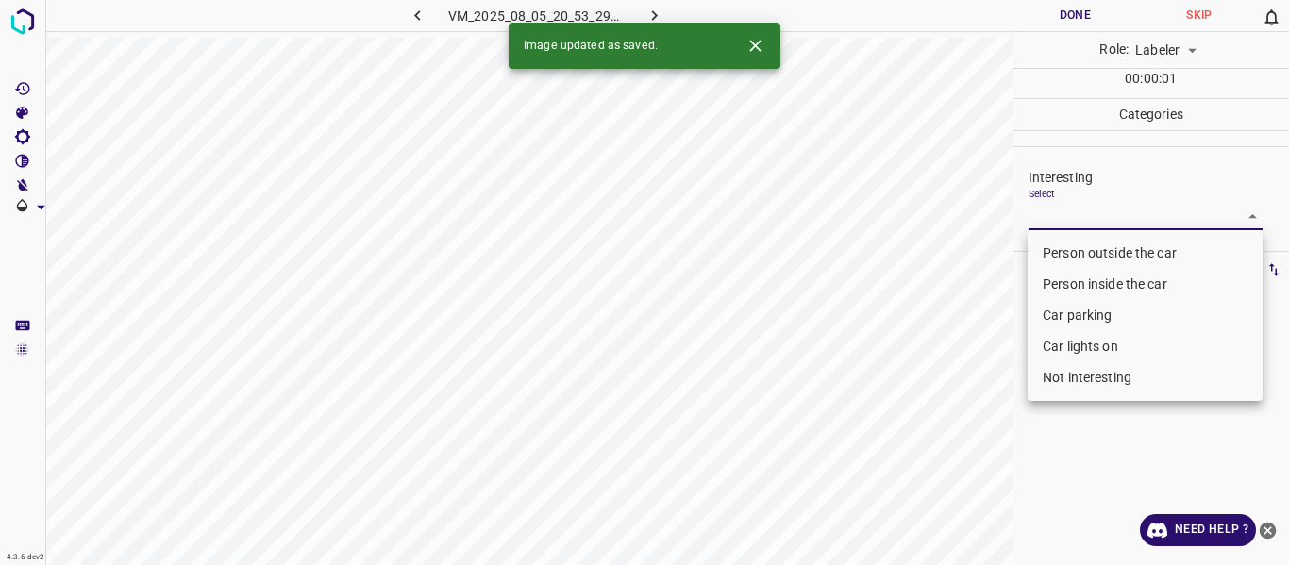
click at [1091, 256] on li "Person outside the car" at bounding box center [1144, 253] width 235 height 31
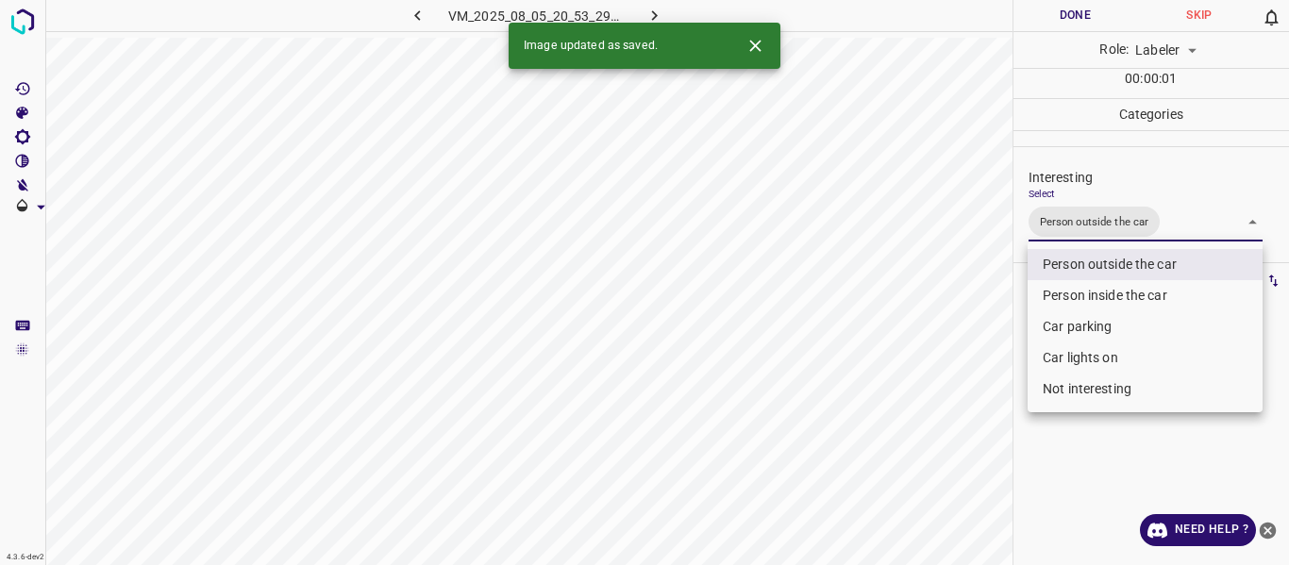
drag, startPoint x: 961, startPoint y: 397, endPoint x: 960, endPoint y: 416, distance: 18.9
click at [960, 414] on div at bounding box center [644, 282] width 1289 height 565
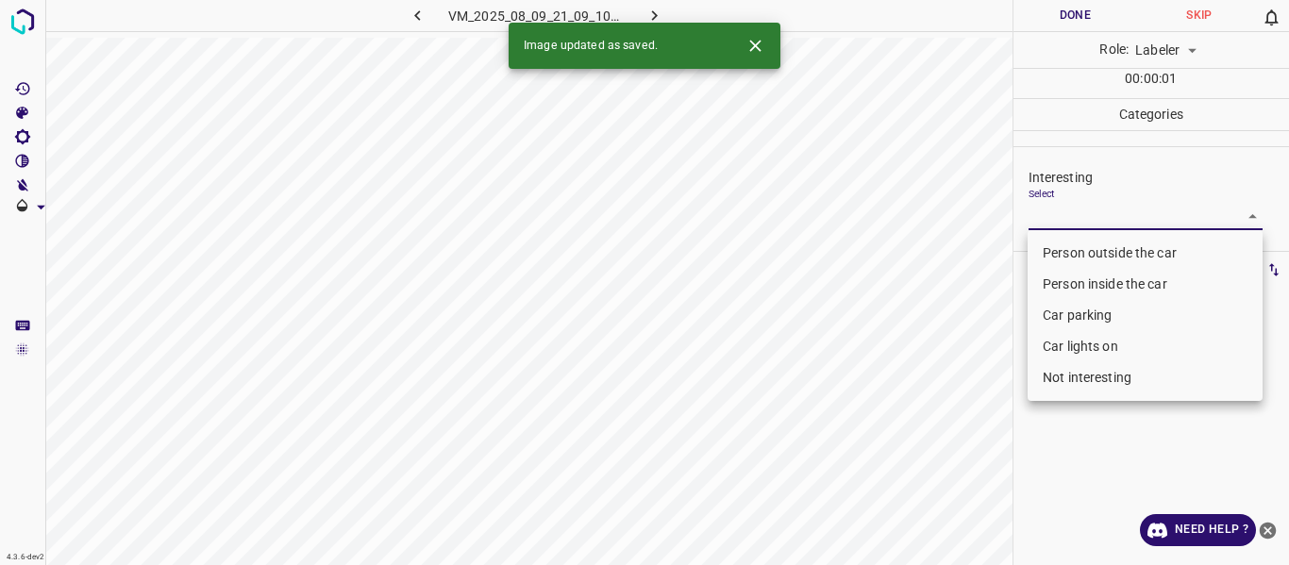
click at [1089, 212] on body "4.3.6-dev2 VM_2025_08_09_21_09_10_881_04.gif Done Skip 0 Role: Labeler labeler …" at bounding box center [644, 282] width 1289 height 565
click at [1082, 253] on li "Person outside the car" at bounding box center [1144, 253] width 235 height 31
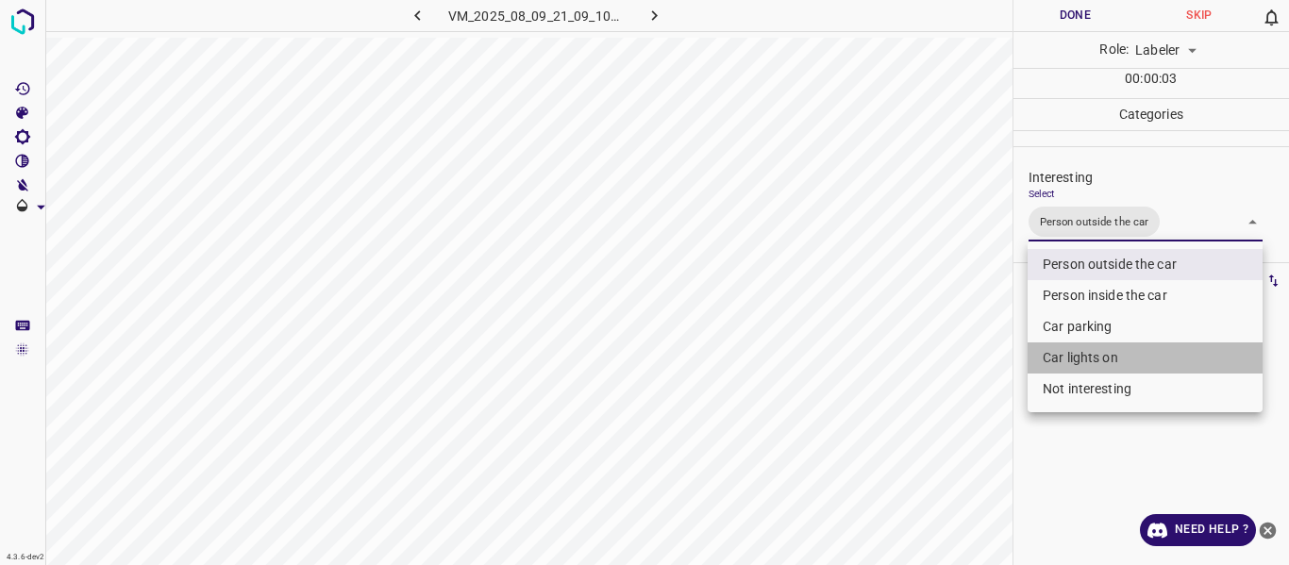
click at [1070, 356] on li "Car lights on" at bounding box center [1144, 357] width 235 height 31
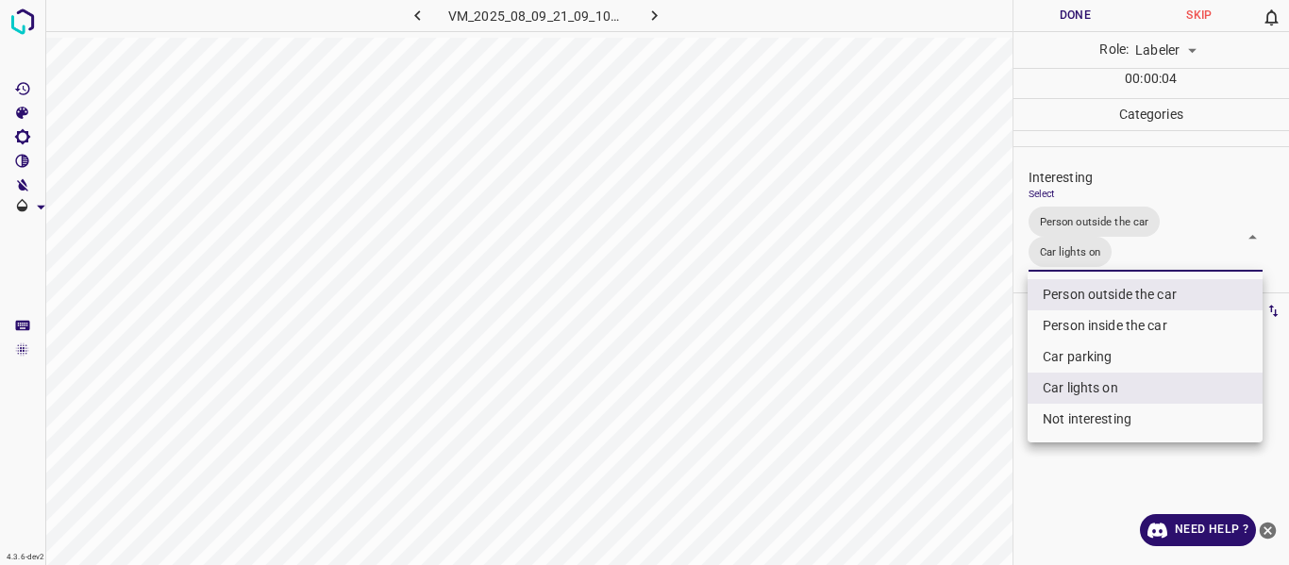
click at [1069, 348] on li "Car parking" at bounding box center [1144, 357] width 235 height 31
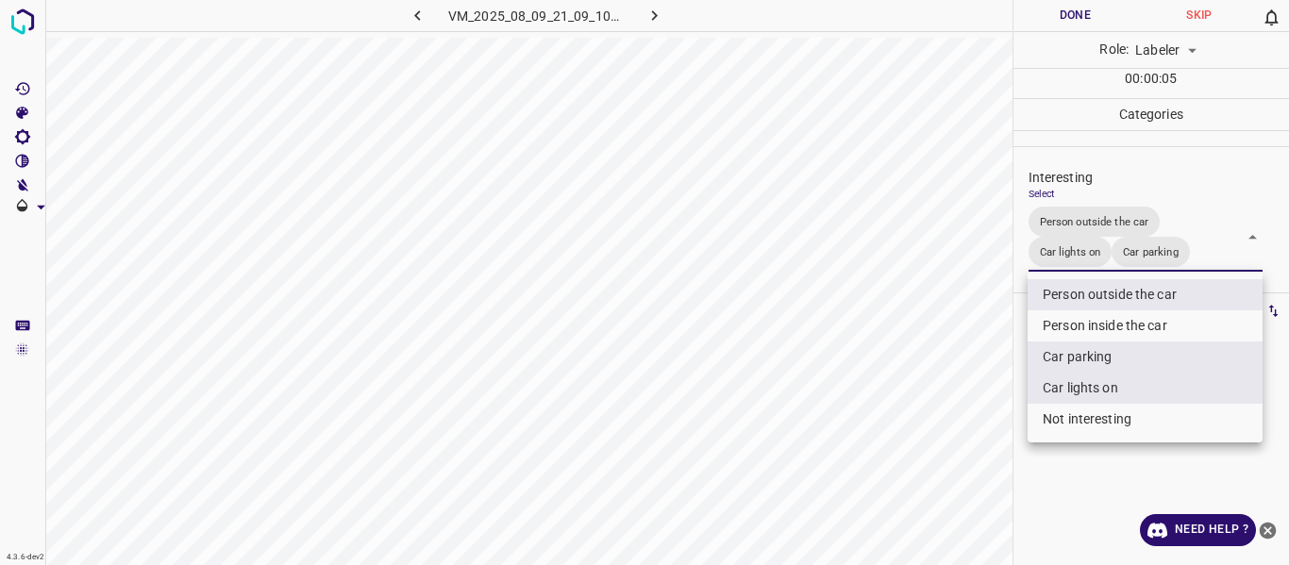
drag, startPoint x: 985, startPoint y: 386, endPoint x: 975, endPoint y: 408, distance: 24.9
click at [977, 399] on div at bounding box center [644, 282] width 1289 height 565
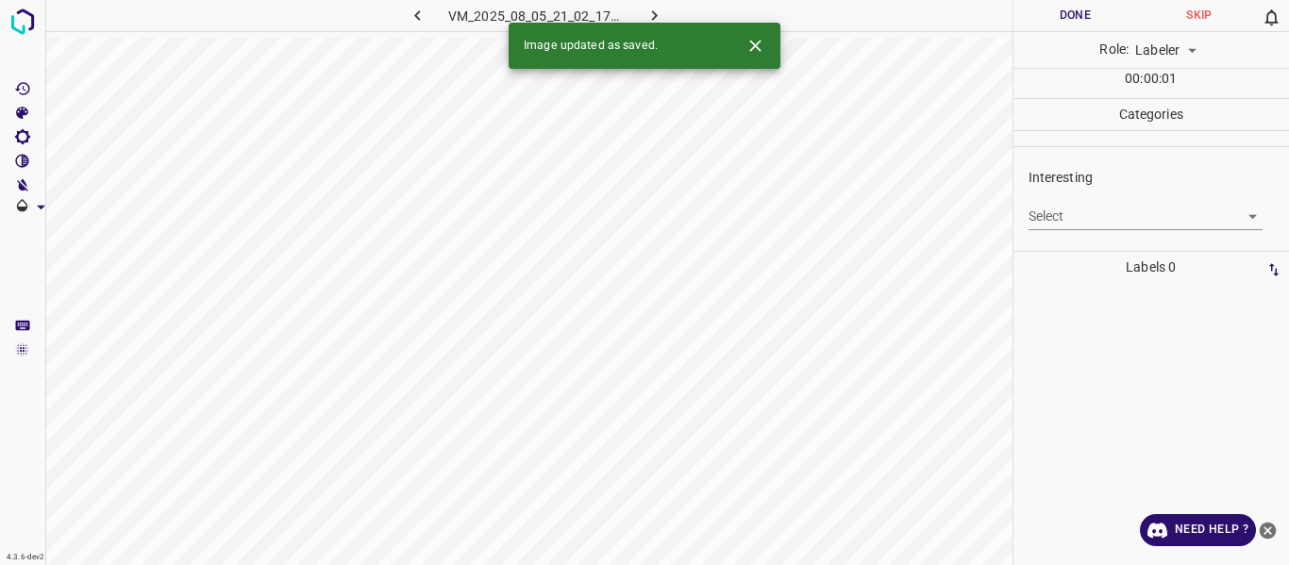
click at [1083, 213] on body "4.3.6-dev2 VM_2025_08_05_21_02_17_582_00.gif Done Skip 0 Role: Labeler labeler …" at bounding box center [644, 282] width 1289 height 565
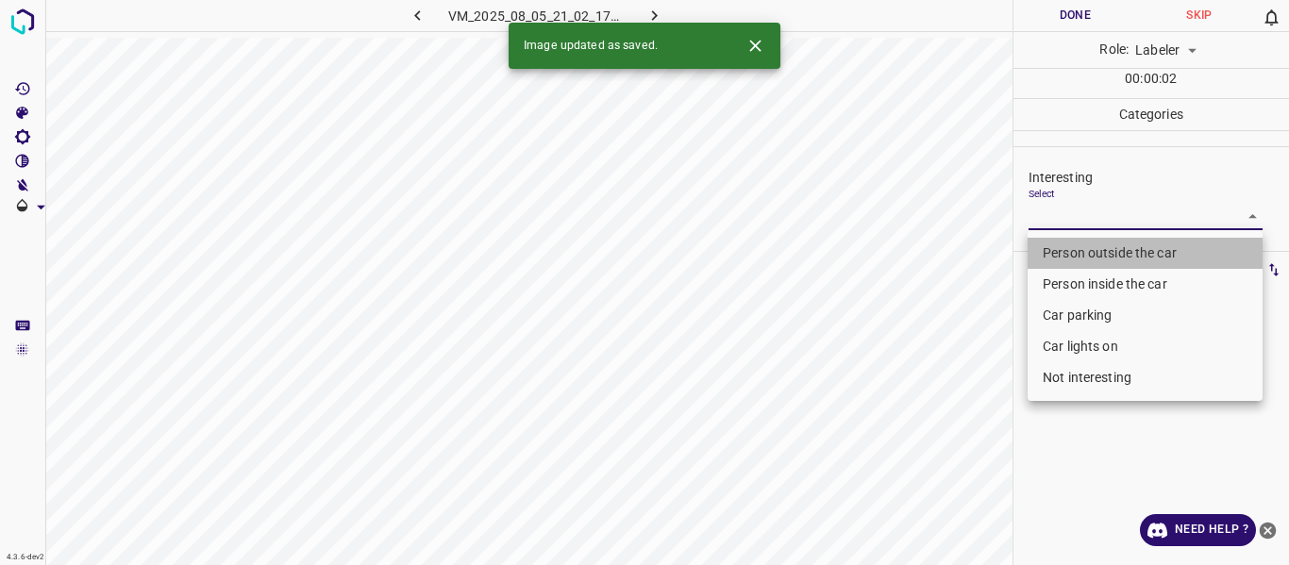
click at [1083, 253] on li "Person outside the car" at bounding box center [1144, 253] width 235 height 31
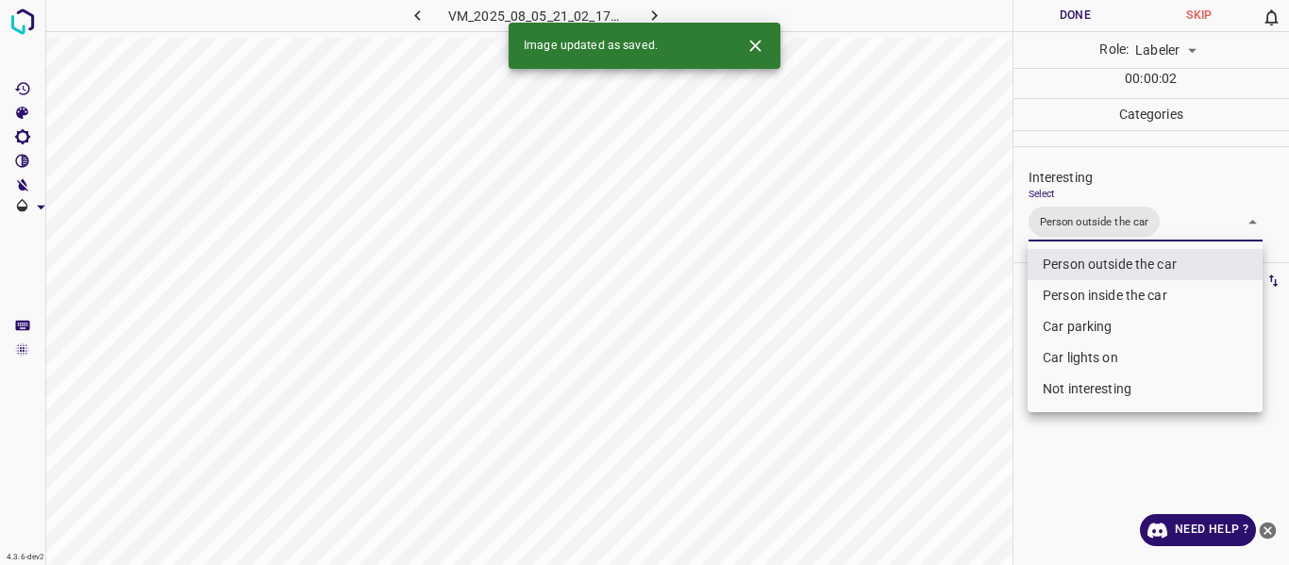
drag, startPoint x: 971, startPoint y: 382, endPoint x: 981, endPoint y: 420, distance: 39.1
click at [975, 397] on div at bounding box center [644, 282] width 1289 height 565
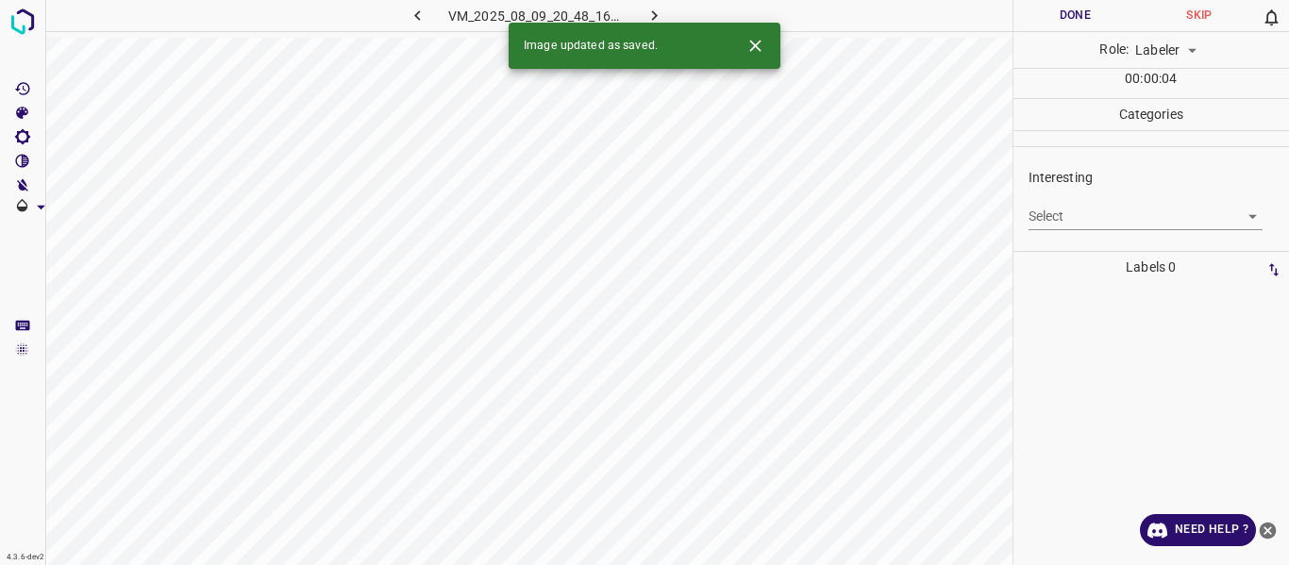
click at [1099, 214] on body "4.3.6-dev2 VM_2025_08_09_20_48_16_897_00.gif Done Skip 0 Role: Labeler labeler …" at bounding box center [644, 282] width 1289 height 565
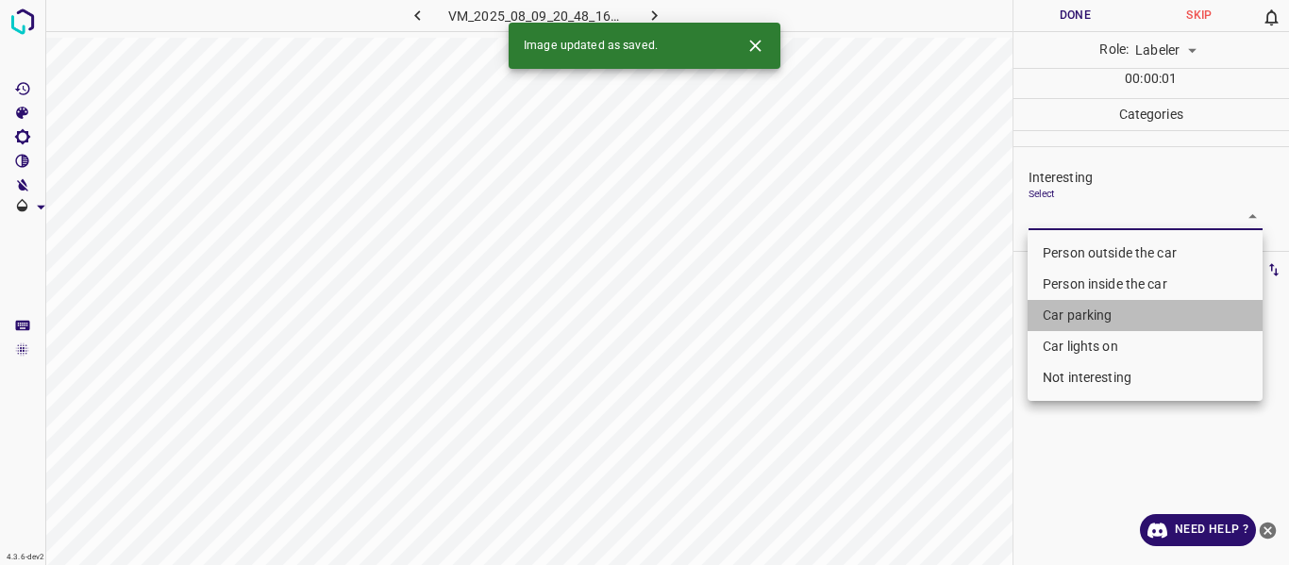
click at [1088, 311] on li "Car parking" at bounding box center [1144, 315] width 235 height 31
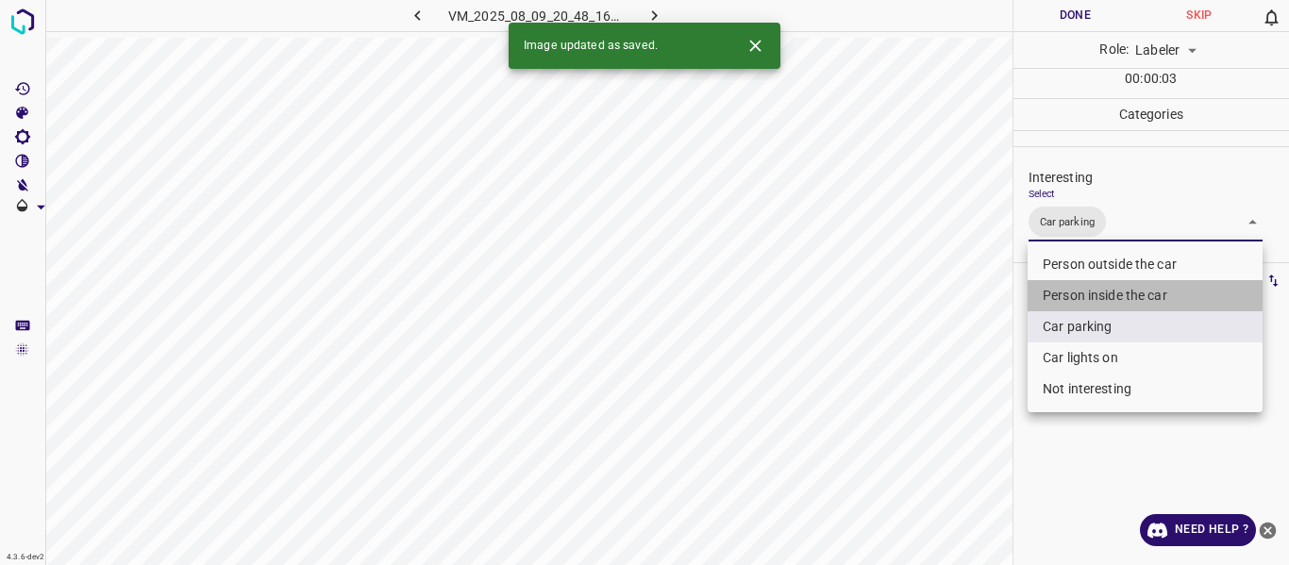
click at [1089, 289] on li "Person inside the car" at bounding box center [1144, 295] width 235 height 31
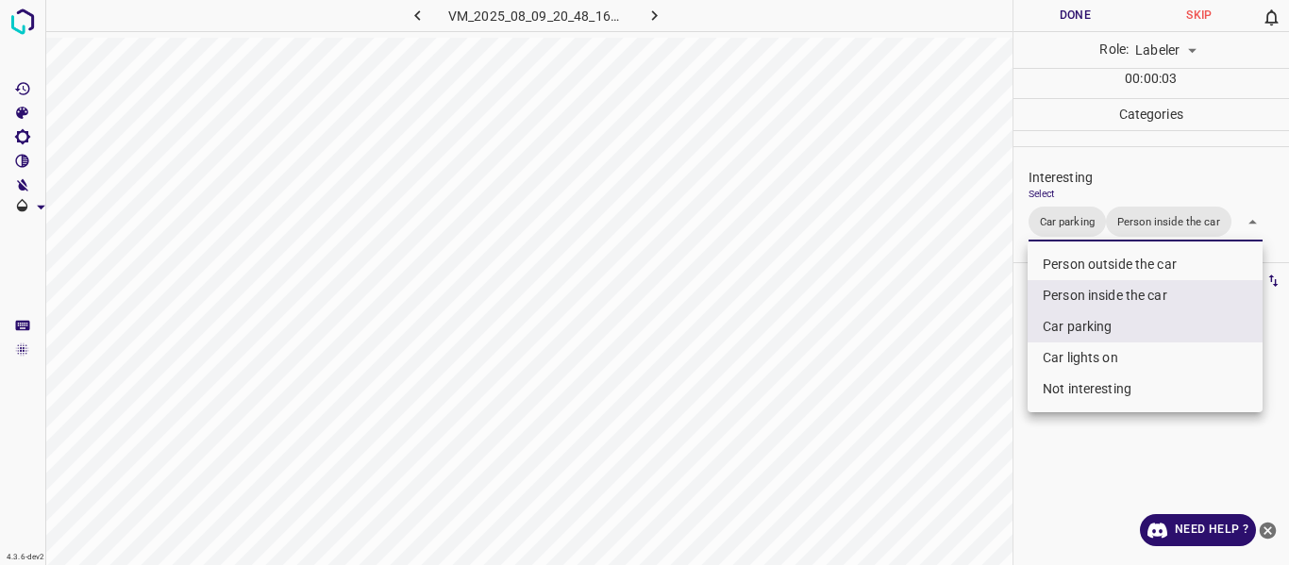
drag, startPoint x: 971, startPoint y: 408, endPoint x: 953, endPoint y: 450, distance: 46.1
click at [962, 434] on div at bounding box center [644, 282] width 1289 height 565
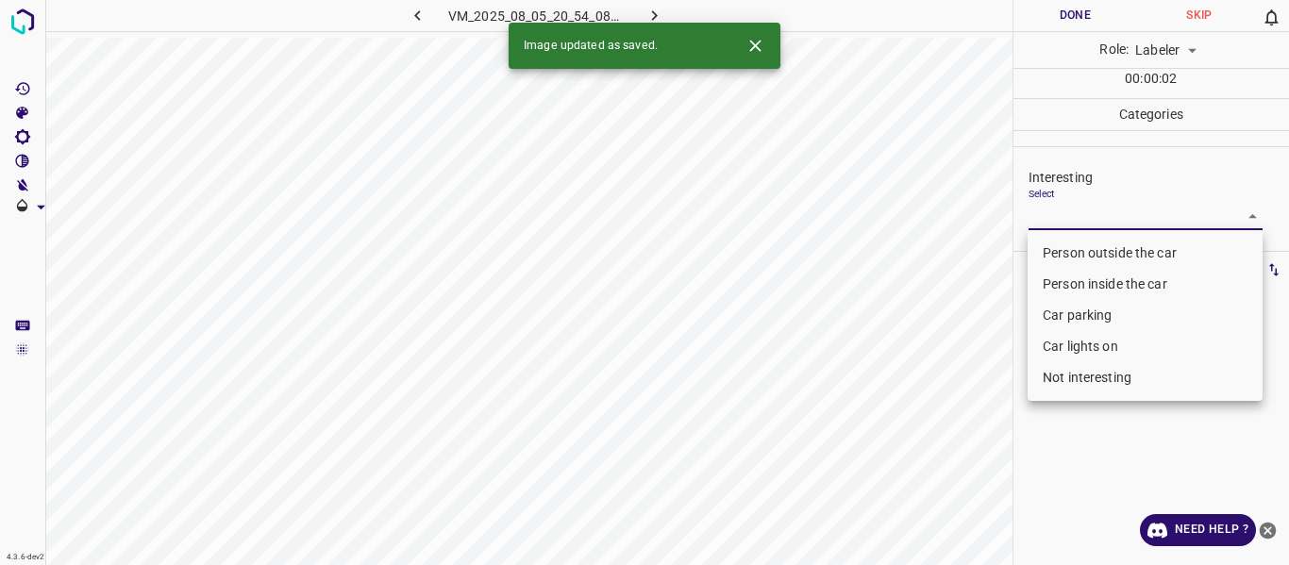
click at [1061, 213] on body "4.3.6-dev2 VM_2025_08_05_20_54_08_450_03.gif Done Skip 0 Role: Labeler labeler …" at bounding box center [644, 282] width 1289 height 565
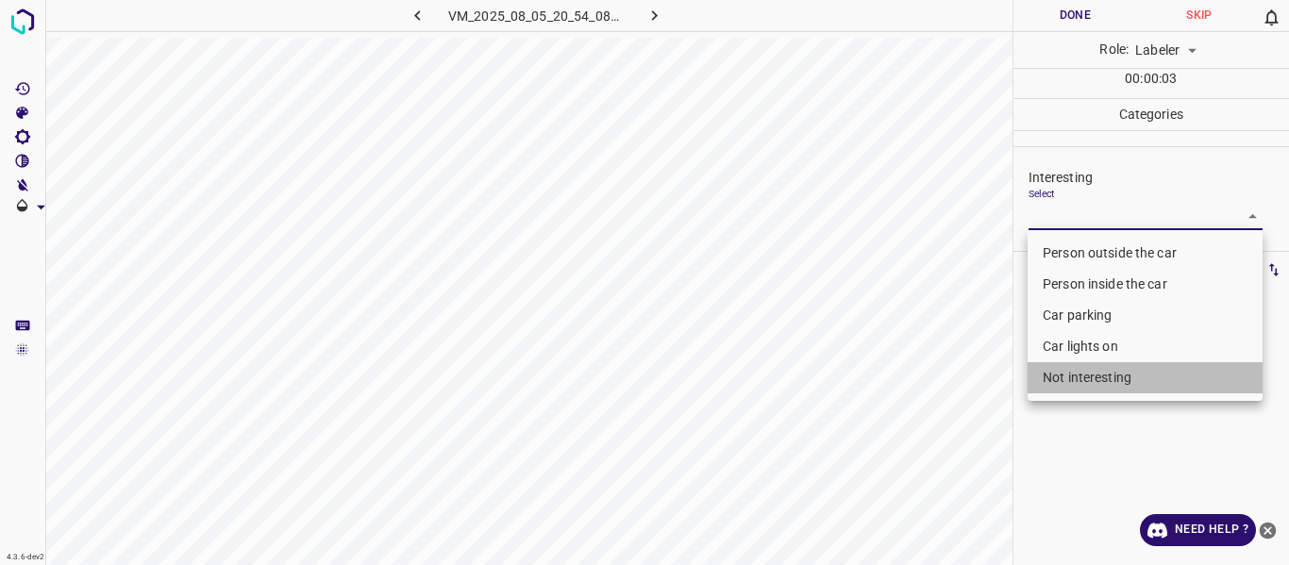
click at [1072, 376] on li "Not interesting" at bounding box center [1144, 377] width 235 height 31
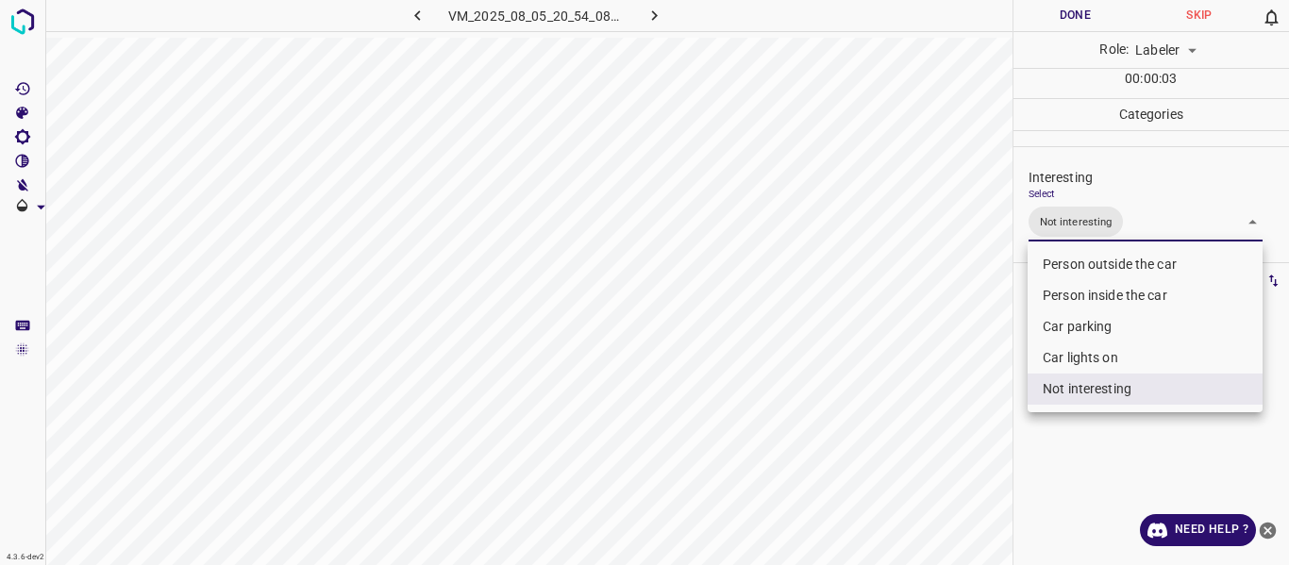
drag, startPoint x: 958, startPoint y: 414, endPoint x: 950, endPoint y: 431, distance: 18.6
click at [952, 428] on div at bounding box center [644, 282] width 1289 height 565
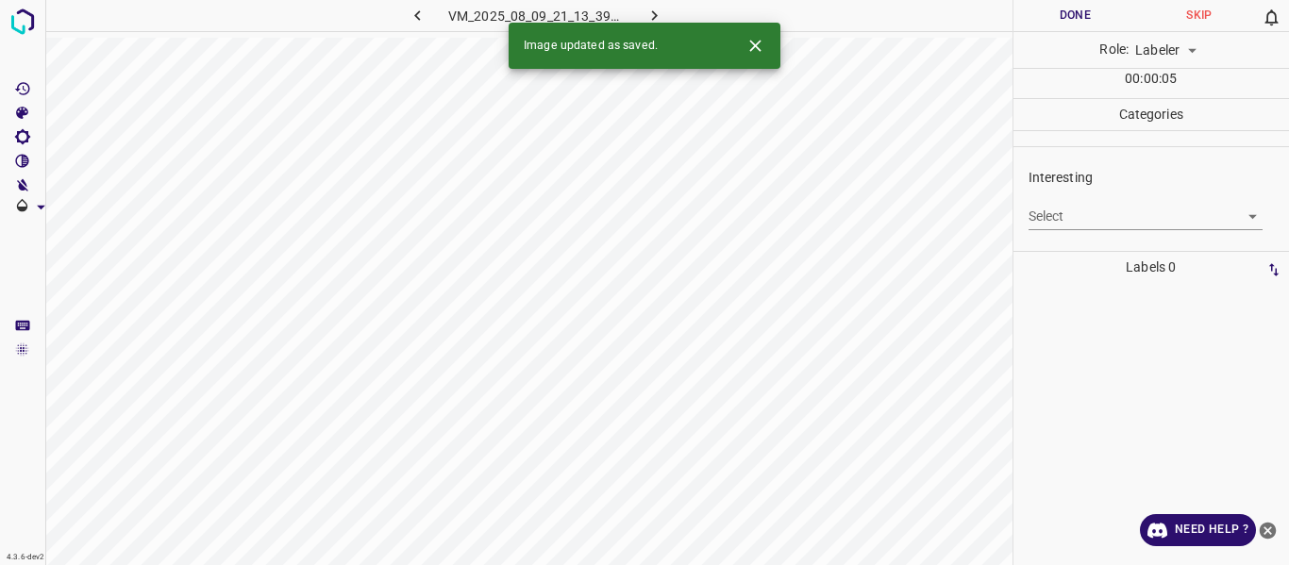
click at [1106, 218] on body "4.3.6-dev2 VM_2025_08_09_21_13_39_869_09.gif Done Skip 0 Role: Labeler labeler …" at bounding box center [644, 282] width 1289 height 565
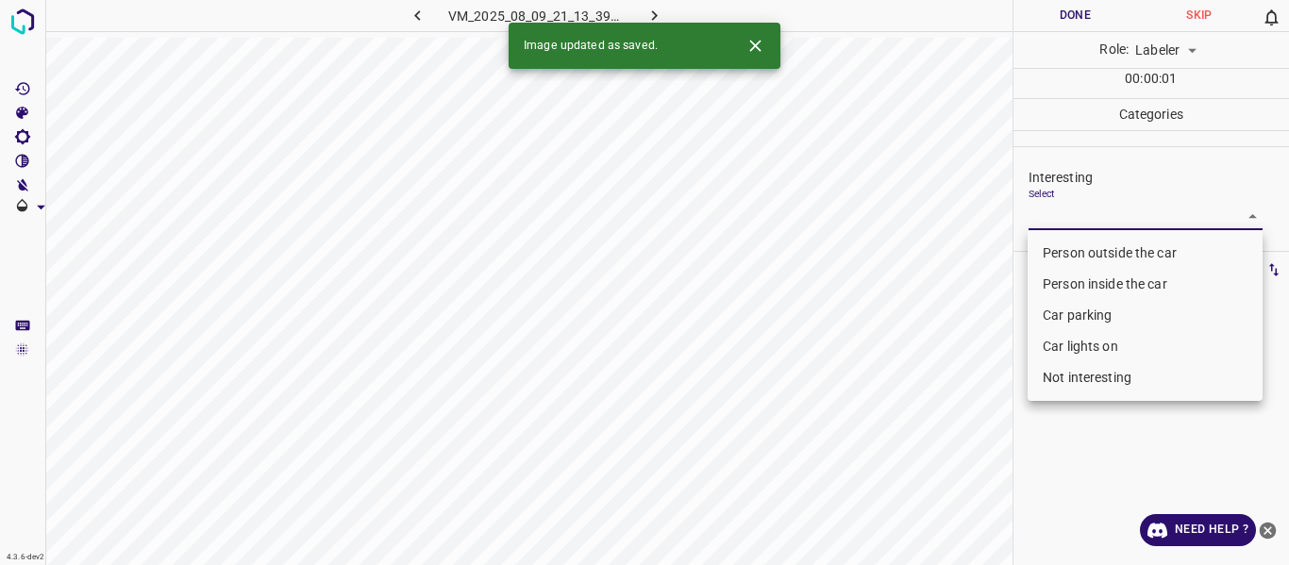
click at [1106, 242] on li "Person outside the car" at bounding box center [1144, 253] width 235 height 31
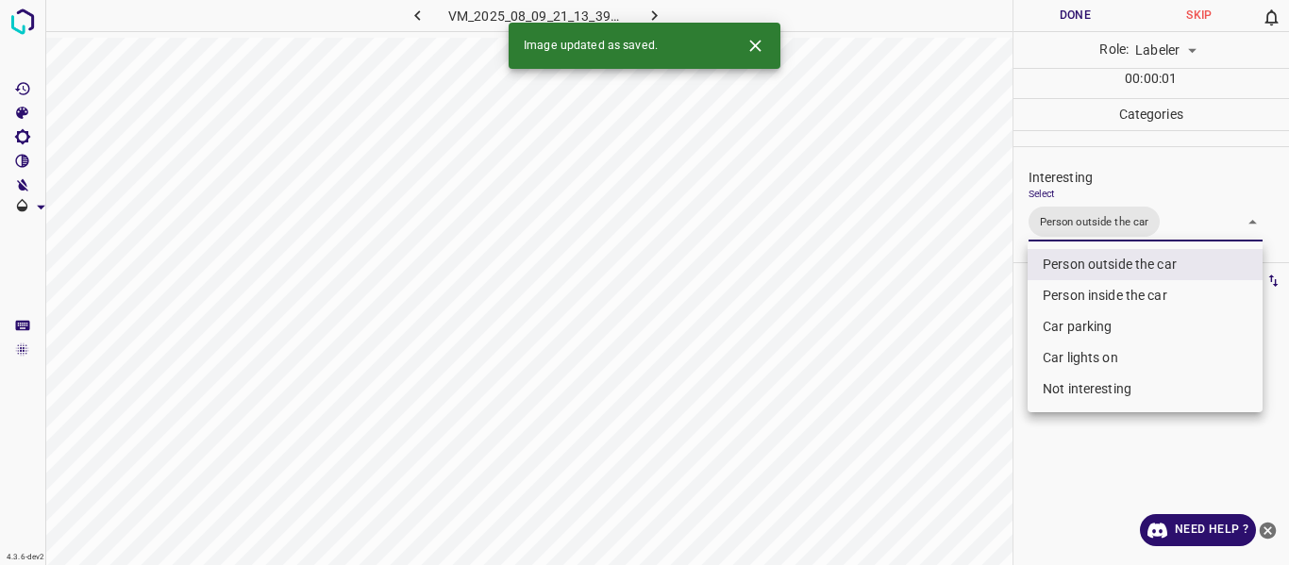
drag, startPoint x: 967, startPoint y: 364, endPoint x: 955, endPoint y: 427, distance: 64.4
click at [967, 373] on div at bounding box center [644, 282] width 1289 height 565
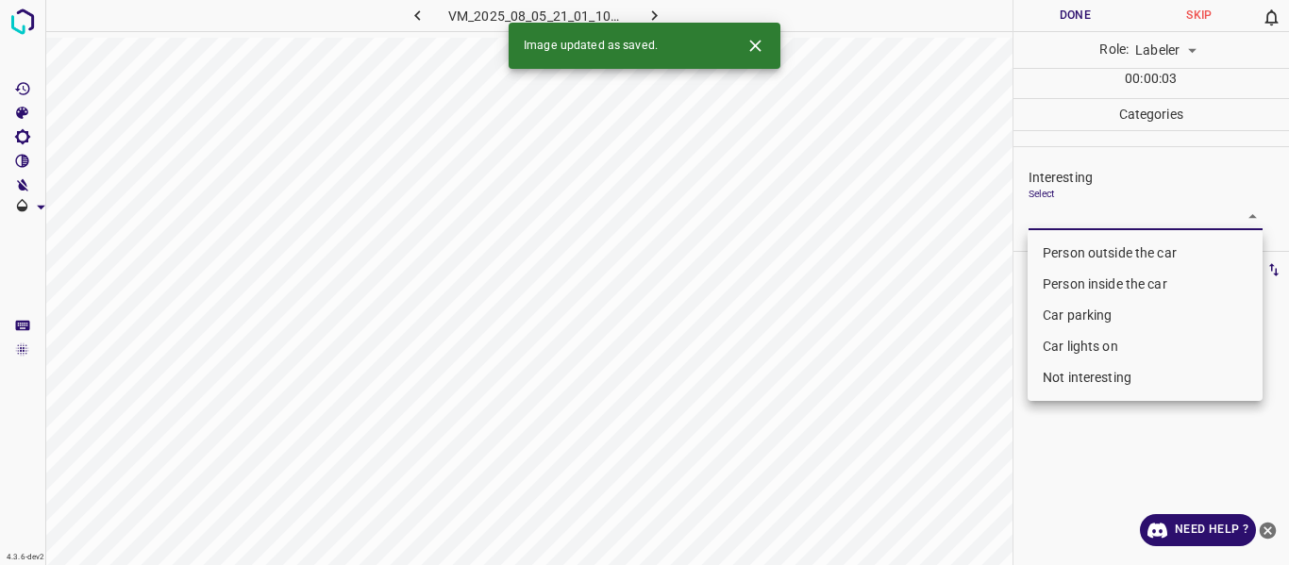
click at [1072, 215] on body "4.3.6-dev2 VM_2025_08_05_21_01_10_684_03.gif Done Skip 0 Role: Labeler labeler …" at bounding box center [644, 282] width 1289 height 565
click at [1070, 253] on li "Person outside the car" at bounding box center [1144, 253] width 235 height 31
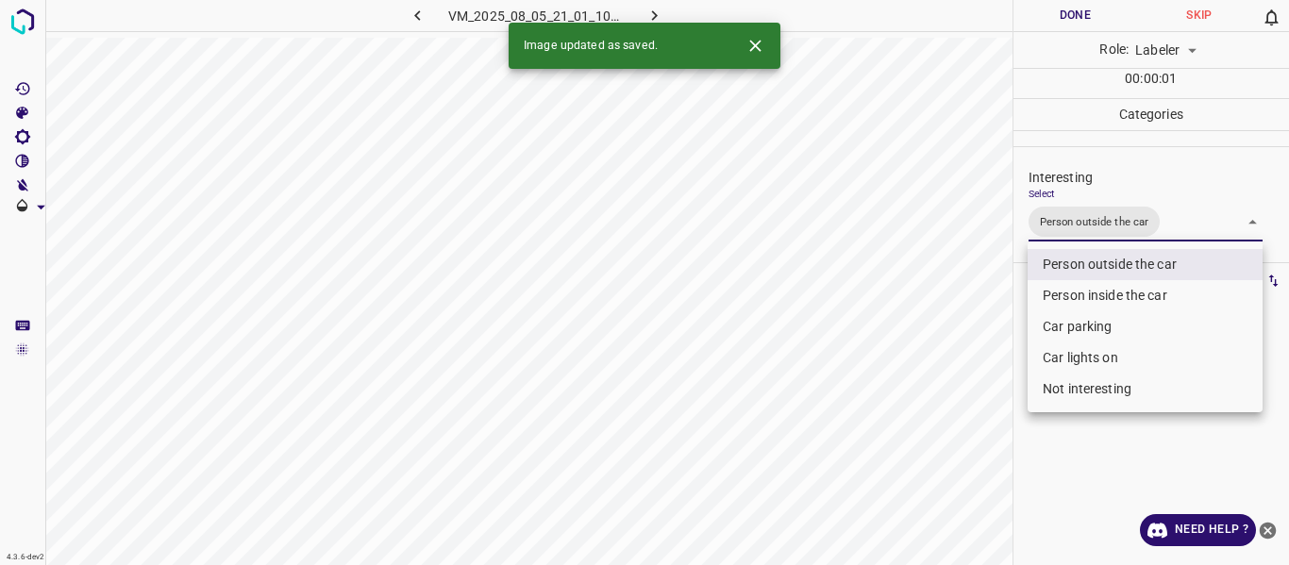
drag, startPoint x: 960, startPoint y: 364, endPoint x: 952, endPoint y: 418, distance: 54.4
click at [959, 386] on div at bounding box center [644, 282] width 1289 height 565
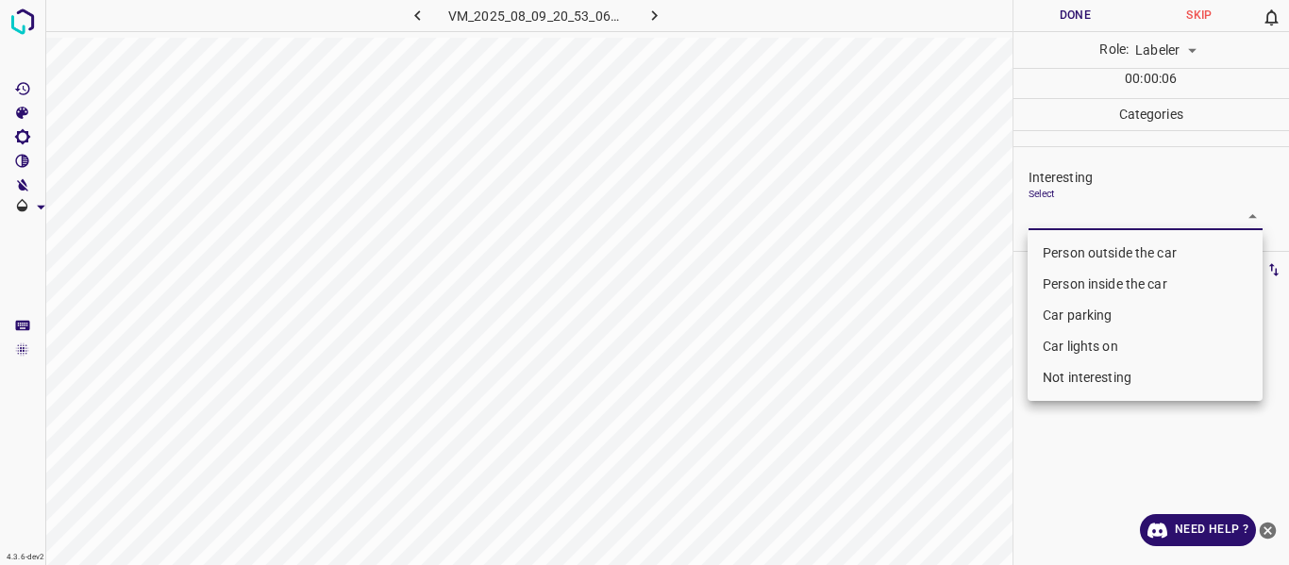
click at [1061, 213] on body "4.3.6-dev2 VM_2025_08_09_20_53_06_989_01.gif Done Skip 0 Role: Labeler labeler …" at bounding box center [644, 282] width 1289 height 565
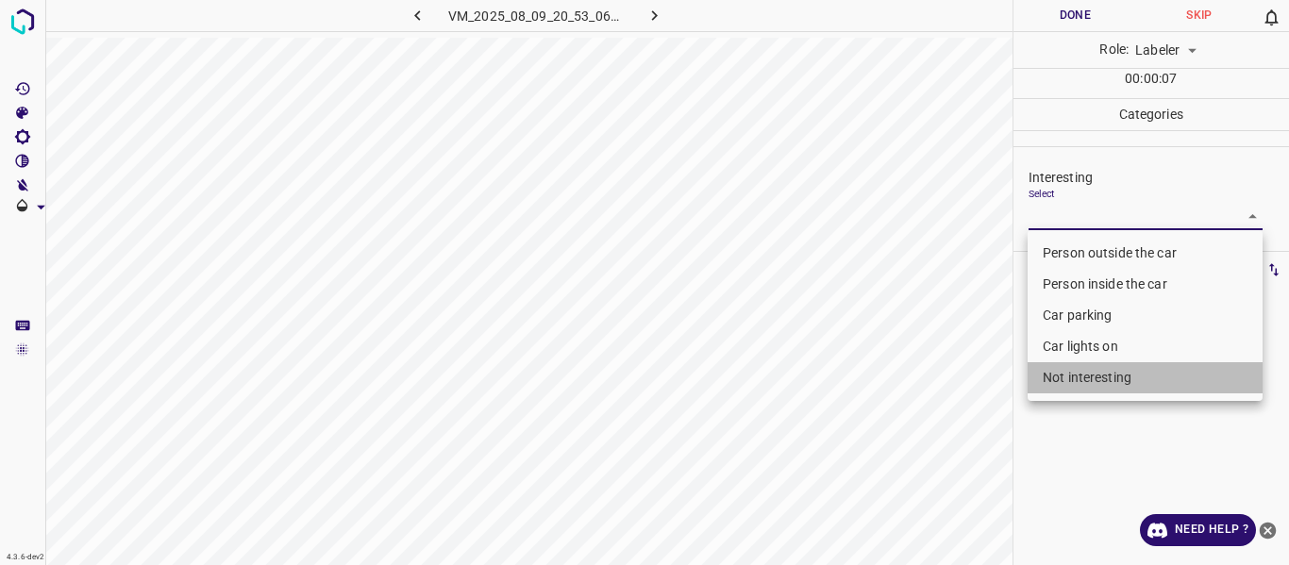
click at [1073, 377] on li "Not interesting" at bounding box center [1144, 377] width 235 height 31
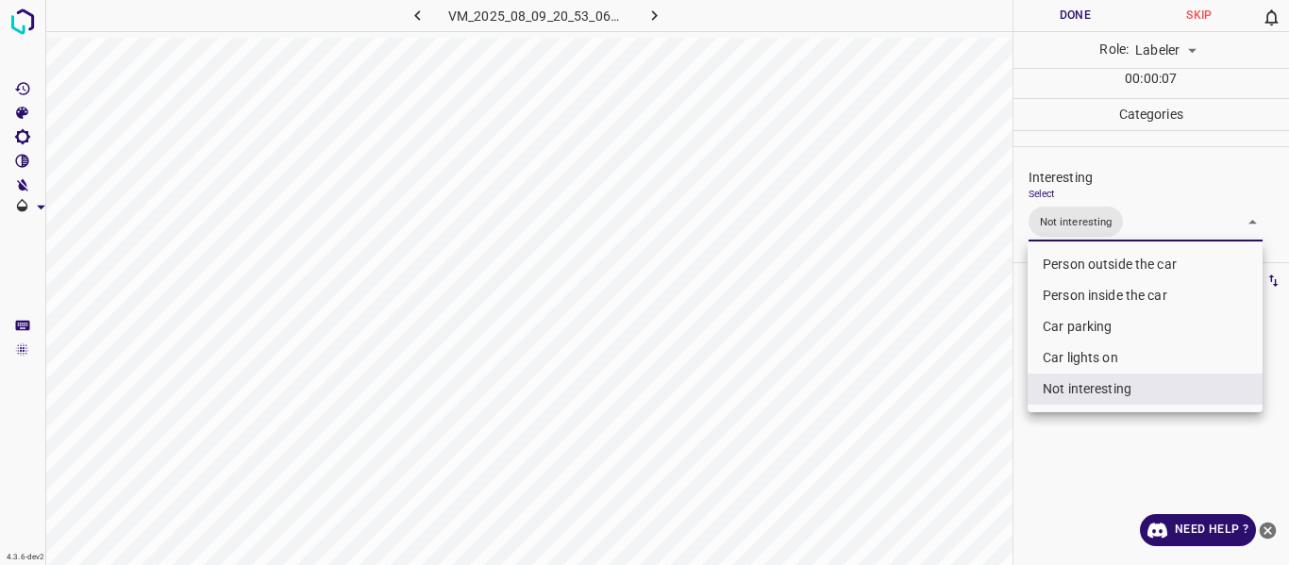
click at [850, 426] on div at bounding box center [644, 282] width 1289 height 565
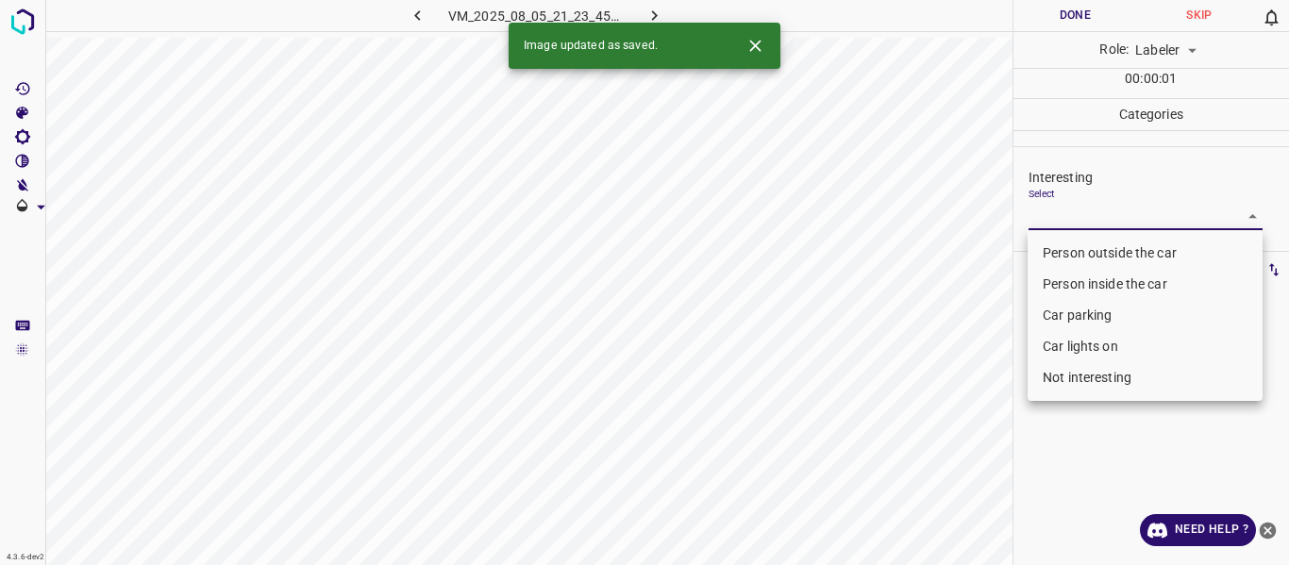
click at [1070, 216] on body "4.3.6-dev2 VM_2025_08_05_21_23_45_013_03.gif Done Skip 0 Role: Labeler labeler …" at bounding box center [644, 282] width 1289 height 565
click at [1069, 246] on li "Person outside the car" at bounding box center [1144, 253] width 235 height 31
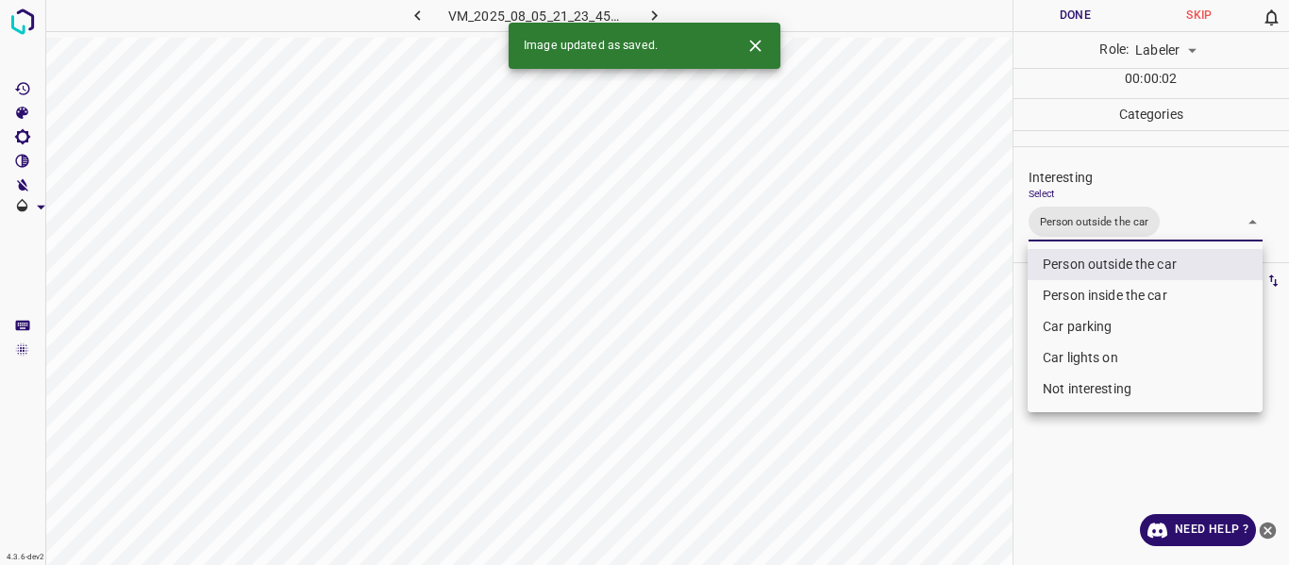
drag, startPoint x: 975, startPoint y: 369, endPoint x: 968, endPoint y: 395, distance: 27.2
click at [975, 374] on div at bounding box center [644, 282] width 1289 height 565
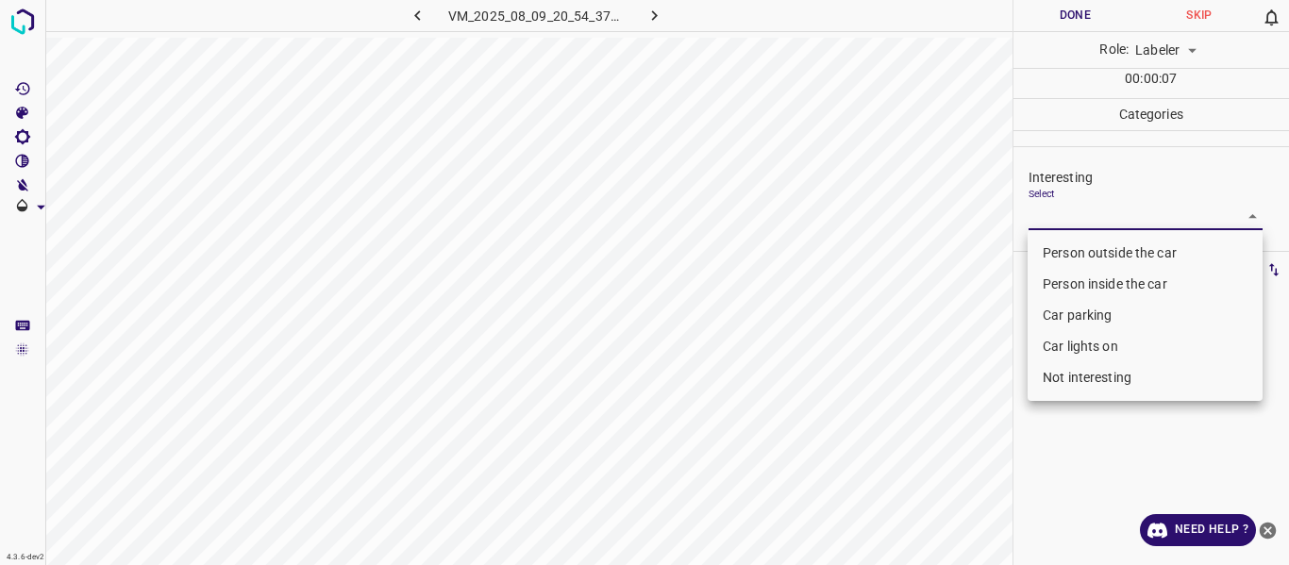
click at [1107, 226] on body "4.3.6-dev2 VM_2025_08_09_20_54_37_434_09.gif Done Skip 0 Role: Labeler labeler …" at bounding box center [644, 282] width 1289 height 565
click at [1106, 372] on li "Not interesting" at bounding box center [1144, 377] width 235 height 31
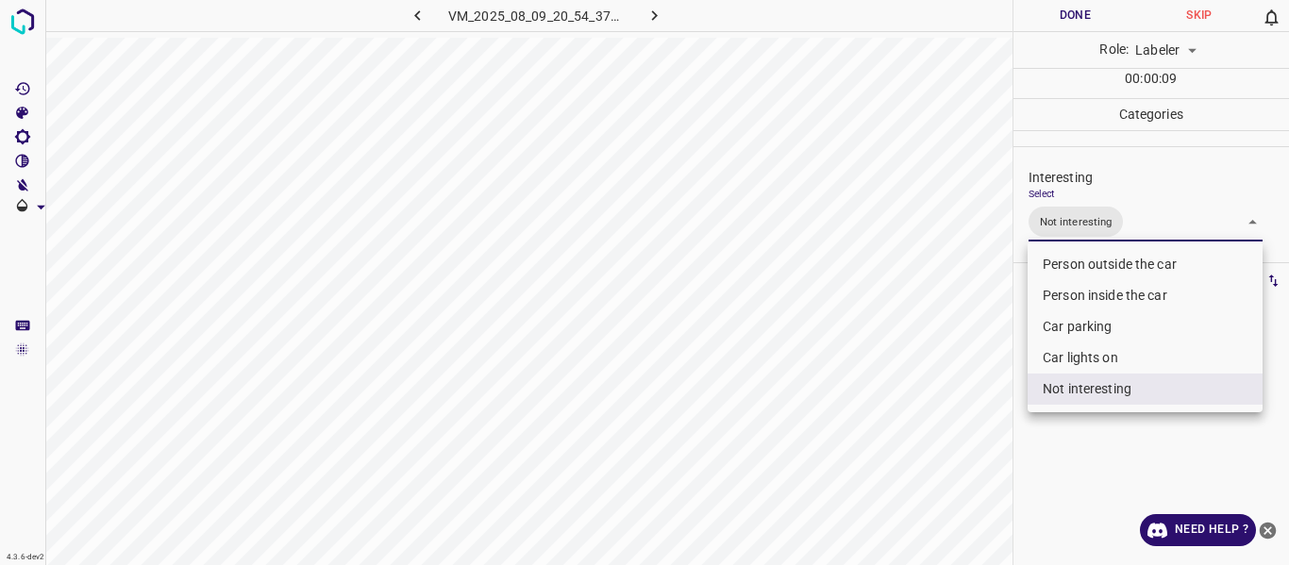
drag, startPoint x: 904, startPoint y: 415, endPoint x: 916, endPoint y: 442, distance: 30.0
click at [905, 425] on div at bounding box center [644, 282] width 1289 height 565
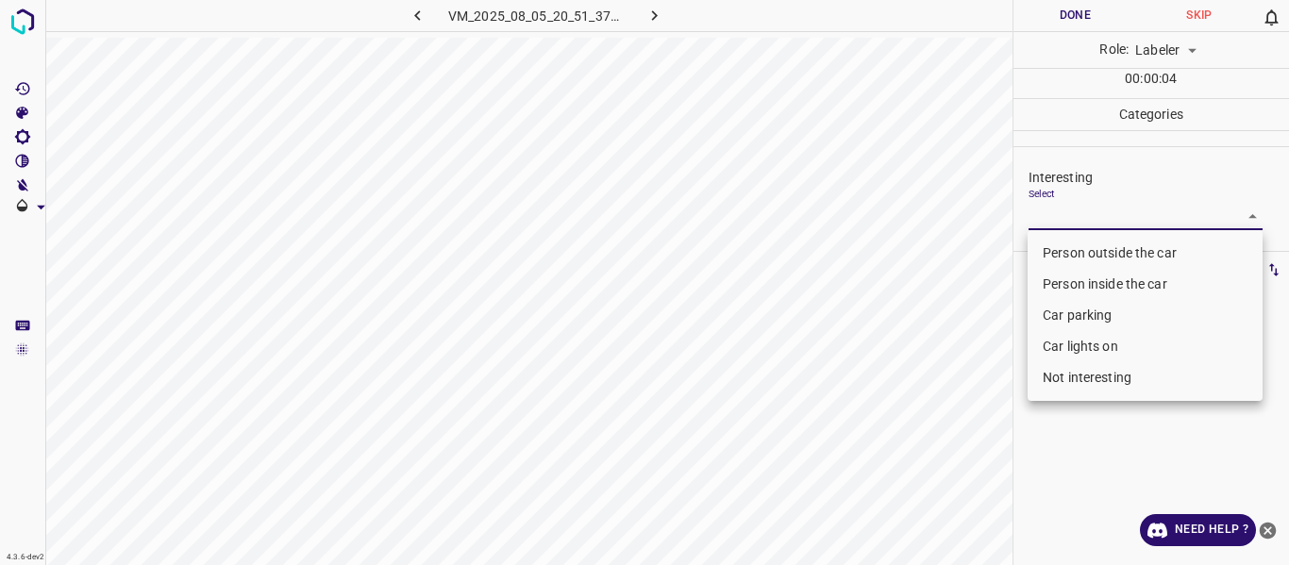
click at [1077, 218] on body "4.3.6-dev2 VM_2025_08_05_20_51_37_890_01.gif Done Skip 0 Role: Labeler labeler …" at bounding box center [644, 282] width 1289 height 565
click at [1064, 375] on li "Not interesting" at bounding box center [1144, 377] width 235 height 31
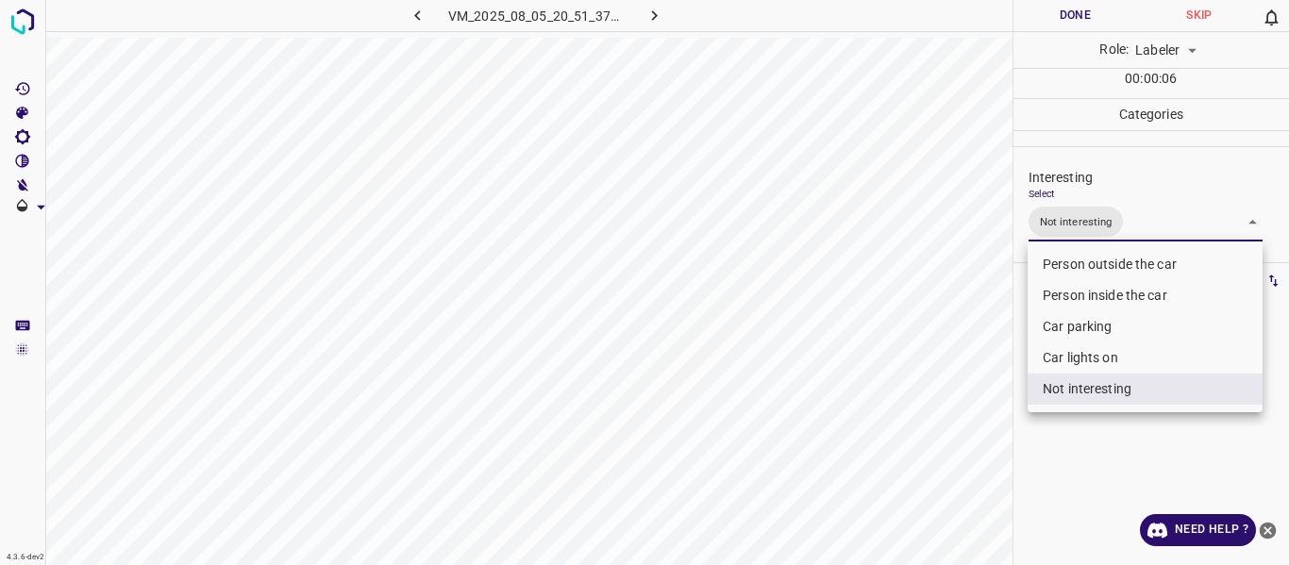
drag, startPoint x: 926, startPoint y: 424, endPoint x: 869, endPoint y: 528, distance: 119.5
click at [920, 451] on div at bounding box center [644, 282] width 1289 height 565
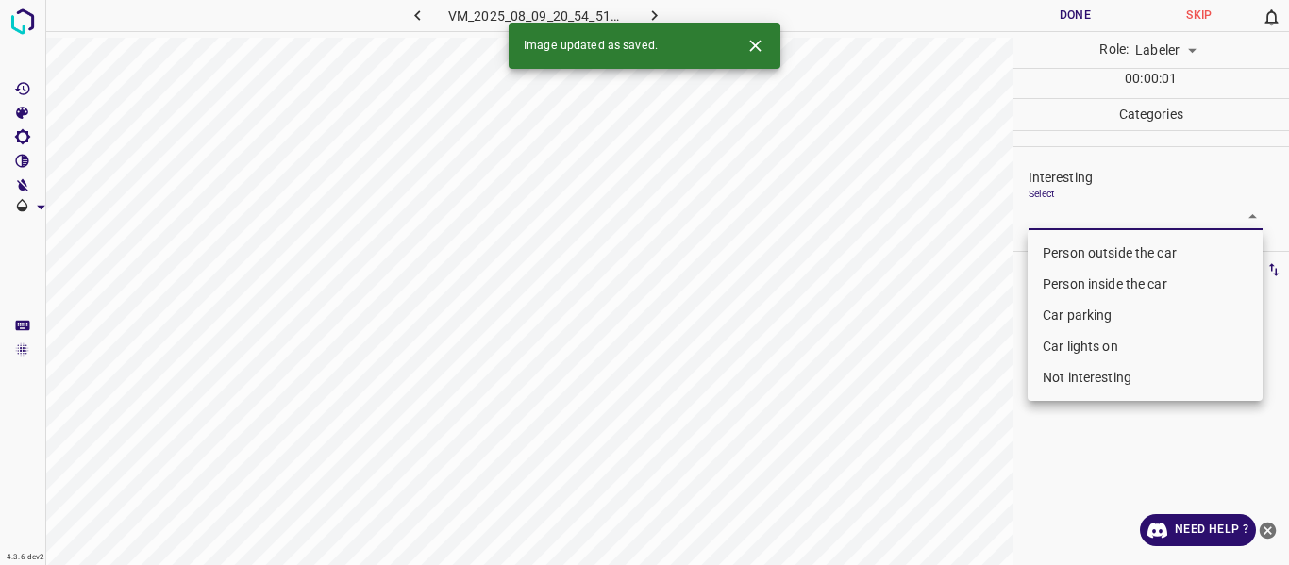
click at [1089, 212] on body "4.3.6-dev2 VM_2025_08_09_20_54_51_659_11.gif Done Skip 0 Role: Labeler labeler …" at bounding box center [644, 282] width 1289 height 565
click at [1080, 313] on li "Car parking" at bounding box center [1144, 315] width 235 height 31
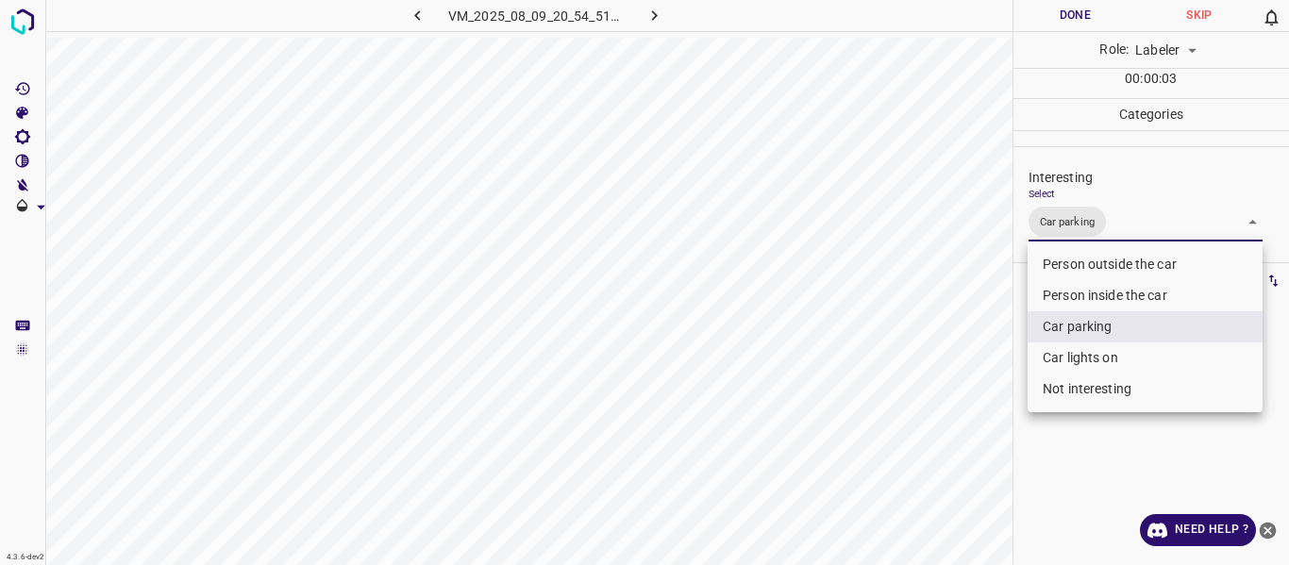
click at [1074, 286] on li "Person inside the car" at bounding box center [1144, 295] width 235 height 31
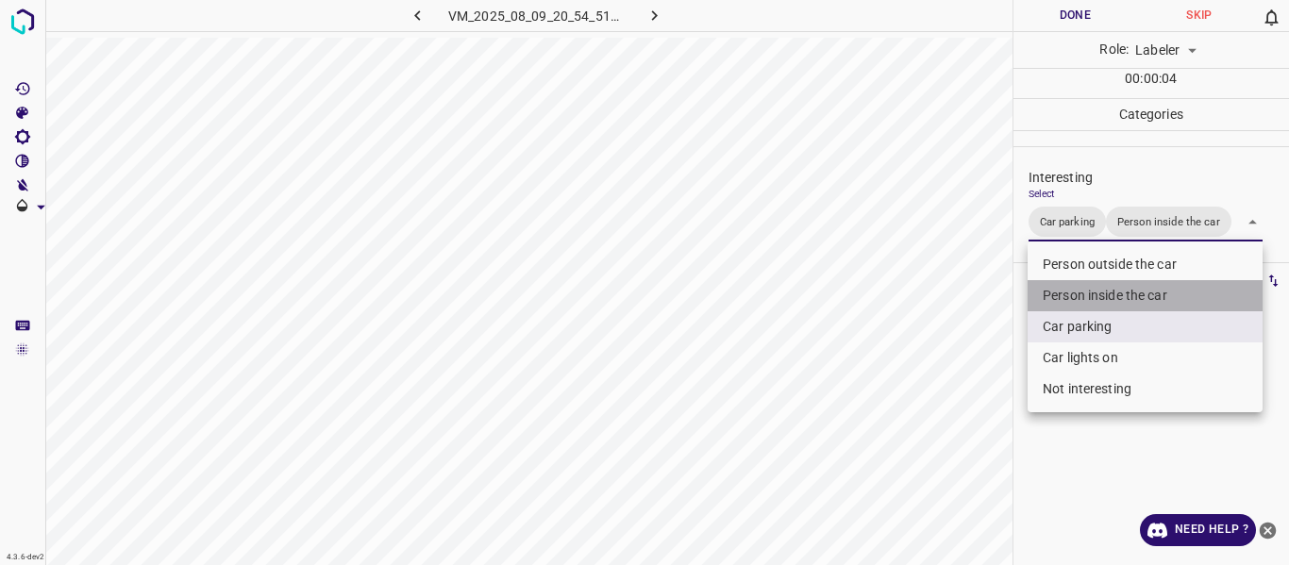
click at [1088, 291] on li "Person inside the car" at bounding box center [1144, 295] width 235 height 31
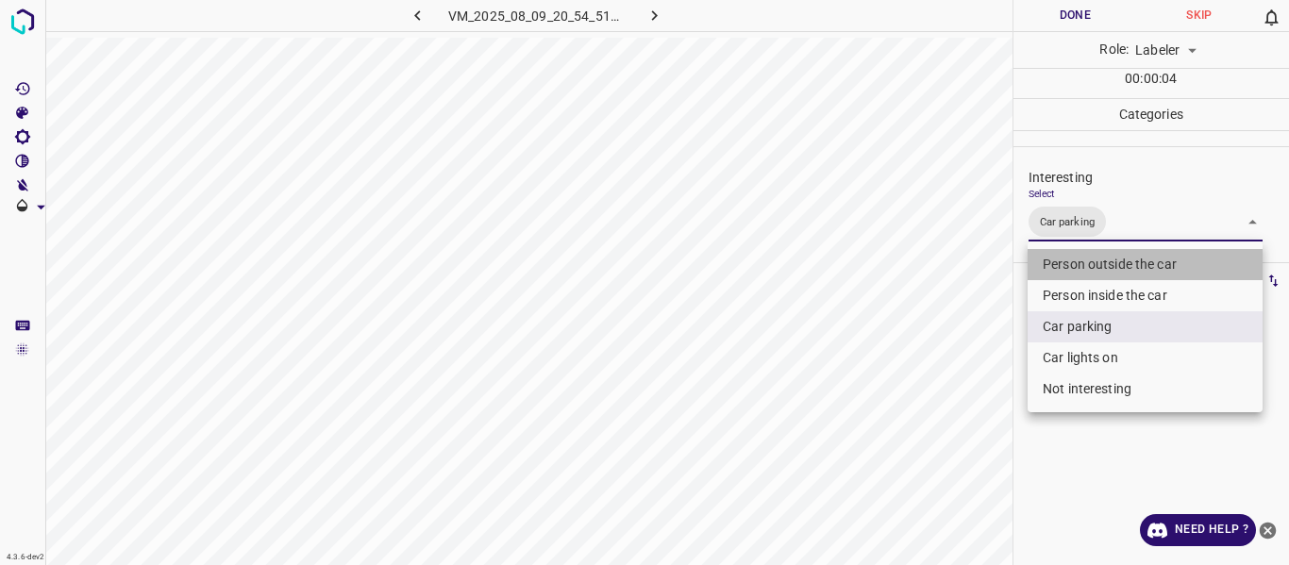
click at [1085, 256] on li "Person outside the car" at bounding box center [1144, 264] width 235 height 31
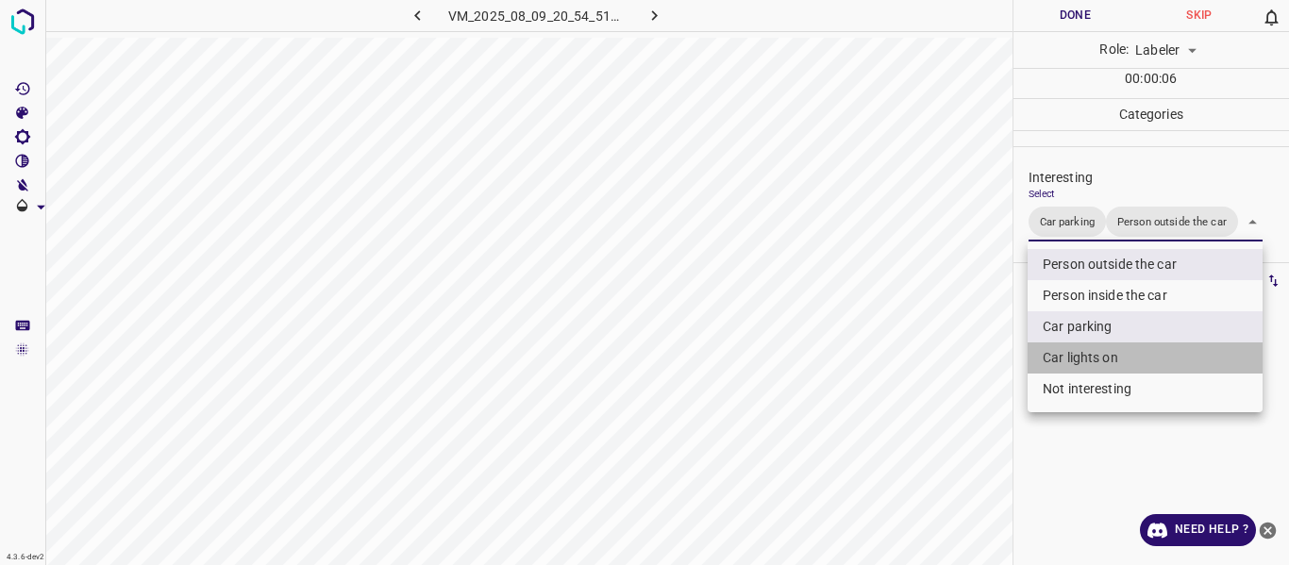
click at [1075, 352] on li "Car lights on" at bounding box center [1144, 357] width 235 height 31
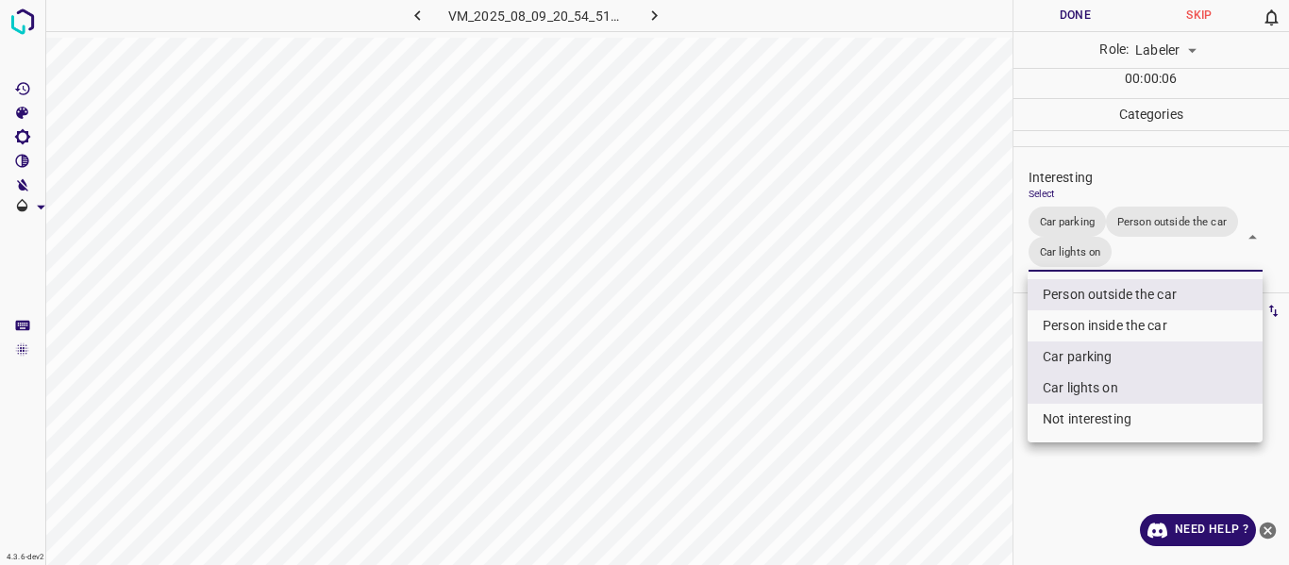
click at [981, 392] on div at bounding box center [644, 282] width 1289 height 565
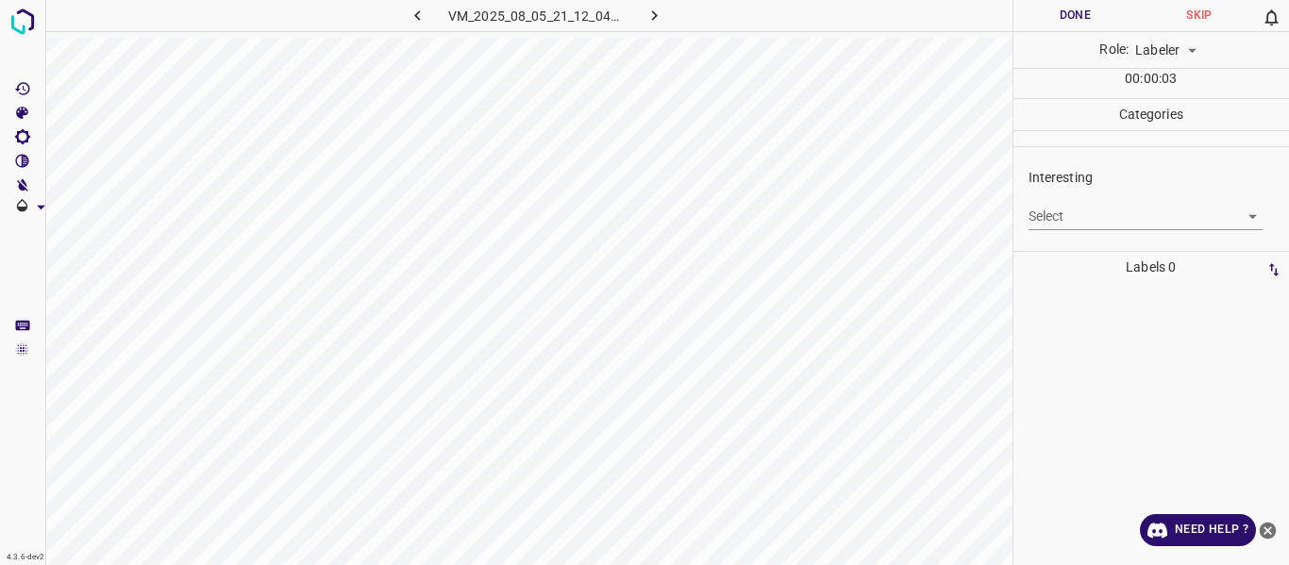
click at [1094, 221] on body "4.3.6-dev2 VM_2025_08_05_21_12_04_239_06.gif Done Skip 0 Role: Labeler labeler …" at bounding box center [644, 282] width 1289 height 565
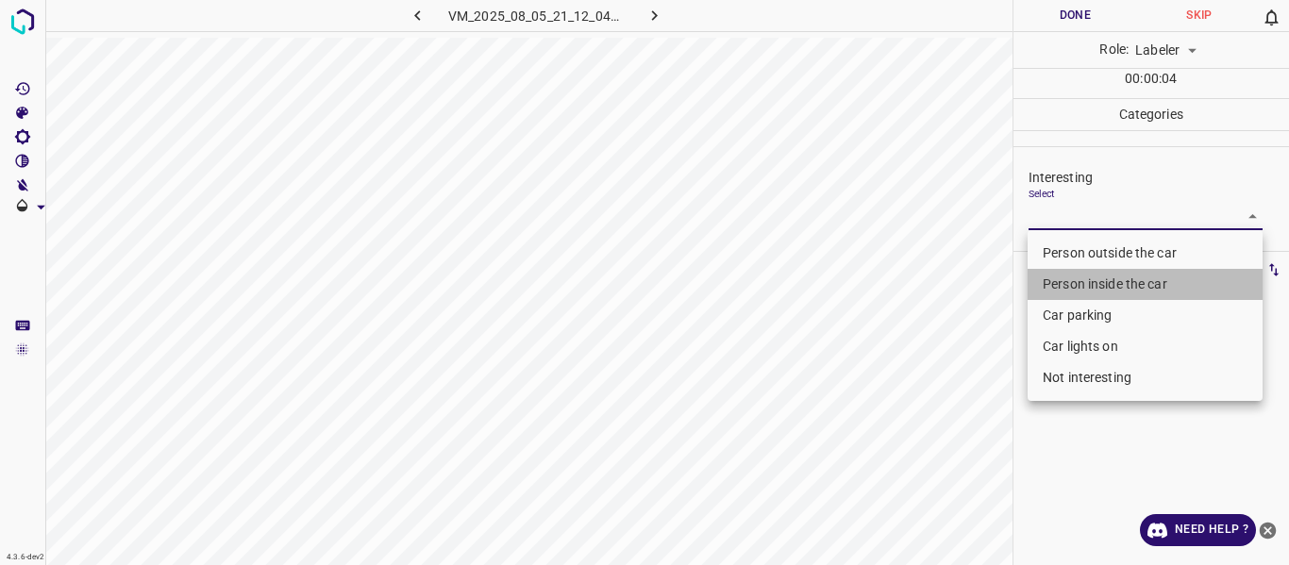
click at [1079, 281] on li "Person inside the car" at bounding box center [1144, 284] width 235 height 31
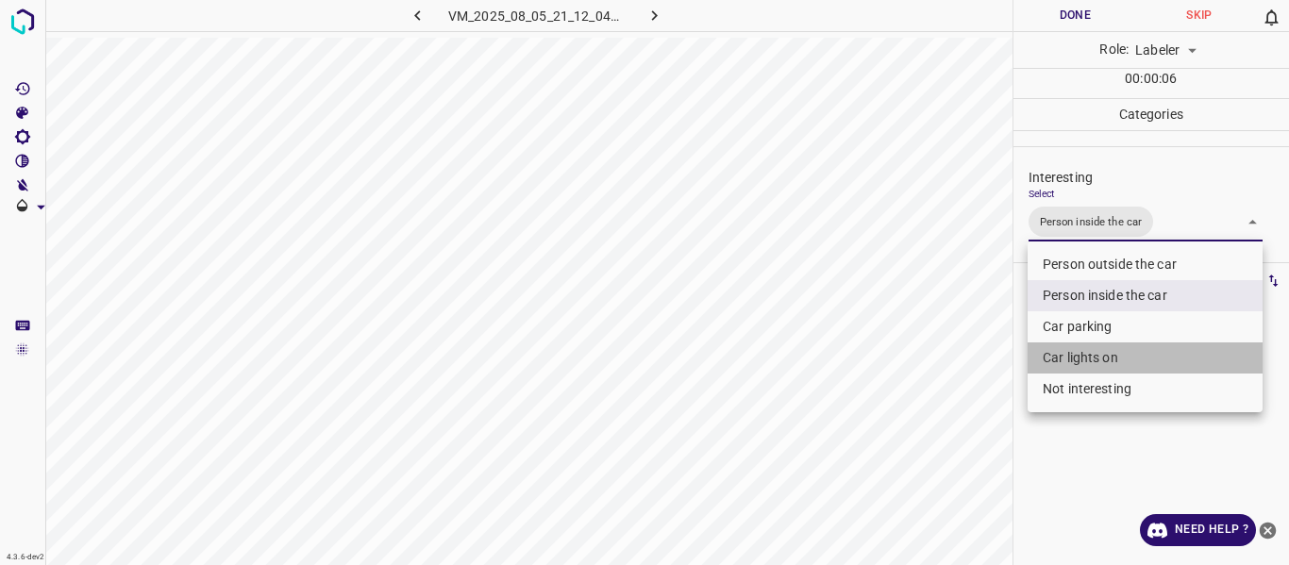
drag, startPoint x: 1067, startPoint y: 366, endPoint x: 964, endPoint y: 388, distance: 105.1
click at [1066, 365] on li "Car lights on" at bounding box center [1144, 357] width 235 height 31
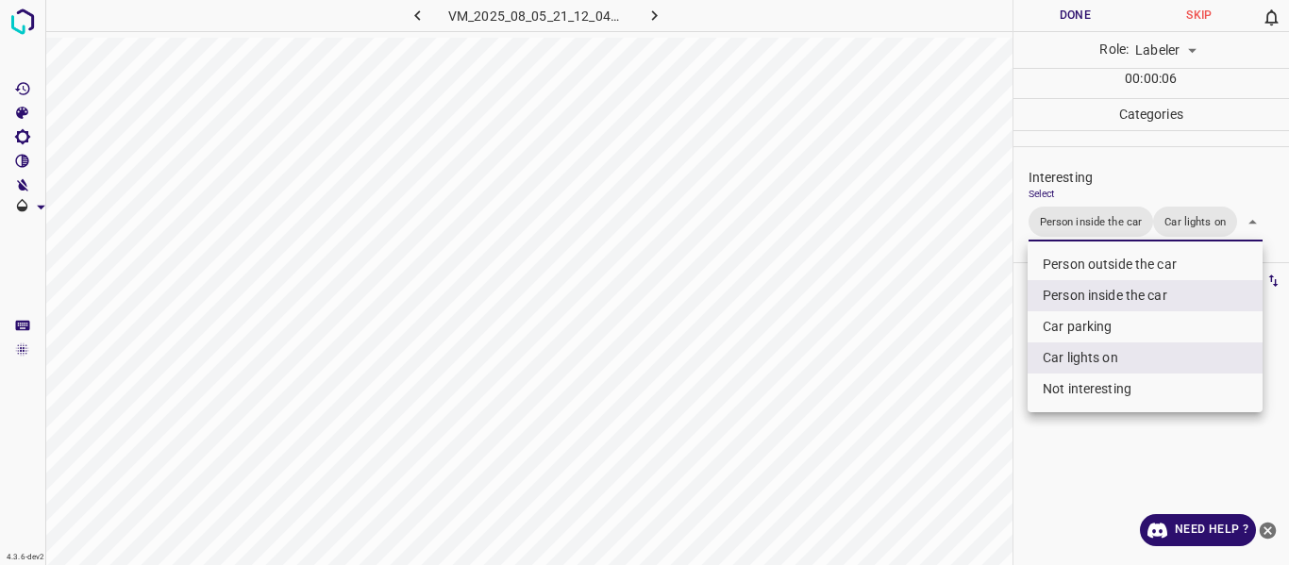
drag, startPoint x: 956, startPoint y: 392, endPoint x: 954, endPoint y: 409, distance: 18.0
click at [955, 392] on div at bounding box center [644, 282] width 1289 height 565
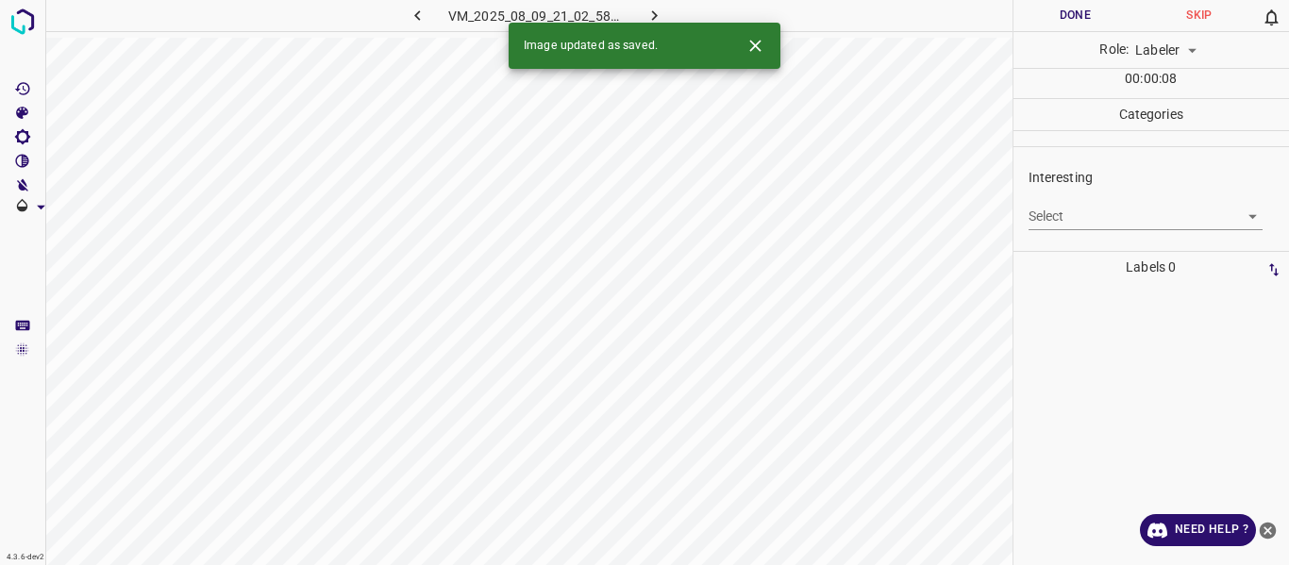
click at [1100, 213] on body "4.3.6-dev2 VM_2025_08_09_21_02_58_009_01.gif Done Skip 0 Role: Labeler labeler …" at bounding box center [644, 282] width 1289 height 565
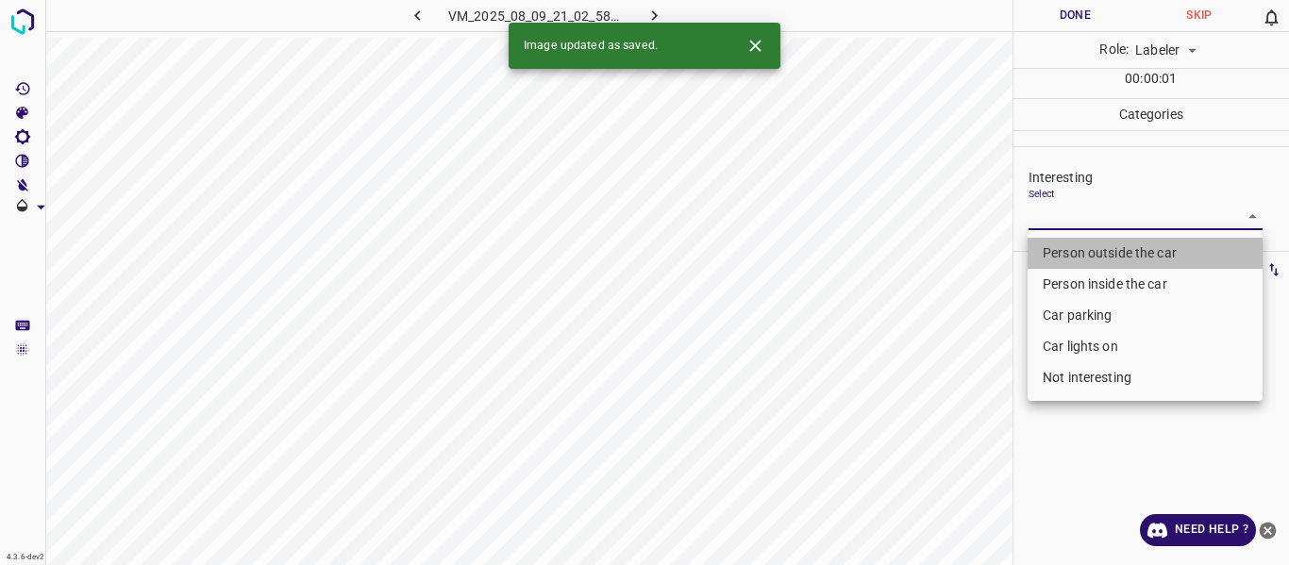
click at [1094, 247] on li "Person outside the car" at bounding box center [1144, 253] width 235 height 31
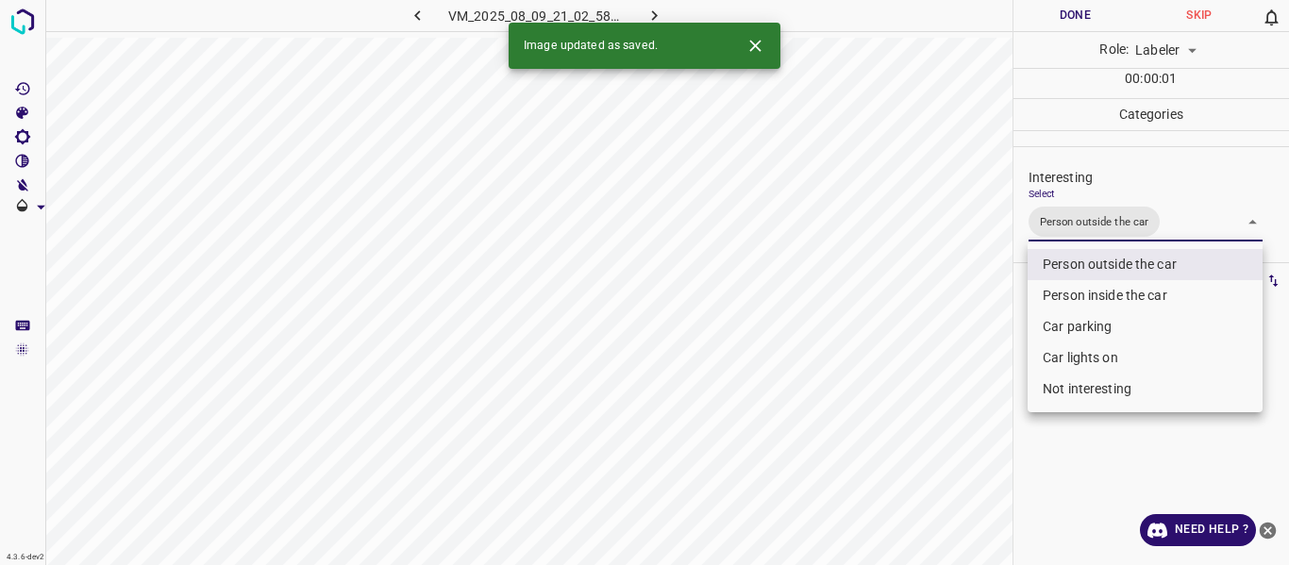
click at [990, 363] on div at bounding box center [644, 282] width 1289 height 565
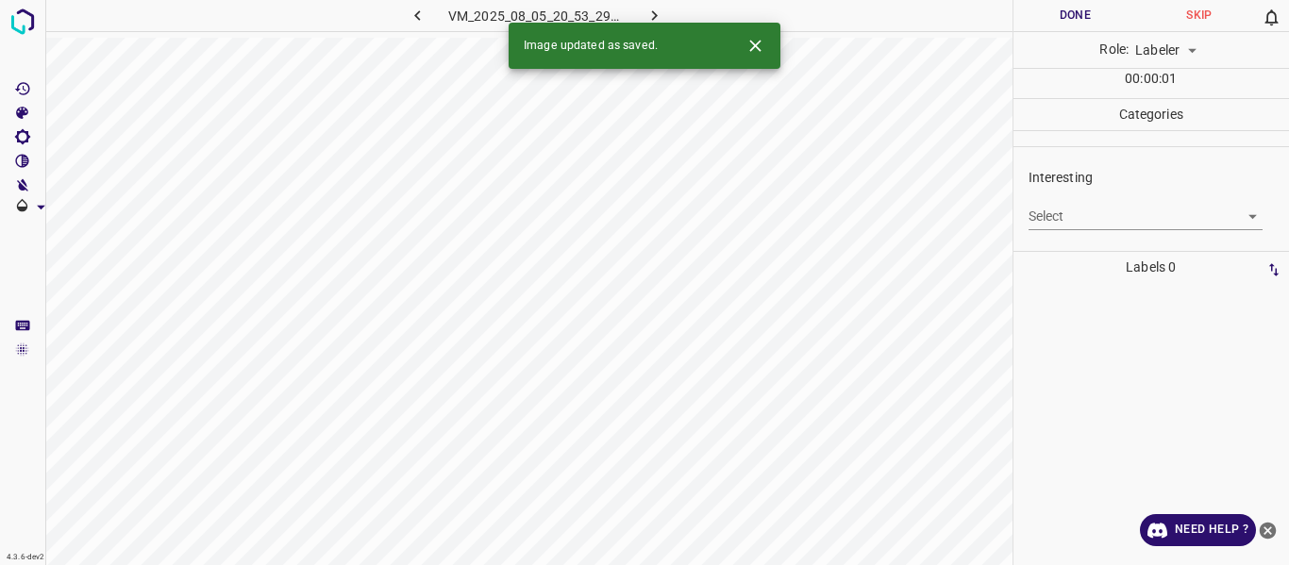
click at [1125, 208] on body "4.3.6-dev2 VM_2025_08_05_20_53_29_750_08.gif Done Skip 0 Role: Labeler labeler …" at bounding box center [644, 282] width 1289 height 565
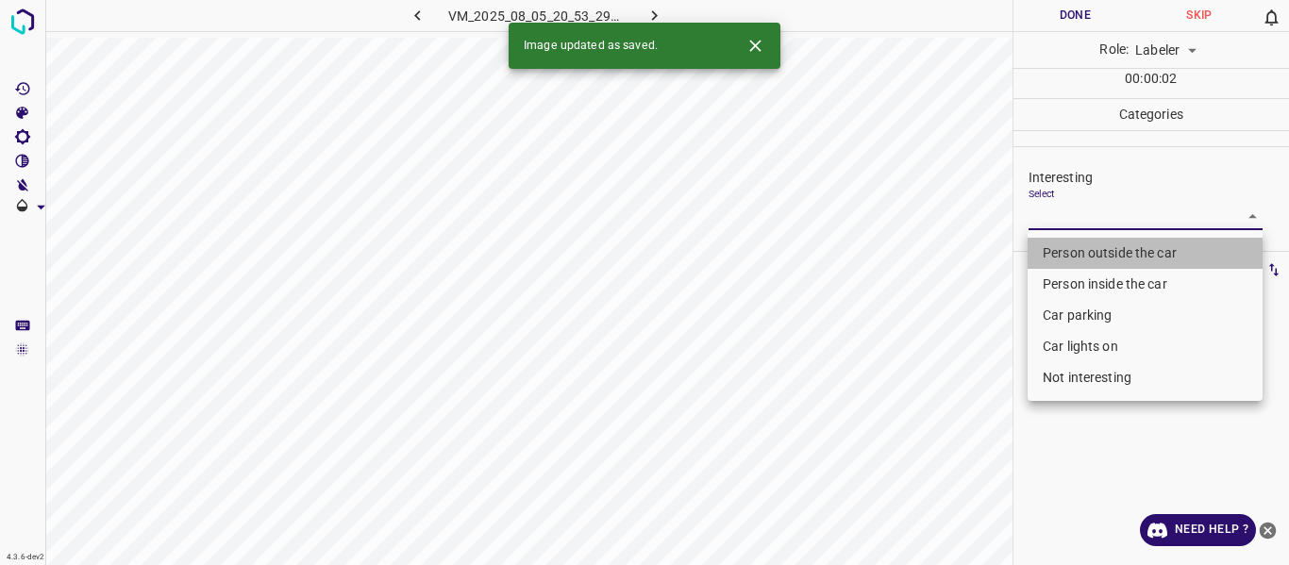
click at [1093, 251] on li "Person outside the car" at bounding box center [1144, 253] width 235 height 31
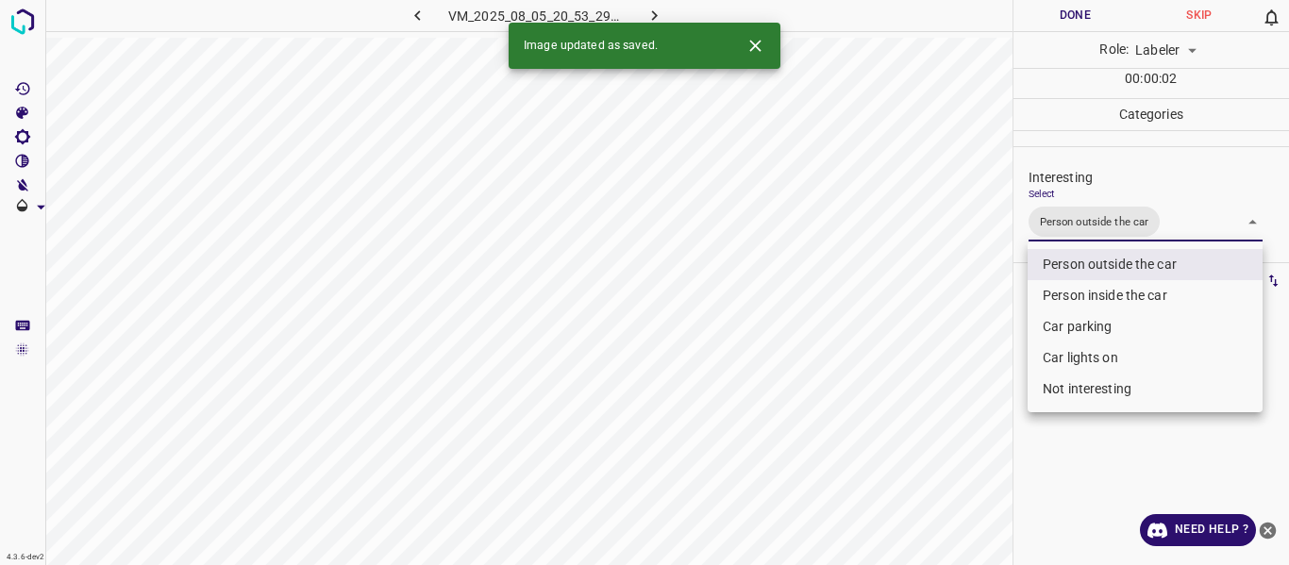
drag, startPoint x: 981, startPoint y: 355, endPoint x: 971, endPoint y: 403, distance: 49.2
click at [982, 364] on div at bounding box center [644, 282] width 1289 height 565
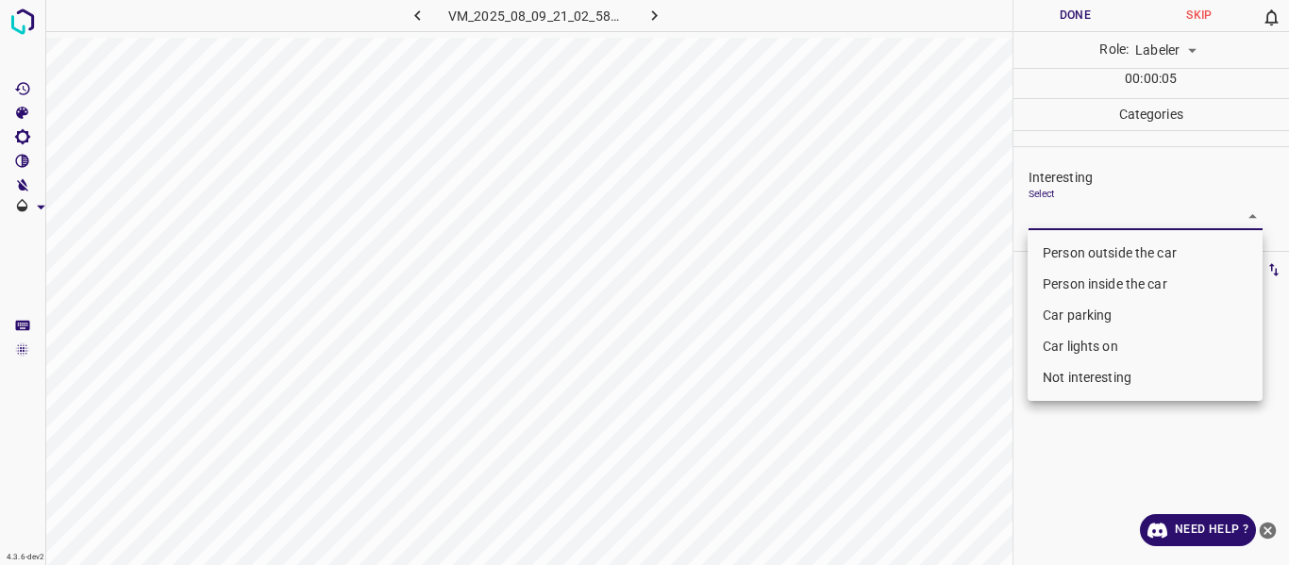
click at [1105, 221] on body "4.3.6-dev2 VM_2025_08_09_21_02_58_009_00.gif Done Skip 0 Role: Labeler labeler …" at bounding box center [644, 282] width 1289 height 565
click at [1100, 251] on li "Person outside the car" at bounding box center [1144, 253] width 235 height 31
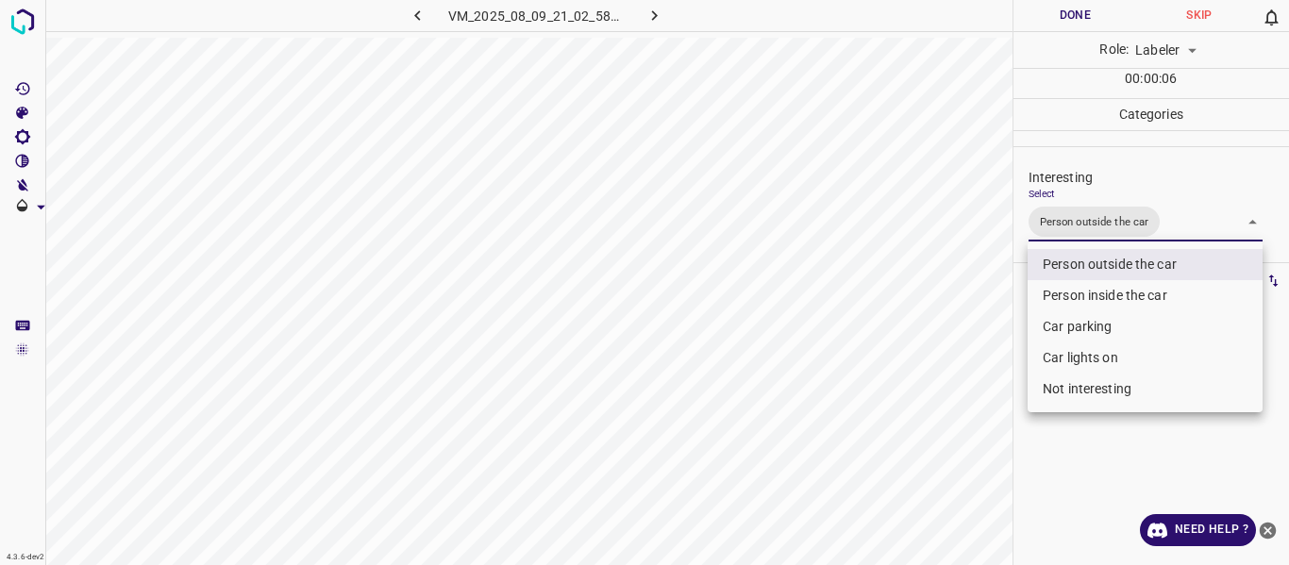
drag, startPoint x: 964, startPoint y: 371, endPoint x: 966, endPoint y: 447, distance: 76.4
click at [969, 399] on div at bounding box center [644, 282] width 1289 height 565
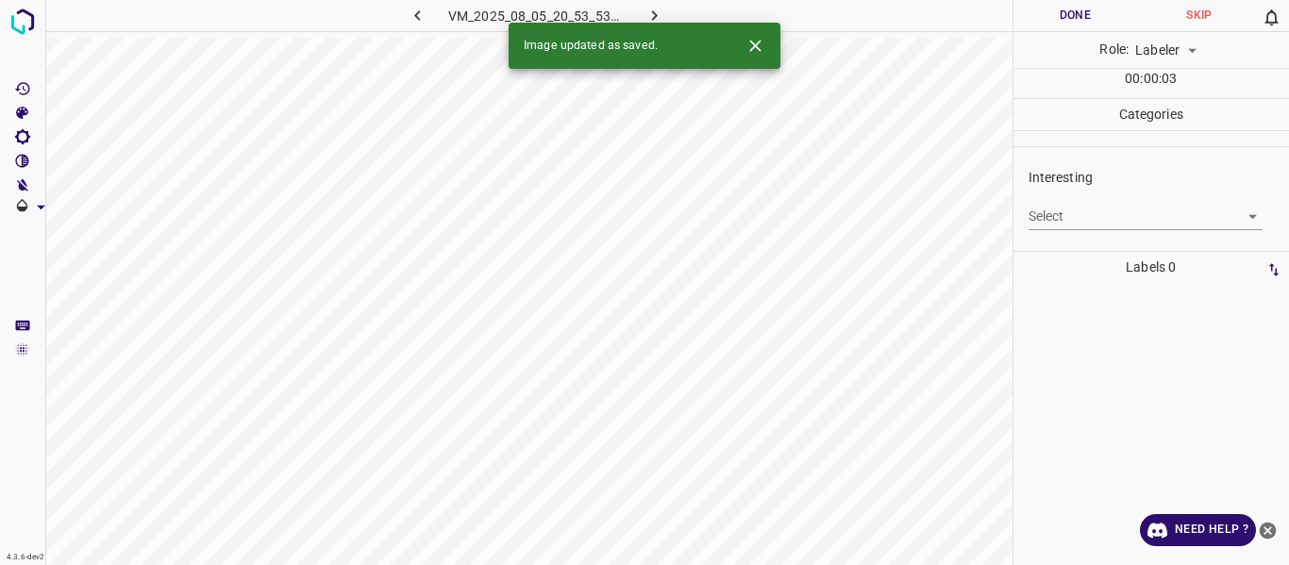
click at [1131, 233] on div "Interesting Select ​" at bounding box center [1151, 199] width 276 height 89
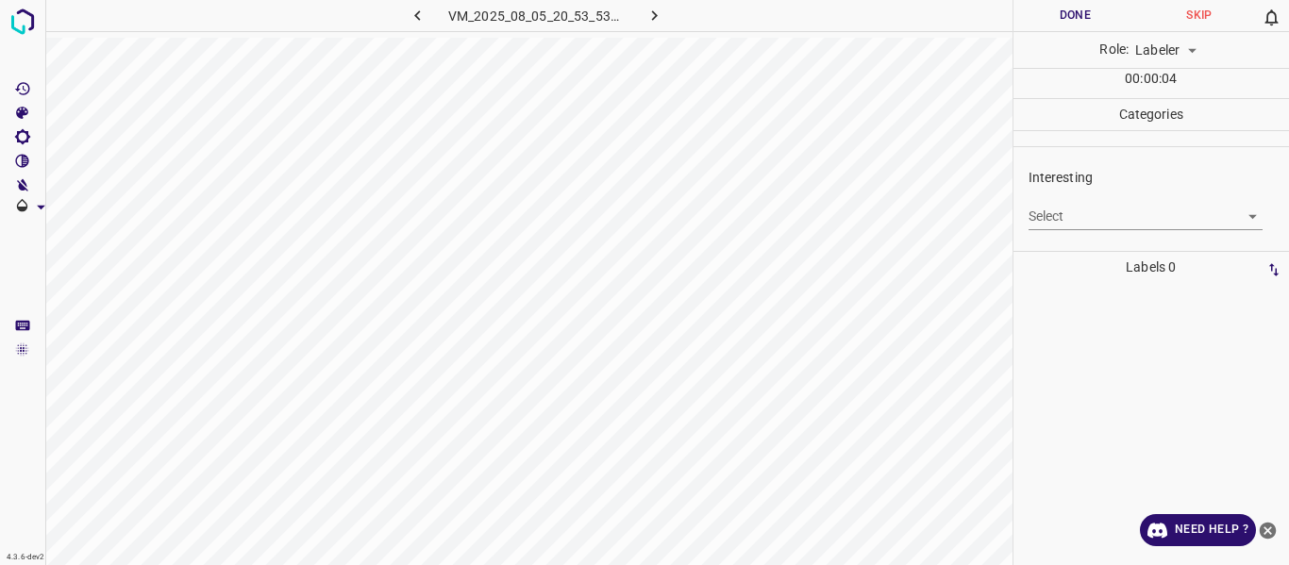
click at [1114, 217] on body "4.3.6-dev2 VM_2025_08_05_20_53_53_867_03.gif Done Skip 0 Role: Labeler labeler …" at bounding box center [644, 282] width 1289 height 565
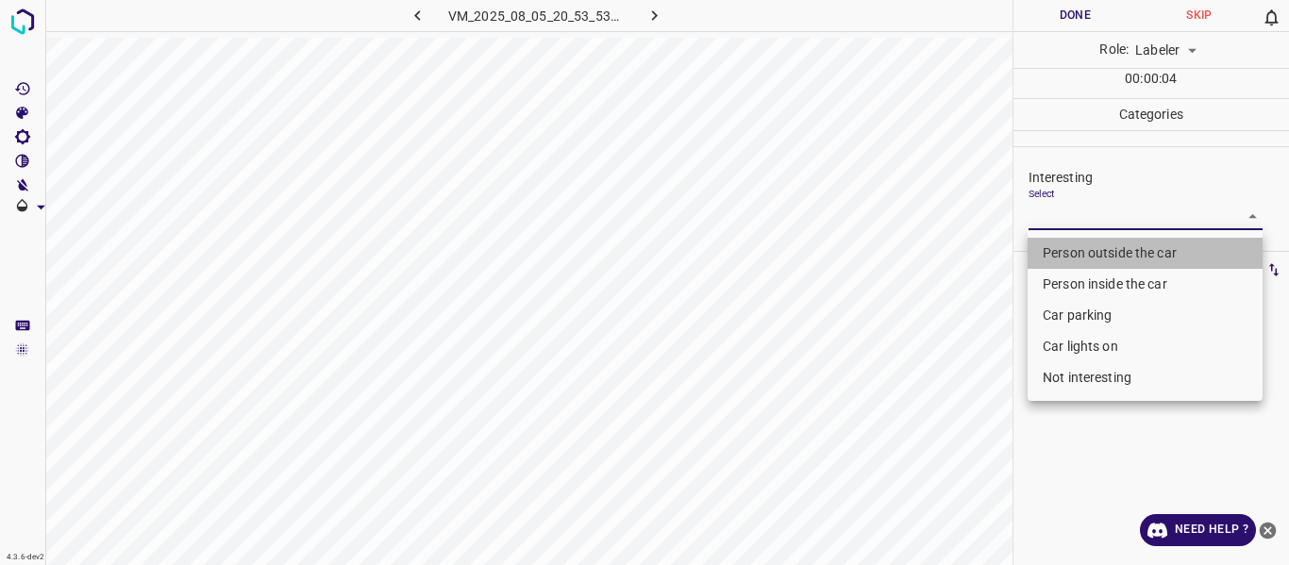
click at [1107, 246] on li "Person outside the car" at bounding box center [1144, 253] width 235 height 31
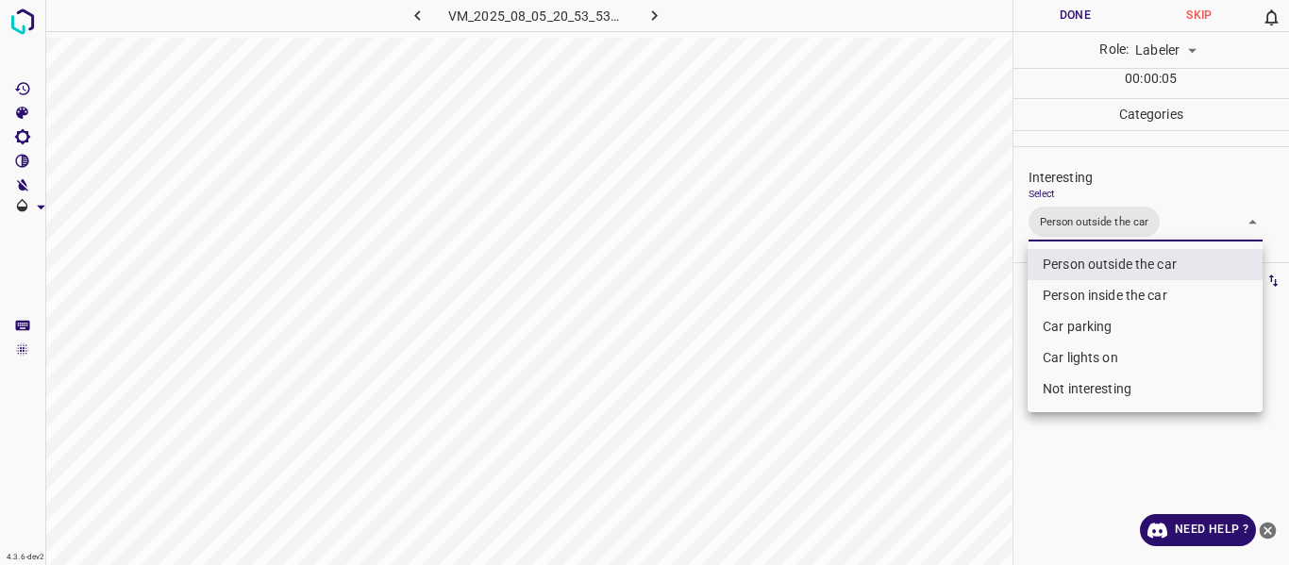
drag, startPoint x: 1019, startPoint y: 364, endPoint x: 1018, endPoint y: 394, distance: 30.2
click at [1019, 378] on div at bounding box center [644, 282] width 1289 height 565
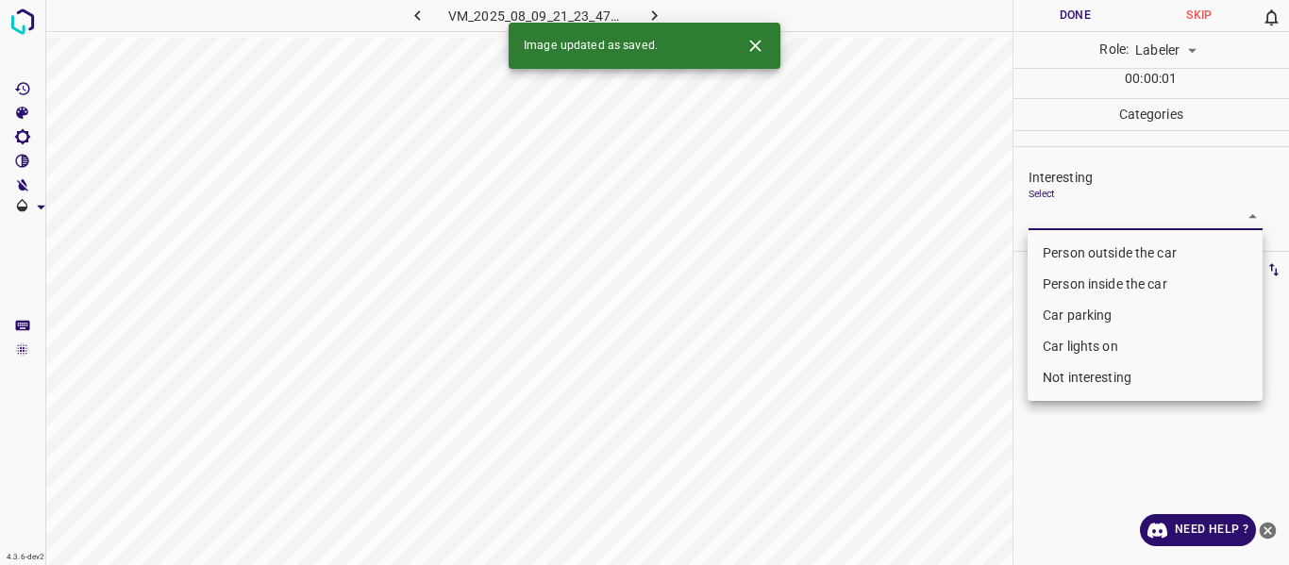
click at [1159, 216] on body "4.3.6-dev2 VM_2025_08_09_21_23_47_674_03.gif Done Skip 0 Role: Labeler labeler …" at bounding box center [644, 282] width 1289 height 565
click at [1140, 251] on li "Person outside the car" at bounding box center [1144, 253] width 235 height 31
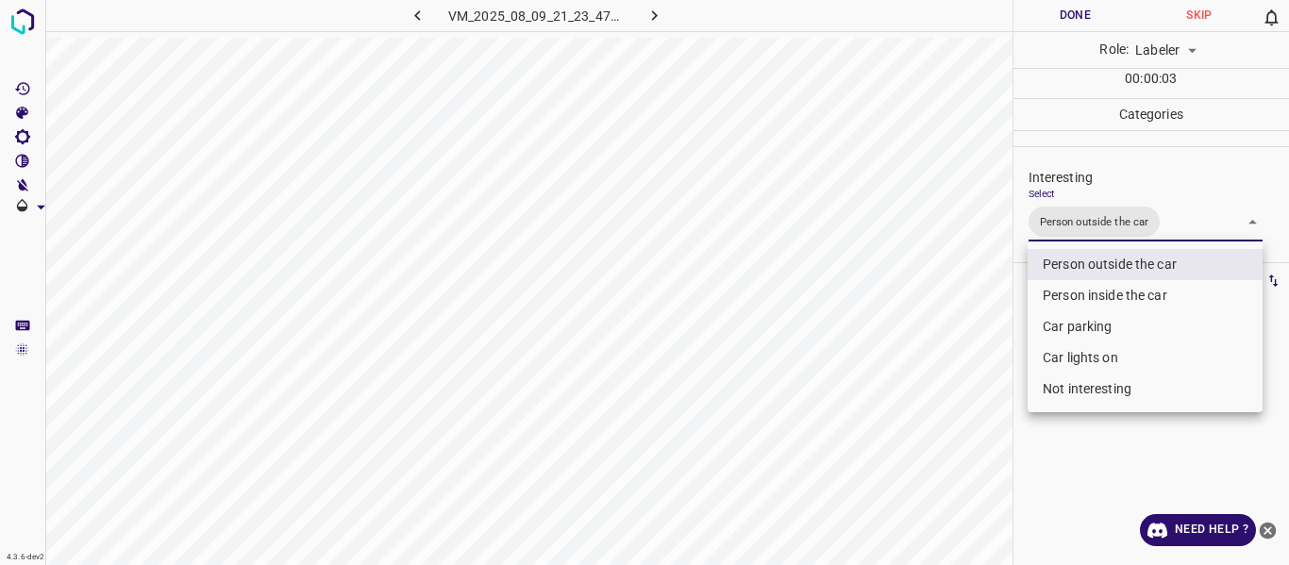
drag, startPoint x: 1009, startPoint y: 334, endPoint x: 994, endPoint y: 370, distance: 38.5
click at [1009, 337] on div at bounding box center [644, 282] width 1289 height 565
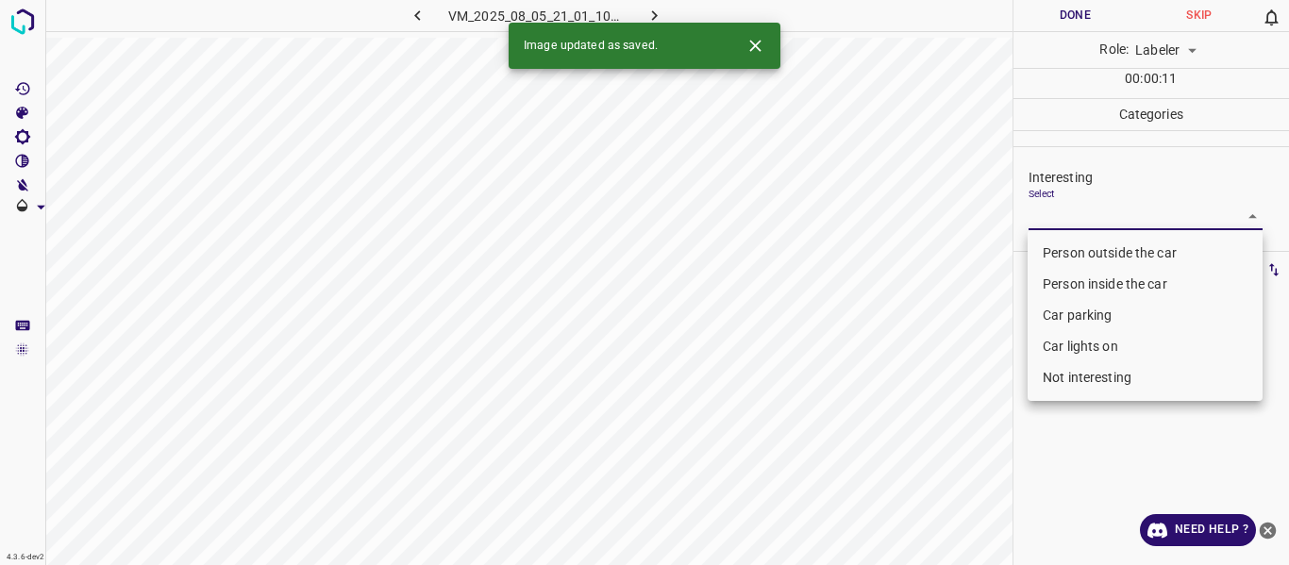
drag, startPoint x: 1061, startPoint y: 221, endPoint x: 1062, endPoint y: 244, distance: 23.6
click at [1062, 220] on body "4.3.6-dev2 VM_2025_08_05_21_01_10_684_01.gif Done Skip 0 Role: Labeler labeler …" at bounding box center [644, 282] width 1289 height 565
click at [1062, 248] on li "Person outside the car" at bounding box center [1144, 253] width 235 height 31
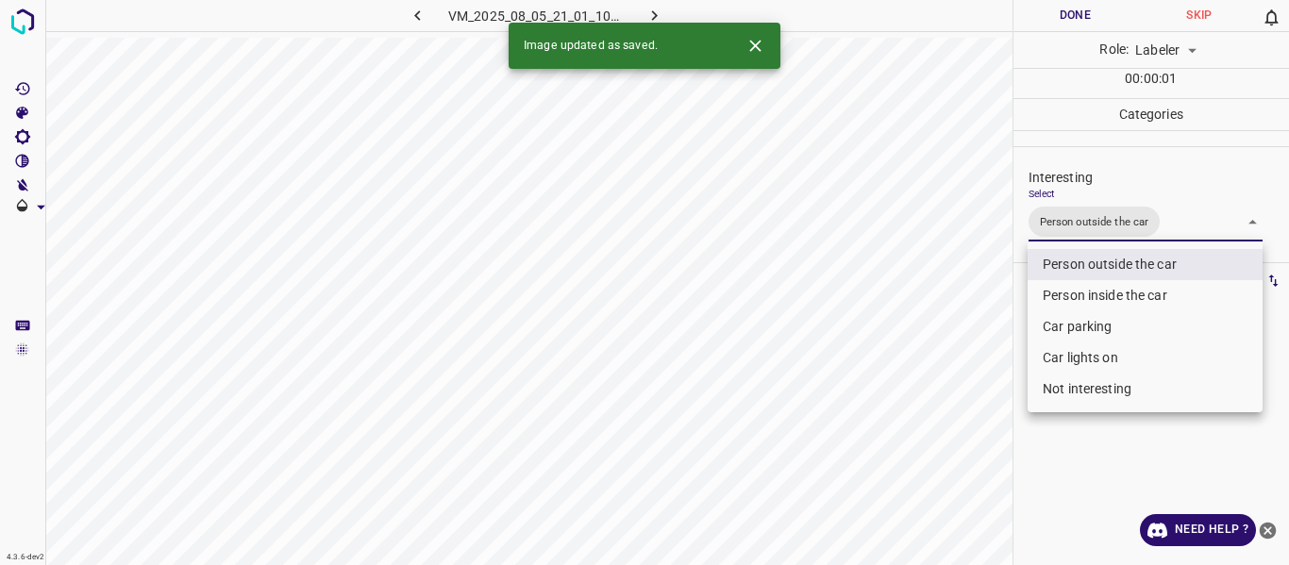
drag, startPoint x: 989, startPoint y: 314, endPoint x: 986, endPoint y: 337, distance: 22.8
click at [987, 335] on div at bounding box center [644, 282] width 1289 height 565
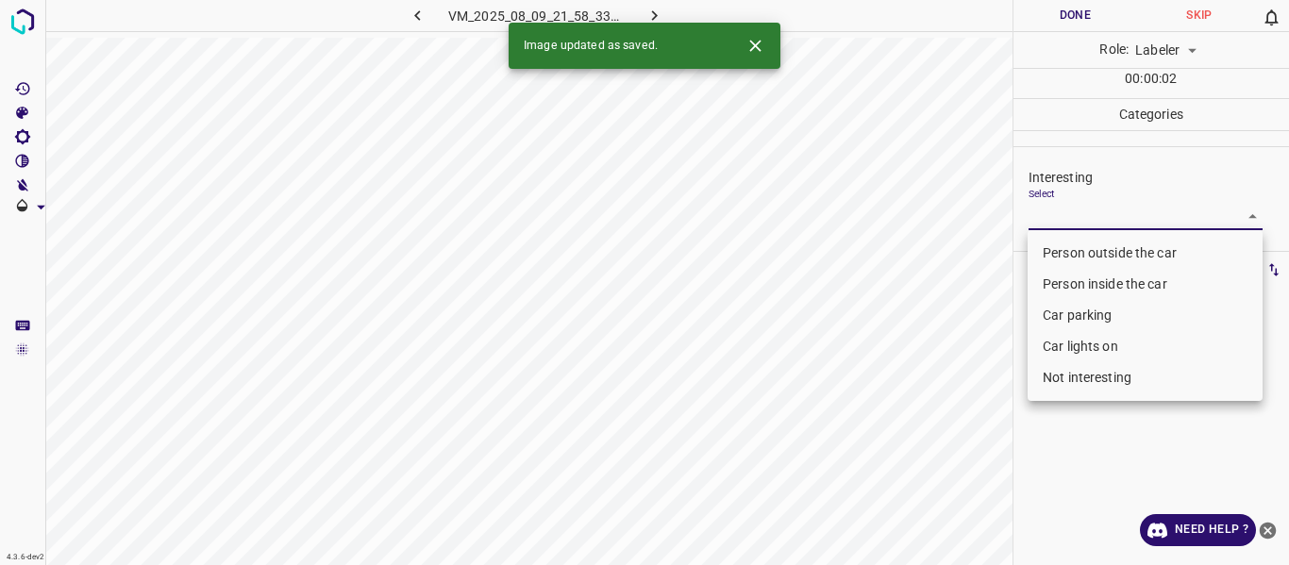
click at [1102, 208] on body "4.3.6-dev2 VM_2025_08_09_21_58_33_448_00.gif Done Skip 0 Role: Labeler labeler …" at bounding box center [644, 282] width 1289 height 565
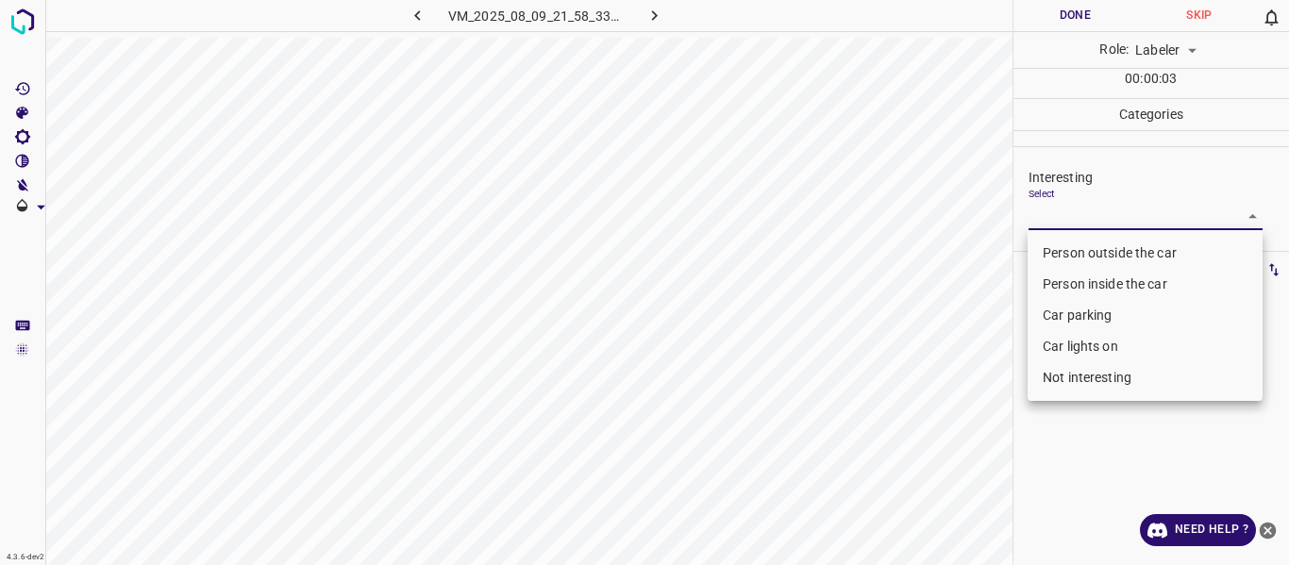
click at [1070, 363] on li "Not interesting" at bounding box center [1144, 377] width 235 height 31
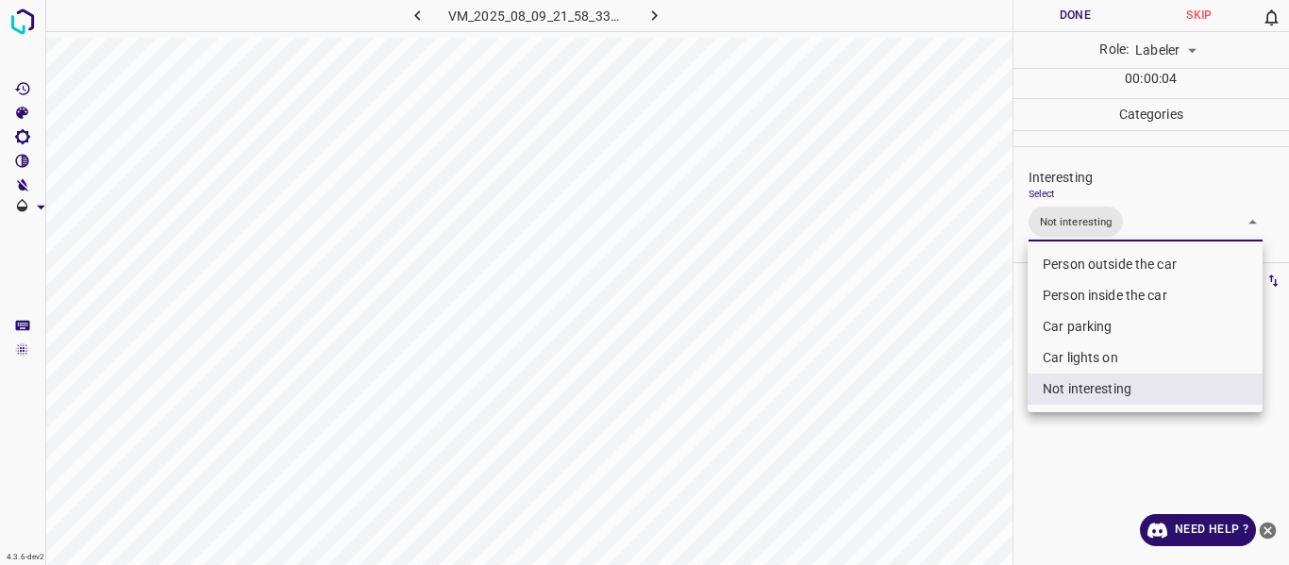
click at [1000, 380] on div at bounding box center [644, 282] width 1289 height 565
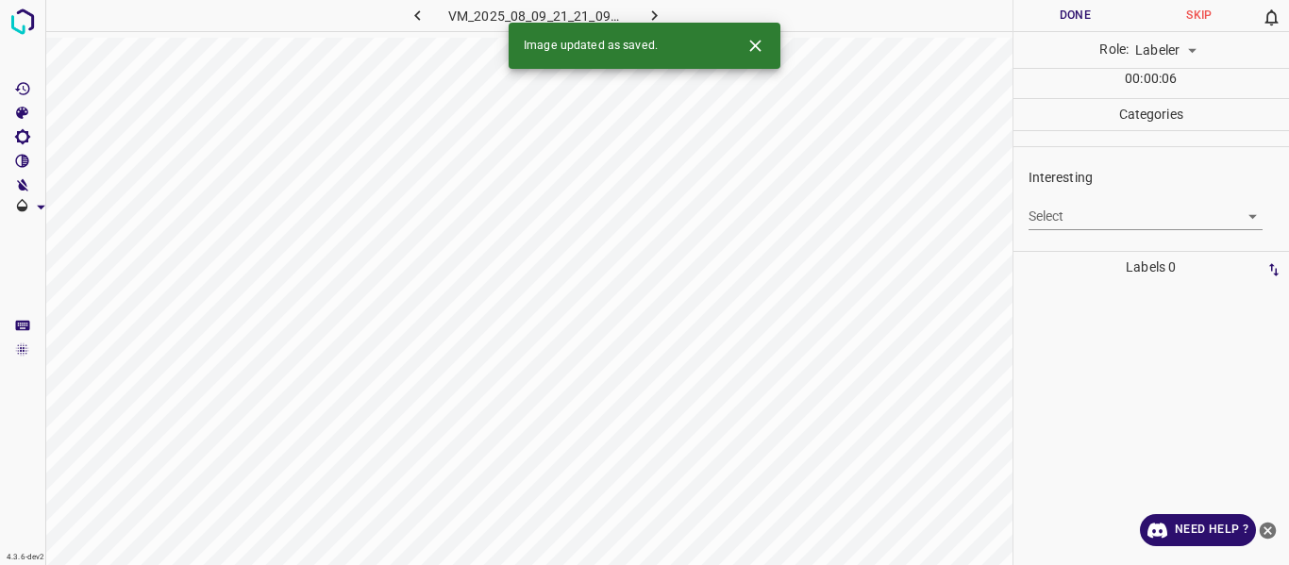
click at [1099, 218] on body "4.3.6-dev2 VM_2025_08_09_21_21_09_564_07.gif Done Skip 0 Role: Labeler labeler …" at bounding box center [644, 282] width 1289 height 565
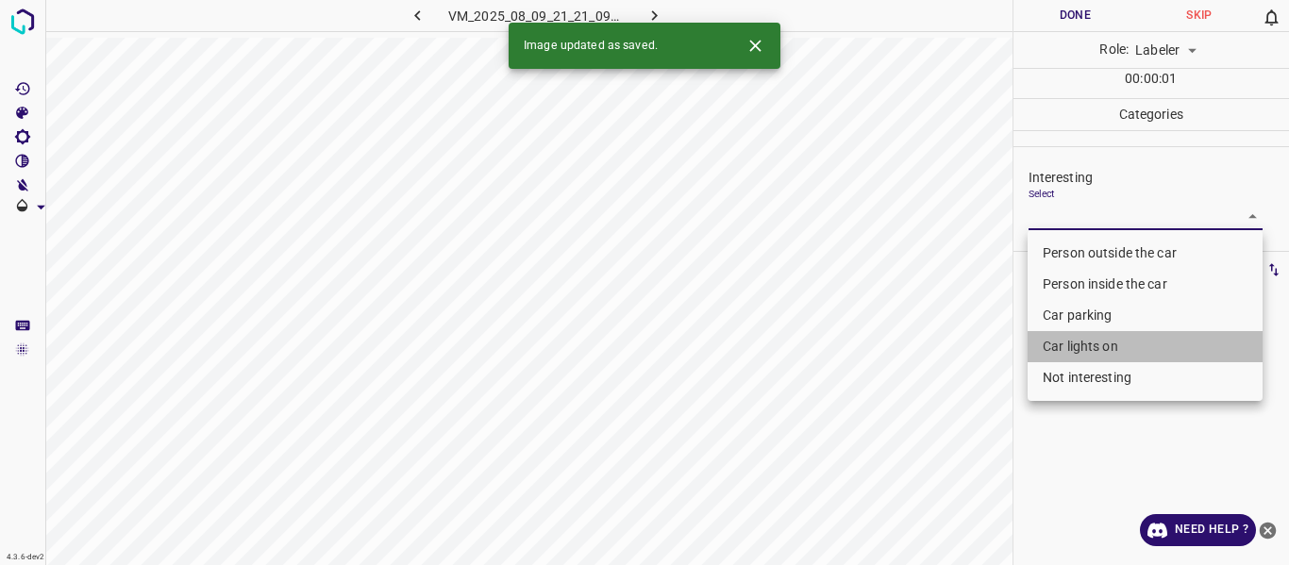
click at [1099, 343] on li "Car lights on" at bounding box center [1144, 346] width 235 height 31
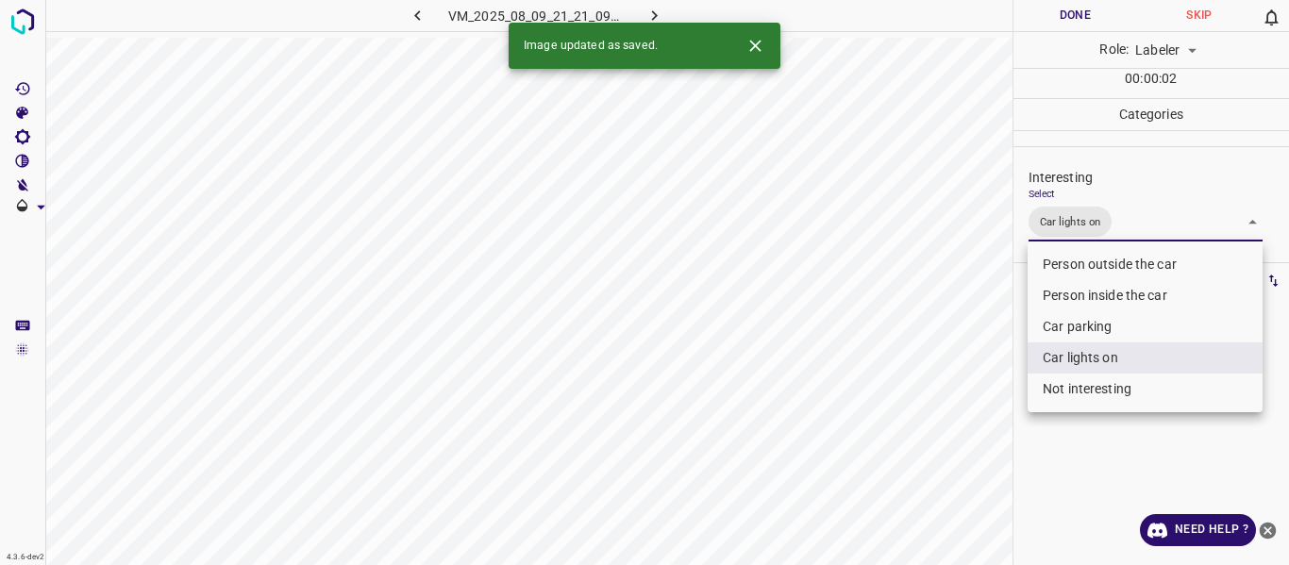
drag, startPoint x: 994, startPoint y: 387, endPoint x: 993, endPoint y: 401, distance: 14.2
click at [993, 389] on div at bounding box center [644, 282] width 1289 height 565
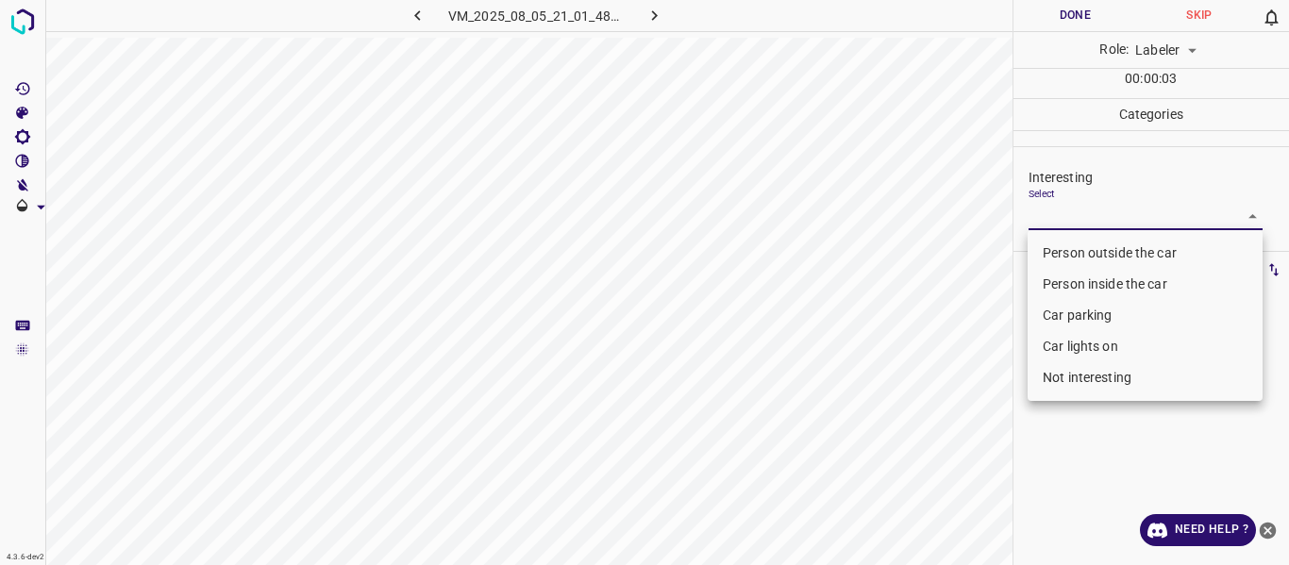
click at [1123, 216] on body "4.3.6-dev2 VM_2025_08_05_21_01_48_559_02.gif Done Skip 0 Role: Labeler labeler …" at bounding box center [644, 282] width 1289 height 565
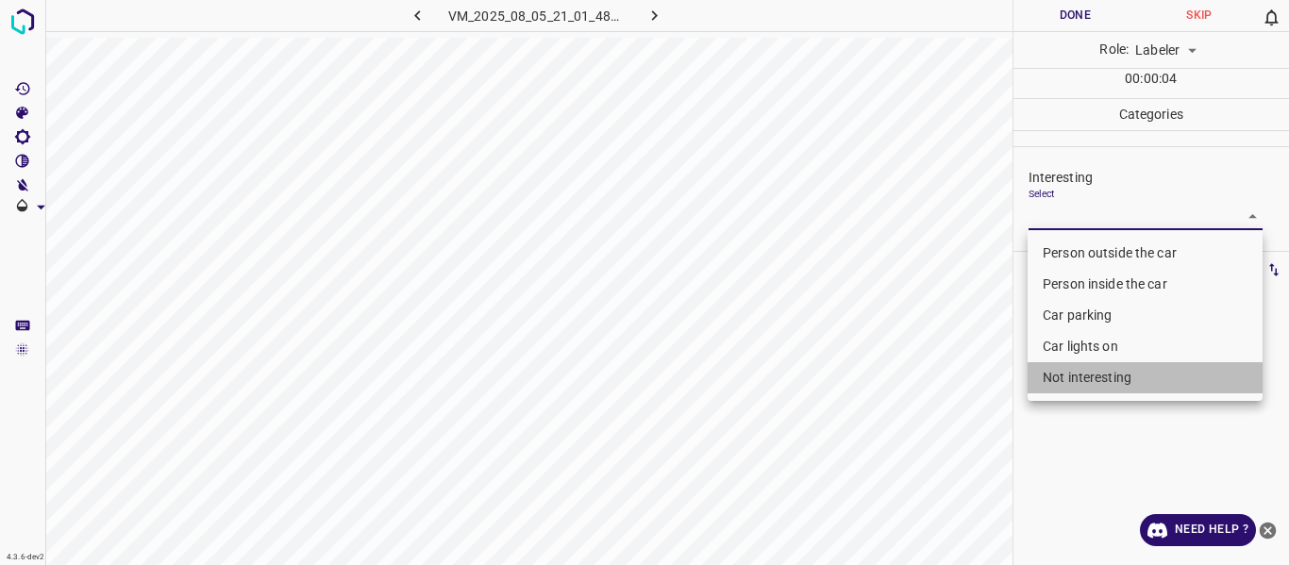
click at [1092, 385] on li "Not interesting" at bounding box center [1144, 377] width 235 height 31
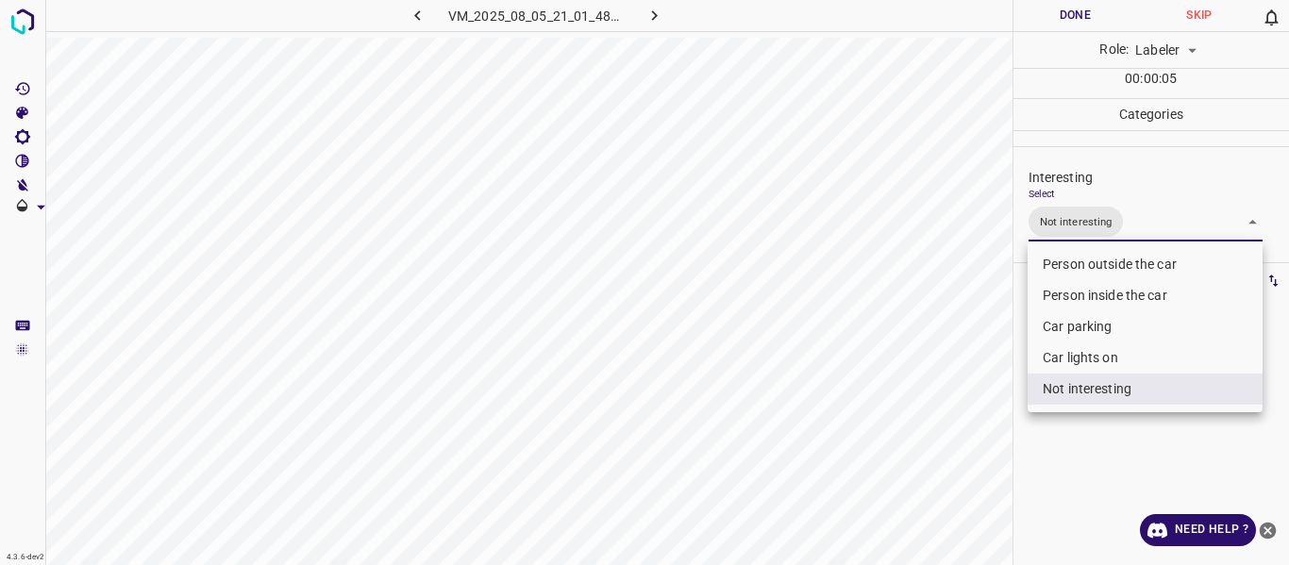
click at [985, 410] on div at bounding box center [644, 282] width 1289 height 565
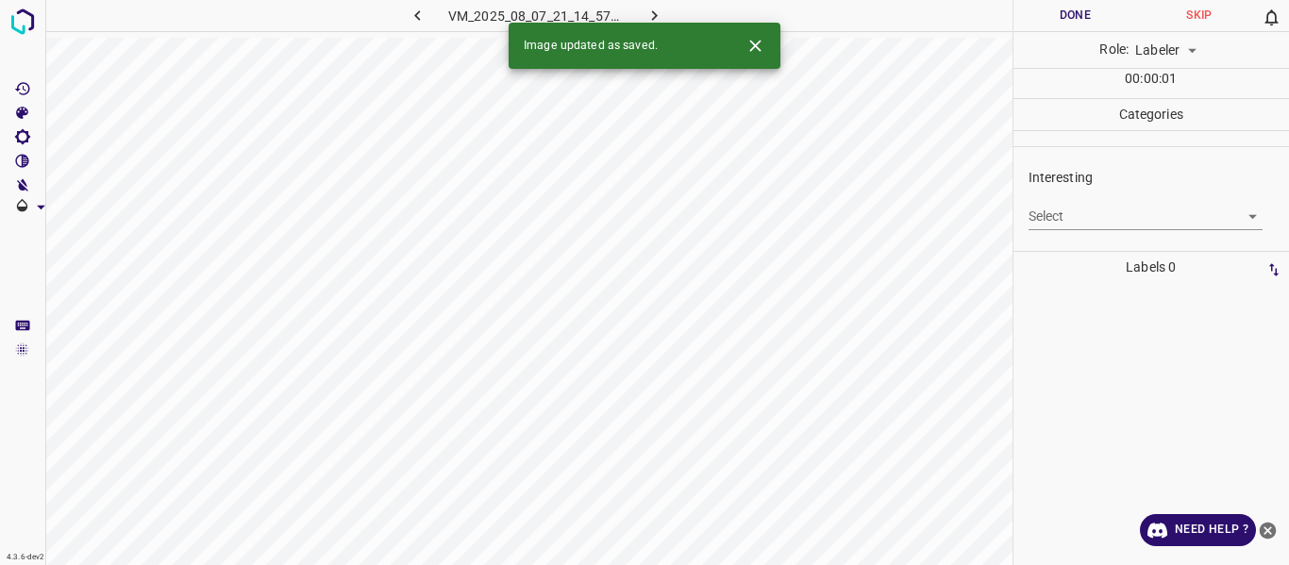
click at [1054, 219] on body "4.3.6-dev2 VM_2025_08_07_21_14_57_127_02.gif Done Skip 0 Role: Labeler labeler …" at bounding box center [644, 282] width 1289 height 565
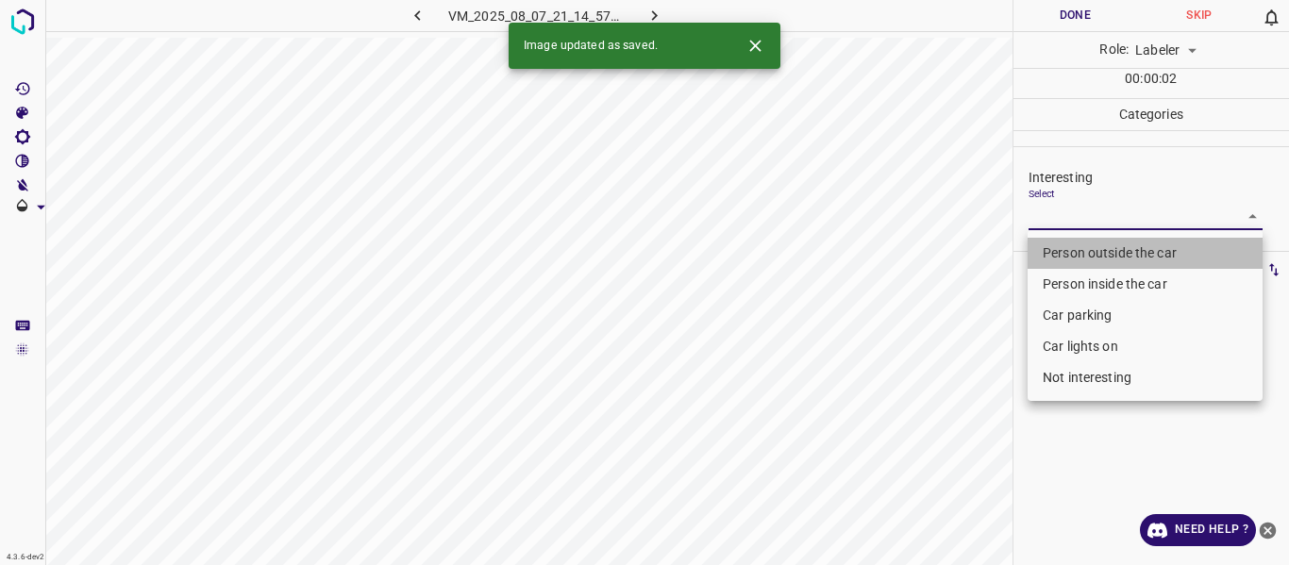
click at [1054, 242] on li "Person outside the car" at bounding box center [1144, 253] width 235 height 31
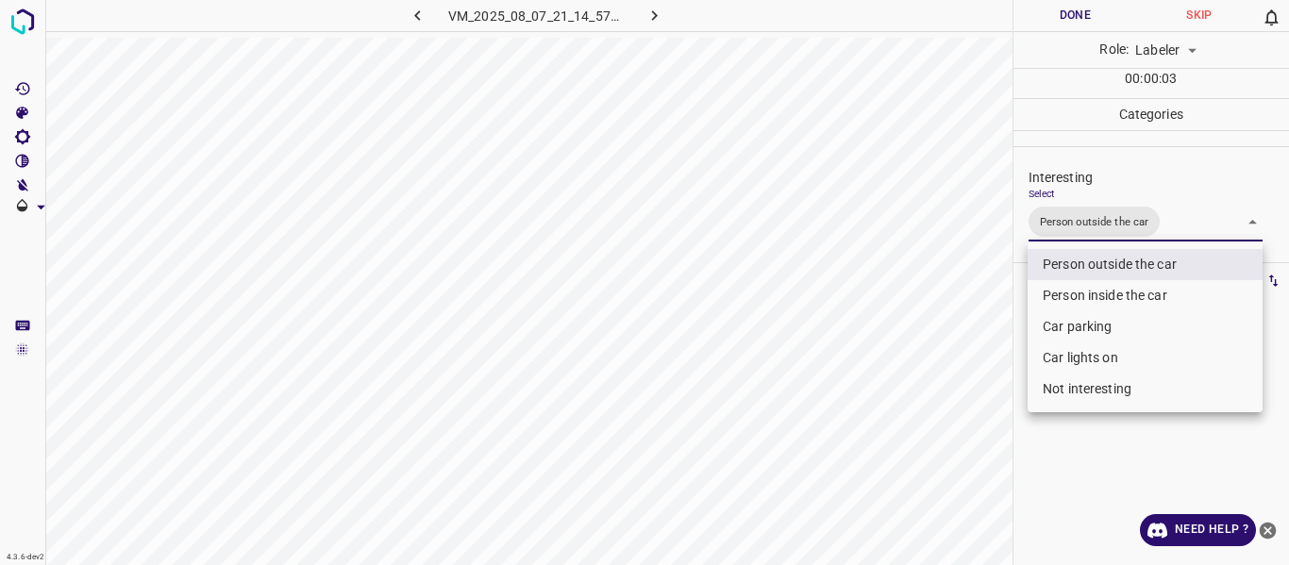
drag, startPoint x: 982, startPoint y: 352, endPoint x: 973, endPoint y: 379, distance: 28.9
click at [982, 360] on div at bounding box center [644, 282] width 1289 height 565
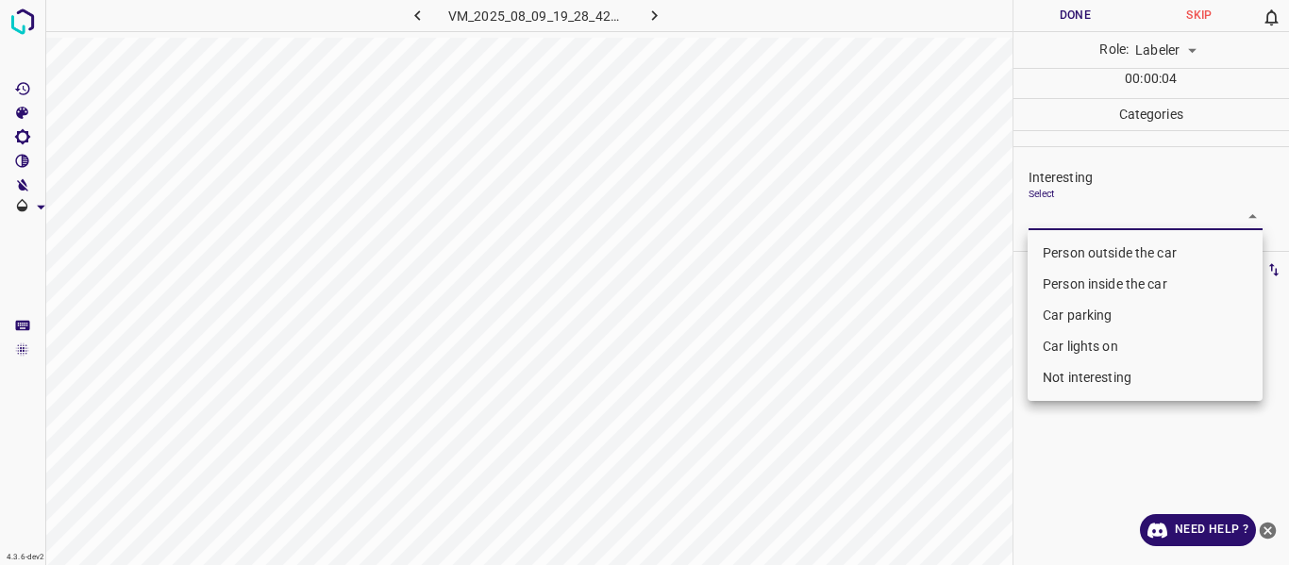
click at [1104, 214] on body "4.3.6-dev2 VM_2025_08_09_19_28_42_795_05.gif Done Skip 0 Role: Labeler labeler …" at bounding box center [644, 282] width 1289 height 565
click at [1102, 255] on li "Person outside the car" at bounding box center [1144, 253] width 235 height 31
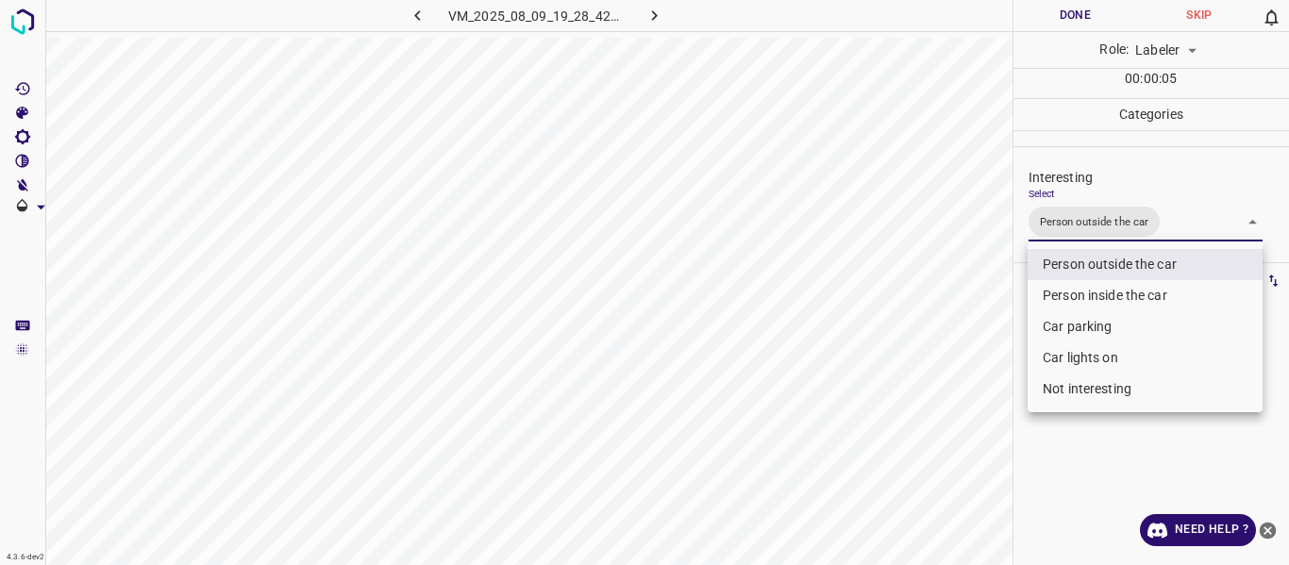
drag, startPoint x: 975, startPoint y: 365, endPoint x: 973, endPoint y: 377, distance: 12.6
click at [973, 375] on div at bounding box center [644, 282] width 1289 height 565
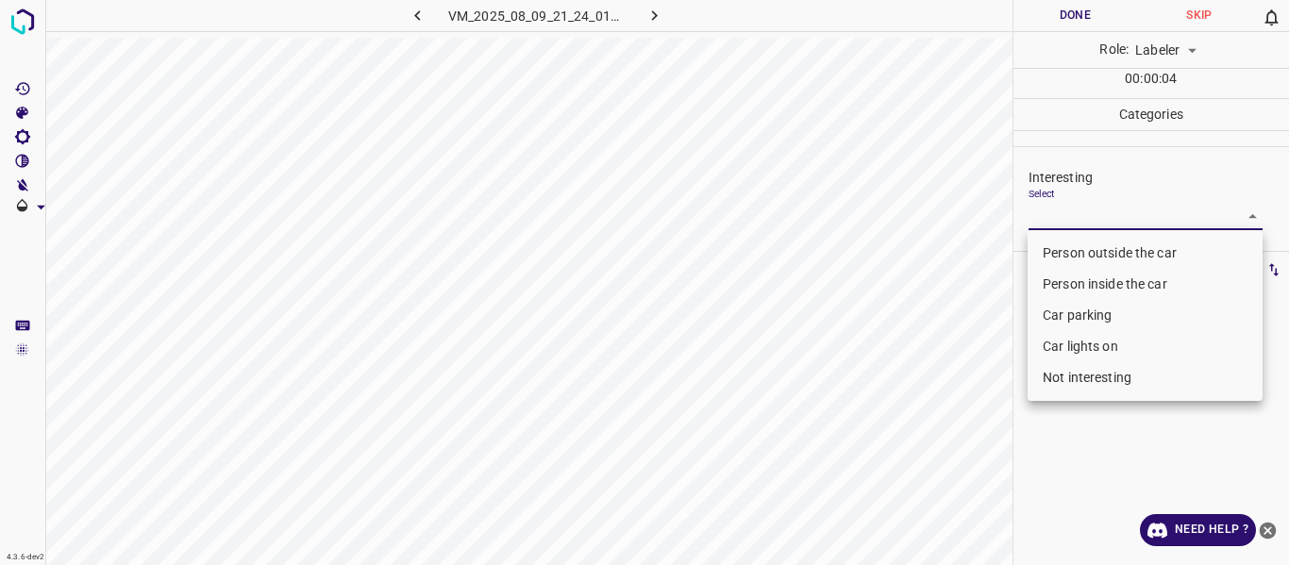
click at [1107, 210] on body "4.3.6-dev2 VM_2025_08_09_21_24_01_301_14.gif Done Skip 0 Role: Labeler labeler …" at bounding box center [644, 282] width 1289 height 565
click at [1075, 258] on li "Person outside the car" at bounding box center [1144, 253] width 235 height 31
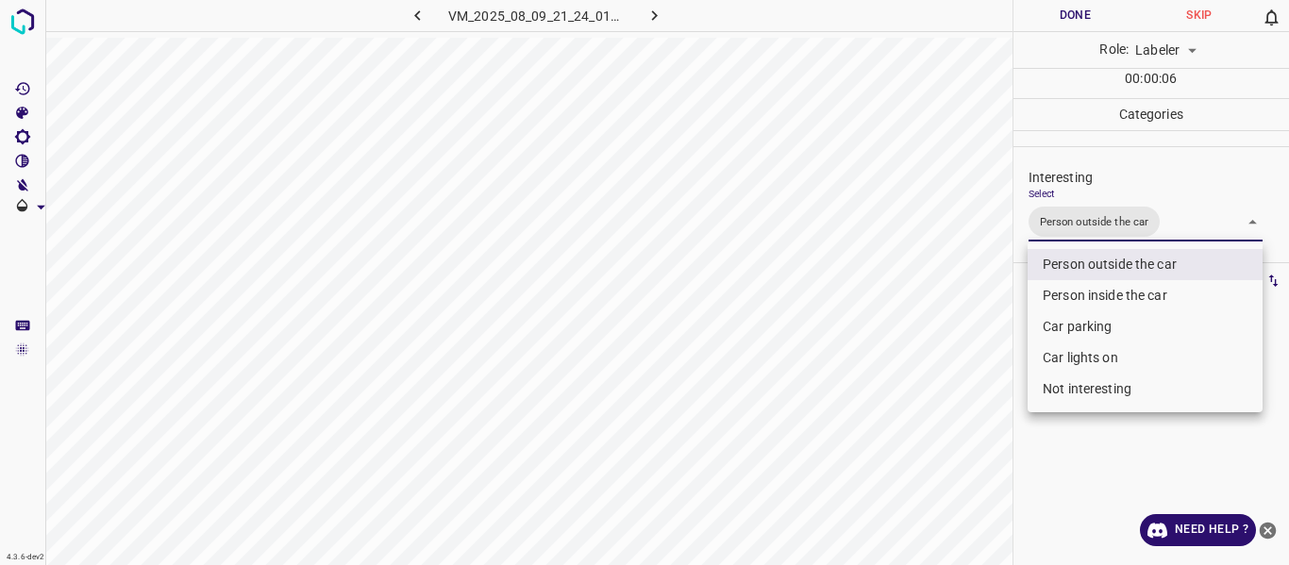
drag, startPoint x: 975, startPoint y: 379, endPoint x: 968, endPoint y: 408, distance: 30.2
click at [974, 389] on div at bounding box center [644, 282] width 1289 height 565
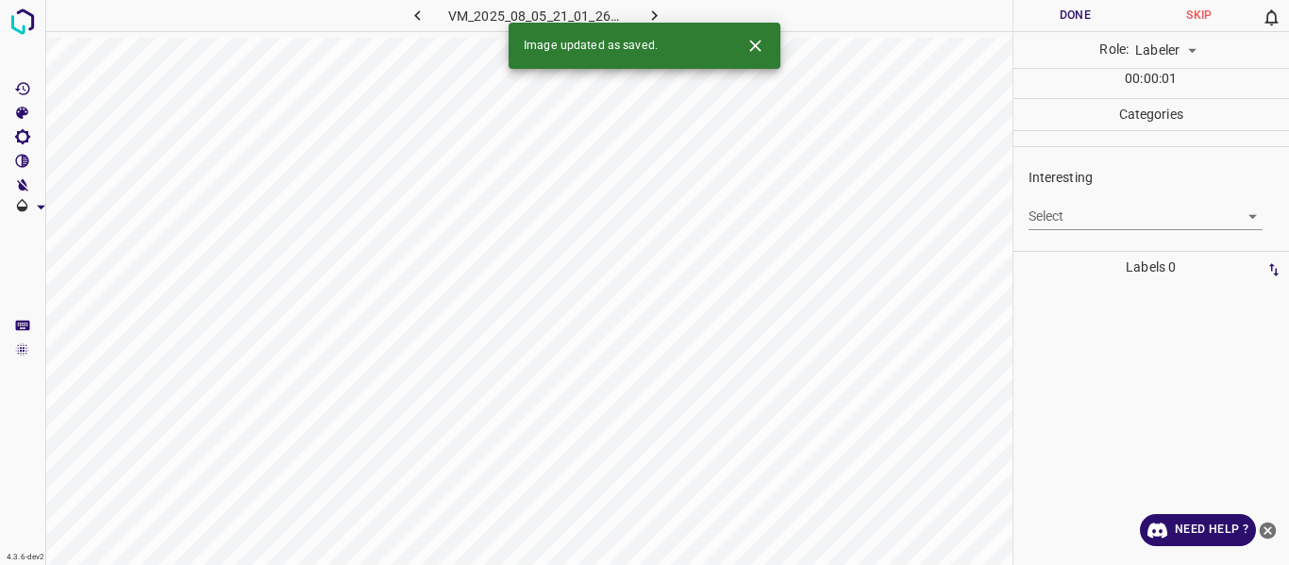
click at [1081, 201] on div "Select ​" at bounding box center [1145, 209] width 235 height 42
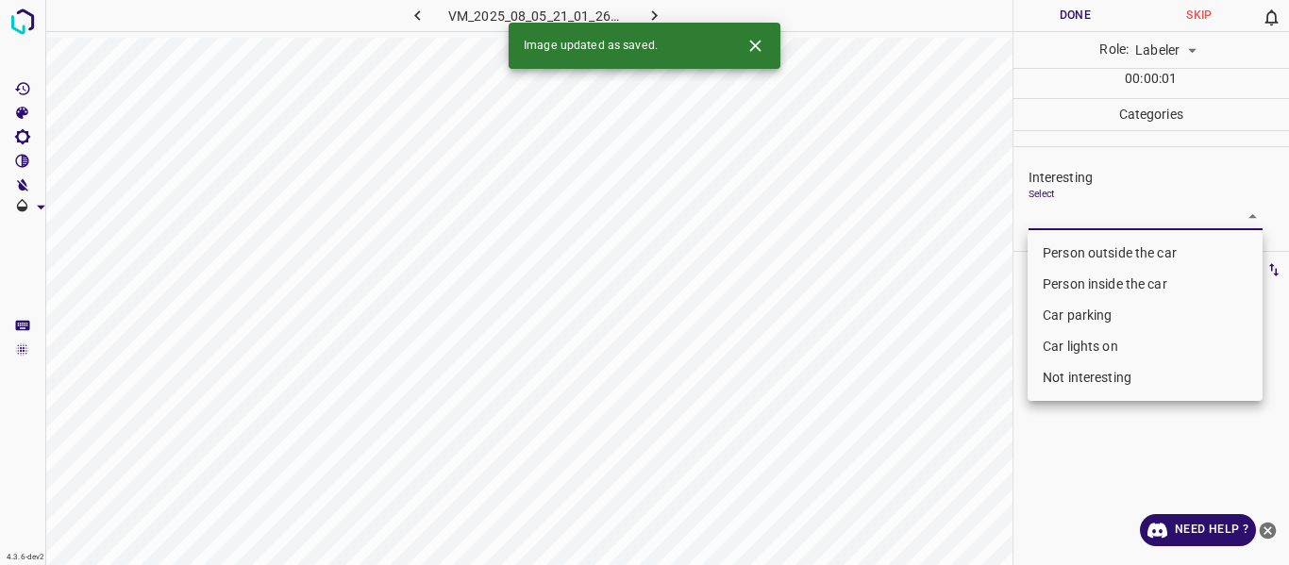
drag, startPoint x: 1096, startPoint y: 208, endPoint x: 1094, endPoint y: 241, distance: 32.1
click at [1097, 208] on body "4.3.6-dev2 VM_2025_08_05_21_01_26_878_01.gif Done Skip 0 Role: Labeler labeler …" at bounding box center [644, 282] width 1289 height 565
click at [1094, 241] on li "Person outside the car" at bounding box center [1144, 253] width 235 height 31
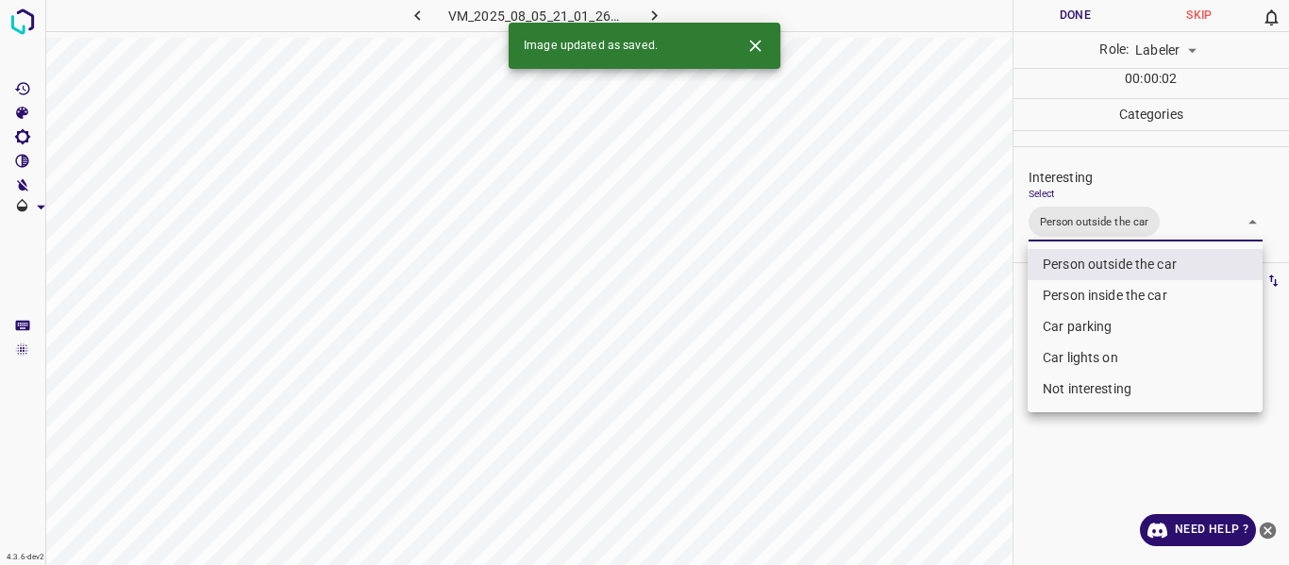
drag, startPoint x: 982, startPoint y: 371, endPoint x: 952, endPoint y: 440, distance: 75.2
click at [972, 404] on div at bounding box center [644, 282] width 1289 height 565
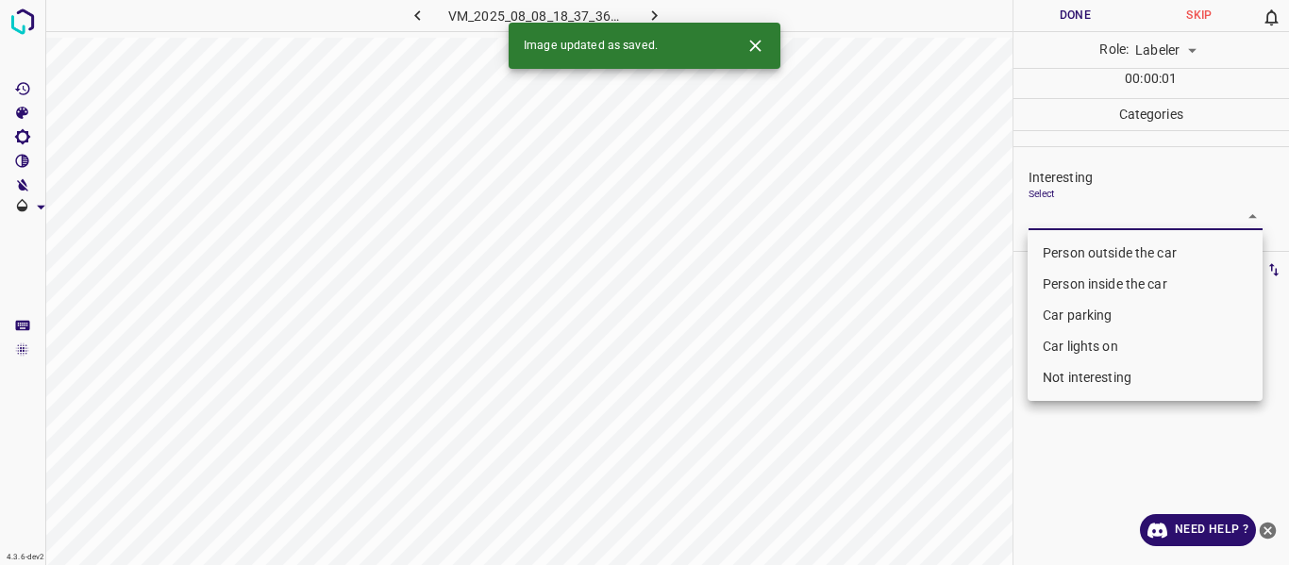
click at [1095, 221] on body "4.3.6-dev2 VM_2025_08_08_18_37_36_973_01.gif Done Skip 0 Role: Labeler labeler …" at bounding box center [644, 282] width 1289 height 565
click at [1104, 248] on li "Person outside the car" at bounding box center [1144, 253] width 235 height 31
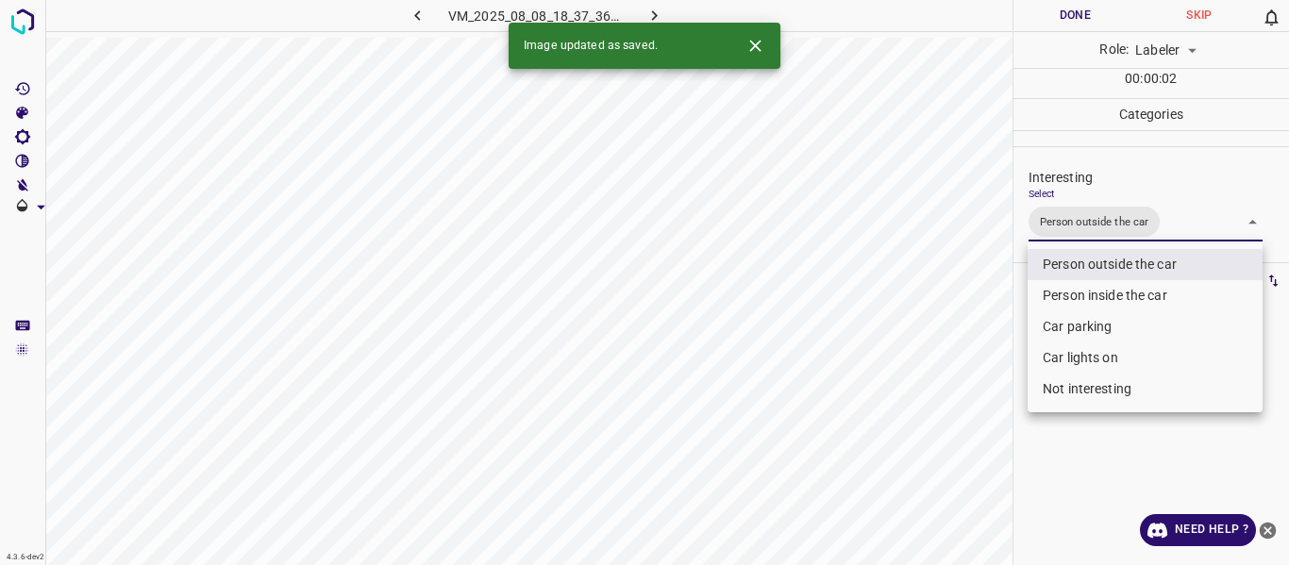
drag, startPoint x: 997, startPoint y: 353, endPoint x: 996, endPoint y: 365, distance: 12.3
click at [996, 364] on div at bounding box center [644, 282] width 1289 height 565
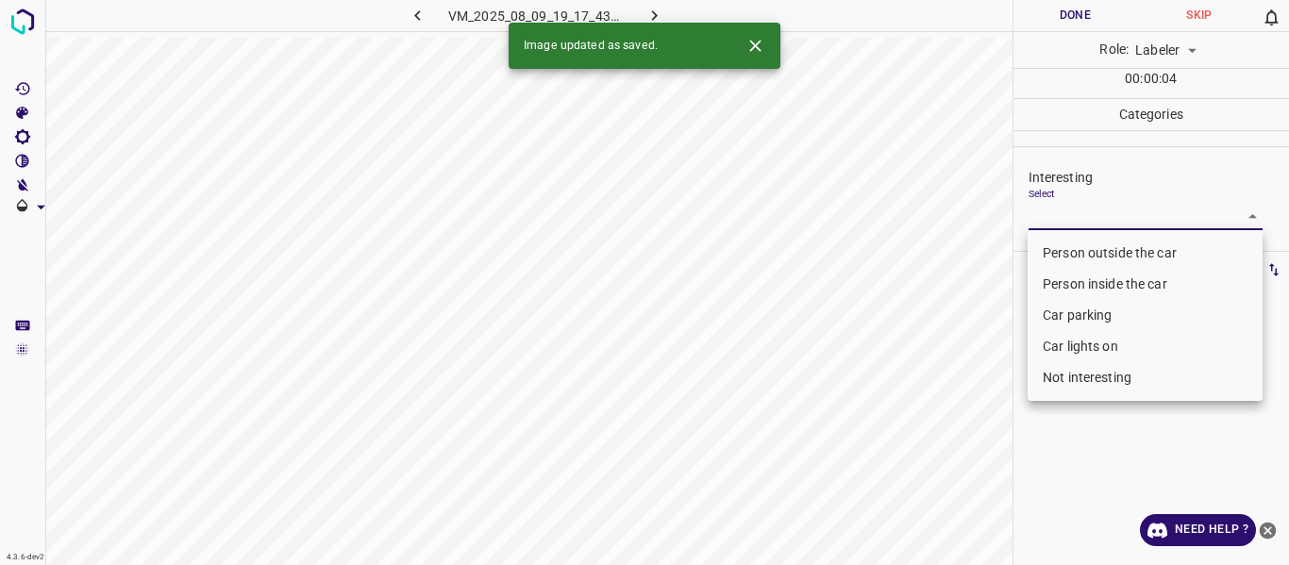
click at [1063, 217] on body "4.3.6-dev2 VM_2025_08_09_19_17_43_163_01.gif Done Skip 0 Role: Labeler labeler …" at bounding box center [644, 282] width 1289 height 565
drag, startPoint x: 1063, startPoint y: 252, endPoint x: 1002, endPoint y: 300, distance: 77.9
click at [1063, 253] on li "Person outside the car" at bounding box center [1144, 253] width 235 height 31
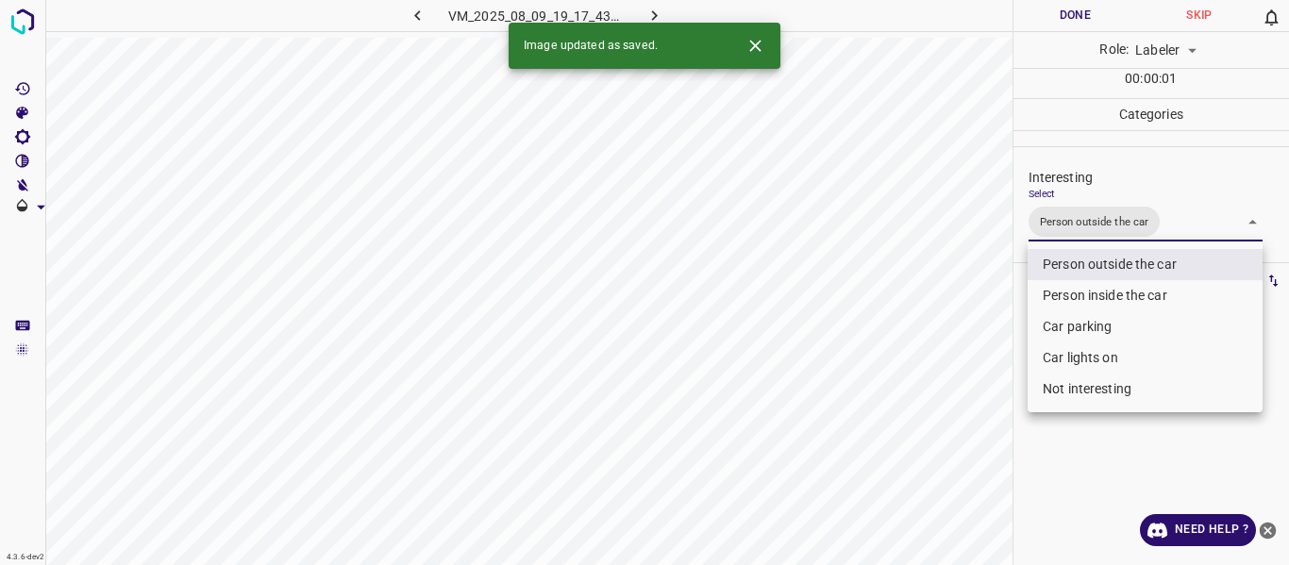
drag, startPoint x: 996, startPoint y: 307, endPoint x: 984, endPoint y: 329, distance: 25.8
click at [993, 315] on div at bounding box center [644, 282] width 1289 height 565
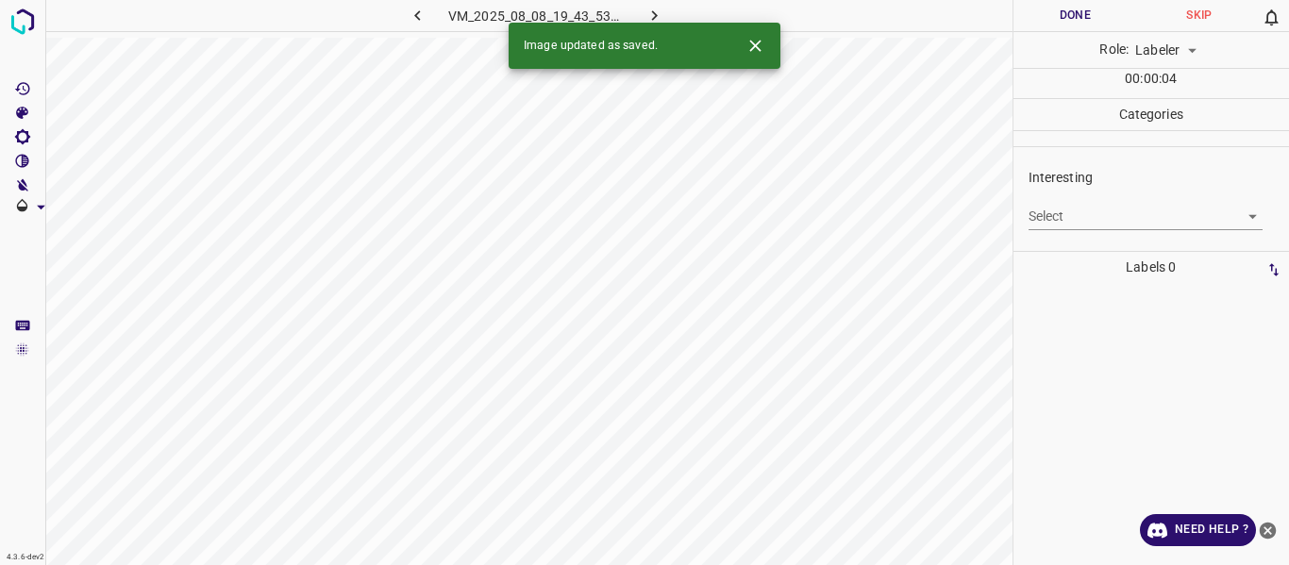
click at [1057, 209] on body "4.3.6-dev2 VM_2025_08_08_19_43_53_018_00.gif Done Skip 0 Role: Labeler labeler …" at bounding box center [644, 282] width 1289 height 565
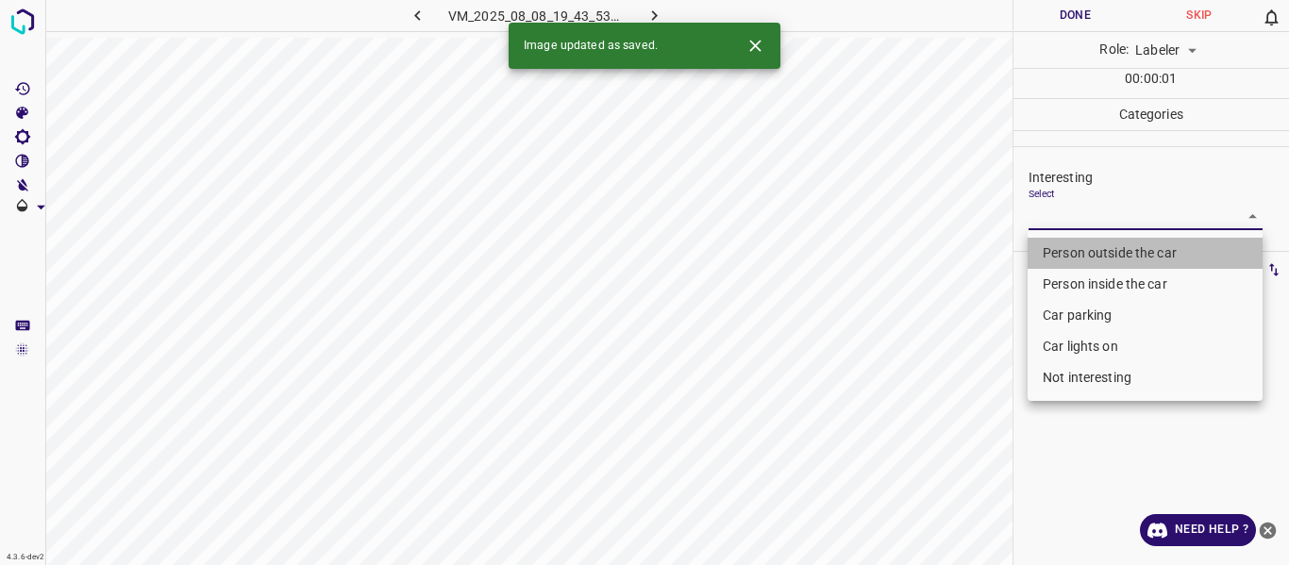
click at [1066, 248] on li "Person outside the car" at bounding box center [1144, 253] width 235 height 31
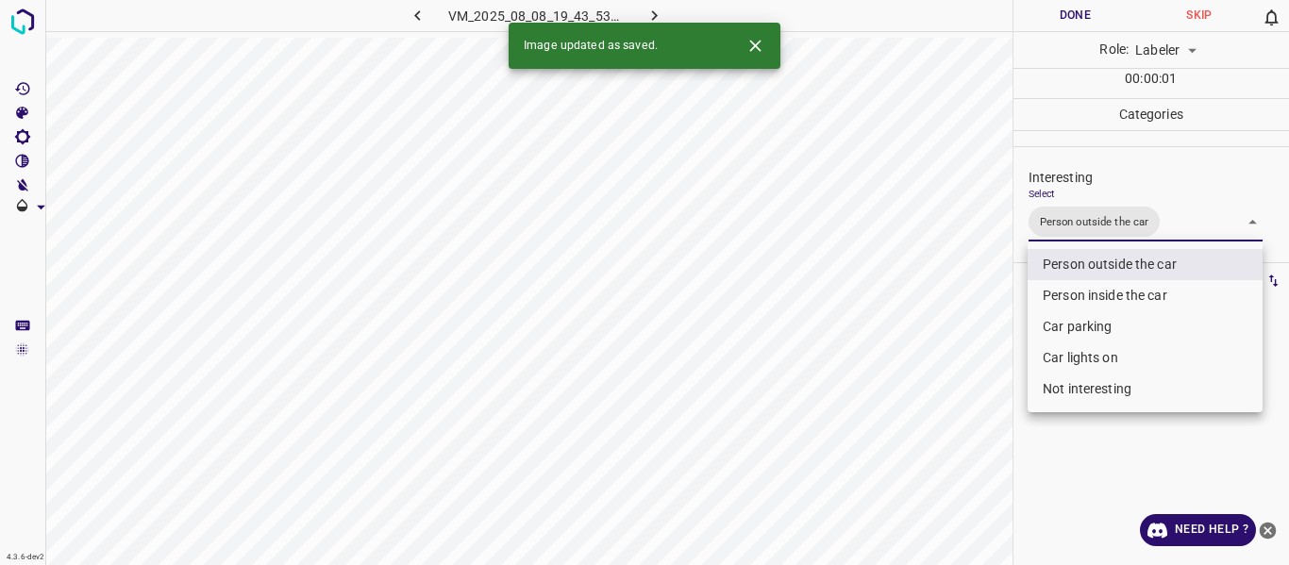
drag, startPoint x: 964, startPoint y: 320, endPoint x: 961, endPoint y: 330, distance: 10.8
click at [962, 330] on div at bounding box center [644, 282] width 1289 height 565
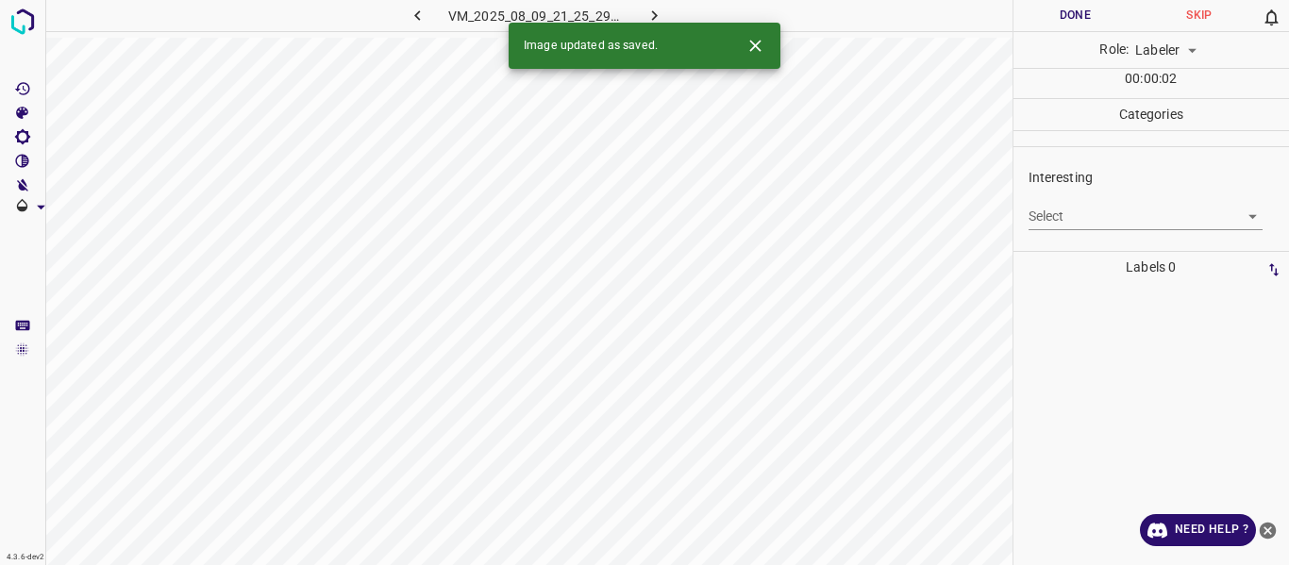
click at [1080, 207] on body "4.3.6-dev2 VM_2025_08_09_21_25_29_225_02.gif Done Skip 0 Role: Labeler labeler …" at bounding box center [644, 282] width 1289 height 565
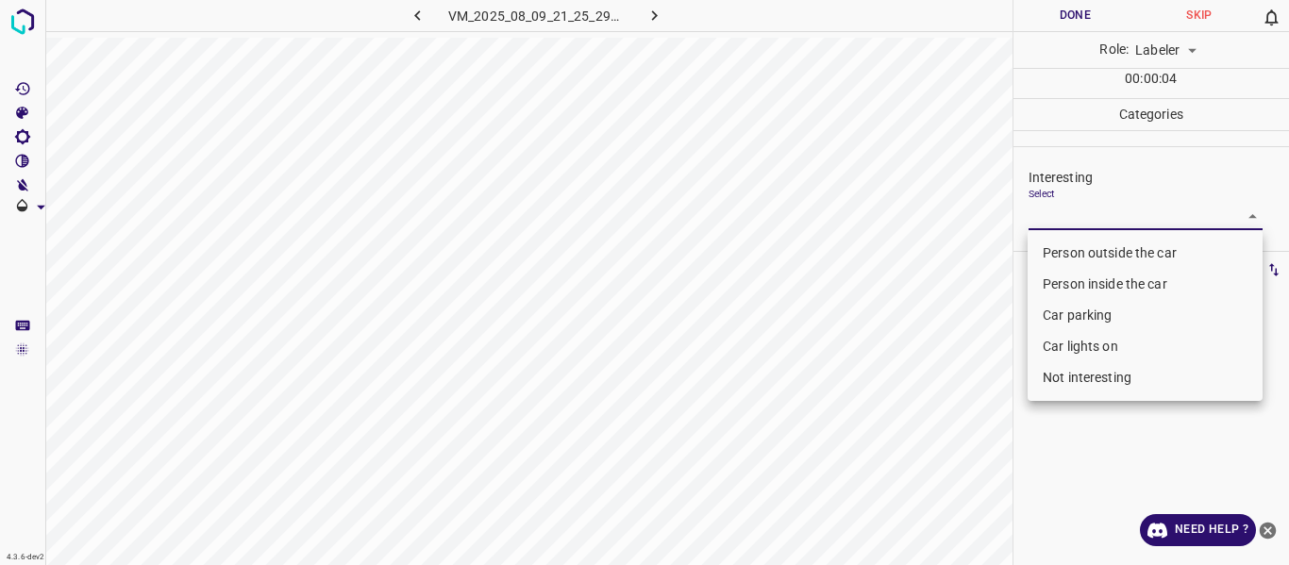
click at [1086, 320] on li "Car parking" at bounding box center [1144, 315] width 235 height 31
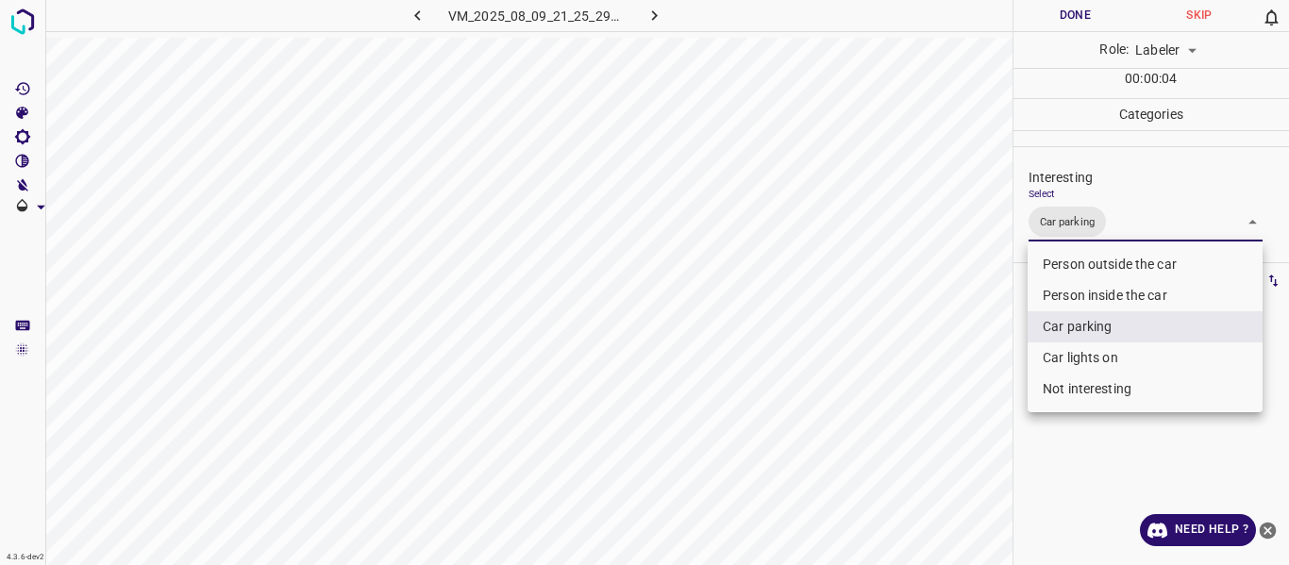
drag, startPoint x: 949, startPoint y: 402, endPoint x: 936, endPoint y: 445, distance: 45.4
click at [945, 416] on div at bounding box center [644, 282] width 1289 height 565
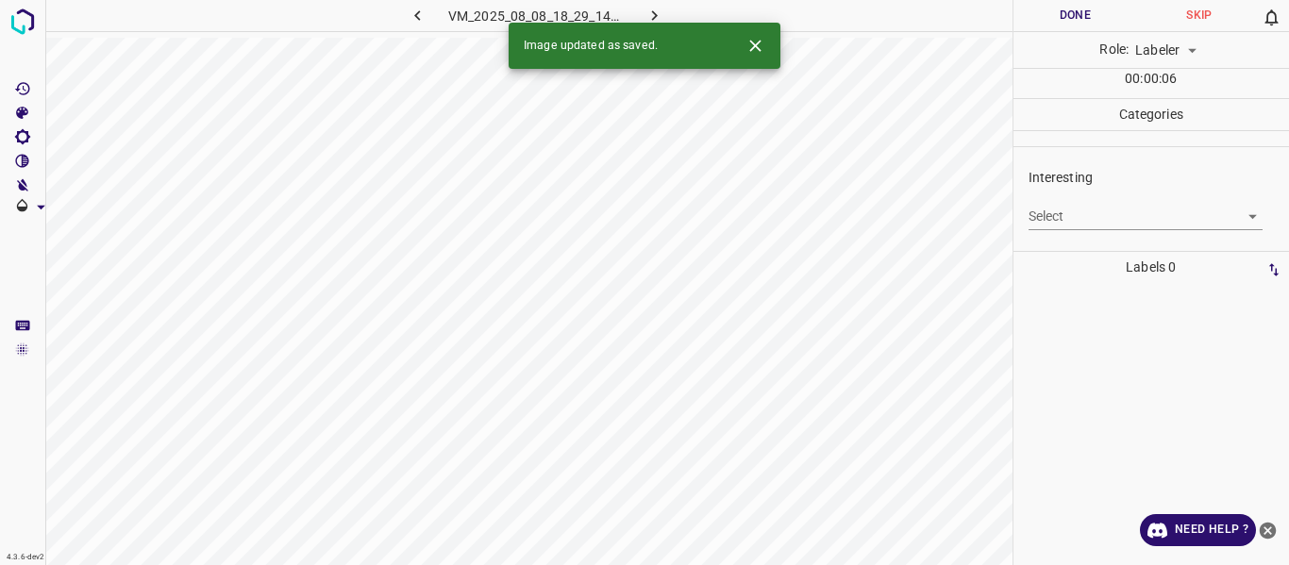
click at [1055, 223] on body "4.3.6-dev2 VM_2025_08_08_18_29_14_071_00.gif Done Skip 0 Role: Labeler labeler …" at bounding box center [644, 282] width 1289 height 565
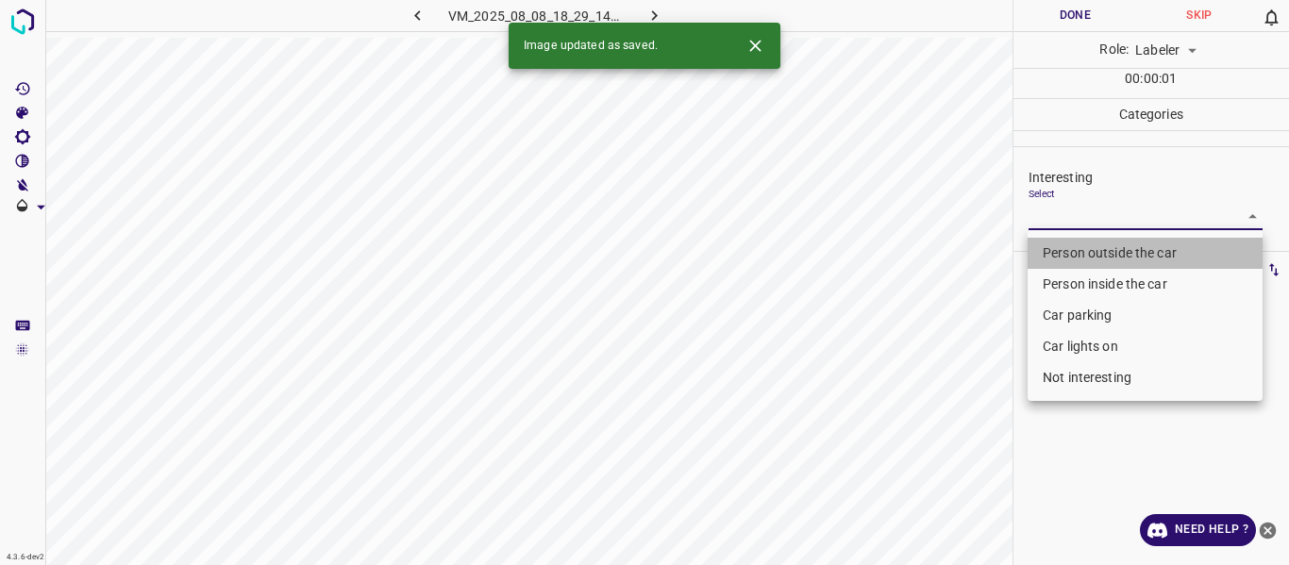
click at [1049, 250] on li "Person outside the car" at bounding box center [1144, 253] width 235 height 31
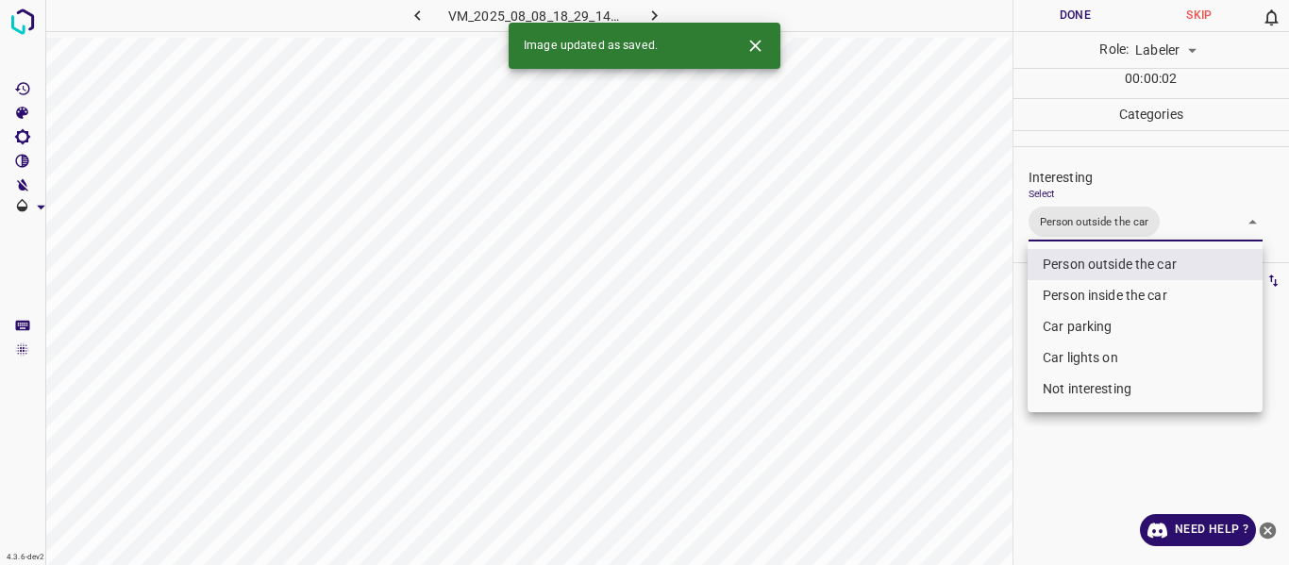
drag, startPoint x: 963, startPoint y: 385, endPoint x: 965, endPoint y: 442, distance: 57.6
click at [969, 407] on div at bounding box center [644, 282] width 1289 height 565
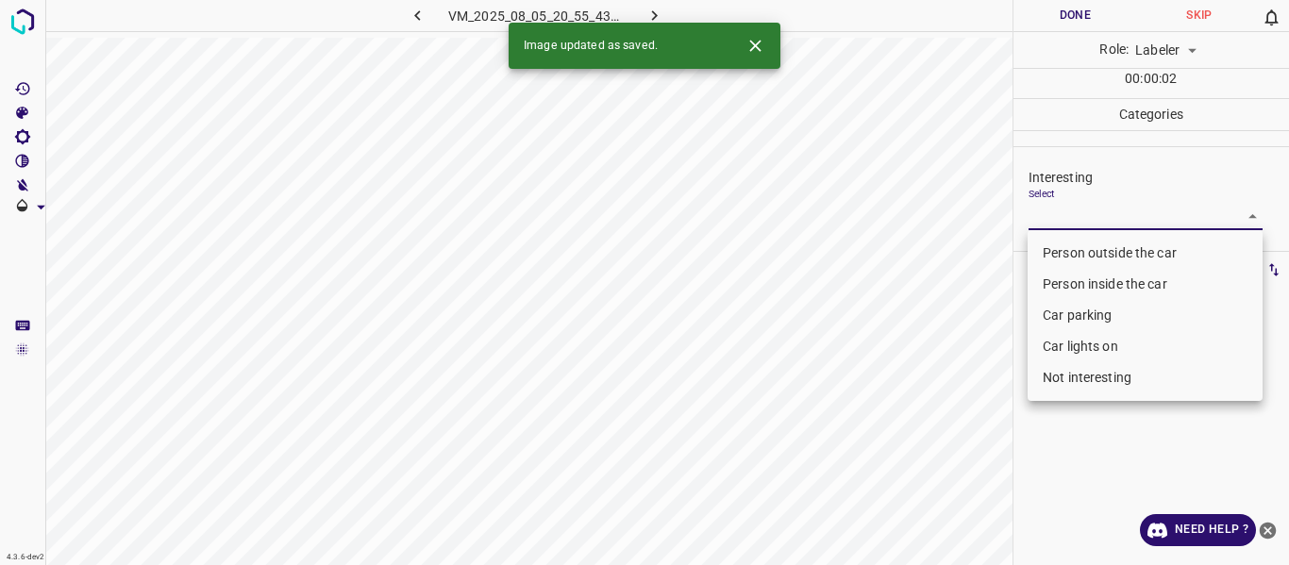
click at [1135, 206] on body "4.3.6-dev2 VM_2025_08_05_20_55_43_240_01.gif Done Skip 0 Role: Labeler labeler …" at bounding box center [644, 282] width 1289 height 565
click at [1118, 242] on li "Person outside the car" at bounding box center [1144, 253] width 235 height 31
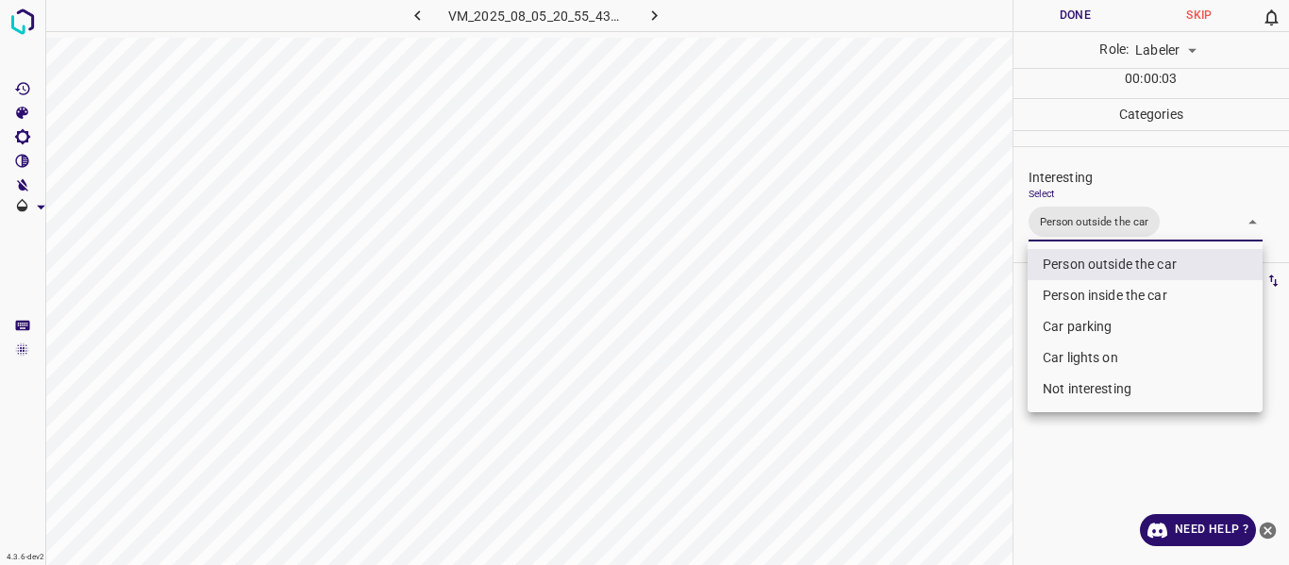
drag, startPoint x: 975, startPoint y: 360, endPoint x: 979, endPoint y: 406, distance: 45.5
click at [976, 385] on div at bounding box center [644, 282] width 1289 height 565
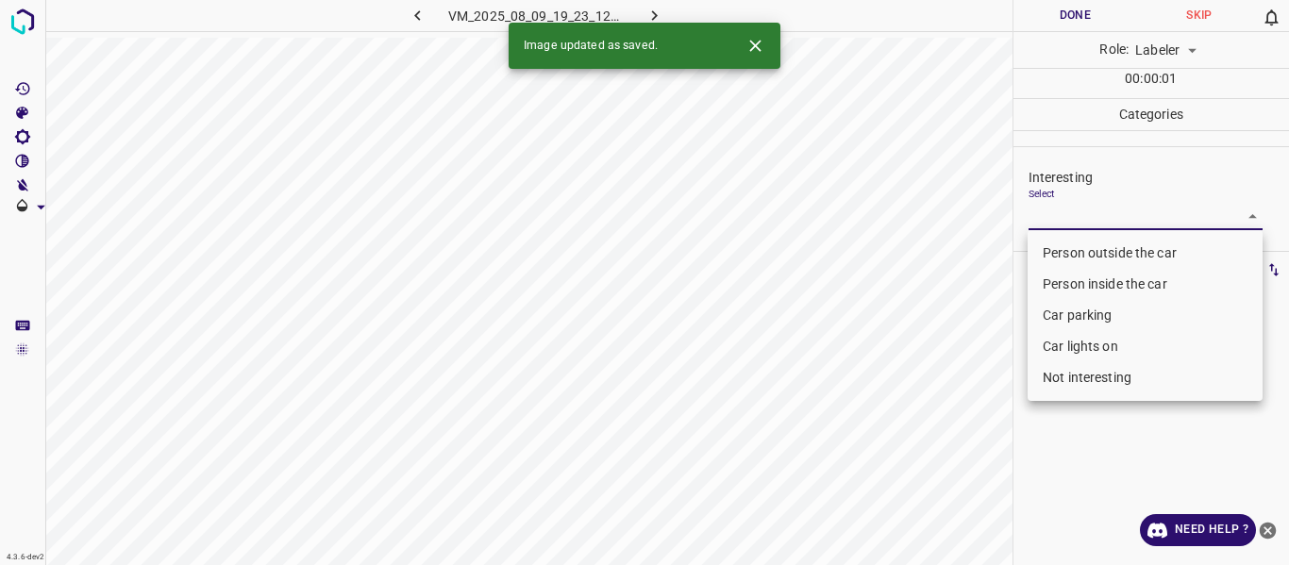
click at [1061, 216] on body "4.3.6-dev2 VM_2025_08_09_19_23_12_244_00.gif Done Skip 0 Role: Labeler labeler …" at bounding box center [644, 282] width 1289 height 565
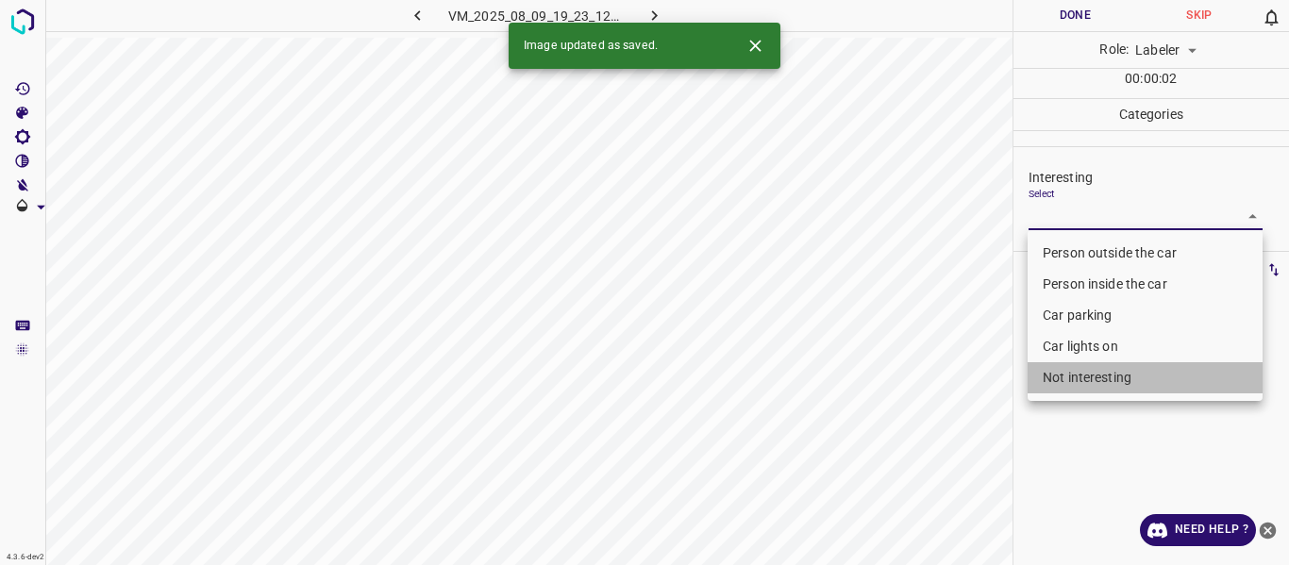
drag, startPoint x: 1049, startPoint y: 368, endPoint x: 978, endPoint y: 379, distance: 71.7
click at [1048, 368] on li "Not interesting" at bounding box center [1144, 377] width 235 height 31
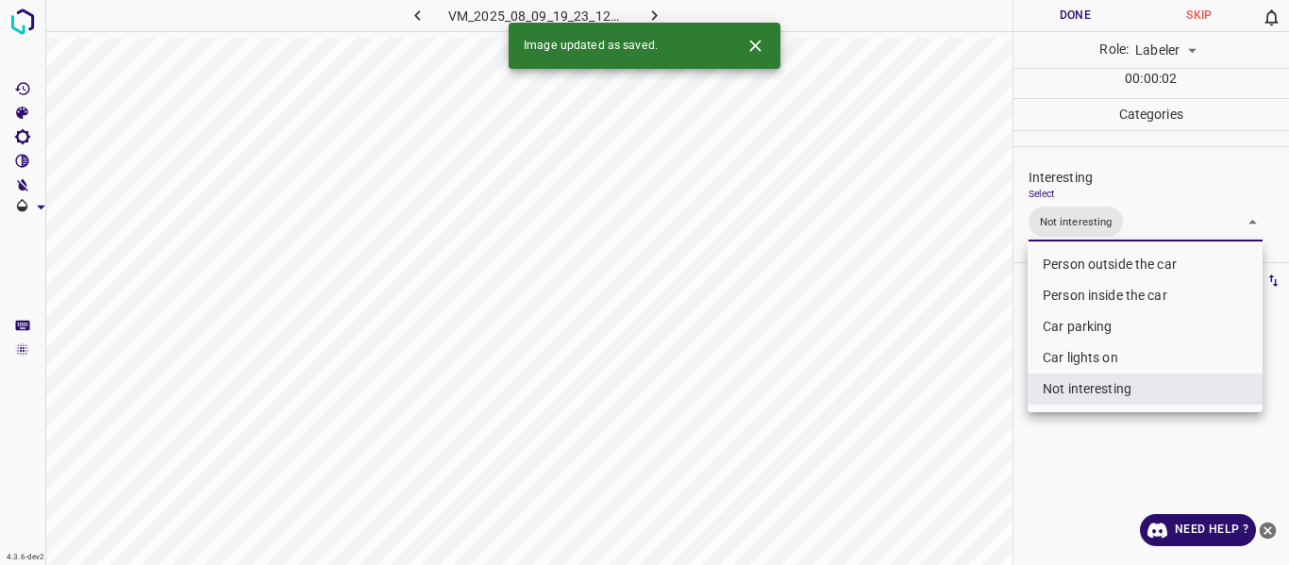
drag, startPoint x: 955, startPoint y: 385, endPoint x: 949, endPoint y: 415, distance: 30.7
click at [955, 394] on div at bounding box center [644, 282] width 1289 height 565
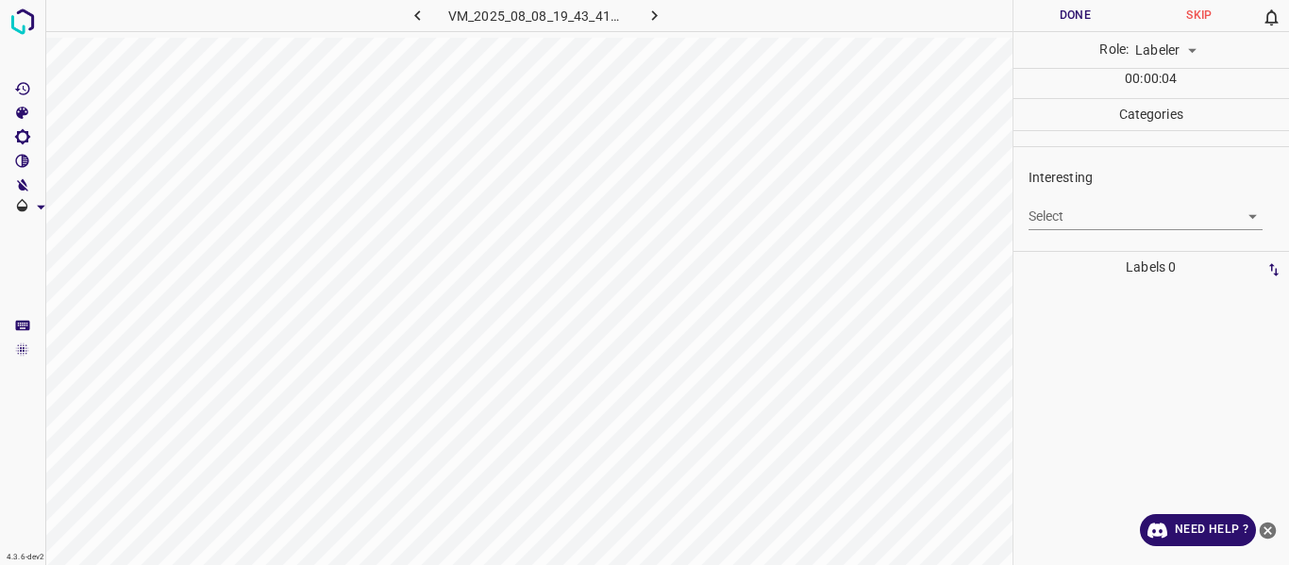
click at [1067, 214] on body "4.3.6-dev2 VM_2025_08_08_19_43_41_475_02.gif Done Skip 0 Role: Labeler labeler …" at bounding box center [644, 282] width 1289 height 565
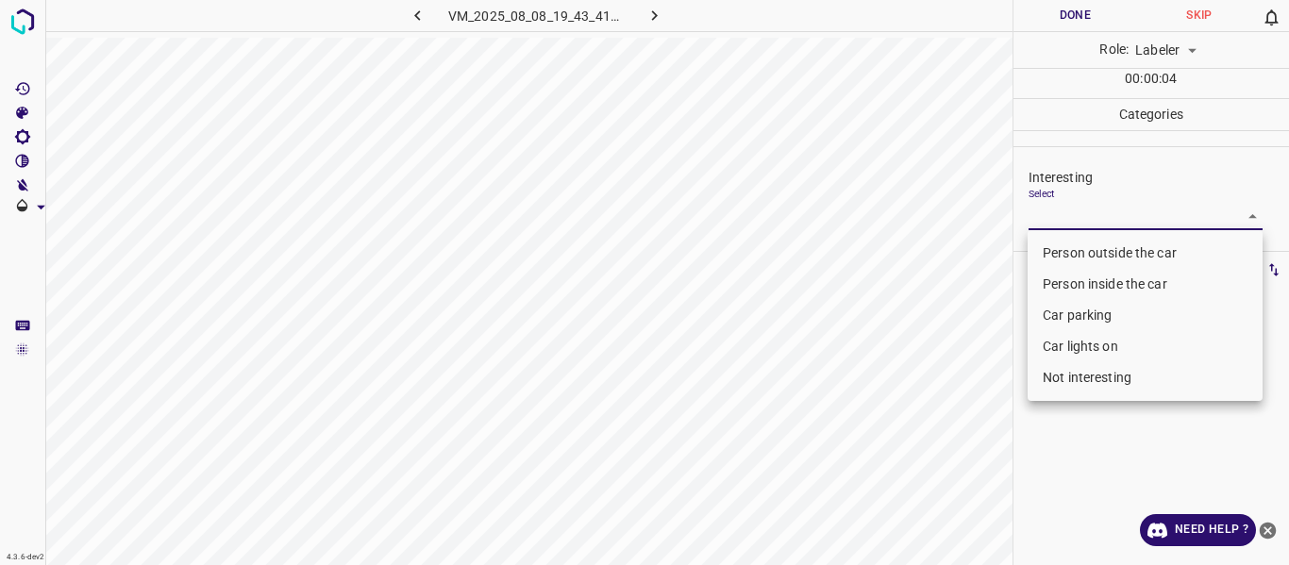
click at [1053, 246] on li "Person outside the car" at bounding box center [1144, 253] width 235 height 31
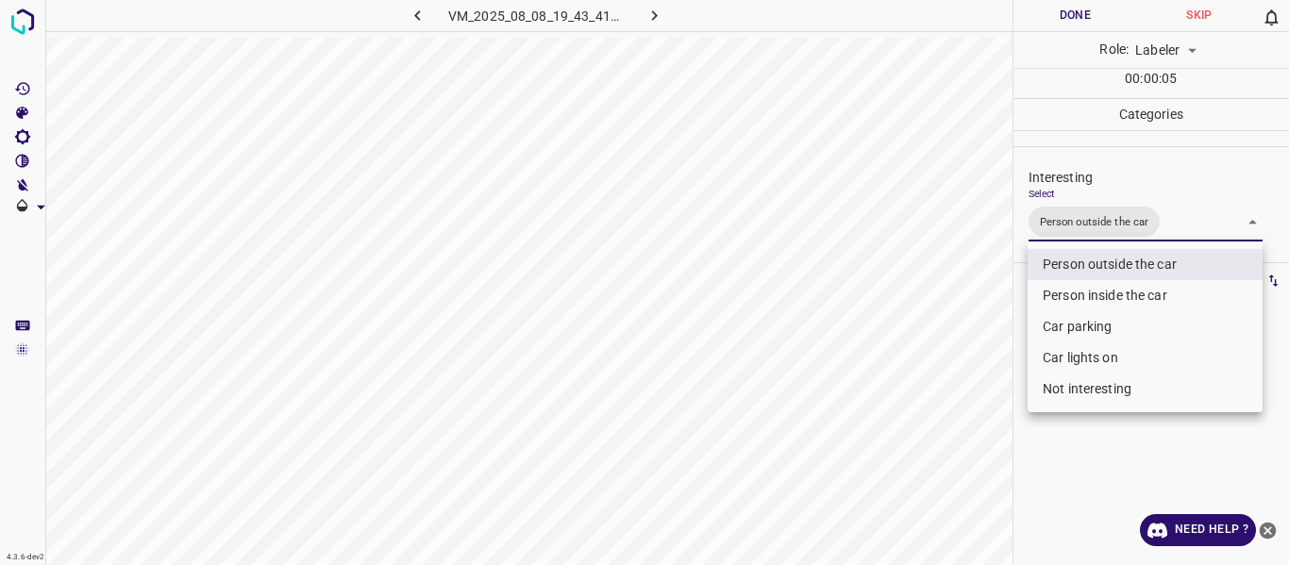
click at [969, 360] on div at bounding box center [644, 282] width 1289 height 565
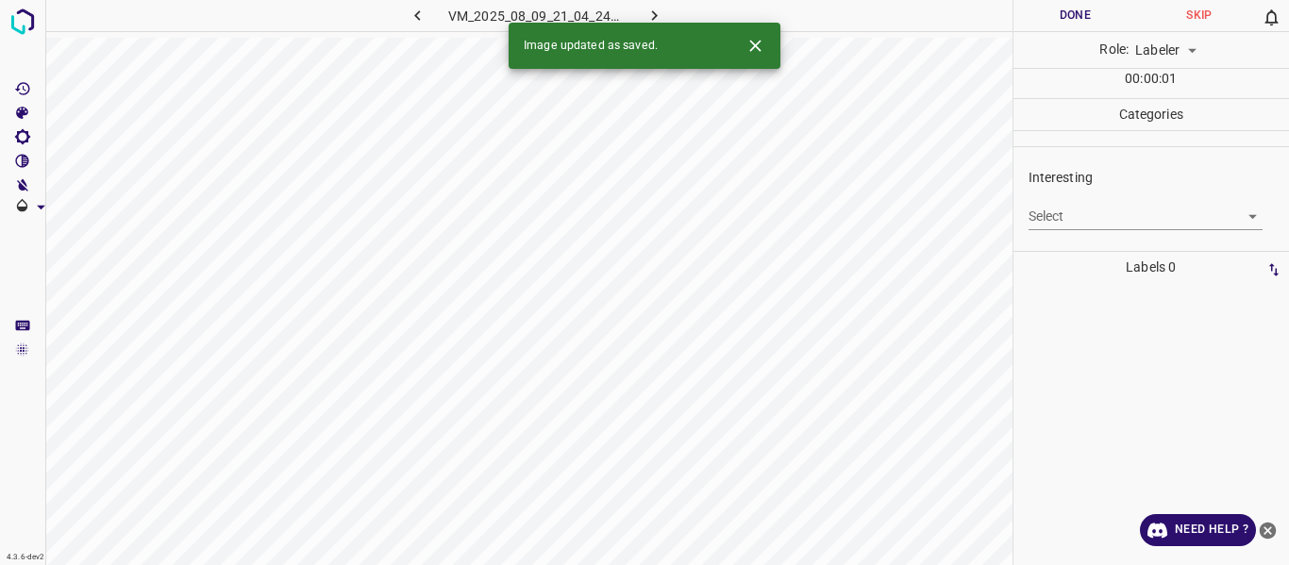
click at [1127, 206] on body "4.3.6-dev2 VM_2025_08_09_21_04_24_539_00.gif Done Skip 0 Role: Labeler labeler …" at bounding box center [644, 282] width 1289 height 565
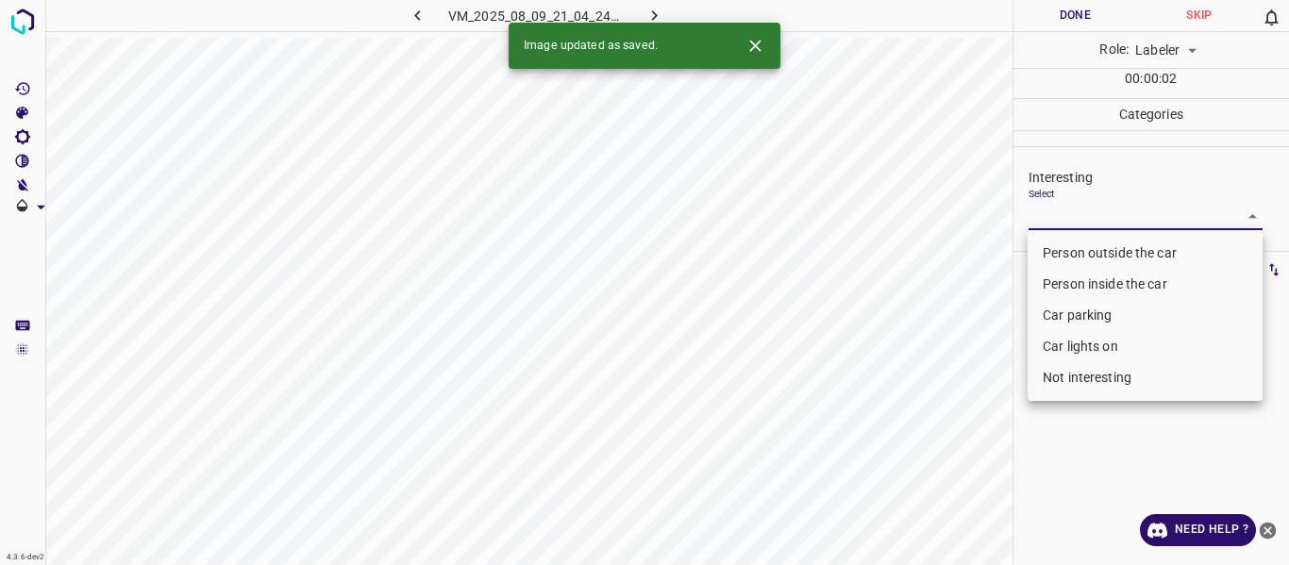
click at [1097, 254] on li "Person outside the car" at bounding box center [1144, 253] width 235 height 31
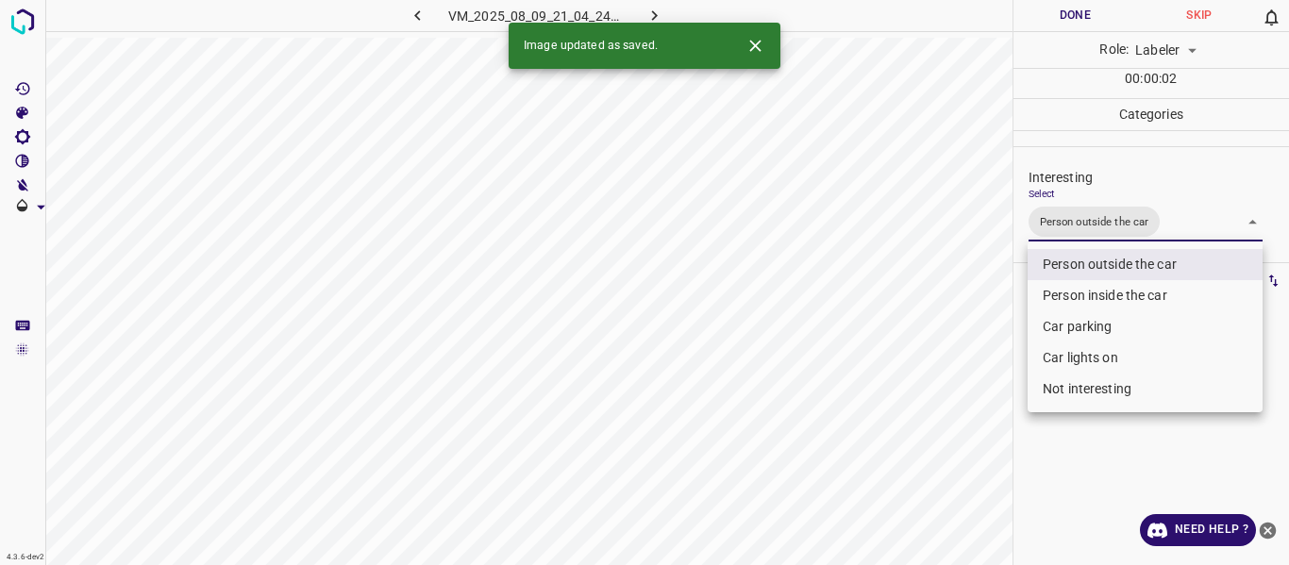
click at [917, 379] on div at bounding box center [644, 282] width 1289 height 565
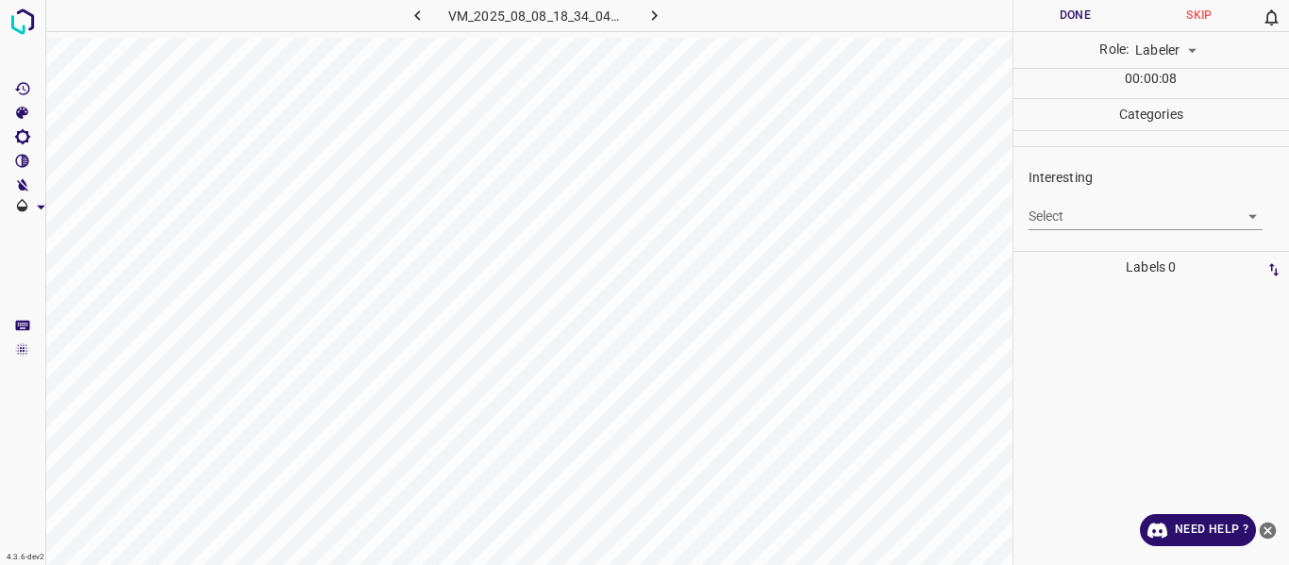
click at [1071, 219] on body "4.3.6-dev2 VM_2025_08_08_18_34_04_152_07.gif Done Skip 0 Role: Labeler labeler …" at bounding box center [644, 282] width 1289 height 565
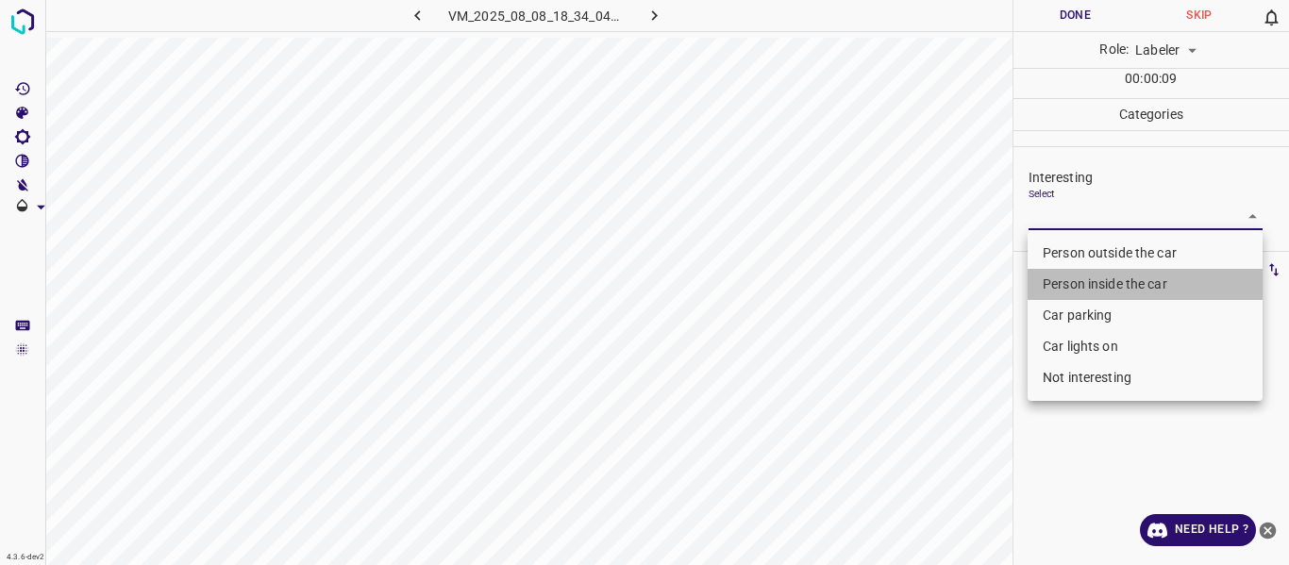
click at [1070, 286] on li "Person inside the car" at bounding box center [1144, 284] width 235 height 31
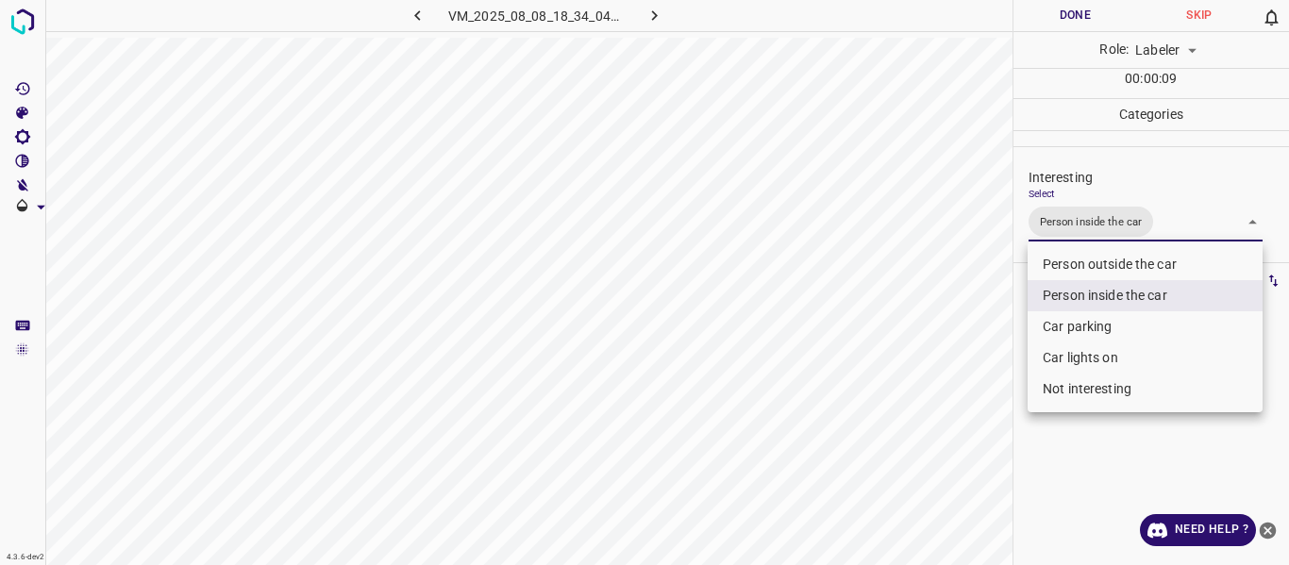
drag, startPoint x: 1000, startPoint y: 372, endPoint x: 967, endPoint y: 477, distance: 110.7
click at [996, 419] on div at bounding box center [644, 282] width 1289 height 565
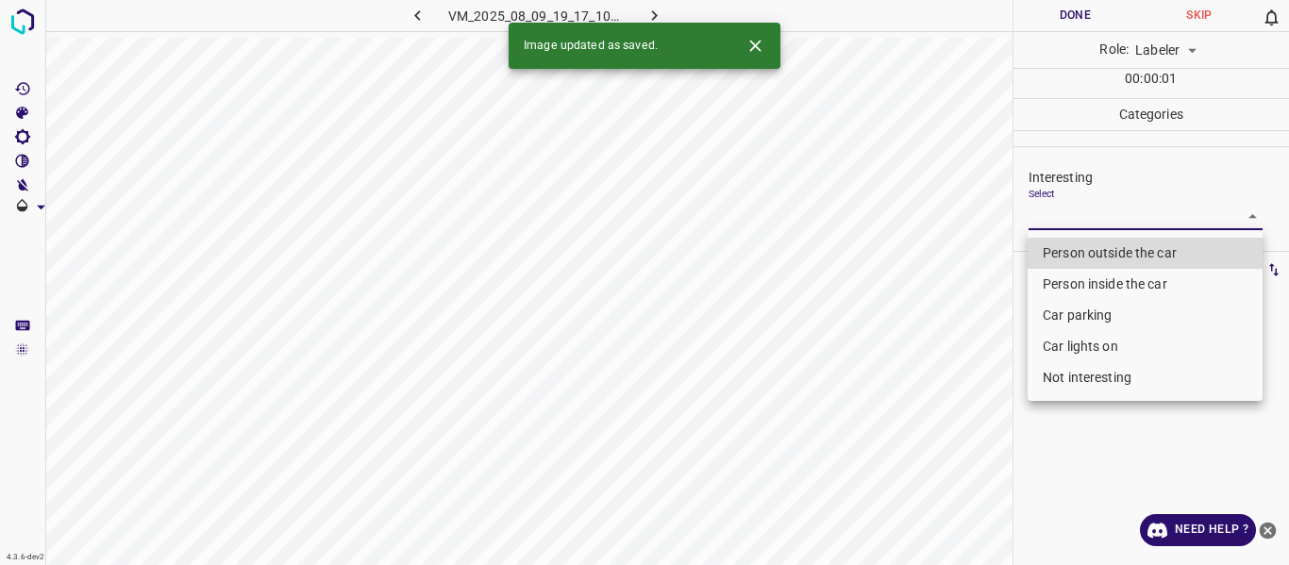
click at [1072, 211] on body "4.3.6-dev2 VM_2025_08_09_19_17_10_410_02.gif Done Skip 0 Role: Labeler labeler …" at bounding box center [644, 282] width 1289 height 565
click at [1066, 240] on li "Person outside the car" at bounding box center [1144, 253] width 235 height 31
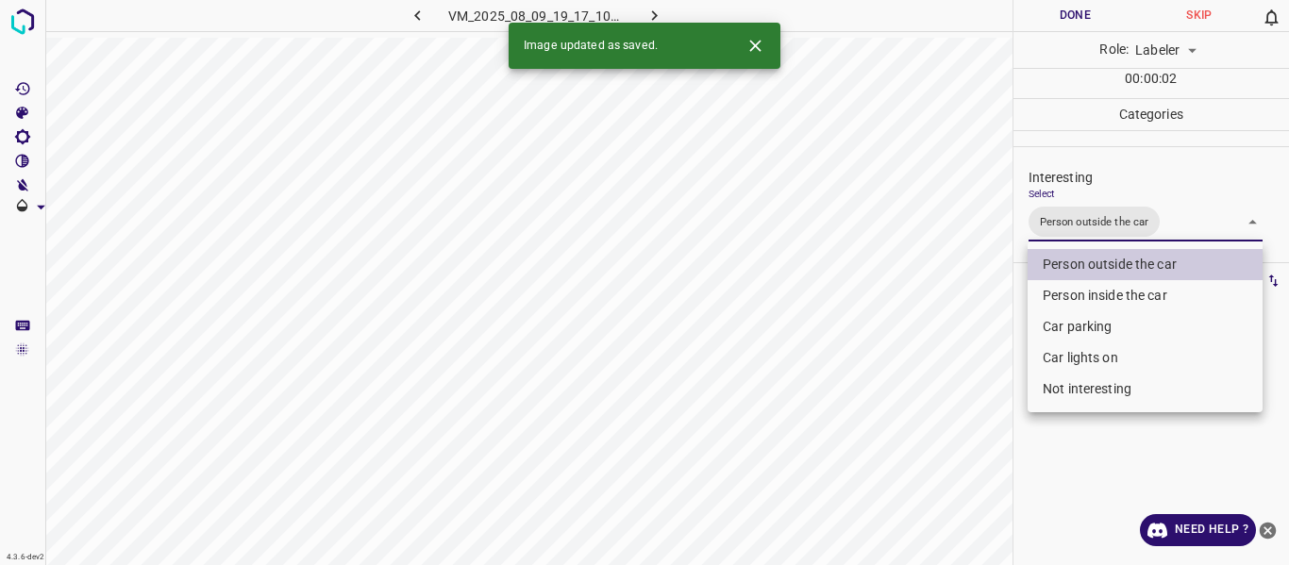
drag, startPoint x: 955, startPoint y: 386, endPoint x: 938, endPoint y: 439, distance: 55.5
click at [954, 392] on div at bounding box center [644, 282] width 1289 height 565
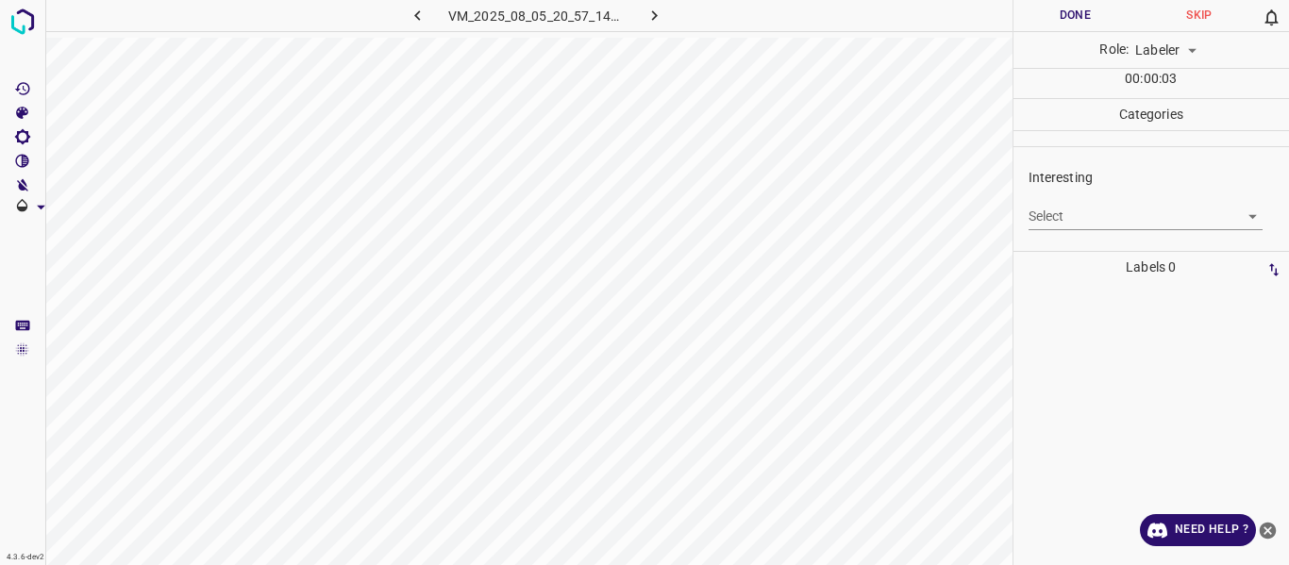
click at [1093, 222] on body "4.3.6-dev2 VM_2025_08_05_20_57_14_363_05.gif Done Skip 0 Role: Labeler labeler …" at bounding box center [644, 282] width 1289 height 565
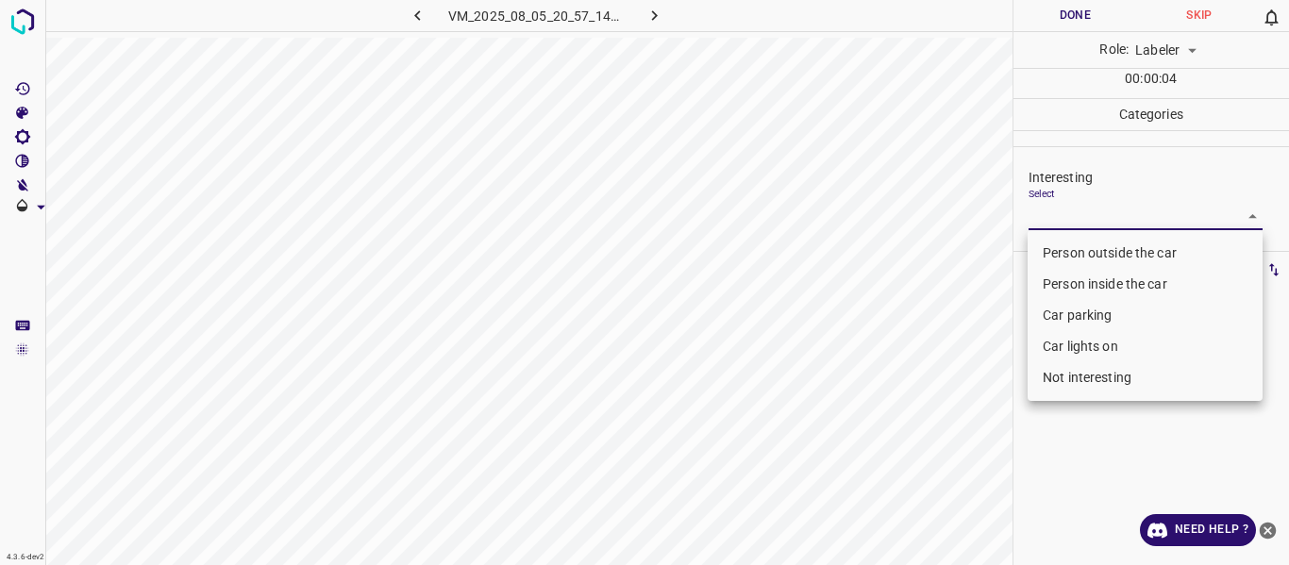
drag, startPoint x: 1074, startPoint y: 256, endPoint x: 1059, endPoint y: 286, distance: 33.8
click at [1073, 259] on li "Person outside the car" at bounding box center [1144, 253] width 235 height 31
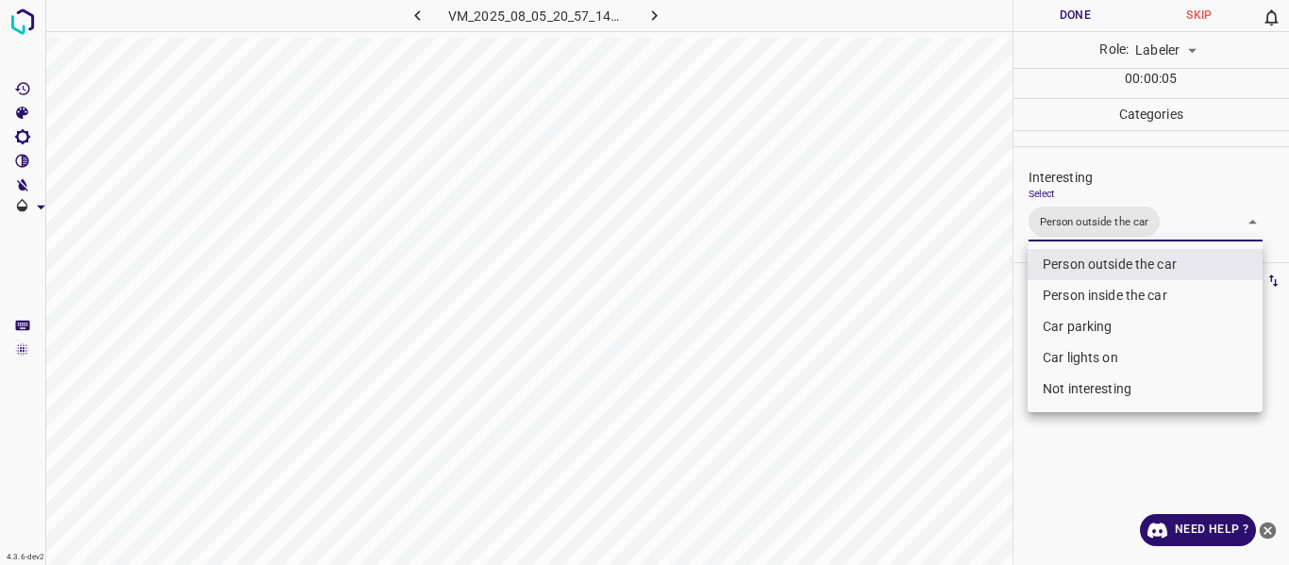
drag, startPoint x: 930, startPoint y: 391, endPoint x: 949, endPoint y: 459, distance: 71.4
click at [930, 396] on div at bounding box center [644, 282] width 1289 height 565
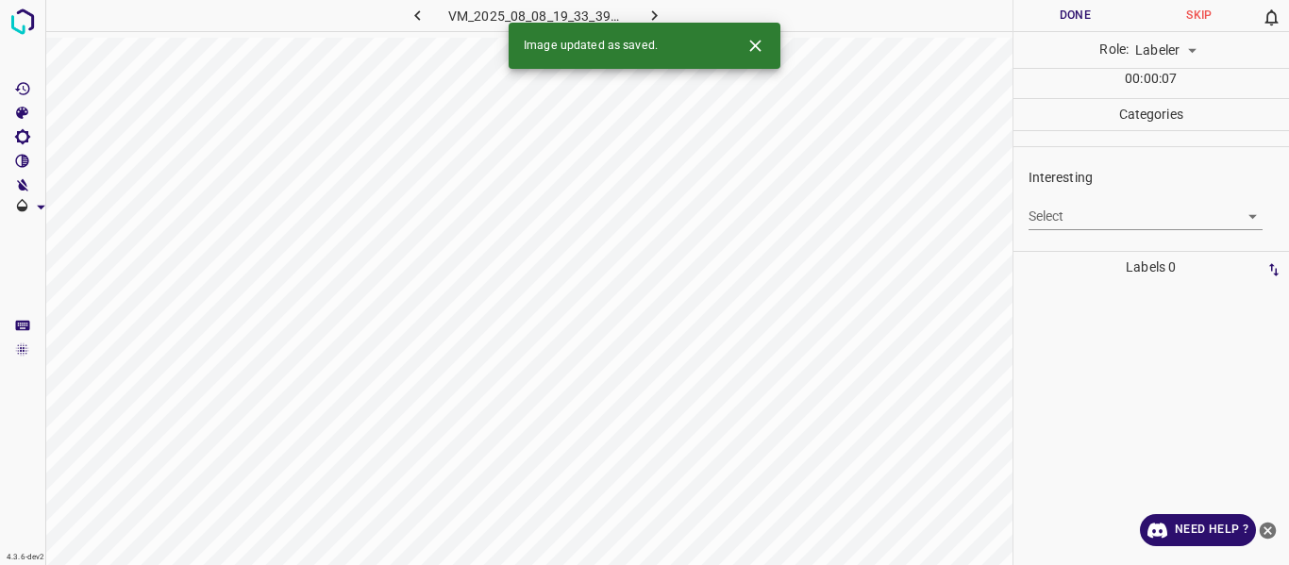
click at [1073, 214] on body "4.3.6-dev2 VM_2025_08_08_19_33_39_093_01.gif Done Skip 0 Role: Labeler labeler …" at bounding box center [644, 282] width 1289 height 565
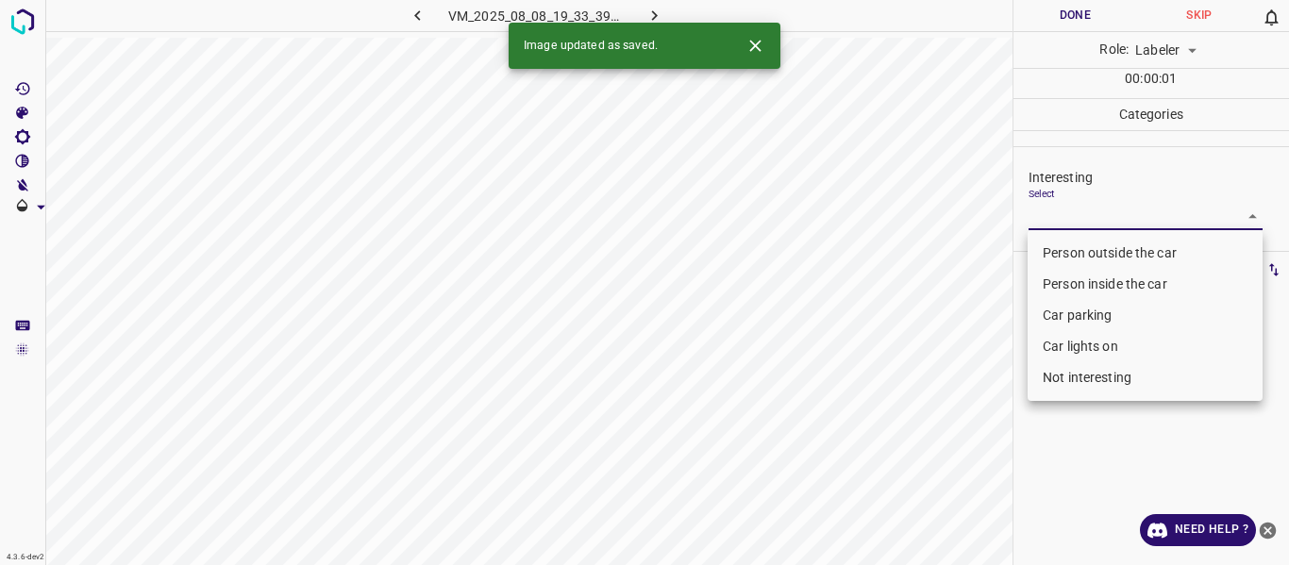
click at [1066, 310] on li "Car parking" at bounding box center [1144, 315] width 235 height 31
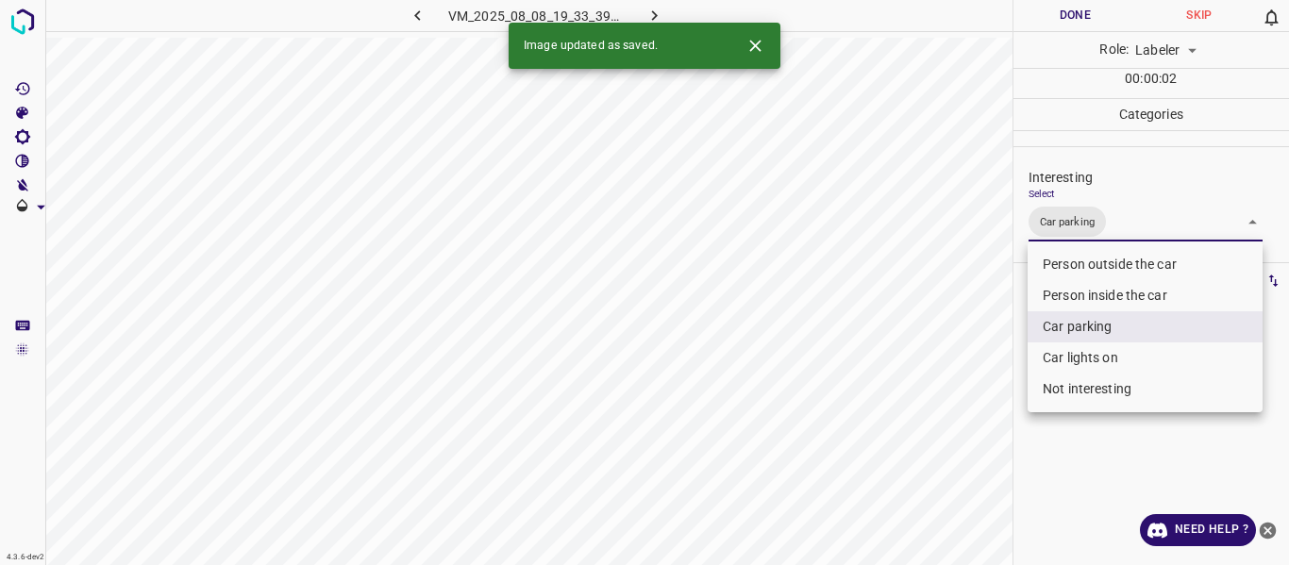
click at [1068, 358] on li "Car lights on" at bounding box center [1144, 357] width 235 height 31
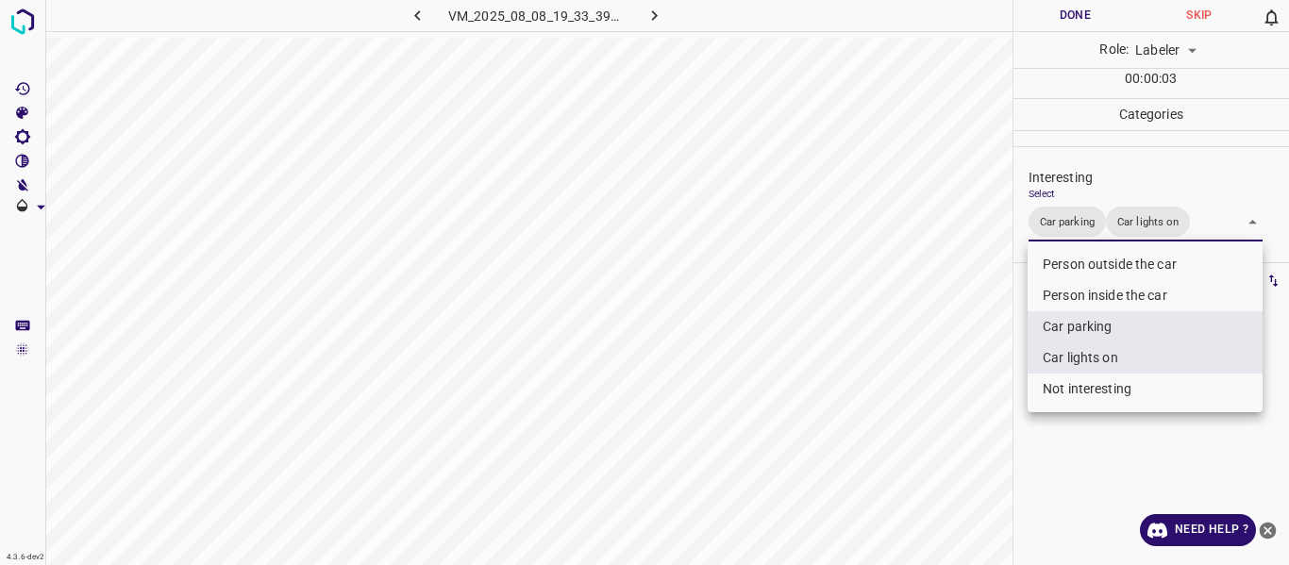
drag, startPoint x: 981, startPoint y: 423, endPoint x: 979, endPoint y: 450, distance: 27.4
click at [982, 430] on div at bounding box center [644, 282] width 1289 height 565
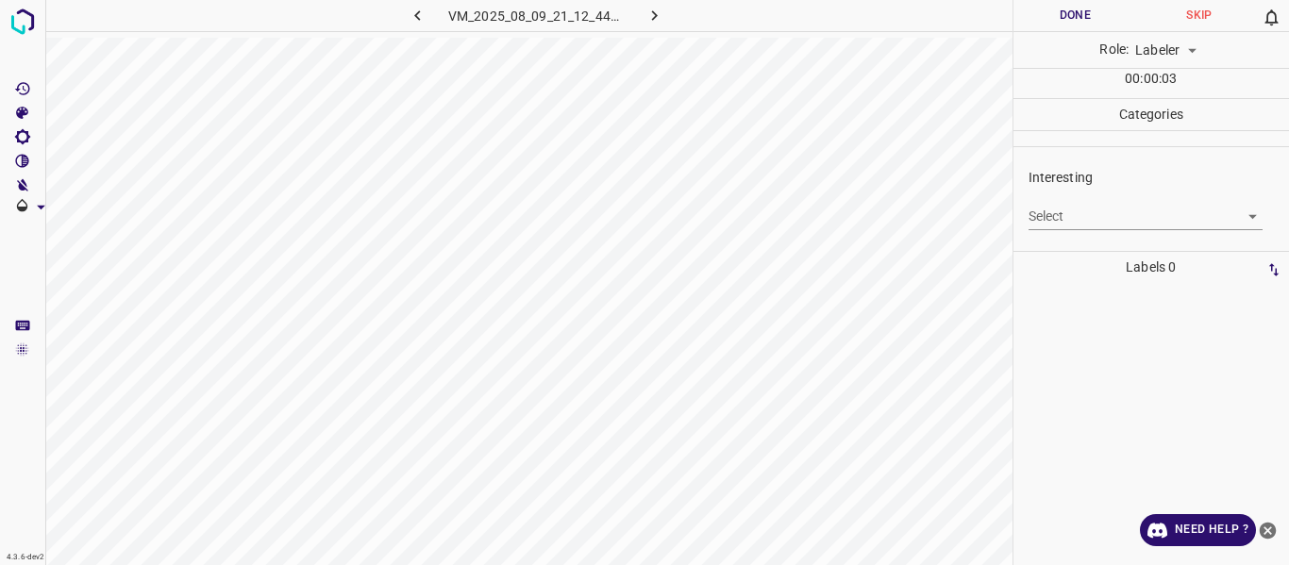
click at [1060, 213] on body "4.3.6-dev2 VM_2025_08_09_21_12_44_374_09.gif Done Skip 0 Role: Labeler labeler …" at bounding box center [644, 282] width 1289 height 565
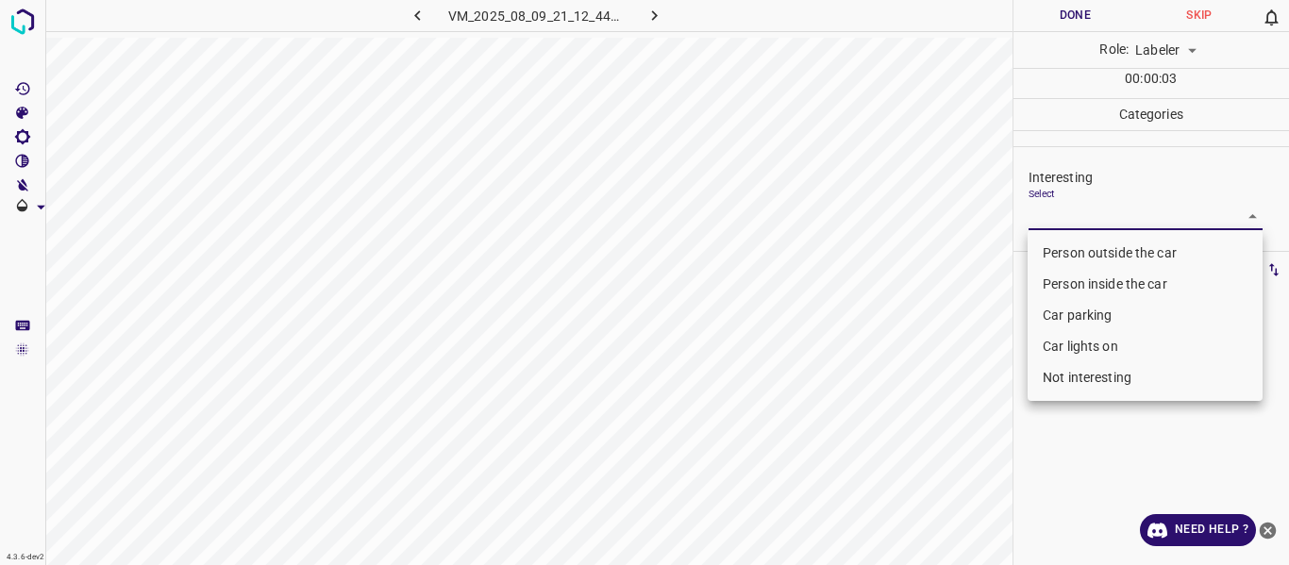
drag, startPoint x: 1074, startPoint y: 248, endPoint x: 1047, endPoint y: 255, distance: 27.2
click at [1073, 248] on li "Person outside the car" at bounding box center [1144, 253] width 235 height 31
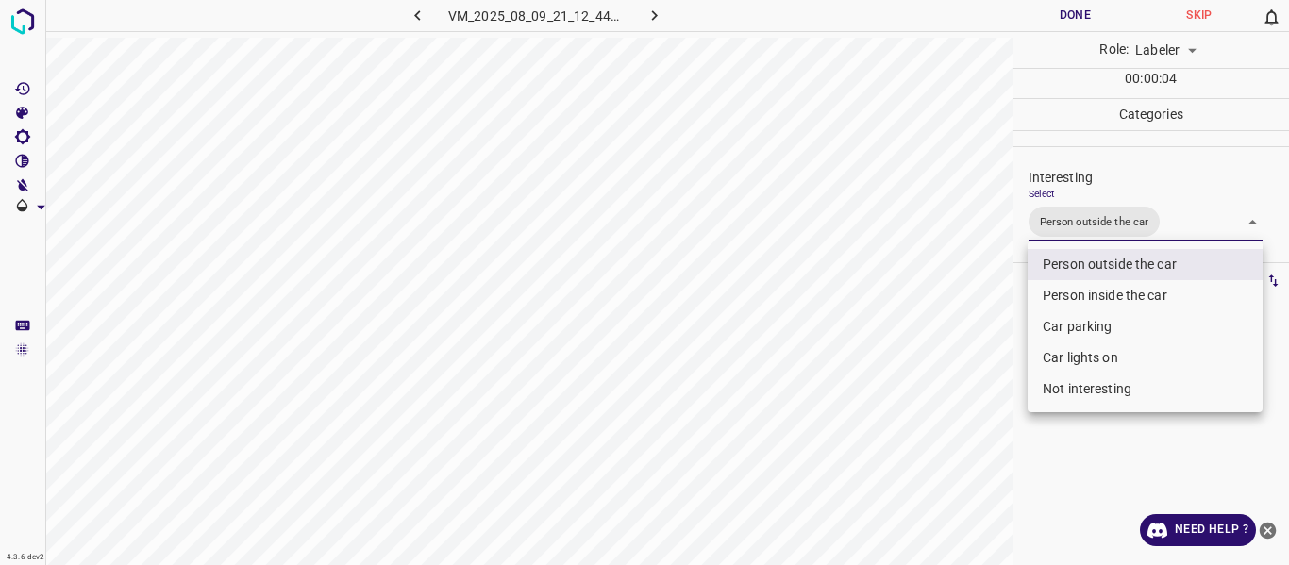
drag, startPoint x: 891, startPoint y: 330, endPoint x: 846, endPoint y: 395, distance: 78.8
click at [888, 336] on div at bounding box center [644, 282] width 1289 height 565
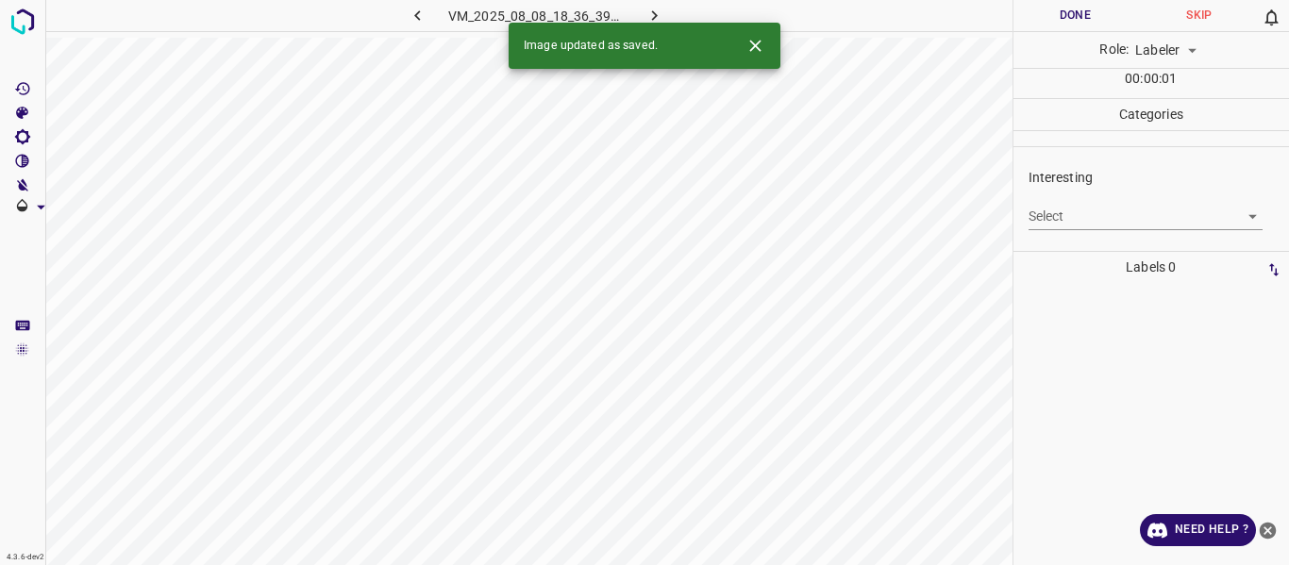
click at [1080, 213] on body "4.3.6-dev2 VM_2025_08_08_18_36_39_344_08.gif Done Skip 0 Role: Labeler labeler …" at bounding box center [644, 282] width 1289 height 565
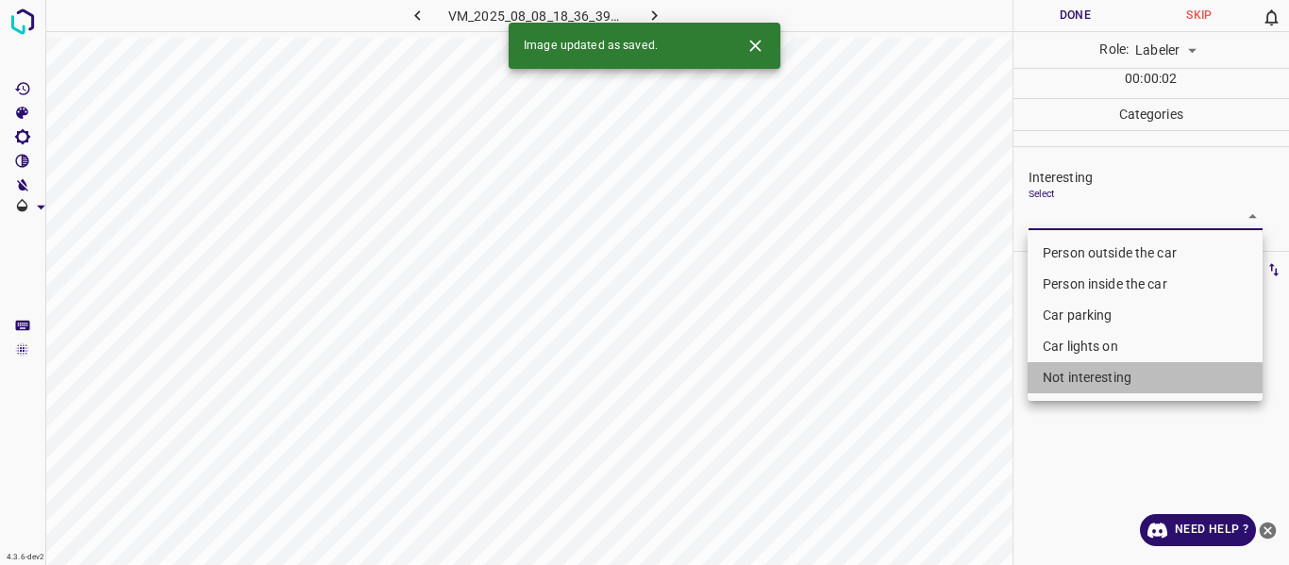
drag, startPoint x: 1099, startPoint y: 381, endPoint x: 938, endPoint y: 439, distance: 171.3
click at [1092, 380] on li "Not interesting" at bounding box center [1144, 377] width 235 height 31
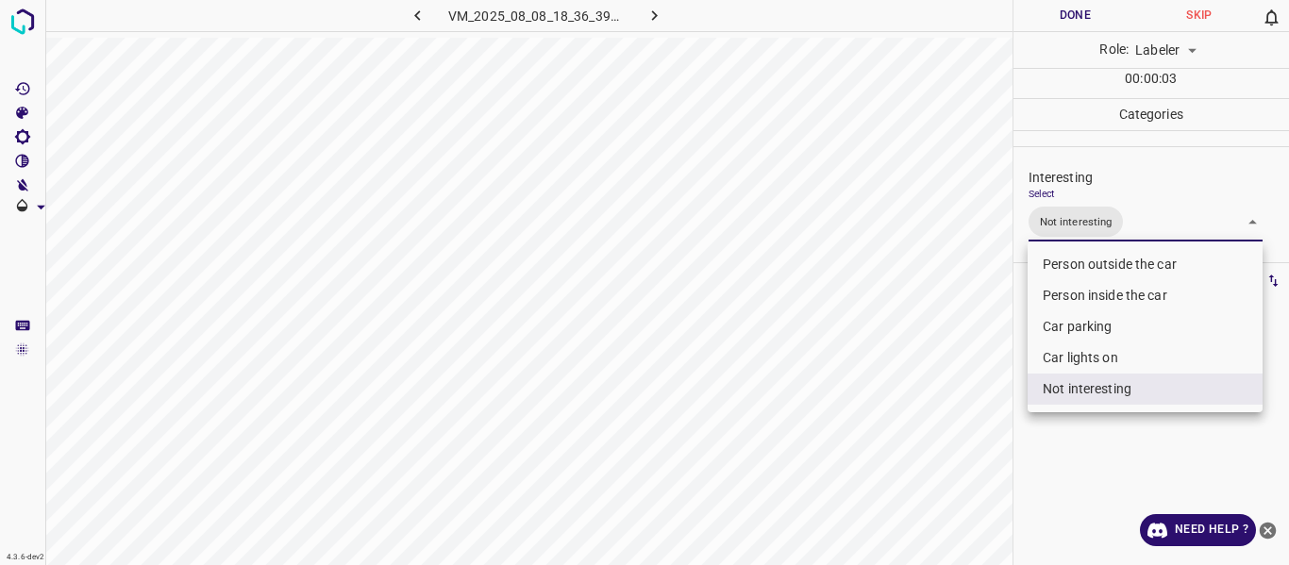
drag, startPoint x: 927, startPoint y: 442, endPoint x: 918, endPoint y: 470, distance: 29.8
click at [926, 448] on div at bounding box center [644, 282] width 1289 height 565
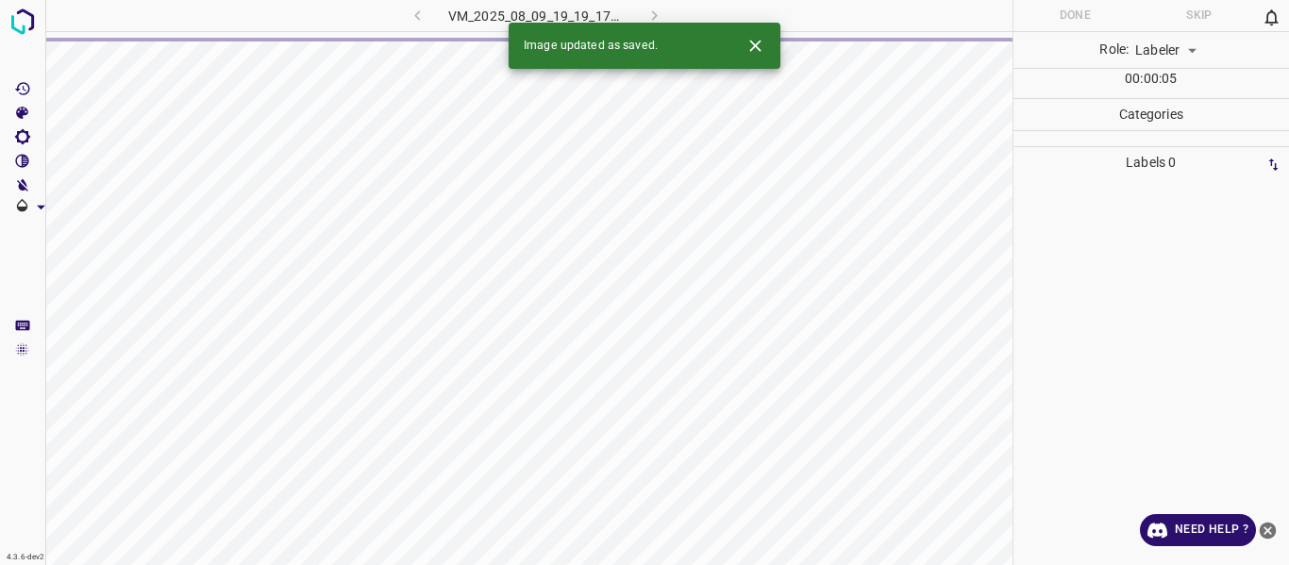
click at [410, 19] on div "VM_2025_08_09_19_19_17_635_02.gif" at bounding box center [536, 15] width 352 height 31
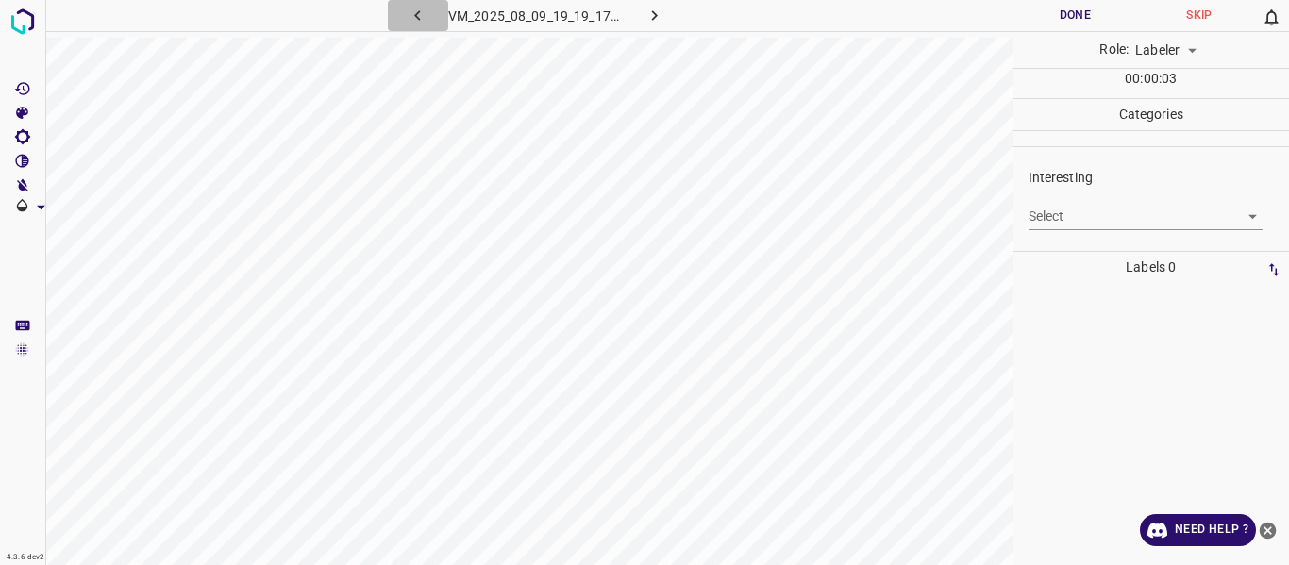
click at [422, 2] on button "button" at bounding box center [418, 15] width 60 height 31
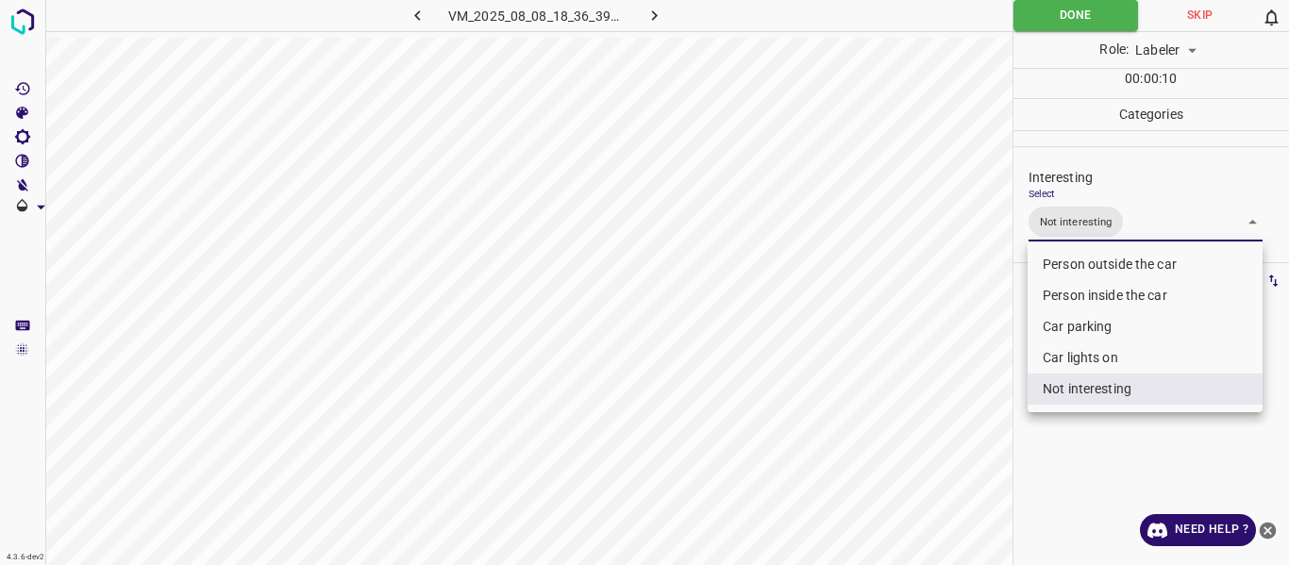
click at [1070, 210] on body "4.3.6-dev2 VM_2025_08_08_18_36_39_344_08.gif Done Skip 0 Role: Labeler labeler …" at bounding box center [644, 282] width 1289 height 565
drag, startPoint x: 1058, startPoint y: 256, endPoint x: 1057, endPoint y: 303, distance: 47.2
click at [1059, 256] on li "Person outside the car" at bounding box center [1144, 264] width 235 height 31
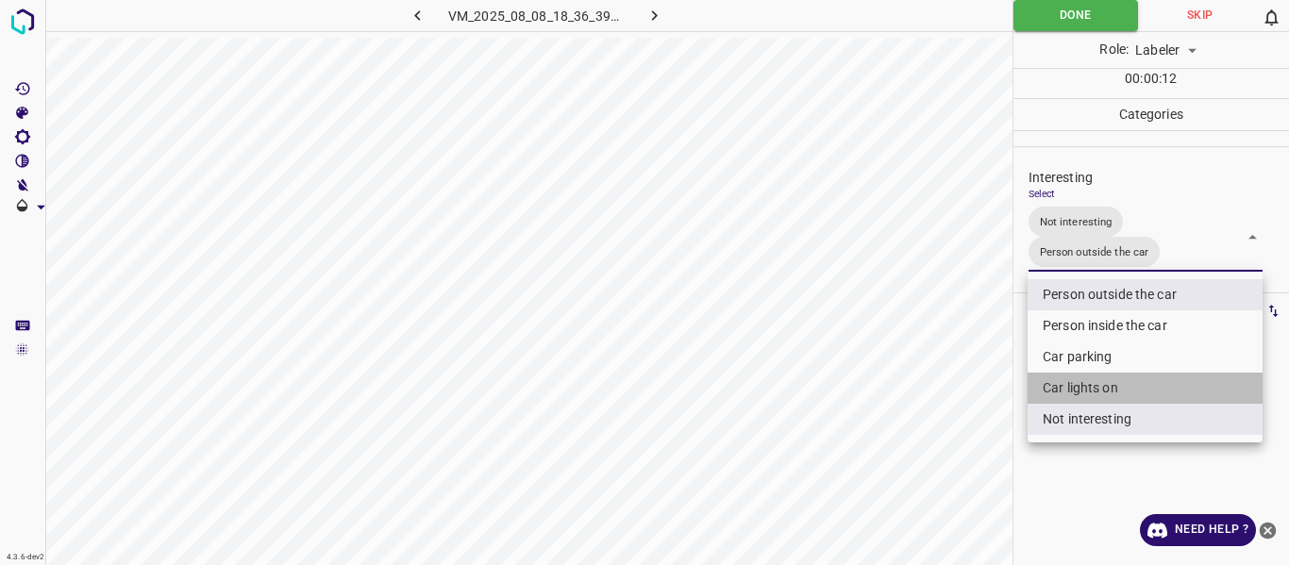
drag, startPoint x: 1057, startPoint y: 378, endPoint x: 1044, endPoint y: 441, distance: 63.5
click at [1056, 378] on li "Car lights on" at bounding box center [1144, 388] width 235 height 31
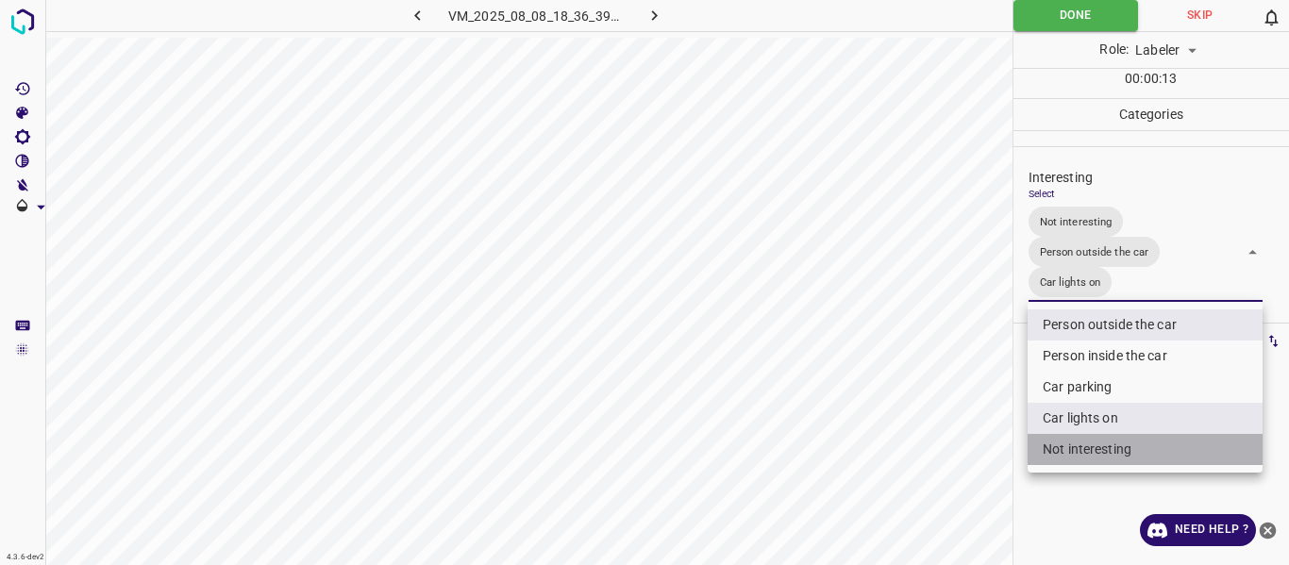
drag, startPoint x: 1050, startPoint y: 439, endPoint x: 1034, endPoint y: 465, distance: 30.9
click at [1050, 442] on li "Not interesting" at bounding box center [1144, 449] width 235 height 31
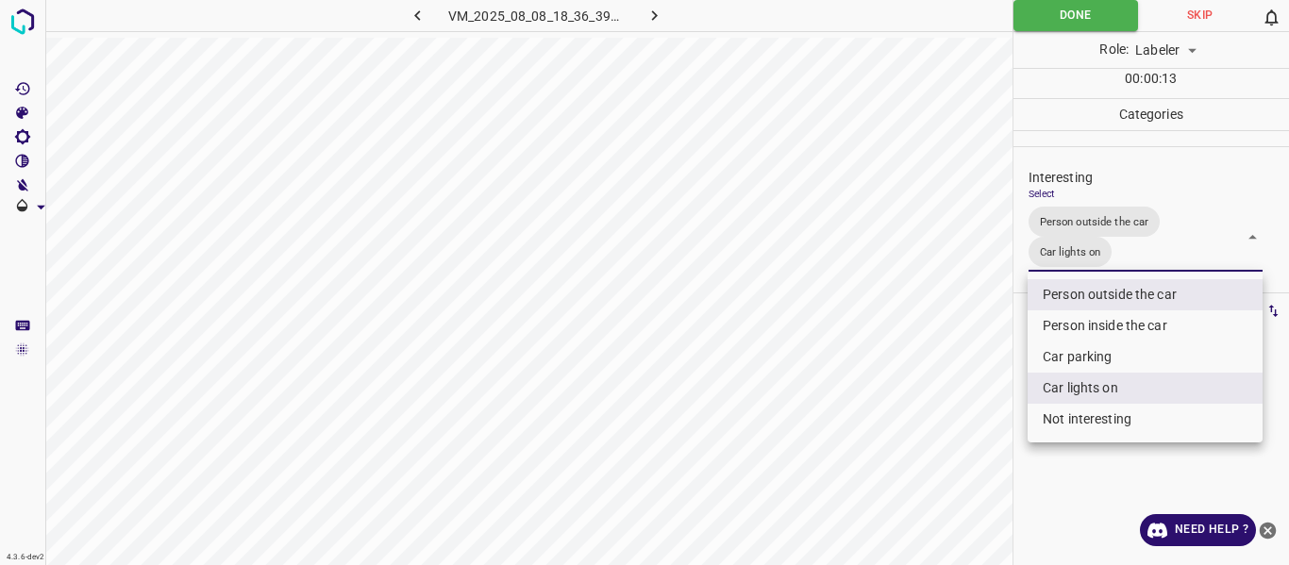
drag, startPoint x: 979, startPoint y: 424, endPoint x: 925, endPoint y: 448, distance: 60.0
click at [978, 422] on div at bounding box center [644, 282] width 1289 height 565
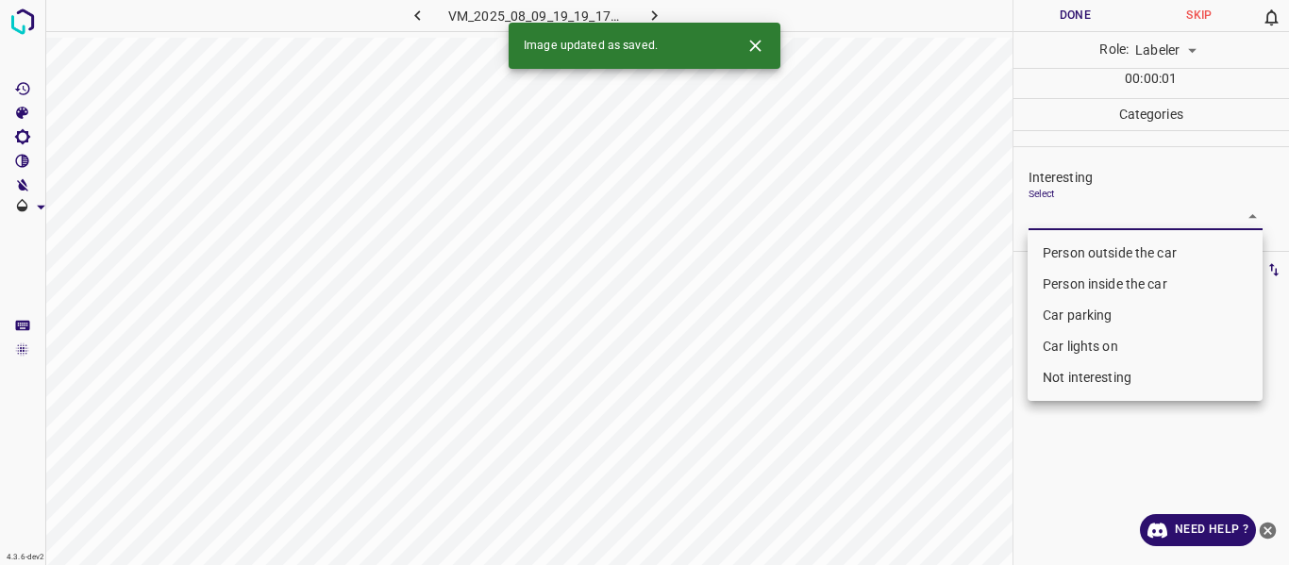
click at [1085, 221] on body "4.3.6-dev2 VM_2025_08_09_19_19_17_635_02.gif Done Skip 0 Role: Labeler labeler …" at bounding box center [644, 282] width 1289 height 565
drag, startPoint x: 1068, startPoint y: 251, endPoint x: 961, endPoint y: 429, distance: 207.7
click at [1068, 254] on li "Person outside the car" at bounding box center [1144, 253] width 235 height 31
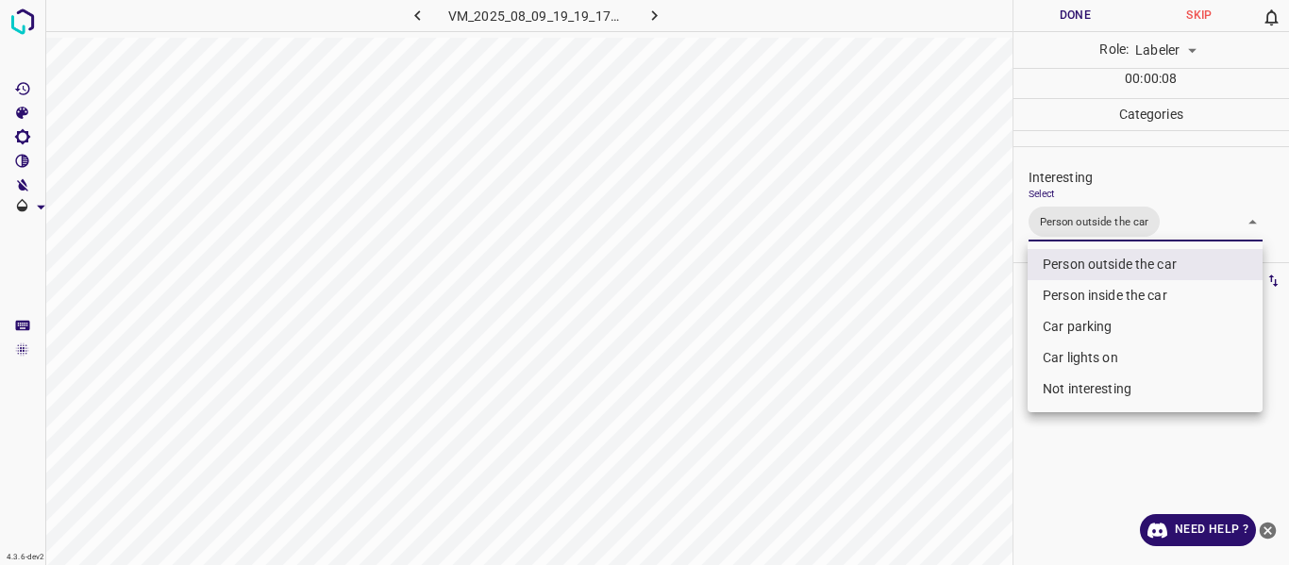
drag, startPoint x: 925, startPoint y: 277, endPoint x: 887, endPoint y: 440, distance: 166.6
click at [921, 286] on div at bounding box center [644, 282] width 1289 height 565
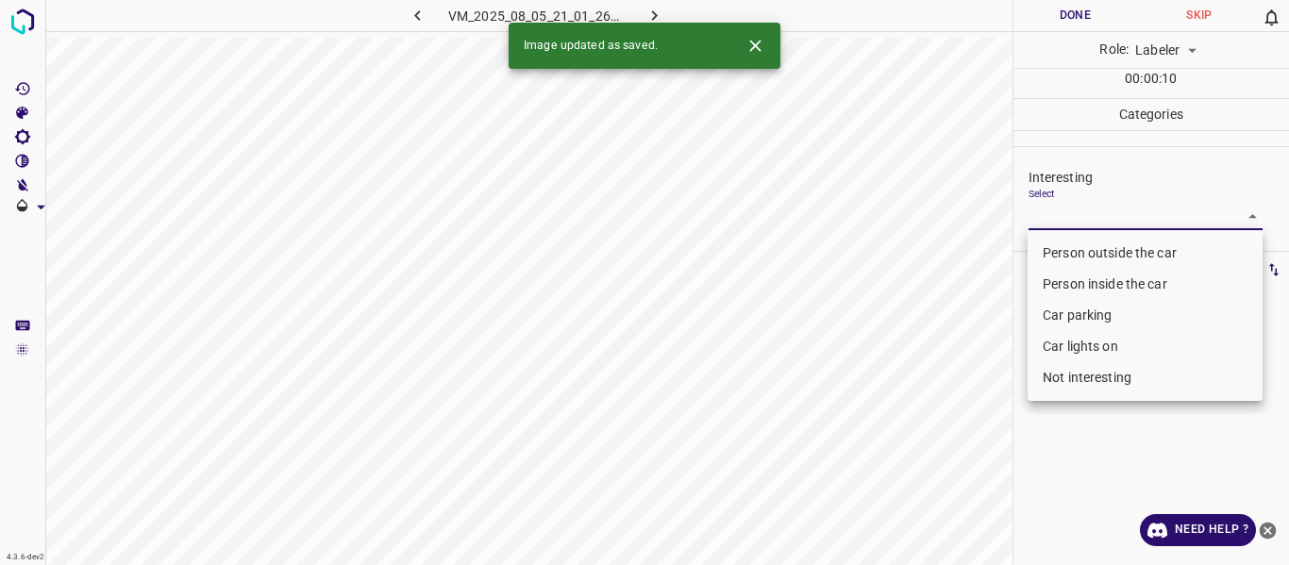
click at [1091, 218] on body "4.3.6-dev2 VM_2025_08_05_21_01_26_878_00.gif Done Skip 0 Role: Labeler labeler …" at bounding box center [644, 282] width 1289 height 565
click at [1080, 251] on li "Person outside the car" at bounding box center [1144, 253] width 235 height 31
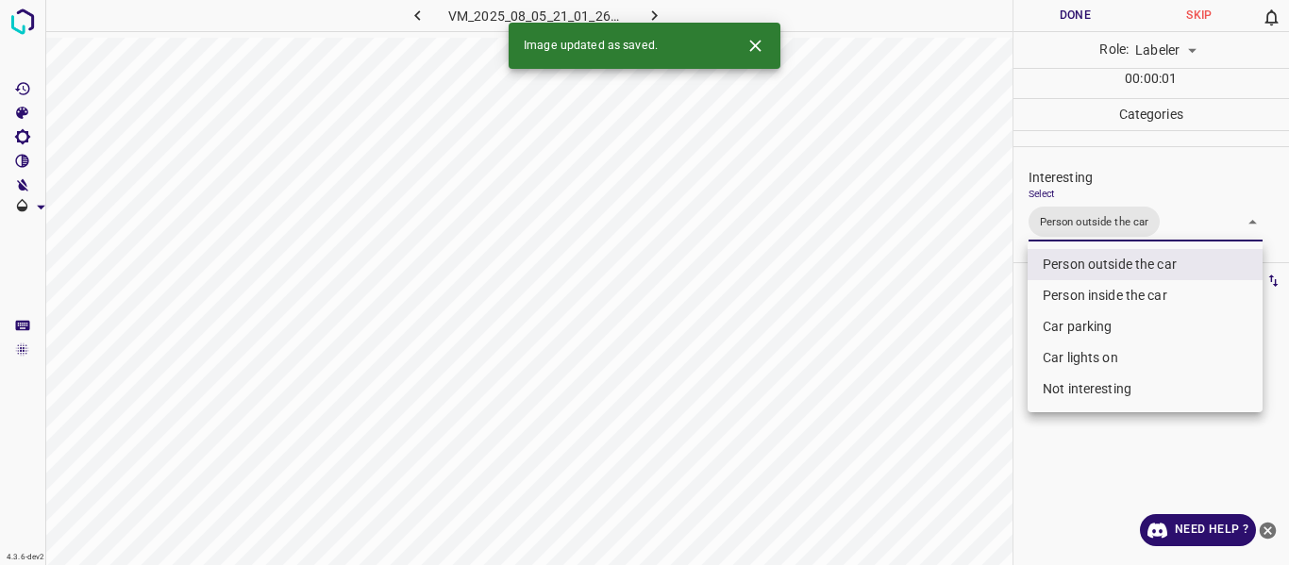
drag, startPoint x: 939, startPoint y: 319, endPoint x: 935, endPoint y: 328, distance: 10.2
click at [938, 320] on div at bounding box center [644, 282] width 1289 height 565
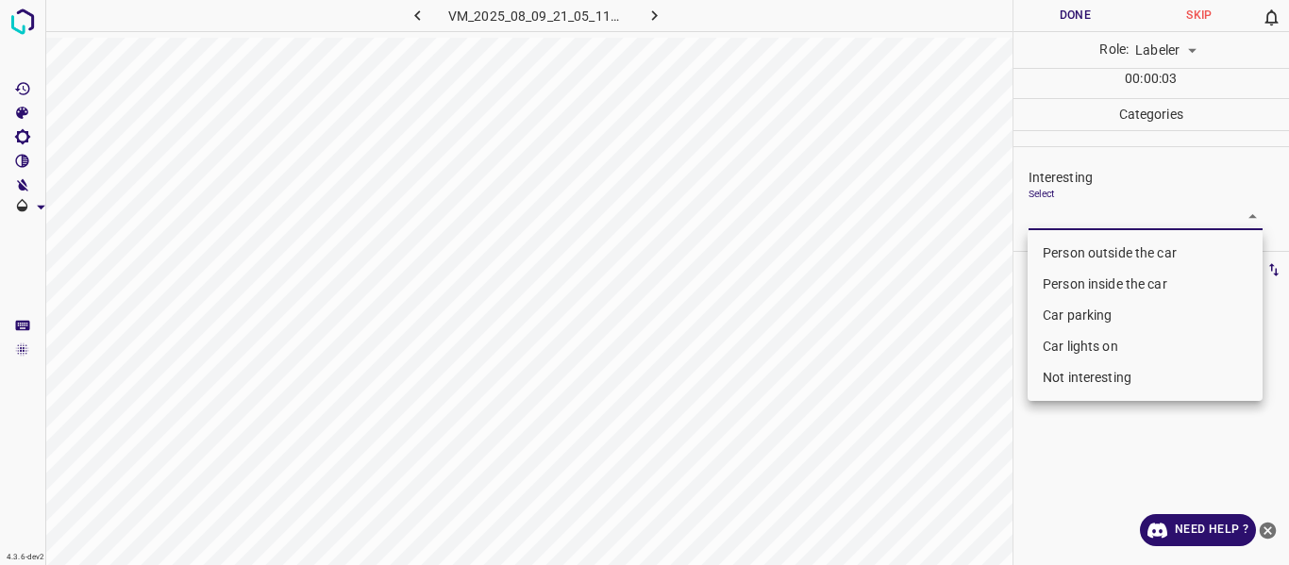
drag, startPoint x: 1037, startPoint y: 213, endPoint x: 1042, endPoint y: 246, distance: 33.4
click at [1038, 214] on body "4.3.6-dev2 VM_2025_08_09_21_05_11_318_03.gif Done Skip 0 Role: Labeler labeler …" at bounding box center [644, 282] width 1289 height 565
drag, startPoint x: 1047, startPoint y: 255, endPoint x: 959, endPoint y: 301, distance: 100.0
click at [1047, 254] on li "Person outside the car" at bounding box center [1144, 253] width 235 height 31
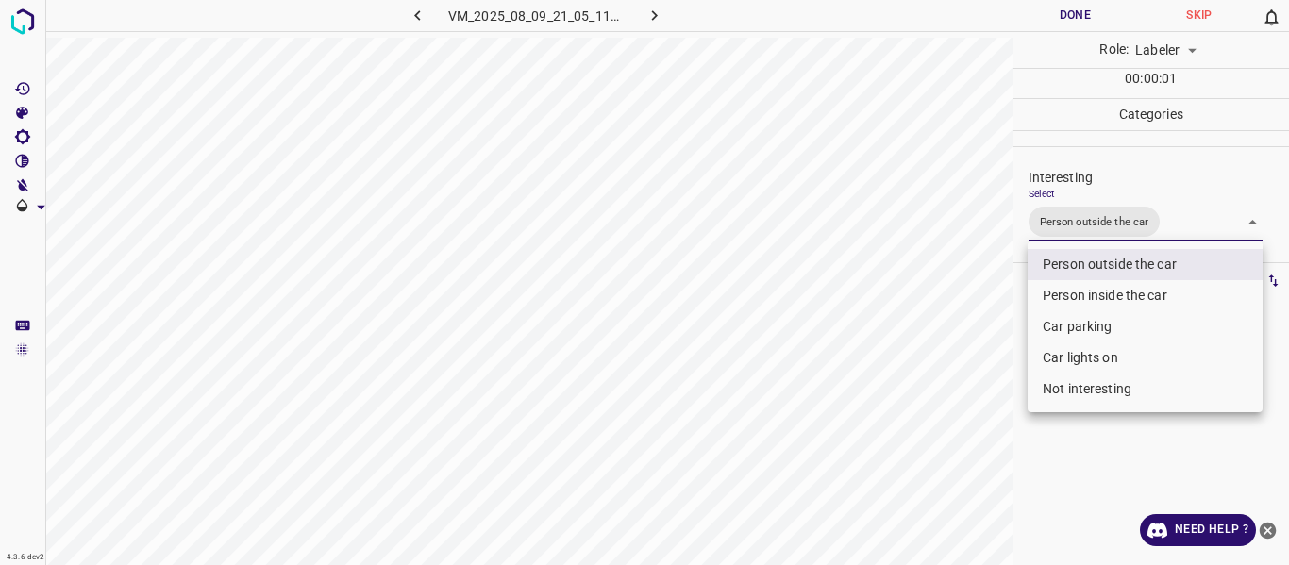
drag, startPoint x: 959, startPoint y: 301, endPoint x: 960, endPoint y: 320, distance: 19.0
click at [960, 313] on div at bounding box center [644, 282] width 1289 height 565
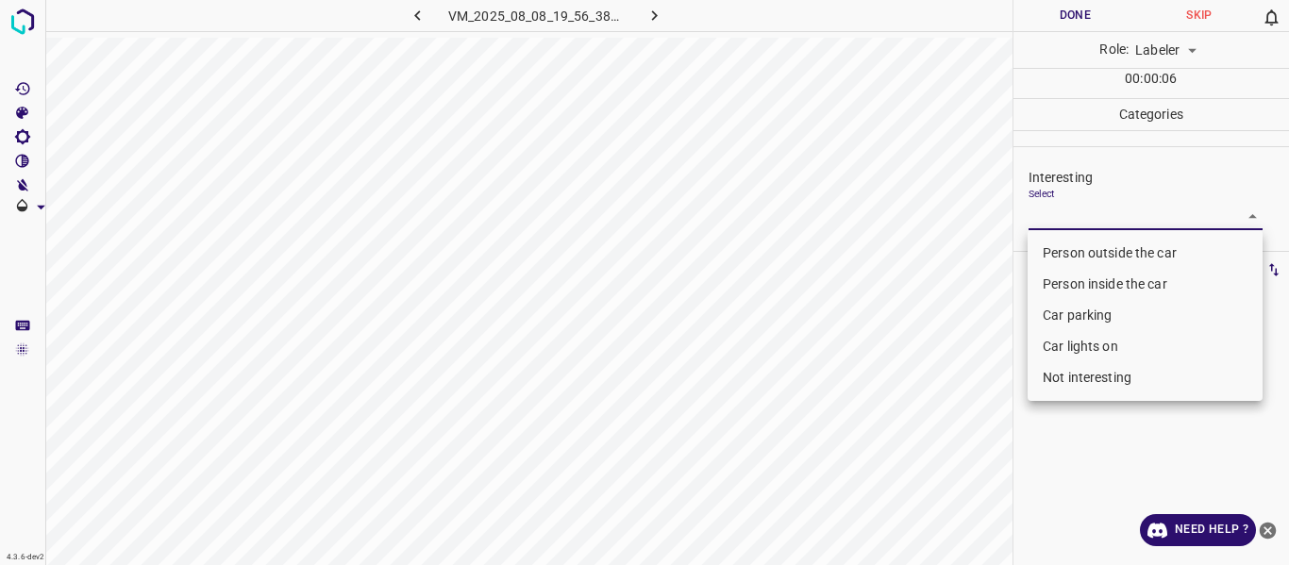
click at [1053, 216] on body "4.3.6-dev2 VM_2025_08_08_19_56_38_385_04.gif Done Skip 0 Role: Labeler labeler …" at bounding box center [644, 282] width 1289 height 565
click at [1063, 249] on li "Person outside the car" at bounding box center [1144, 253] width 235 height 31
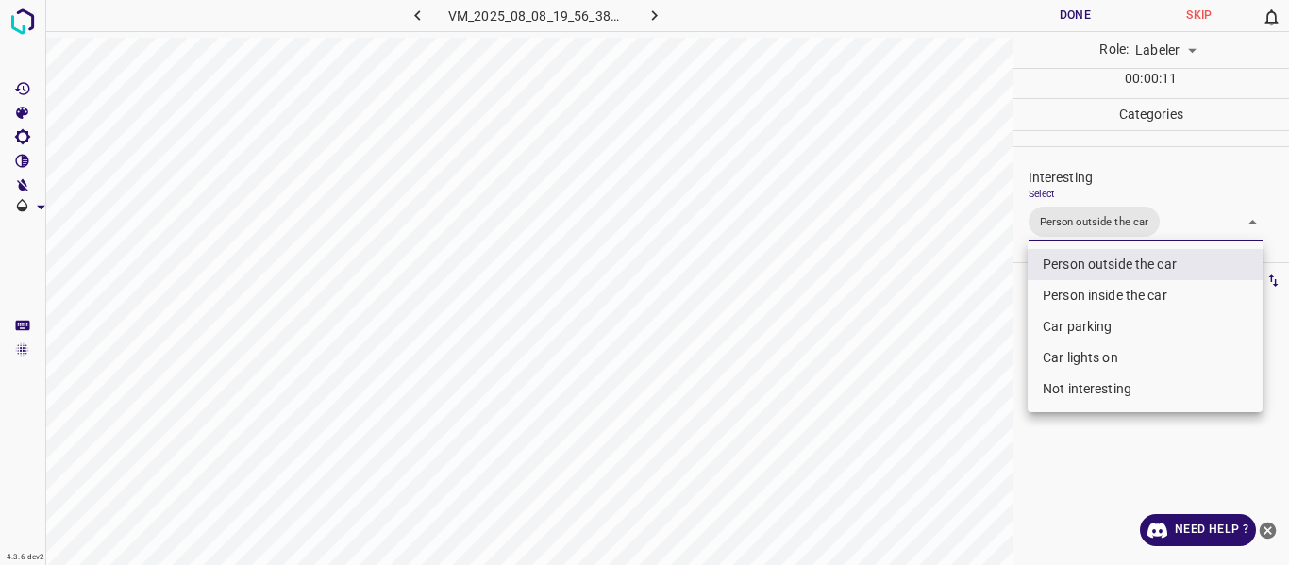
click at [943, 403] on div at bounding box center [644, 282] width 1289 height 565
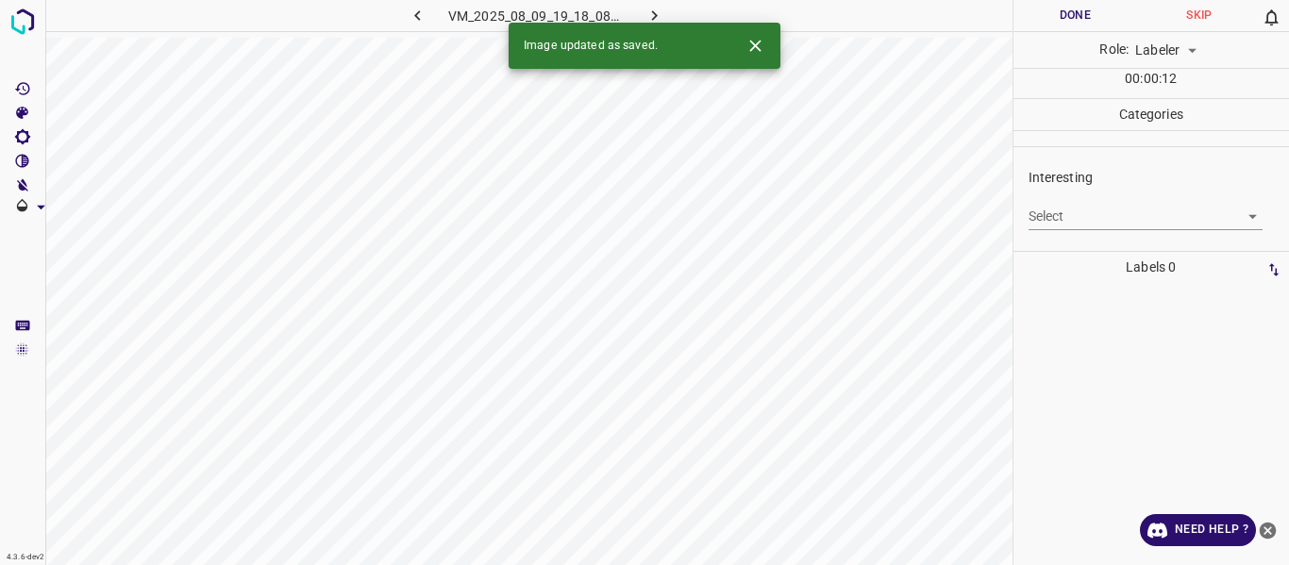
click at [1059, 214] on body "4.3.6-dev2 VM_2025_08_09_19_18_08_247_02.gif Done Skip 0 Role: Labeler labeler …" at bounding box center [644, 282] width 1289 height 565
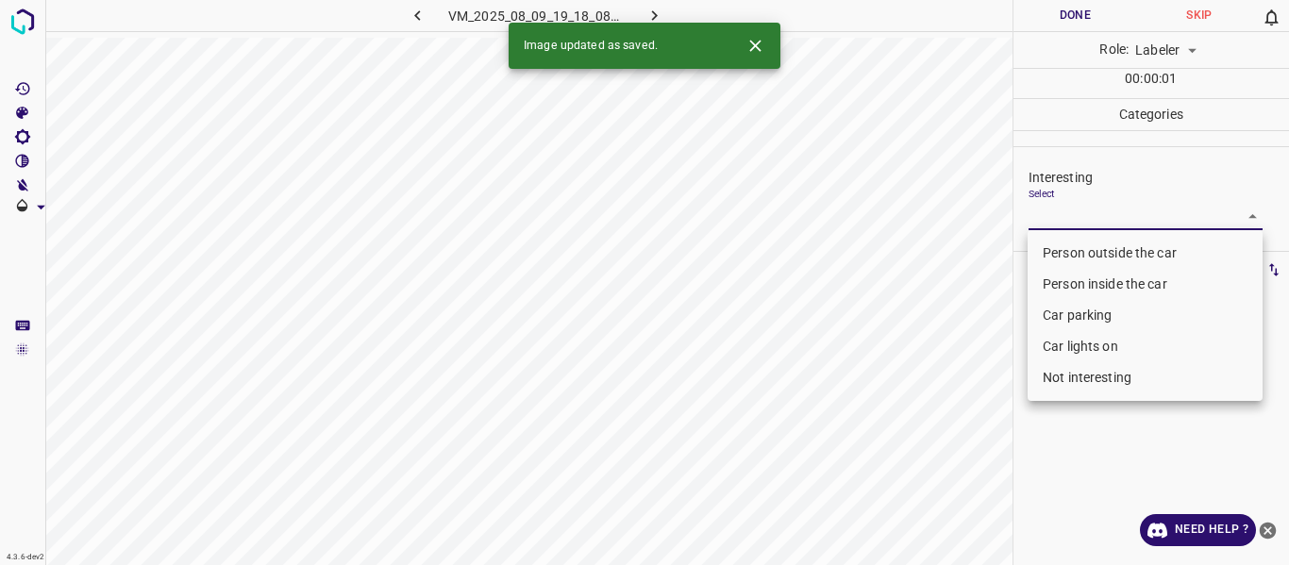
click at [1063, 259] on li "Person outside the car" at bounding box center [1144, 253] width 235 height 31
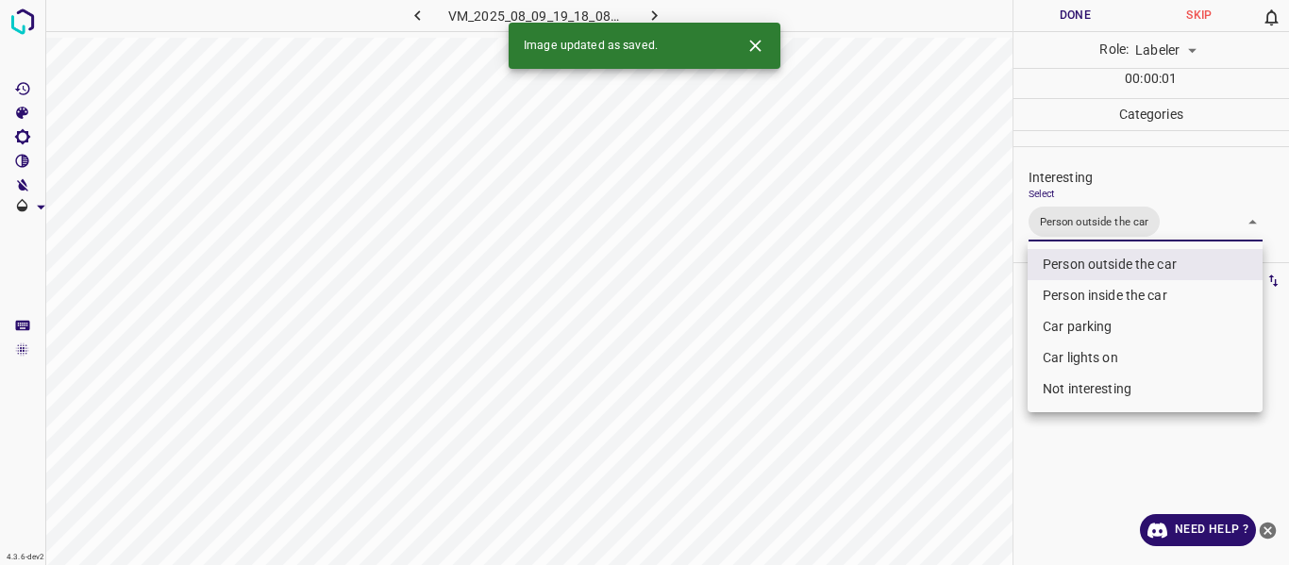
drag, startPoint x: 946, startPoint y: 331, endPoint x: 878, endPoint y: 464, distance: 149.4
click at [948, 360] on div at bounding box center [644, 282] width 1289 height 565
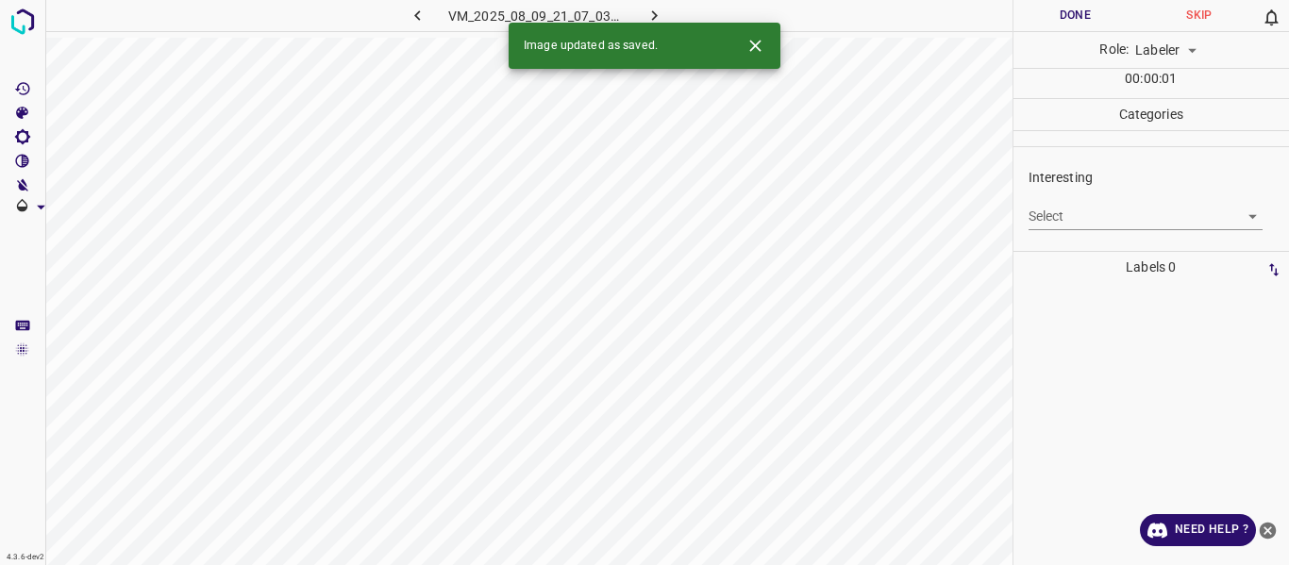
click at [1043, 213] on body "4.3.6-dev2 VM_2025_08_09_21_07_03_077_01.gif Done Skip 0 Role: Labeler labeler …" at bounding box center [644, 282] width 1289 height 565
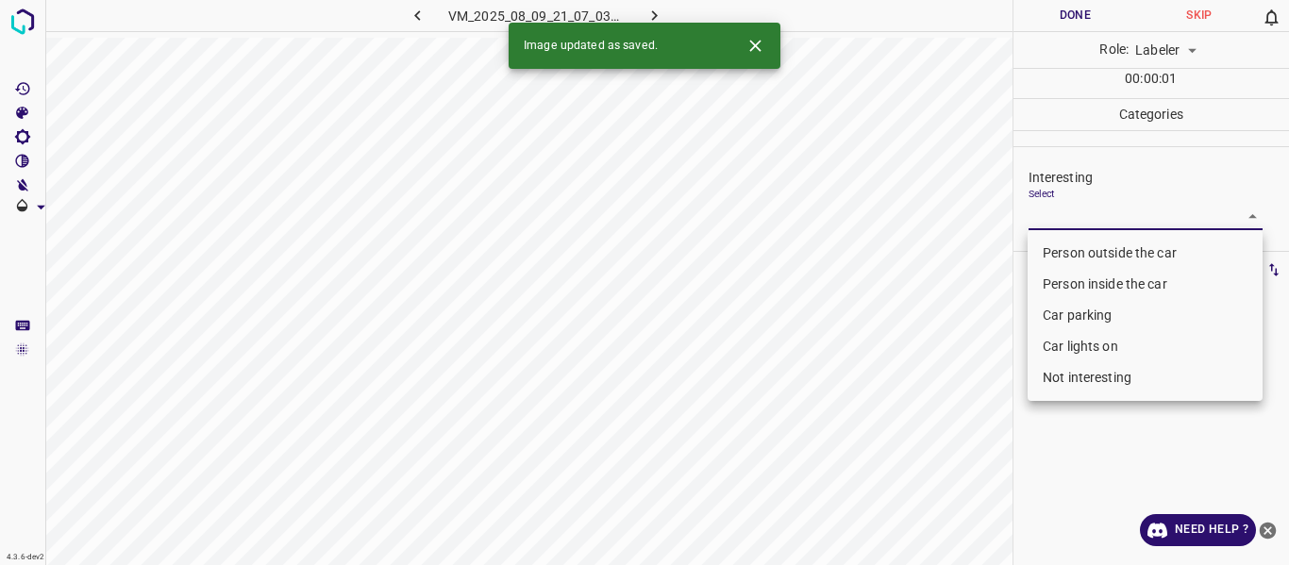
click at [1054, 258] on li "Person outside the car" at bounding box center [1144, 253] width 235 height 31
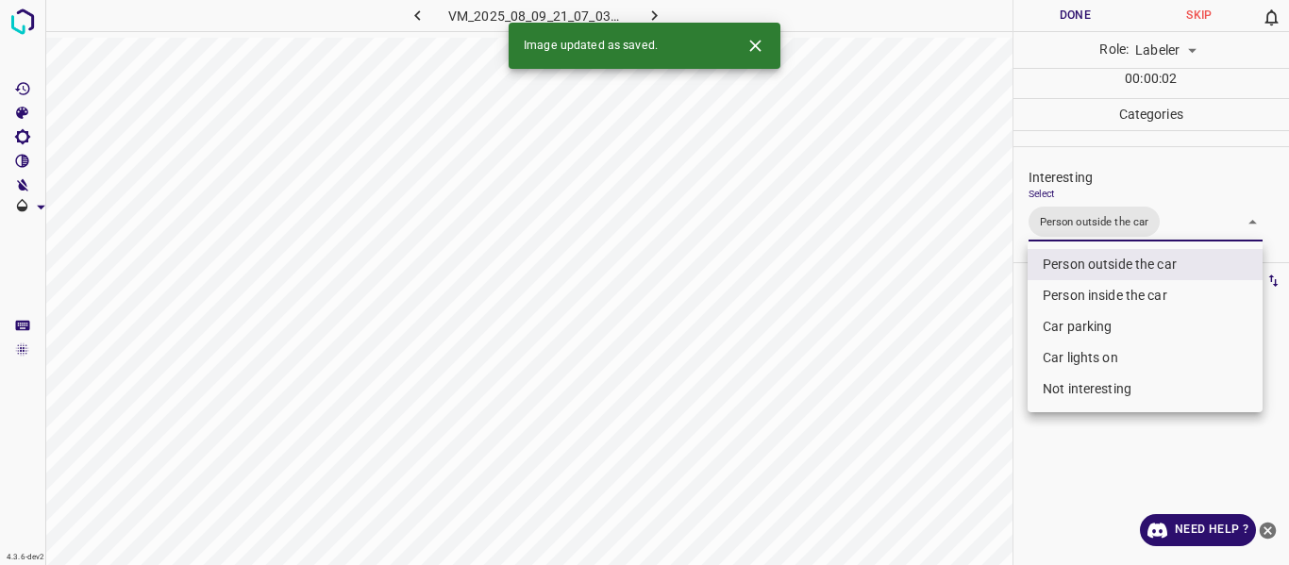
drag, startPoint x: 942, startPoint y: 318, endPoint x: 914, endPoint y: 412, distance: 98.5
click at [942, 362] on div at bounding box center [644, 282] width 1289 height 565
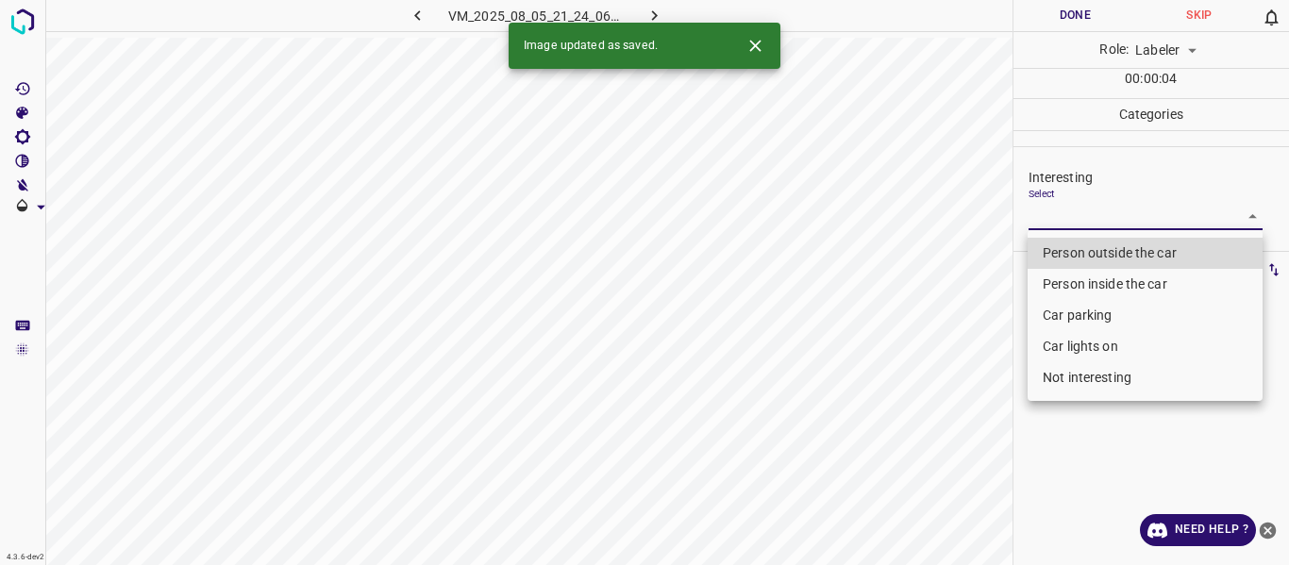
click at [1077, 212] on body "4.3.6-dev2 VM_2025_08_05_21_24_06_405_06.gif Done Skip 0 Role: Labeler labeler …" at bounding box center [644, 282] width 1289 height 565
click at [1075, 247] on li "Person outside the car" at bounding box center [1144, 253] width 235 height 31
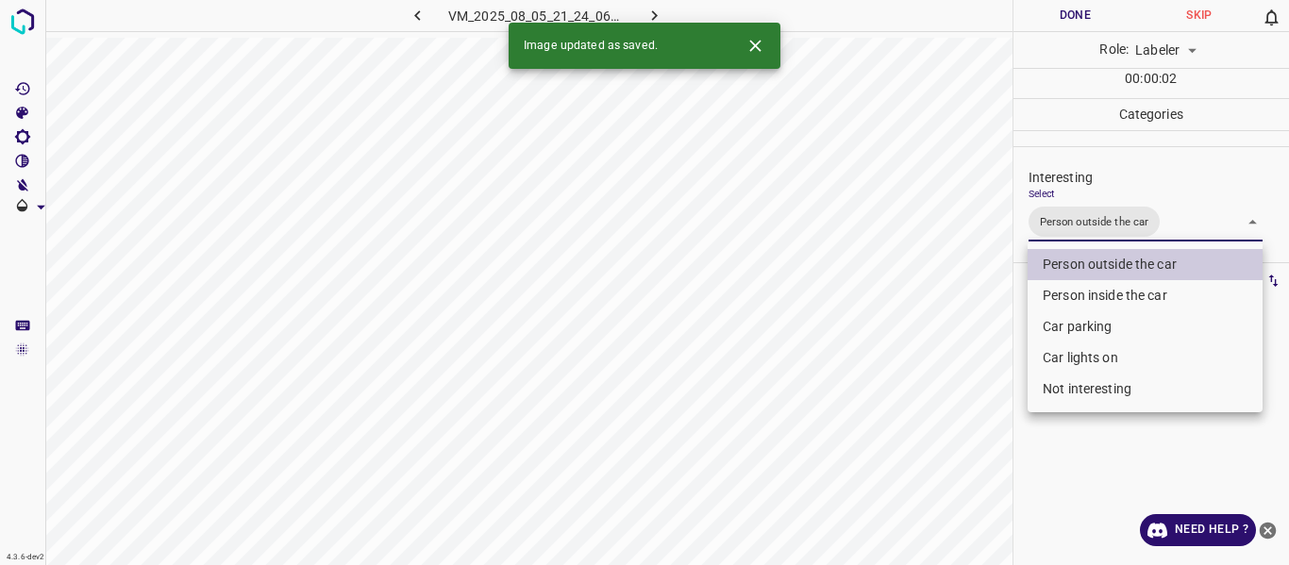
drag, startPoint x: 933, startPoint y: 340, endPoint x: 942, endPoint y: 361, distance: 23.7
click at [938, 346] on div at bounding box center [644, 282] width 1289 height 565
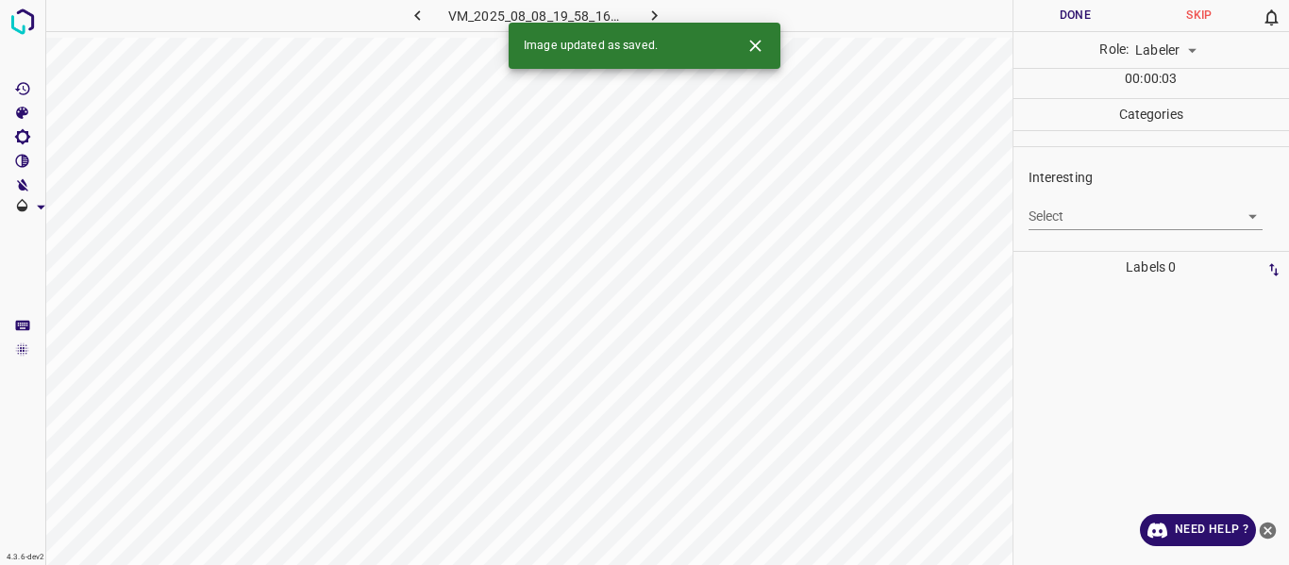
click at [1047, 205] on body "4.3.6-dev2 VM_2025_08_08_19_58_16_074_01.gif Done Skip 0 Role: Labeler labeler …" at bounding box center [644, 282] width 1289 height 565
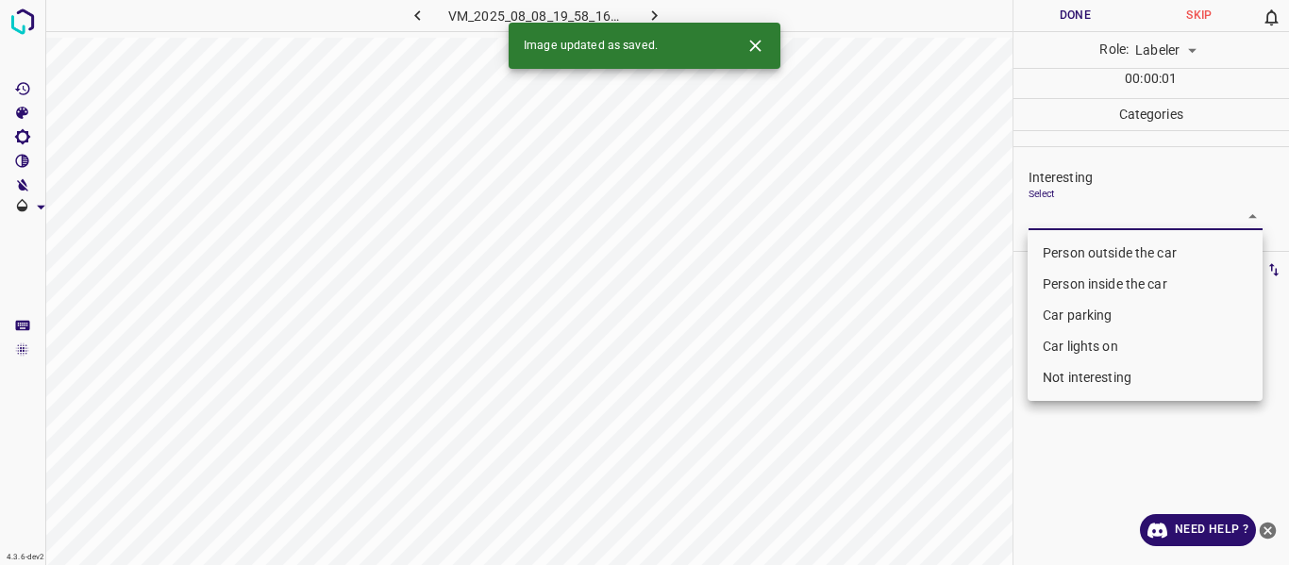
click at [1059, 252] on li "Person outside the car" at bounding box center [1144, 253] width 235 height 31
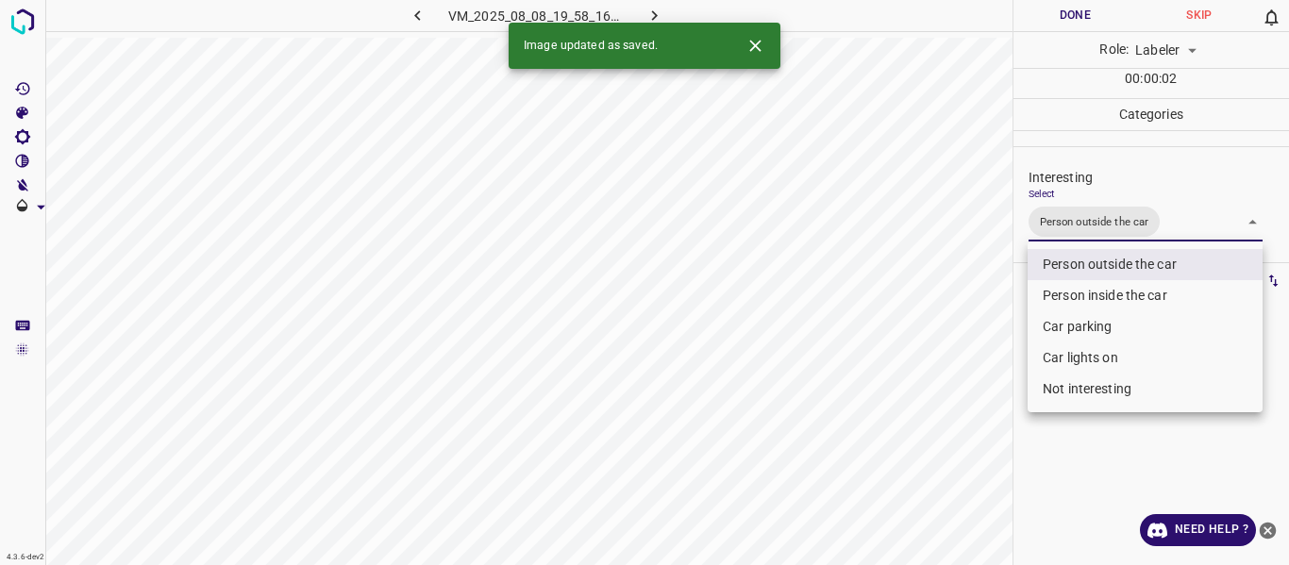
drag, startPoint x: 954, startPoint y: 303, endPoint x: 914, endPoint y: 394, distance: 99.7
click at [953, 327] on div at bounding box center [644, 282] width 1289 height 565
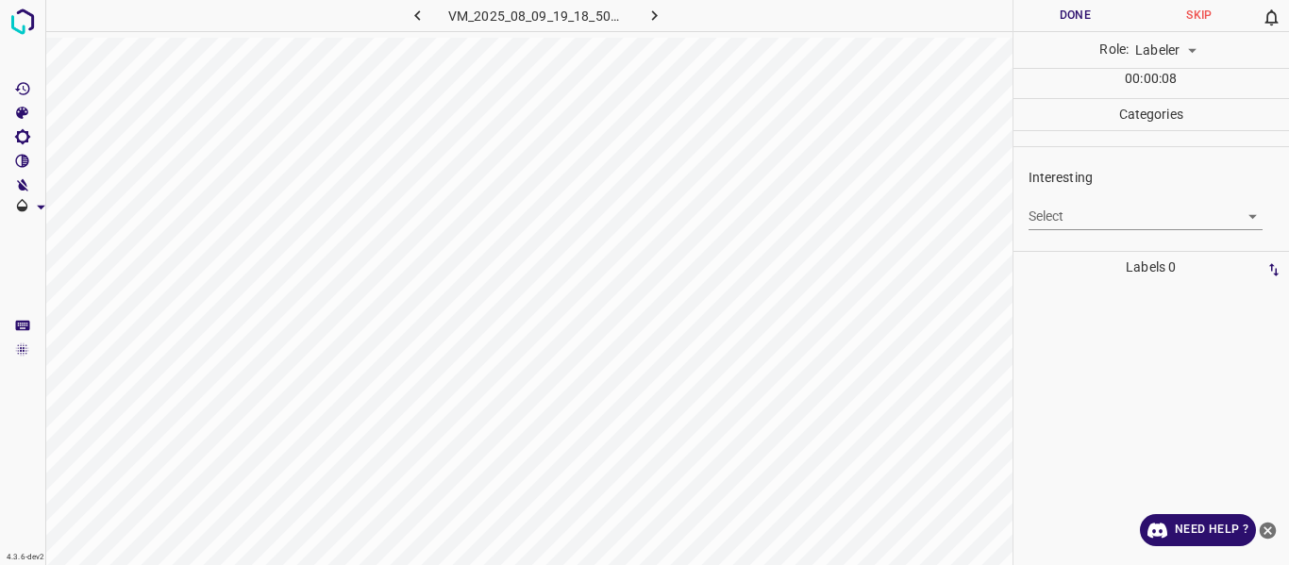
click at [1063, 217] on body "4.3.6-dev2 VM_2025_08_09_19_18_50_270_05.gif Done Skip 0 Role: Labeler labeler …" at bounding box center [644, 282] width 1289 height 565
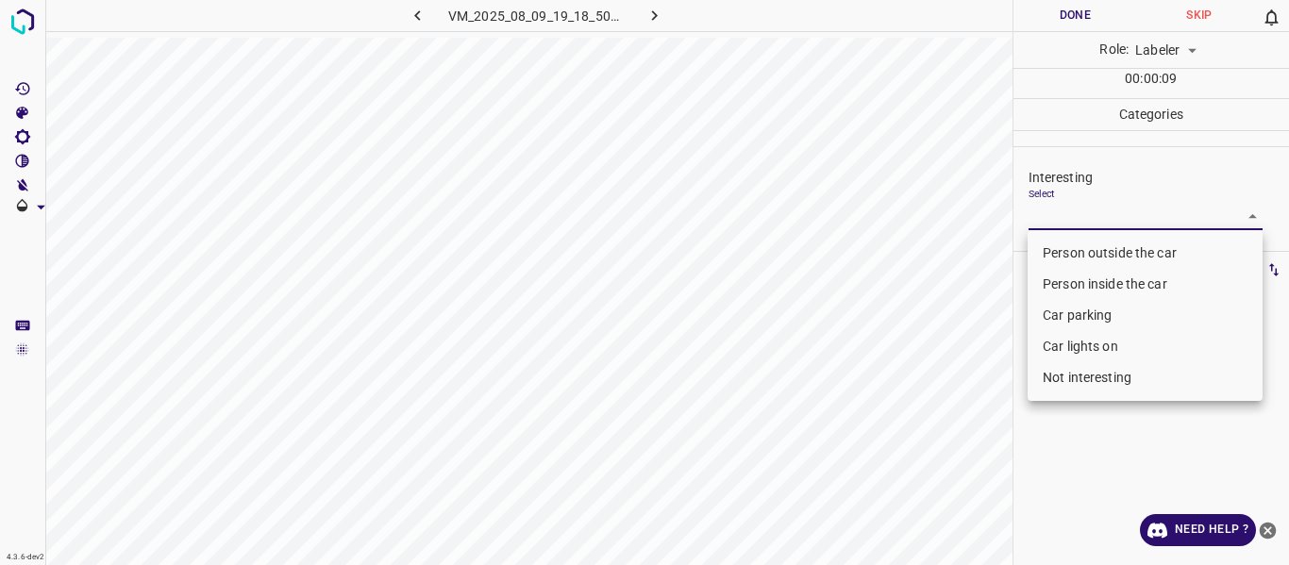
click at [1064, 243] on li "Person outside the car" at bounding box center [1144, 253] width 235 height 31
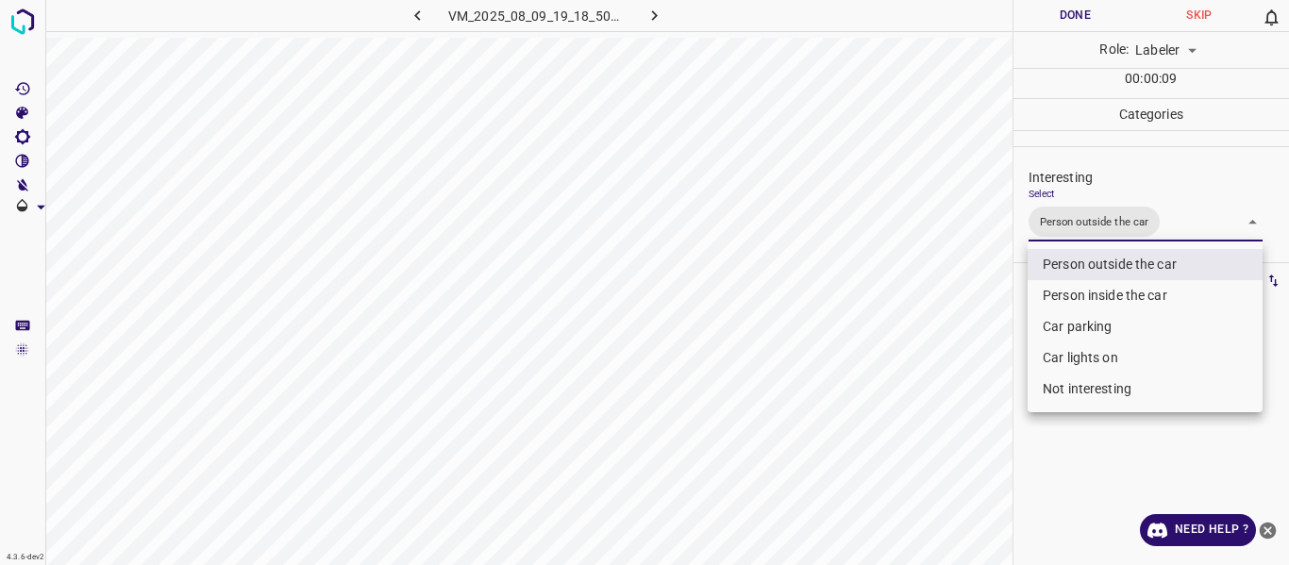
drag, startPoint x: 993, startPoint y: 321, endPoint x: 981, endPoint y: 388, distance: 68.1
click at [992, 357] on div at bounding box center [644, 282] width 1289 height 565
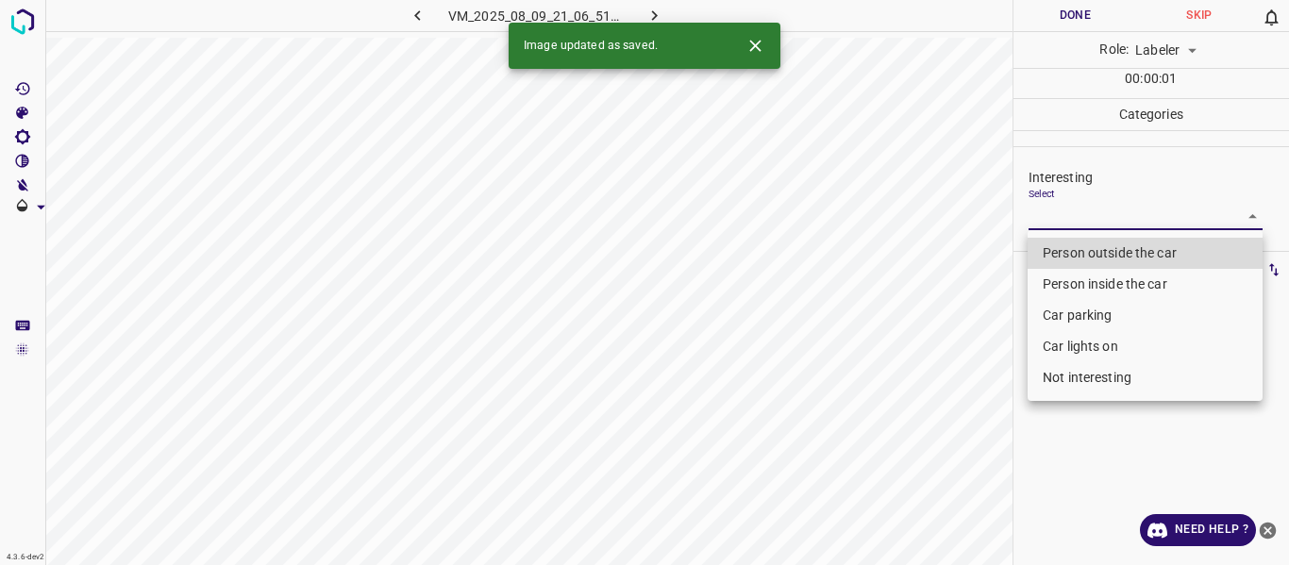
click at [1056, 204] on body "4.3.6-dev2 VM_2025_08_09_21_06_51_947_03.gif Done Skip 0 Role: Labeler labeler …" at bounding box center [644, 282] width 1289 height 565
click at [1058, 246] on li "Person outside the car" at bounding box center [1144, 253] width 235 height 31
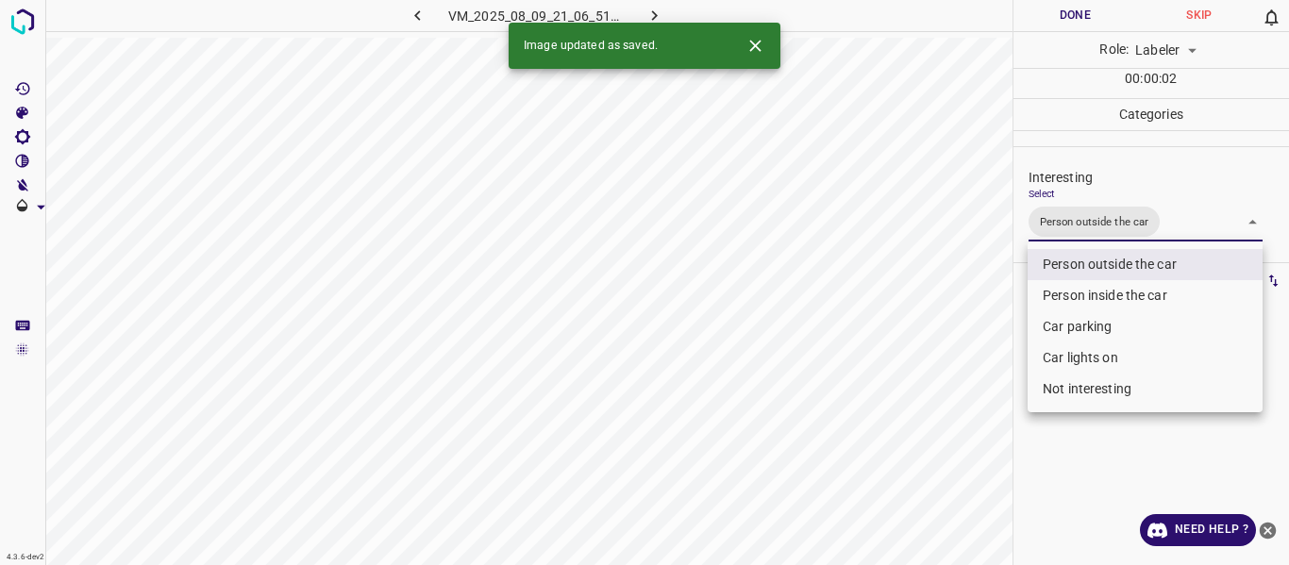
drag, startPoint x: 967, startPoint y: 326, endPoint x: 913, endPoint y: 429, distance: 116.0
click at [966, 355] on div at bounding box center [644, 282] width 1289 height 565
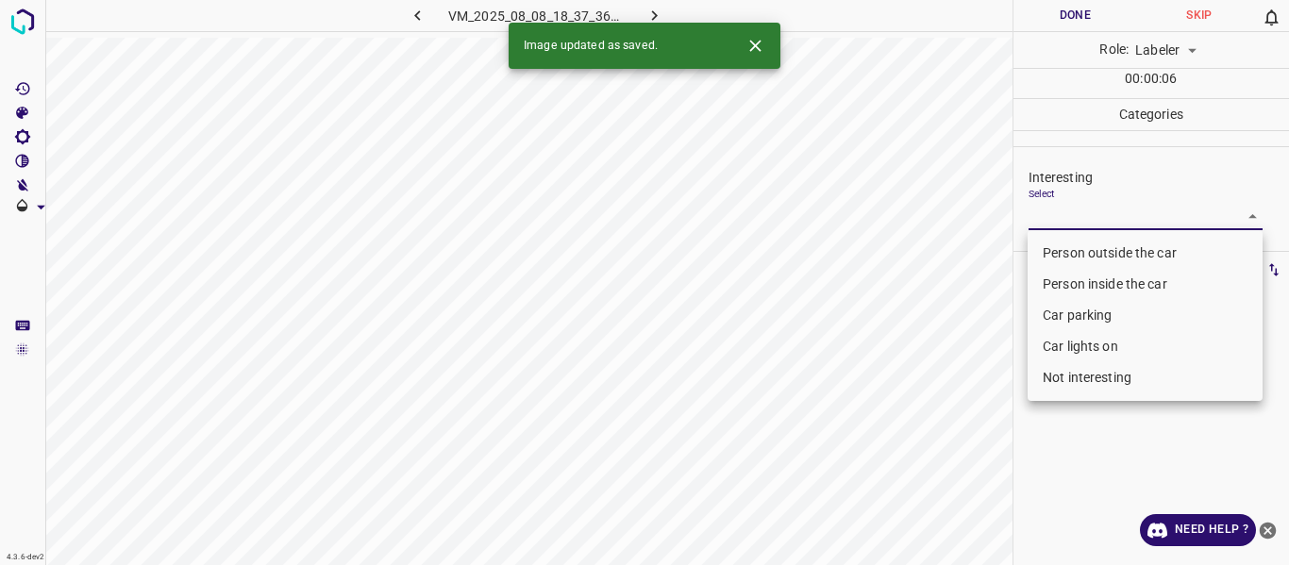
click at [1071, 210] on body "4.3.6-dev2 VM_2025_08_08_18_37_36_973_06.gif Done Skip 0 Role: Labeler labeler …" at bounding box center [644, 282] width 1289 height 565
click at [1072, 239] on li "Person outside the car" at bounding box center [1144, 253] width 235 height 31
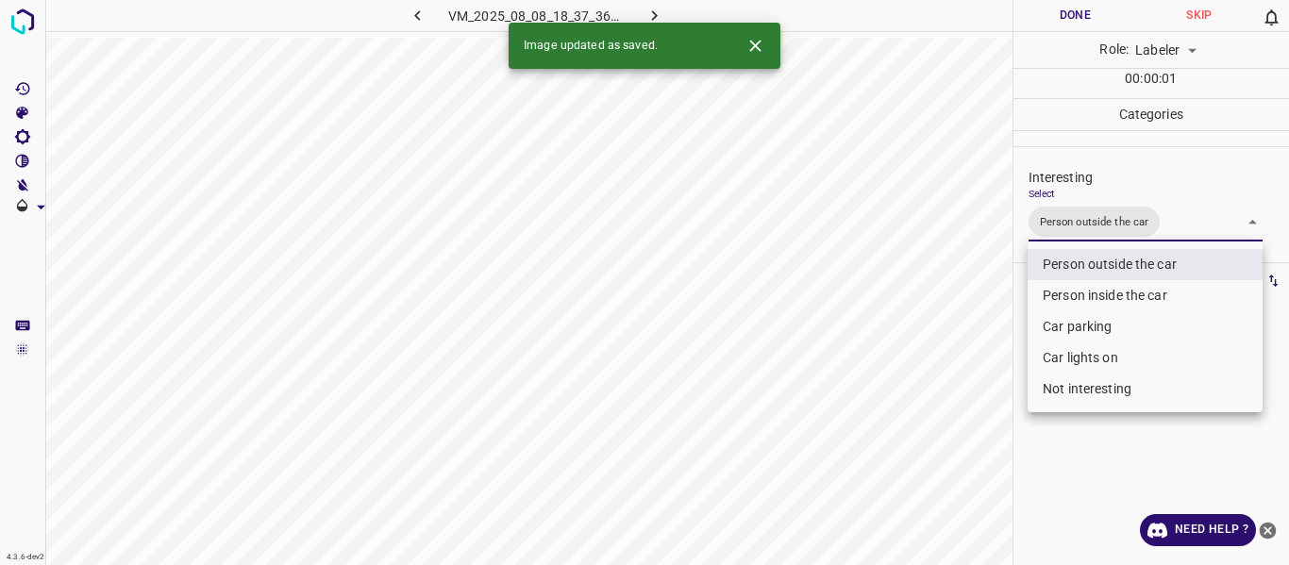
drag, startPoint x: 970, startPoint y: 347, endPoint x: 956, endPoint y: 384, distance: 39.4
click at [970, 348] on div at bounding box center [644, 282] width 1289 height 565
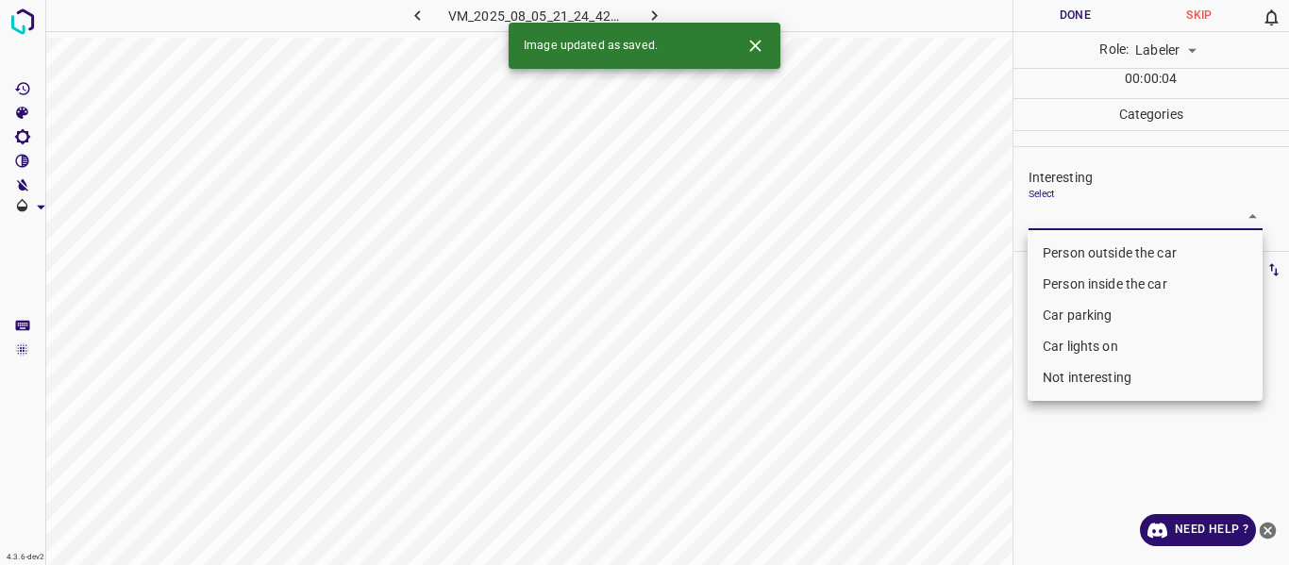
click at [1052, 210] on body "4.3.6-dev2 VM_2025_08_05_21_24_42_319_03.gif Done Skip 0 Role: Labeler labeler …" at bounding box center [644, 282] width 1289 height 565
click at [1066, 249] on li "Person outside the car" at bounding box center [1144, 253] width 235 height 31
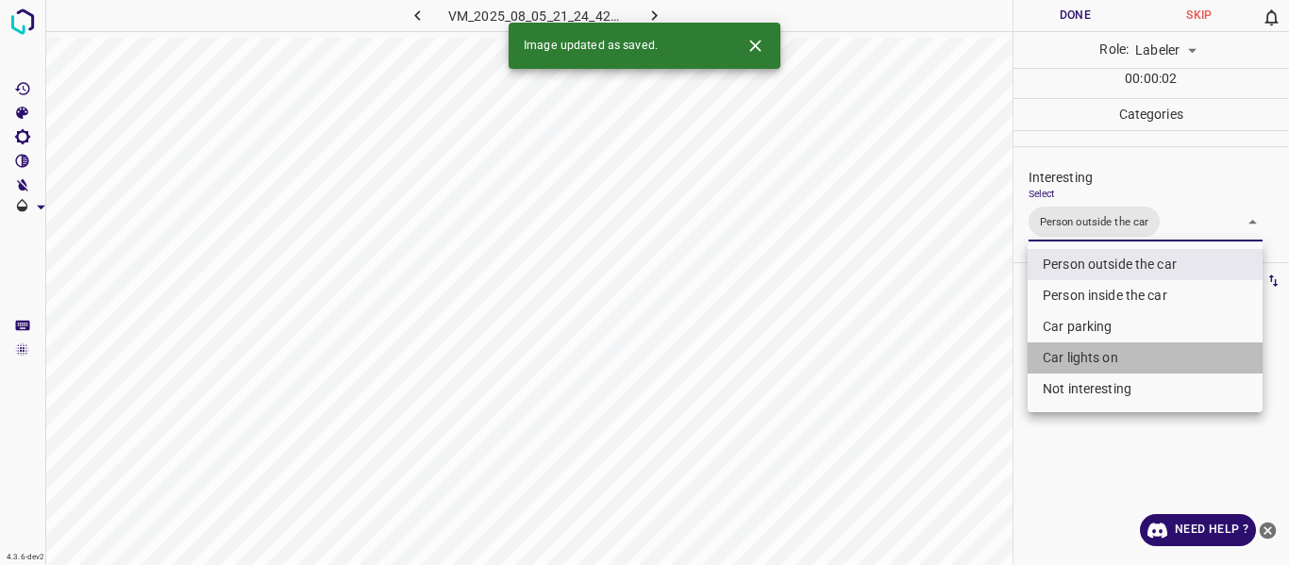
click at [1062, 362] on li "Car lights on" at bounding box center [1144, 357] width 235 height 31
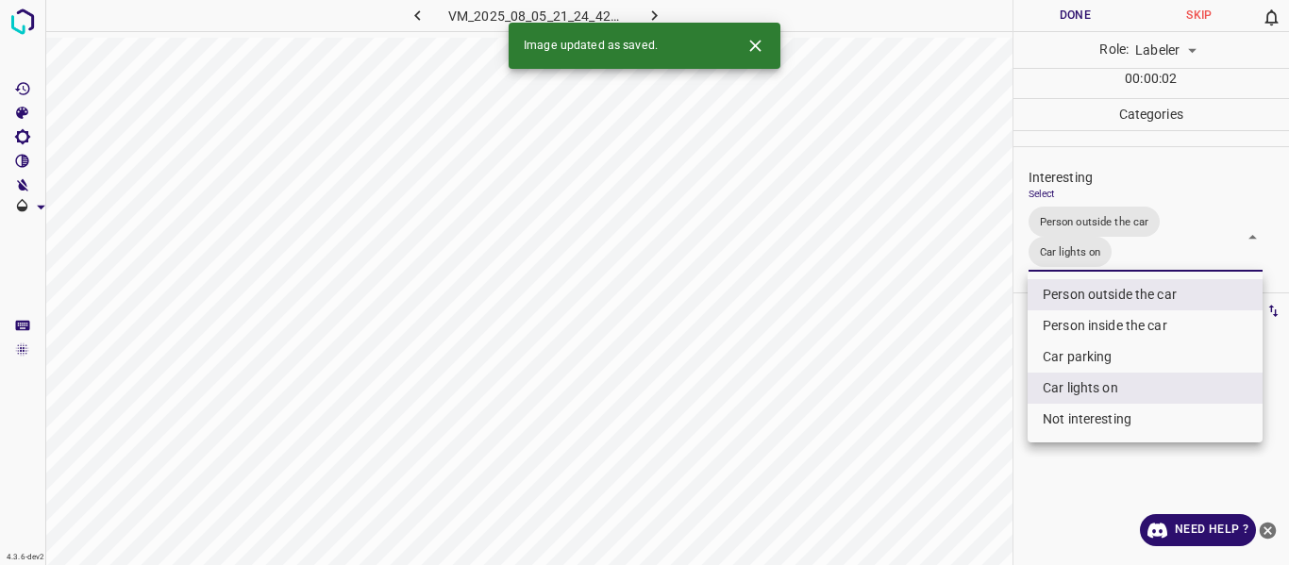
drag, startPoint x: 975, startPoint y: 409, endPoint x: 966, endPoint y: 442, distance: 34.1
click at [973, 413] on div at bounding box center [644, 282] width 1289 height 565
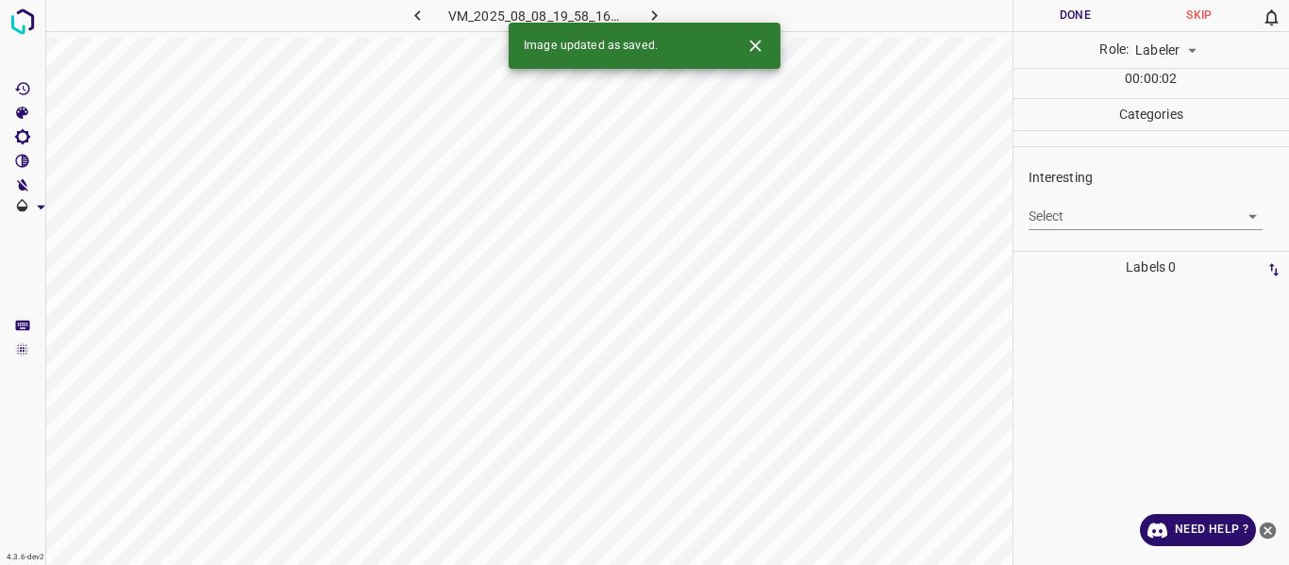
click at [1072, 211] on body "4.3.6-dev2 VM_2025_08_08_19_58_16_074_05.gif Done Skip 0 Role: Labeler labeler …" at bounding box center [644, 282] width 1289 height 565
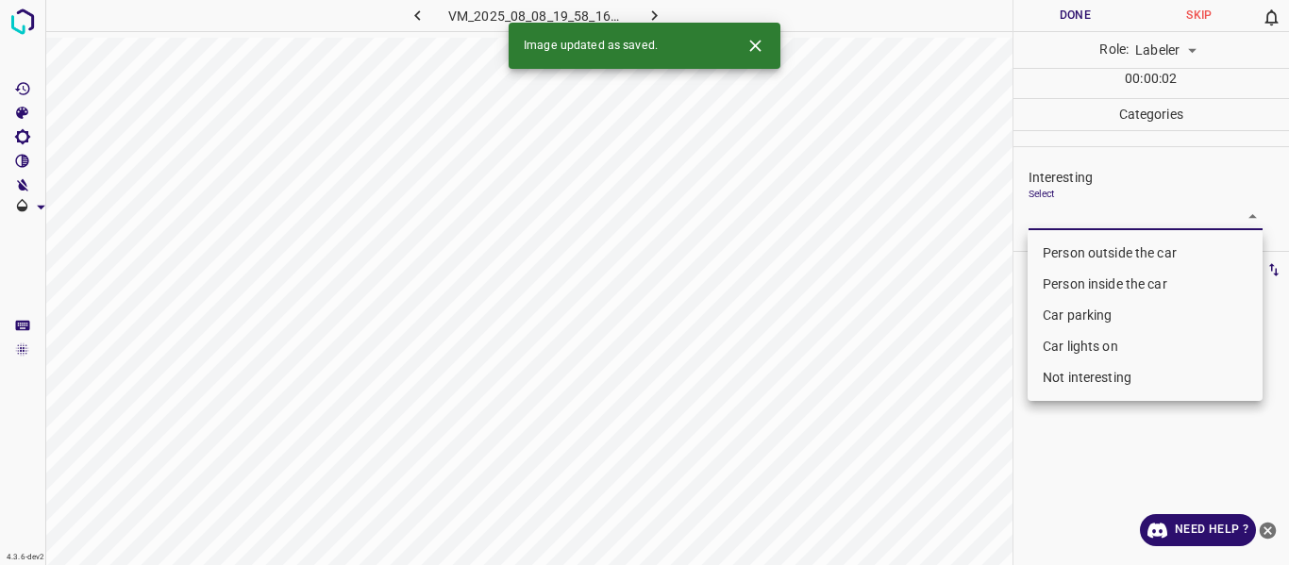
click at [1072, 241] on li "Person outside the car" at bounding box center [1144, 253] width 235 height 31
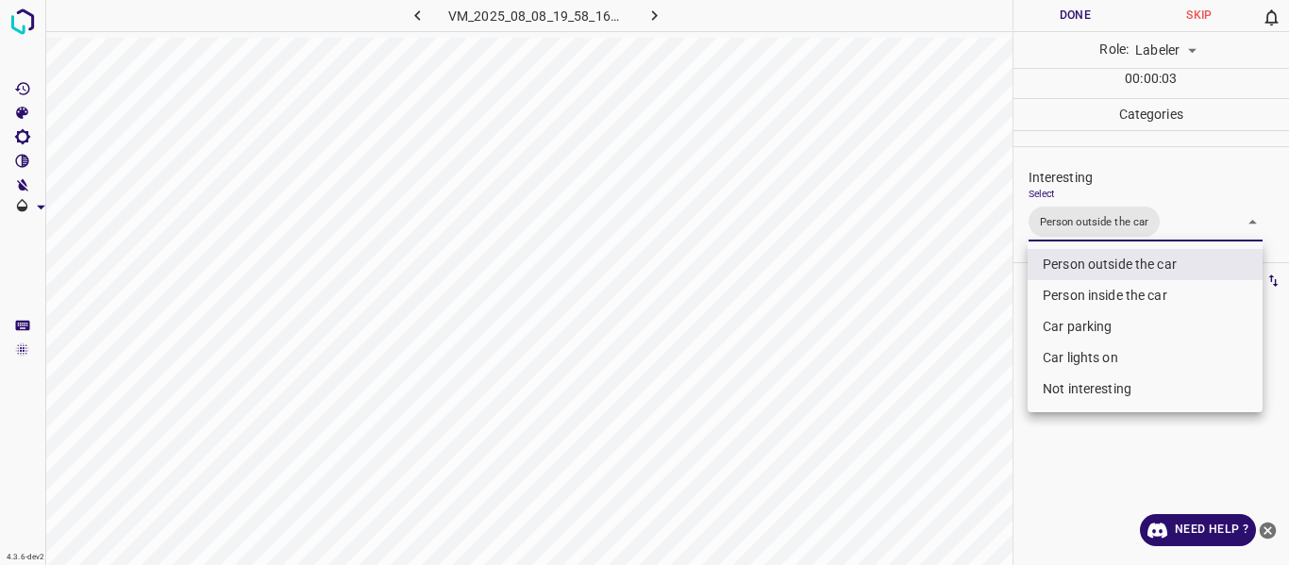
drag, startPoint x: 985, startPoint y: 362, endPoint x: 977, endPoint y: 421, distance: 59.0
click at [986, 377] on div at bounding box center [644, 282] width 1289 height 565
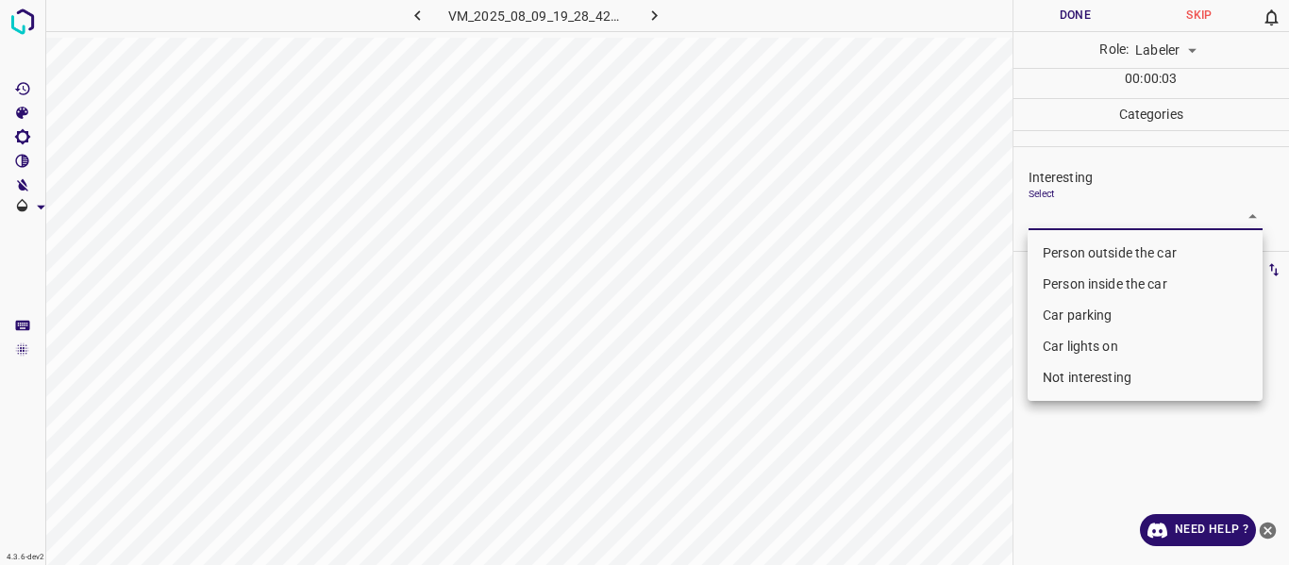
click at [1059, 212] on body "4.3.6-dev2 VM_2025_08_09_19_28_42_795_04.gif Done Skip 0 Role: Labeler labeler …" at bounding box center [644, 282] width 1289 height 565
click at [1108, 246] on li "Person outside the car" at bounding box center [1144, 253] width 235 height 31
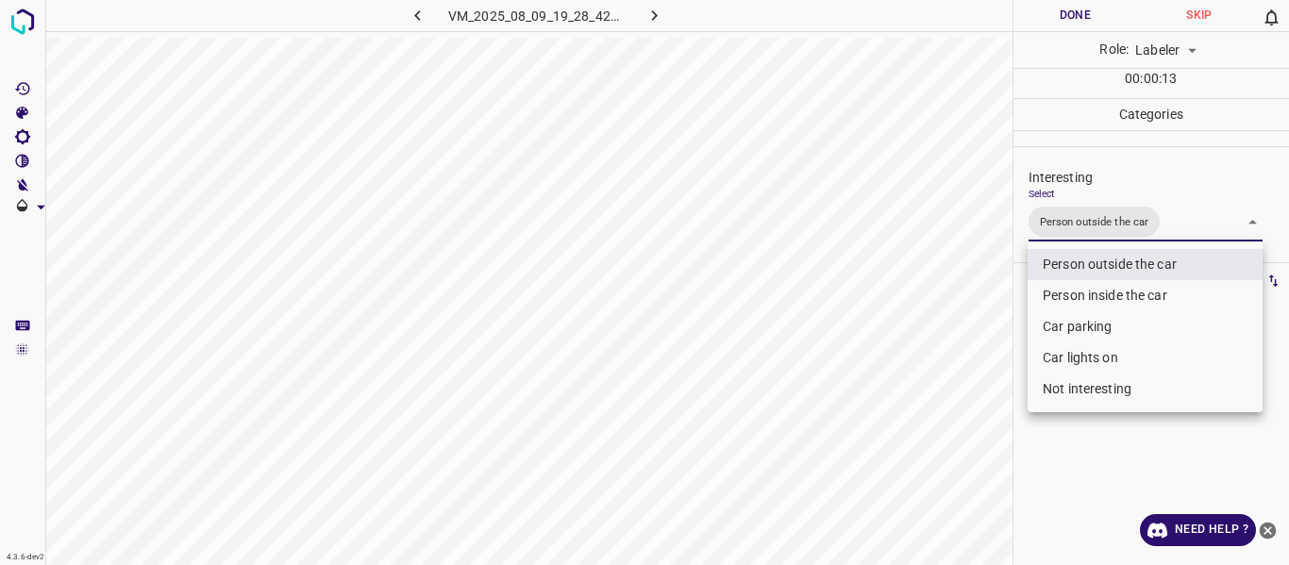
drag, startPoint x: 950, startPoint y: 325, endPoint x: 898, endPoint y: 417, distance: 106.0
click at [937, 364] on div at bounding box center [644, 282] width 1289 height 565
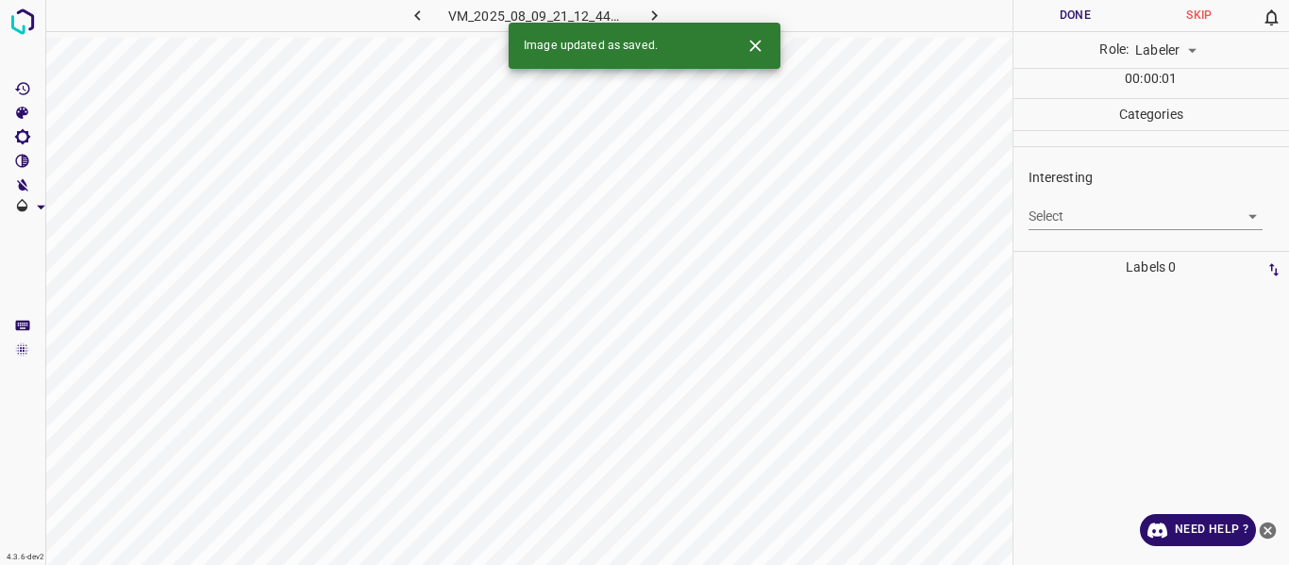
click at [1076, 212] on body "4.3.6-dev2 VM_2025_08_09_21_12_44_374_03.gif Done Skip 0 Role: Labeler labeler …" at bounding box center [644, 282] width 1289 height 565
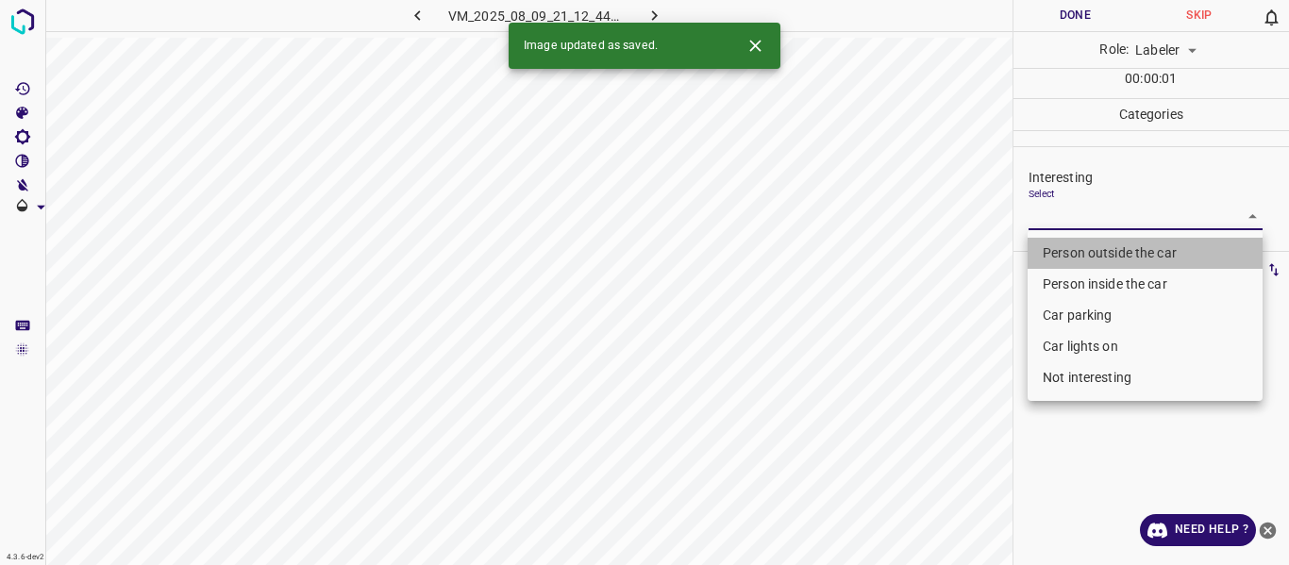
click at [1066, 251] on li "Person outside the car" at bounding box center [1144, 253] width 235 height 31
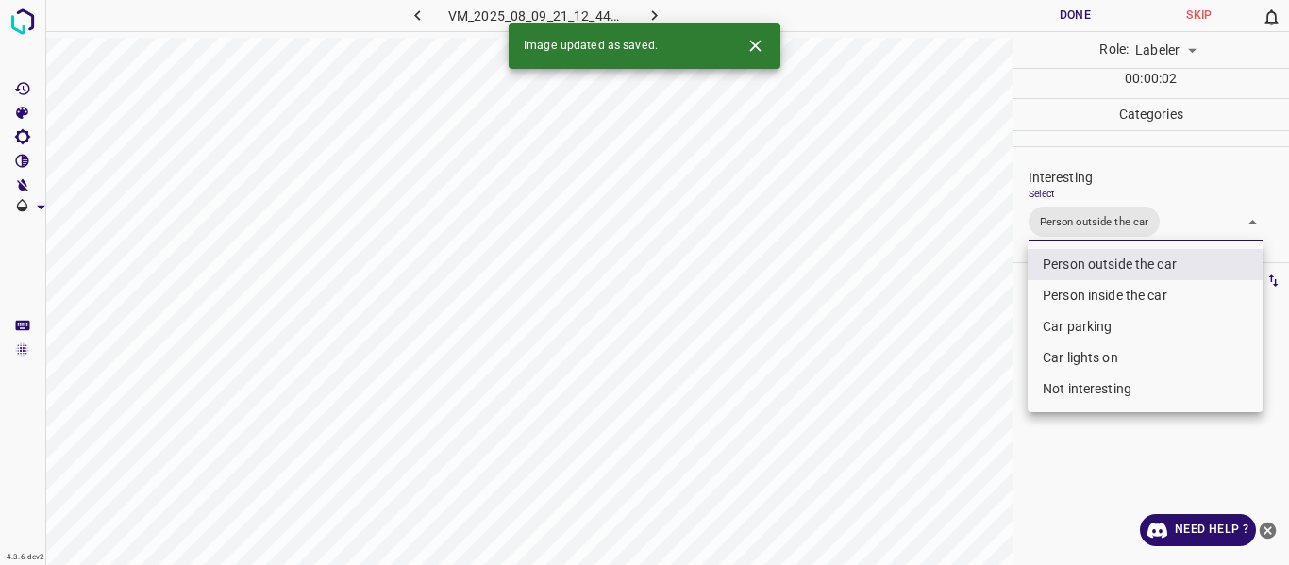
drag, startPoint x: 912, startPoint y: 373, endPoint x: 916, endPoint y: 395, distance: 23.0
click at [916, 392] on div at bounding box center [644, 282] width 1289 height 565
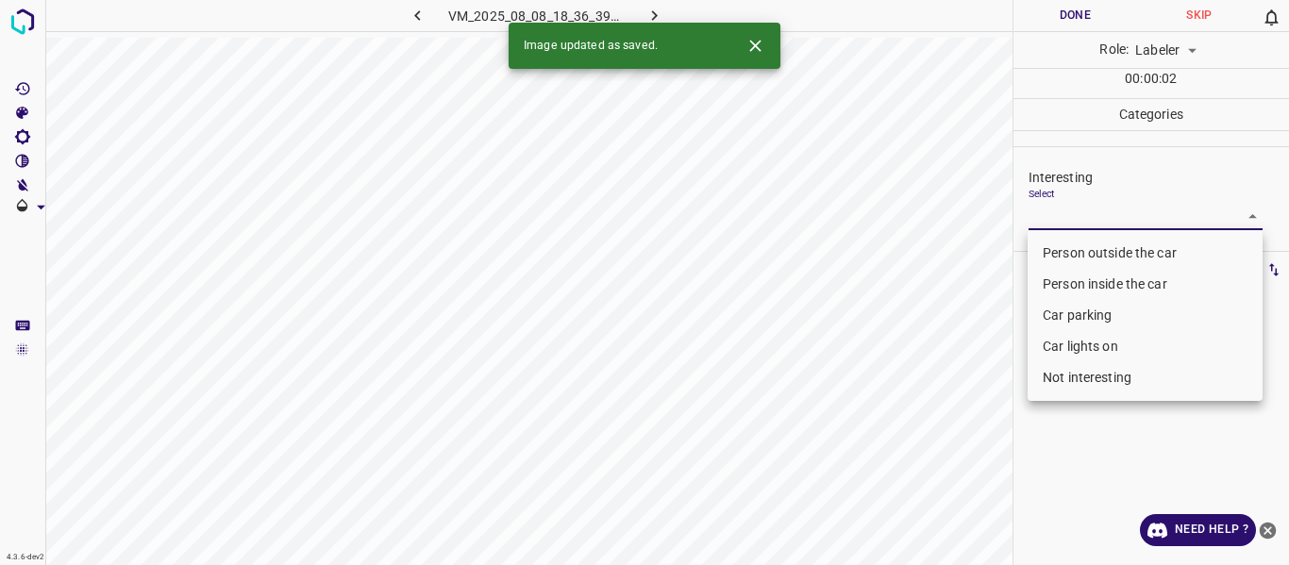
click at [1081, 212] on body "4.3.6-dev2 VM_2025_08_08_18_36_39_344_02.gif Done Skip 0 Role: Labeler labeler …" at bounding box center [644, 282] width 1289 height 565
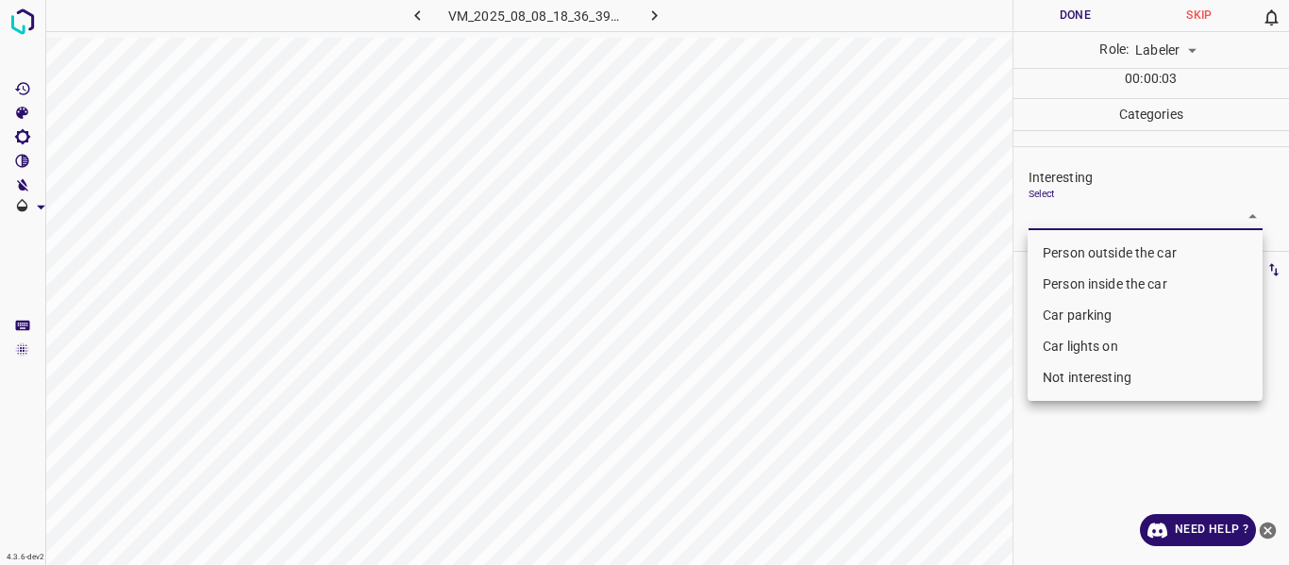
click at [1072, 314] on li "Car parking" at bounding box center [1144, 315] width 235 height 31
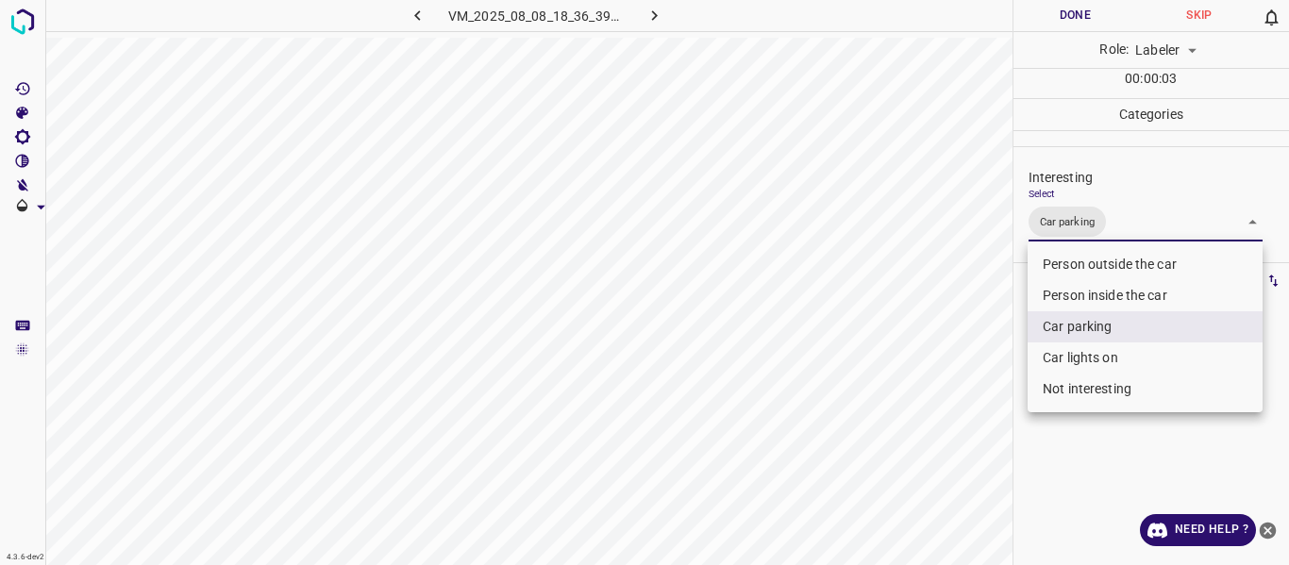
click at [1068, 360] on li "Car lights on" at bounding box center [1144, 357] width 235 height 31
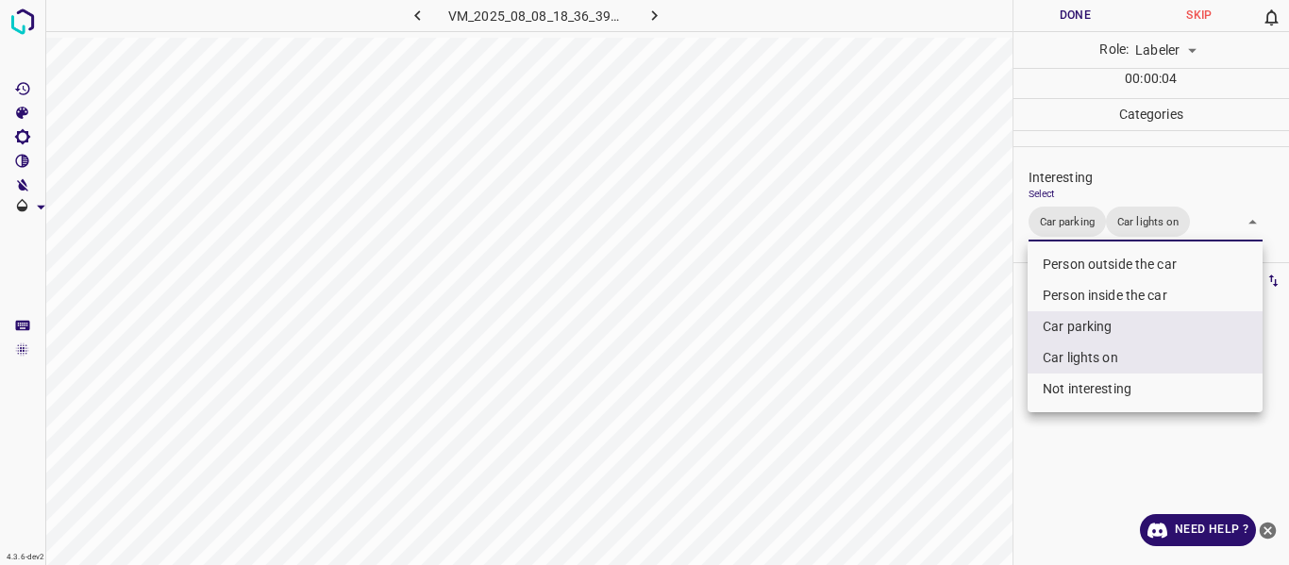
drag, startPoint x: 948, startPoint y: 405, endPoint x: 940, endPoint y: 419, distance: 16.5
click at [944, 408] on div at bounding box center [644, 282] width 1289 height 565
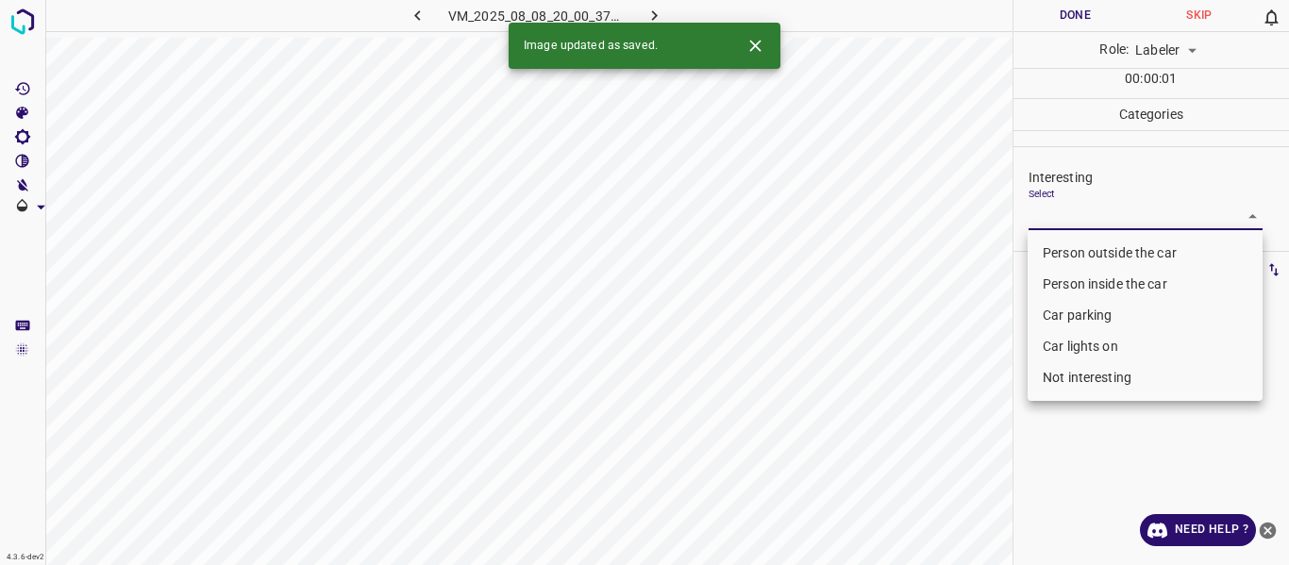
click at [1083, 224] on body "4.3.6-dev2 VM_2025_08_08_20_00_37_191_02.gif Done Skip 0 Role: Labeler labeler …" at bounding box center [644, 282] width 1289 height 565
click at [1068, 375] on li "Not interesting" at bounding box center [1144, 377] width 235 height 31
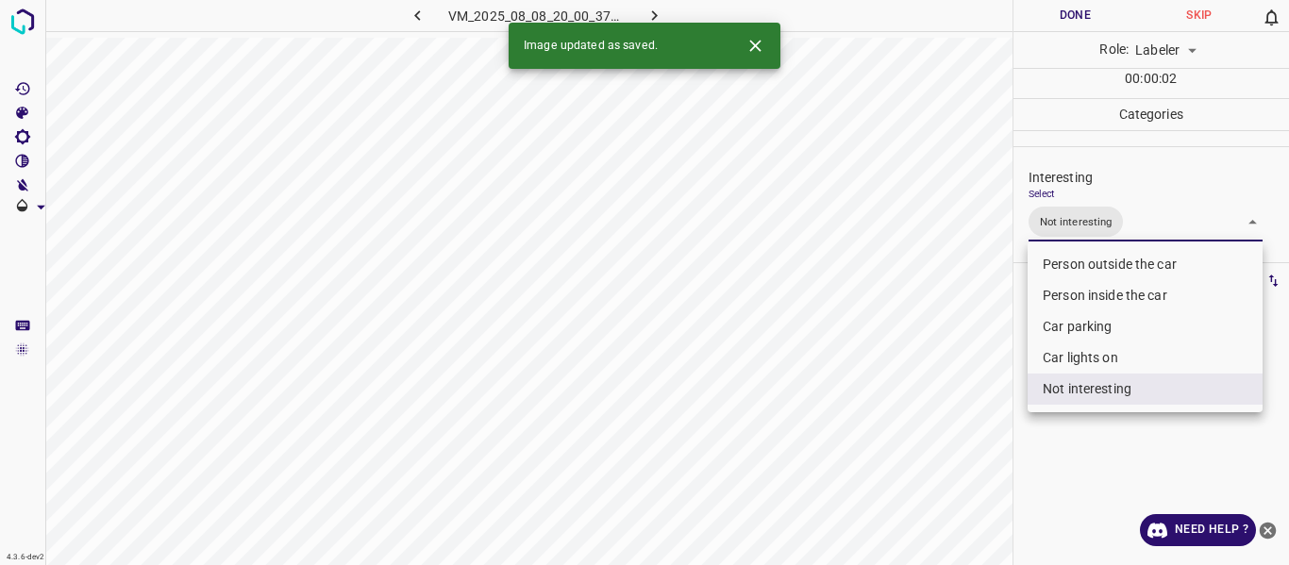
drag, startPoint x: 926, startPoint y: 442, endPoint x: 917, endPoint y: 473, distance: 32.5
click at [924, 449] on div at bounding box center [644, 282] width 1289 height 565
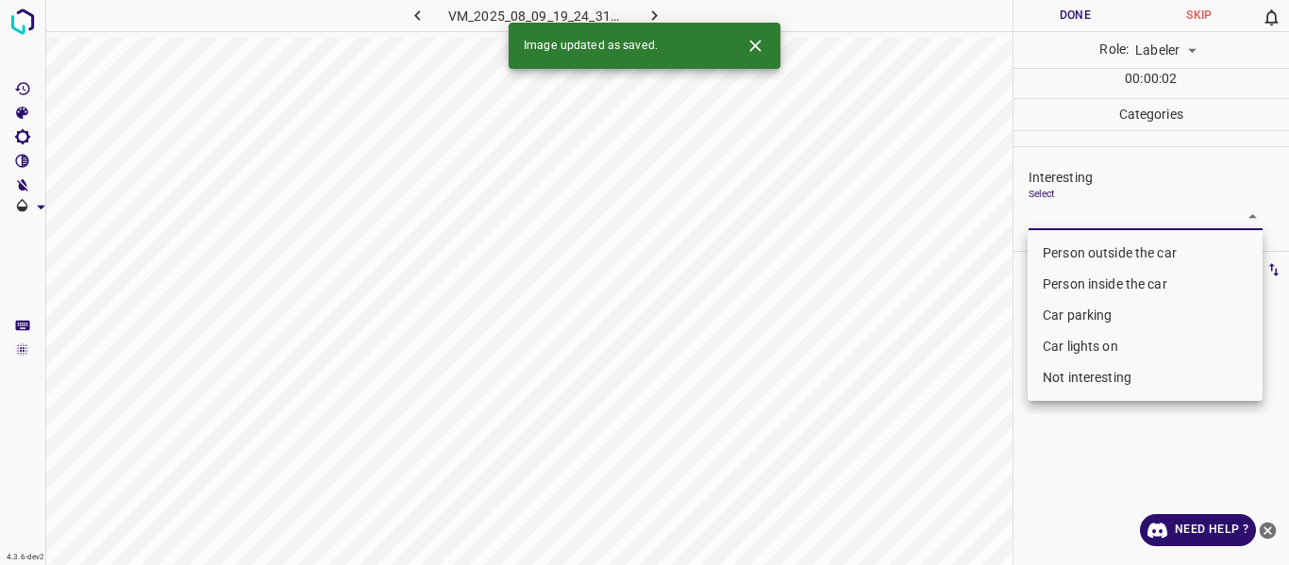
click at [1047, 211] on body "4.3.6-dev2 VM_2025_08_09_19_24_31_368_14.gif Done Skip 0 Role: Labeler labeler …" at bounding box center [644, 282] width 1289 height 565
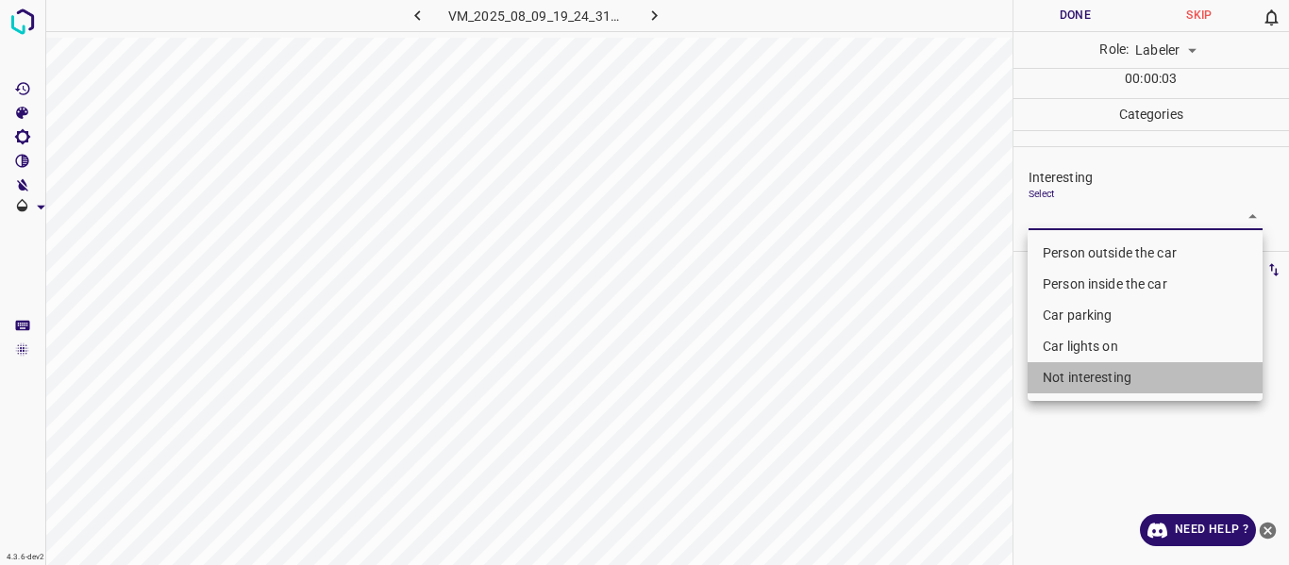
click at [1068, 376] on li "Not interesting" at bounding box center [1144, 377] width 235 height 31
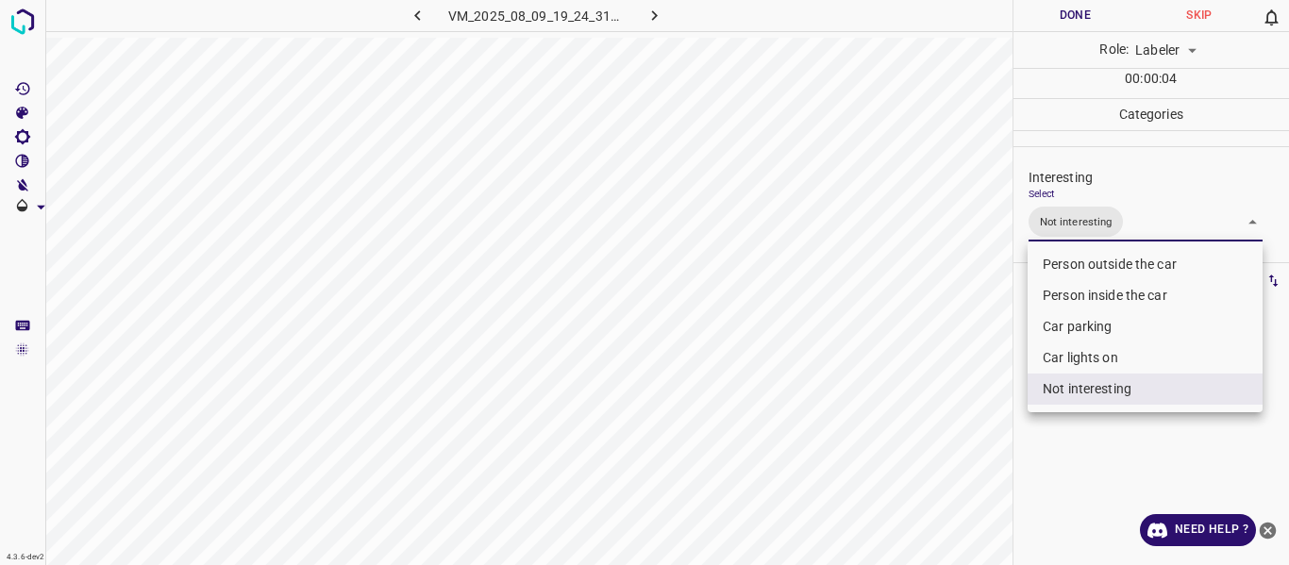
drag, startPoint x: 955, startPoint y: 446, endPoint x: 918, endPoint y: 486, distance: 54.1
click at [948, 459] on div at bounding box center [644, 282] width 1289 height 565
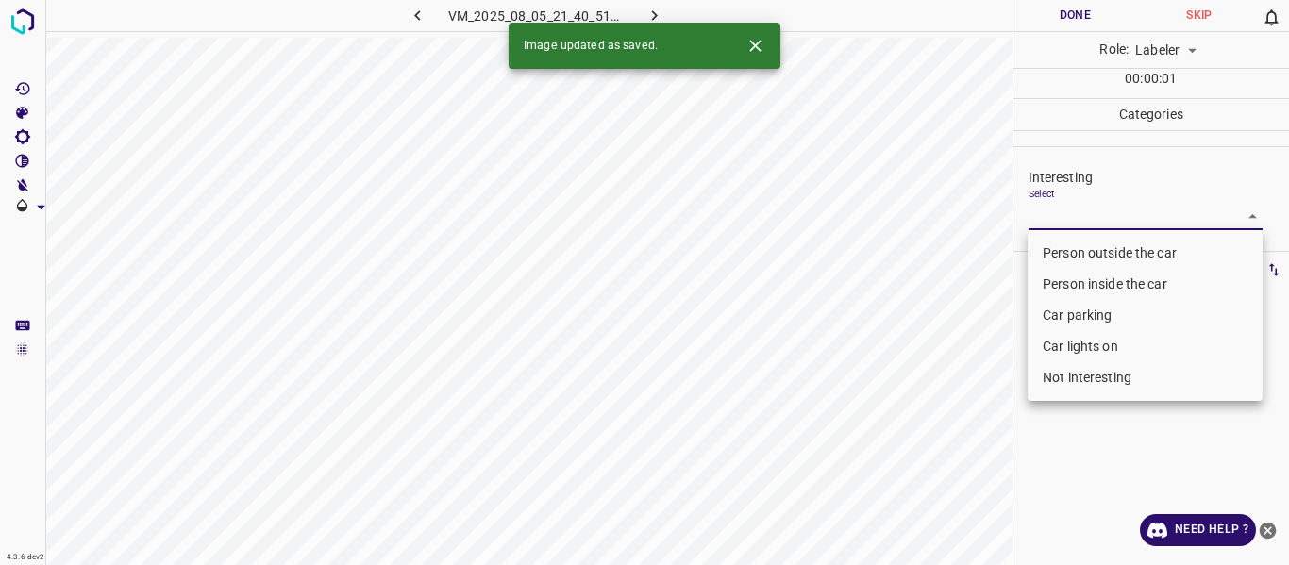
drag, startPoint x: 1028, startPoint y: 207, endPoint x: 1049, endPoint y: 241, distance: 39.8
click at [1028, 206] on body "4.3.6-dev2 VM_2025_08_05_21_40_51_057_03.gif Done Skip 0 Role: Labeler labeler …" at bounding box center [644, 282] width 1289 height 565
click at [1068, 242] on li "Person outside the car" at bounding box center [1144, 253] width 235 height 31
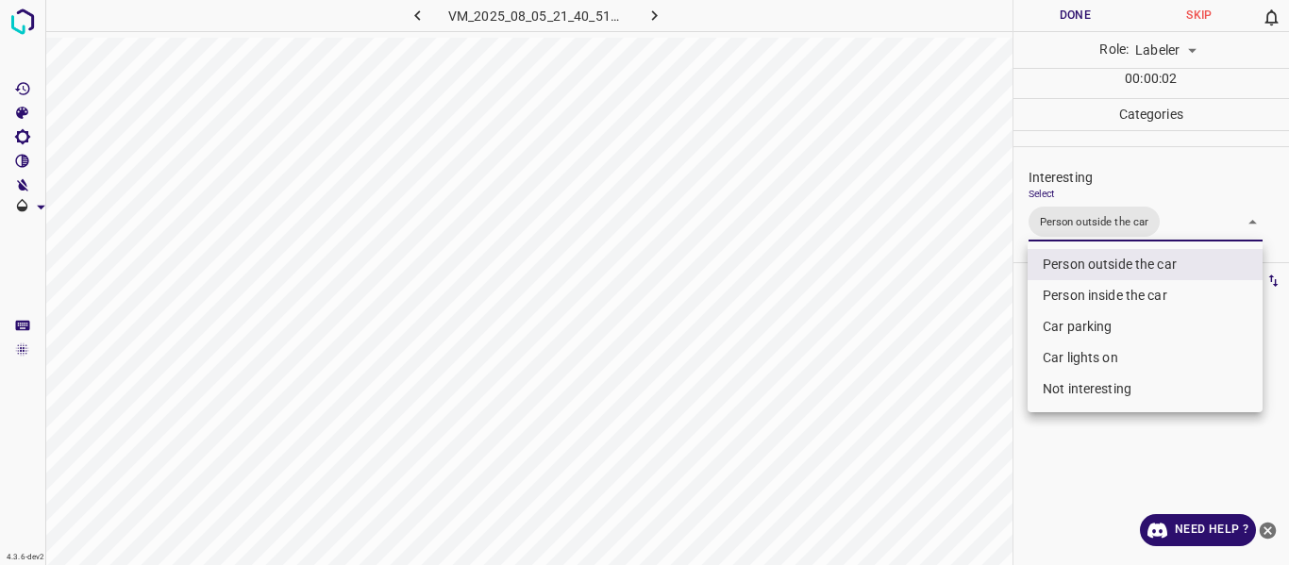
drag, startPoint x: 934, startPoint y: 320, endPoint x: 930, endPoint y: 330, distance: 11.0
click at [930, 328] on div at bounding box center [644, 282] width 1289 height 565
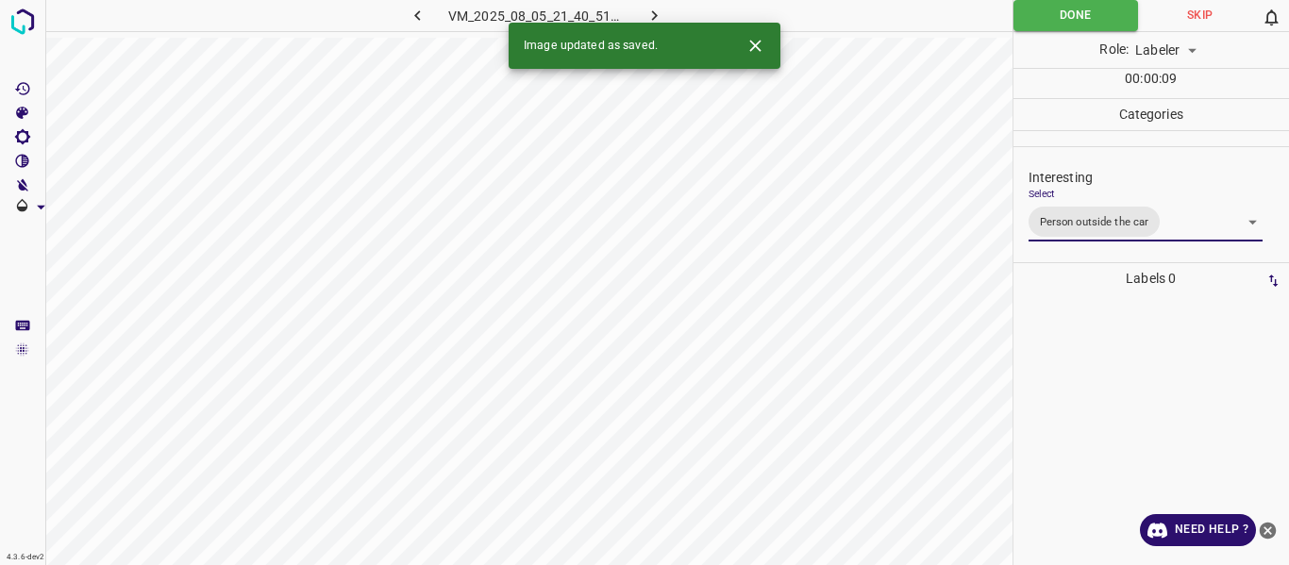
click at [1021, 301] on ul at bounding box center [1147, 301] width 256 height 15
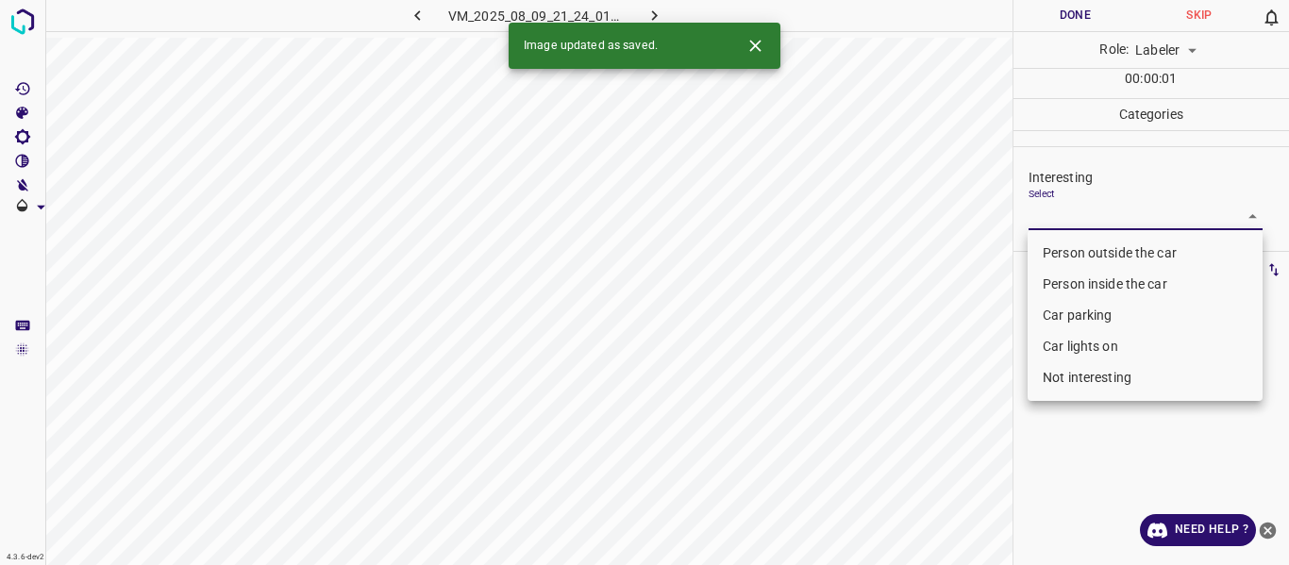
click at [1116, 220] on body "4.3.6-dev2 VM_2025_08_09_21_24_01_301_08.gif Done Skip 0 Role: Labeler labeler …" at bounding box center [644, 282] width 1289 height 565
click at [1093, 250] on li "Person outside the car" at bounding box center [1144, 253] width 235 height 31
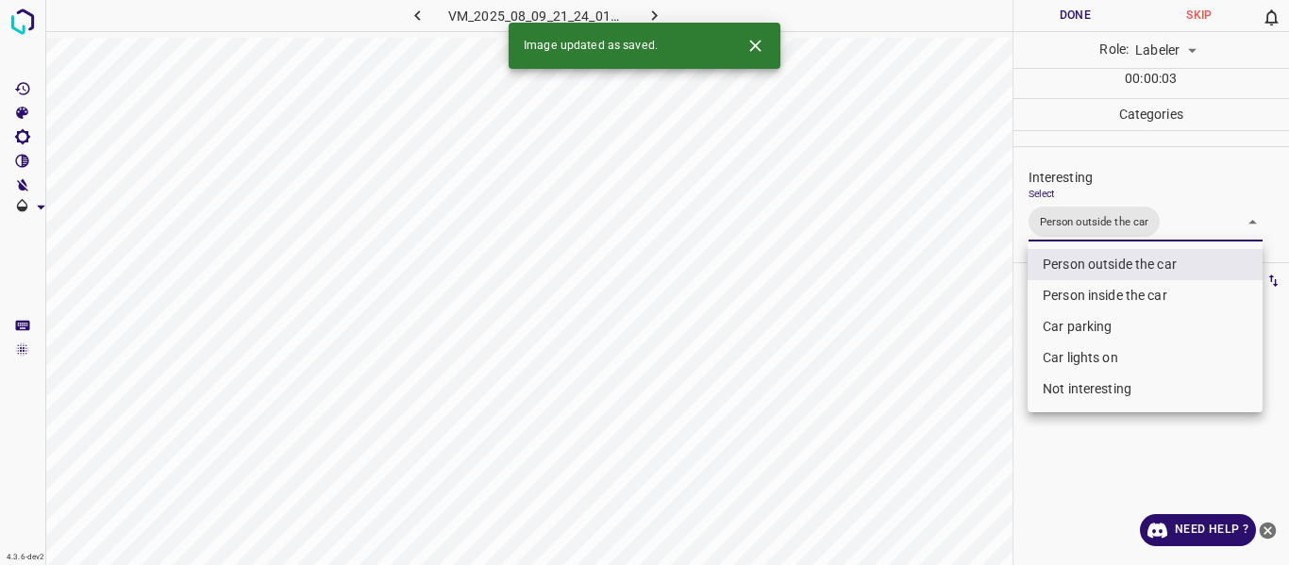
click at [984, 322] on div at bounding box center [644, 282] width 1289 height 565
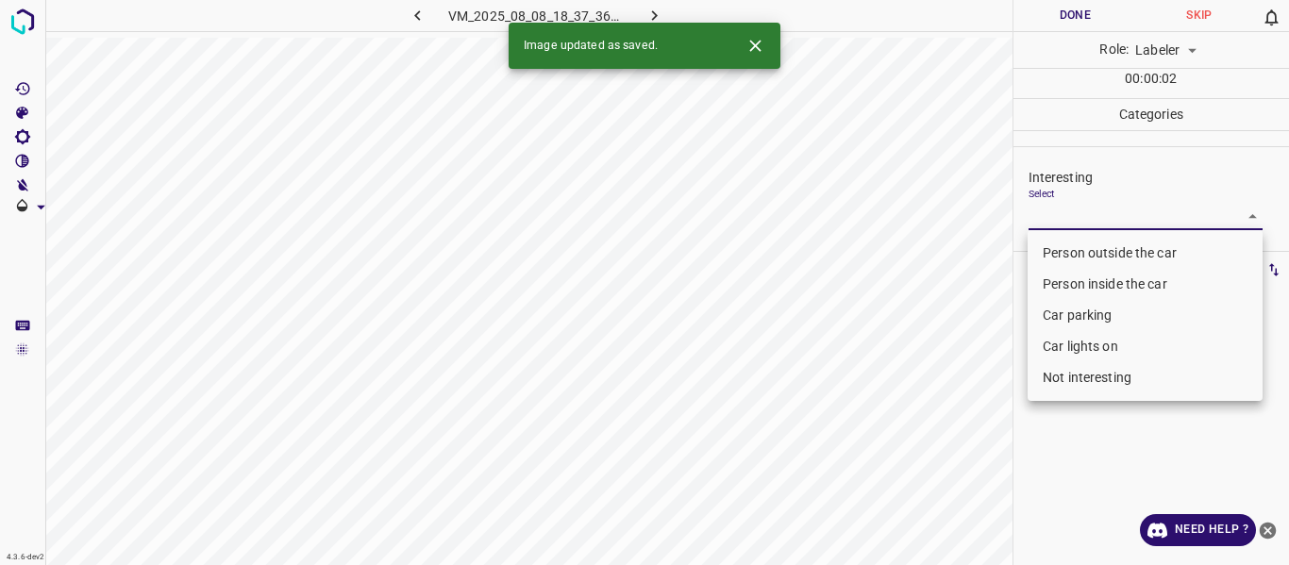
click at [1089, 210] on body "4.3.6-dev2 VM_2025_08_08_18_37_36_973_11.gif Done Skip 0 Role: Labeler labeler …" at bounding box center [644, 282] width 1289 height 565
click at [1089, 251] on li "Person outside the car" at bounding box center [1144, 253] width 235 height 31
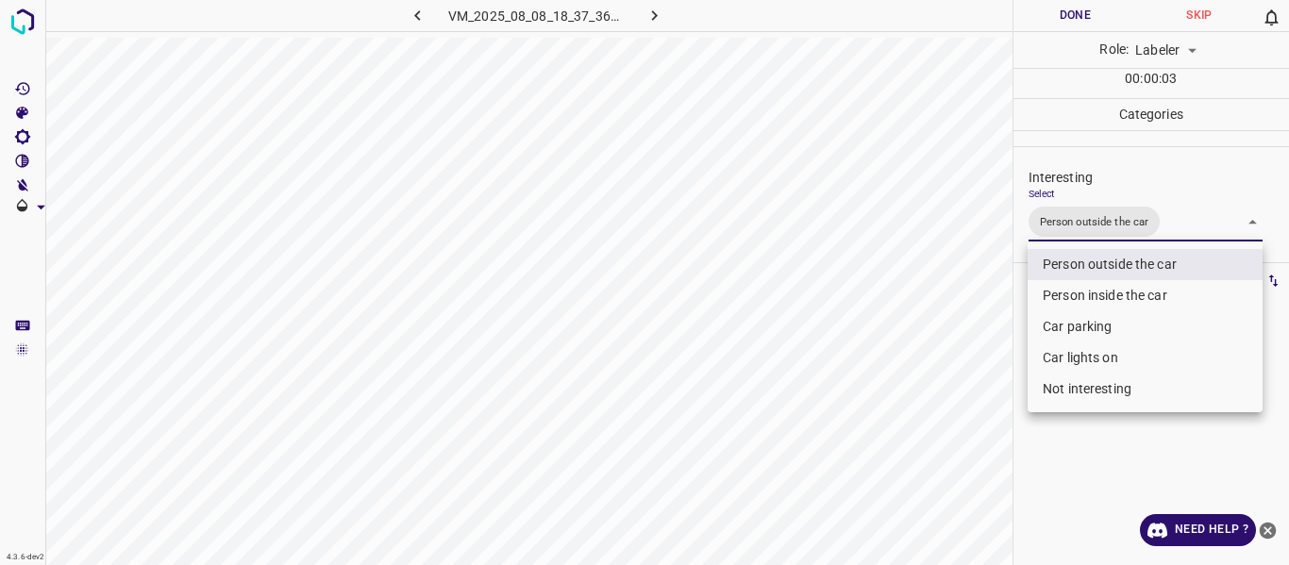
click at [963, 328] on div at bounding box center [644, 282] width 1289 height 565
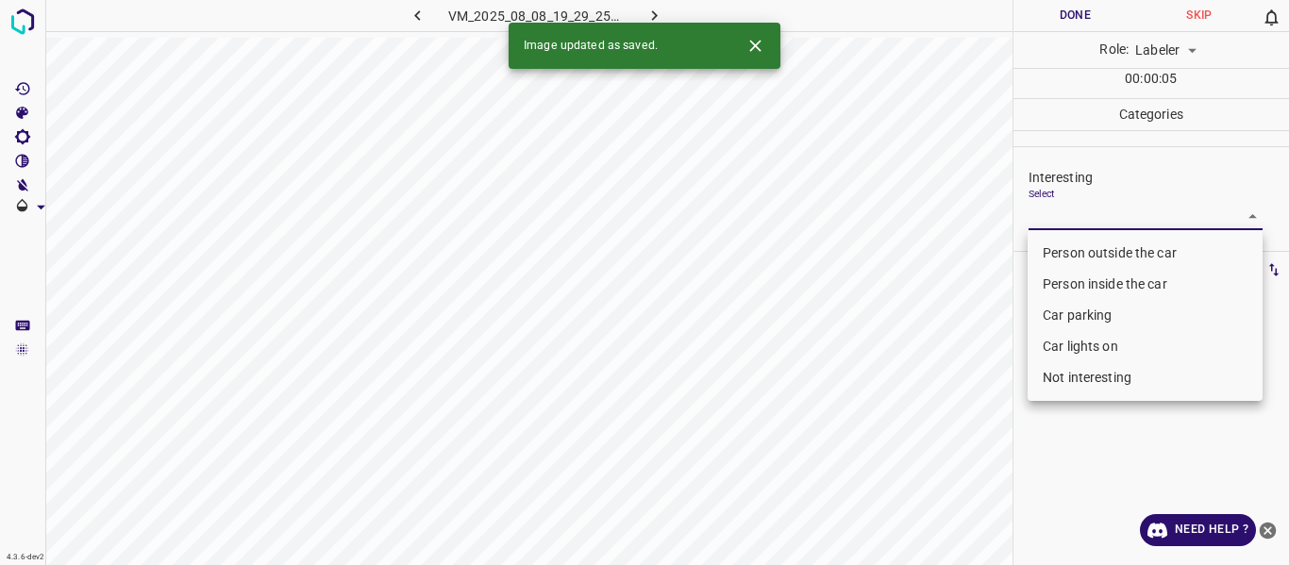
click at [1070, 216] on body "4.3.6-dev2 VM_2025_08_08_19_29_25_808_02.gif Done Skip 0 Role: Labeler labeler …" at bounding box center [644, 282] width 1289 height 565
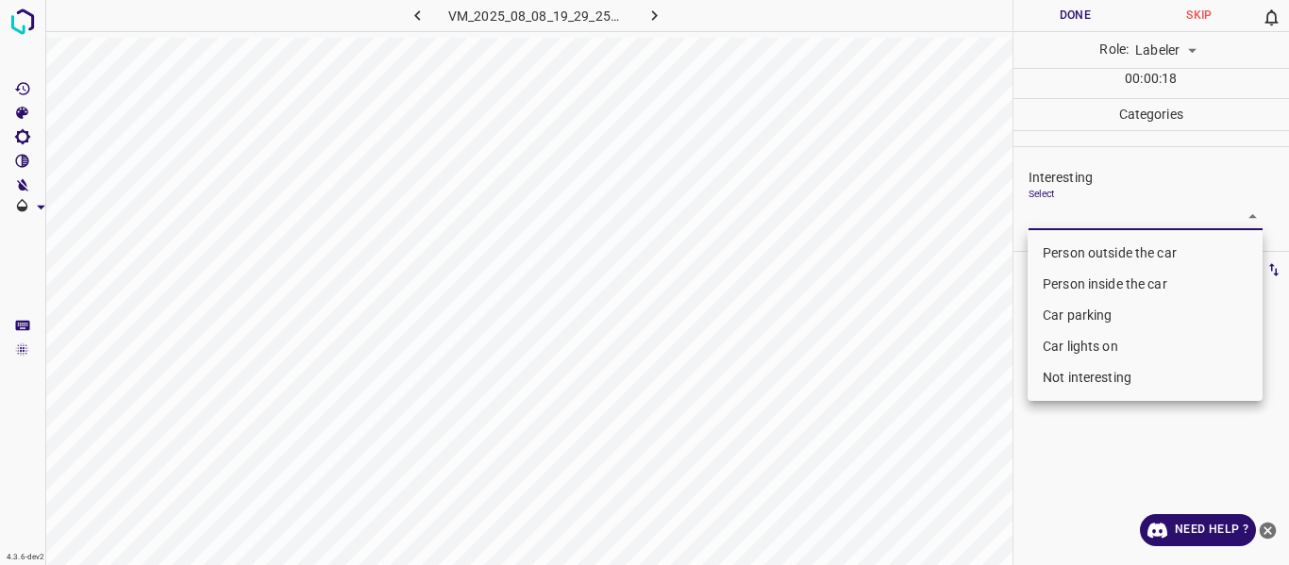
drag, startPoint x: 1092, startPoint y: 343, endPoint x: 1018, endPoint y: 348, distance: 74.7
click at [1092, 342] on li "Car lights on" at bounding box center [1144, 346] width 235 height 31
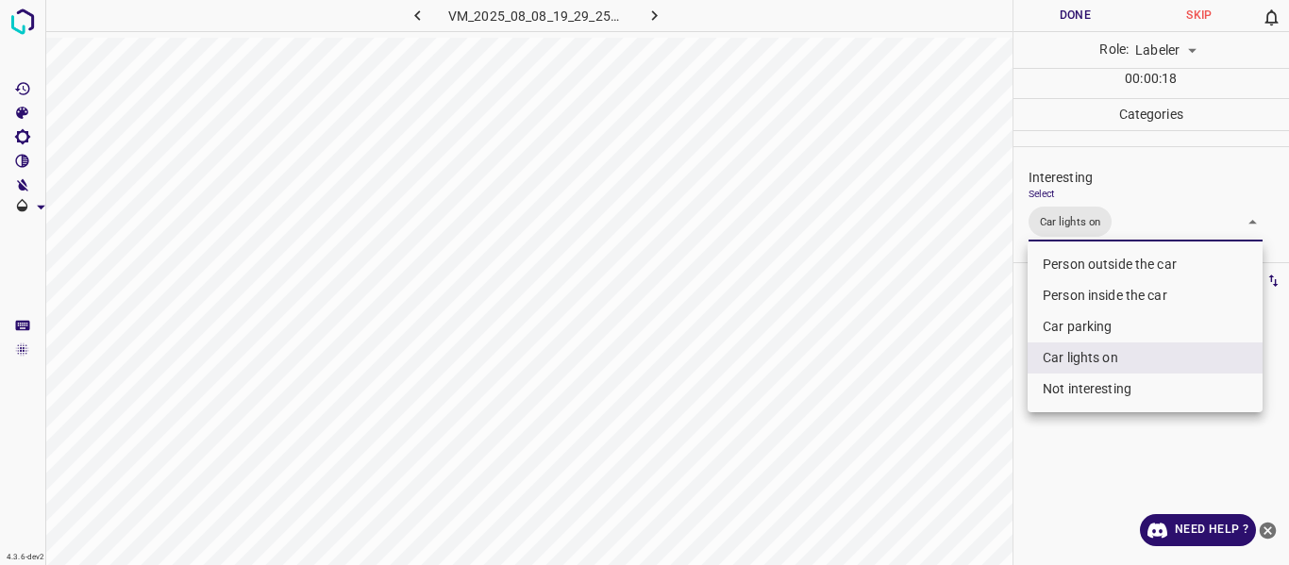
drag, startPoint x: 982, startPoint y: 355, endPoint x: 961, endPoint y: 370, distance: 25.7
click at [981, 355] on div at bounding box center [644, 282] width 1289 height 565
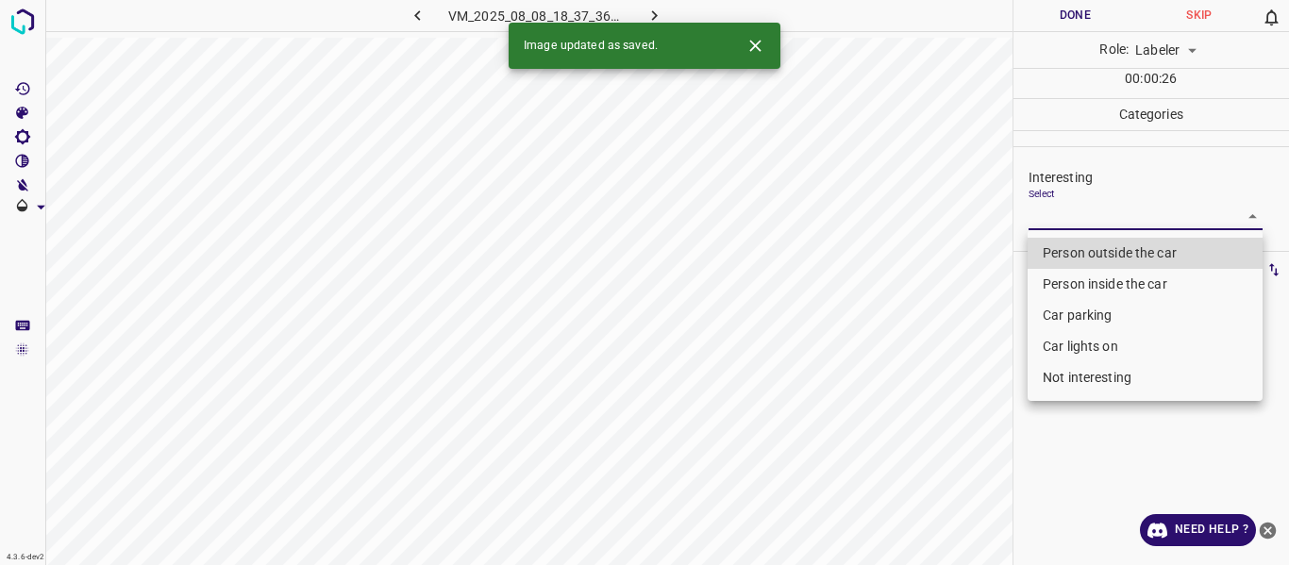
drag, startPoint x: 1066, startPoint y: 212, endPoint x: 1050, endPoint y: 254, distance: 44.5
click at [1066, 213] on body "4.3.6-dev2 VM_2025_08_08_18_37_36_973_07.gif Done Skip 0 Role: Labeler labeler …" at bounding box center [644, 282] width 1289 height 565
click at [1050, 252] on li "Person outside the car" at bounding box center [1144, 253] width 235 height 31
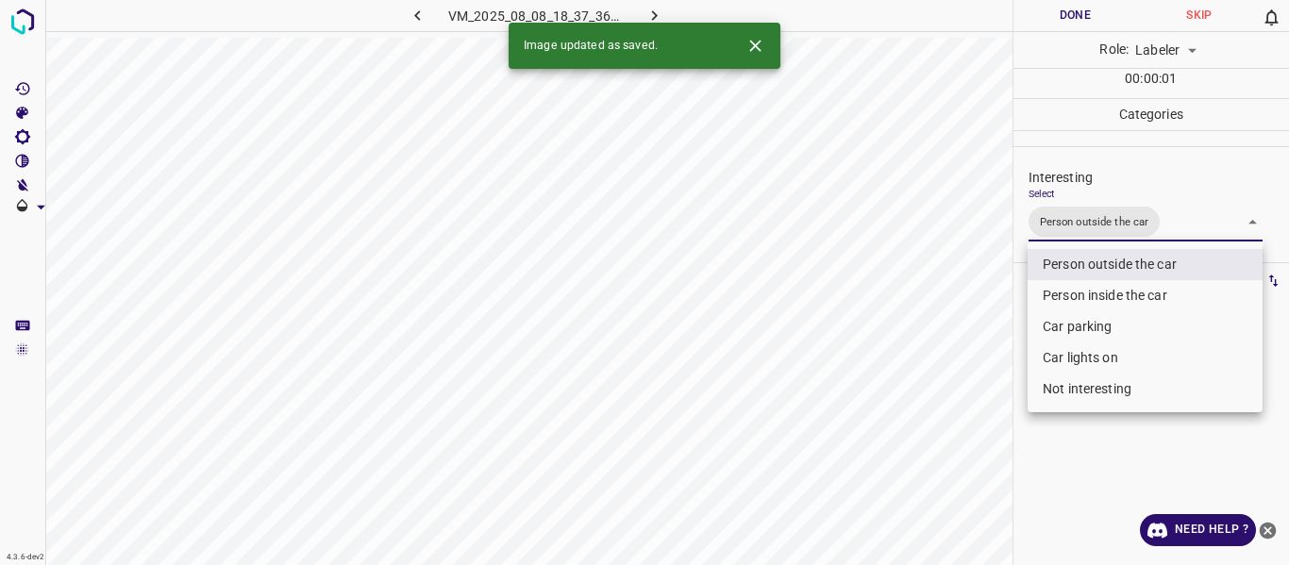
drag, startPoint x: 973, startPoint y: 340, endPoint x: 968, endPoint y: 364, distance: 25.0
click at [973, 342] on div at bounding box center [644, 282] width 1289 height 565
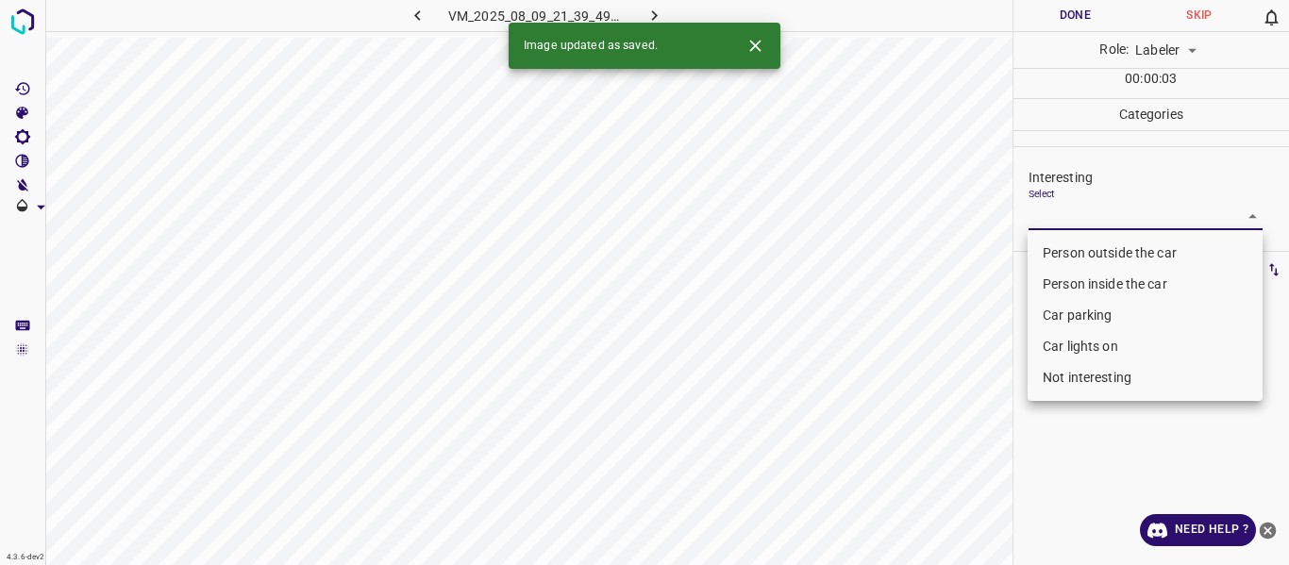
click at [1102, 216] on body "4.3.6-dev2 VM_2025_08_09_21_39_49_856_07.gif Done Skip 0 Role: Labeler labeler …" at bounding box center [644, 282] width 1289 height 565
drag, startPoint x: 1086, startPoint y: 258, endPoint x: 1069, endPoint y: 267, distance: 19.4
click at [1086, 257] on li "Person outside the car" at bounding box center [1144, 253] width 235 height 31
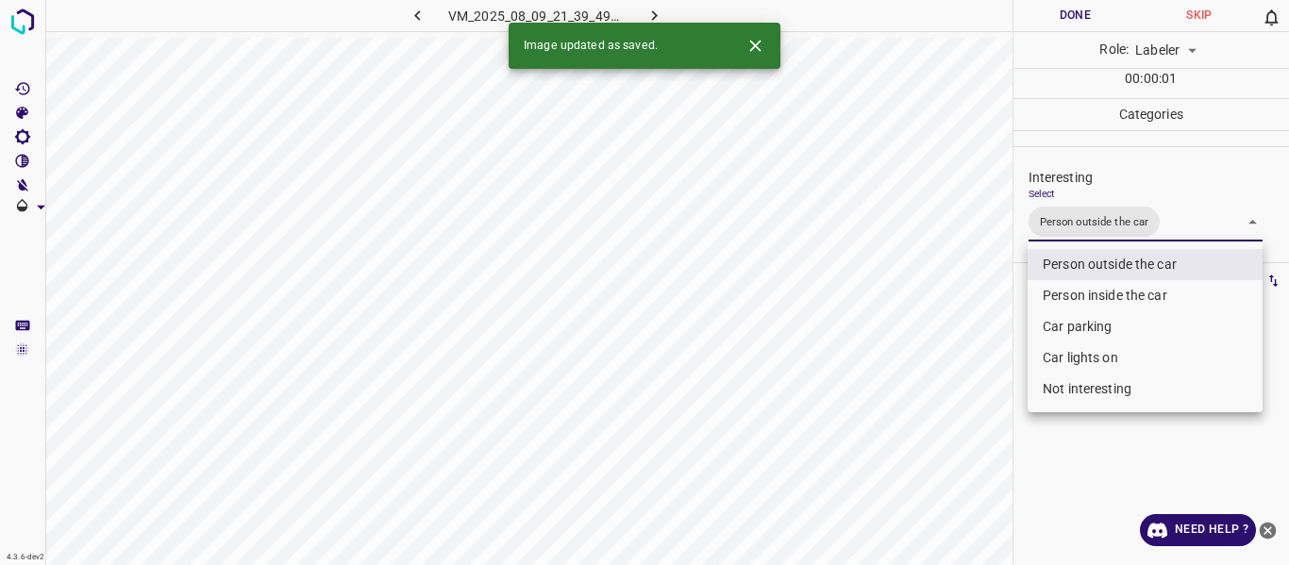
drag, startPoint x: 961, startPoint y: 389, endPoint x: 945, endPoint y: 425, distance: 39.3
click at [961, 404] on div at bounding box center [644, 282] width 1289 height 565
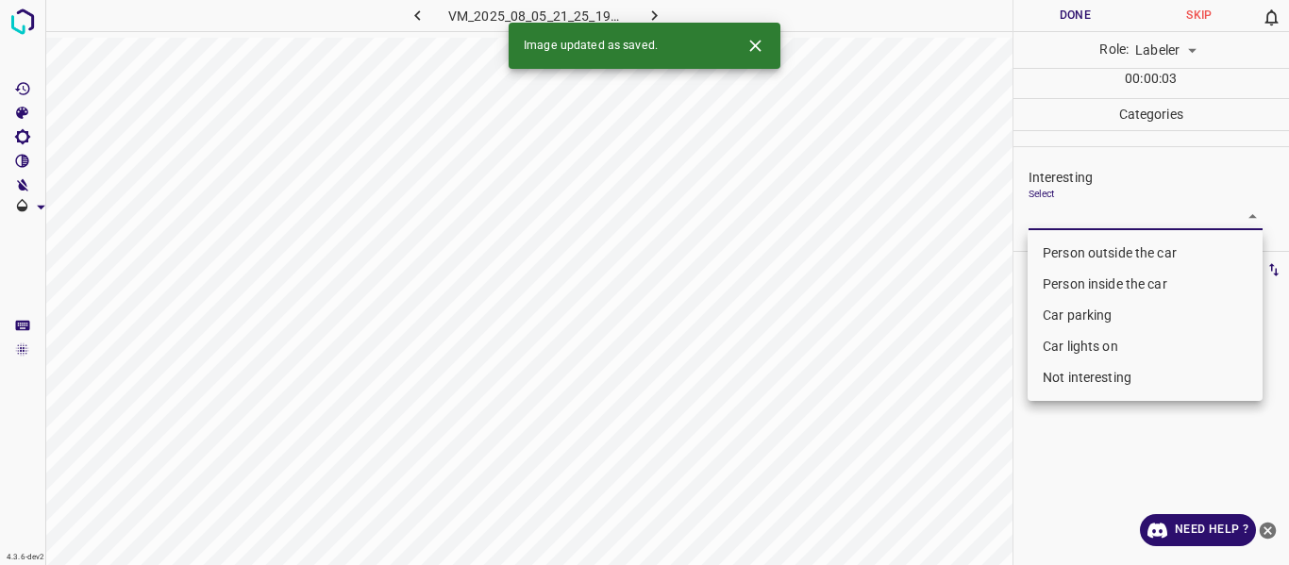
click at [1073, 210] on body "4.3.6-dev2 VM_2025_08_05_21_25_19_632_00.gif Done Skip 0 Role: Labeler labeler …" at bounding box center [644, 282] width 1289 height 565
drag, startPoint x: 1059, startPoint y: 309, endPoint x: 1058, endPoint y: 342, distance: 32.1
click at [1059, 308] on li "Car parking" at bounding box center [1144, 315] width 235 height 31
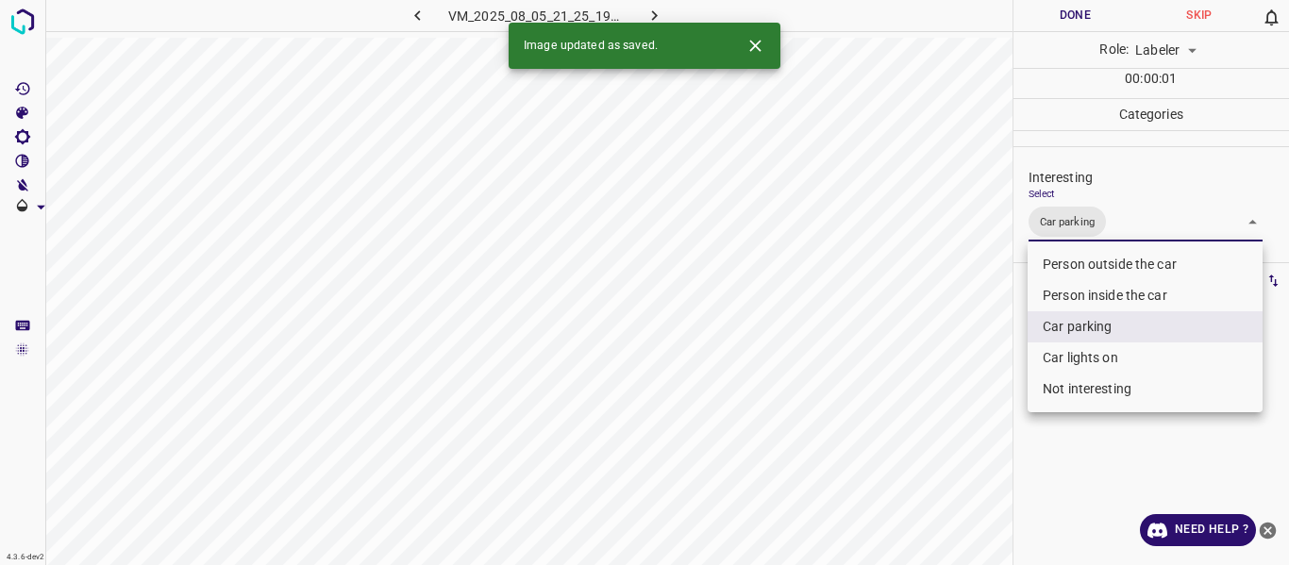
drag, startPoint x: 1059, startPoint y: 357, endPoint x: 1044, endPoint y: 355, distance: 14.3
click at [1058, 354] on li "Car lights on" at bounding box center [1144, 357] width 235 height 31
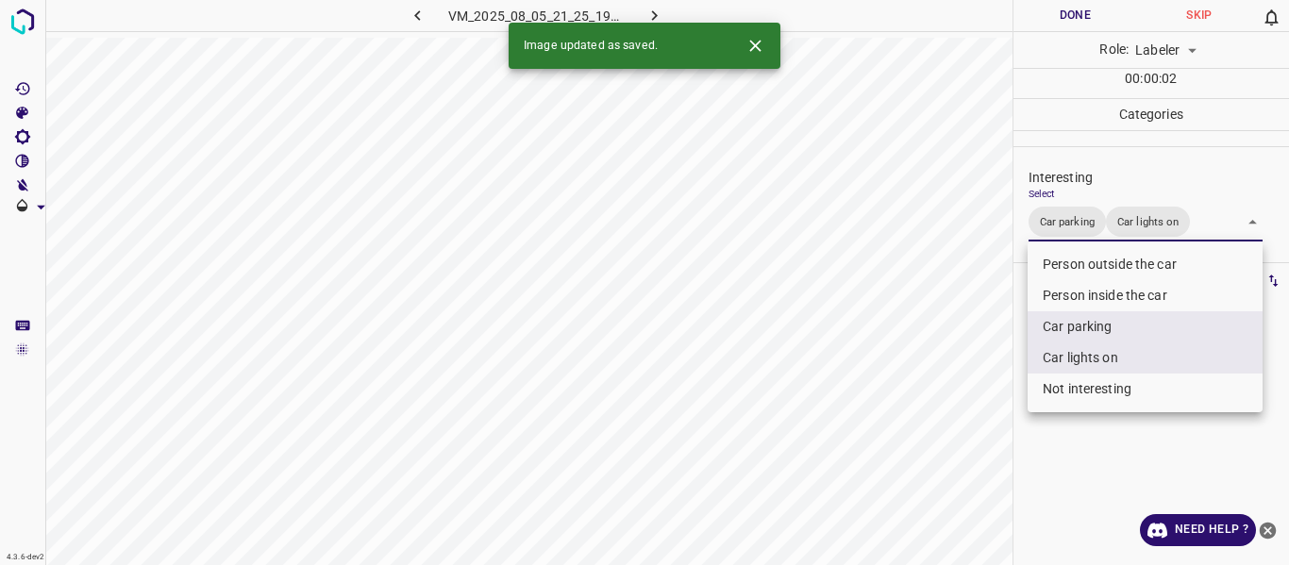
click at [956, 390] on div at bounding box center [644, 282] width 1289 height 565
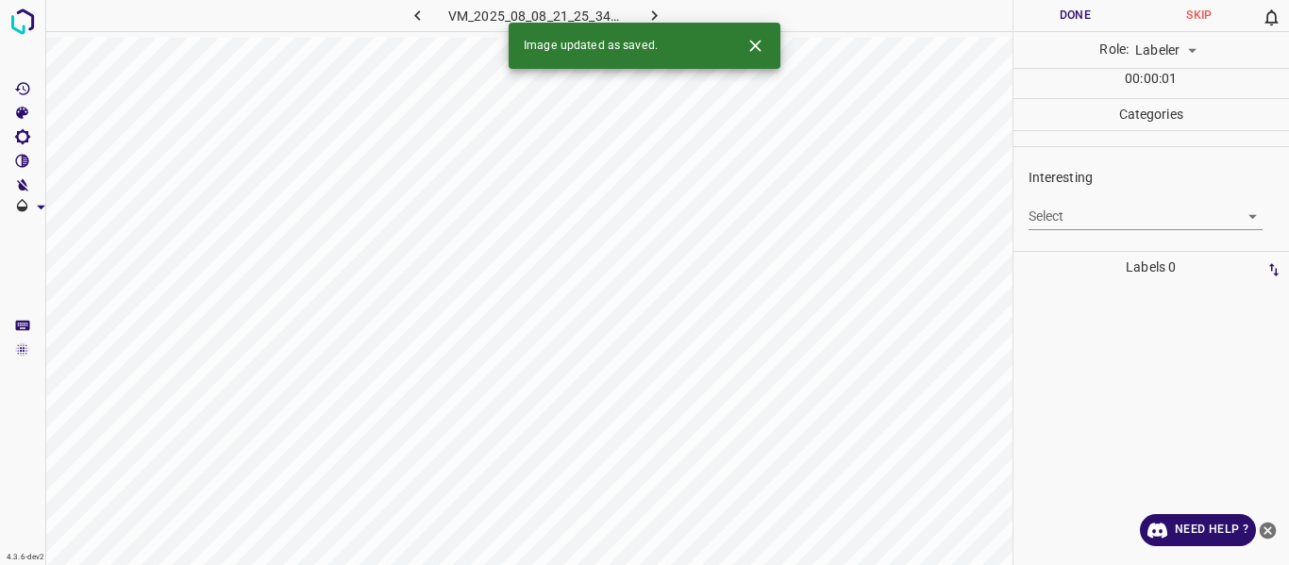
click at [1101, 208] on body "4.3.6-dev2 VM_2025_08_08_21_25_34_604_02.gif Done Skip 0 Role: Labeler labeler …" at bounding box center [644, 282] width 1289 height 565
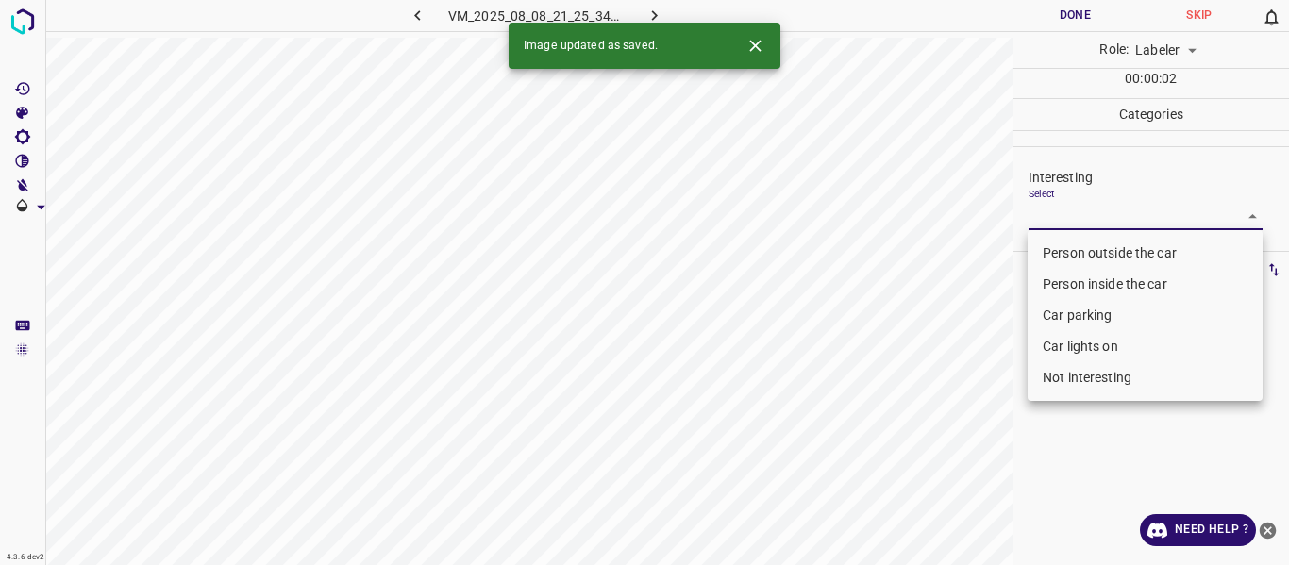
click at [1089, 248] on li "Person outside the car" at bounding box center [1144, 253] width 235 height 31
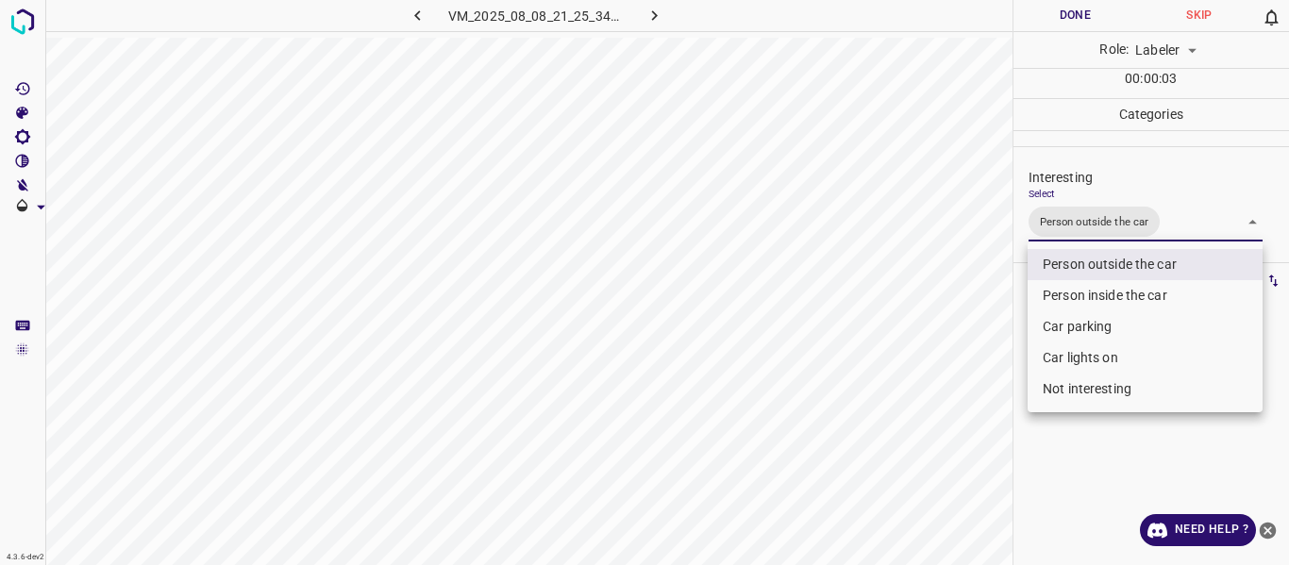
drag, startPoint x: 1001, startPoint y: 391, endPoint x: 969, endPoint y: 442, distance: 60.2
click at [999, 400] on div at bounding box center [644, 282] width 1289 height 565
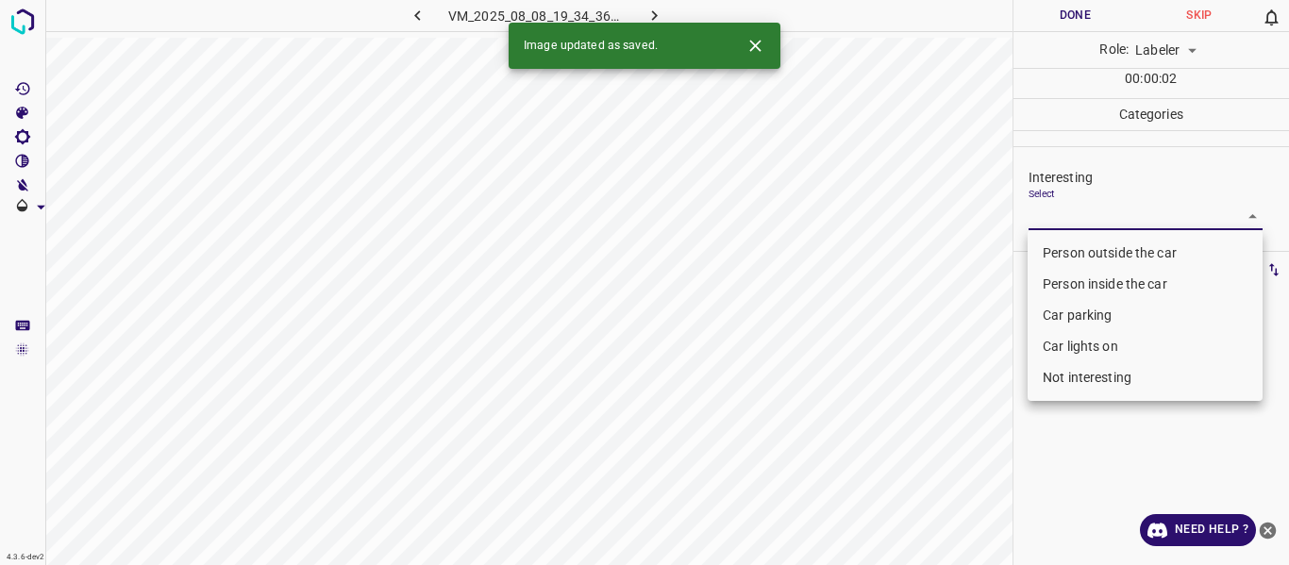
drag, startPoint x: 1064, startPoint y: 215, endPoint x: 1053, endPoint y: 318, distance: 103.5
click at [1064, 214] on body "4.3.6-dev2 VM_2025_08_08_19_34_36_372_04.gif Done Skip 0 Role: Labeler labeler …" at bounding box center [644, 282] width 1289 height 565
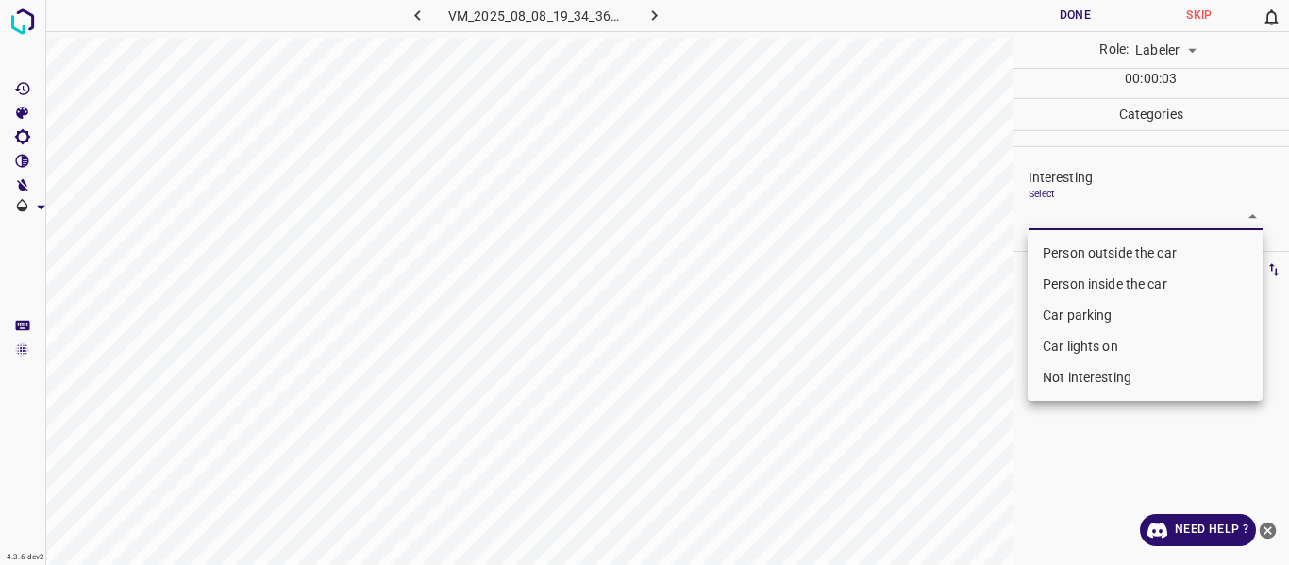
click at [1070, 382] on li "Not interesting" at bounding box center [1144, 377] width 235 height 31
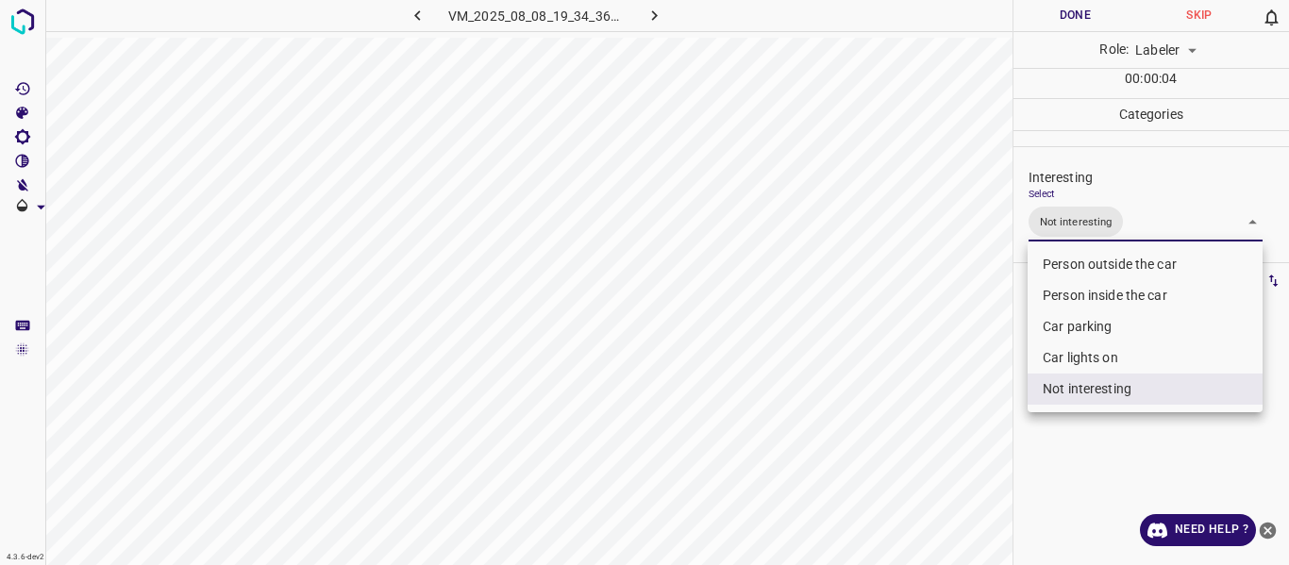
click at [963, 429] on div at bounding box center [644, 282] width 1289 height 565
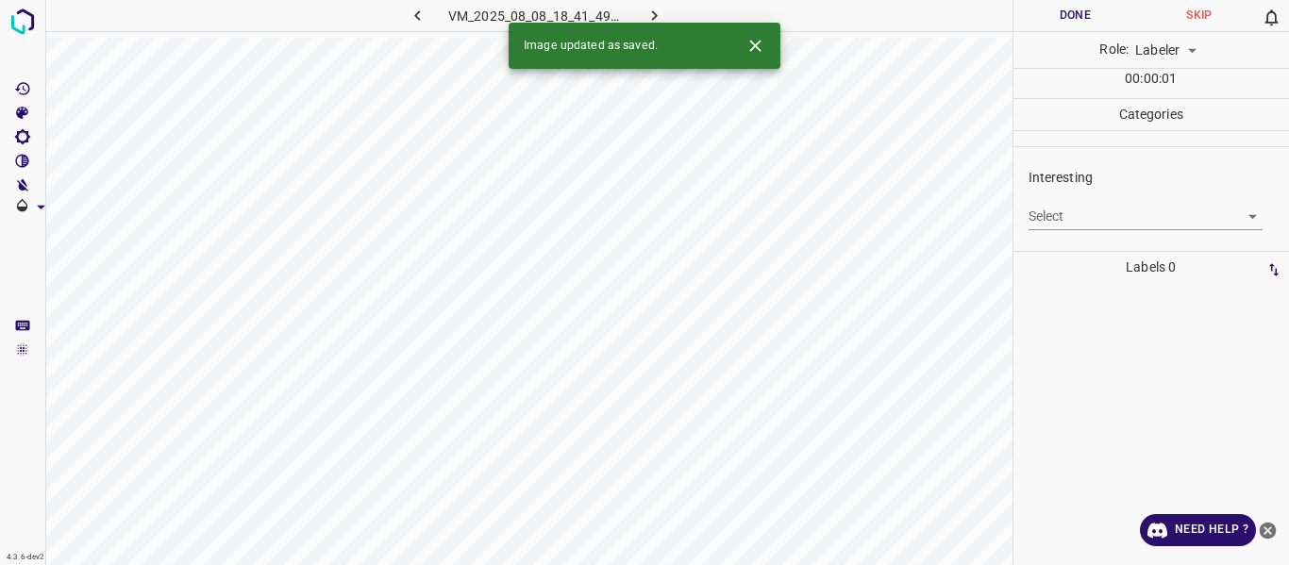
click at [1066, 213] on body "4.3.6-dev2 VM_2025_08_08_18_41_49_117_03.gif Done Skip 0 Role: Labeler labeler …" at bounding box center [644, 282] width 1289 height 565
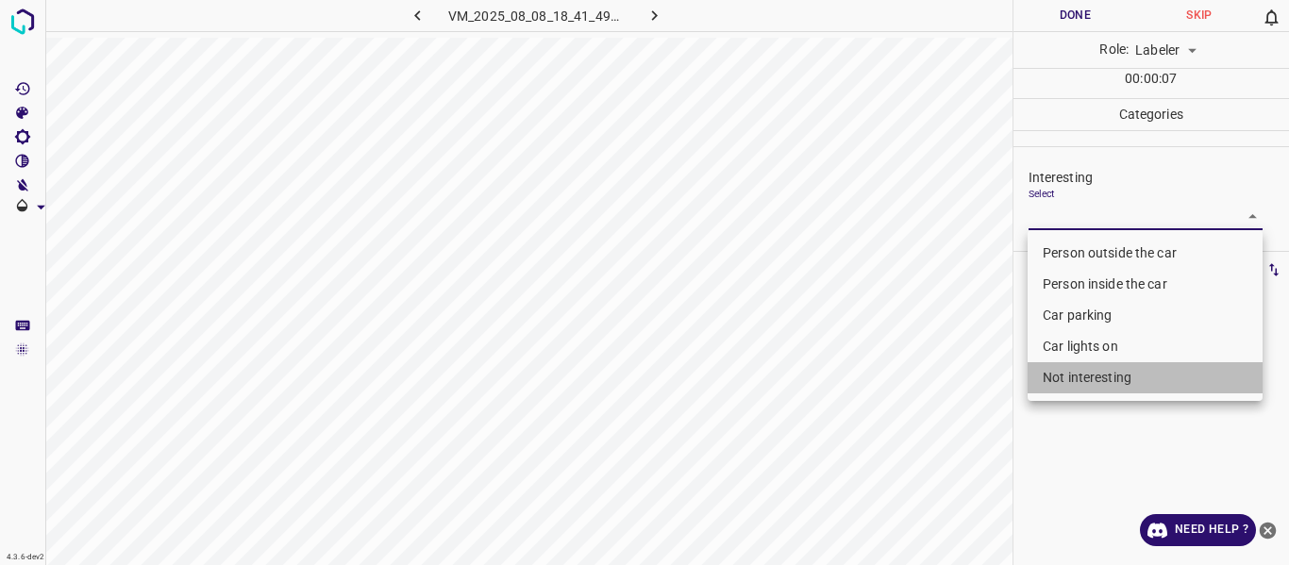
drag, startPoint x: 1082, startPoint y: 389, endPoint x: 962, endPoint y: 440, distance: 130.2
click at [1077, 391] on li "Not interesting" at bounding box center [1144, 377] width 235 height 31
type input "Not interesting"
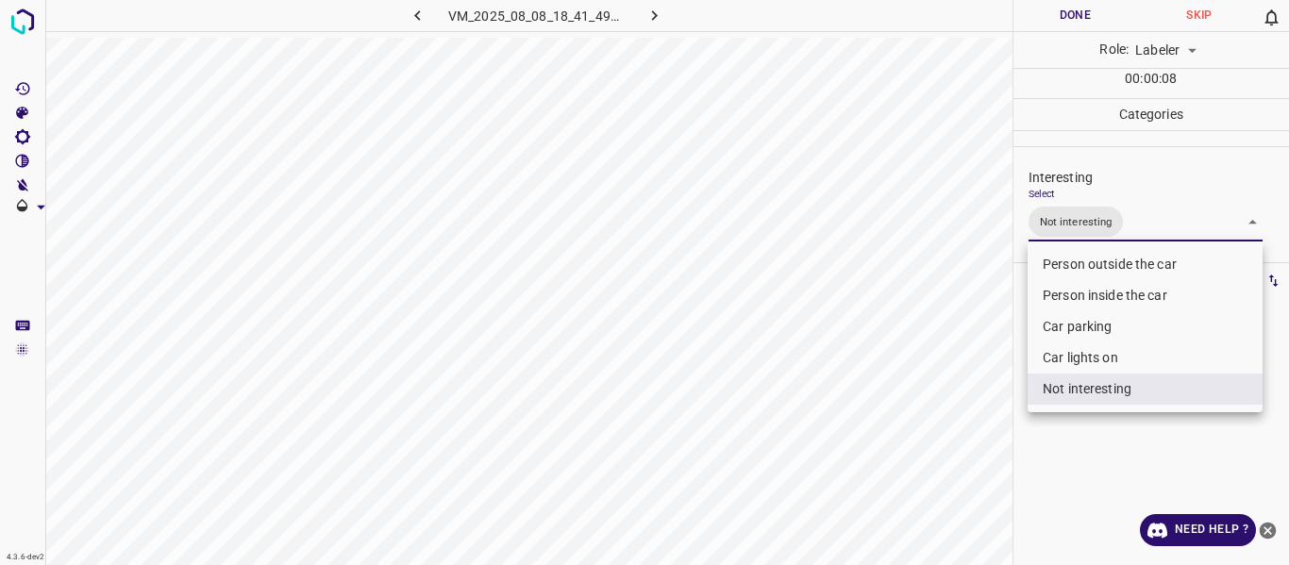
drag, startPoint x: 961, startPoint y: 441, endPoint x: 952, endPoint y: 484, distance: 44.4
click at [961, 457] on div at bounding box center [644, 282] width 1289 height 565
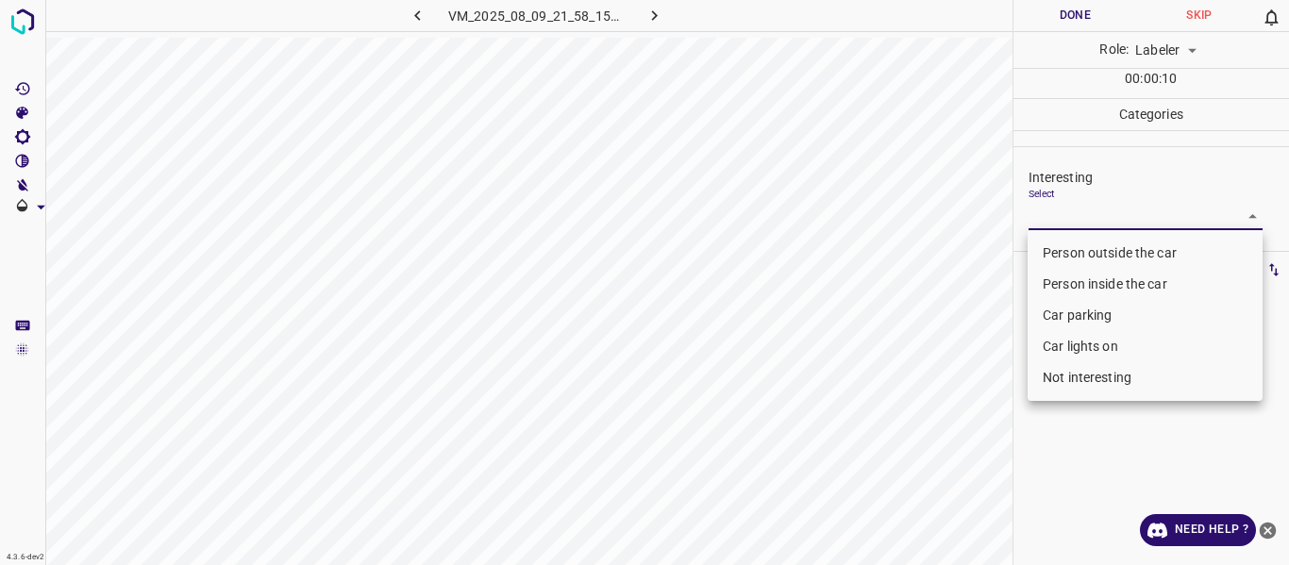
click at [1088, 212] on body "4.3.6-dev2 VM_2025_08_09_21_58_15_578_05.gif Done Skip 0 Role: Labeler labeler …" at bounding box center [644, 282] width 1289 height 565
click at [1077, 248] on li "Person outside the car" at bounding box center [1144, 253] width 235 height 31
type input "Person outside the car"
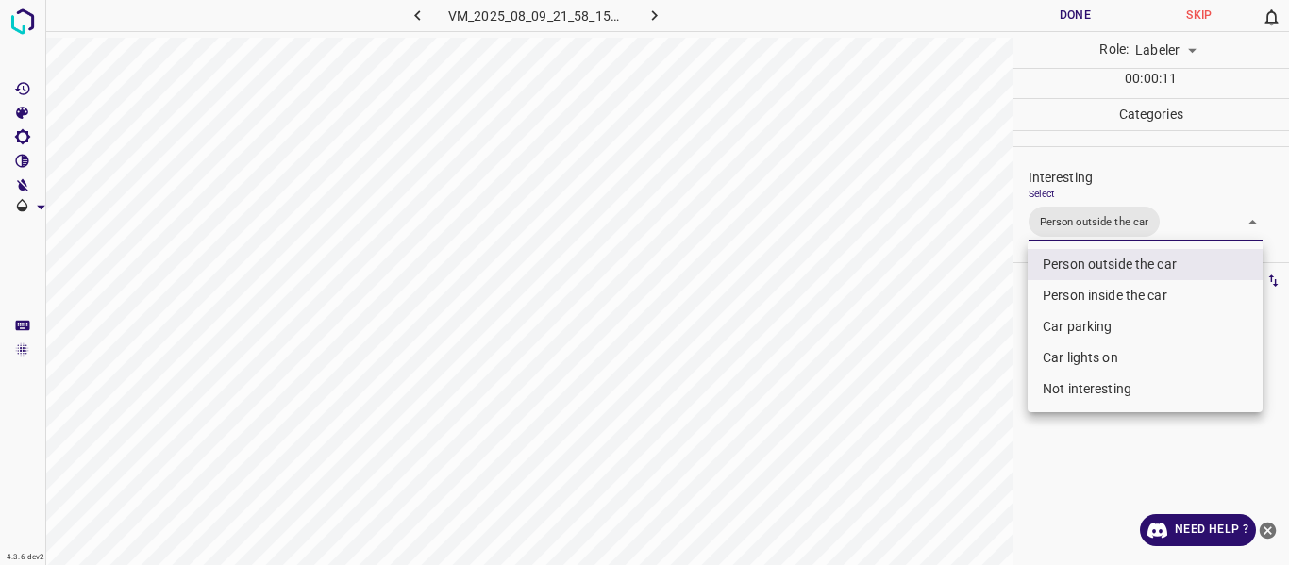
drag, startPoint x: 924, startPoint y: 394, endPoint x: 927, endPoint y: 428, distance: 34.2
click at [927, 405] on div at bounding box center [644, 282] width 1289 height 565
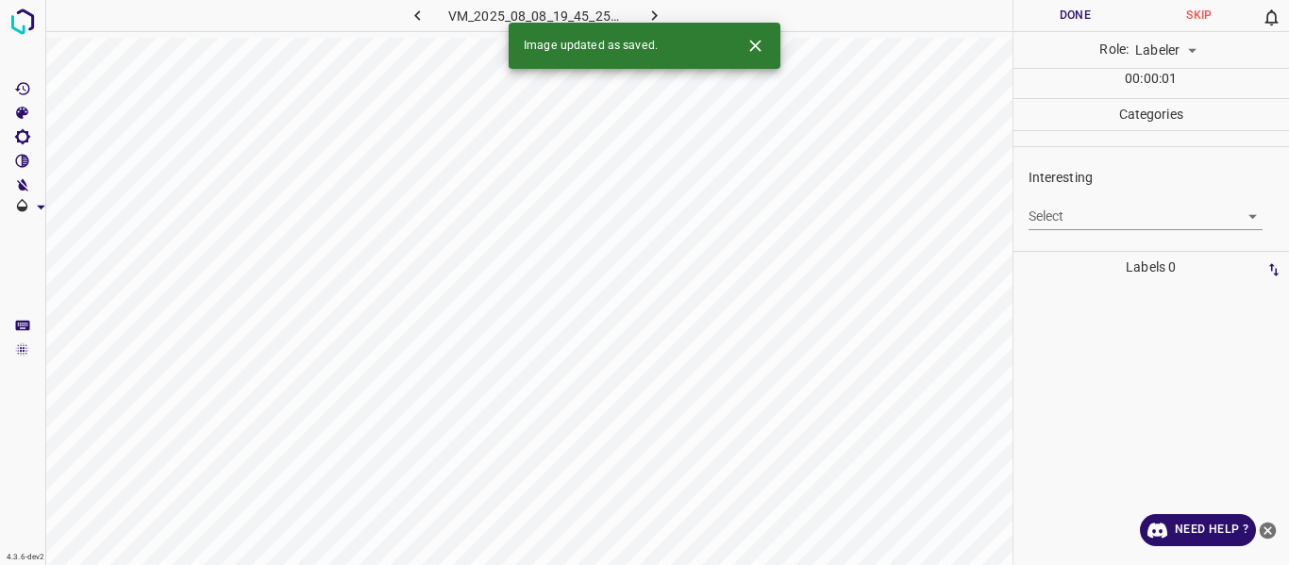
click at [1053, 215] on body "4.3.6-dev2 VM_2025_08_08_19_45_25_779_00.gif Done Skip 0 Role: Labeler labeler …" at bounding box center [644, 282] width 1289 height 565
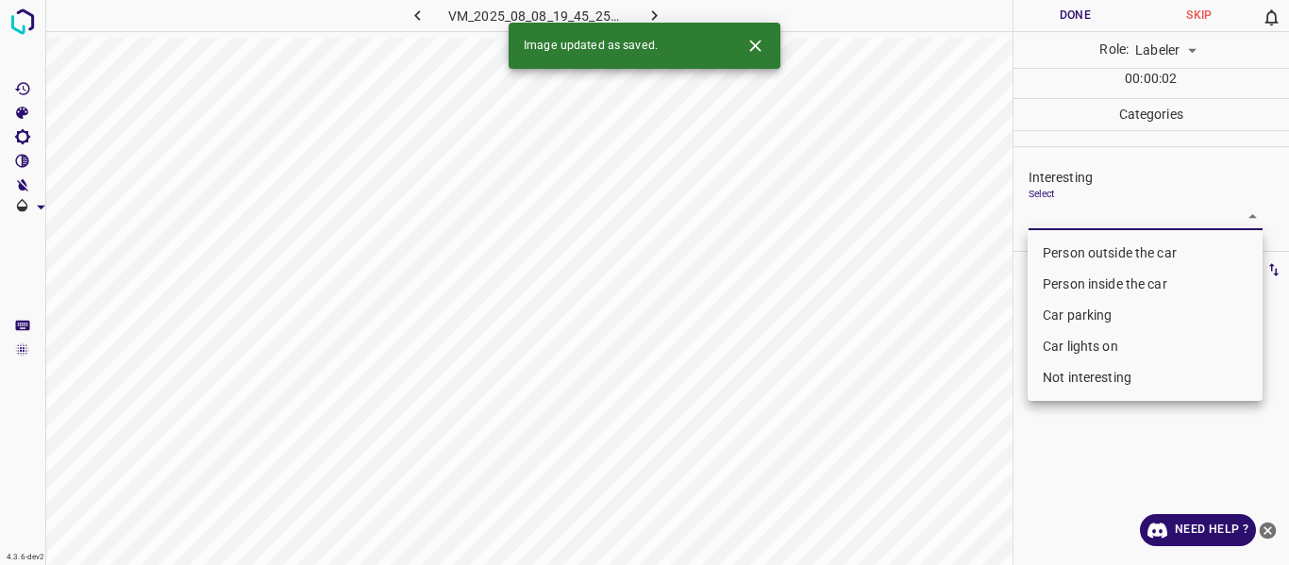
click at [1066, 248] on li "Person outside the car" at bounding box center [1144, 253] width 235 height 31
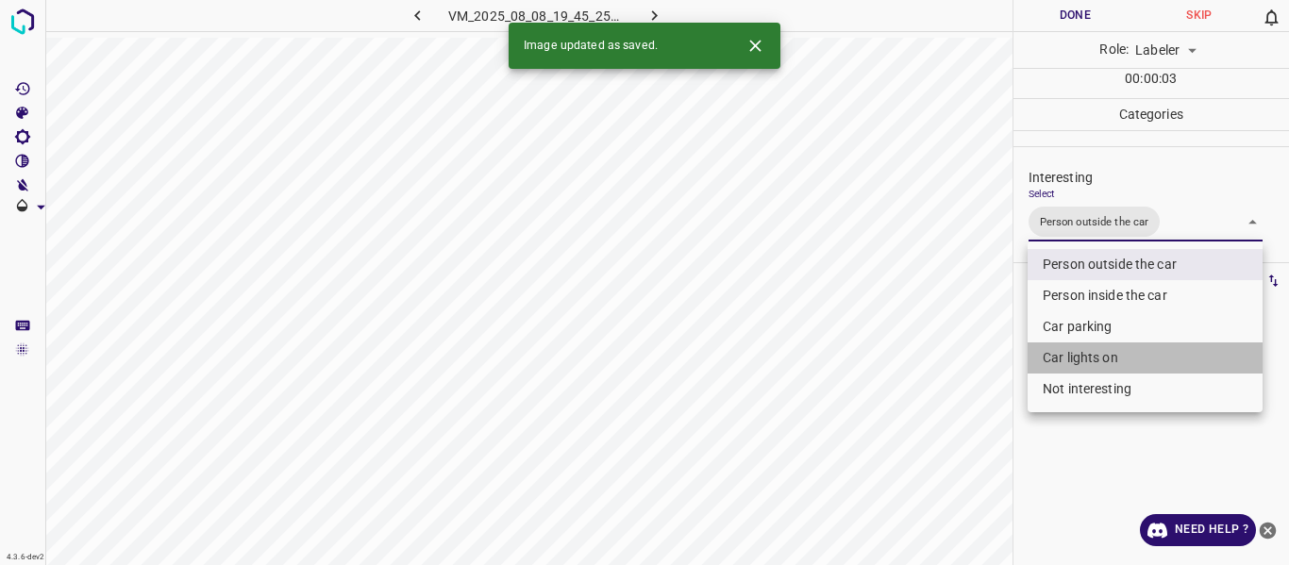
drag, startPoint x: 1061, startPoint y: 360, endPoint x: 1025, endPoint y: 368, distance: 36.6
click at [1061, 358] on li "Car lights on" at bounding box center [1144, 357] width 235 height 31
type input "Person outside the car,Car lights on"
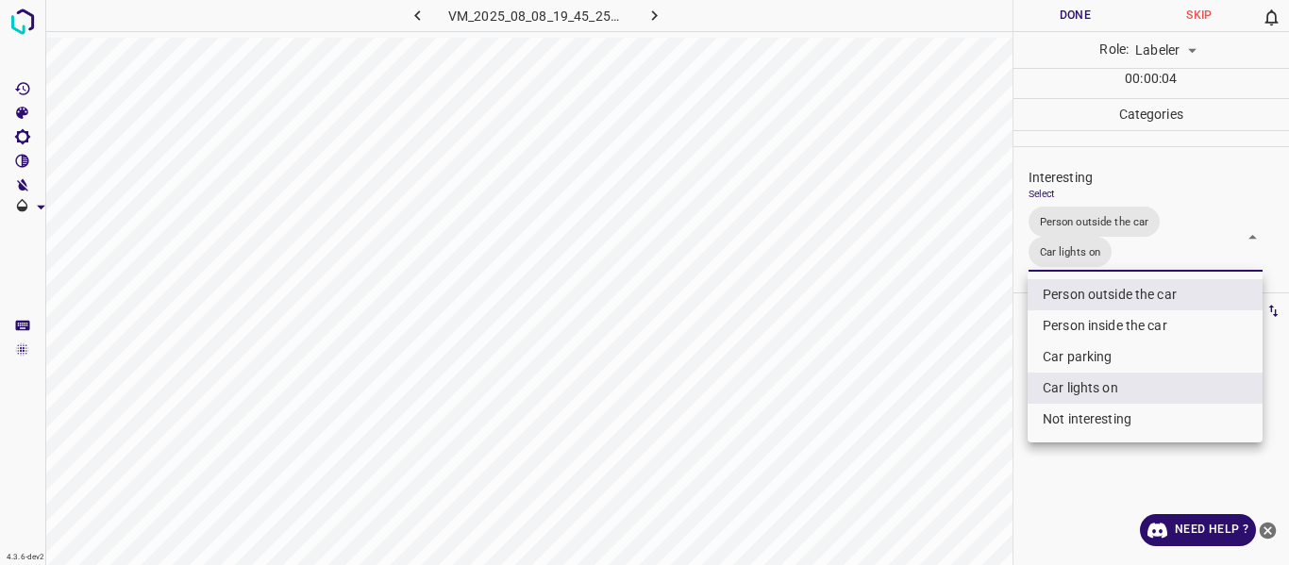
click at [986, 395] on div at bounding box center [644, 282] width 1289 height 565
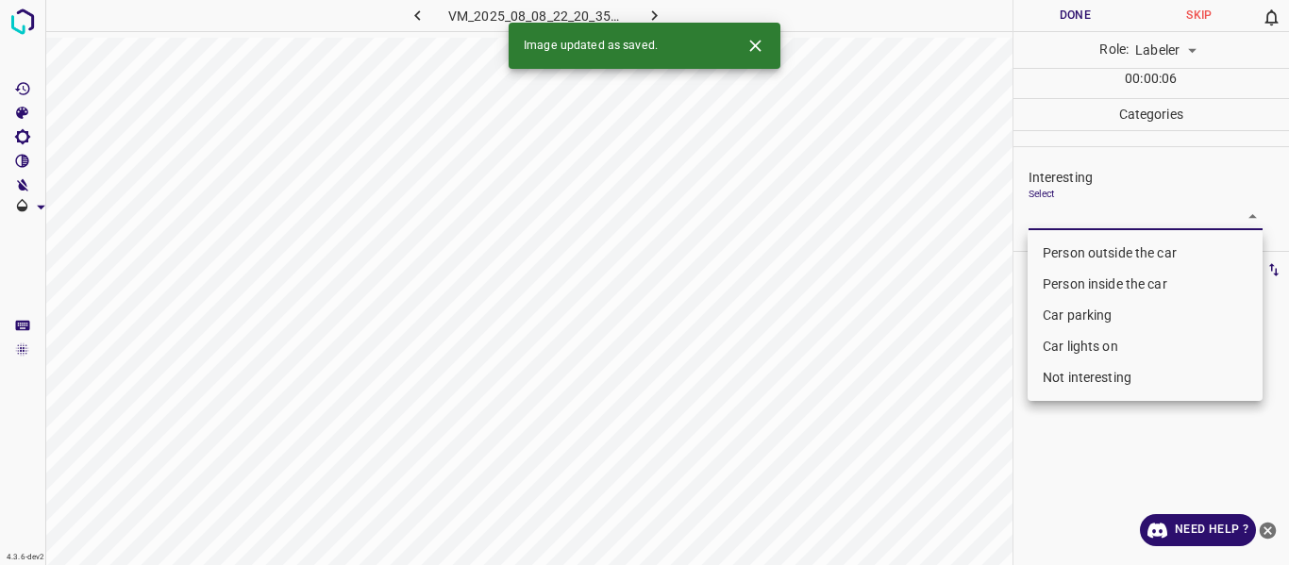
click at [1118, 211] on body "4.3.6-dev2 VM_2025_08_08_22_20_35_891_04.gif Done Skip 0 Role: Labeler labeler …" at bounding box center [644, 282] width 1289 height 565
click at [1110, 257] on li "Person outside the car" at bounding box center [1144, 253] width 235 height 31
type input "Person outside the car"
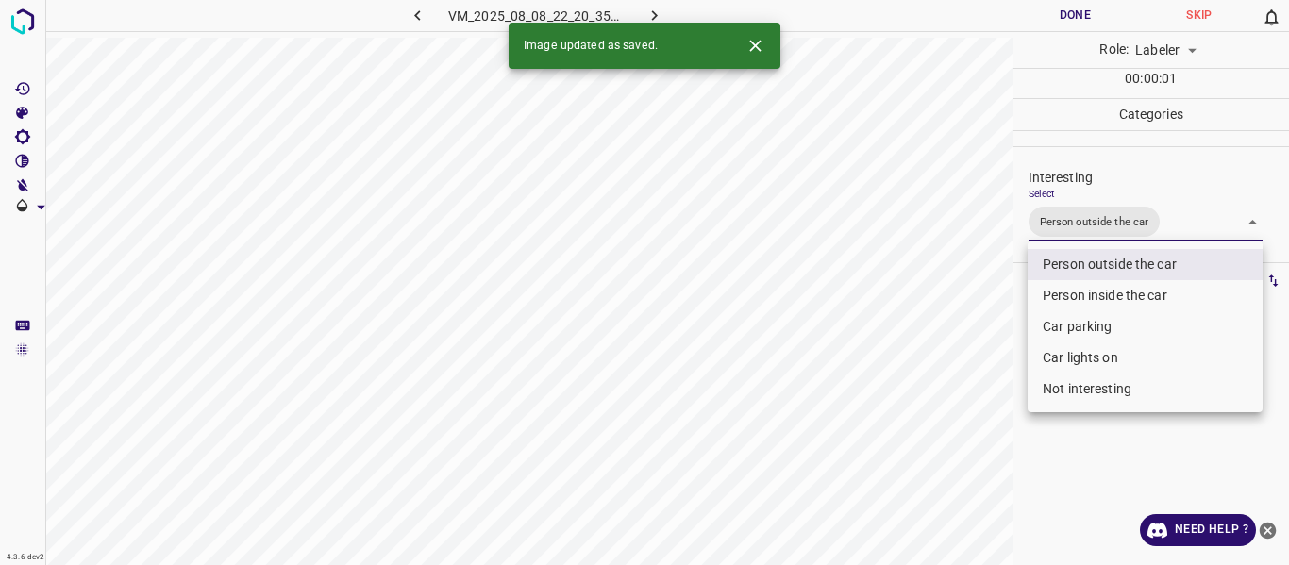
drag, startPoint x: 980, startPoint y: 389, endPoint x: 947, endPoint y: 485, distance: 101.7
click at [980, 422] on div at bounding box center [644, 282] width 1289 height 565
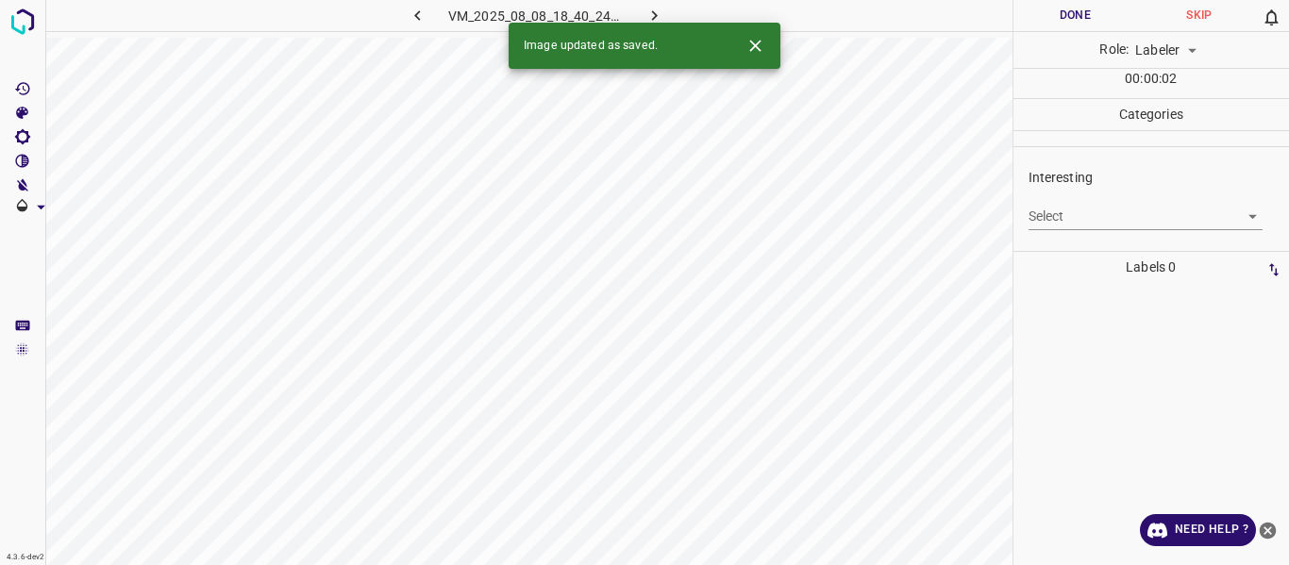
click at [1069, 213] on body "4.3.6-dev2 VM_2025_08_08_18_40_24_545_03.gif Done Skip 0 Role: Labeler labeler …" at bounding box center [644, 282] width 1289 height 565
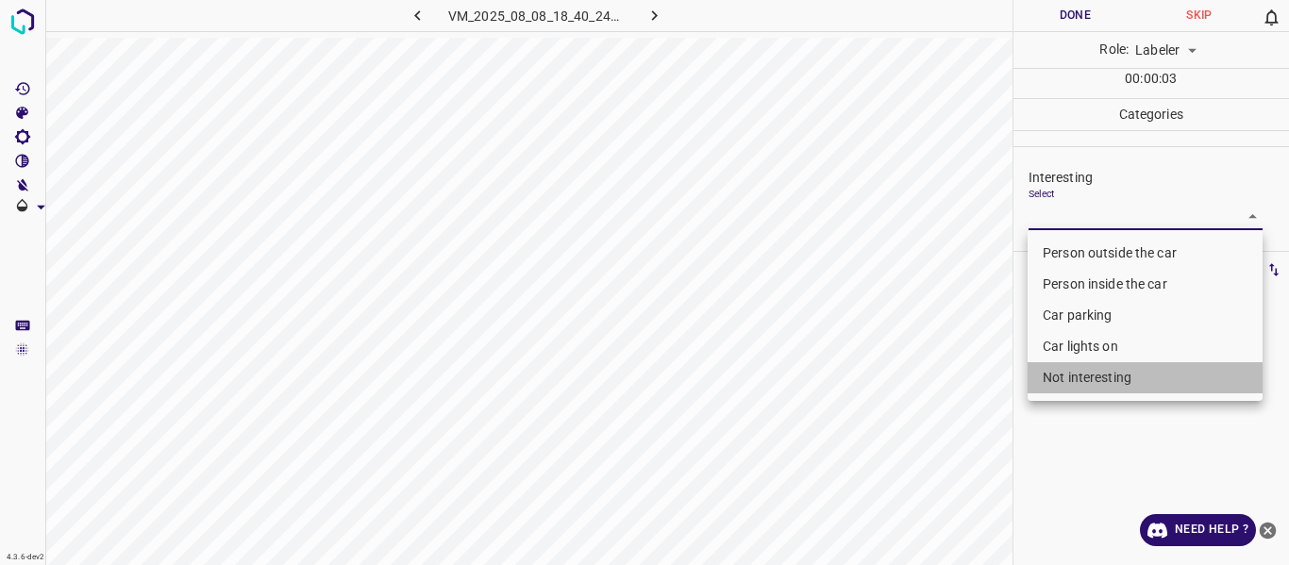
click at [1087, 370] on li "Not interesting" at bounding box center [1144, 377] width 235 height 31
type input "Not interesting"
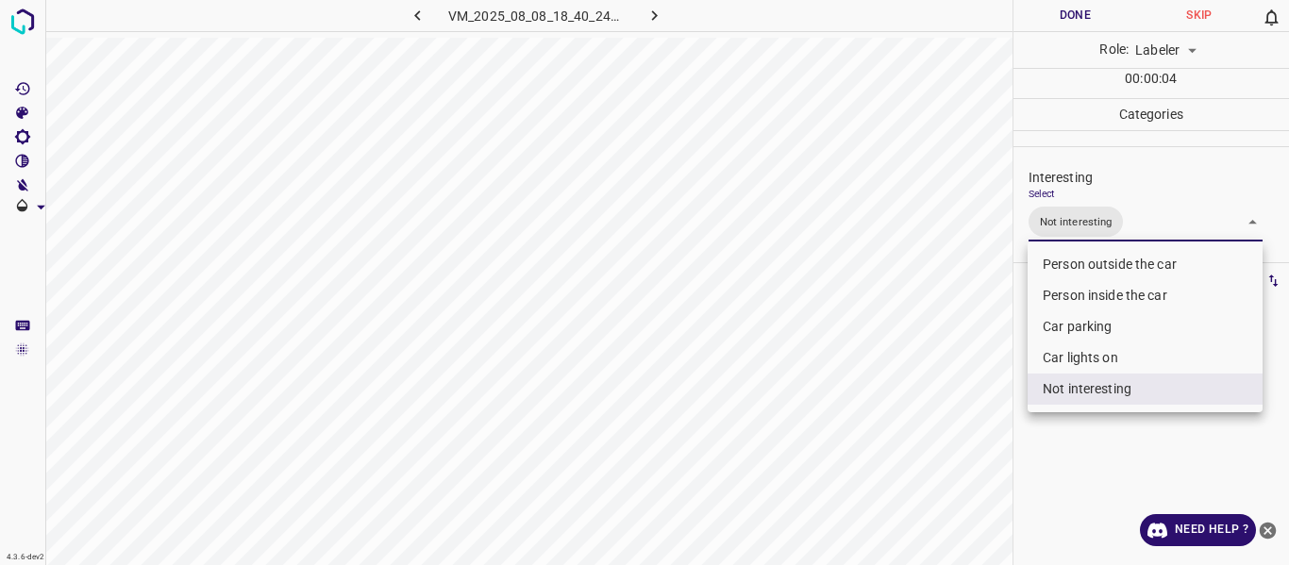
drag, startPoint x: 991, startPoint y: 433, endPoint x: 985, endPoint y: 450, distance: 17.9
click at [986, 445] on div at bounding box center [644, 282] width 1289 height 565
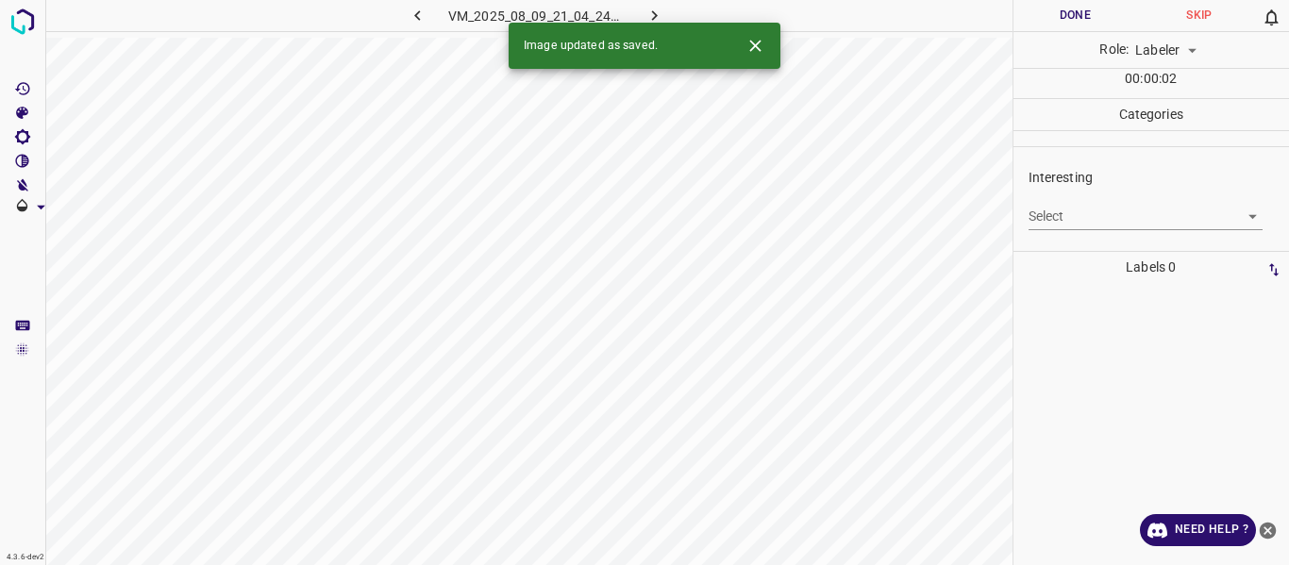
click at [1075, 216] on body "4.3.6-dev2 VM_2025_08_09_21_04_24_539_02.gif Done Skip 0 Role: Labeler labeler …" at bounding box center [644, 282] width 1289 height 565
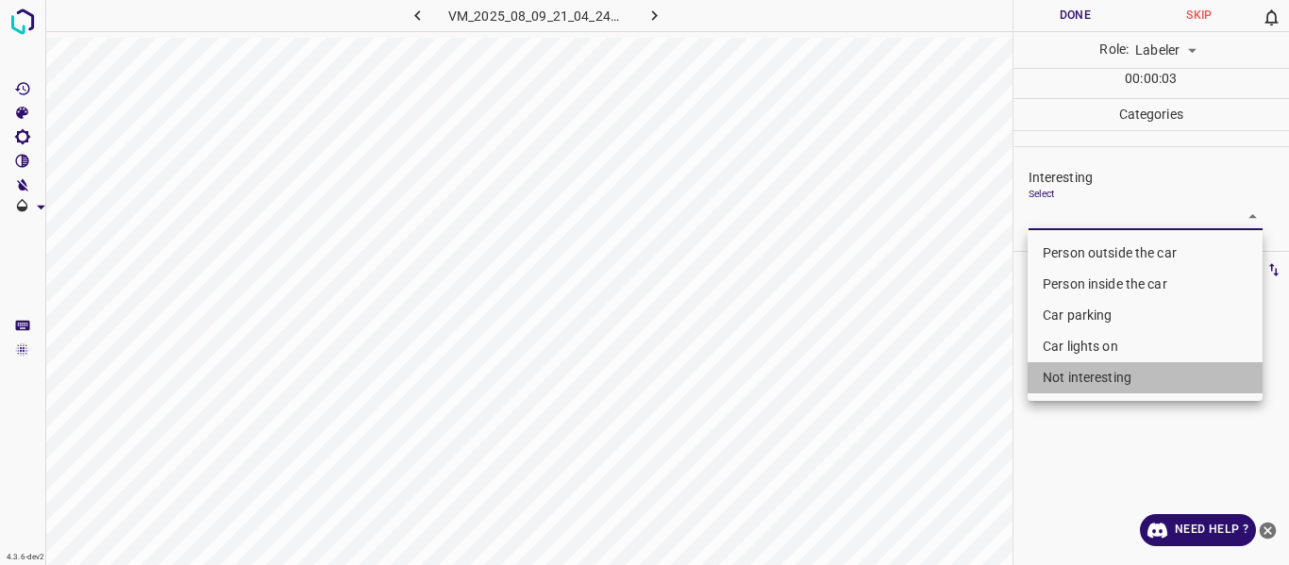
click at [1076, 381] on li "Not interesting" at bounding box center [1144, 377] width 235 height 31
type input "Not interesting"
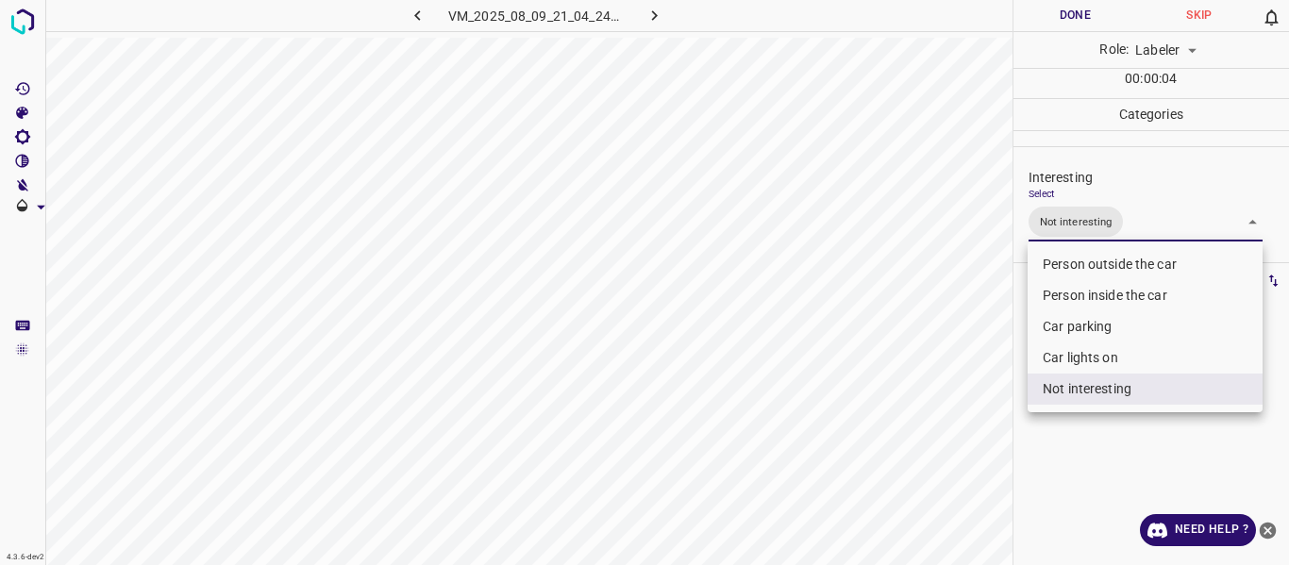
drag, startPoint x: 978, startPoint y: 440, endPoint x: 940, endPoint y: 484, distance: 58.8
click at [974, 447] on div at bounding box center [644, 282] width 1289 height 565
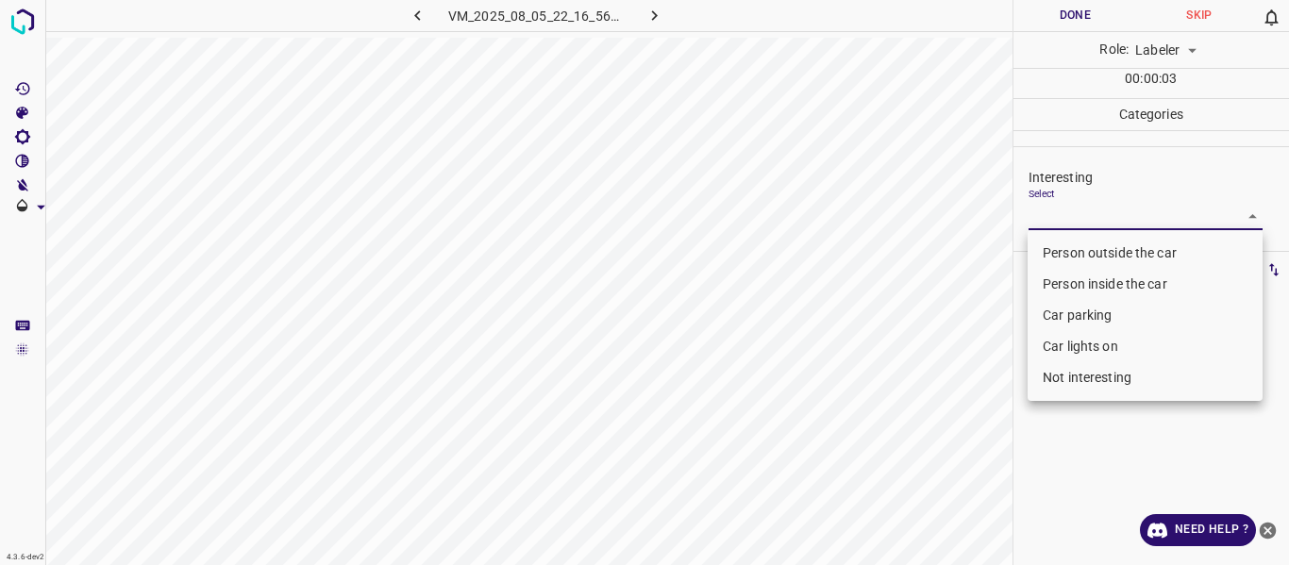
click at [1109, 218] on body "4.3.6-dev2 VM_2025_08_05_22_16_56_372_01.gif Done Skip 0 Role: Labeler labeler …" at bounding box center [644, 282] width 1289 height 565
click at [1088, 248] on li "Person outside the car" at bounding box center [1144, 253] width 235 height 31
type input "Person outside the car"
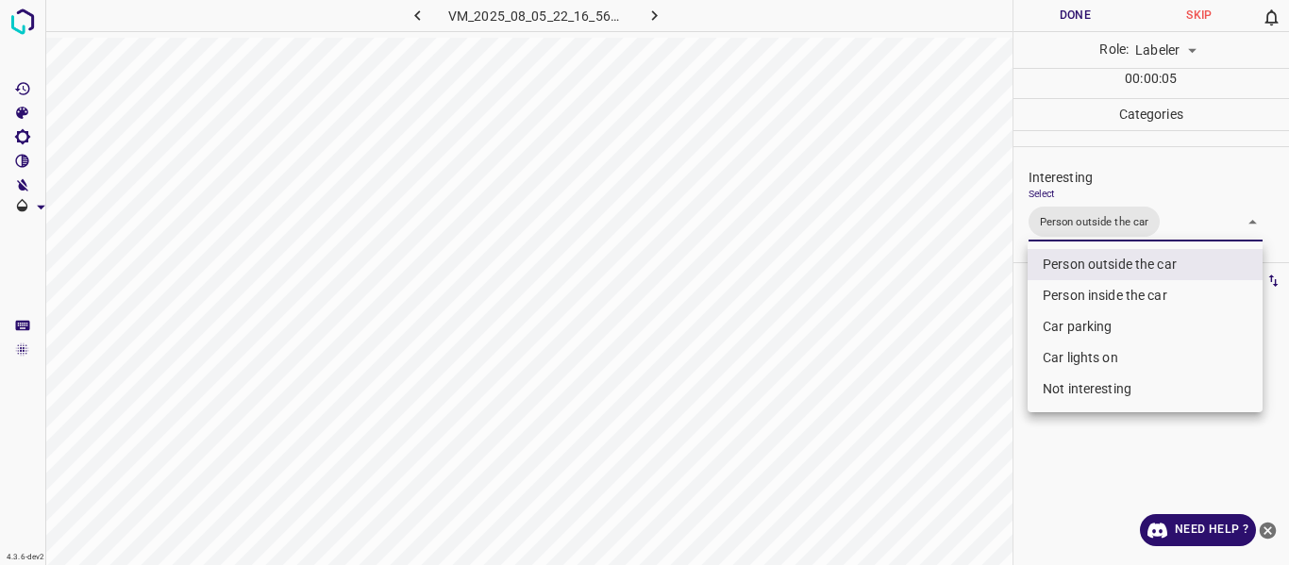
drag, startPoint x: 966, startPoint y: 348, endPoint x: 954, endPoint y: 412, distance: 65.3
click at [967, 377] on div at bounding box center [644, 282] width 1289 height 565
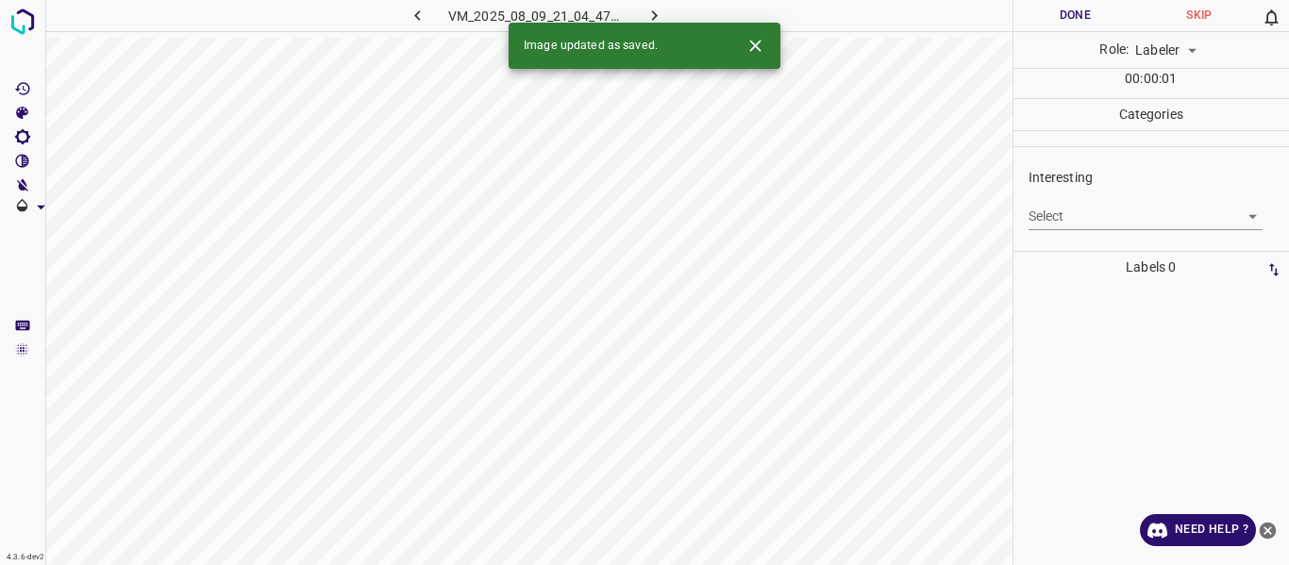
click at [1059, 204] on body "4.3.6-dev2 VM_2025_08_09_21_04_47_075_10.gif Done Skip 0 Role: Labeler labeler …" at bounding box center [644, 282] width 1289 height 565
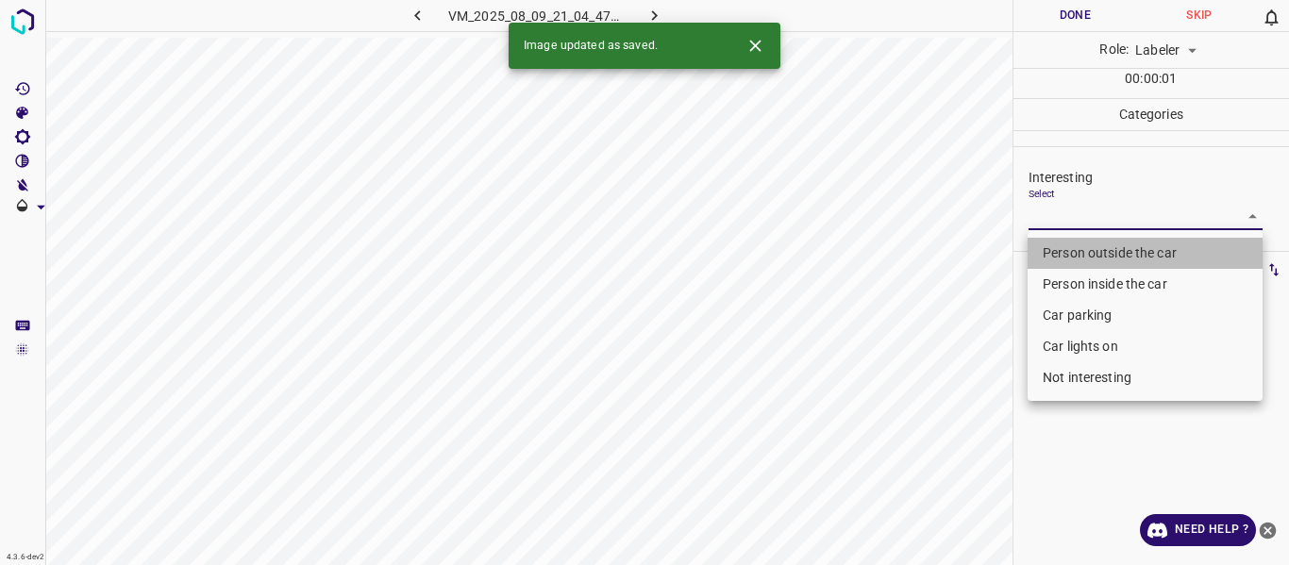
click at [1059, 246] on li "Person outside the car" at bounding box center [1144, 253] width 235 height 31
type input "Person outside the car"
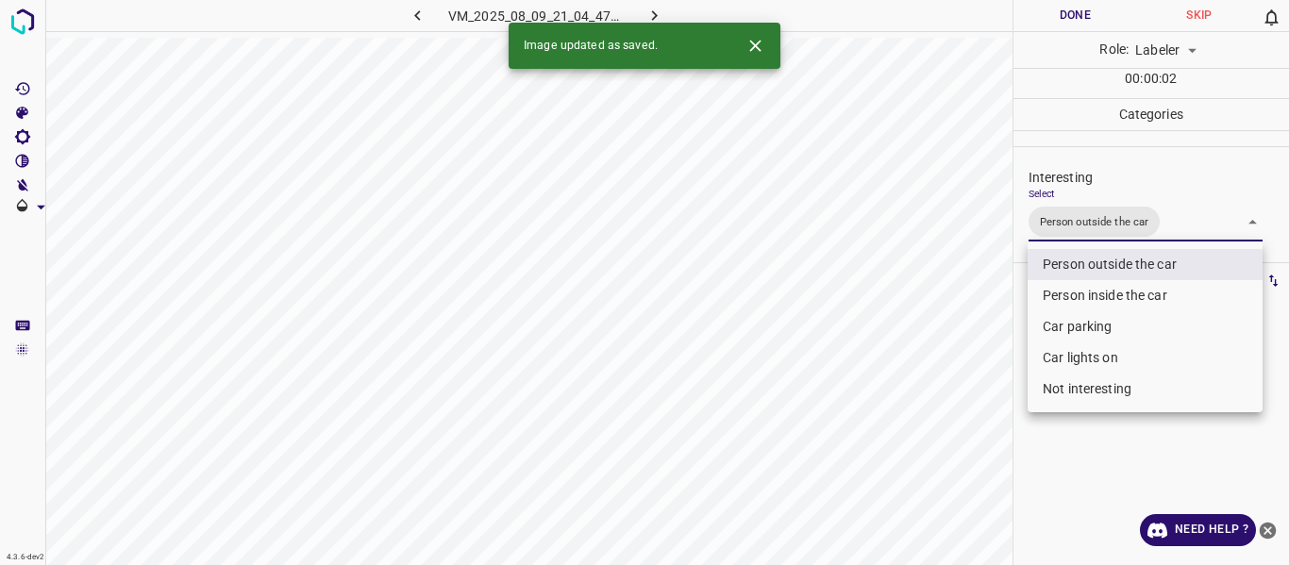
drag, startPoint x: 992, startPoint y: 349, endPoint x: 992, endPoint y: 361, distance: 12.3
click at [992, 350] on div at bounding box center [644, 282] width 1289 height 565
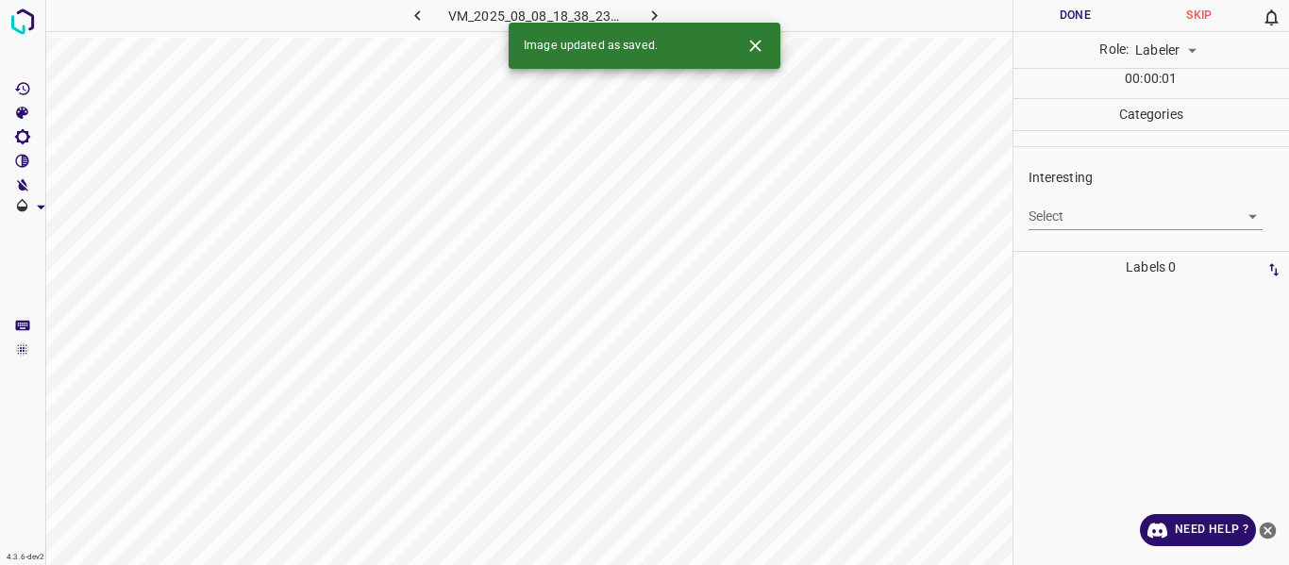
click at [1048, 208] on body "4.3.6-dev2 VM_2025_08_08_18_38_23_006_03.gif Done Skip 0 Role: Labeler labeler …" at bounding box center [644, 282] width 1289 height 565
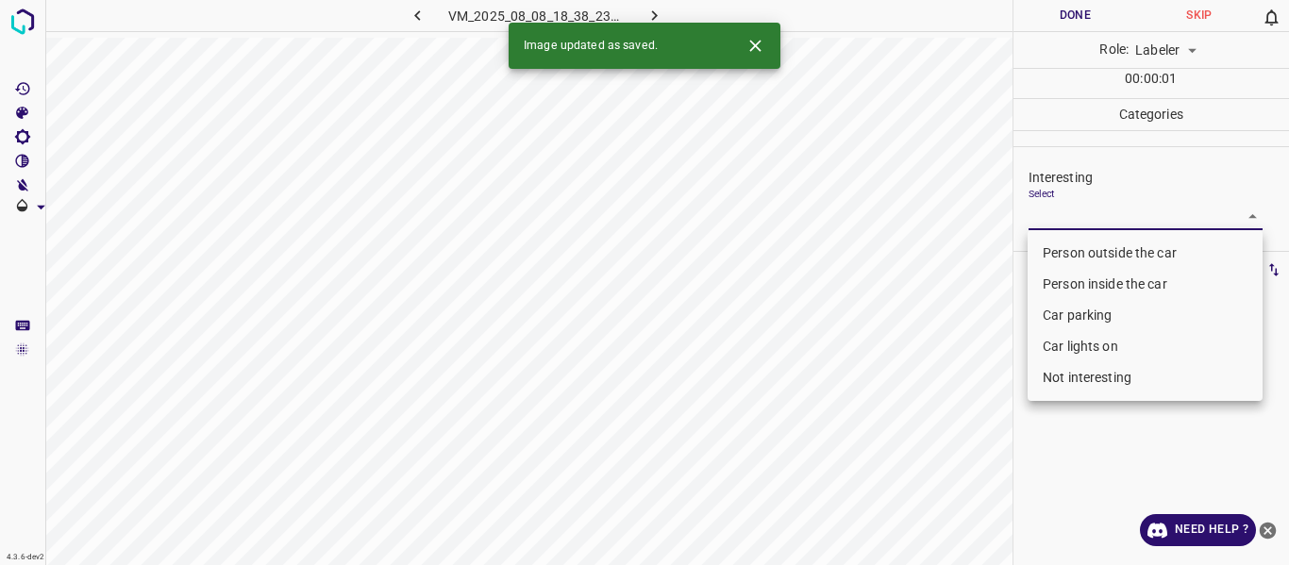
click at [1051, 246] on li "Person outside the car" at bounding box center [1144, 253] width 235 height 31
type input "Person outside the car"
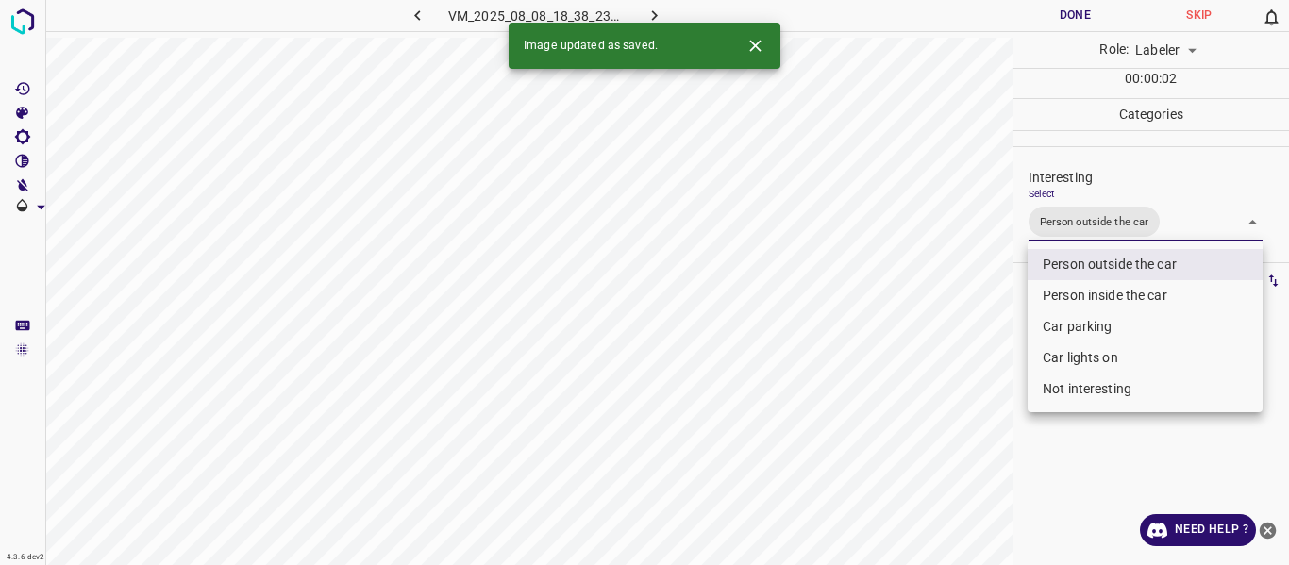
drag, startPoint x: 970, startPoint y: 386, endPoint x: 968, endPoint y: 414, distance: 28.4
click at [968, 407] on div at bounding box center [644, 282] width 1289 height 565
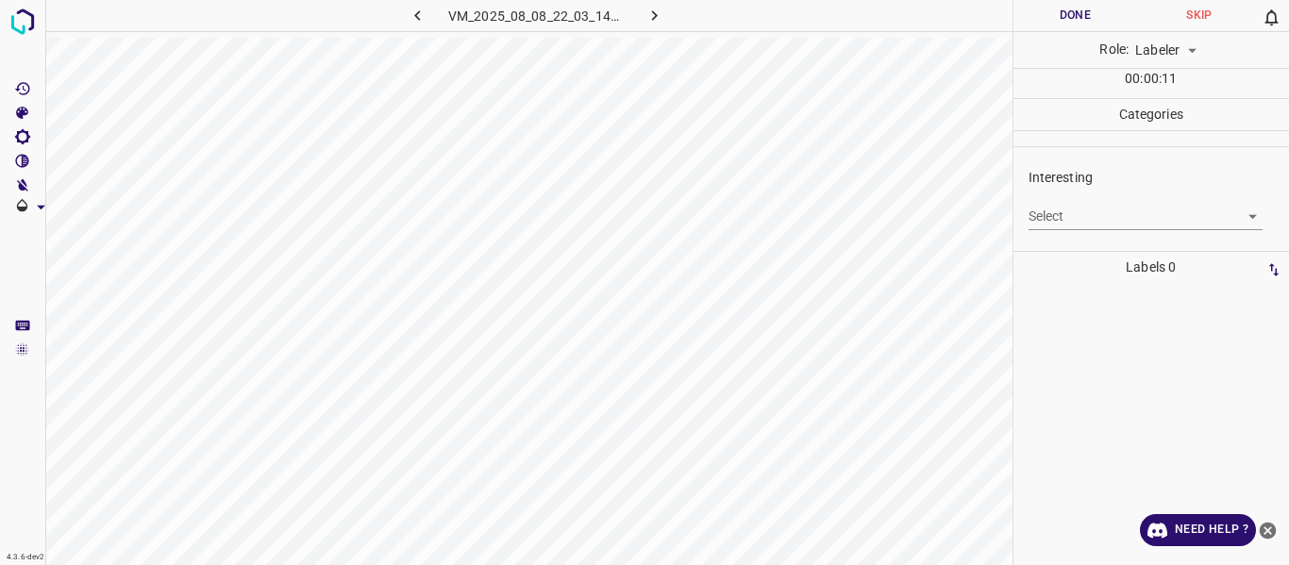
click at [1137, 214] on body "4.3.6-dev2 VM_2025_08_08_22_03_14_814_02.gif Done Skip 0 Role: Labeler labeler …" at bounding box center [644, 282] width 1289 height 565
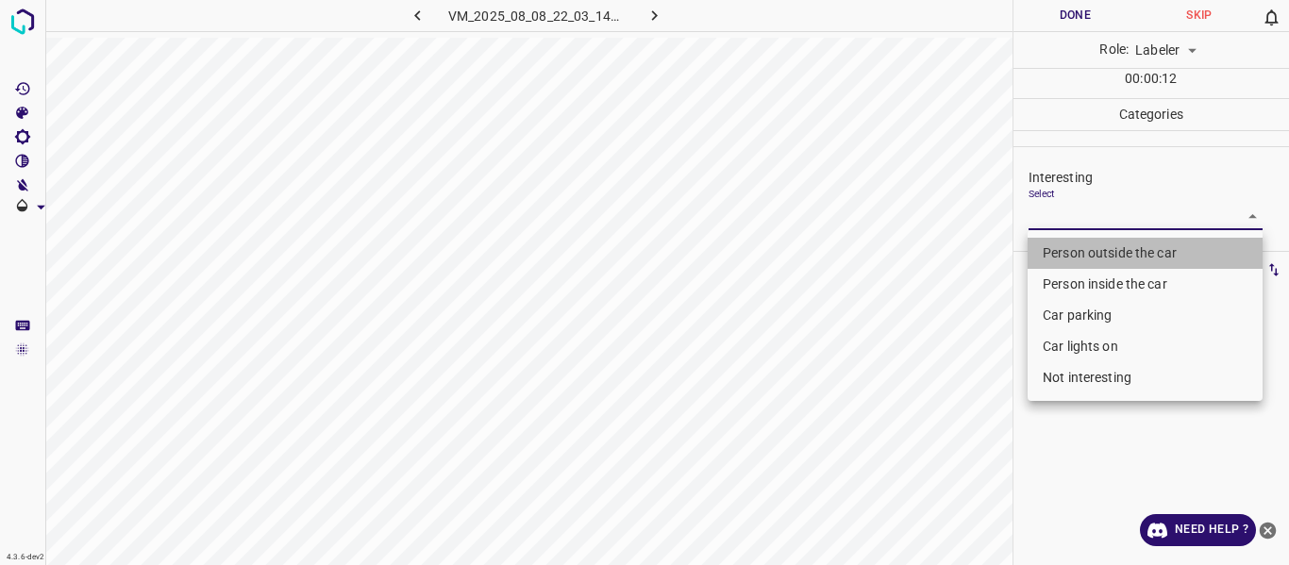
click at [1133, 254] on li "Person outside the car" at bounding box center [1144, 253] width 235 height 31
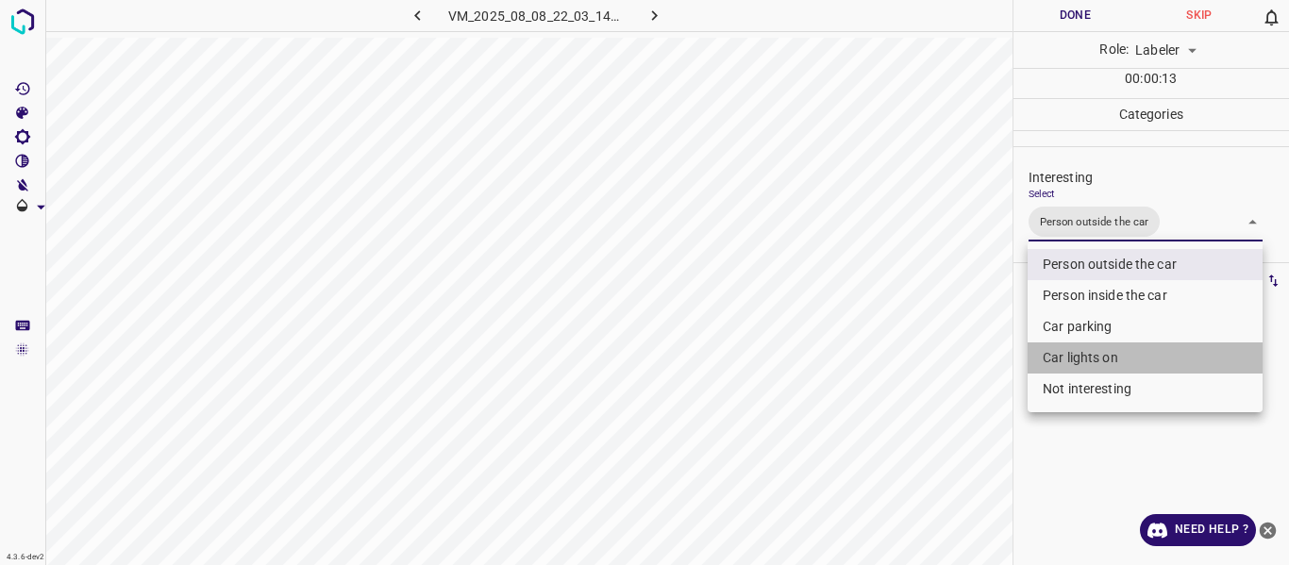
drag, startPoint x: 1105, startPoint y: 347, endPoint x: 1060, endPoint y: 380, distance: 55.3
click at [1104, 345] on li "Car lights on" at bounding box center [1144, 357] width 235 height 31
type input "Person outside the car,Car lights on"
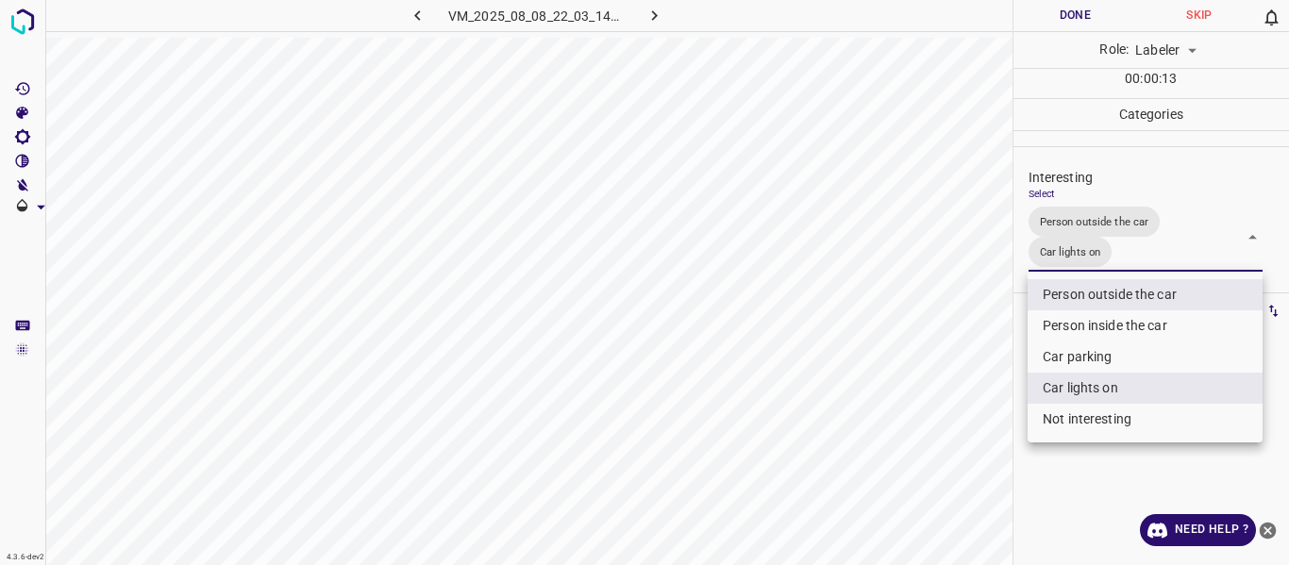
click at [929, 423] on div at bounding box center [644, 282] width 1289 height 565
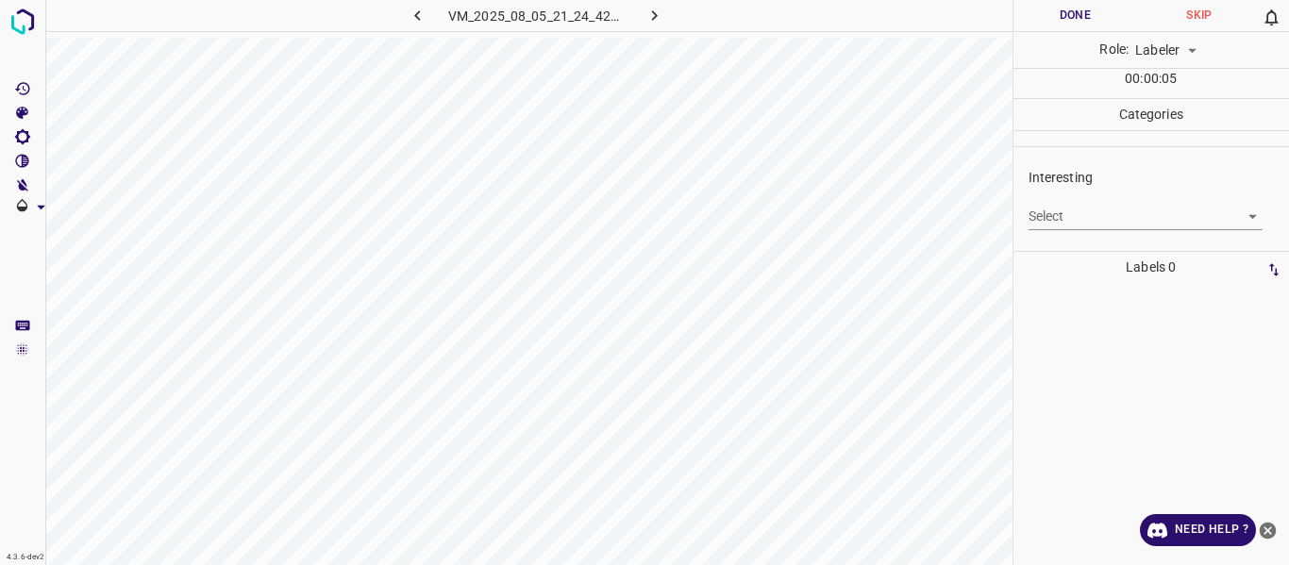
click at [1106, 220] on body "4.3.6-dev2 VM_2025_08_05_21_24_42_319_07.gif Done Skip 0 Role: Labeler labeler …" at bounding box center [644, 282] width 1289 height 565
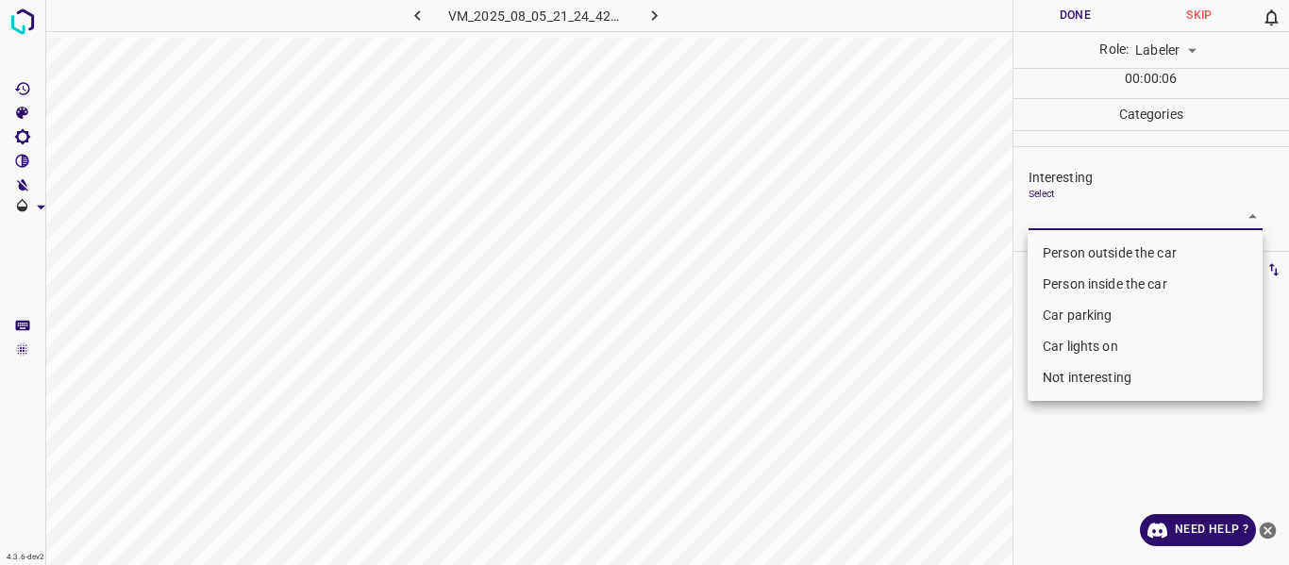
drag, startPoint x: 1106, startPoint y: 251, endPoint x: 1109, endPoint y: 291, distance: 39.7
click at [1107, 252] on li "Person outside the car" at bounding box center [1144, 253] width 235 height 31
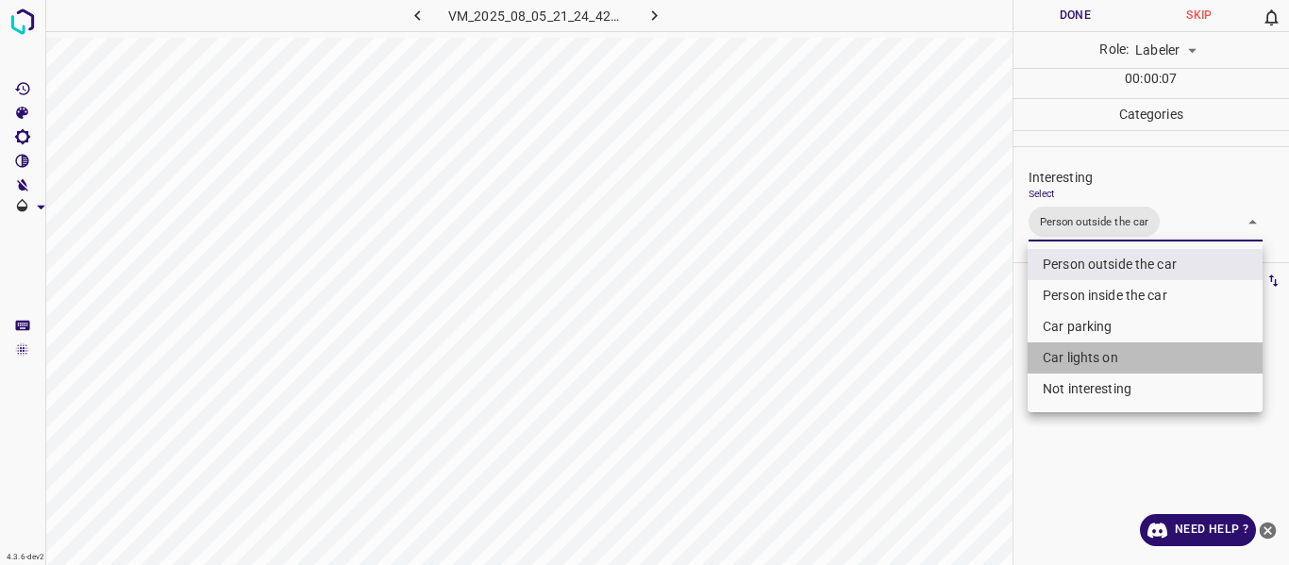
click at [1091, 357] on li "Car lights on" at bounding box center [1144, 357] width 235 height 31
type input "Person outside the car,Car lights on"
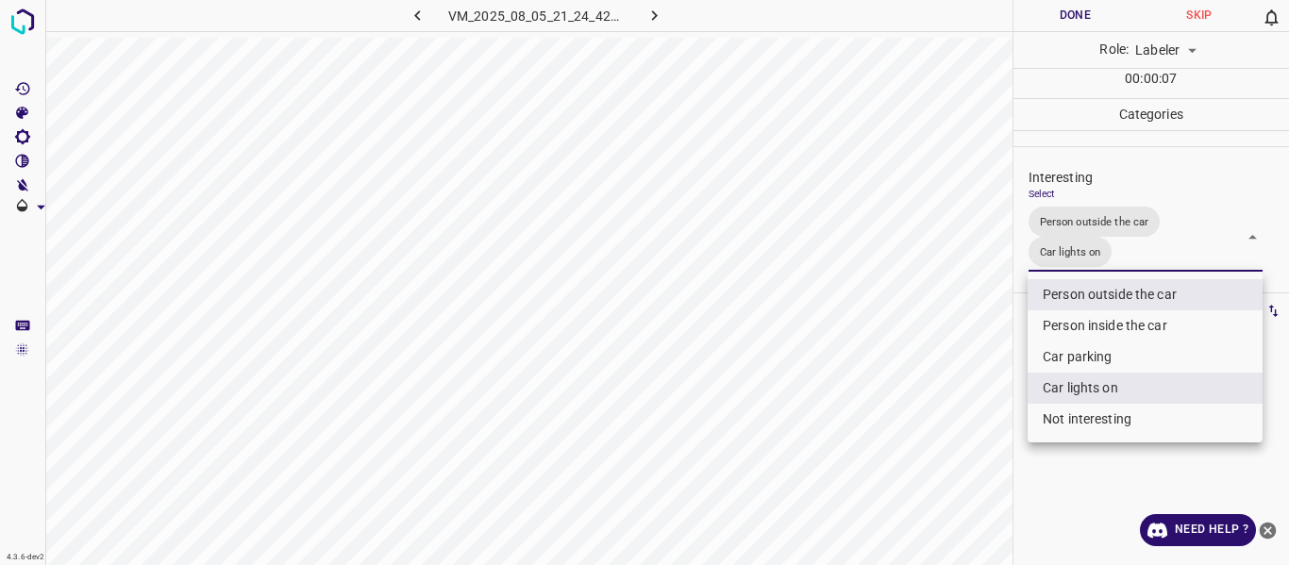
click at [958, 442] on div at bounding box center [644, 282] width 1289 height 565
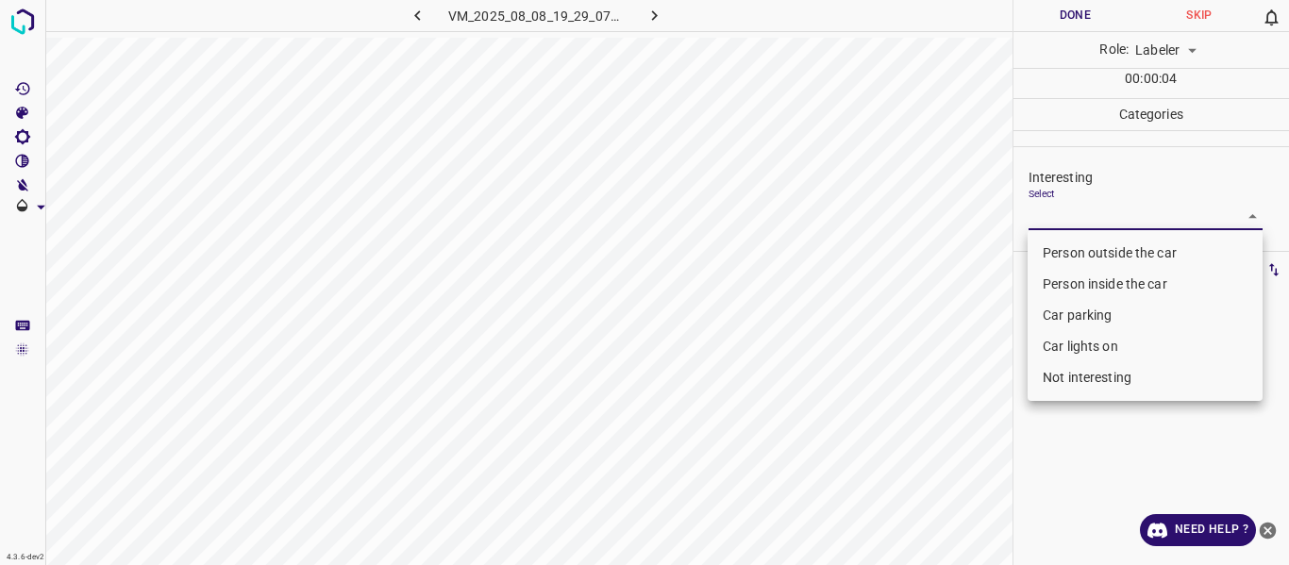
click at [1091, 212] on body "4.3.6-dev2 VM_2025_08_08_19_29_07_977_09.gif Done Skip 0 Role: Labeler labeler …" at bounding box center [644, 282] width 1289 height 565
click at [1097, 251] on li "Person outside the car" at bounding box center [1144, 253] width 235 height 31
type input "Person outside the car"
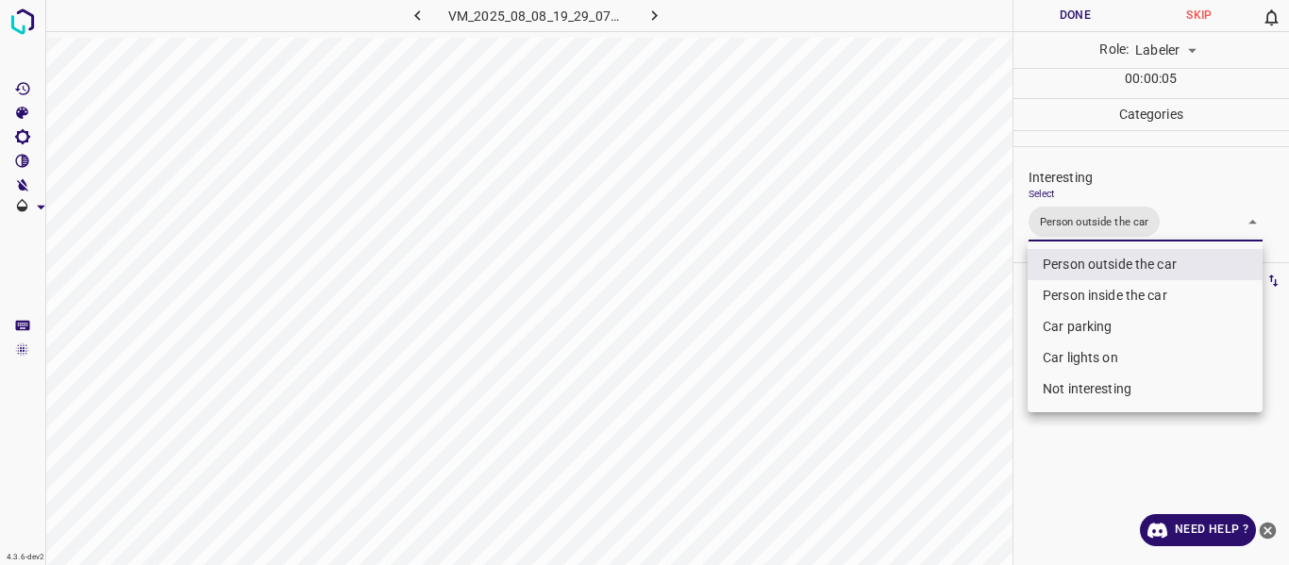
drag, startPoint x: 965, startPoint y: 350, endPoint x: 957, endPoint y: 393, distance: 44.2
click at [966, 364] on div at bounding box center [644, 282] width 1289 height 565
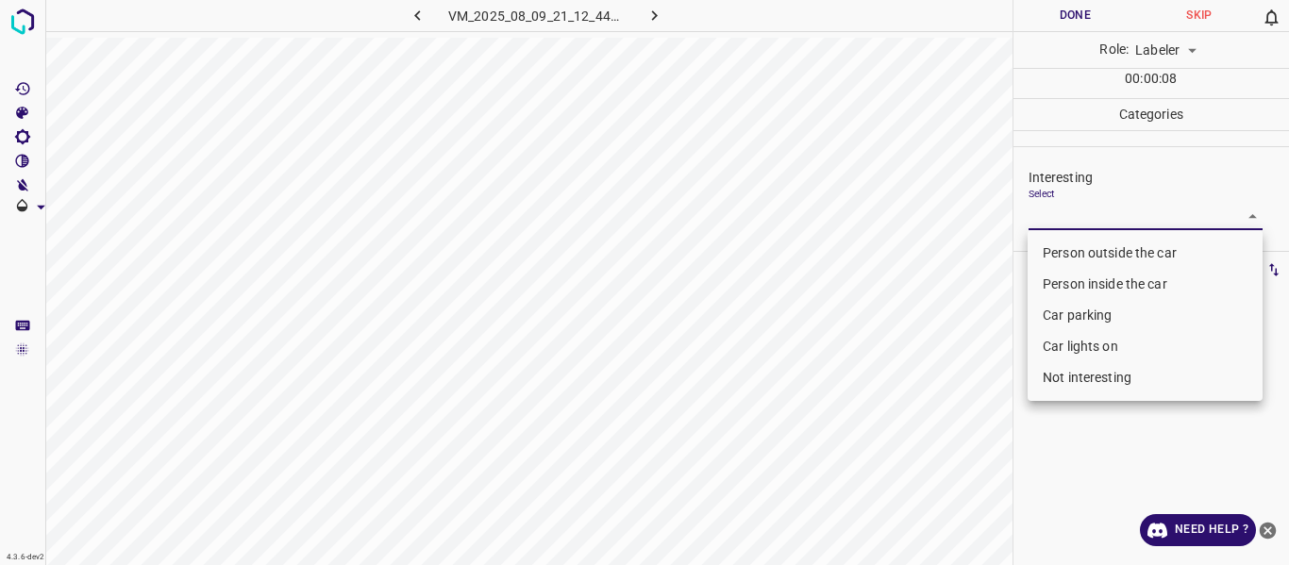
click at [1093, 210] on body "4.3.6-dev2 VM_2025_08_09_21_12_44_374_05.gif Done Skip 0 Role: Labeler labeler …" at bounding box center [644, 282] width 1289 height 565
click at [1058, 247] on li "Person outside the car" at bounding box center [1144, 253] width 235 height 31
type input "Person outside the car"
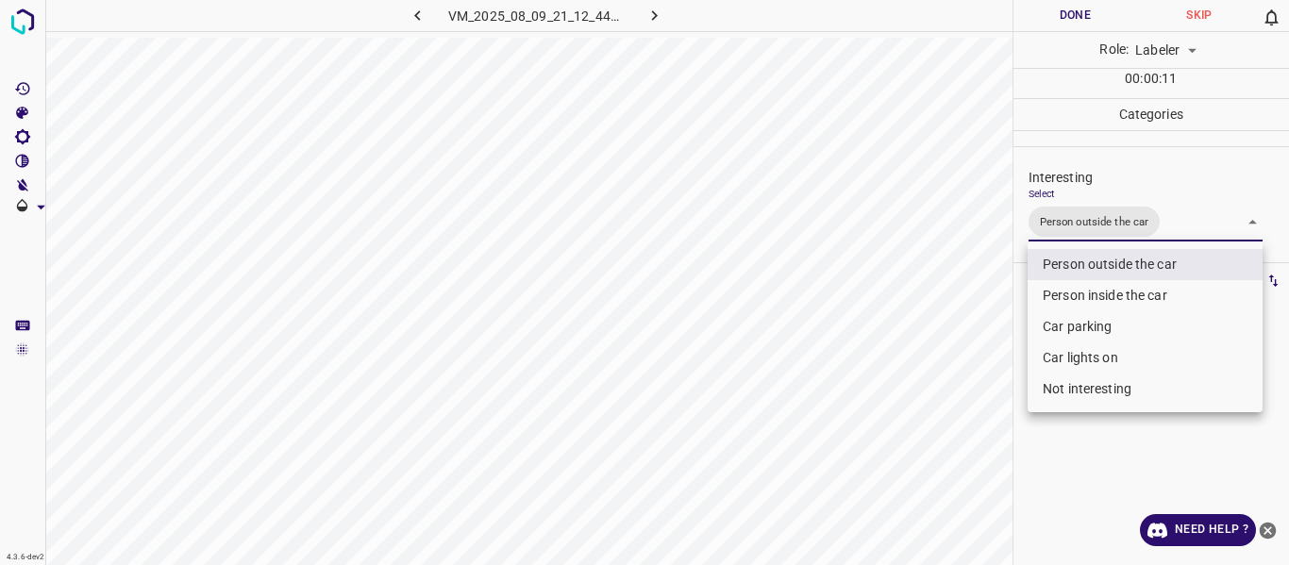
click at [960, 342] on div at bounding box center [644, 282] width 1289 height 565
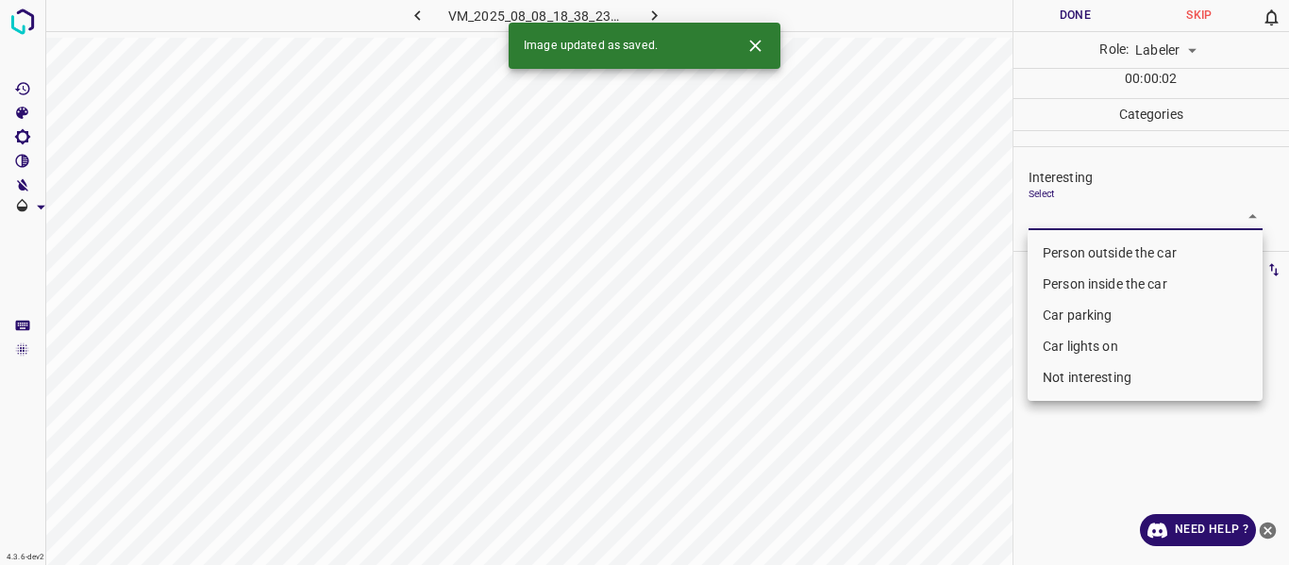
click at [1059, 207] on body "4.3.6-dev2 VM_2025_08_08_18_38_23_006_09.gif Done Skip 0 Role: Labeler labeler …" at bounding box center [644, 282] width 1289 height 565
click at [1058, 249] on li "Person outside the car" at bounding box center [1144, 253] width 235 height 31
type input "Person outside the car"
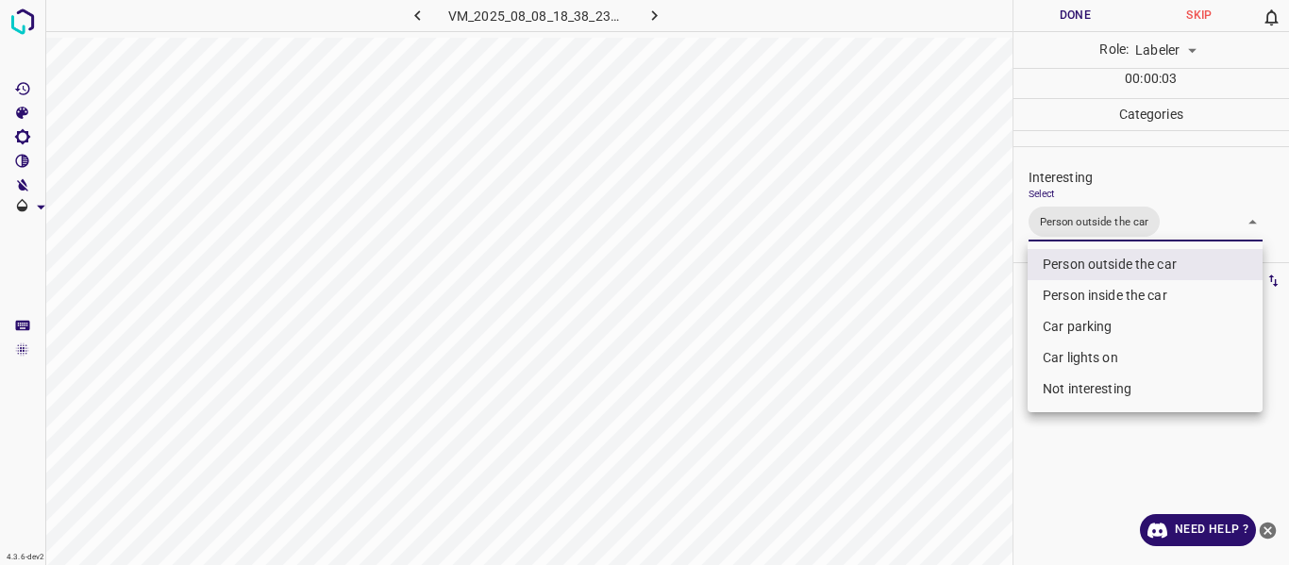
drag, startPoint x: 978, startPoint y: 322, endPoint x: 948, endPoint y: 413, distance: 96.4
click at [978, 324] on div at bounding box center [644, 282] width 1289 height 565
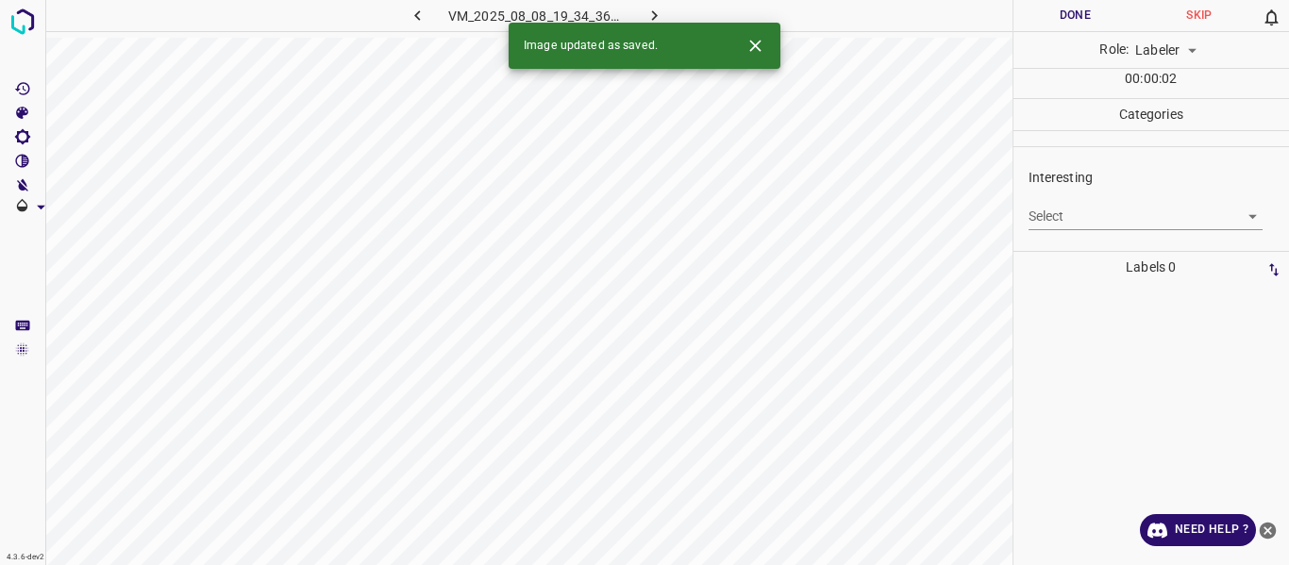
click at [1131, 218] on body "4.3.6-dev2 VM_2025_08_08_19_34_36_372_00.gif Done Skip 0 Role: Labeler labeler …" at bounding box center [644, 282] width 1289 height 565
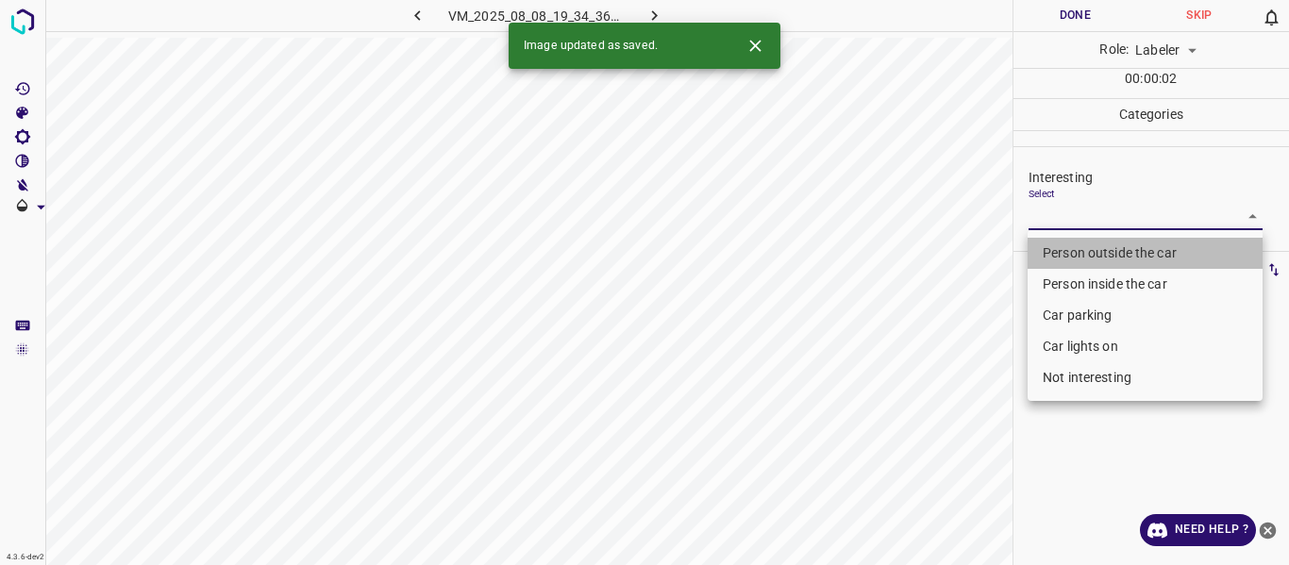
click at [1118, 257] on li "Person outside the car" at bounding box center [1144, 253] width 235 height 31
type input "Person outside the car"
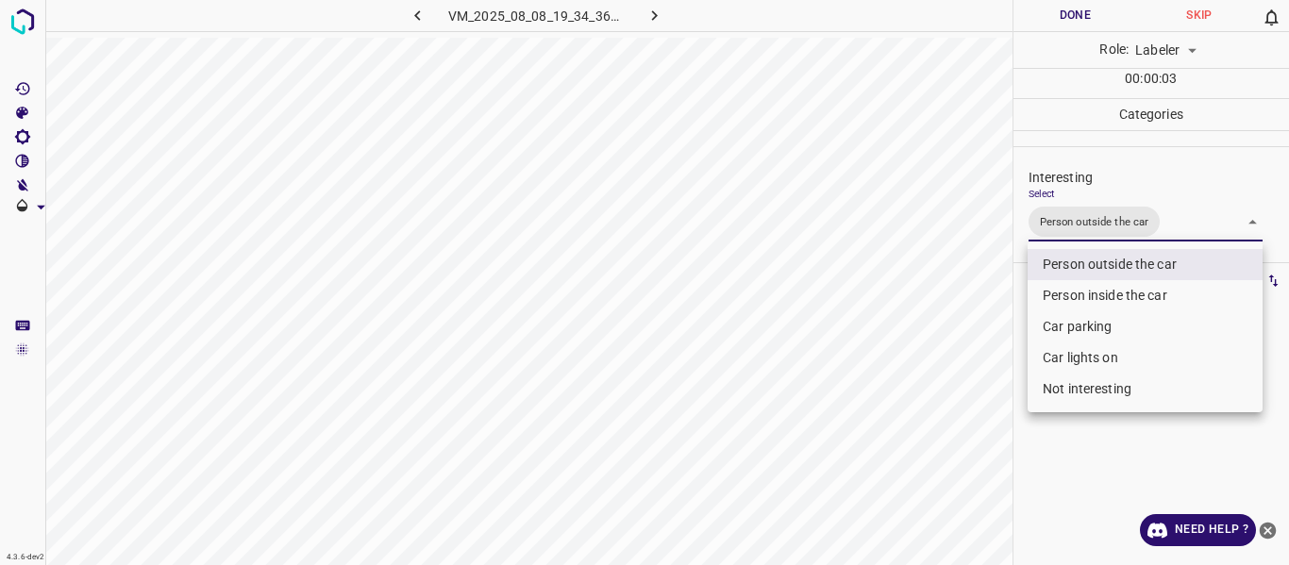
drag, startPoint x: 993, startPoint y: 383, endPoint x: 1002, endPoint y: 467, distance: 84.4
click at [997, 394] on div at bounding box center [644, 282] width 1289 height 565
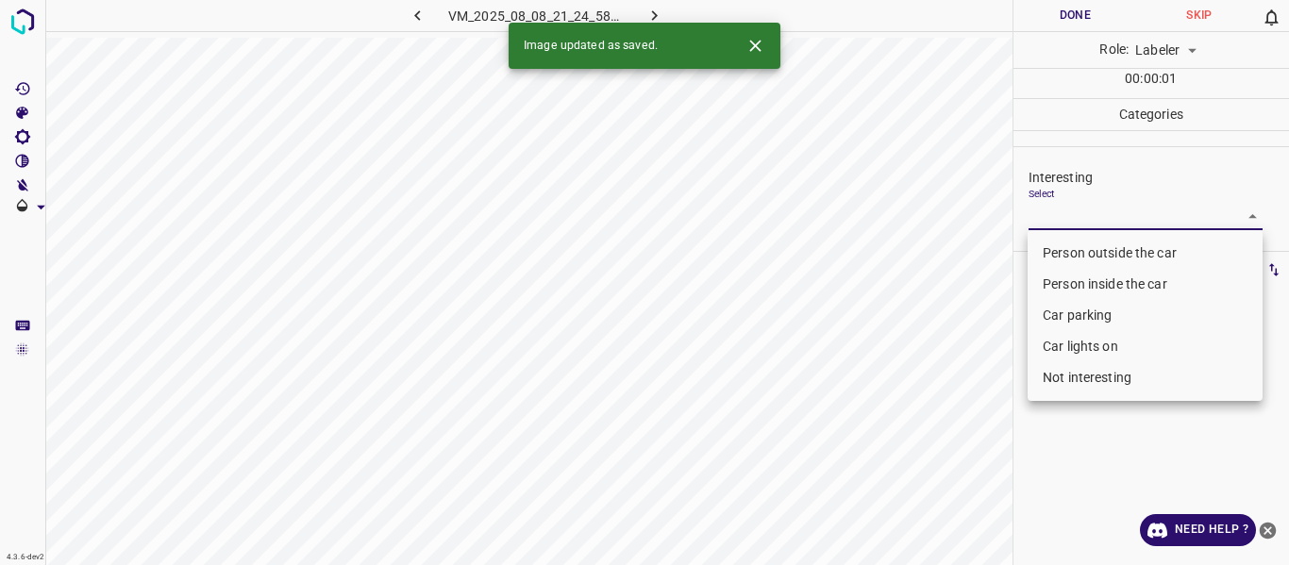
click at [1126, 210] on body "4.3.6-dev2 VM_2025_08_08_21_24_58_466_04.gif Done Skip 0 Role: Labeler labeler …" at bounding box center [644, 282] width 1289 height 565
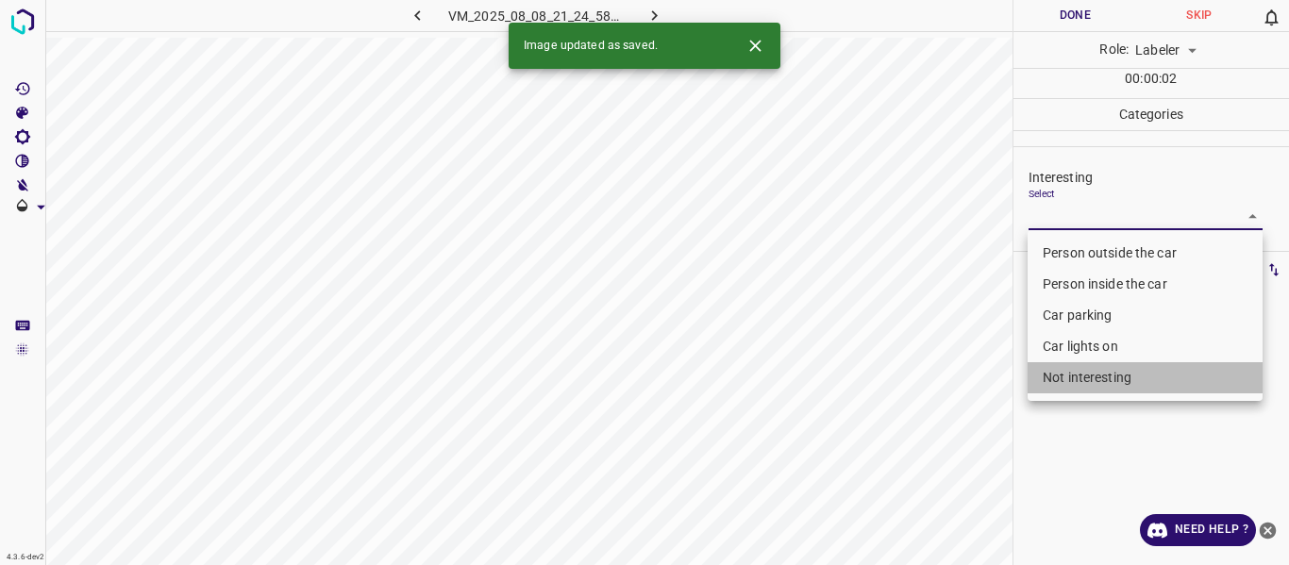
click at [1138, 376] on li "Not interesting" at bounding box center [1144, 377] width 235 height 31
type input "Not interesting"
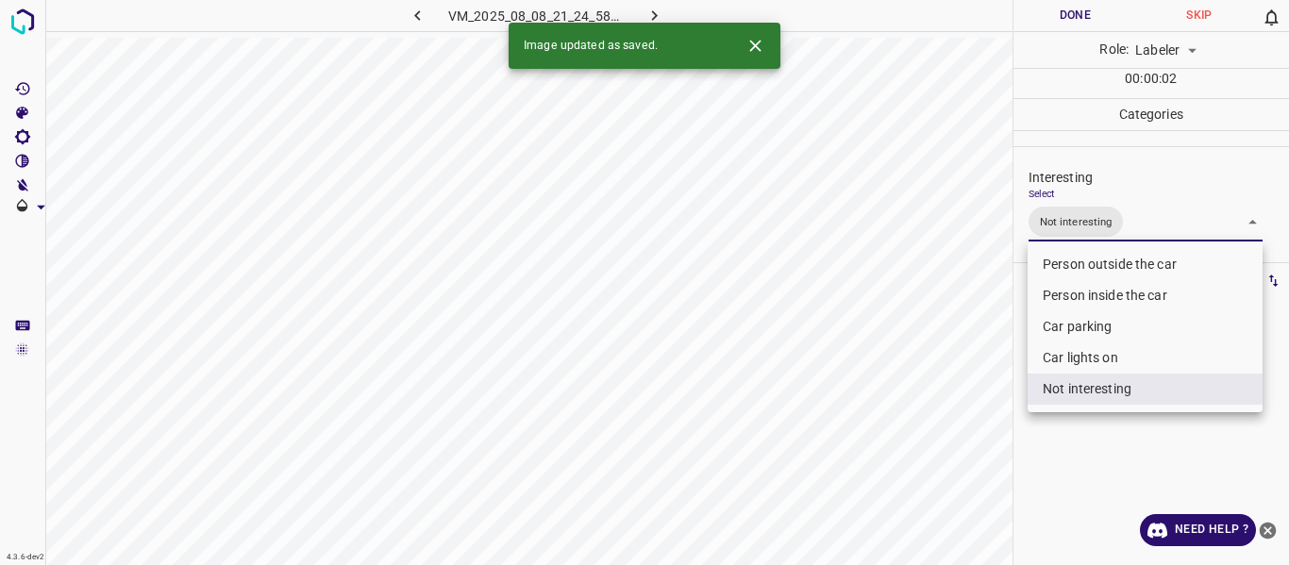
drag, startPoint x: 957, startPoint y: 453, endPoint x: 947, endPoint y: 464, distance: 14.7
click at [956, 454] on div at bounding box center [644, 282] width 1289 height 565
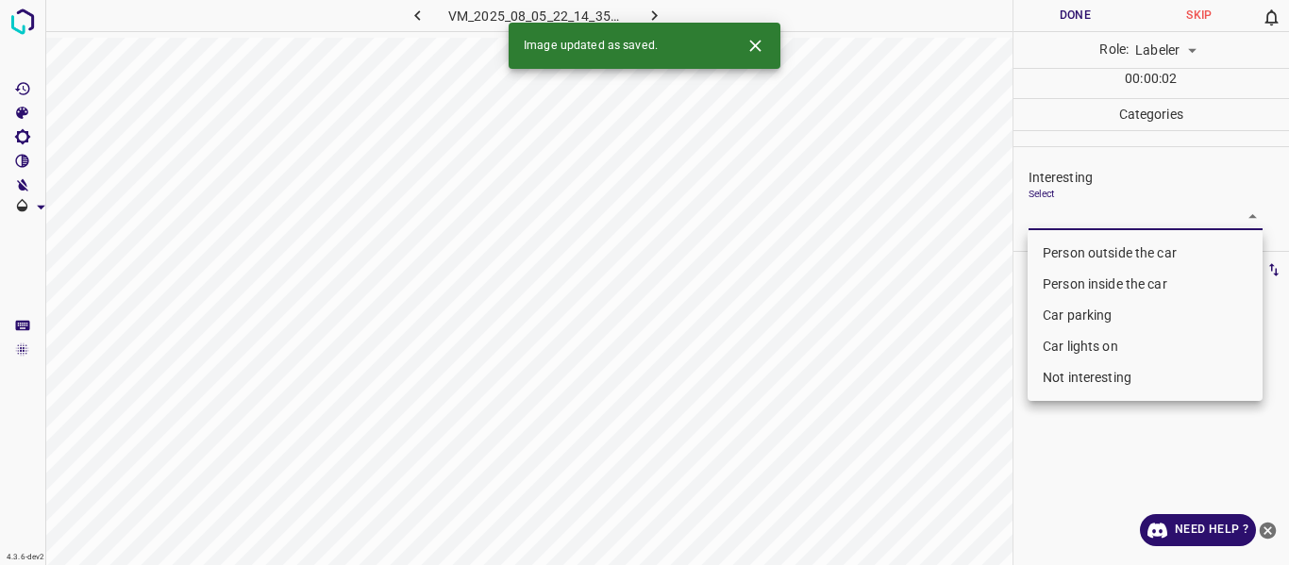
drag, startPoint x: 1103, startPoint y: 212, endPoint x: 1085, endPoint y: 306, distance: 95.1
click at [1103, 213] on body "4.3.6-dev2 VM_2025_08_05_22_14_35_452_09.gif Done Skip 0 Role: Labeler labeler …" at bounding box center [644, 282] width 1289 height 565
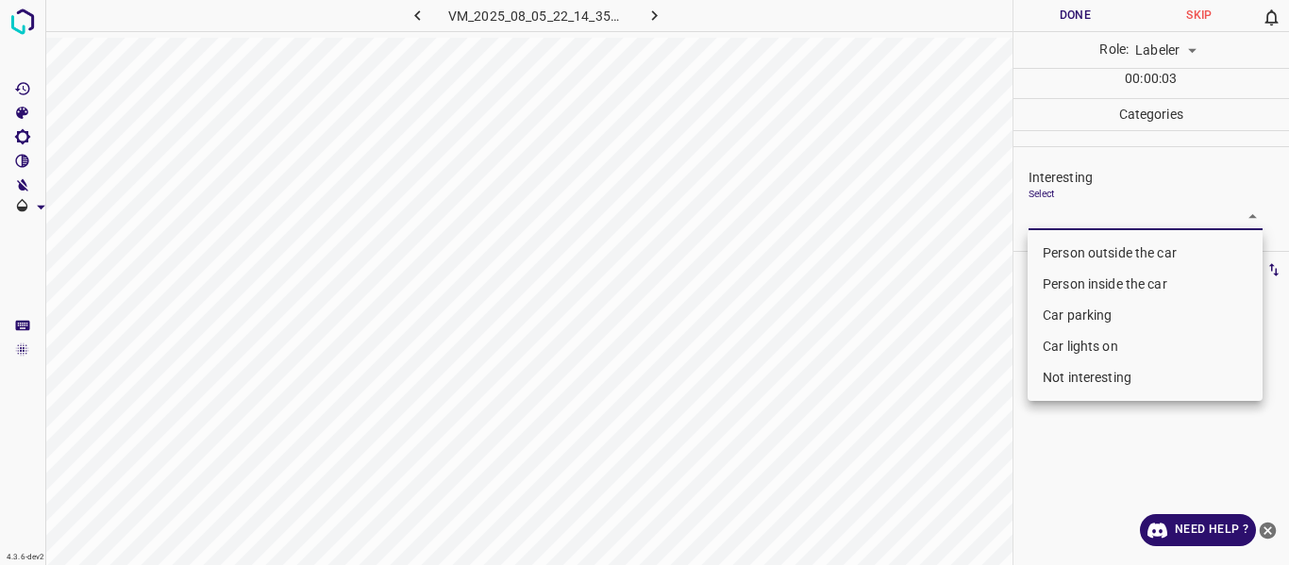
click at [1078, 316] on li "Car parking" at bounding box center [1144, 315] width 235 height 31
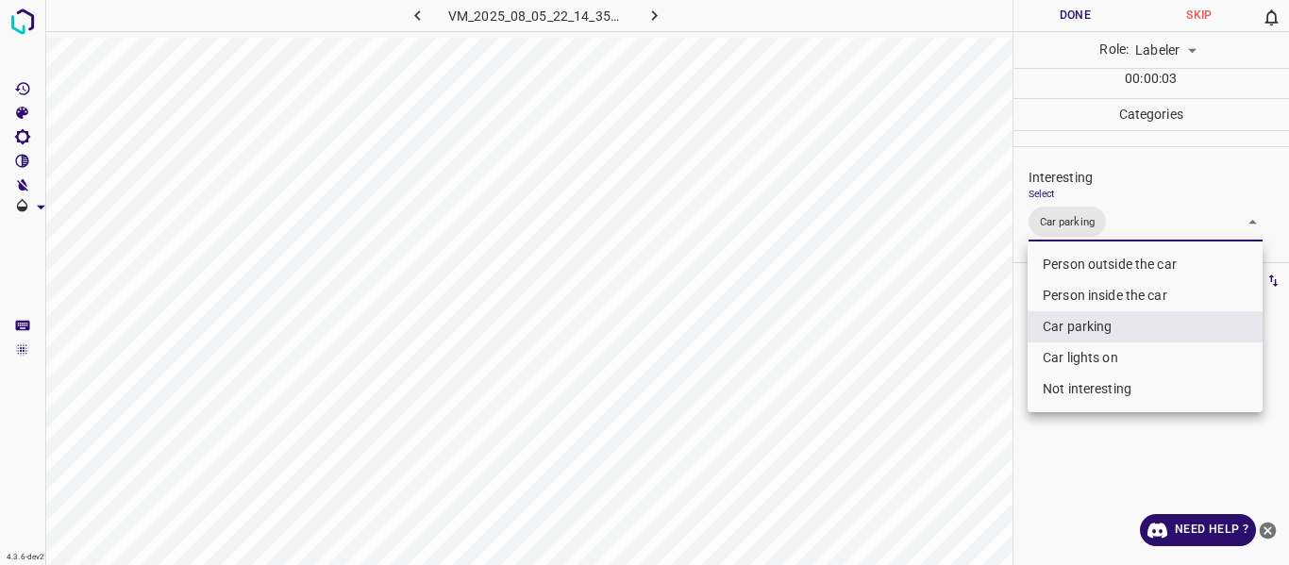
type input "Car parking"
drag, startPoint x: 952, startPoint y: 400, endPoint x: 922, endPoint y: 439, distance: 49.1
click at [951, 404] on div at bounding box center [644, 282] width 1289 height 565
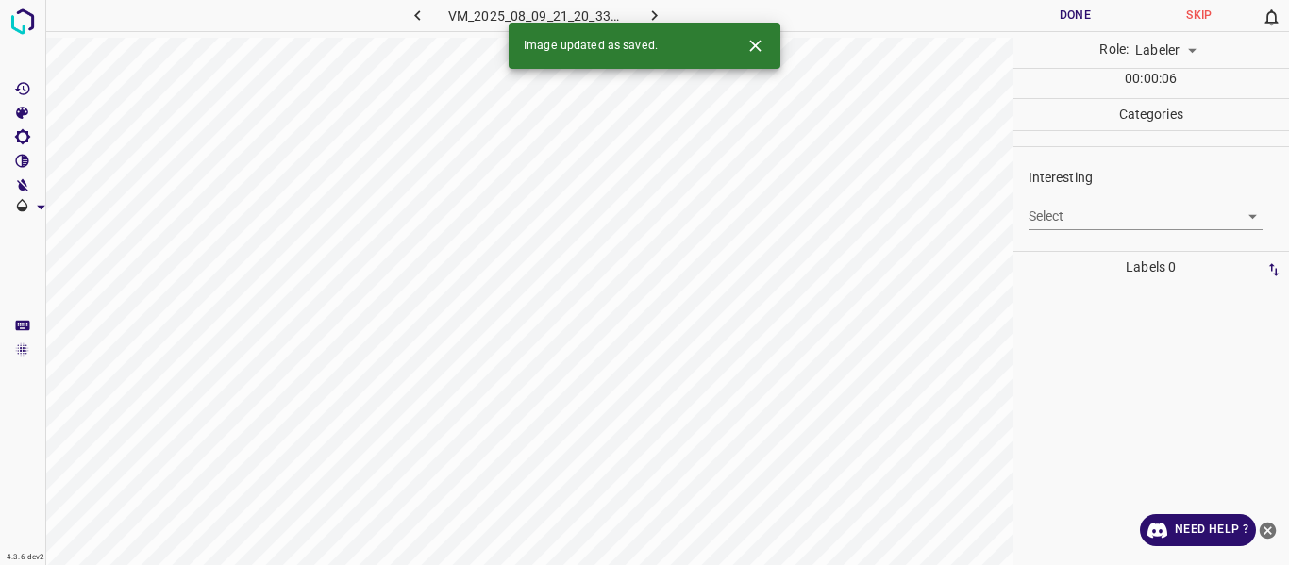
click at [1109, 220] on body "4.3.6-dev2 VM_2025_08_09_21_20_33_230_08.gif Done Skip 0 Role: Labeler labeler …" at bounding box center [644, 282] width 1289 height 565
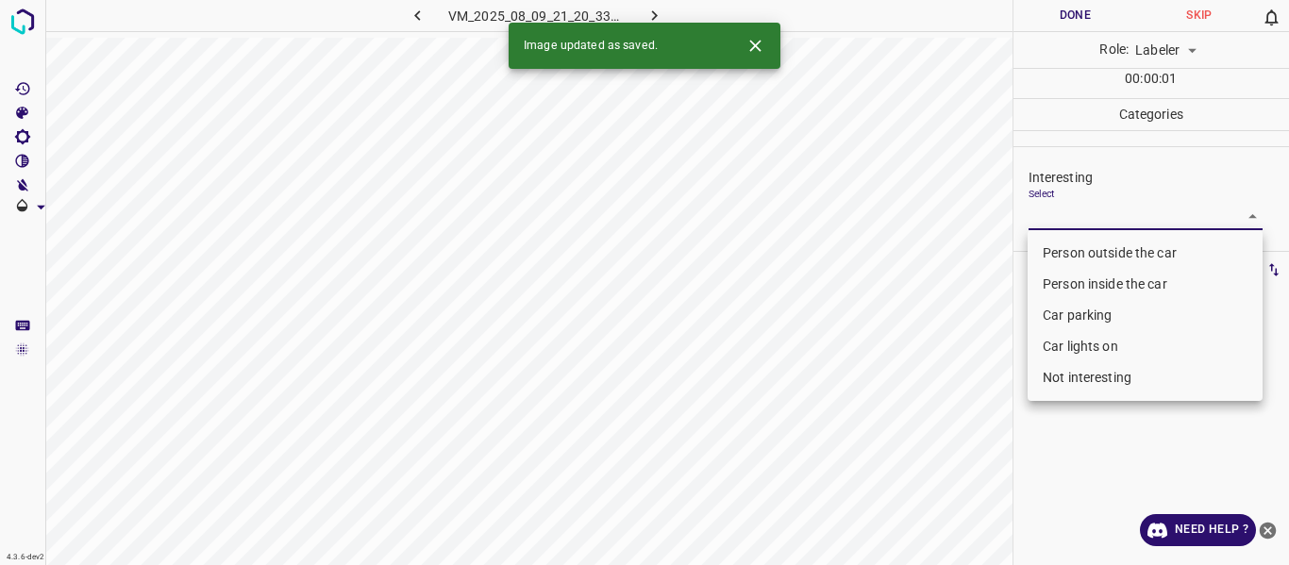
click at [1110, 247] on li "Person outside the car" at bounding box center [1144, 253] width 235 height 31
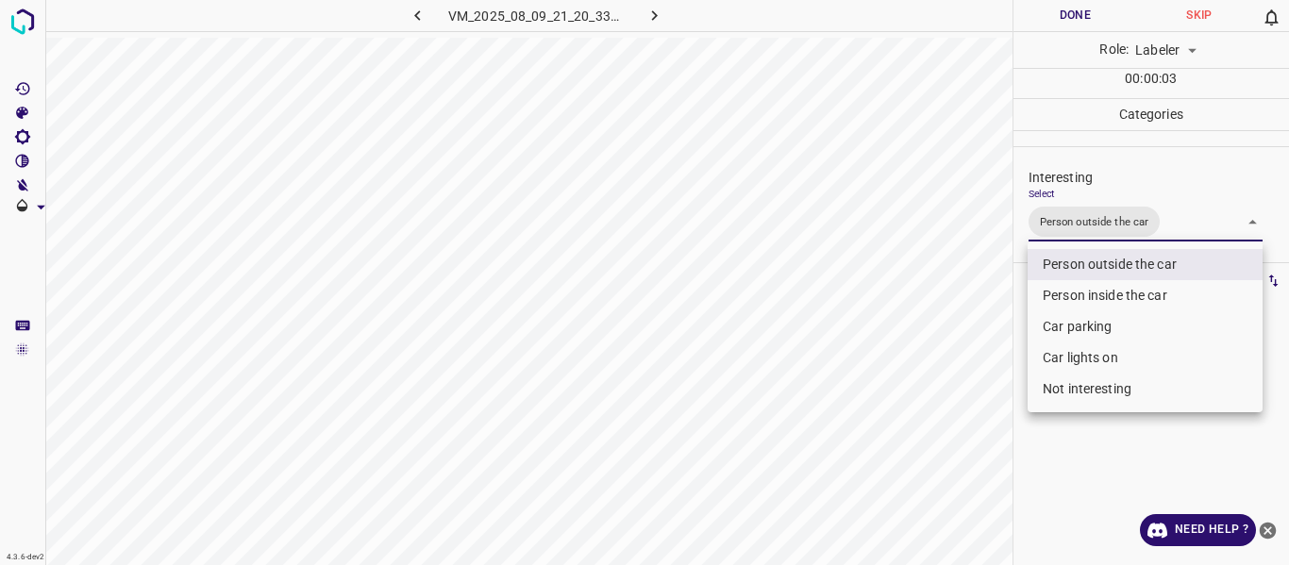
click at [1084, 354] on li "Car lights on" at bounding box center [1144, 357] width 235 height 31
type input "Person outside the car,Car lights on"
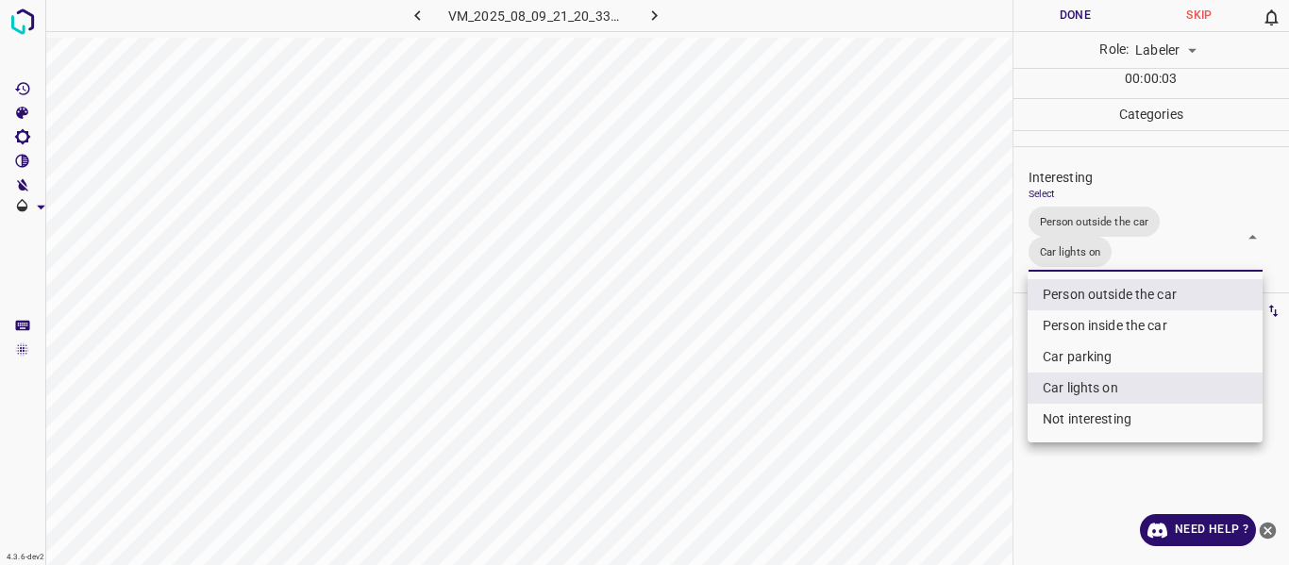
click at [978, 441] on div at bounding box center [644, 282] width 1289 height 565
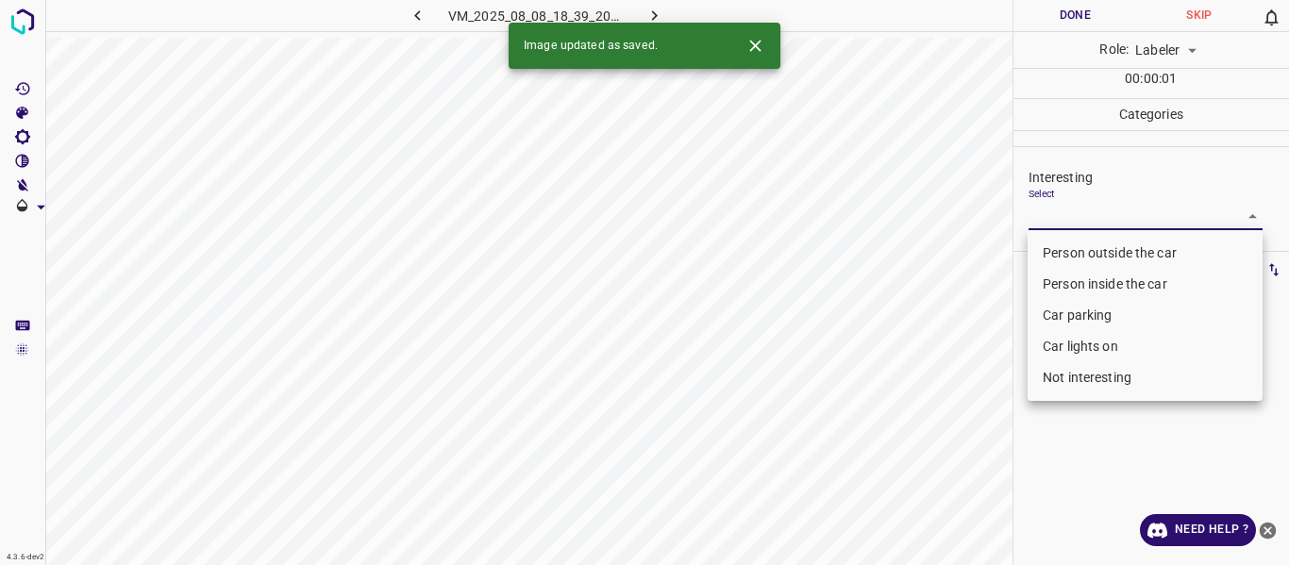
click at [1131, 215] on body "4.3.6-dev2 VM_2025_08_08_18_39_20_686_01.gif Done Skip 0 Role: Labeler labeler …" at bounding box center [644, 282] width 1289 height 565
click at [1121, 259] on li "Person outside the car" at bounding box center [1144, 253] width 235 height 31
type input "Person outside the car"
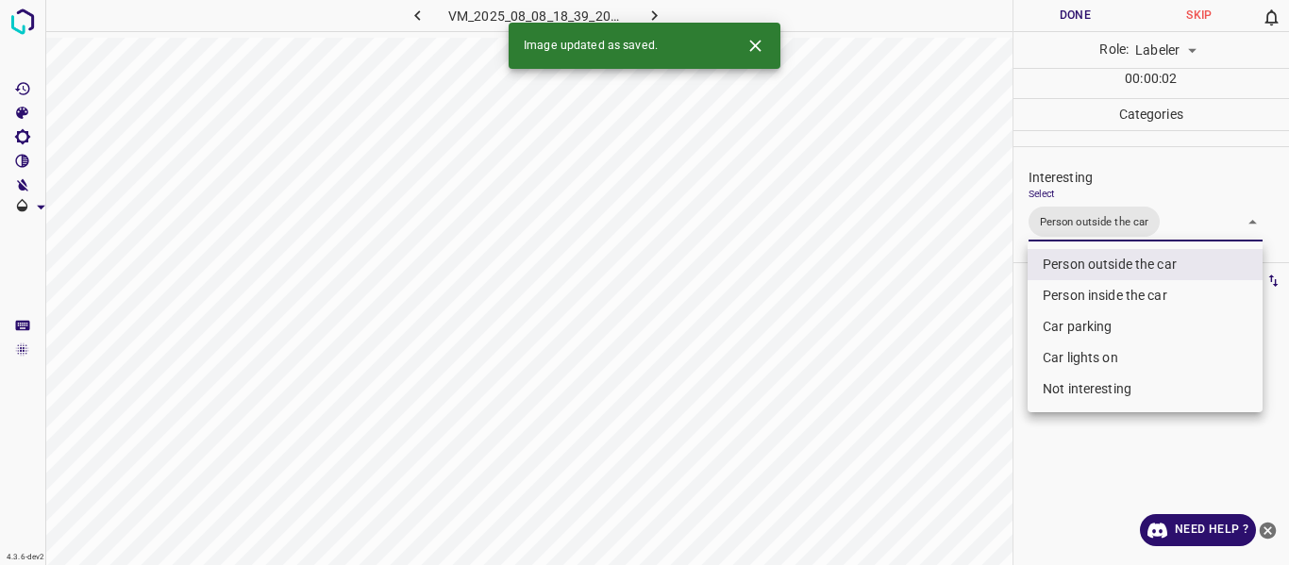
drag, startPoint x: 947, startPoint y: 453, endPoint x: 934, endPoint y: 484, distance: 33.8
click at [947, 455] on div at bounding box center [644, 282] width 1289 height 565
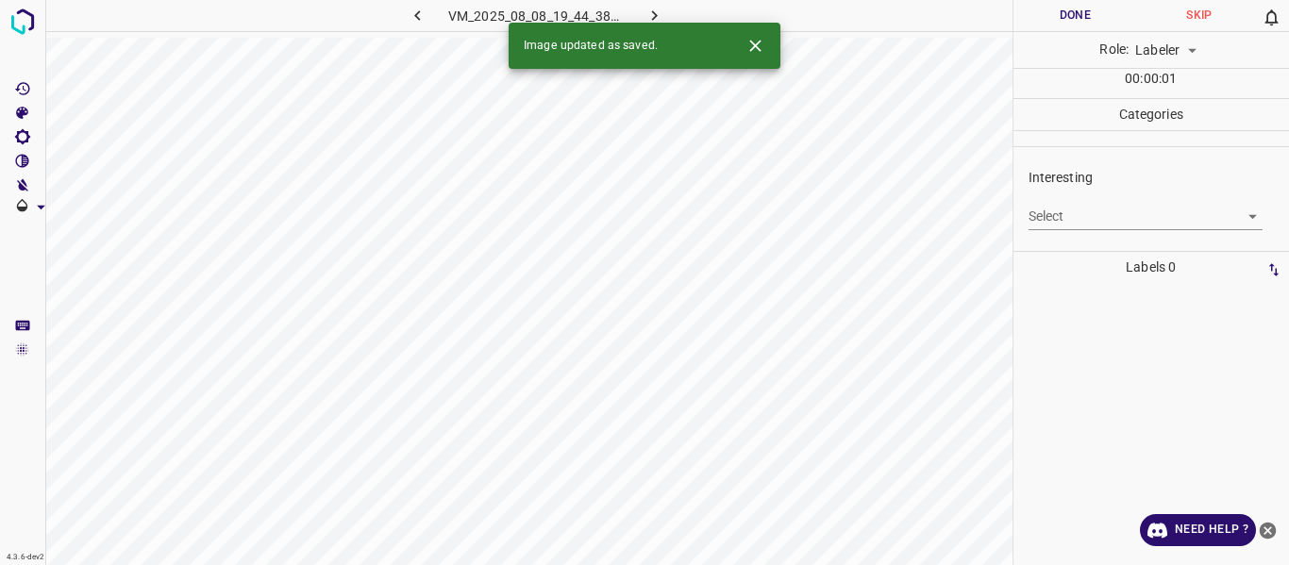
click at [1133, 218] on body "4.3.6-dev2 VM_2025_08_08_19_44_38_546_00.gif Done Skip 0 Role: Labeler labeler …" at bounding box center [644, 282] width 1289 height 565
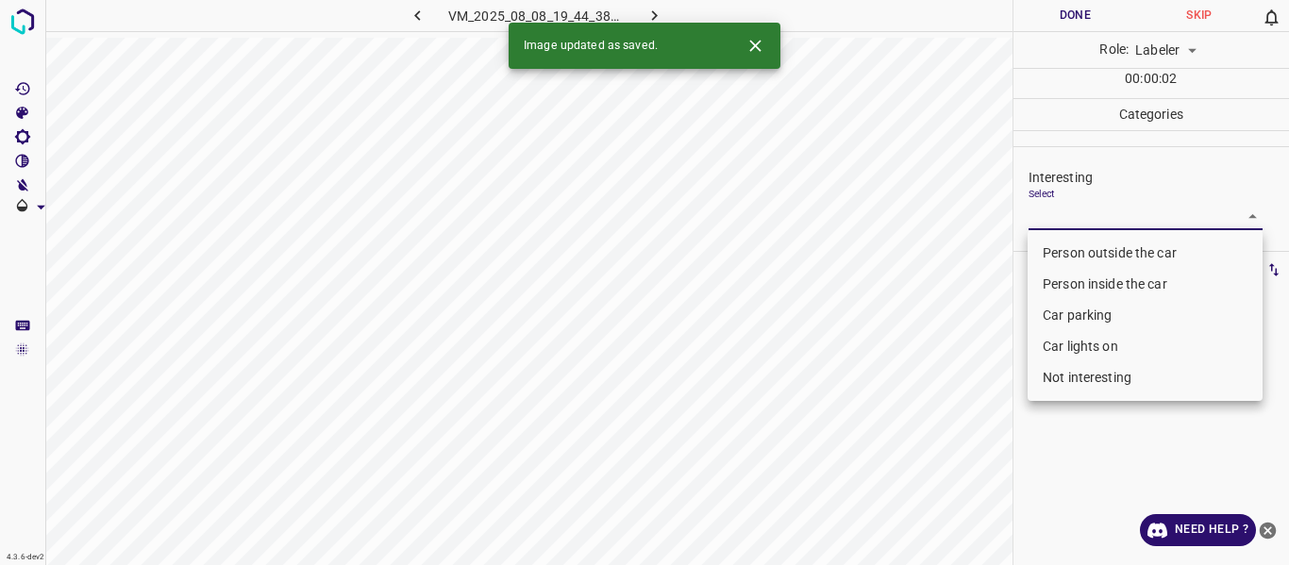
click at [1113, 257] on li "Person outside the car" at bounding box center [1144, 253] width 235 height 31
type input "Person outside the car"
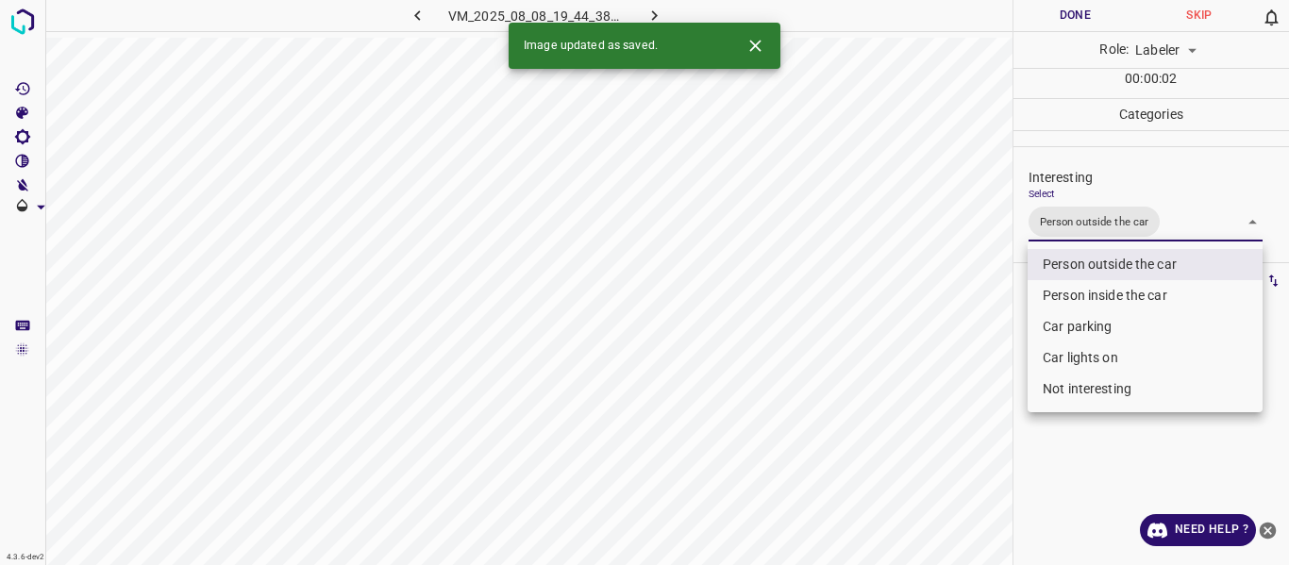
drag, startPoint x: 936, startPoint y: 421, endPoint x: 934, endPoint y: 445, distance: 24.6
click at [938, 427] on div at bounding box center [644, 282] width 1289 height 565
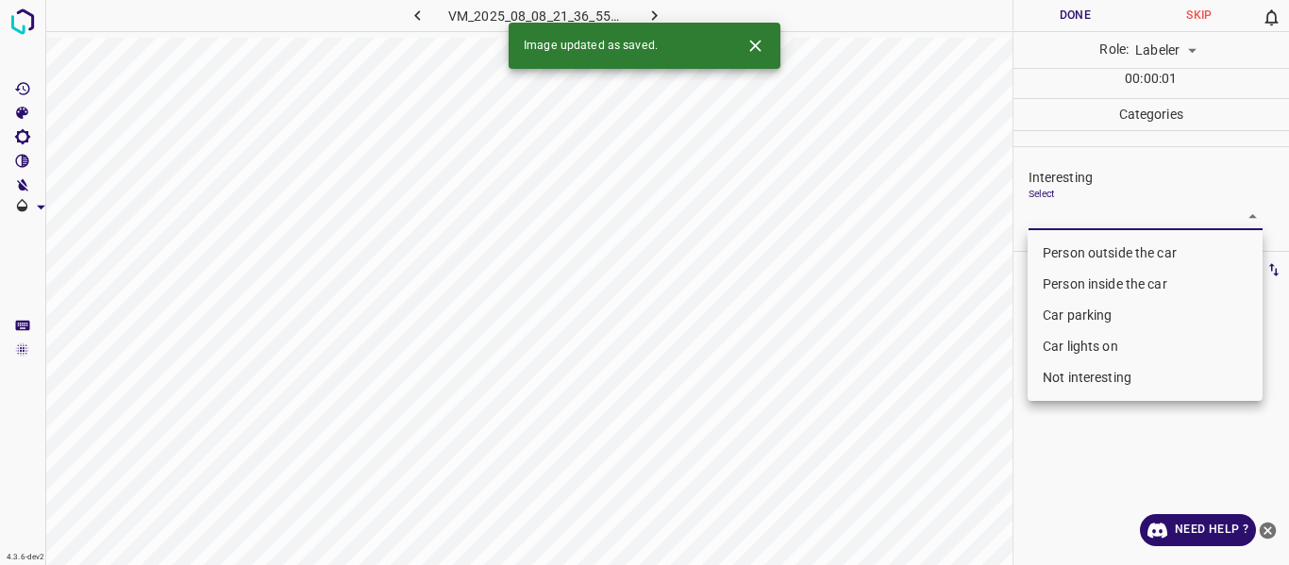
drag, startPoint x: 1128, startPoint y: 207, endPoint x: 1127, endPoint y: 226, distance: 19.8
click at [1128, 208] on body "4.3.6-dev2 VM_2025_08_08_21_36_55_047_07.gif Done Skip 0 Role: Labeler labeler …" at bounding box center [644, 282] width 1289 height 565
click at [1122, 256] on li "Person outside the car" at bounding box center [1144, 253] width 235 height 31
type input "Person outside the car"
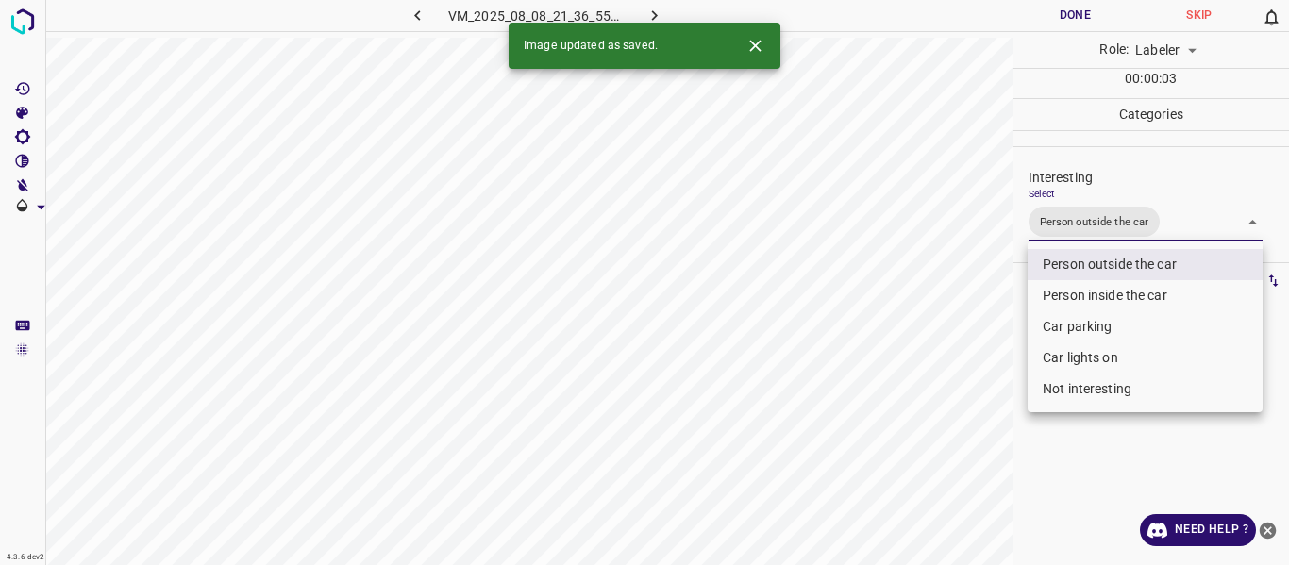
drag, startPoint x: 933, startPoint y: 449, endPoint x: 923, endPoint y: 498, distance: 50.1
click at [930, 470] on div at bounding box center [644, 282] width 1289 height 565
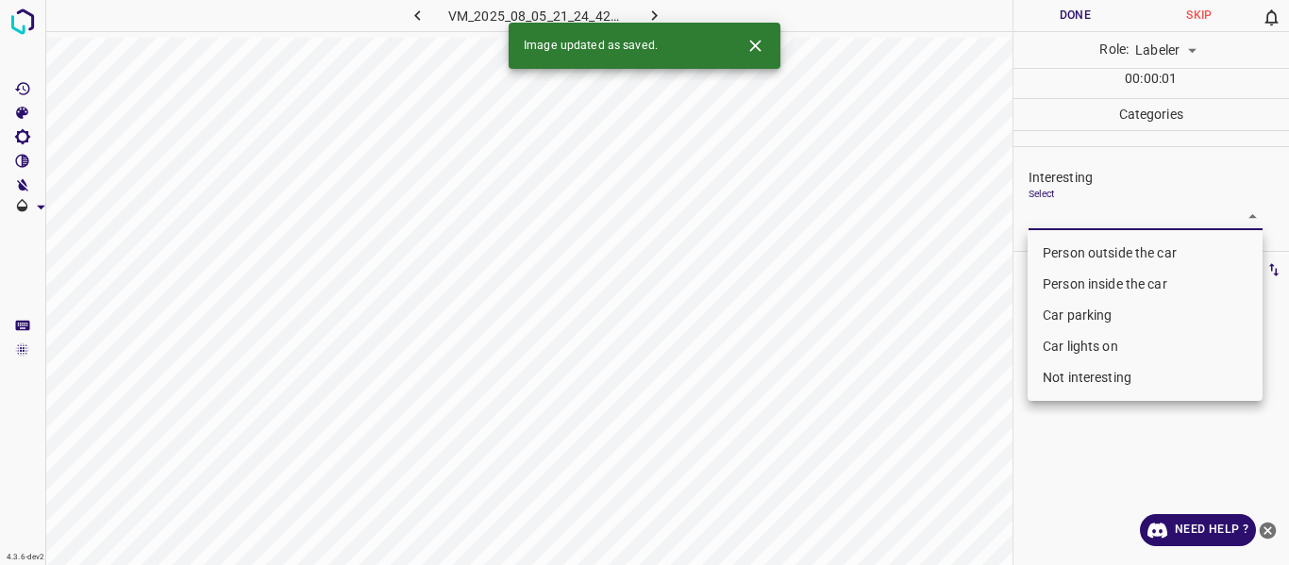
click at [1128, 229] on body "4.3.6-dev2 VM_2025_08_05_21_24_42_319_04.gif Done Skip 0 Role: Labeler labeler …" at bounding box center [644, 282] width 1289 height 565
click at [1142, 247] on li "Person outside the car" at bounding box center [1144, 253] width 235 height 31
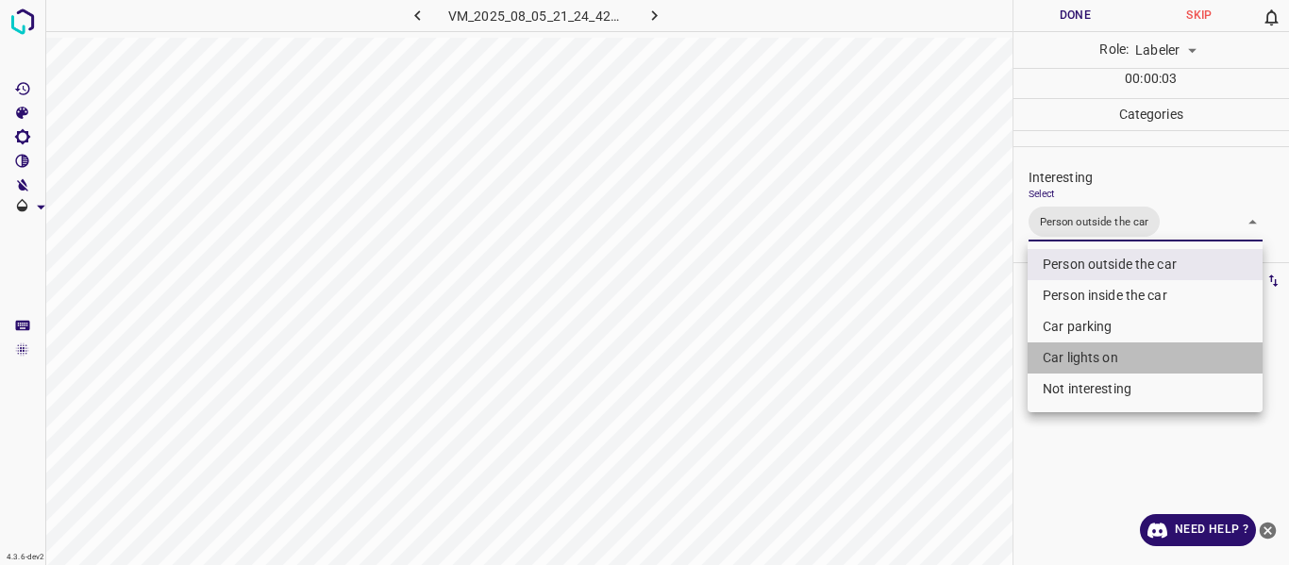
click at [1086, 366] on li "Car lights on" at bounding box center [1144, 357] width 235 height 31
type input "Person outside the car,Car lights on"
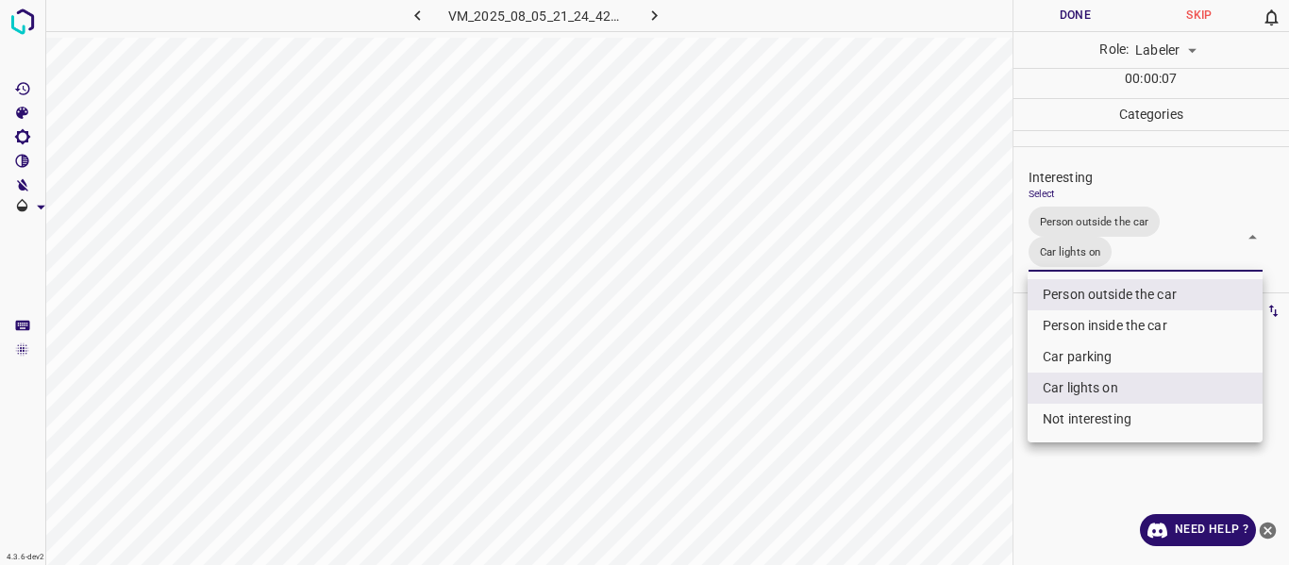
drag, startPoint x: 953, startPoint y: 385, endPoint x: 934, endPoint y: 419, distance: 38.9
click at [953, 391] on div at bounding box center [644, 282] width 1289 height 565
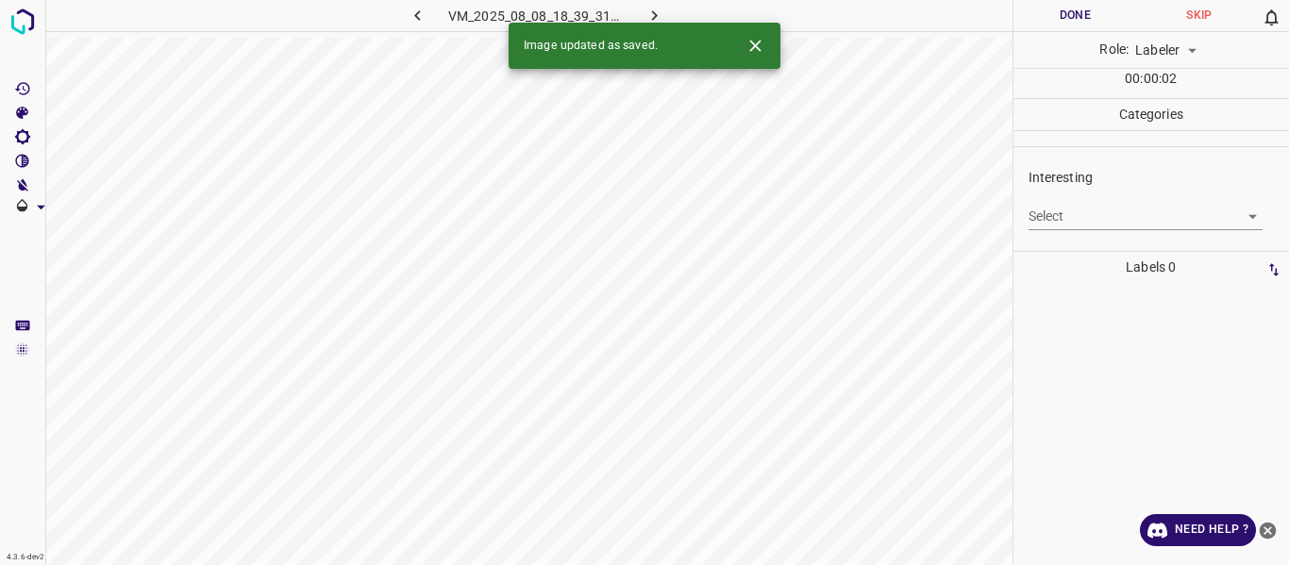
click at [1112, 204] on body "4.3.6-dev2 VM_2025_08_08_18_39_31_635_03.gif Done Skip 0 Role: Labeler labeler …" at bounding box center [644, 282] width 1289 height 565
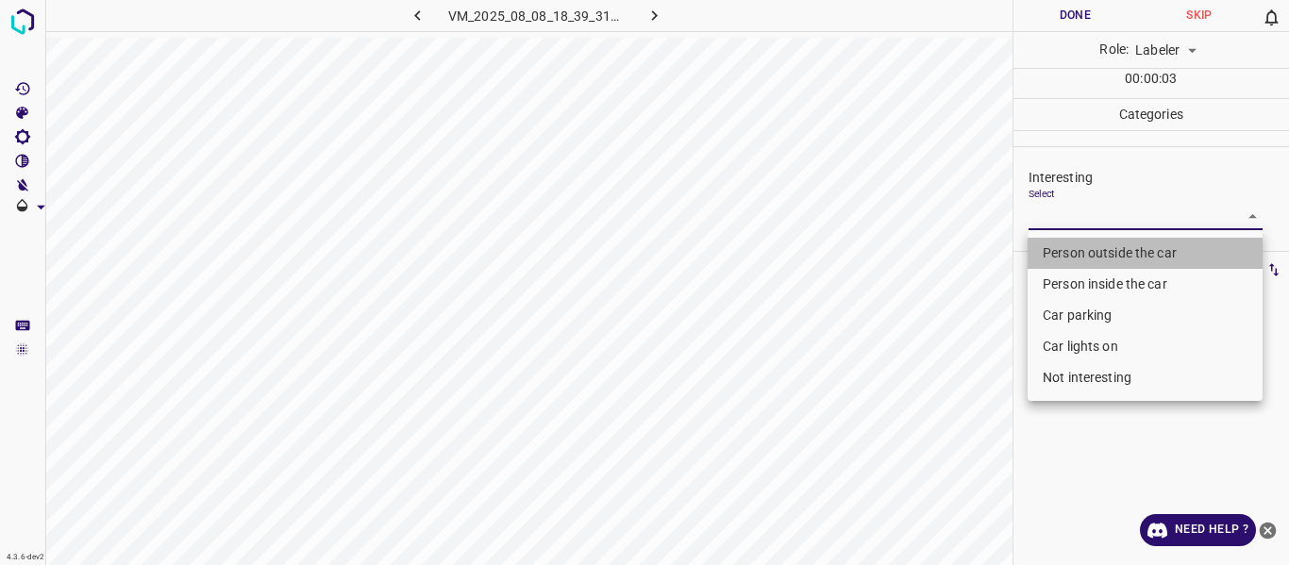
click at [1078, 242] on li "Person outside the car" at bounding box center [1144, 253] width 235 height 31
type input "Person outside the car"
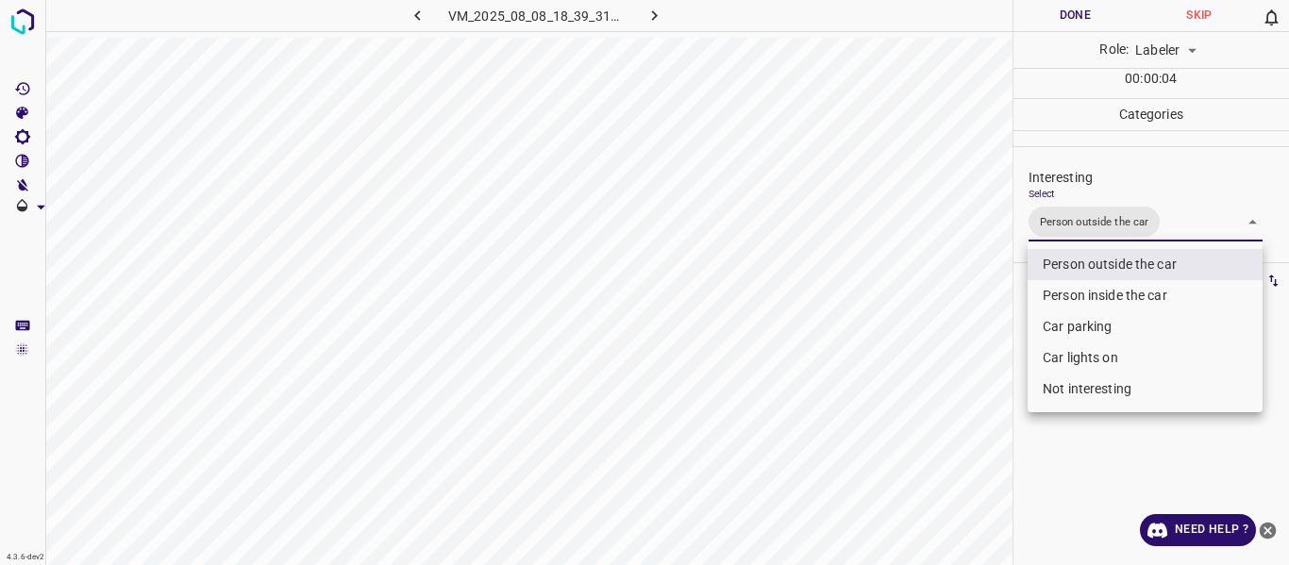
drag, startPoint x: 959, startPoint y: 350, endPoint x: 931, endPoint y: 392, distance: 49.7
click at [959, 351] on div at bounding box center [644, 282] width 1289 height 565
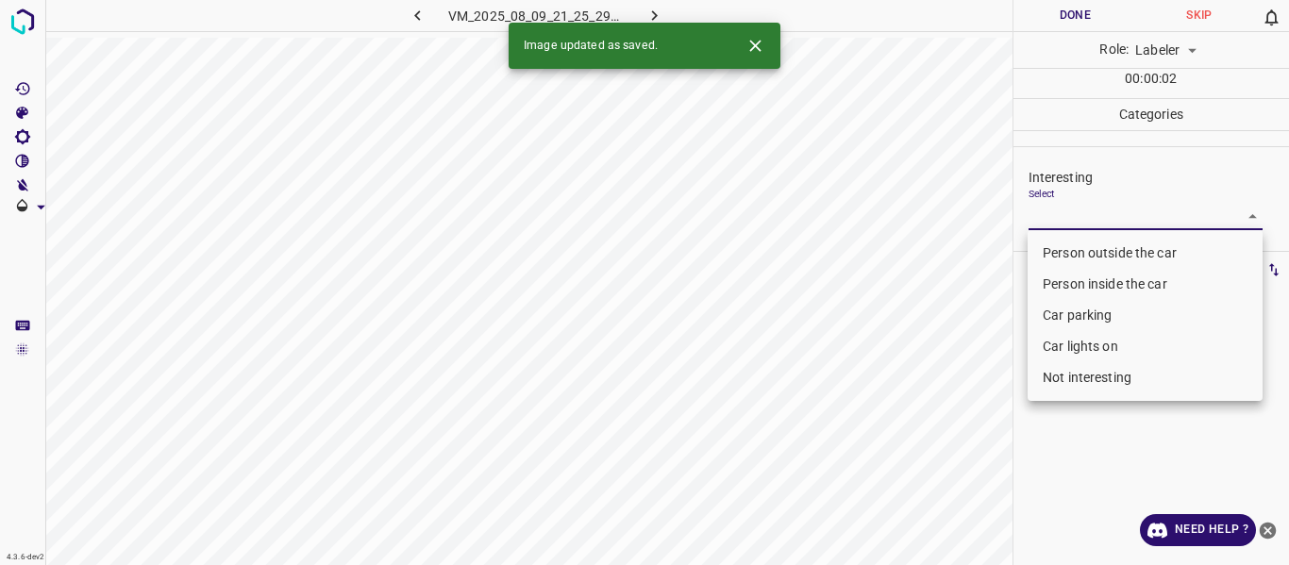
click at [1144, 208] on body "4.3.6-dev2 VM_2025_08_09_21_25_29_225_00.gif Done Skip 0 Role: Labeler labeler …" at bounding box center [644, 282] width 1289 height 565
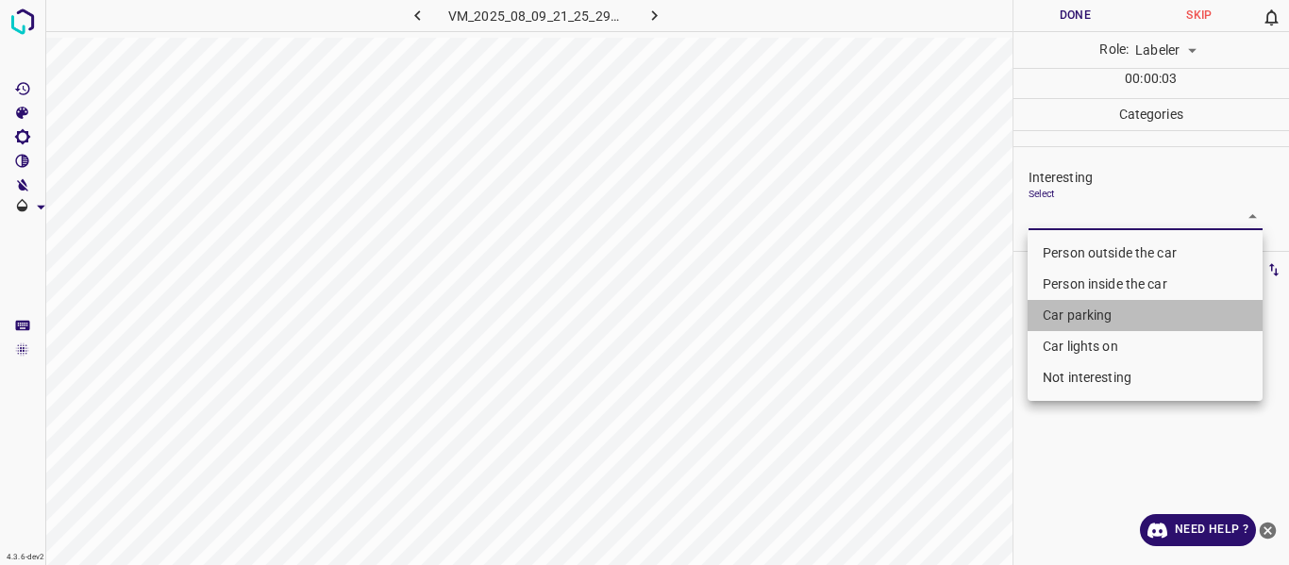
click at [1089, 312] on li "Car parking" at bounding box center [1144, 315] width 235 height 31
type input "Car parking"
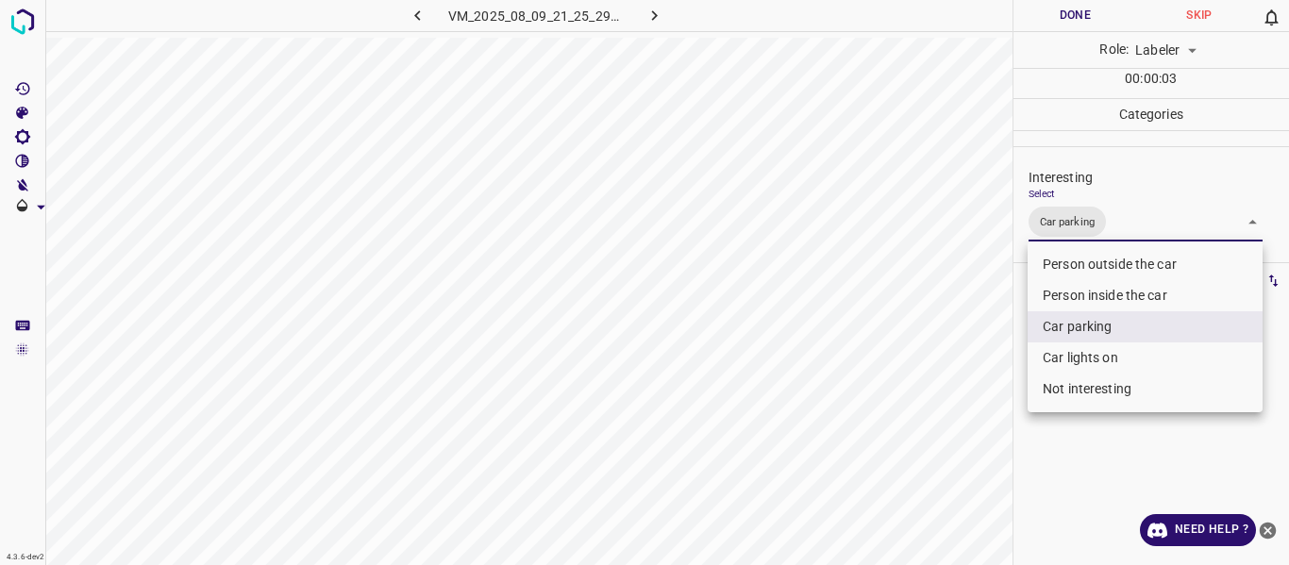
click at [976, 392] on div at bounding box center [644, 282] width 1289 height 565
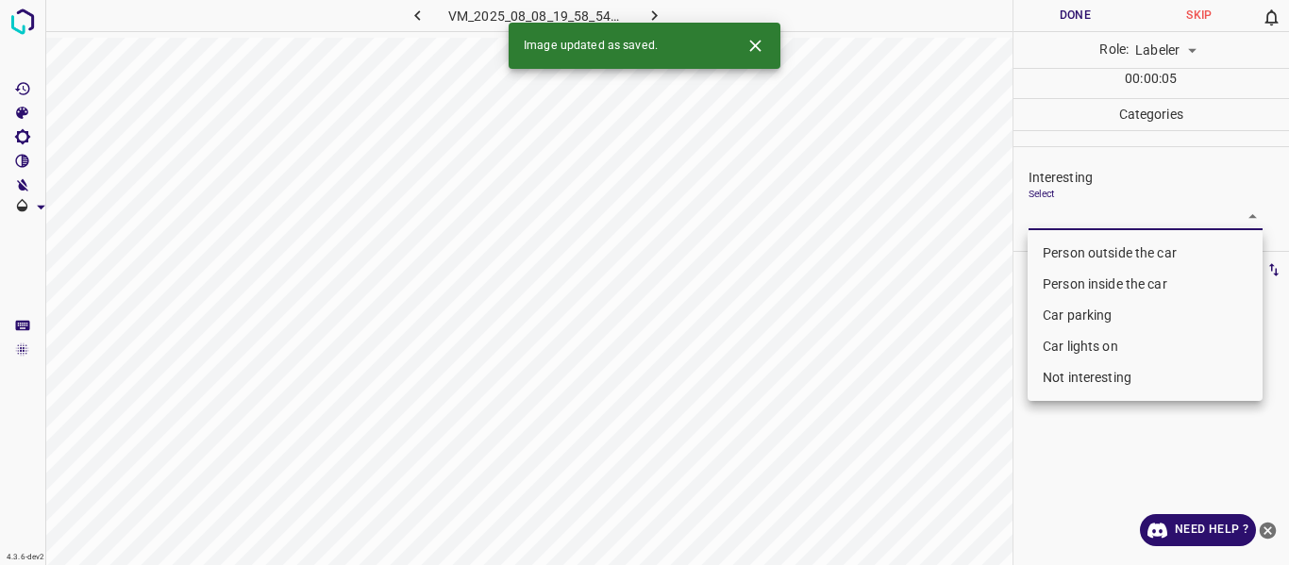
click at [1054, 211] on body "4.3.6-dev2 VM_2025_08_08_19_58_54_530_00.gif Done Skip 0 Role: Labeler labeler …" at bounding box center [644, 282] width 1289 height 565
click at [1081, 345] on li "Car lights on" at bounding box center [1144, 346] width 235 height 31
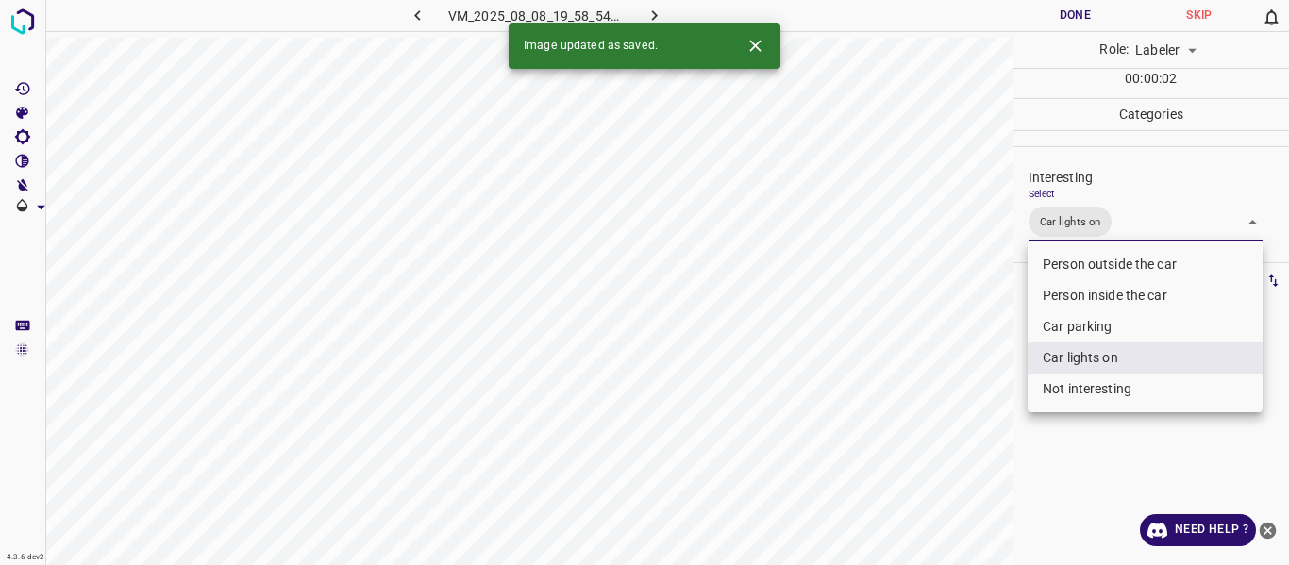
click at [967, 398] on div at bounding box center [644, 282] width 1289 height 565
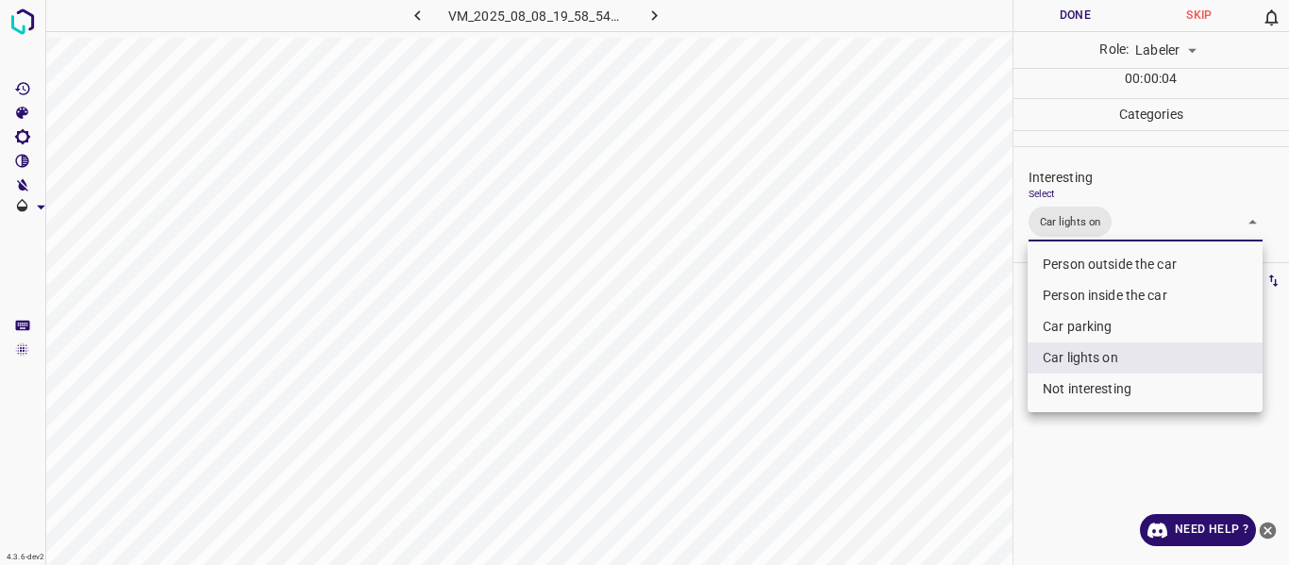
drag, startPoint x: 1121, startPoint y: 233, endPoint x: 1102, endPoint y: 304, distance: 73.2
click at [1121, 235] on body "4.3.6-dev2 VM_2025_08_08_19_58_54_530_00.gif Done Skip 0 Role: Labeler labeler …" at bounding box center [644, 282] width 1289 height 565
drag, startPoint x: 1075, startPoint y: 315, endPoint x: 1053, endPoint y: 340, distance: 32.7
click at [1073, 324] on li "Car parking" at bounding box center [1144, 326] width 235 height 31
type input "Car lights on,Car parking"
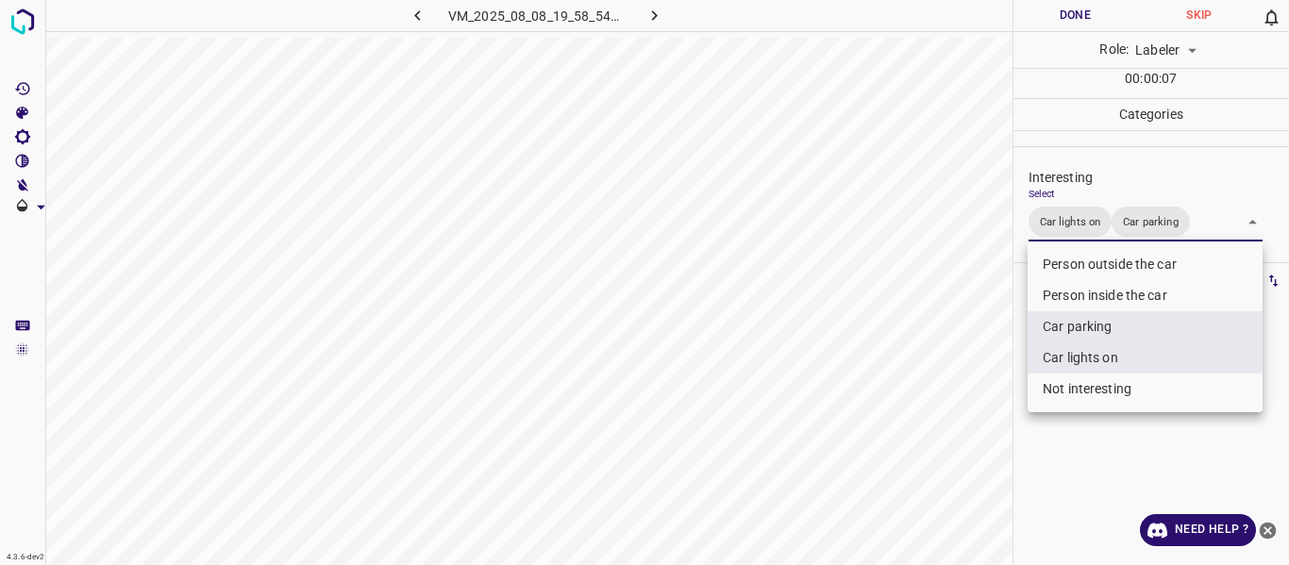
drag, startPoint x: 973, startPoint y: 376, endPoint x: 880, endPoint y: 481, distance: 139.7
click at [961, 406] on div at bounding box center [644, 282] width 1289 height 565
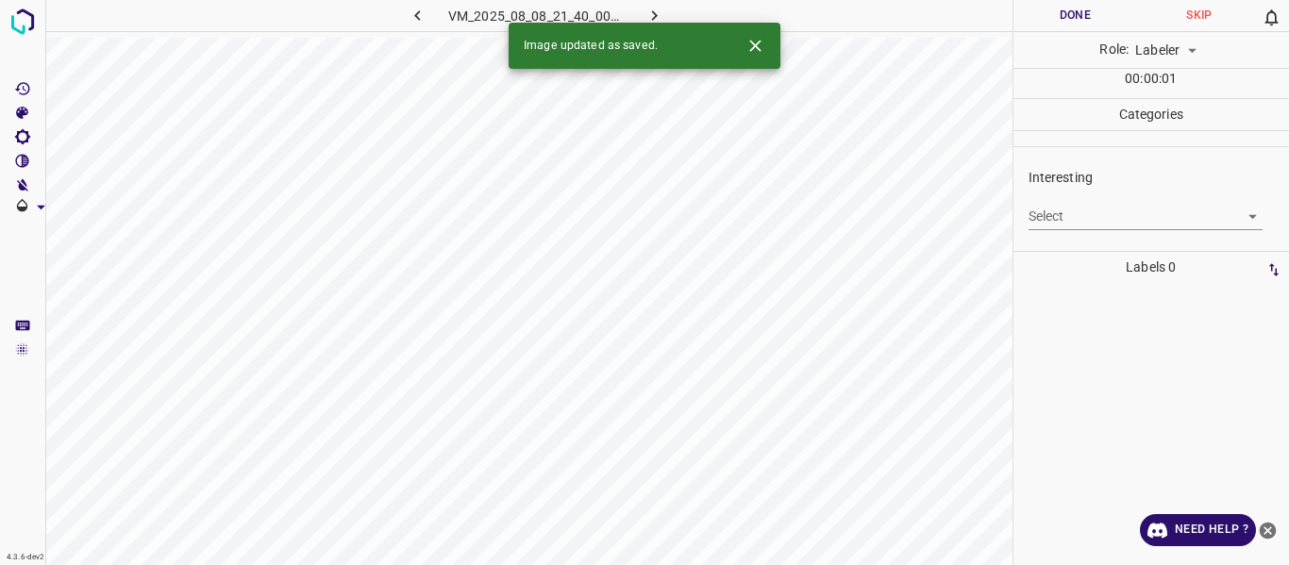
click at [1100, 217] on body "4.3.6-dev2 VM_2025_08_08_21_40_00_298_02.gif Done Skip 0 Role: Labeler labeler …" at bounding box center [644, 282] width 1289 height 565
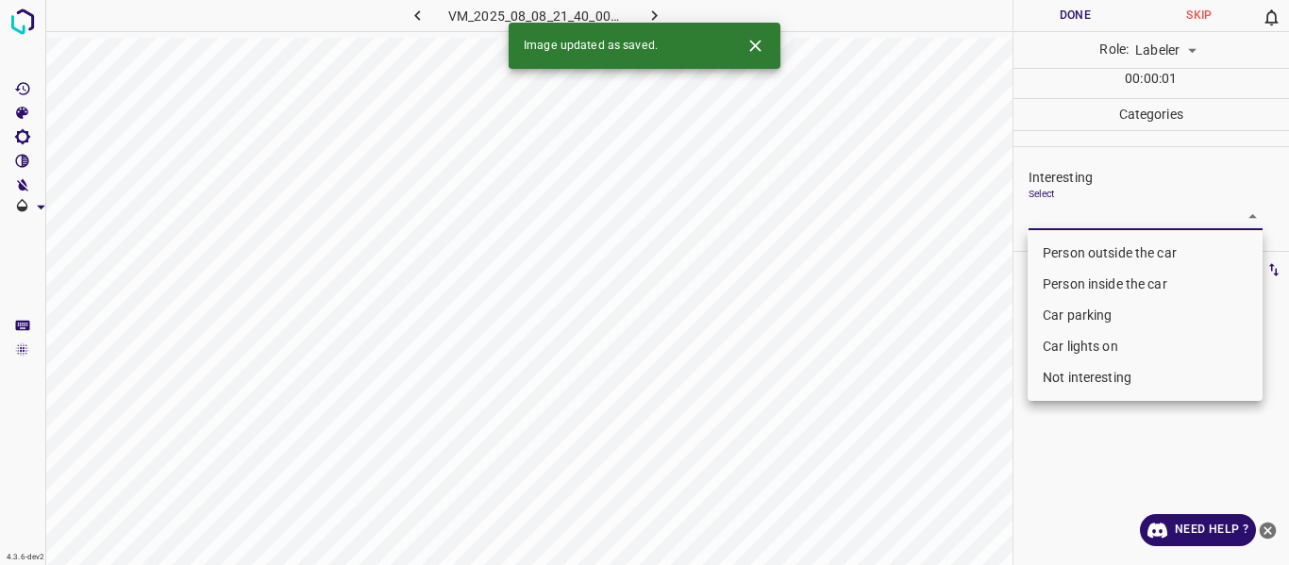
click at [1072, 315] on li "Car parking" at bounding box center [1144, 315] width 235 height 31
type input "Car parking"
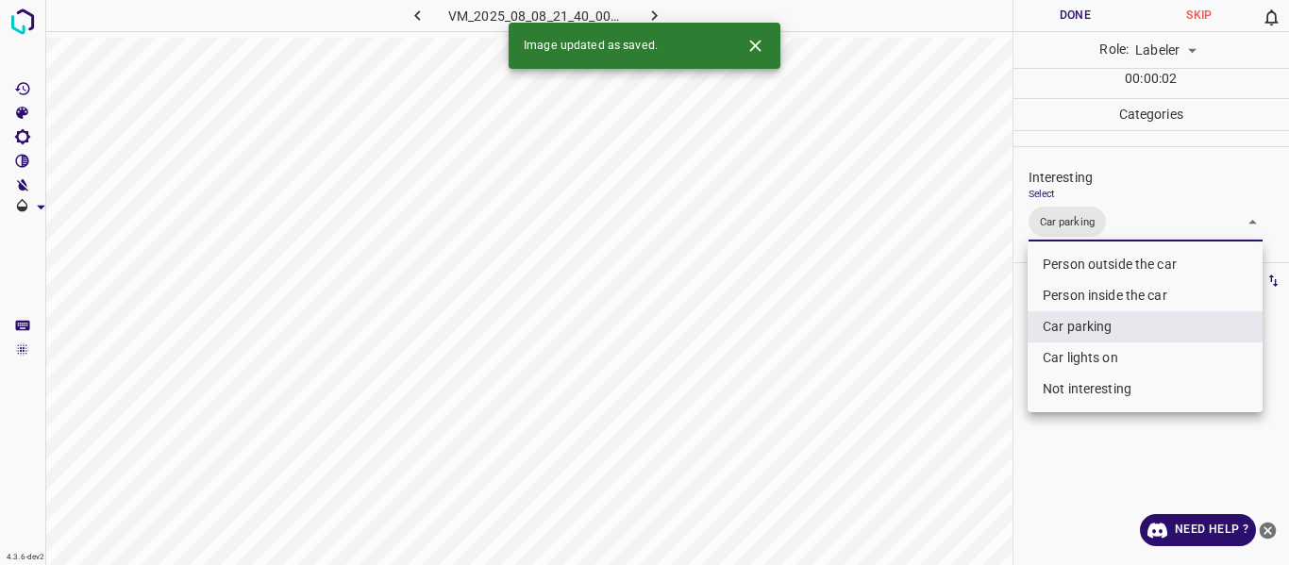
drag, startPoint x: 943, startPoint y: 402, endPoint x: 924, endPoint y: 461, distance: 62.6
click at [943, 415] on div at bounding box center [644, 282] width 1289 height 565
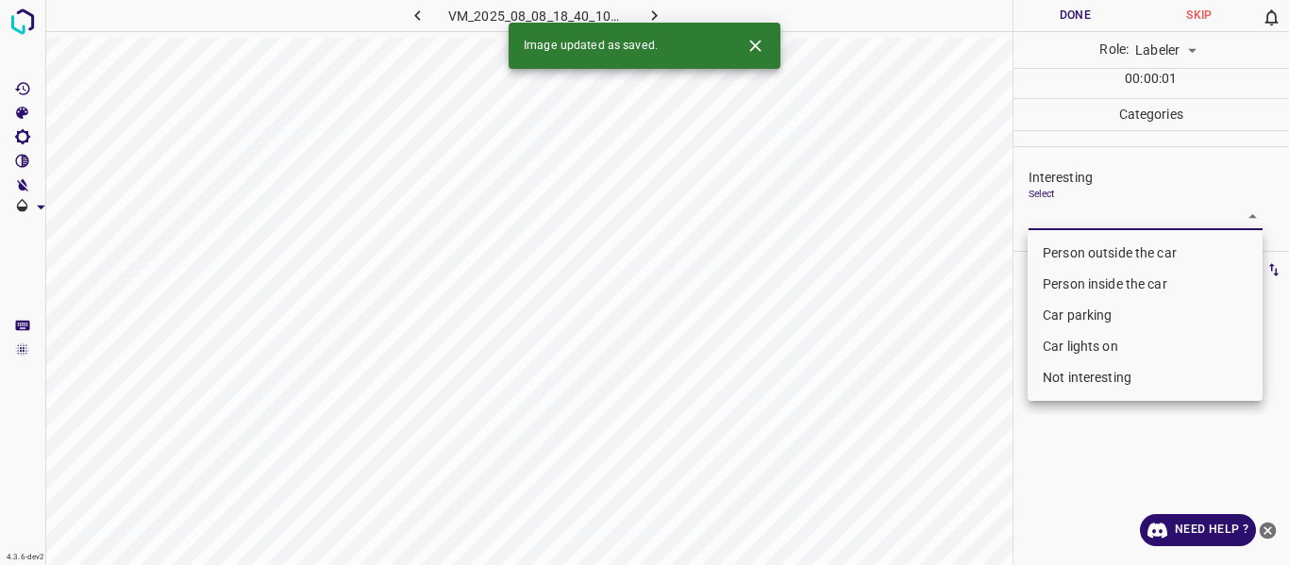
drag, startPoint x: 1070, startPoint y: 211, endPoint x: 1062, endPoint y: 282, distance: 71.2
click at [1071, 213] on body "4.3.6-dev2 VM_2025_08_08_18_40_10_731_00.gif Done Skip 0 Role: Labeler labeler …" at bounding box center [644, 282] width 1289 height 565
click at [1084, 251] on li "Person outside the car" at bounding box center [1144, 253] width 235 height 31
type input "Person outside the car"
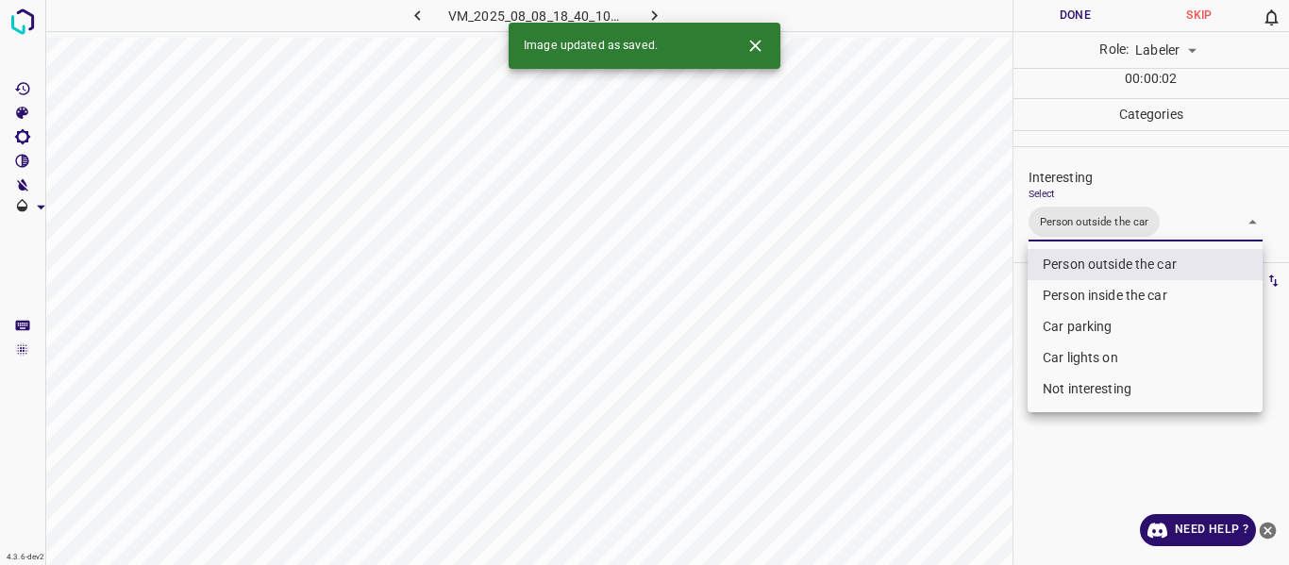
drag, startPoint x: 936, startPoint y: 424, endPoint x: 933, endPoint y: 445, distance: 21.9
click at [936, 431] on div at bounding box center [644, 282] width 1289 height 565
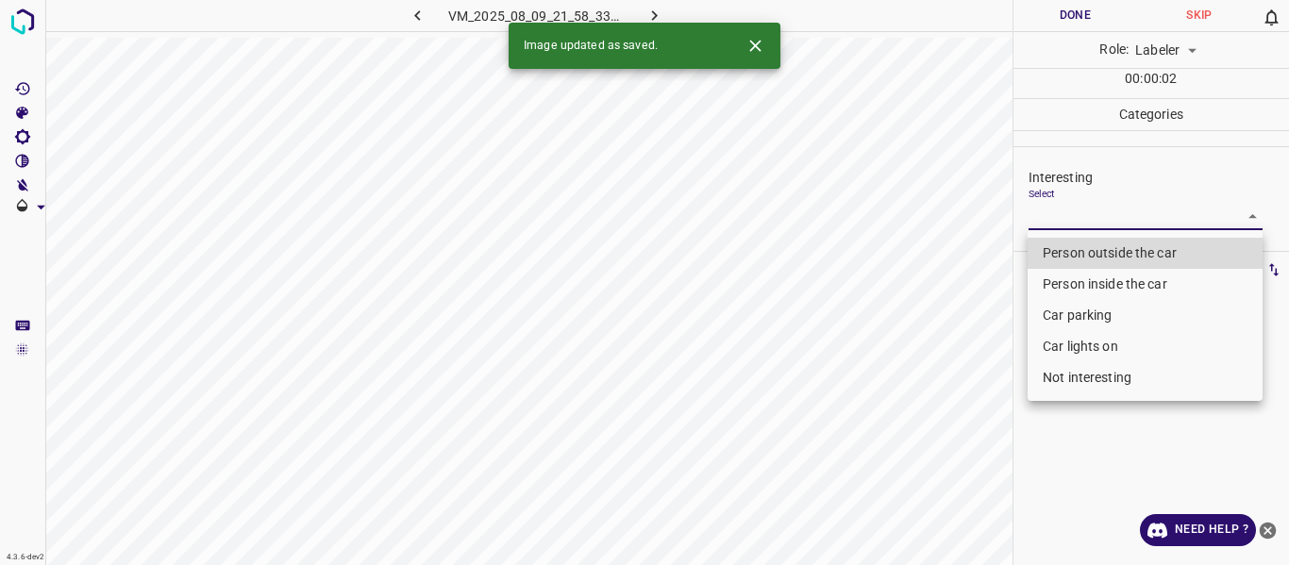
drag, startPoint x: 1107, startPoint y: 208, endPoint x: 1101, endPoint y: 258, distance: 50.3
click at [1107, 207] on body "4.3.6-dev2 VM_2025_08_09_21_58_33_448_06.gif Done Skip 0 Role: Labeler labeler …" at bounding box center [644, 282] width 1289 height 565
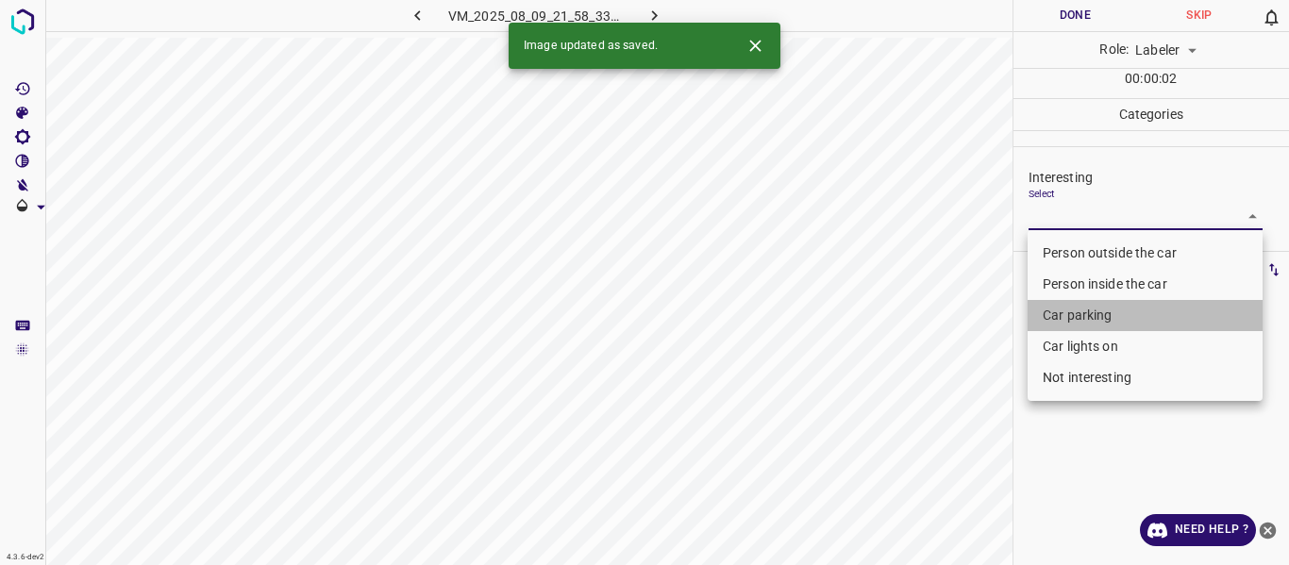
click at [1092, 320] on li "Car parking" at bounding box center [1144, 315] width 235 height 31
type input "Car parking"
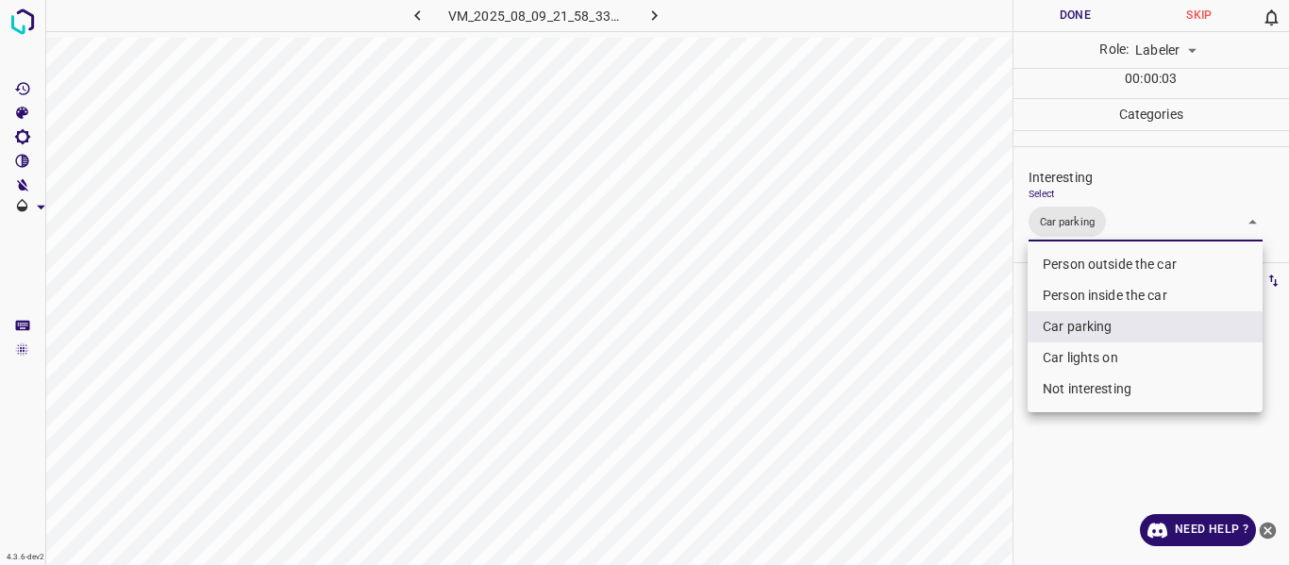
drag, startPoint x: 964, startPoint y: 476, endPoint x: 959, endPoint y: 515, distance: 39.1
click at [963, 493] on div at bounding box center [644, 282] width 1289 height 565
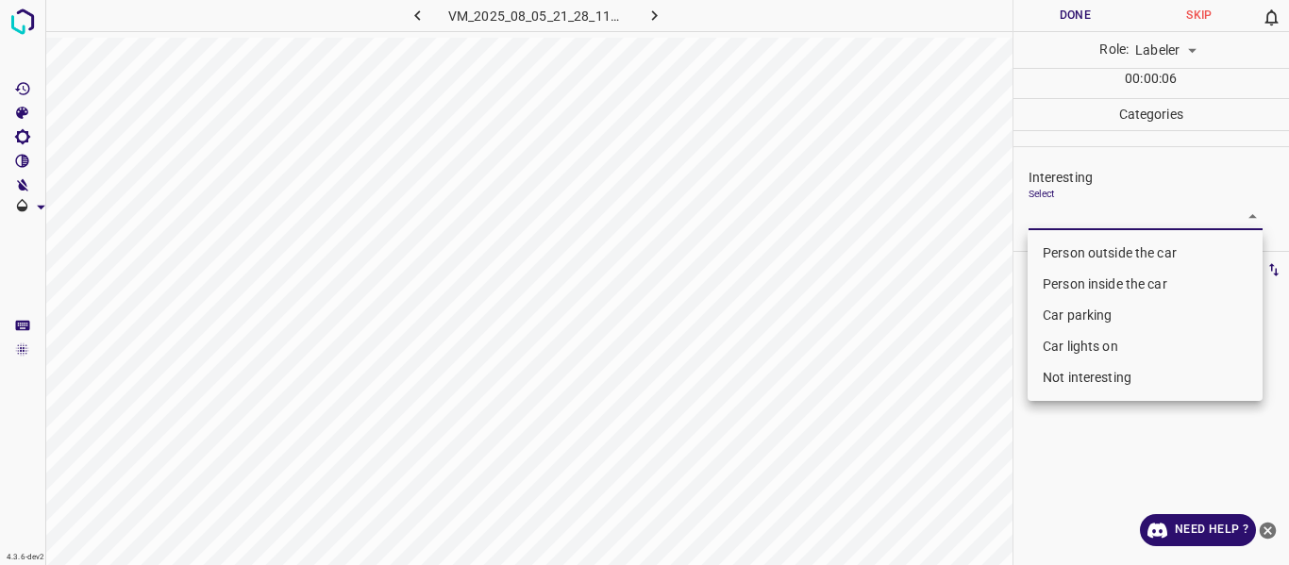
click at [1109, 220] on body "4.3.6-dev2 VM_2025_08_05_21_28_11_253_08.gif Done Skip 0 Role: Labeler labeler …" at bounding box center [644, 282] width 1289 height 565
drag, startPoint x: 1079, startPoint y: 381, endPoint x: 1028, endPoint y: 402, distance: 55.0
click at [1078, 381] on li "Not interesting" at bounding box center [1144, 377] width 235 height 31
type input "Not interesting"
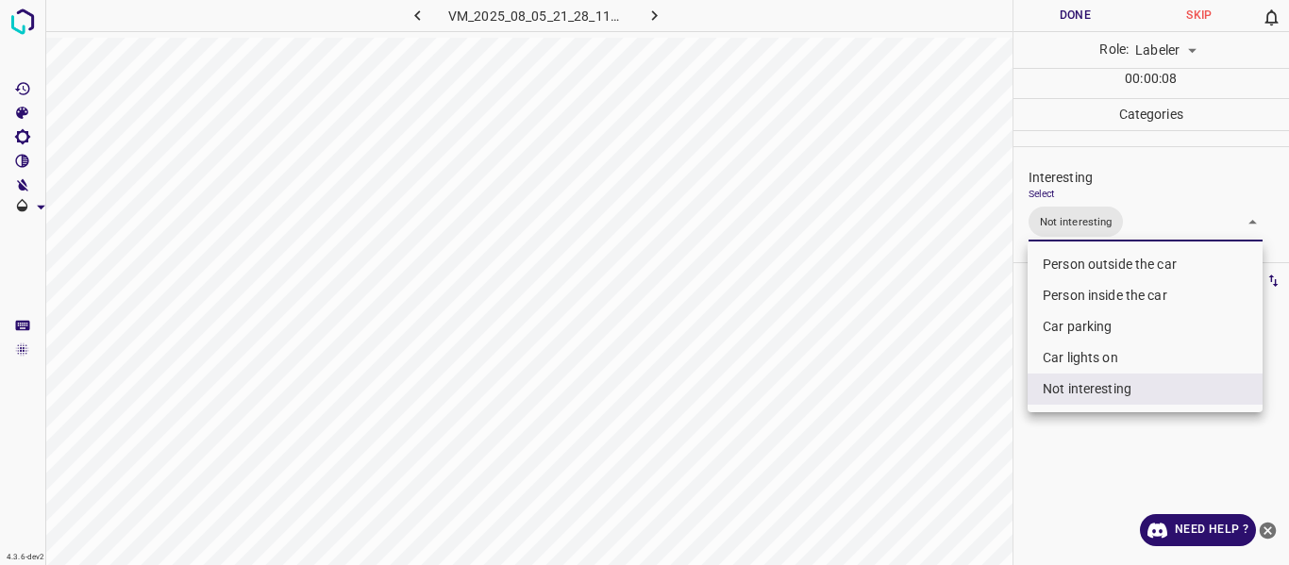
drag, startPoint x: 966, startPoint y: 426, endPoint x: 892, endPoint y: 507, distance: 109.5
click at [951, 456] on div at bounding box center [644, 282] width 1289 height 565
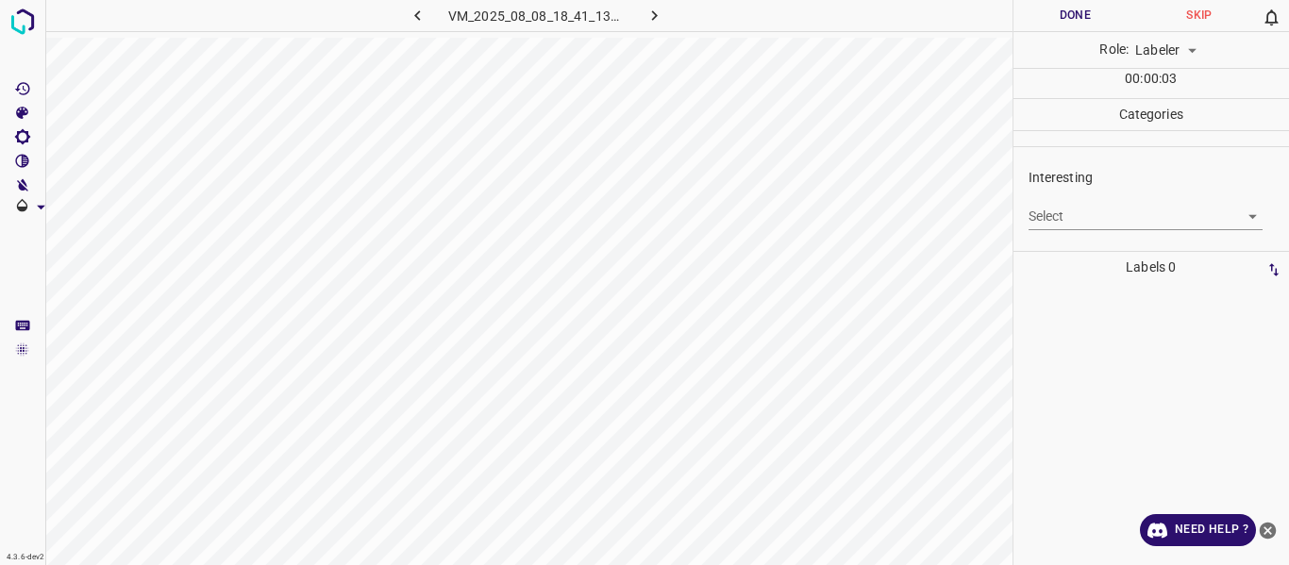
click at [1092, 209] on body "4.3.6-dev2 VM_2025_08_08_18_41_13_661_03.gif Done Skip 0 Role: Labeler labeler …" at bounding box center [644, 282] width 1289 height 565
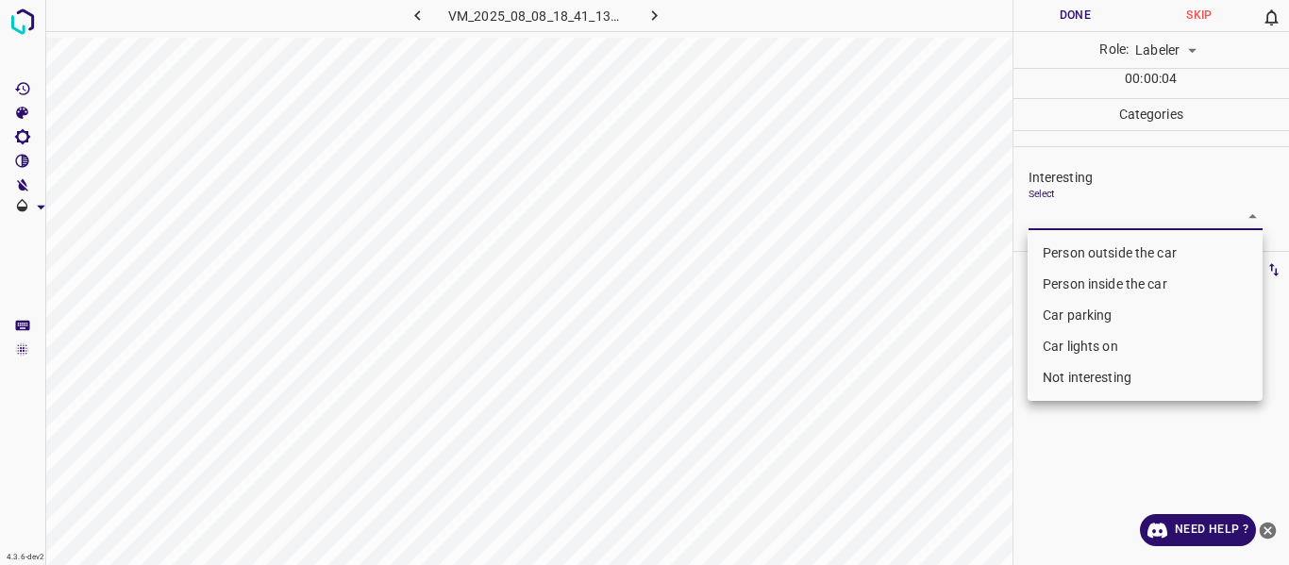
click at [1065, 316] on li "Car parking" at bounding box center [1144, 315] width 235 height 31
type input "Car parking"
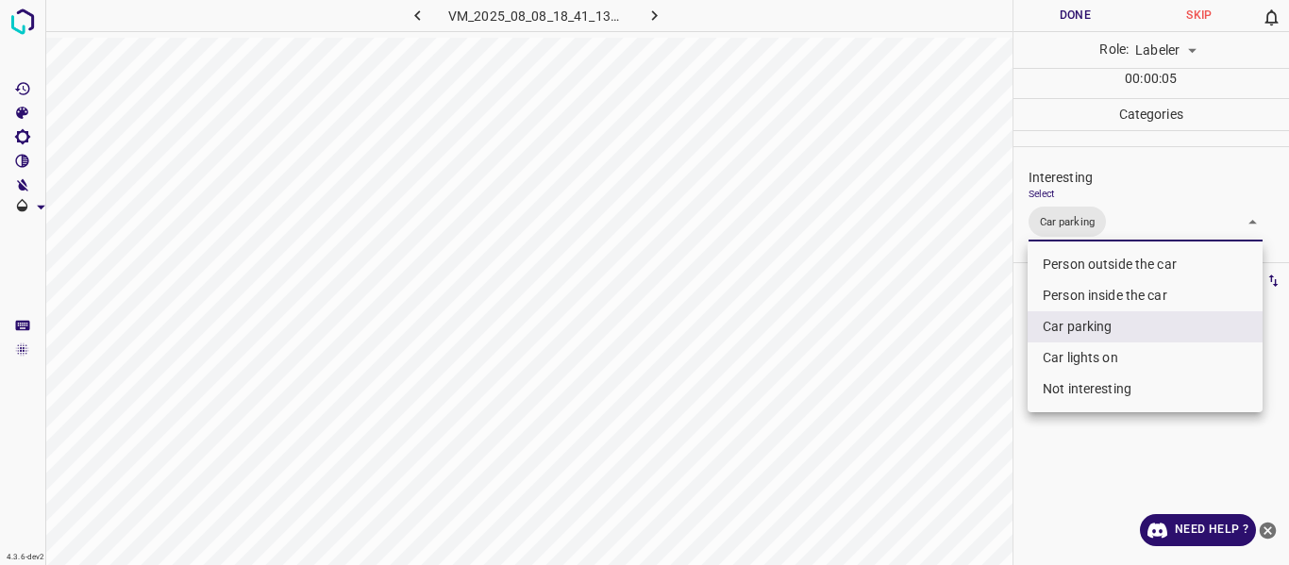
drag, startPoint x: 969, startPoint y: 408, endPoint x: 935, endPoint y: 470, distance: 70.1
click at [965, 420] on div at bounding box center [644, 282] width 1289 height 565
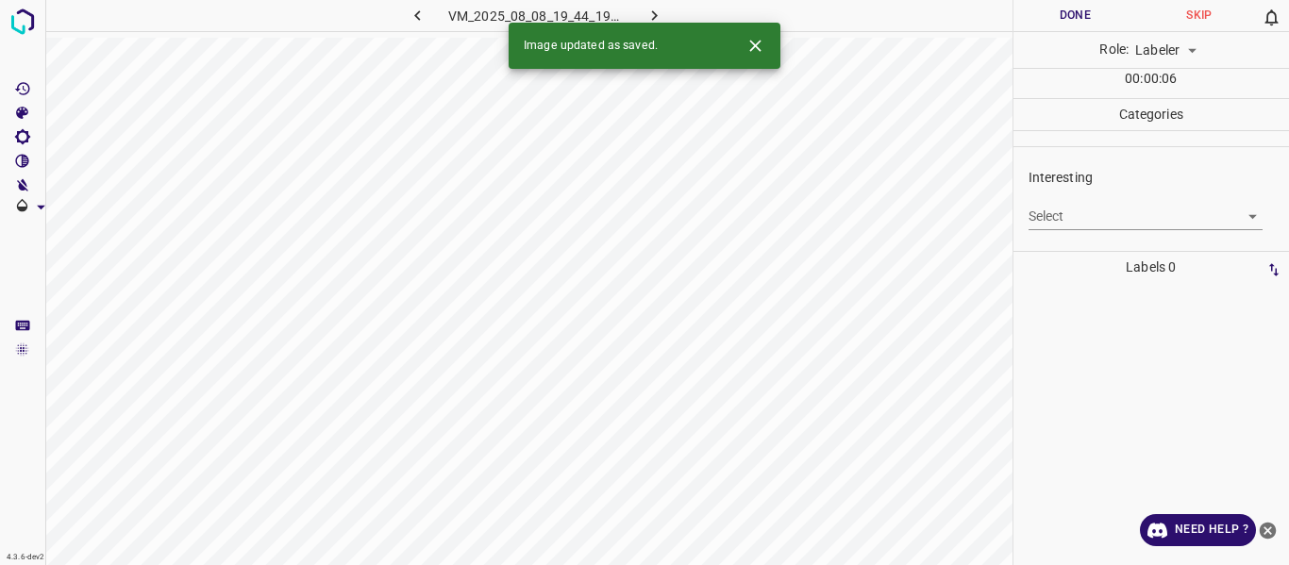
click at [1046, 215] on body "4.3.6-dev2 VM_2025_08_08_19_44_19_677_00.gif Done Skip 0 Role: Labeler labeler …" at bounding box center [644, 282] width 1289 height 565
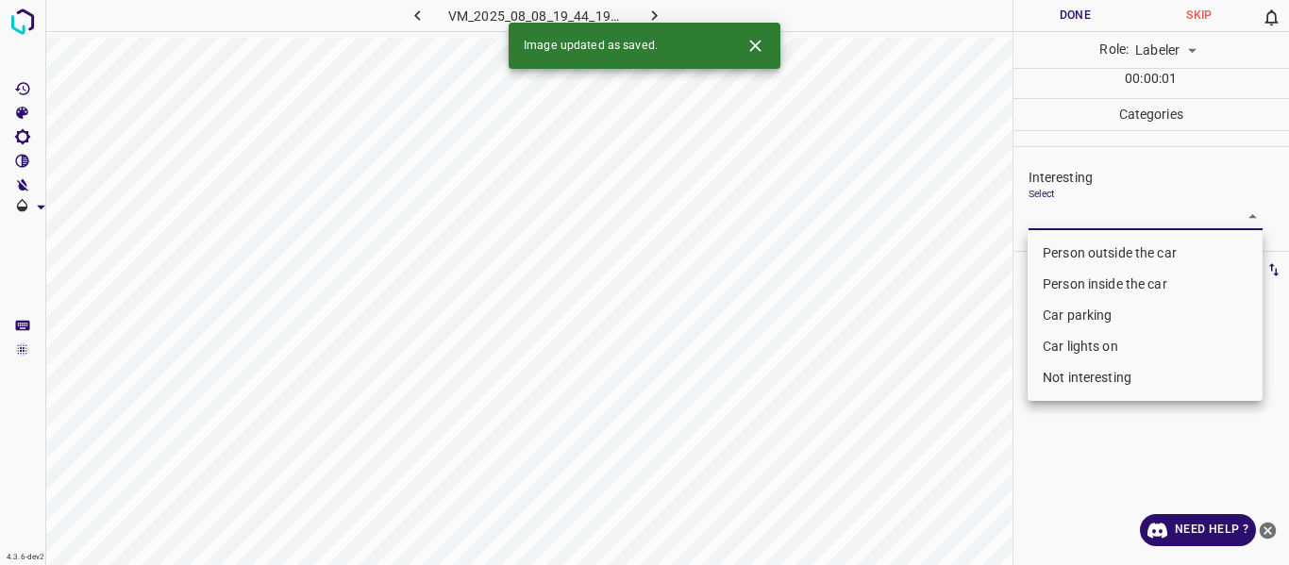
click at [1047, 246] on li "Person outside the car" at bounding box center [1144, 253] width 235 height 31
type input "Person outside the car"
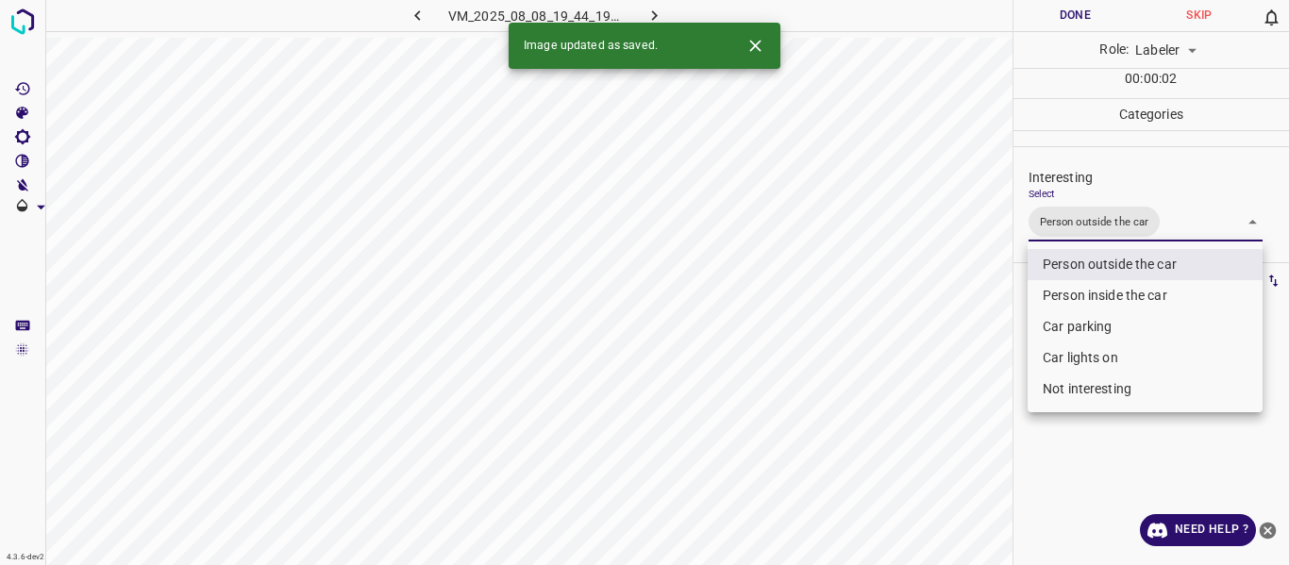
drag, startPoint x: 930, startPoint y: 303, endPoint x: 897, endPoint y: 364, distance: 69.6
click at [925, 327] on div at bounding box center [644, 282] width 1289 height 565
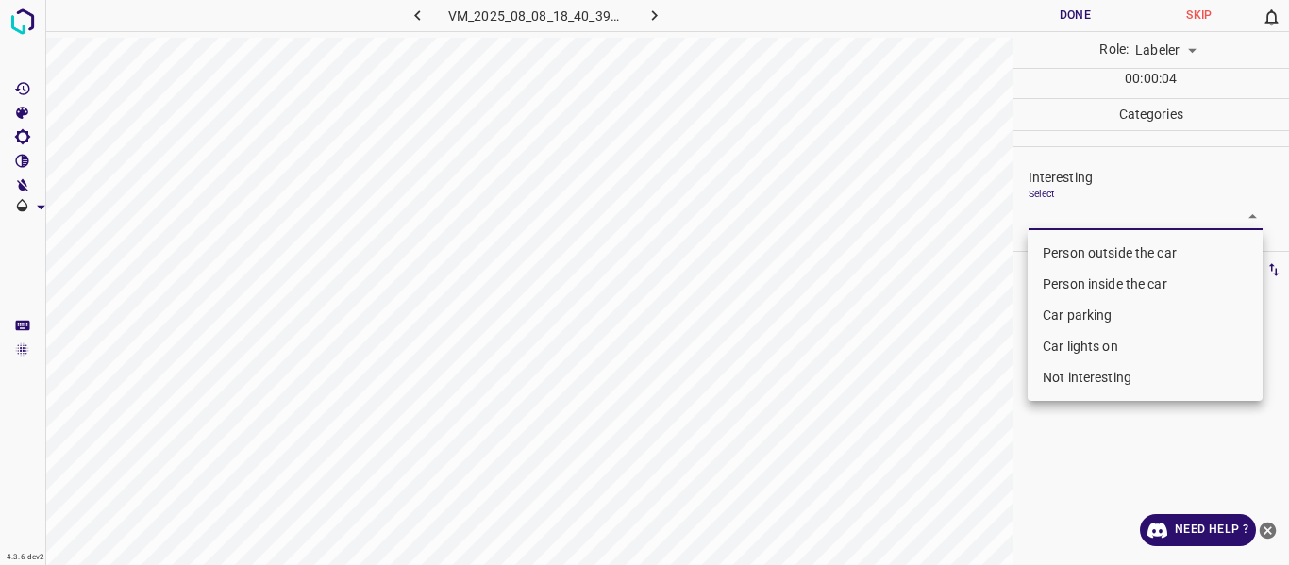
click at [1061, 214] on body "4.3.6-dev2 VM_2025_08_08_18_40_39_113_03.gif Done Skip 0 Role: Labeler labeler …" at bounding box center [644, 282] width 1289 height 565
click at [1050, 247] on li "Person outside the car" at bounding box center [1144, 253] width 235 height 31
type input "Person outside the car"
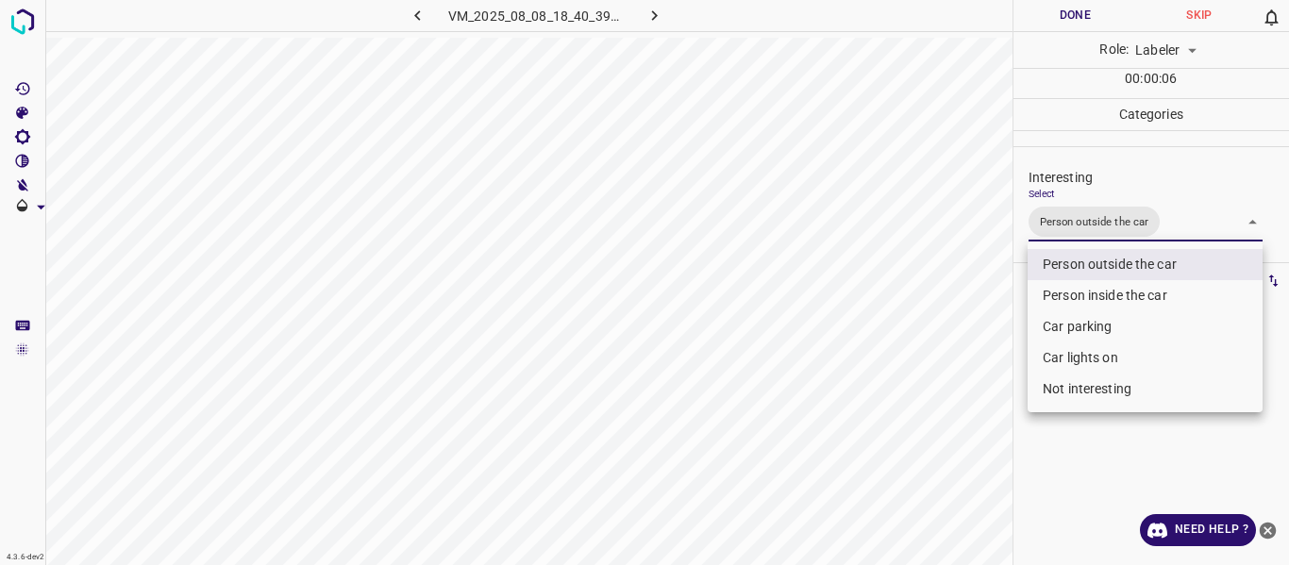
drag, startPoint x: 919, startPoint y: 332, endPoint x: 920, endPoint y: 355, distance: 22.7
click at [920, 348] on div at bounding box center [644, 282] width 1289 height 565
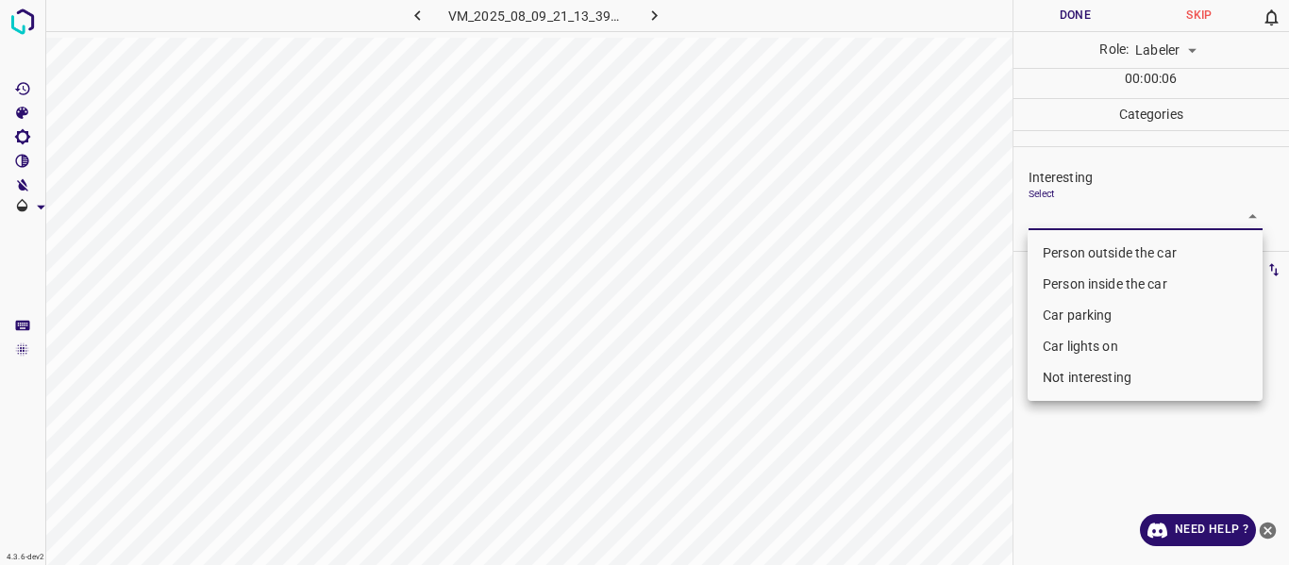
click at [1043, 211] on body "4.3.6-dev2 VM_2025_08_09_21_13_39_869_06.gif Done Skip 0 Role: Labeler labeler …" at bounding box center [644, 282] width 1289 height 565
click at [1059, 252] on li "Person outside the car" at bounding box center [1144, 253] width 235 height 31
type input "Person outside the car"
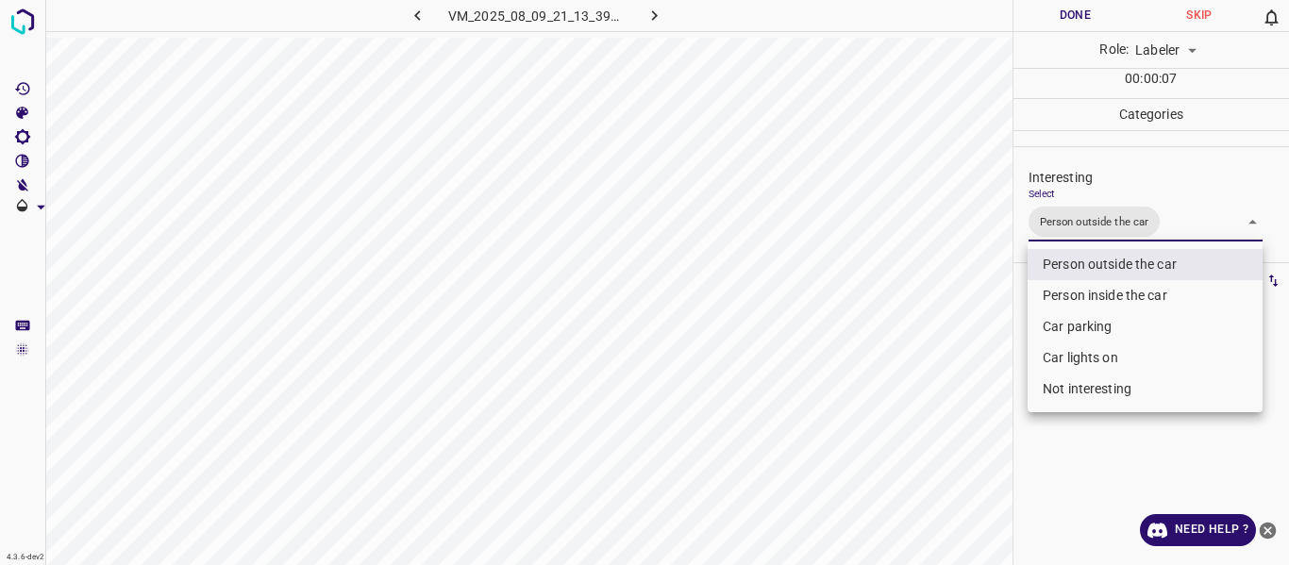
drag, startPoint x: 936, startPoint y: 337, endPoint x: 929, endPoint y: 372, distance: 35.5
click at [930, 366] on div at bounding box center [644, 282] width 1289 height 565
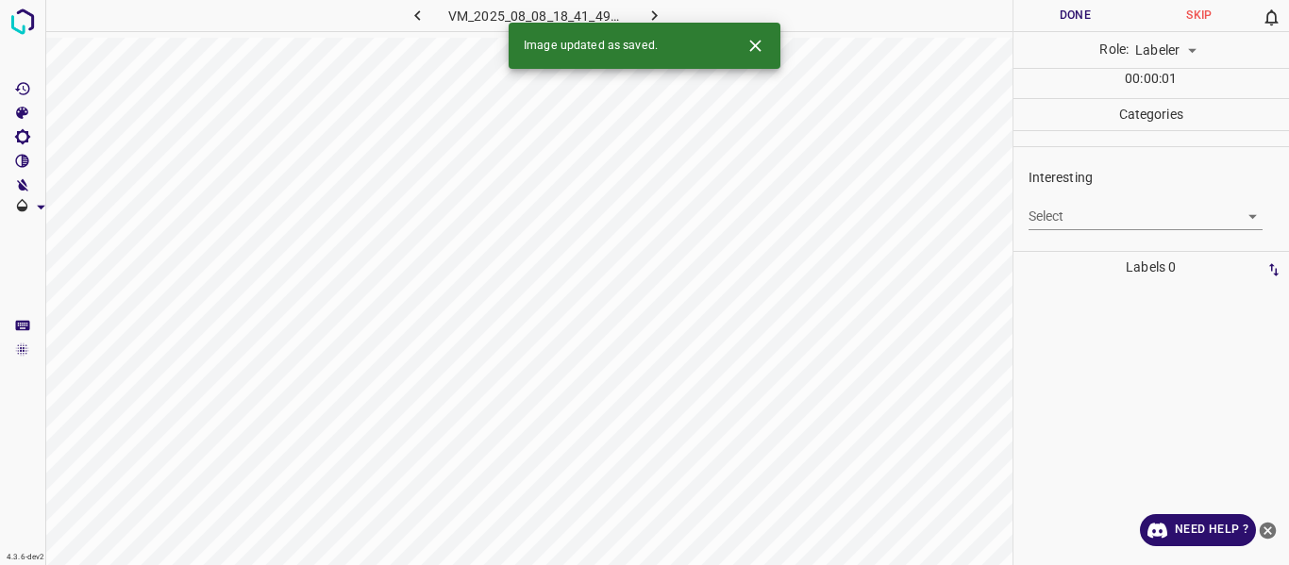
click at [1050, 201] on div "Select ​" at bounding box center [1145, 209] width 235 height 42
click at [1061, 212] on body "4.3.6-dev2 VM_2025_08_08_18_41_49_117_07.gif Done Skip 0 Role: Labeler labeler …" at bounding box center [644, 282] width 1289 height 565
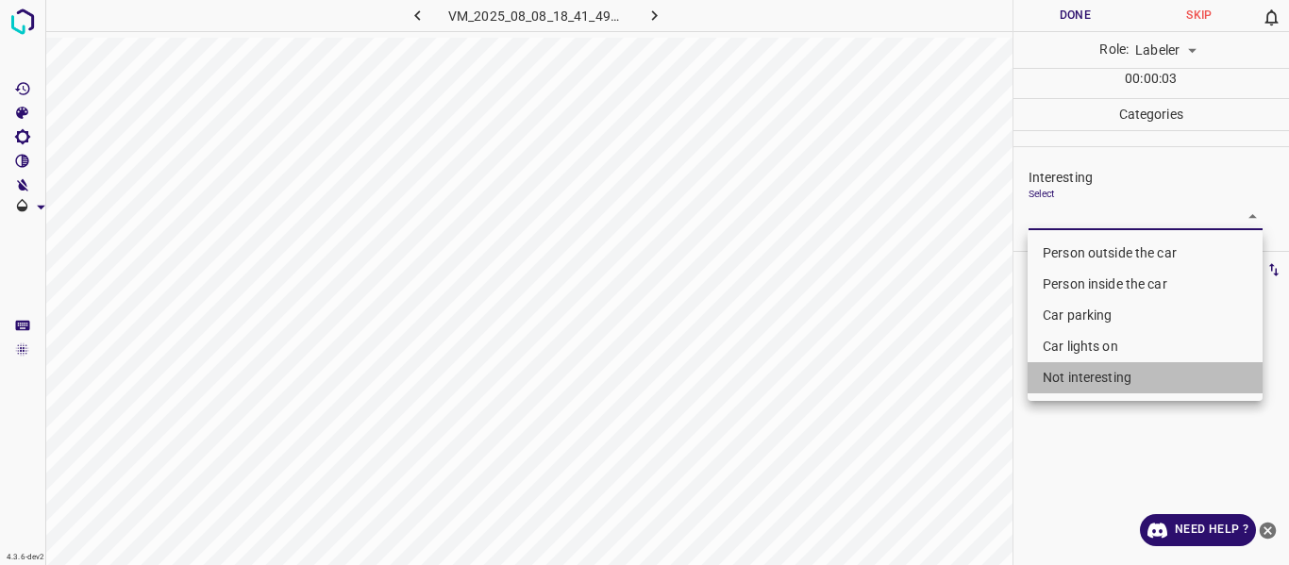
click at [1051, 377] on li "Not interesting" at bounding box center [1144, 377] width 235 height 31
type input "Not interesting"
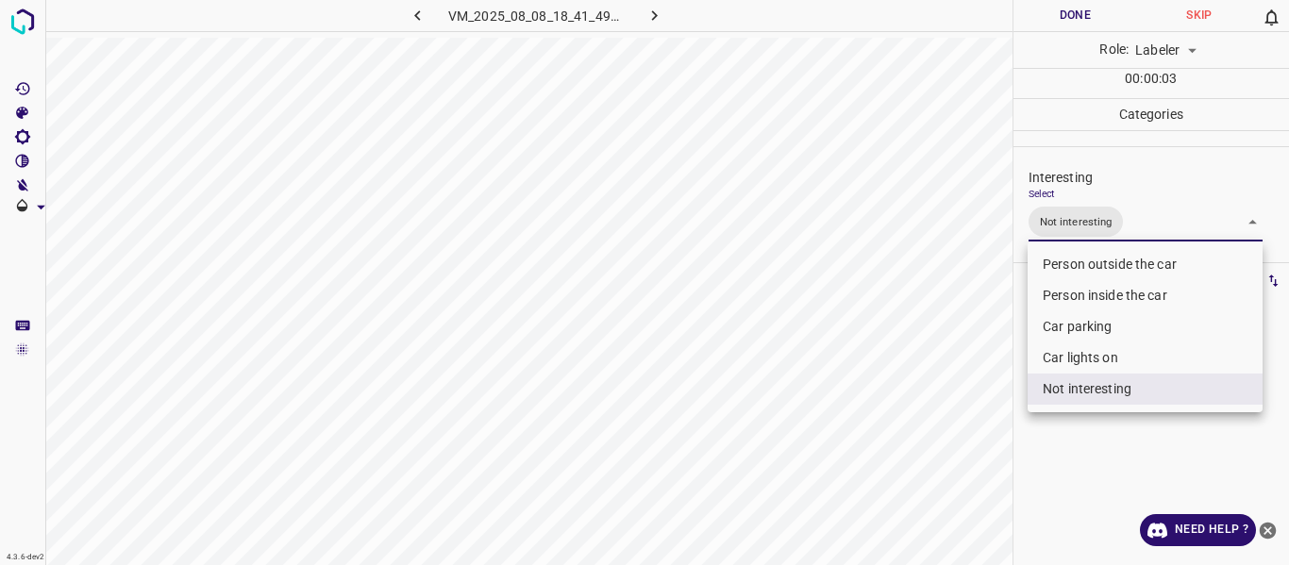
drag, startPoint x: 915, startPoint y: 410, endPoint x: 907, endPoint y: 438, distance: 28.6
click at [912, 423] on div at bounding box center [644, 282] width 1289 height 565
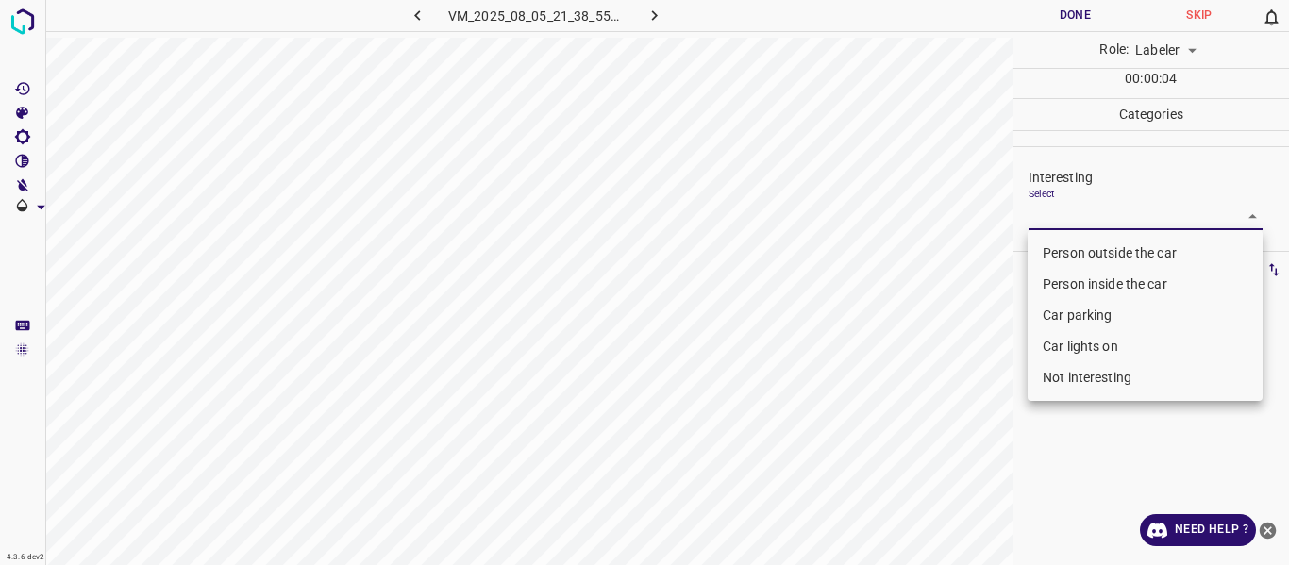
click at [1113, 210] on body "4.3.6-dev2 VM_2025_08_05_21_38_55_067_09.gif Done Skip 0 Role: Labeler labeler …" at bounding box center [644, 282] width 1289 height 565
click at [1078, 342] on li "Car lights on" at bounding box center [1144, 346] width 235 height 31
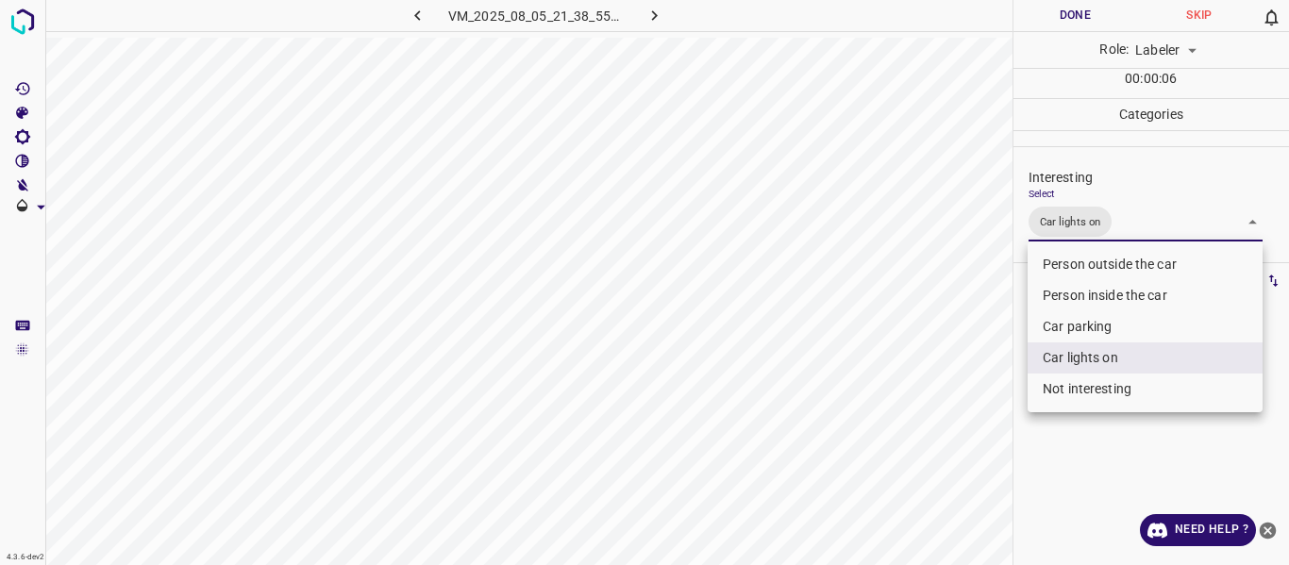
drag, startPoint x: 998, startPoint y: 392, endPoint x: 993, endPoint y: 400, distance: 9.7
click at [997, 393] on div at bounding box center [644, 282] width 1289 height 565
drag, startPoint x: 1131, startPoint y: 224, endPoint x: 1106, endPoint y: 303, distance: 83.2
click at [1131, 225] on body "4.3.6-dev2 VM_2025_08_05_21_38_55_067_09.gif Done Skip 0 Role: Labeler labeler …" at bounding box center [644, 282] width 1289 height 565
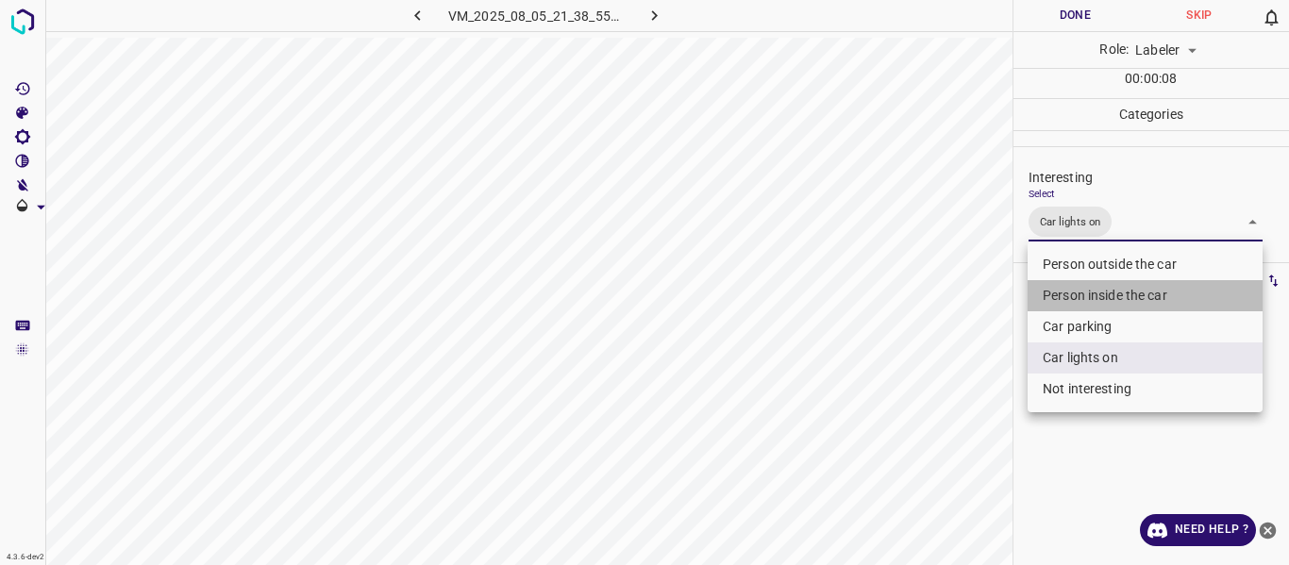
click at [1090, 291] on li "Person inside the car" at bounding box center [1144, 295] width 235 height 31
type input "Car lights on,Person inside the car"
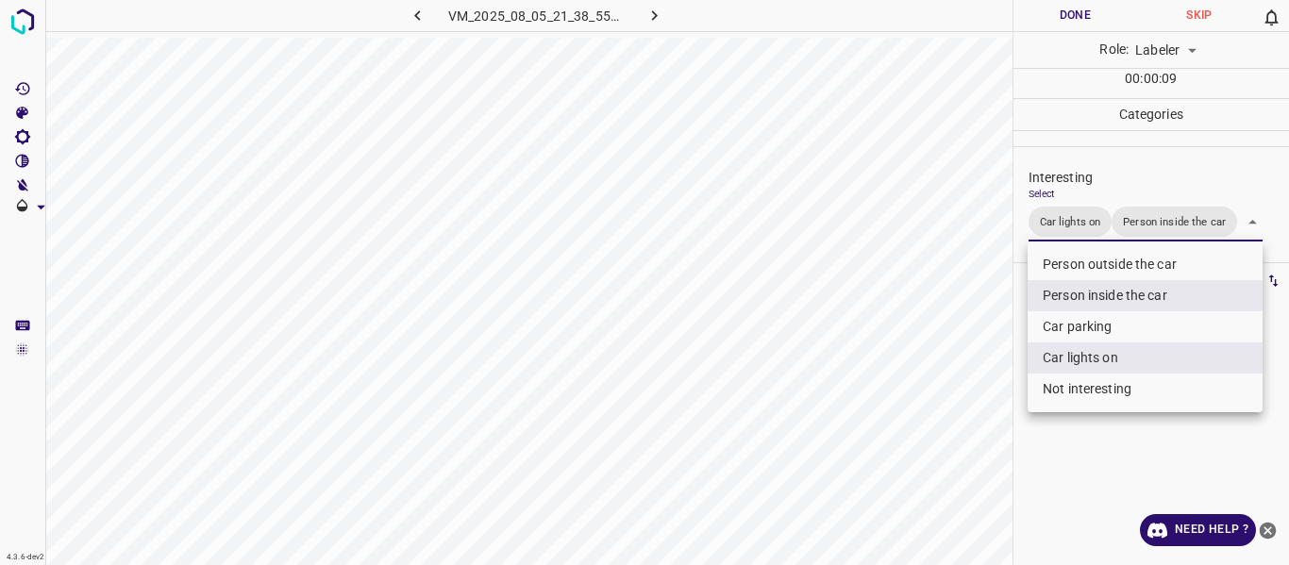
drag, startPoint x: 966, startPoint y: 371, endPoint x: 960, endPoint y: 392, distance: 22.4
click at [962, 389] on div at bounding box center [644, 282] width 1289 height 565
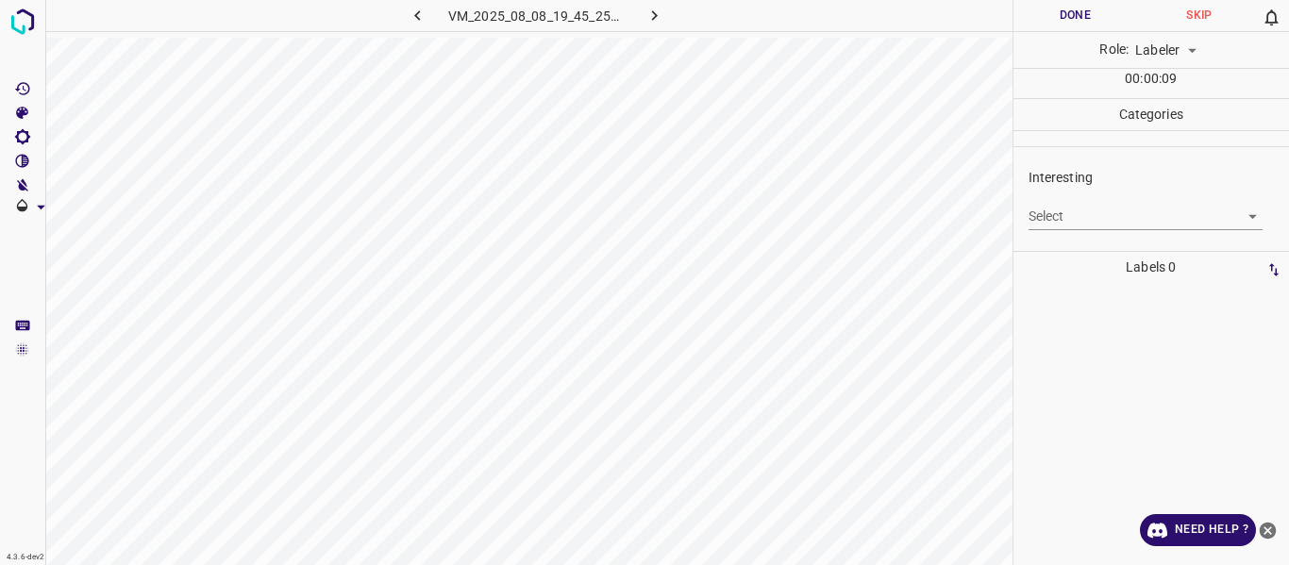
click at [1096, 219] on body "4.3.6-dev2 VM_2025_08_08_19_45_25_779_01.gif Done Skip 0 Role: Labeler labeler …" at bounding box center [644, 282] width 1289 height 565
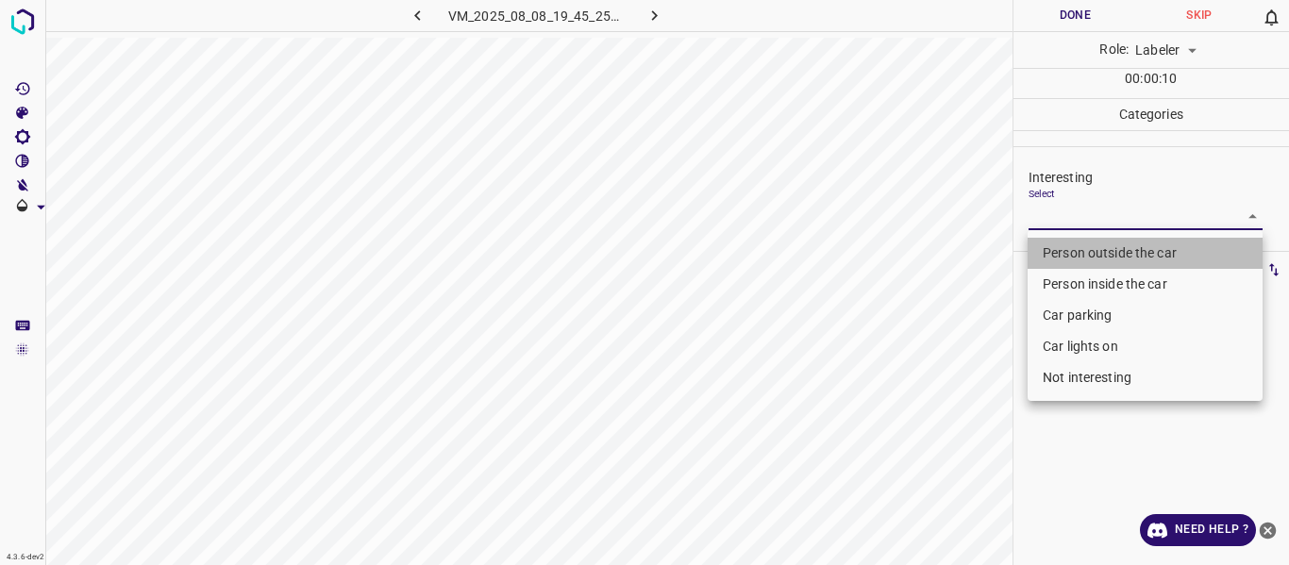
click at [1102, 246] on li "Person outside the car" at bounding box center [1144, 253] width 235 height 31
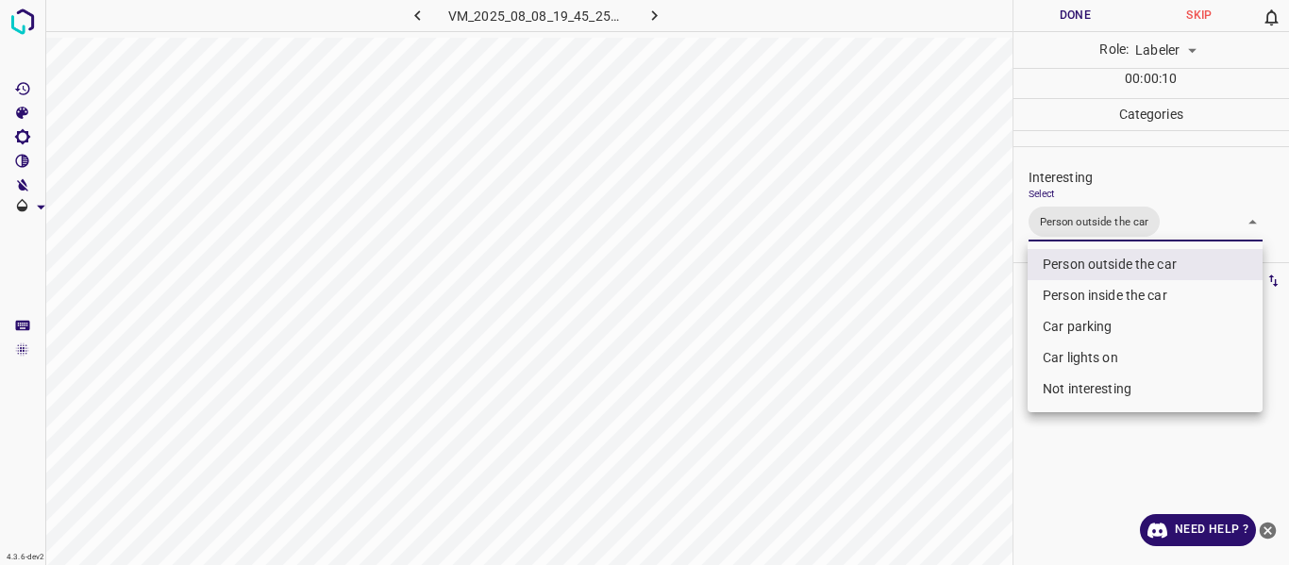
click at [1053, 358] on li "Car lights on" at bounding box center [1144, 357] width 235 height 31
type input "Person outside the car,Car lights on"
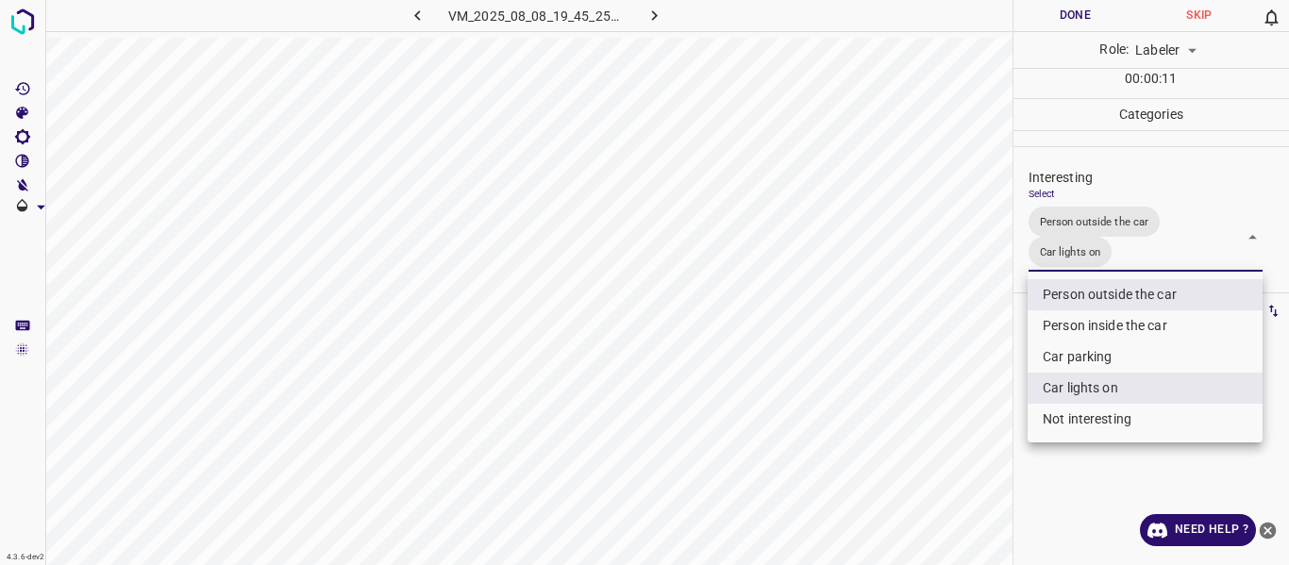
click at [976, 406] on div at bounding box center [644, 282] width 1289 height 565
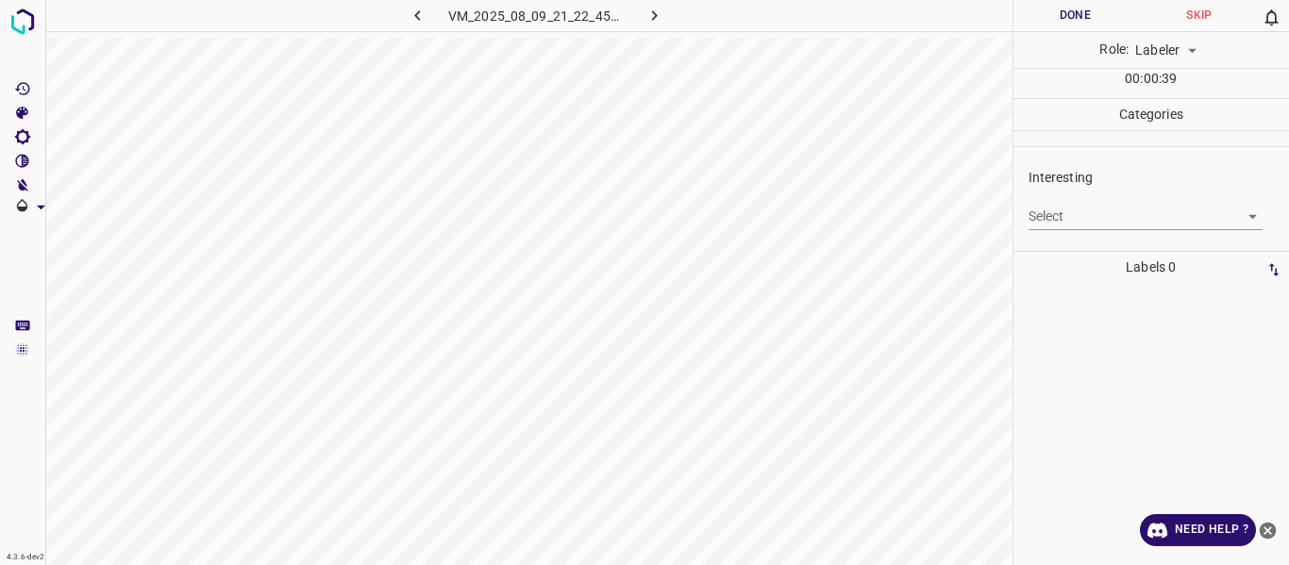
click at [1059, 239] on div "Interesting Select ​" at bounding box center [1151, 199] width 276 height 89
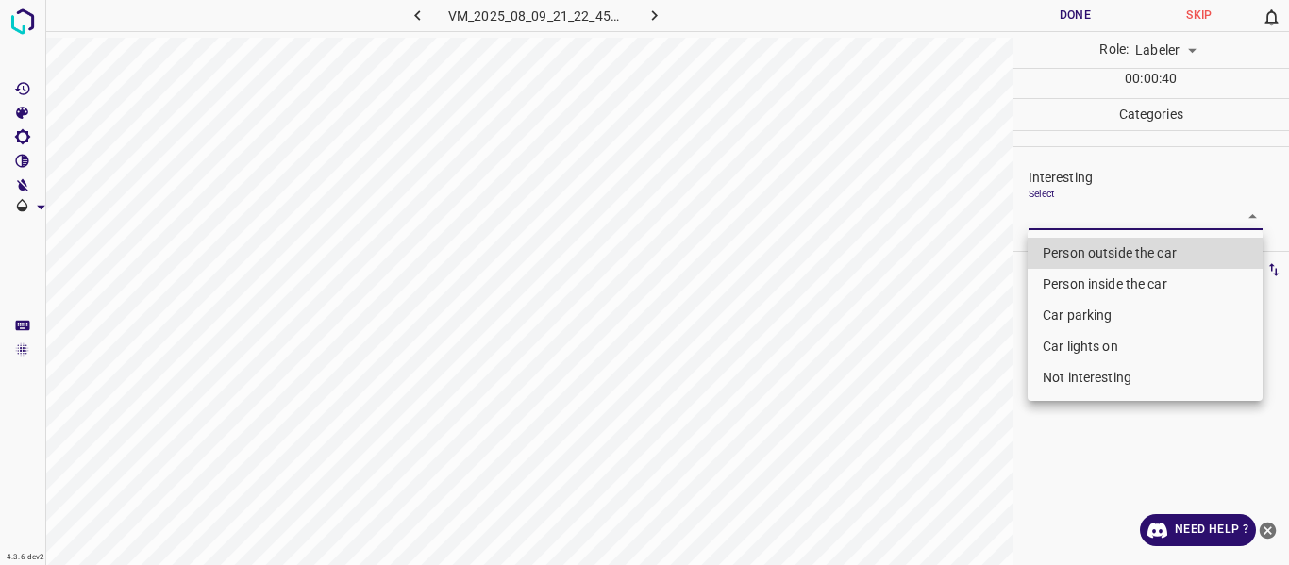
click at [1061, 204] on body "4.3.6-dev2 VM_2025_08_09_21_22_45_072_05.gif Done Skip 0 Role: Labeler labeler …" at bounding box center [644, 282] width 1289 height 565
click at [1062, 249] on li "Person outside the car" at bounding box center [1144, 253] width 235 height 31
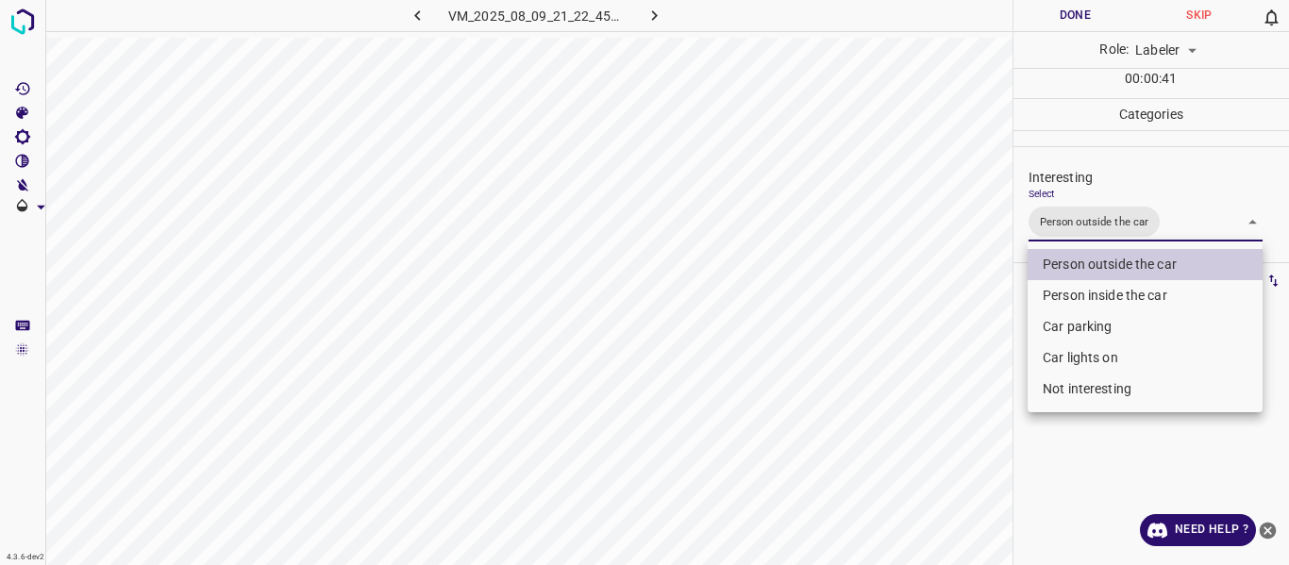
drag, startPoint x: 1067, startPoint y: 284, endPoint x: 1000, endPoint y: 313, distance: 73.1
click at [1065, 281] on li "Person inside the car" at bounding box center [1144, 295] width 235 height 31
type input "Person outside the car,Person inside the car"
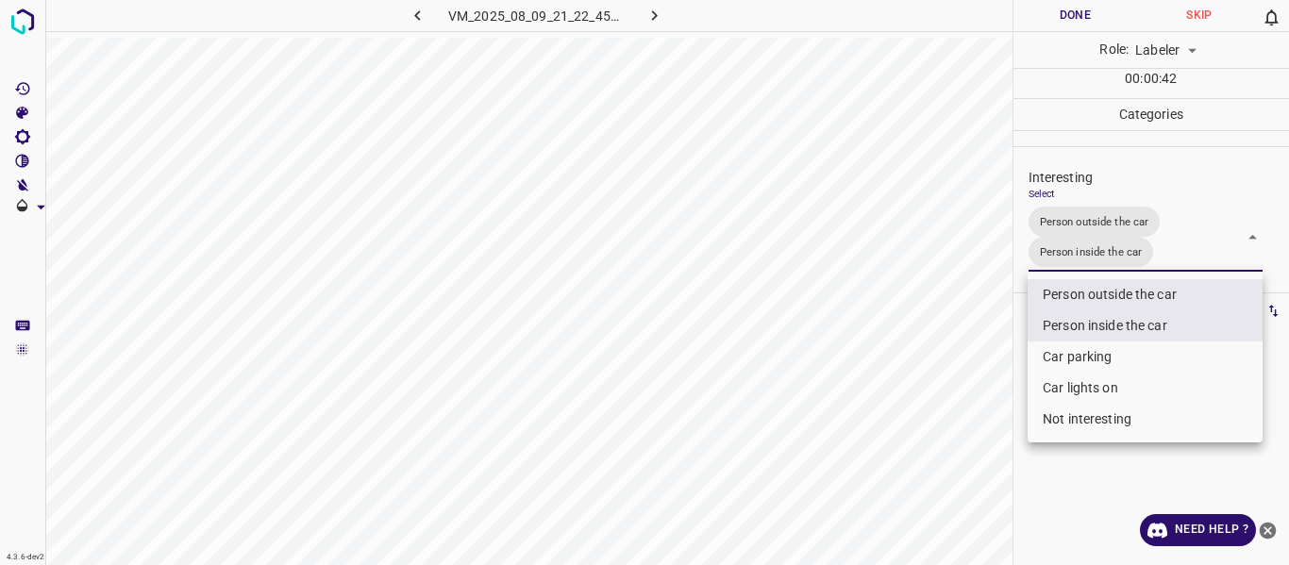
drag, startPoint x: 967, startPoint y: 332, endPoint x: 962, endPoint y: 346, distance: 14.9
click at [965, 331] on div at bounding box center [644, 282] width 1289 height 565
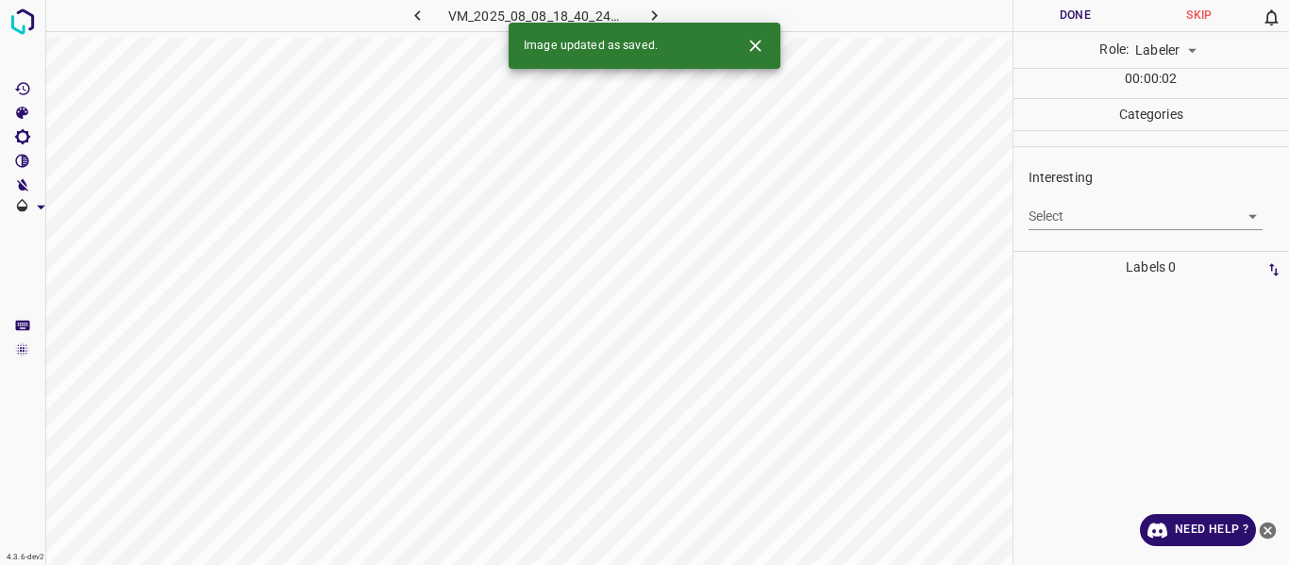
click at [1139, 200] on div "Select ​" at bounding box center [1145, 209] width 235 height 42
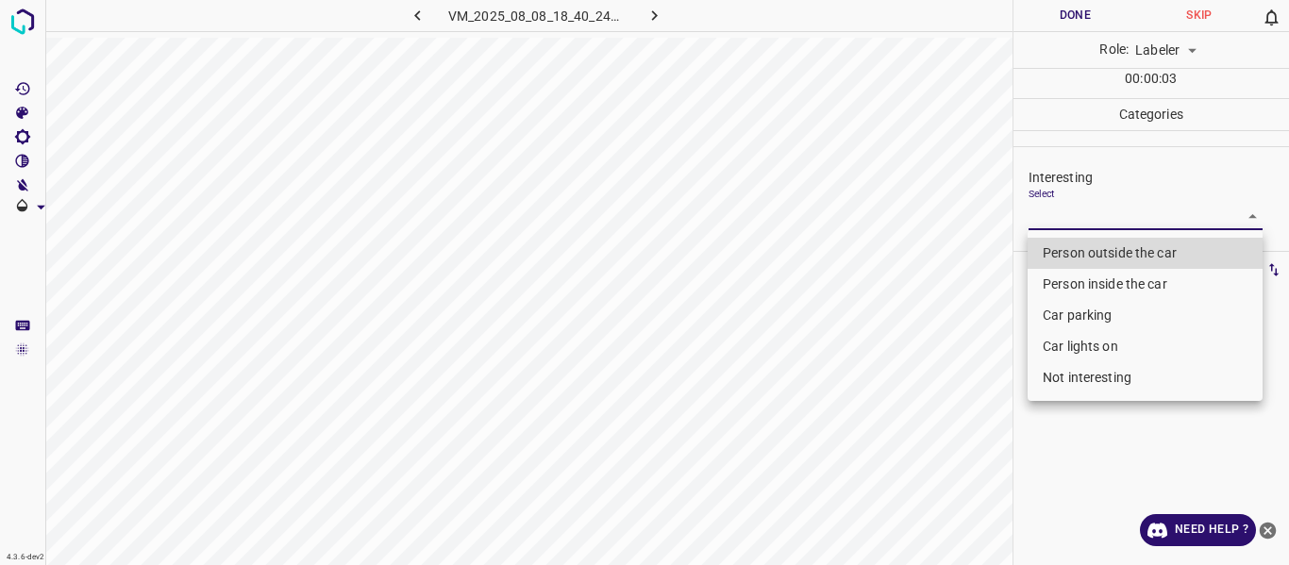
click at [1073, 224] on body "4.3.6-dev2 VM_2025_08_08_18_40_24_545_07.gif Done Skip 0 Role: Labeler labeler …" at bounding box center [644, 282] width 1289 height 565
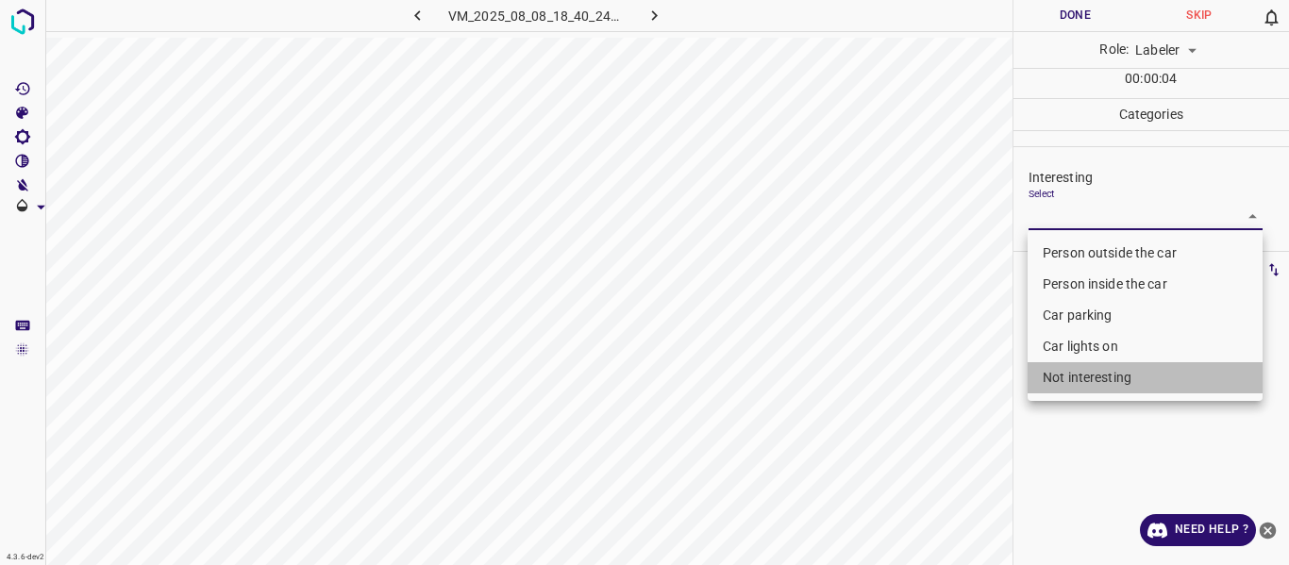
drag, startPoint x: 1049, startPoint y: 372, endPoint x: 953, endPoint y: 406, distance: 102.0
click at [1048, 372] on li "Not interesting" at bounding box center [1144, 377] width 235 height 31
type input "Not interesting"
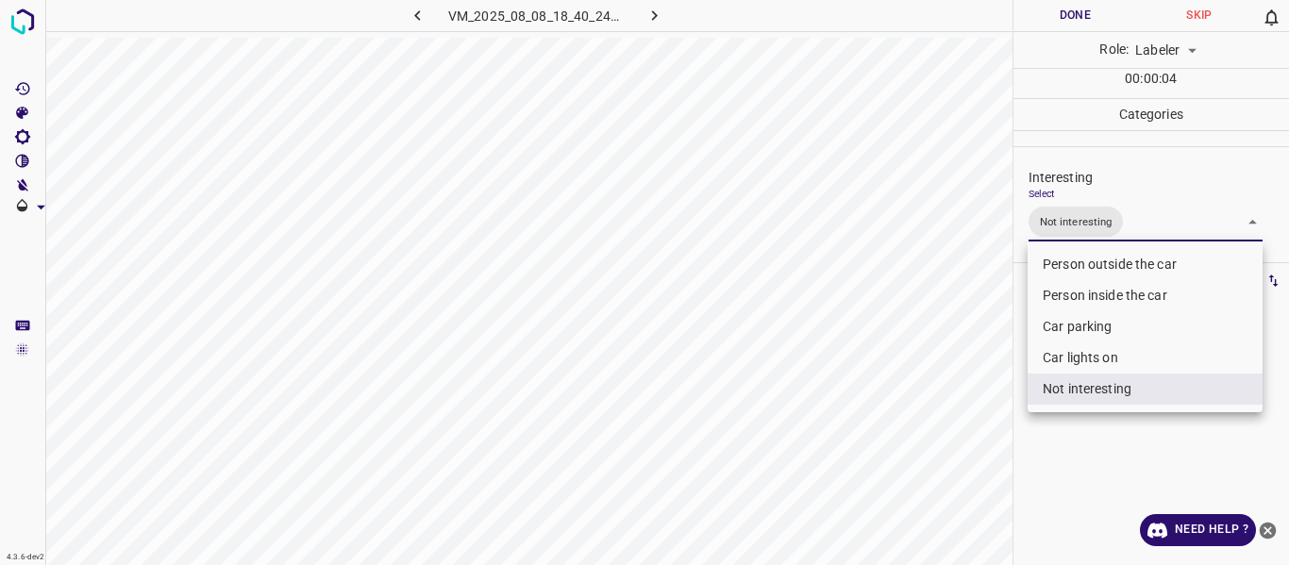
drag, startPoint x: 953, startPoint y: 406, endPoint x: 947, endPoint y: 424, distance: 18.8
click at [951, 407] on div at bounding box center [644, 282] width 1289 height 565
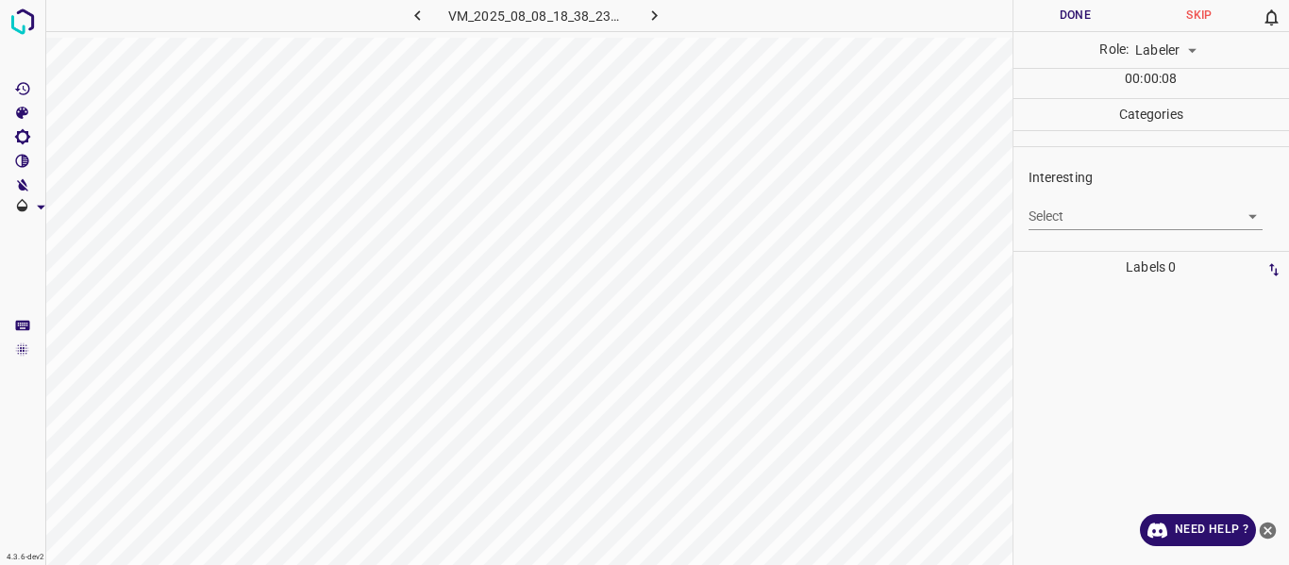
click at [1122, 214] on body "4.3.6-dev2 VM_2025_08_08_18_38_23_006_08.gif Done Skip 0 Role: Labeler labeler …" at bounding box center [644, 282] width 1289 height 565
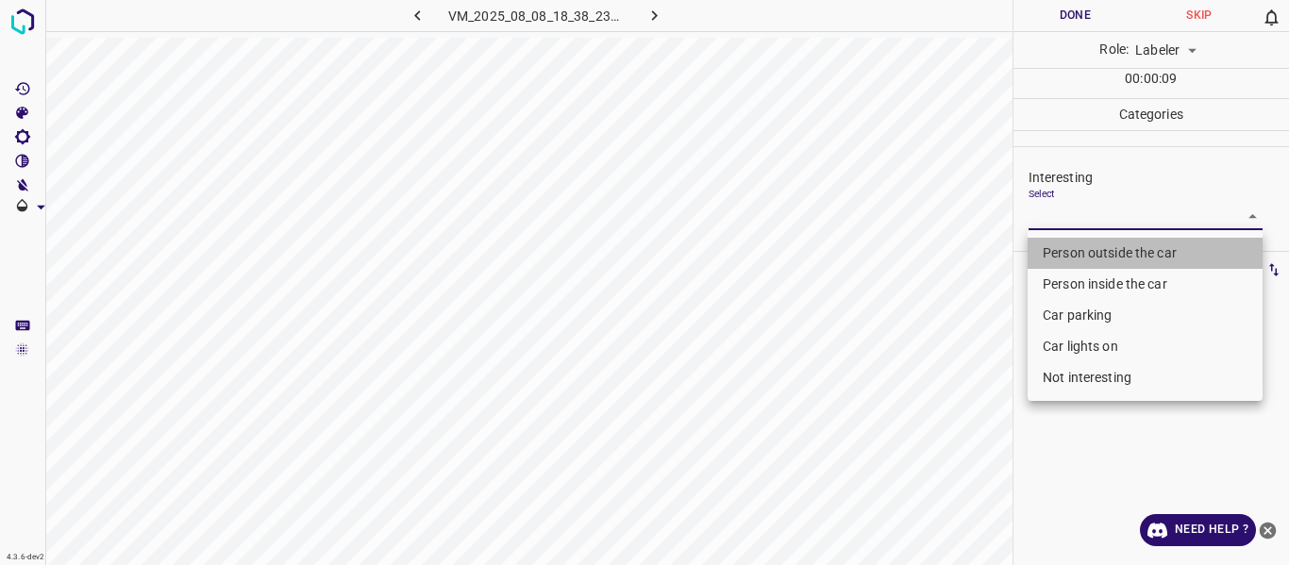
click at [1109, 246] on li "Person outside the car" at bounding box center [1144, 253] width 235 height 31
type input "Person outside the car"
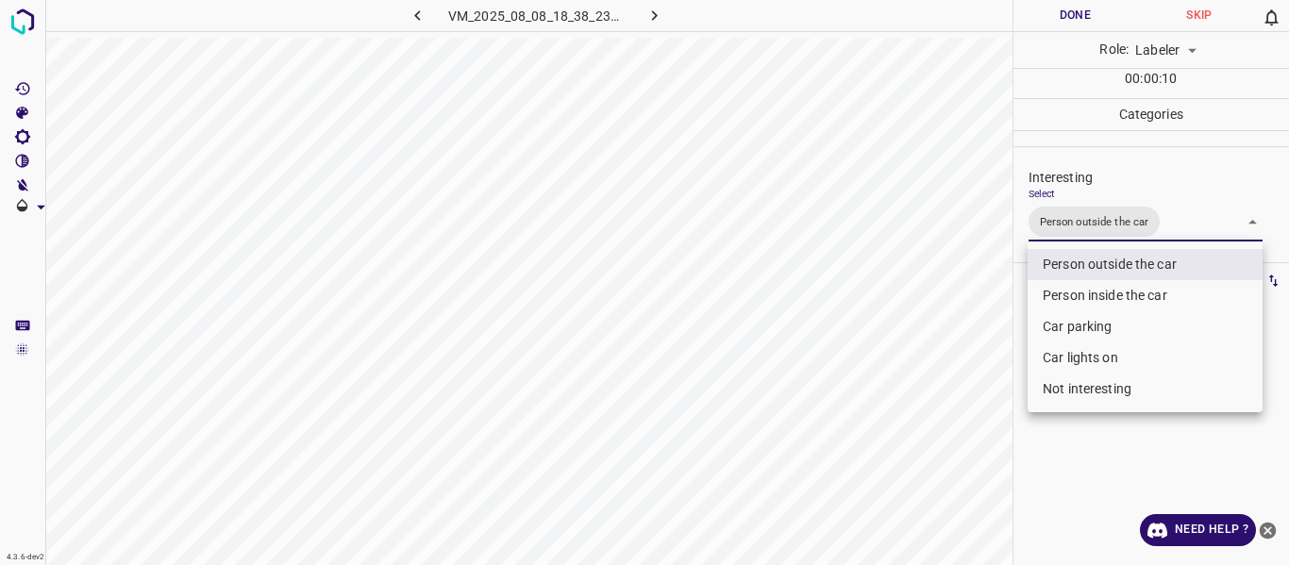
drag, startPoint x: 955, startPoint y: 385, endPoint x: 909, endPoint y: 442, distance: 73.8
click at [956, 392] on div at bounding box center [644, 282] width 1289 height 565
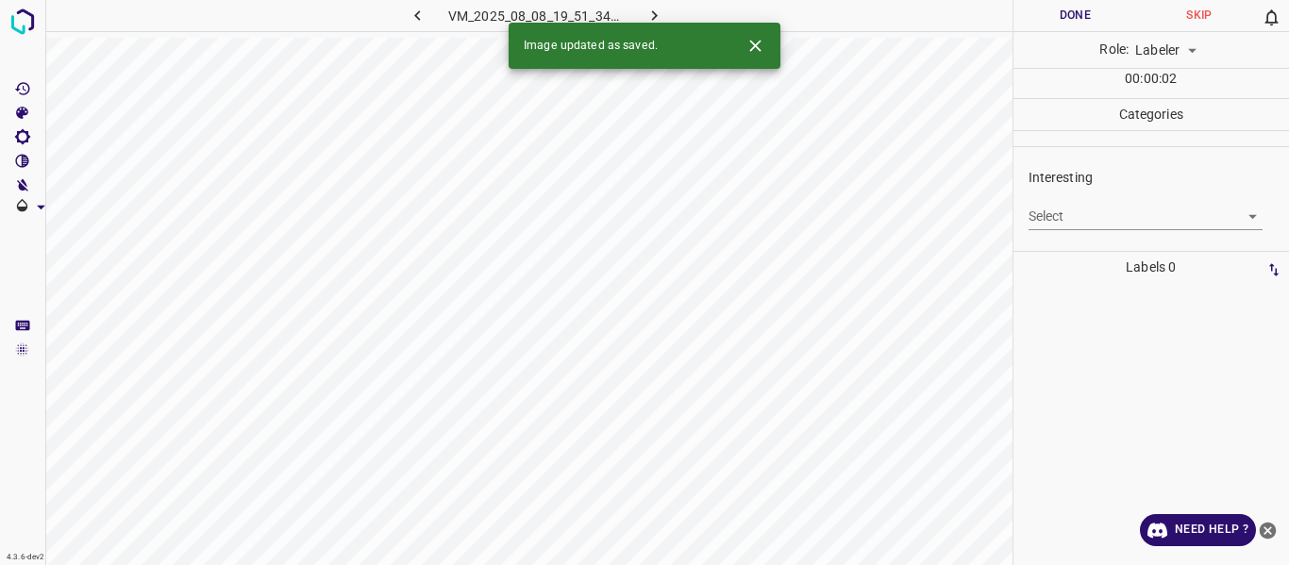
click at [1068, 211] on body "4.3.6-dev2 VM_2025_08_08_19_51_34_041_06.gif Done Skip 0 Role: Labeler labeler …" at bounding box center [644, 282] width 1289 height 565
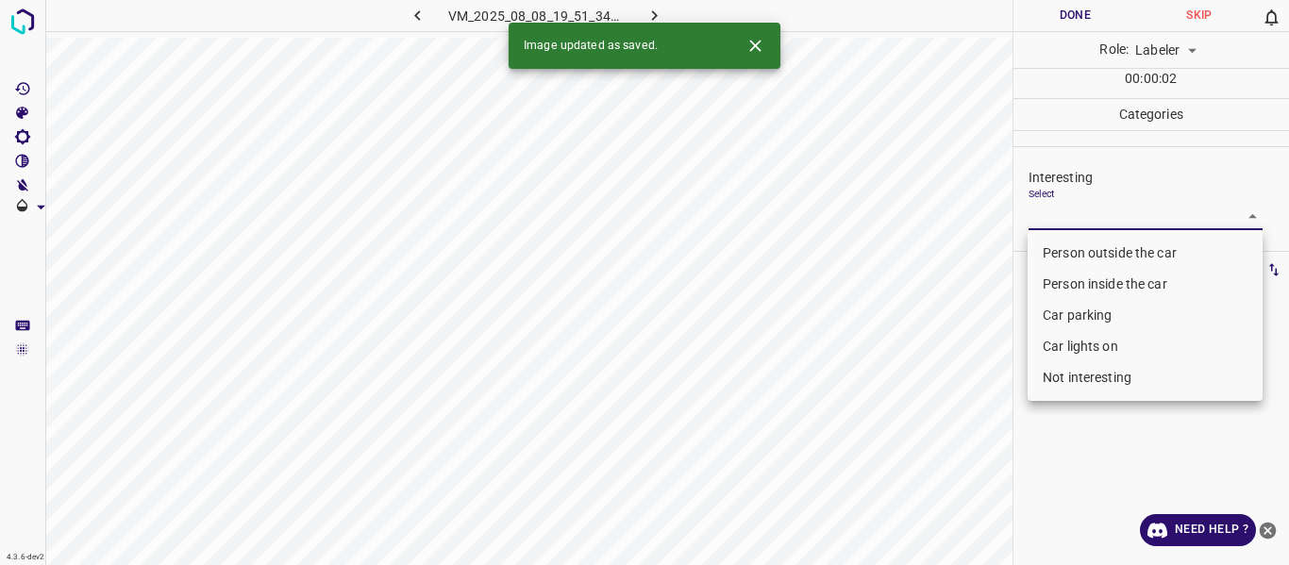
drag, startPoint x: 1070, startPoint y: 249, endPoint x: 1045, endPoint y: 277, distance: 37.5
click at [1071, 248] on li "Person outside the car" at bounding box center [1144, 253] width 235 height 31
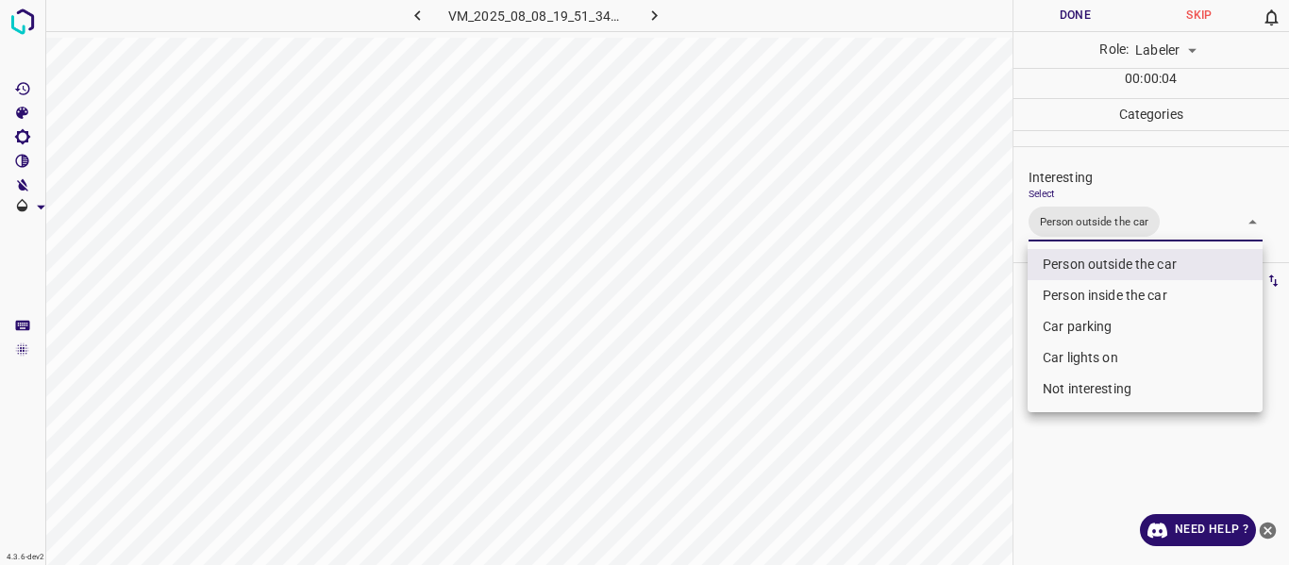
click at [958, 352] on div at bounding box center [644, 282] width 1289 height 565
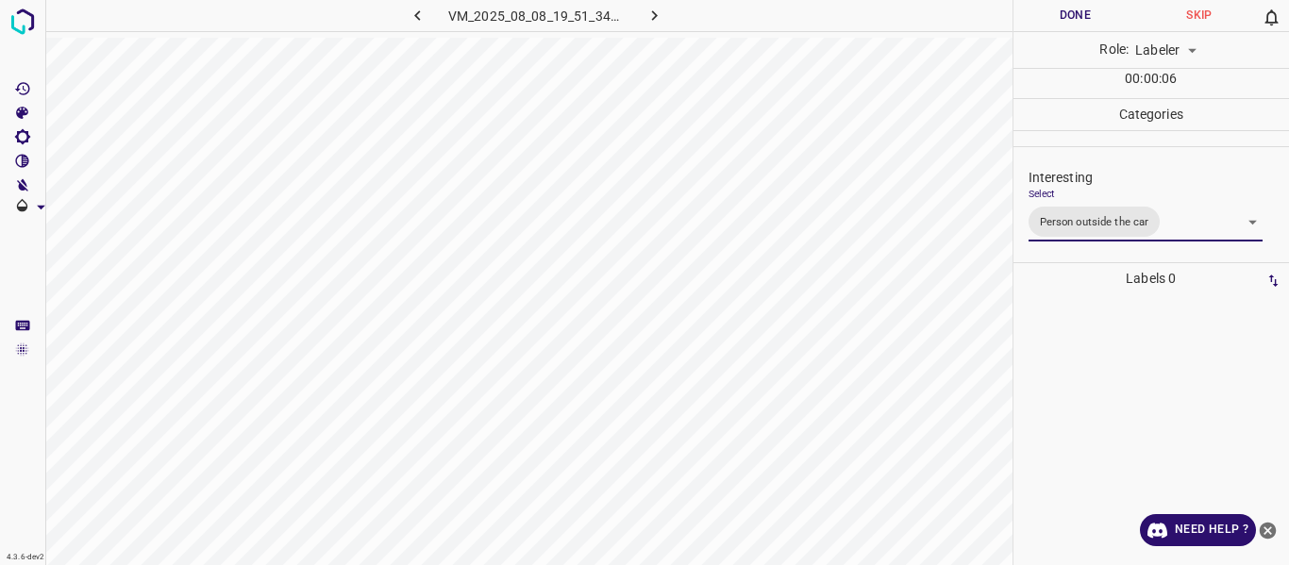
click at [1175, 228] on body "4.3.6-dev2 VM_2025_08_08_19_51_34_041_06.gif Done Skip 0 Role: Labeler labeler …" at bounding box center [644, 282] width 1289 height 565
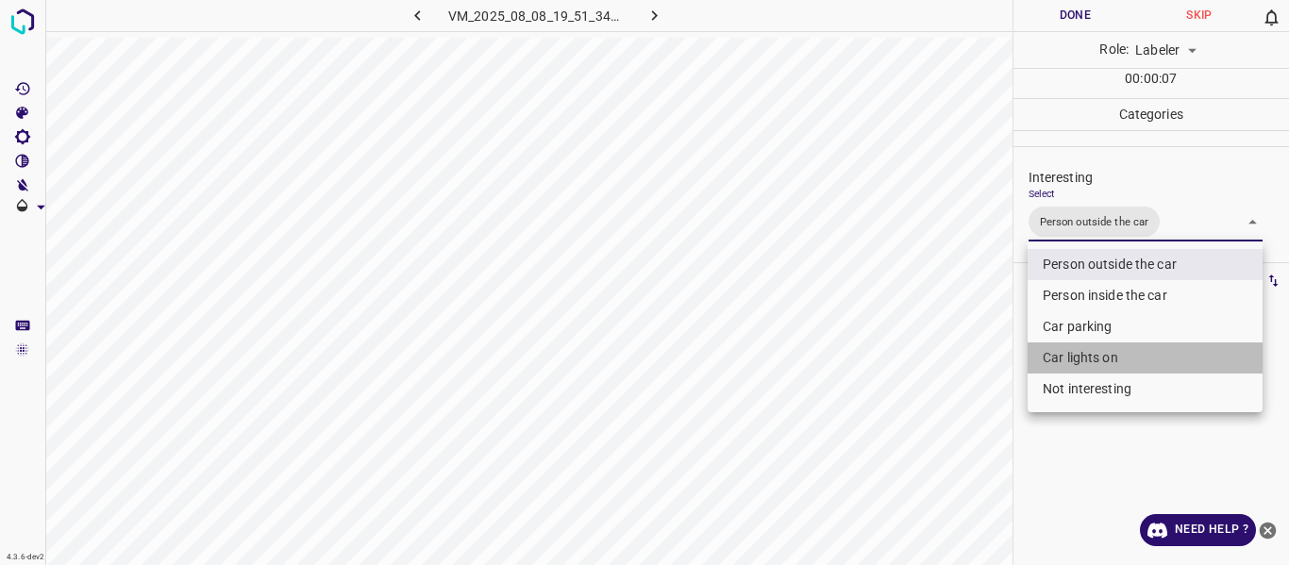
drag, startPoint x: 1088, startPoint y: 359, endPoint x: 926, endPoint y: 389, distance: 164.0
click at [1086, 358] on li "Car lights on" at bounding box center [1144, 357] width 235 height 31
type input "Person outside the car,Car lights on"
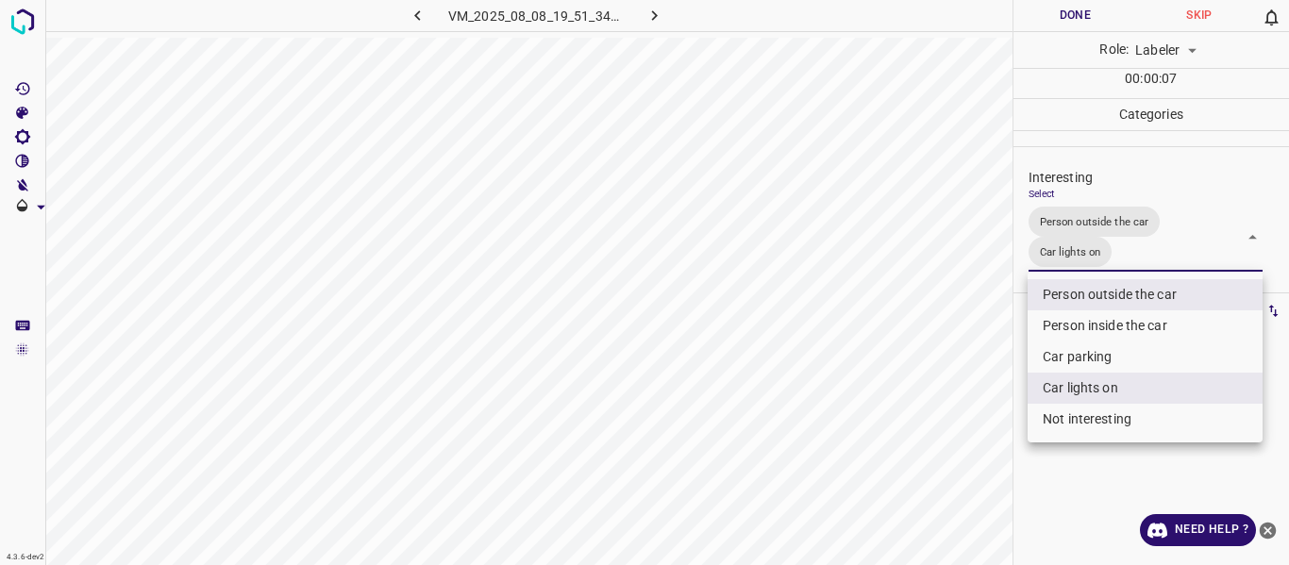
drag, startPoint x: 914, startPoint y: 392, endPoint x: 913, endPoint y: 408, distance: 17.0
click at [913, 392] on div at bounding box center [644, 282] width 1289 height 565
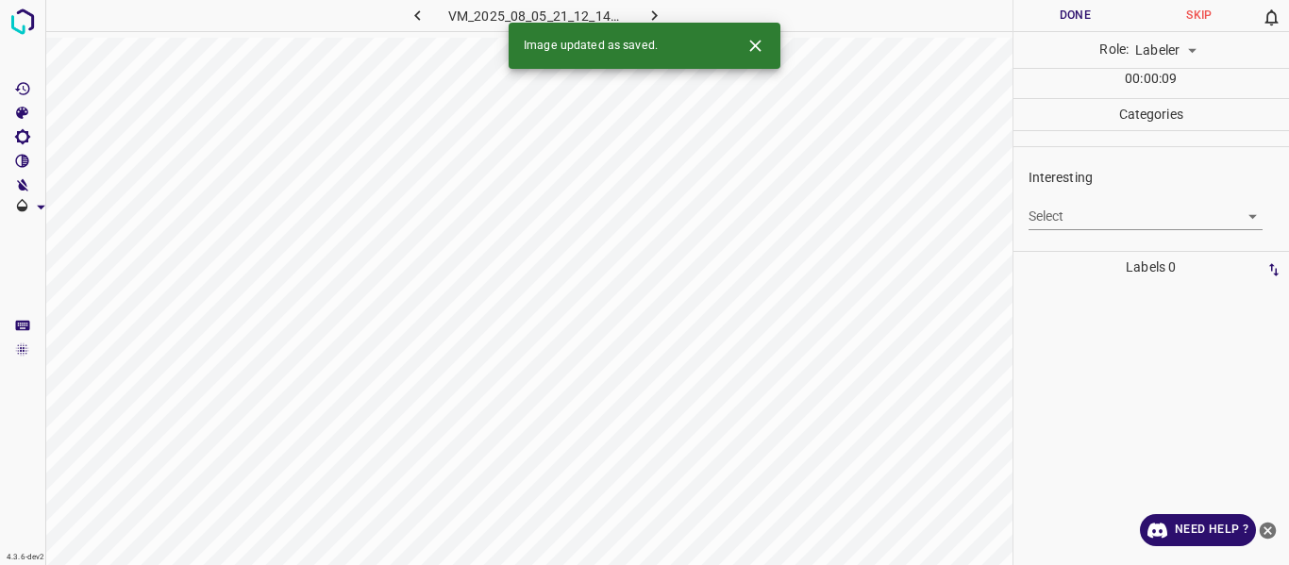
click at [1075, 214] on body "4.3.6-dev2 VM_2025_08_05_21_12_14_855_00.gif Done Skip 0 Role: Labeler labeler …" at bounding box center [644, 282] width 1289 height 565
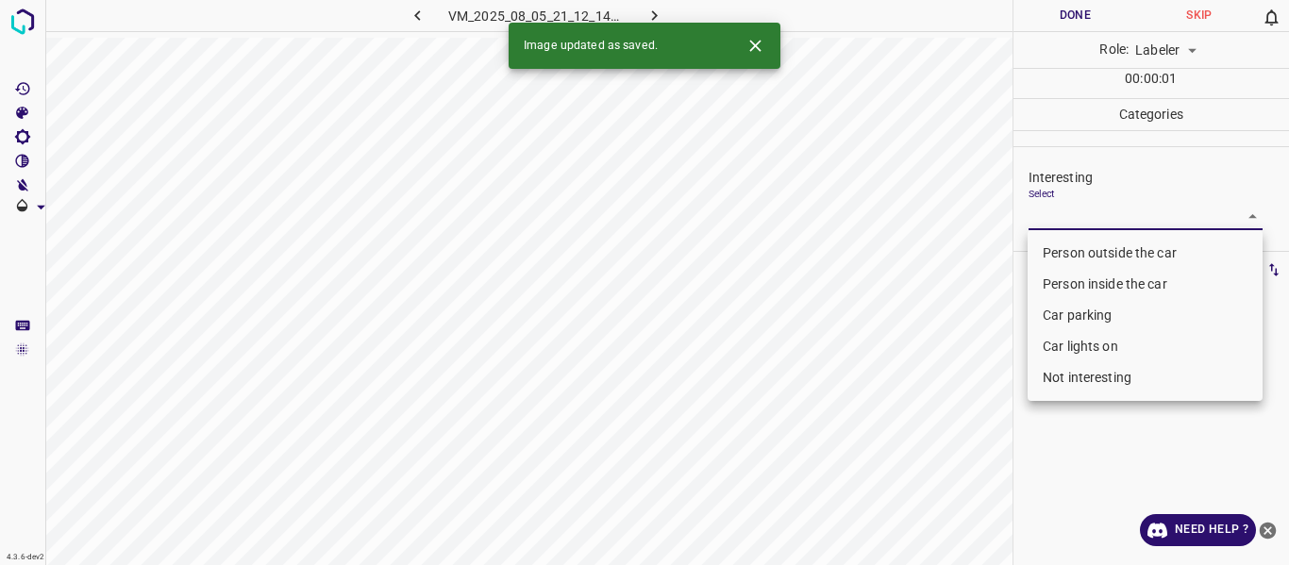
drag, startPoint x: 1066, startPoint y: 314, endPoint x: 1066, endPoint y: 356, distance: 41.5
click at [1066, 316] on li "Car parking" at bounding box center [1144, 315] width 235 height 31
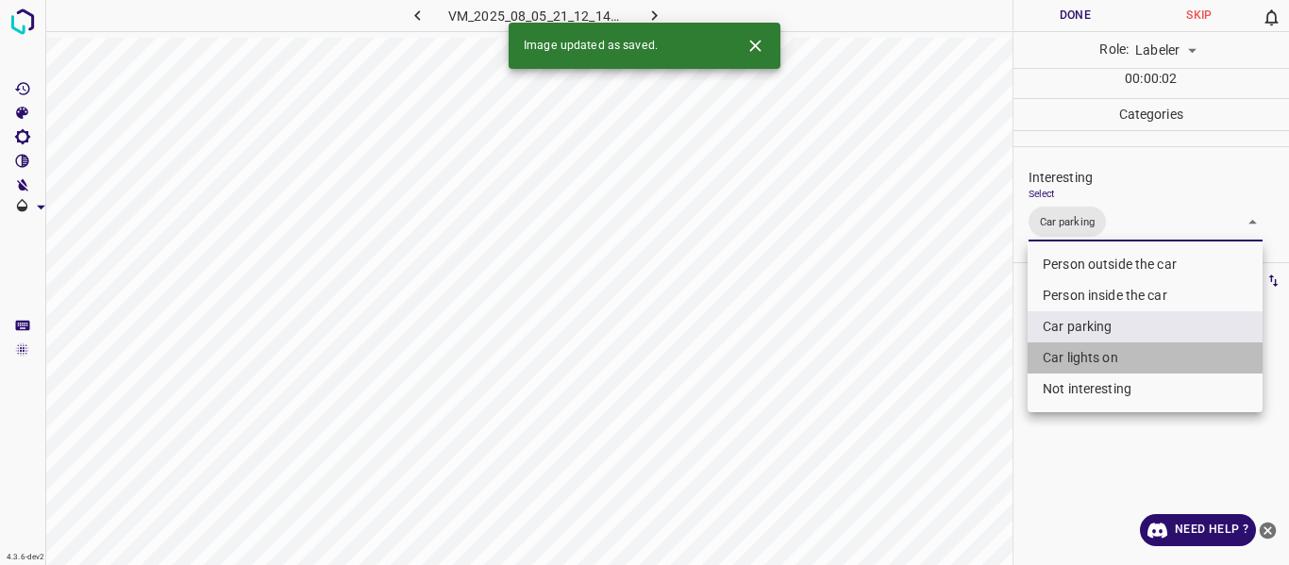
click at [1066, 358] on li "Car lights on" at bounding box center [1144, 357] width 235 height 31
type input "Car parking,Car lights on"
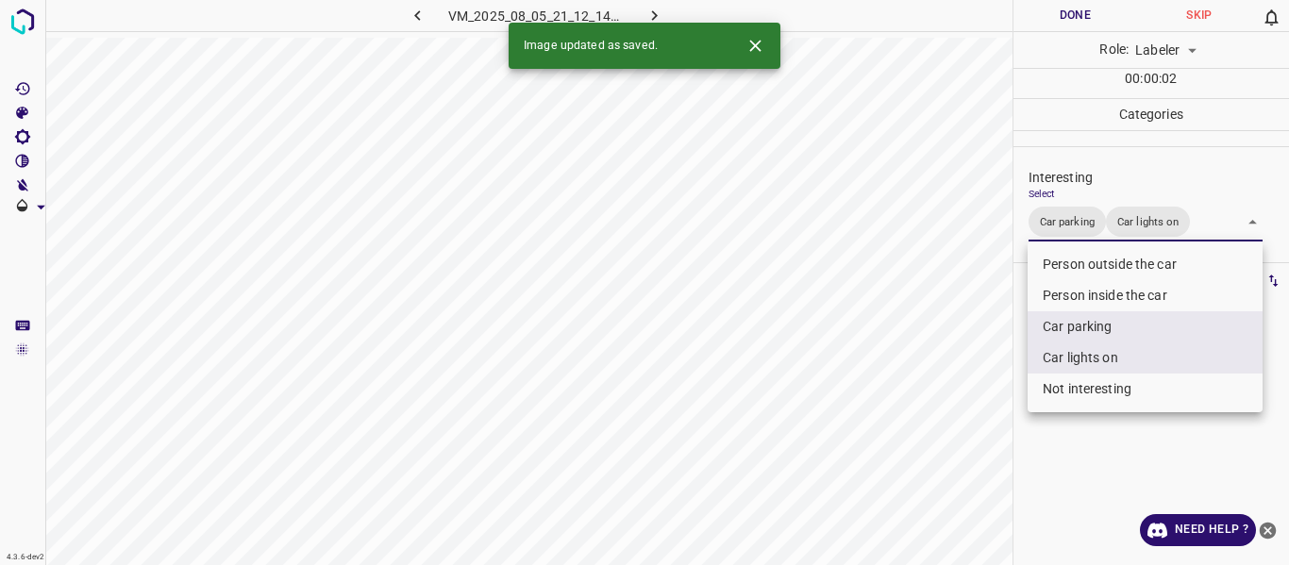
drag, startPoint x: 972, startPoint y: 430, endPoint x: 958, endPoint y: 470, distance: 42.1
click at [971, 433] on div at bounding box center [644, 282] width 1289 height 565
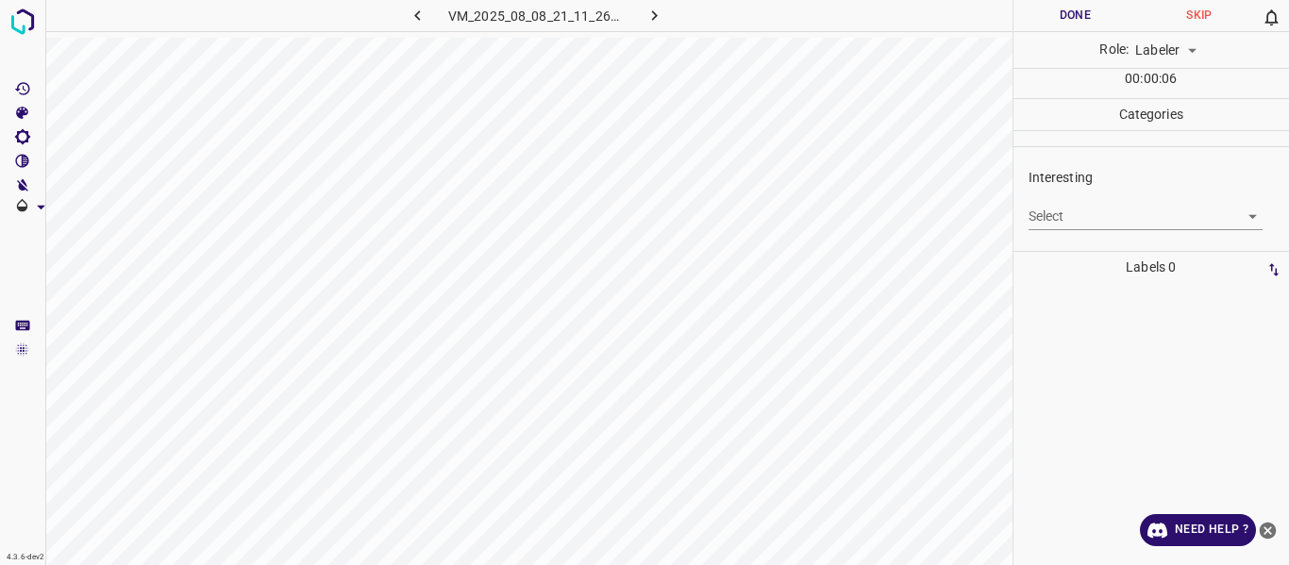
click at [1089, 217] on body "4.3.6-dev2 VM_2025_08_08_21_11_26_449_09.gif Done Skip 0 Role: Labeler labeler …" at bounding box center [644, 282] width 1289 height 565
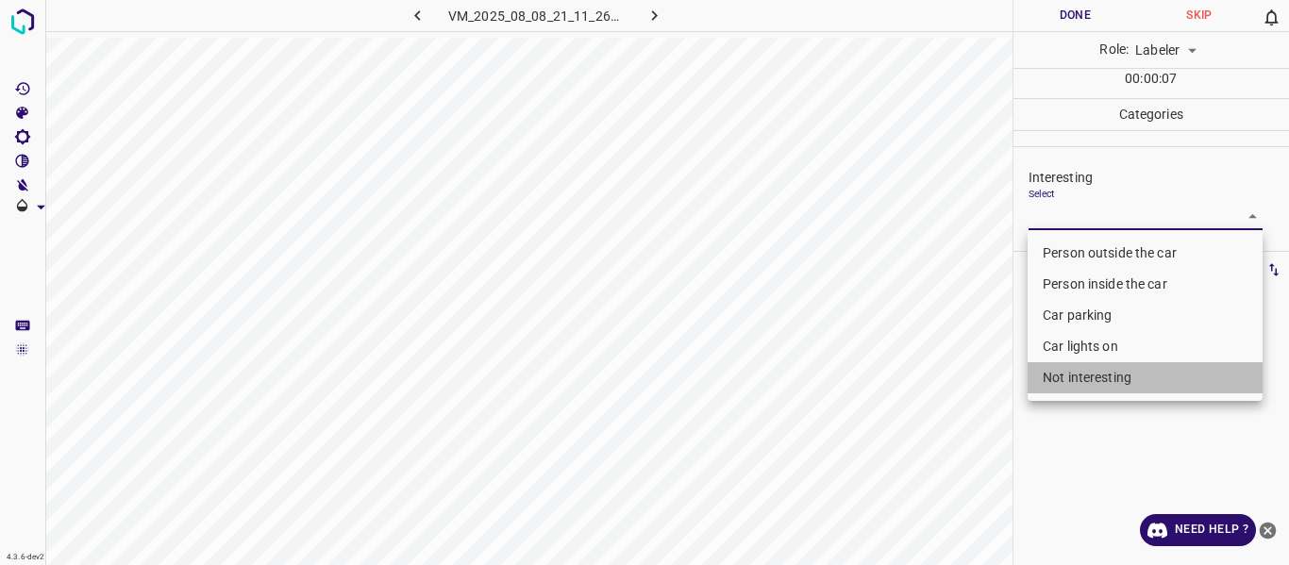
click at [1081, 377] on li "Not interesting" at bounding box center [1144, 377] width 235 height 31
type input "Not interesting"
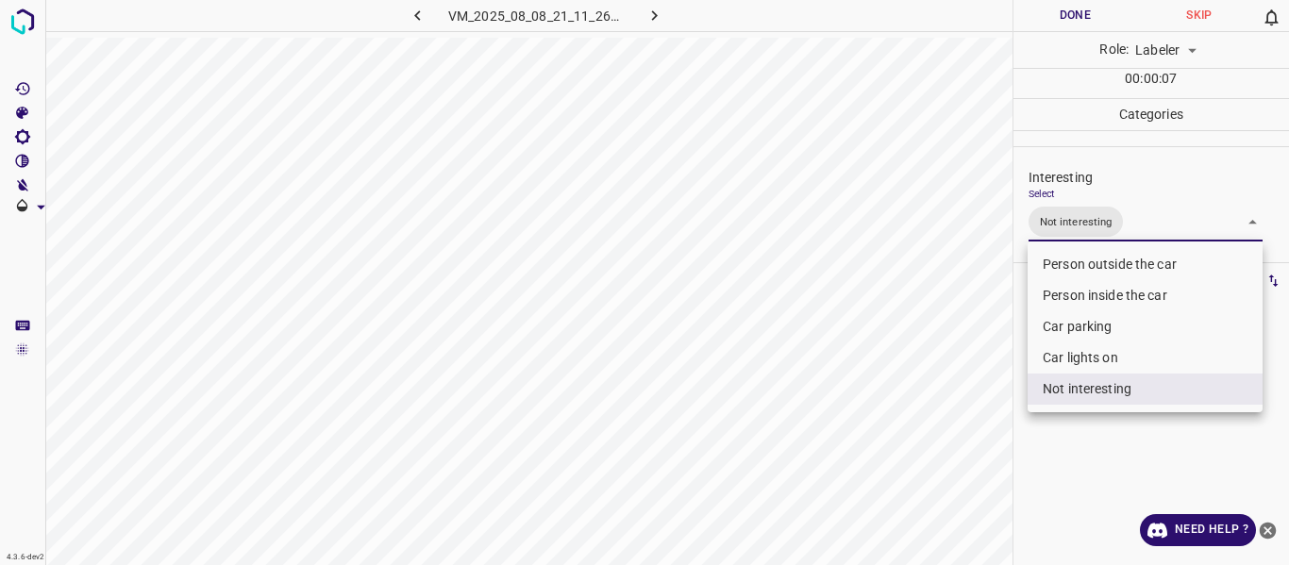
drag, startPoint x: 957, startPoint y: 411, endPoint x: 909, endPoint y: 447, distance: 59.2
click at [948, 421] on div at bounding box center [644, 282] width 1289 height 565
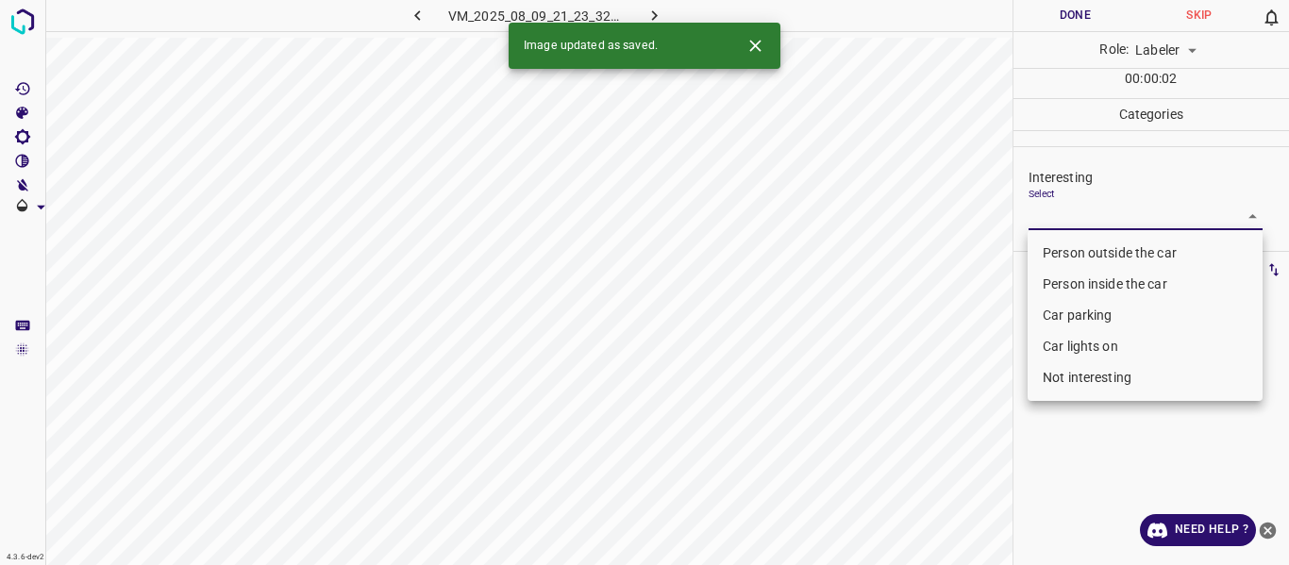
click at [1078, 218] on body "4.3.6-dev2 VM_2025_08_09_21_23_32_146_02.gif Done Skip 0 Role: Labeler labeler …" at bounding box center [644, 282] width 1289 height 565
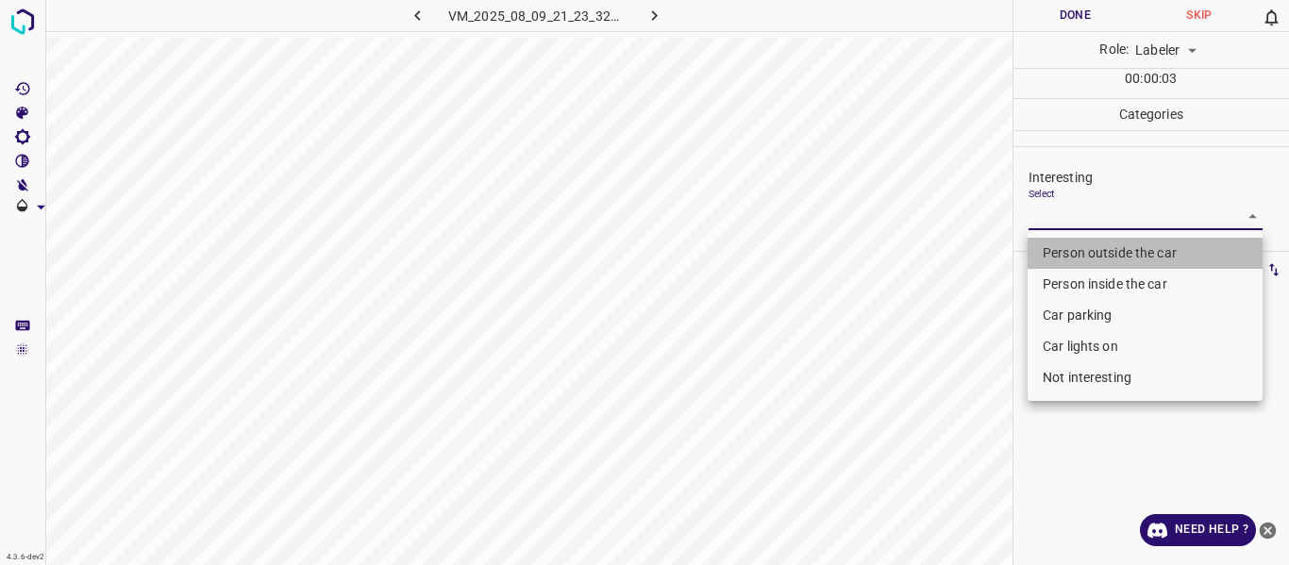
click at [1069, 253] on li "Person outside the car" at bounding box center [1144, 253] width 235 height 31
type input "Person outside the car"
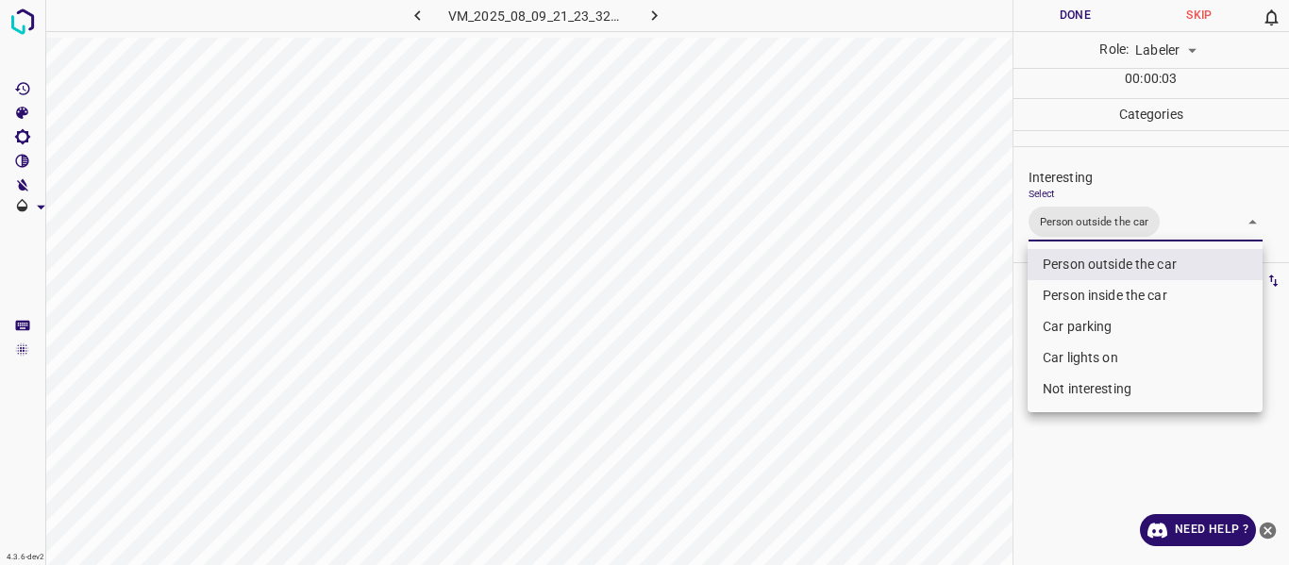
drag, startPoint x: 988, startPoint y: 369, endPoint x: 970, endPoint y: 453, distance: 85.9
click at [989, 386] on div at bounding box center [644, 282] width 1289 height 565
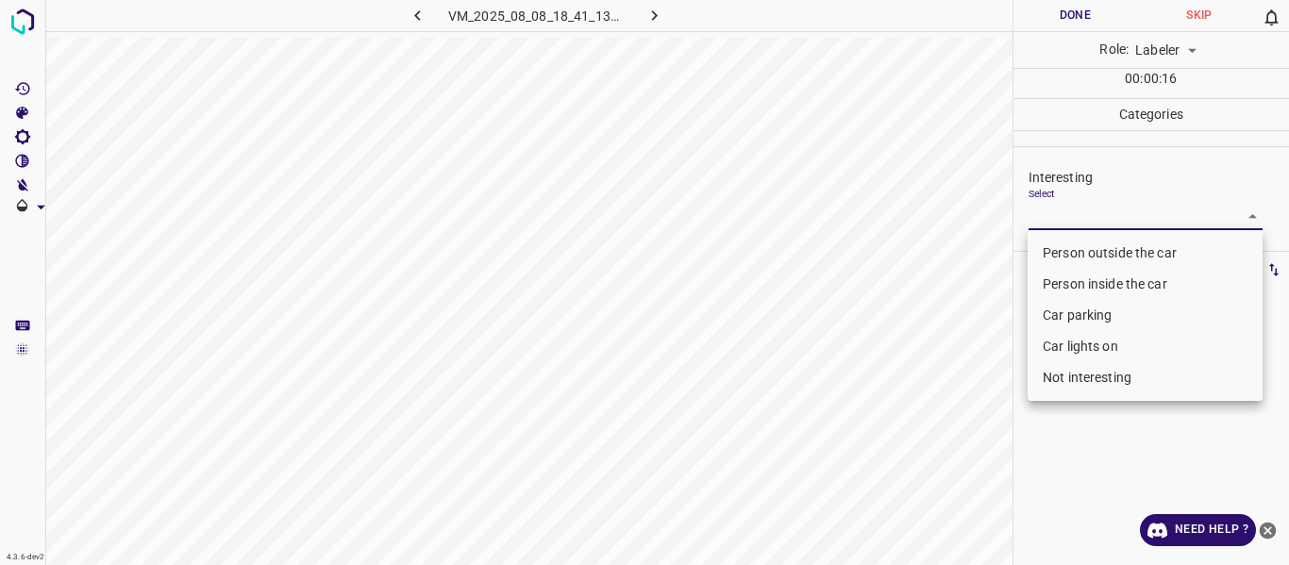
click at [1074, 219] on body "4.3.6-dev2 VM_2025_08_08_18_41_13_661_04.gif Done Skip 0 Role: Labeler labeler …" at bounding box center [644, 282] width 1289 height 565
click at [1070, 317] on li "Car parking" at bounding box center [1144, 315] width 235 height 31
type input "Car parking"
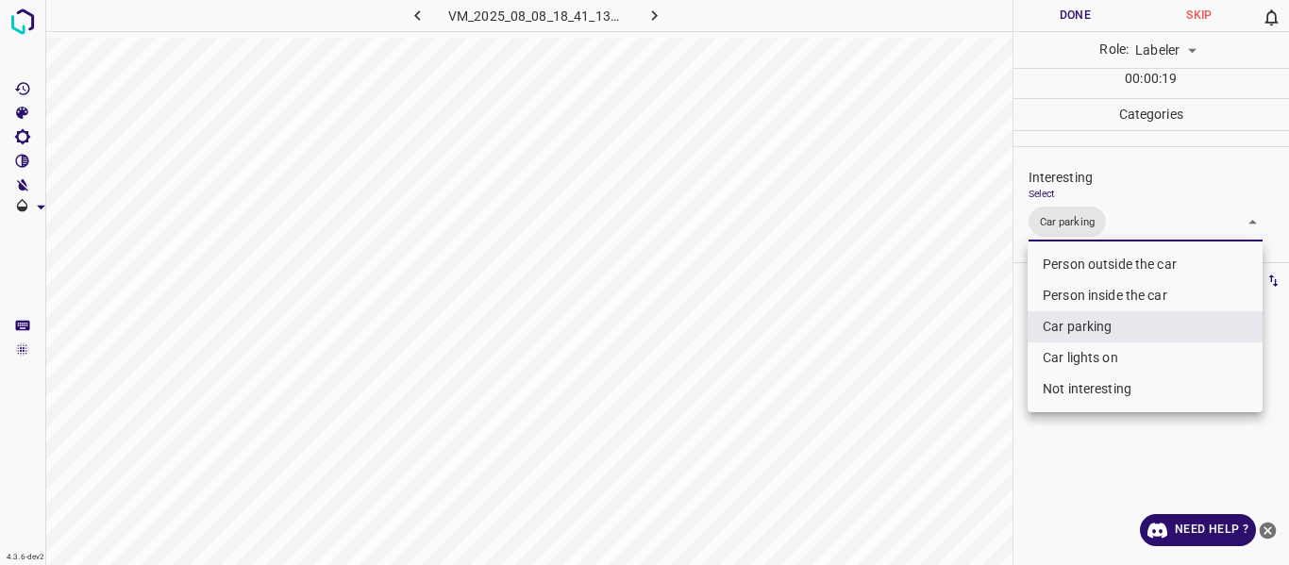
drag, startPoint x: 993, startPoint y: 366, endPoint x: 870, endPoint y: 477, distance: 166.3
click at [958, 419] on div at bounding box center [644, 282] width 1289 height 565
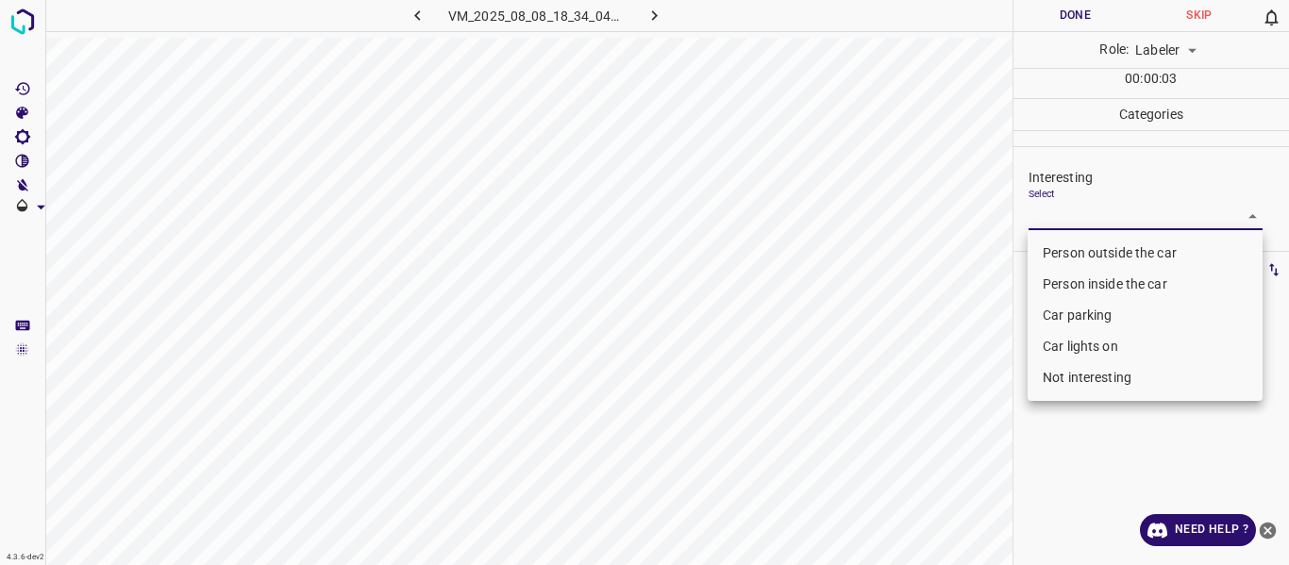
click at [1092, 209] on body "4.3.6-dev2 VM_2025_08_08_18_34_04_152_04.gif Done Skip 0 Role: Labeler labeler …" at bounding box center [644, 282] width 1289 height 565
click at [1056, 280] on li "Person inside the car" at bounding box center [1144, 284] width 235 height 31
type input "Person inside the car"
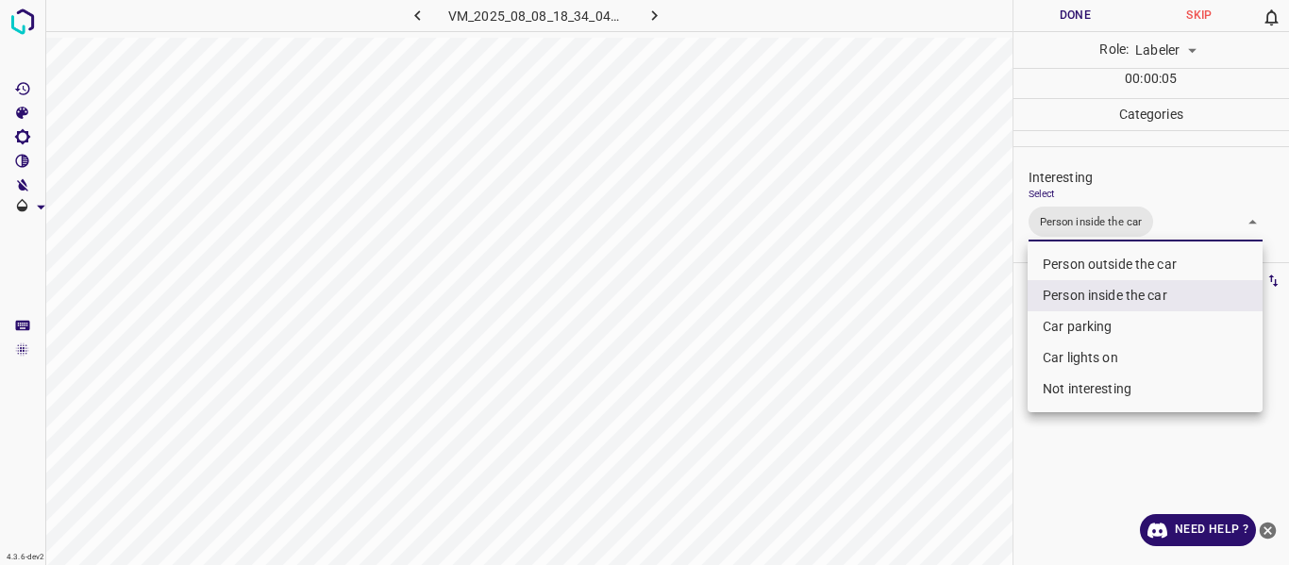
drag, startPoint x: 947, startPoint y: 381, endPoint x: 925, endPoint y: 456, distance: 77.6
click at [946, 393] on div at bounding box center [644, 282] width 1289 height 565
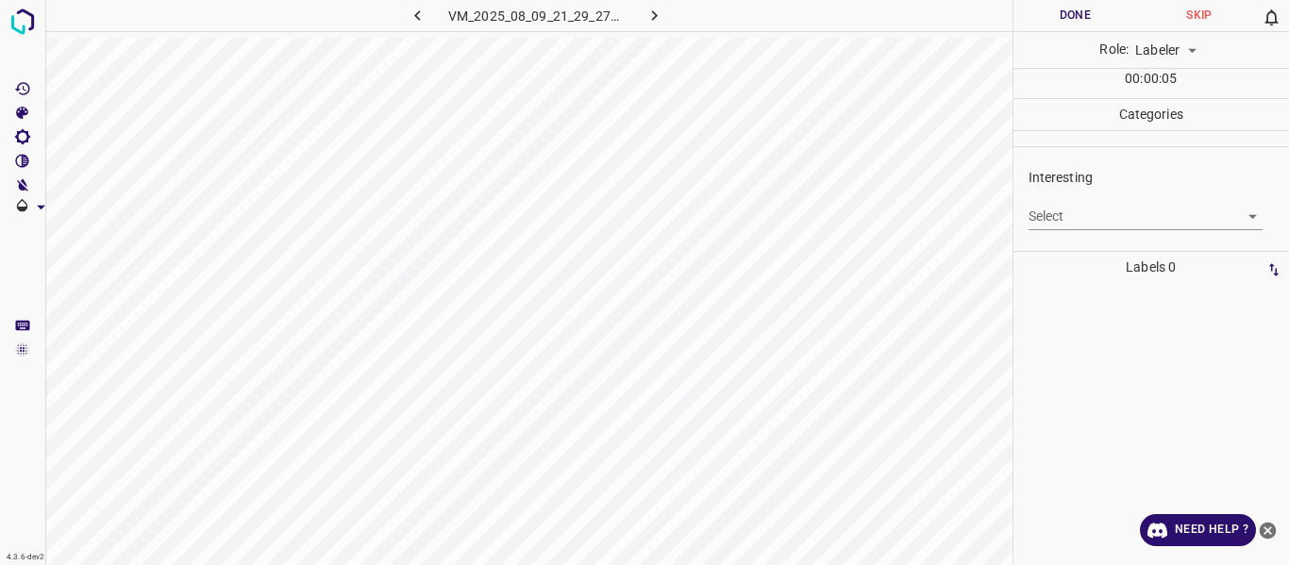
click at [1069, 195] on div "Select ​" at bounding box center [1145, 209] width 235 height 42
click at [1069, 221] on body "4.3.6-dev2 VM_2025_08_09_21_29_27_303_04.gif Done Skip 0 Role: Labeler labeler …" at bounding box center [644, 282] width 1289 height 565
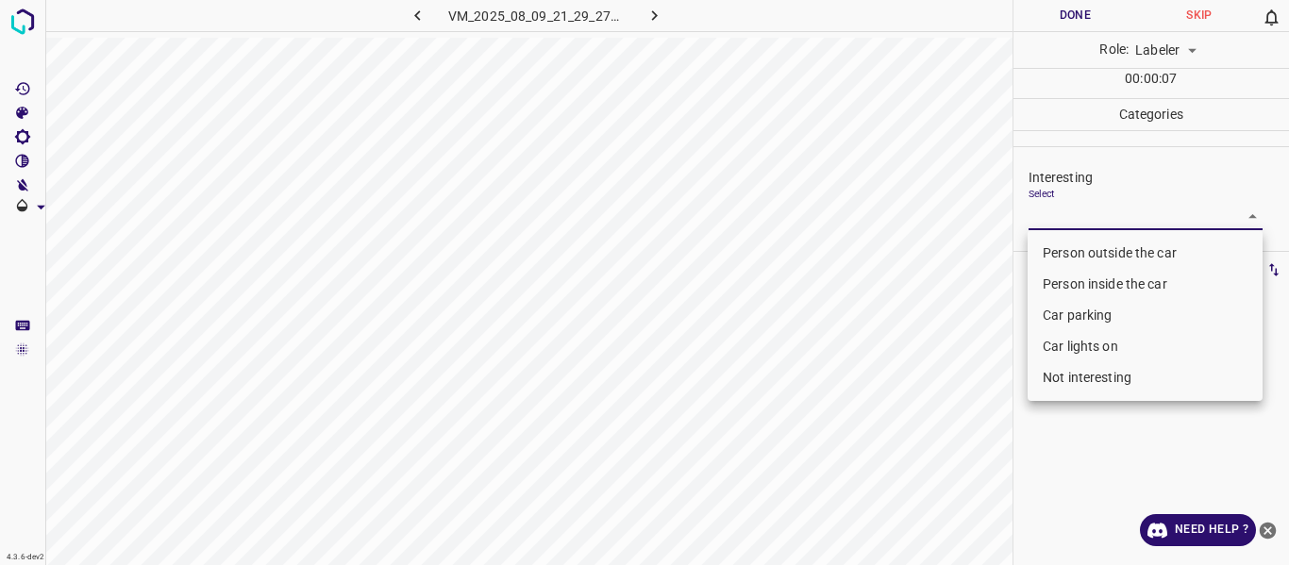
click at [1101, 378] on li "Not interesting" at bounding box center [1144, 377] width 235 height 31
type input "Not interesting"
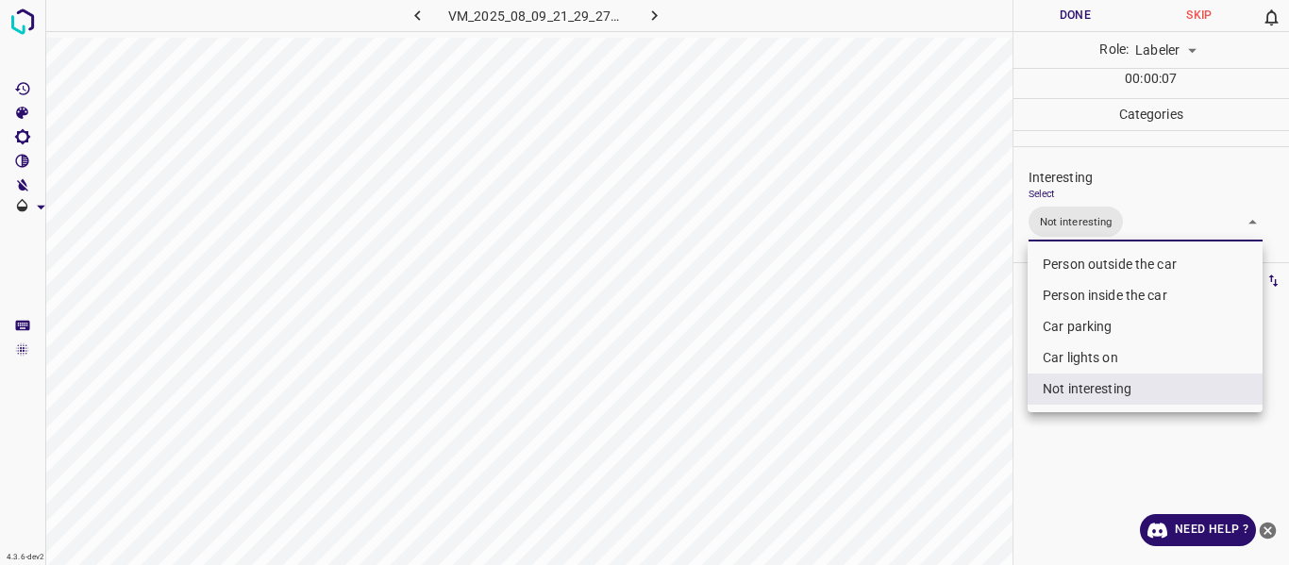
click at [1060, 494] on div at bounding box center [644, 282] width 1289 height 565
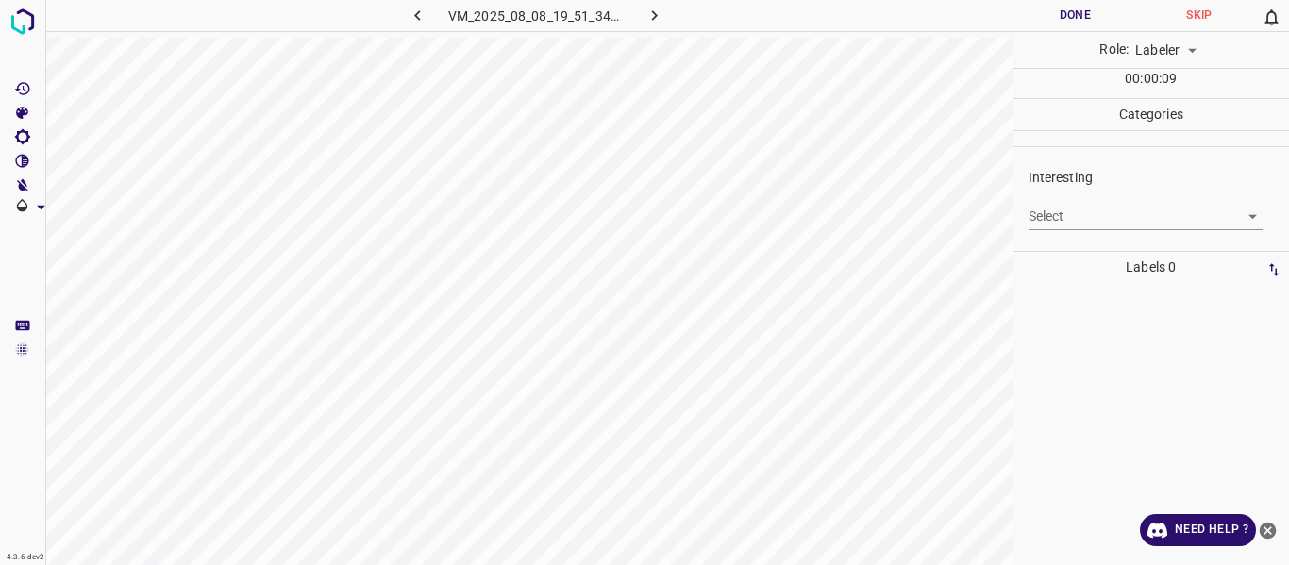
click at [1105, 217] on body "4.3.6-dev2 VM_2025_08_08_19_51_34_041_07.gif Done Skip 0 Role: Labeler labeler …" at bounding box center [644, 282] width 1289 height 565
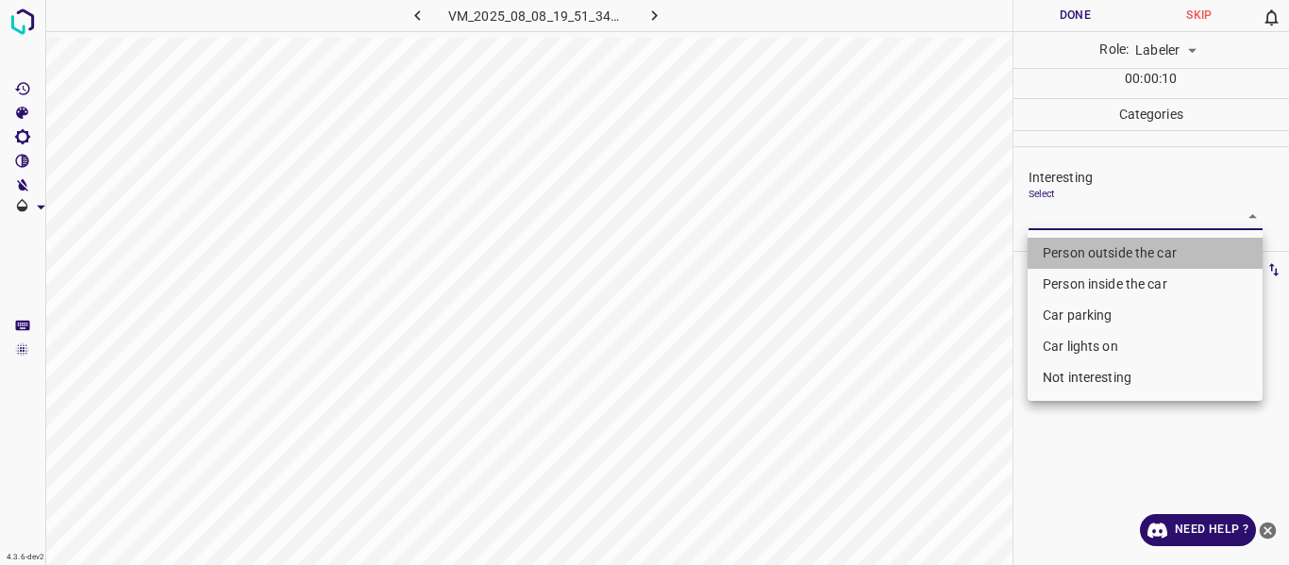
click at [1107, 256] on li "Person outside the car" at bounding box center [1144, 253] width 235 height 31
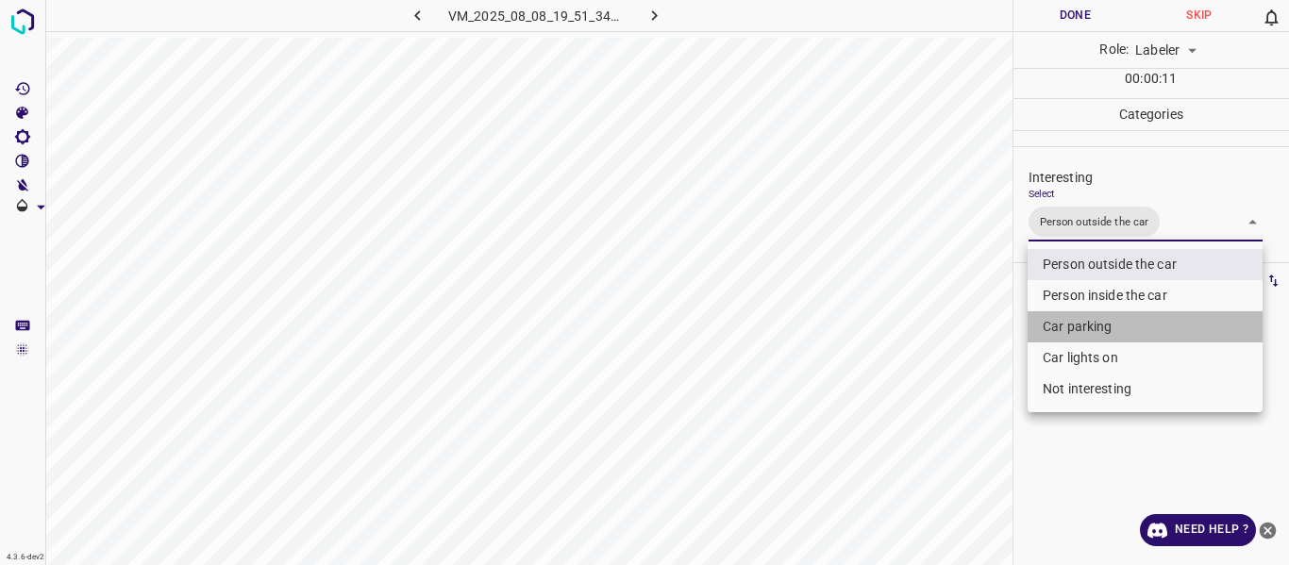
click at [1081, 323] on li "Car parking" at bounding box center [1144, 326] width 235 height 31
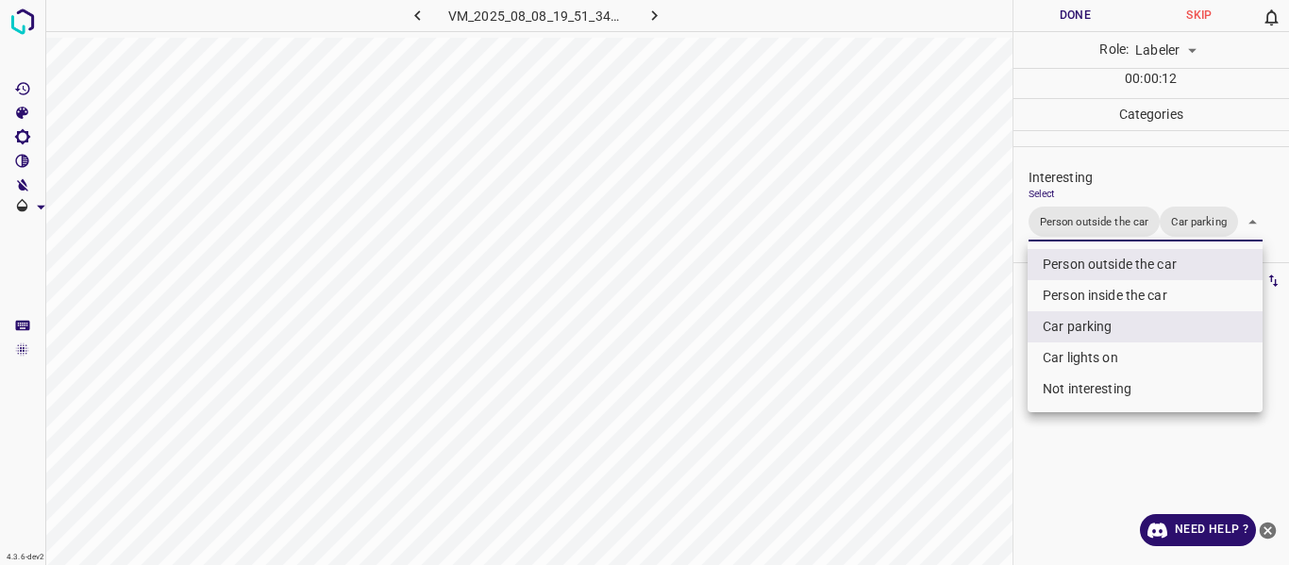
click at [1087, 365] on li "Car lights on" at bounding box center [1144, 357] width 235 height 31
type input "Person outside the car,Car parking,Car lights on"
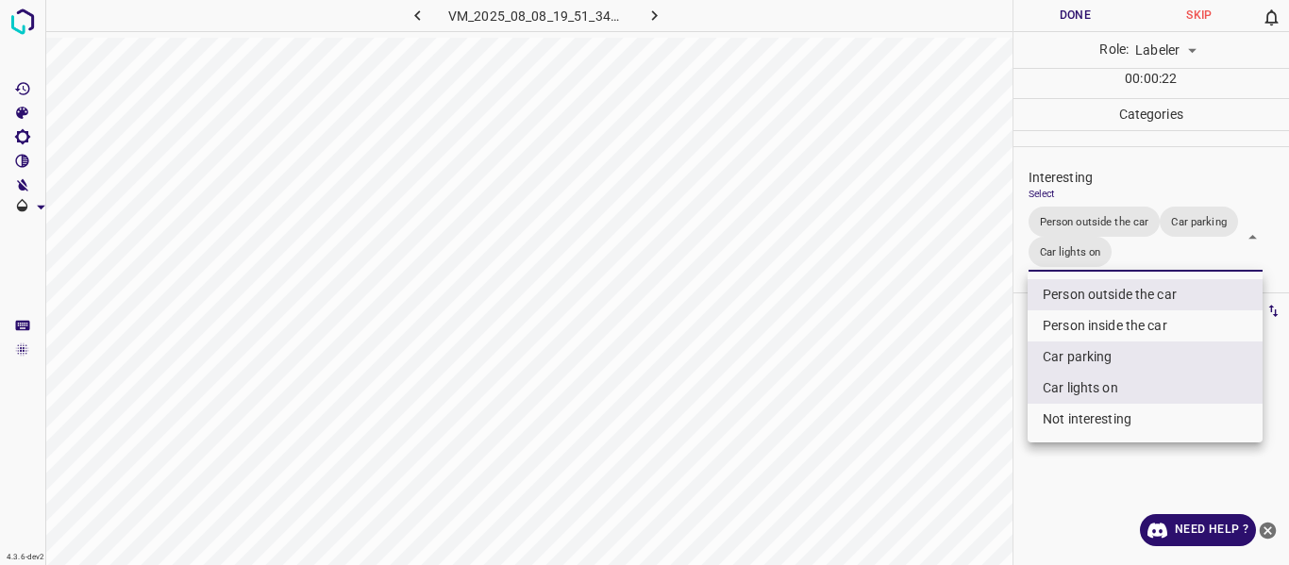
click at [924, 412] on div at bounding box center [644, 282] width 1289 height 565
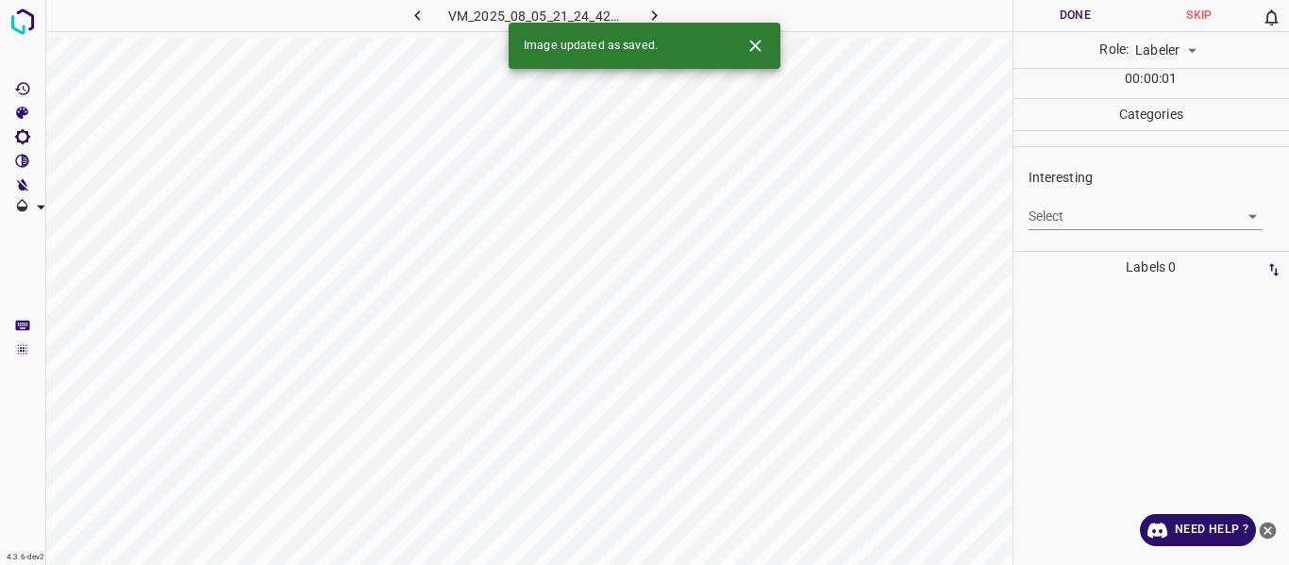
click at [1105, 222] on body "4.3.6-dev2 VM_2025_08_05_21_24_42_319_02.gif Done Skip 0 Role: Labeler labeler …" at bounding box center [644, 282] width 1289 height 565
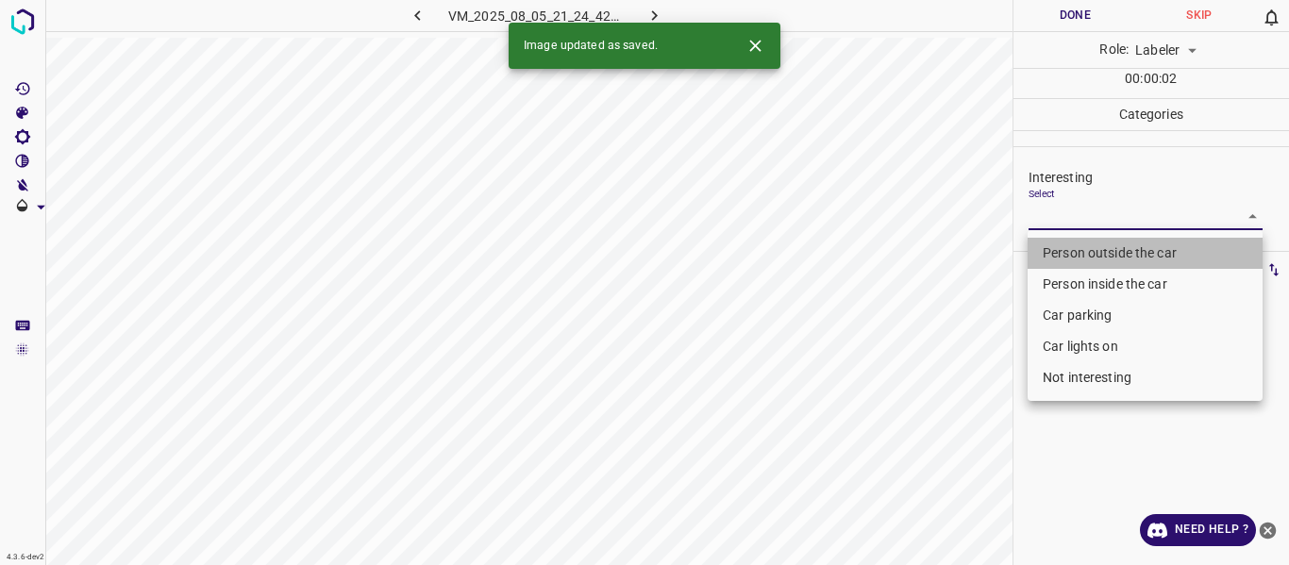
click at [1094, 258] on li "Person outside the car" at bounding box center [1144, 253] width 235 height 31
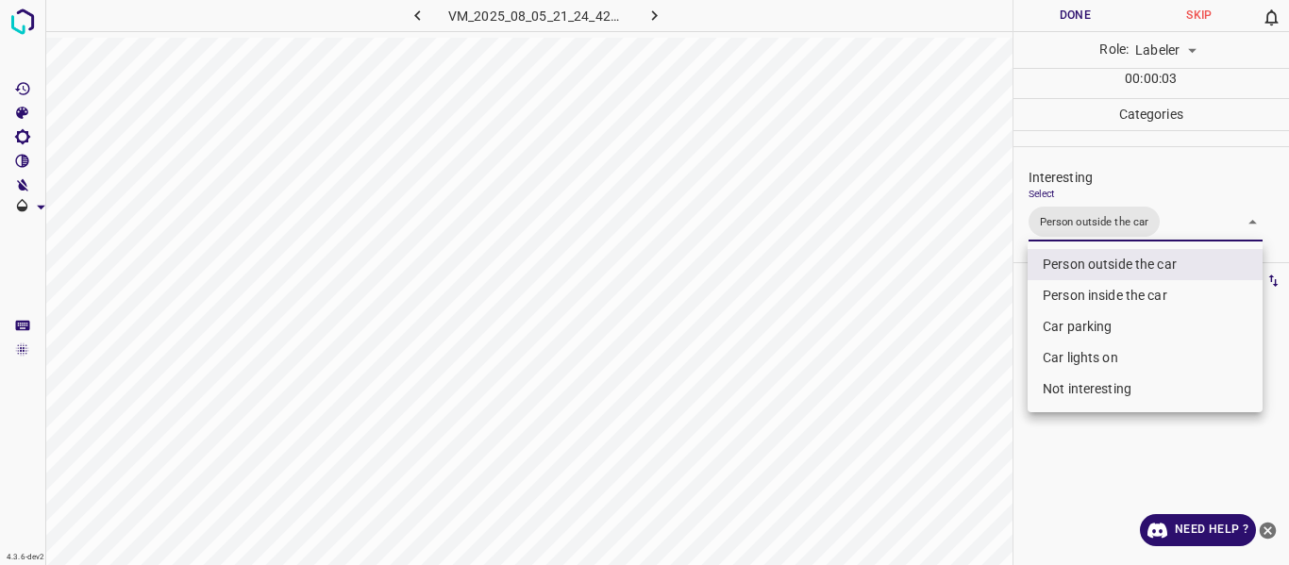
click at [1063, 353] on li "Car lights on" at bounding box center [1144, 357] width 235 height 31
type input "Person outside the car,Car lights on"
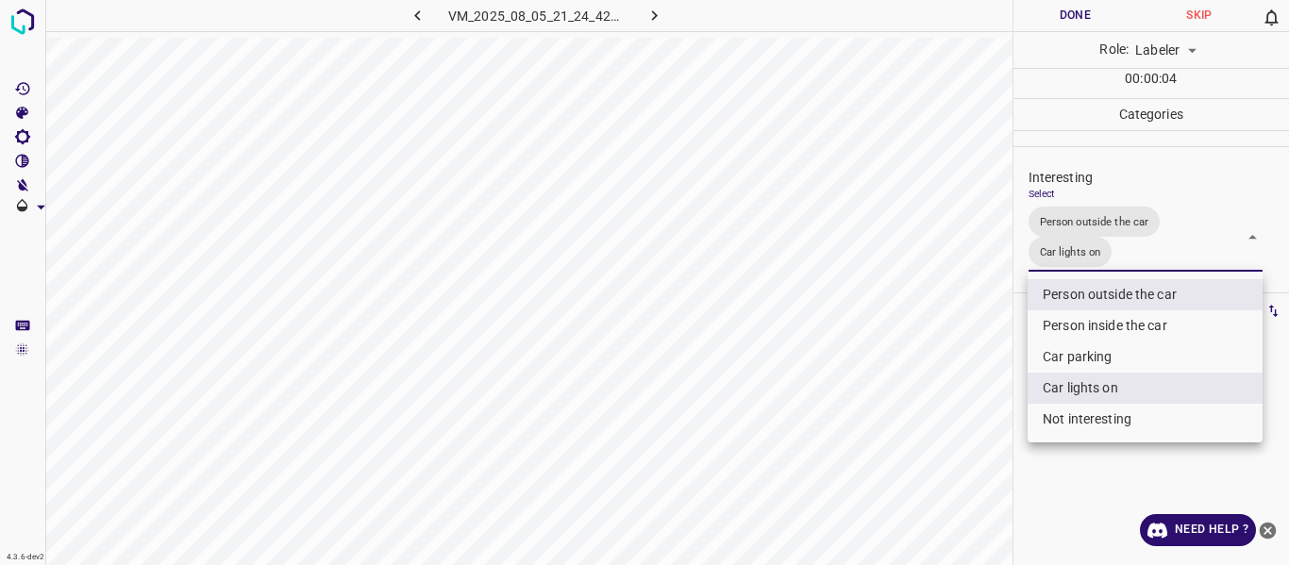
click at [940, 402] on div at bounding box center [644, 282] width 1289 height 565
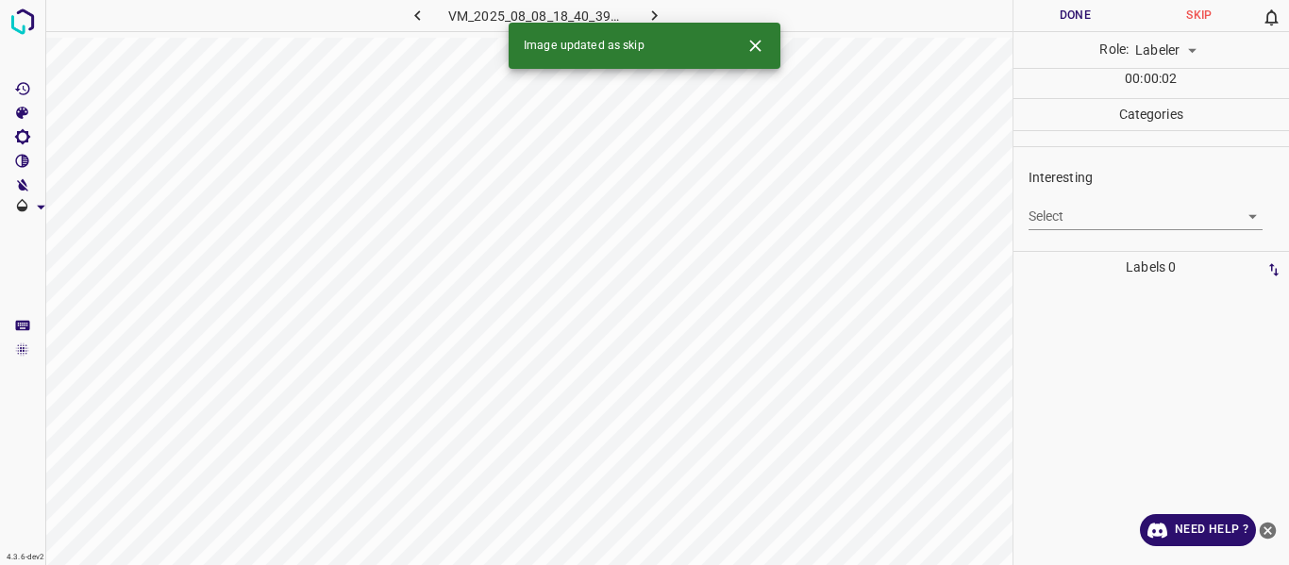
click at [1052, 212] on body "4.3.6-dev2 VM_2025_08_08_18_40_39_113_02.gif Done Skip 0 Role: Labeler labeler …" at bounding box center [644, 282] width 1289 height 565
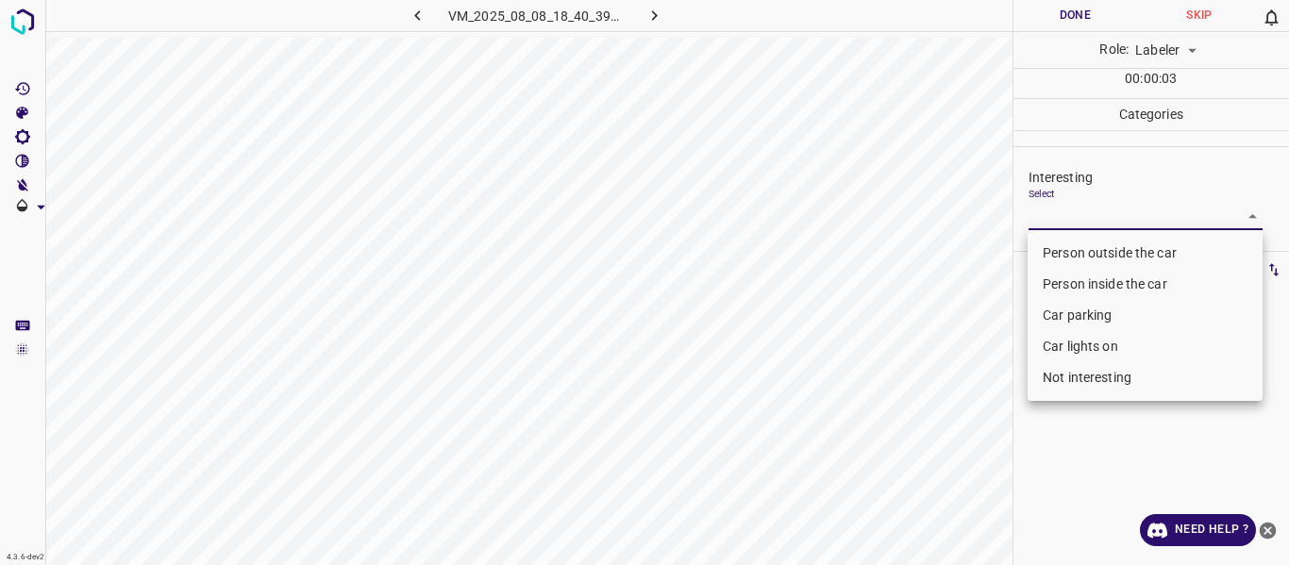
click at [1060, 244] on li "Person outside the car" at bounding box center [1144, 253] width 235 height 31
type input "Person outside the car"
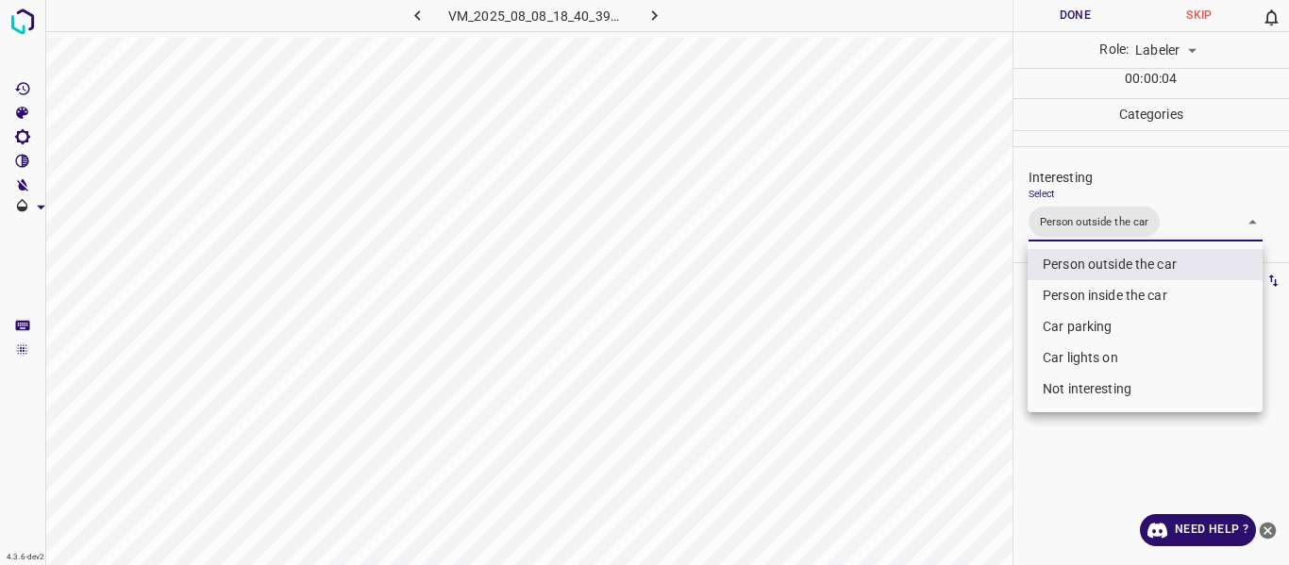
drag, startPoint x: 964, startPoint y: 328, endPoint x: 945, endPoint y: 411, distance: 85.1
click at [960, 366] on div at bounding box center [644, 282] width 1289 height 565
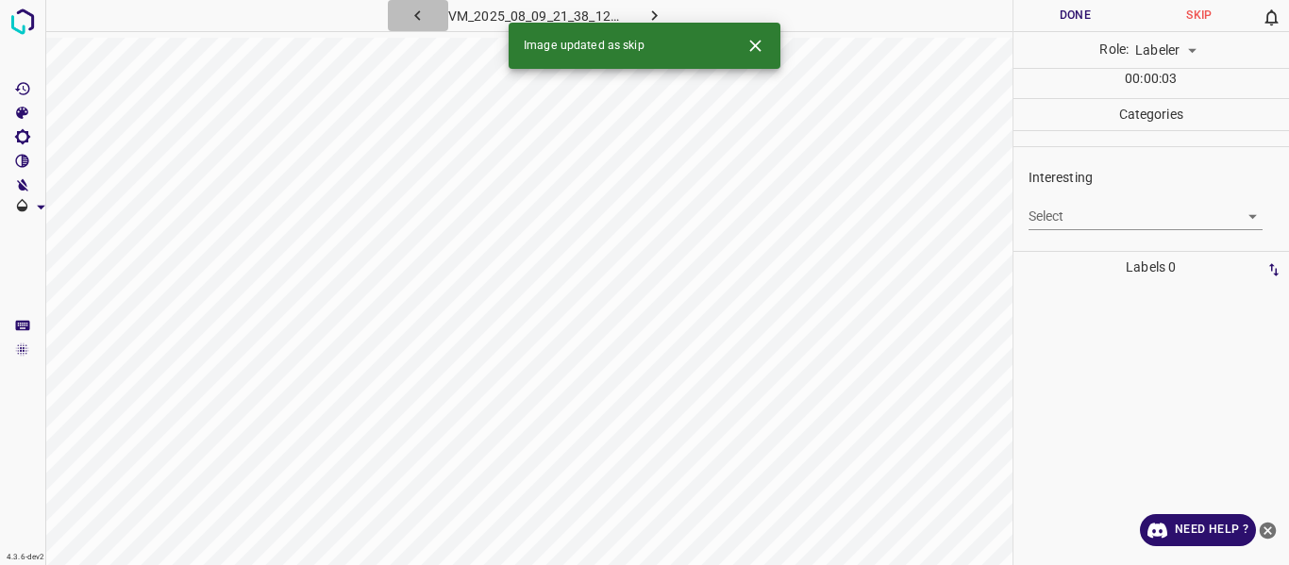
click at [421, 15] on icon "button" at bounding box center [418, 16] width 20 height 20
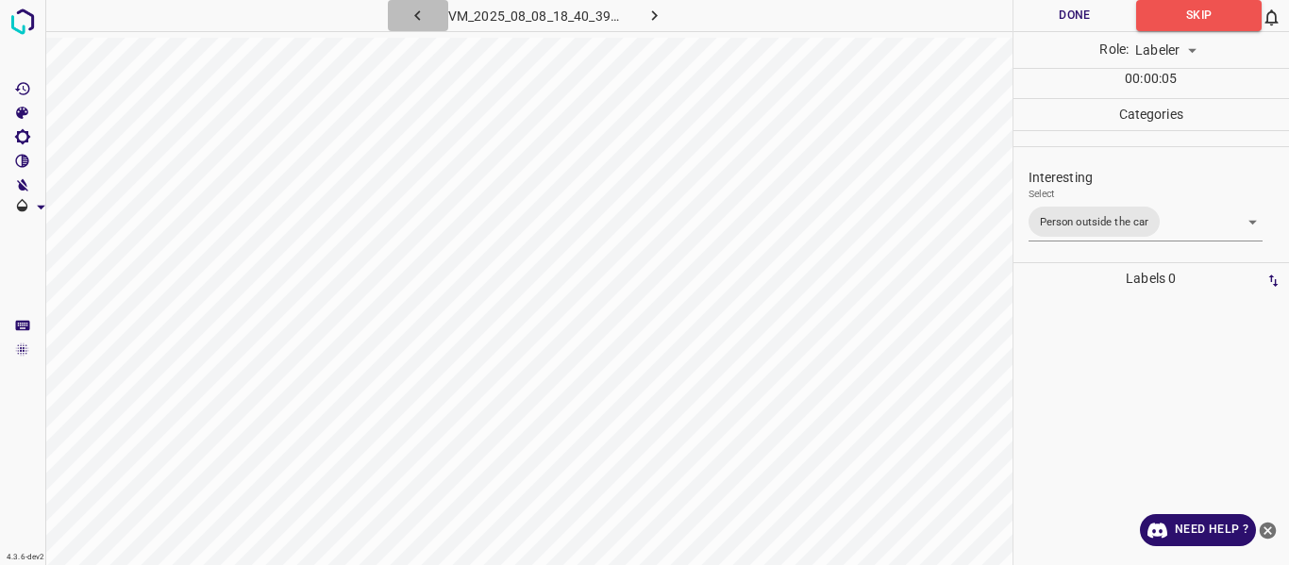
click at [416, 12] on icon "button" at bounding box center [418, 16] width 20 height 20
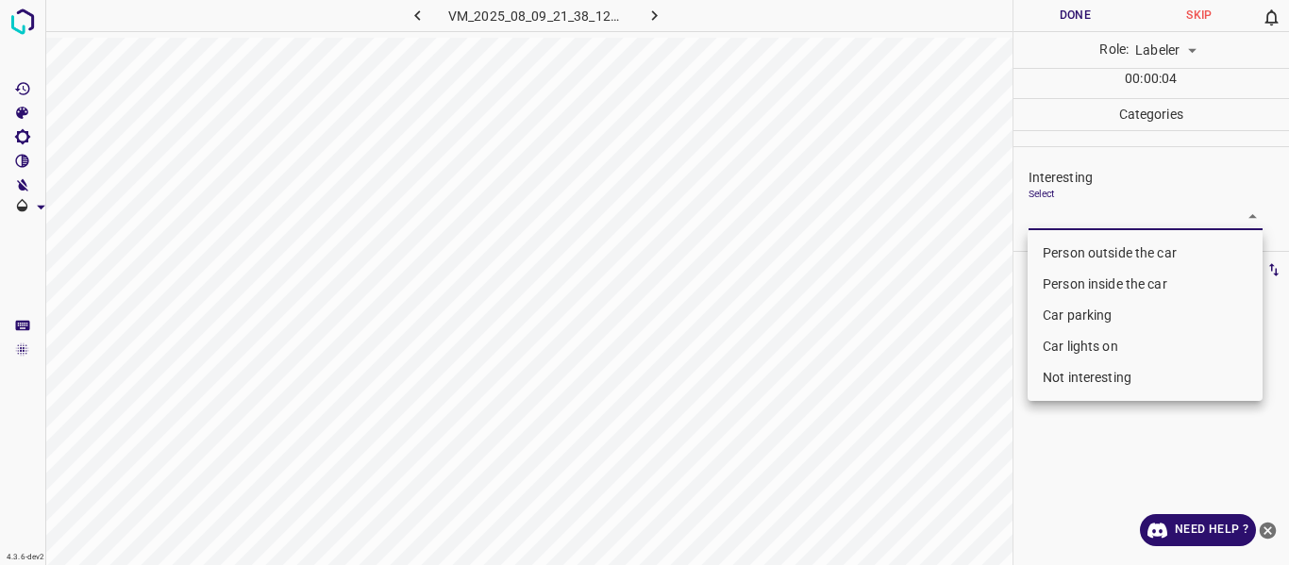
click at [1059, 219] on body "4.3.6-dev2 VM_2025_08_09_21_38_12_826_00.gif Done Skip 0 Role: Labeler labeler …" at bounding box center [644, 282] width 1289 height 565
click at [1059, 314] on li "Car parking" at bounding box center [1144, 315] width 235 height 31
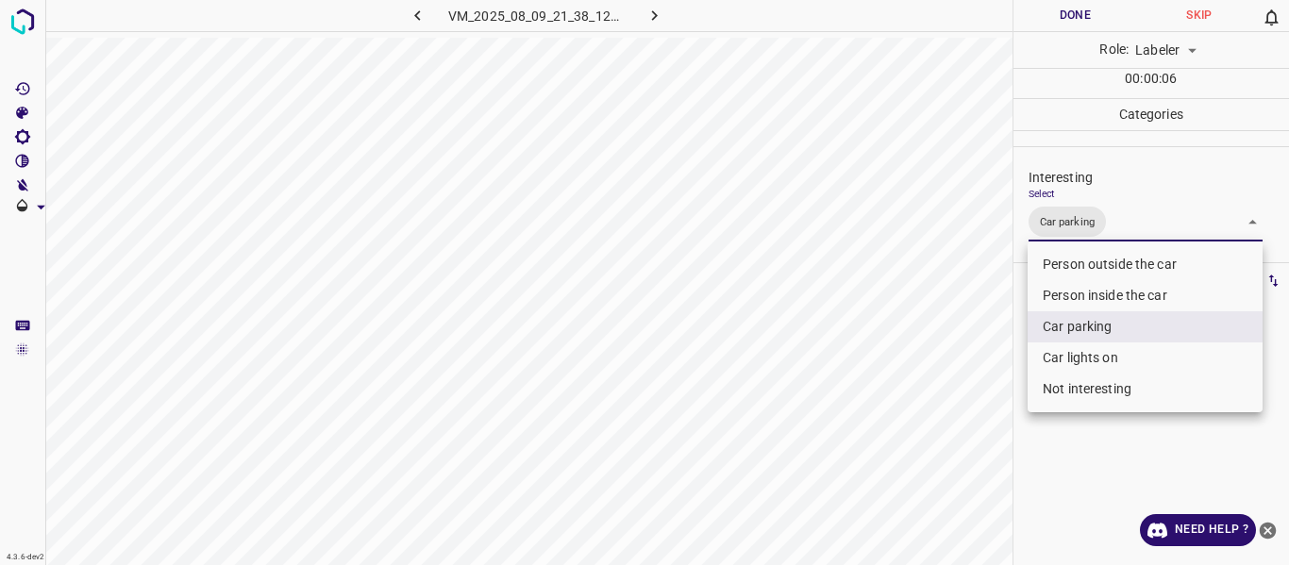
click at [1052, 297] on li "Person inside the car" at bounding box center [1144, 295] width 235 height 31
type input "Car parking,Person inside the car"
drag, startPoint x: 931, startPoint y: 386, endPoint x: 902, endPoint y: 490, distance: 107.8
click at [929, 398] on div at bounding box center [644, 282] width 1289 height 565
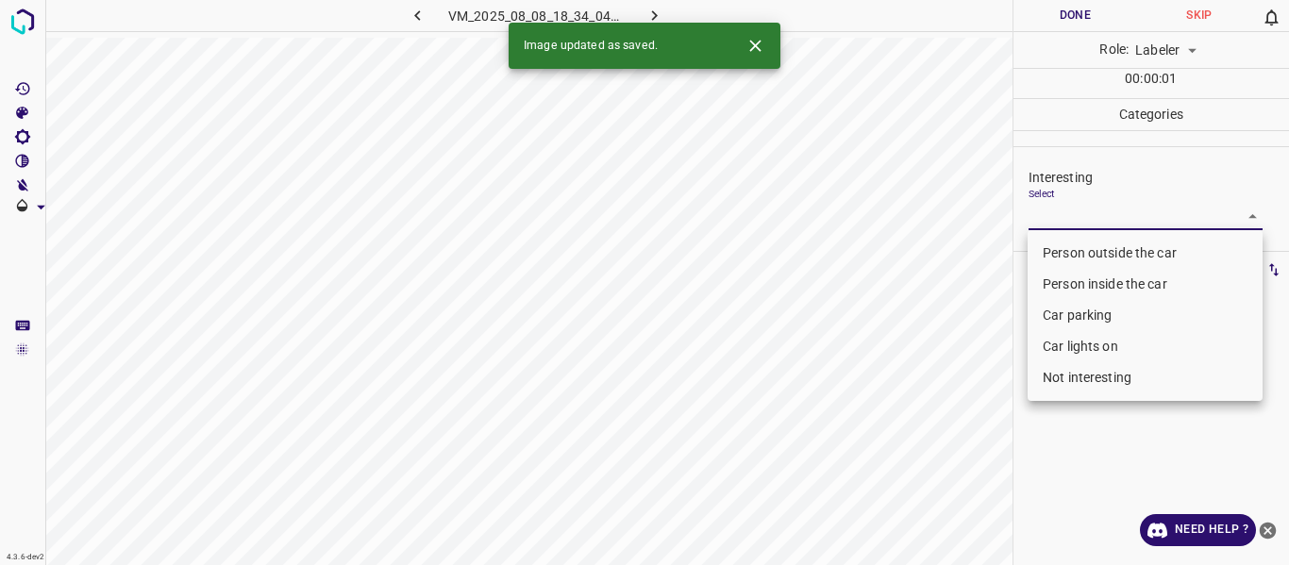
click at [1066, 218] on body "4.3.6-dev2 VM_2025_08_08_18_34_04_152_00.gif Done Skip 0 Role: Labeler labeler …" at bounding box center [644, 282] width 1289 height 565
click at [1066, 241] on li "Person outside the car" at bounding box center [1144, 253] width 235 height 31
type input "Person outside the car"
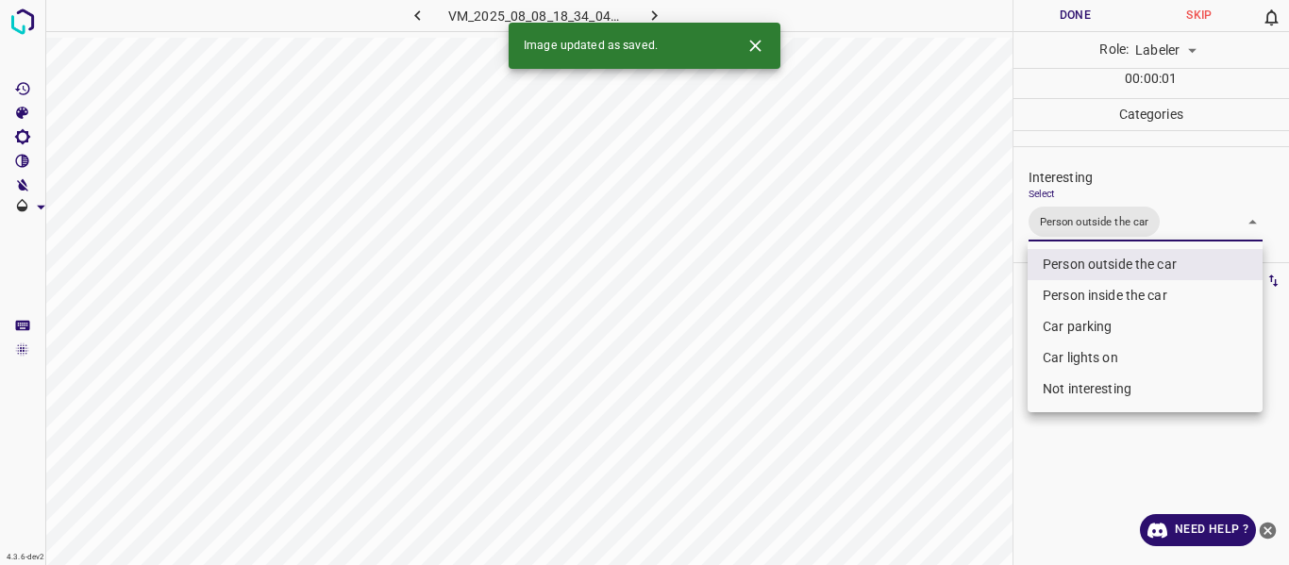
drag, startPoint x: 936, startPoint y: 369, endPoint x: 936, endPoint y: 387, distance: 17.9
click at [936, 380] on div at bounding box center [644, 282] width 1289 height 565
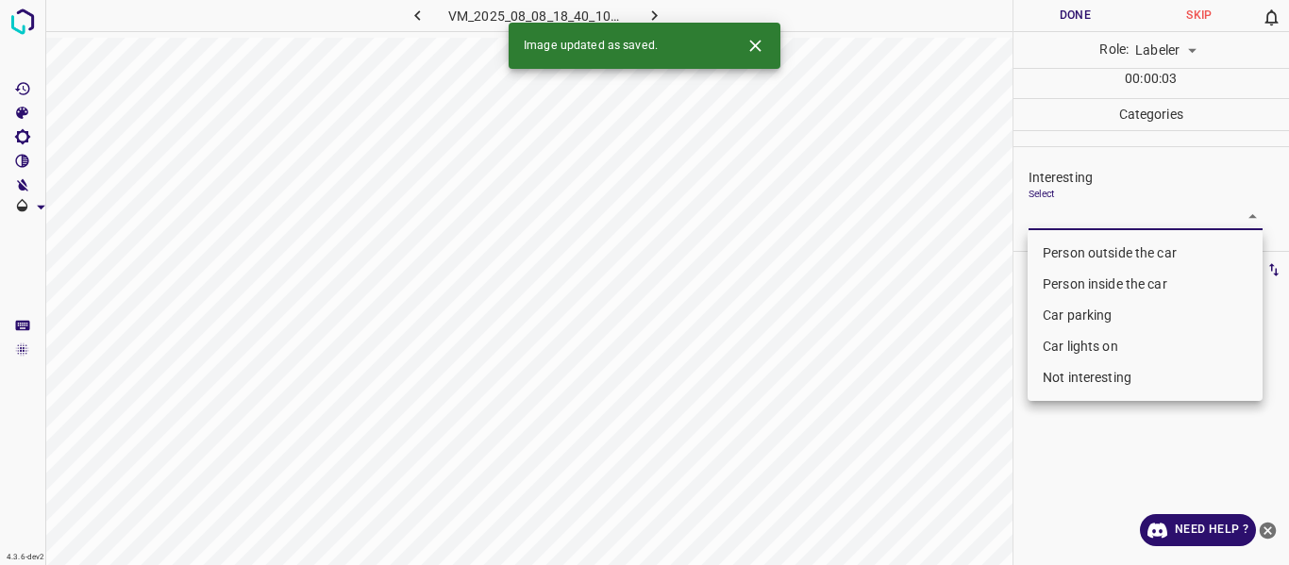
drag, startPoint x: 1071, startPoint y: 207, endPoint x: 1068, endPoint y: 231, distance: 24.7
click at [1072, 207] on body "4.3.6-dev2 VM_2025_08_08_18_40_10_731_01.gif Done Skip 0 Role: Labeler labeler …" at bounding box center [644, 282] width 1289 height 565
click at [1068, 247] on li "Person outside the car" at bounding box center [1144, 253] width 235 height 31
type input "Person outside the car"
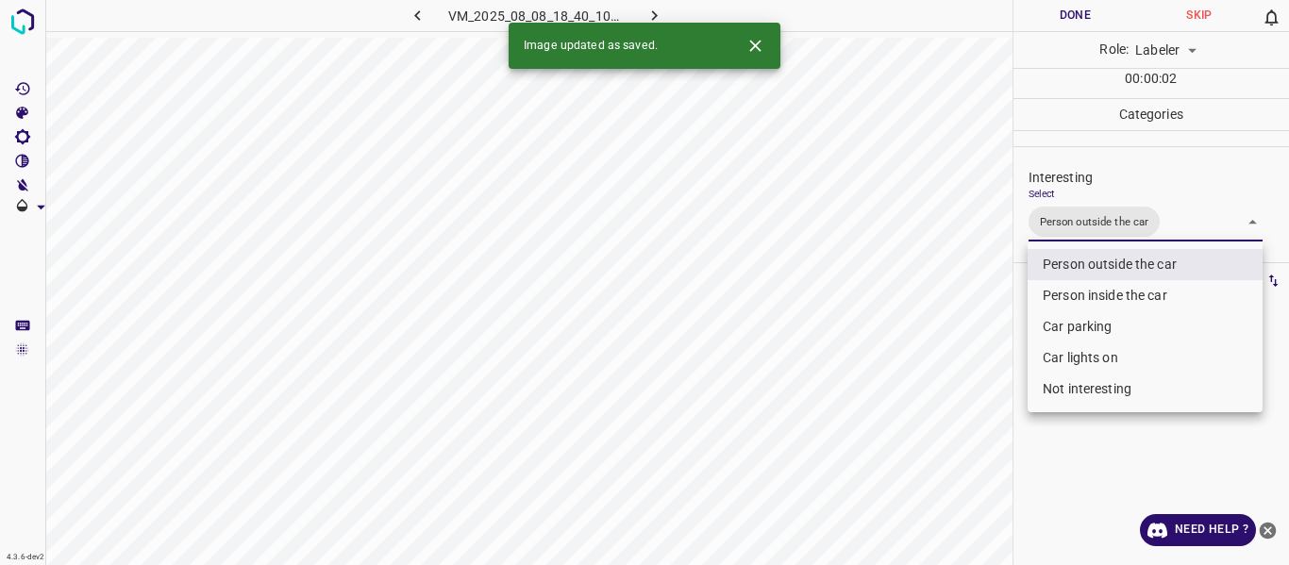
click at [974, 381] on div at bounding box center [644, 282] width 1289 height 565
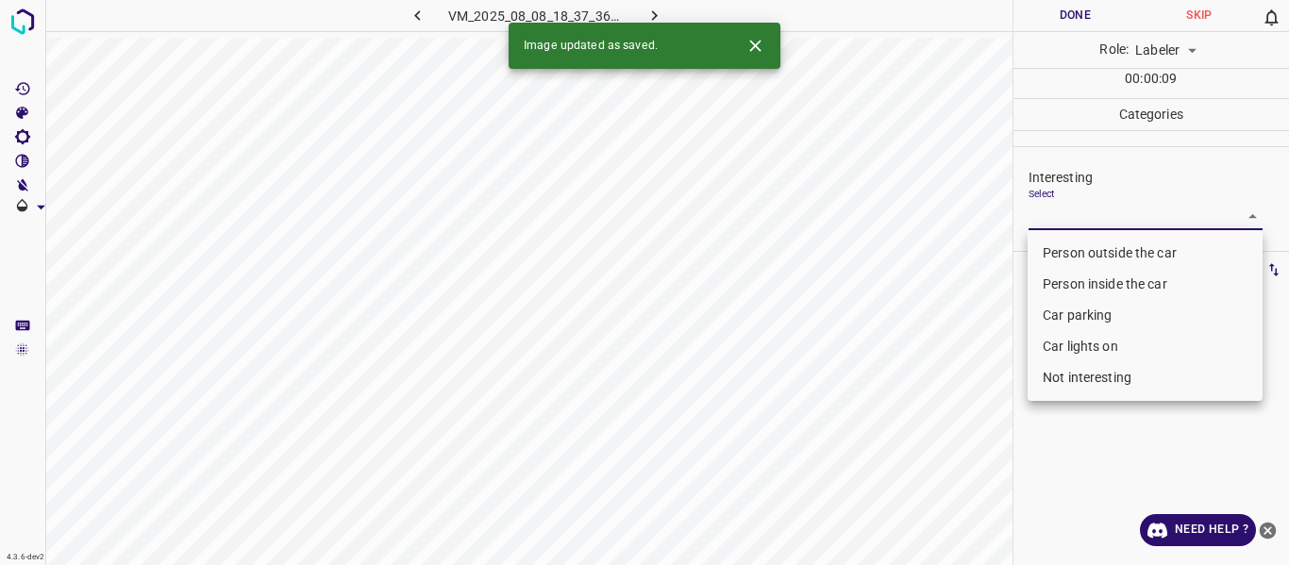
click at [1073, 209] on body "4.3.6-dev2 VM_2025_08_08_18_37_36_973_00.gif Done Skip 0 Role: Labeler labeler …" at bounding box center [644, 282] width 1289 height 565
click at [1057, 248] on li "Person outside the car" at bounding box center [1144, 253] width 235 height 31
type input "Person outside the car"
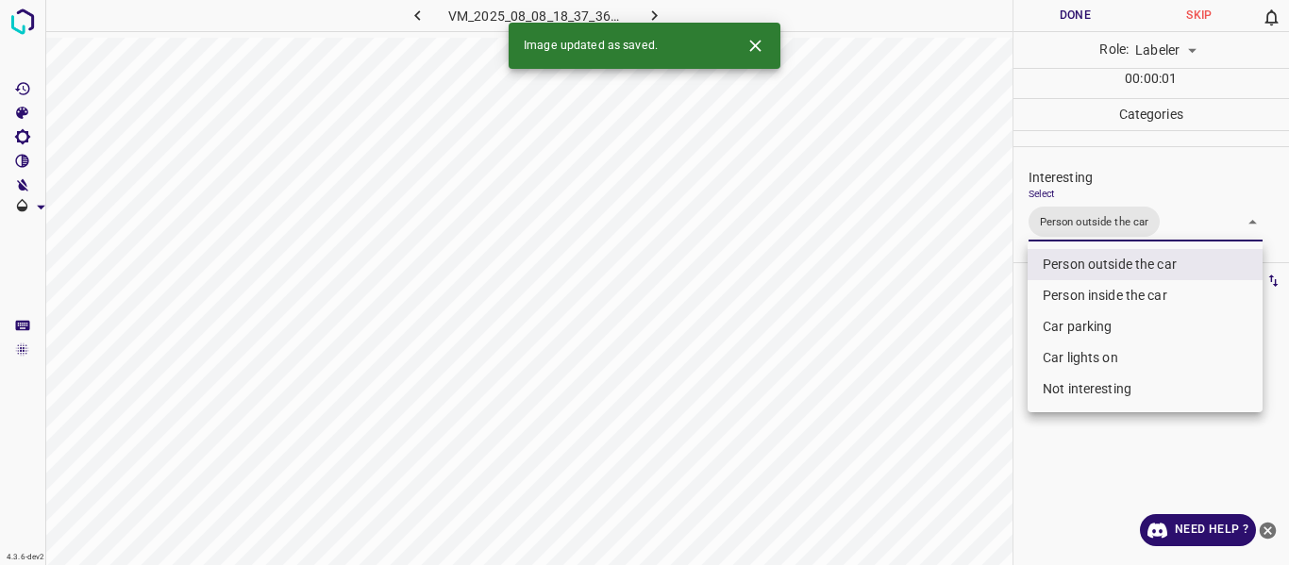
drag, startPoint x: 942, startPoint y: 347, endPoint x: 948, endPoint y: 382, distance: 35.4
click at [945, 359] on div at bounding box center [644, 282] width 1289 height 565
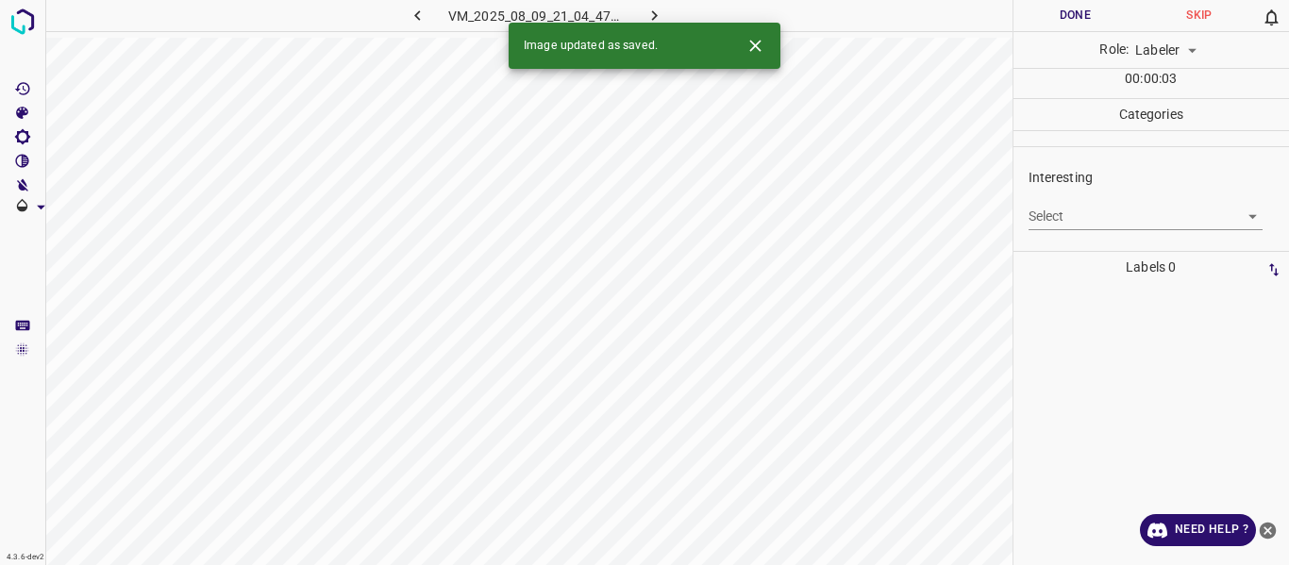
click at [1080, 216] on body "4.3.6-dev2 VM_2025_08_09_21_04_47_075_05.gif Done Skip 0 Role: Labeler labeler …" at bounding box center [644, 282] width 1289 height 565
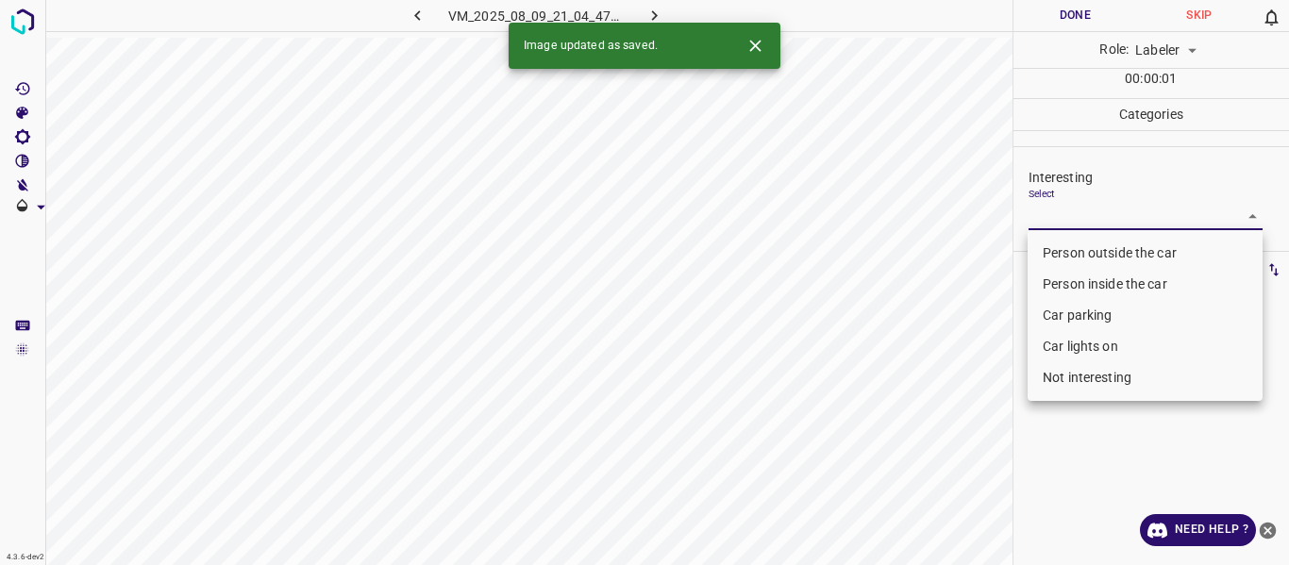
click at [1078, 243] on li "Person outside the car" at bounding box center [1144, 253] width 235 height 31
type input "Person outside the car"
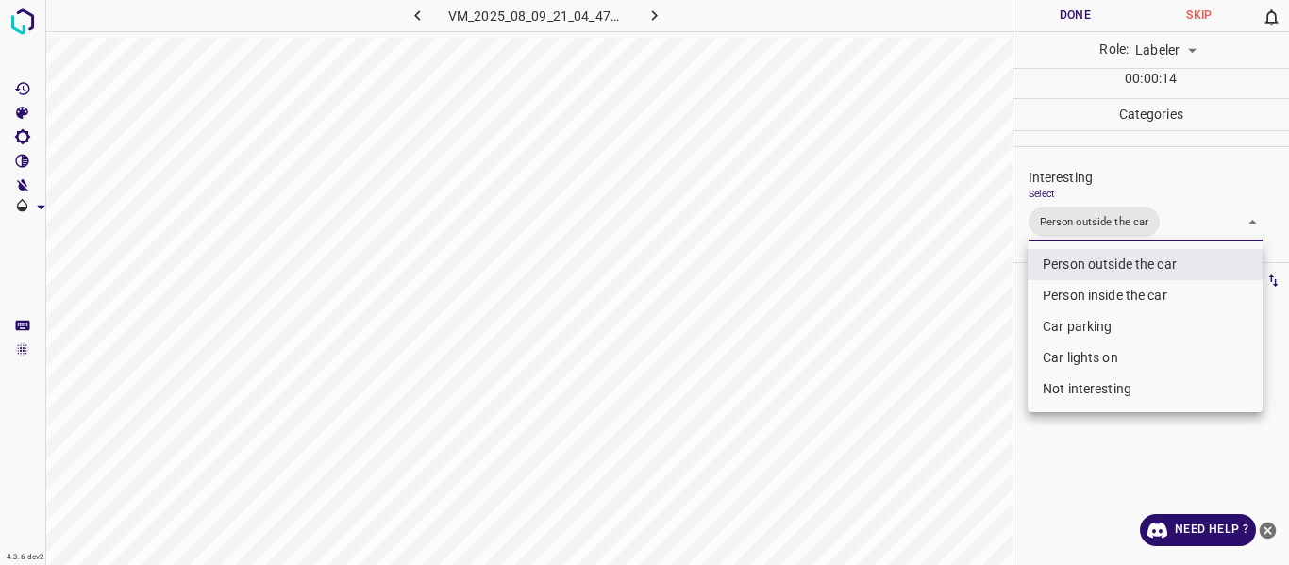
drag, startPoint x: 945, startPoint y: 324, endPoint x: 937, endPoint y: 377, distance: 54.4
click at [945, 335] on div at bounding box center [644, 282] width 1289 height 565
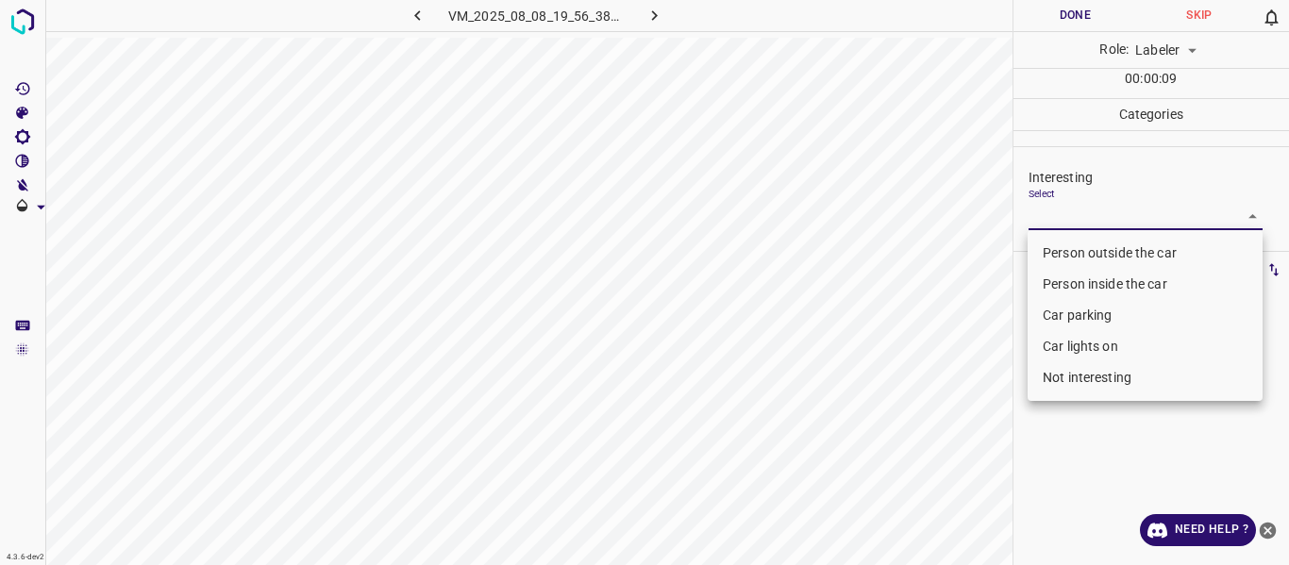
click at [1064, 212] on body "4.3.6-dev2 VM_2025_08_08_19_56_38_385_03.gif Done Skip 0 Role: Labeler labeler …" at bounding box center [644, 282] width 1289 height 565
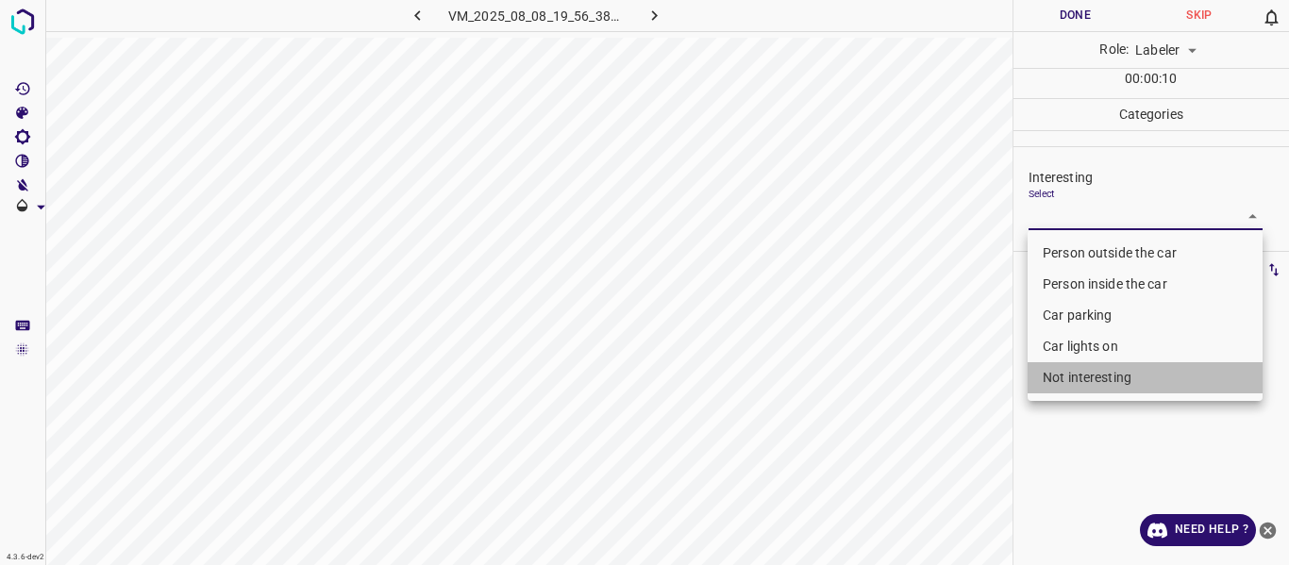
click at [1065, 370] on li "Not interesting" at bounding box center [1144, 377] width 235 height 31
type input "Not interesting"
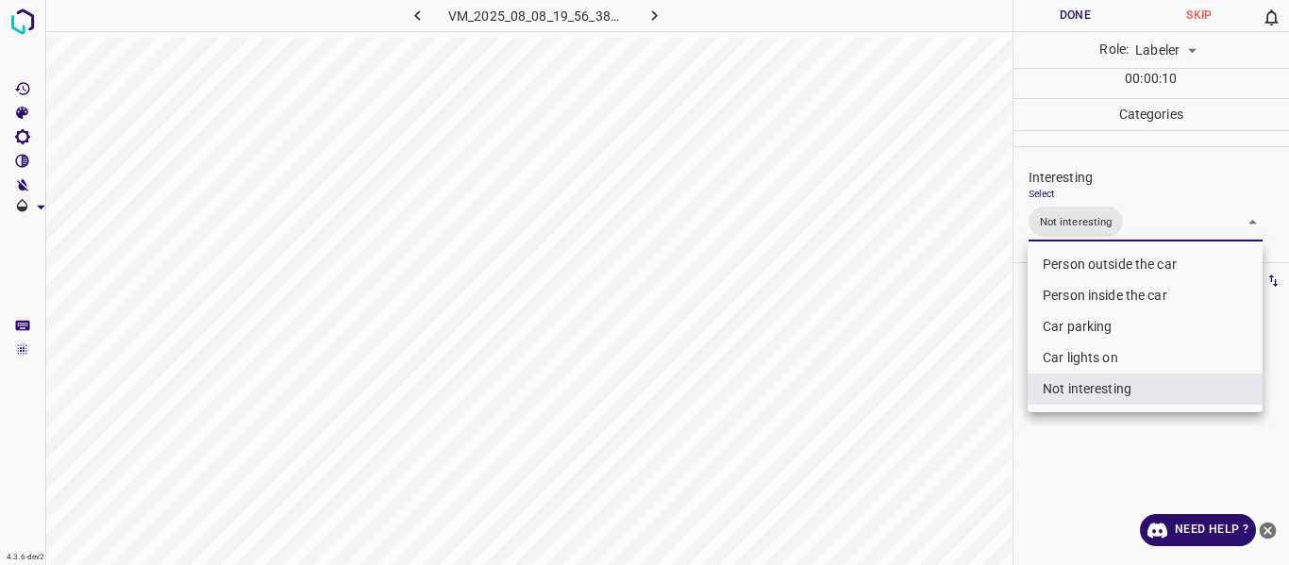
drag, startPoint x: 934, startPoint y: 431, endPoint x: 914, endPoint y: 464, distance: 38.5
click at [933, 434] on div at bounding box center [644, 282] width 1289 height 565
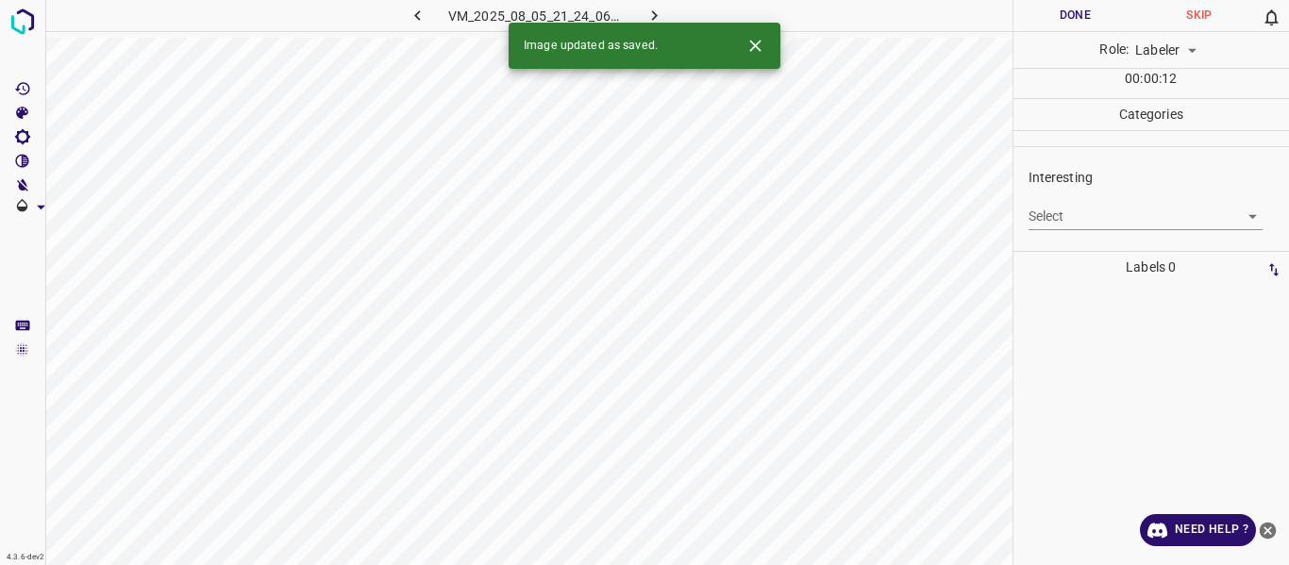
click at [1062, 221] on body "4.3.6-dev2 VM_2025_08_05_21_24_06_405_00.gif Done Skip 0 Role: Labeler labeler …" at bounding box center [644, 282] width 1289 height 565
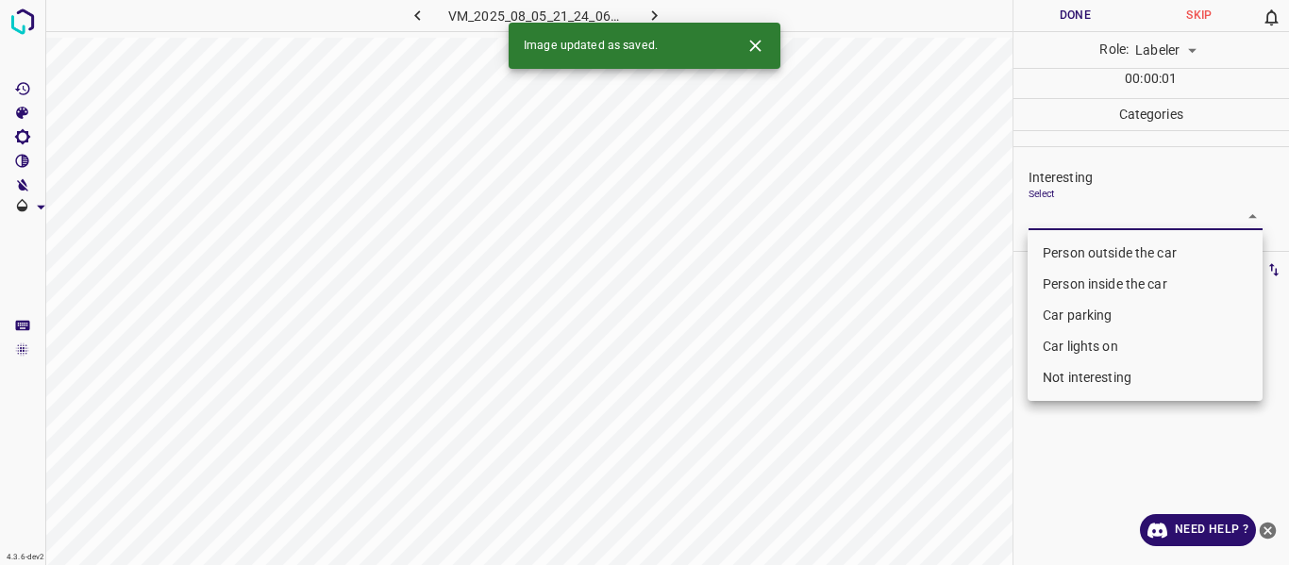
click at [1064, 249] on li "Person outside the car" at bounding box center [1144, 253] width 235 height 31
type input "Person outside the car"
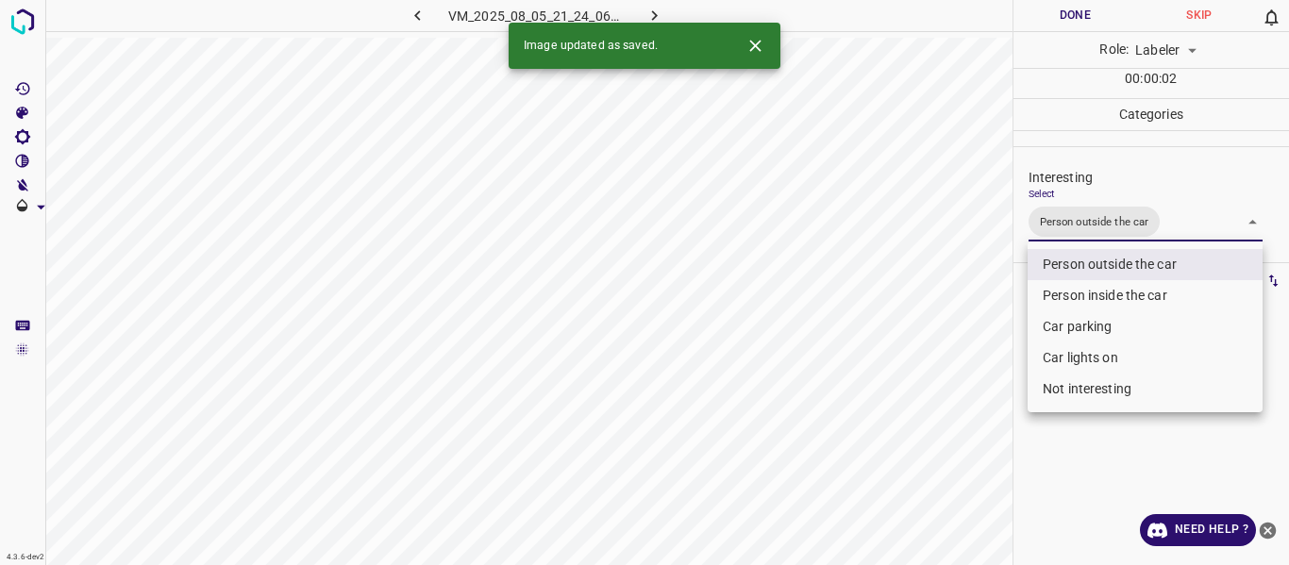
drag, startPoint x: 952, startPoint y: 342, endPoint x: 938, endPoint y: 387, distance: 47.4
click at [952, 346] on div at bounding box center [644, 282] width 1289 height 565
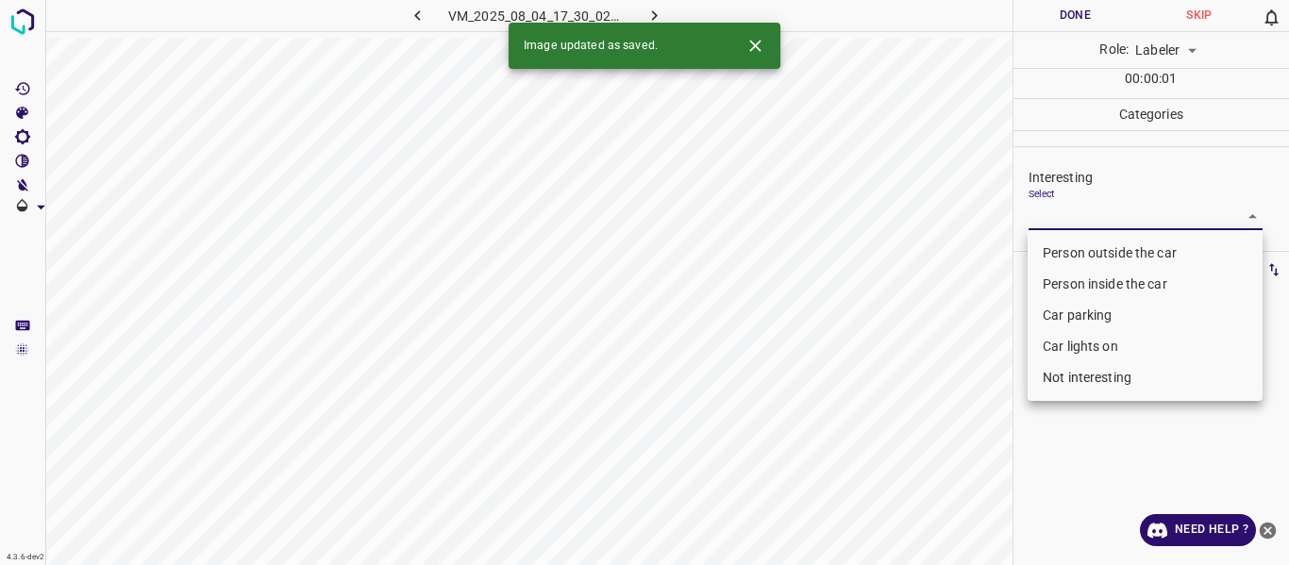
click at [1071, 216] on body "4.3.6-dev2 VM_2025_08_04_17_30_02_257_05.gif Done Skip 0 Role: Labeler labeler …" at bounding box center [644, 282] width 1289 height 565
click at [1054, 373] on li "Not interesting" at bounding box center [1144, 377] width 235 height 31
type input "Not interesting"
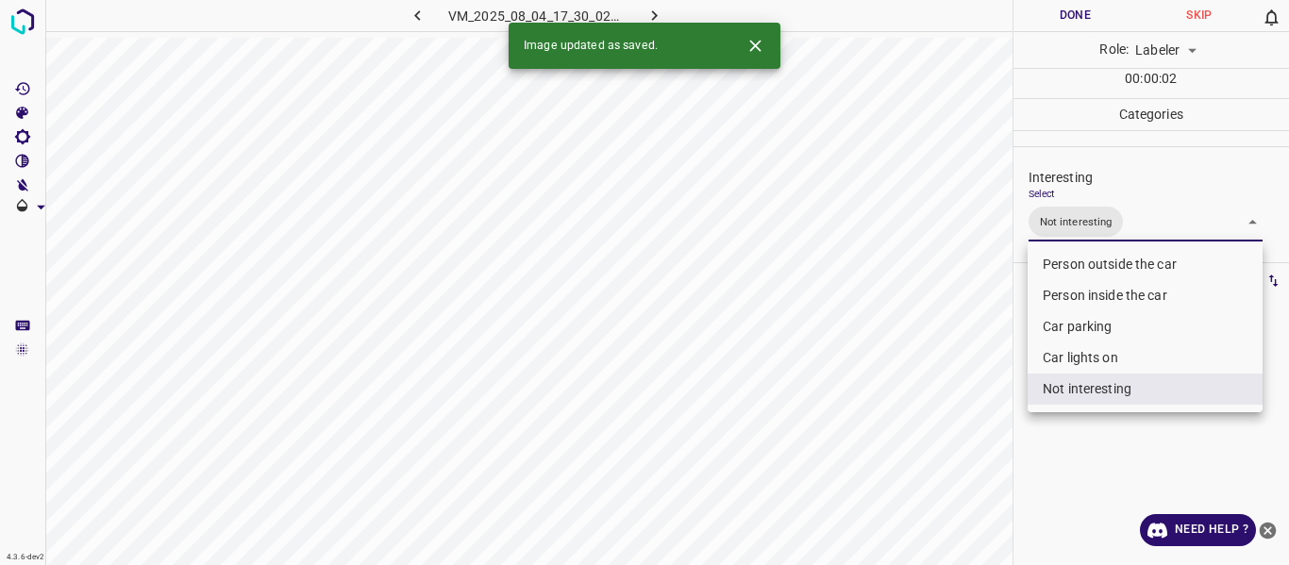
click at [923, 392] on div at bounding box center [644, 282] width 1289 height 565
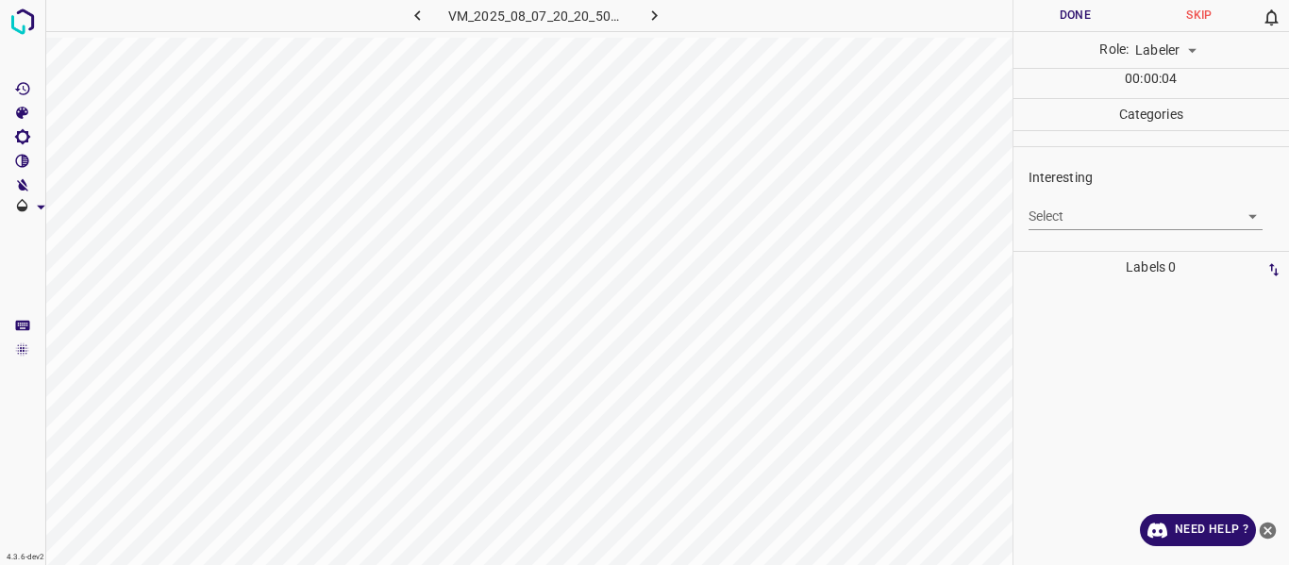
click at [1074, 209] on body "4.3.6-dev2 VM_2025_08_07_20_20_50_989_04.gif Done Skip 0 Role: Labeler labeler …" at bounding box center [644, 282] width 1289 height 565
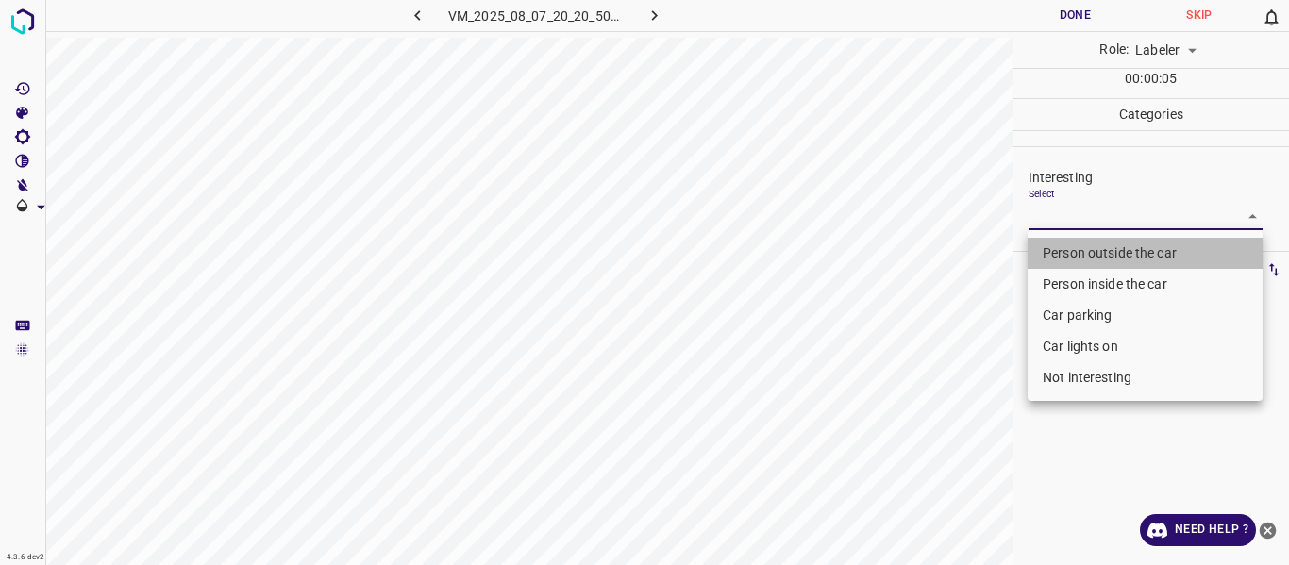
click at [1069, 249] on li "Person outside the car" at bounding box center [1144, 253] width 235 height 31
type input "Person outside the car"
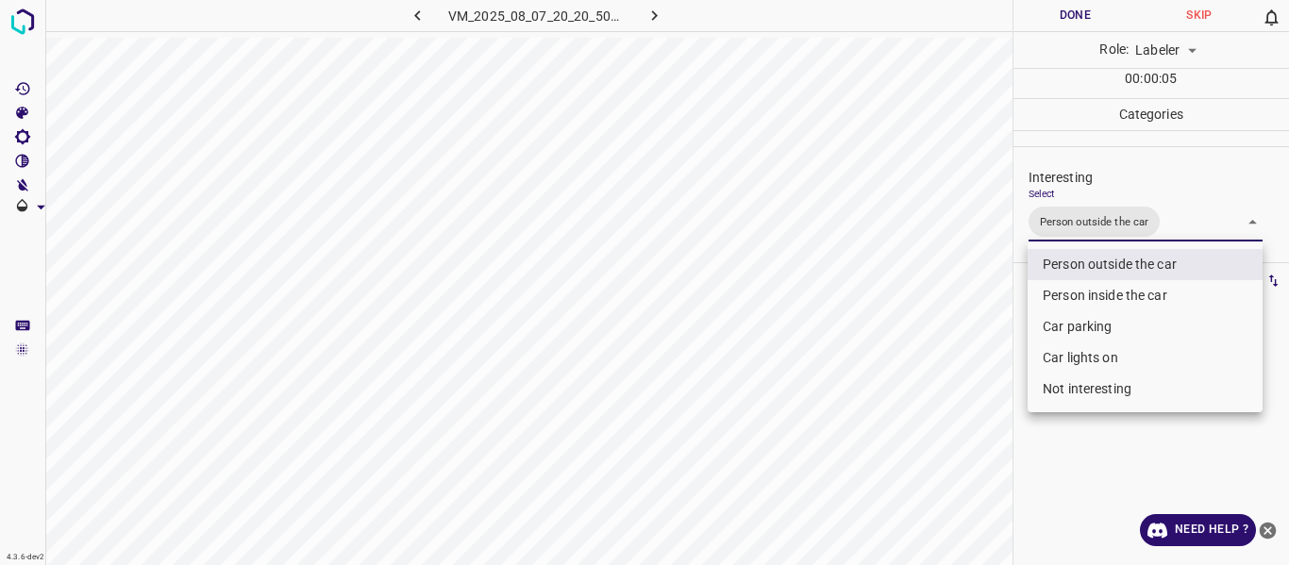
drag, startPoint x: 963, startPoint y: 364, endPoint x: 950, endPoint y: 409, distance: 47.2
click at [959, 384] on div at bounding box center [644, 282] width 1289 height 565
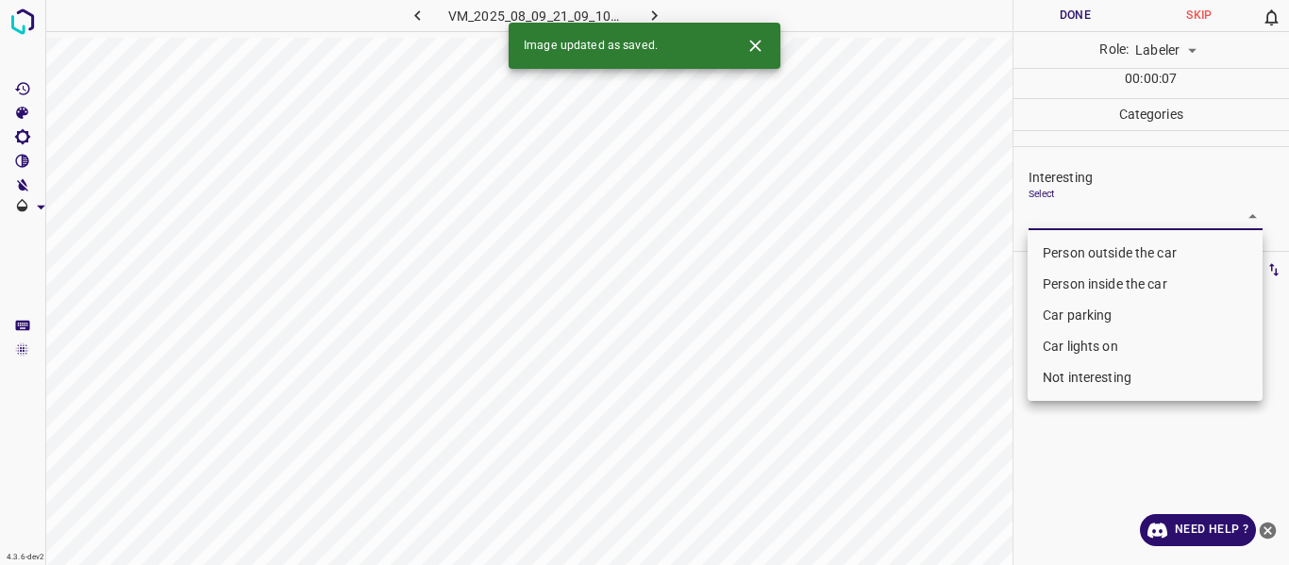
click at [1066, 210] on body "4.3.6-dev2 VM_2025_08_09_21_09_10_881_06.gif Done Skip 0 Role: Labeler labeler …" at bounding box center [644, 282] width 1289 height 565
drag, startPoint x: 1085, startPoint y: 249, endPoint x: 1082, endPoint y: 260, distance: 11.7
click at [1085, 248] on li "Person outside the car" at bounding box center [1144, 253] width 235 height 31
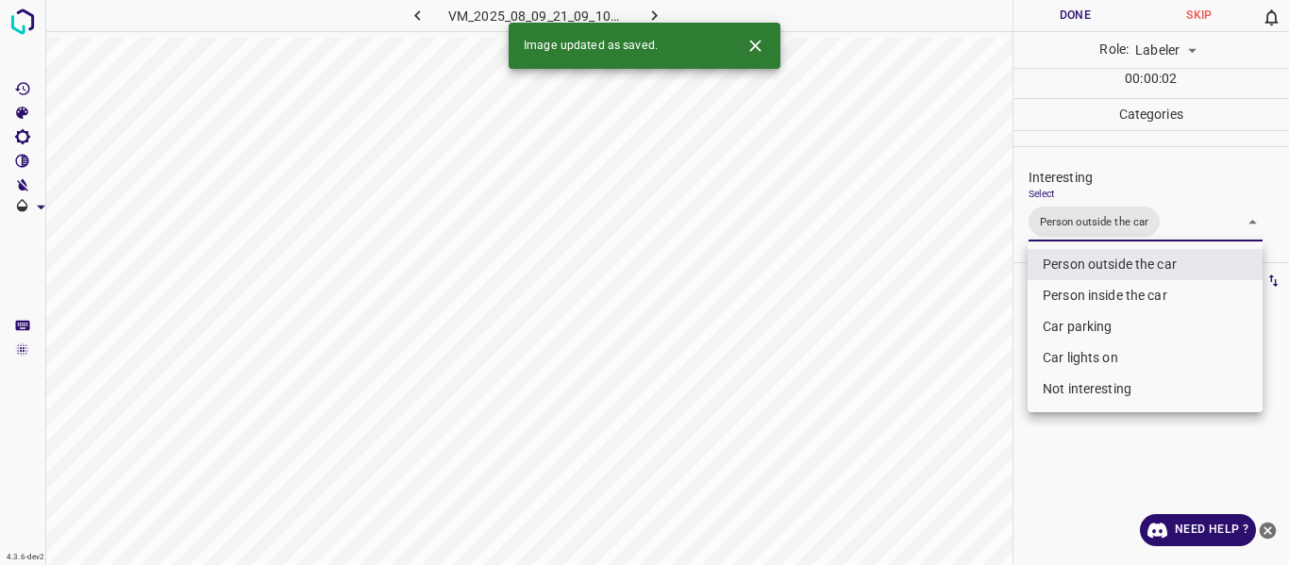
click at [1060, 349] on li "Car lights on" at bounding box center [1144, 357] width 235 height 31
type input "Person outside the car,Car lights on"
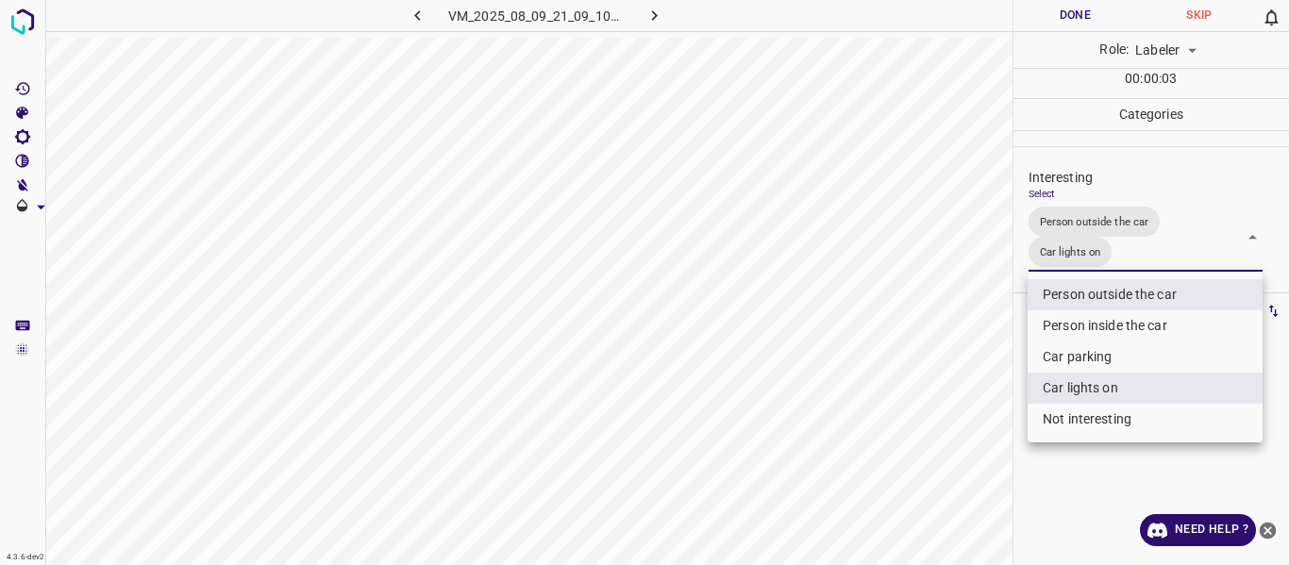
drag, startPoint x: 905, startPoint y: 416, endPoint x: 890, endPoint y: 475, distance: 61.3
click at [905, 423] on div at bounding box center [644, 282] width 1289 height 565
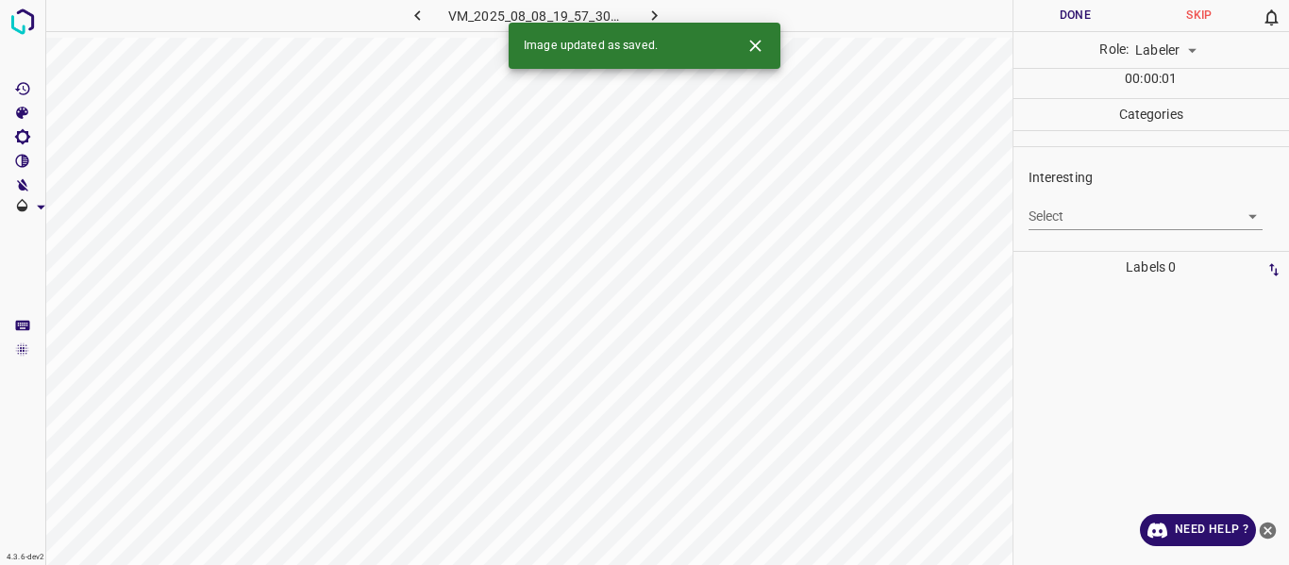
click at [1083, 213] on body "4.3.6-dev2 VM_2025_08_08_19_57_30_730_10.gif Done Skip 0 Role: Labeler labeler …" at bounding box center [644, 282] width 1289 height 565
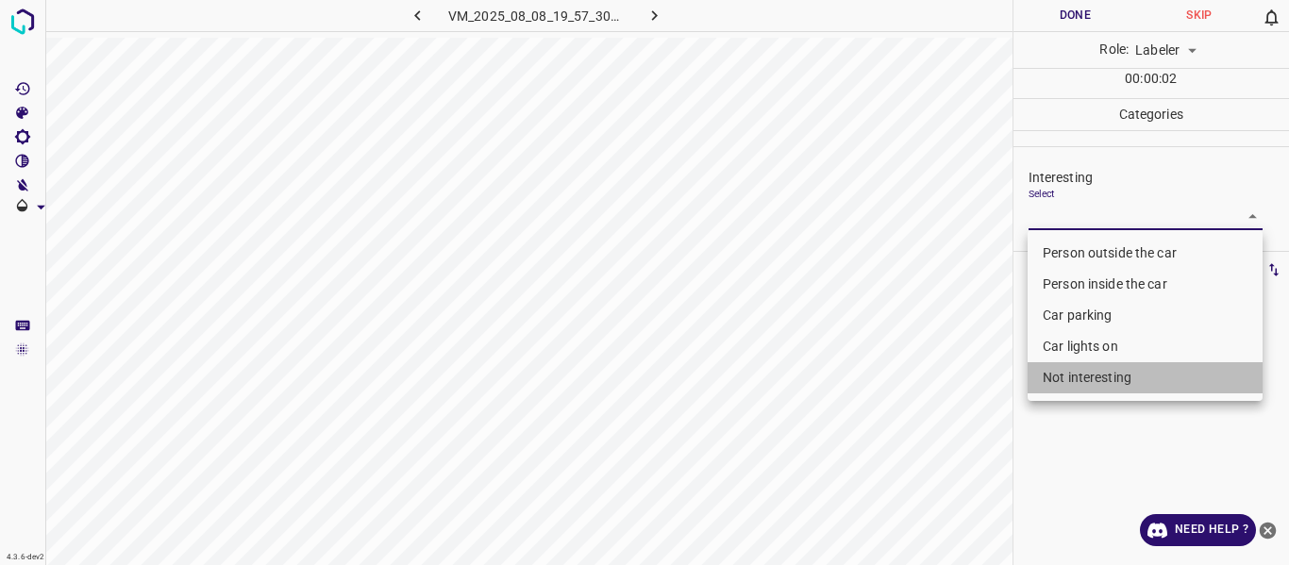
click at [1067, 377] on li "Not interesting" at bounding box center [1144, 377] width 235 height 31
type input "Not interesting"
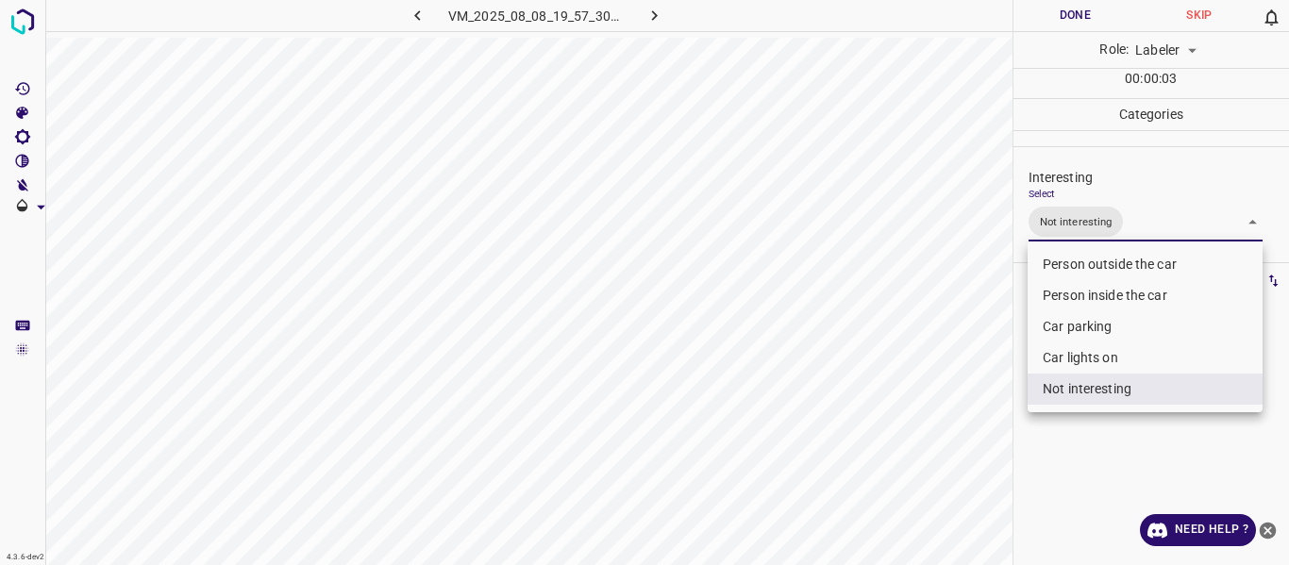
drag, startPoint x: 974, startPoint y: 420, endPoint x: 966, endPoint y: 433, distance: 15.2
click at [973, 423] on div at bounding box center [644, 282] width 1289 height 565
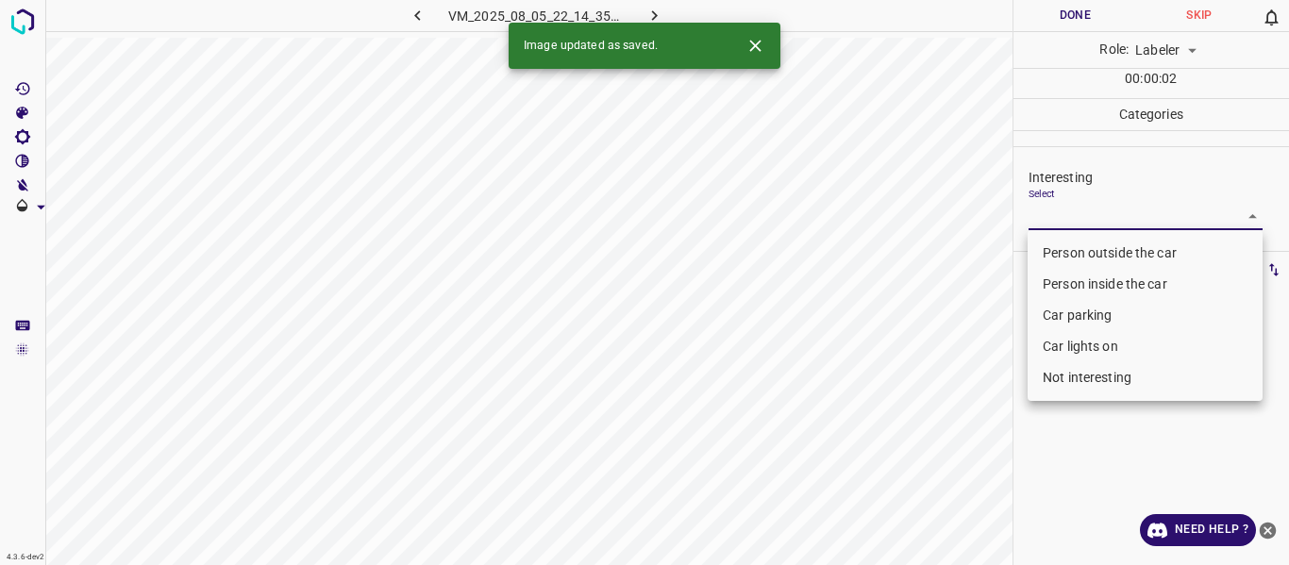
click at [1074, 212] on body "4.3.6-dev2 VM_2025_08_05_22_14_35_452_07.gif Done Skip 0 Role: Labeler labeler …" at bounding box center [644, 282] width 1289 height 565
click at [1090, 313] on li "Car parking" at bounding box center [1144, 315] width 235 height 31
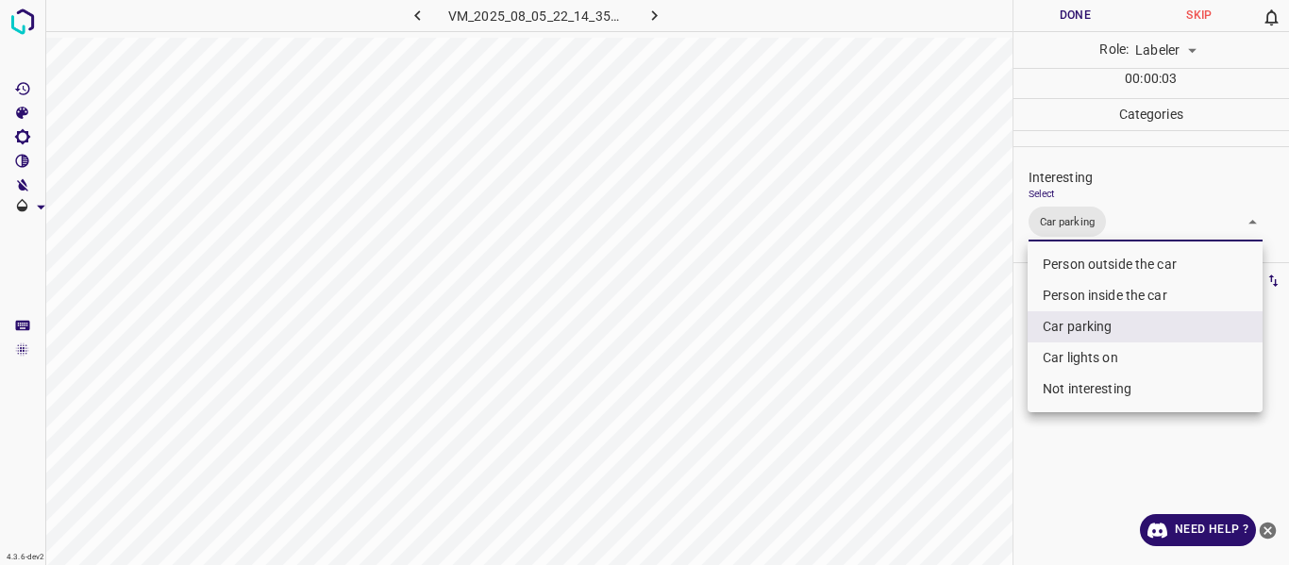
click at [1078, 359] on li "Car lights on" at bounding box center [1144, 357] width 235 height 31
type input "Car parking,Car lights on"
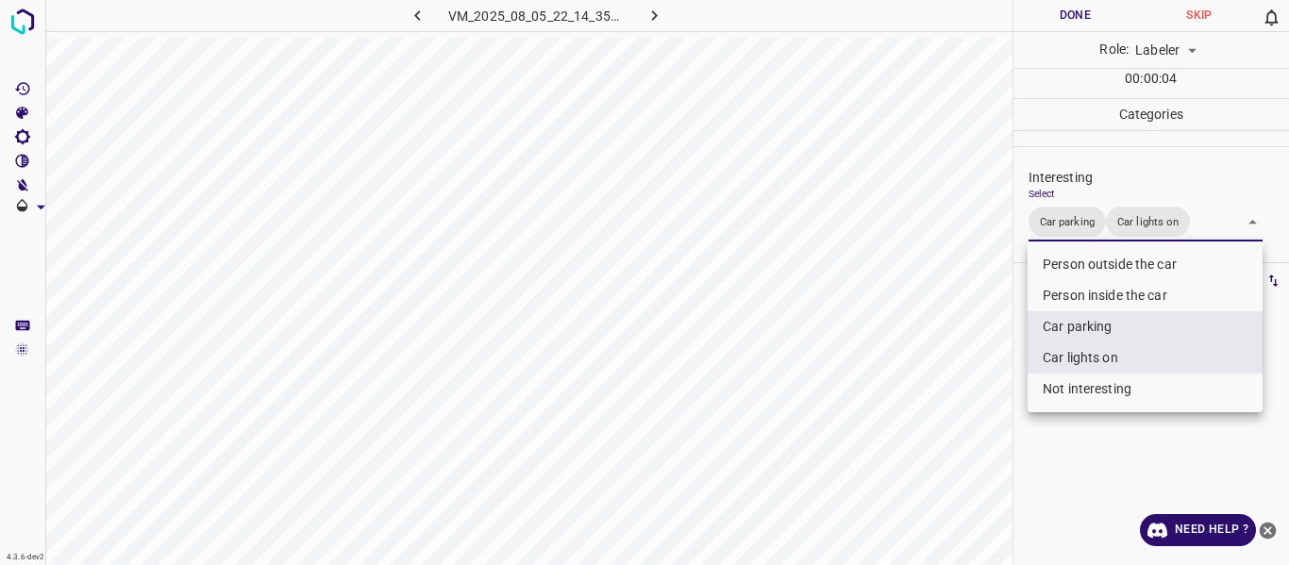
drag, startPoint x: 1012, startPoint y: 426, endPoint x: 977, endPoint y: 483, distance: 66.5
click at [1011, 435] on div at bounding box center [644, 282] width 1289 height 565
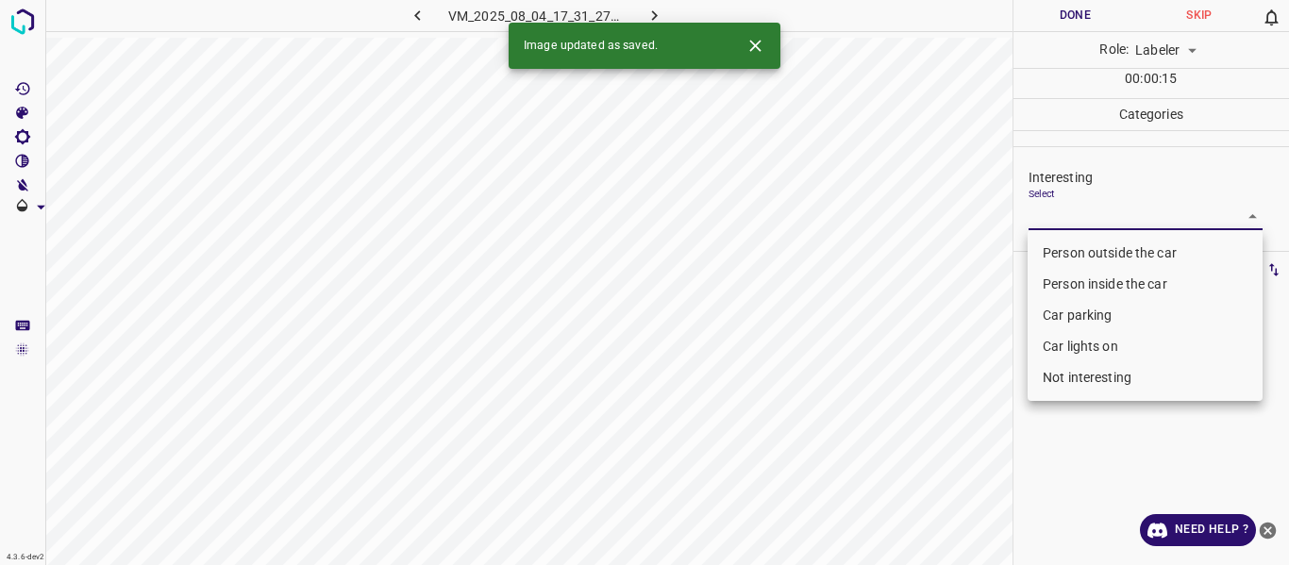
drag, startPoint x: 1064, startPoint y: 214, endPoint x: 1059, endPoint y: 259, distance: 45.5
click at [1064, 217] on body "4.3.6-dev2 VM_2025_08_04_17_31_27_627_01.gif Done Skip 0 Role: Labeler labeler …" at bounding box center [644, 282] width 1289 height 565
click at [1067, 244] on li "Person outside the car" at bounding box center [1144, 253] width 235 height 31
type input "Person outside the car"
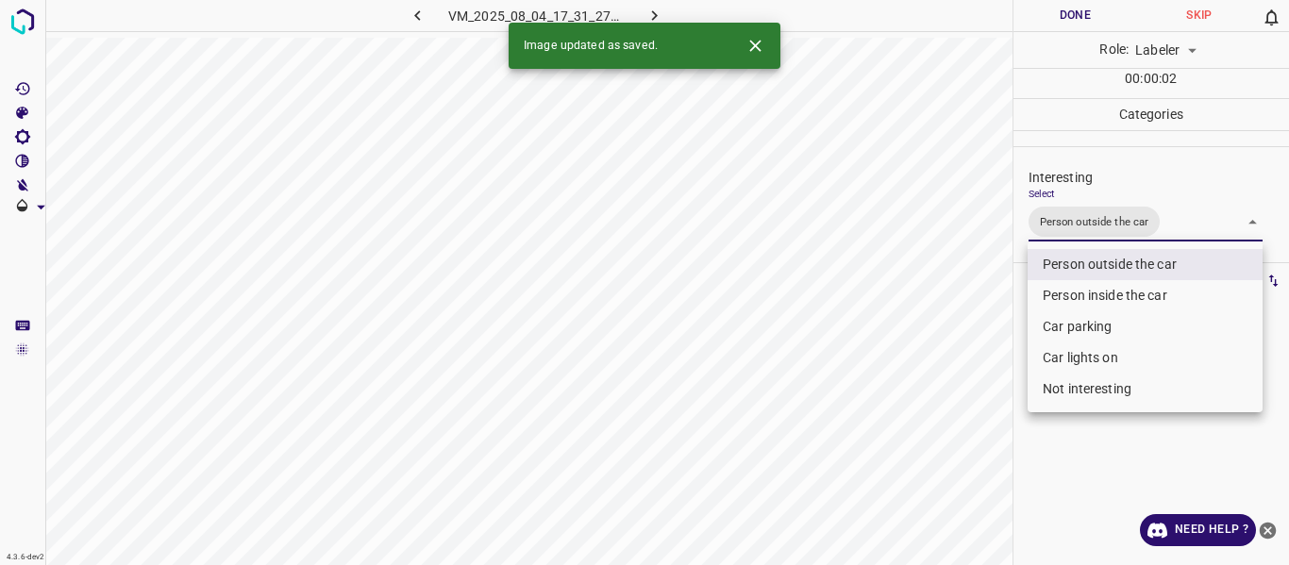
drag, startPoint x: 981, startPoint y: 377, endPoint x: 983, endPoint y: 397, distance: 19.9
click at [984, 392] on div at bounding box center [644, 282] width 1289 height 565
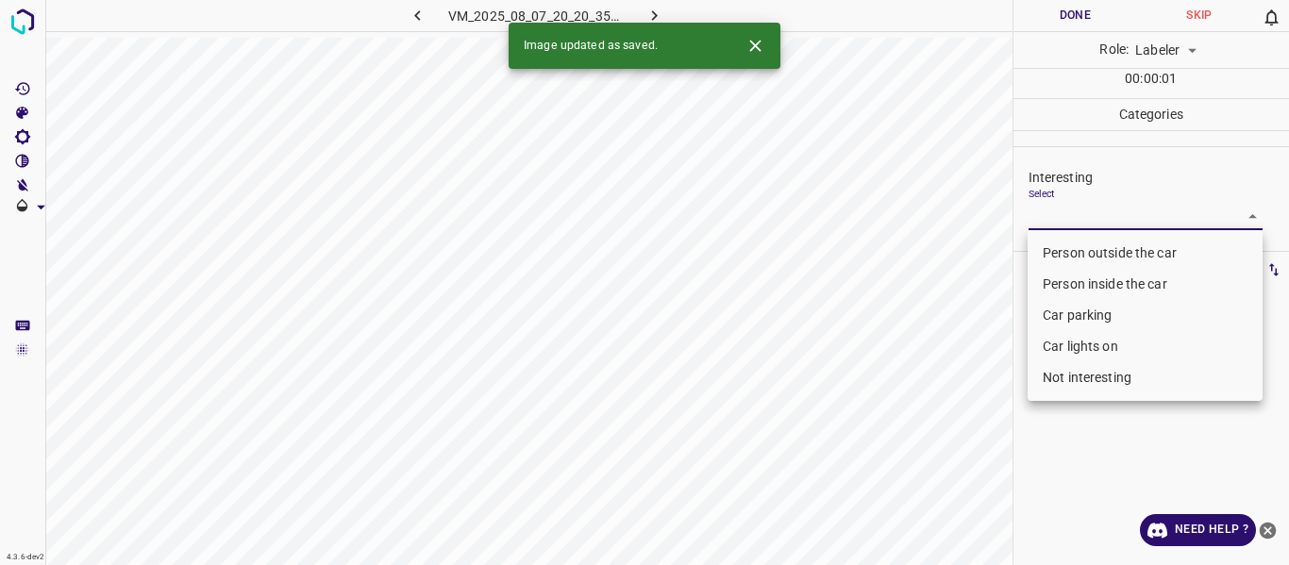
click at [1064, 213] on body "4.3.6-dev2 VM_2025_08_07_20_20_35_744_00.gif Done Skip 0 Role: Labeler labeler …" at bounding box center [644, 282] width 1289 height 565
click at [1069, 249] on li "Person outside the car" at bounding box center [1144, 253] width 235 height 31
type input "Person outside the car"
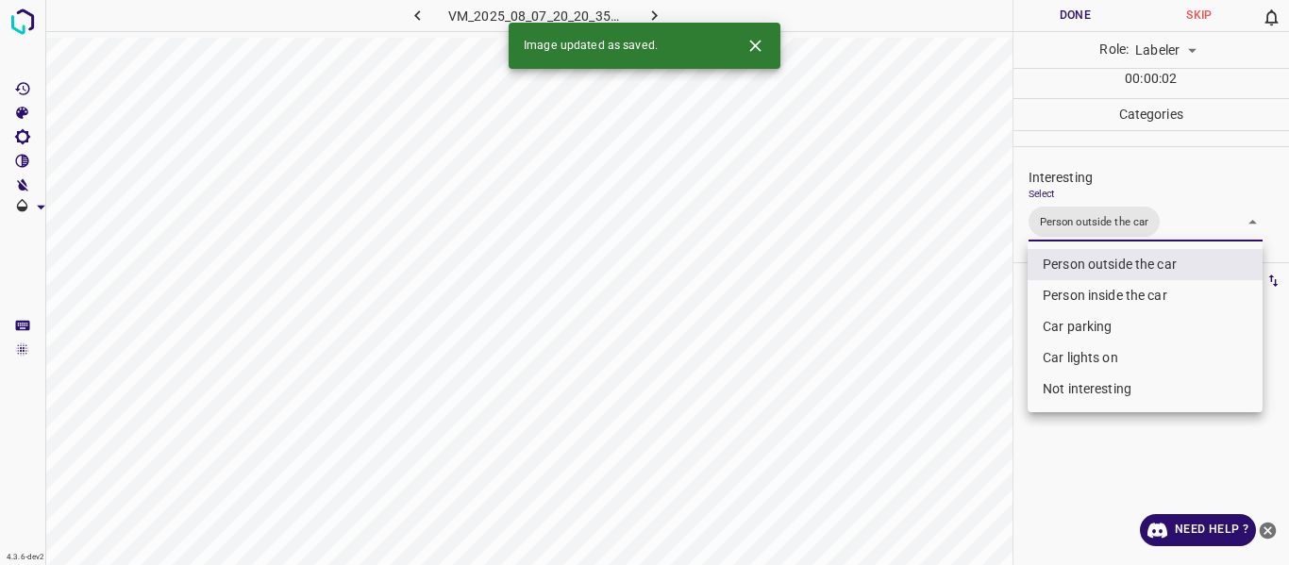
click at [1004, 364] on div at bounding box center [644, 282] width 1289 height 565
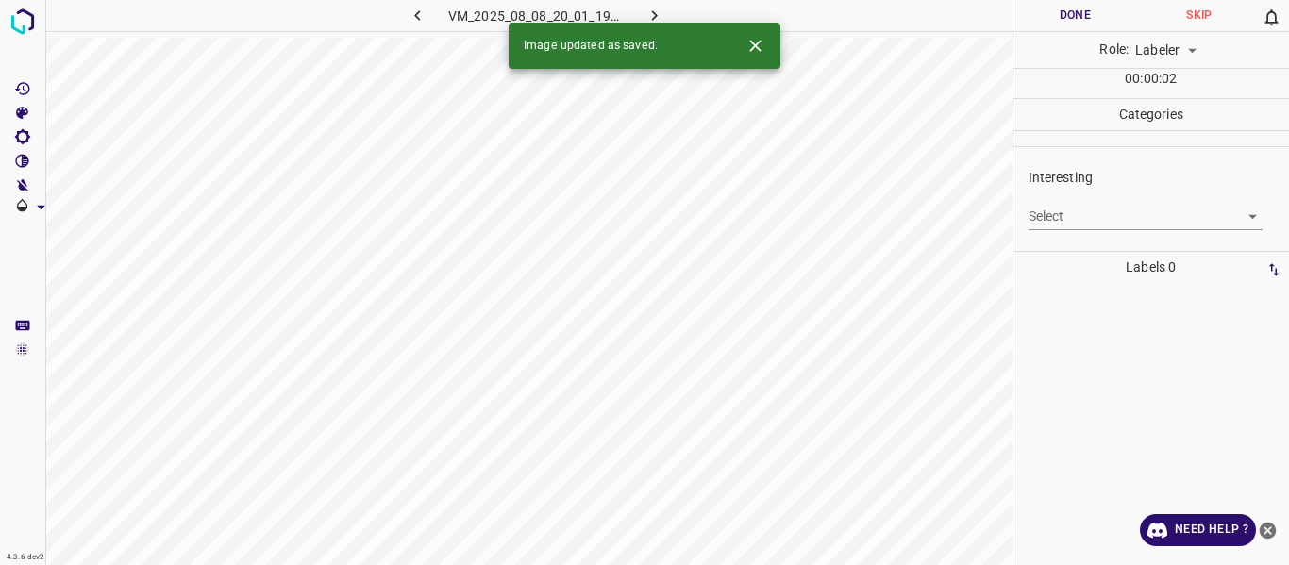
click at [1050, 211] on body "4.3.6-dev2 VM_2025_08_08_20_01_19_621_04.gif Done Skip 0 Role: Labeler labeler …" at bounding box center [644, 282] width 1289 height 565
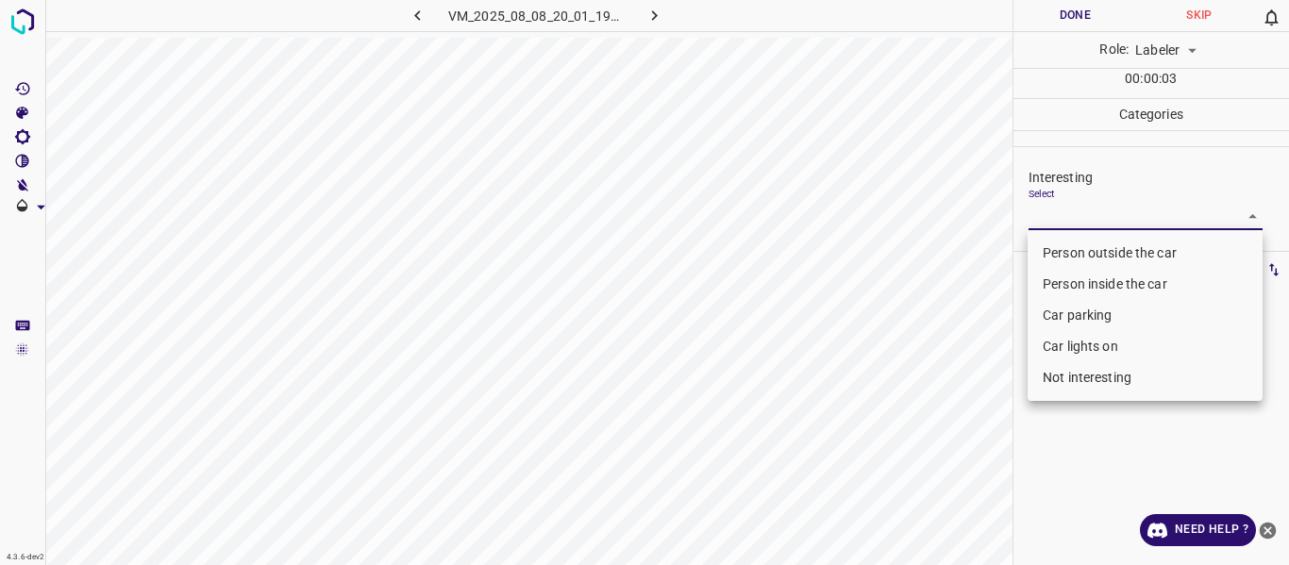
click at [1069, 304] on li "Car parking" at bounding box center [1144, 315] width 235 height 31
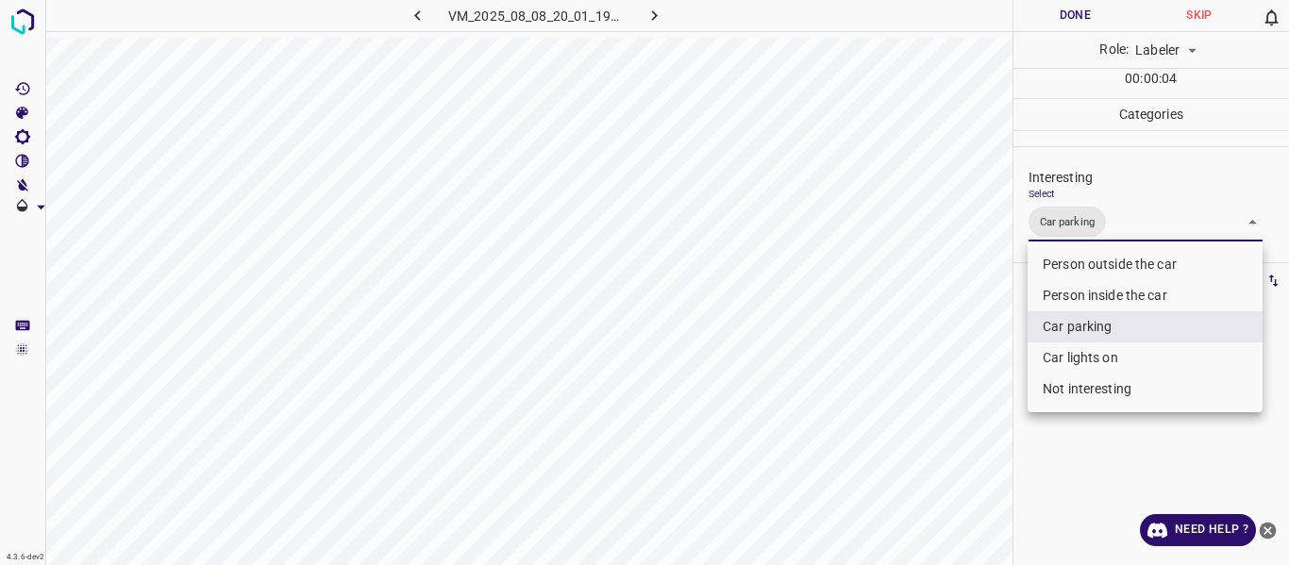
click at [1066, 353] on li "Car lights on" at bounding box center [1144, 357] width 235 height 31
type input "Car parking,Car lights on"
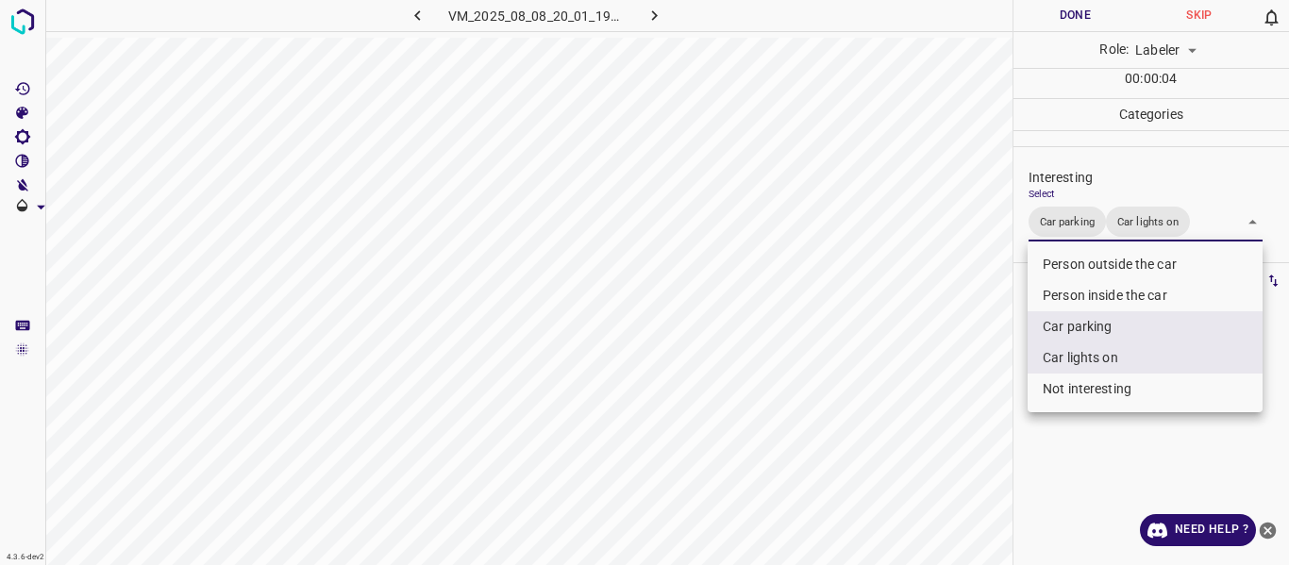
drag, startPoint x: 982, startPoint y: 402, endPoint x: 975, endPoint y: 416, distance: 15.6
click at [981, 404] on div at bounding box center [644, 282] width 1289 height 565
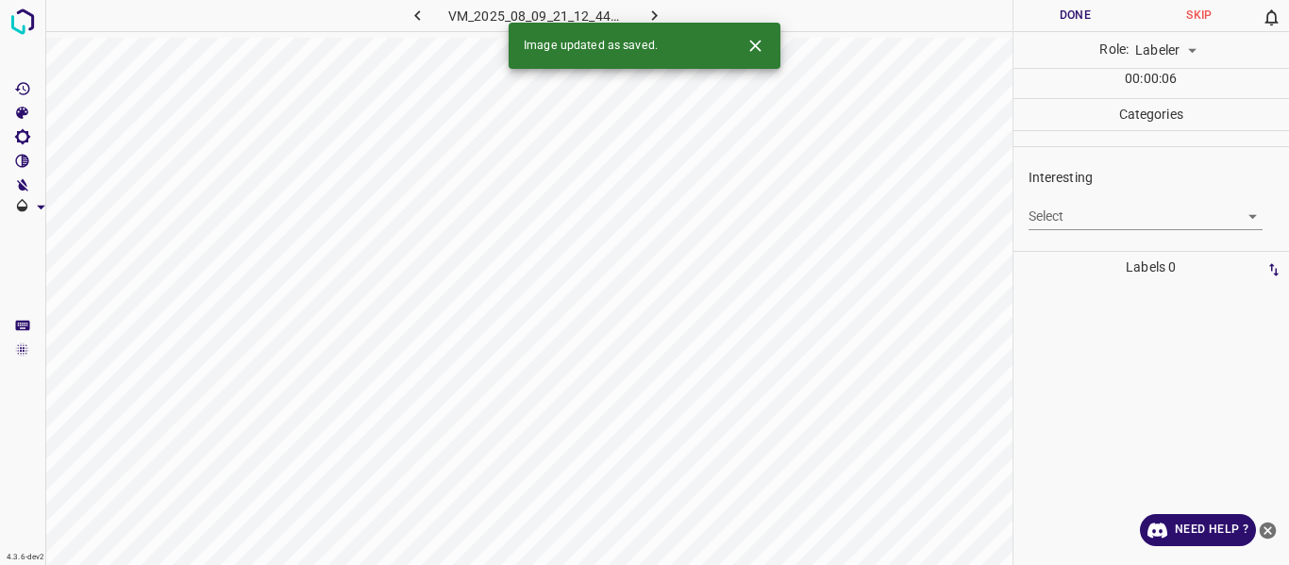
click at [1099, 216] on body "4.3.6-dev2 VM_2025_08_09_21_12_44_374_08.gif Done Skip 0 Role: Labeler labeler …" at bounding box center [644, 282] width 1289 height 565
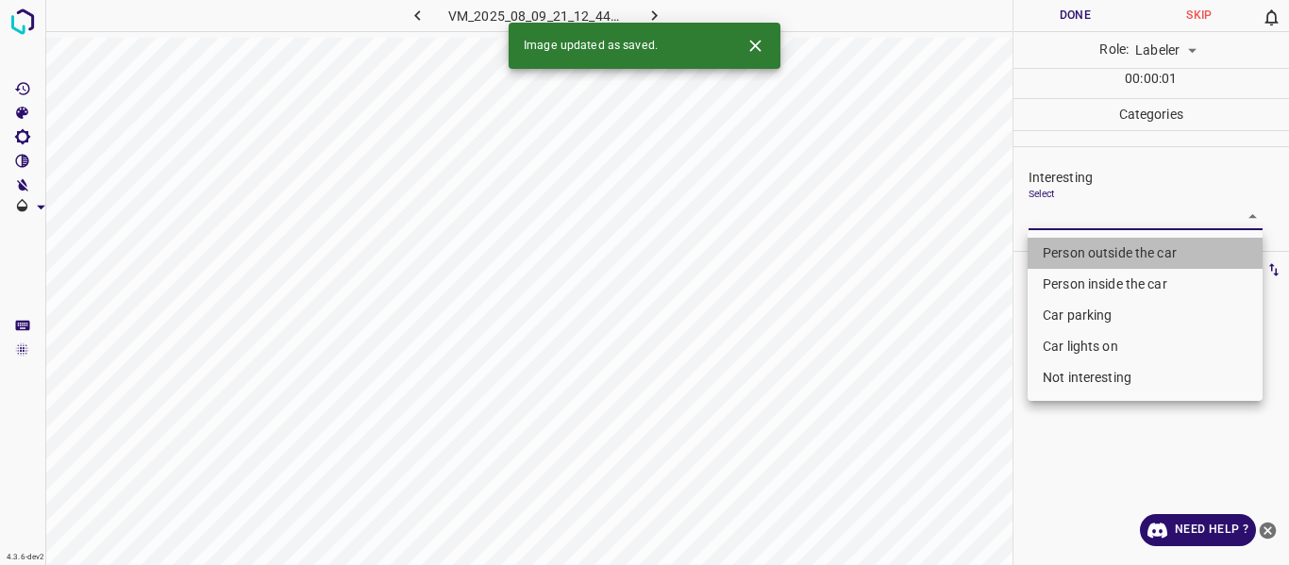
click at [1103, 249] on li "Person outside the car" at bounding box center [1144, 253] width 235 height 31
type input "Person outside the car"
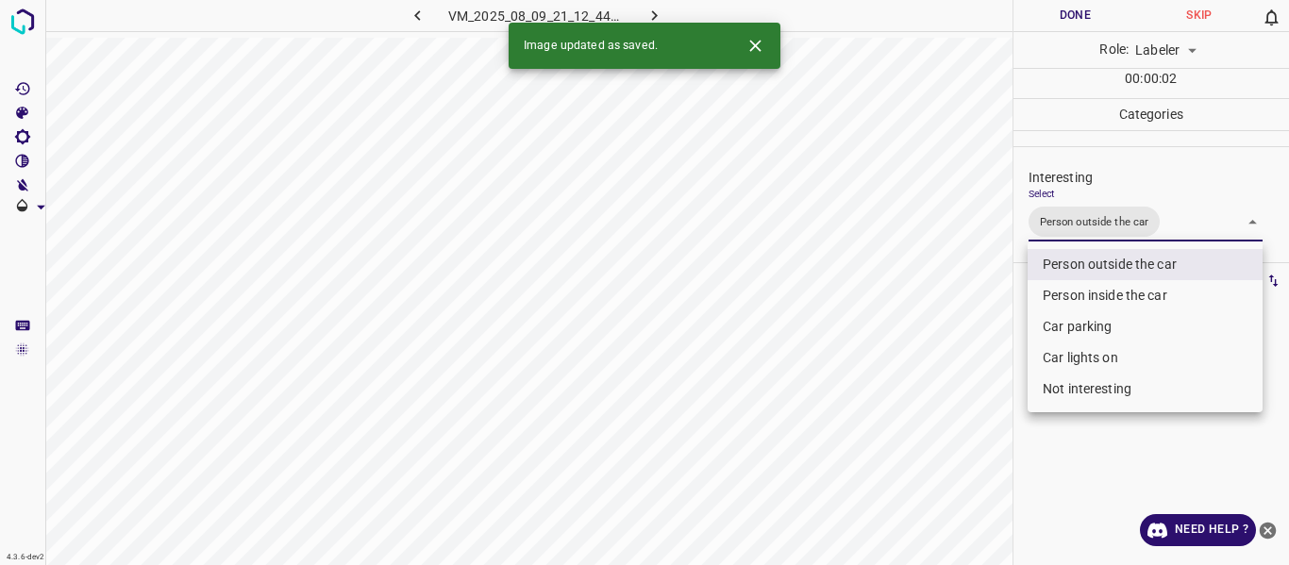
drag, startPoint x: 933, startPoint y: 382, endPoint x: 927, endPoint y: 424, distance: 41.9
click at [933, 399] on div at bounding box center [644, 282] width 1289 height 565
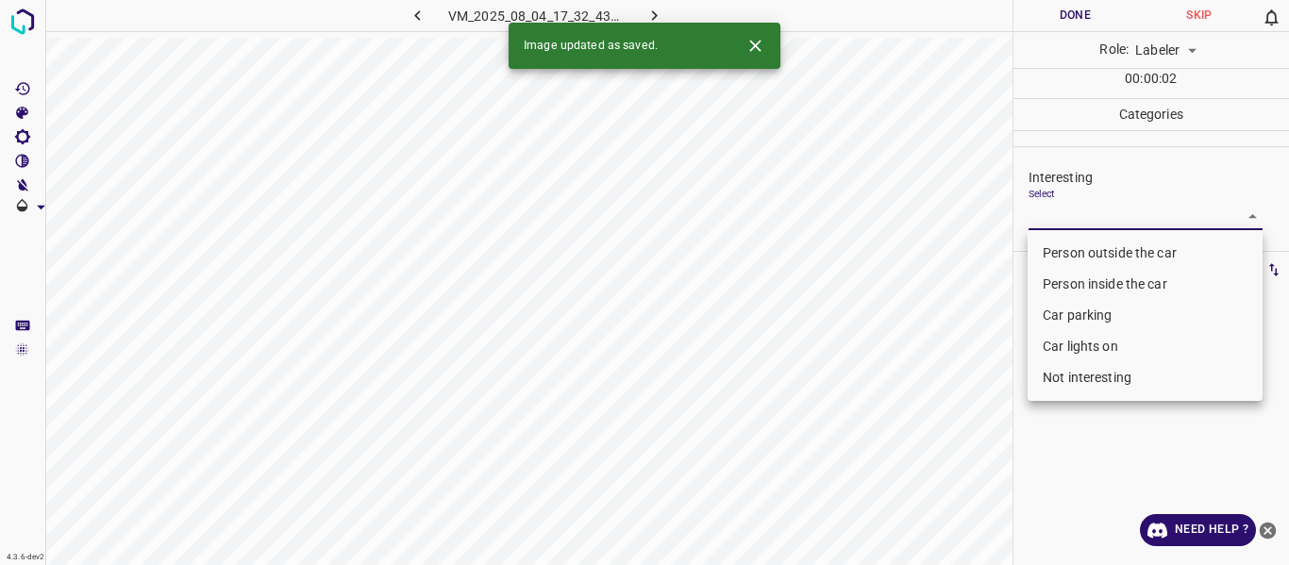
click at [1104, 215] on body "4.3.6-dev2 VM_2025_08_04_17_32_43_139_00.gif Done Skip 0 Role: Labeler labeler …" at bounding box center [644, 282] width 1289 height 565
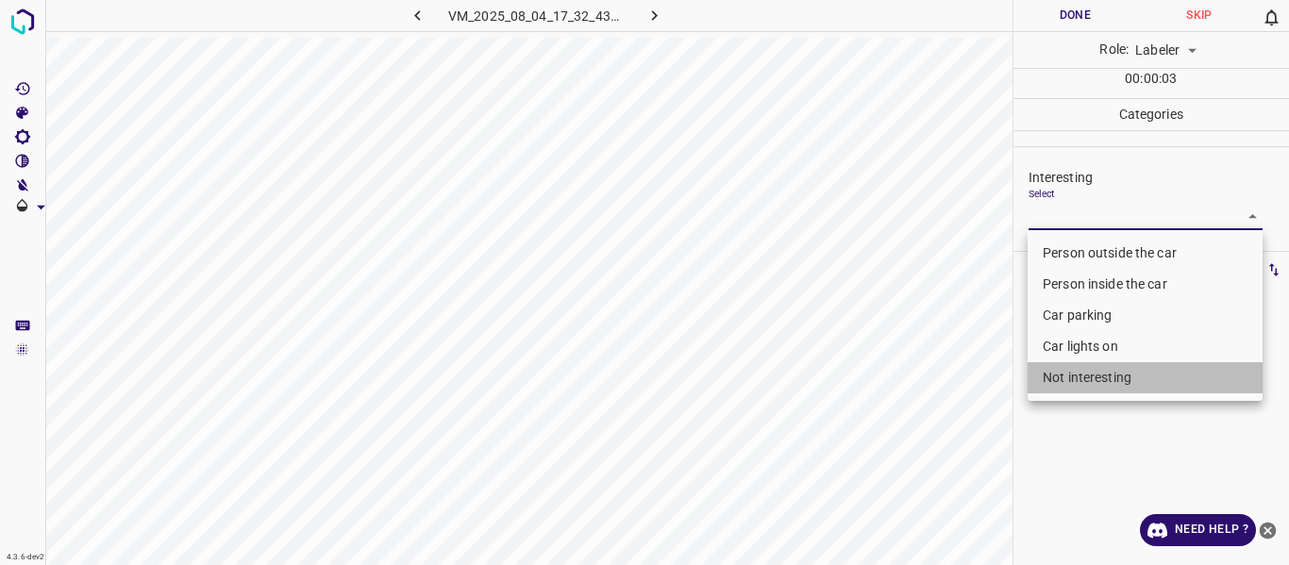
click at [1058, 369] on li "Not interesting" at bounding box center [1144, 377] width 235 height 31
type input "Not interesting"
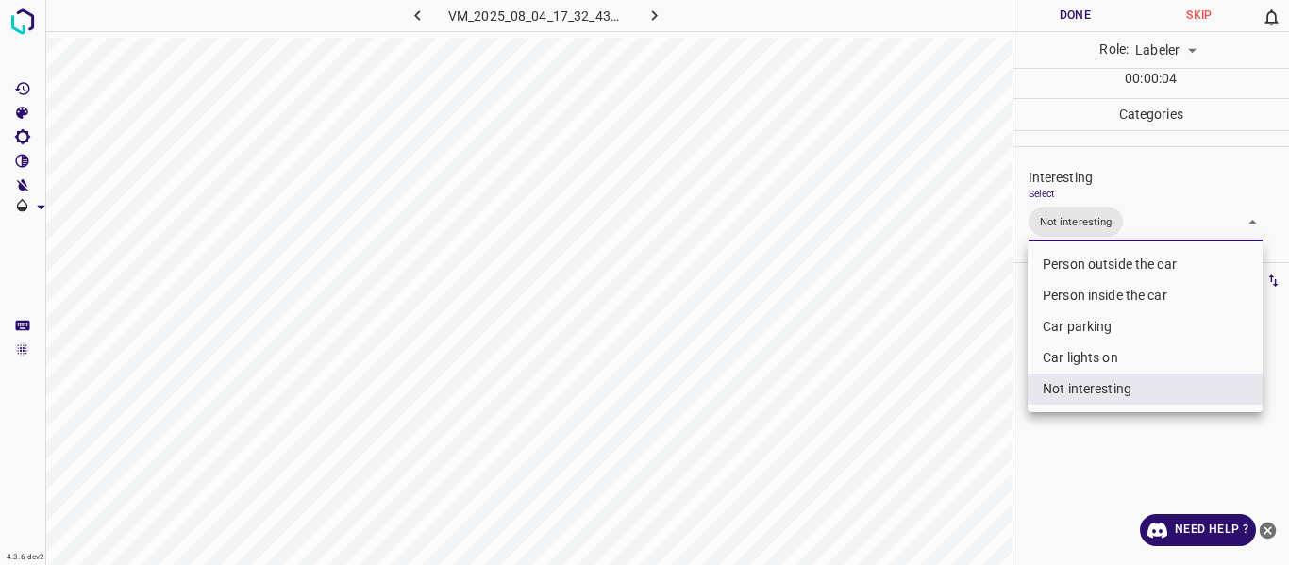
click at [949, 442] on div at bounding box center [644, 282] width 1289 height 565
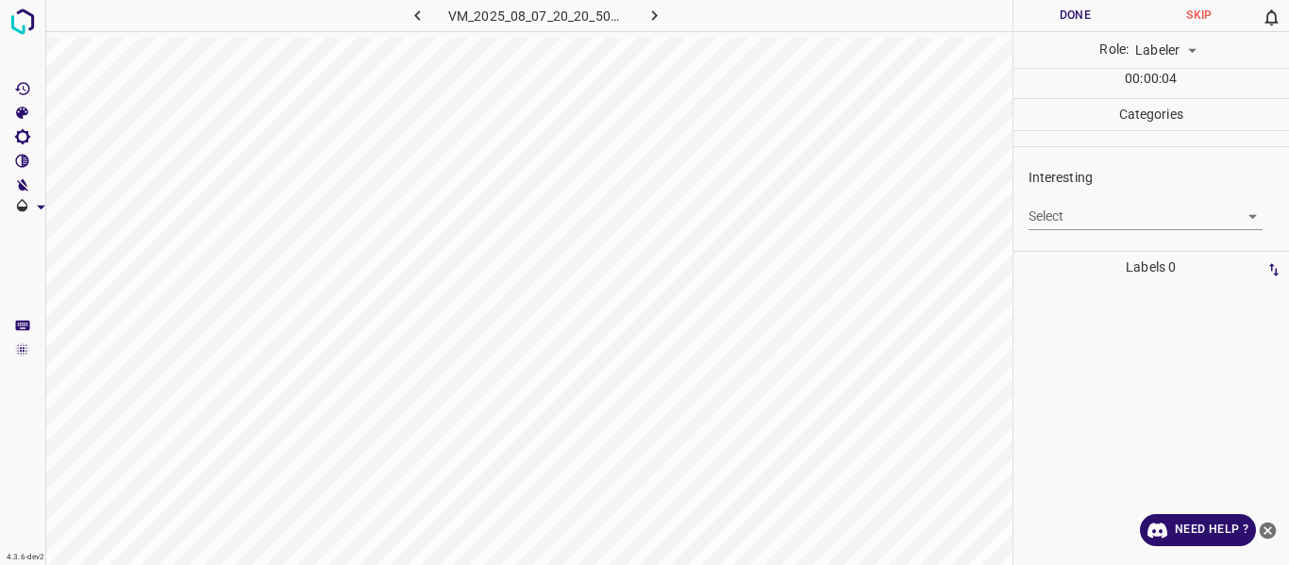
click at [1052, 215] on body "4.3.6-dev2 VM_2025_08_07_20_20_50_989_05.gif Done Skip 0 Role: Labeler labeler …" at bounding box center [644, 282] width 1289 height 565
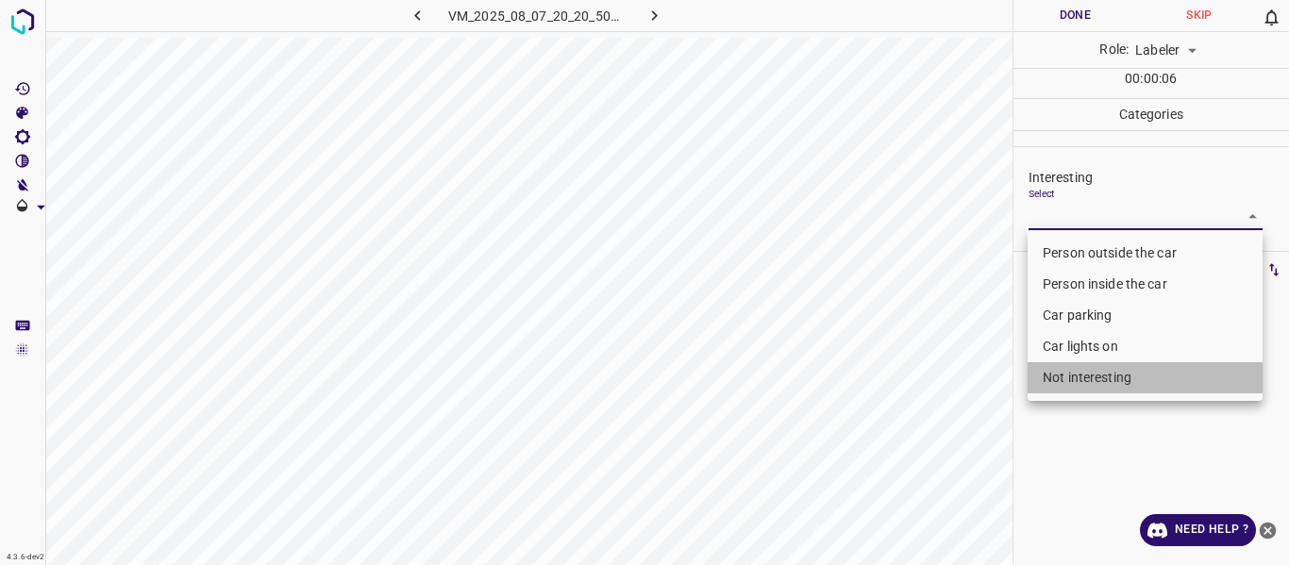
click at [1064, 375] on li "Not interesting" at bounding box center [1144, 377] width 235 height 31
type input "Not interesting"
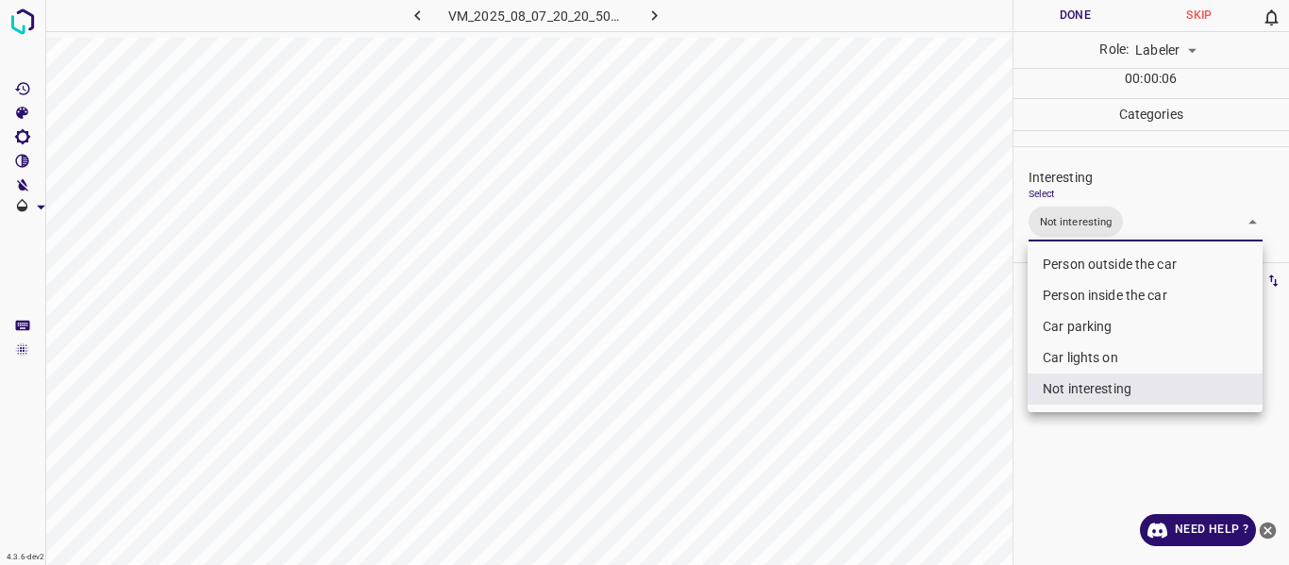
drag, startPoint x: 956, startPoint y: 420, endPoint x: 949, endPoint y: 441, distance: 21.8
click at [953, 428] on div at bounding box center [644, 282] width 1289 height 565
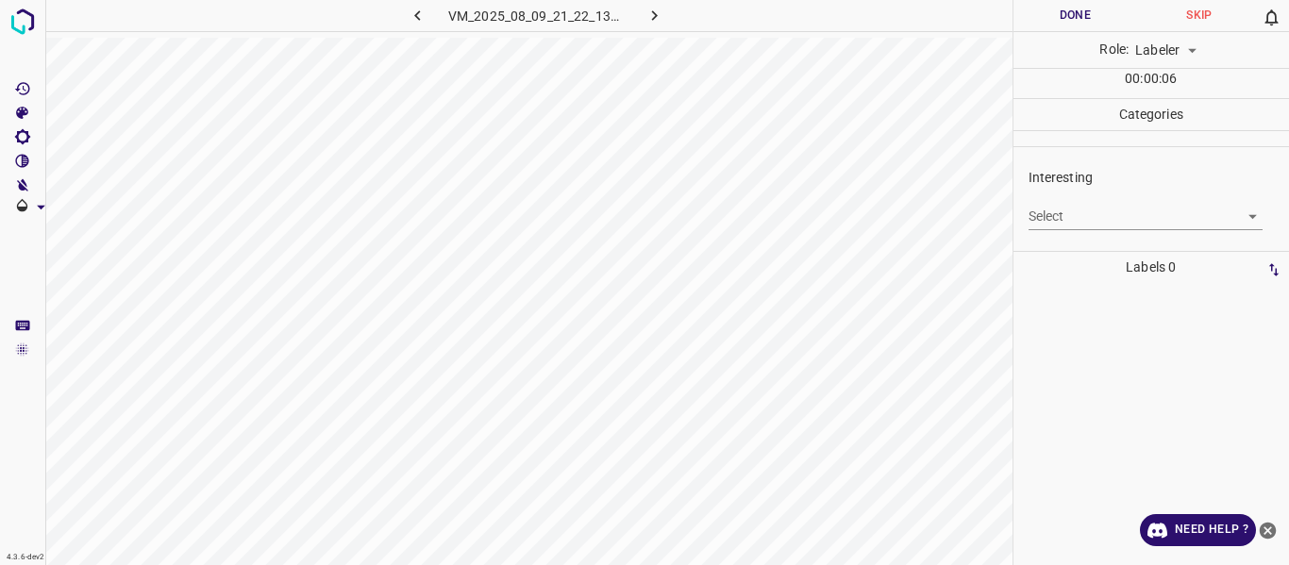
click at [1121, 225] on body "4.3.6-dev2 VM_2025_08_09_21_22_13_766_03.gif Done Skip 0 Role: Labeler labeler …" at bounding box center [644, 282] width 1289 height 565
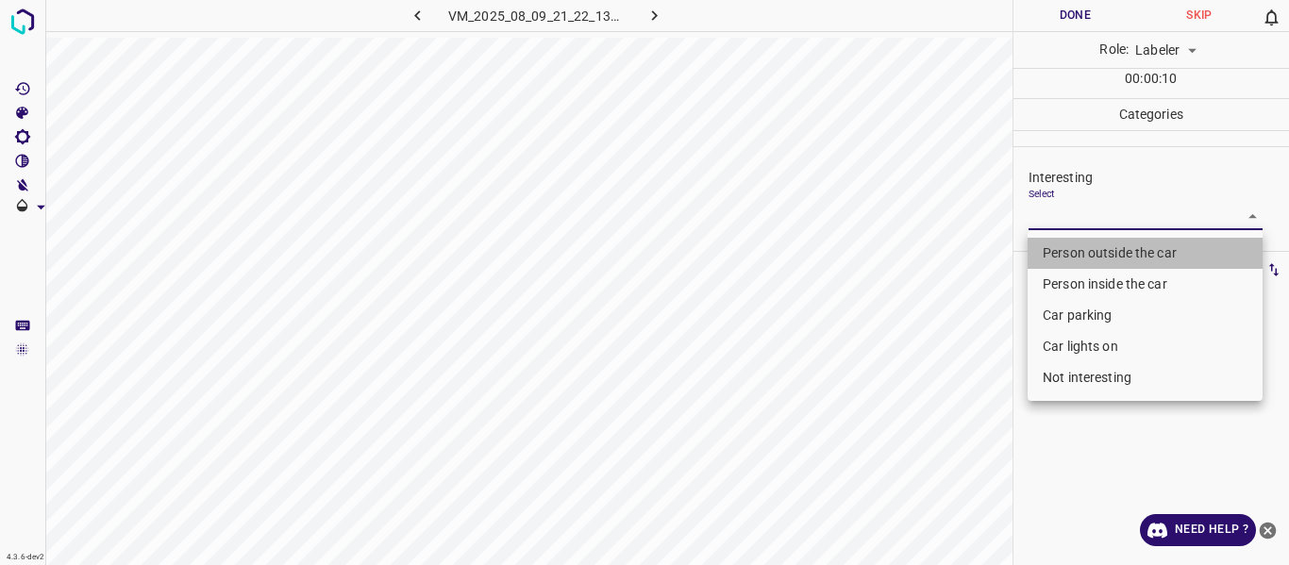
click at [1071, 248] on li "Person outside the car" at bounding box center [1144, 253] width 235 height 31
type input "Person outside the car"
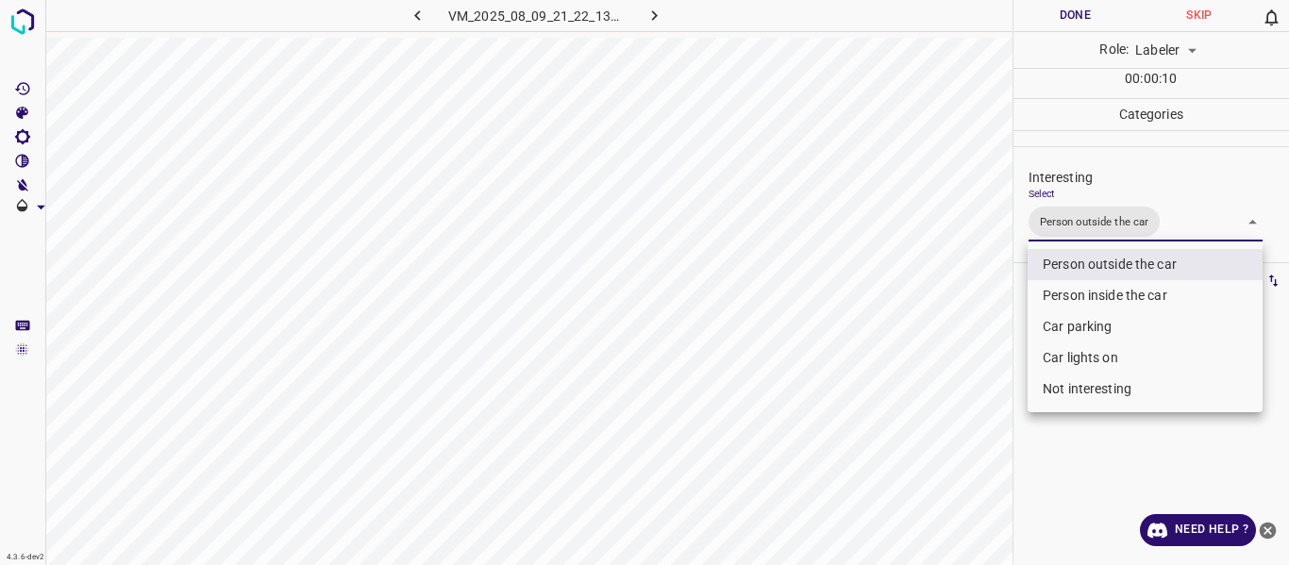
drag, startPoint x: 944, startPoint y: 402, endPoint x: 941, endPoint y: 440, distance: 37.9
click at [945, 420] on div at bounding box center [644, 282] width 1289 height 565
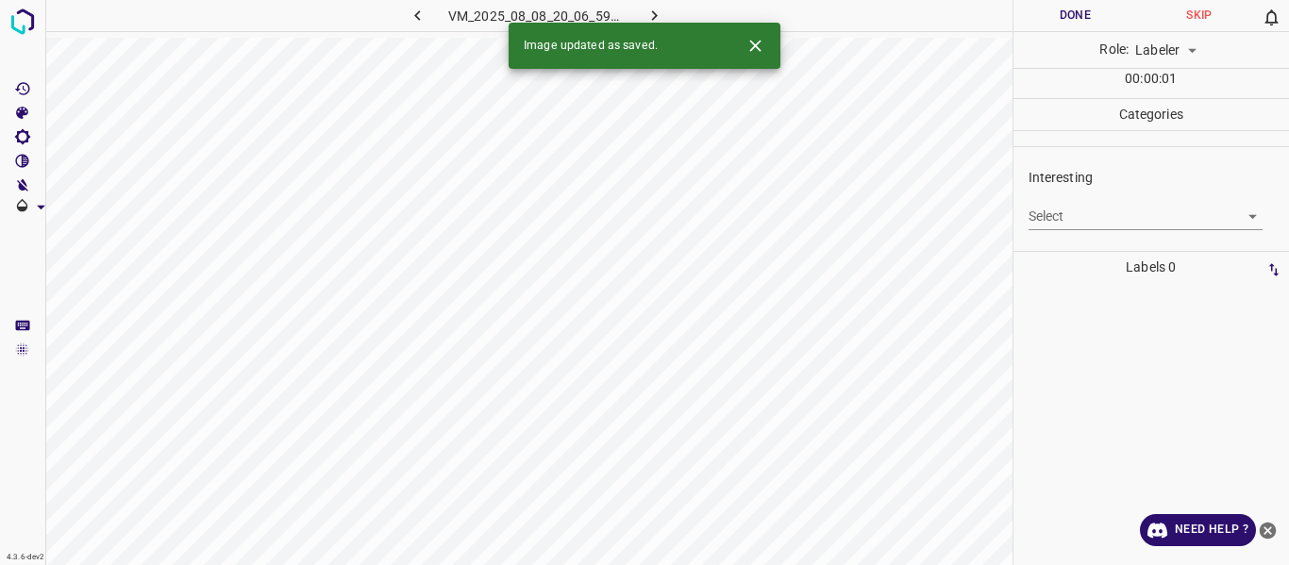
click at [1090, 215] on body "4.3.6-dev2 VM_2025_08_08_20_06_59_957_06.gif Done Skip 0 Role: Labeler labeler …" at bounding box center [644, 282] width 1289 height 565
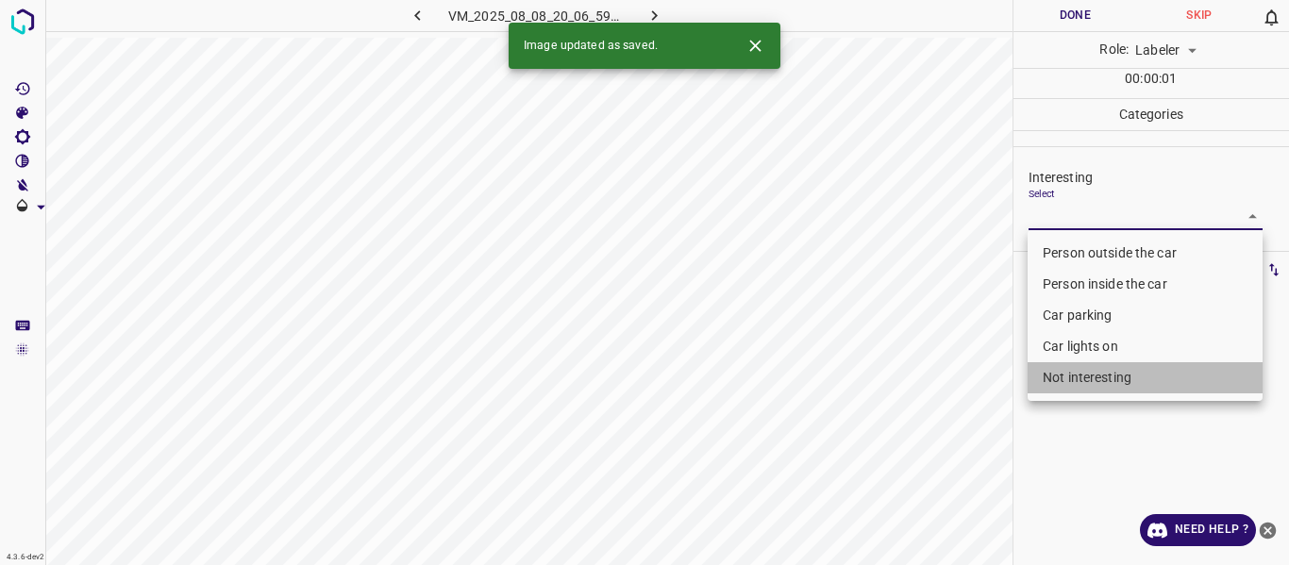
click at [1069, 382] on li "Not interesting" at bounding box center [1144, 377] width 235 height 31
type input "Not interesting"
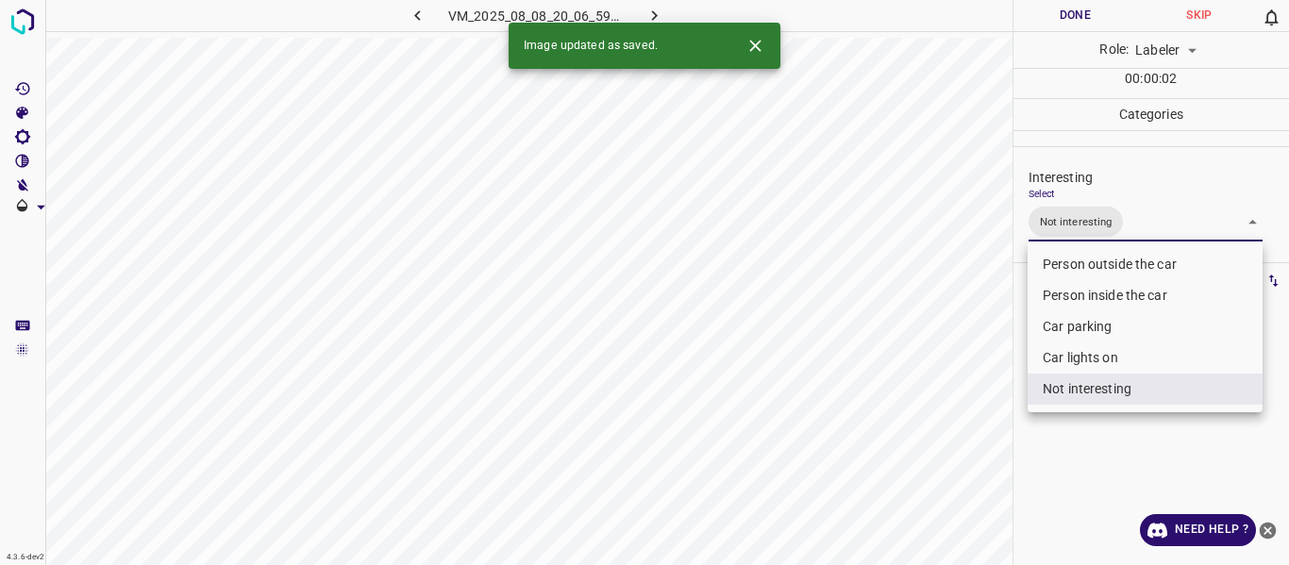
drag, startPoint x: 930, startPoint y: 449, endPoint x: 922, endPoint y: 489, distance: 40.5
click at [930, 453] on div at bounding box center [644, 282] width 1289 height 565
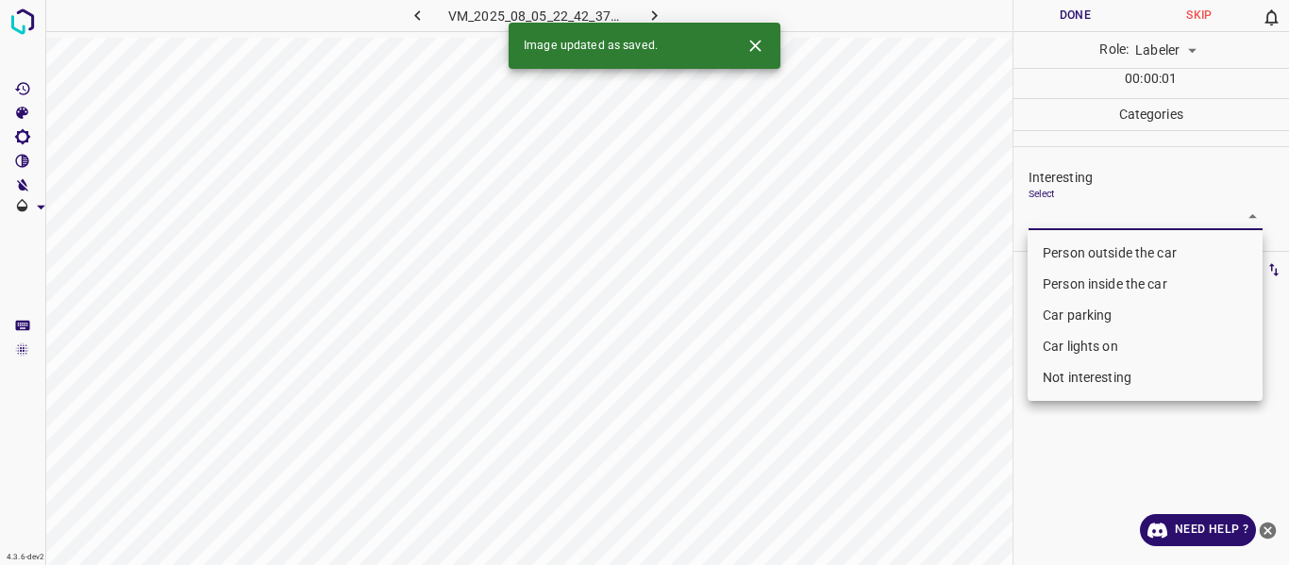
click at [1077, 205] on body "4.3.6-dev2 VM_2025_08_05_22_42_37_189_03.gif Done Skip 0 Role: Labeler labeler …" at bounding box center [644, 282] width 1289 height 565
click at [1076, 370] on li "Not interesting" at bounding box center [1144, 377] width 235 height 31
type input "Not interesting"
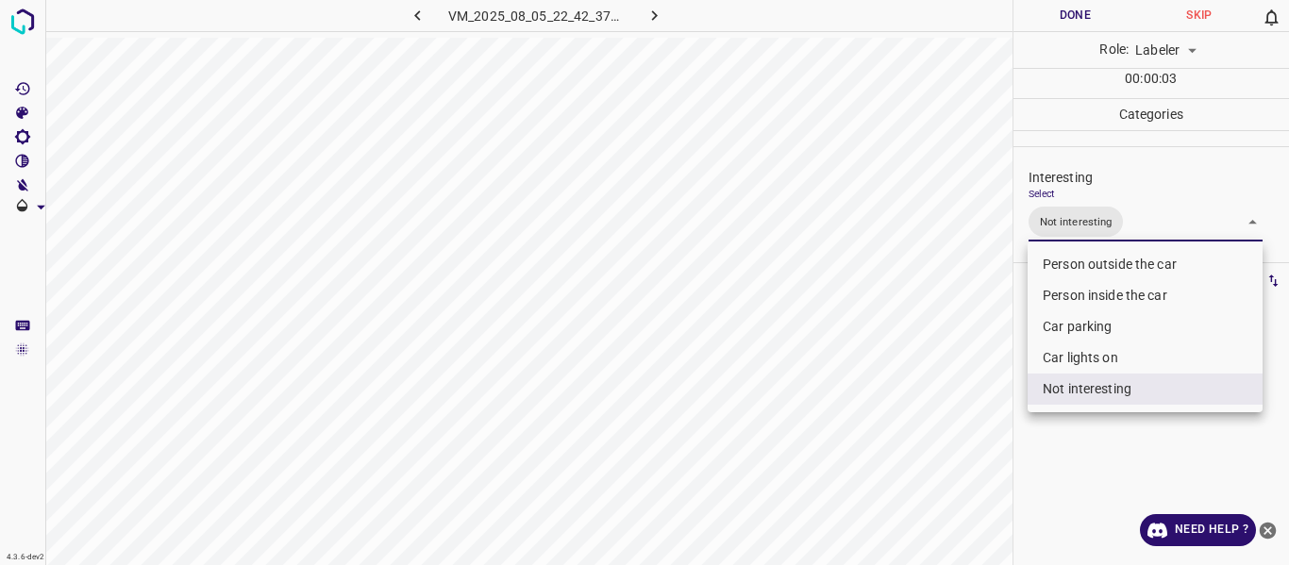
drag, startPoint x: 957, startPoint y: 453, endPoint x: 910, endPoint y: 533, distance: 92.6
click at [958, 476] on div at bounding box center [644, 282] width 1289 height 565
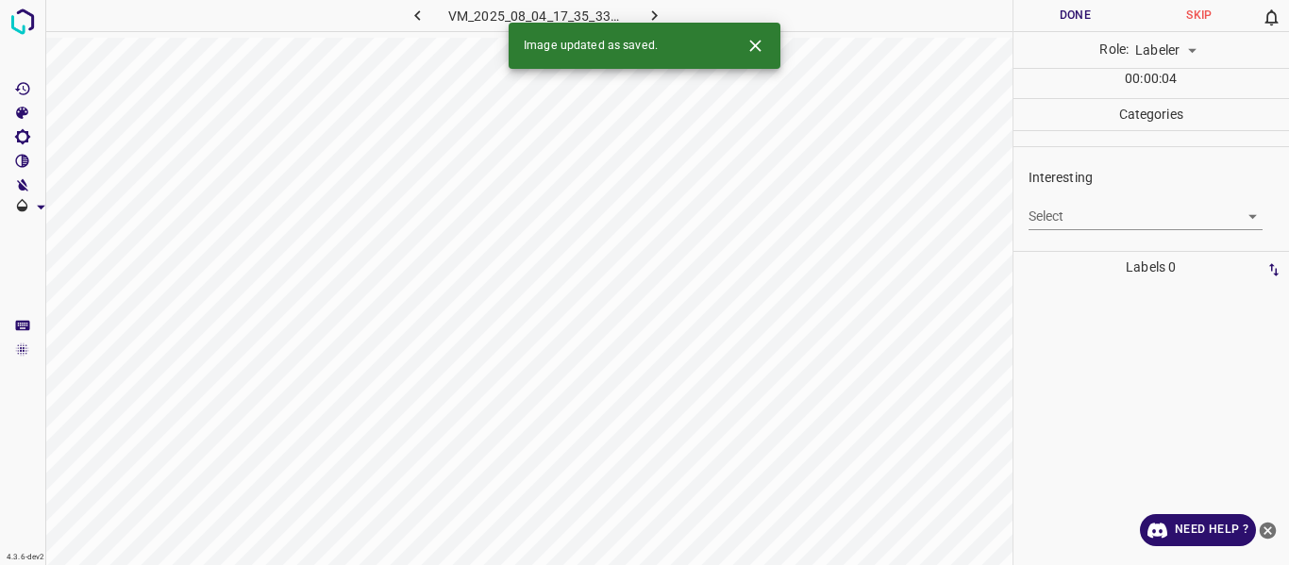
click at [1075, 225] on body "4.3.6-dev2 VM_2025_08_04_17_35_33_009_00.gif Done Skip 0 Role: Labeler labeler …" at bounding box center [644, 282] width 1289 height 565
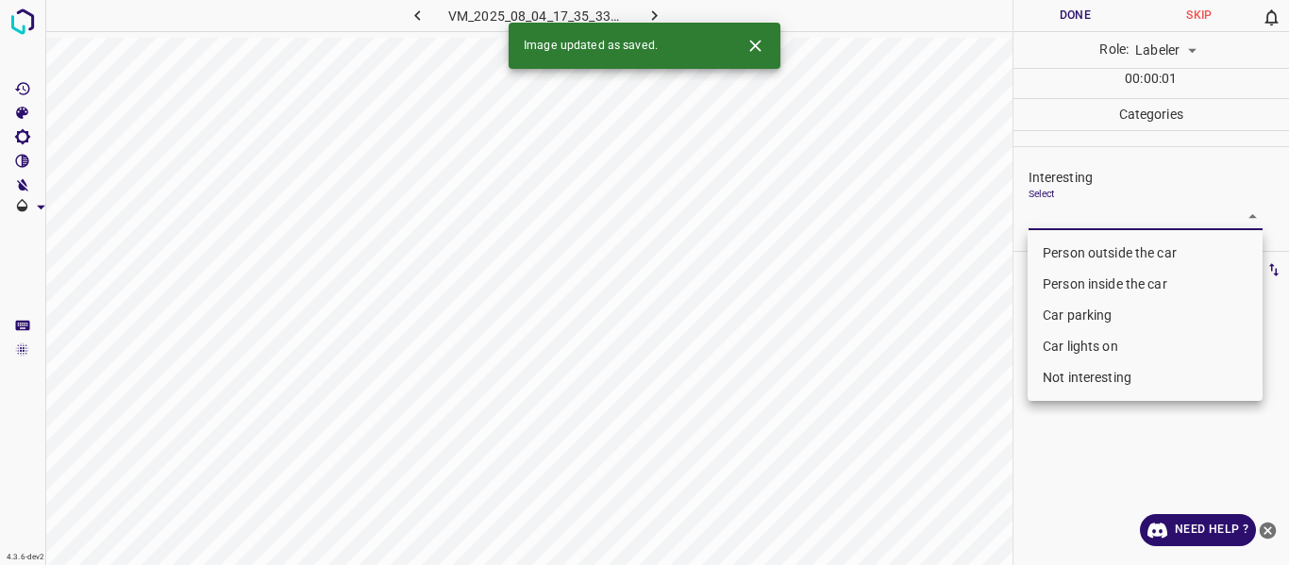
click at [1068, 281] on li "Person inside the car" at bounding box center [1144, 284] width 235 height 31
type input "Person inside the car"
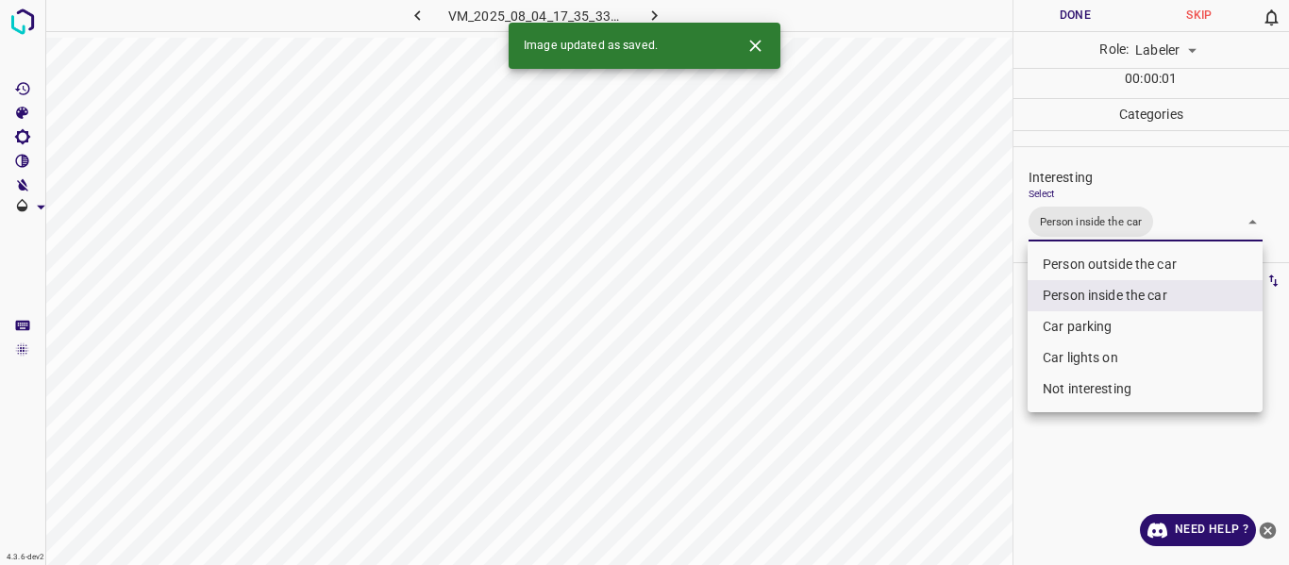
drag, startPoint x: 974, startPoint y: 364, endPoint x: 958, endPoint y: 431, distance: 68.9
click at [974, 393] on div at bounding box center [644, 282] width 1289 height 565
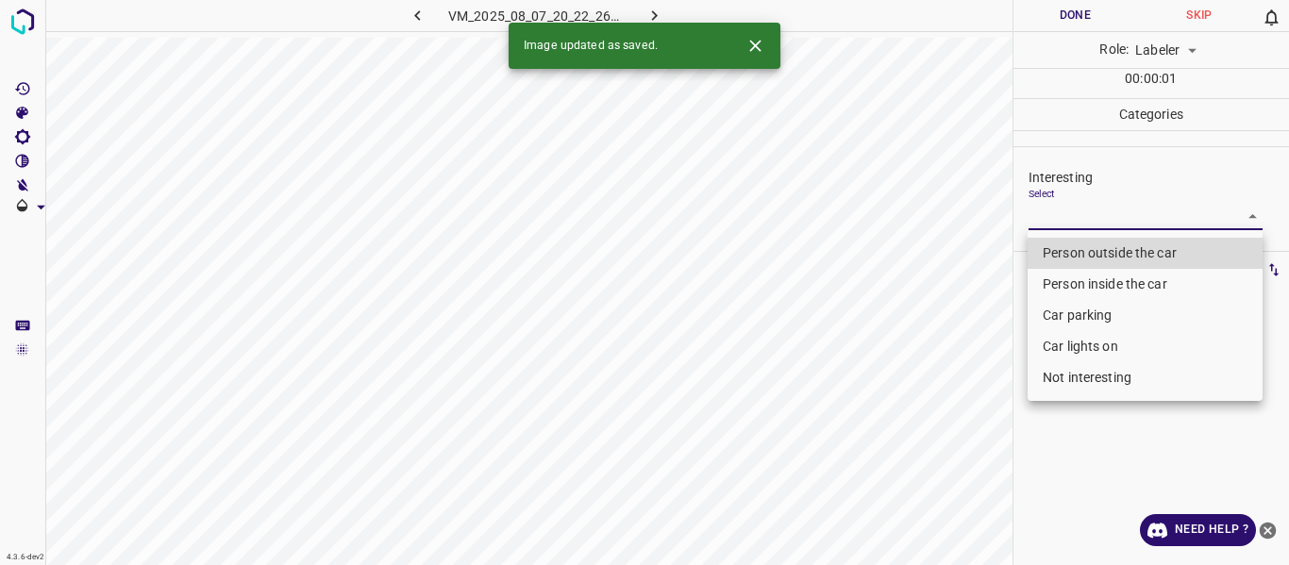
click at [1106, 208] on body "4.3.6-dev2 VM_2025_08_07_20_22_26_622_02.gif Done Skip 0 Role: Labeler labeler …" at bounding box center [644, 282] width 1289 height 565
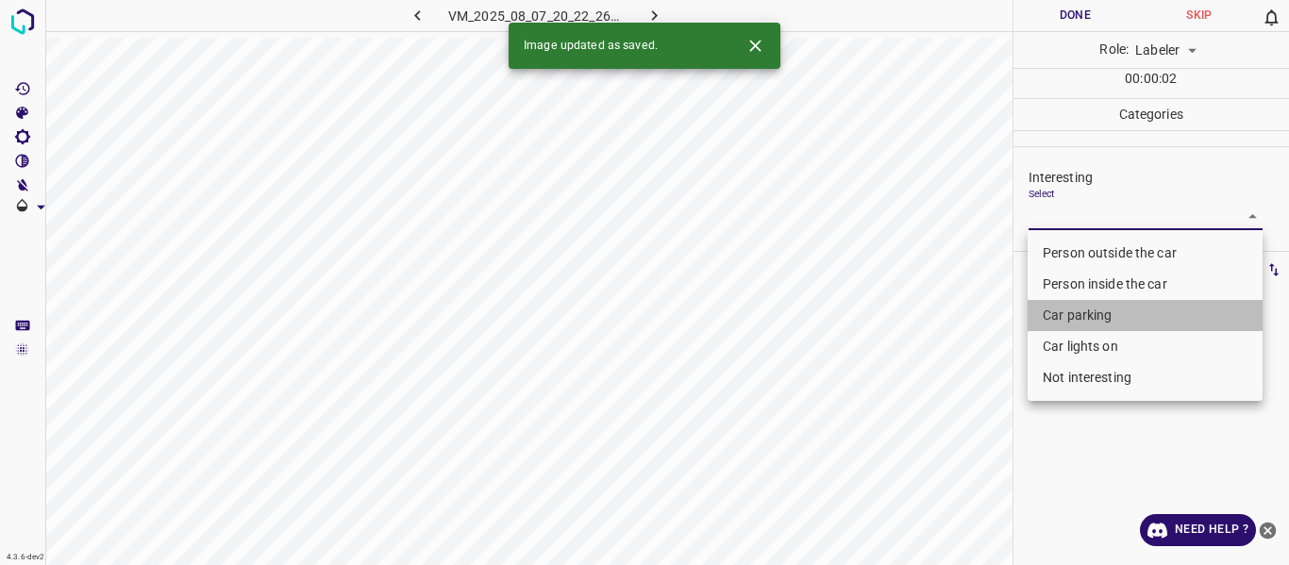
click at [1077, 317] on li "Car parking" at bounding box center [1144, 315] width 235 height 31
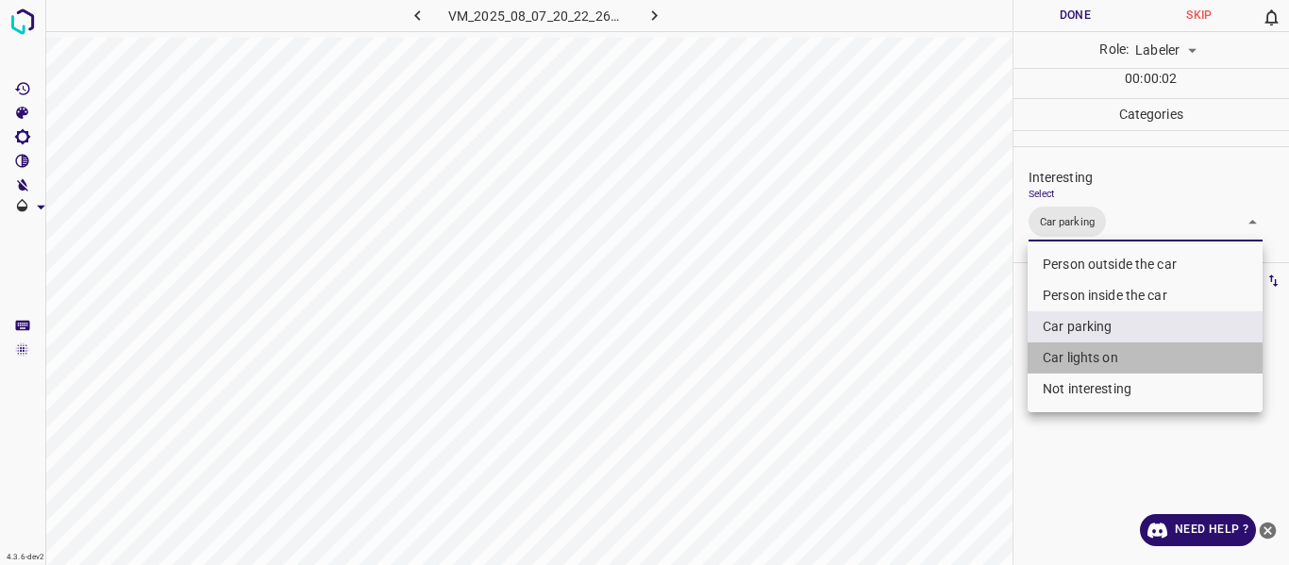
click at [1075, 352] on li "Car lights on" at bounding box center [1144, 357] width 235 height 31
type input "Car parking,Car lights on"
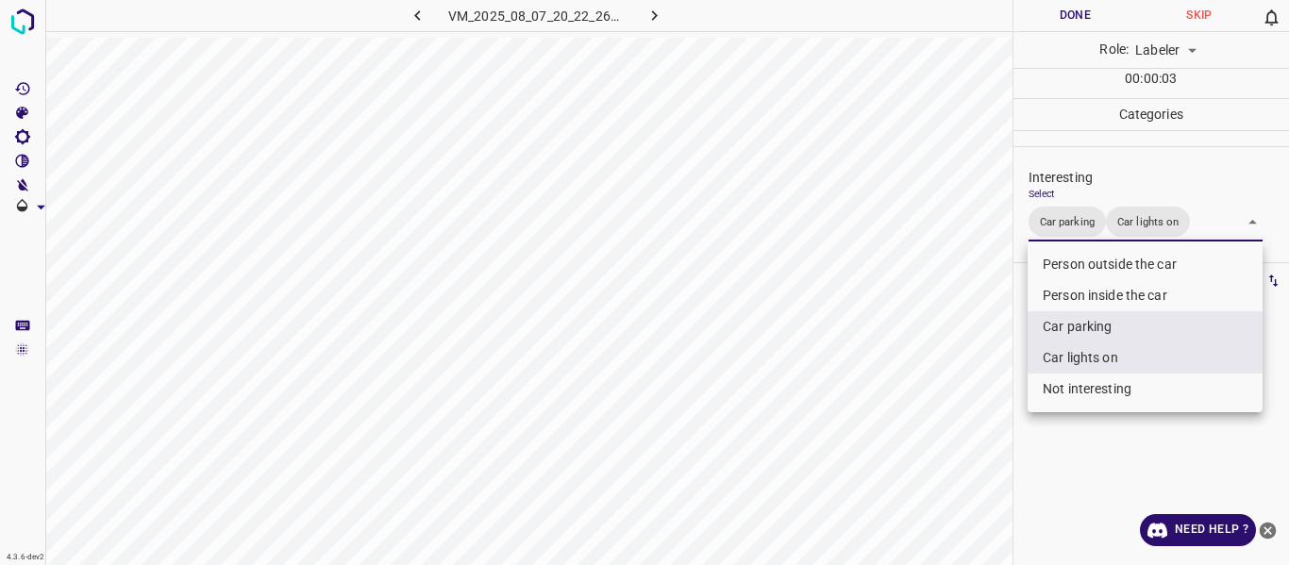
drag, startPoint x: 962, startPoint y: 412, endPoint x: 950, endPoint y: 437, distance: 27.4
click at [959, 420] on div at bounding box center [644, 282] width 1289 height 565
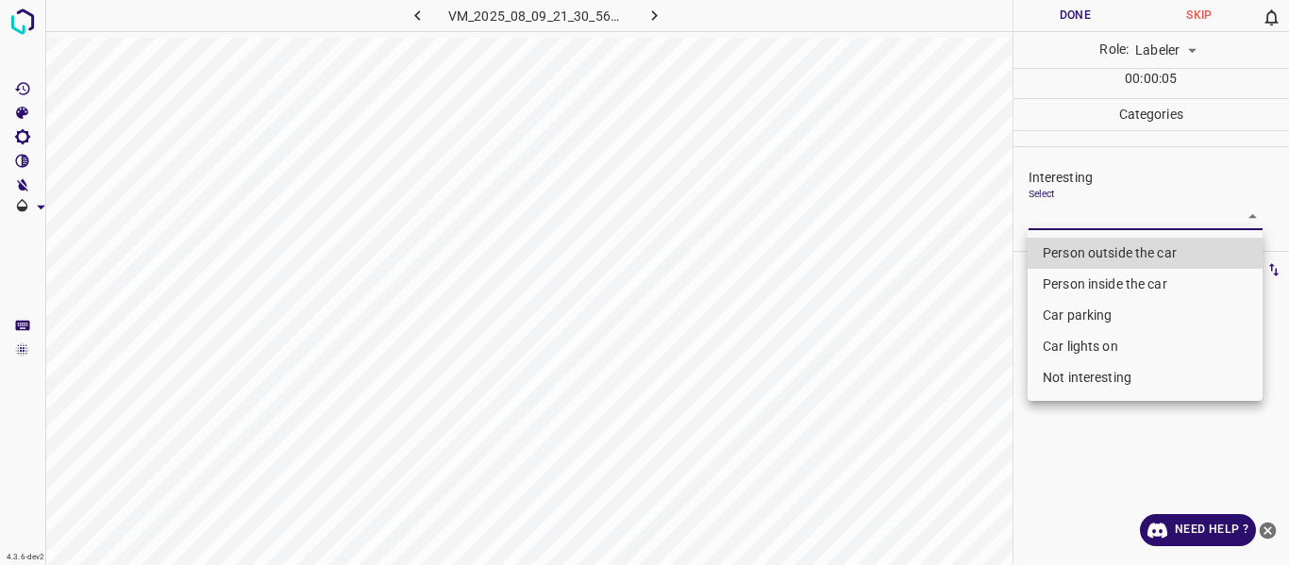
click at [1106, 220] on body "4.3.6-dev2 VM_2025_08_09_21_30_56_175_06.gif Done Skip 0 Role: Labeler labeler …" at bounding box center [644, 282] width 1289 height 565
click at [1067, 376] on li "Not interesting" at bounding box center [1144, 377] width 235 height 31
type input "Not interesting"
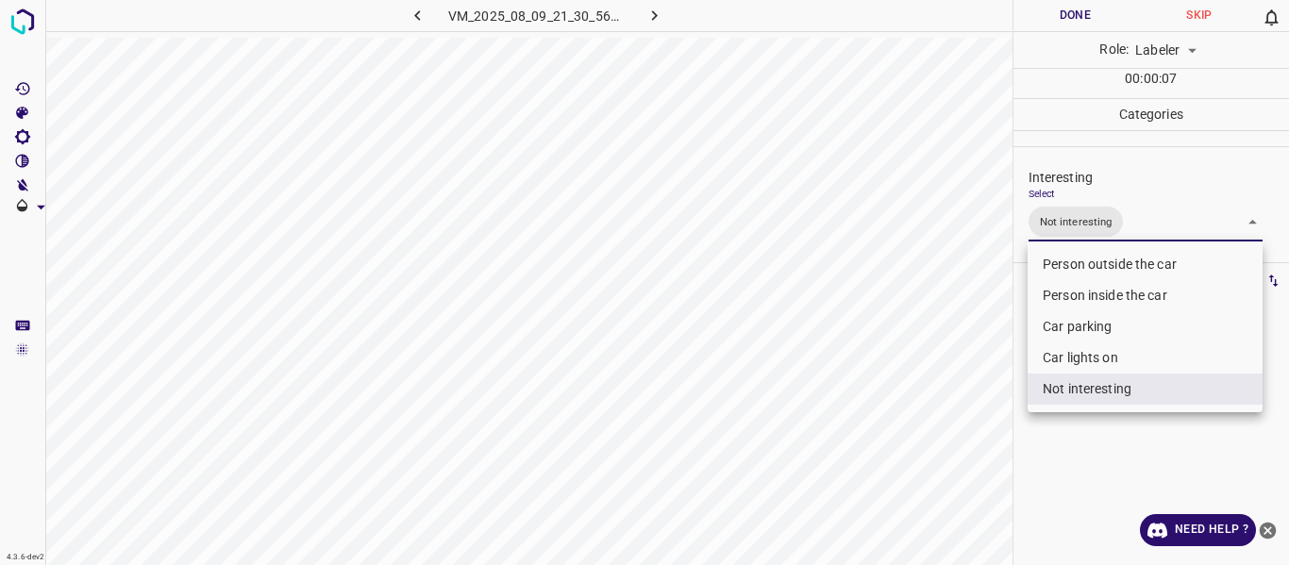
drag, startPoint x: 972, startPoint y: 430, endPoint x: 950, endPoint y: 470, distance: 45.2
click at [970, 439] on div at bounding box center [644, 282] width 1289 height 565
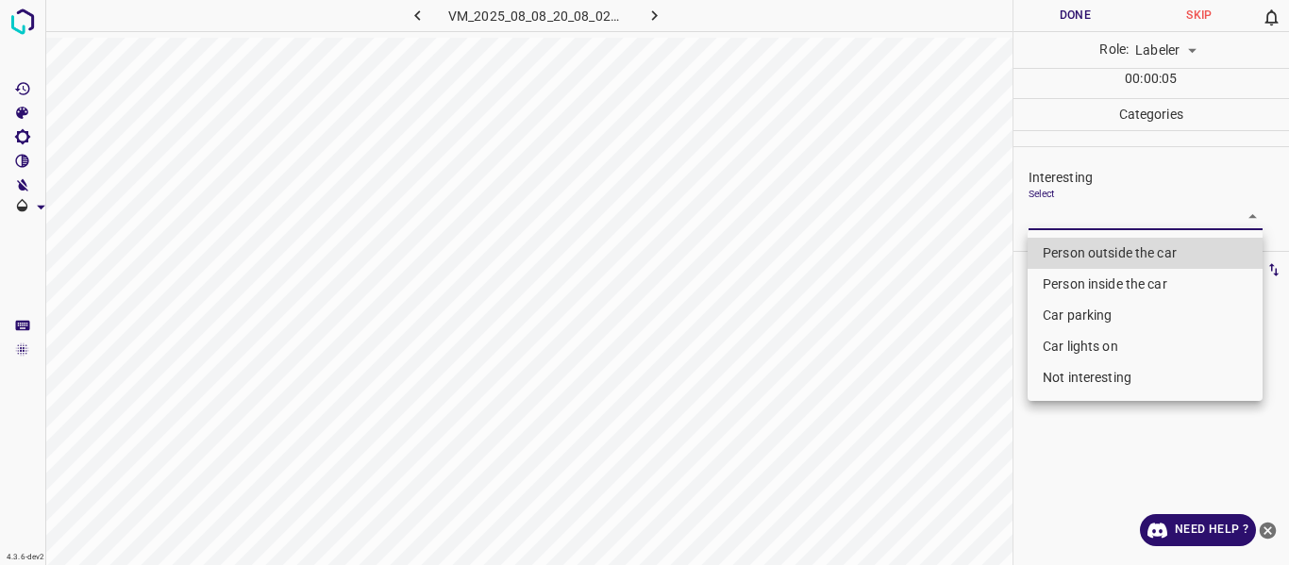
click at [1050, 218] on body "4.3.6-dev2 VM_2025_08_08_20_08_02_191_05.gif Done Skip 0 Role: Labeler labeler …" at bounding box center [644, 282] width 1289 height 565
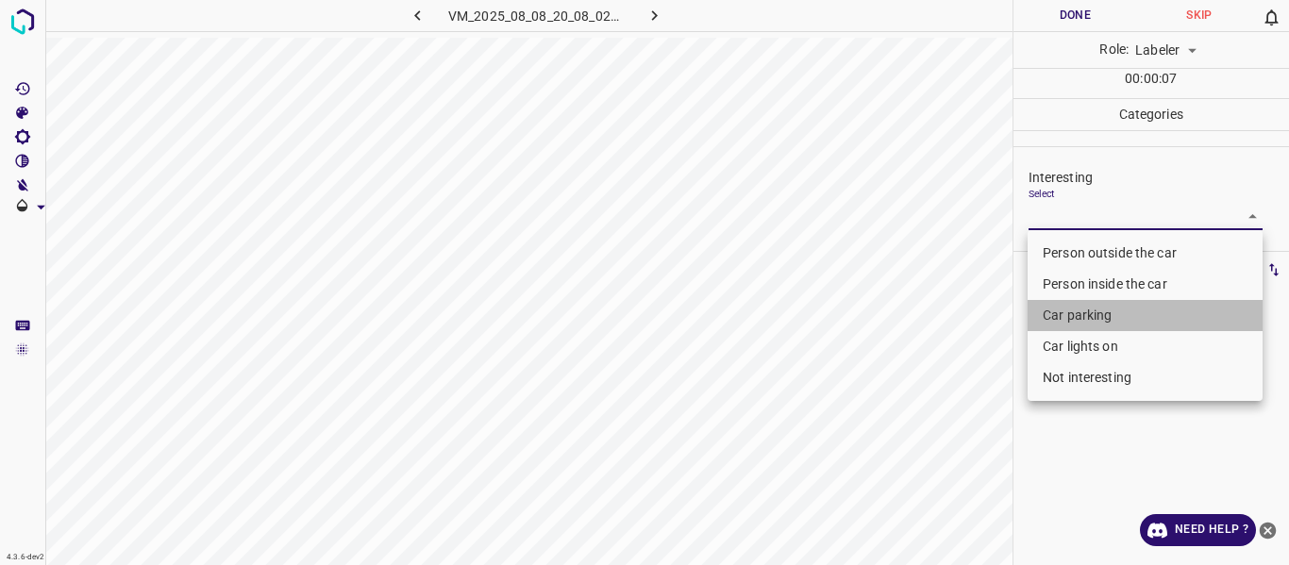
click at [1059, 311] on li "Car parking" at bounding box center [1144, 315] width 235 height 31
type input "Car parking"
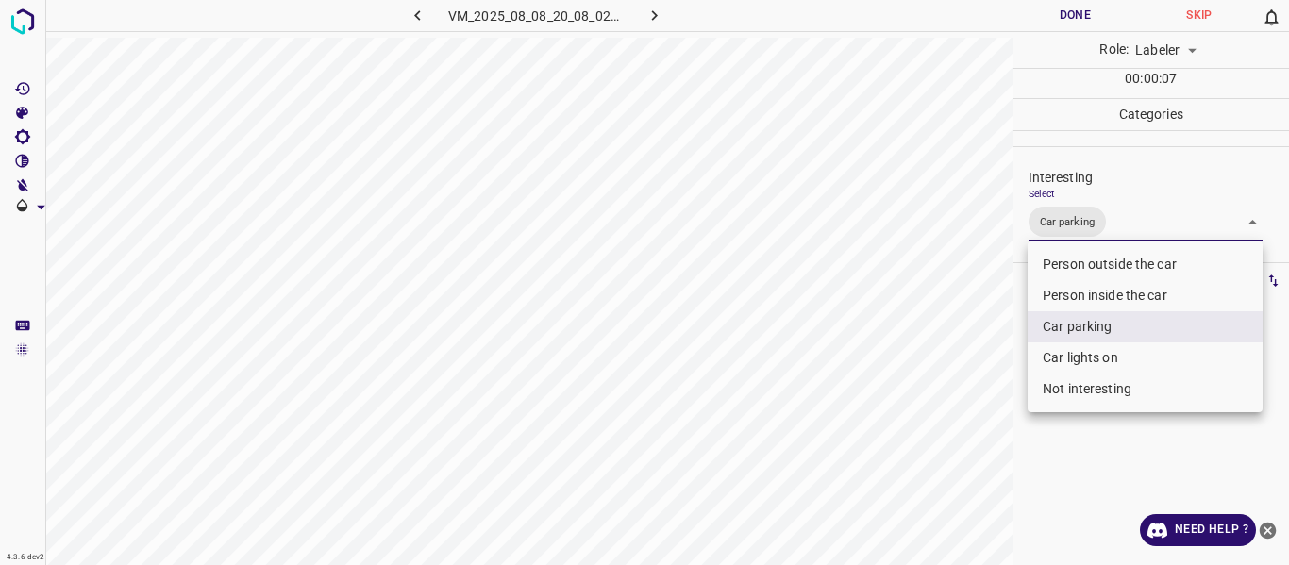
drag, startPoint x: 929, startPoint y: 392, endPoint x: 923, endPoint y: 423, distance: 31.8
click at [925, 416] on div at bounding box center [644, 282] width 1289 height 565
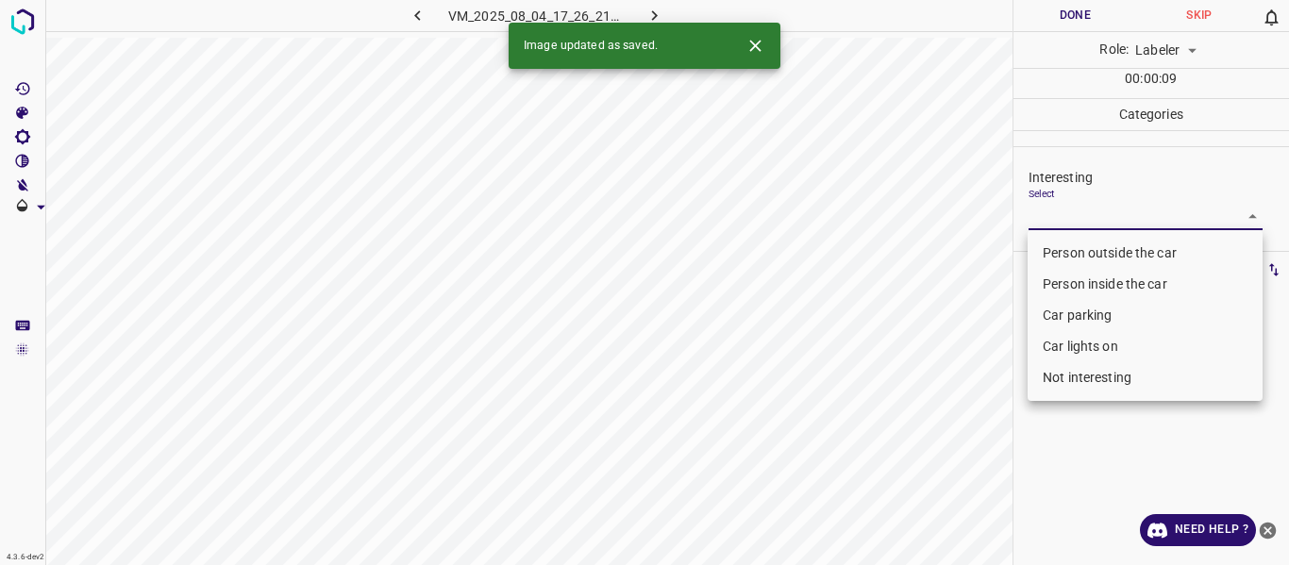
click at [1091, 214] on body "4.3.6-dev2 VM_2025_08_04_17_26_21_552_00.gif Done Skip 0 Role: Labeler labeler …" at bounding box center [644, 282] width 1289 height 565
click at [1082, 249] on li "Person outside the car" at bounding box center [1144, 253] width 235 height 31
type input "Person outside the car"
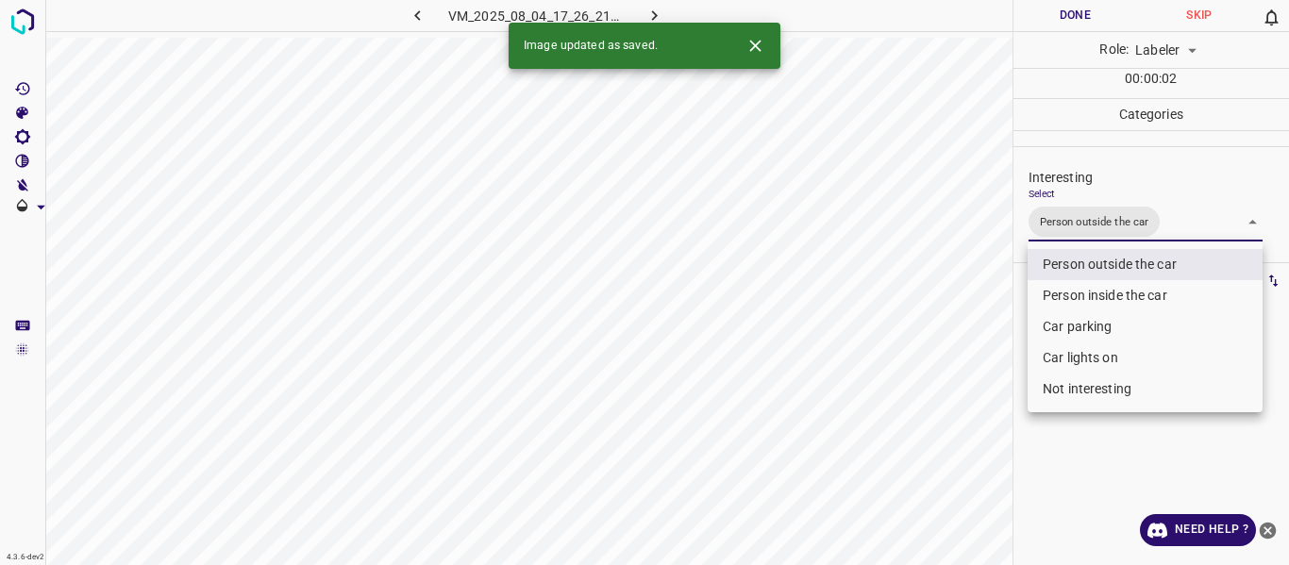
drag, startPoint x: 964, startPoint y: 350, endPoint x: 902, endPoint y: 468, distance: 133.4
click at [959, 377] on div at bounding box center [644, 282] width 1289 height 565
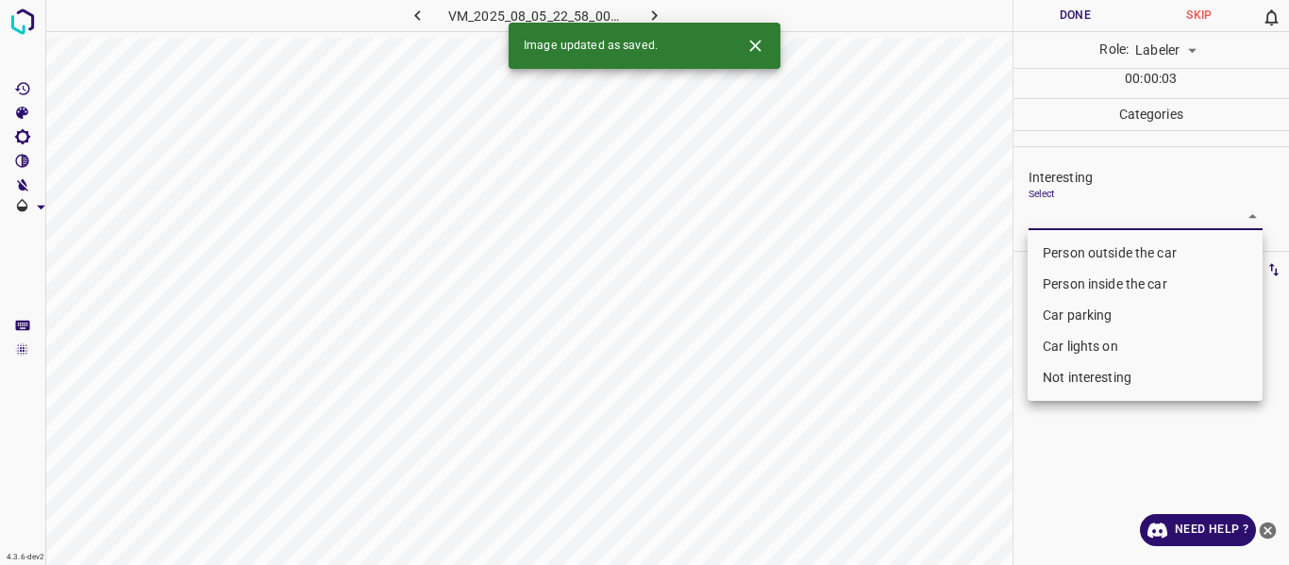
drag, startPoint x: 1091, startPoint y: 225, endPoint x: 1086, endPoint y: 262, distance: 38.0
click at [1091, 233] on body "4.3.6-dev2 VM_2025_08_05_22_58_00_797_02.gif Done Skip 0 Role: Labeler labeler …" at bounding box center [644, 282] width 1289 height 565
click at [1086, 257] on li "Person outside the car" at bounding box center [1144, 253] width 235 height 31
type input "Person outside the car"
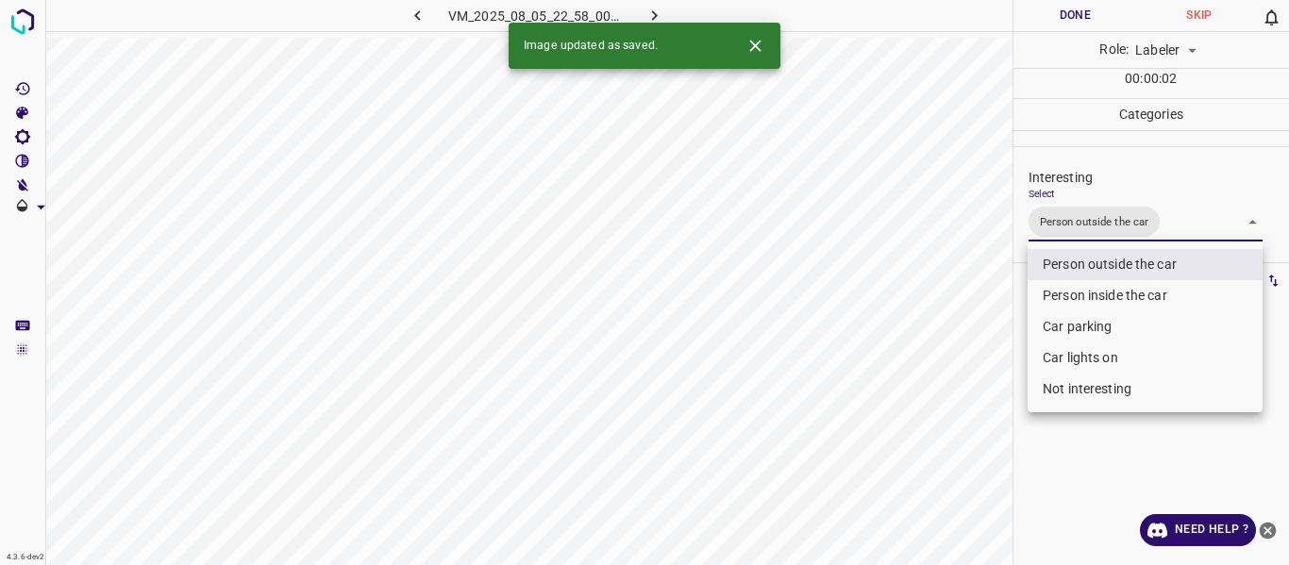
drag, startPoint x: 974, startPoint y: 367, endPoint x: 957, endPoint y: 405, distance: 41.4
click at [971, 375] on div at bounding box center [644, 282] width 1289 height 565
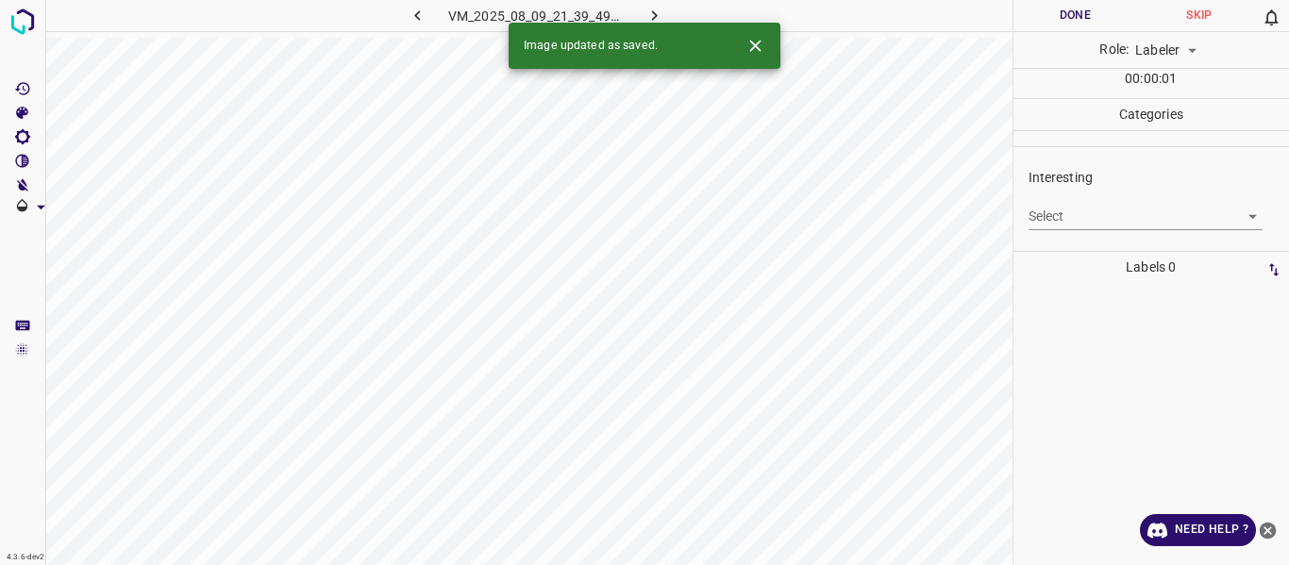
click at [1068, 215] on body "4.3.6-dev2 VM_2025_08_09_21_39_49_856_04.gif Done Skip 0 Role: Labeler labeler …" at bounding box center [644, 282] width 1289 height 565
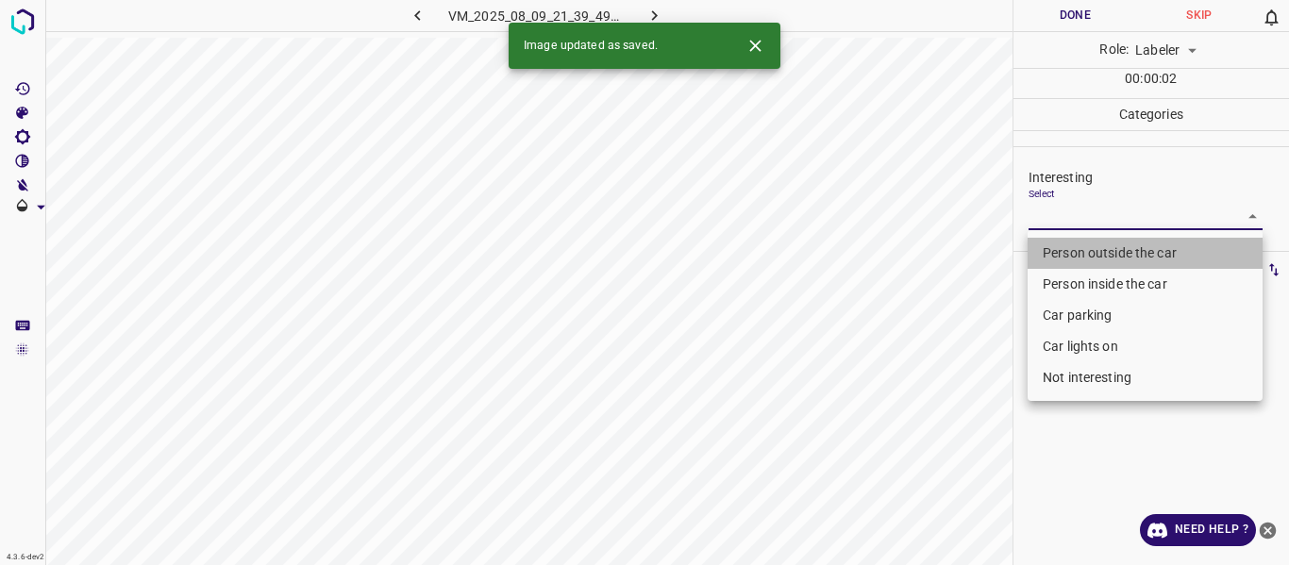
click at [1076, 254] on li "Person outside the car" at bounding box center [1144, 253] width 235 height 31
type input "Person outside the car"
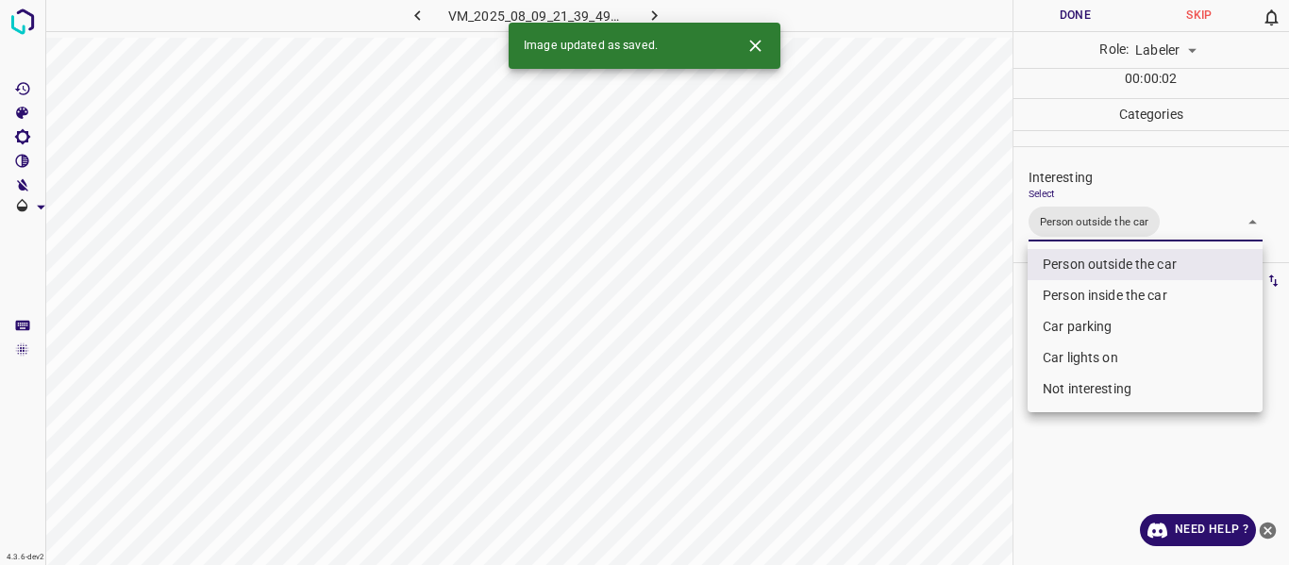
drag, startPoint x: 944, startPoint y: 398, endPoint x: 940, endPoint y: 423, distance: 25.0
click at [942, 406] on div at bounding box center [644, 282] width 1289 height 565
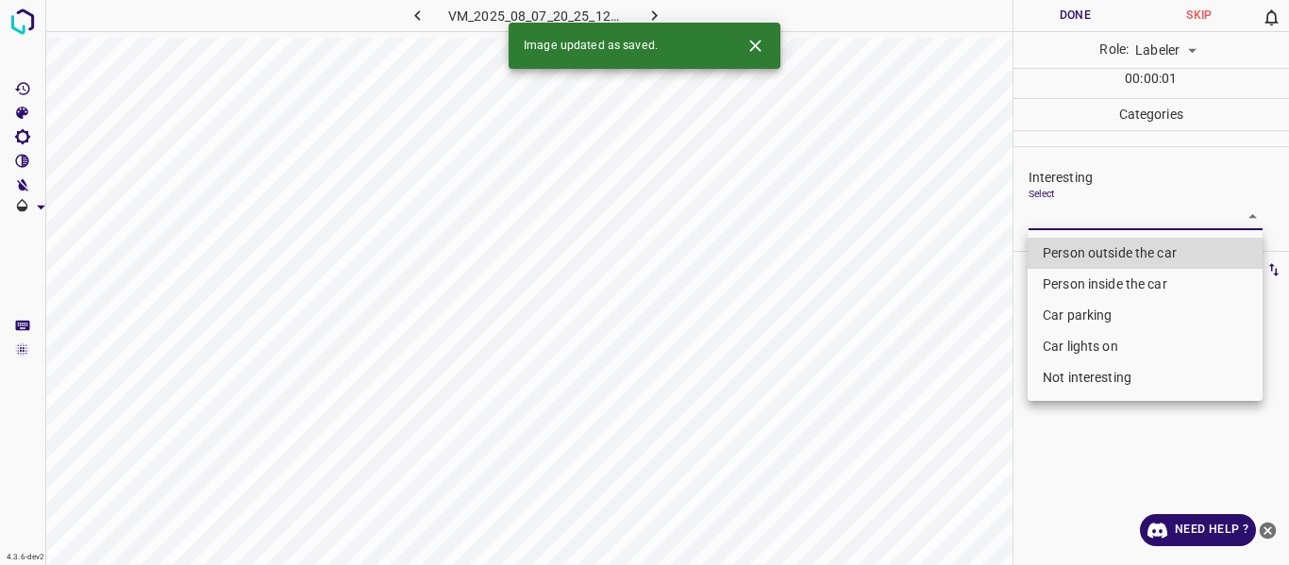
drag, startPoint x: 1075, startPoint y: 208, endPoint x: 1065, endPoint y: 243, distance: 36.2
click at [1075, 209] on body "4.3.6-dev2 VM_2025_08_07_20_25_12_653_05.gif Done Skip 0 Role: Labeler labeler …" at bounding box center [644, 282] width 1289 height 565
click at [1065, 244] on li "Person outside the car" at bounding box center [1144, 253] width 235 height 31
type input "Person outside the car"
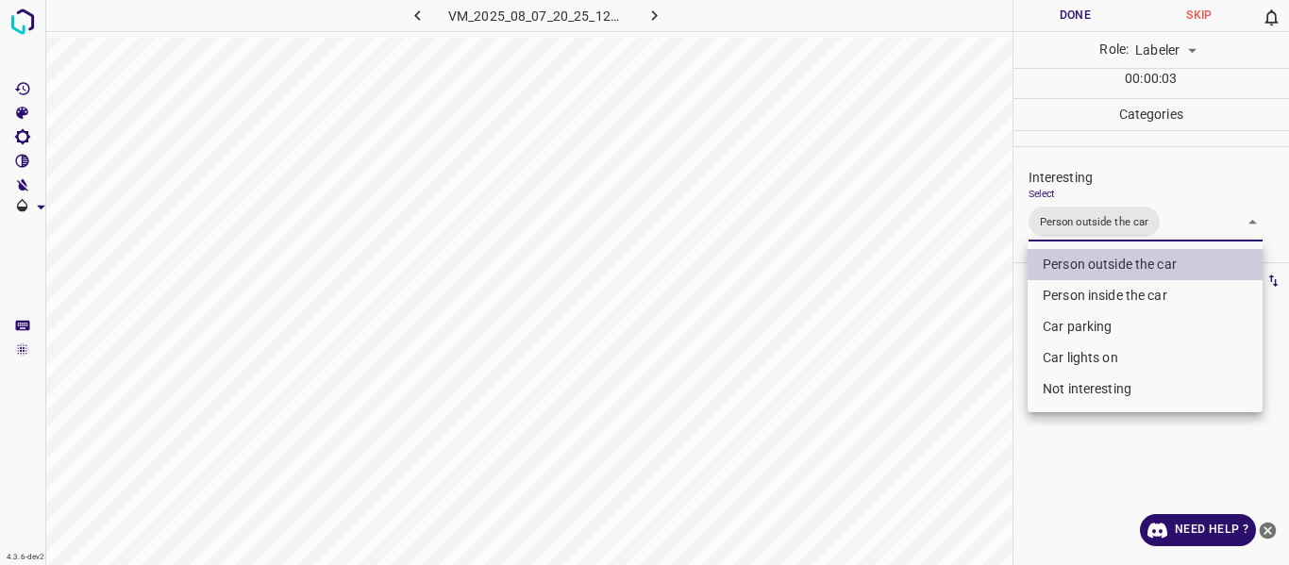
drag, startPoint x: 970, startPoint y: 379, endPoint x: 955, endPoint y: 404, distance: 28.8
click at [967, 386] on div at bounding box center [644, 282] width 1289 height 565
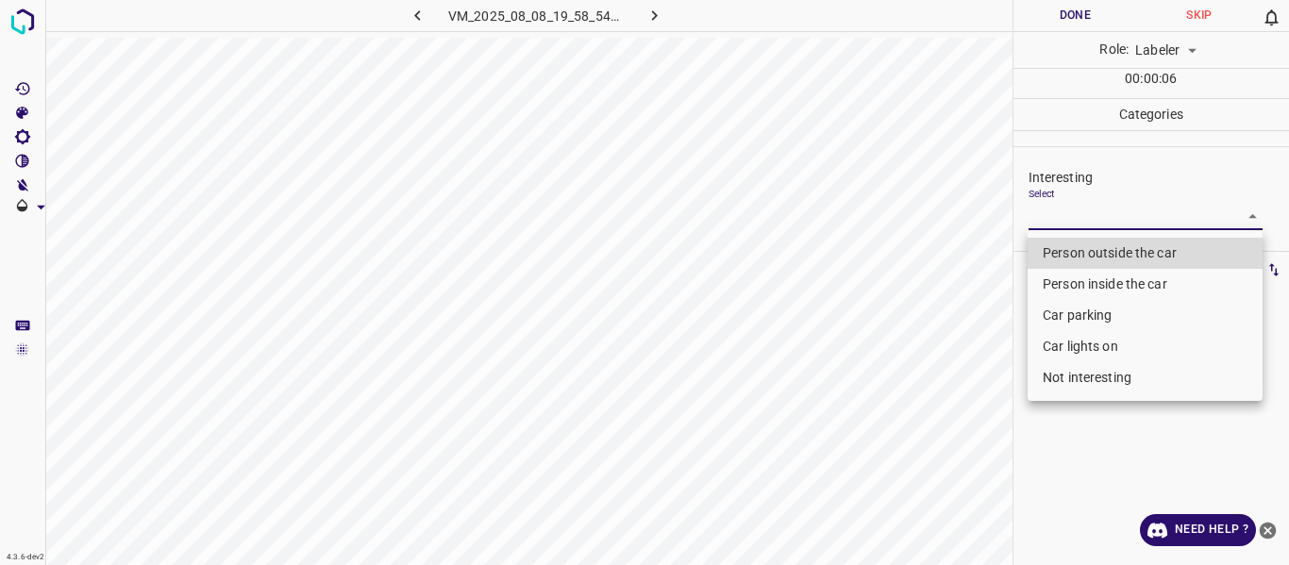
drag, startPoint x: 1092, startPoint y: 207, endPoint x: 1065, endPoint y: 288, distance: 85.3
click at [1092, 208] on body "4.3.6-dev2 VM_2025_08_08_19_58_54_530_03.gif Done Skip 0 Role: Labeler labeler …" at bounding box center [644, 282] width 1289 height 565
click at [1068, 375] on li "Not interesting" at bounding box center [1144, 377] width 235 height 31
type input "Not interesting"
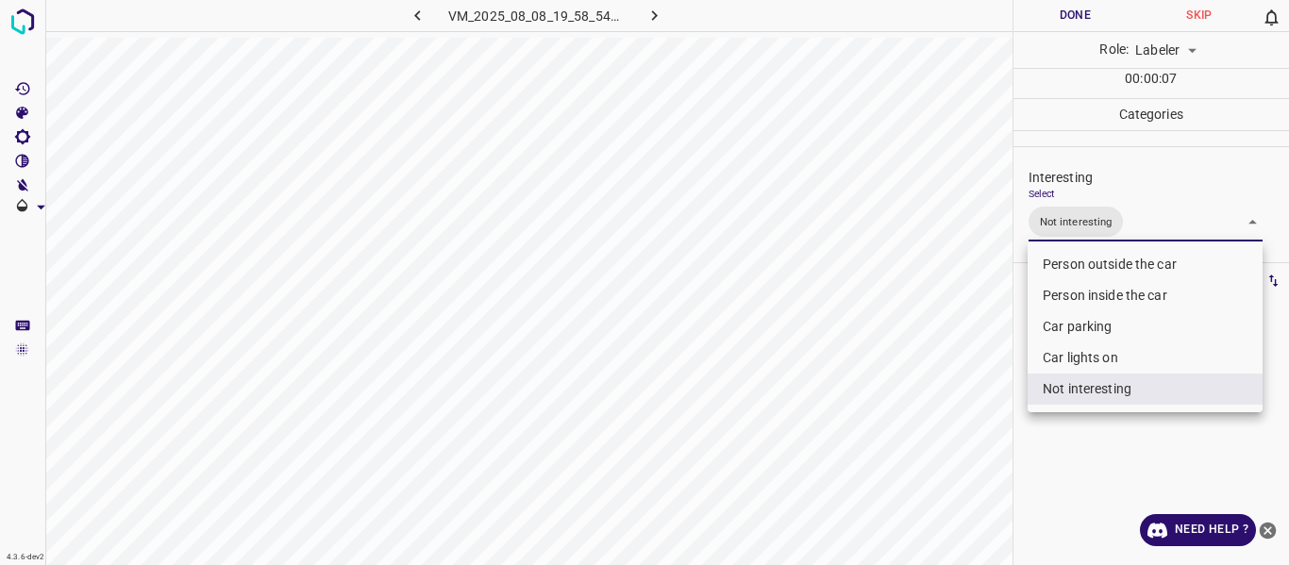
click at [990, 393] on div at bounding box center [644, 282] width 1289 height 565
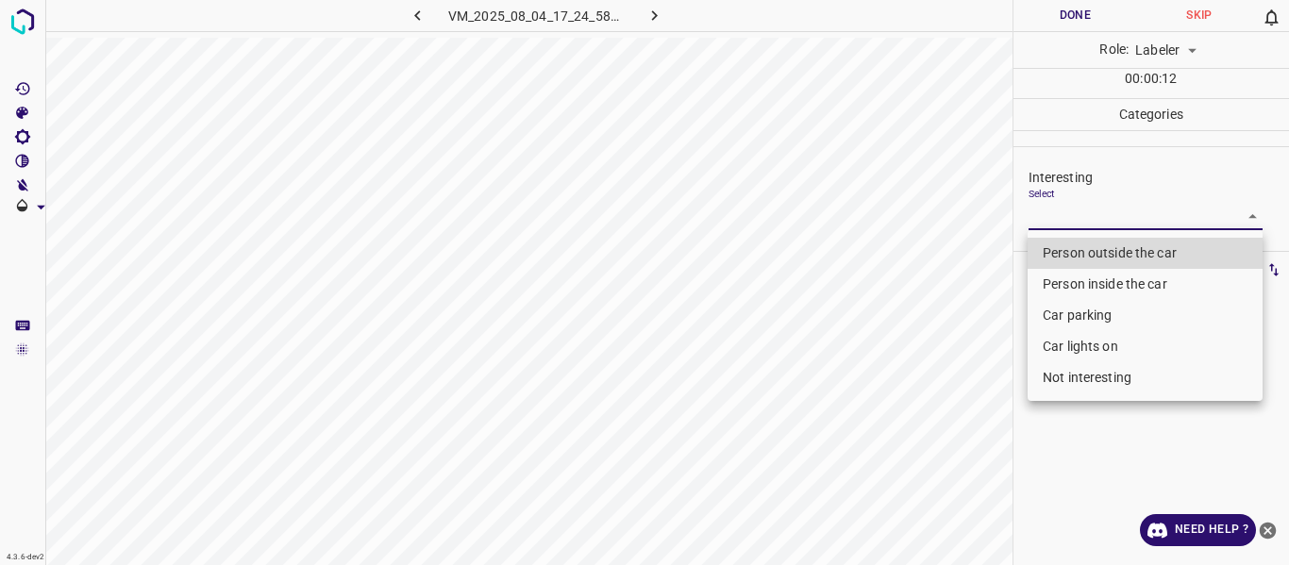
click at [1140, 217] on body "4.3.6-dev2 VM_2025_08_04_17_24_58_538_03.gif Done Skip 0 Role: Labeler labeler …" at bounding box center [644, 282] width 1289 height 565
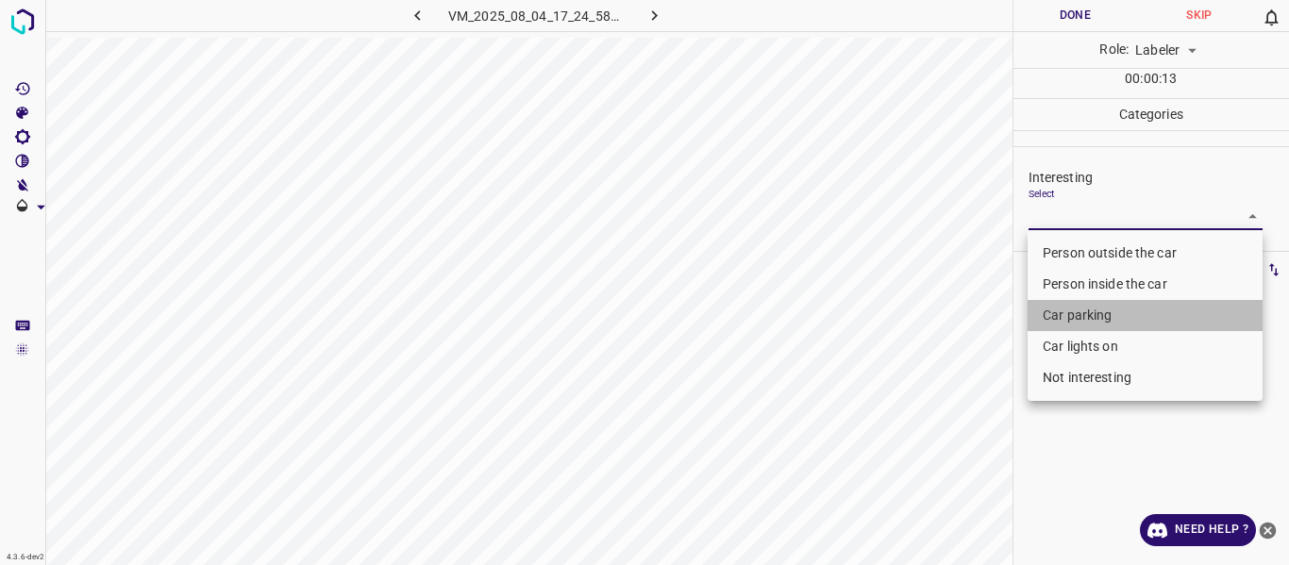
click at [1098, 317] on li "Car parking" at bounding box center [1144, 315] width 235 height 31
type input "Car parking"
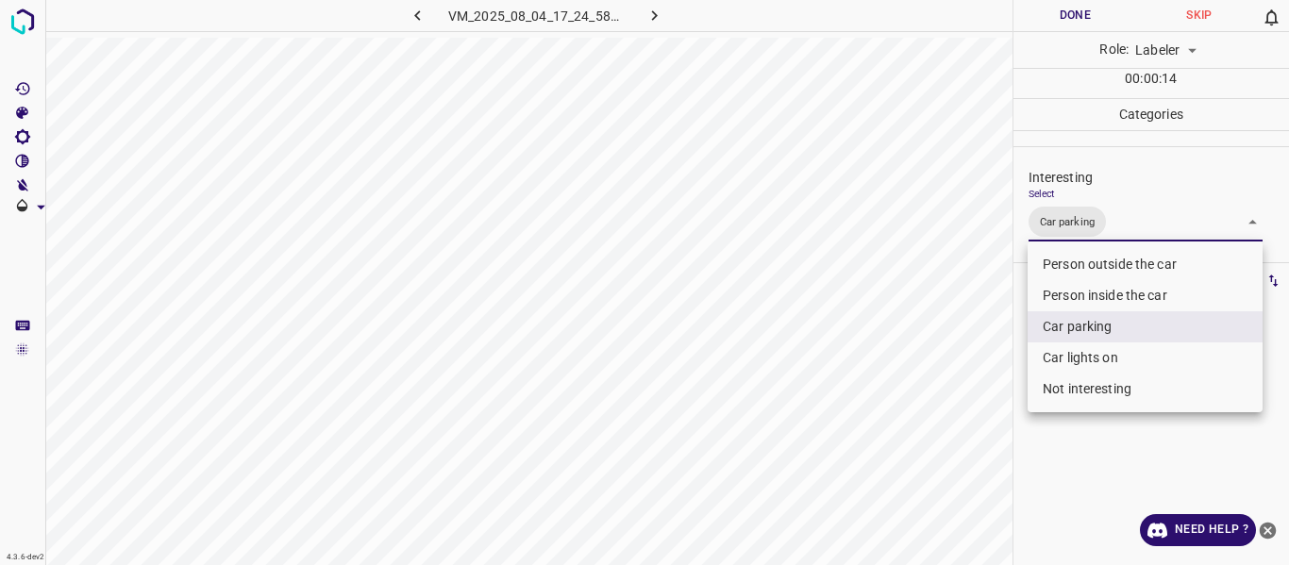
drag, startPoint x: 1014, startPoint y: 393, endPoint x: 945, endPoint y: 463, distance: 98.1
click at [1008, 408] on div at bounding box center [644, 282] width 1289 height 565
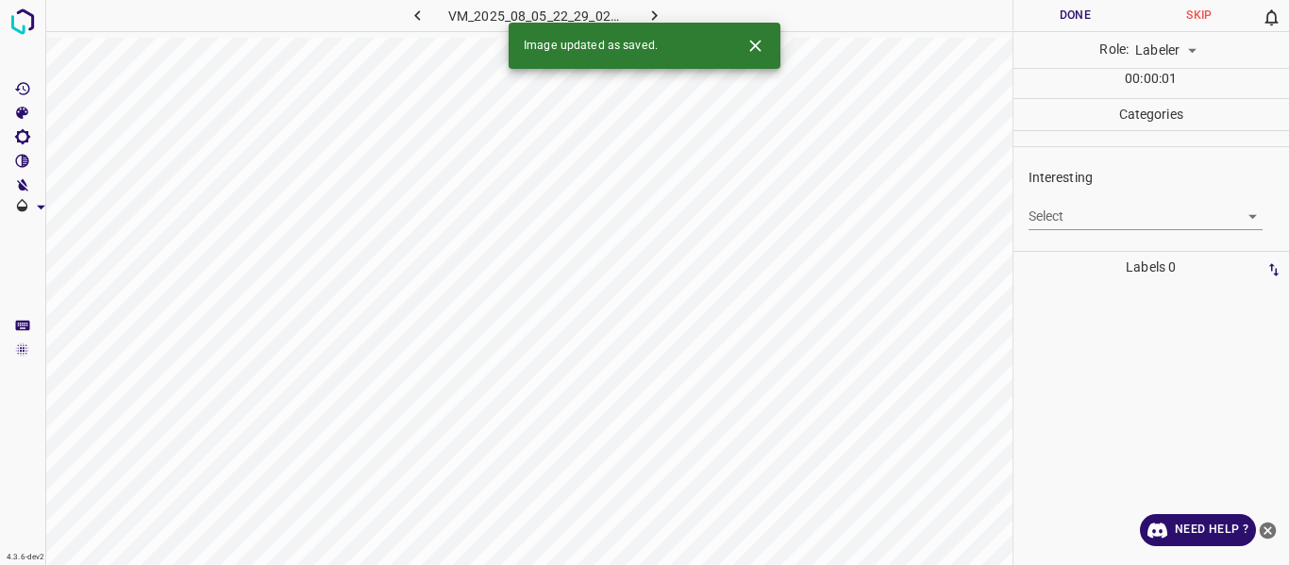
click at [1073, 205] on body "4.3.6-dev2 VM_2025_08_05_22_29_02_970_03.gif Done Skip 0 Role: Labeler labeler …" at bounding box center [644, 282] width 1289 height 565
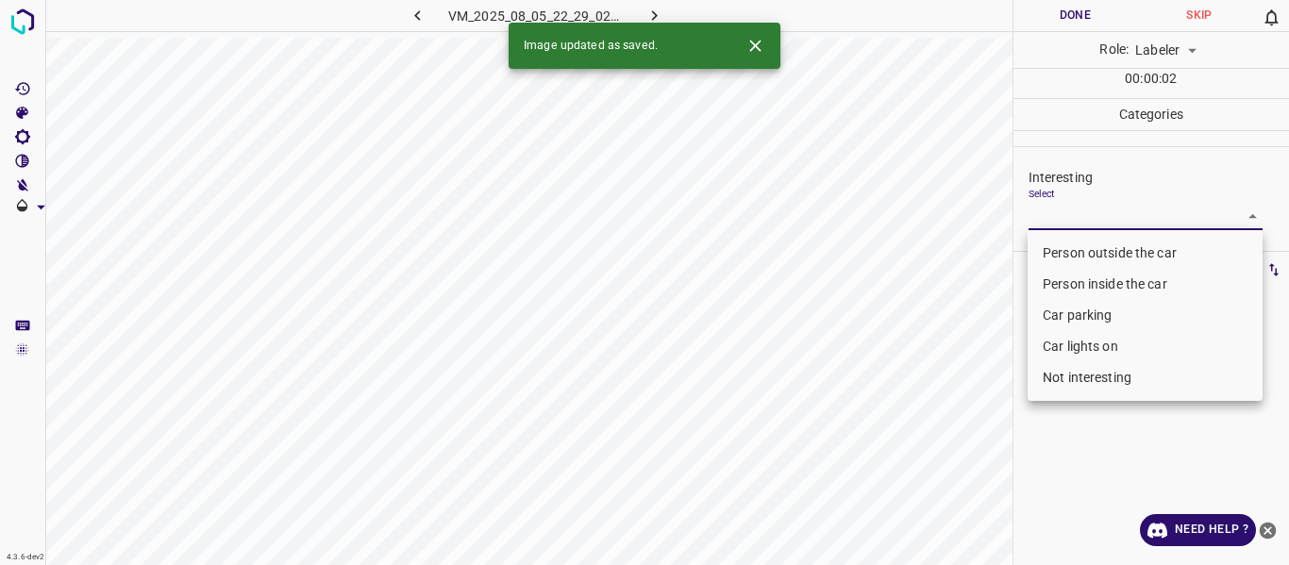
click at [1066, 247] on li "Person outside the car" at bounding box center [1144, 253] width 235 height 31
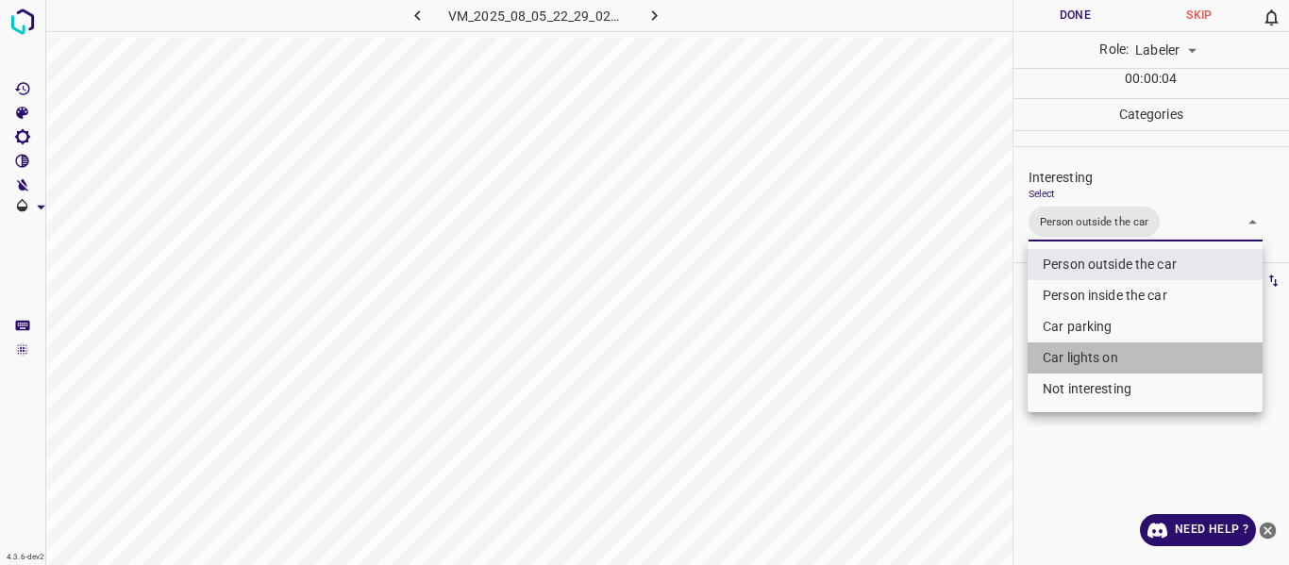
click at [1078, 355] on li "Car lights on" at bounding box center [1144, 357] width 235 height 31
type input "Person outside the car,Car lights on"
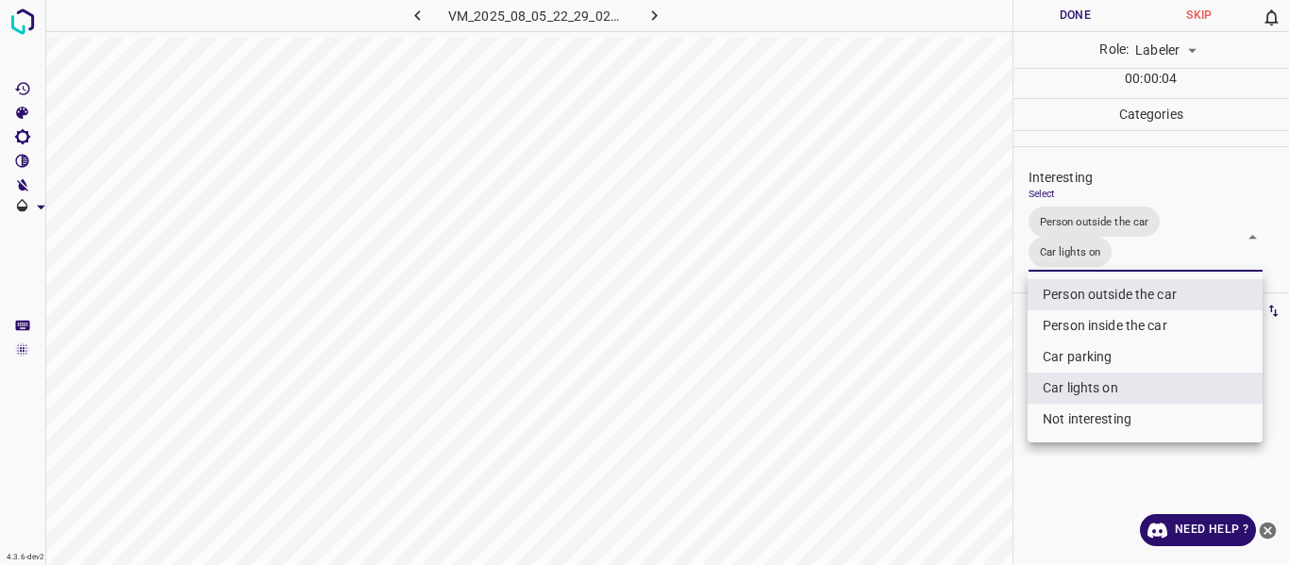
drag, startPoint x: 941, startPoint y: 416, endPoint x: 937, endPoint y: 440, distance: 23.9
click at [939, 435] on div at bounding box center [644, 282] width 1289 height 565
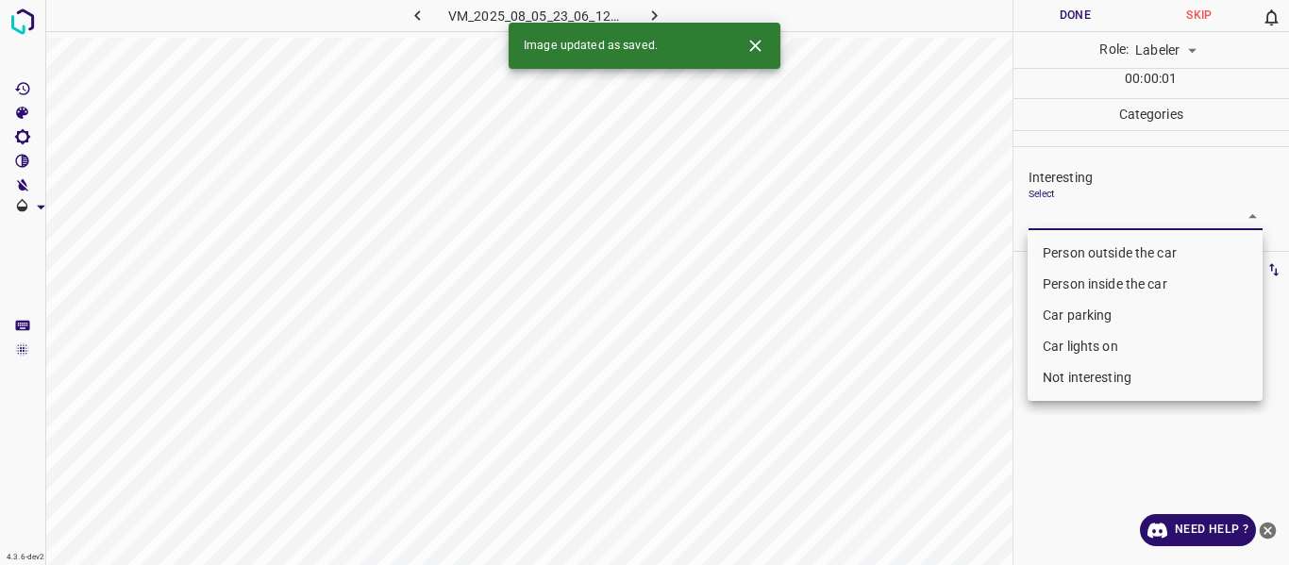
drag, startPoint x: 1086, startPoint y: 208, endPoint x: 1084, endPoint y: 239, distance: 30.2
click at [1087, 208] on body "4.3.6-dev2 VM_2025_08_05_23_06_12_948_08.gif Done Skip 0 Role: Labeler labeler …" at bounding box center [644, 282] width 1289 height 565
click at [1084, 241] on li "Person outside the car" at bounding box center [1144, 253] width 235 height 31
type input "Person outside the car"
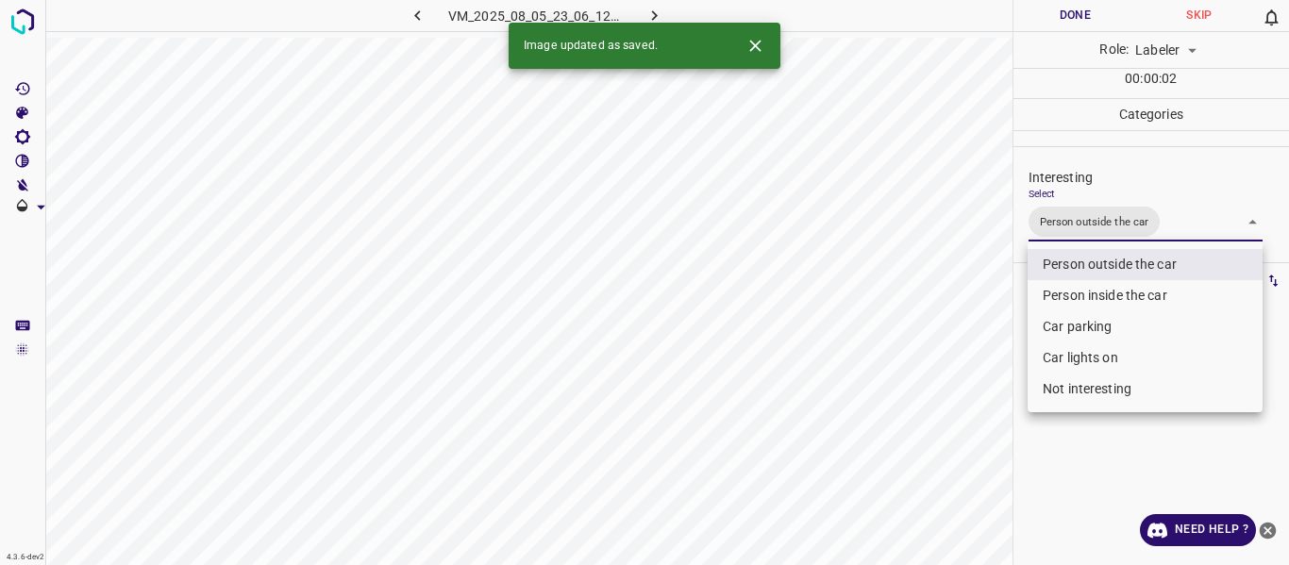
click at [927, 444] on div at bounding box center [644, 282] width 1289 height 565
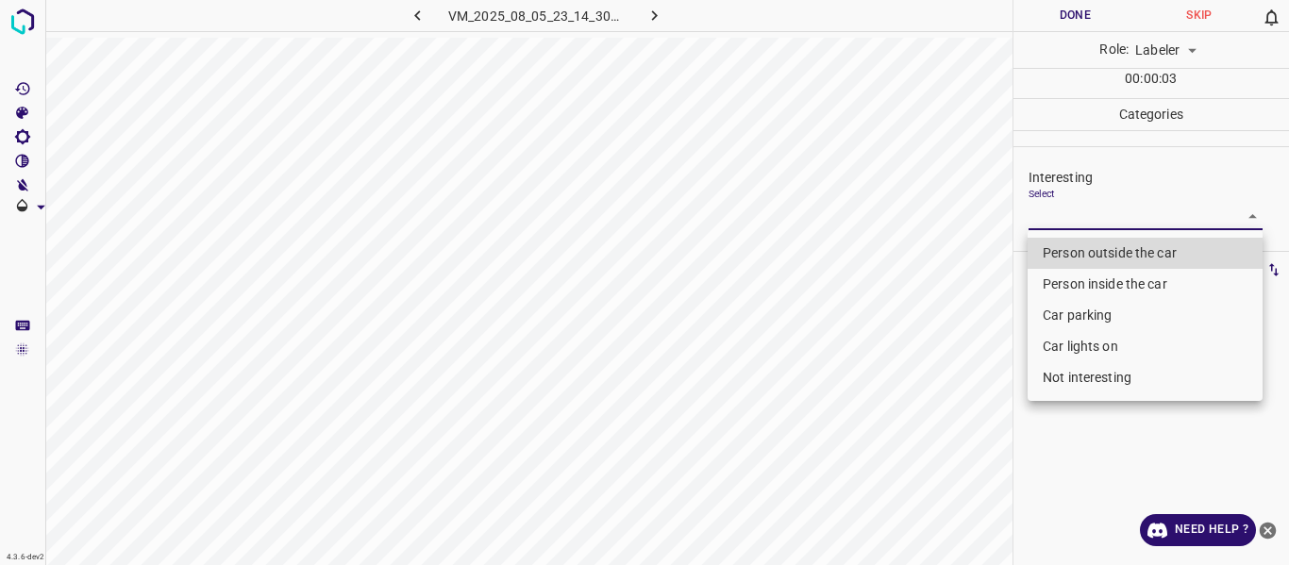
click at [1050, 221] on body "4.3.6-dev2 VM_2025_08_05_23_14_30_628_07.gif Done Skip 0 Role: Labeler labeler …" at bounding box center [644, 282] width 1289 height 565
click at [1051, 251] on li "Person outside the car" at bounding box center [1144, 253] width 235 height 31
type input "Person outside the car"
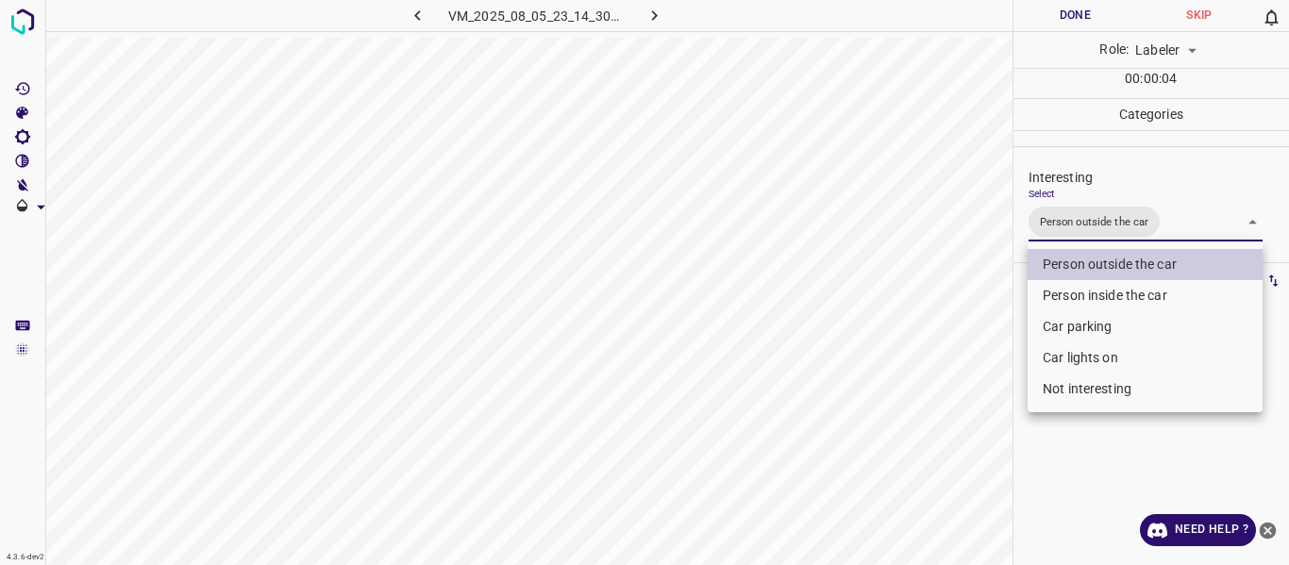
click at [968, 332] on div at bounding box center [644, 282] width 1289 height 565
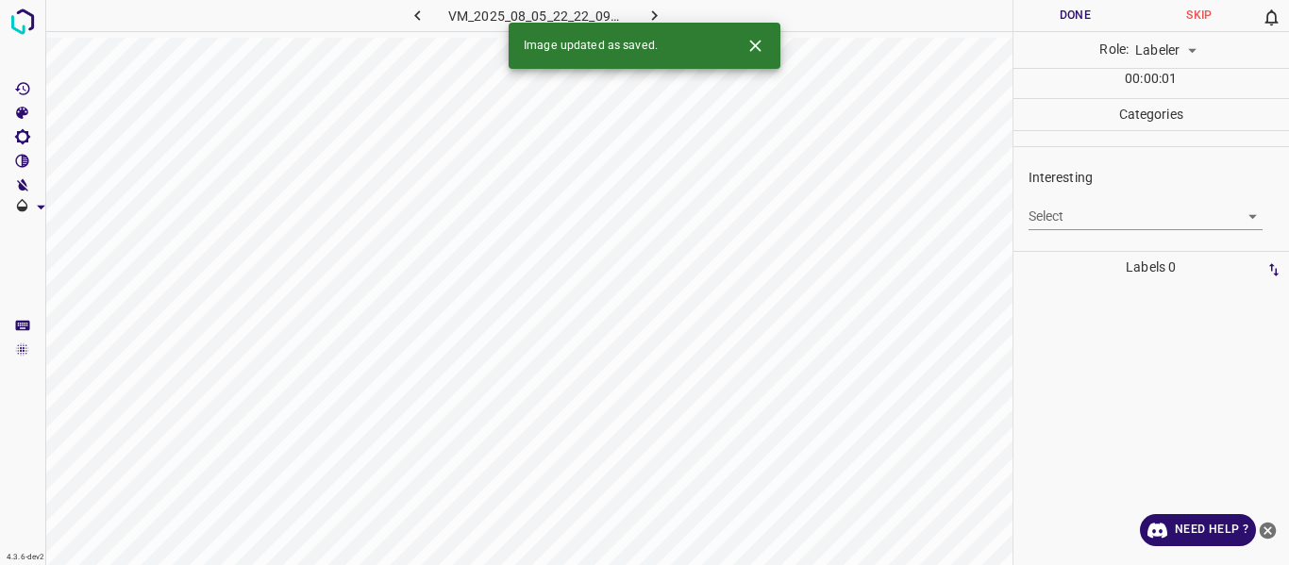
click at [1046, 207] on body "4.3.6-dev2 VM_2025_08_05_22_22_09_349_11.gif Done Skip 0 Role: Labeler labeler …" at bounding box center [644, 282] width 1289 height 565
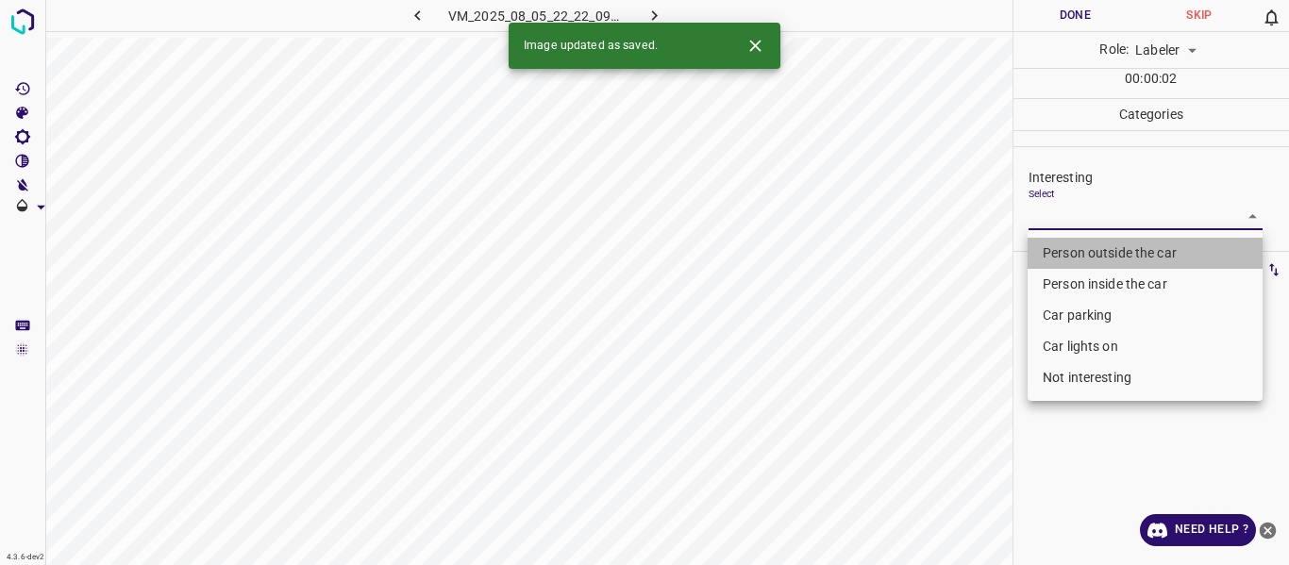
click at [1048, 245] on li "Person outside the car" at bounding box center [1144, 253] width 235 height 31
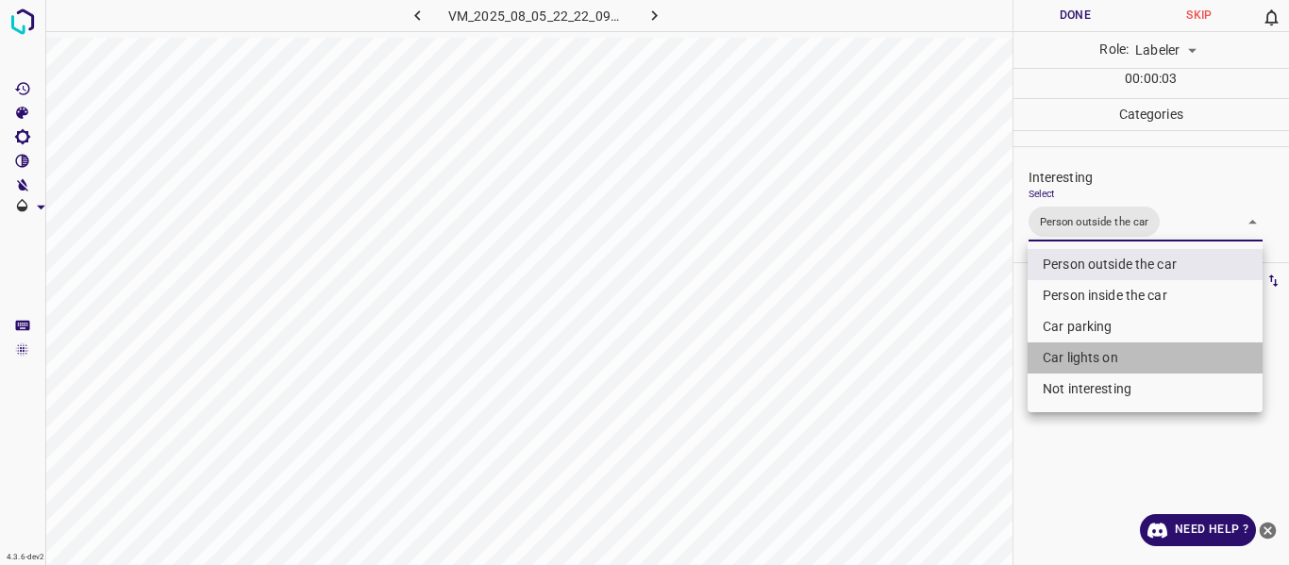
click at [1048, 354] on li "Car lights on" at bounding box center [1144, 357] width 235 height 31
type input "Person outside the car,Car lights on"
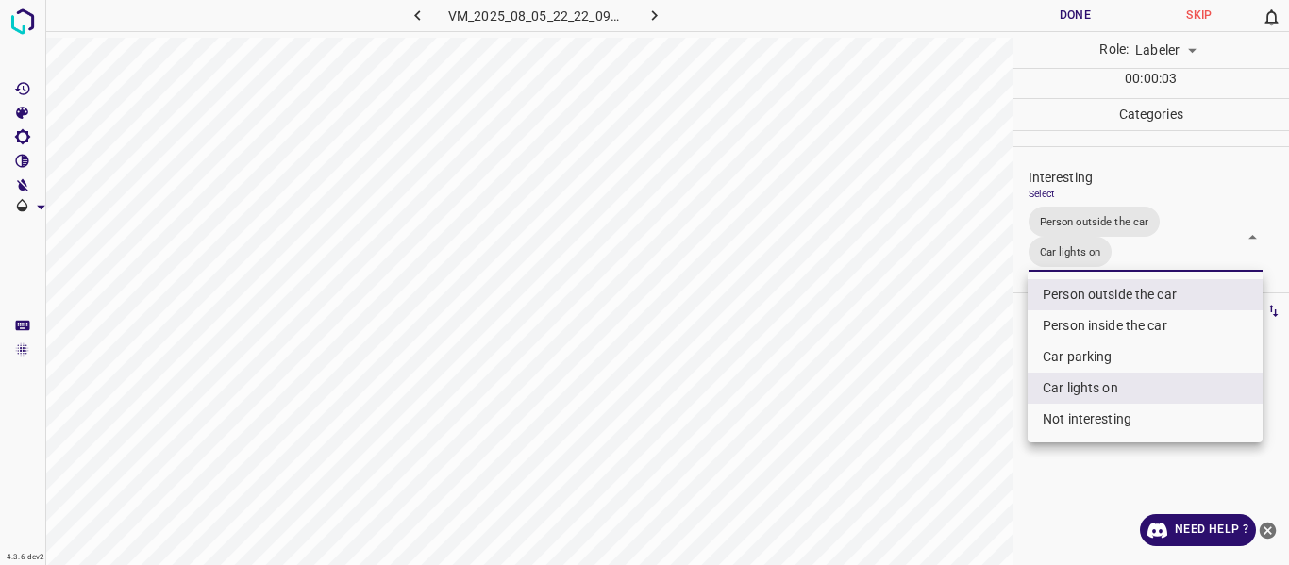
click at [945, 388] on div at bounding box center [644, 282] width 1289 height 565
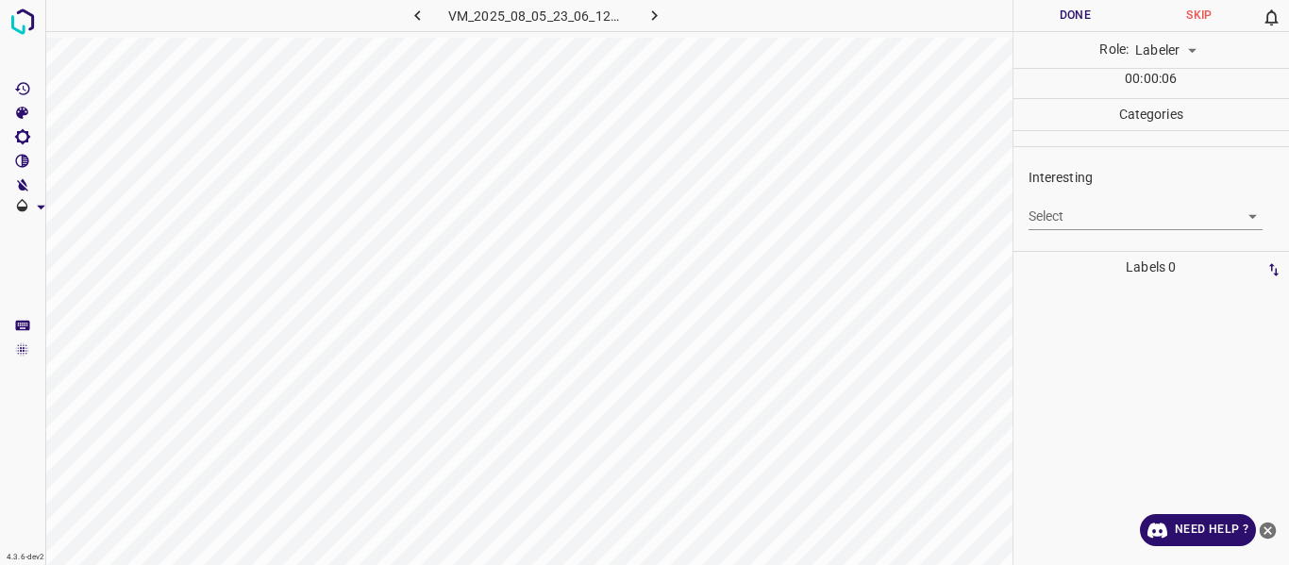
click at [1104, 209] on body "4.3.6-dev2 VM_2025_08_05_23_06_12_948_04.gif Done Skip 0 Role: Labeler labeler …" at bounding box center [644, 282] width 1289 height 565
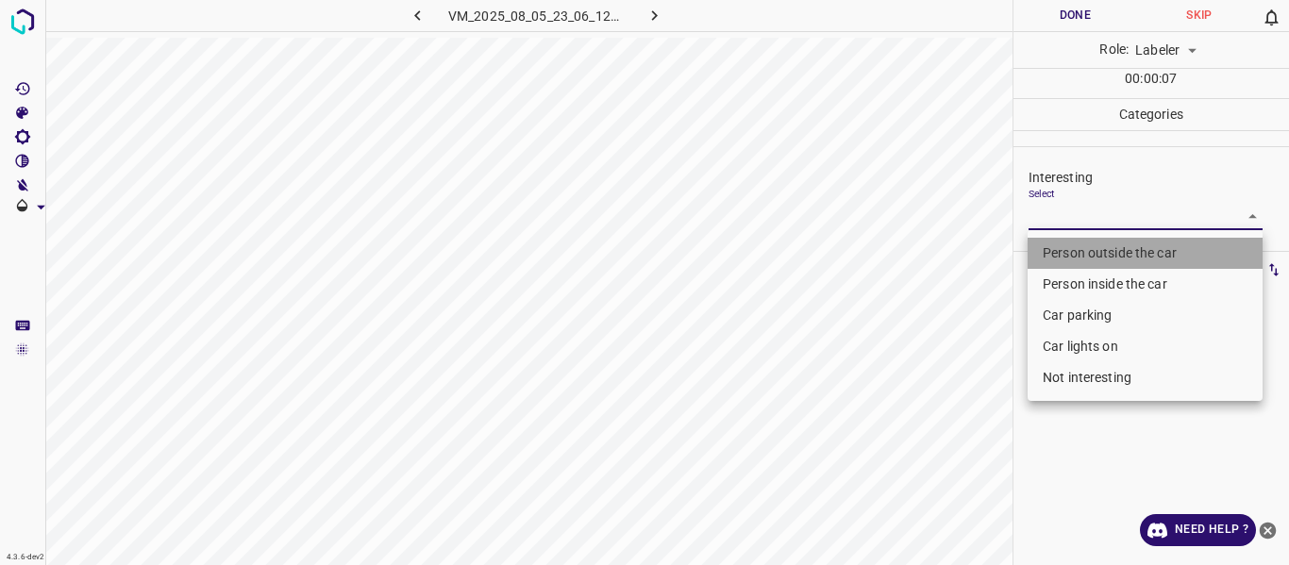
click at [1083, 251] on li "Person outside the car" at bounding box center [1144, 253] width 235 height 31
type input "Person outside the car"
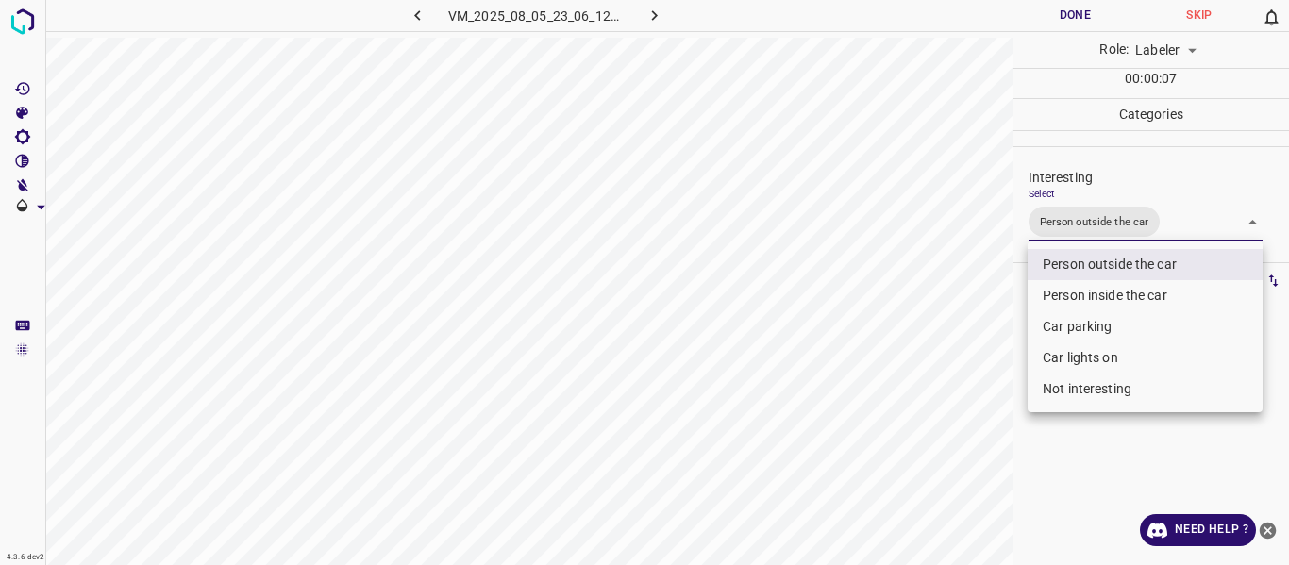
drag, startPoint x: 942, startPoint y: 356, endPoint x: 902, endPoint y: 466, distance: 117.6
click at [940, 398] on div at bounding box center [644, 282] width 1289 height 565
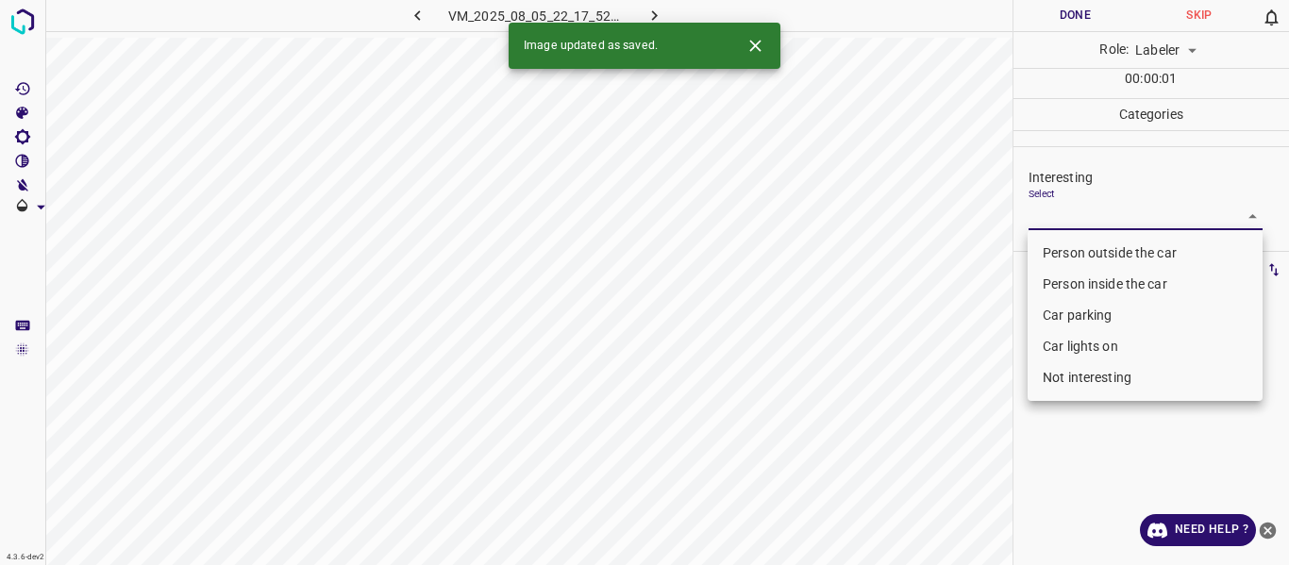
click at [1053, 208] on body "4.3.6-dev2 VM_2025_08_05_22_17_52_659_00.gif Done Skip 0 Role: Labeler labeler …" at bounding box center [644, 282] width 1289 height 565
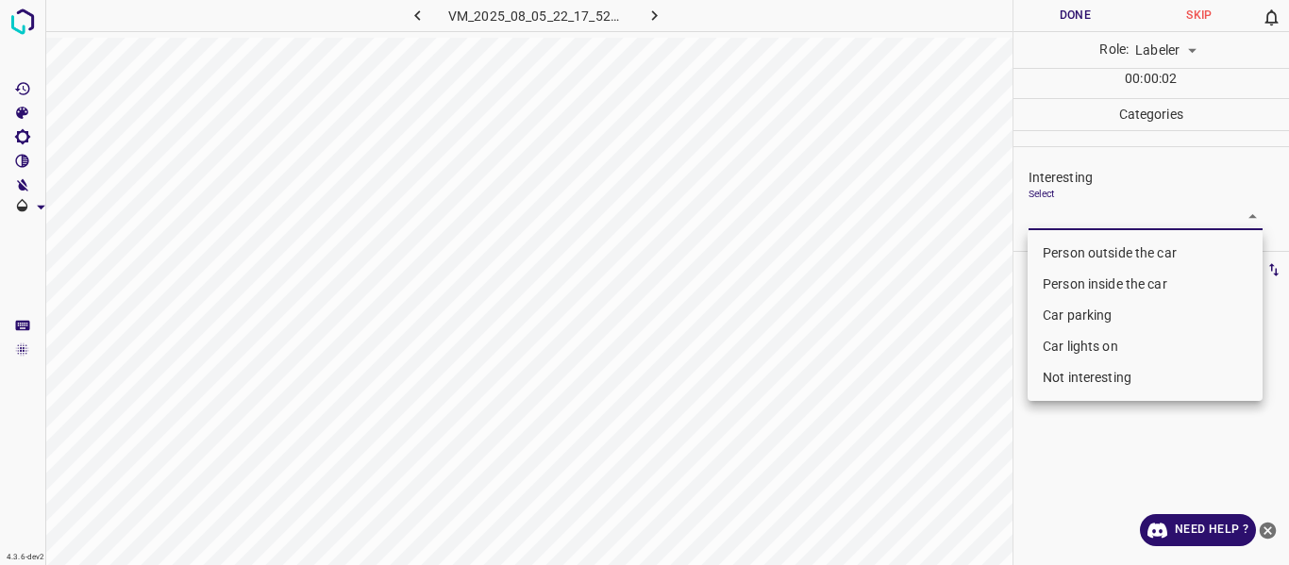
click at [1067, 378] on li "Not interesting" at bounding box center [1144, 377] width 235 height 31
type input "Not interesting"
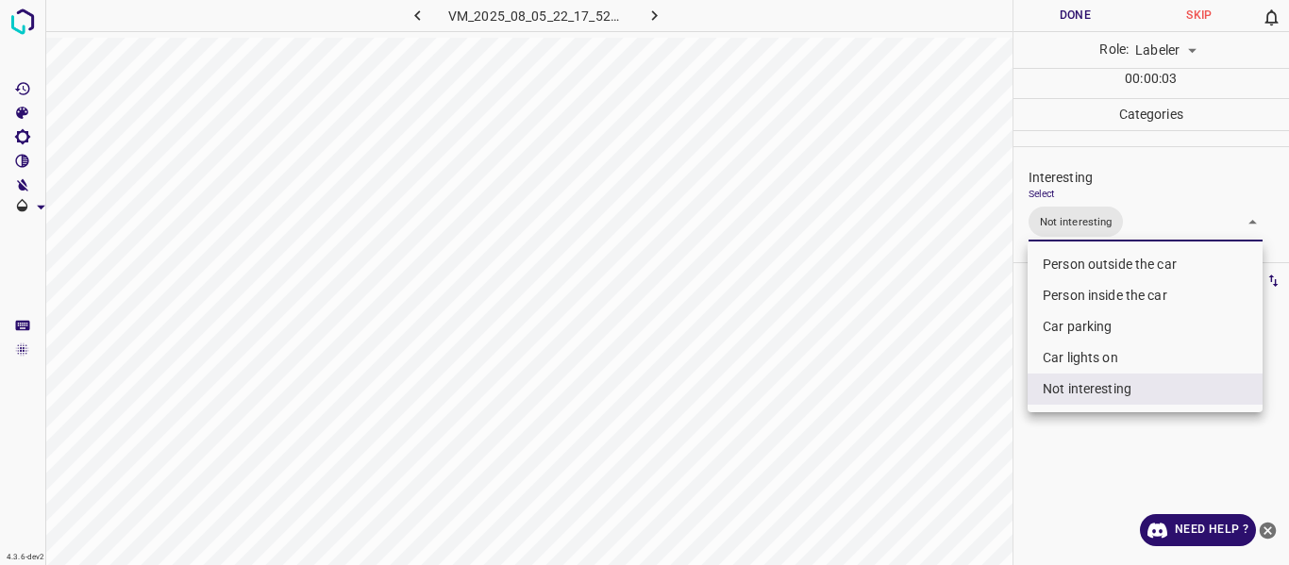
drag, startPoint x: 975, startPoint y: 421, endPoint x: 937, endPoint y: 484, distance: 74.1
click at [970, 439] on div at bounding box center [644, 282] width 1289 height 565
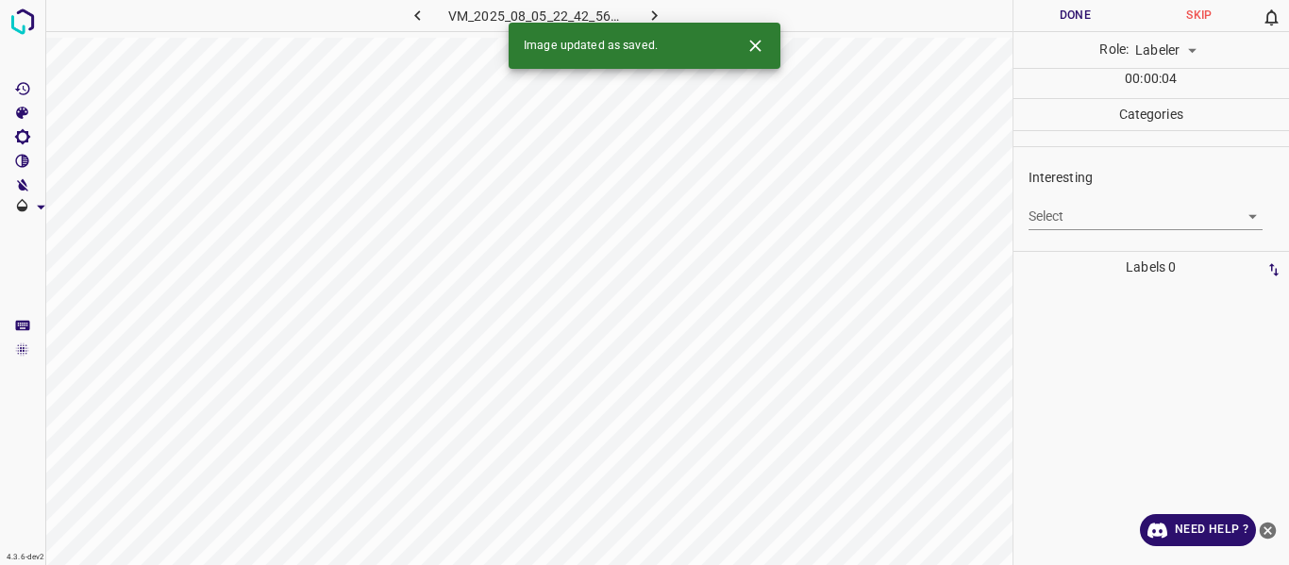
click at [1060, 223] on body "4.3.6-dev2 VM_2025_08_05_22_42_56_609_02.gif Done Skip 0 Role: Labeler labeler …" at bounding box center [644, 282] width 1289 height 565
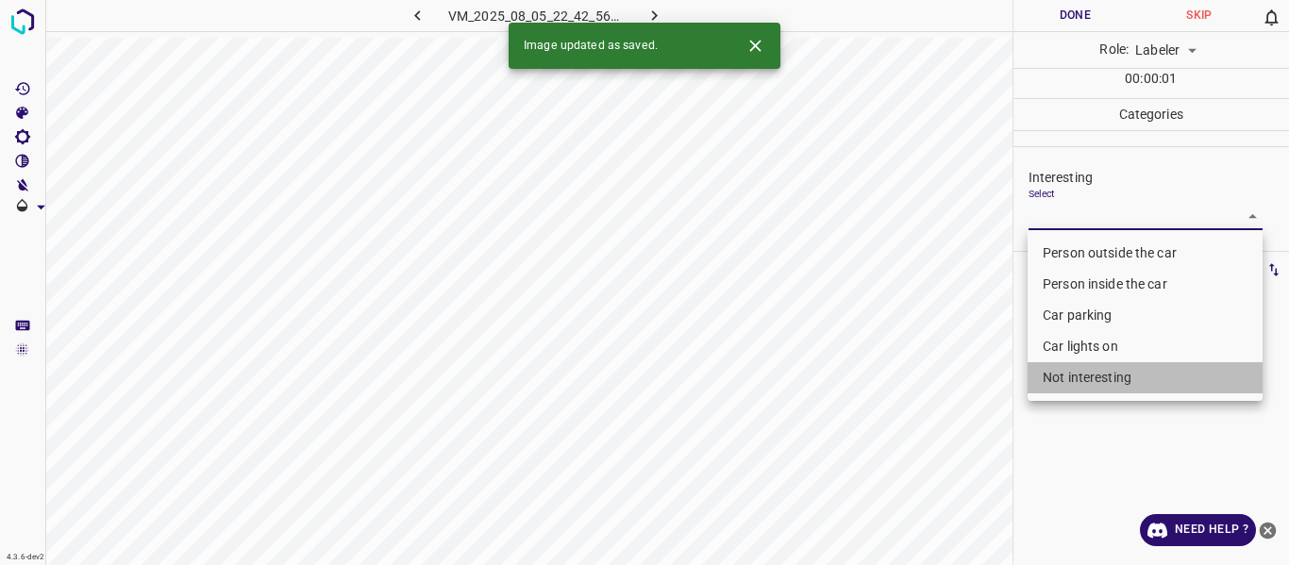
click at [1068, 378] on li "Not interesting" at bounding box center [1144, 377] width 235 height 31
type input "Not interesting"
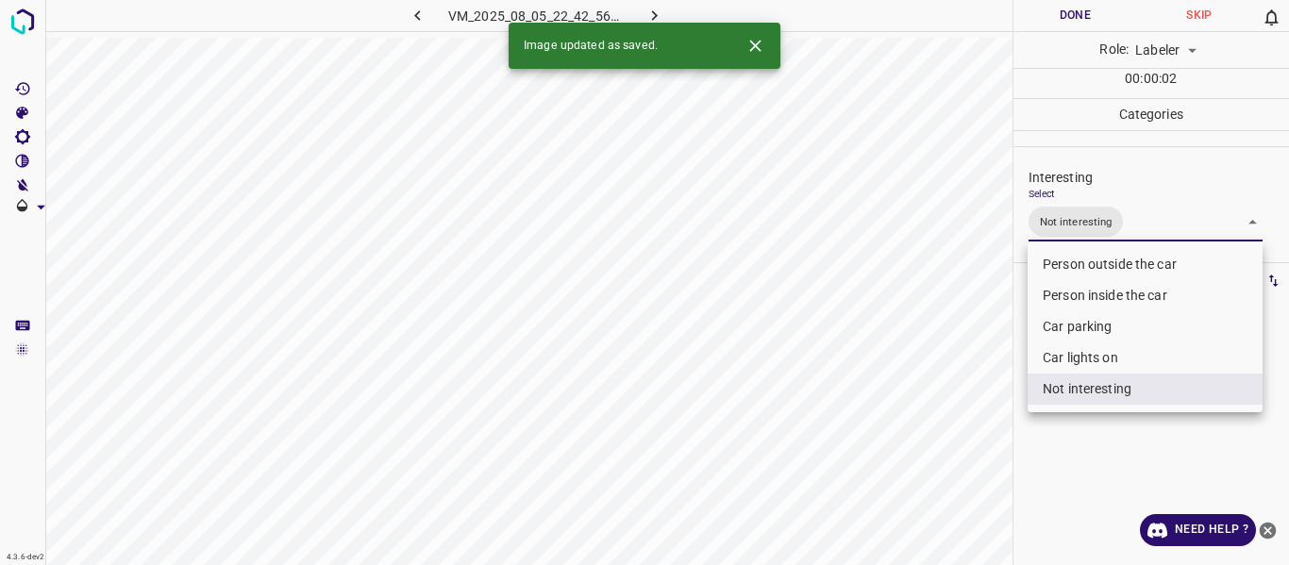
drag, startPoint x: 968, startPoint y: 442, endPoint x: 939, endPoint y: 481, distance: 48.5
click at [961, 452] on div at bounding box center [644, 282] width 1289 height 565
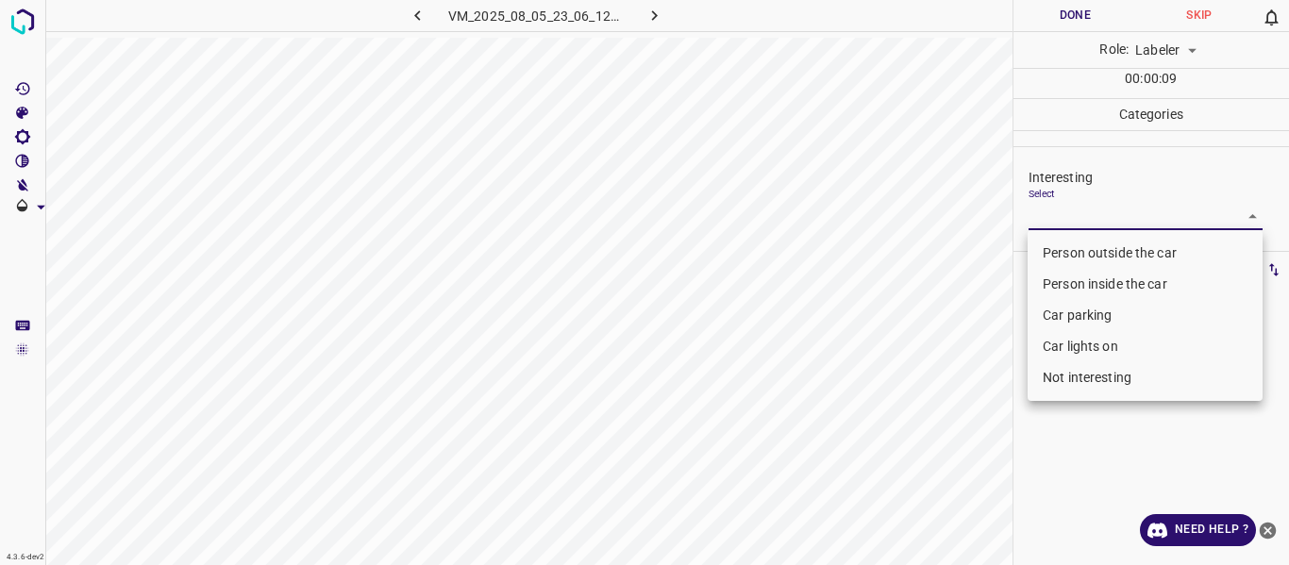
click at [1043, 216] on body "4.3.6-dev2 VM_2025_08_05_23_06_12_948_13.gif Done Skip 0 Role: Labeler labeler …" at bounding box center [644, 282] width 1289 height 565
click at [1051, 249] on li "Person outside the car" at bounding box center [1144, 253] width 235 height 31
type input "Person outside the car"
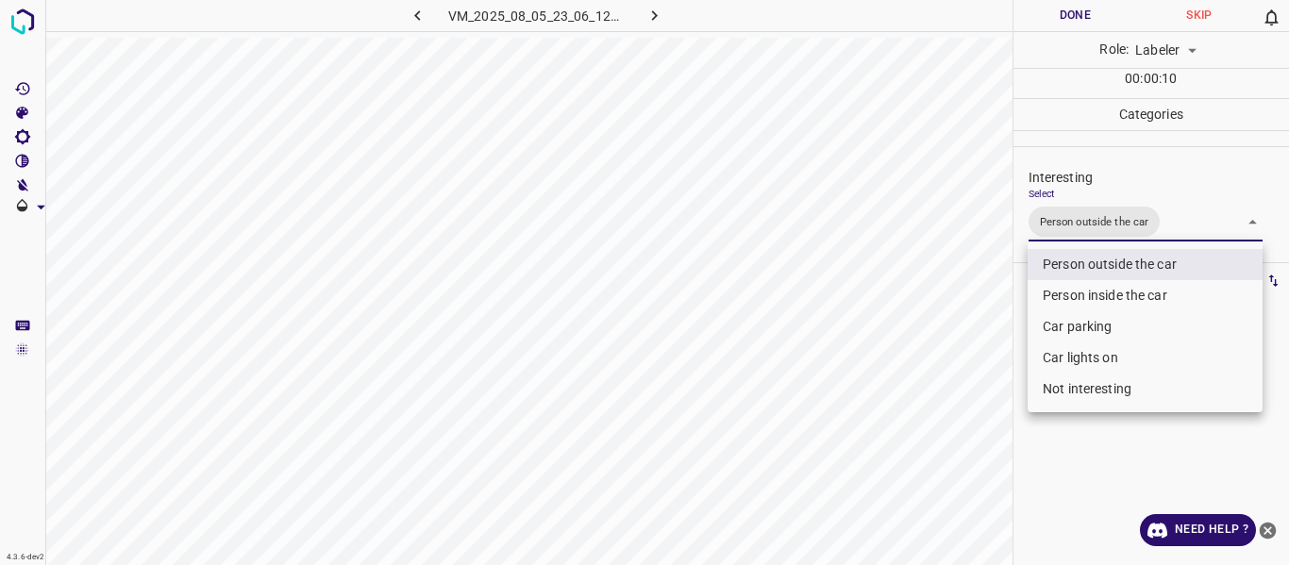
drag, startPoint x: 971, startPoint y: 348, endPoint x: 958, endPoint y: 395, distance: 49.0
click at [970, 368] on div at bounding box center [644, 282] width 1289 height 565
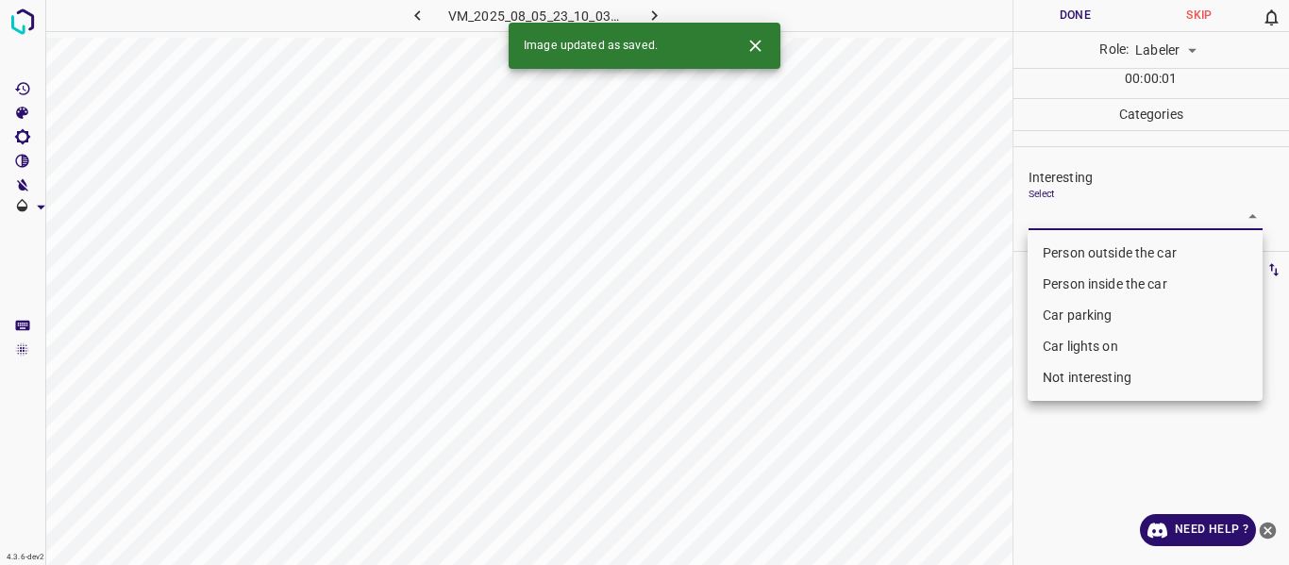
click at [1054, 209] on body "4.3.6-dev2 VM_2025_08_05_23_10_03_314_02.gif Done Skip 0 Role: Labeler labeler …" at bounding box center [644, 282] width 1289 height 565
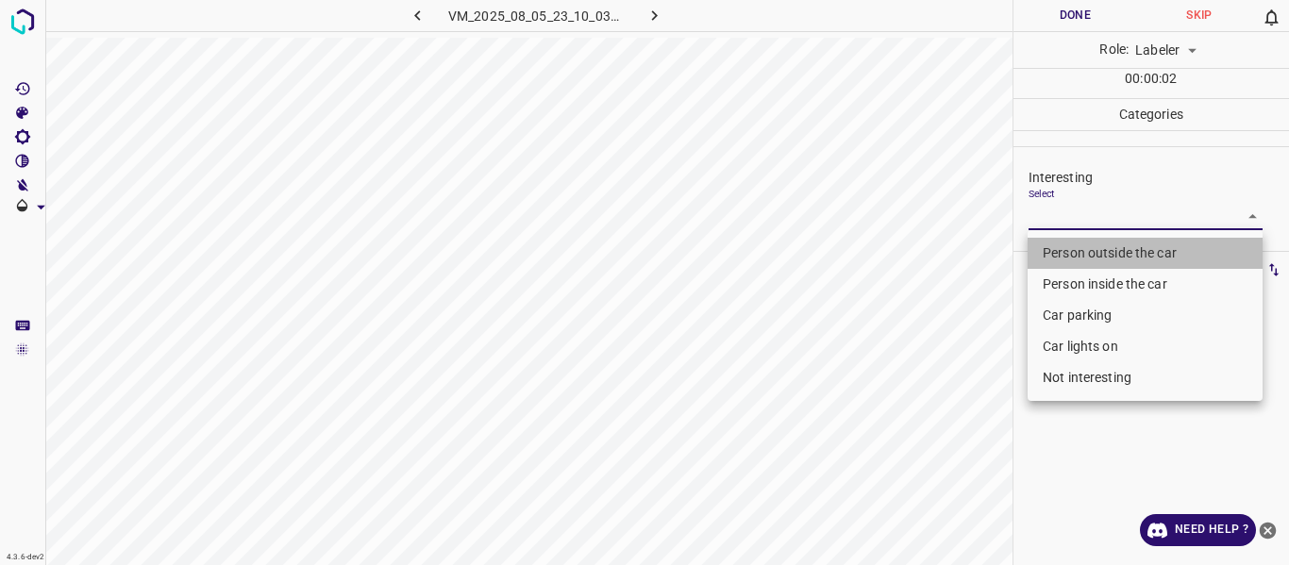
click at [1054, 247] on li "Person outside the car" at bounding box center [1144, 253] width 235 height 31
type input "Person outside the car"
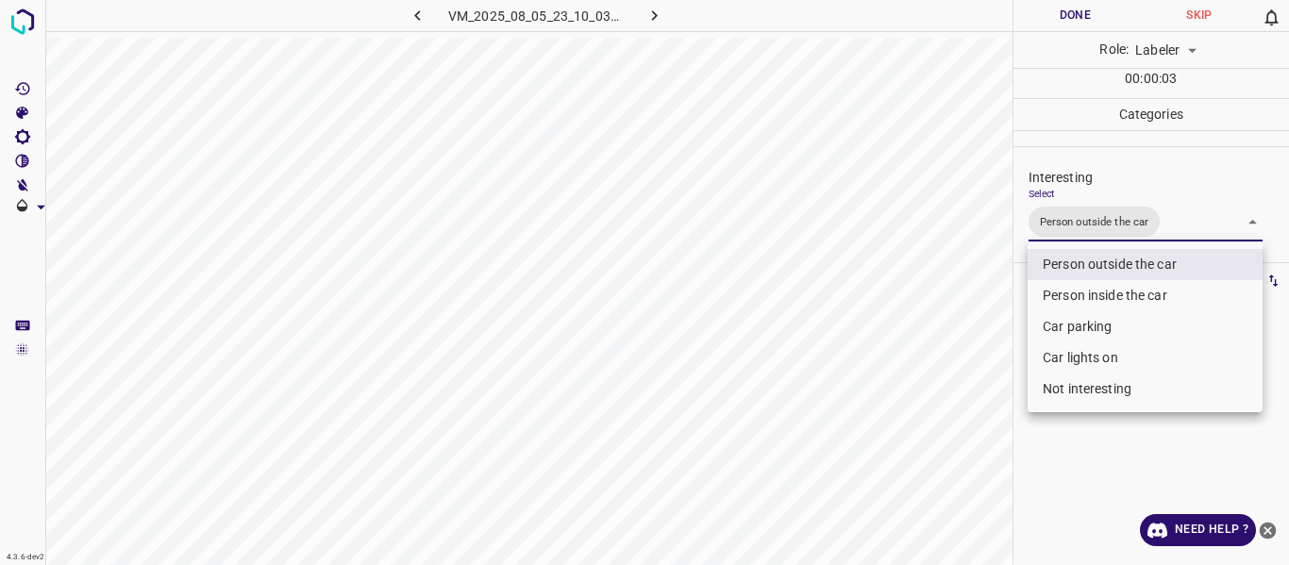
drag, startPoint x: 991, startPoint y: 358, endPoint x: 937, endPoint y: 424, distance: 85.2
click at [990, 363] on div at bounding box center [644, 282] width 1289 height 565
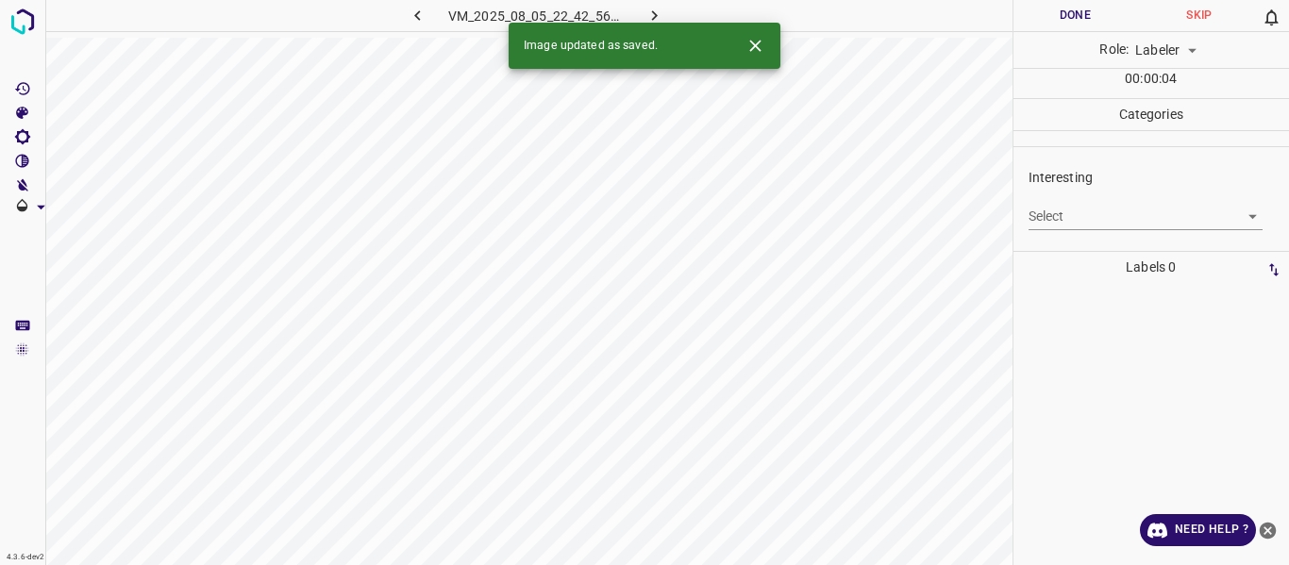
click at [1060, 208] on body "4.3.6-dev2 VM_2025_08_05_22_42_56_609_09.gif Done Skip 0 Role: Labeler labeler …" at bounding box center [644, 282] width 1289 height 565
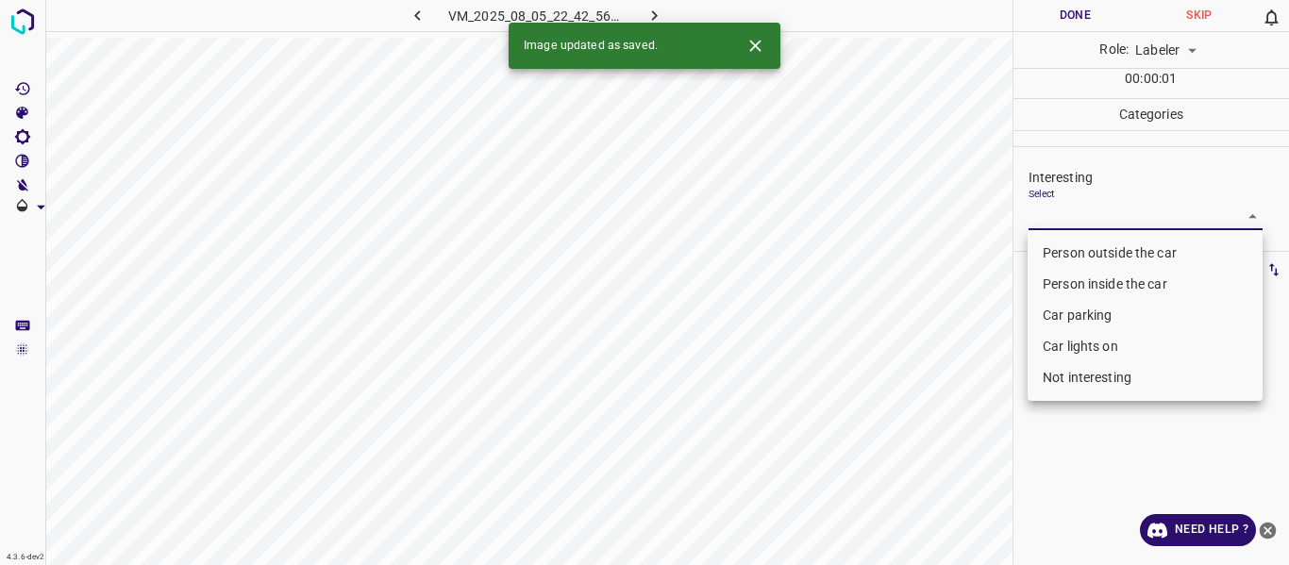
click at [1053, 285] on li "Person inside the car" at bounding box center [1144, 284] width 235 height 31
type input "Person inside the car"
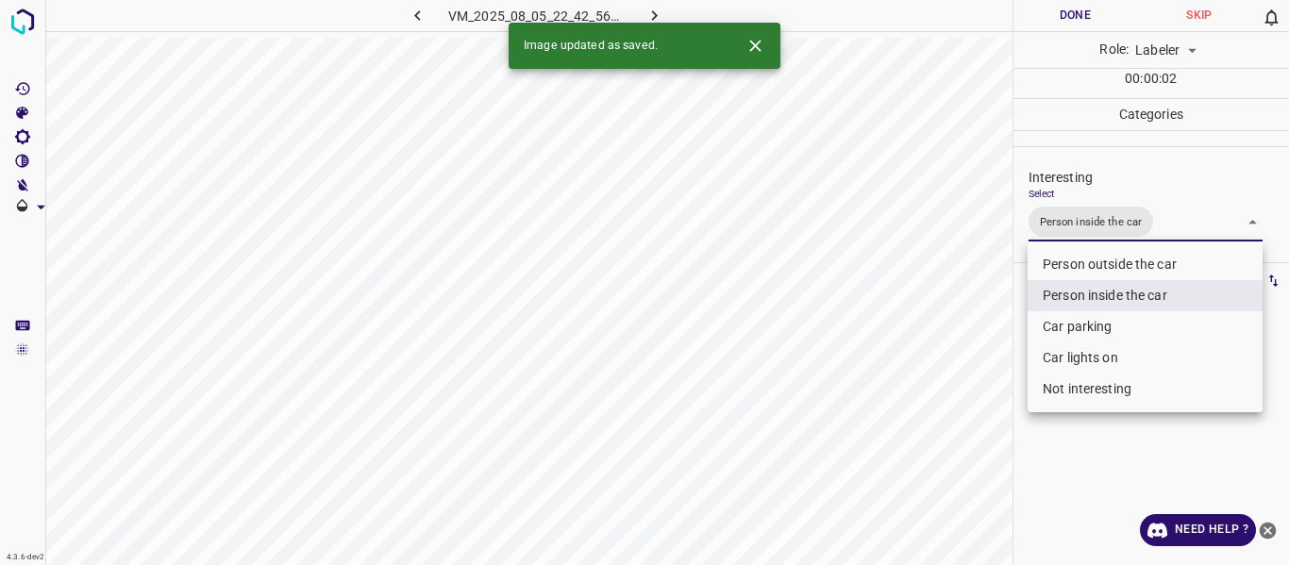
drag, startPoint x: 930, startPoint y: 393, endPoint x: 910, endPoint y: 465, distance: 74.4
click at [932, 416] on div at bounding box center [644, 282] width 1289 height 565
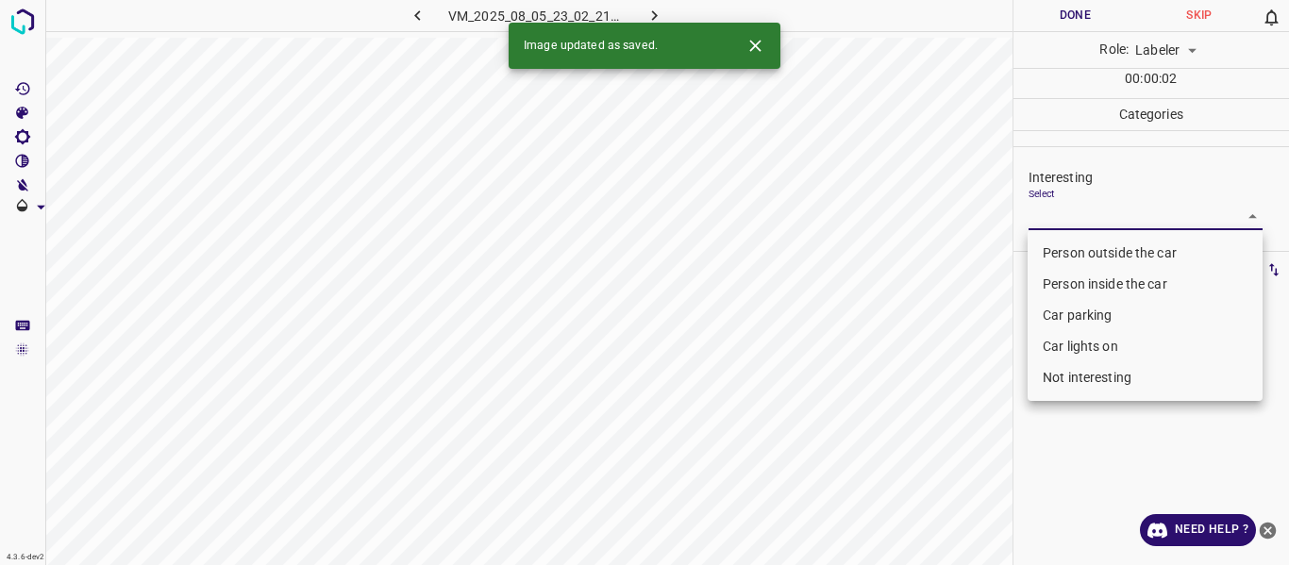
click at [1068, 203] on body "4.3.6-dev2 VM_2025_08_05_23_02_21_596_00.gif Done Skip 0 Role: Labeler labeler …" at bounding box center [644, 282] width 1289 height 565
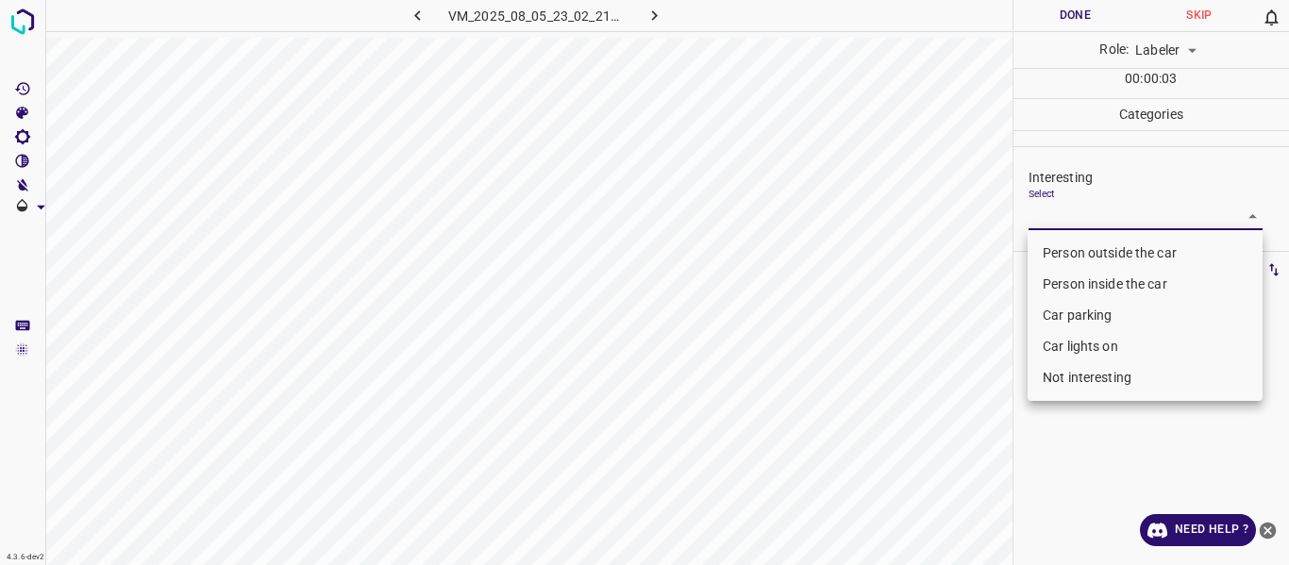
click at [1059, 314] on li "Car parking" at bounding box center [1144, 315] width 235 height 31
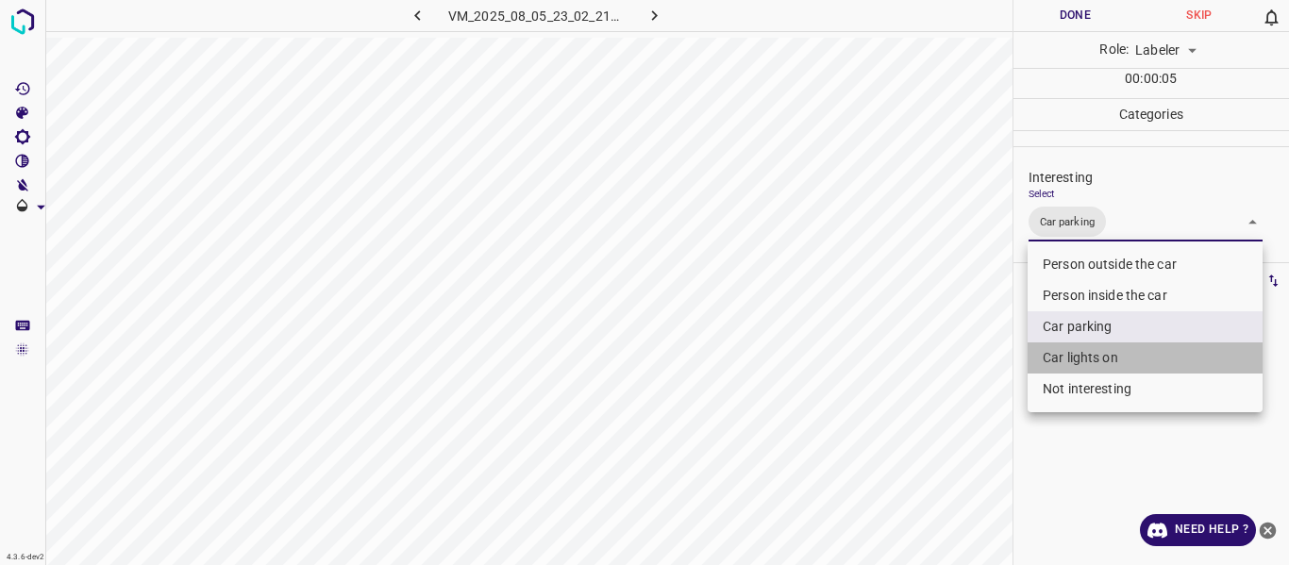
drag, startPoint x: 1070, startPoint y: 350, endPoint x: 1029, endPoint y: 373, distance: 46.5
click at [1070, 351] on li "Car lights on" at bounding box center [1144, 357] width 235 height 31
type input "Car parking,Car lights on"
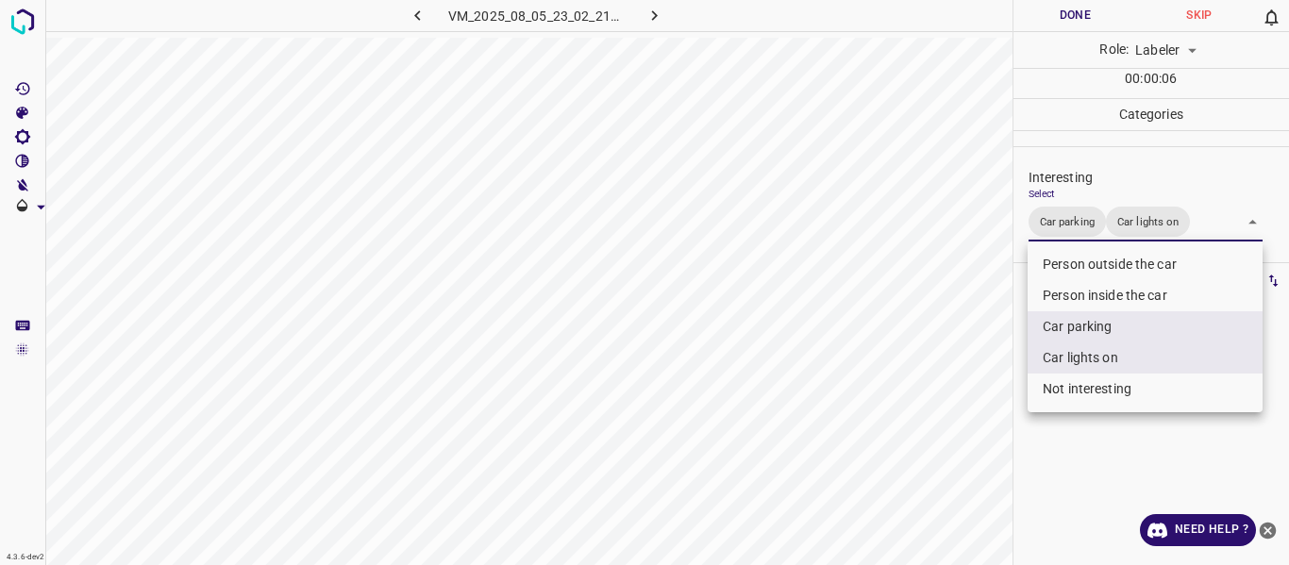
click at [949, 426] on div at bounding box center [644, 282] width 1289 height 565
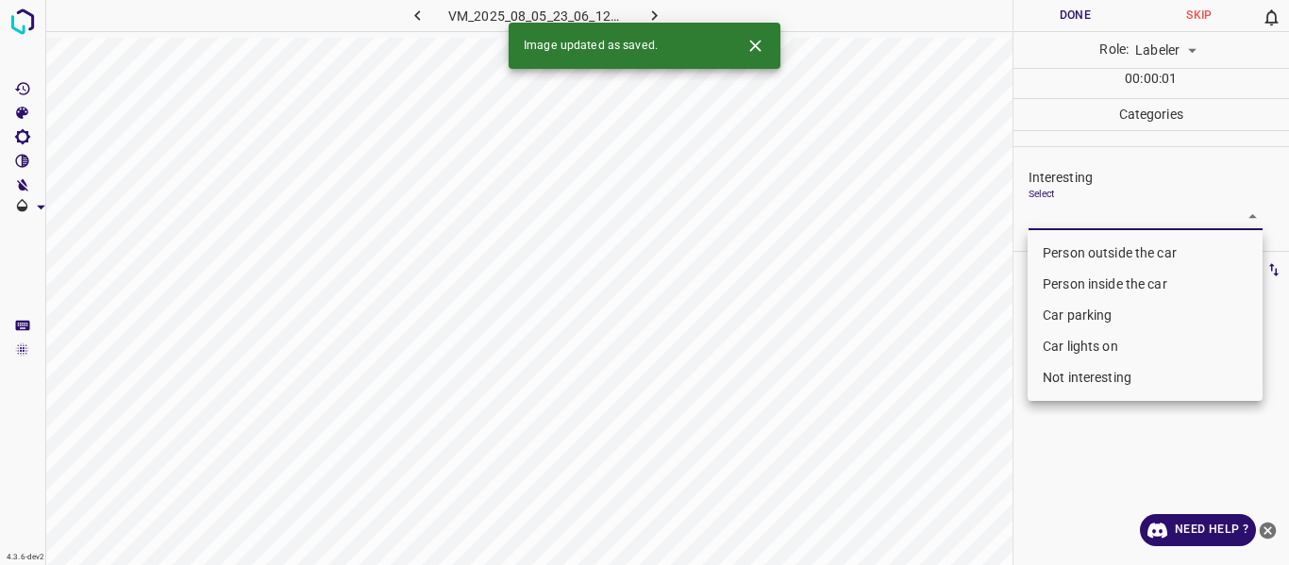
click at [1122, 225] on body "4.3.6-dev2 VM_2025_08_05_23_06_12_948_06.gif Done Skip 0 Role: Labeler labeler …" at bounding box center [644, 282] width 1289 height 565
click at [1124, 254] on li "Person outside the car" at bounding box center [1144, 253] width 235 height 31
type input "Person outside the car"
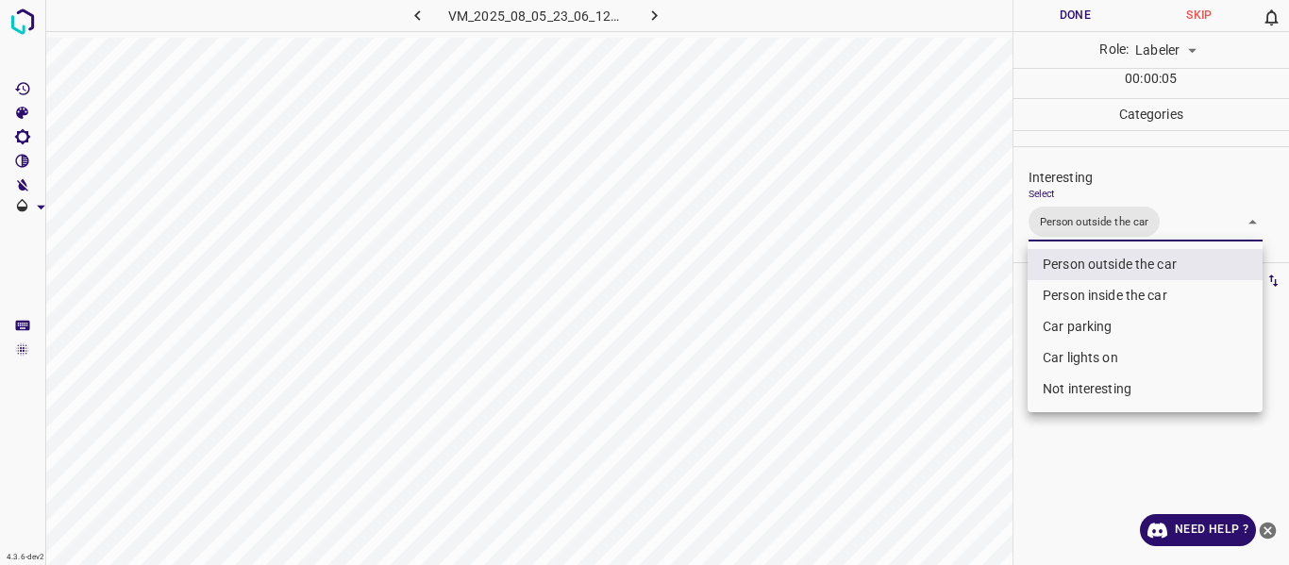
drag, startPoint x: 951, startPoint y: 403, endPoint x: 942, endPoint y: 439, distance: 36.8
click at [951, 408] on div at bounding box center [644, 282] width 1289 height 565
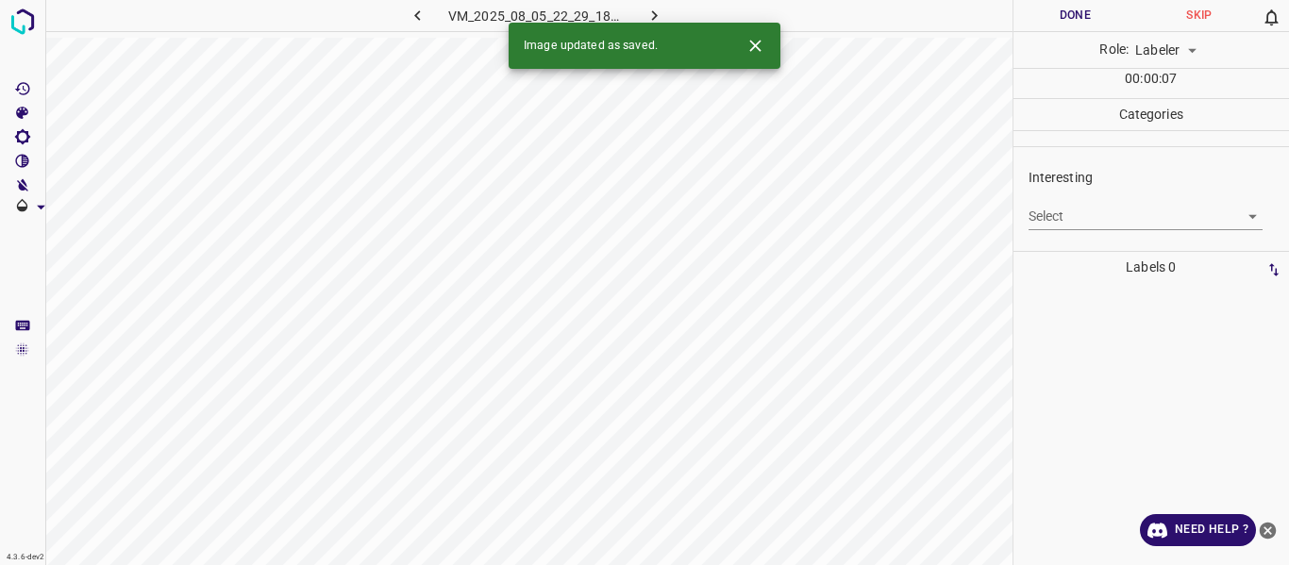
click at [1073, 224] on body "4.3.6-dev2 VM_2025_08_05_22_29_18_096_00.gif Done Skip 0 Role: Labeler labeler …" at bounding box center [644, 282] width 1289 height 565
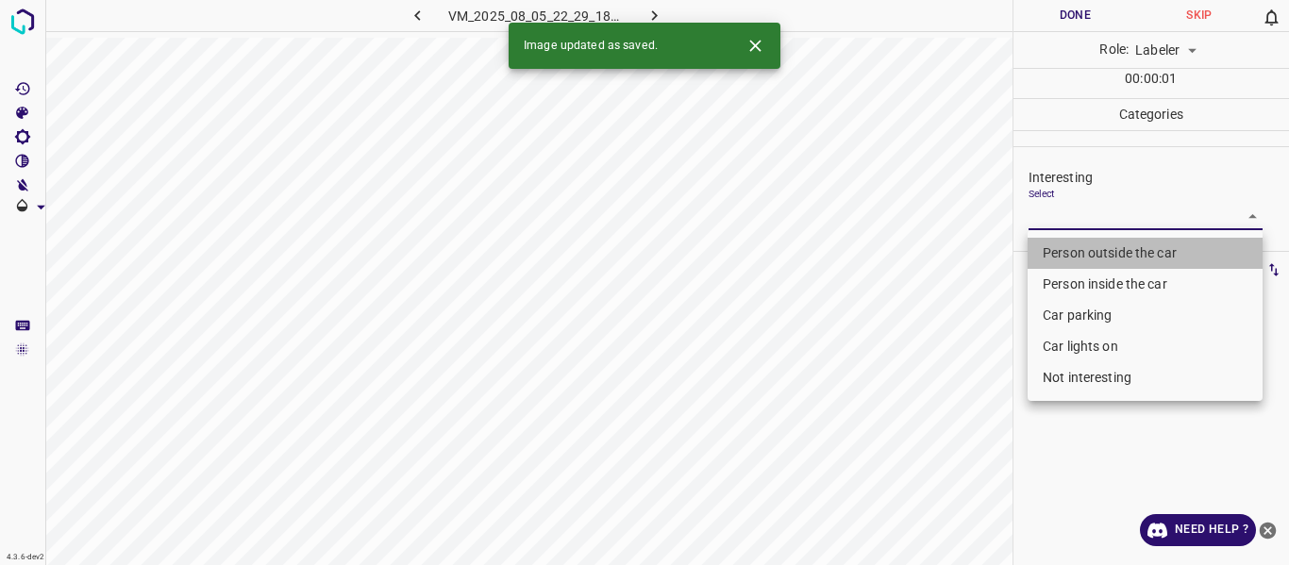
drag, startPoint x: 1075, startPoint y: 257, endPoint x: 1078, endPoint y: 288, distance: 31.3
click at [1076, 257] on li "Person outside the car" at bounding box center [1144, 253] width 235 height 31
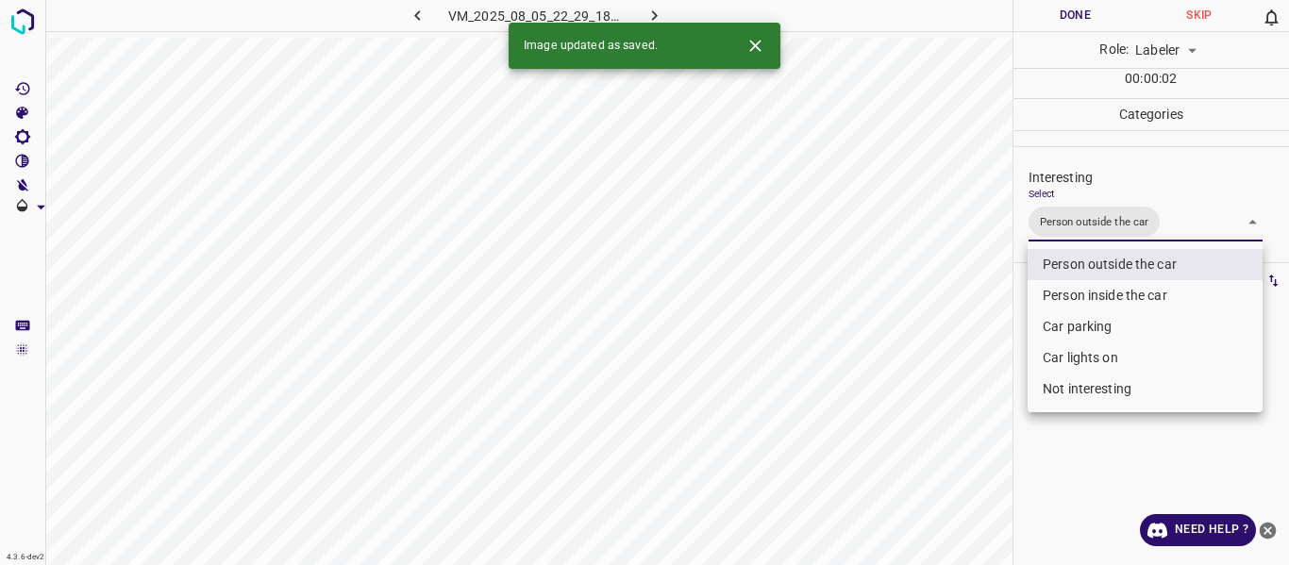
click at [1075, 357] on li "Car lights on" at bounding box center [1144, 357] width 235 height 31
type input "Person outside the car,Car lights on"
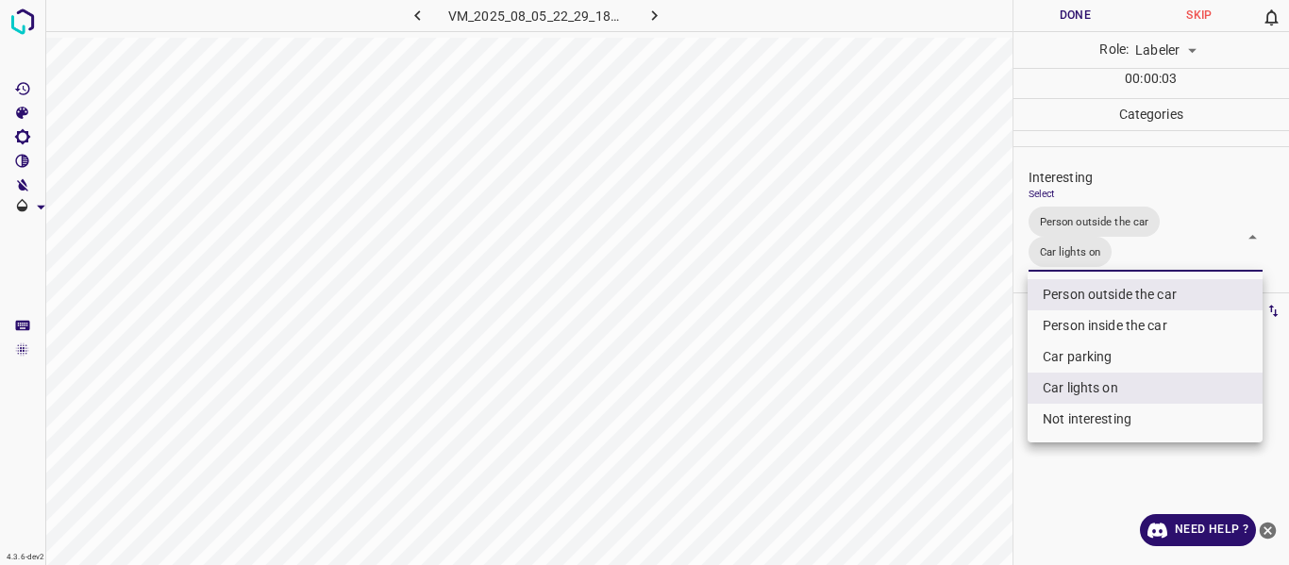
click at [949, 401] on div at bounding box center [644, 282] width 1289 height 565
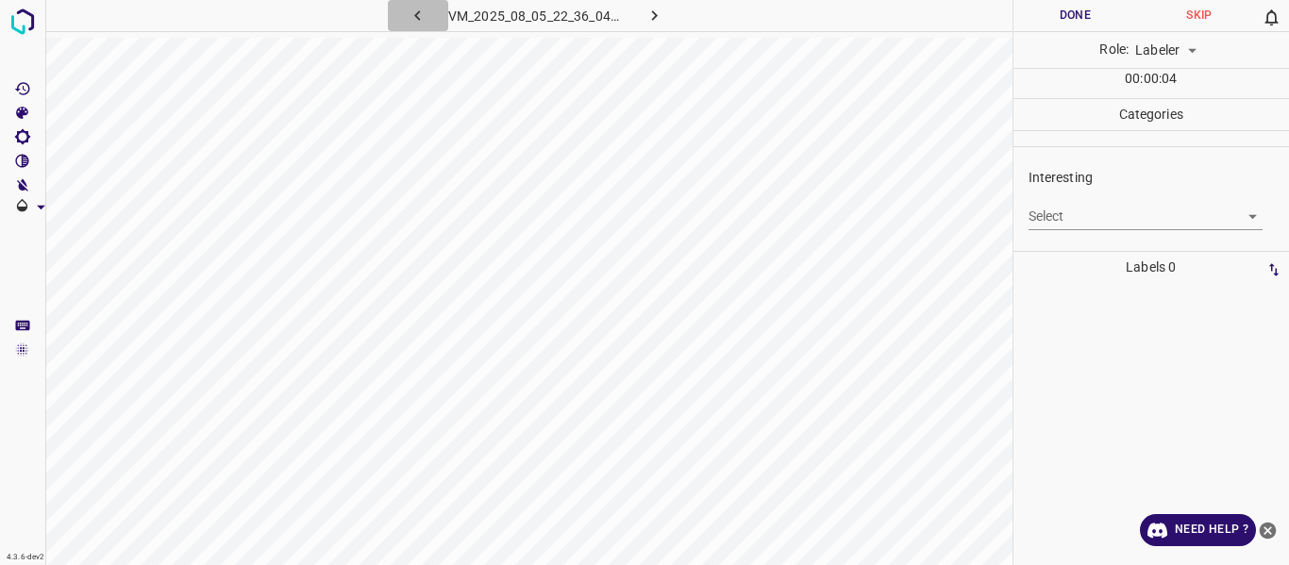
click at [416, 12] on icon "button" at bounding box center [418, 16] width 20 height 20
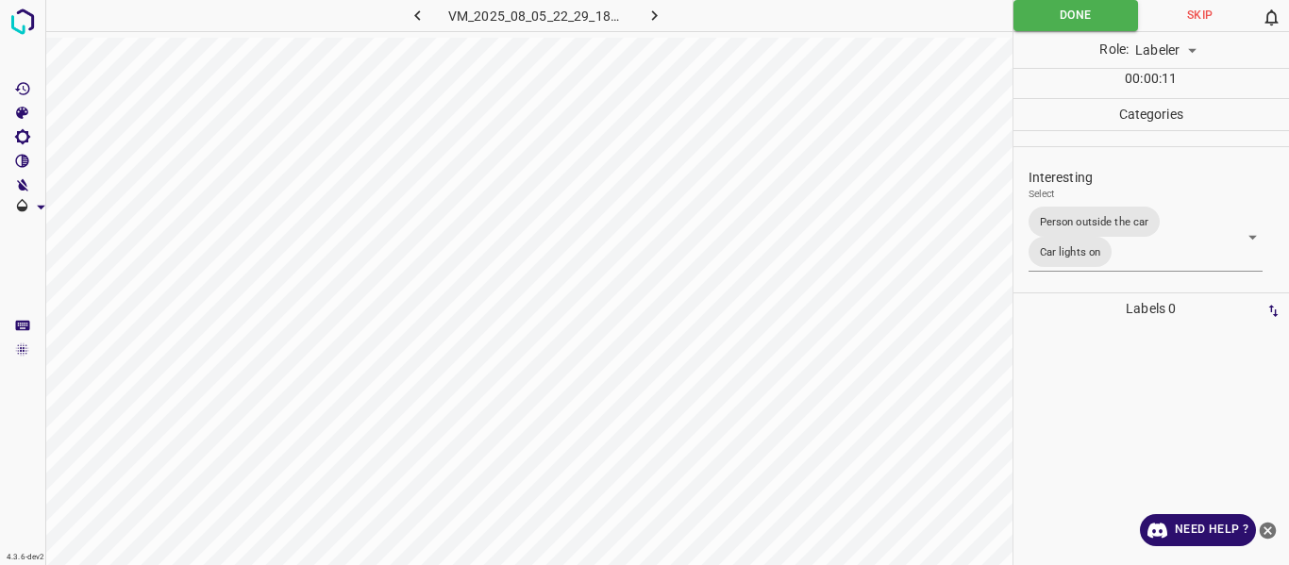
click at [653, 9] on icon "button" at bounding box center [654, 16] width 20 height 20
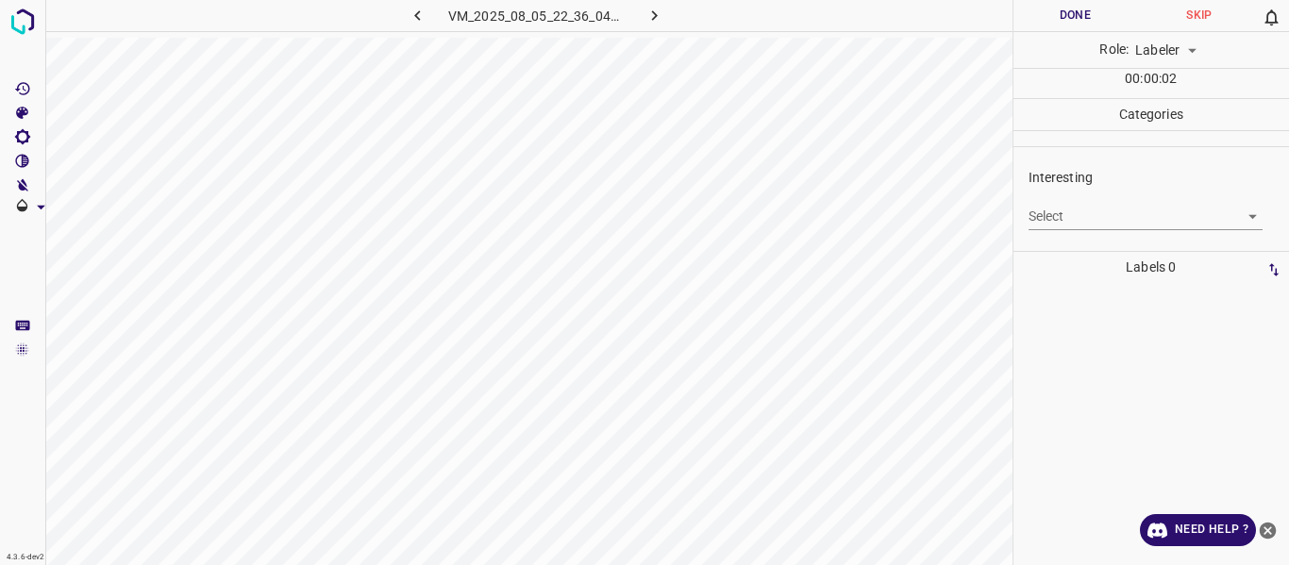
click at [1064, 220] on body "4.3.6-dev2 VM_2025_08_05_22_36_04_824_00.gif Done Skip 0 Role: Labeler labeler …" at bounding box center [644, 282] width 1289 height 565
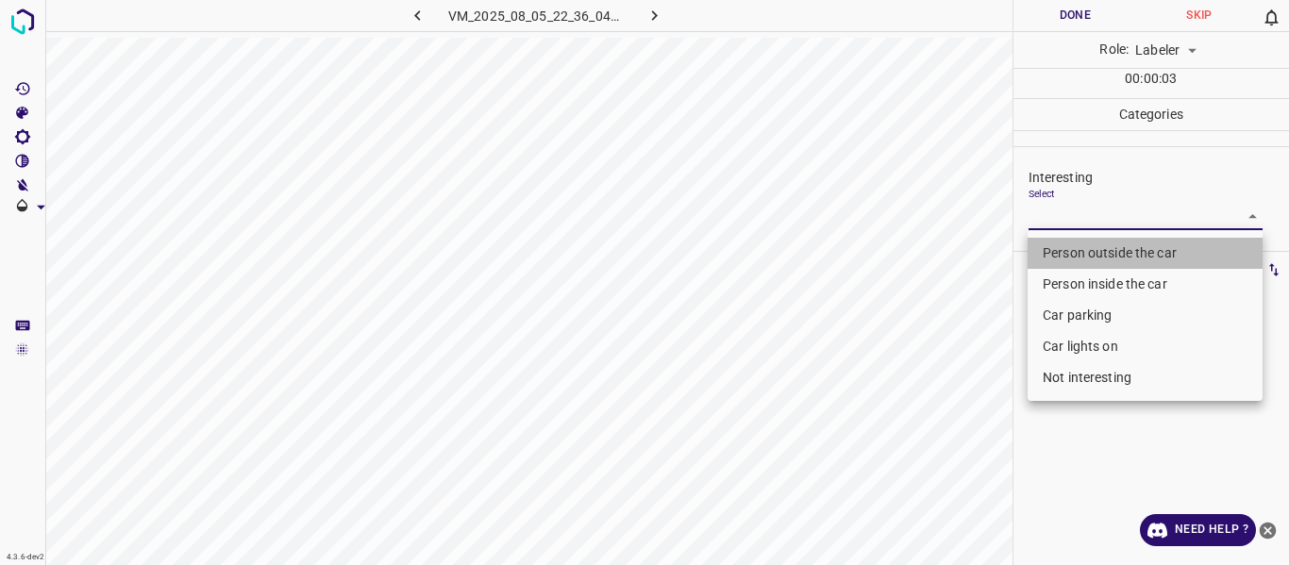
click at [1071, 255] on li "Person outside the car" at bounding box center [1144, 253] width 235 height 31
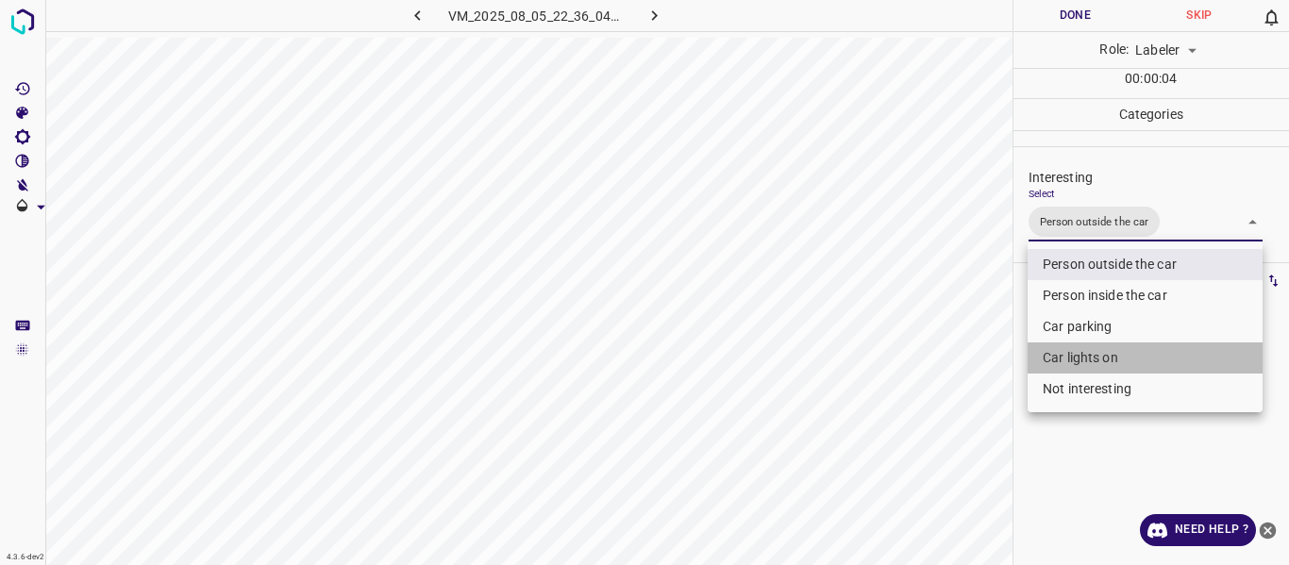
click at [1059, 359] on li "Car lights on" at bounding box center [1144, 357] width 235 height 31
type input "Person outside the car,Car lights on"
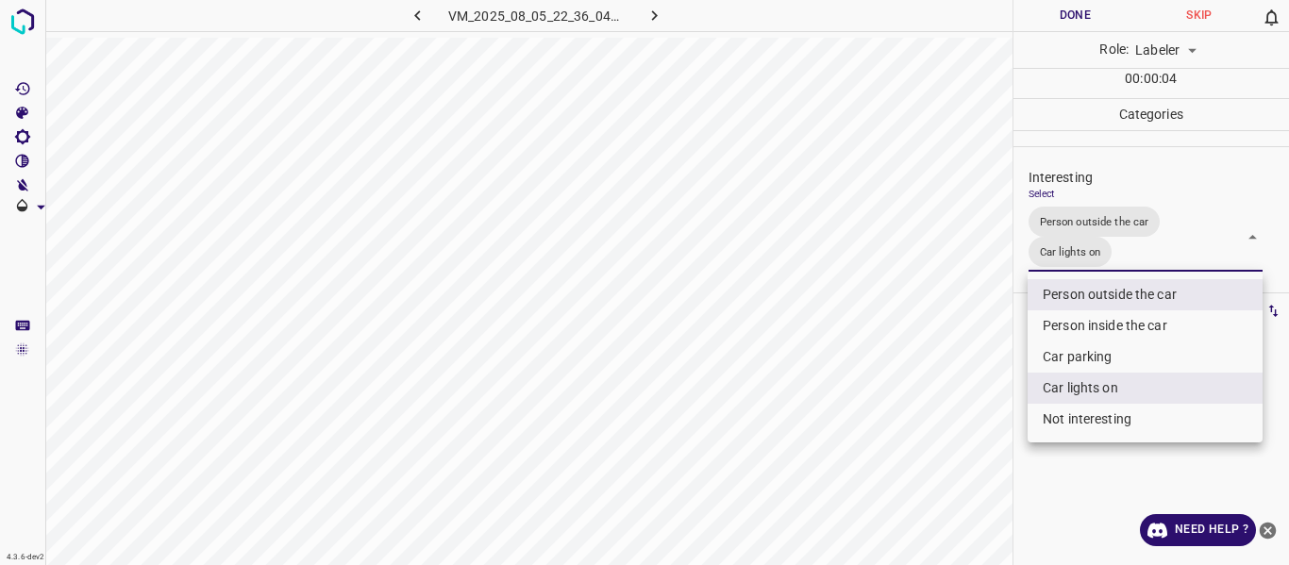
drag, startPoint x: 1005, startPoint y: 376, endPoint x: 980, endPoint y: 391, distance: 28.3
click at [1001, 378] on div at bounding box center [644, 282] width 1289 height 565
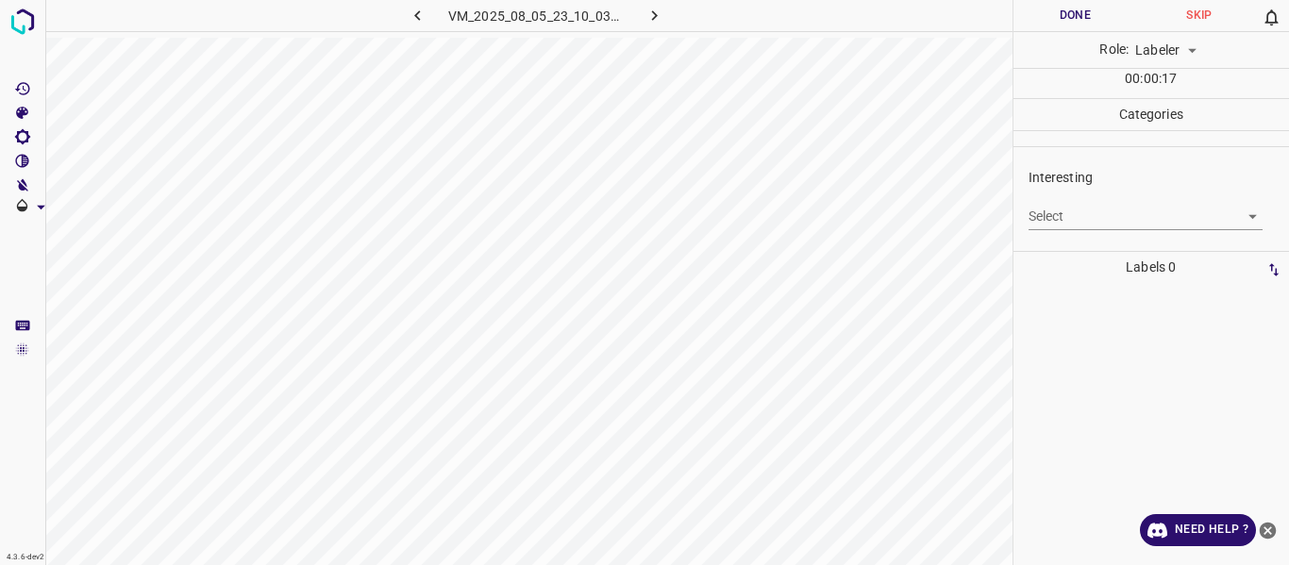
click at [1040, 206] on body "4.3.6-dev2 VM_2025_08_05_23_10_03_314_11.gif Done Skip 0 Role: Labeler labeler …" at bounding box center [644, 282] width 1289 height 565
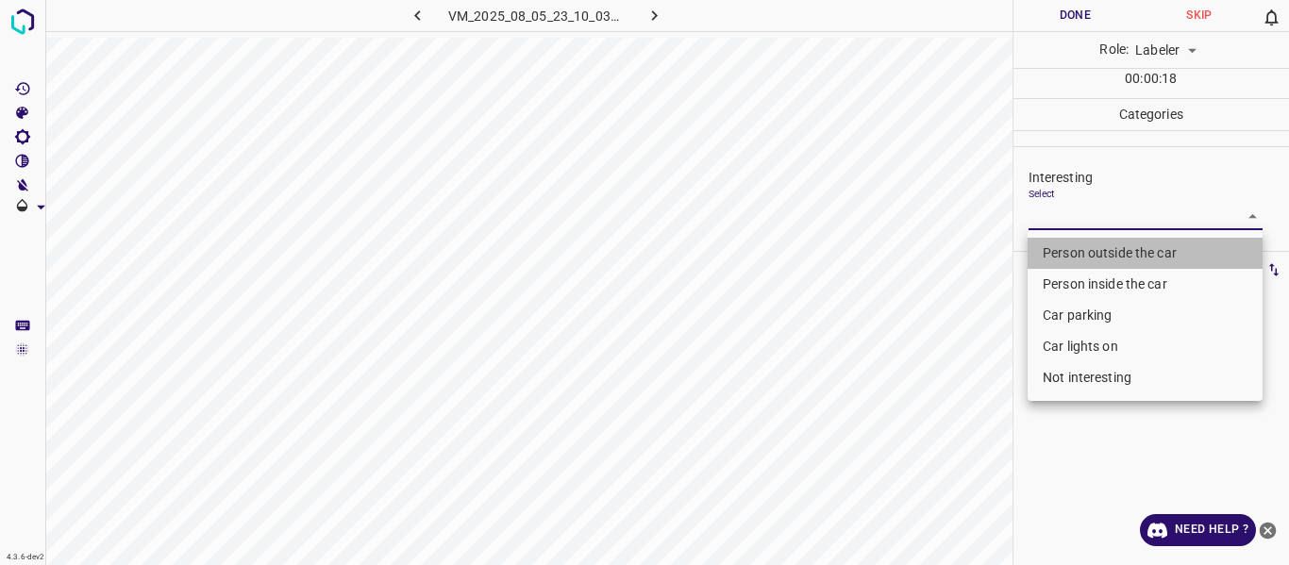
click at [1054, 256] on li "Person outside the car" at bounding box center [1144, 253] width 235 height 31
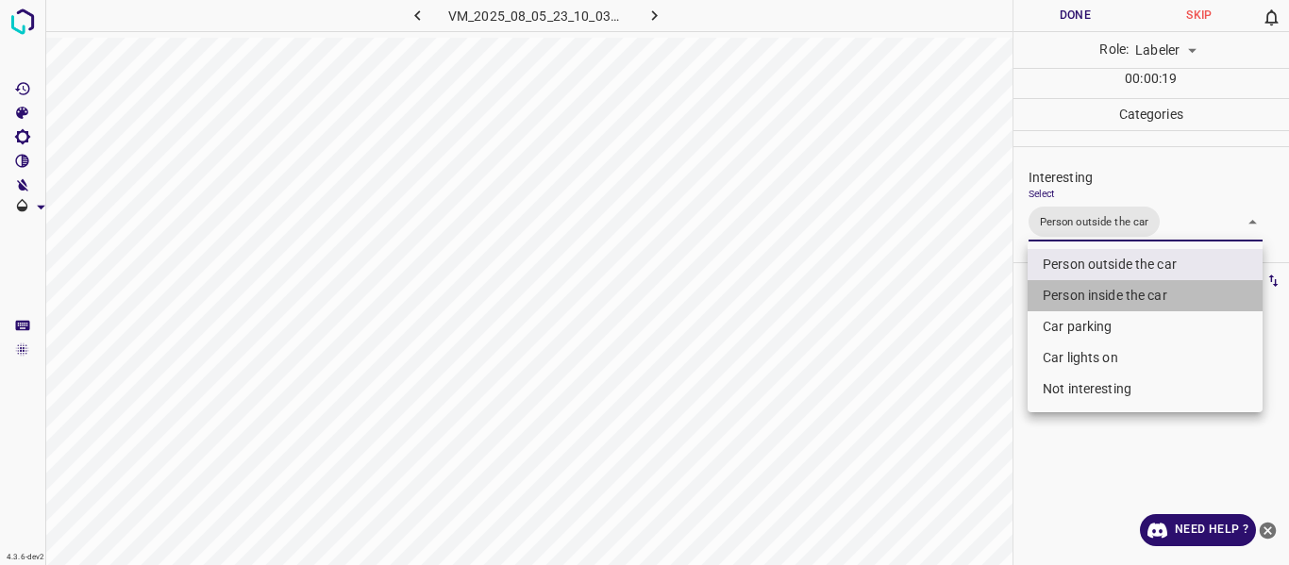
click at [1070, 289] on li "Person inside the car" at bounding box center [1144, 295] width 235 height 31
type input "Person outside the car,Person inside the car"
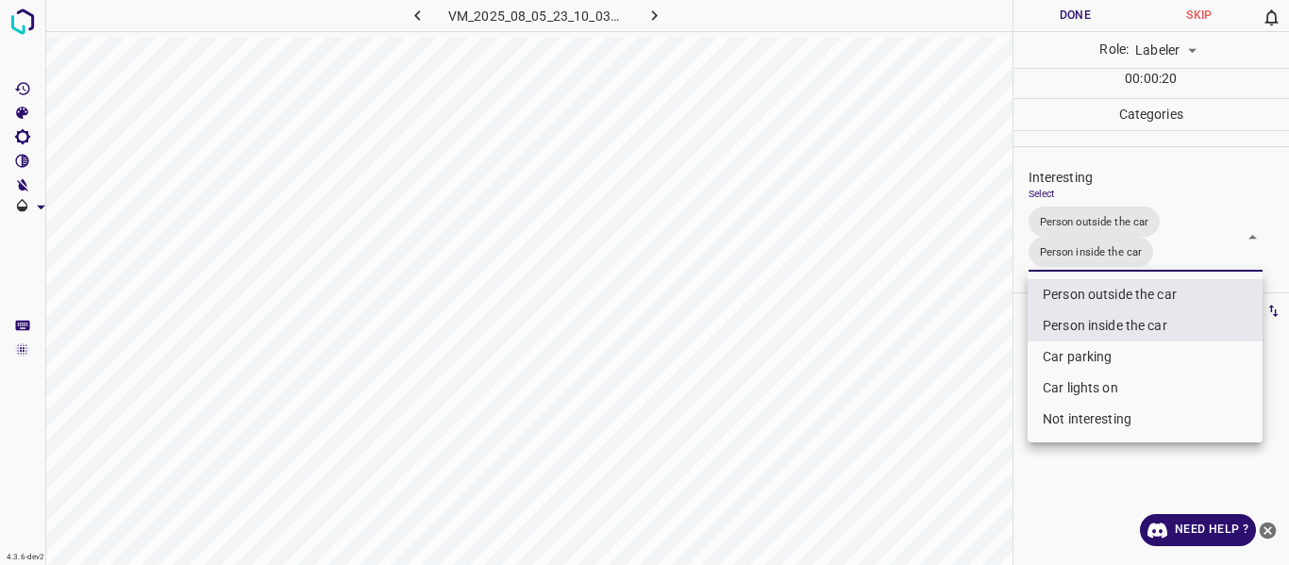
drag, startPoint x: 983, startPoint y: 343, endPoint x: 970, endPoint y: 362, distance: 23.0
click at [981, 353] on div at bounding box center [644, 282] width 1289 height 565
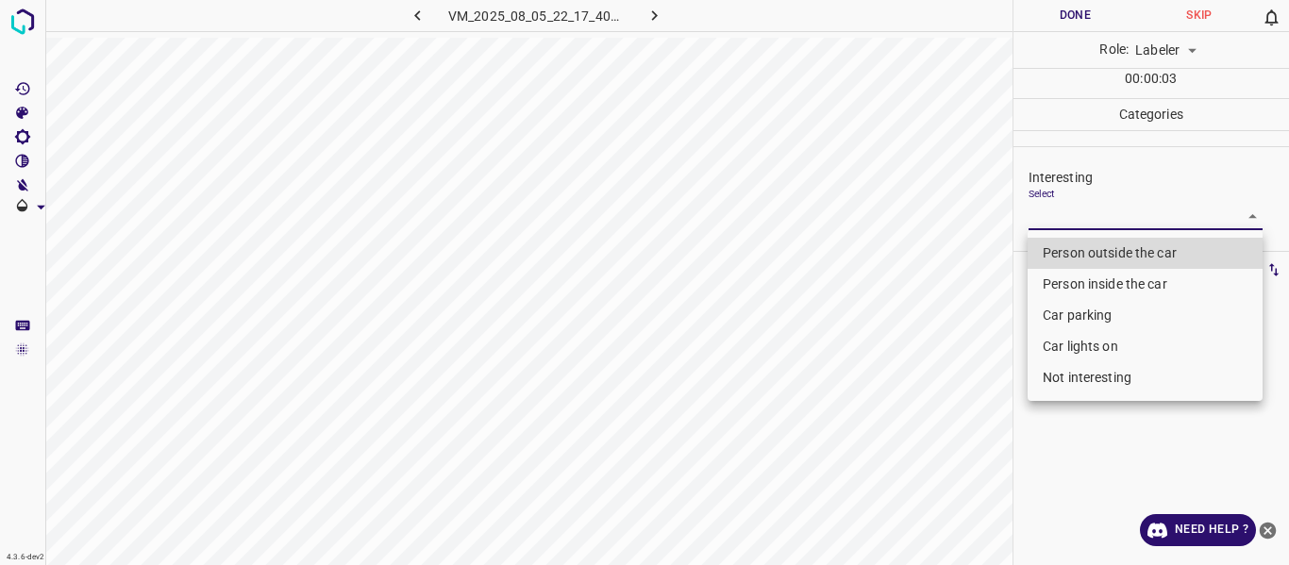
drag, startPoint x: 1047, startPoint y: 221, endPoint x: 1035, endPoint y: 292, distance: 71.8
click at [1045, 228] on body "4.3.6-dev2 VM_2025_08_05_22_17_40_335_04.gif Done Skip 0 Role: Labeler labeler …" at bounding box center [644, 282] width 1289 height 565
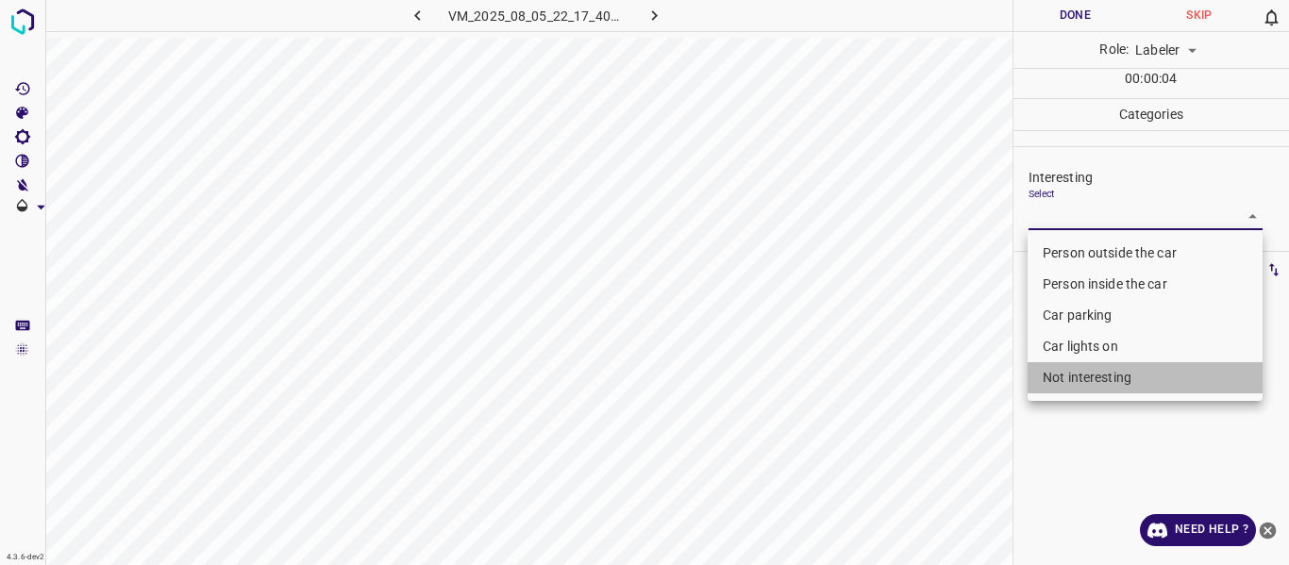
drag, startPoint x: 1038, startPoint y: 379, endPoint x: 963, endPoint y: 387, distance: 74.9
click at [1038, 378] on li "Not interesting" at bounding box center [1144, 377] width 235 height 31
type input "Not interesting"
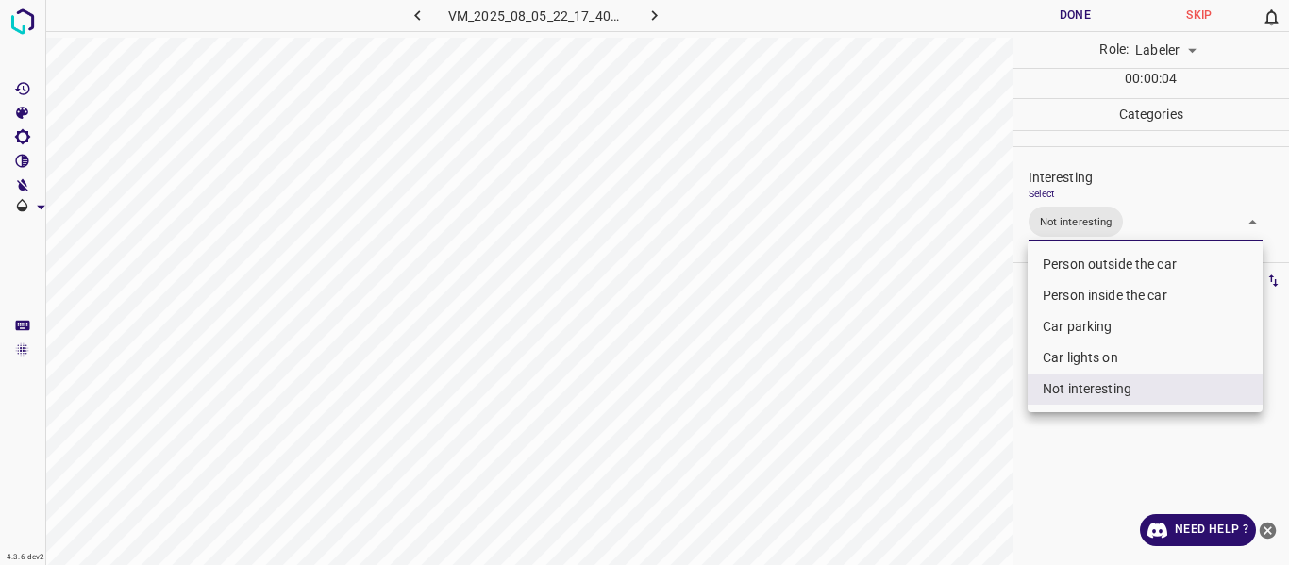
drag, startPoint x: 959, startPoint y: 388, endPoint x: 939, endPoint y: 409, distance: 30.0
click at [955, 391] on div at bounding box center [644, 282] width 1289 height 565
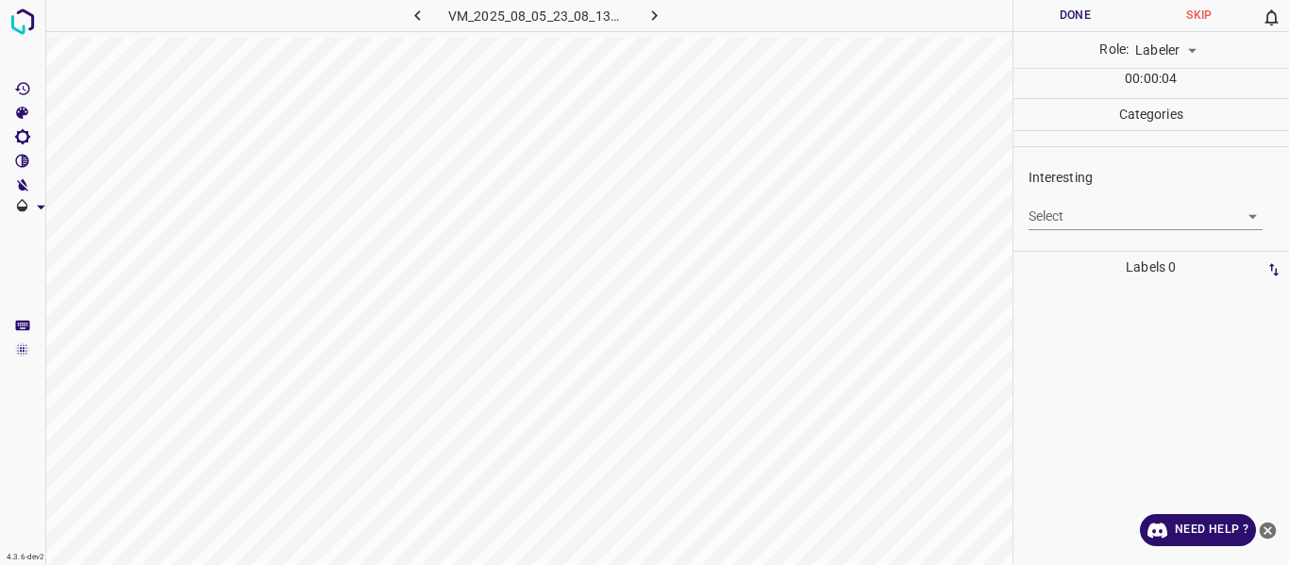
click at [1057, 212] on body "4.3.6-dev2 VM_2025_08_05_23_08_13_449_02.gif Done Skip 0 Role: Labeler labeler …" at bounding box center [644, 282] width 1289 height 565
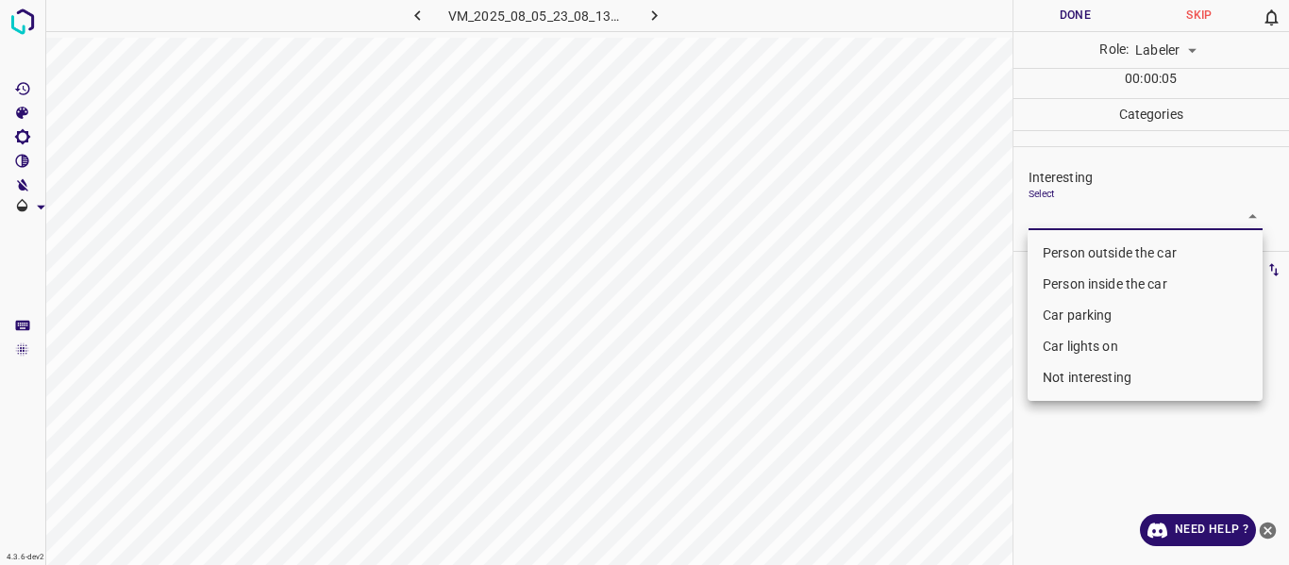
click at [1062, 384] on li "Not interesting" at bounding box center [1144, 377] width 235 height 31
type input "Not interesting"
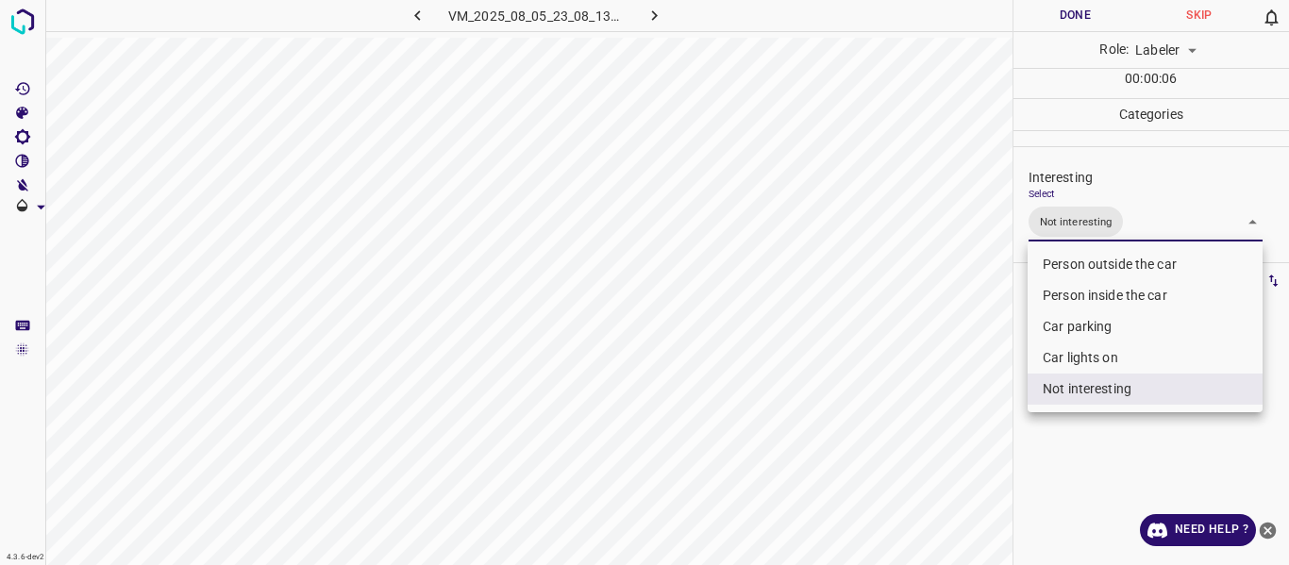
drag, startPoint x: 938, startPoint y: 434, endPoint x: 911, endPoint y: 458, distance: 36.0
click at [936, 436] on div at bounding box center [644, 282] width 1289 height 565
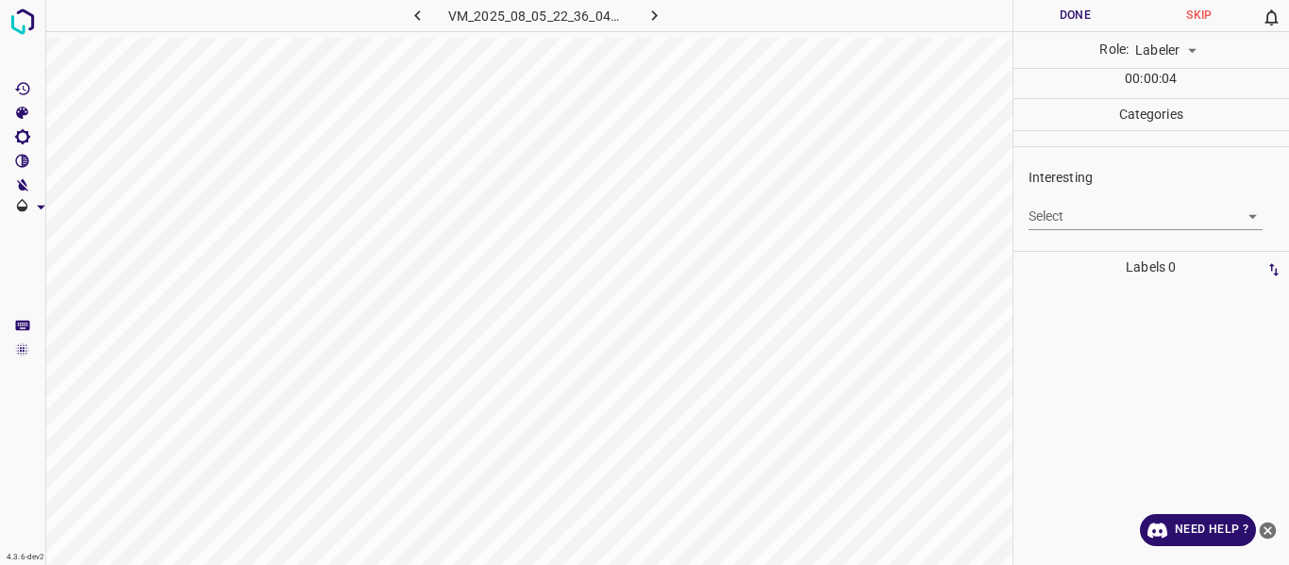
click at [1046, 212] on body "4.3.6-dev2 VM_2025_08_05_22_36_04_824_02.gif Done Skip 0 Role: Labeler labeler …" at bounding box center [644, 282] width 1289 height 565
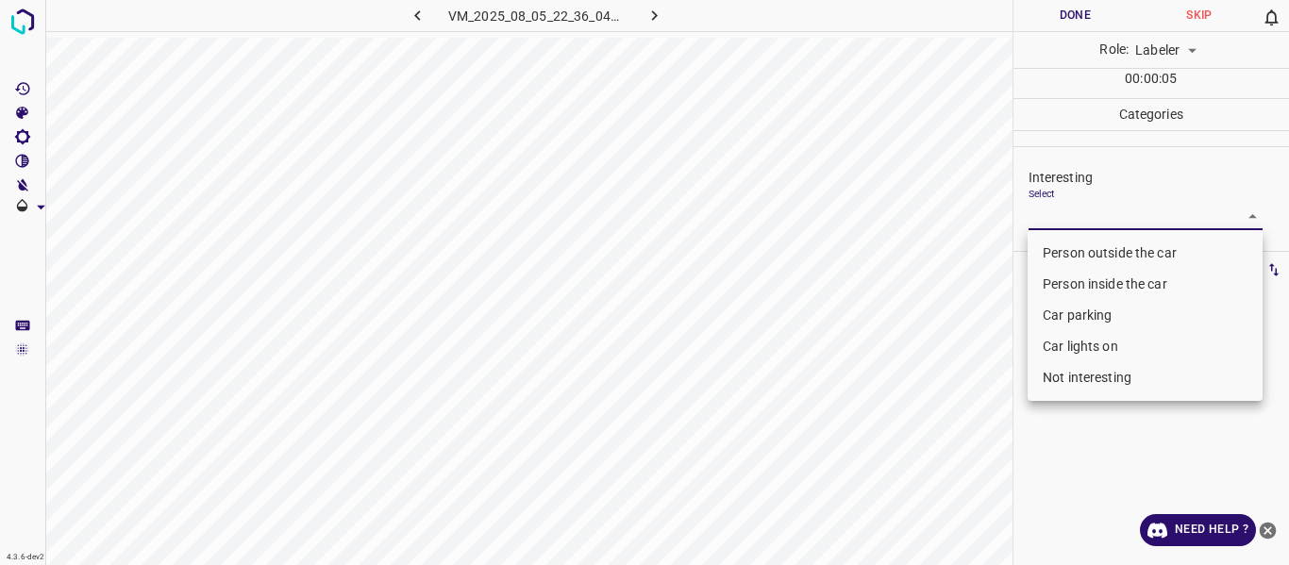
drag, startPoint x: 1063, startPoint y: 383, endPoint x: 1041, endPoint y: 384, distance: 22.7
click at [1063, 381] on li "Not interesting" at bounding box center [1144, 377] width 235 height 31
type input "Not interesting"
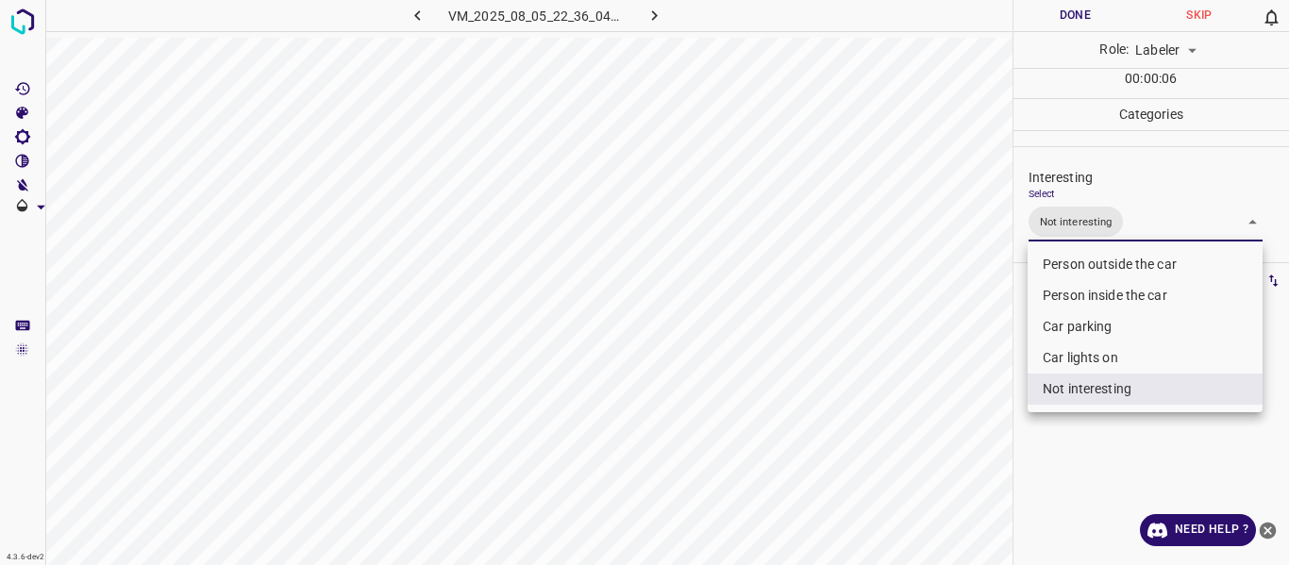
drag, startPoint x: 943, startPoint y: 407, endPoint x: 928, endPoint y: 436, distance: 32.9
click at [944, 408] on div at bounding box center [644, 282] width 1289 height 565
click at [1111, 225] on body "4.3.6-dev2 VM_2025_08_05_22_36_04_824_02.gif Done Skip 0 Role: Labeler labeler …" at bounding box center [644, 282] width 1289 height 565
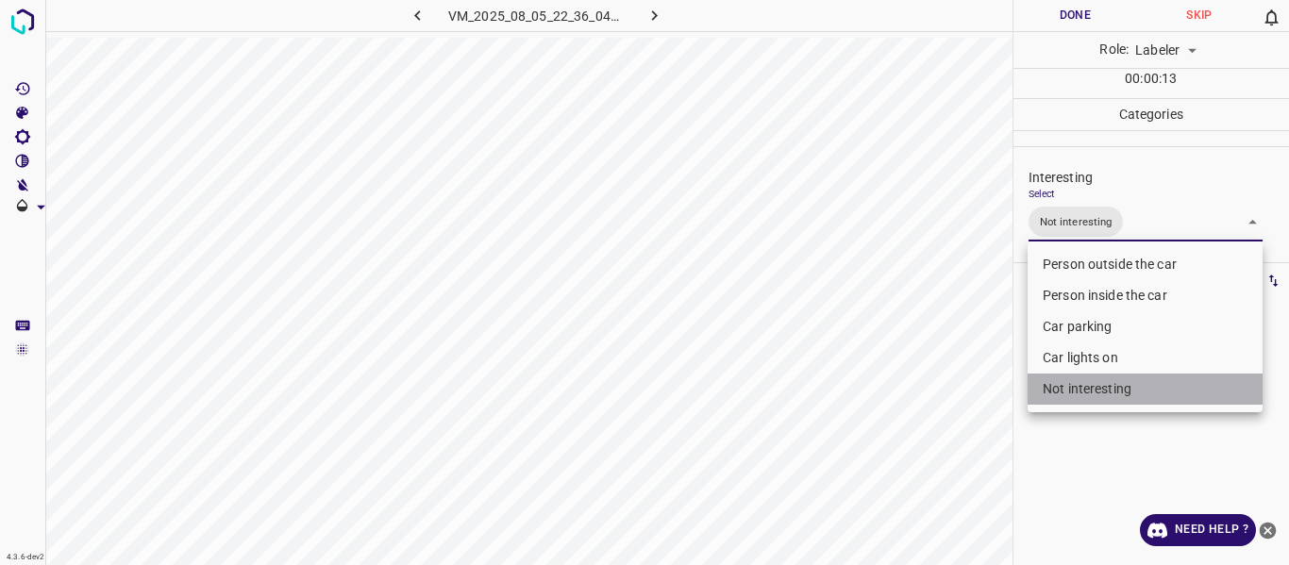
click at [1075, 391] on li "Not interesting" at bounding box center [1144, 389] width 235 height 31
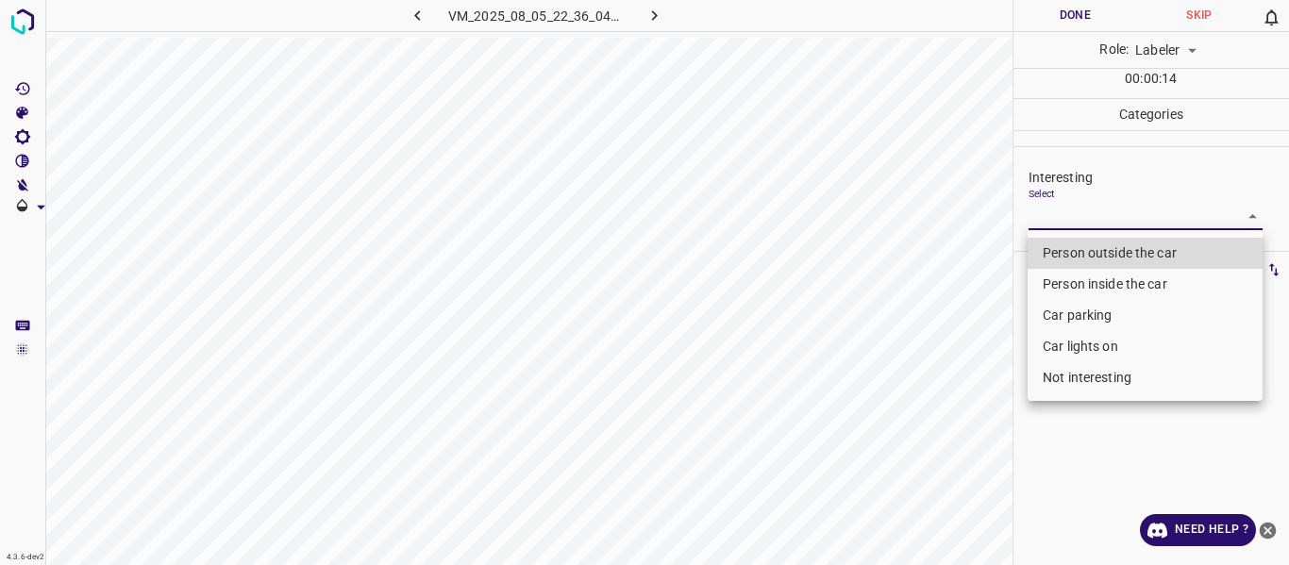
click at [1073, 255] on li "Person outside the car" at bounding box center [1144, 253] width 235 height 31
type input "Person outside the car"
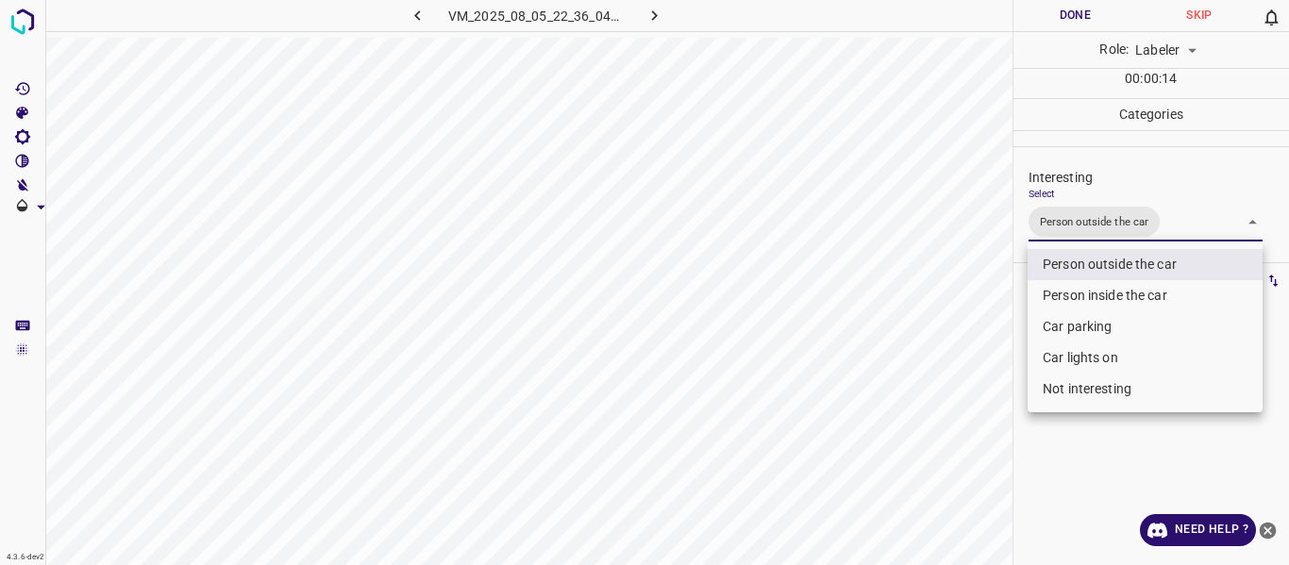
drag, startPoint x: 935, startPoint y: 414, endPoint x: 897, endPoint y: 494, distance: 88.6
click at [932, 436] on div at bounding box center [644, 282] width 1289 height 565
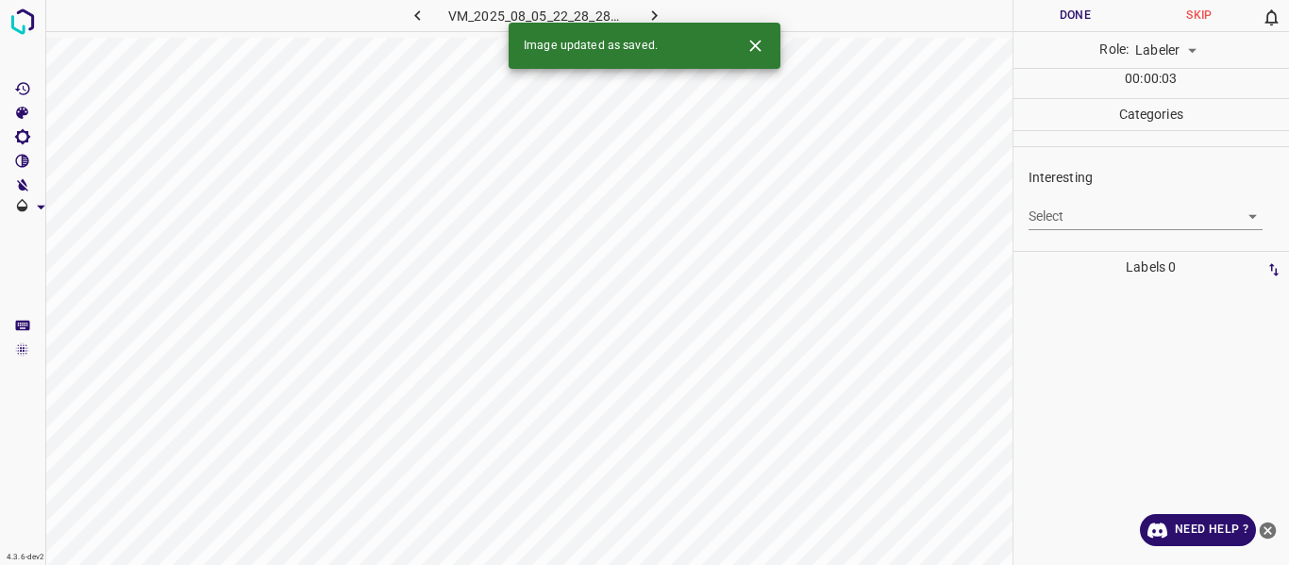
click at [1056, 214] on body "4.3.6-dev2 VM_2025_08_05_22_28_28_998_01.gif Done Skip 0 Role: Labeler labeler …" at bounding box center [644, 282] width 1289 height 565
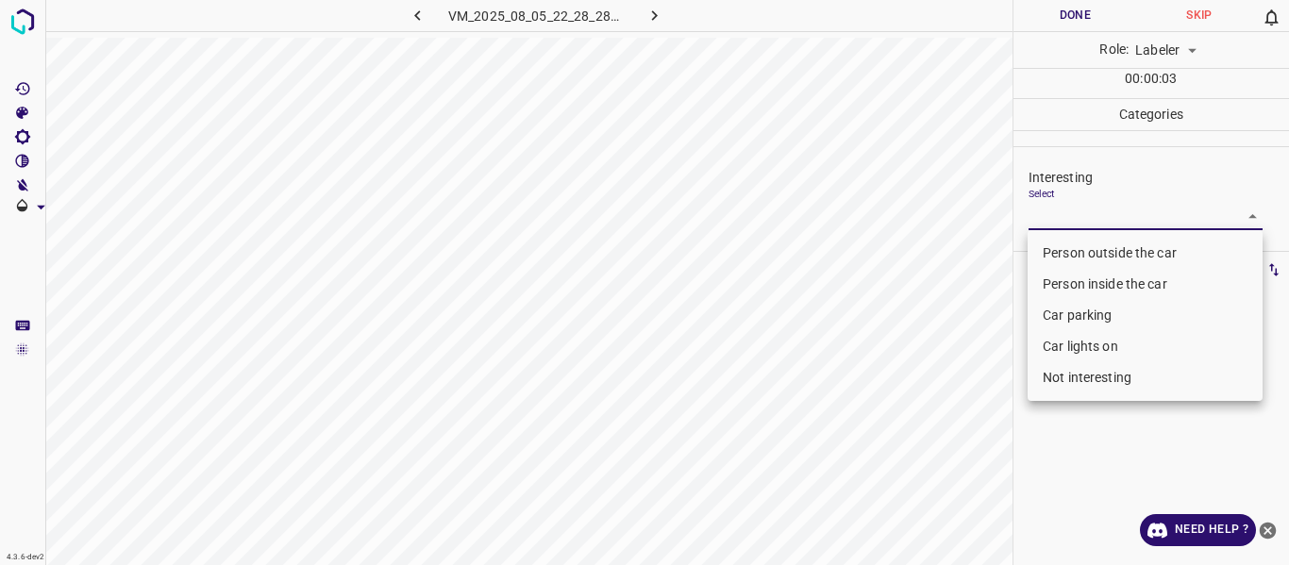
click at [1067, 254] on li "Person outside the car" at bounding box center [1144, 253] width 235 height 31
type input "Person outside the car"
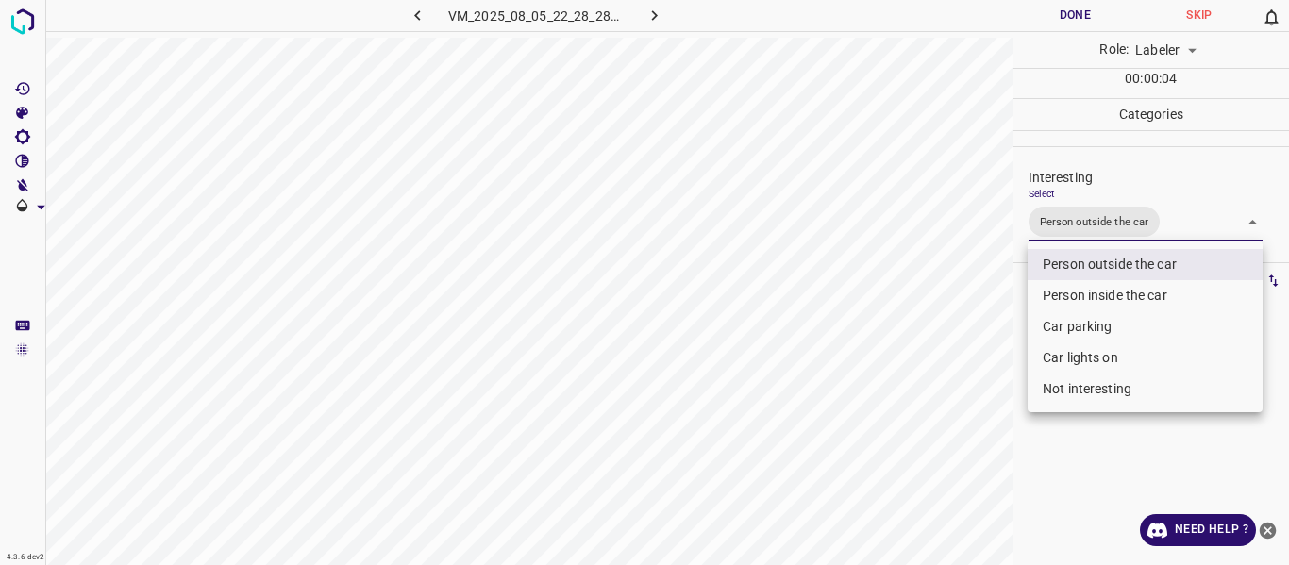
drag, startPoint x: 962, startPoint y: 360, endPoint x: 959, endPoint y: 383, distance: 23.0
click at [959, 380] on div at bounding box center [644, 282] width 1289 height 565
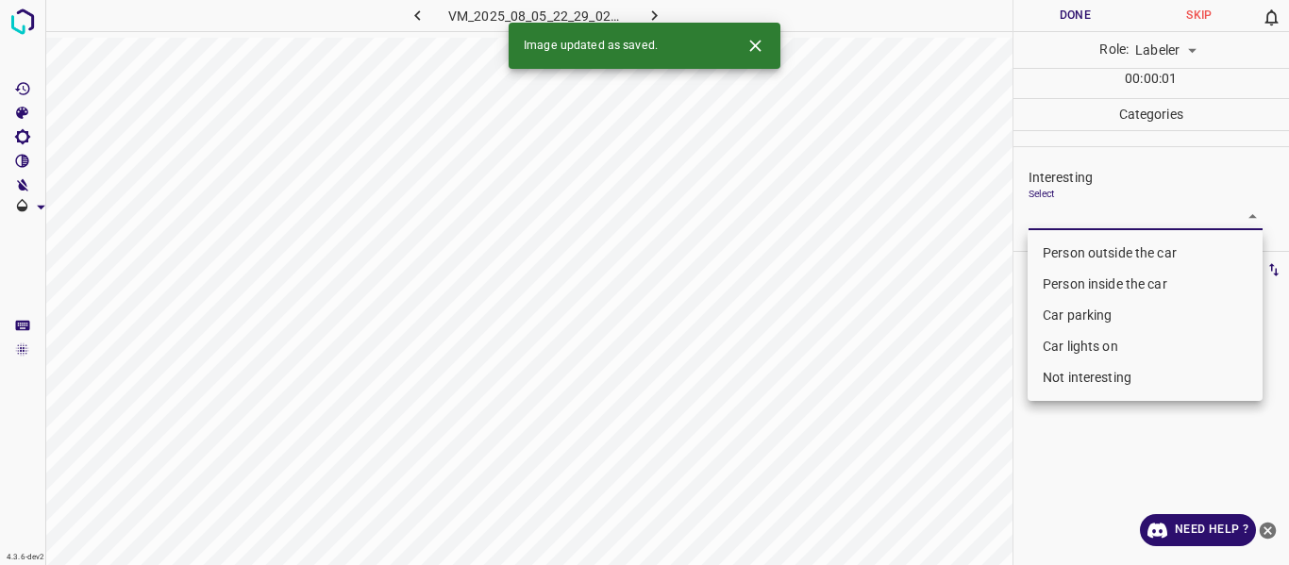
click at [1086, 223] on body "4.3.6-dev2 VM_2025_08_05_22_29_02_970_08.gif Done Skip 0 Role: Labeler labeler …" at bounding box center [644, 282] width 1289 height 565
click at [1073, 254] on li "Person outside the car" at bounding box center [1144, 253] width 235 height 31
type input "Person outside the car"
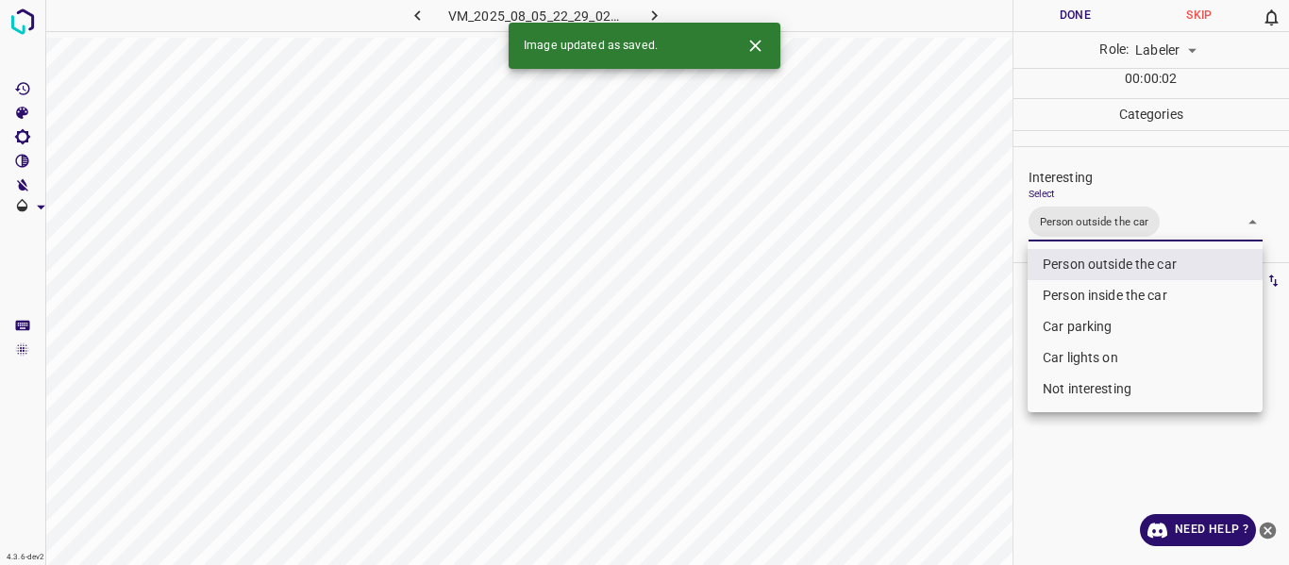
drag, startPoint x: 969, startPoint y: 365, endPoint x: 951, endPoint y: 422, distance: 59.4
click at [967, 390] on div at bounding box center [644, 282] width 1289 height 565
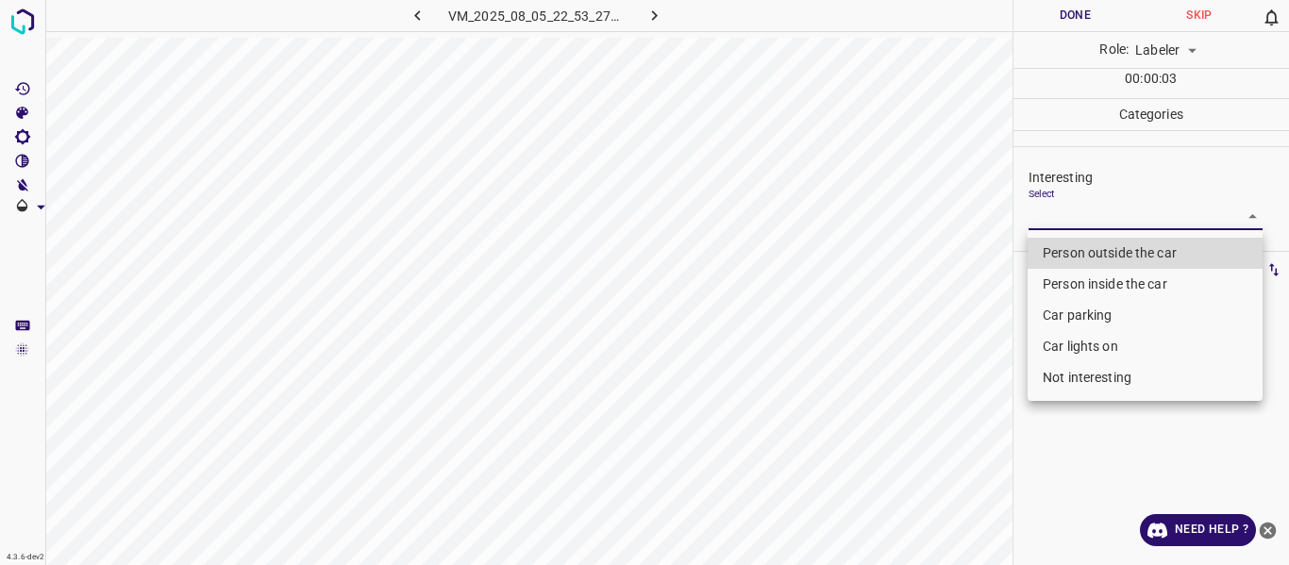
click at [1072, 209] on body "4.3.6-dev2 VM_2025_08_05_22_53_27_915_01.gif Done Skip 0 Role: Labeler labeler …" at bounding box center [644, 282] width 1289 height 565
click at [1066, 255] on li "Person outside the car" at bounding box center [1144, 253] width 235 height 31
type input "Person outside the car"
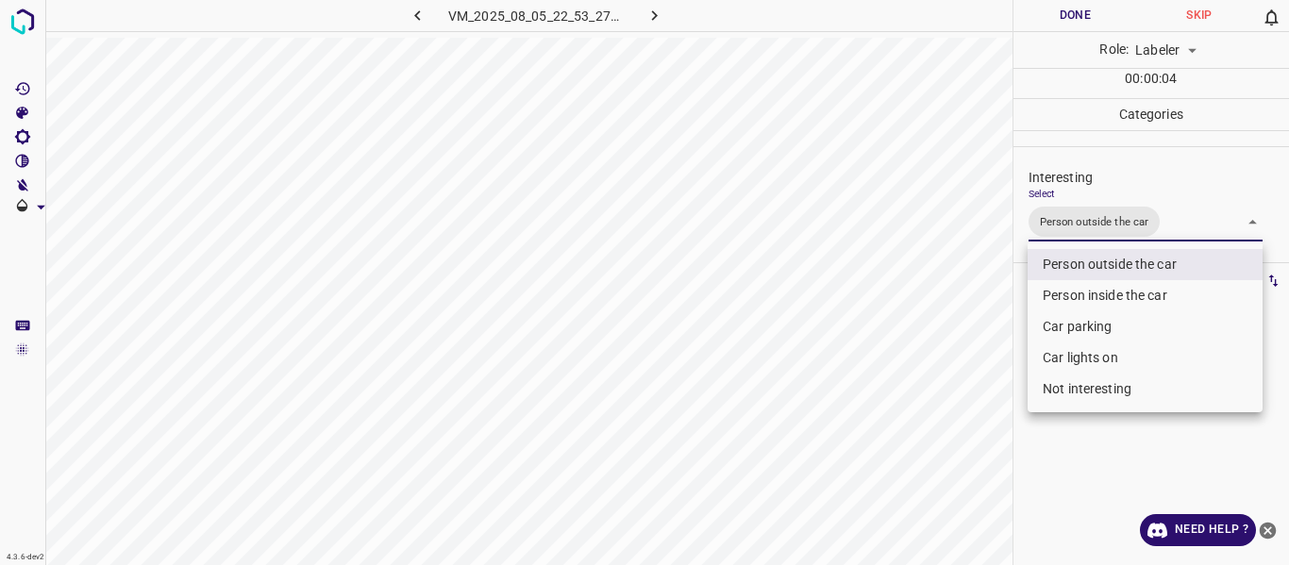
click at [963, 380] on div at bounding box center [644, 282] width 1289 height 565
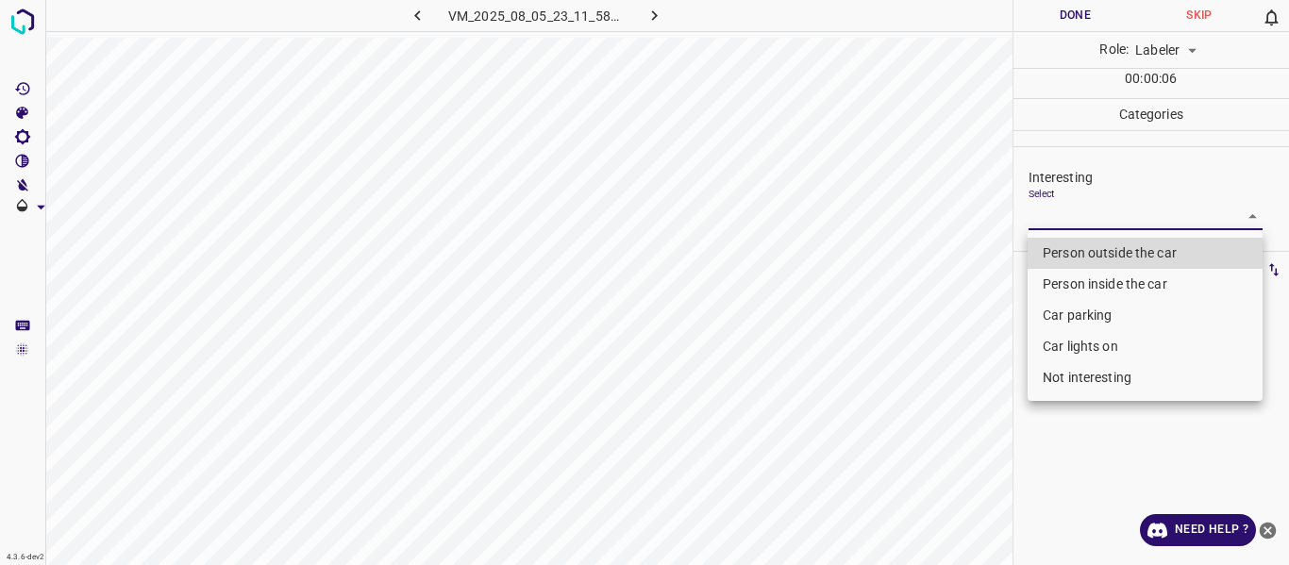
click at [1056, 213] on body "4.3.6-dev2 VM_2025_08_05_23_11_58_714_04.gif Done Skip 0 Role: Labeler labeler …" at bounding box center [644, 282] width 1289 height 565
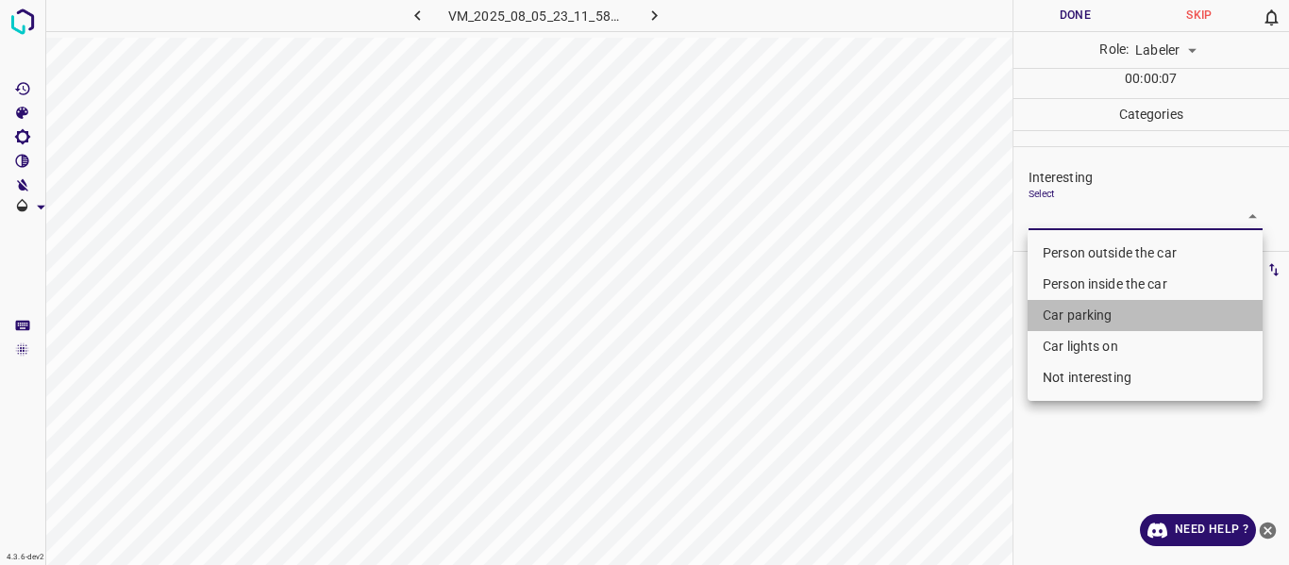
click at [1067, 312] on li "Car parking" at bounding box center [1144, 315] width 235 height 31
type input "Car parking"
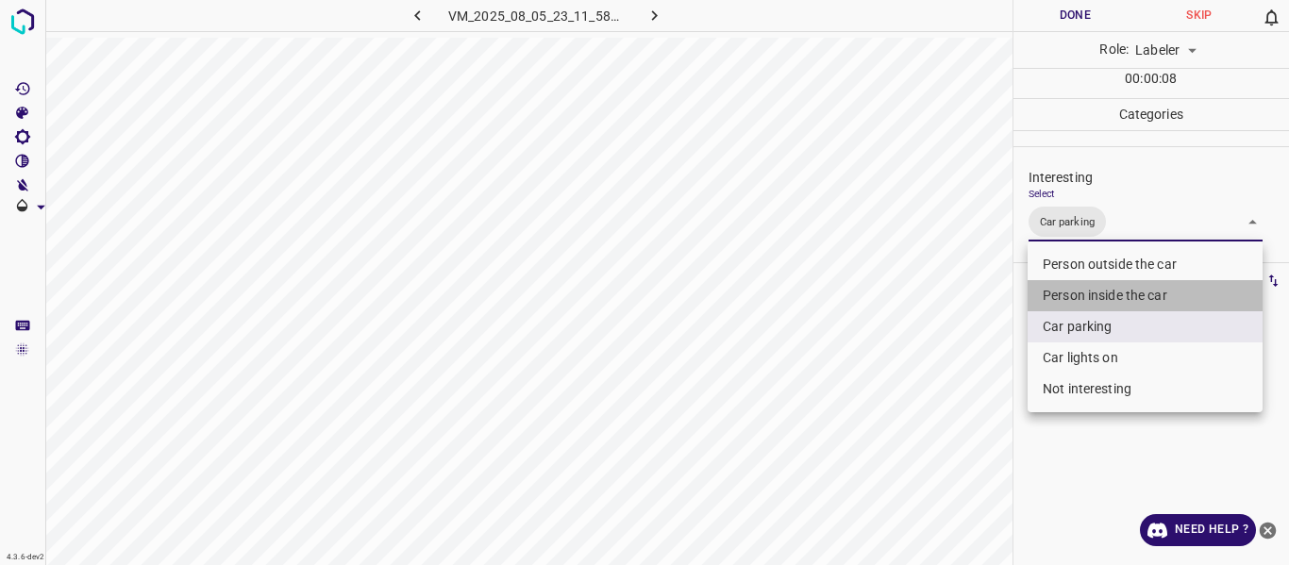
click at [1074, 292] on li "Person inside the car" at bounding box center [1144, 295] width 235 height 31
type input "Car parking,Person inside the car"
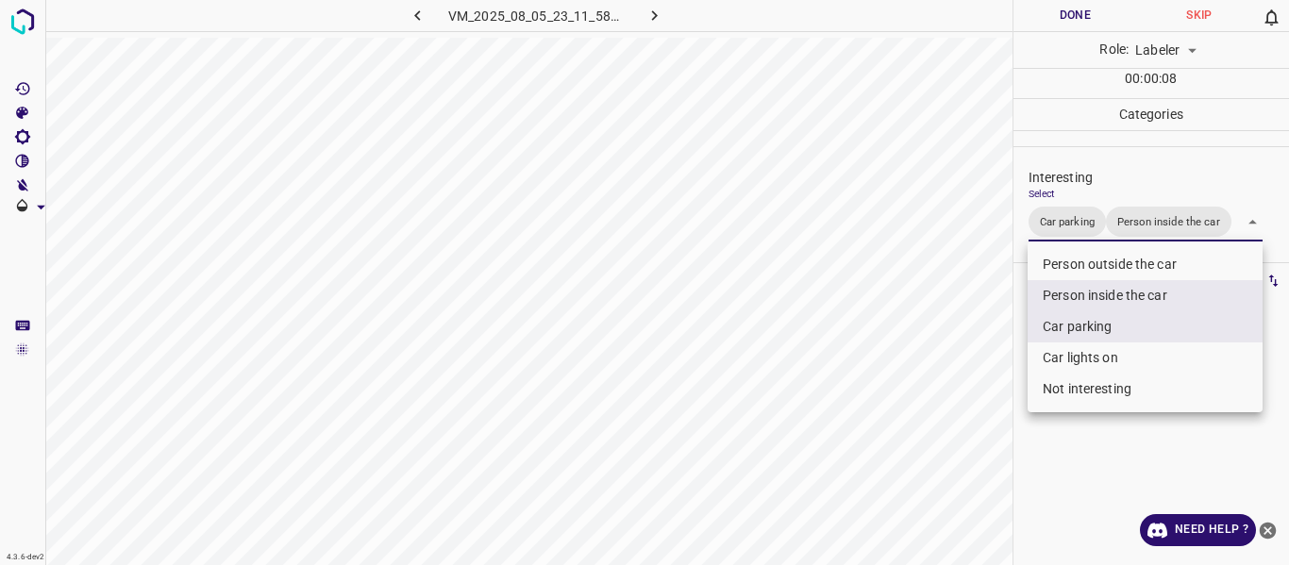
drag, startPoint x: 963, startPoint y: 399, endPoint x: 929, endPoint y: 441, distance: 53.6
click at [959, 411] on div at bounding box center [644, 282] width 1289 height 565
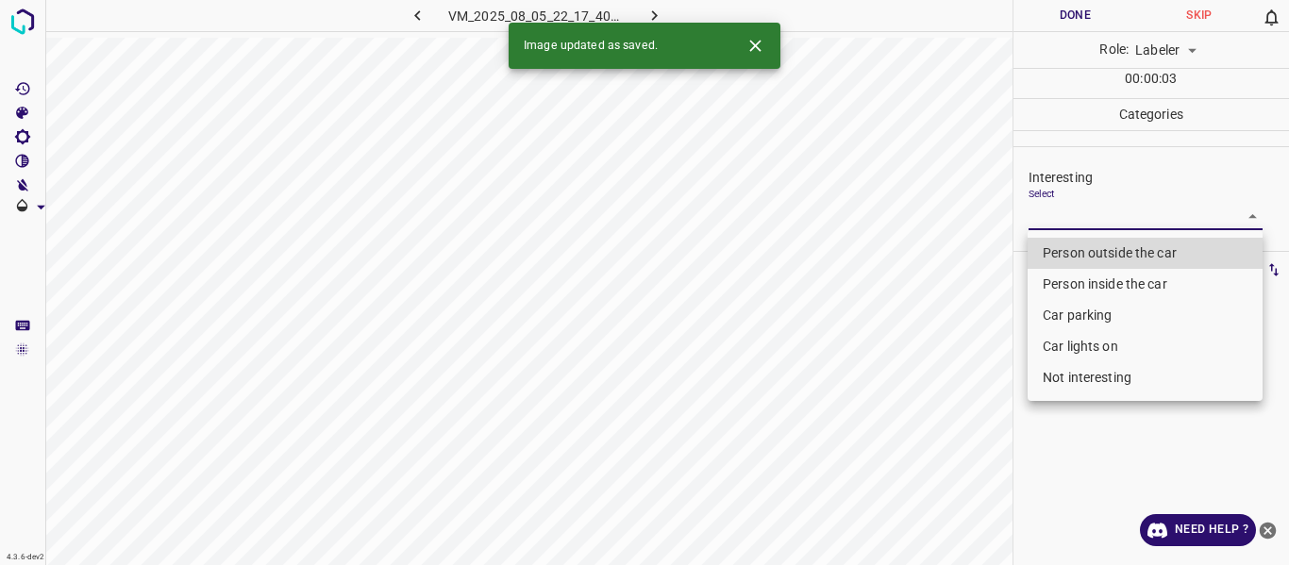
click at [1092, 220] on body "4.3.6-dev2 VM_2025_08_05_22_17_40_335_03.gif Done Skip 0 Role: Labeler labeler …" at bounding box center [644, 282] width 1289 height 565
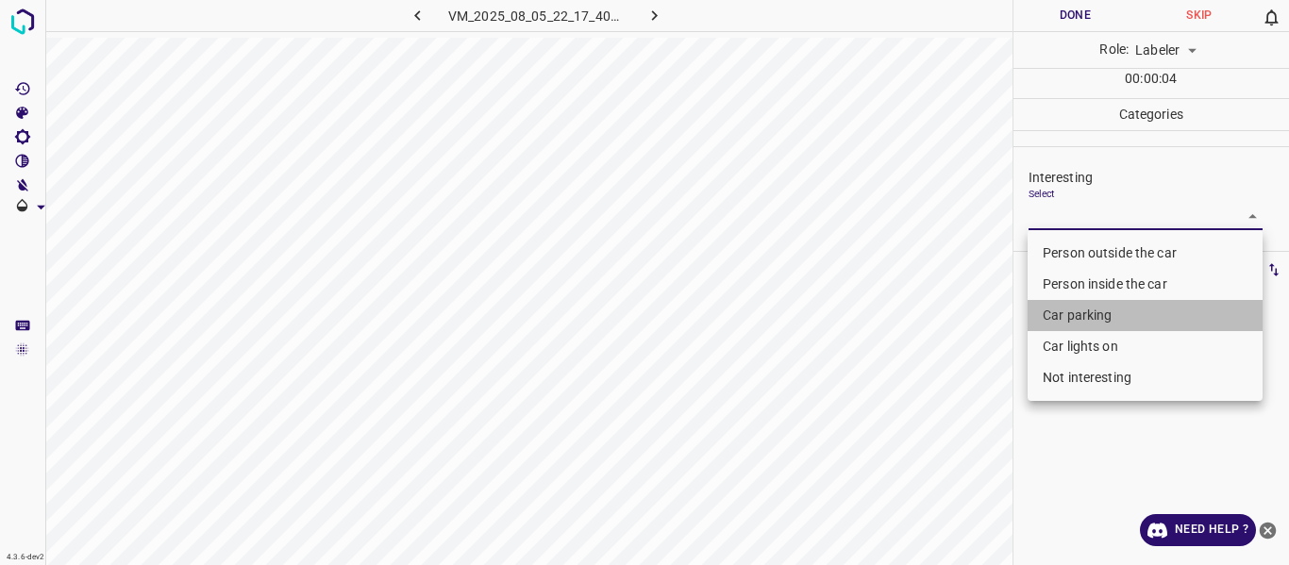
click at [1067, 304] on li "Car parking" at bounding box center [1144, 315] width 235 height 31
type input "Car parking"
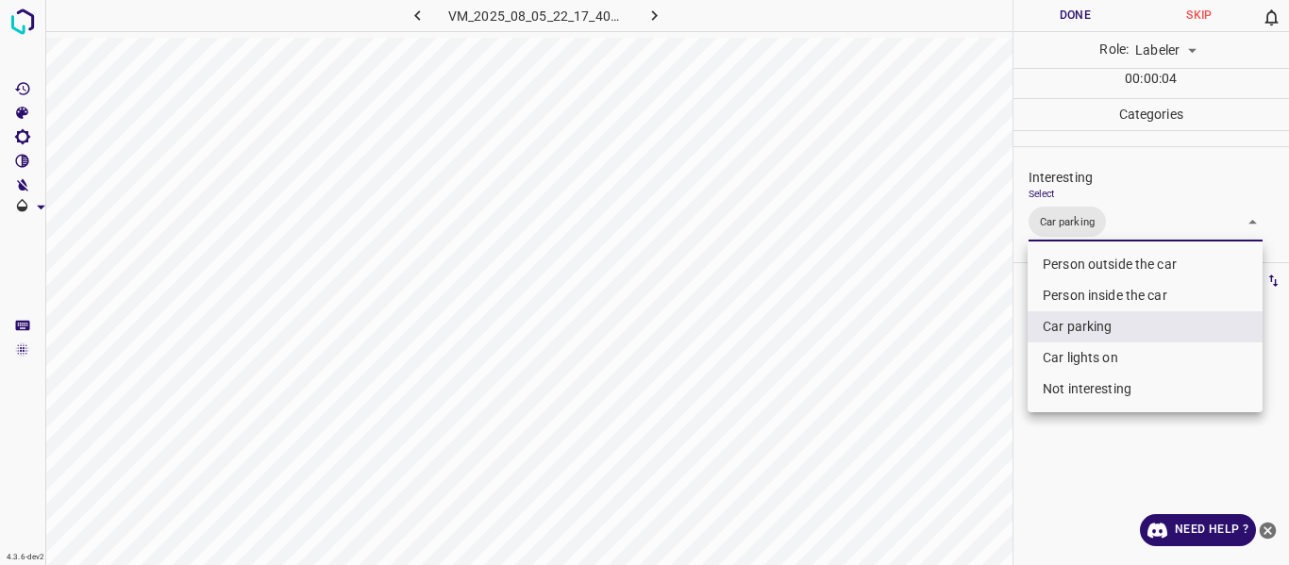
click at [1063, 355] on li "Car lights on" at bounding box center [1144, 357] width 235 height 31
type input "Car parking,Car lights on"
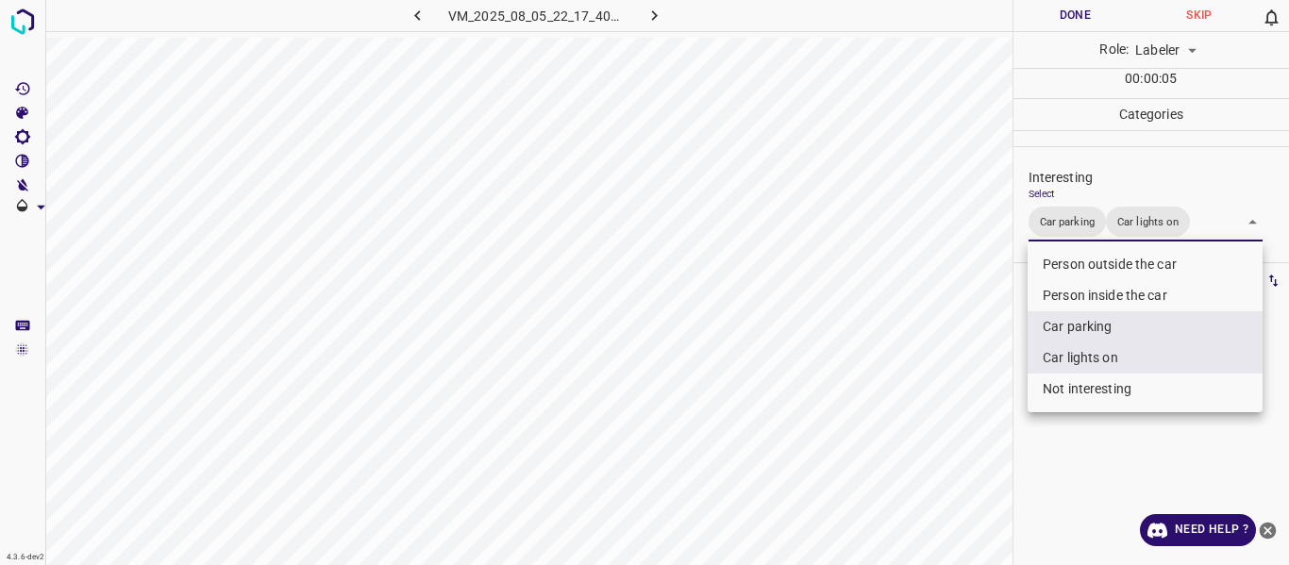
drag, startPoint x: 975, startPoint y: 414, endPoint x: 959, endPoint y: 448, distance: 37.6
click at [971, 423] on div at bounding box center [644, 282] width 1289 height 565
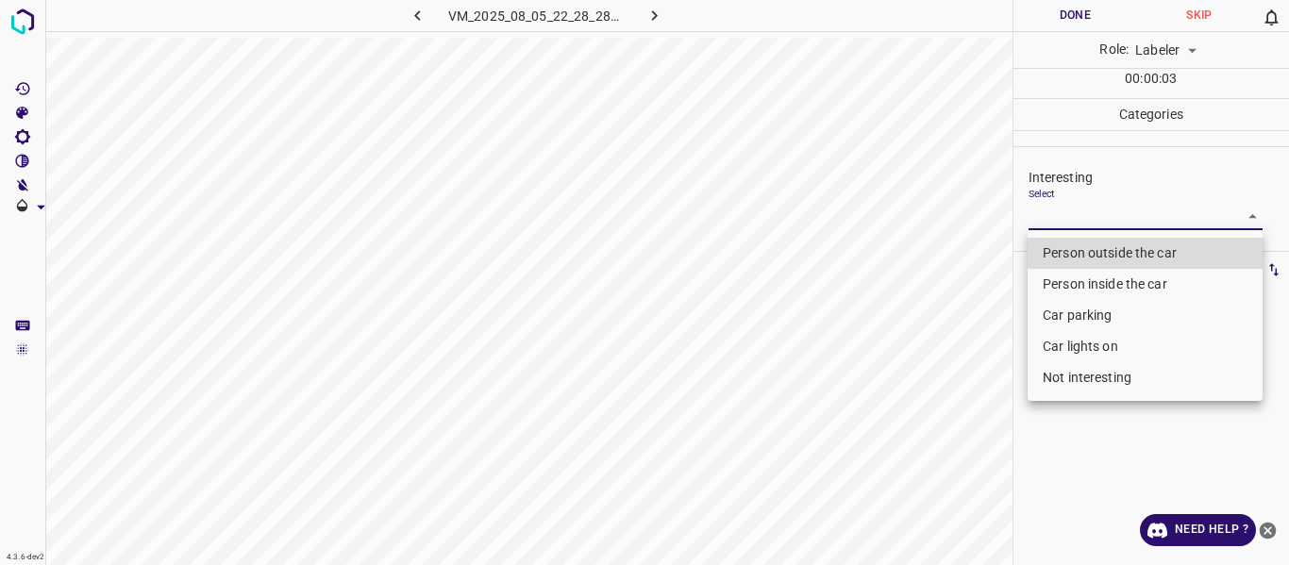
drag, startPoint x: 1092, startPoint y: 213, endPoint x: 1095, endPoint y: 261, distance: 48.2
click at [1092, 215] on body "4.3.6-dev2 VM_2025_08_05_22_28_28_998_02.gif Done Skip 0 Role: Labeler labeler …" at bounding box center [644, 282] width 1289 height 565
click at [1095, 252] on li "Person outside the car" at bounding box center [1144, 253] width 235 height 31
type input "Person outside the car"
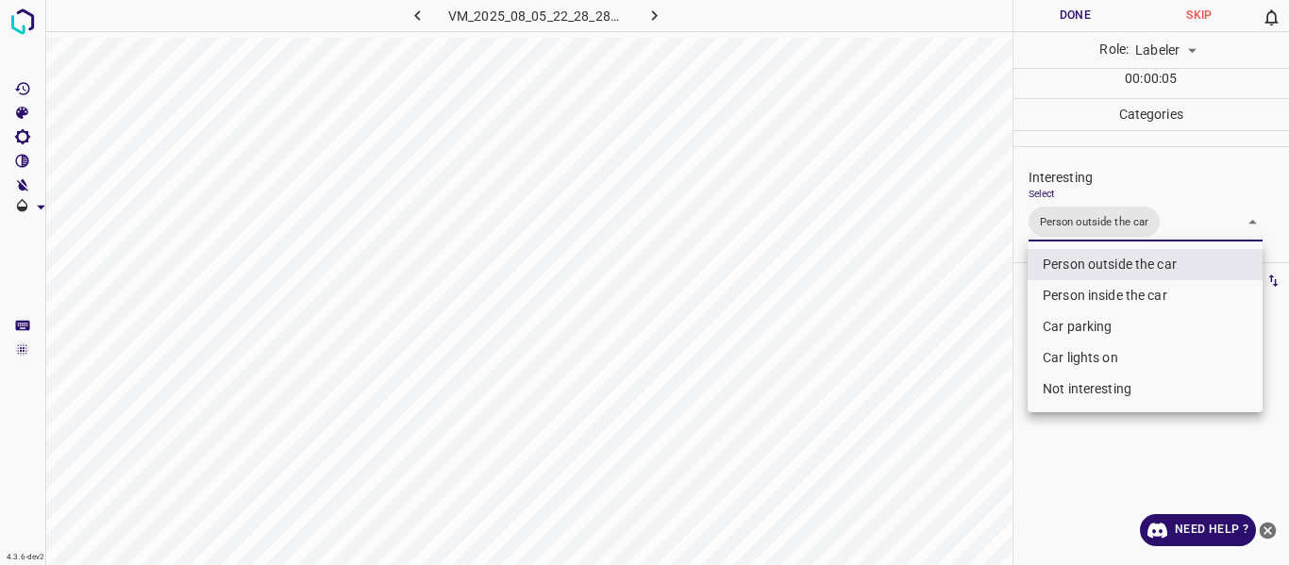
drag, startPoint x: 915, startPoint y: 377, endPoint x: 866, endPoint y: 452, distance: 89.2
click at [914, 378] on div at bounding box center [644, 282] width 1289 height 565
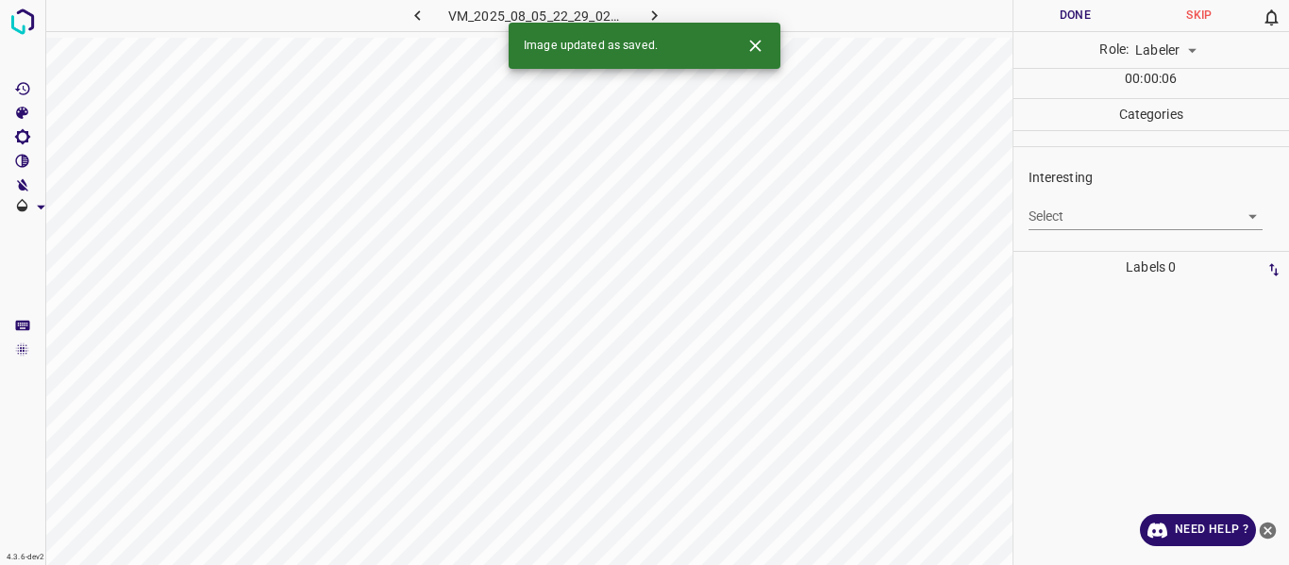
click at [1060, 220] on body "4.3.6-dev2 VM_2025_08_05_22_29_02_970_09.gif Done Skip 0 Role: Labeler labeler …" at bounding box center [644, 282] width 1289 height 565
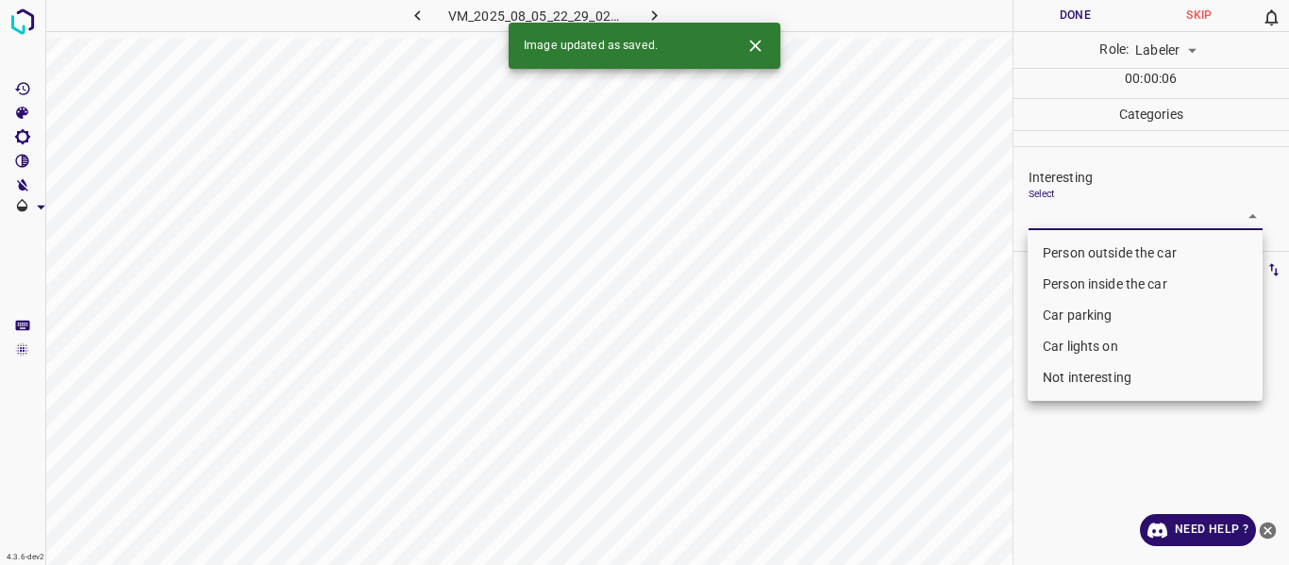
click at [1052, 256] on li "Person outside the car" at bounding box center [1144, 253] width 235 height 31
type input "Person outside the car"
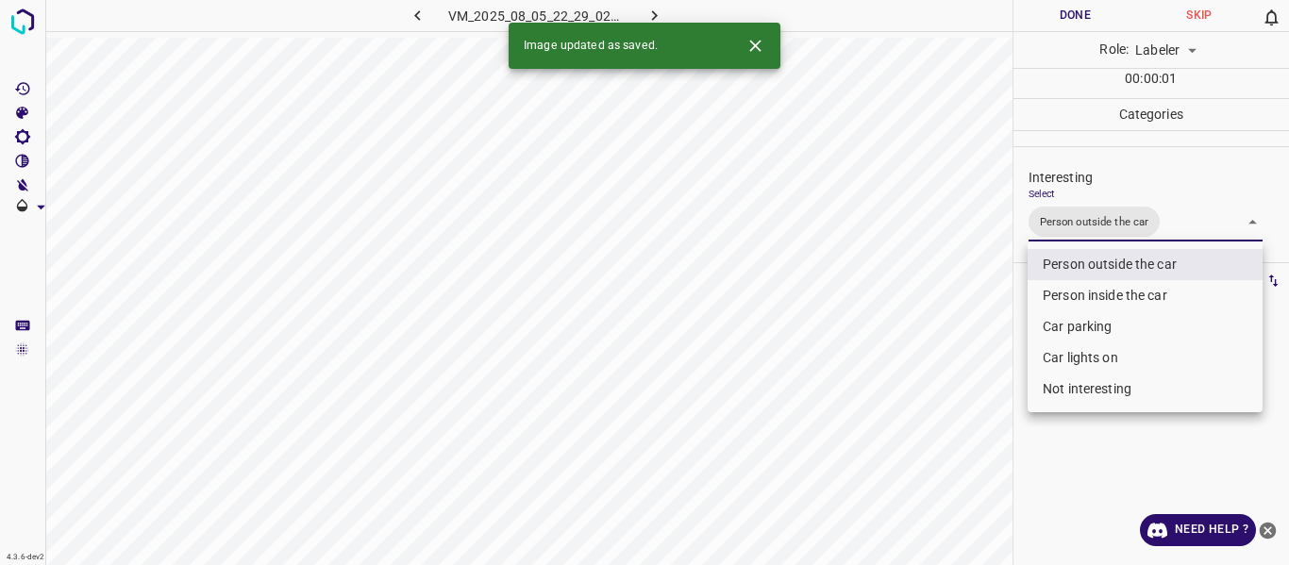
drag, startPoint x: 966, startPoint y: 358, endPoint x: 965, endPoint y: 404, distance: 45.3
click at [971, 385] on div at bounding box center [644, 282] width 1289 height 565
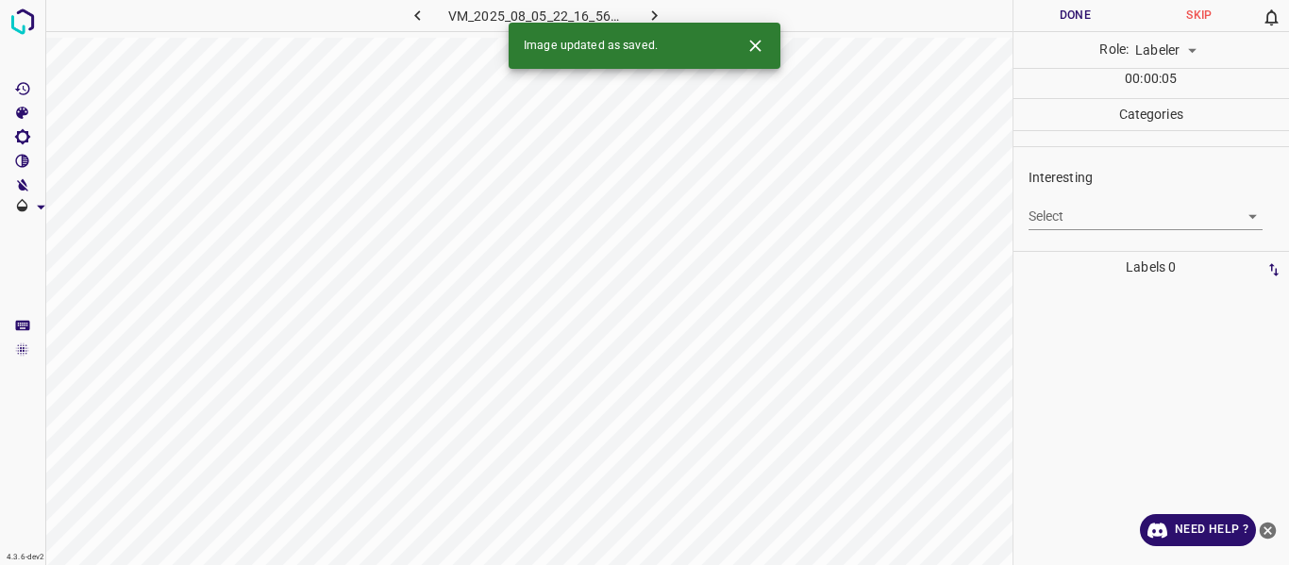
click at [1097, 212] on body "4.3.6-dev2 VM_2025_08_05_22_16_56_372_03.gif Done Skip 0 Role: Labeler labeler …" at bounding box center [644, 282] width 1289 height 565
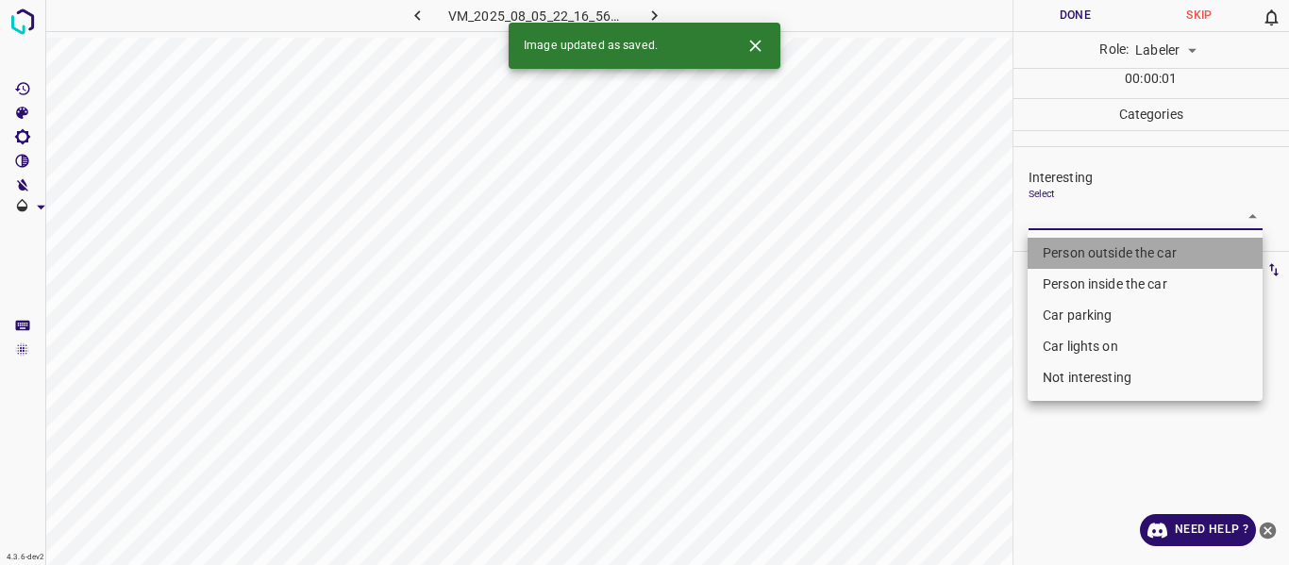
click at [1103, 247] on li "Person outside the car" at bounding box center [1144, 253] width 235 height 31
type input "Person outside the car"
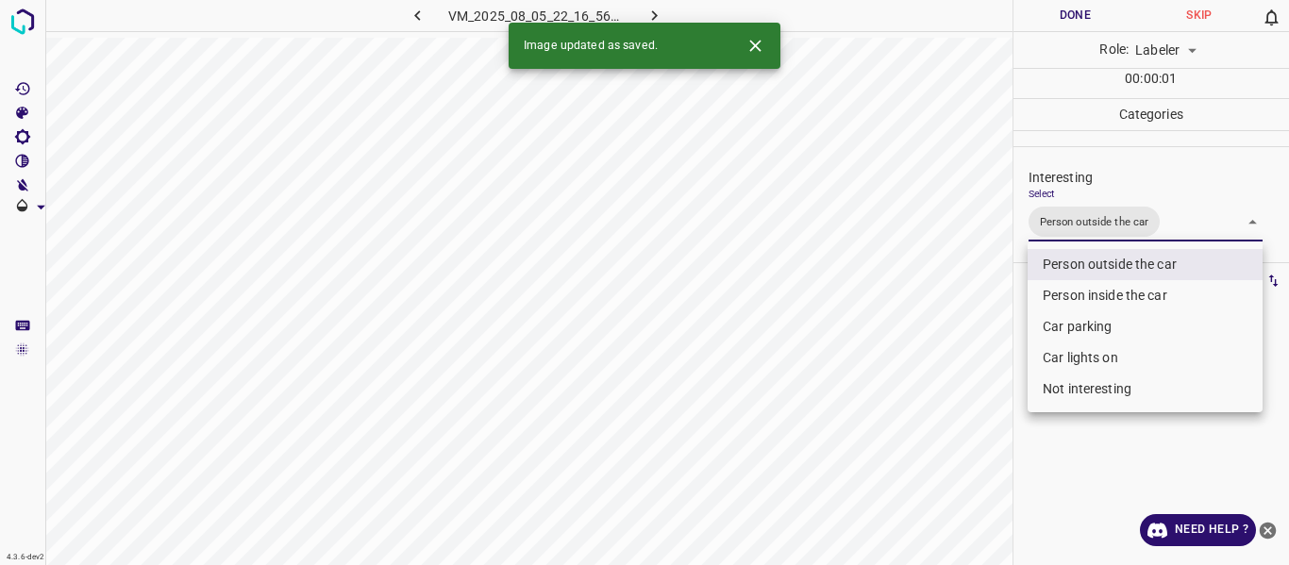
drag, startPoint x: 992, startPoint y: 352, endPoint x: 973, endPoint y: 423, distance: 73.5
click at [992, 364] on div at bounding box center [644, 282] width 1289 height 565
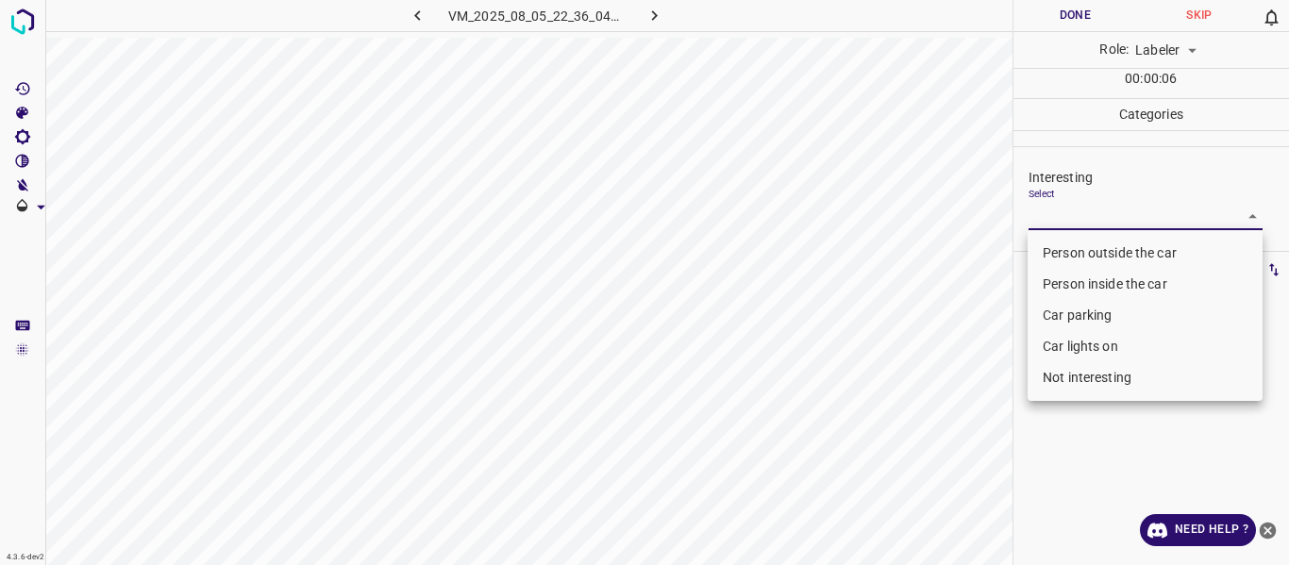
drag, startPoint x: 1081, startPoint y: 216, endPoint x: 1085, endPoint y: 244, distance: 28.6
click at [1082, 215] on body "4.3.6-dev2 VM_2025_08_05_22_36_04_824_03.gif Done Skip 0 Role: Labeler labeler …" at bounding box center [644, 282] width 1289 height 565
click at [1089, 251] on li "Person outside the car" at bounding box center [1144, 253] width 235 height 31
type input "Person outside the car"
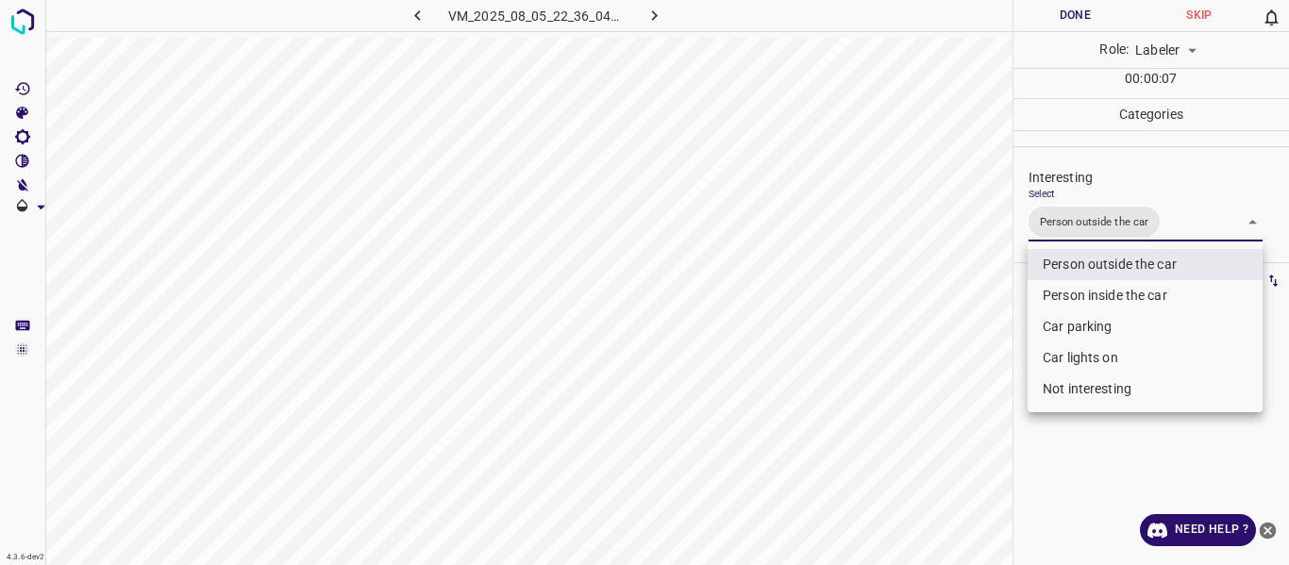
drag, startPoint x: 981, startPoint y: 392, endPoint x: 981, endPoint y: 407, distance: 15.1
click at [981, 402] on div at bounding box center [644, 282] width 1289 height 565
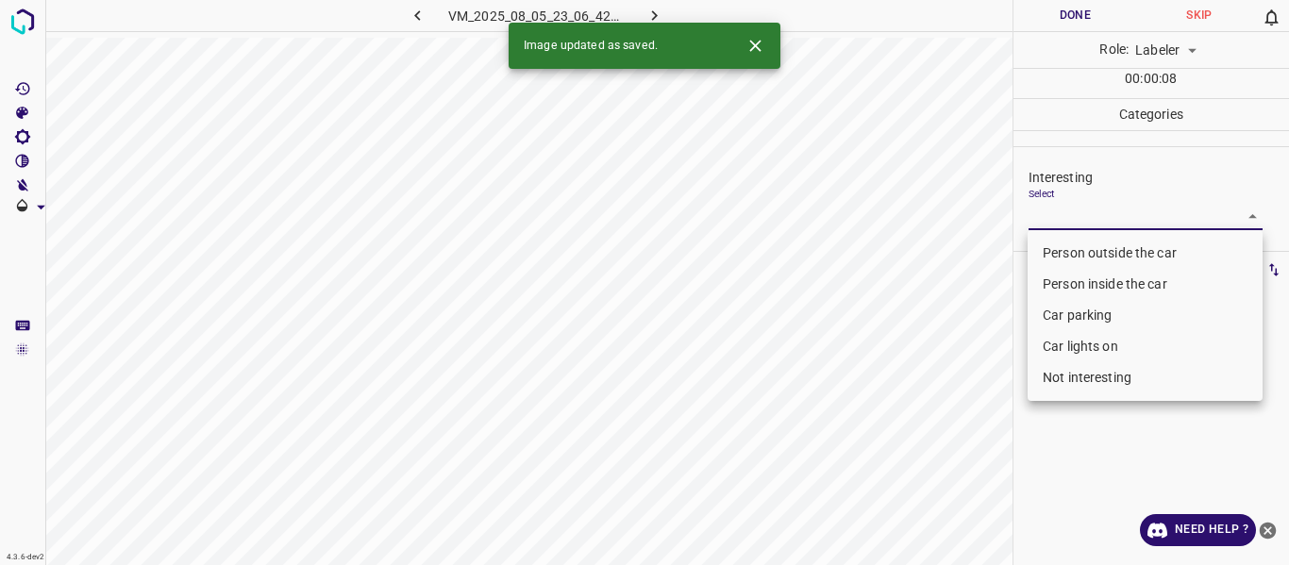
click at [1091, 219] on body "4.3.6-dev2 VM_2025_08_05_23_06_42_695_03.gif Done Skip 0 Role: Labeler labeler …" at bounding box center [644, 282] width 1289 height 565
click at [1081, 250] on li "Person outside the car" at bounding box center [1144, 253] width 235 height 31
type input "Person outside the car"
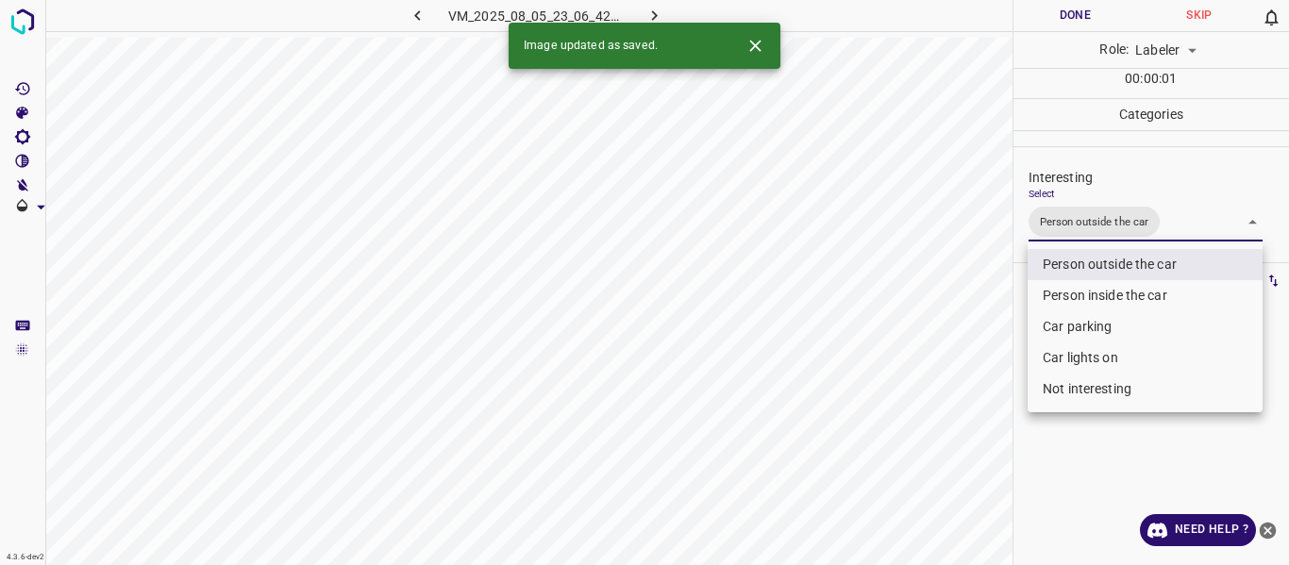
drag, startPoint x: 988, startPoint y: 368, endPoint x: 955, endPoint y: 460, distance: 98.2
click at [984, 409] on div at bounding box center [644, 282] width 1289 height 565
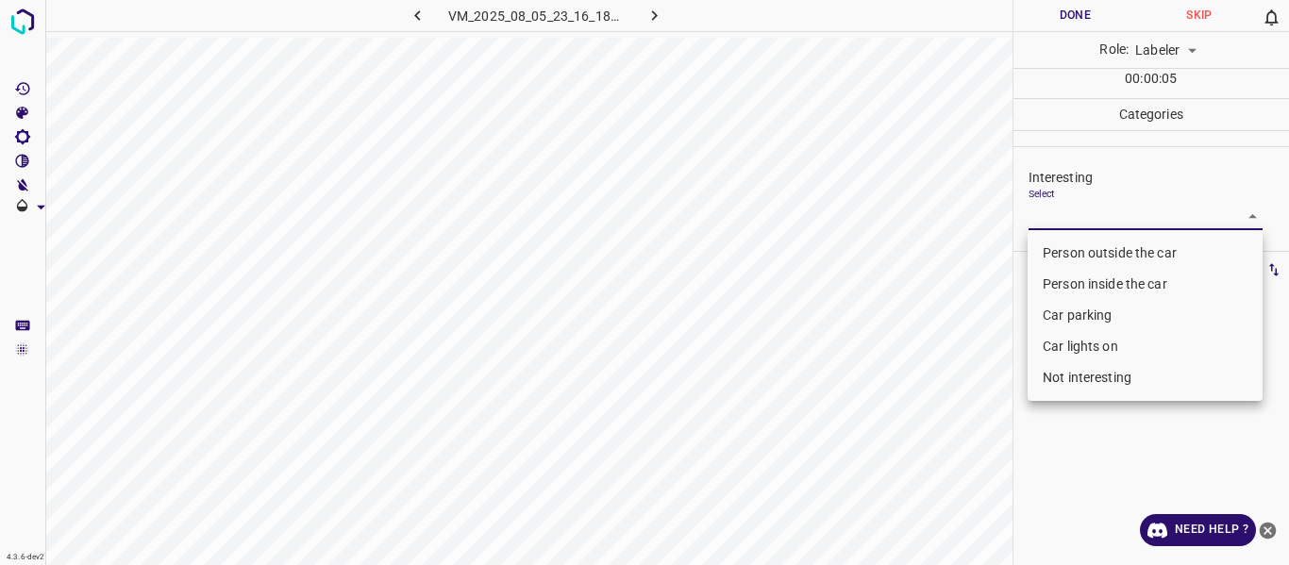
click at [1104, 207] on body "4.3.6-dev2 VM_2025_08_05_23_16_18_435_04.gif Done Skip 0 Role: Labeler labeler …" at bounding box center [644, 282] width 1289 height 565
click at [1100, 246] on li "Person outside the car" at bounding box center [1144, 253] width 235 height 31
type input "Person outside the car"
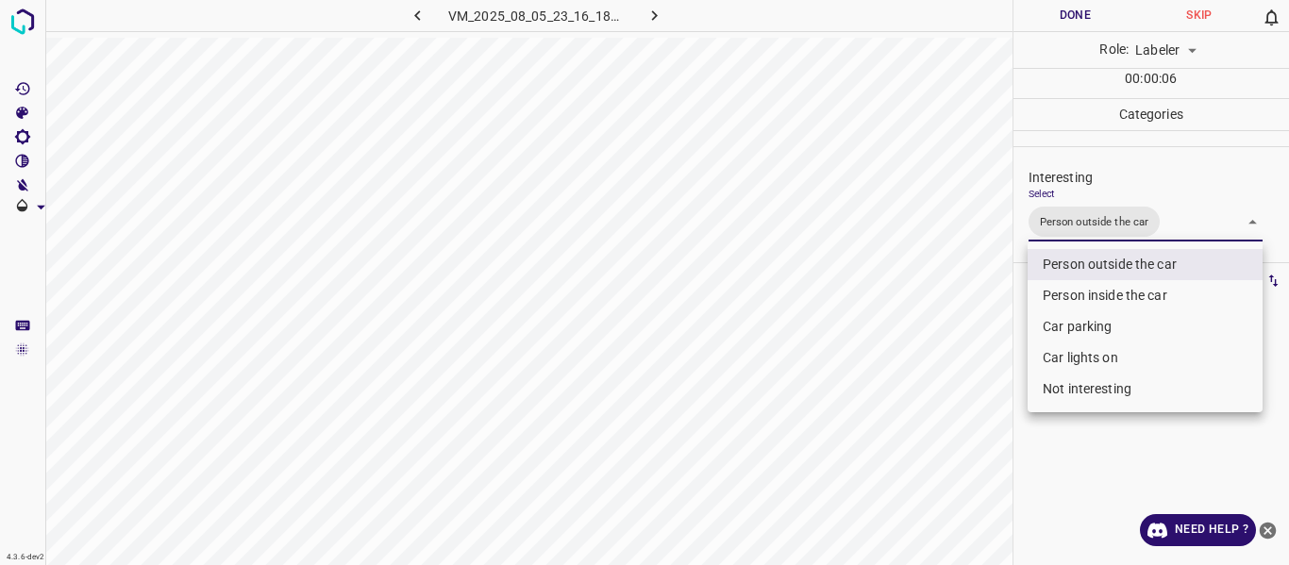
drag, startPoint x: 965, startPoint y: 401, endPoint x: 964, endPoint y: 420, distance: 18.9
click at [966, 413] on div at bounding box center [644, 282] width 1289 height 565
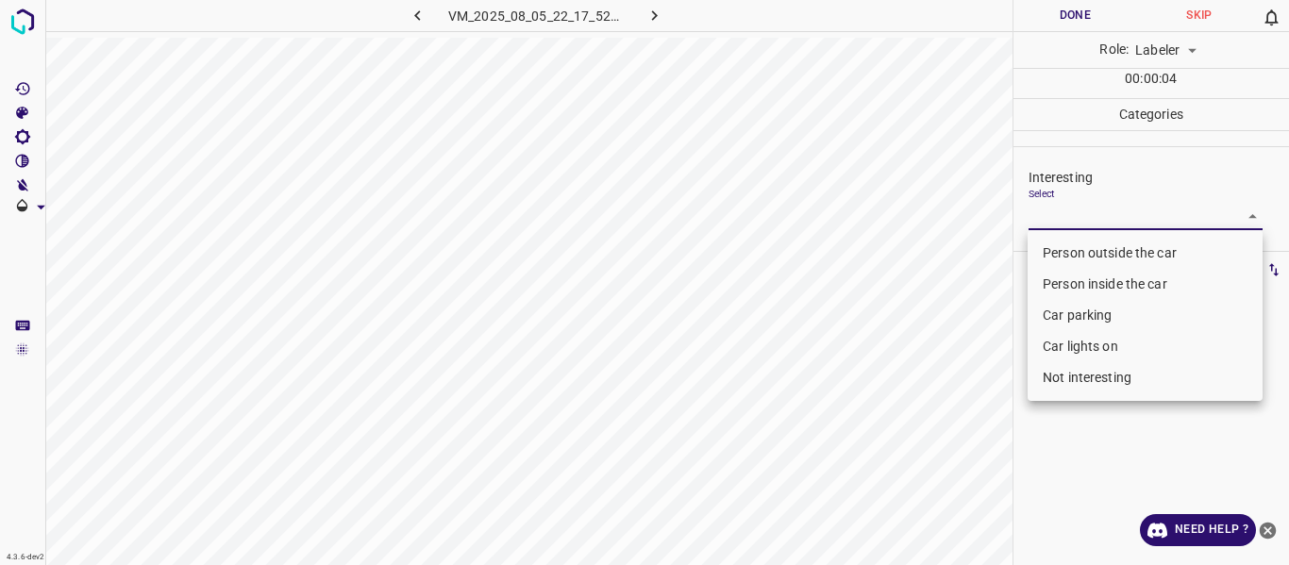
click at [1082, 205] on body "4.3.6-dev2 VM_2025_08_05_22_17_52_659_02.gif Done Skip 0 Role: Labeler labeler …" at bounding box center [644, 282] width 1289 height 565
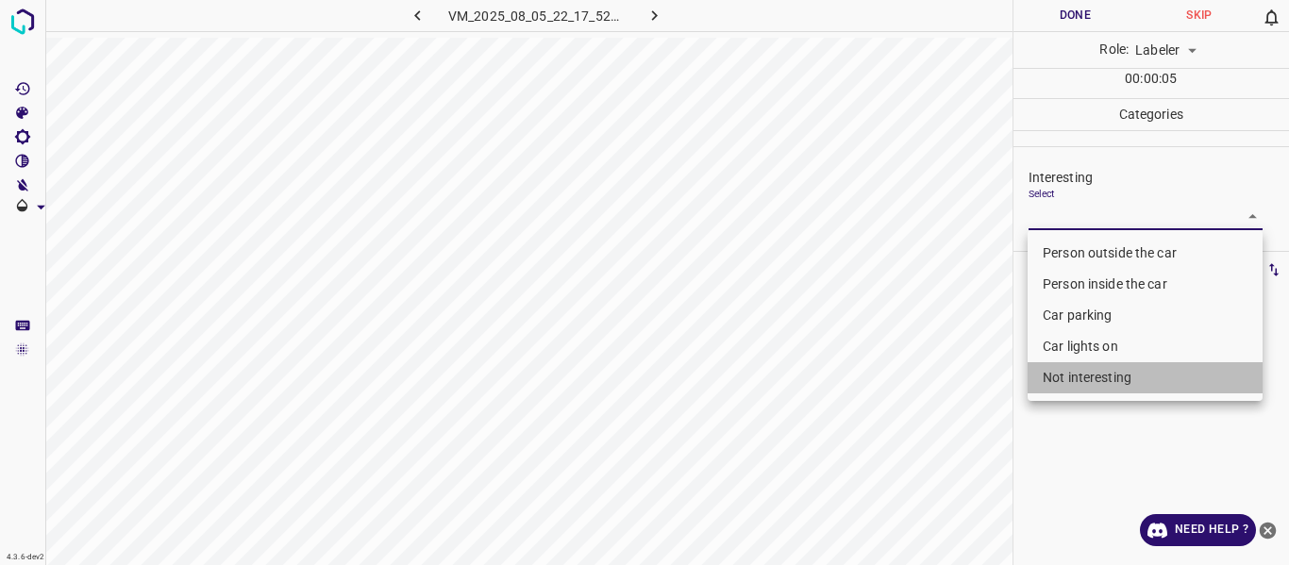
click at [1059, 376] on li "Not interesting" at bounding box center [1144, 377] width 235 height 31
type input "Not interesting"
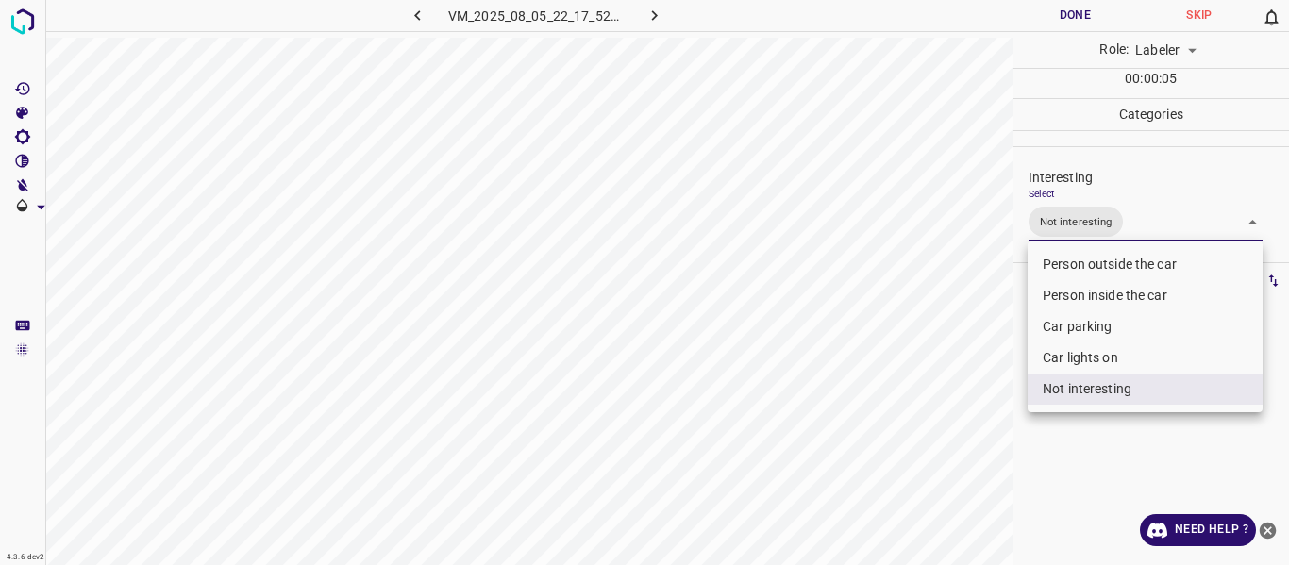
drag, startPoint x: 991, startPoint y: 418, endPoint x: 976, endPoint y: 433, distance: 20.7
click at [987, 421] on div at bounding box center [644, 282] width 1289 height 565
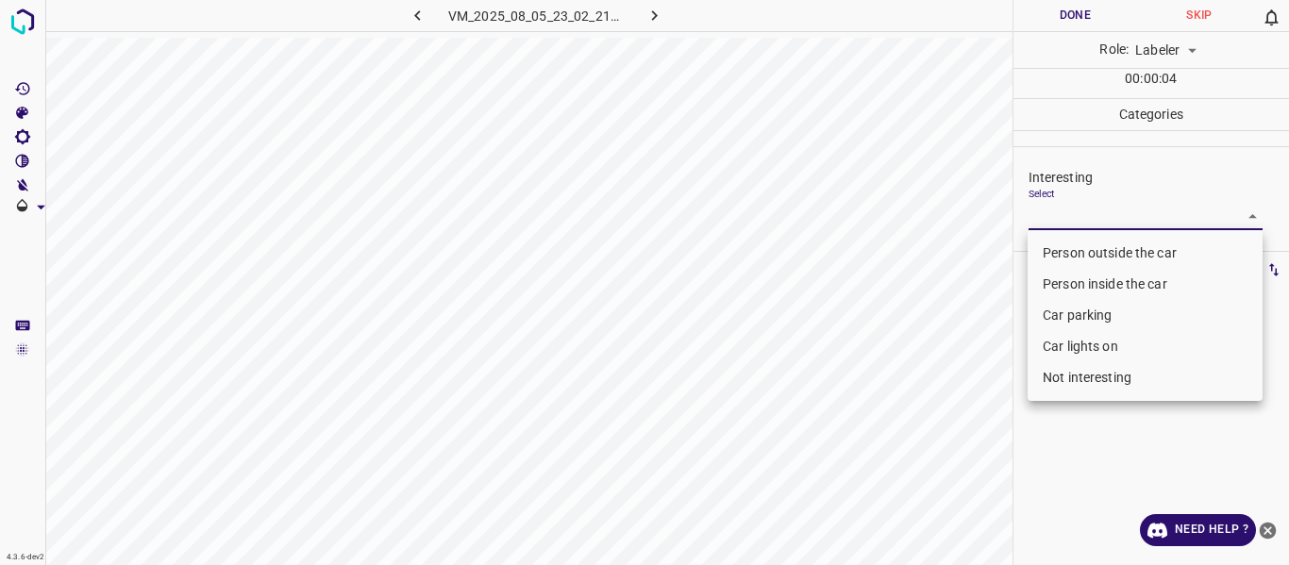
click at [1133, 216] on body "4.3.6-dev2 VM_2025_08_05_23_02_21_596_03.gif Done Skip 0 Role: Labeler labeler …" at bounding box center [644, 282] width 1289 height 565
click at [1064, 311] on li "Car parking" at bounding box center [1144, 315] width 235 height 31
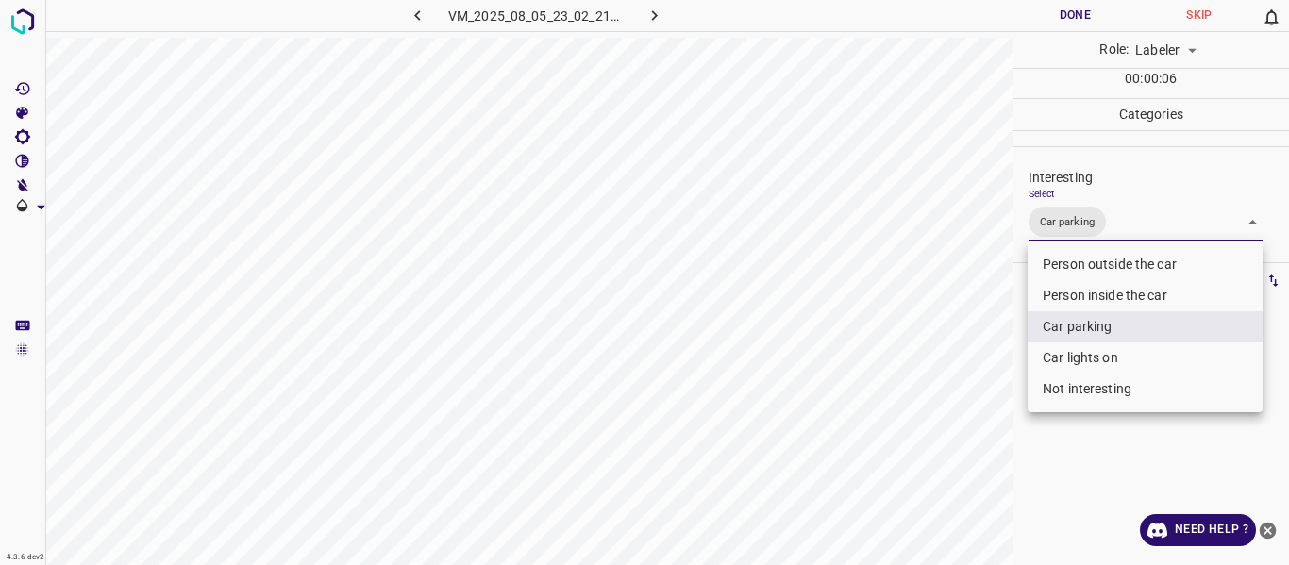
click at [1064, 352] on li "Car lights on" at bounding box center [1144, 357] width 235 height 31
type input "Car parking,Car lights on"
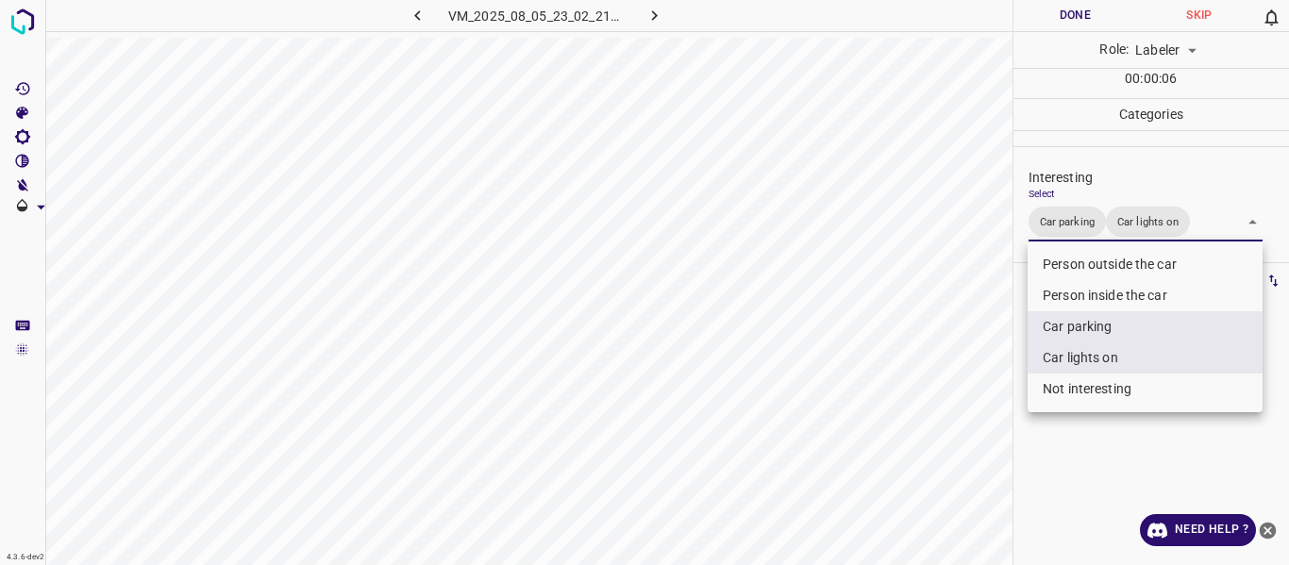
drag, startPoint x: 955, startPoint y: 400, endPoint x: 944, endPoint y: 437, distance: 38.2
click at [954, 408] on div at bounding box center [644, 282] width 1289 height 565
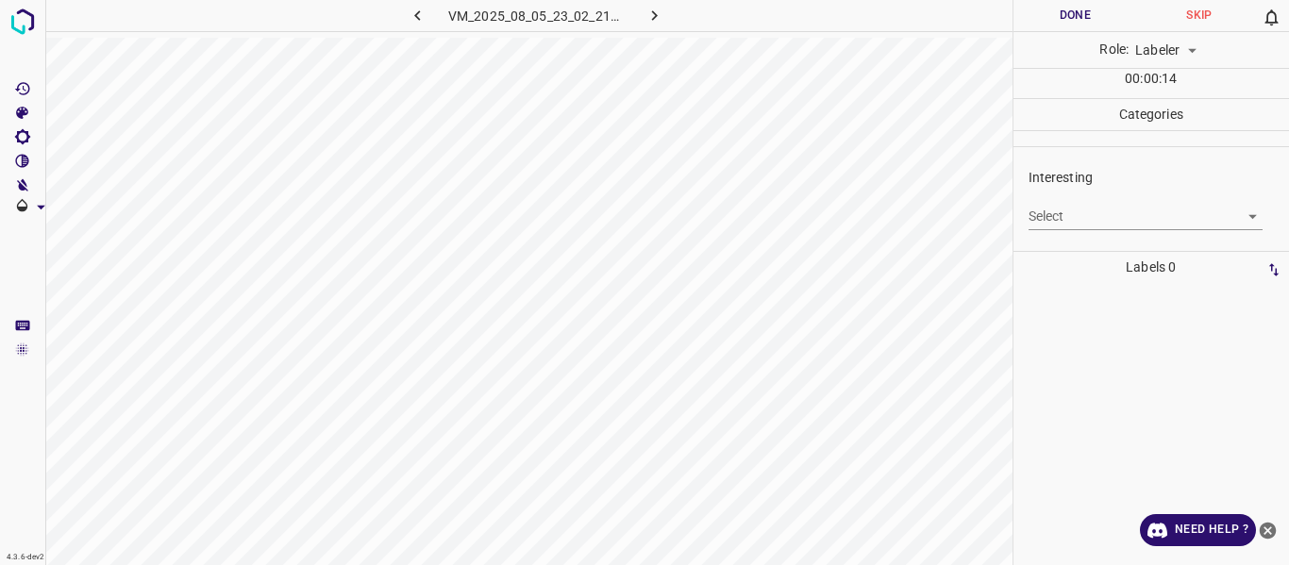
click at [1093, 217] on body "4.3.6-dev2 VM_2025_08_05_23_02_21_596_05.gif Done Skip 0 Role: Labeler labeler …" at bounding box center [644, 282] width 1289 height 565
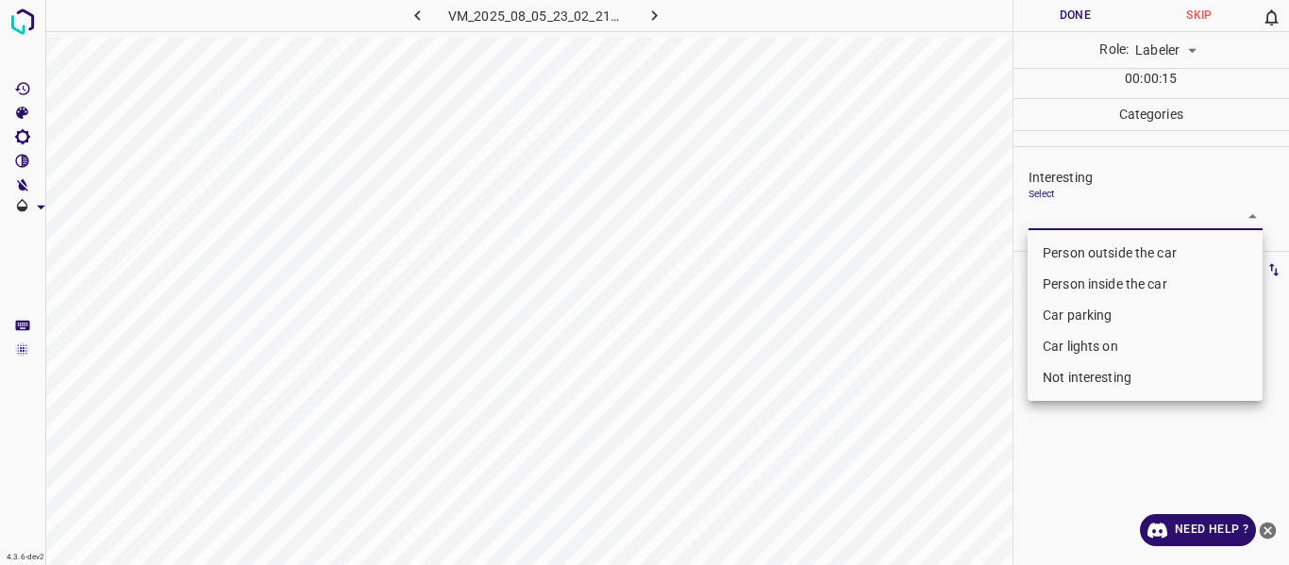
click at [1095, 371] on li "Not interesting" at bounding box center [1144, 377] width 235 height 31
type input "Not interesting"
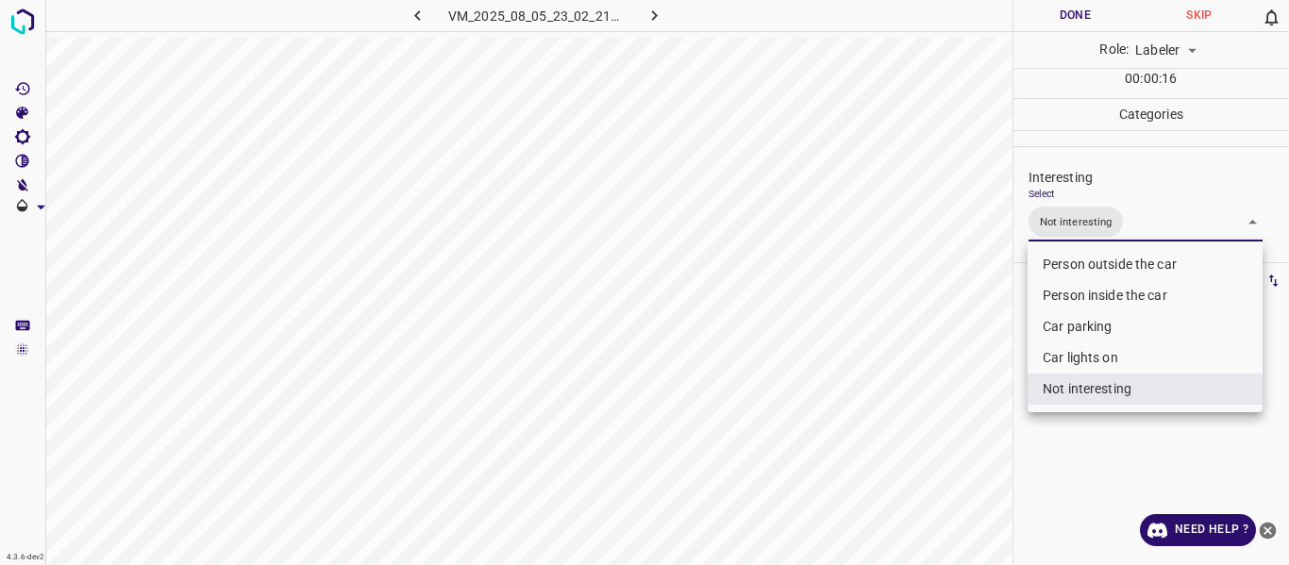
click at [876, 444] on div at bounding box center [644, 282] width 1289 height 565
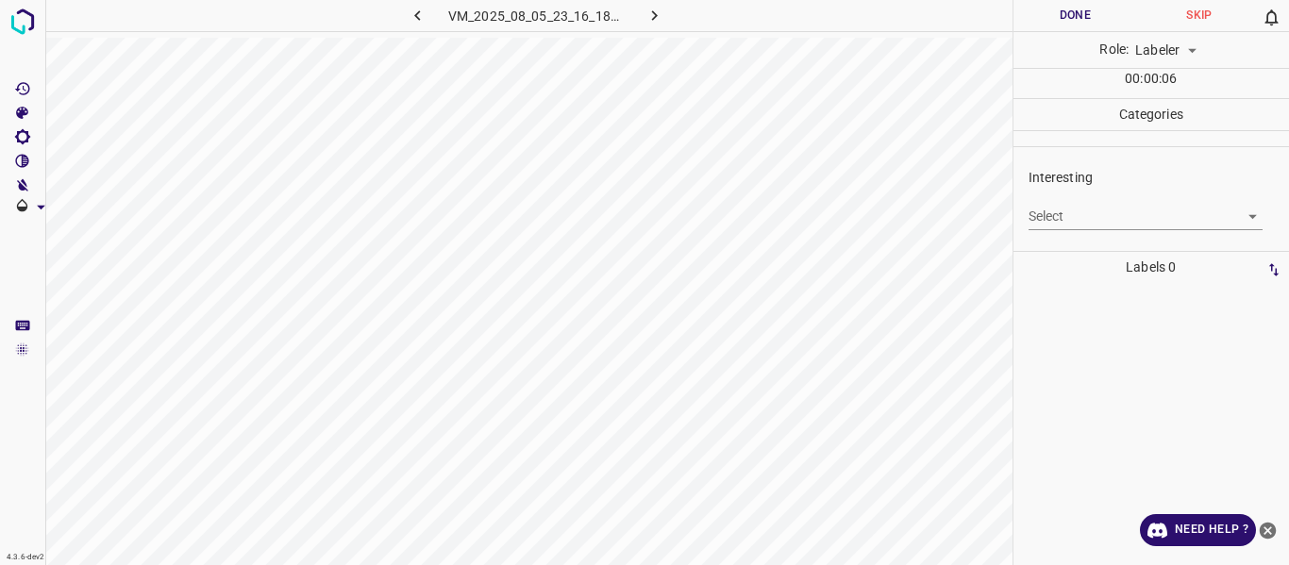
click at [1100, 213] on body "4.3.6-dev2 VM_2025_08_05_23_16_18_435_12.gif Done Skip 0 Role: Labeler labeler …" at bounding box center [644, 282] width 1289 height 565
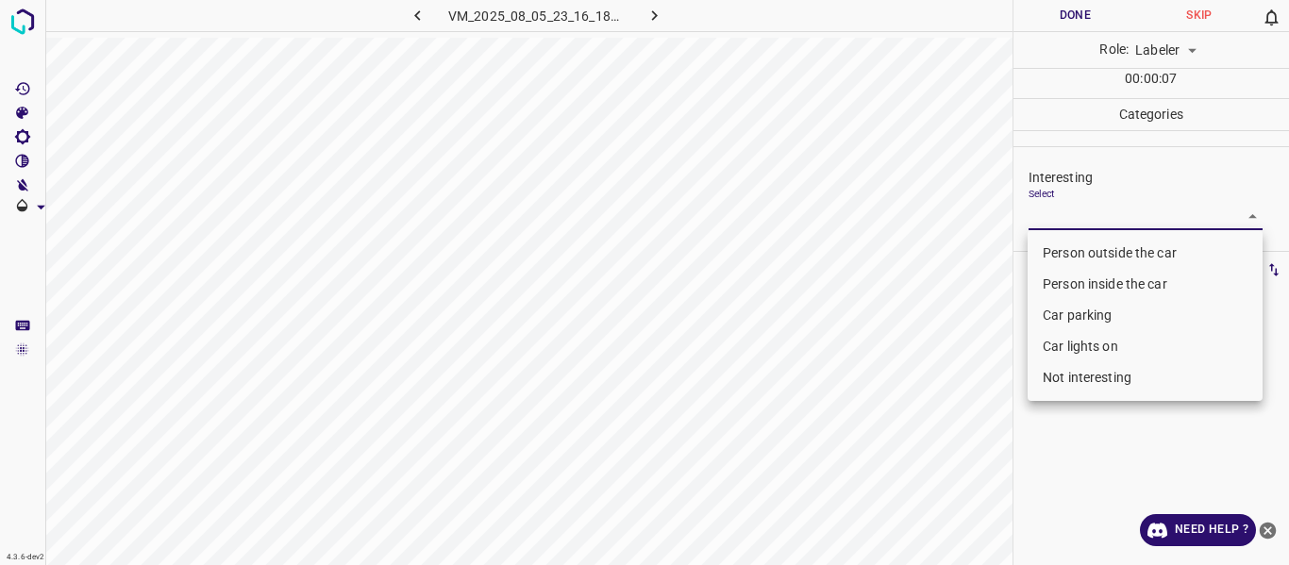
click at [1077, 344] on li "Car lights on" at bounding box center [1144, 346] width 235 height 31
type input "Car lights on"
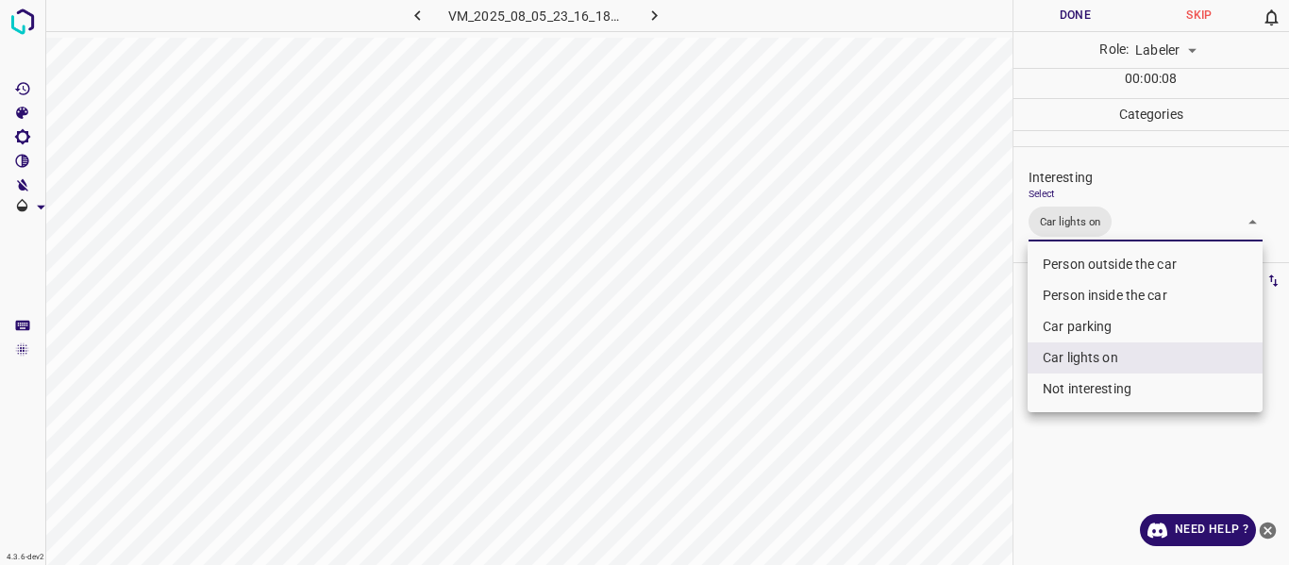
drag, startPoint x: 953, startPoint y: 402, endPoint x: 905, endPoint y: 468, distance: 81.7
click at [946, 414] on div at bounding box center [644, 282] width 1289 height 565
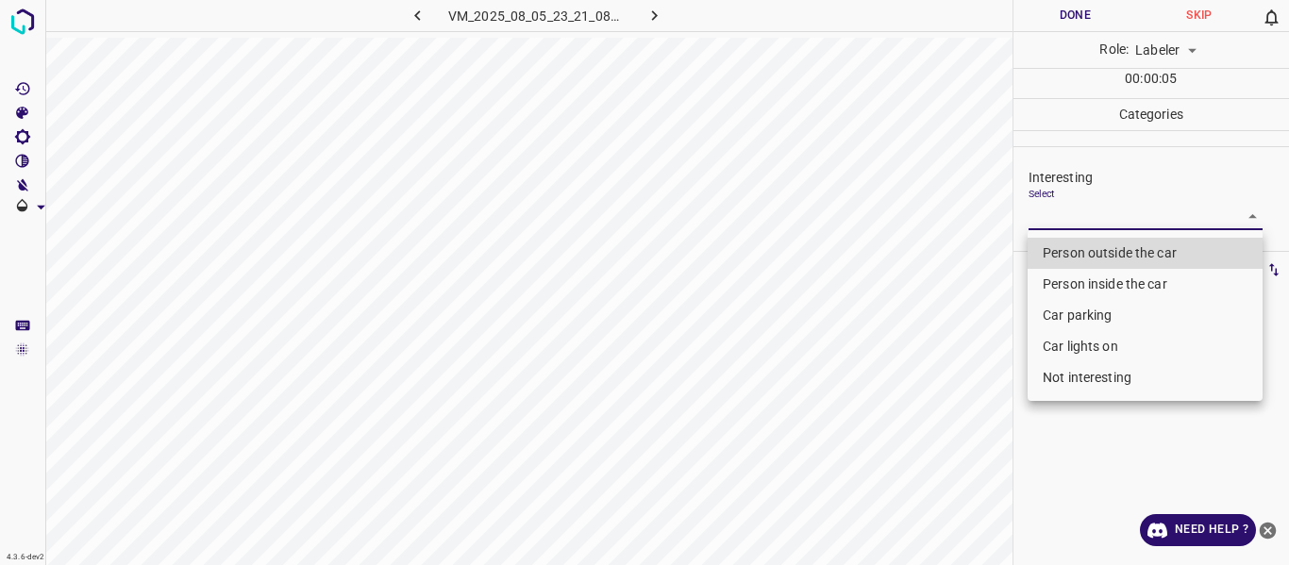
click at [1046, 206] on body "4.3.6-dev2 VM_2025_08_05_23_21_08_320_01.gif Done Skip 0 Role: Labeler labeler …" at bounding box center [644, 282] width 1289 height 565
click at [1066, 252] on li "Person outside the car" at bounding box center [1144, 253] width 235 height 31
type input "Person outside the car"
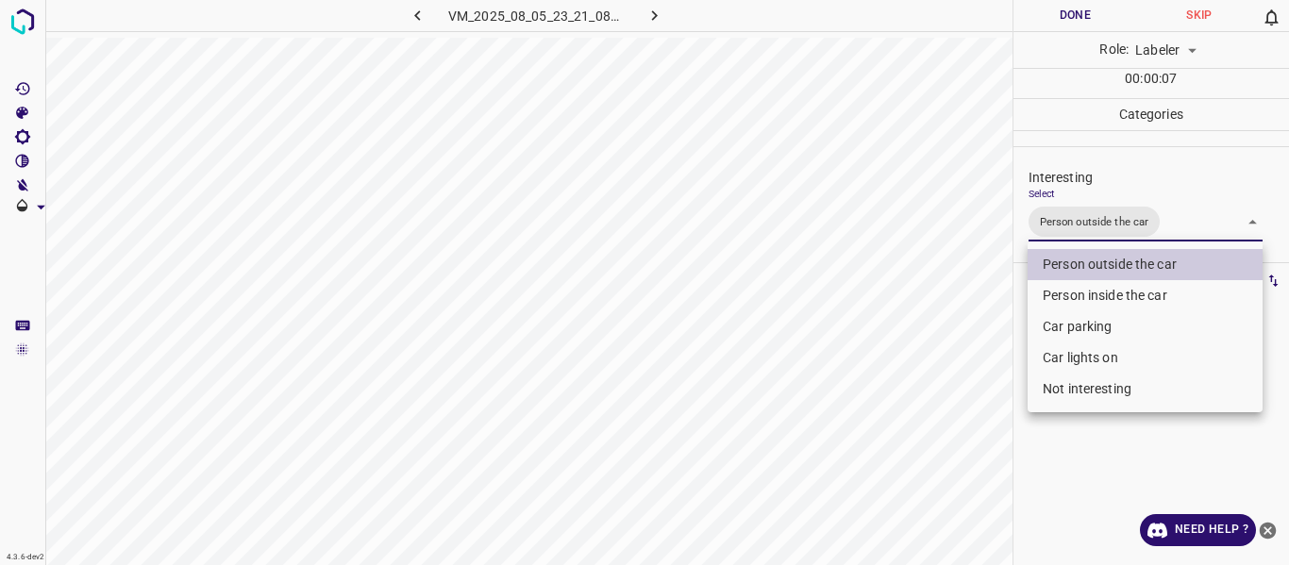
drag, startPoint x: 972, startPoint y: 348, endPoint x: 961, endPoint y: 399, distance: 52.0
click at [966, 382] on div at bounding box center [644, 282] width 1289 height 565
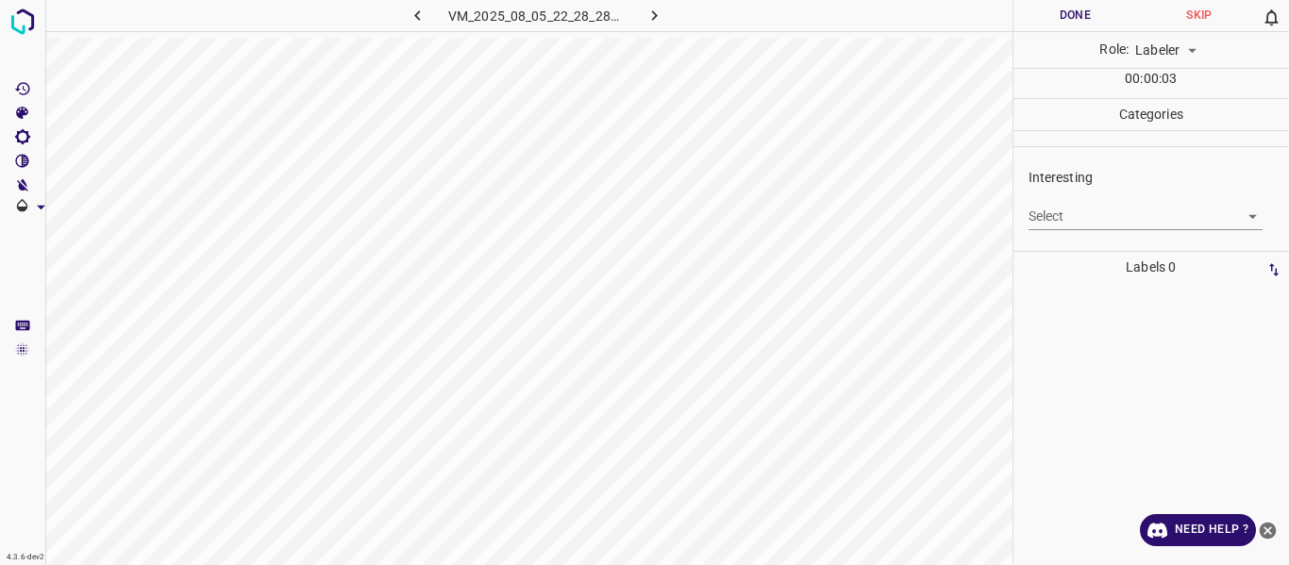
click at [1120, 216] on body "4.3.6-dev2 VM_2025_08_05_22_28_28_998_08.gif Done Skip 0 Role: Labeler labeler …" at bounding box center [644, 282] width 1289 height 565
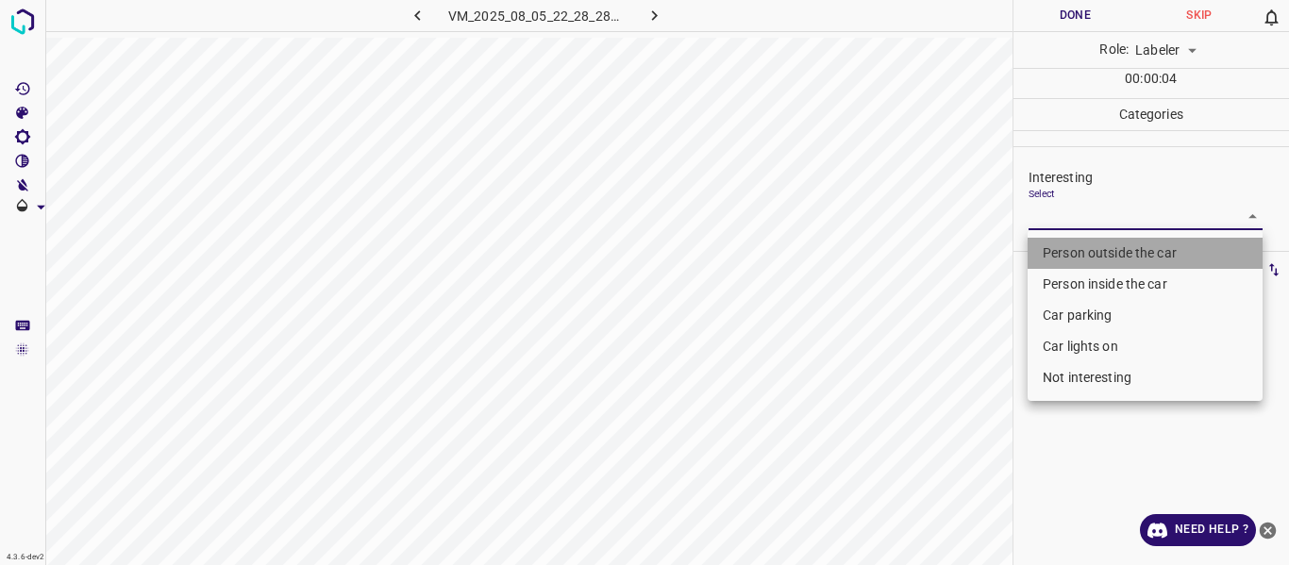
click at [1101, 251] on li "Person outside the car" at bounding box center [1144, 253] width 235 height 31
type input "Person outside the car"
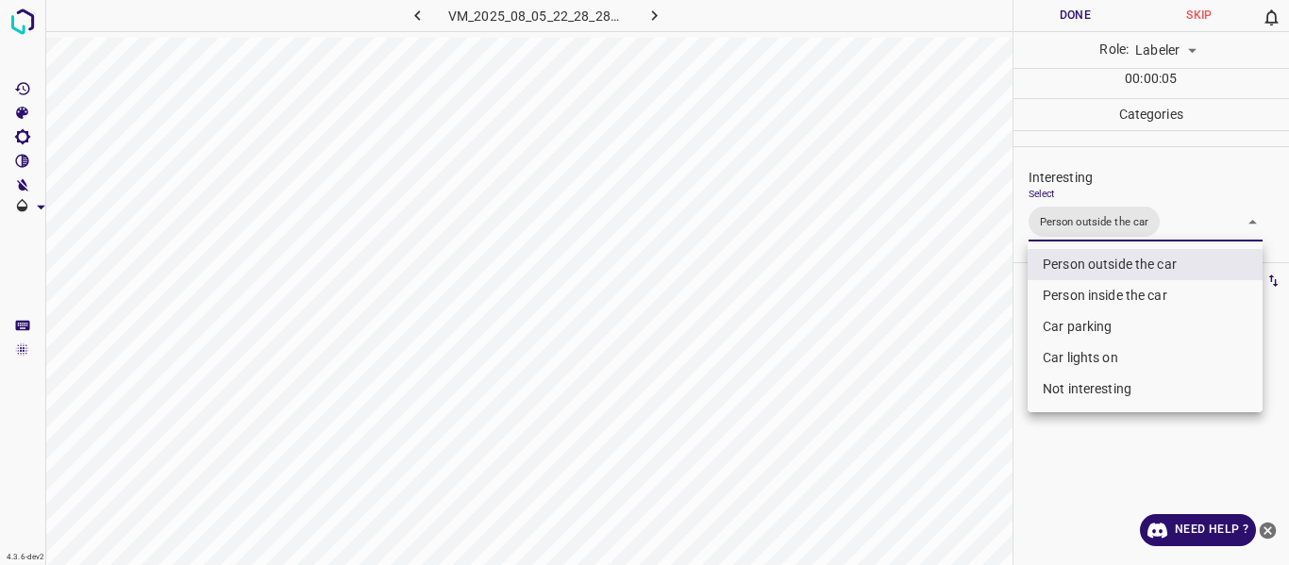
drag, startPoint x: 910, startPoint y: 377, endPoint x: 894, endPoint y: 502, distance: 125.6
click at [910, 385] on div at bounding box center [644, 282] width 1289 height 565
